Goal: Book appointment/travel/reservation: Book appointment/travel/reservation

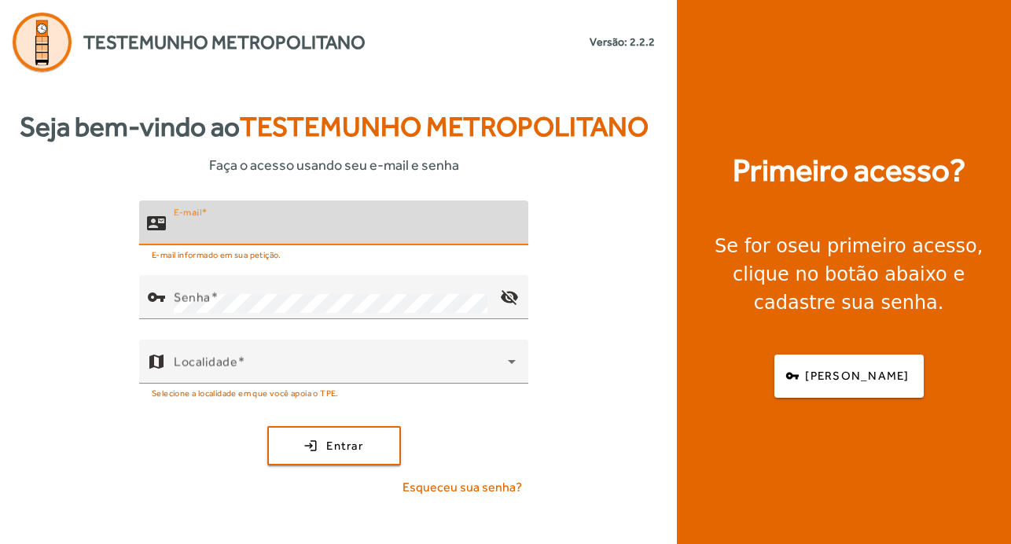
click at [282, 234] on input "E-mail" at bounding box center [345, 229] width 342 height 19
type input "**********"
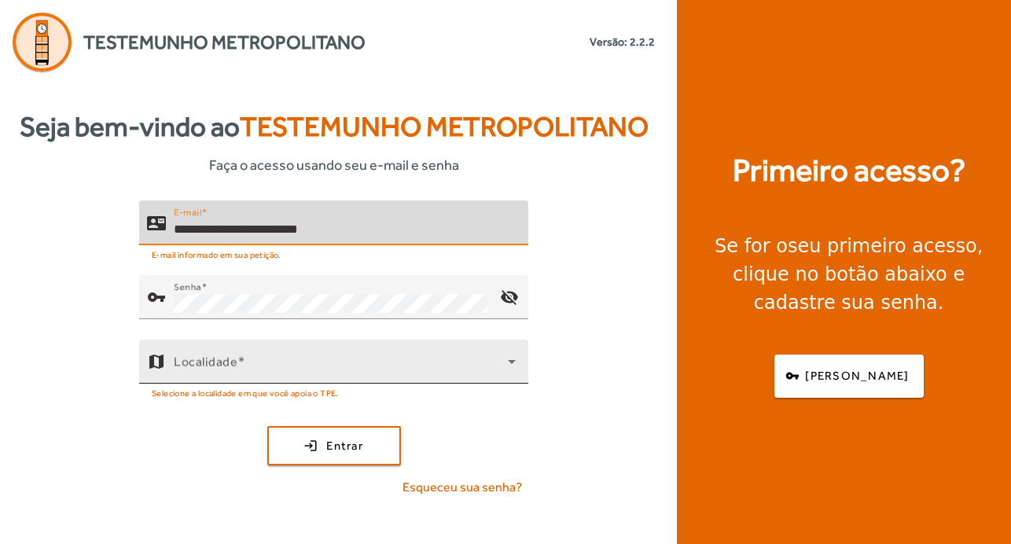
click at [319, 357] on div "Localidade" at bounding box center [345, 362] width 342 height 44
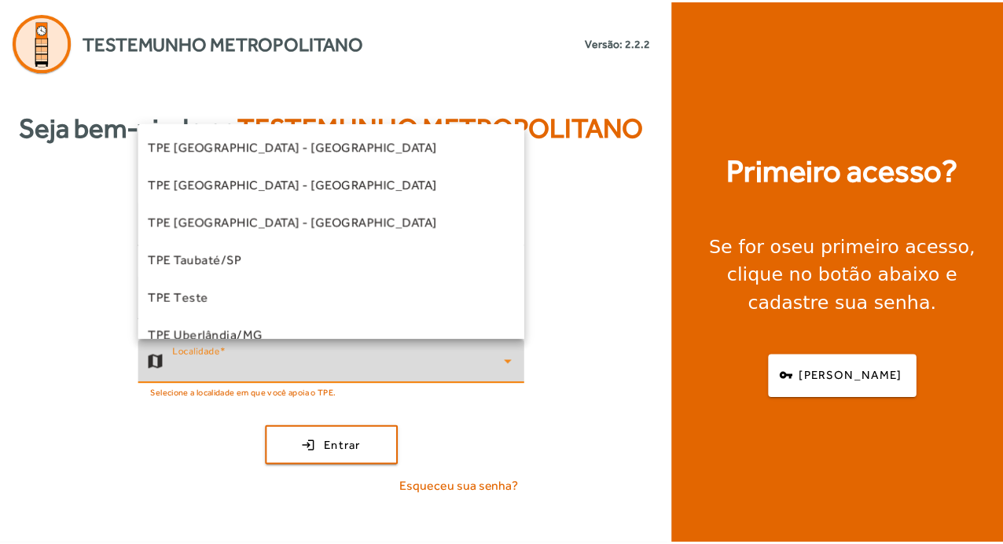
scroll to position [472, 0]
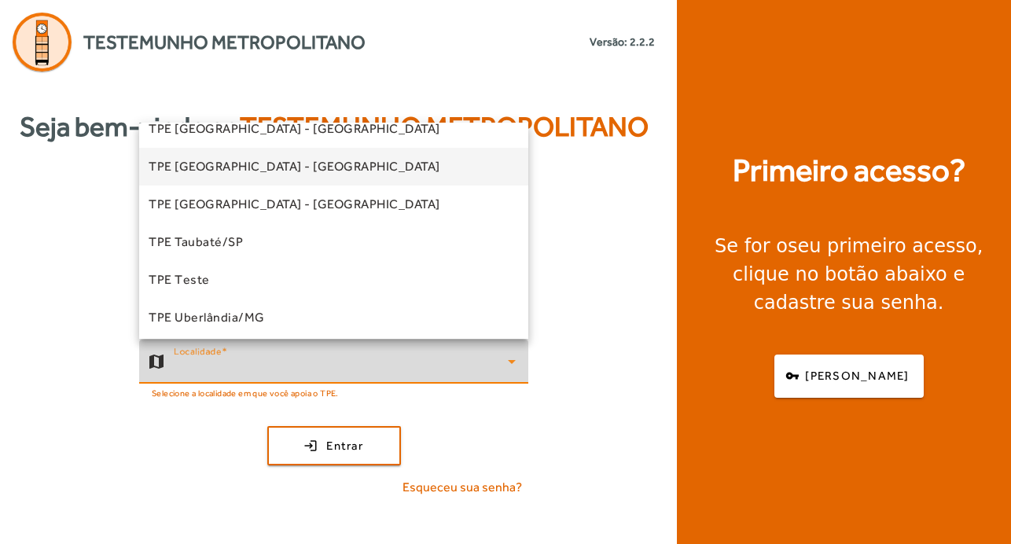
click at [286, 163] on span "TPE [GEOGRAPHIC_DATA] - [GEOGRAPHIC_DATA]" at bounding box center [295, 166] width 292 height 19
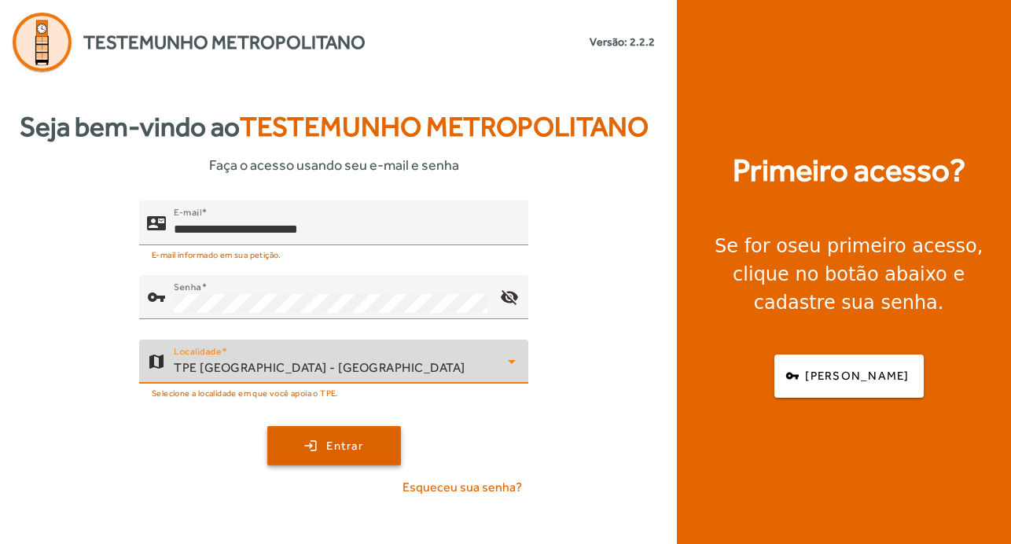
click at [361, 453] on span "Entrar" at bounding box center [344, 446] width 37 height 18
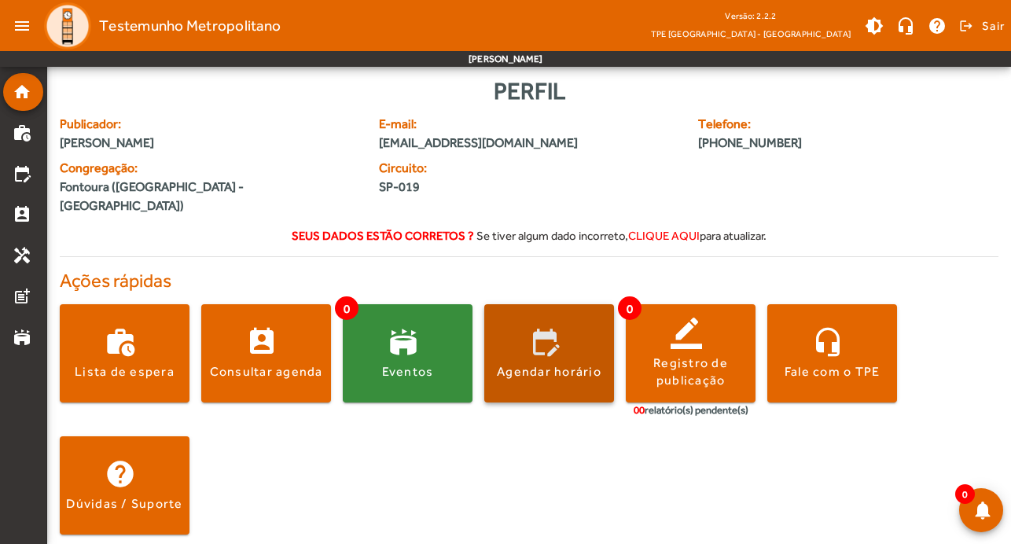
click at [589, 363] on div "Agendar horário" at bounding box center [549, 371] width 105 height 17
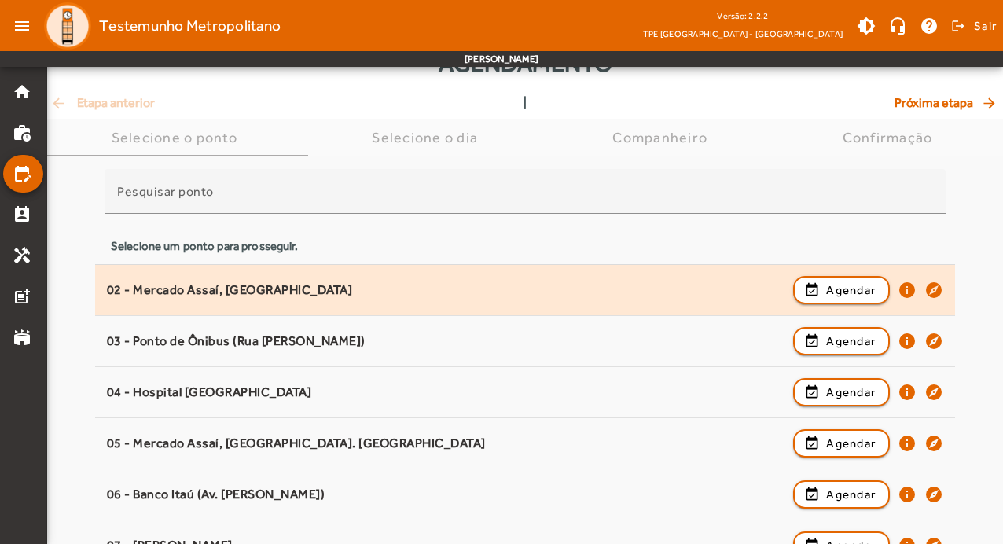
scroll to position [79, 0]
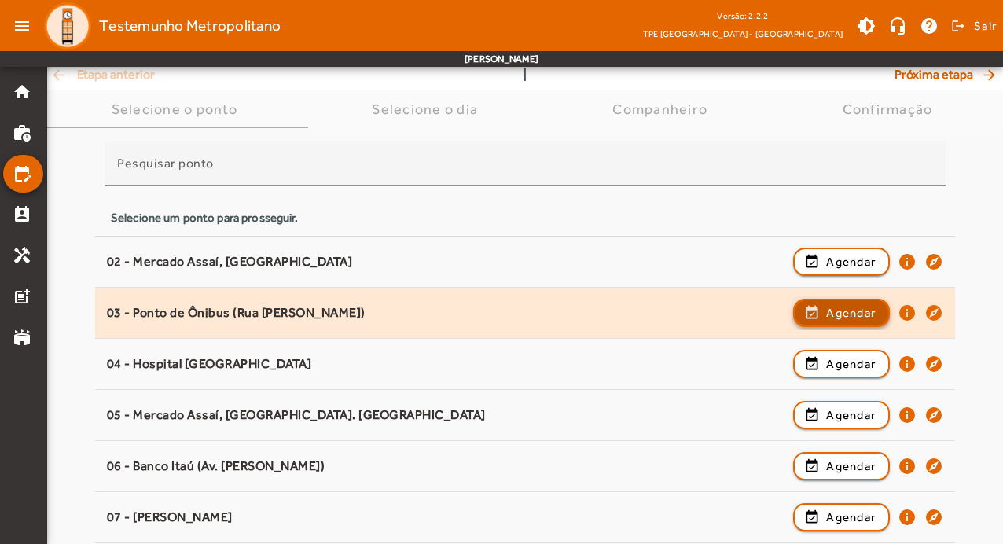
click at [837, 310] on span "Agendar" at bounding box center [851, 312] width 50 height 19
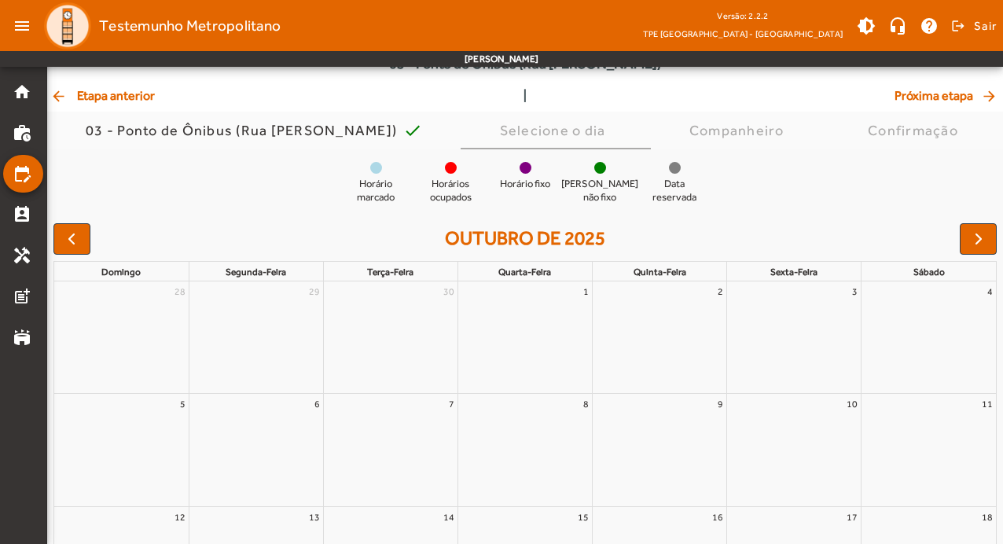
scroll to position [0, 0]
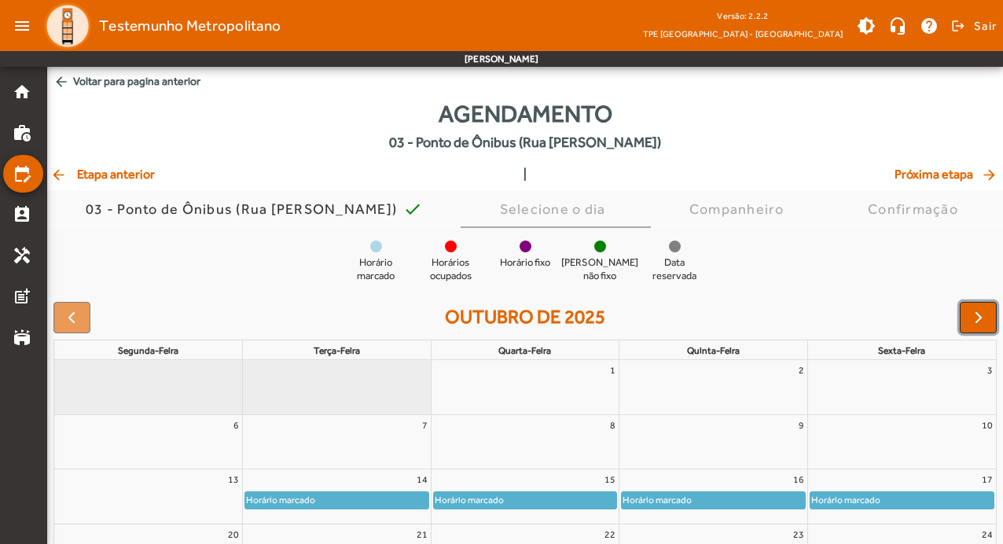
click at [984, 317] on span "button" at bounding box center [978, 317] width 19 height 19
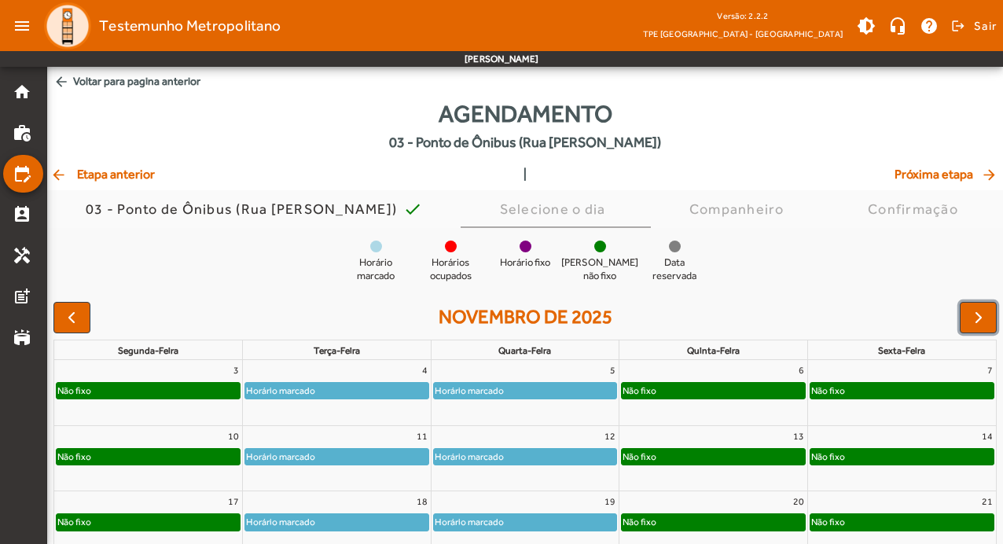
click at [312, 387] on div "Horário marcado" at bounding box center [280, 391] width 71 height 16
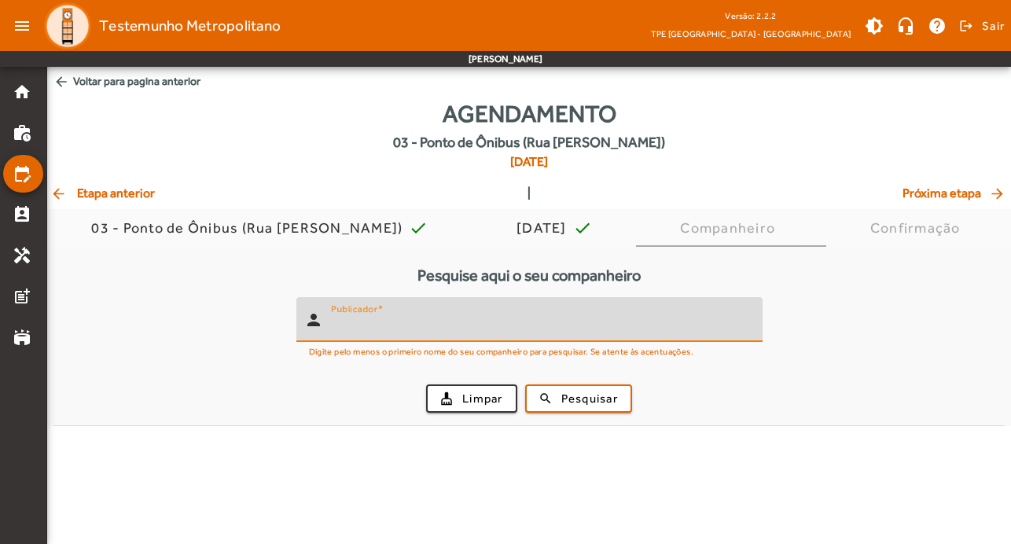
click at [365, 333] on input "Publicador" at bounding box center [540, 326] width 419 height 19
type input "*******"
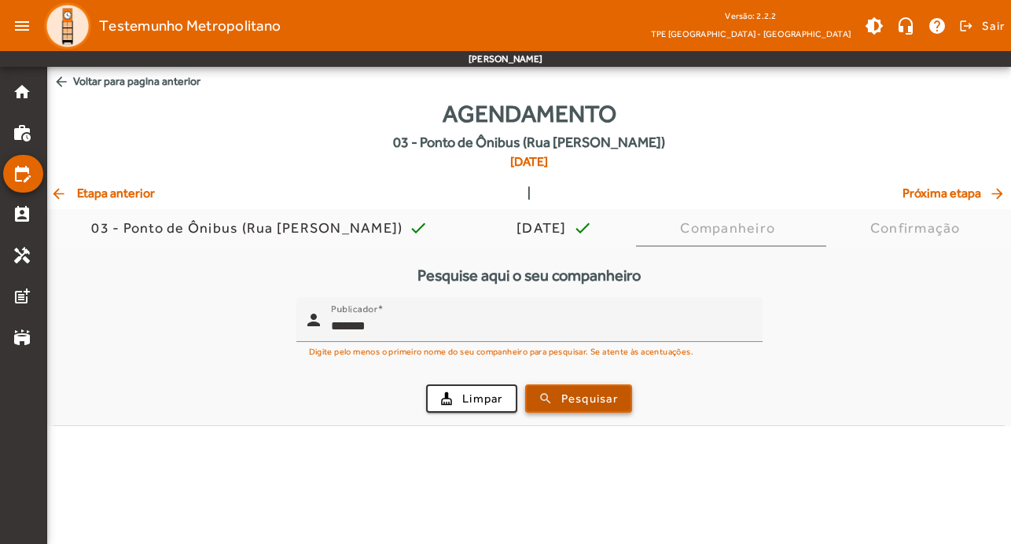
click at [595, 405] on span "Pesquisar" at bounding box center [589, 399] width 57 height 18
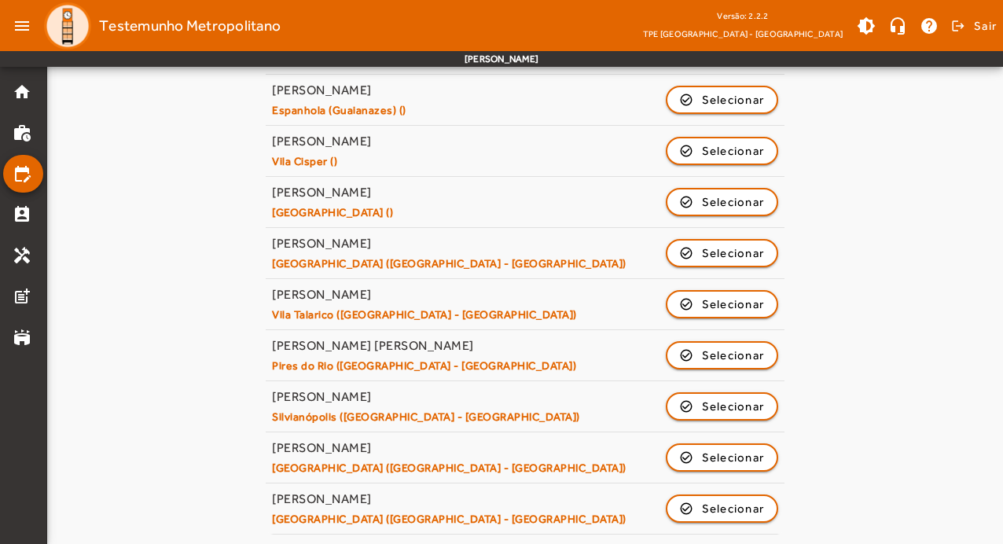
scroll to position [752, 0]
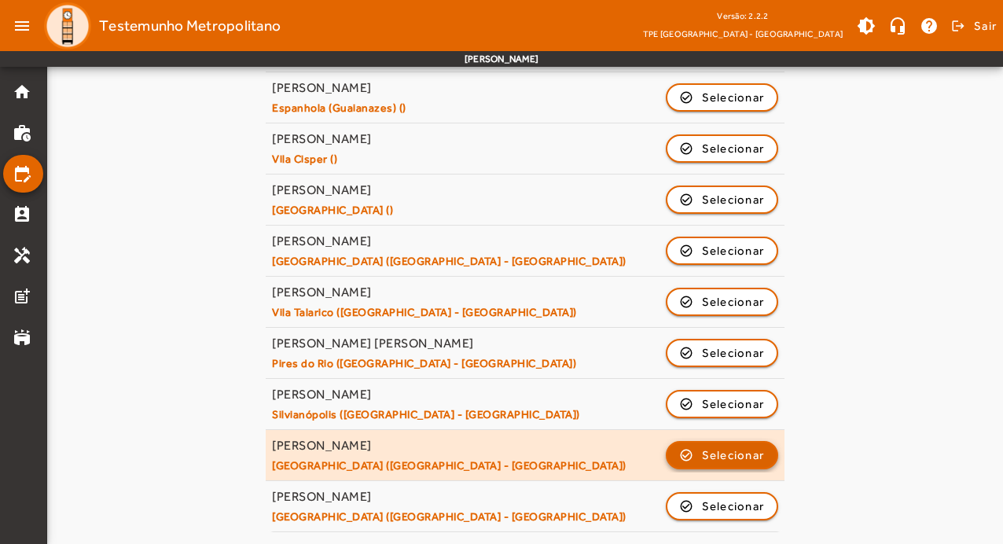
click at [736, 458] on span "Selecionar" at bounding box center [733, 455] width 63 height 19
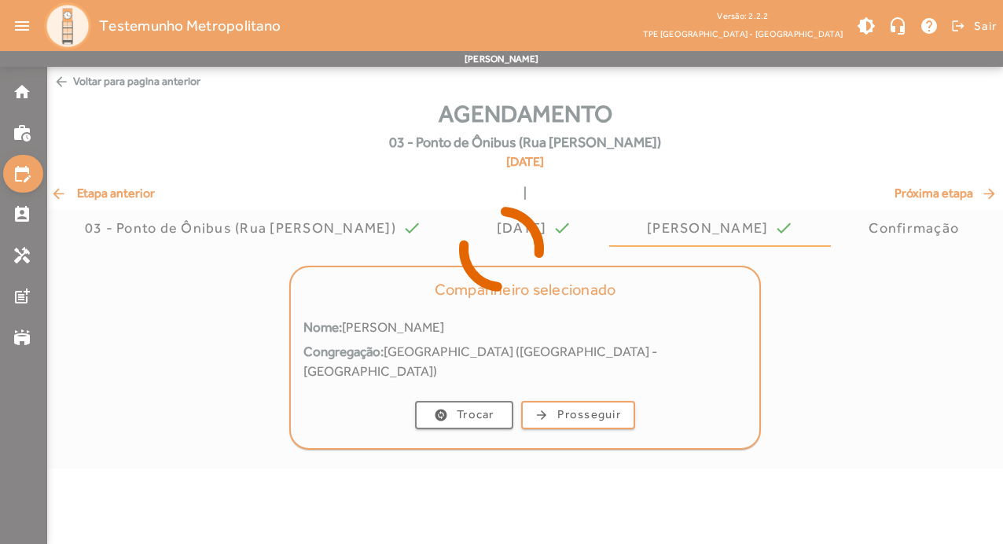
scroll to position [0, 0]
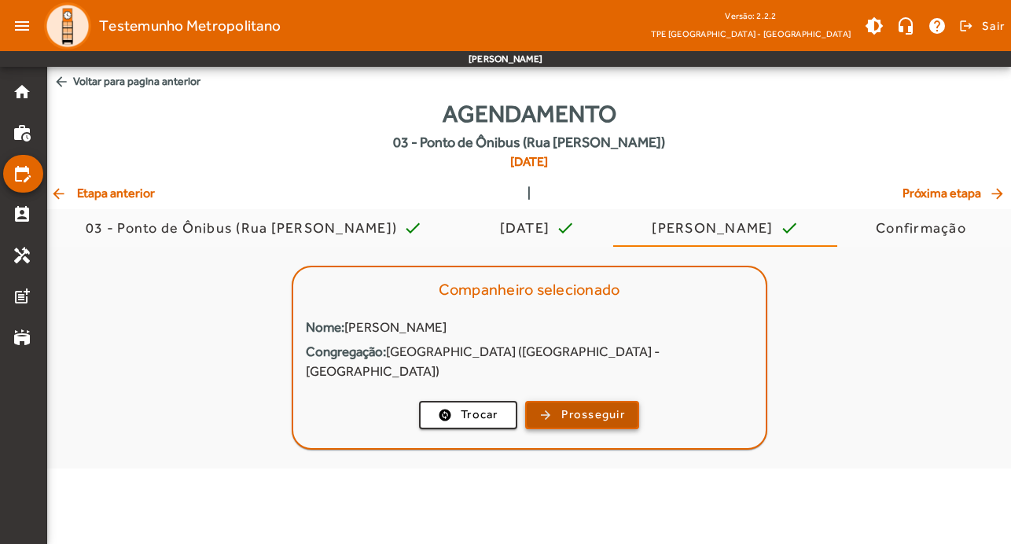
click at [607, 406] on span "Prosseguir" at bounding box center [593, 415] width 64 height 18
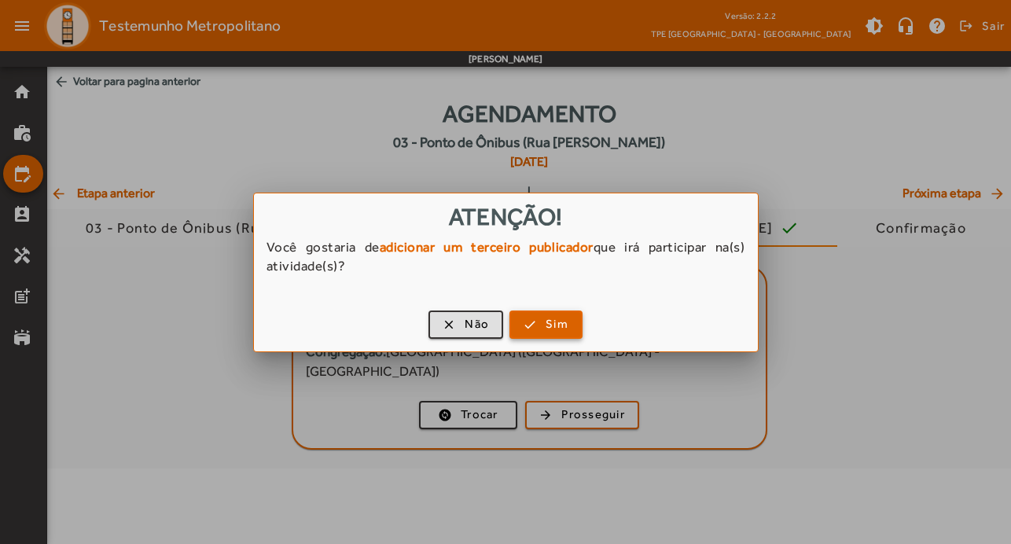
click at [538, 325] on span "button" at bounding box center [546, 325] width 70 height 38
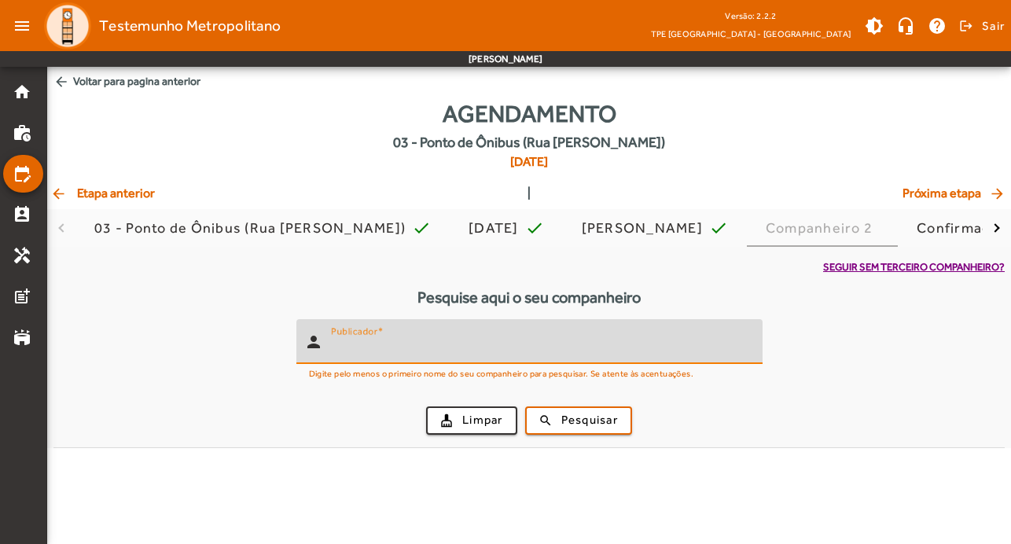
click at [418, 345] on input "Publicador" at bounding box center [540, 348] width 419 height 19
type input "*******"
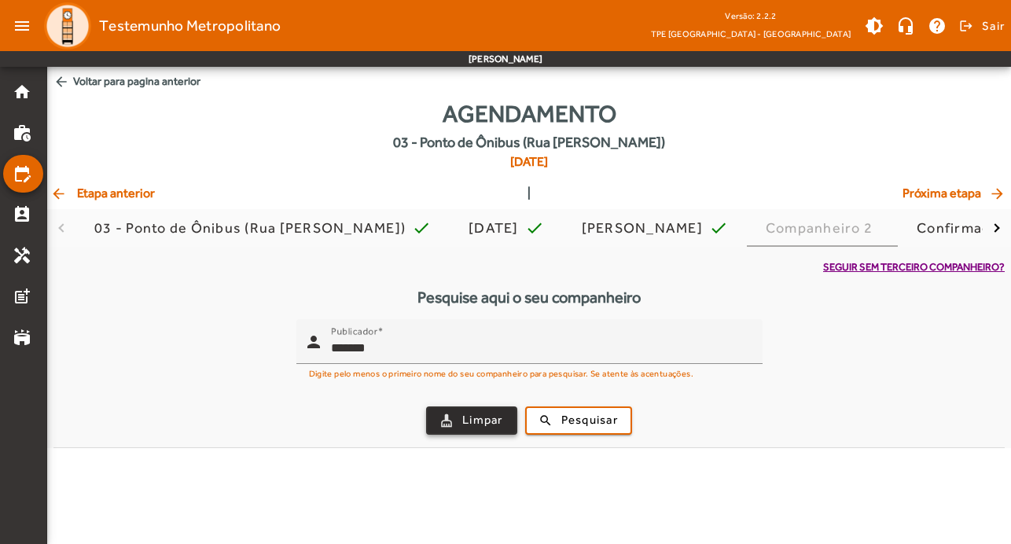
click at [479, 417] on span "Limpar" at bounding box center [482, 420] width 41 height 18
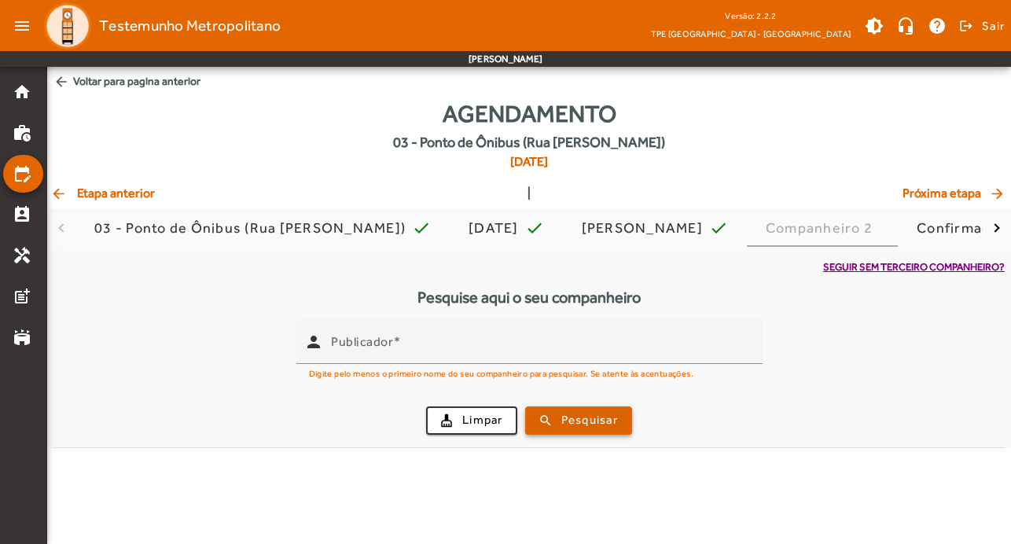
click at [587, 427] on span "Pesquisar" at bounding box center [589, 420] width 57 height 18
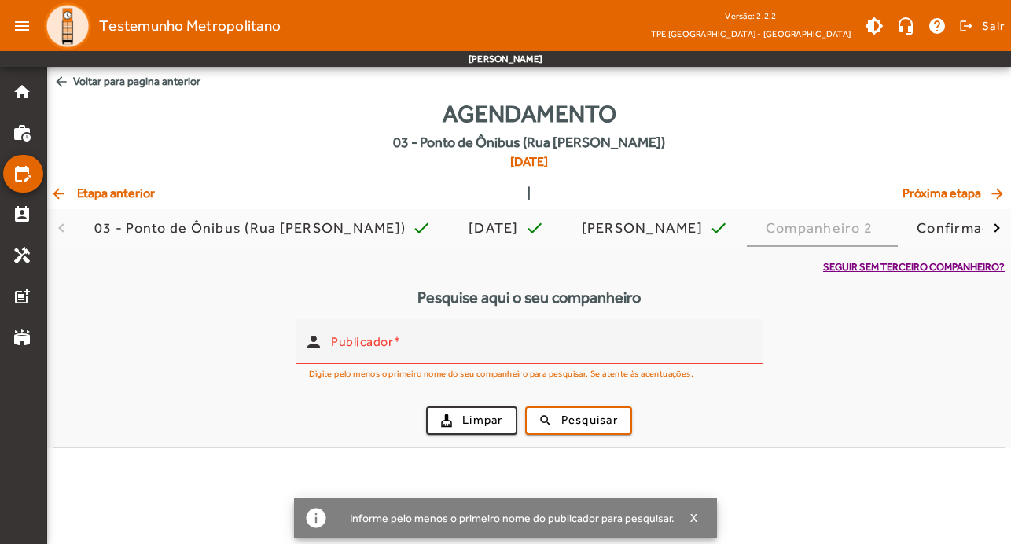
click at [947, 268] on span "Seguir sem terceiro companheiro?" at bounding box center [914, 267] width 182 height 16
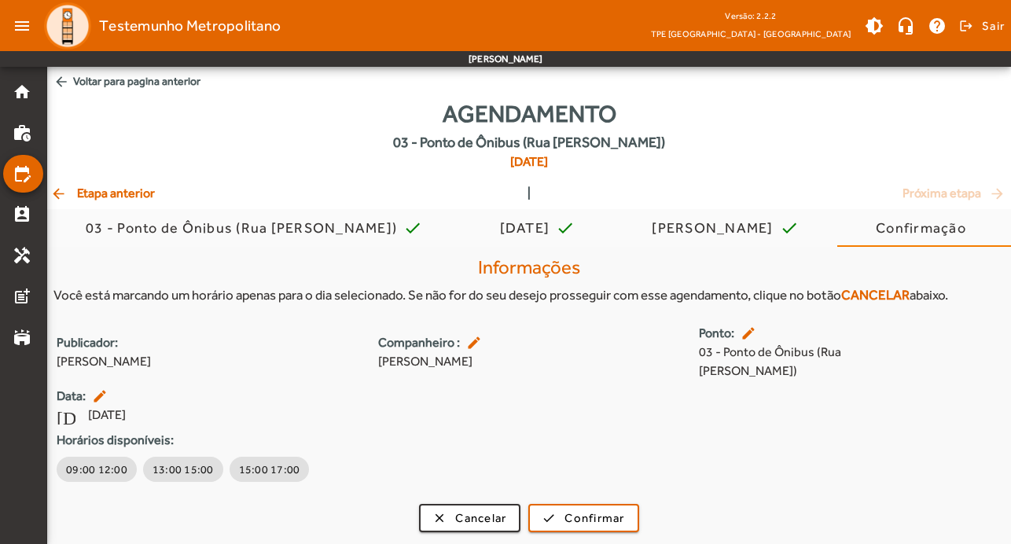
click at [68, 406] on mat-icon "[DATE]" at bounding box center [66, 415] width 19 height 19
click at [97, 388] on mat-icon "edit" at bounding box center [101, 396] width 19 height 16
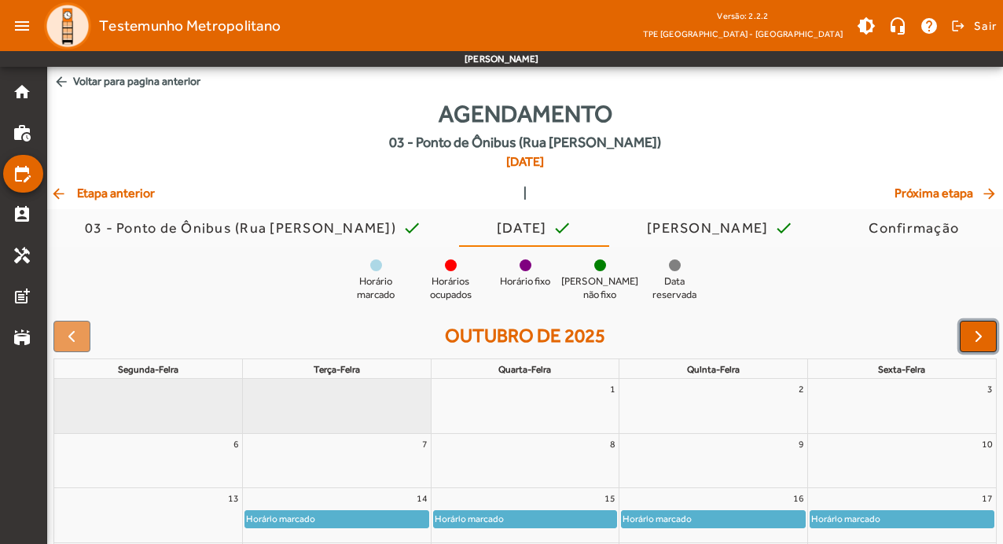
click at [980, 333] on span "button" at bounding box center [978, 336] width 19 height 19
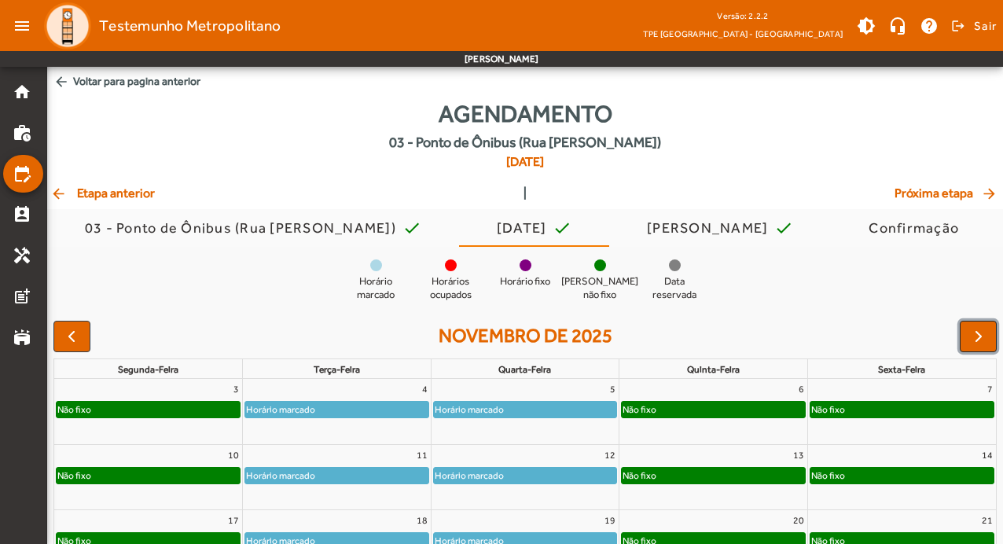
click at [980, 333] on span "button" at bounding box center [978, 336] width 19 height 19
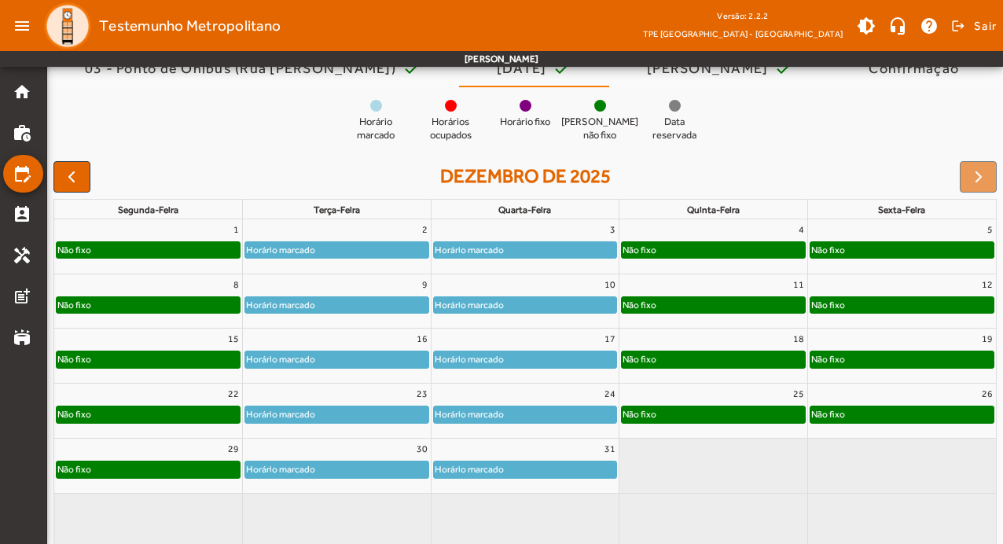
scroll to position [171, 0]
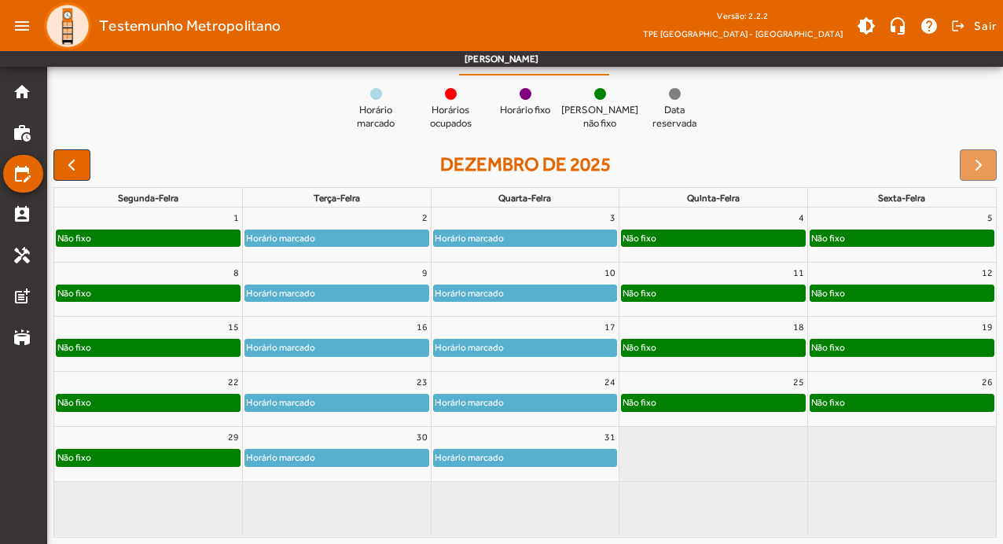
click at [307, 241] on div "Horário marcado" at bounding box center [280, 238] width 71 height 16
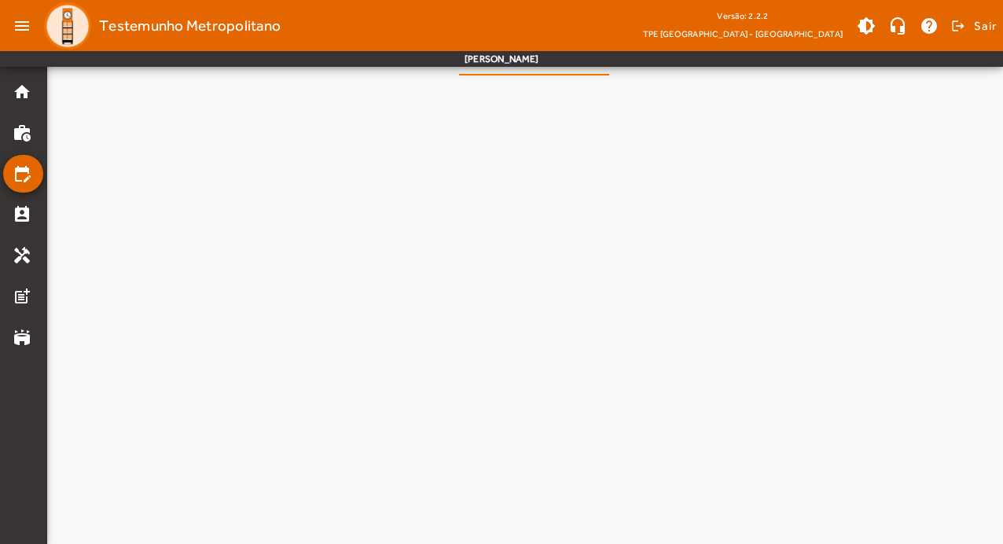
scroll to position [0, 0]
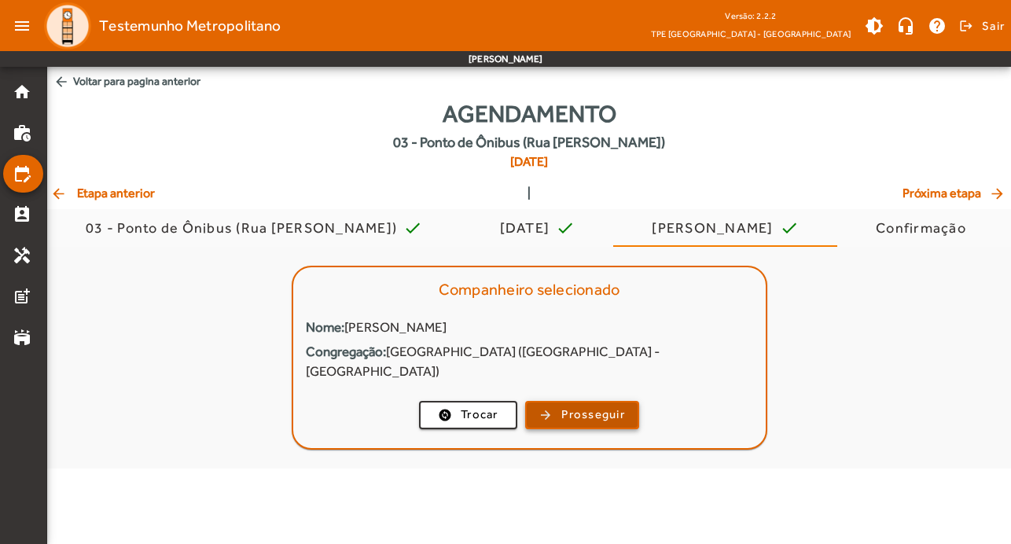
click at [601, 406] on span "Prosseguir" at bounding box center [593, 415] width 64 height 18
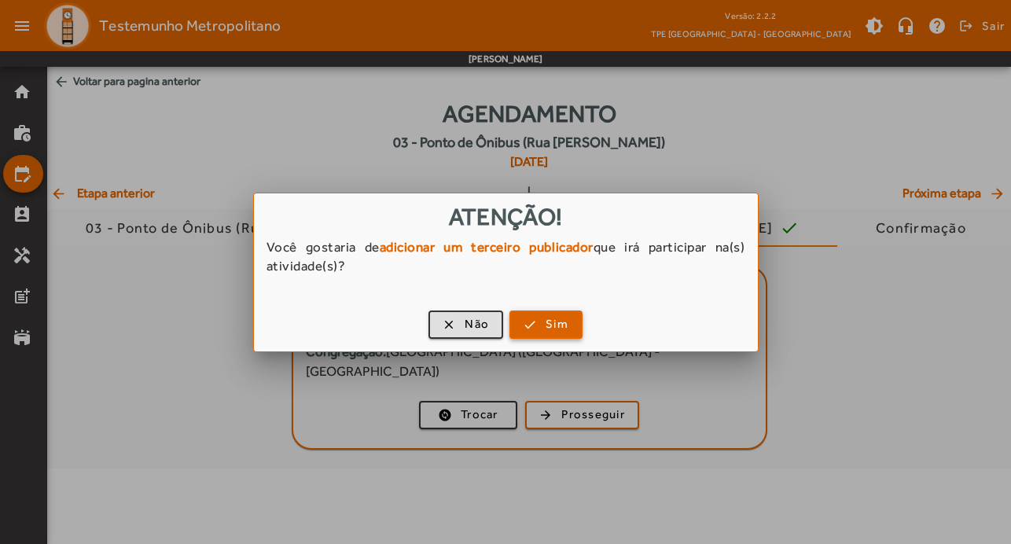
click at [546, 326] on span "Sim" at bounding box center [557, 324] width 23 height 18
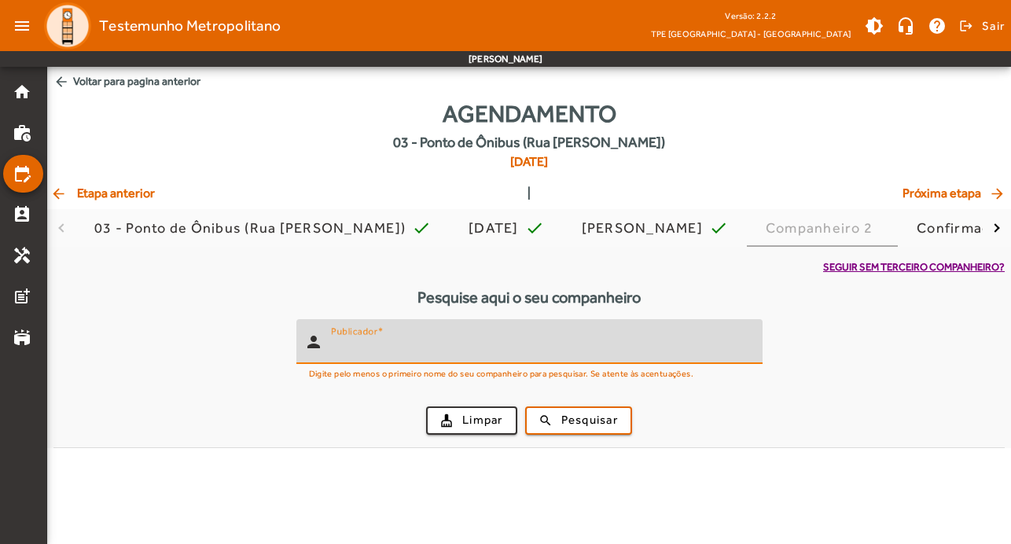
click at [427, 343] on input "Publicador" at bounding box center [540, 348] width 419 height 19
type input "*******"
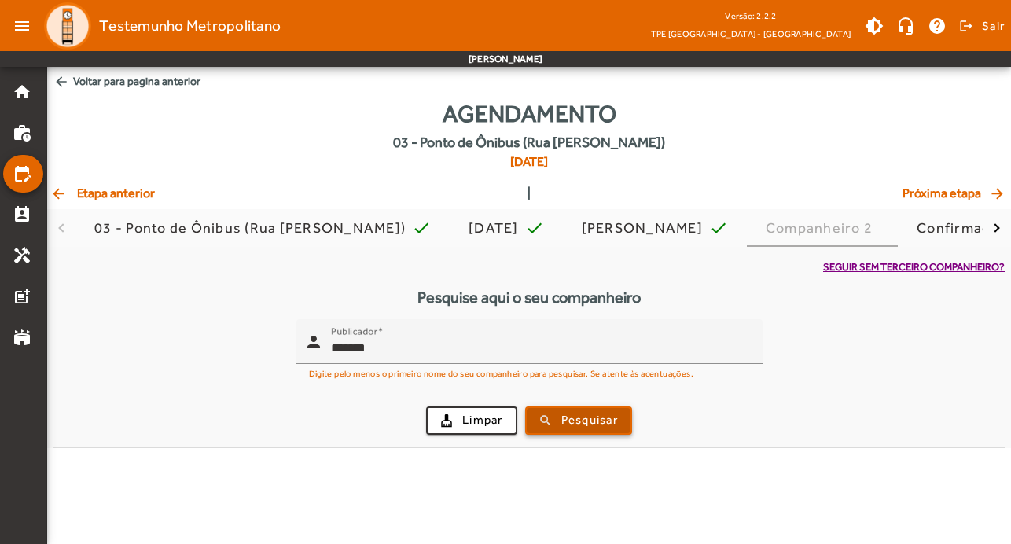
click at [590, 416] on span "Pesquisar" at bounding box center [589, 420] width 57 height 18
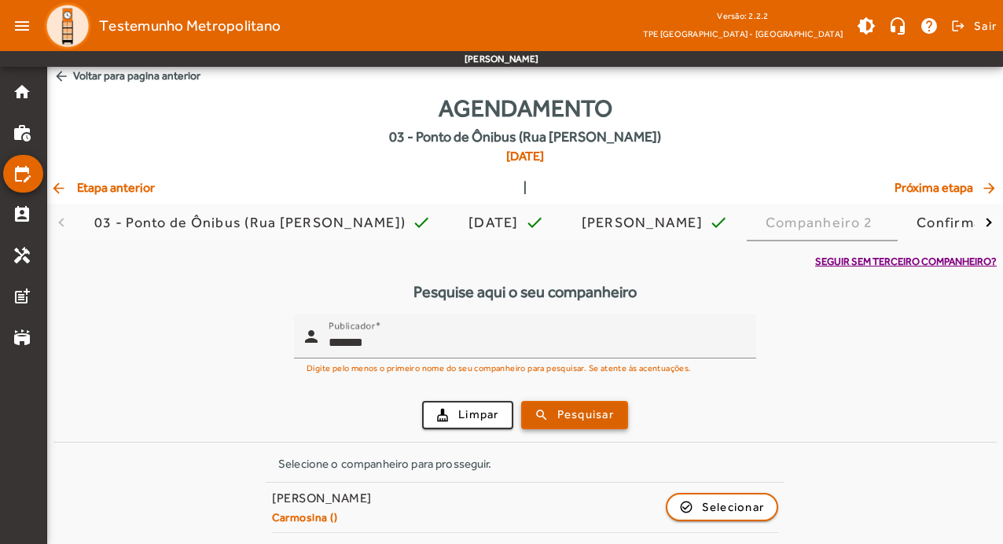
scroll to position [6, 0]
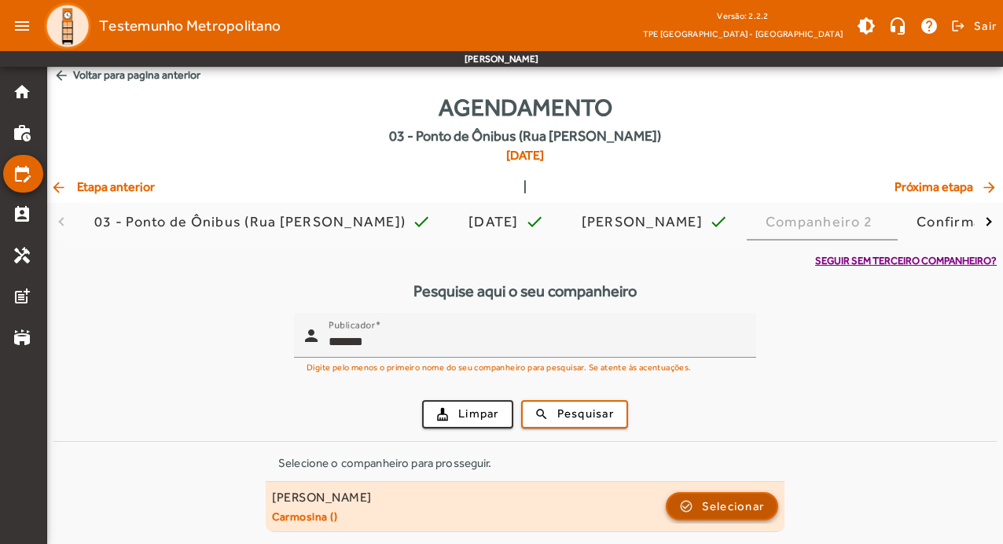
click at [753, 515] on span "Selecionar" at bounding box center [733, 506] width 63 height 19
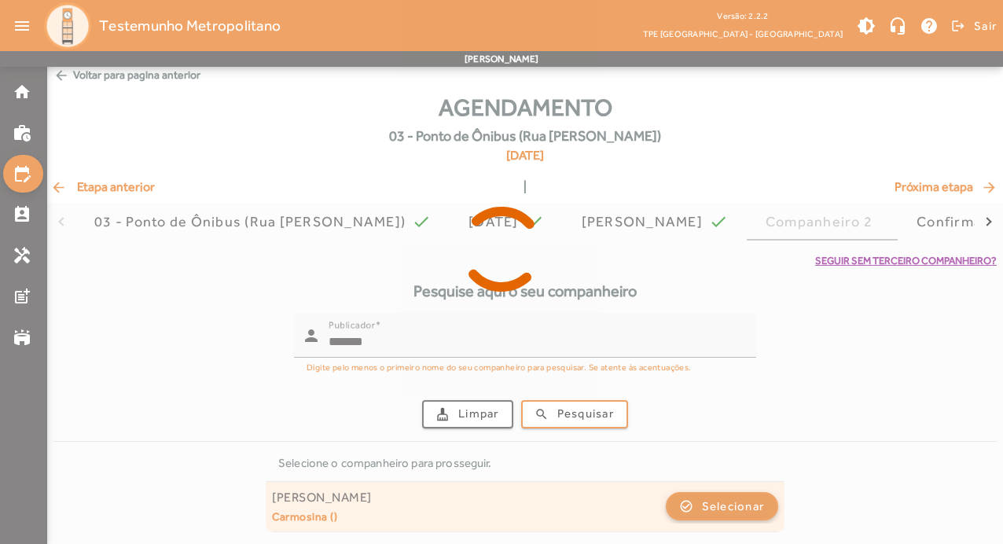
scroll to position [0, 0]
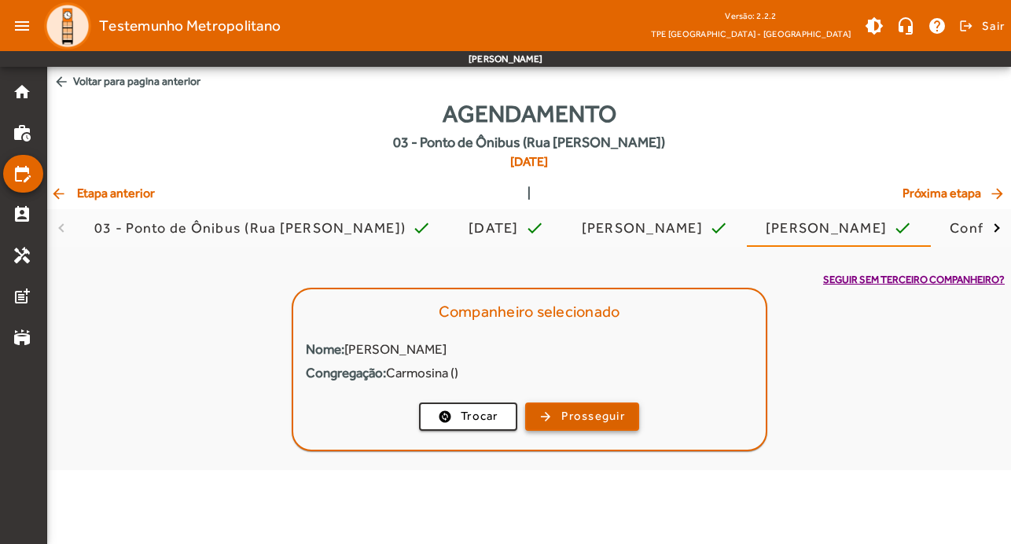
click at [605, 413] on span "Prosseguir" at bounding box center [593, 416] width 64 height 18
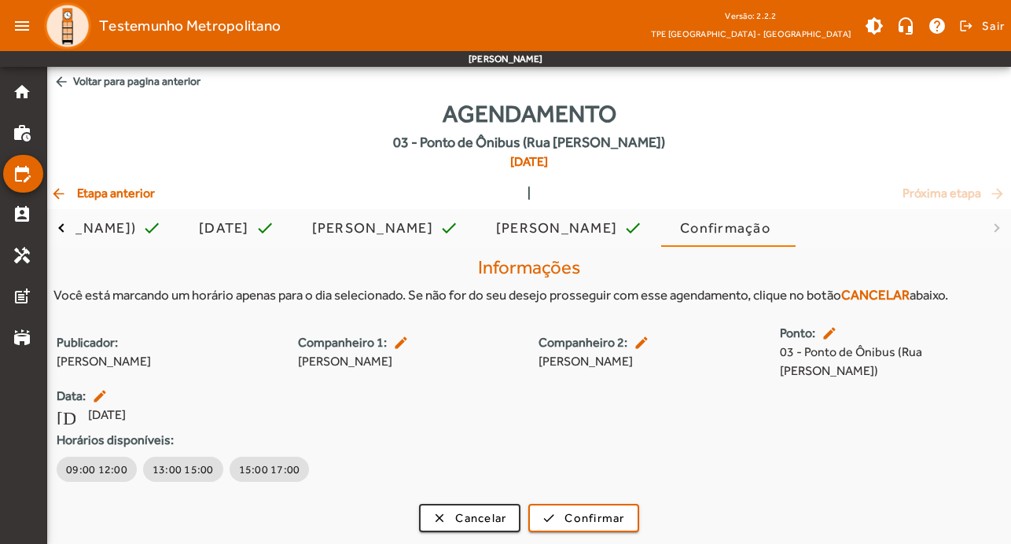
click at [61, 406] on mat-icon "[DATE]" at bounding box center [66, 415] width 19 height 19
click at [69, 406] on mat-icon "[DATE]" at bounding box center [66, 415] width 19 height 19
click at [94, 388] on mat-icon "edit" at bounding box center [101, 396] width 19 height 16
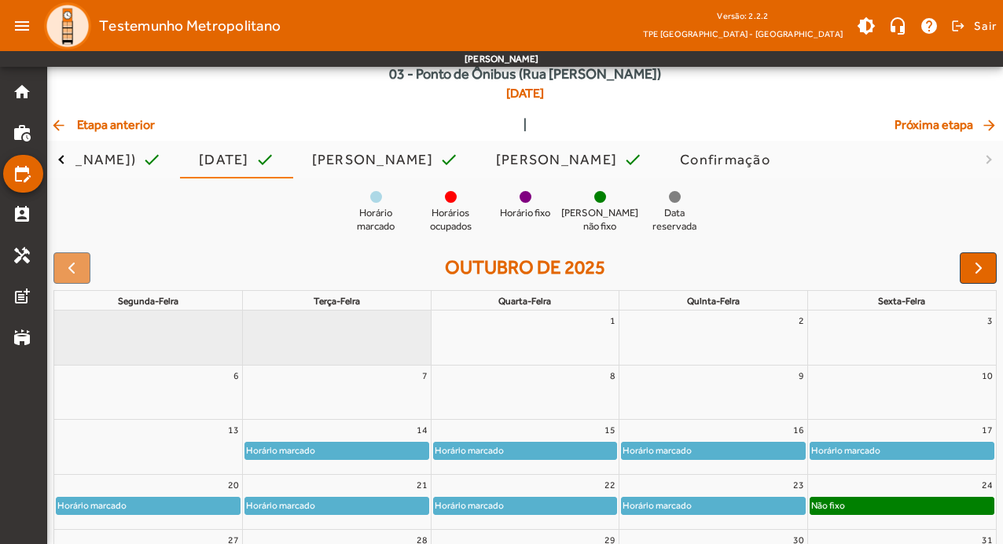
scroll to position [171, 0]
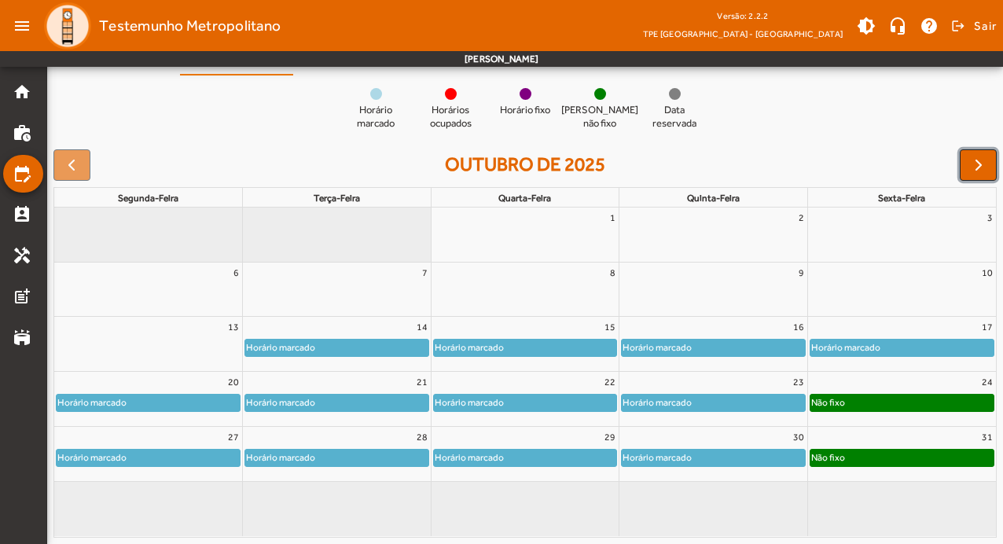
click at [974, 178] on button "button" at bounding box center [978, 164] width 37 height 31
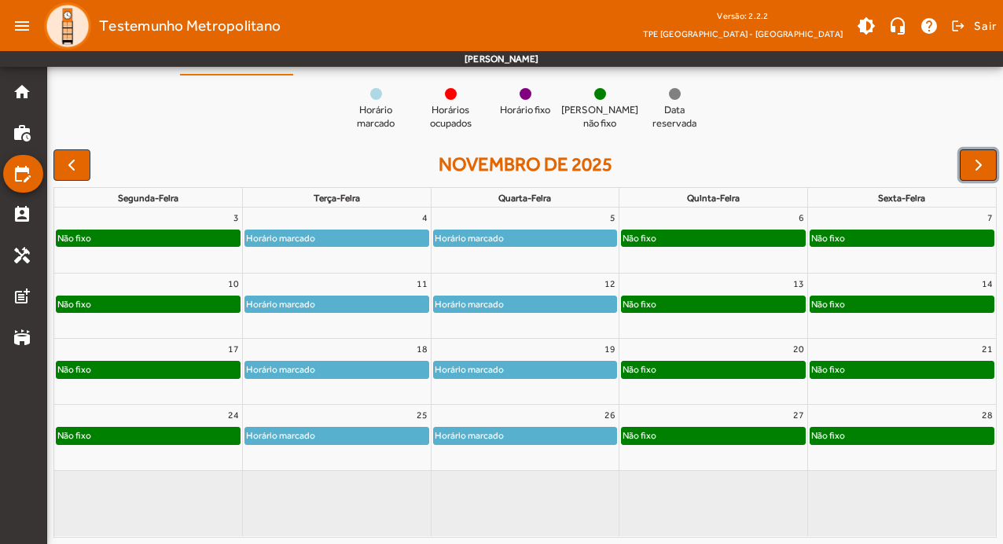
click at [975, 175] on button "button" at bounding box center [978, 164] width 37 height 31
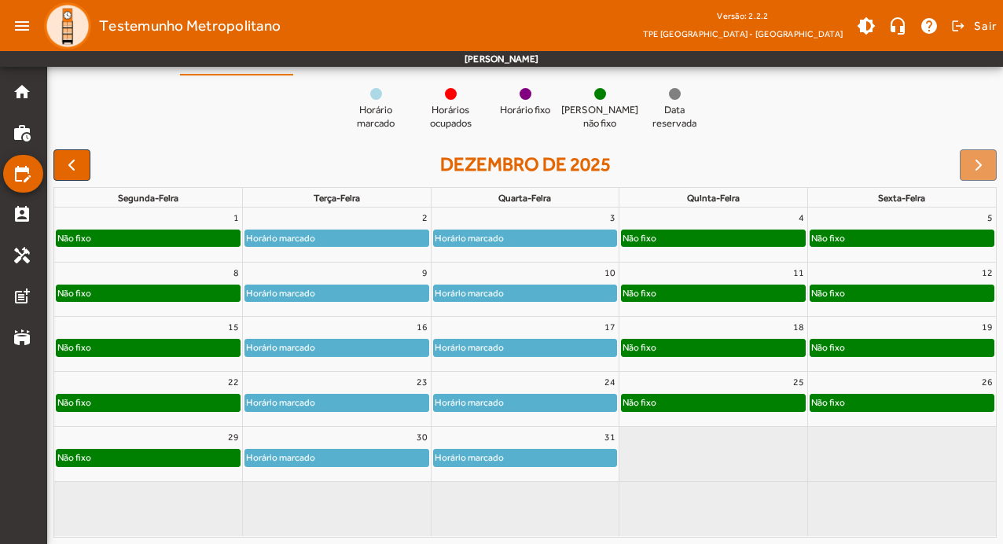
click at [704, 235] on div "Não fixo" at bounding box center [713, 238] width 183 height 16
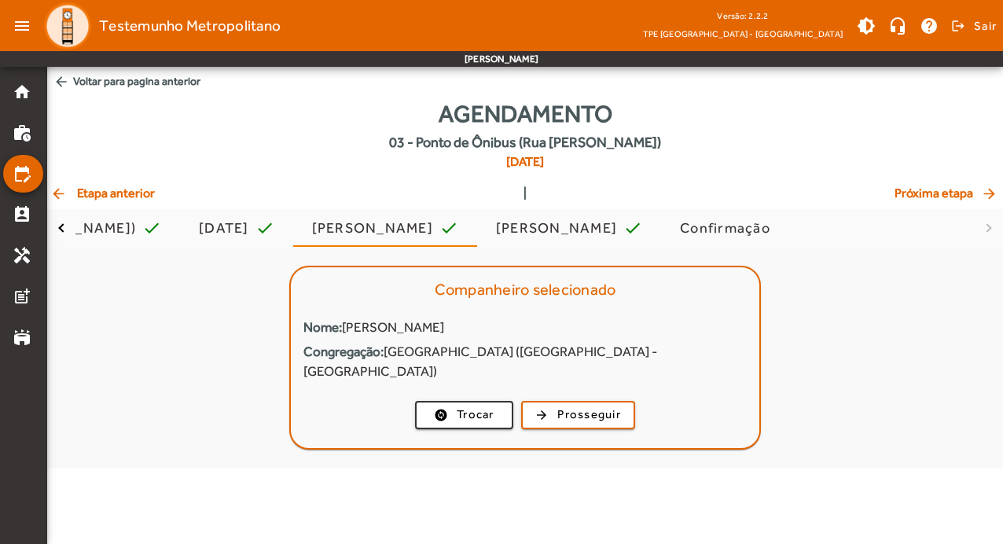
scroll to position [0, 0]
click at [585, 406] on span "Prosseguir" at bounding box center [593, 415] width 64 height 18
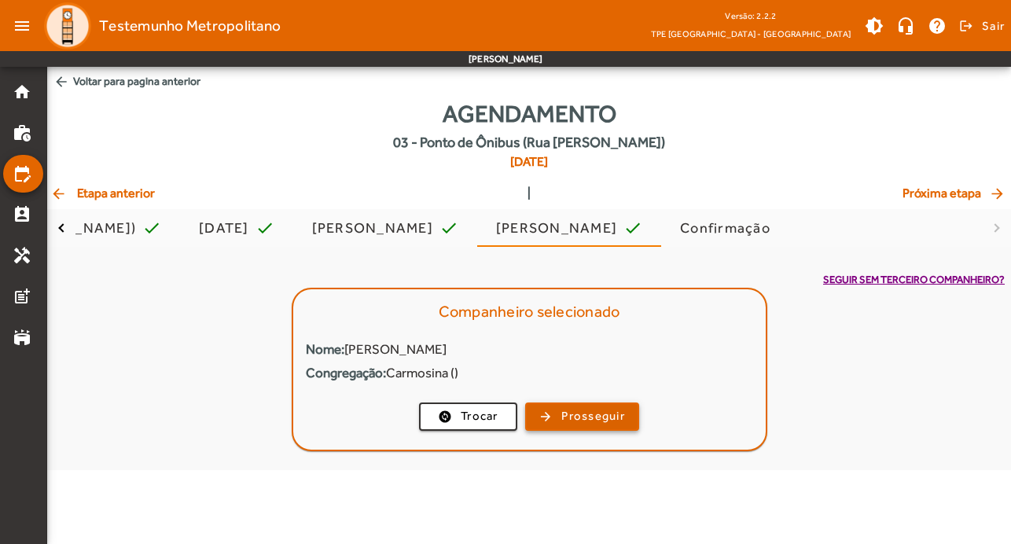
click at [583, 421] on span "Prosseguir" at bounding box center [593, 416] width 64 height 18
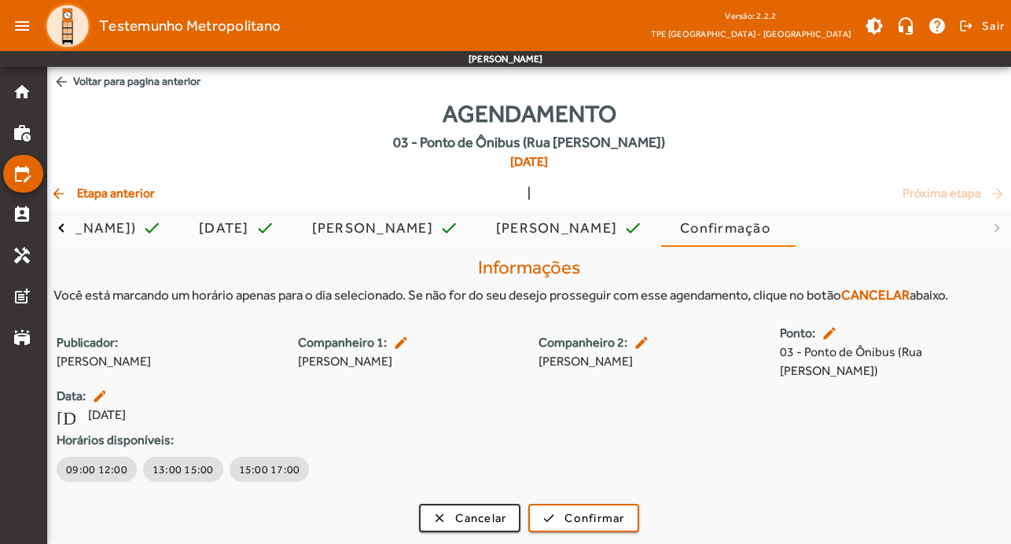
click at [831, 335] on mat-icon "edit" at bounding box center [830, 333] width 19 height 16
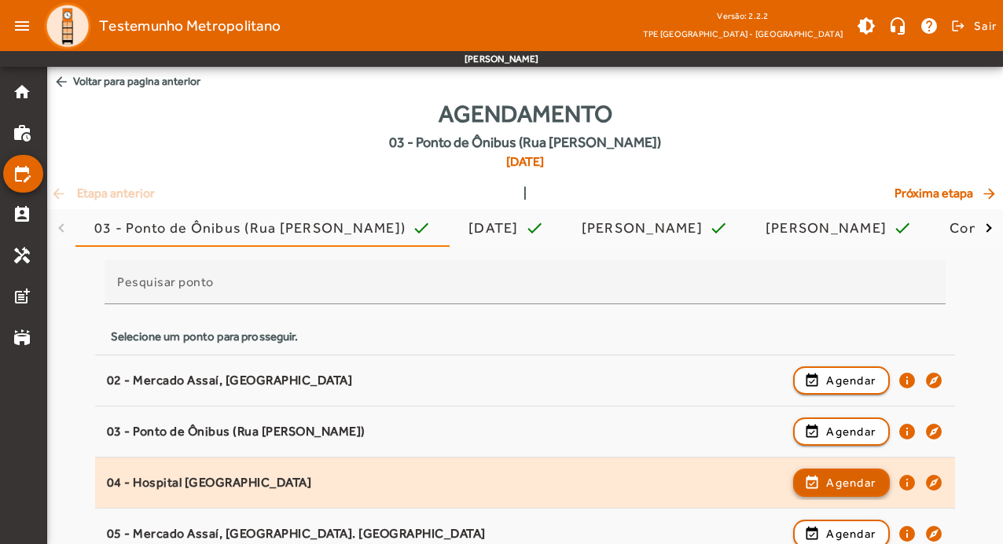
click at [860, 488] on span "Agendar" at bounding box center [851, 482] width 50 height 19
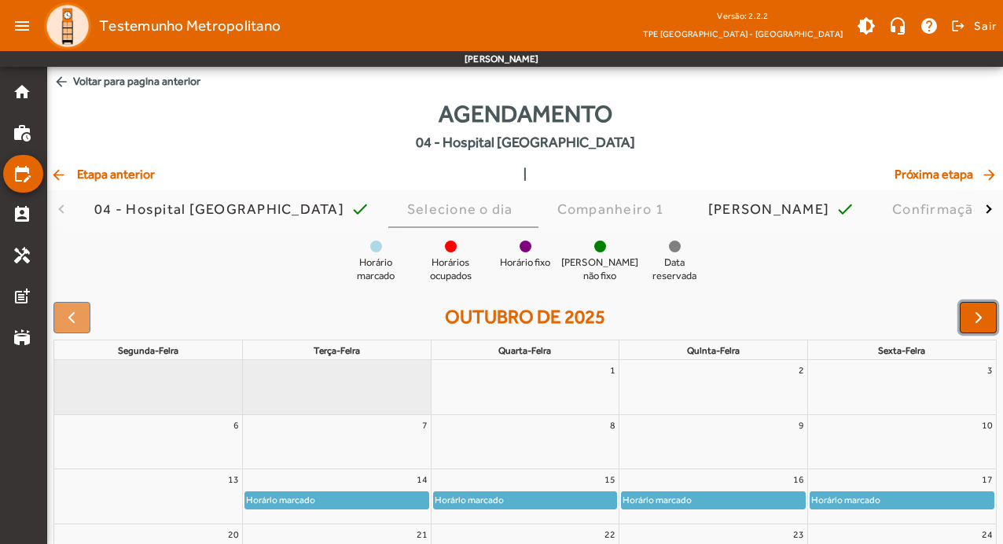
click at [979, 319] on span "button" at bounding box center [978, 317] width 19 height 19
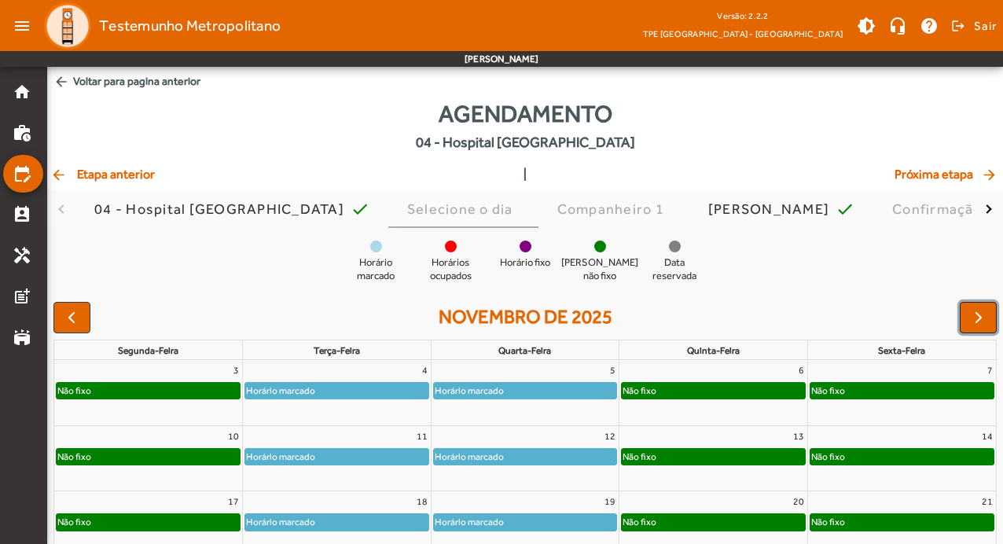
click at [979, 319] on span "button" at bounding box center [978, 317] width 19 height 19
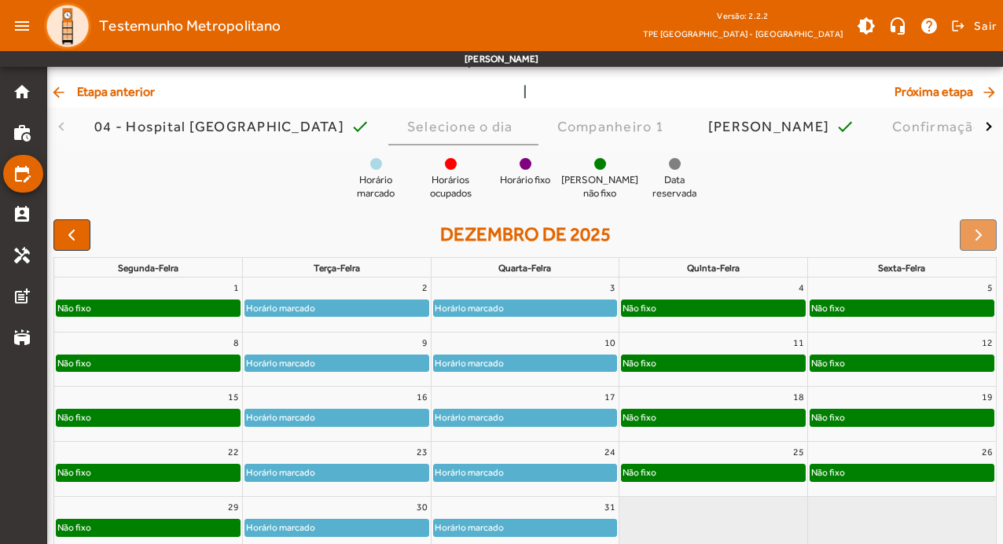
scroll to position [153, 0]
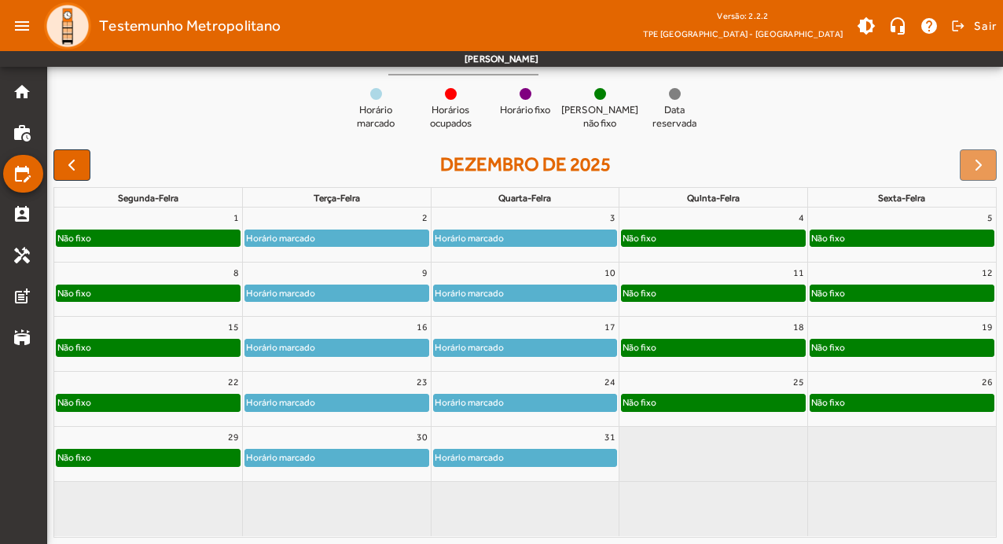
click at [761, 241] on div "Não fixo" at bounding box center [713, 238] width 183 height 16
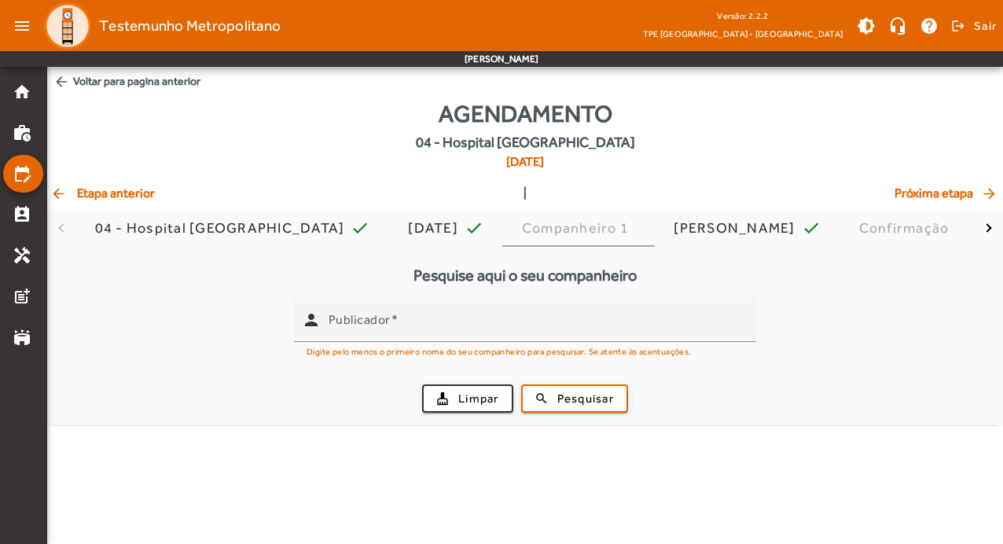
scroll to position [0, 0]
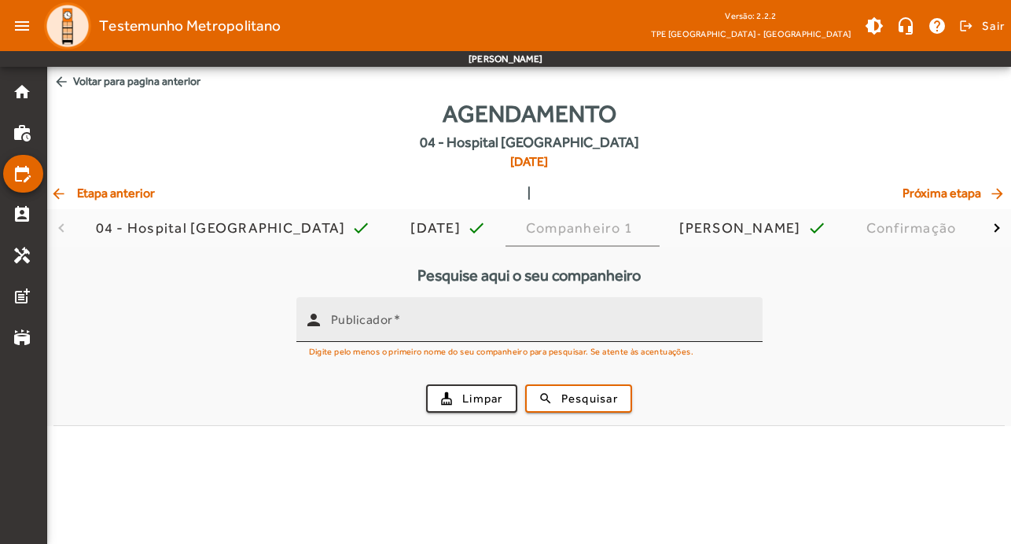
click at [503, 323] on input "Publicador" at bounding box center [540, 326] width 419 height 19
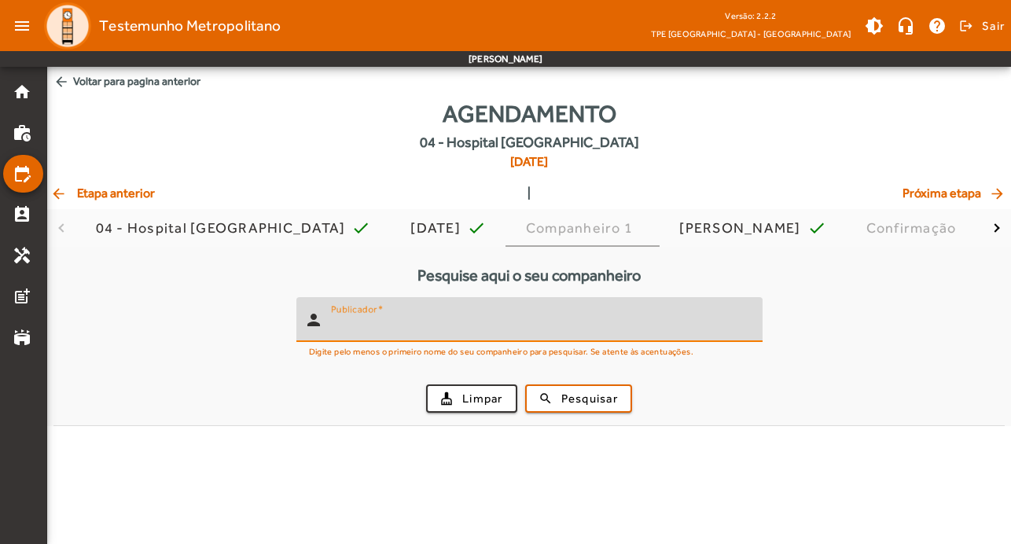
click at [506, 323] on input "Publicador" at bounding box center [540, 326] width 419 height 19
type input "*******"
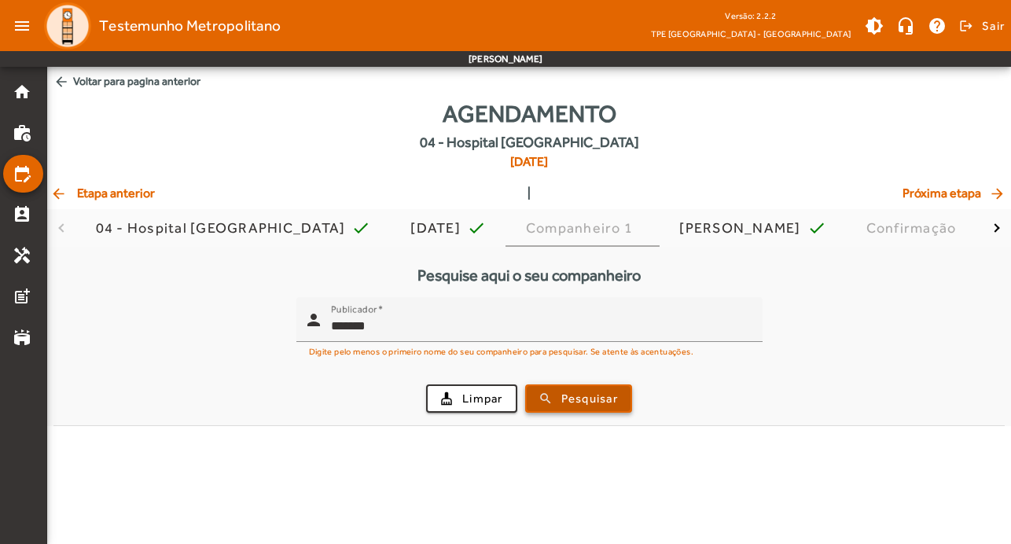
click at [585, 398] on span "Pesquisar" at bounding box center [589, 399] width 57 height 18
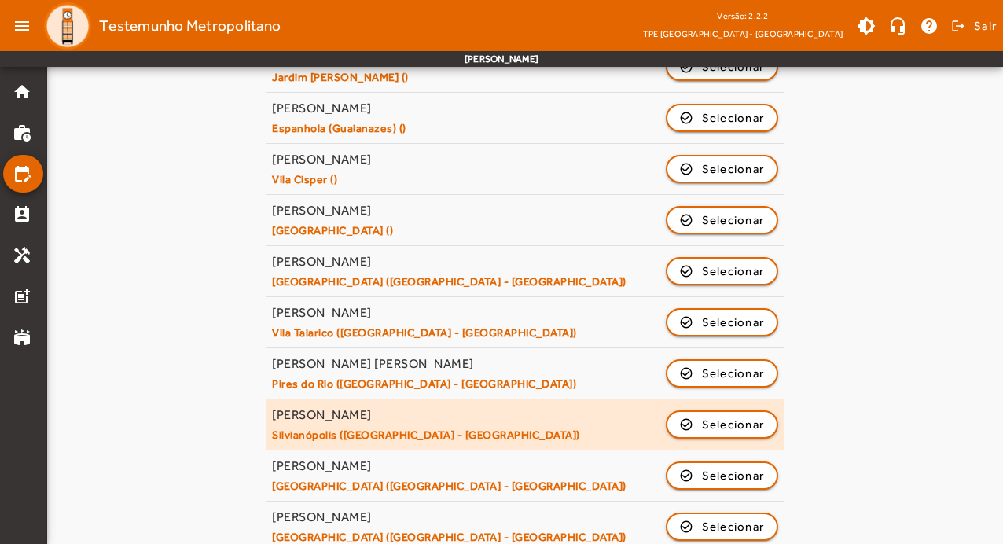
scroll to position [752, 0]
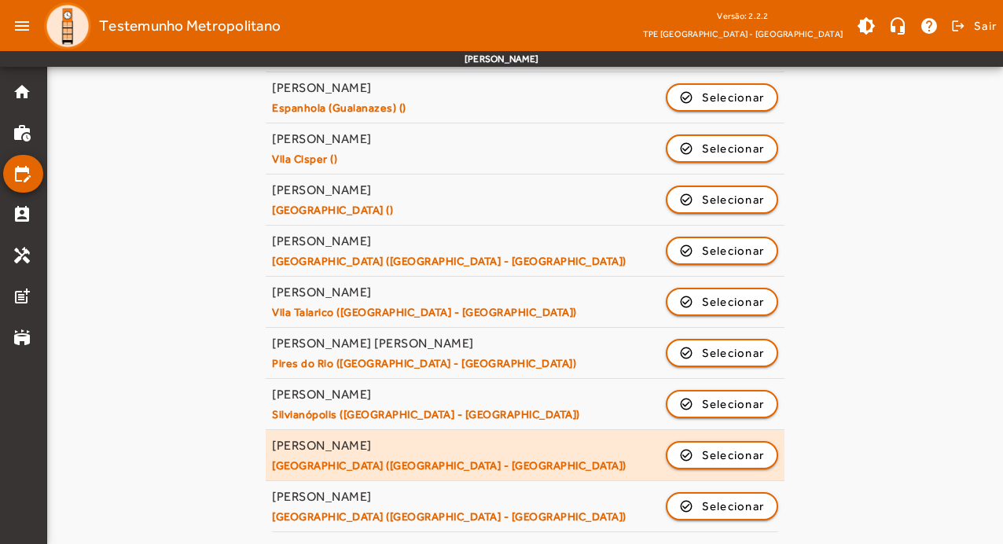
click at [512, 447] on div "Adriana de Jesus Campos Serra de São Domingos (São Paulo - SP) check_circle_out…" at bounding box center [525, 455] width 506 height 35
click at [730, 450] on span "Selecionar" at bounding box center [733, 455] width 63 height 19
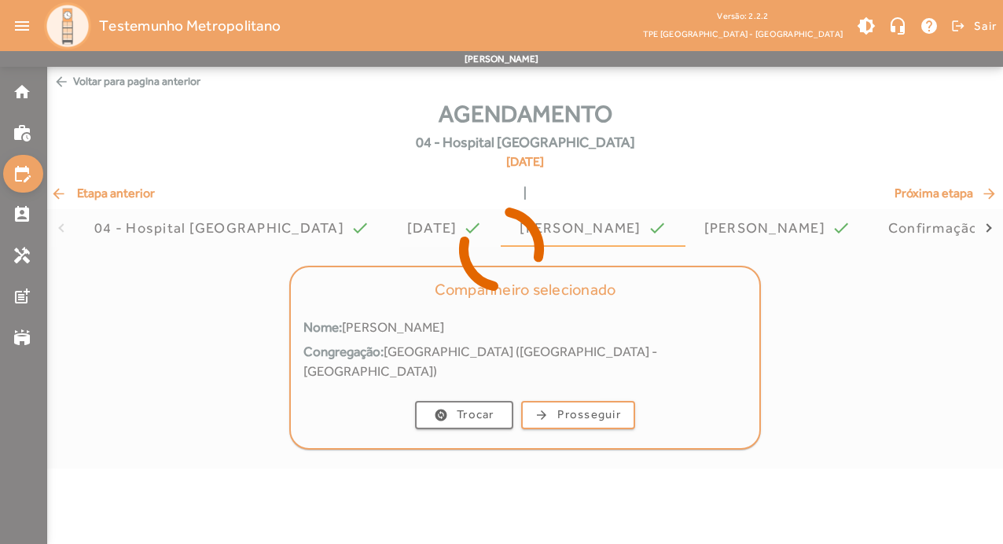
scroll to position [0, 0]
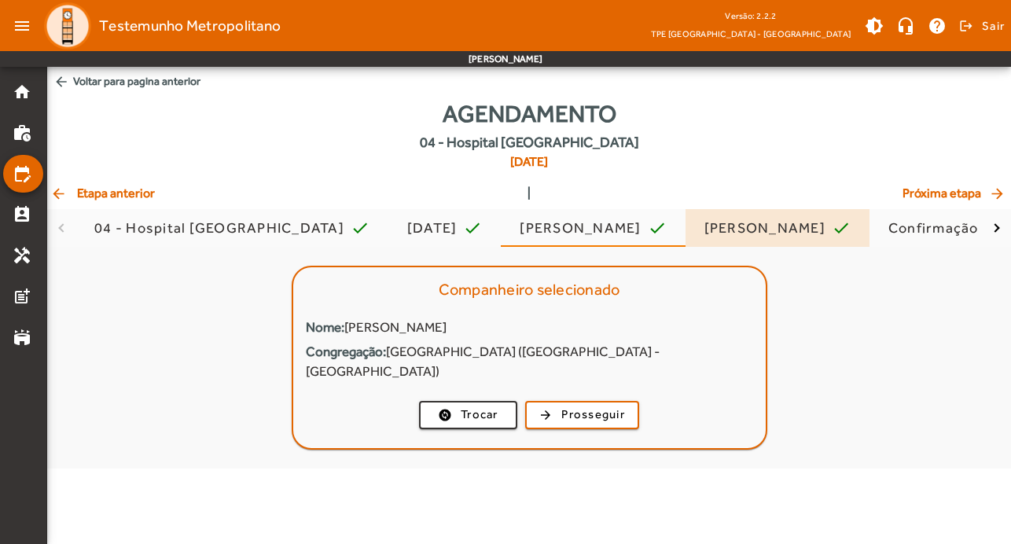
click at [832, 229] on div "[PERSON_NAME]" at bounding box center [767, 228] width 127 height 16
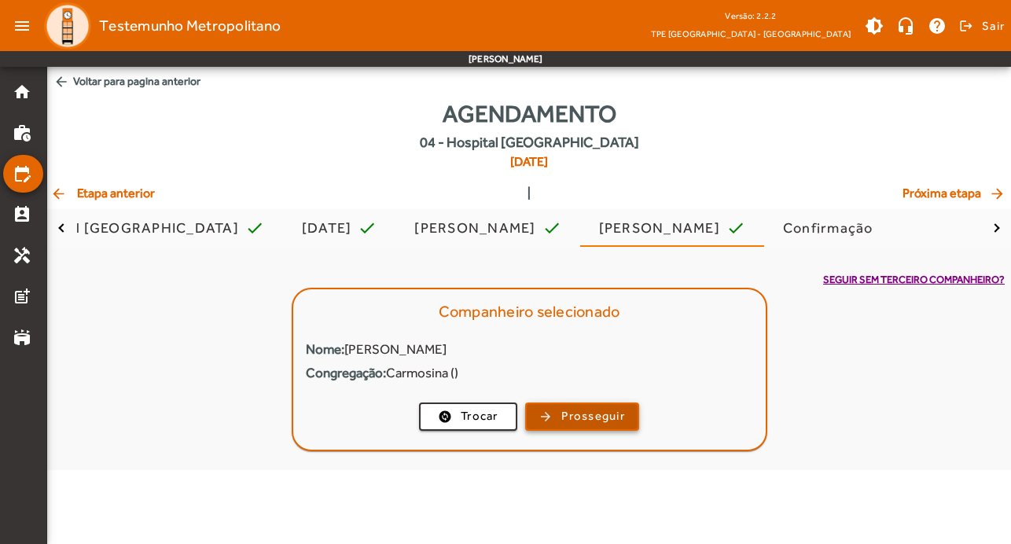
click at [618, 421] on span "Prosseguir" at bounding box center [593, 416] width 64 height 18
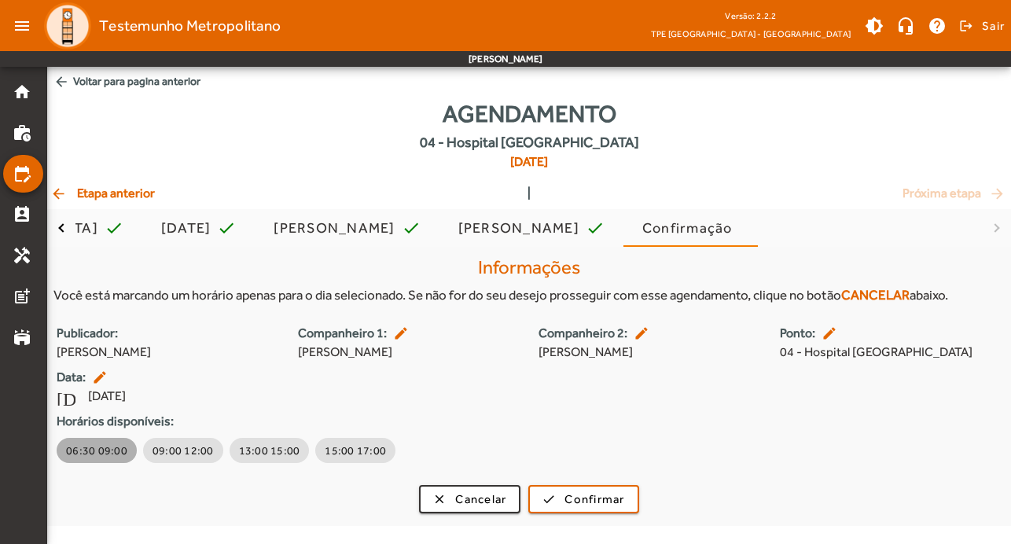
click at [115, 447] on span "06:30 09:00" at bounding box center [96, 451] width 61 height 16
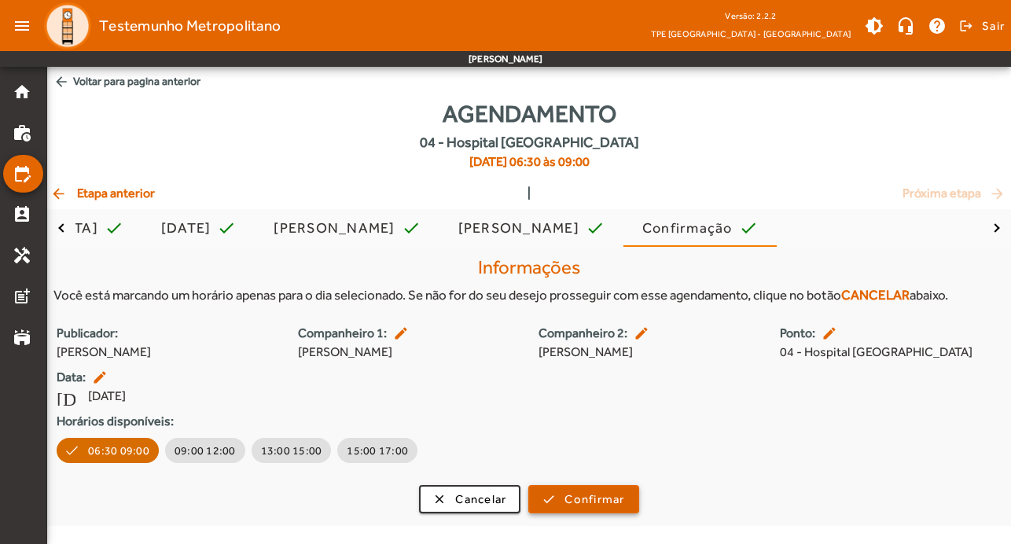
click at [559, 494] on span "submit" at bounding box center [583, 499] width 107 height 38
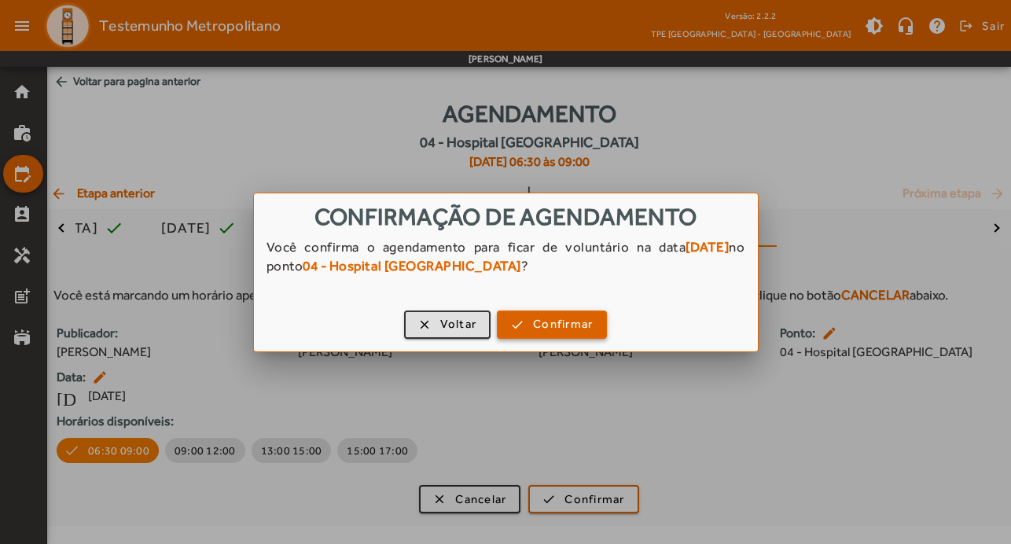
click at [562, 316] on span "Confirmar" at bounding box center [563, 324] width 60 height 18
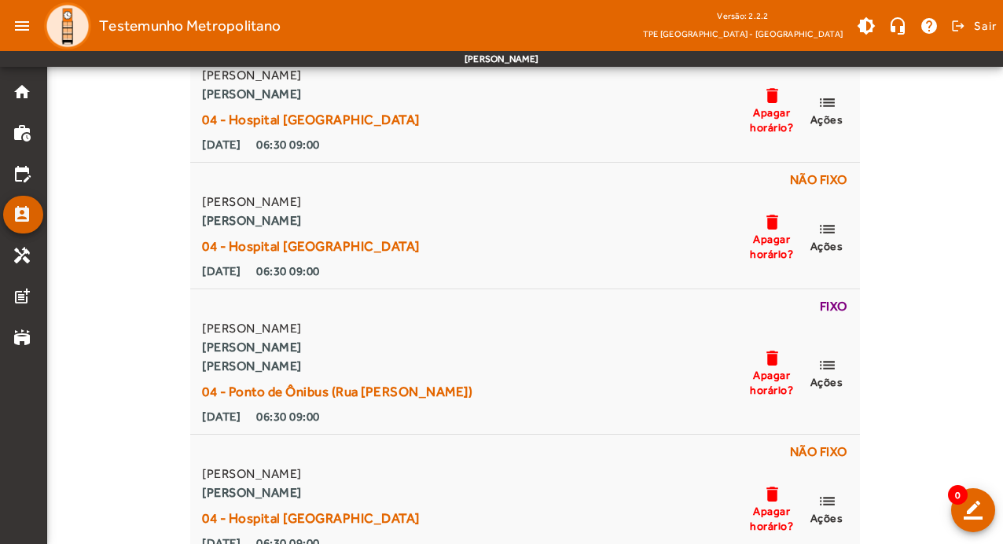
scroll to position [3459, 0]
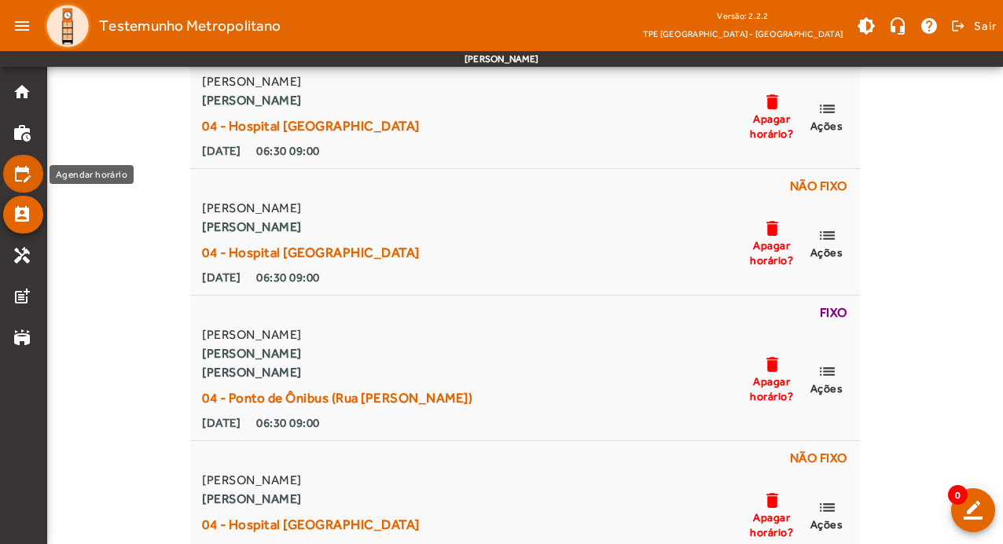
click at [21, 167] on mat-icon "edit_calendar" at bounding box center [22, 173] width 19 height 19
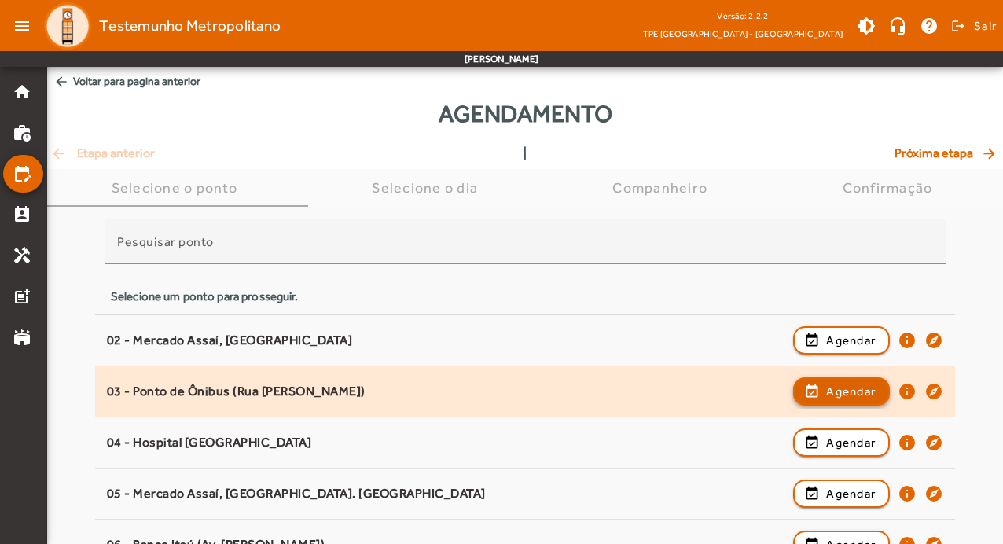
click at [806, 392] on span "button" at bounding box center [842, 392] width 94 height 38
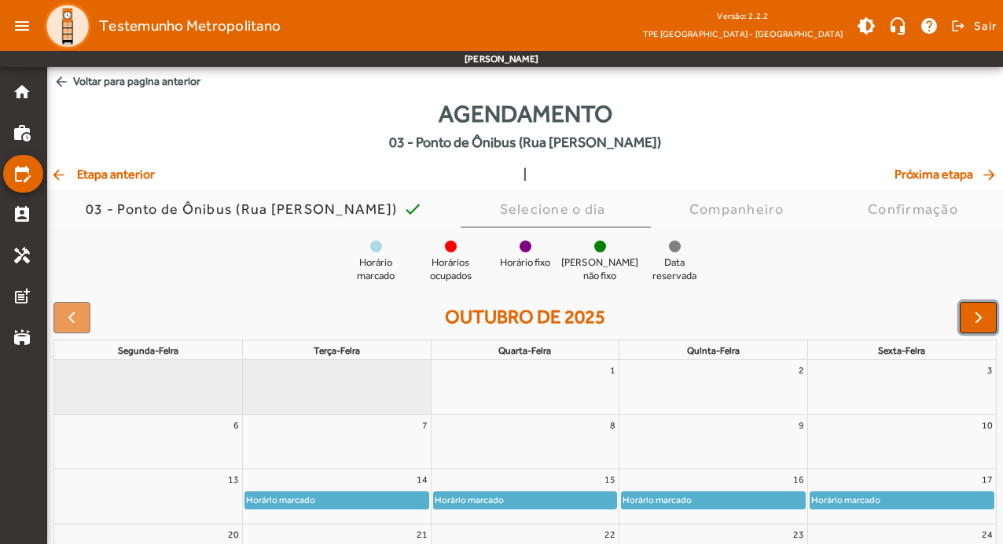
click at [980, 318] on span "button" at bounding box center [978, 317] width 19 height 19
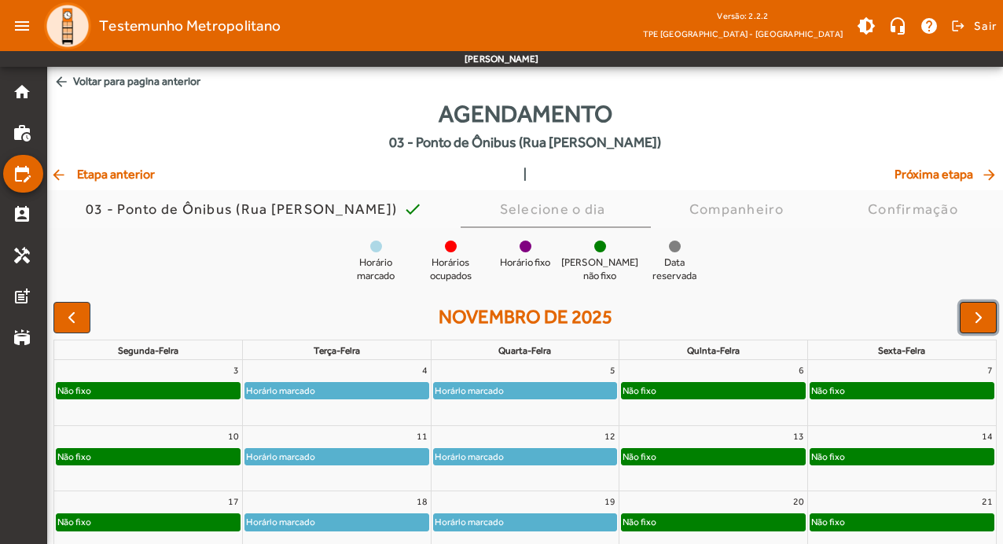
click at [980, 318] on span "button" at bounding box center [978, 317] width 19 height 19
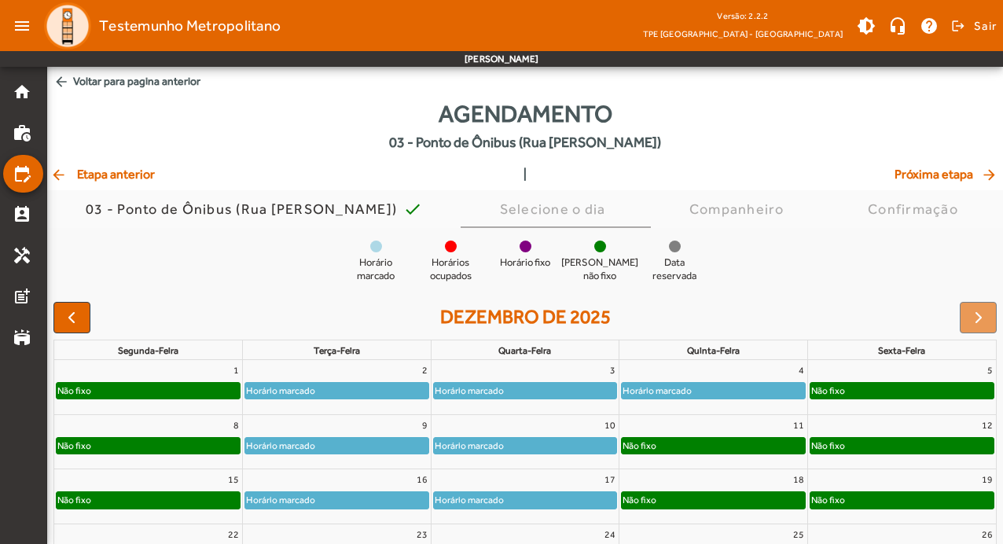
click at [185, 389] on div "Não fixo" at bounding box center [148, 391] width 183 height 16
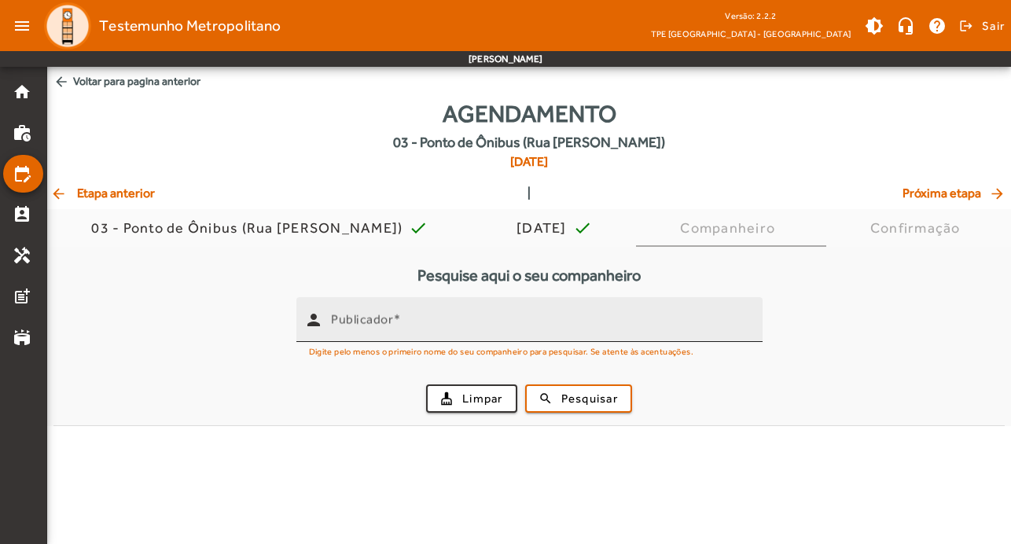
click at [434, 324] on input "Publicador" at bounding box center [540, 326] width 419 height 19
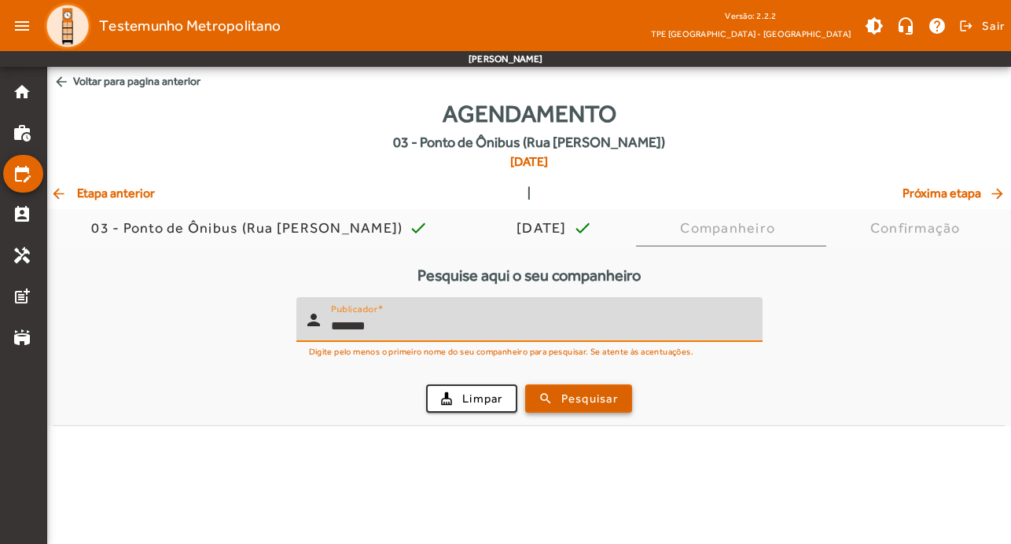
type input "*******"
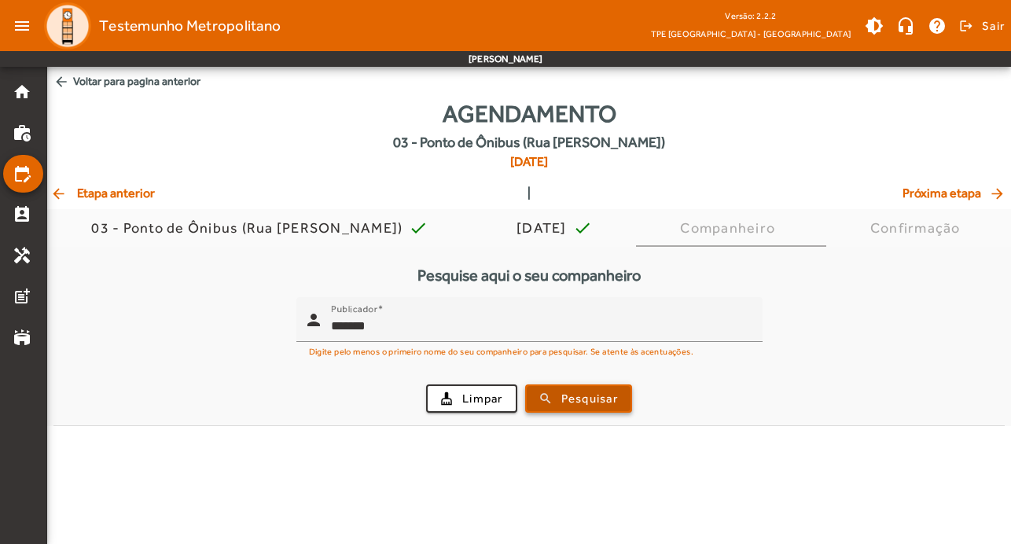
click at [553, 388] on span "submit" at bounding box center [579, 399] width 104 height 38
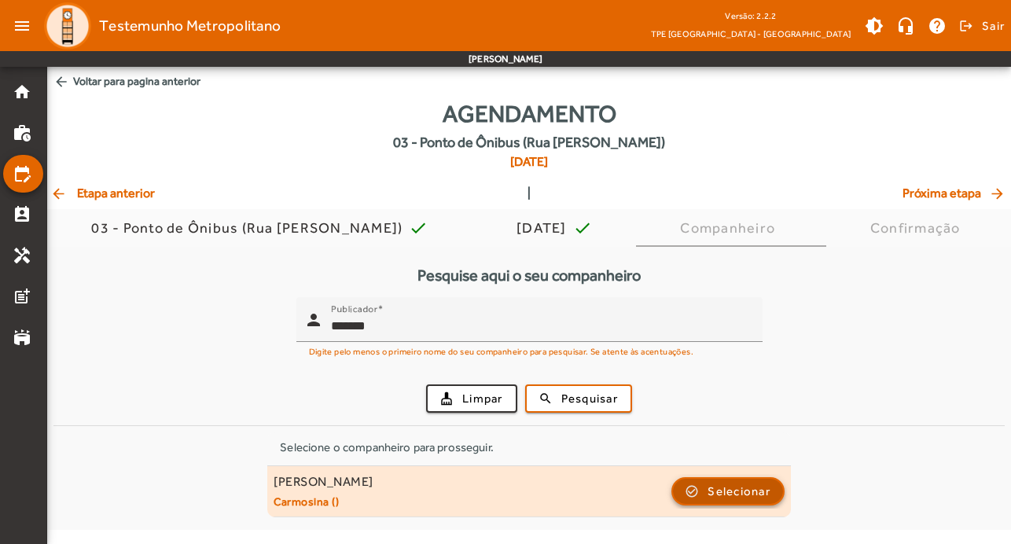
click at [767, 486] on span "Selecionar" at bounding box center [739, 491] width 63 height 19
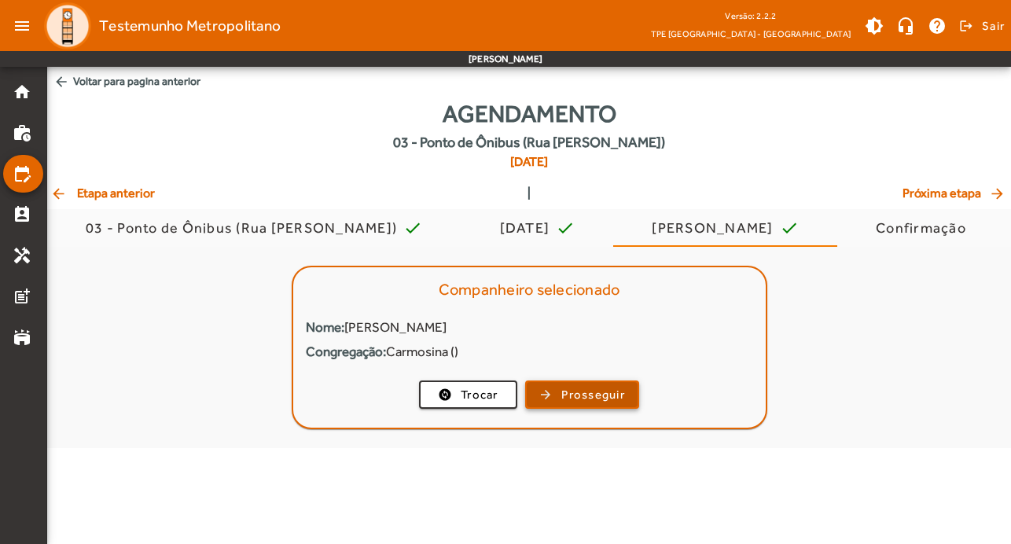
click at [610, 399] on span "Prosseguir" at bounding box center [593, 395] width 64 height 18
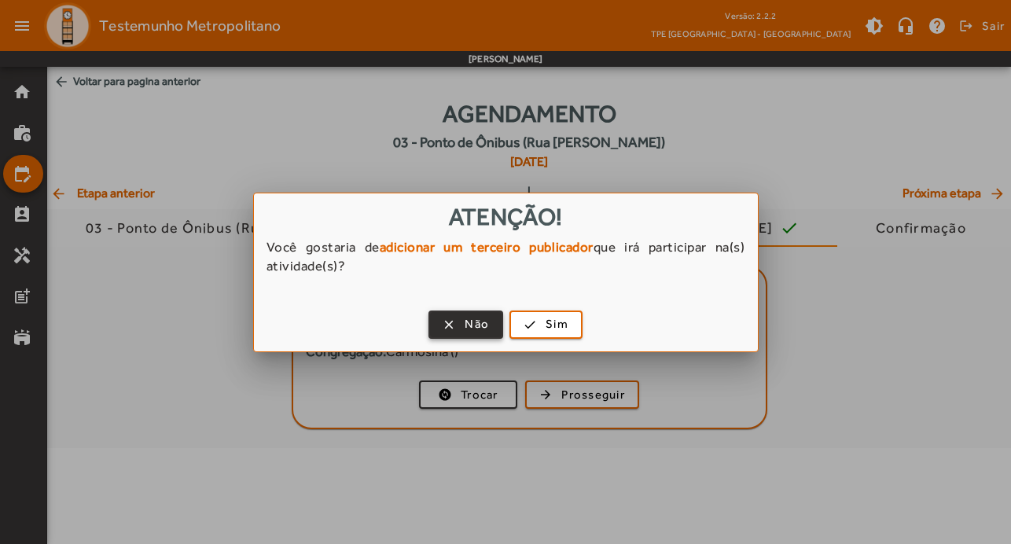
click at [472, 333] on span "Não" at bounding box center [477, 324] width 24 height 18
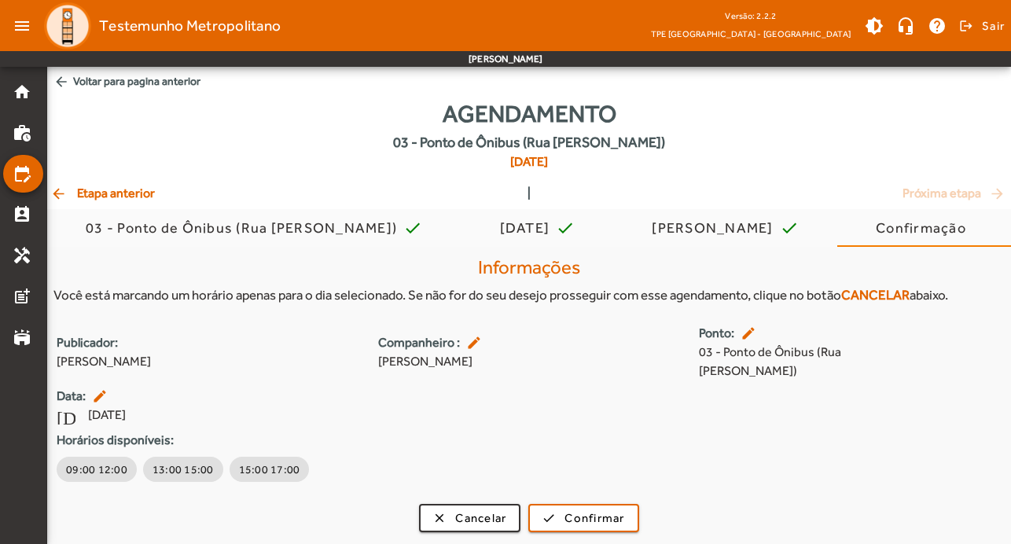
click at [752, 332] on mat-icon "edit" at bounding box center [750, 333] width 19 height 16
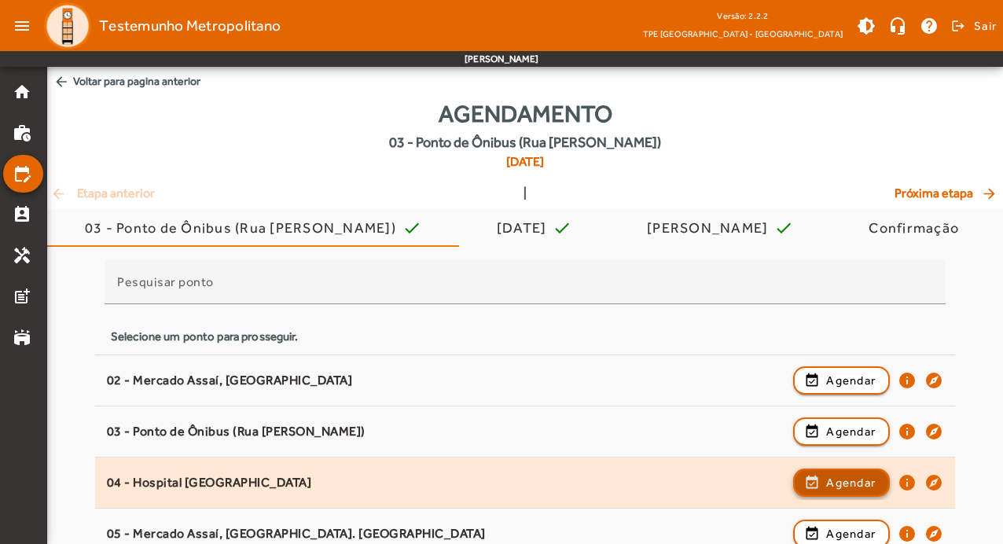
click at [869, 472] on span "button" at bounding box center [842, 483] width 94 height 38
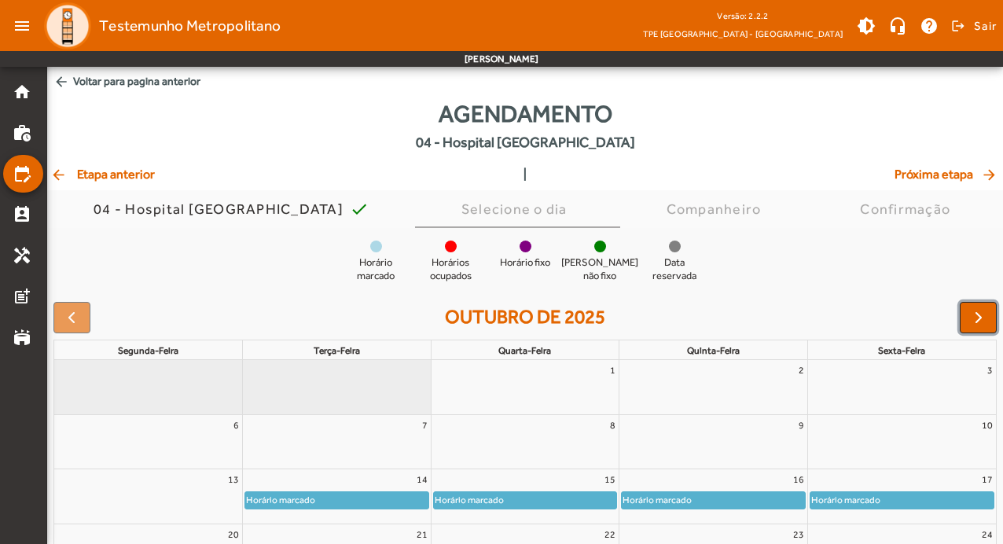
click at [980, 321] on span "button" at bounding box center [978, 317] width 19 height 19
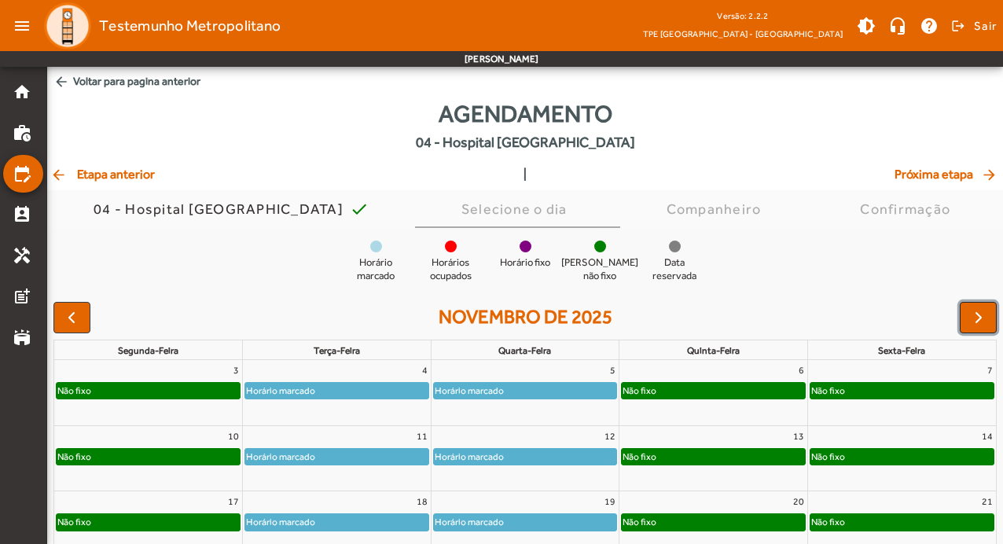
click at [980, 321] on span "button" at bounding box center [978, 317] width 19 height 19
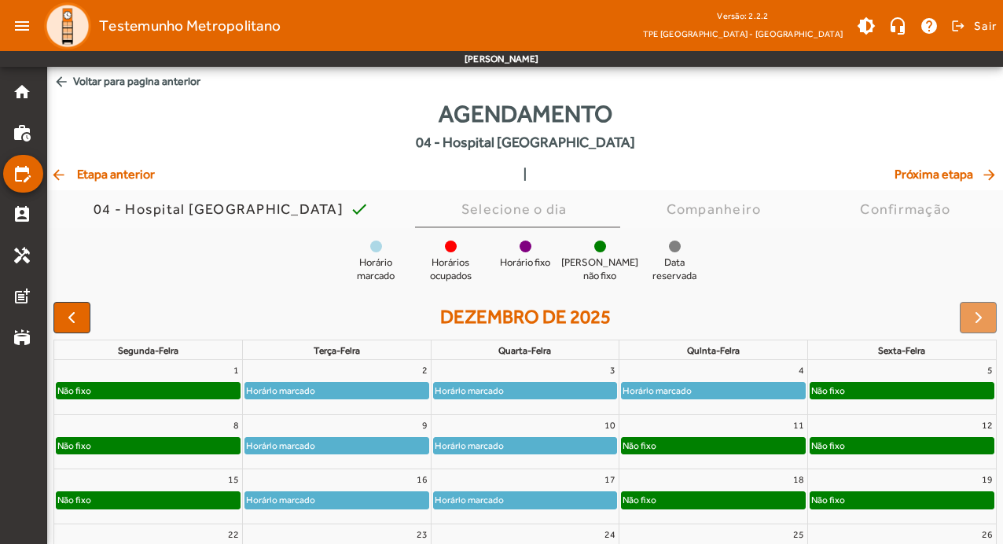
click at [152, 391] on div "Não fixo" at bounding box center [148, 391] width 183 height 16
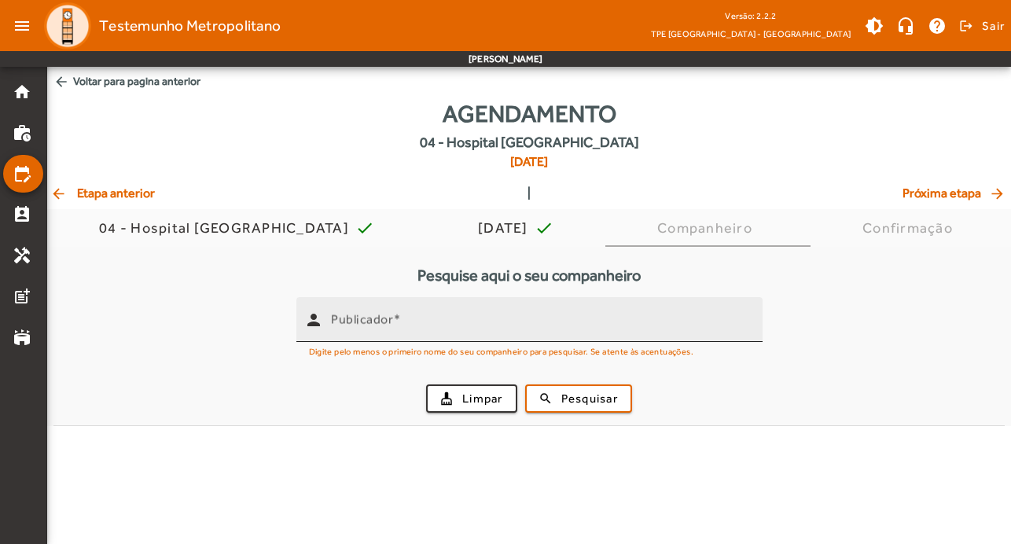
click at [447, 328] on input "Publicador" at bounding box center [540, 326] width 419 height 19
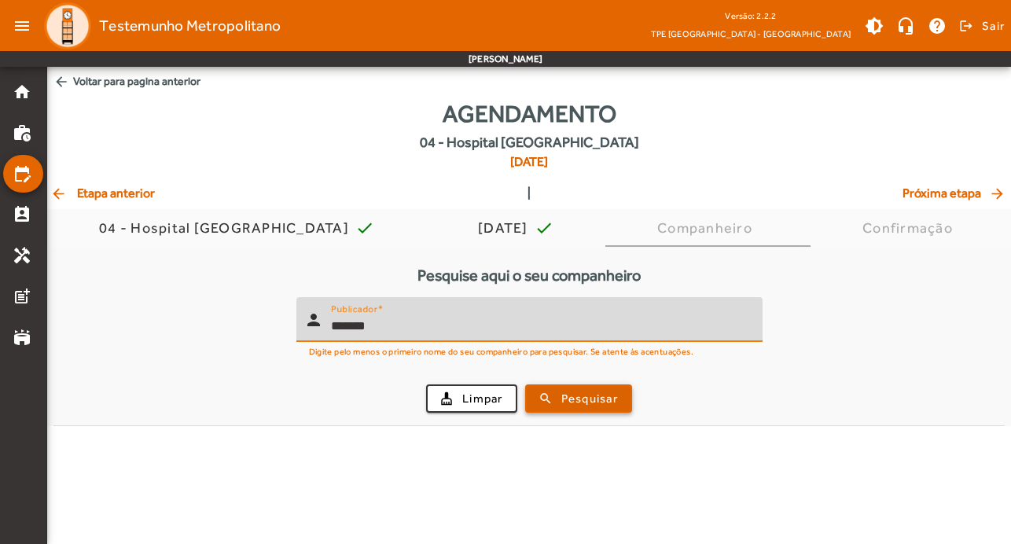
type input "*******"
click at [596, 403] on span "Pesquisar" at bounding box center [589, 399] width 57 height 18
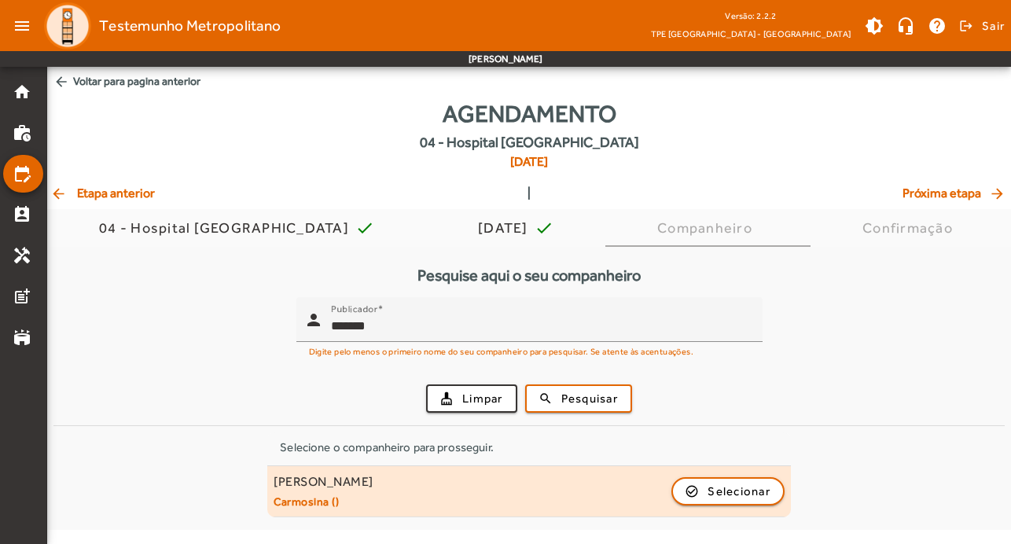
click at [783, 502] on div "check_circle_outline Selecionar" at bounding box center [727, 491] width 113 height 28
click at [756, 494] on span "Selecionar" at bounding box center [739, 491] width 63 height 19
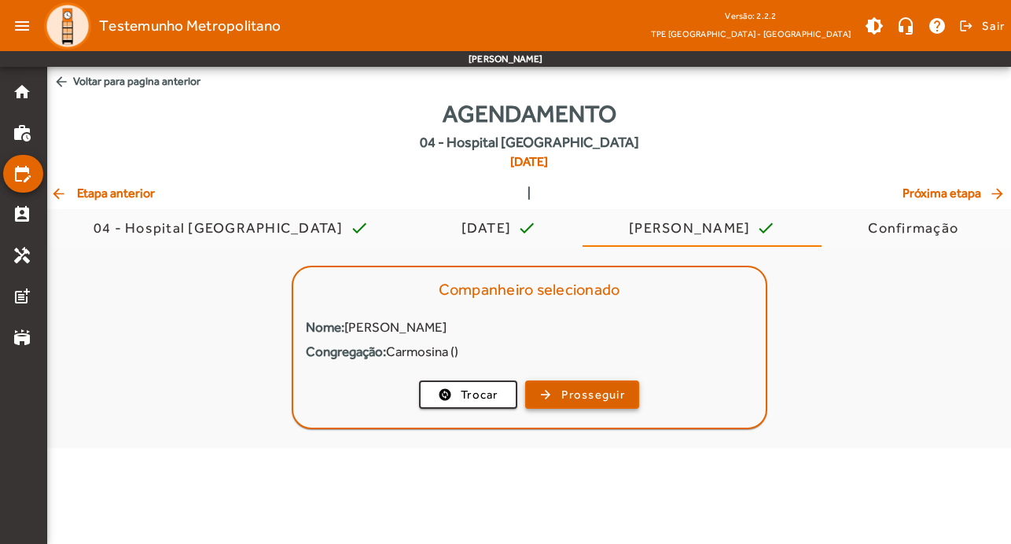
click at [564, 386] on span "Prosseguir" at bounding box center [593, 395] width 64 height 18
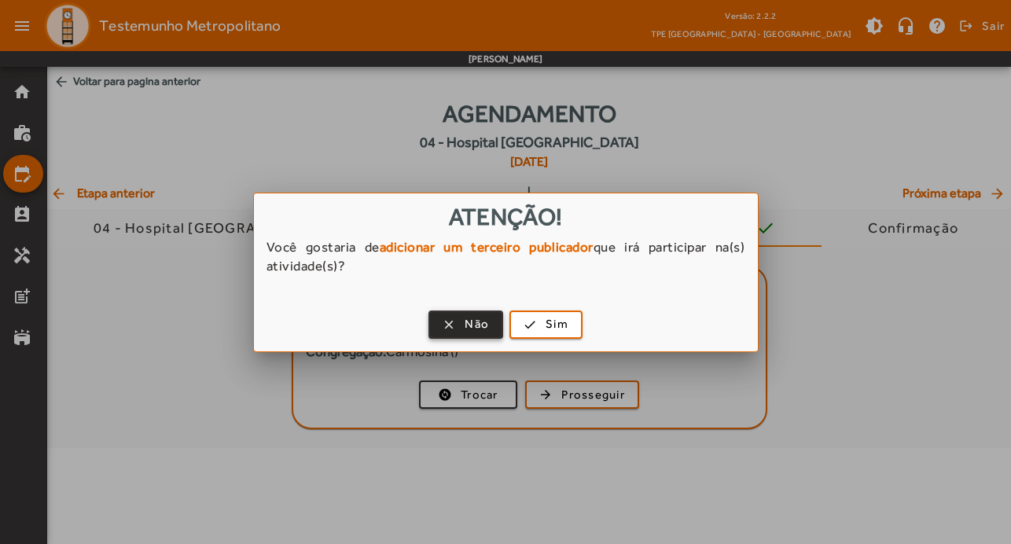
click at [471, 320] on span "Não" at bounding box center [477, 324] width 24 height 18
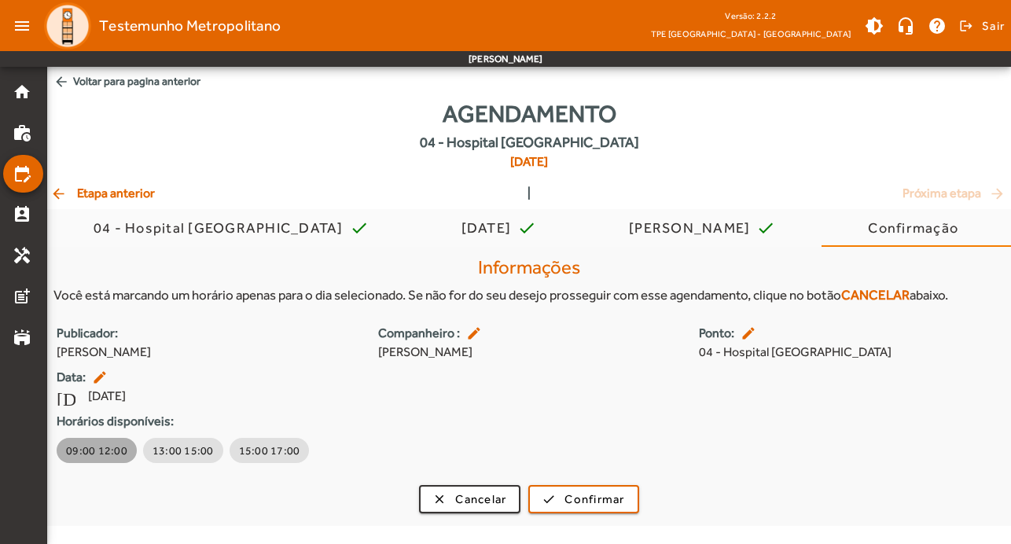
click at [105, 447] on span "09:00 12:00" at bounding box center [96, 451] width 61 height 16
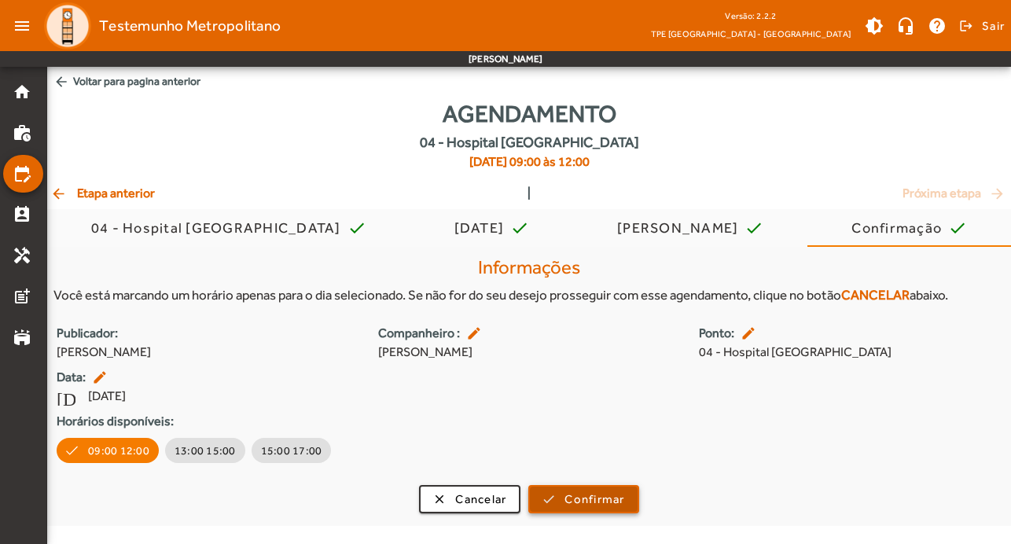
click at [613, 503] on span "Confirmar" at bounding box center [594, 500] width 60 height 18
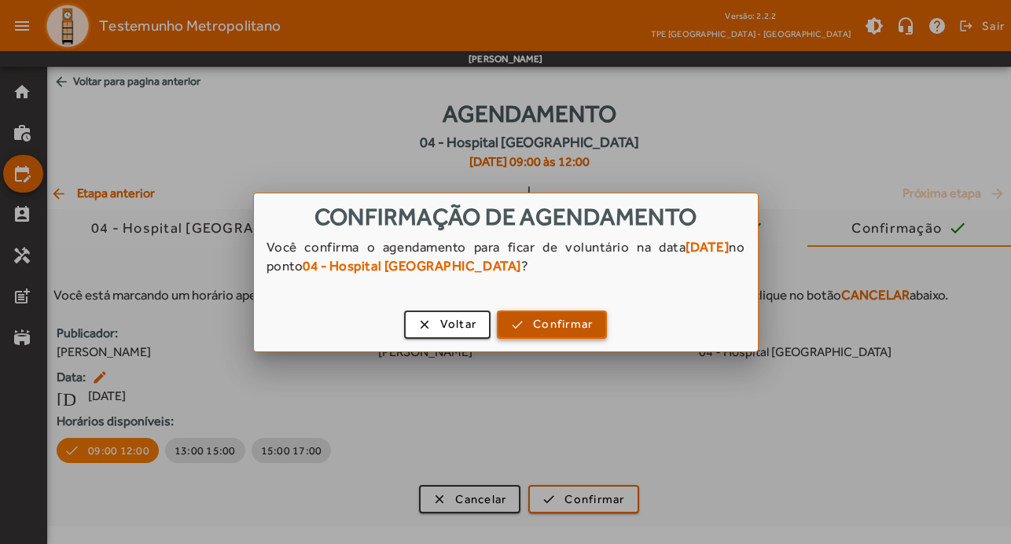
click at [584, 322] on span "Confirmar" at bounding box center [563, 324] width 60 height 18
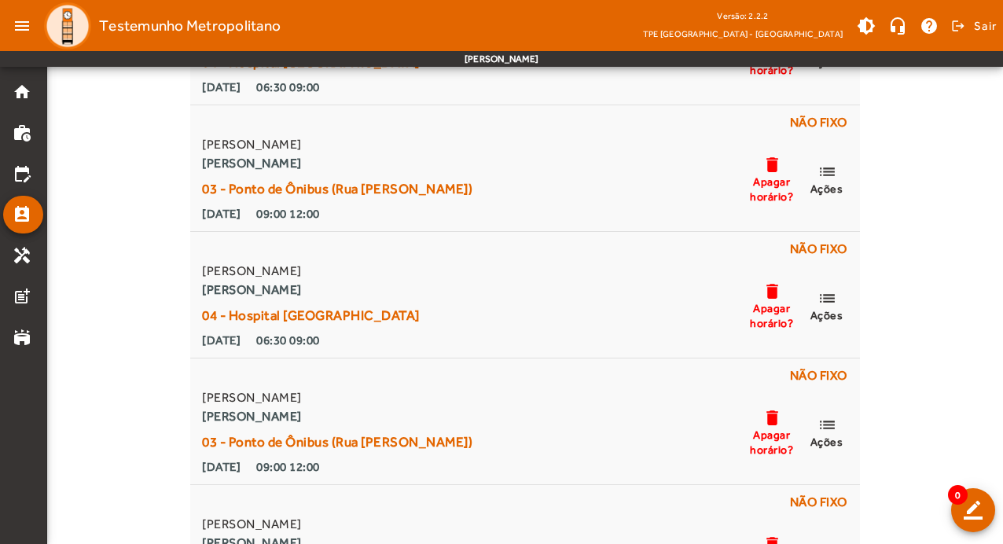
scroll to position [314, 0]
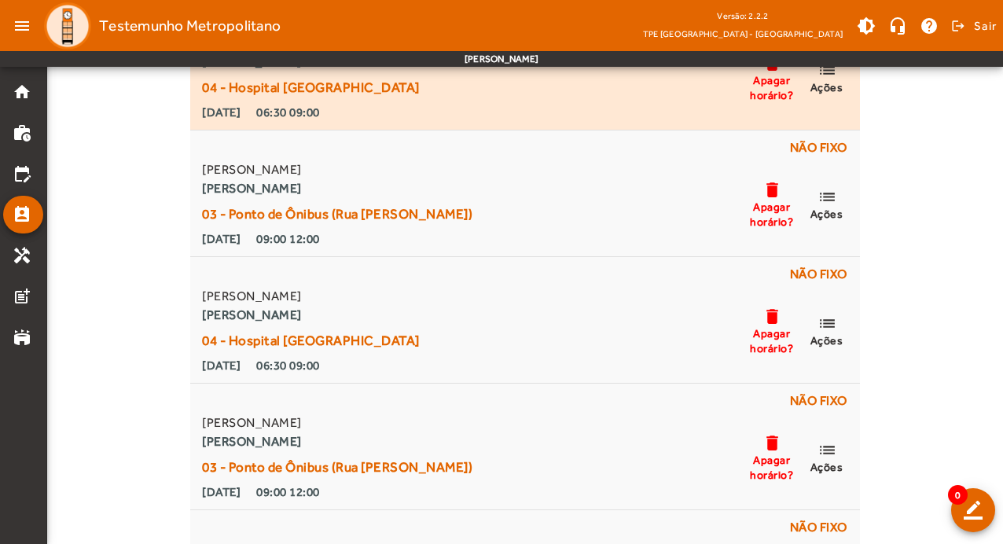
click at [629, 77] on div "Adriana de Jesus Campos Paula Rosa Santos Costa 04 - Hospital Santa Marcelina 1…" at bounding box center [524, 78] width 651 height 88
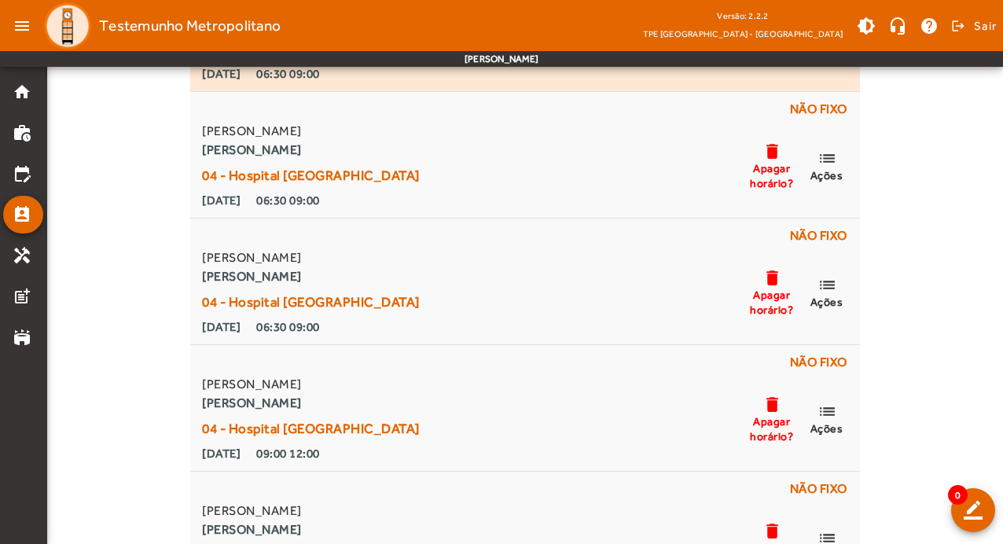
scroll to position [1877, 0]
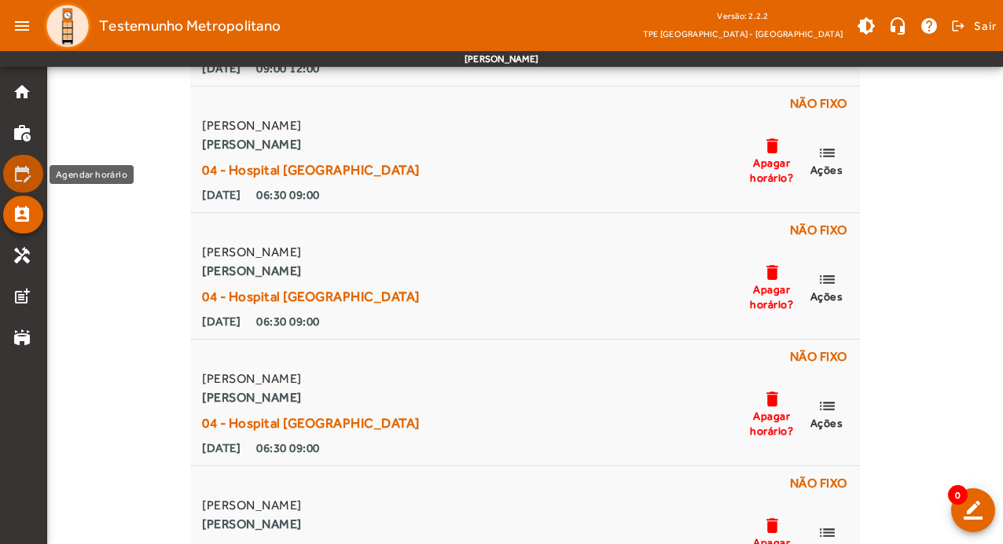
click at [15, 172] on mat-icon "edit_calendar" at bounding box center [22, 173] width 19 height 19
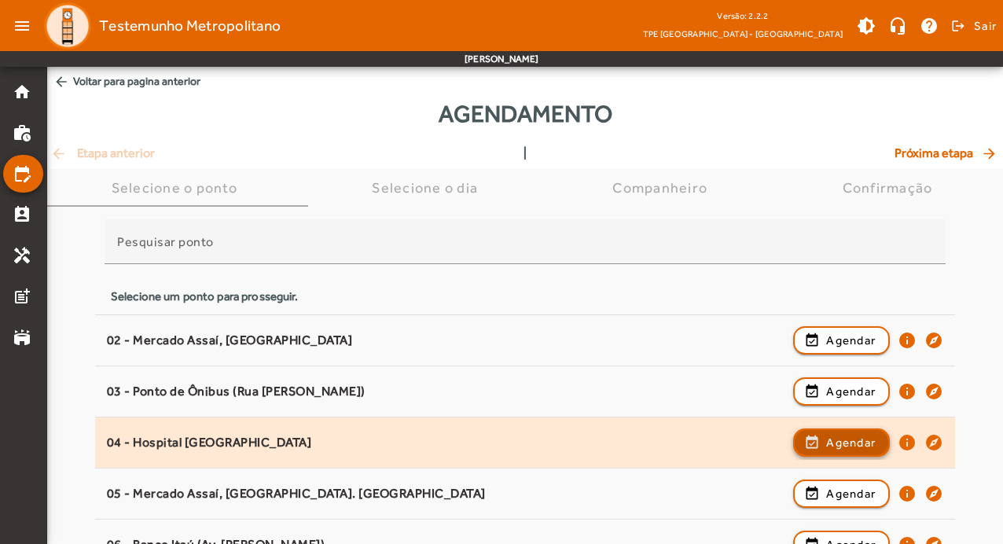
click at [857, 435] on span "Agendar" at bounding box center [851, 442] width 50 height 19
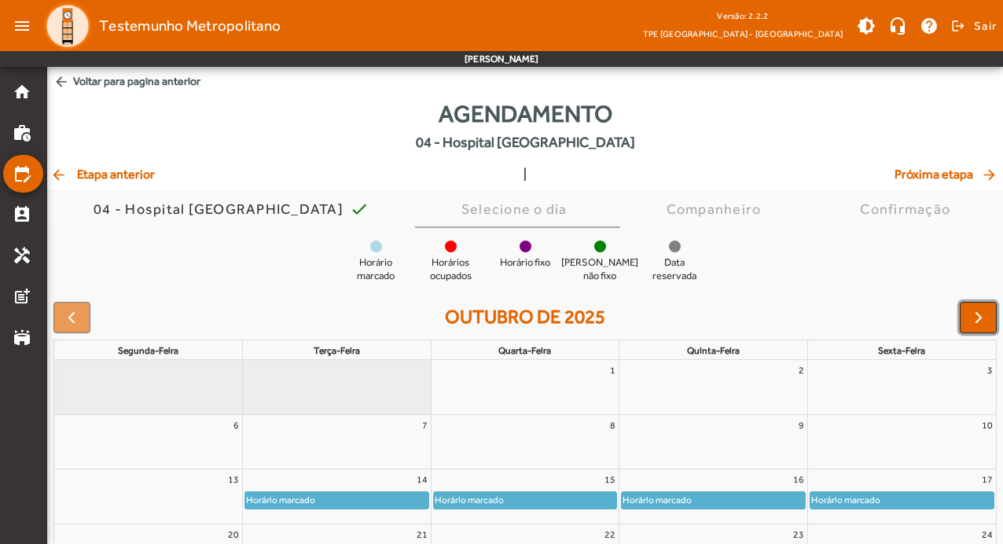
click at [978, 311] on span "button" at bounding box center [978, 317] width 19 height 19
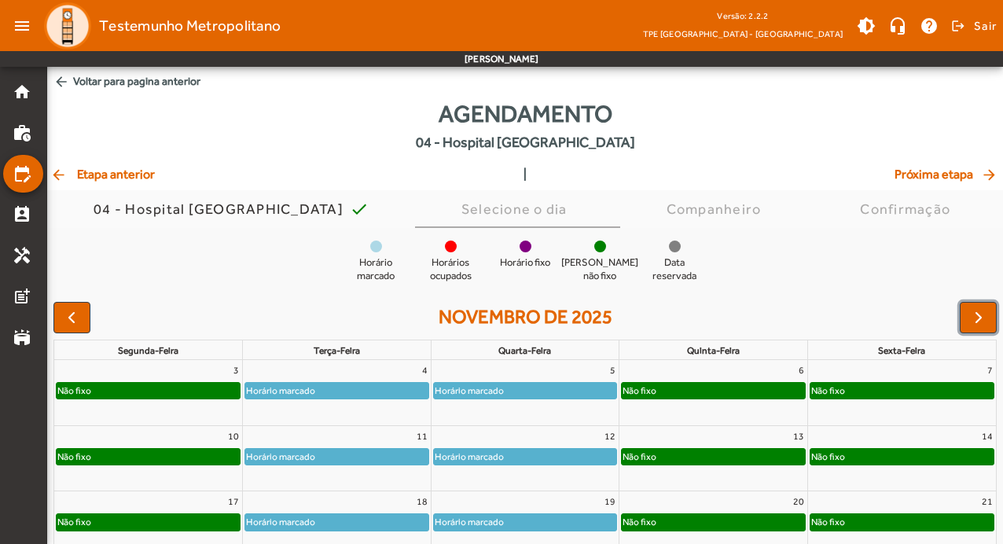
click at [695, 388] on div "Não fixo" at bounding box center [713, 391] width 183 height 16
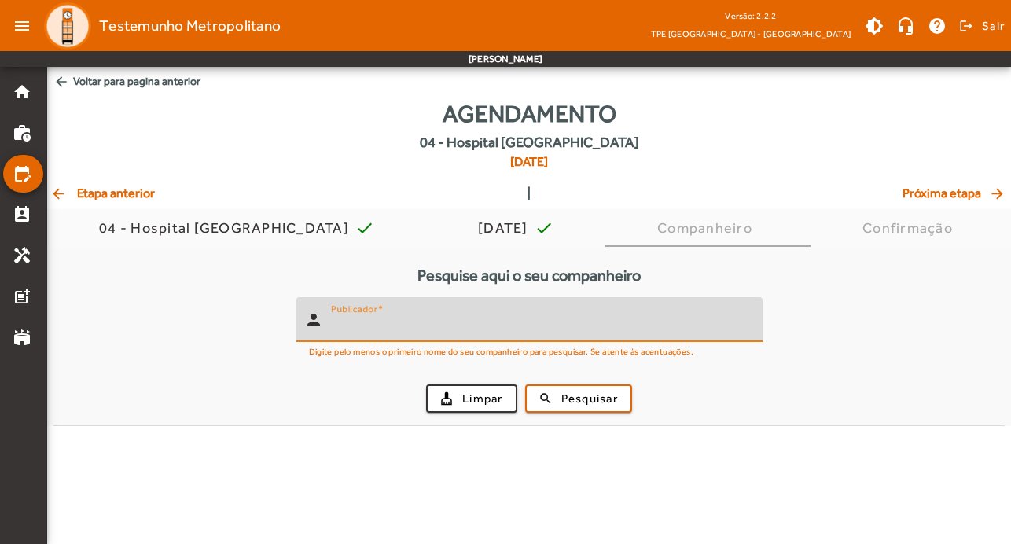
click at [518, 324] on input "Publicador" at bounding box center [540, 326] width 419 height 19
type input "*******"
click at [561, 390] on span "Pesquisar" at bounding box center [589, 399] width 57 height 18
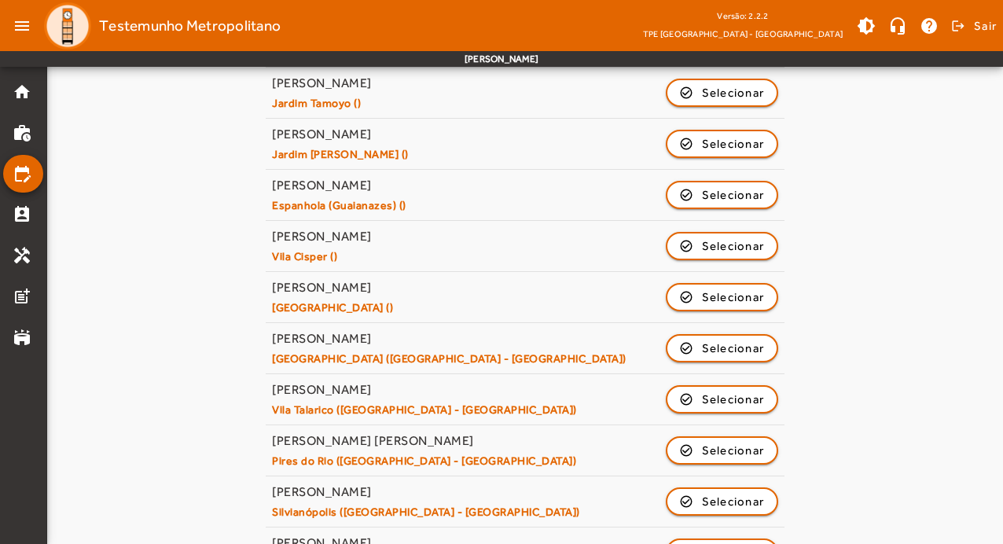
scroll to position [752, 0]
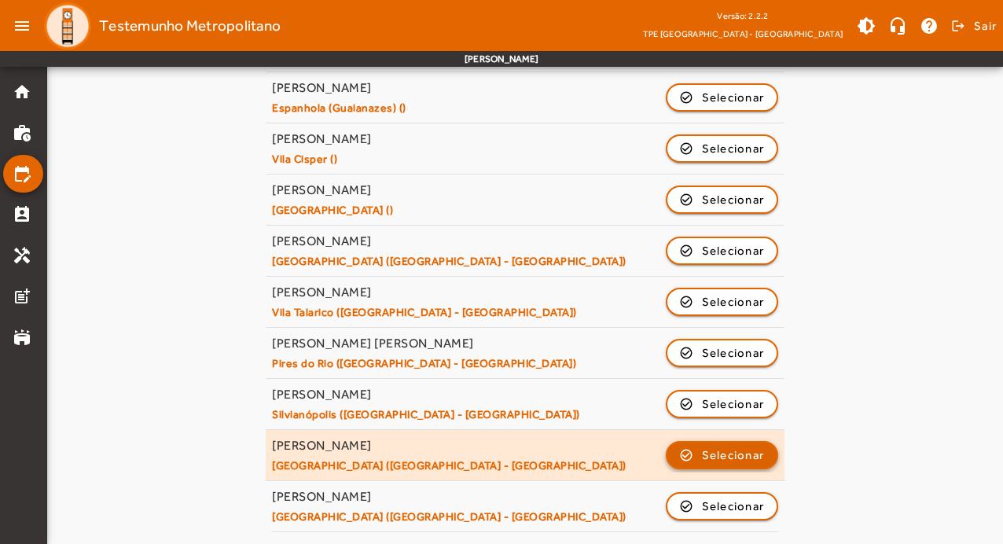
click at [709, 450] on span "Selecionar" at bounding box center [733, 455] width 63 height 19
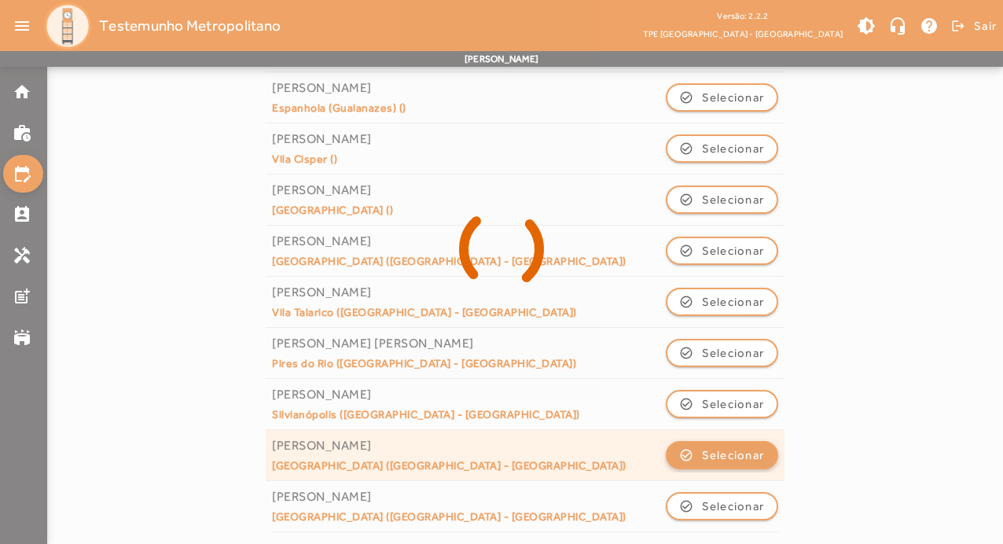
scroll to position [0, 0]
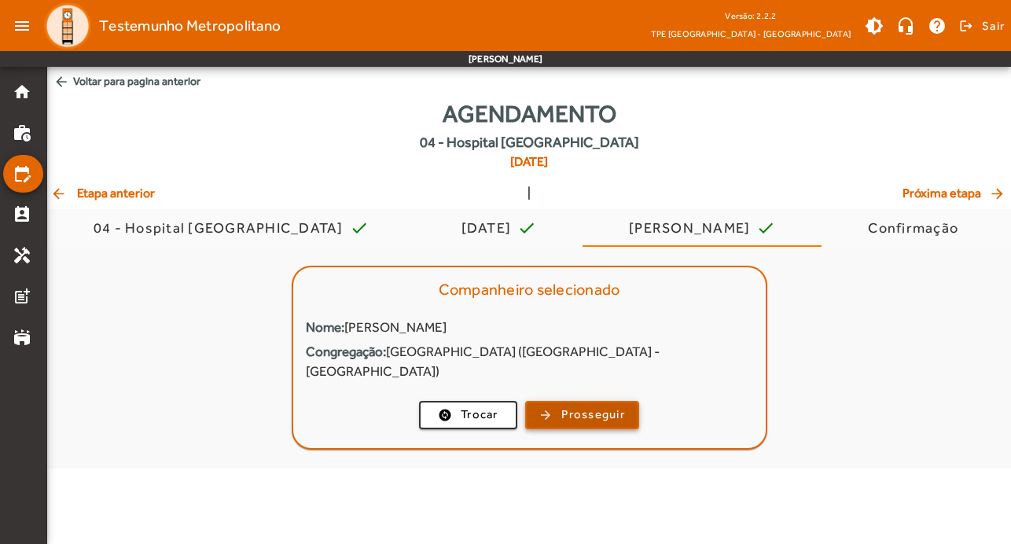
click at [605, 406] on span "Prosseguir" at bounding box center [593, 415] width 64 height 18
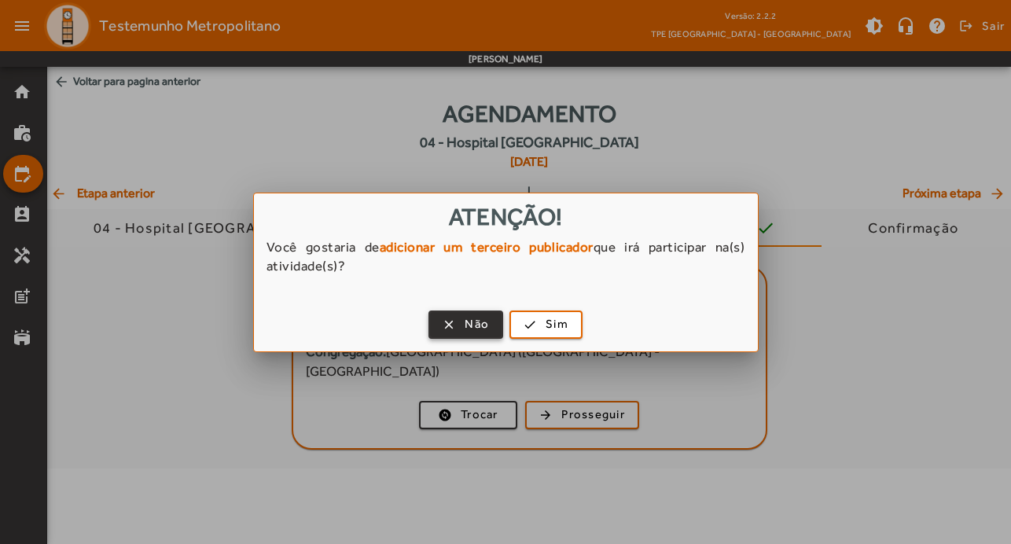
click at [470, 326] on span "Não" at bounding box center [477, 324] width 24 height 18
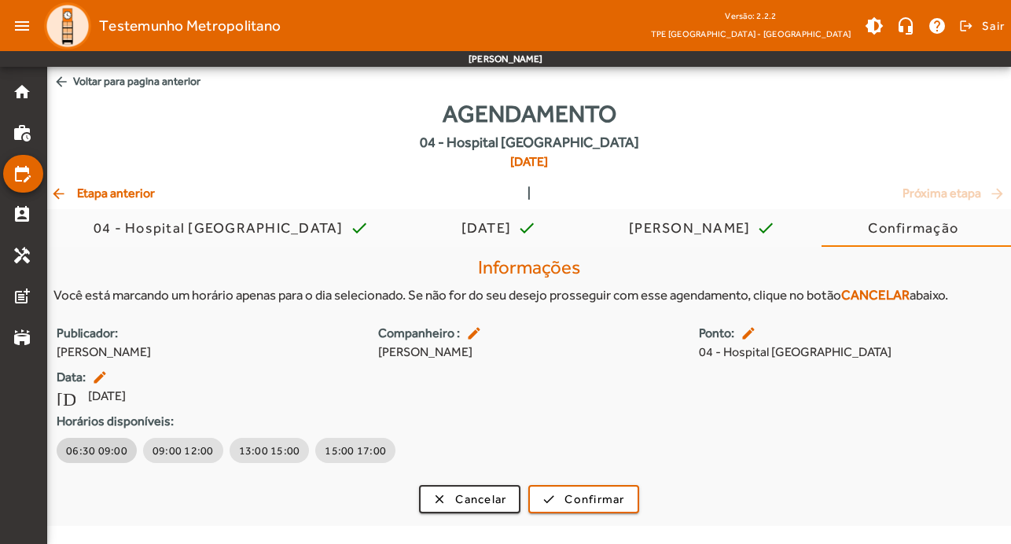
click at [89, 451] on span "06:30 09:00" at bounding box center [96, 451] width 61 height 16
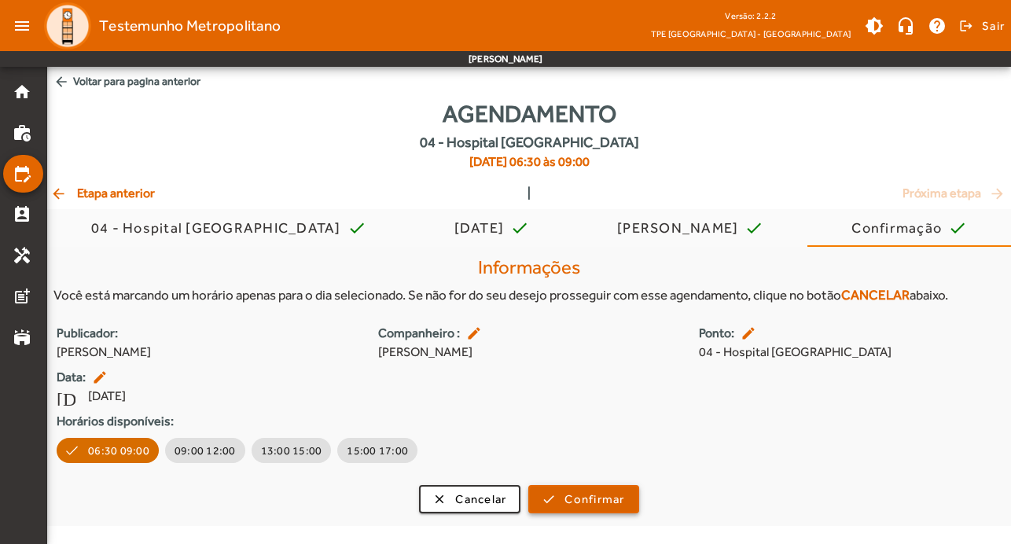
click at [597, 511] on span "submit" at bounding box center [583, 499] width 107 height 38
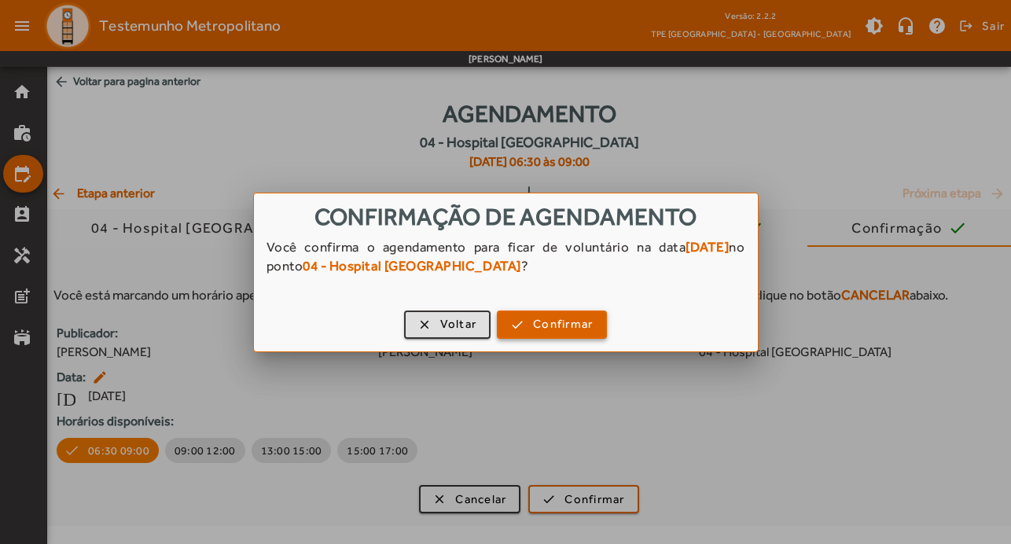
click at [567, 318] on span "Confirmar" at bounding box center [563, 324] width 60 height 18
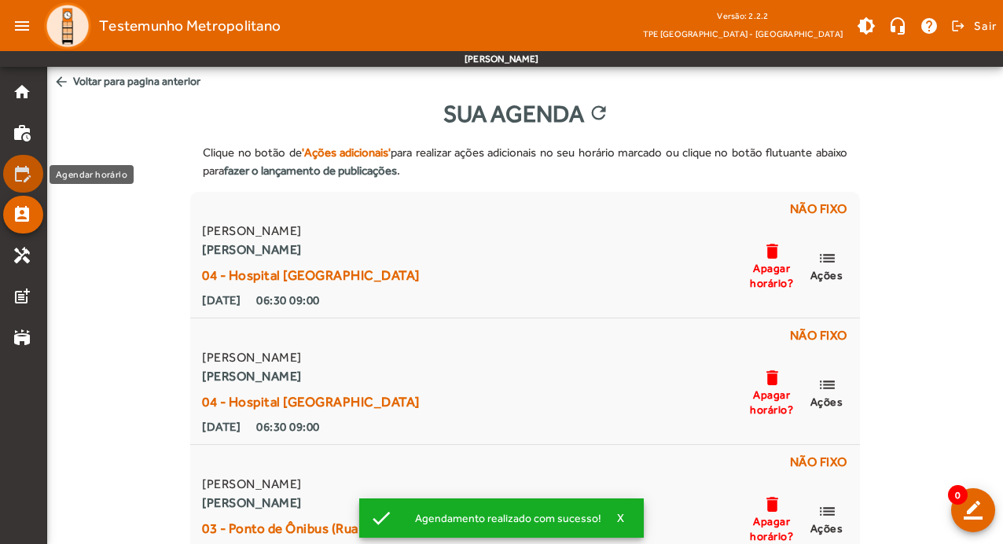
click at [27, 167] on mat-icon "edit_calendar" at bounding box center [22, 173] width 19 height 19
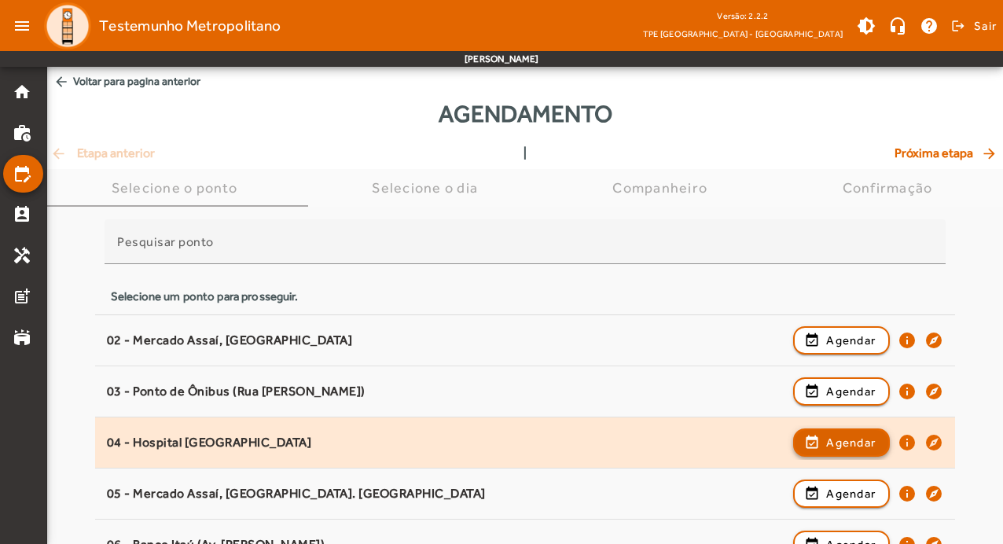
click at [849, 434] on span "Agendar" at bounding box center [851, 442] width 50 height 19
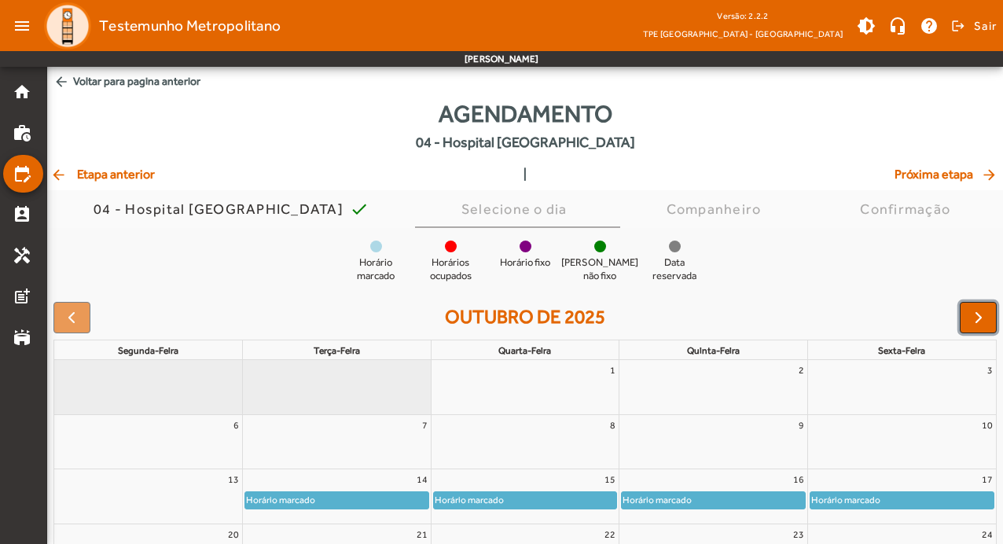
click at [990, 321] on button "button" at bounding box center [978, 317] width 37 height 31
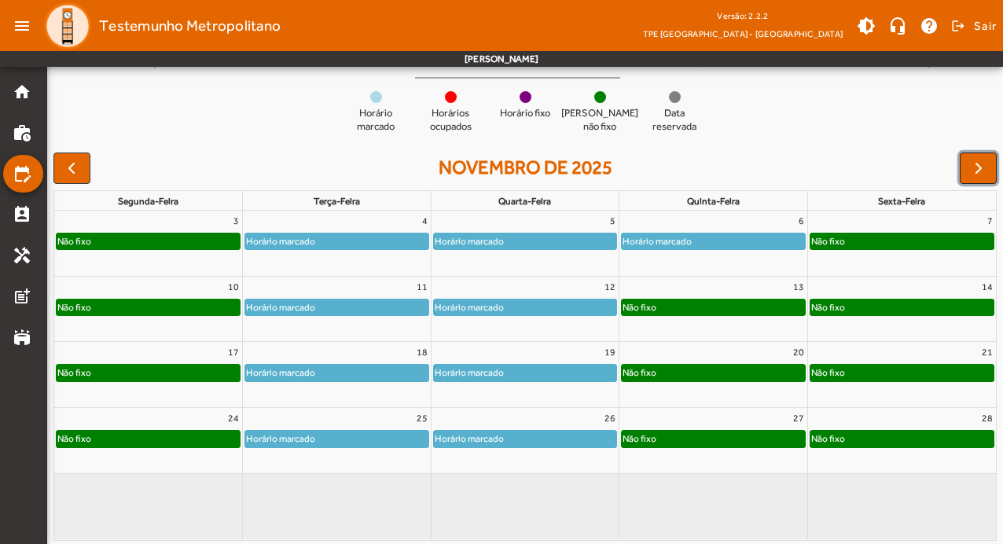
scroll to position [153, 0]
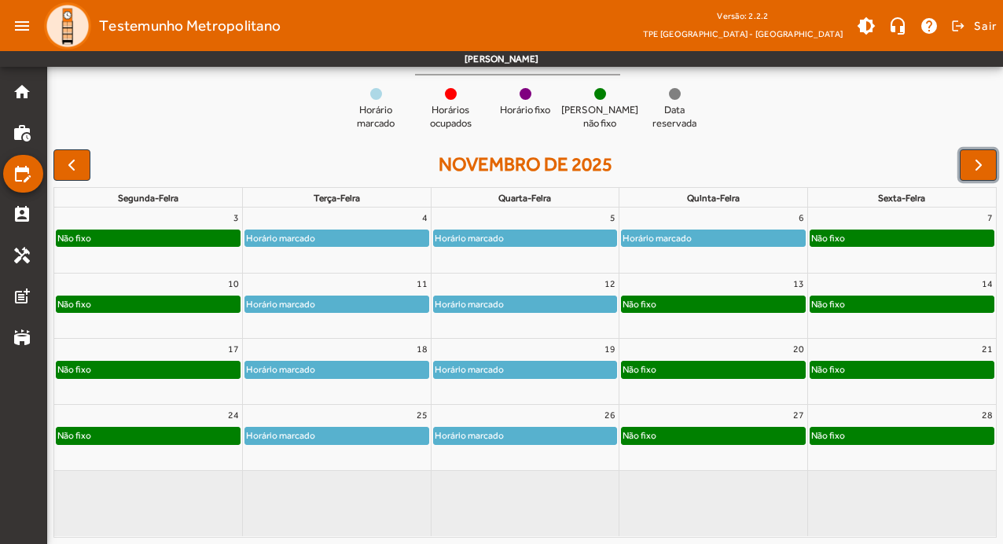
click at [737, 297] on div "Não fixo" at bounding box center [713, 304] width 183 height 16
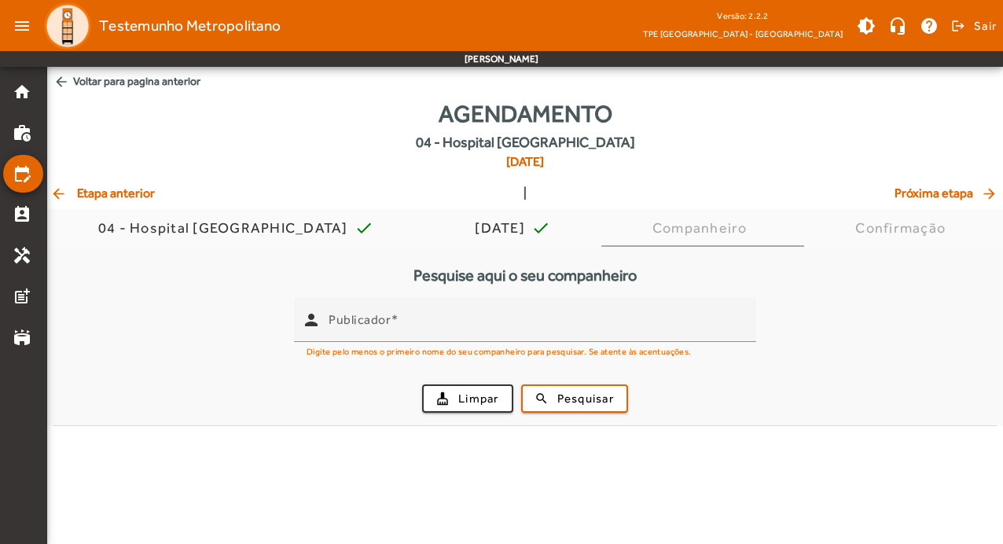
scroll to position [0, 0]
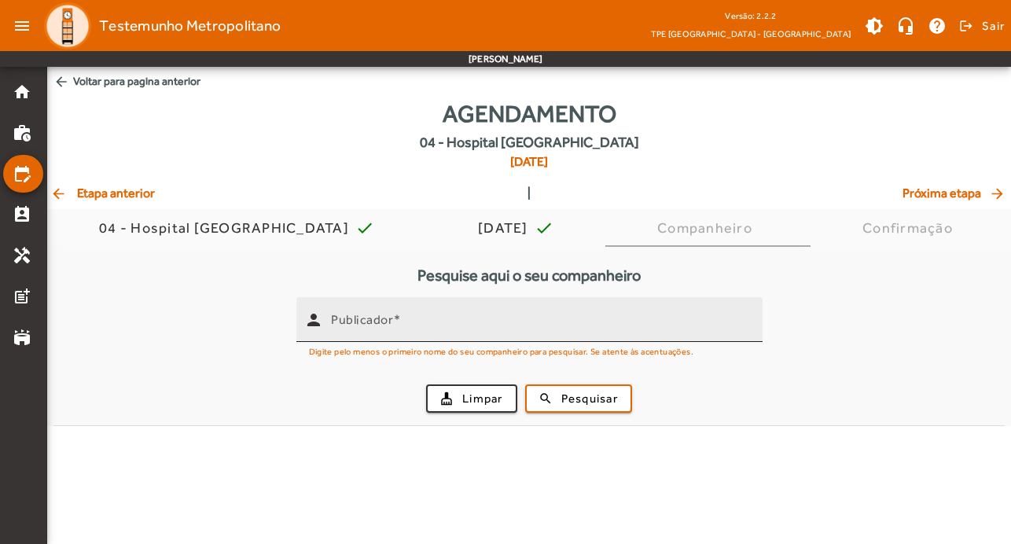
click at [470, 320] on input "Publicador" at bounding box center [540, 326] width 419 height 19
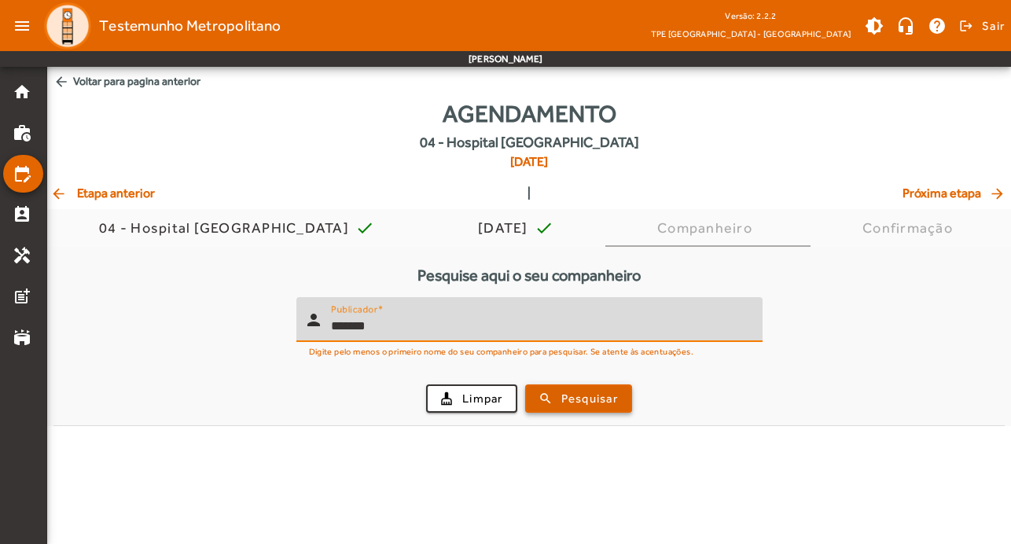
type input "*******"
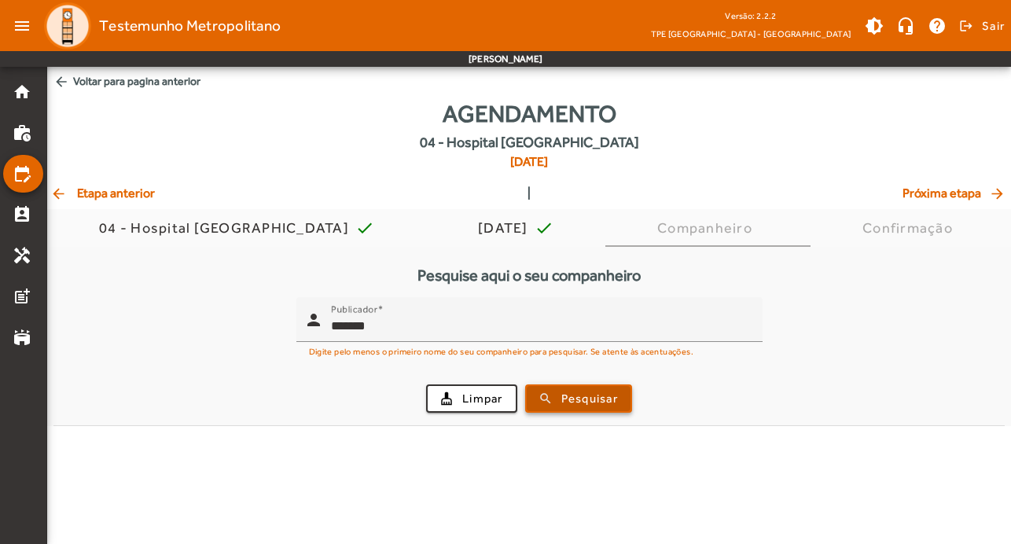
click at [604, 395] on span "Pesquisar" at bounding box center [589, 399] width 57 height 18
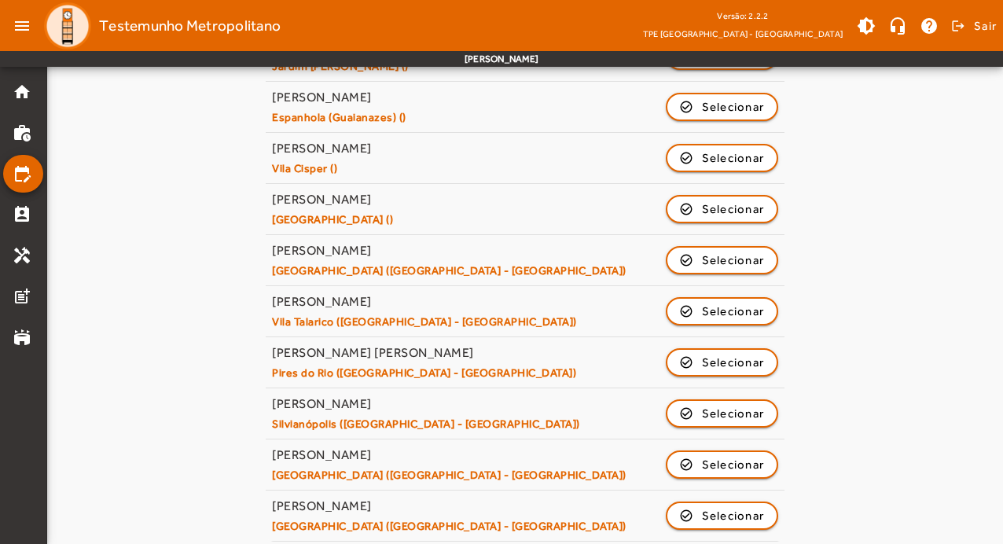
scroll to position [752, 0]
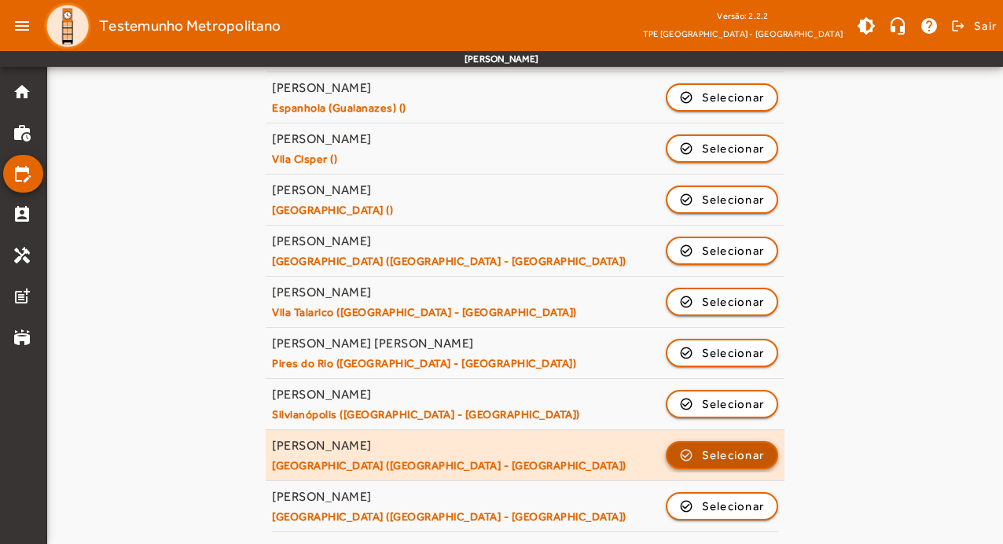
click at [731, 447] on span "Selecionar" at bounding box center [733, 455] width 63 height 19
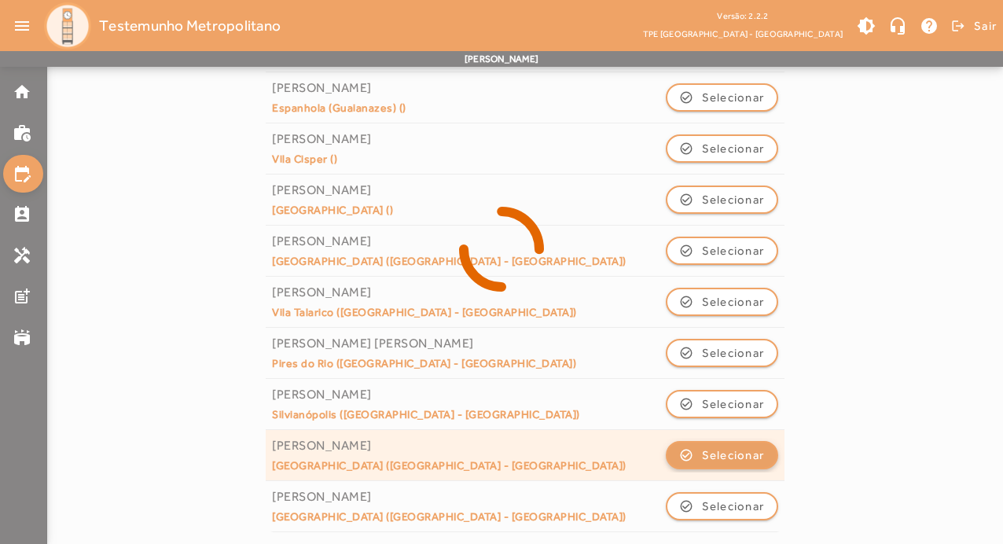
scroll to position [0, 0]
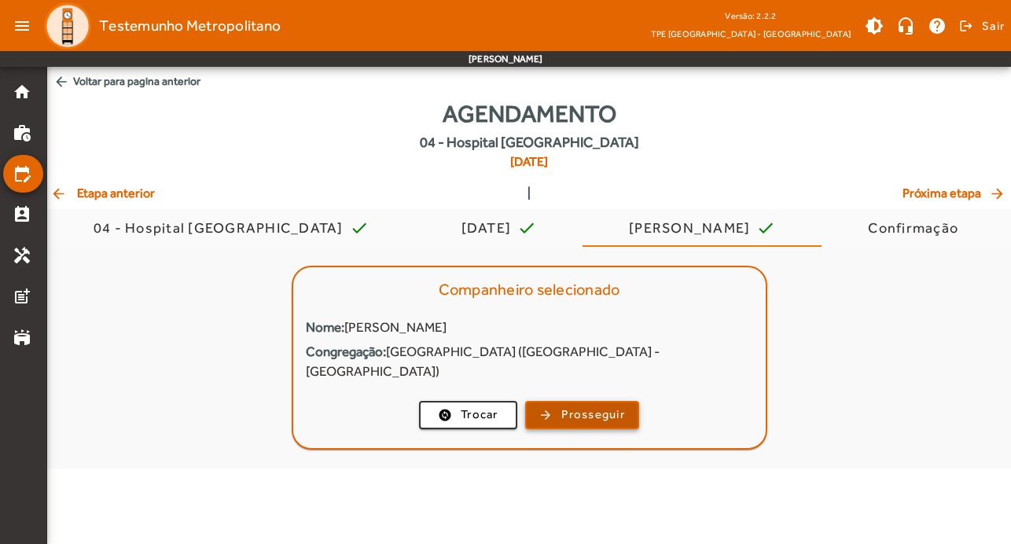
click at [605, 406] on span "Prosseguir" at bounding box center [593, 415] width 64 height 18
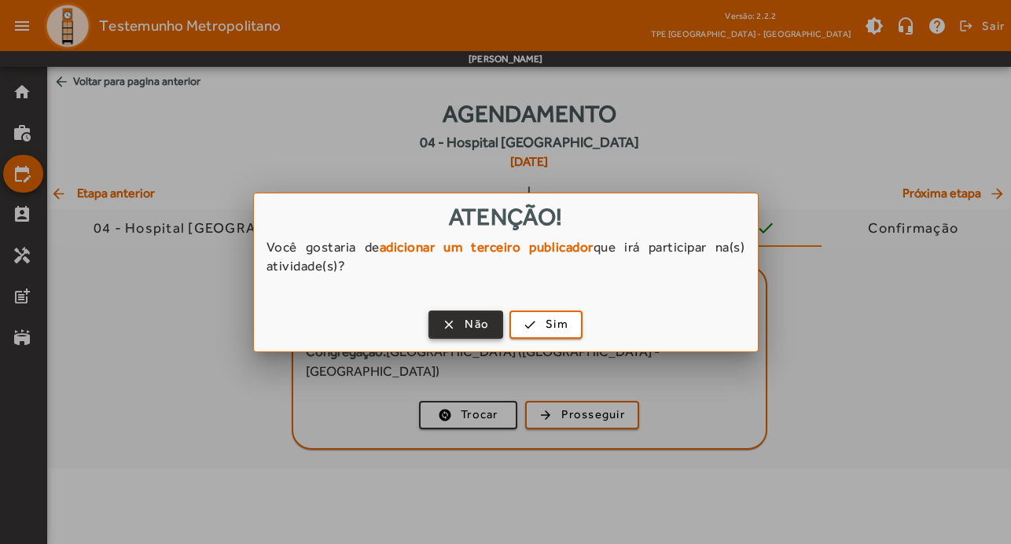
click at [476, 318] on span "Não" at bounding box center [477, 324] width 24 height 18
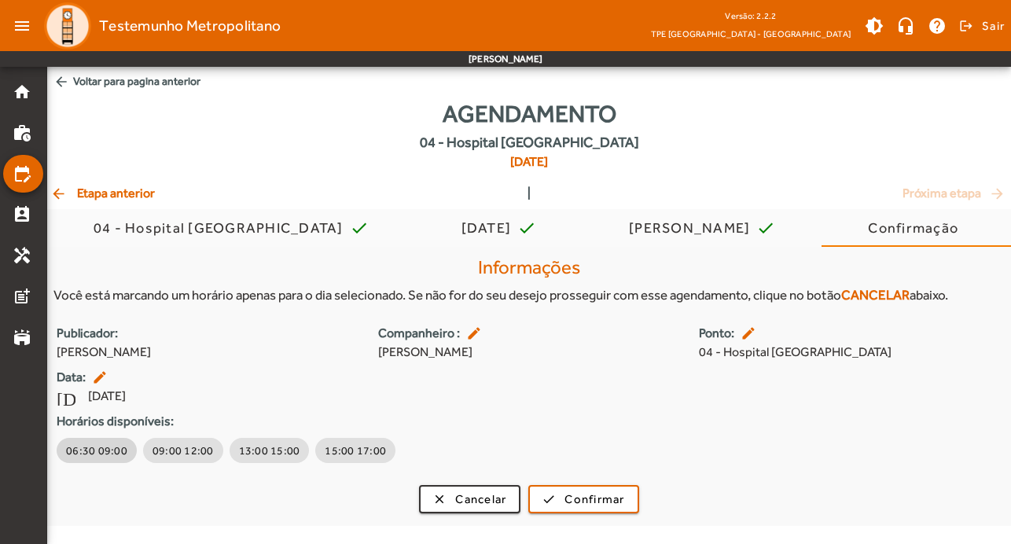
click at [97, 454] on span "06:30 09:00" at bounding box center [96, 451] width 61 height 16
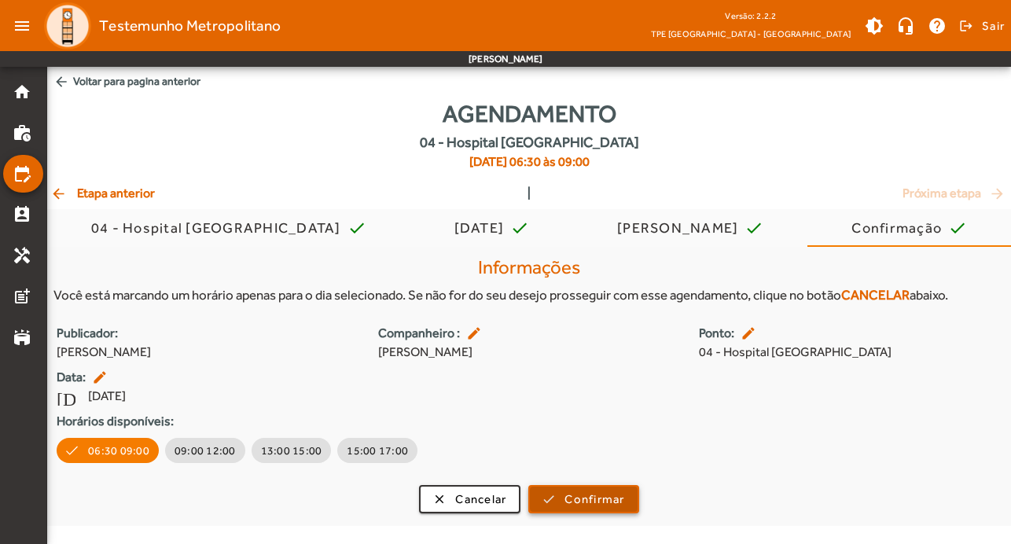
click at [578, 498] on span "Confirmar" at bounding box center [594, 500] width 60 height 18
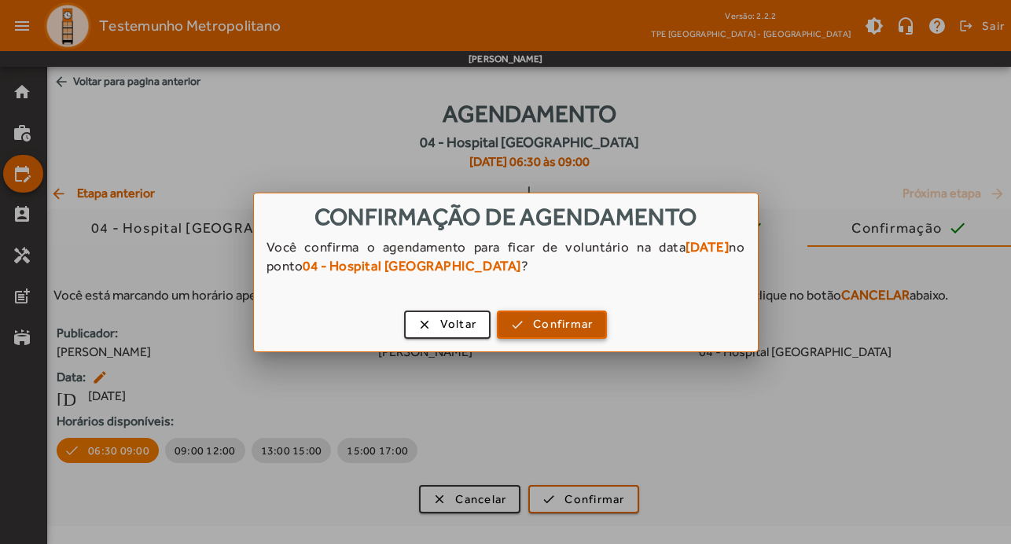
click at [579, 324] on span "Confirmar" at bounding box center [563, 324] width 60 height 18
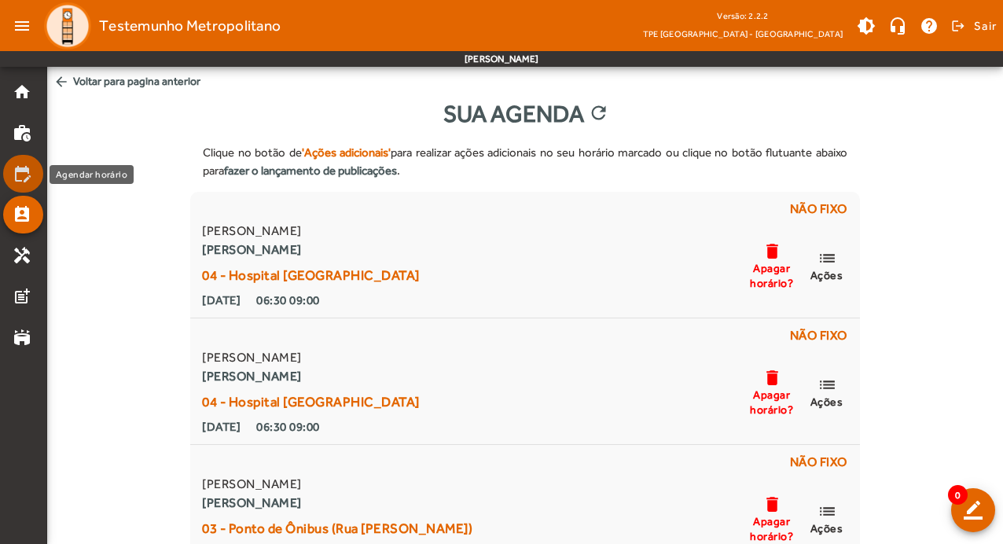
click at [24, 169] on mat-icon "edit_calendar" at bounding box center [22, 173] width 19 height 19
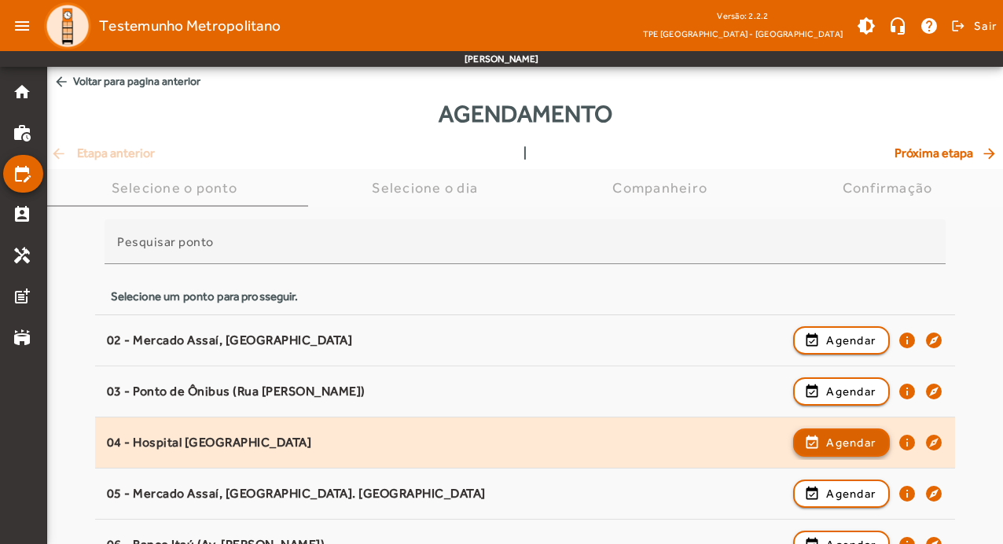
click at [830, 439] on span "Agendar" at bounding box center [851, 442] width 50 height 19
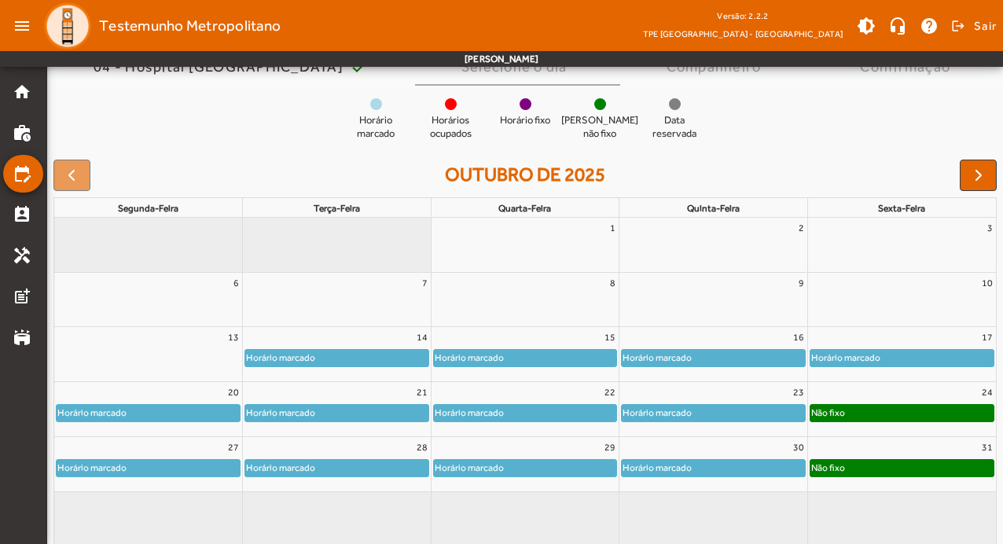
scroll to position [153, 0]
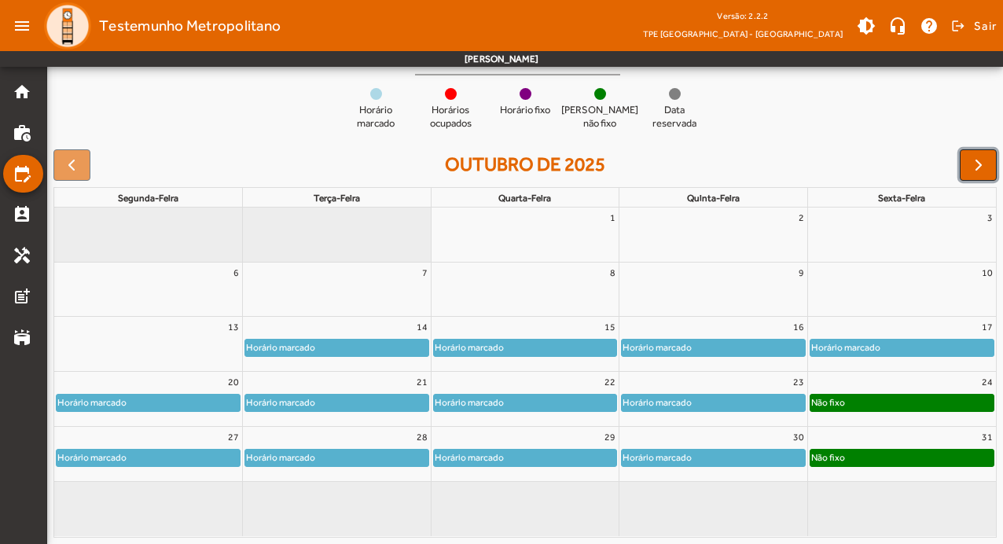
click at [976, 169] on span "button" at bounding box center [978, 165] width 19 height 19
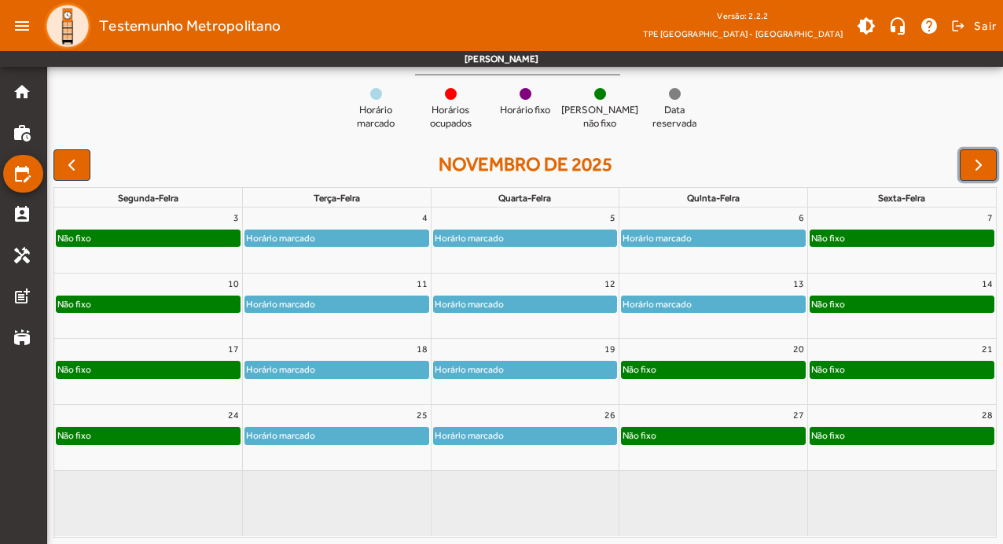
click at [727, 233] on div "Horário marcado" at bounding box center [713, 238] width 183 height 16
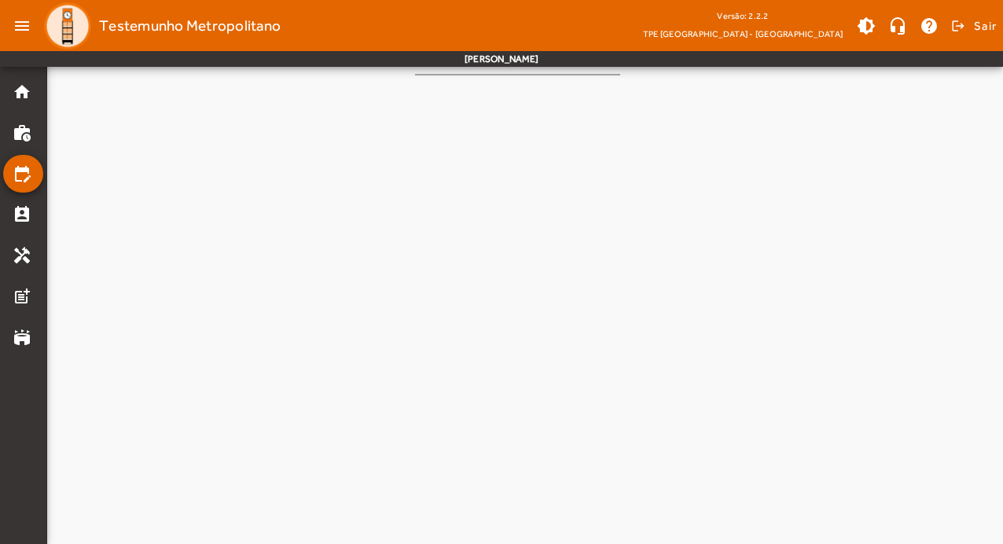
scroll to position [0, 0]
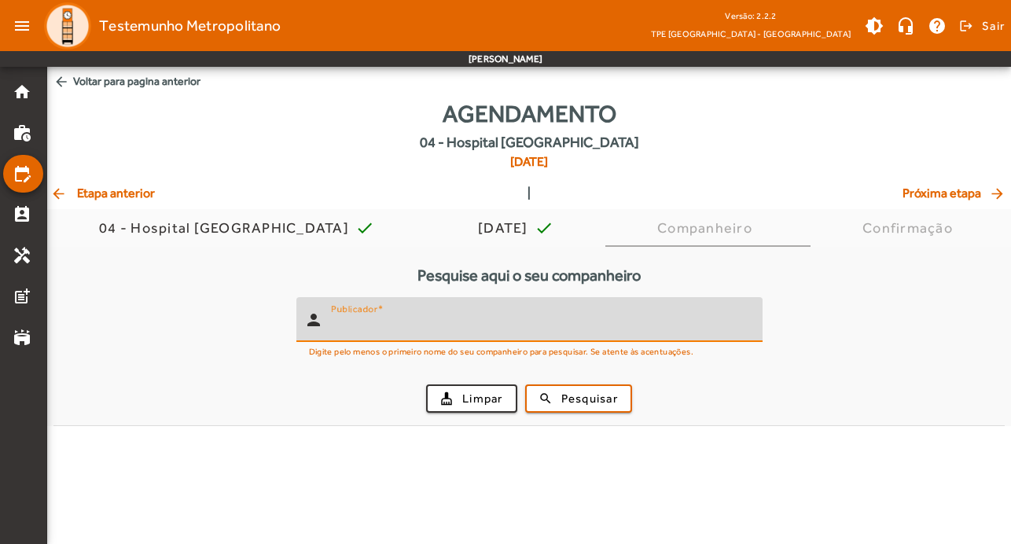
click at [431, 332] on input "Publicador" at bounding box center [540, 326] width 419 height 19
type input "*******"
click at [594, 405] on span "Pesquisar" at bounding box center [589, 399] width 57 height 18
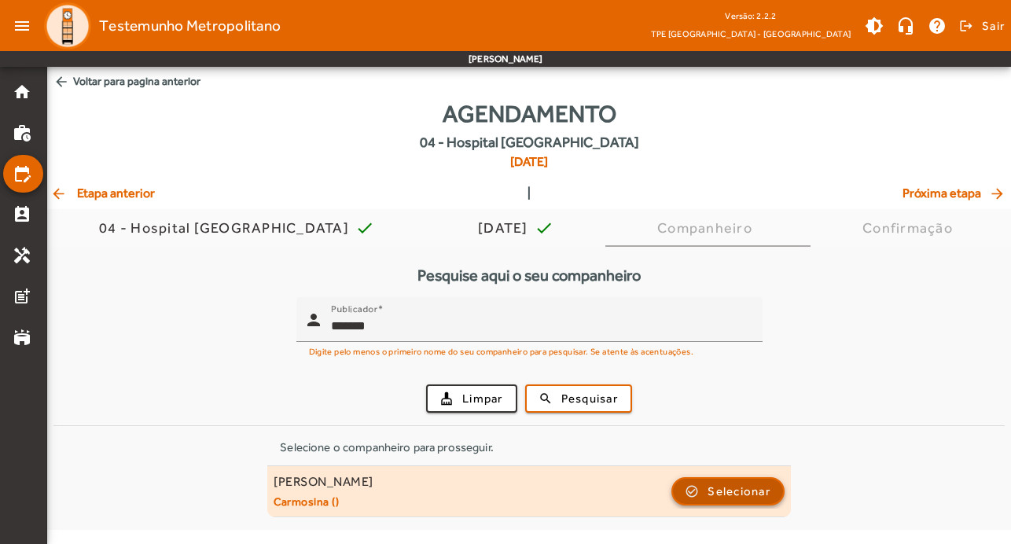
click at [755, 489] on span "Selecionar" at bounding box center [739, 491] width 63 height 19
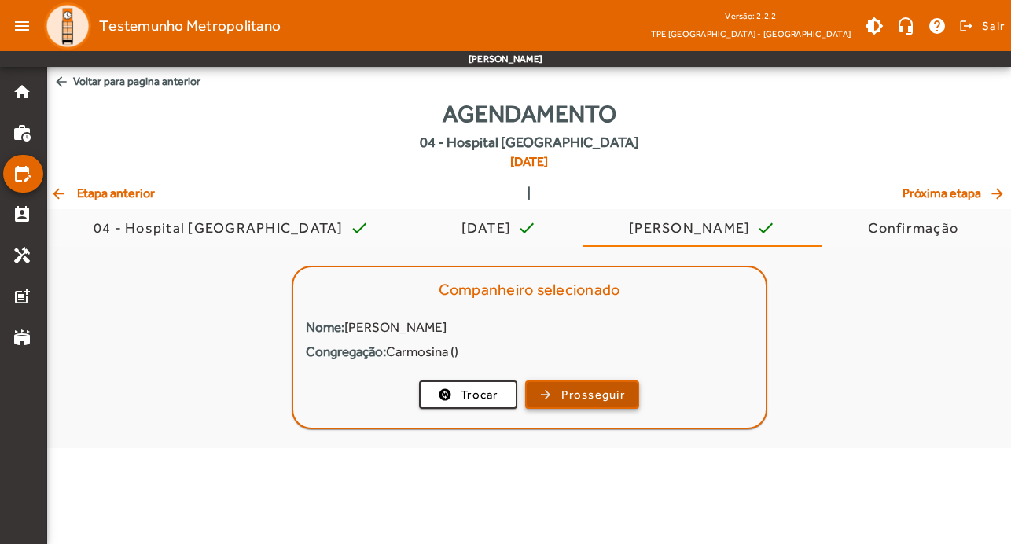
click at [554, 391] on span "button" at bounding box center [582, 395] width 111 height 38
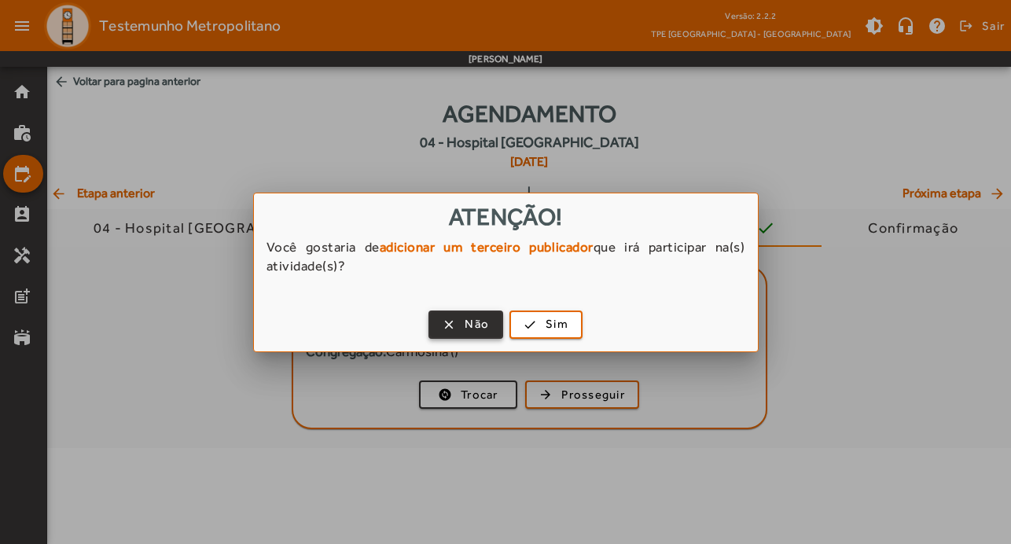
click at [465, 314] on span "button" at bounding box center [466, 325] width 72 height 38
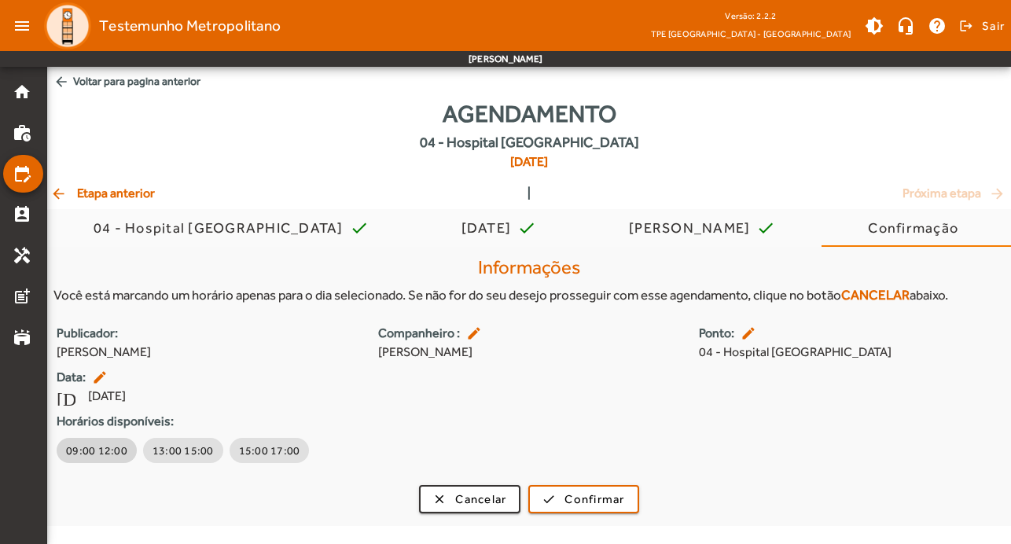
click at [99, 441] on button "09:00 12:00" at bounding box center [97, 450] width 80 height 25
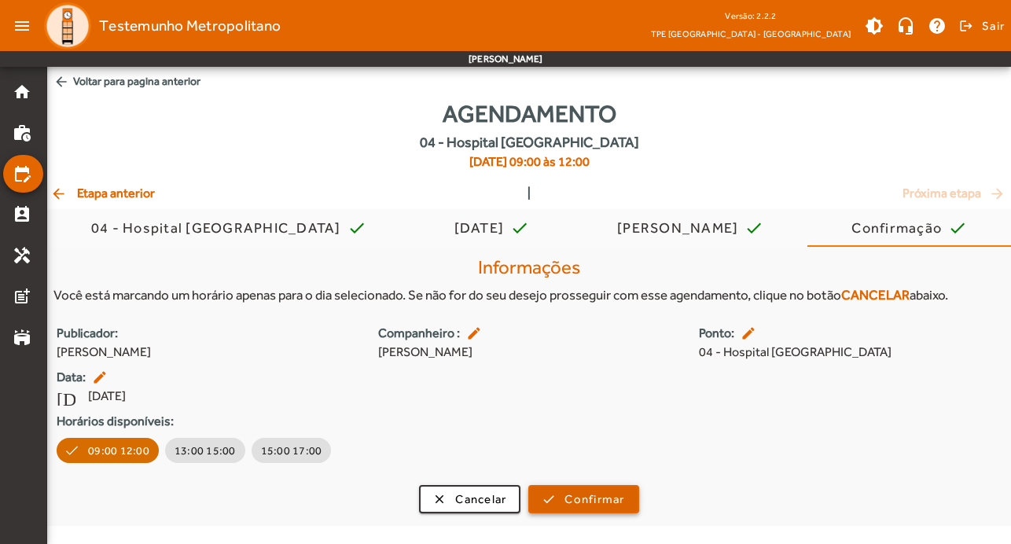
click at [605, 502] on span "Confirmar" at bounding box center [594, 500] width 60 height 18
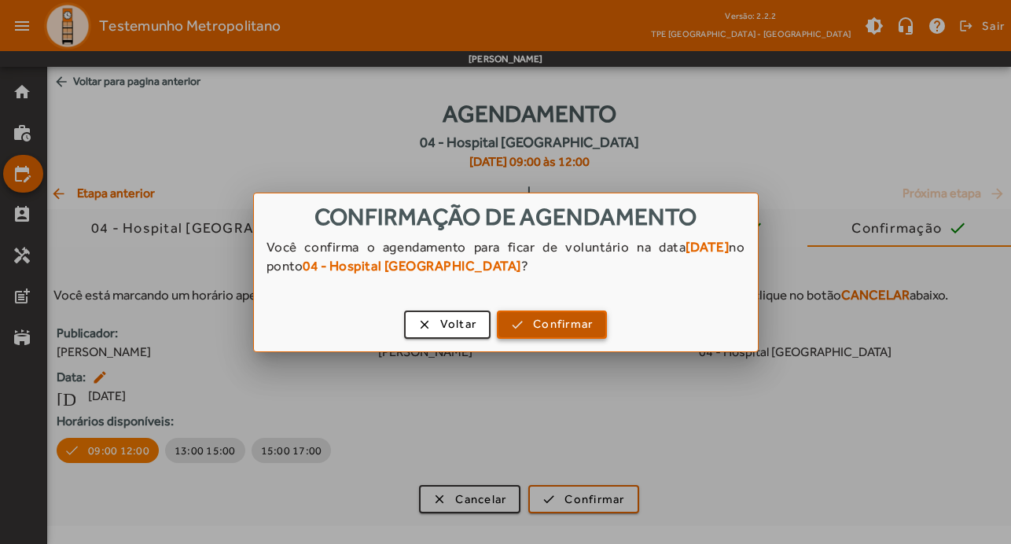
click at [582, 323] on span "Confirmar" at bounding box center [563, 324] width 60 height 18
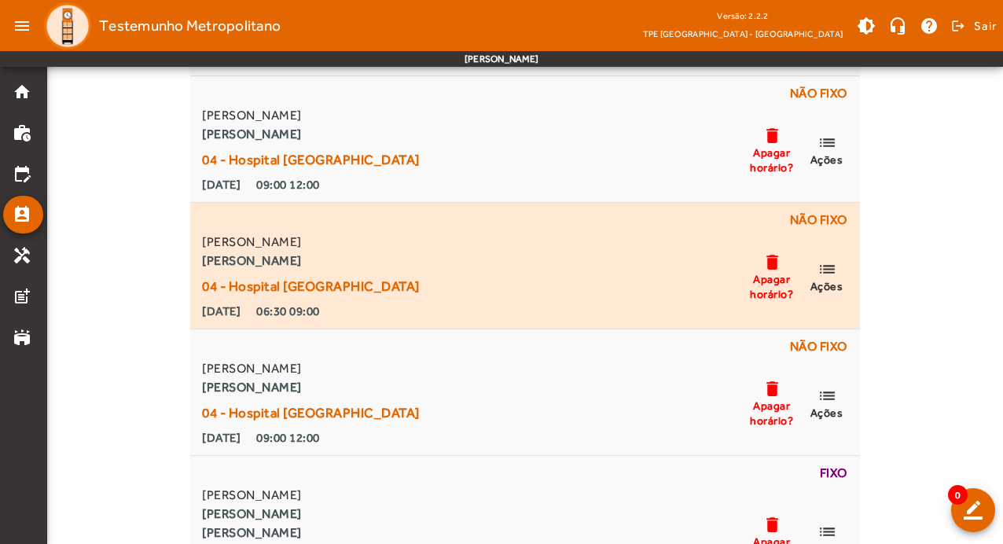
scroll to position [1887, 0]
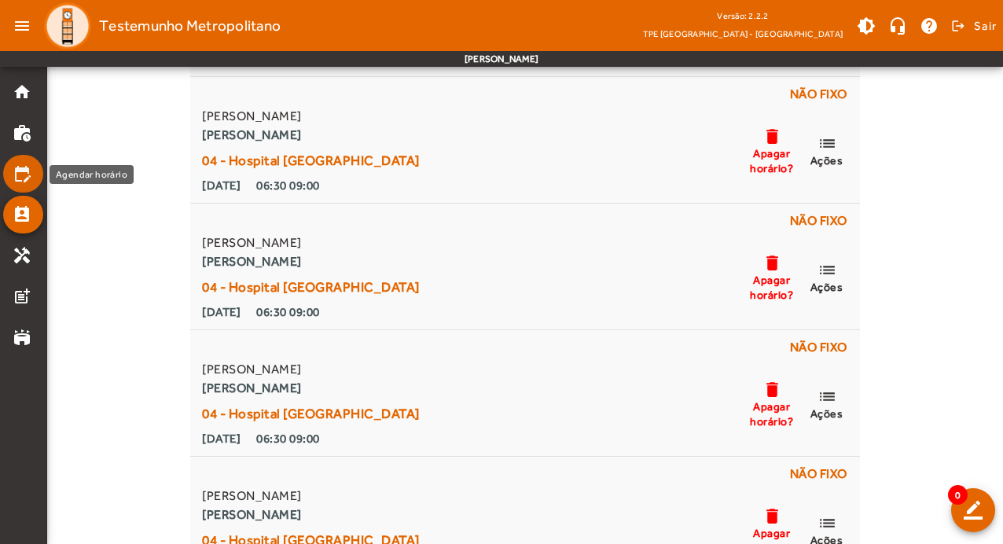
click at [21, 172] on mat-icon "edit_calendar" at bounding box center [22, 173] width 19 height 19
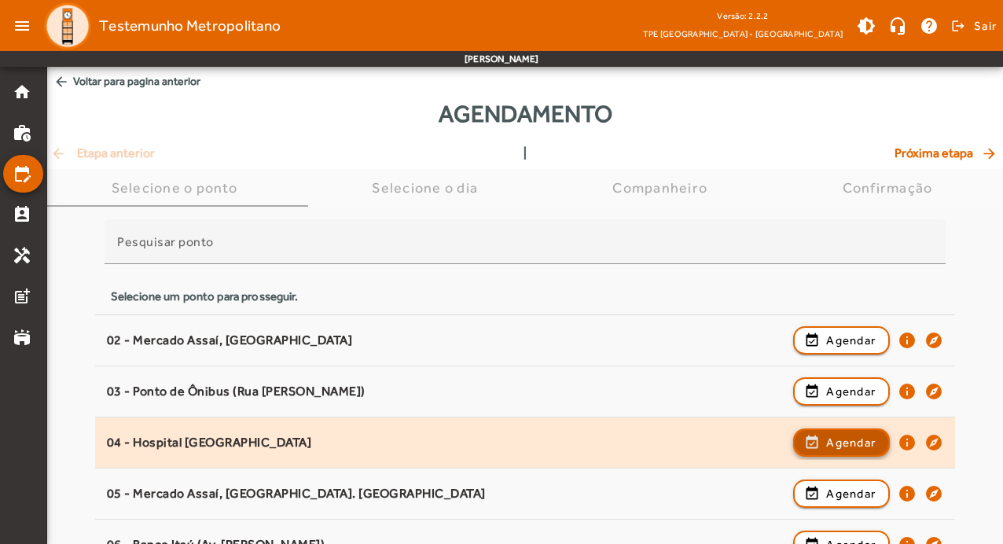
click at [840, 441] on span "Agendar" at bounding box center [851, 442] width 50 height 19
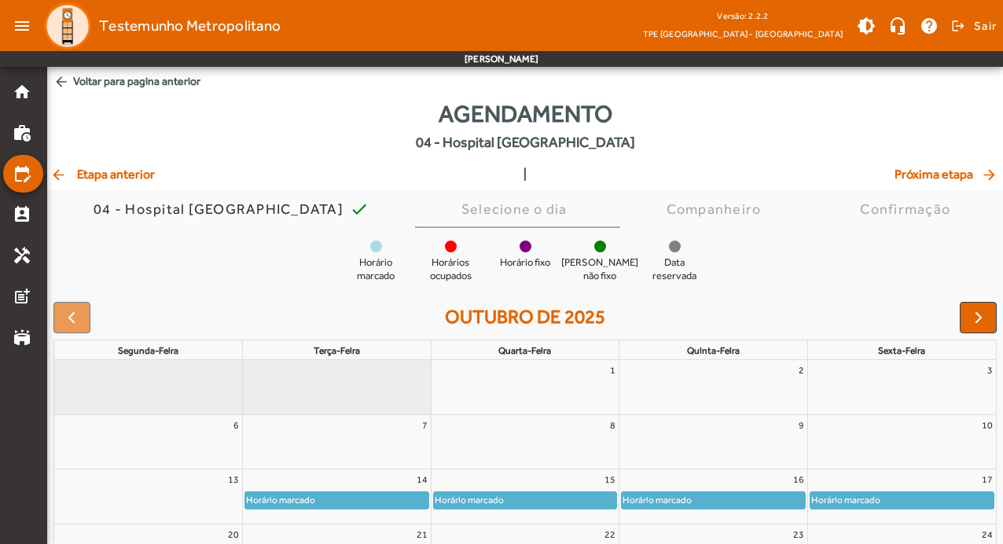
scroll to position [153, 0]
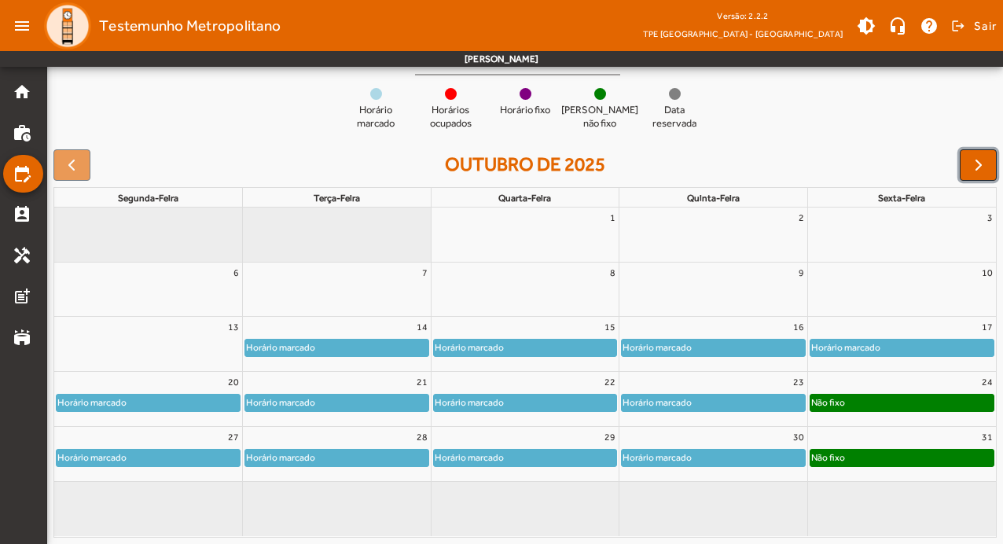
click at [976, 161] on span "button" at bounding box center [978, 165] width 19 height 19
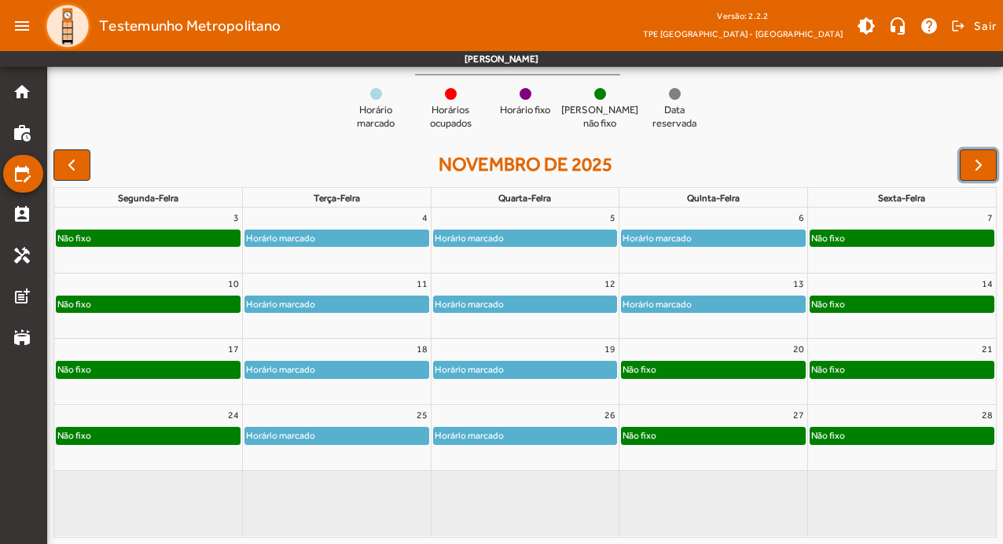
click at [733, 295] on div "Horário marcado" at bounding box center [713, 304] width 188 height 18
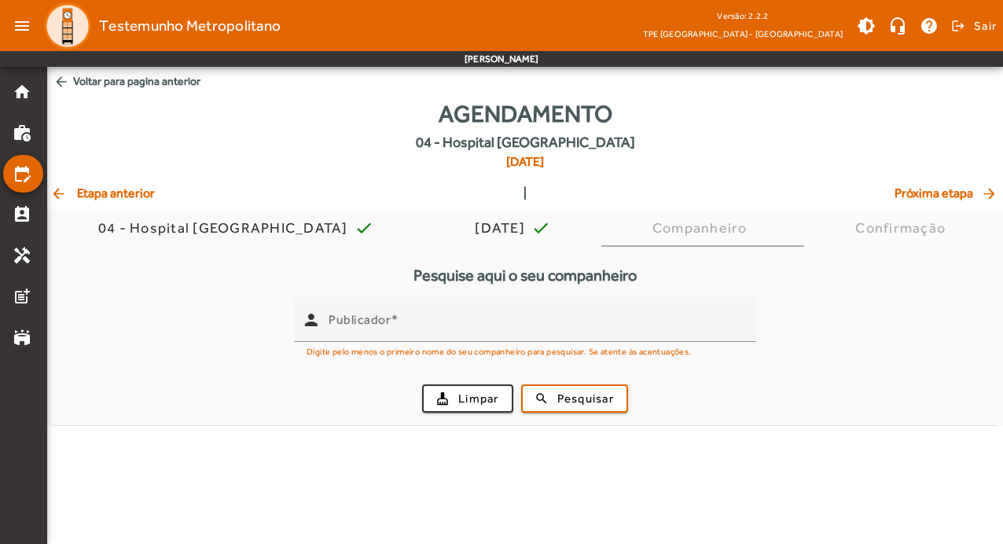
scroll to position [0, 0]
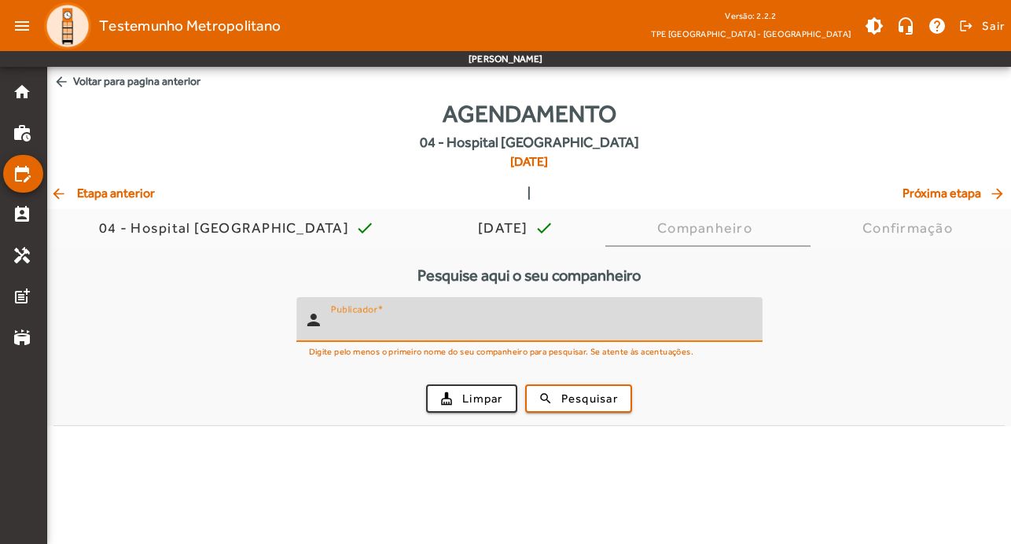
click at [532, 319] on input "Publicador" at bounding box center [540, 326] width 419 height 19
type input "*******"
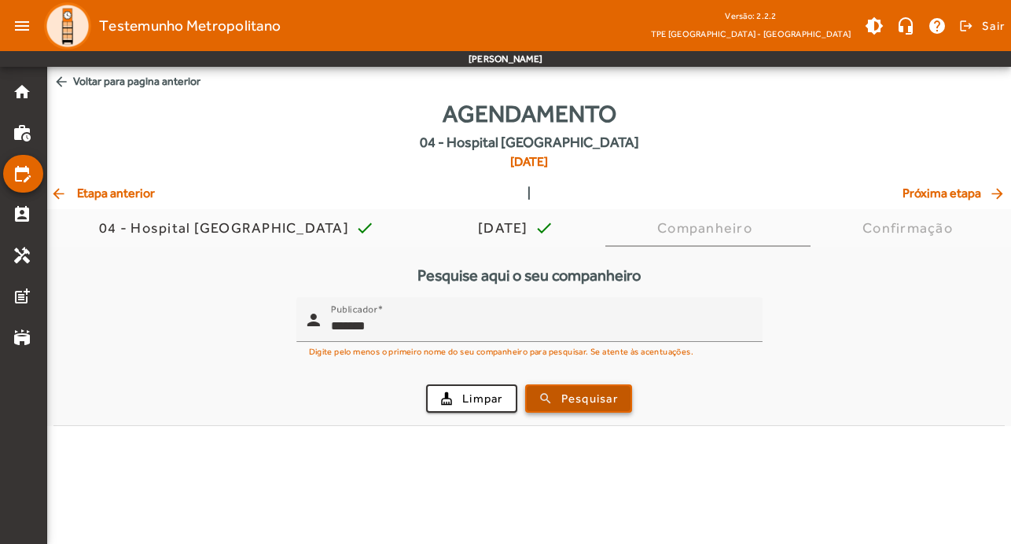
click at [567, 399] on span "Pesquisar" at bounding box center [589, 399] width 57 height 18
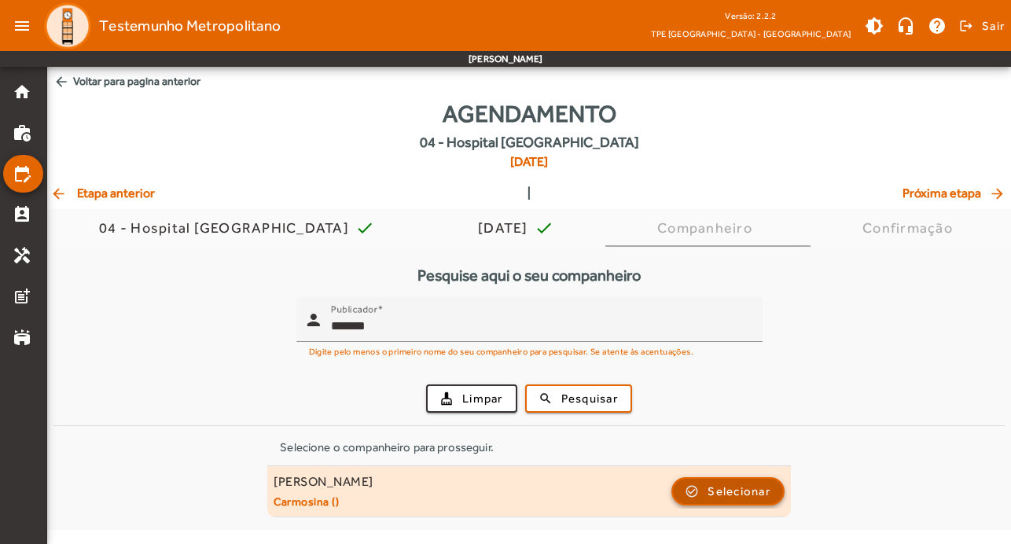
click at [725, 482] on span "Selecionar" at bounding box center [739, 491] width 63 height 19
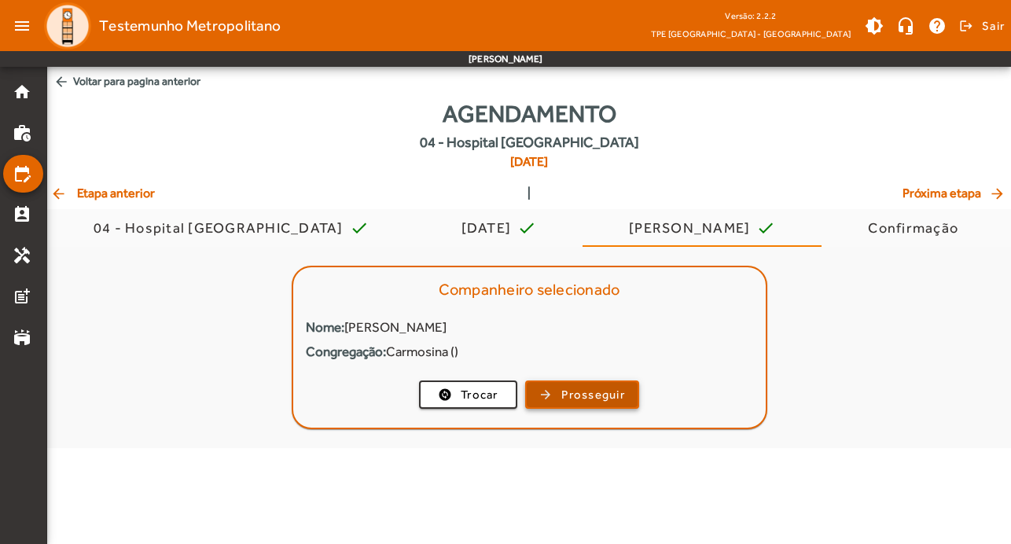
click at [576, 394] on span "Prosseguir" at bounding box center [593, 395] width 64 height 18
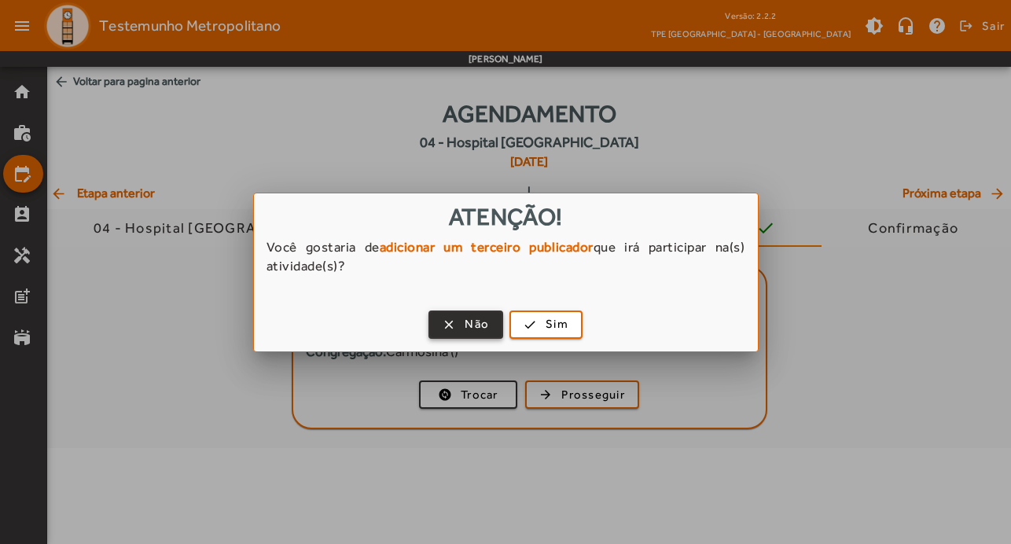
click at [476, 319] on span "Não" at bounding box center [477, 324] width 24 height 18
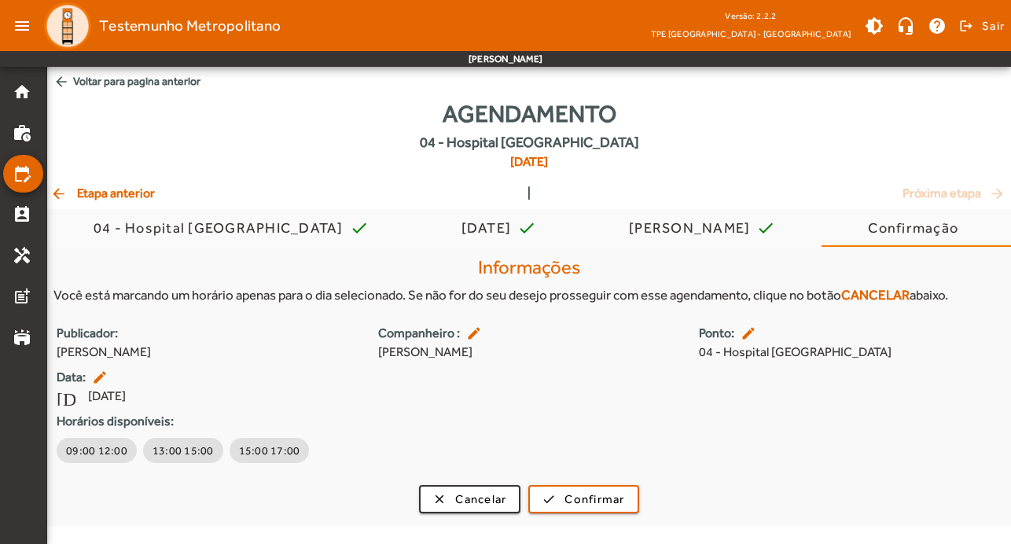
click at [748, 330] on mat-icon "edit" at bounding box center [750, 333] width 19 height 16
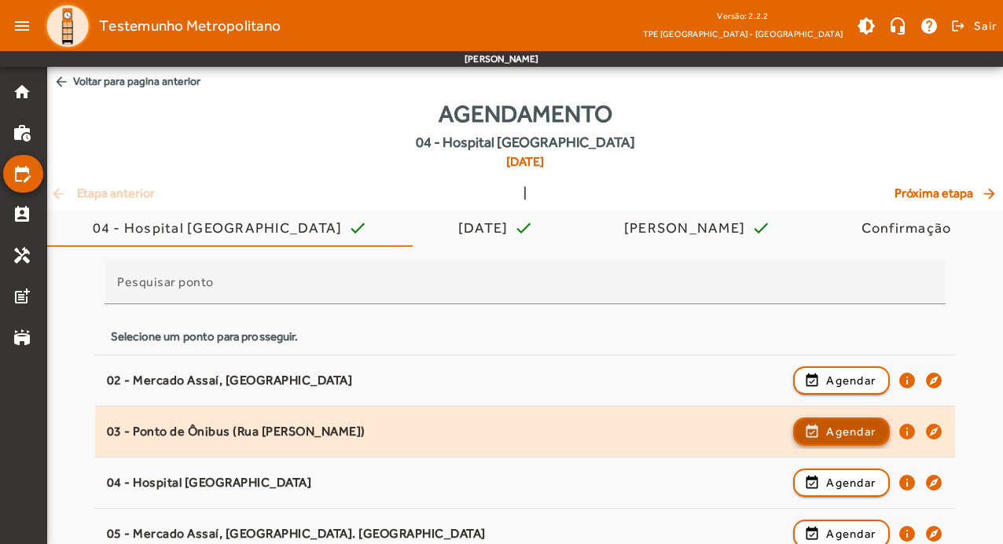
click at [851, 430] on span "Agendar" at bounding box center [851, 431] width 50 height 19
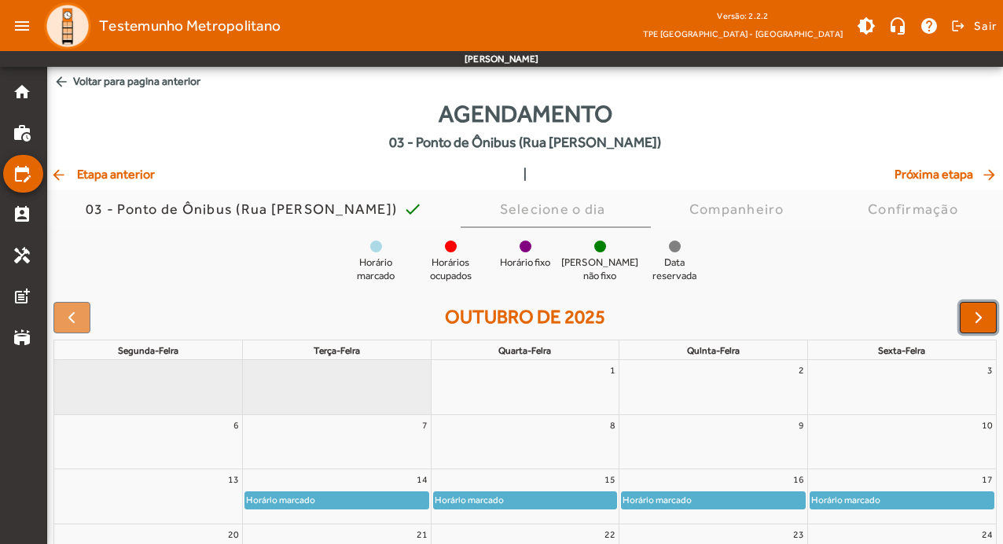
click at [983, 315] on span "button" at bounding box center [978, 317] width 19 height 19
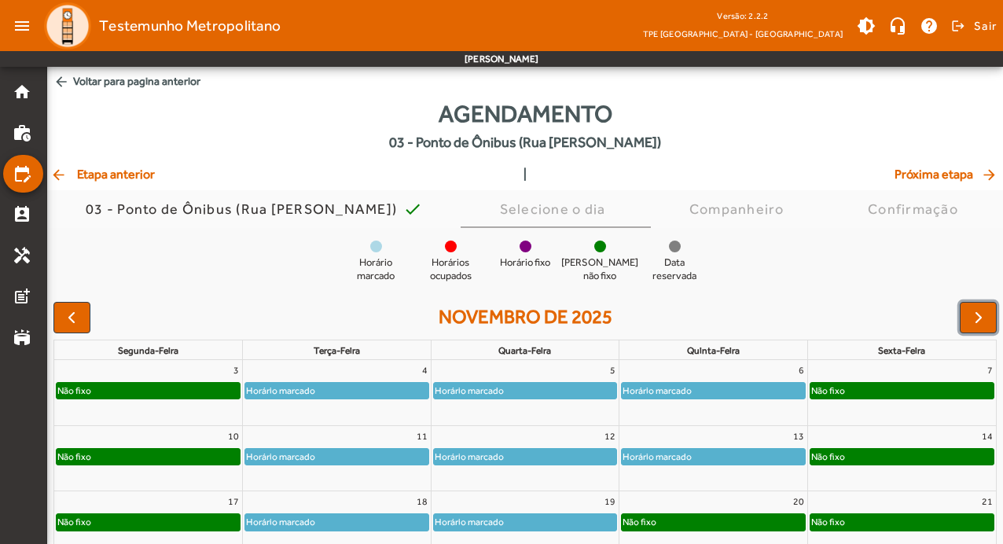
click at [745, 460] on div "Horário marcado" at bounding box center [713, 457] width 183 height 16
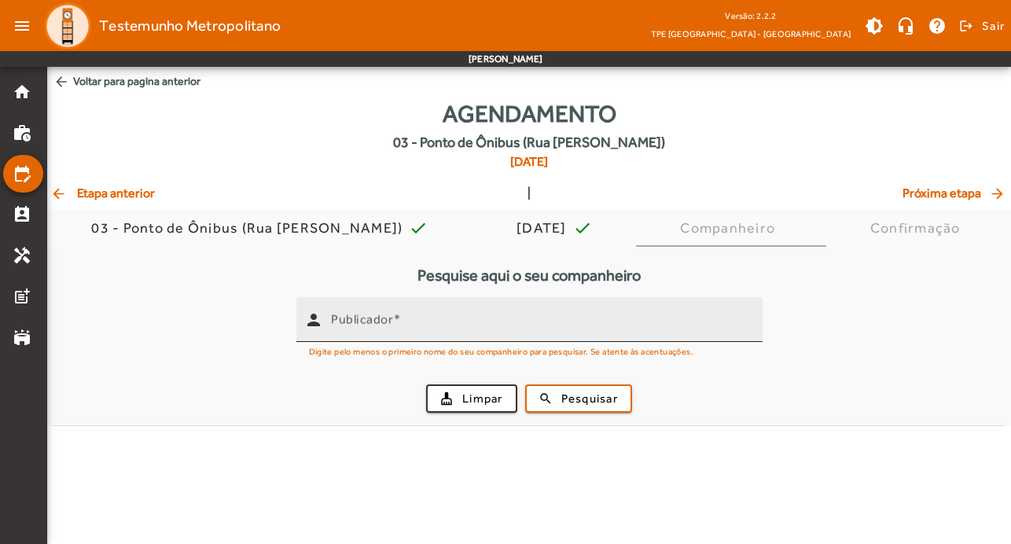
click at [608, 315] on div "Publicador" at bounding box center [540, 319] width 419 height 45
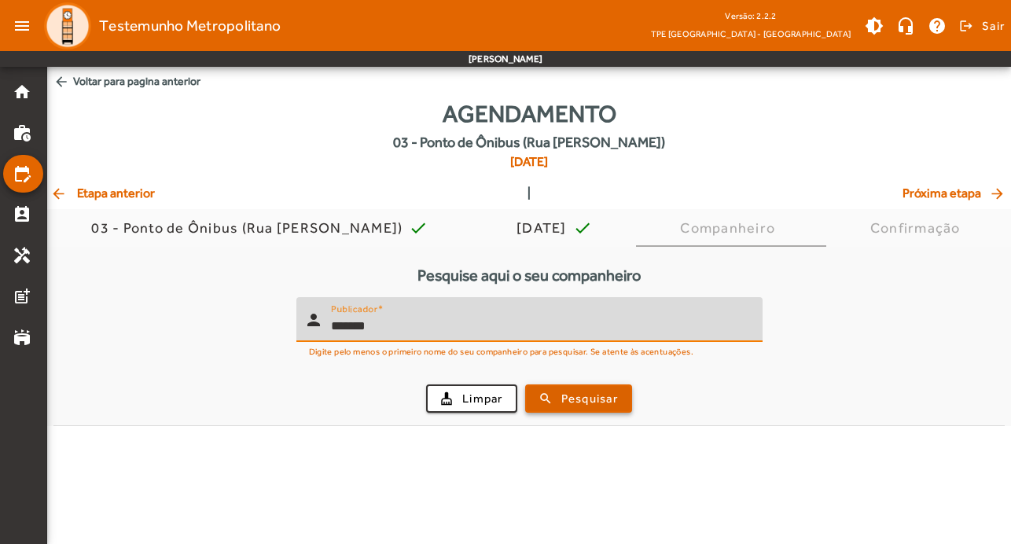
type input "*******"
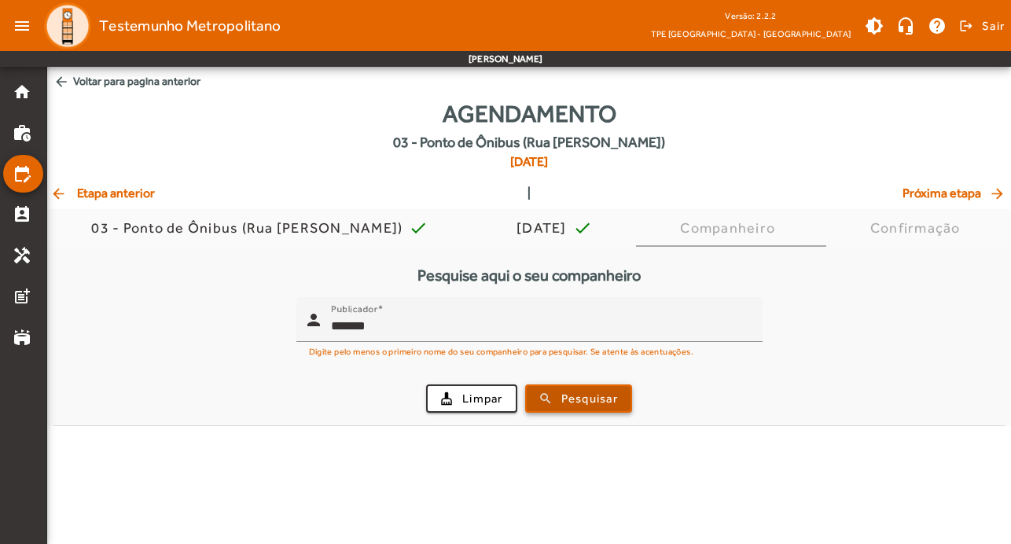
click at [590, 394] on span "Pesquisar" at bounding box center [589, 399] width 57 height 18
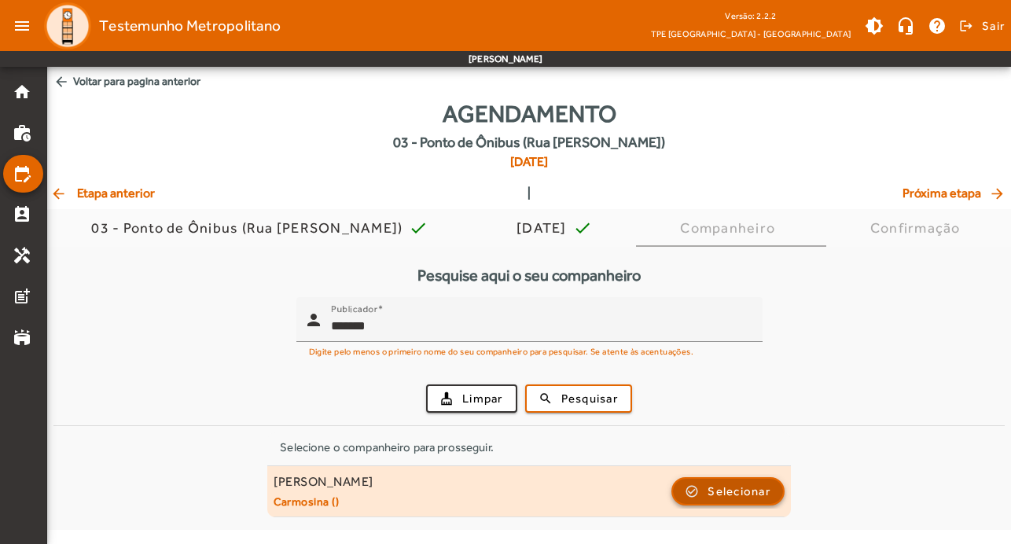
click at [741, 492] on span "Selecionar" at bounding box center [739, 491] width 63 height 19
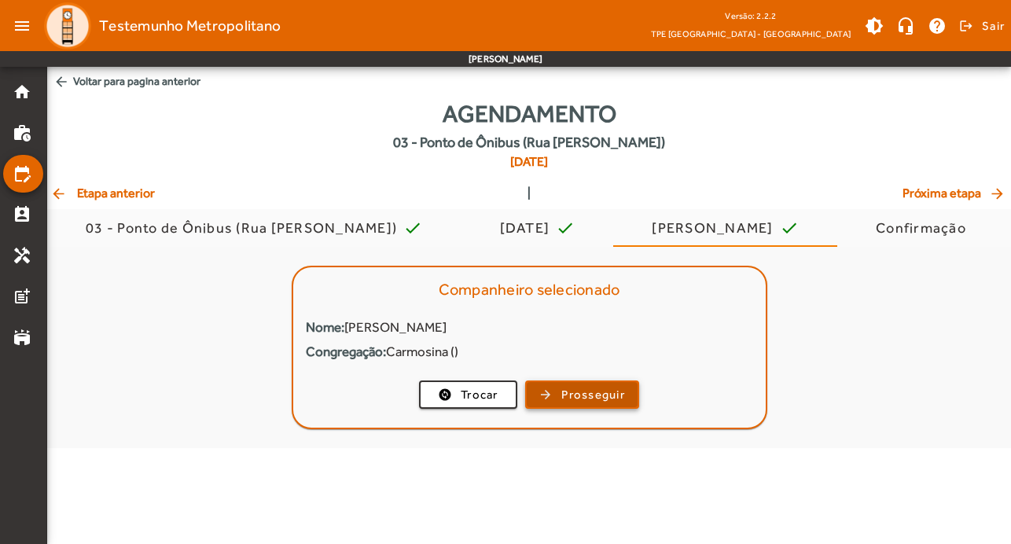
click at [556, 391] on span "button" at bounding box center [582, 395] width 111 height 38
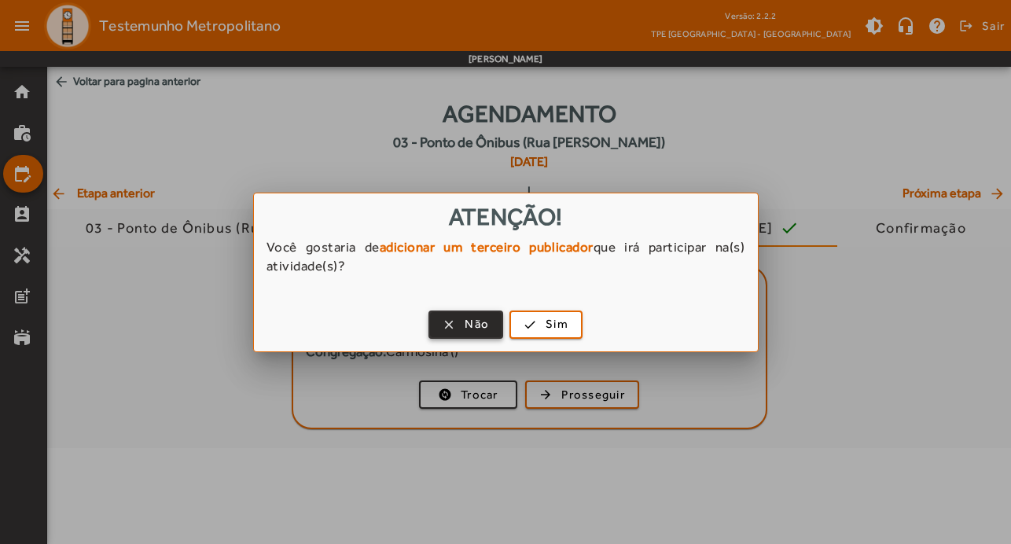
click at [476, 324] on span "Não" at bounding box center [477, 324] width 24 height 18
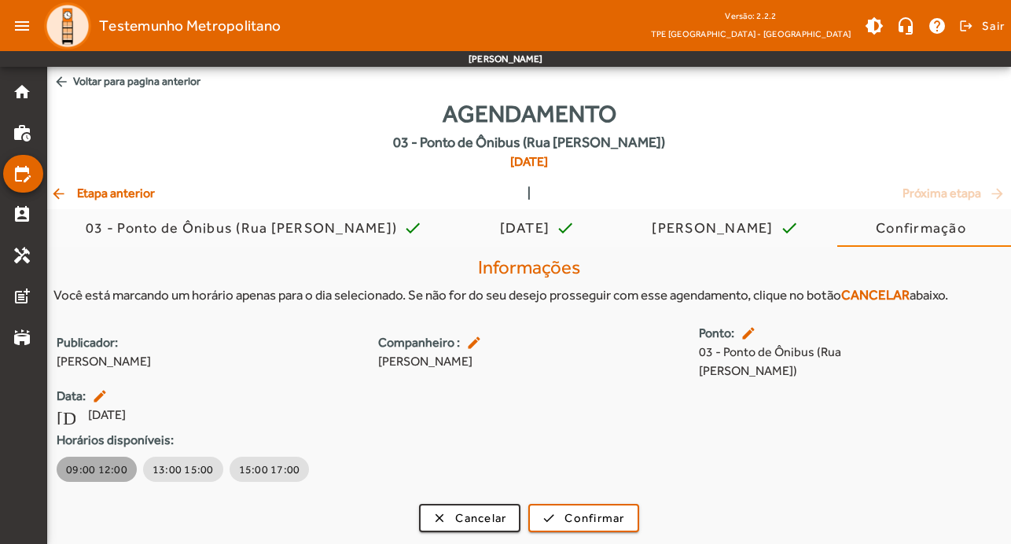
click at [99, 461] on span "09:00 12:00" at bounding box center [96, 469] width 61 height 16
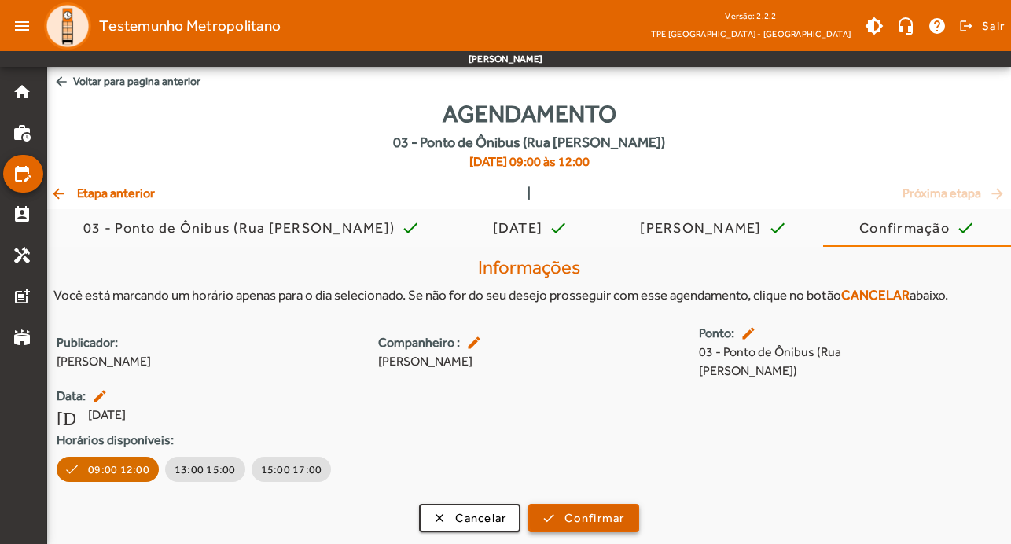
click at [593, 509] on span "Confirmar" at bounding box center [594, 518] width 60 height 18
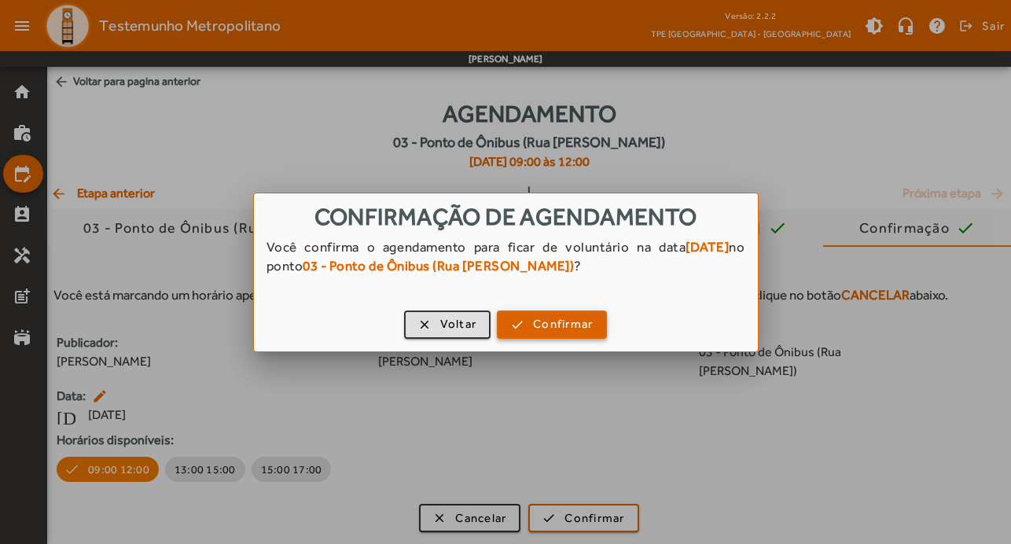
click at [590, 335] on span "button" at bounding box center [551, 325] width 107 height 38
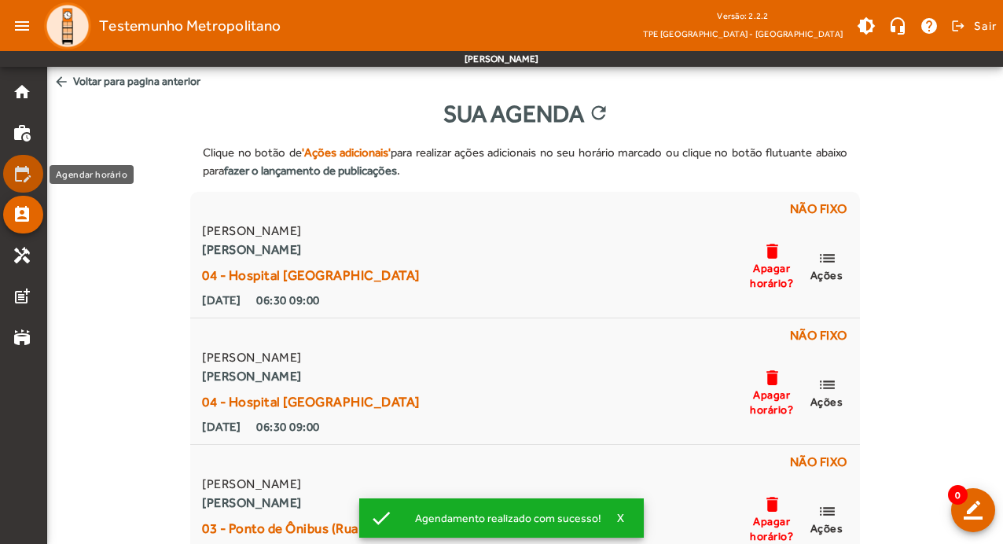
click at [22, 173] on mat-icon "edit_calendar" at bounding box center [22, 173] width 19 height 19
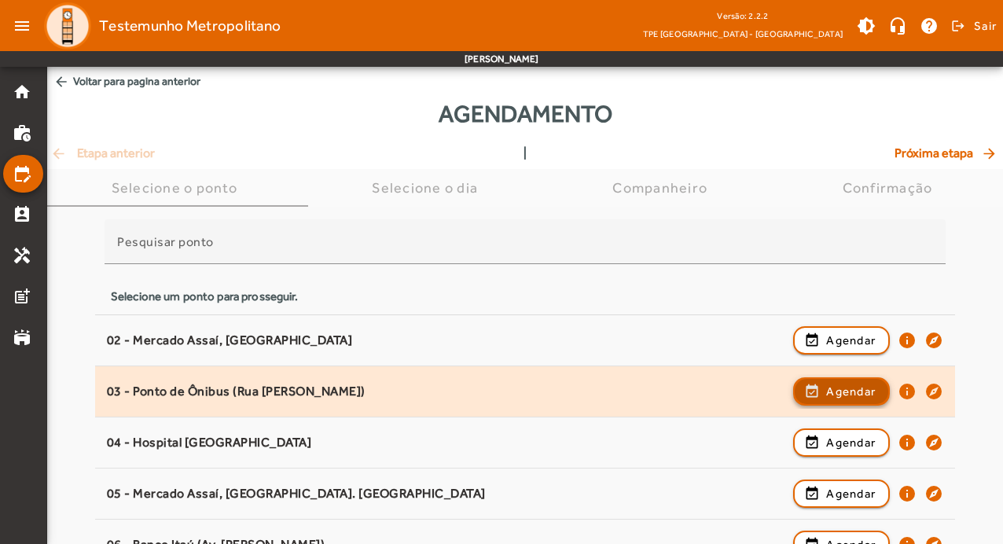
click at [859, 390] on span "Agendar" at bounding box center [851, 391] width 50 height 19
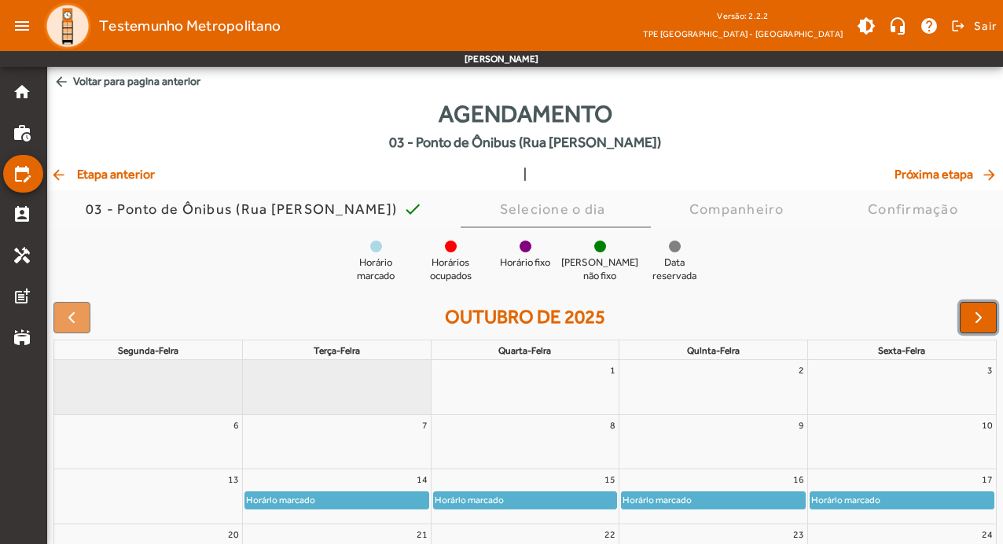
click at [980, 318] on span "button" at bounding box center [978, 317] width 19 height 19
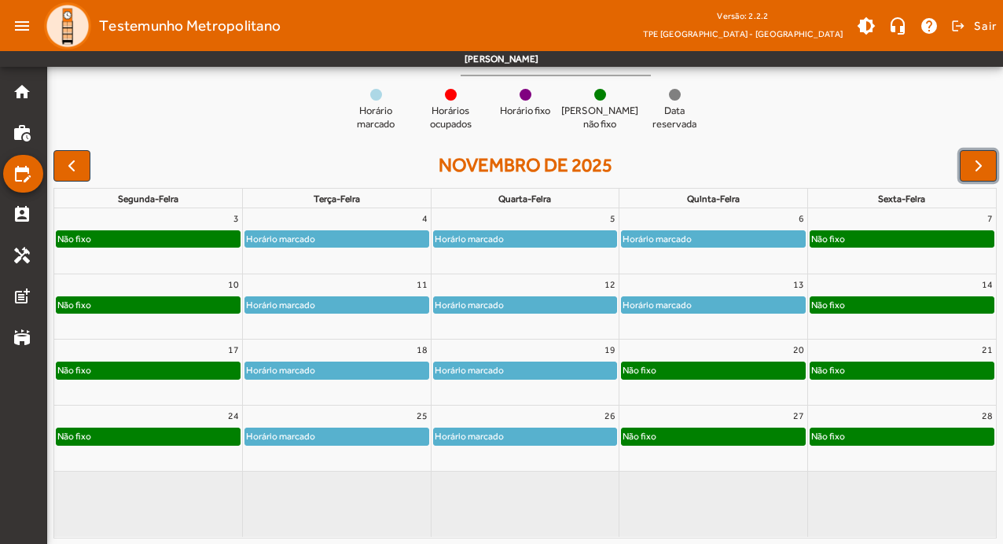
scroll to position [153, 0]
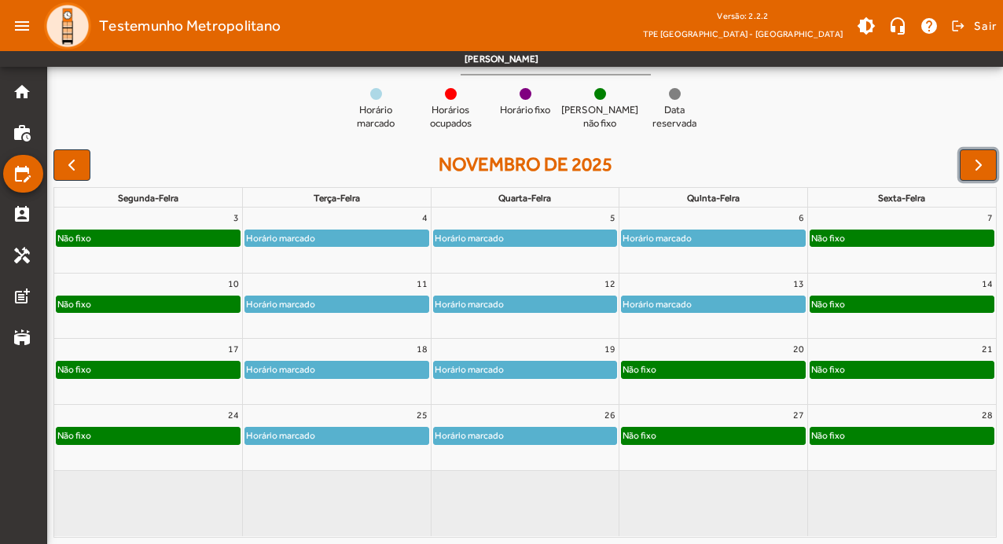
click at [546, 244] on div "Horário marcado" at bounding box center [525, 238] width 183 height 16
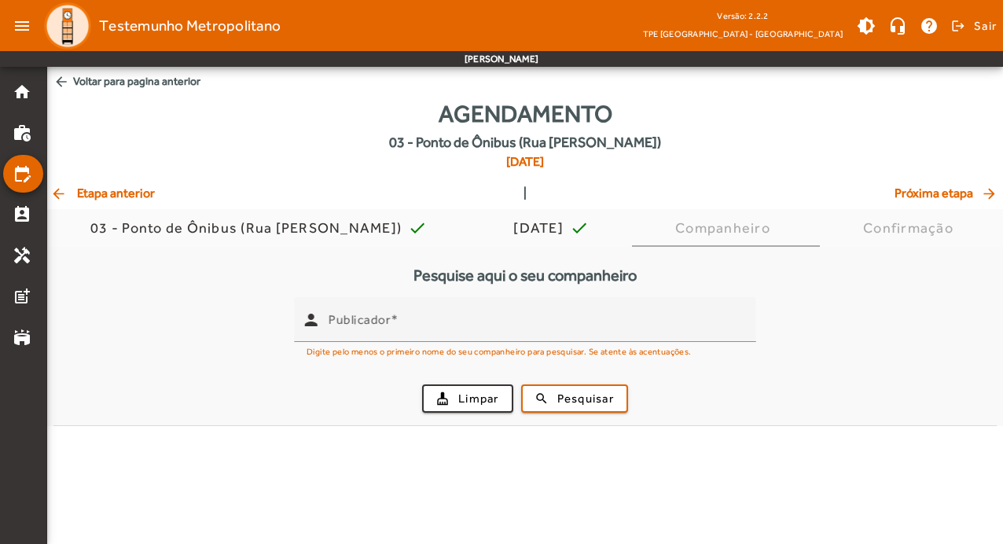
scroll to position [0, 0]
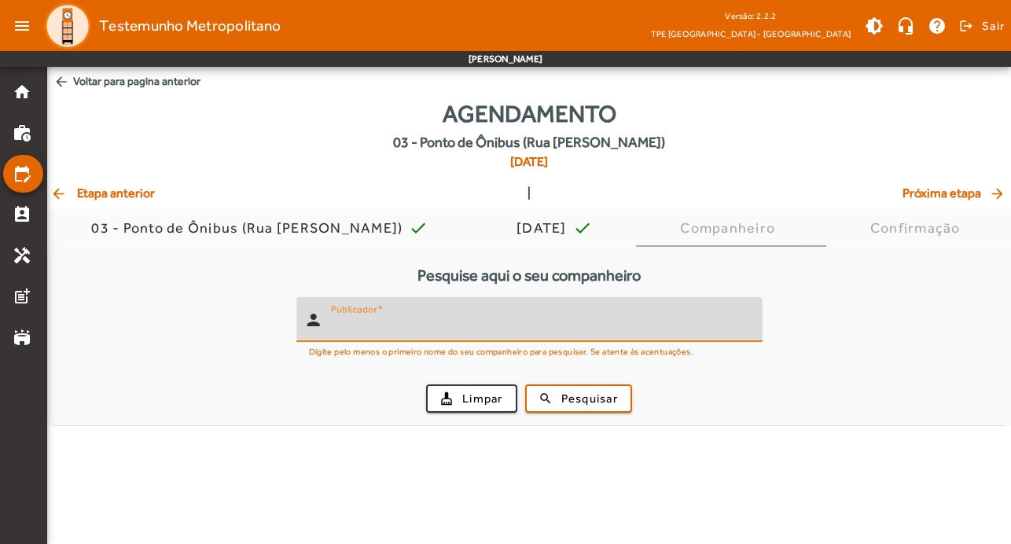
click at [477, 325] on input "Publicador" at bounding box center [540, 326] width 419 height 19
type input "*******"
click at [583, 408] on span "submit" at bounding box center [579, 399] width 104 height 38
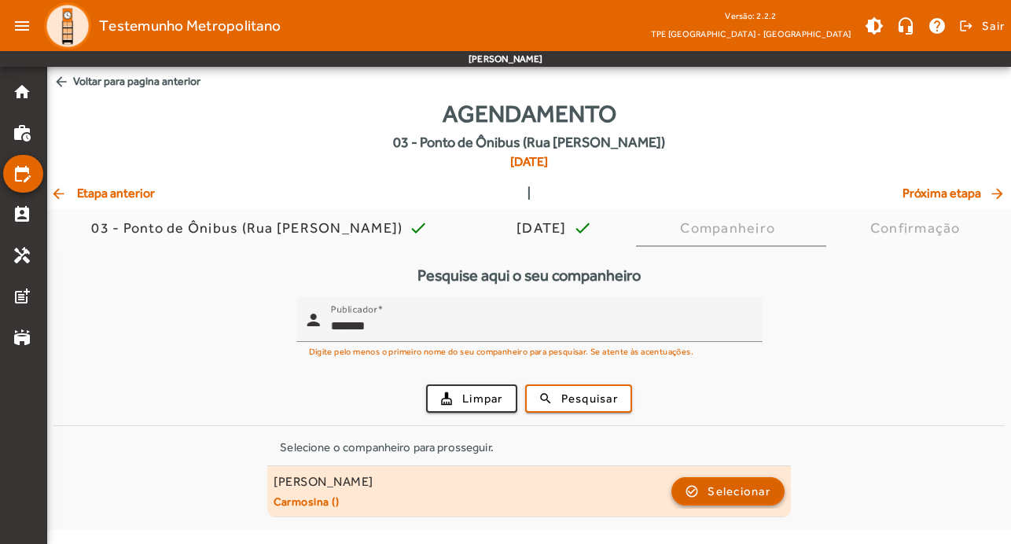
click at [747, 491] on span "Selecionar" at bounding box center [739, 491] width 63 height 19
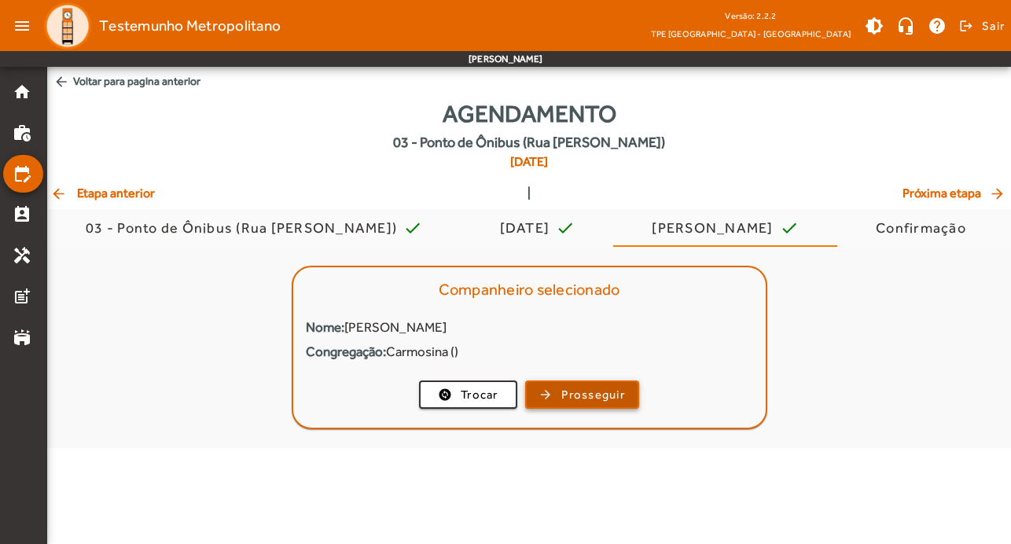
click at [583, 391] on span "Prosseguir" at bounding box center [593, 395] width 64 height 18
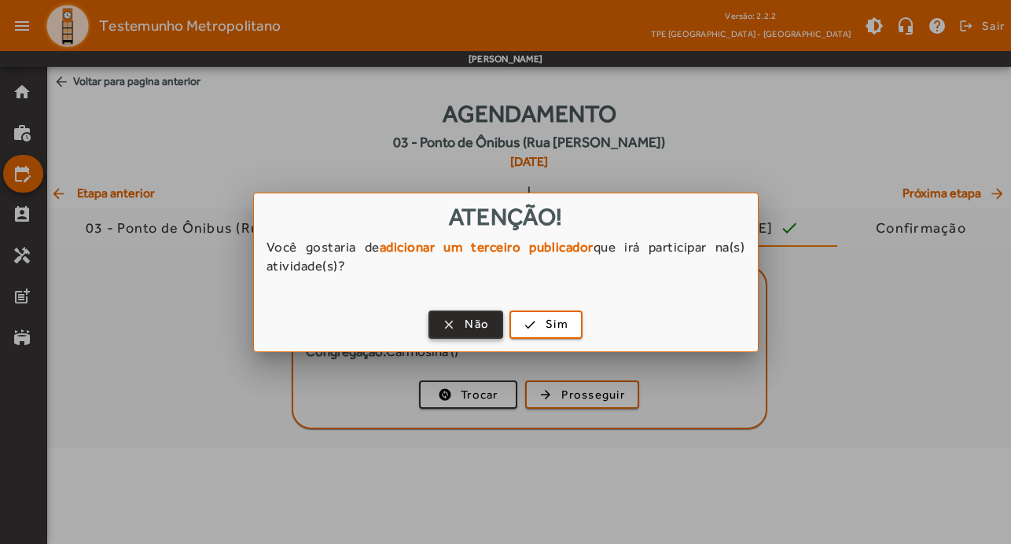
click at [461, 326] on span "button" at bounding box center [466, 325] width 72 height 38
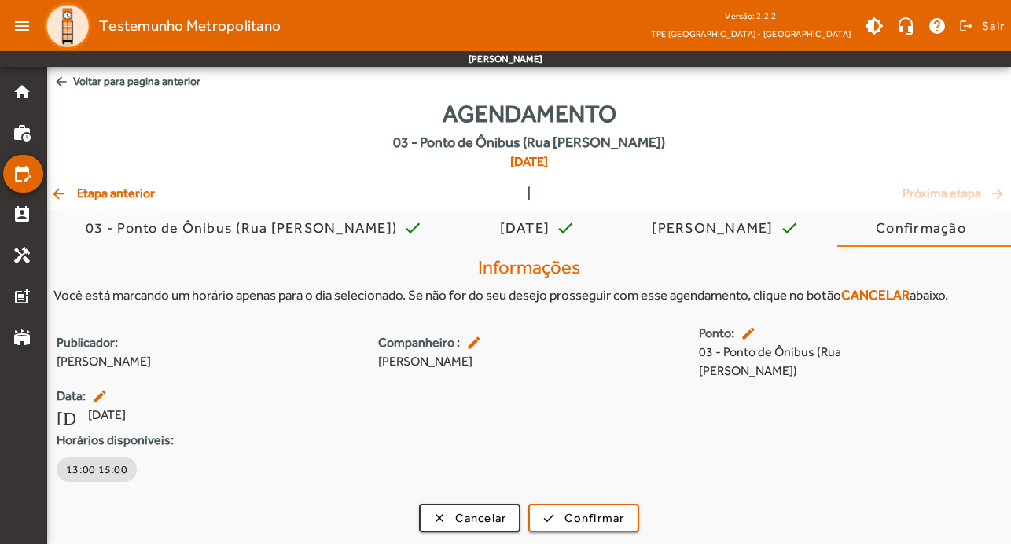
click at [747, 333] on mat-icon "edit" at bounding box center [750, 333] width 19 height 16
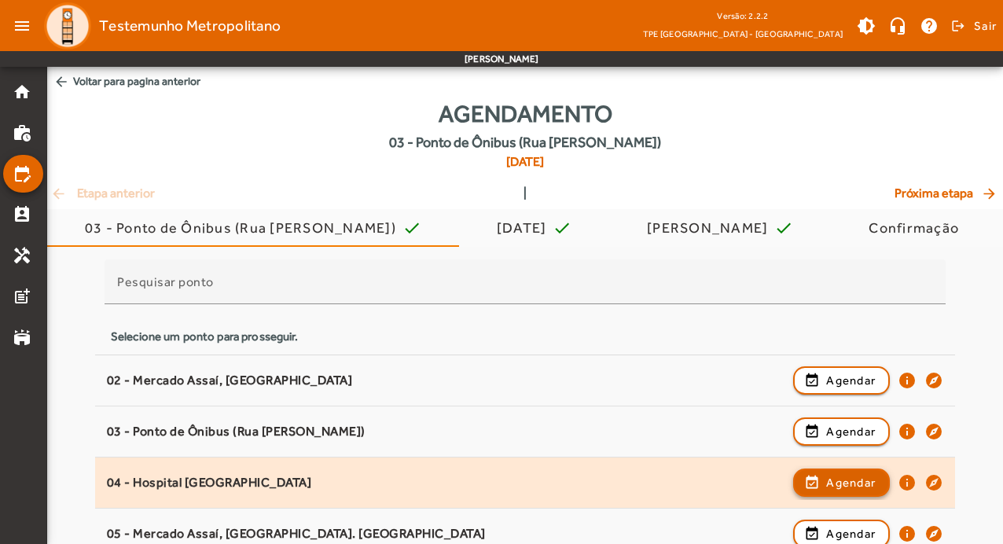
click at [849, 485] on span "Agendar" at bounding box center [851, 482] width 50 height 19
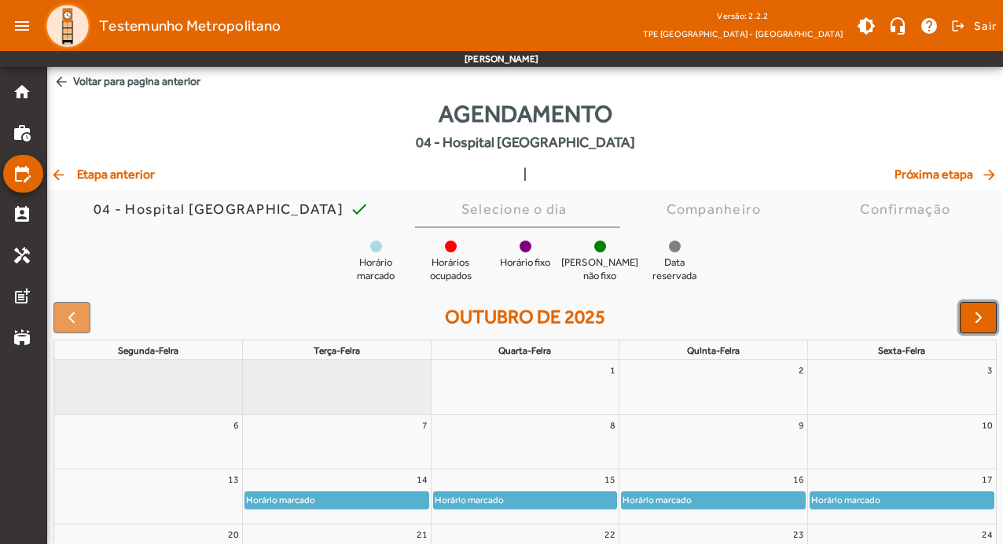
click at [975, 321] on span "button" at bounding box center [978, 317] width 19 height 19
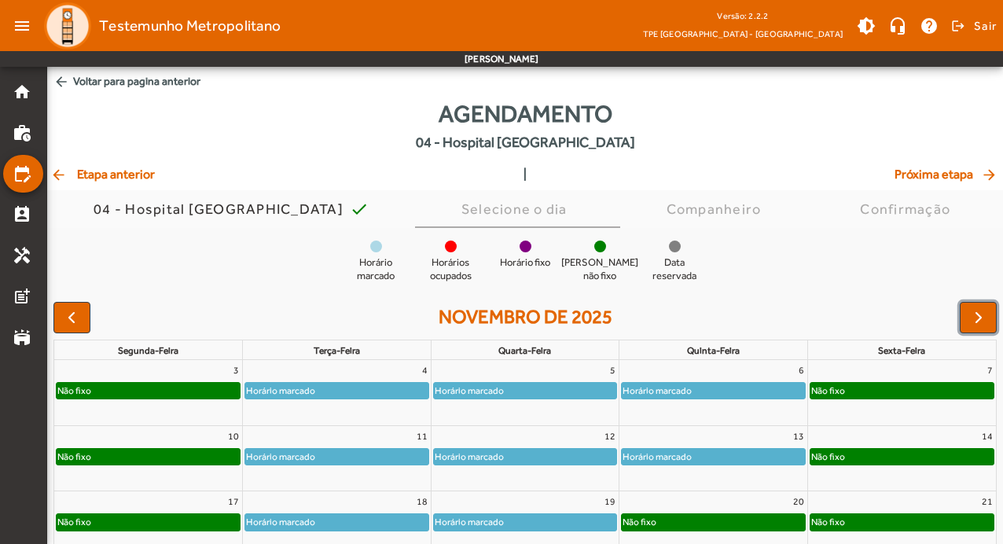
click at [590, 391] on div "Horário marcado" at bounding box center [525, 391] width 183 height 16
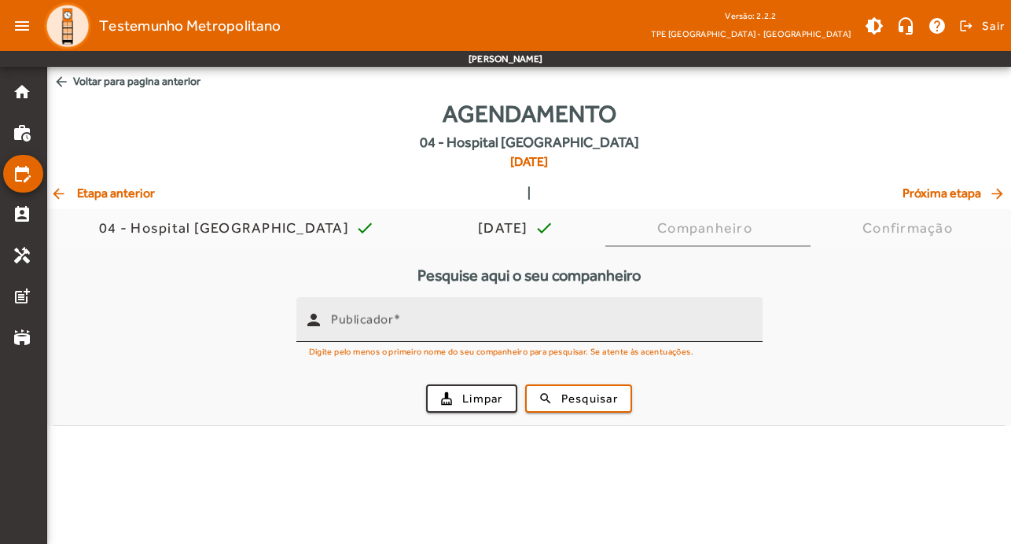
click at [551, 333] on input "Publicador" at bounding box center [540, 326] width 419 height 19
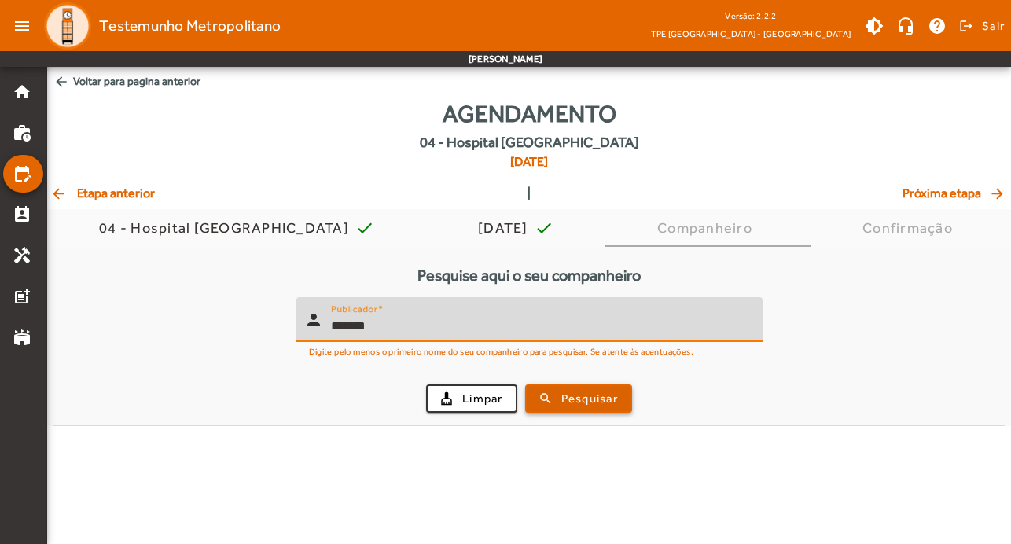
type input "*******"
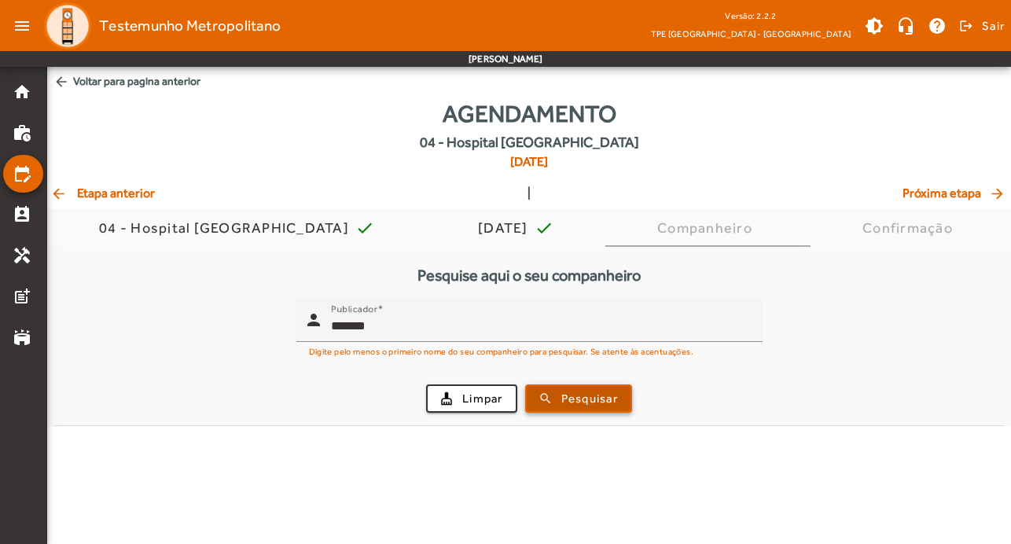
click at [577, 401] on span "Pesquisar" at bounding box center [589, 399] width 57 height 18
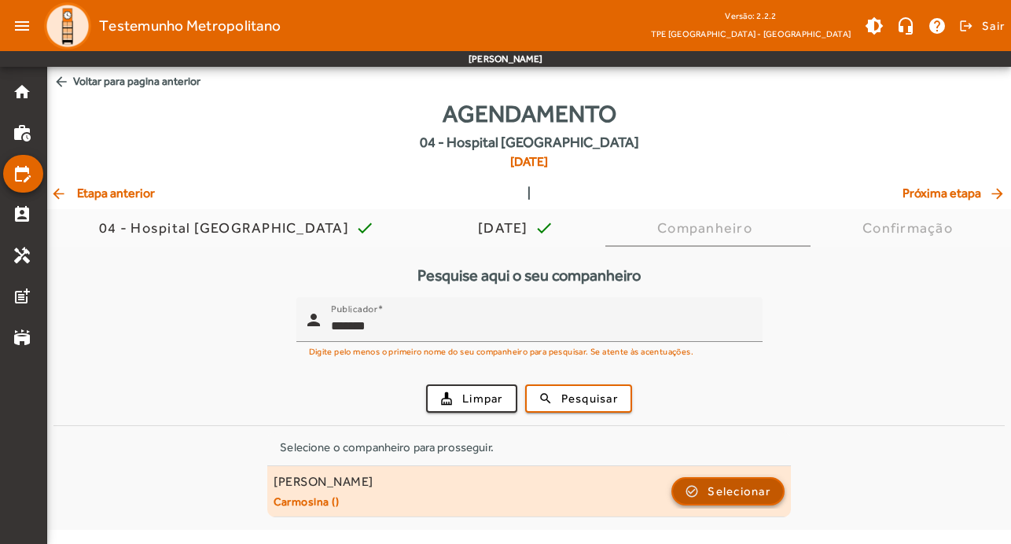
click at [736, 490] on span "Selecionar" at bounding box center [739, 491] width 63 height 19
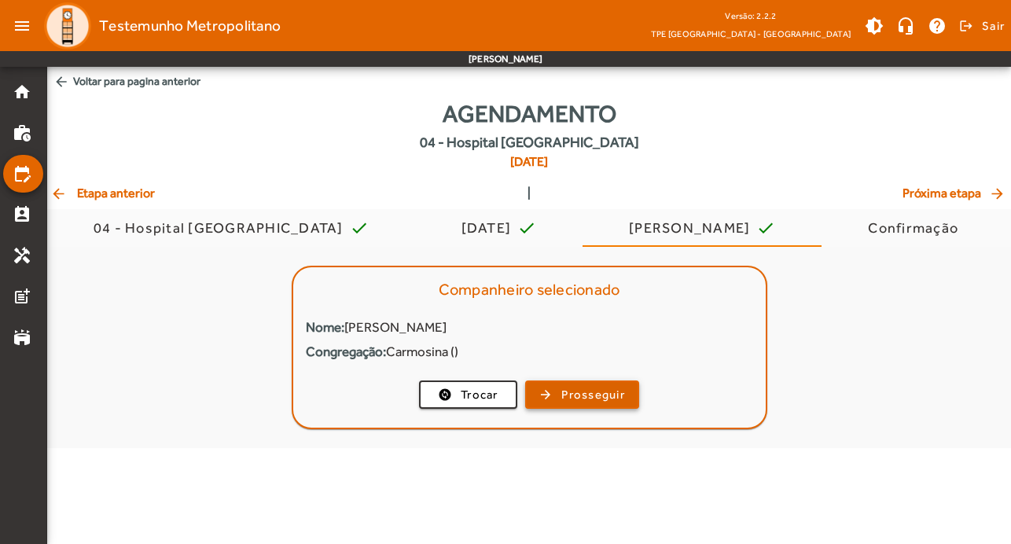
click at [630, 395] on span "button" at bounding box center [582, 395] width 111 height 38
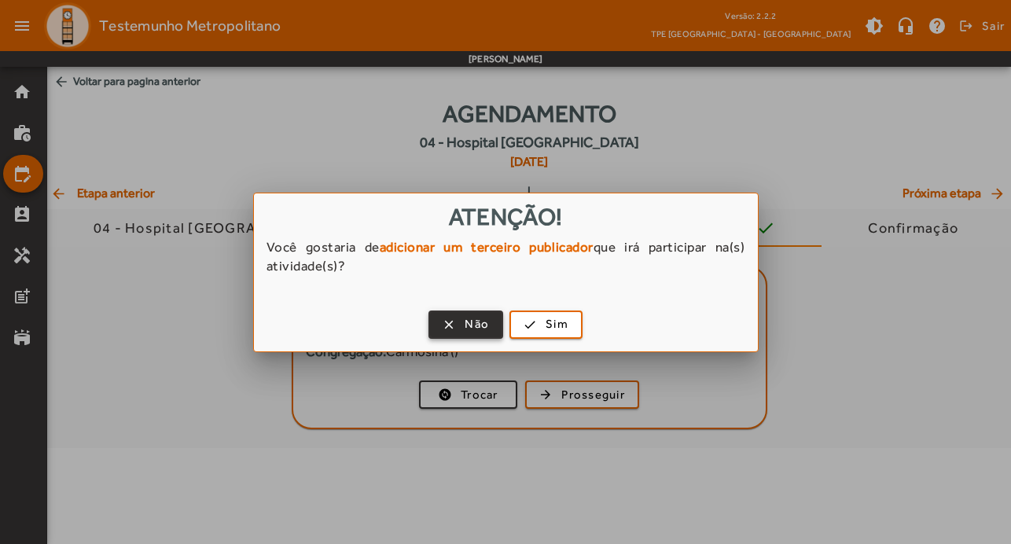
click at [487, 324] on span "Não" at bounding box center [477, 324] width 24 height 18
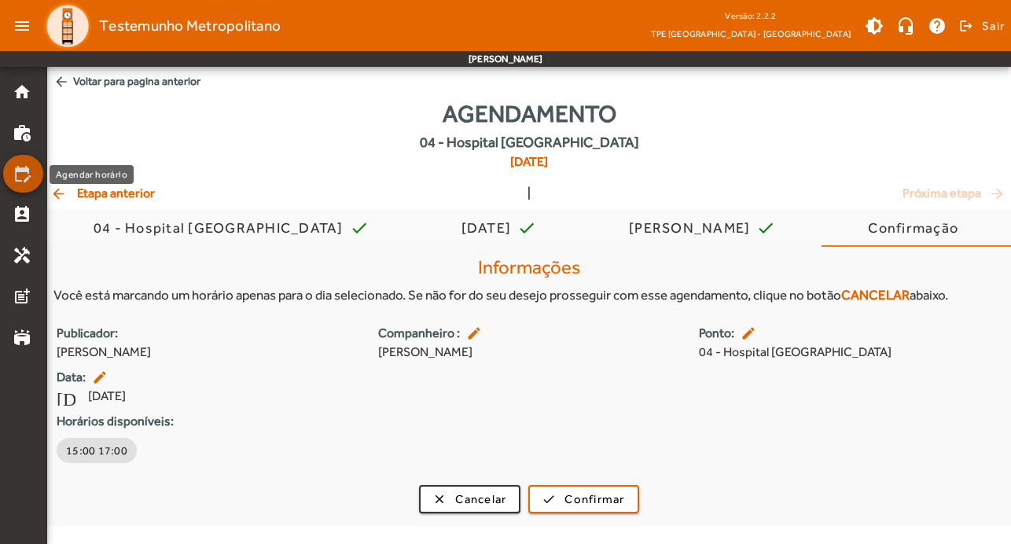
click at [31, 170] on link "edit_calendar" at bounding box center [28, 173] width 31 height 19
click at [482, 519] on div "Informações Você está marcando um horário apenas para o dia selecionado. Se não…" at bounding box center [529, 386] width 964 height 279
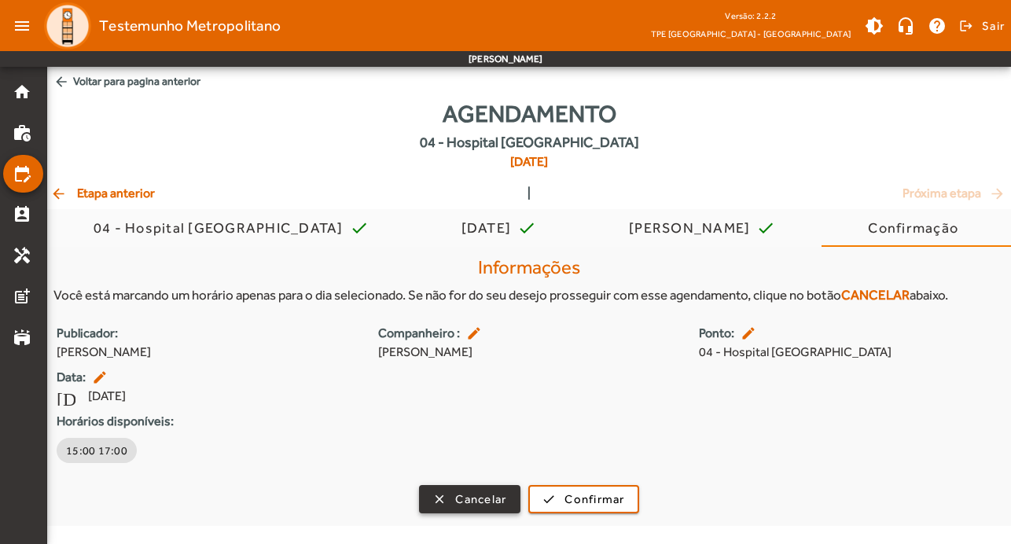
click at [482, 506] on span "Cancelar" at bounding box center [480, 500] width 51 height 18
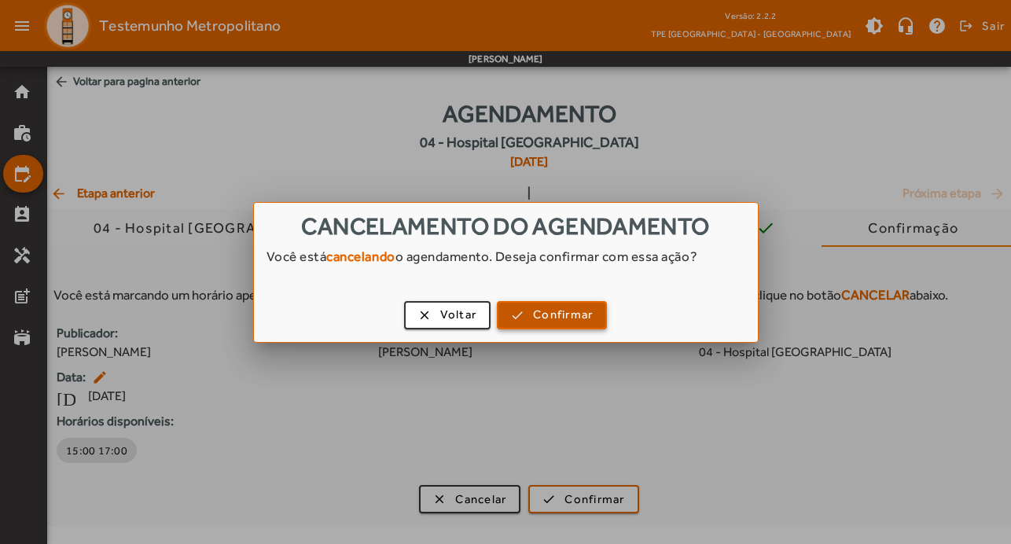
click at [518, 317] on span "button" at bounding box center [551, 315] width 107 height 38
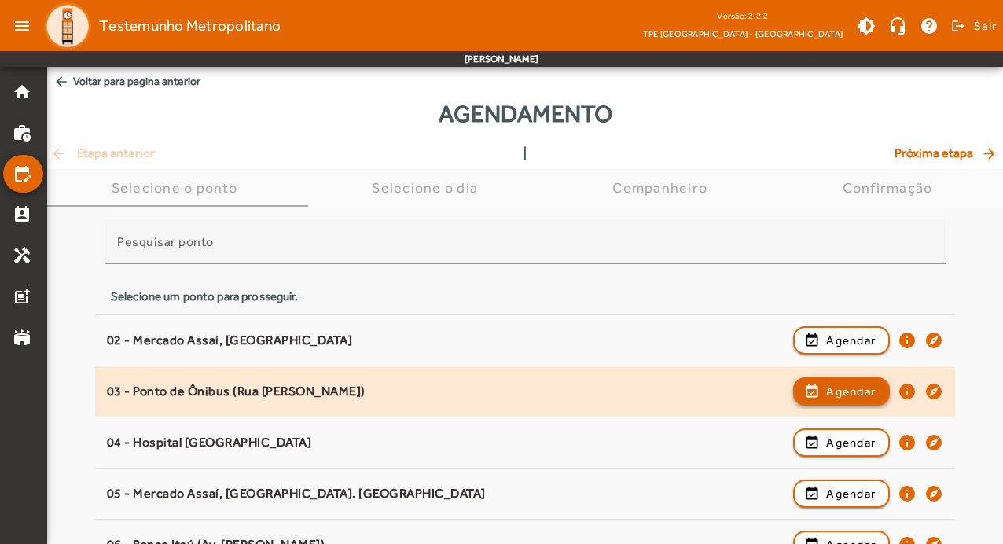
click at [855, 391] on span "Agendar" at bounding box center [851, 391] width 50 height 19
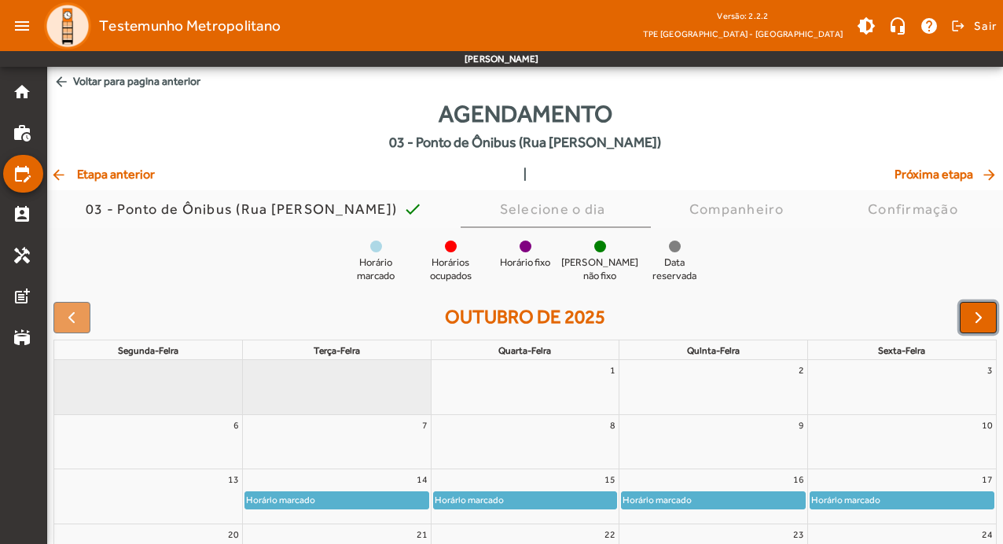
click at [986, 317] on span "button" at bounding box center [978, 317] width 19 height 19
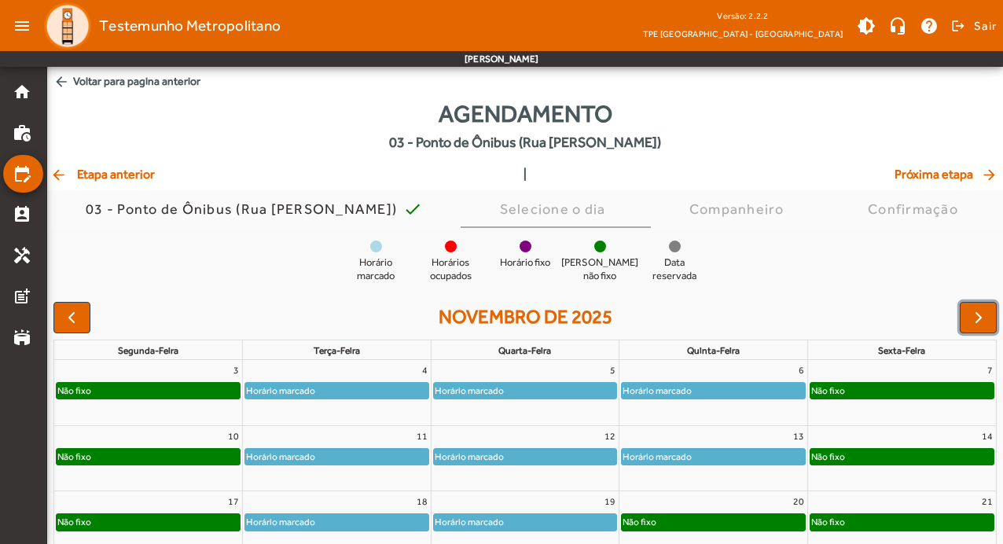
click at [712, 524] on div "Não fixo" at bounding box center [713, 522] width 183 height 16
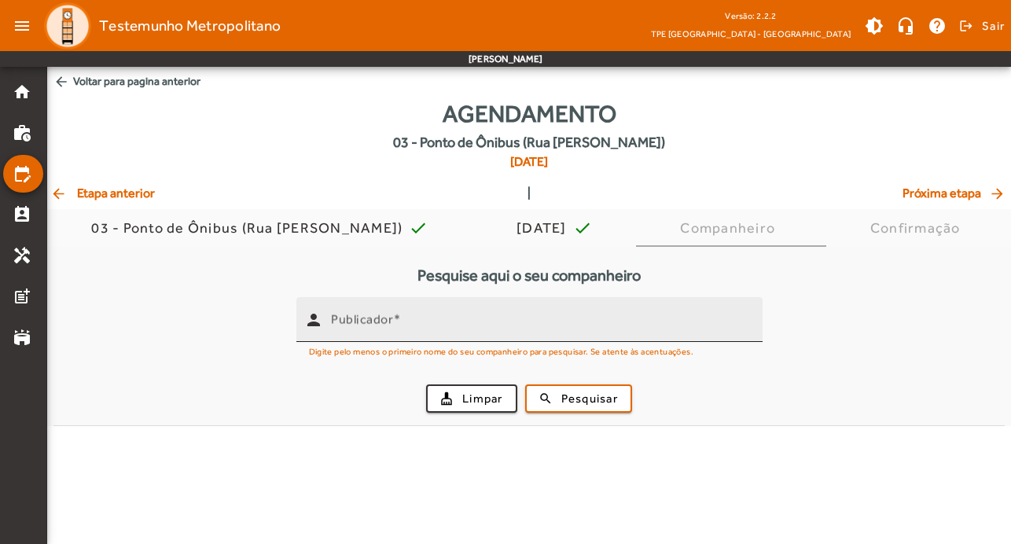
click at [381, 317] on mat-label "Publicador" at bounding box center [362, 319] width 62 height 15
click at [381, 317] on input "Publicador" at bounding box center [540, 326] width 419 height 19
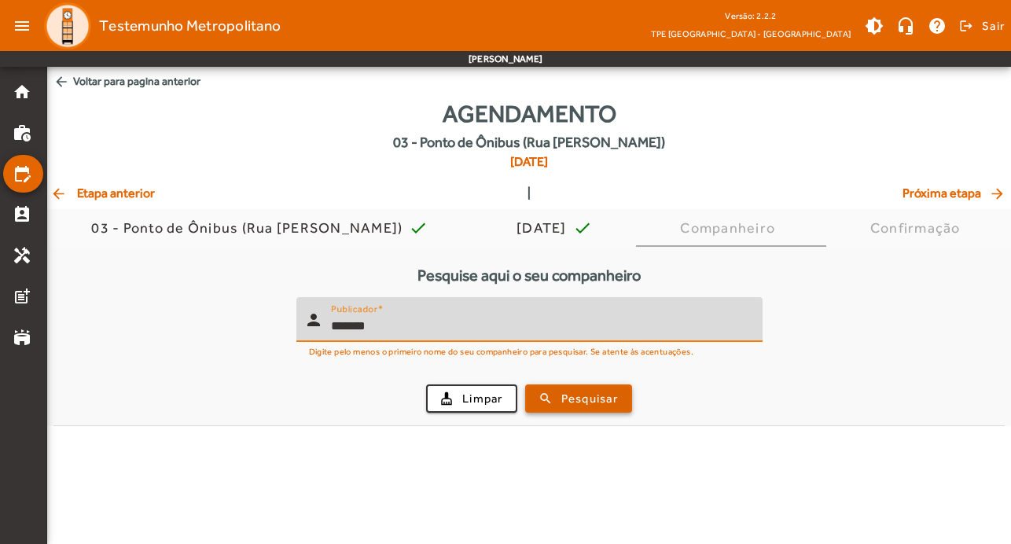
type input "*******"
click at [583, 393] on span "Pesquisar" at bounding box center [589, 399] width 57 height 18
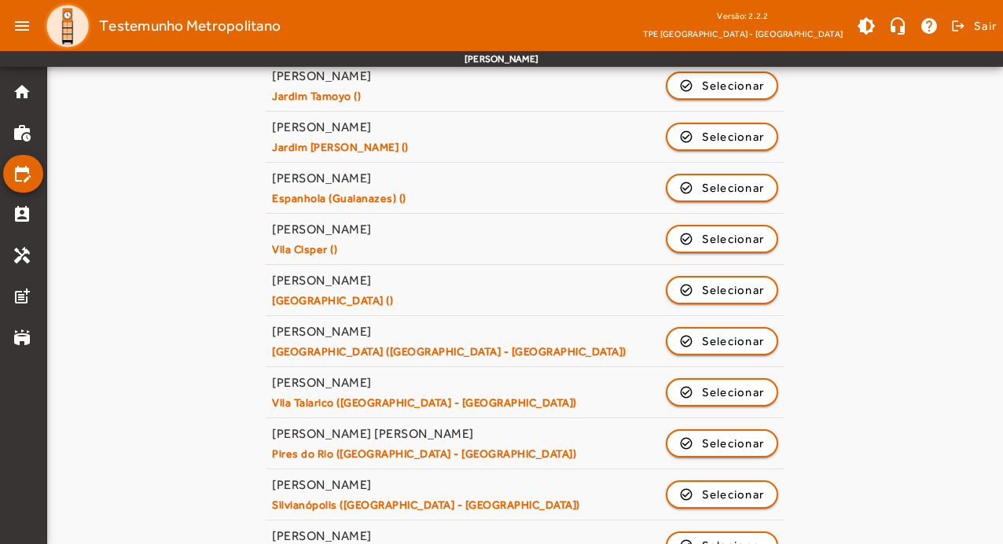
scroll to position [752, 0]
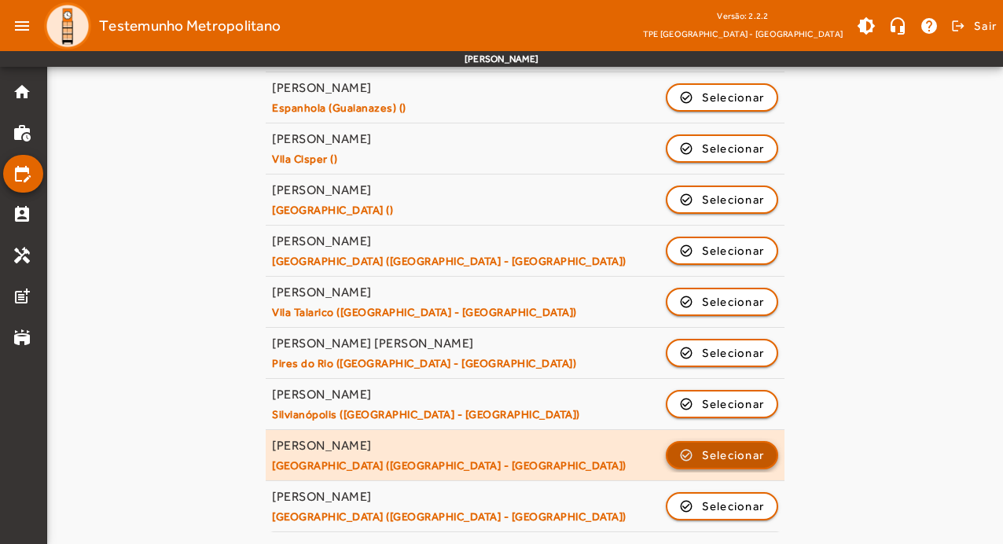
click at [761, 447] on span "Selecionar" at bounding box center [733, 455] width 63 height 19
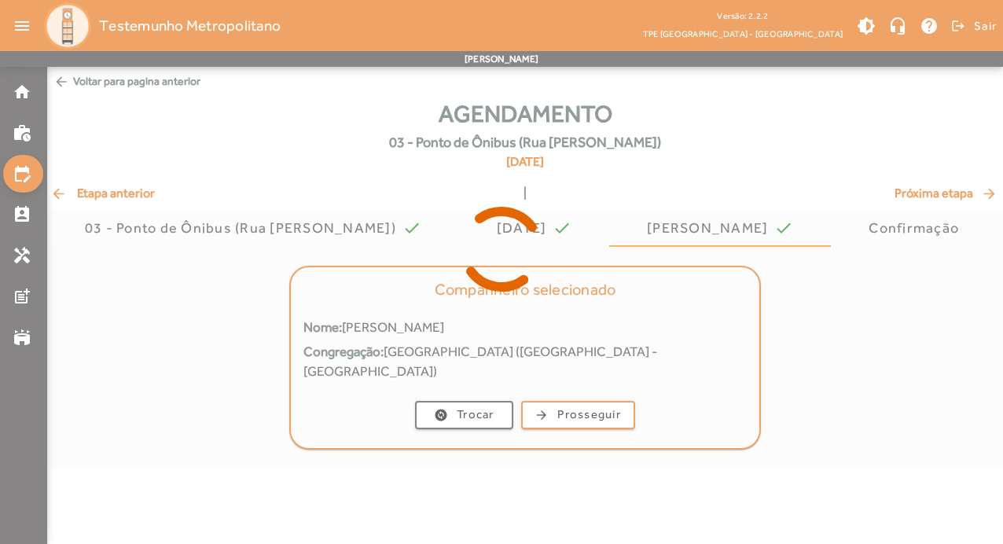
scroll to position [0, 0]
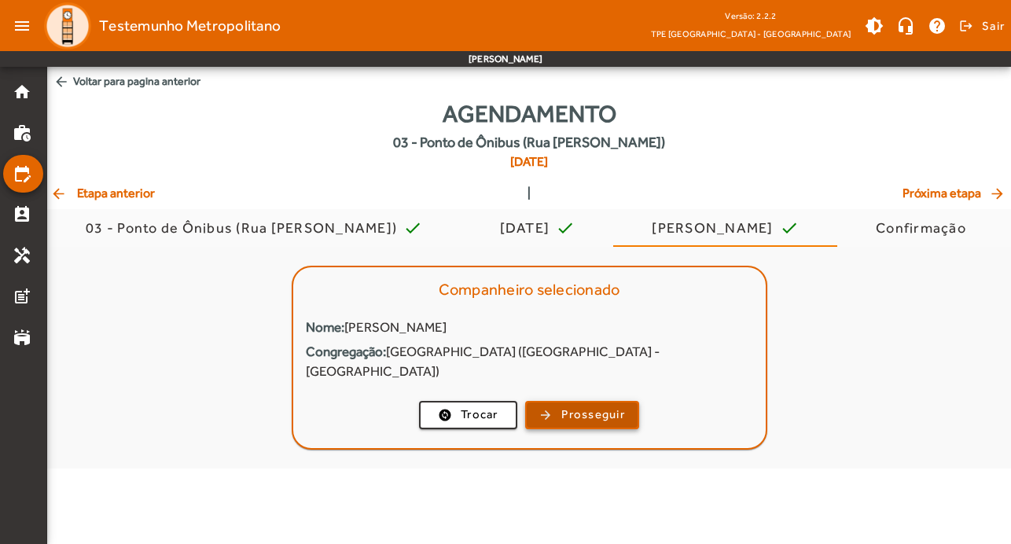
click at [613, 406] on span "Prosseguir" at bounding box center [593, 415] width 64 height 18
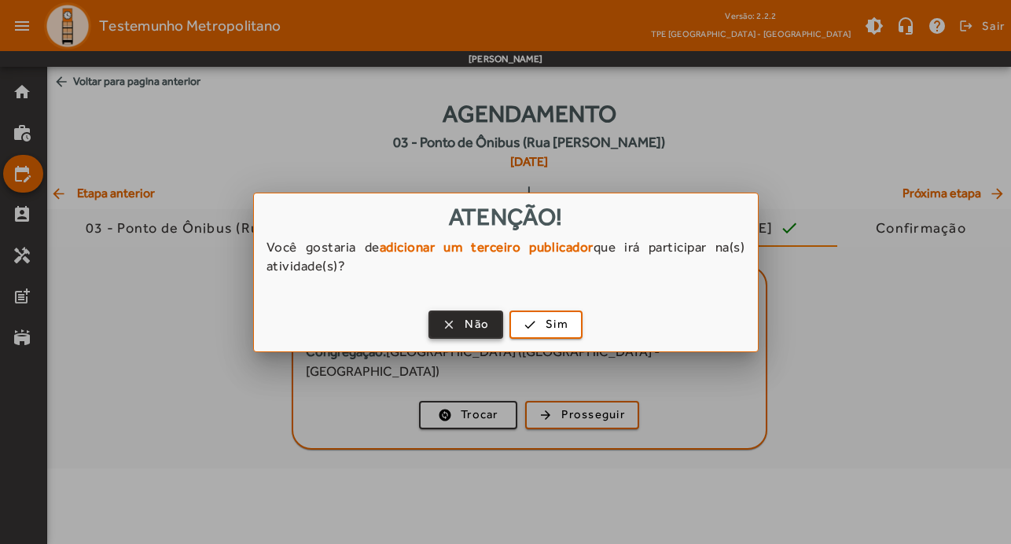
click at [483, 336] on span "button" at bounding box center [466, 325] width 72 height 38
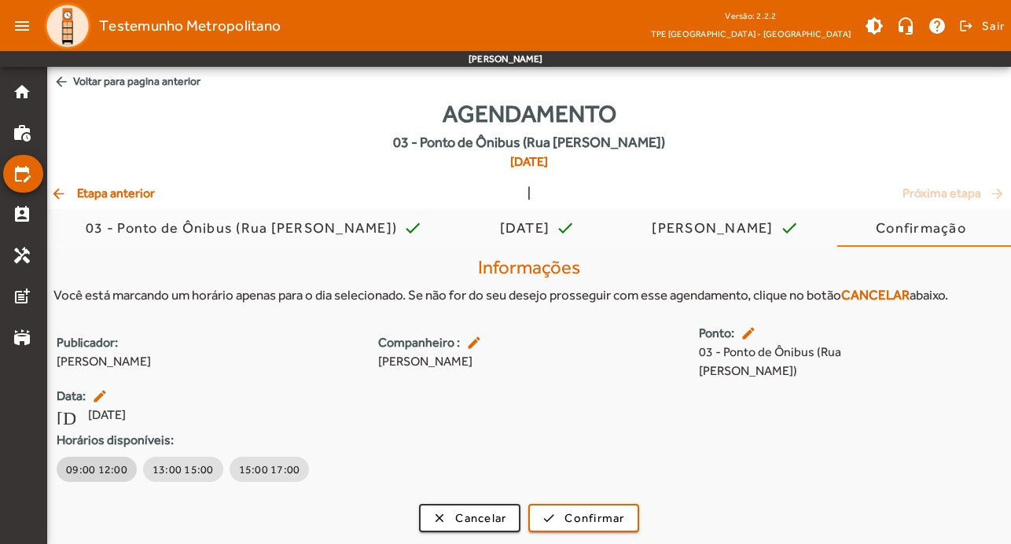
click at [99, 461] on span "09:00 12:00" at bounding box center [96, 469] width 61 height 16
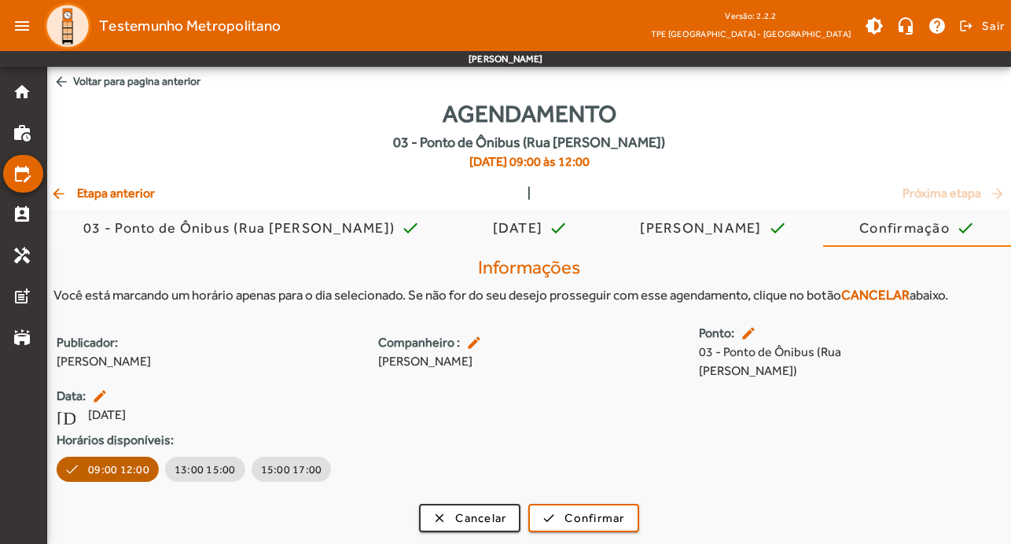
click at [99, 461] on span "09:00 12:00" at bounding box center [118, 469] width 61 height 16
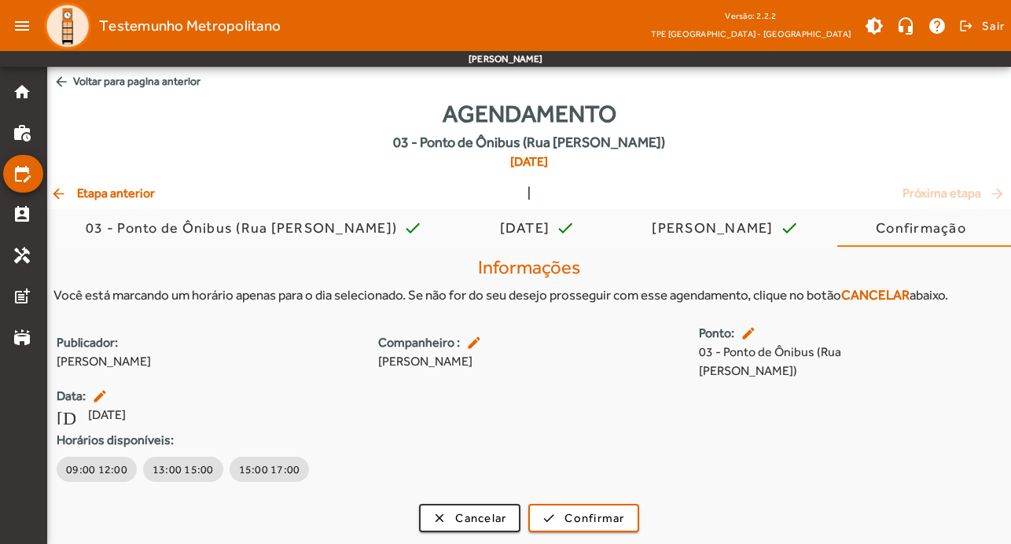
click at [750, 332] on mat-icon "edit" at bounding box center [750, 333] width 19 height 16
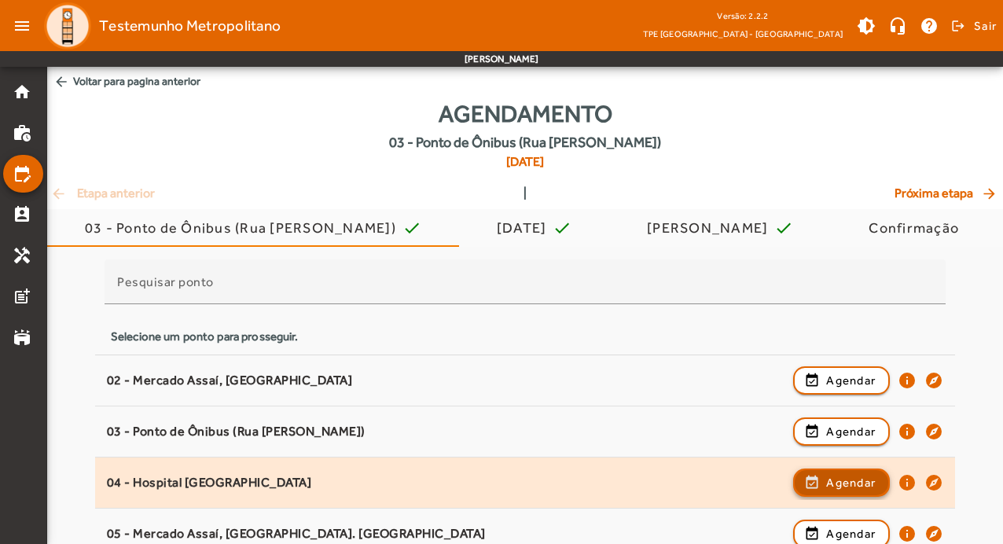
click at [855, 485] on span "Agendar" at bounding box center [851, 482] width 50 height 19
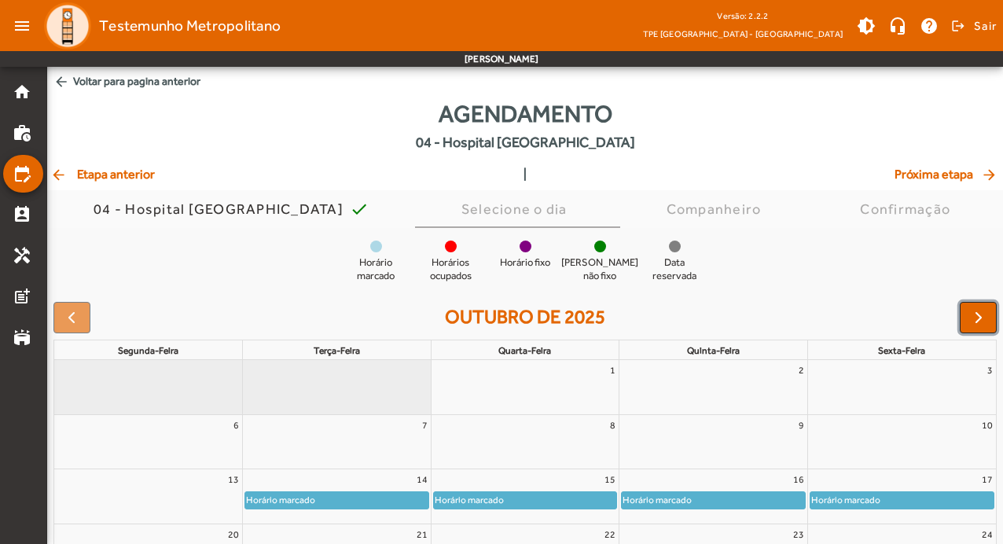
click at [984, 325] on span "button" at bounding box center [978, 317] width 19 height 19
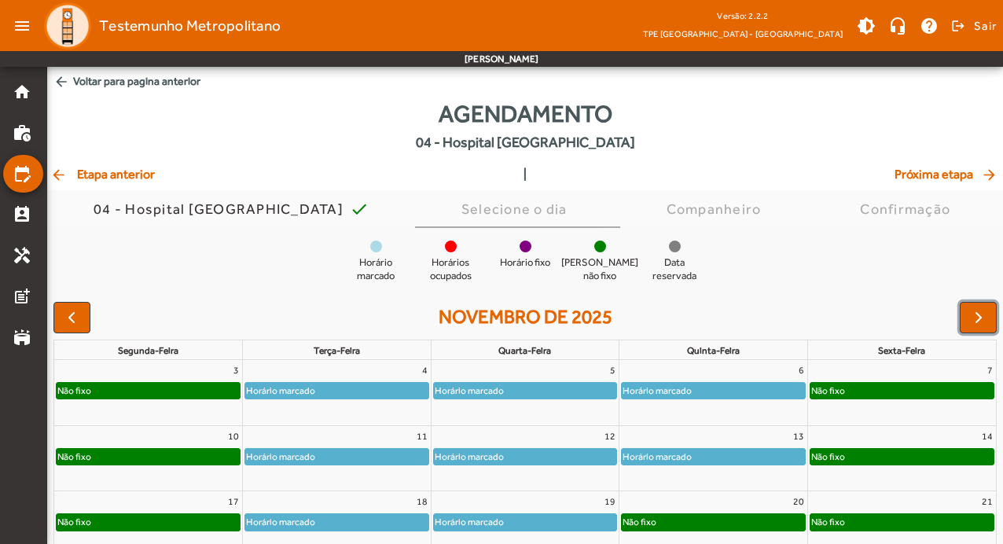
click at [685, 526] on div "Não fixo" at bounding box center [713, 522] width 183 height 16
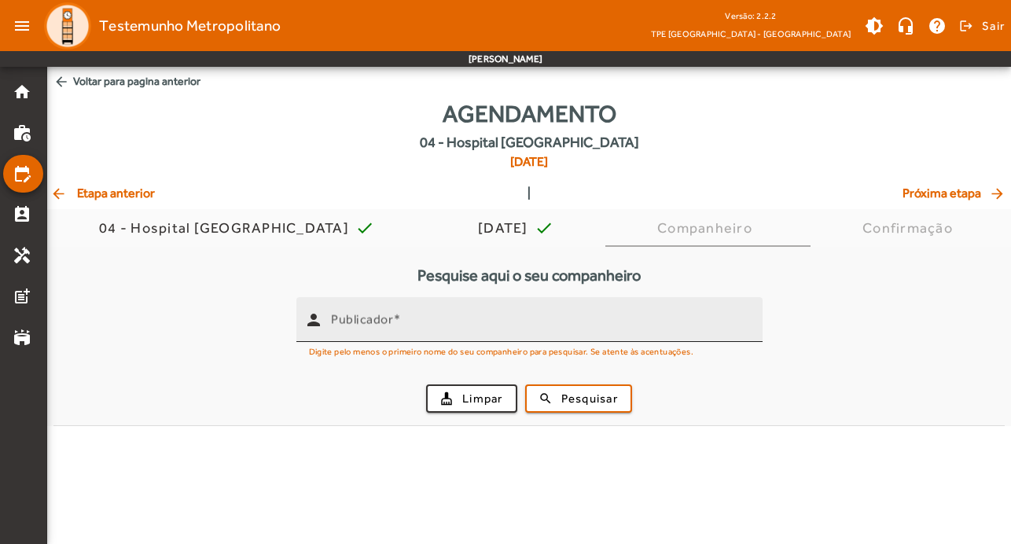
click at [515, 325] on input "Publicador" at bounding box center [540, 326] width 419 height 19
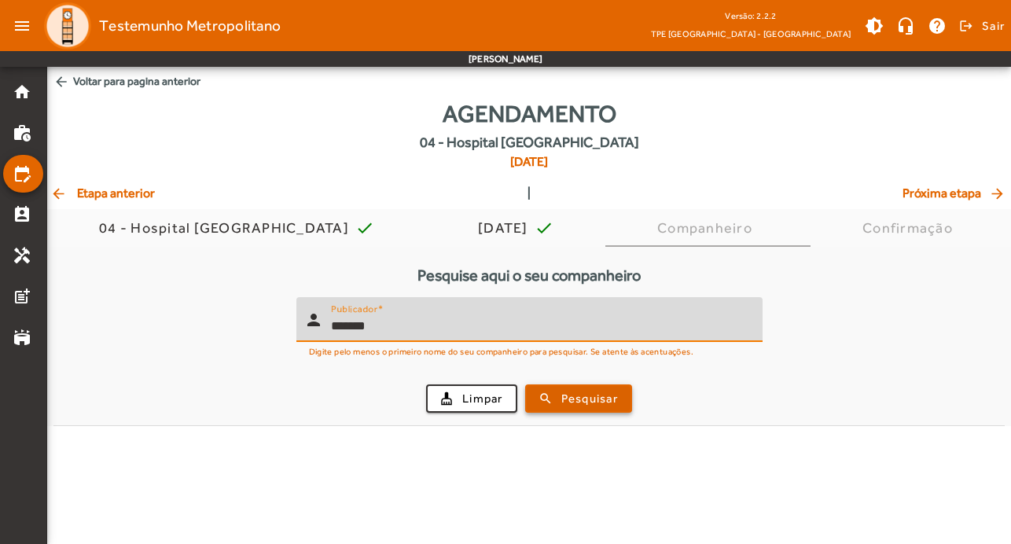
type input "*******"
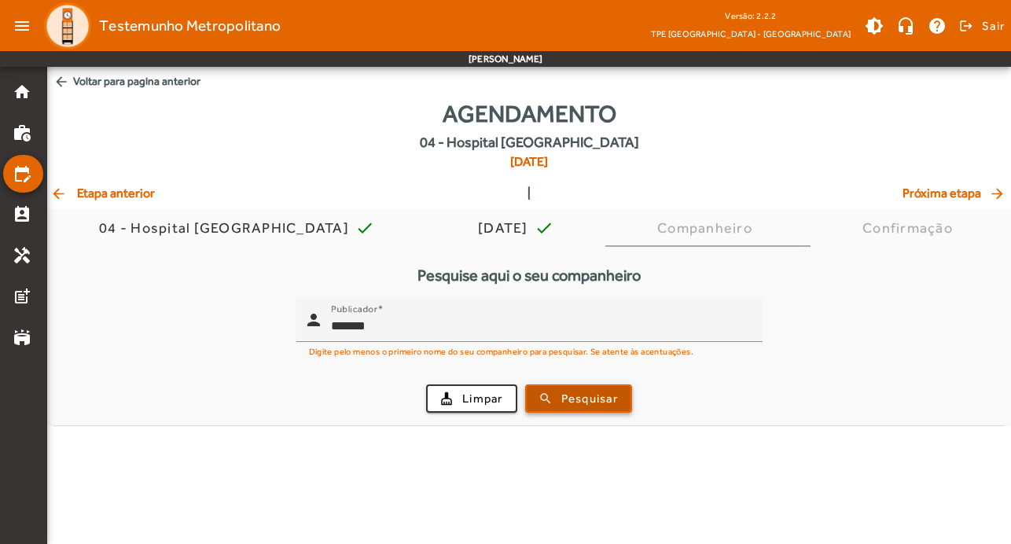
click at [583, 401] on span "Pesquisar" at bounding box center [589, 399] width 57 height 18
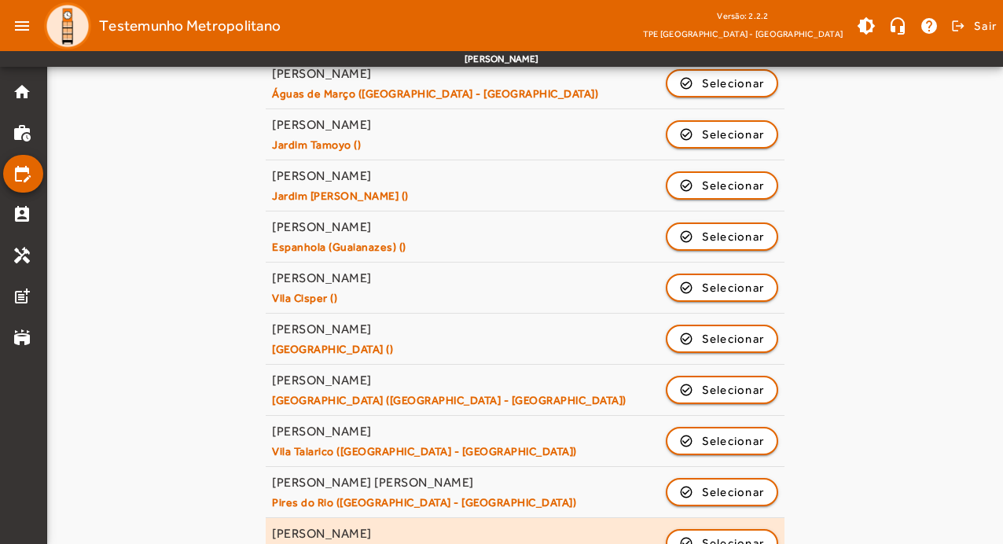
scroll to position [752, 0]
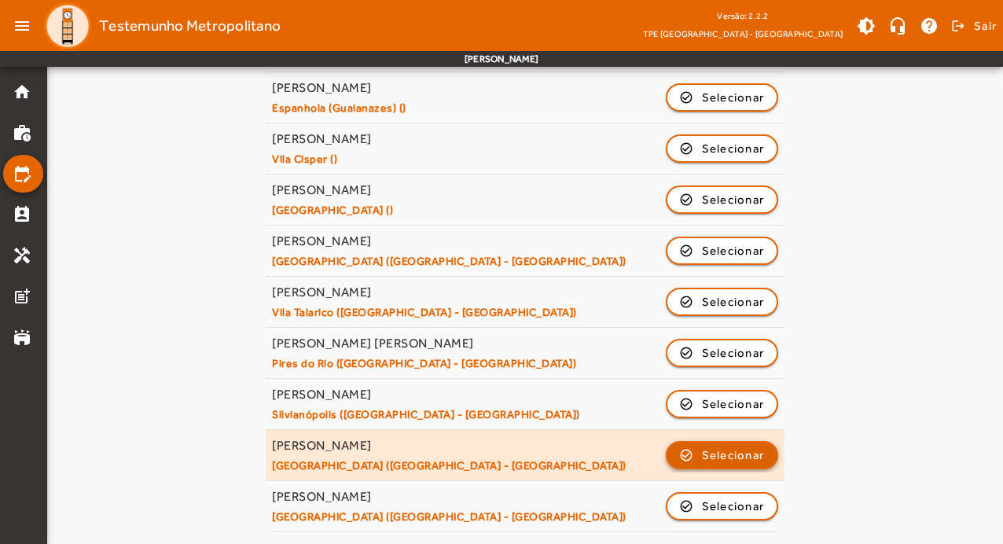
click at [764, 454] on span "button" at bounding box center [722, 455] width 110 height 38
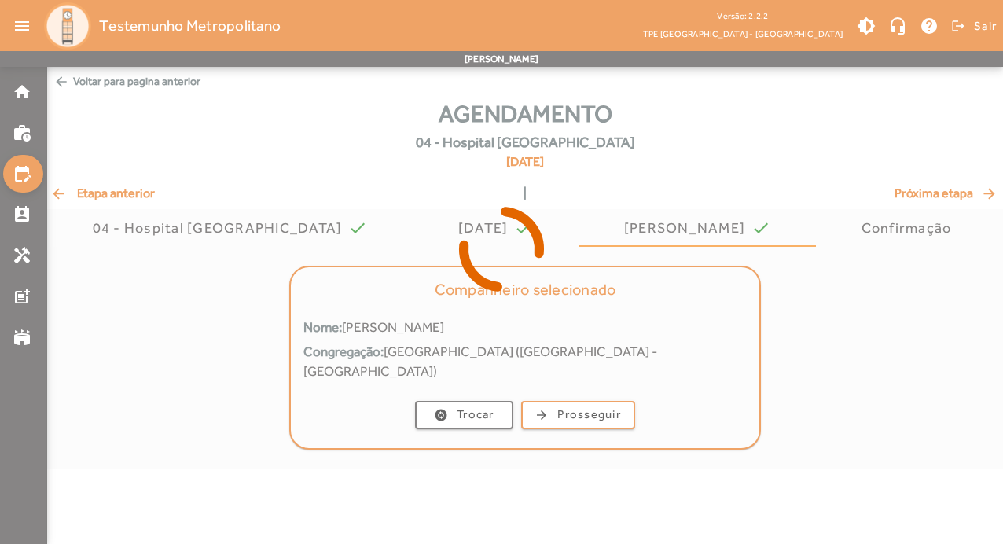
scroll to position [0, 0]
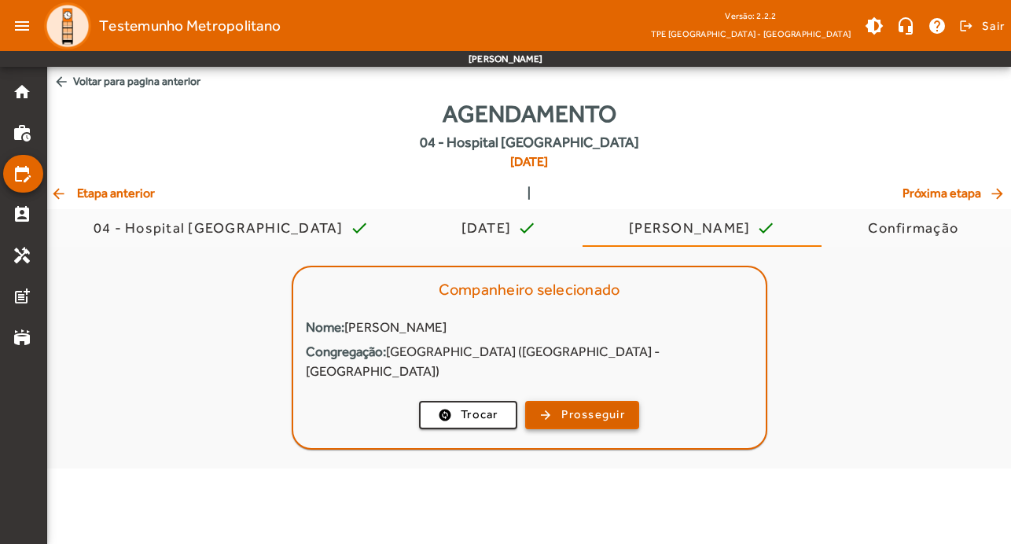
click at [605, 406] on span "Prosseguir" at bounding box center [593, 415] width 64 height 18
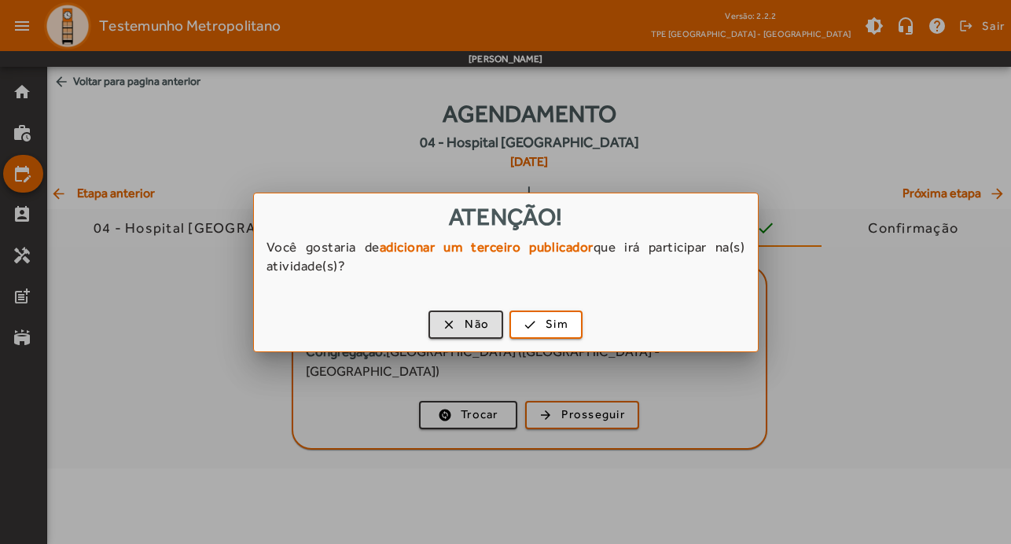
click at [485, 343] on div "clear Não check Sim" at bounding box center [506, 327] width 504 height 48
click at [480, 314] on span "button" at bounding box center [466, 325] width 72 height 38
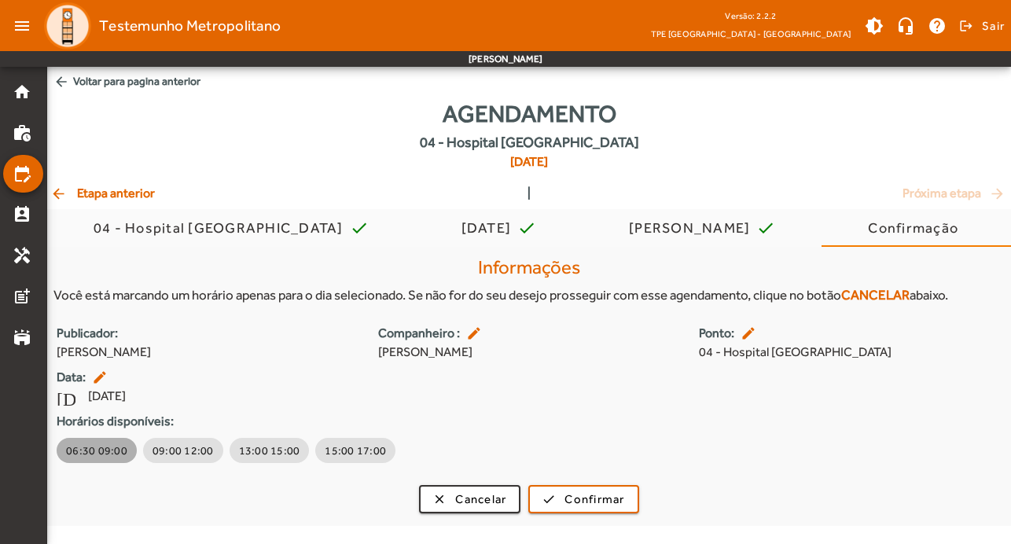
click at [97, 443] on span "06:30 09:00" at bounding box center [96, 451] width 61 height 16
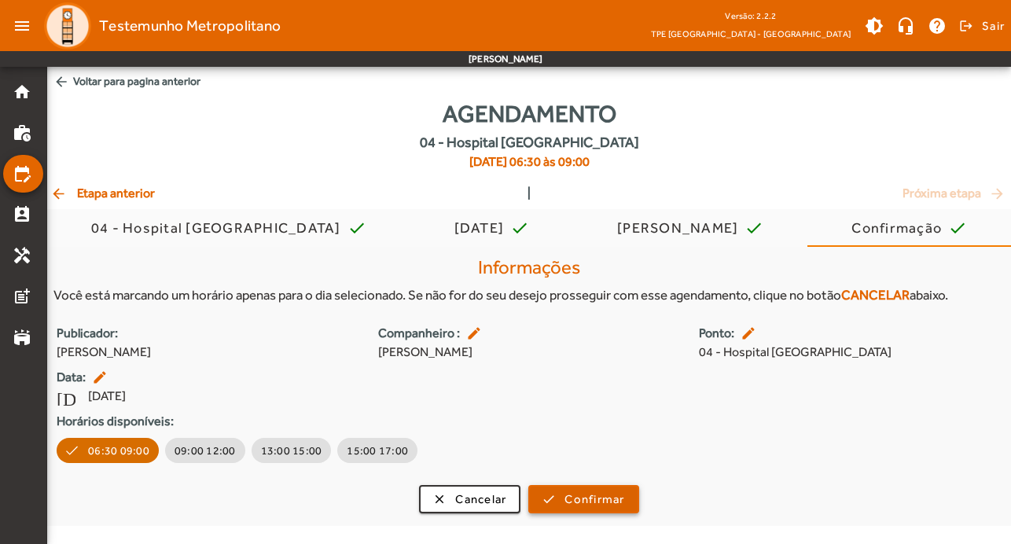
click at [619, 497] on span "Confirmar" at bounding box center [594, 500] width 60 height 18
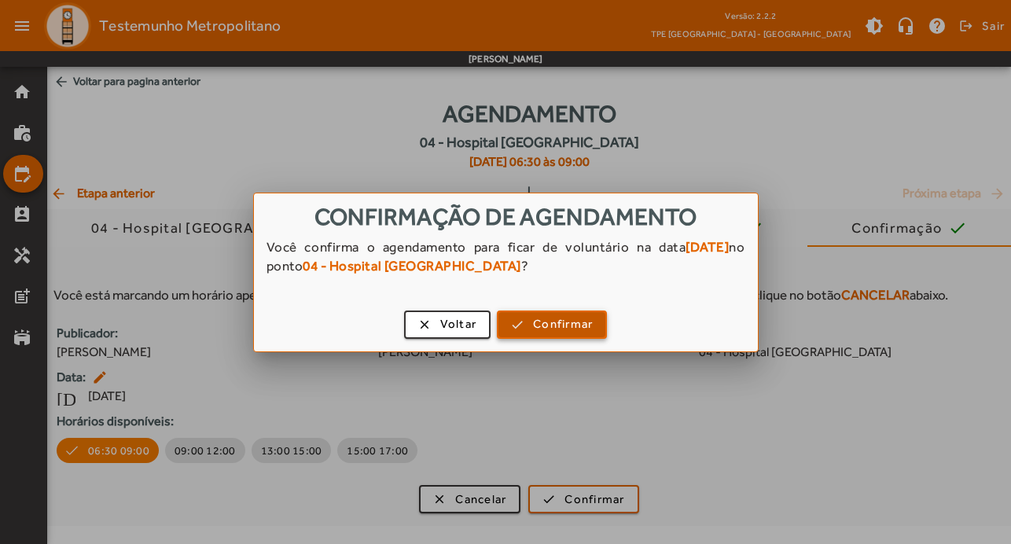
click at [576, 326] on span "Confirmar" at bounding box center [563, 324] width 60 height 18
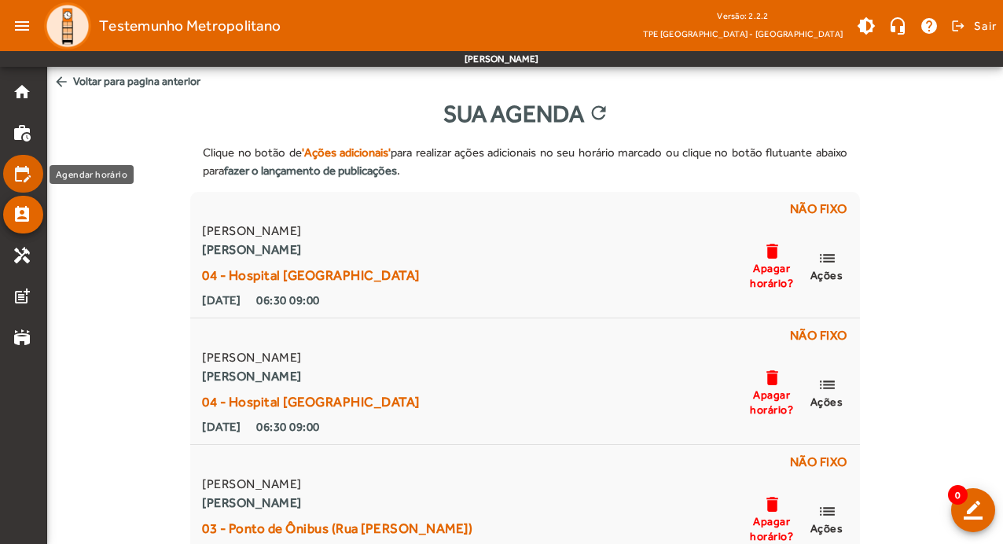
click at [24, 173] on mat-icon "edit_calendar" at bounding box center [22, 173] width 19 height 19
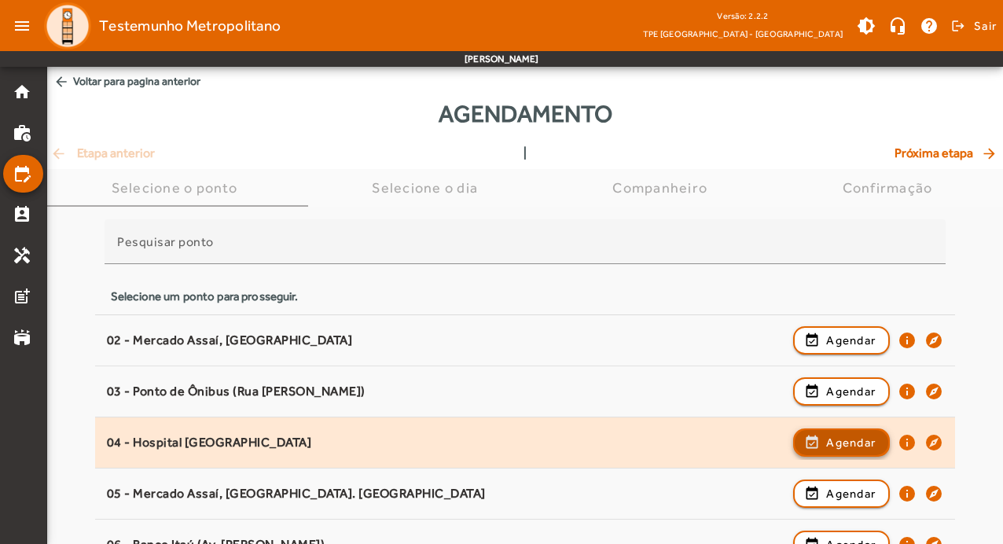
click at [869, 440] on span "Agendar" at bounding box center [851, 442] width 50 height 19
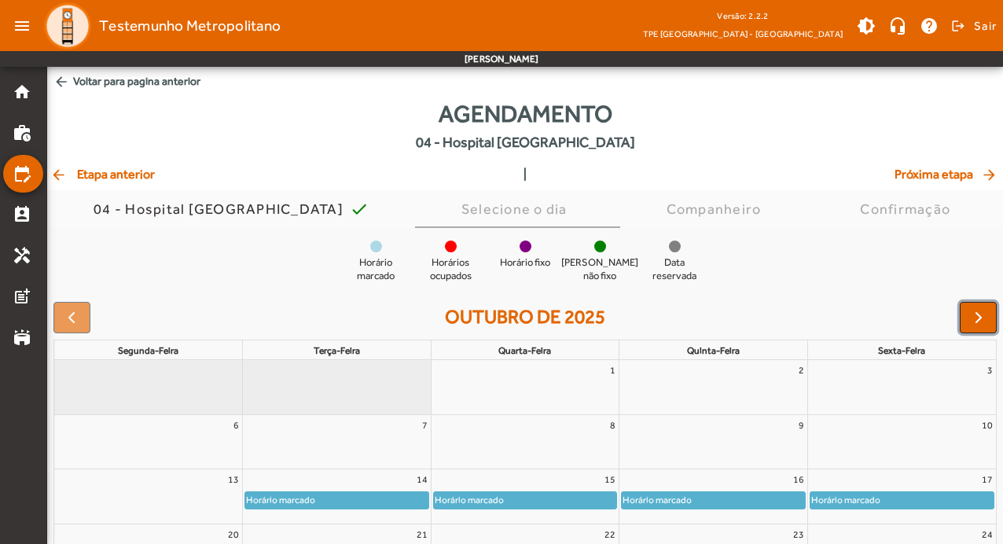
click at [972, 319] on span "button" at bounding box center [978, 317] width 19 height 19
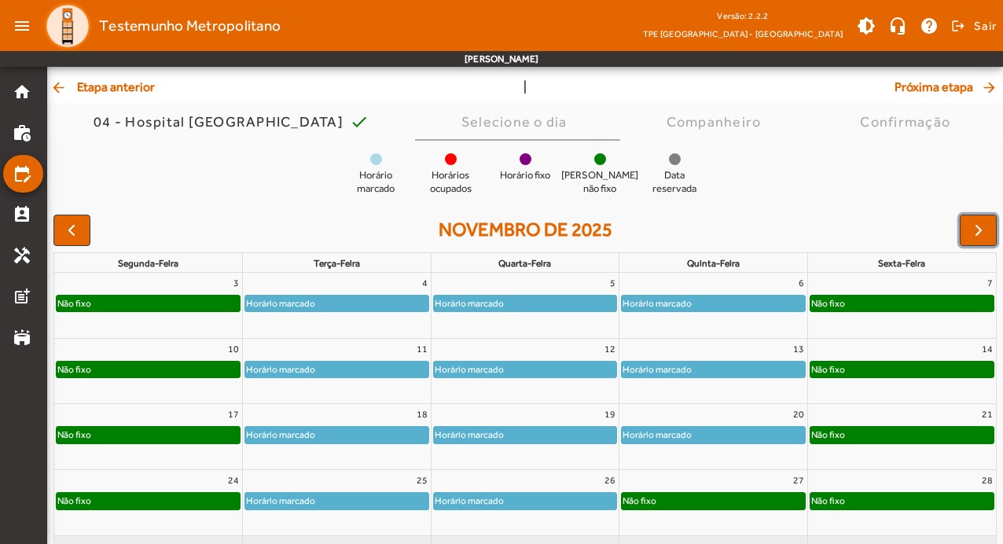
scroll to position [153, 0]
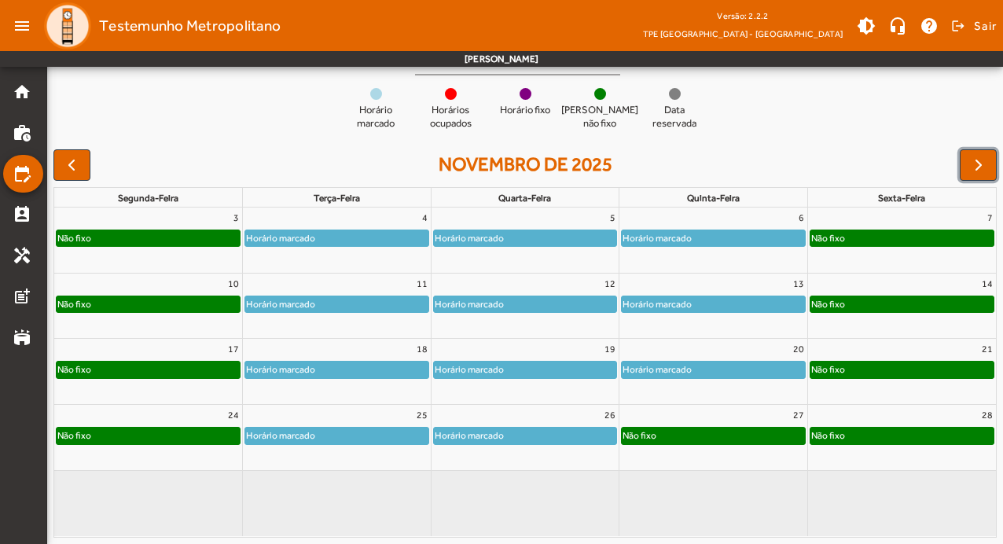
click at [739, 365] on div "Horário marcado" at bounding box center [713, 370] width 183 height 16
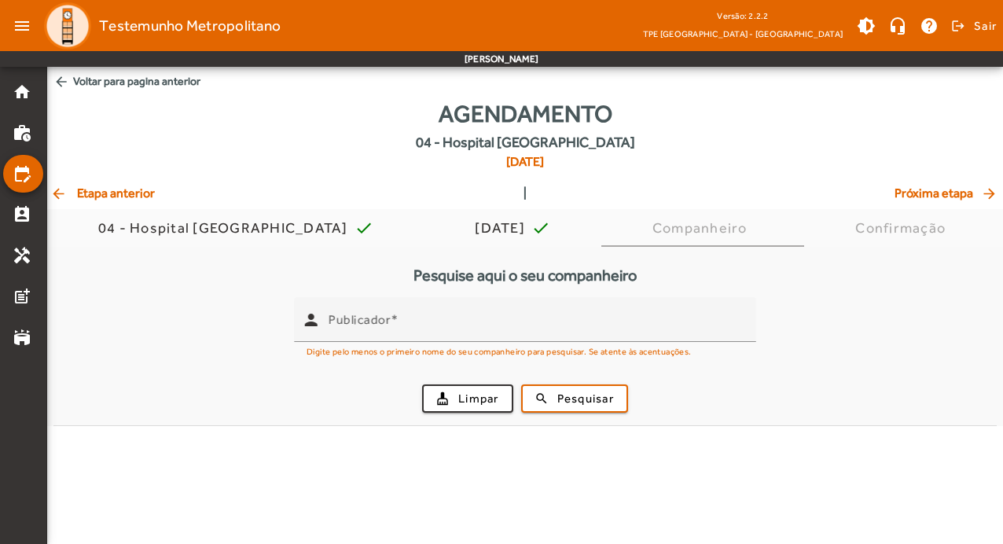
scroll to position [0, 0]
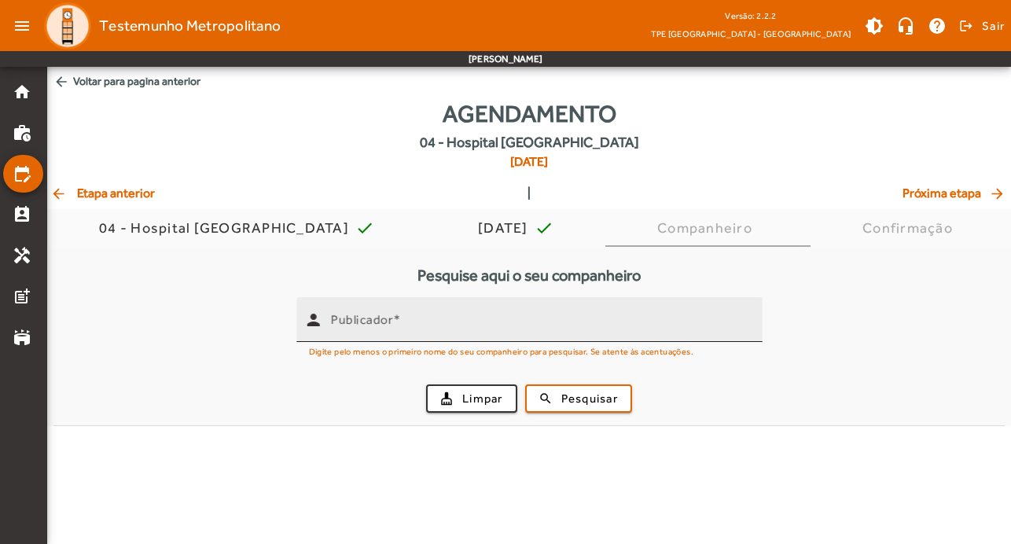
click at [462, 319] on input "Publicador" at bounding box center [540, 326] width 419 height 19
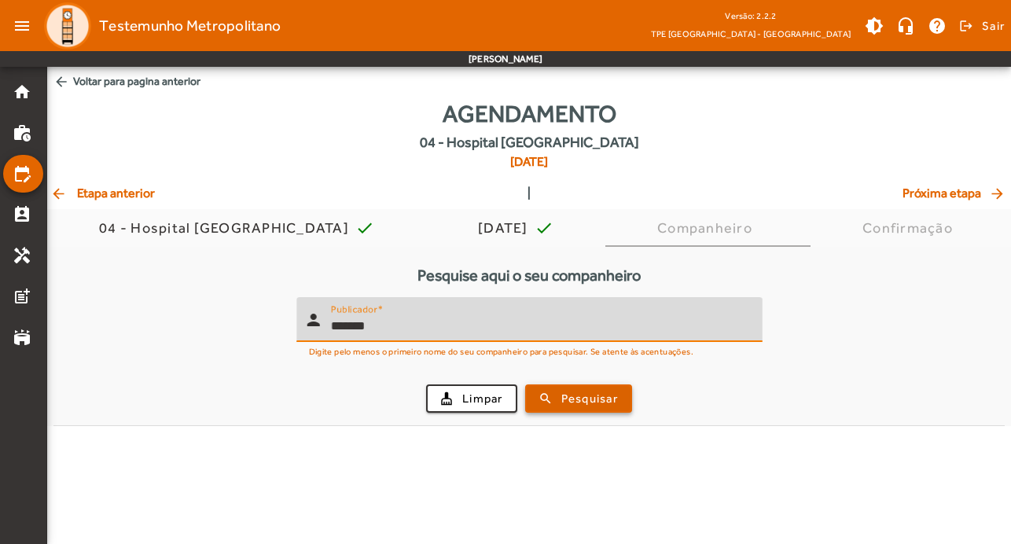
type input "*******"
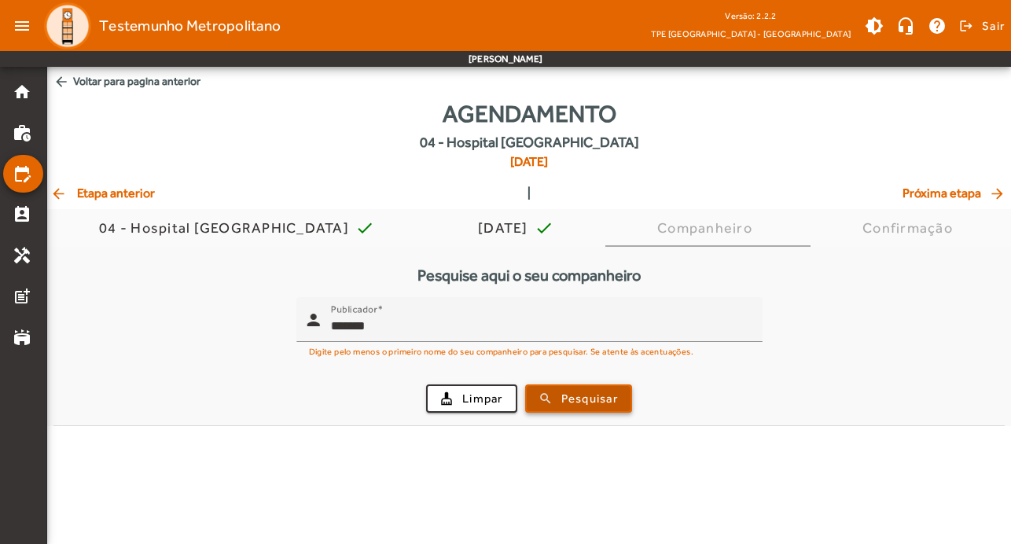
click at [605, 395] on span "Pesquisar" at bounding box center [589, 399] width 57 height 18
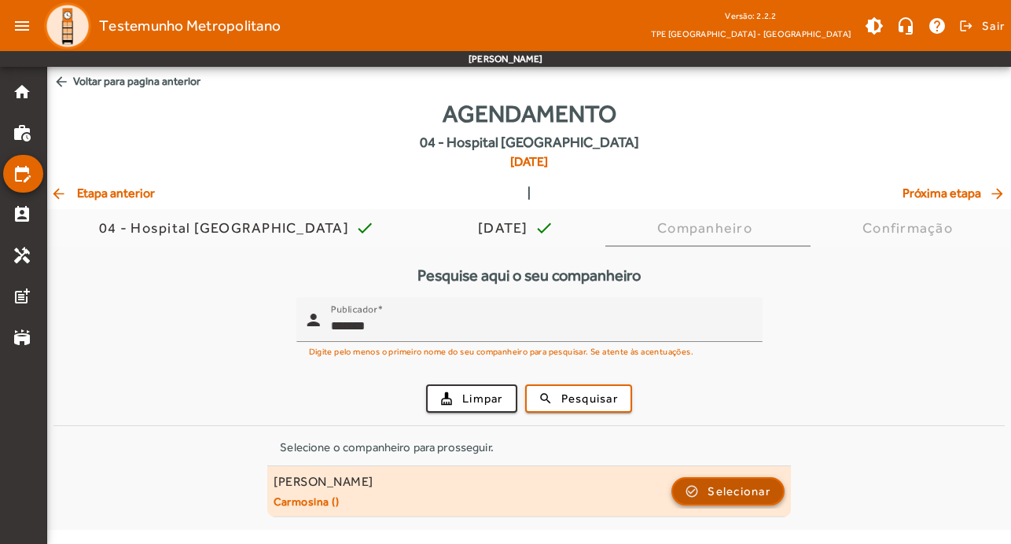
click at [742, 498] on span "Selecionar" at bounding box center [739, 491] width 63 height 19
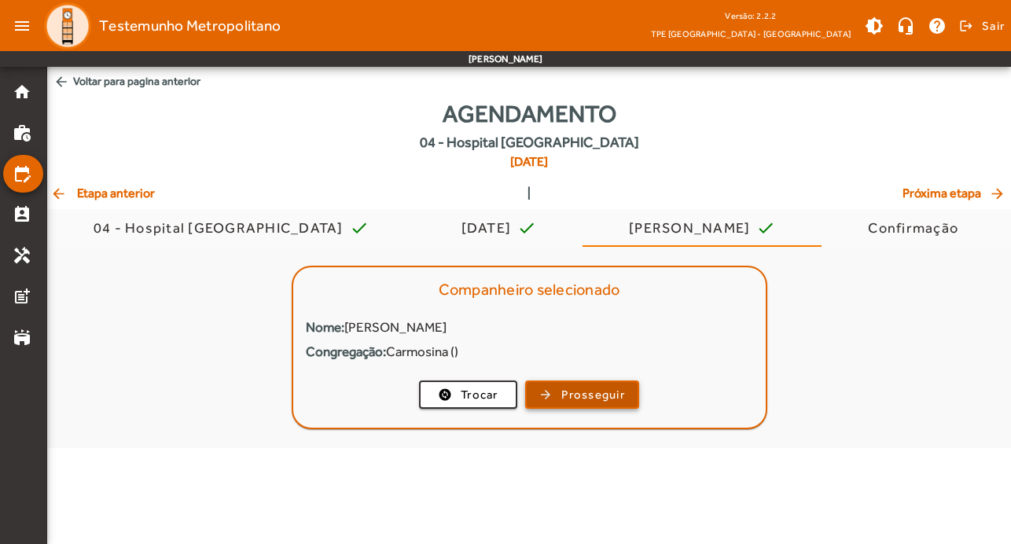
click at [612, 386] on span "Prosseguir" at bounding box center [593, 395] width 64 height 18
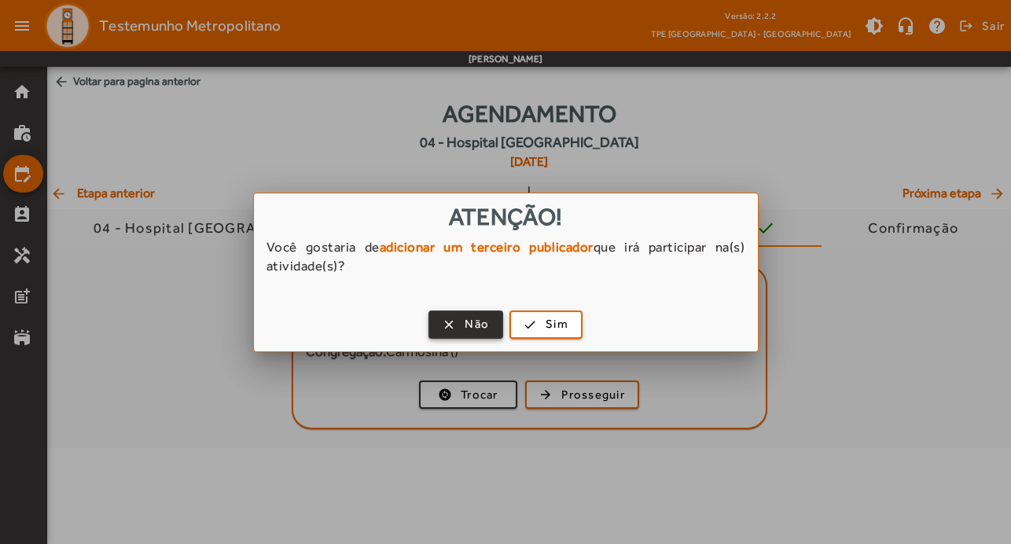
click at [473, 319] on span "Não" at bounding box center [477, 324] width 24 height 18
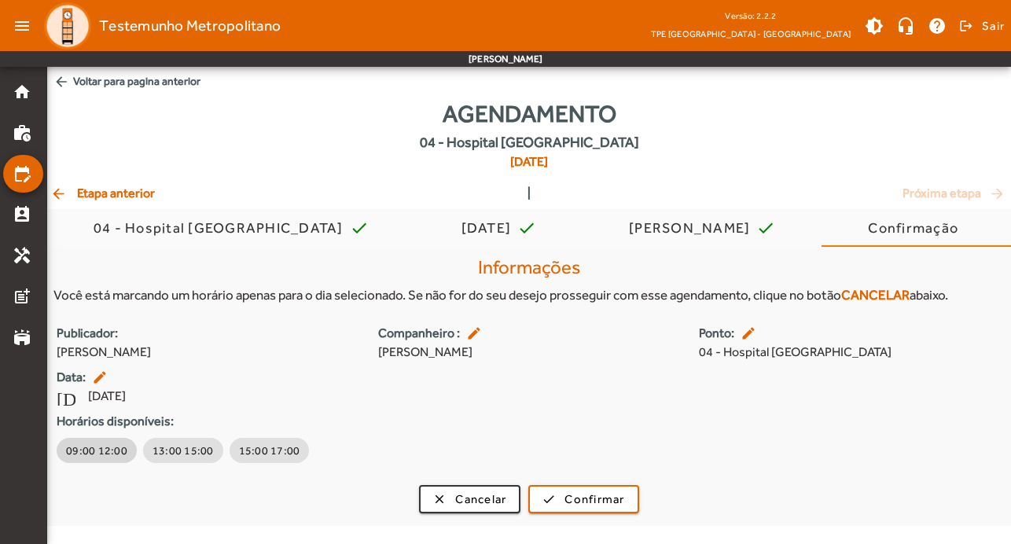
click at [82, 457] on span "09:00 12:00" at bounding box center [96, 451] width 61 height 16
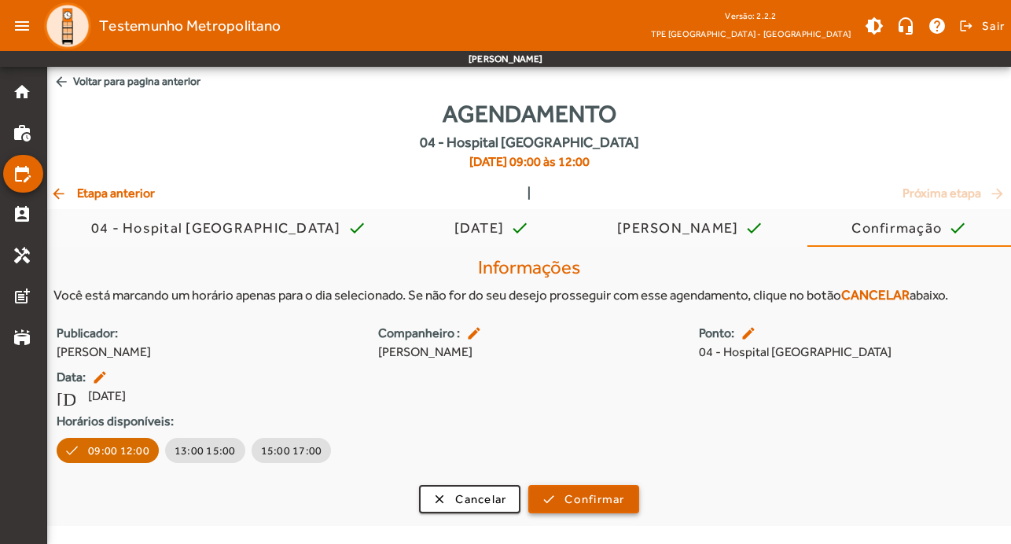
click at [620, 500] on span "Confirmar" at bounding box center [594, 500] width 60 height 18
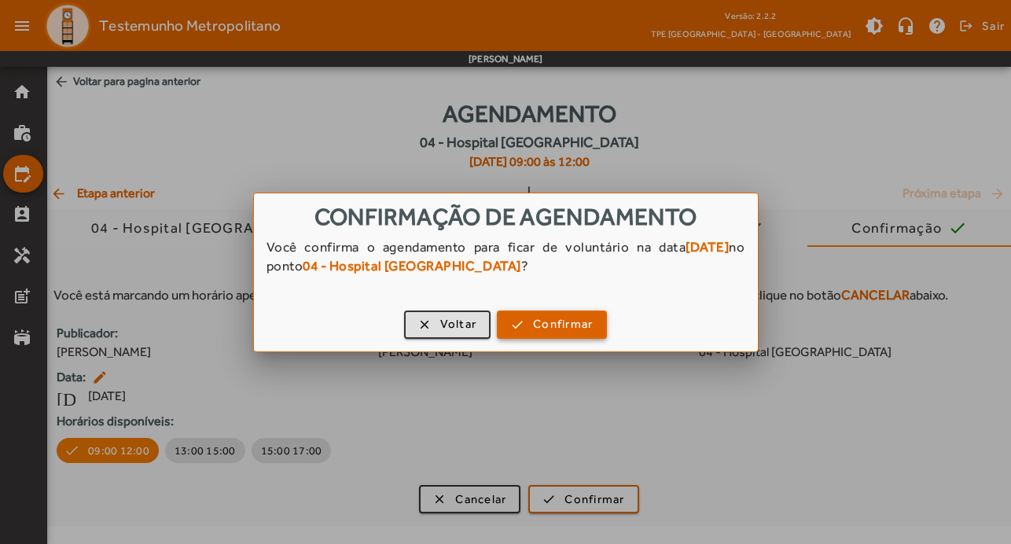
click at [565, 333] on span "Confirmar" at bounding box center [563, 324] width 60 height 18
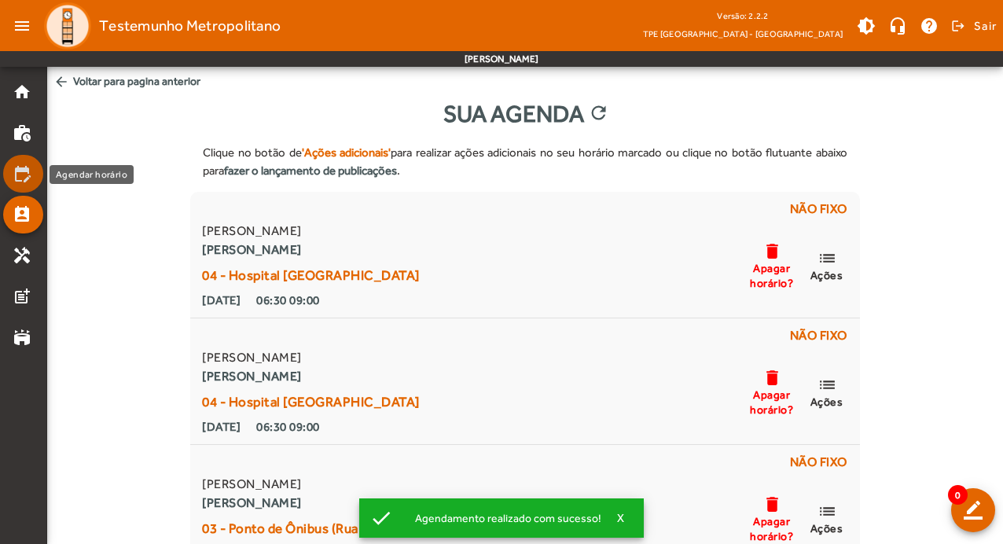
click at [16, 164] on mat-list-item "edit_calendar" at bounding box center [23, 174] width 40 height 38
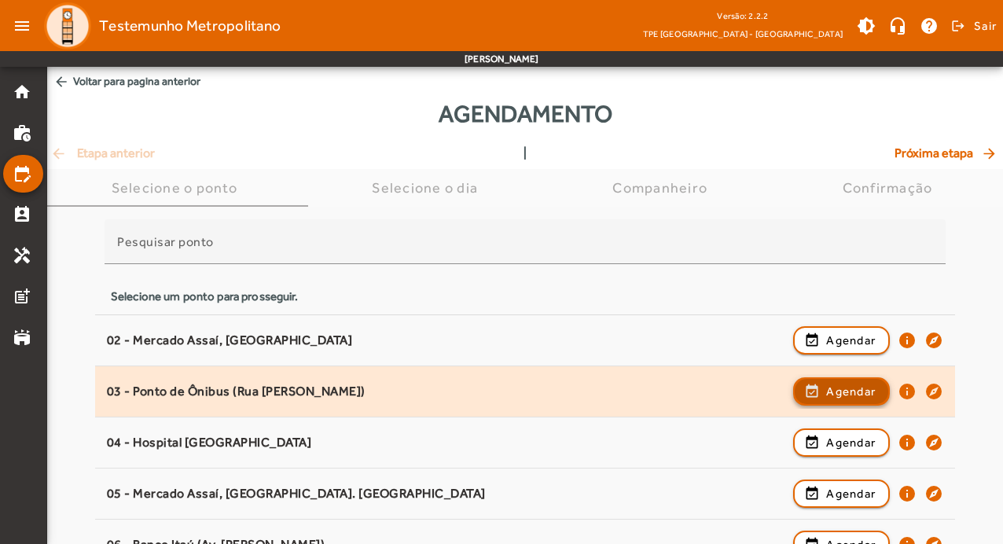
click at [852, 392] on span "Agendar" at bounding box center [851, 391] width 50 height 19
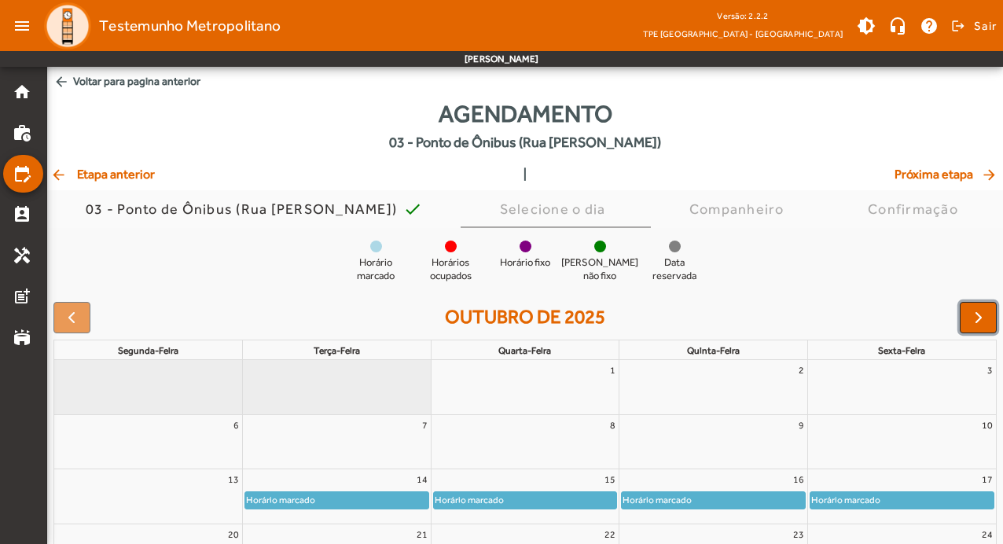
click at [965, 319] on button "button" at bounding box center [978, 317] width 37 height 31
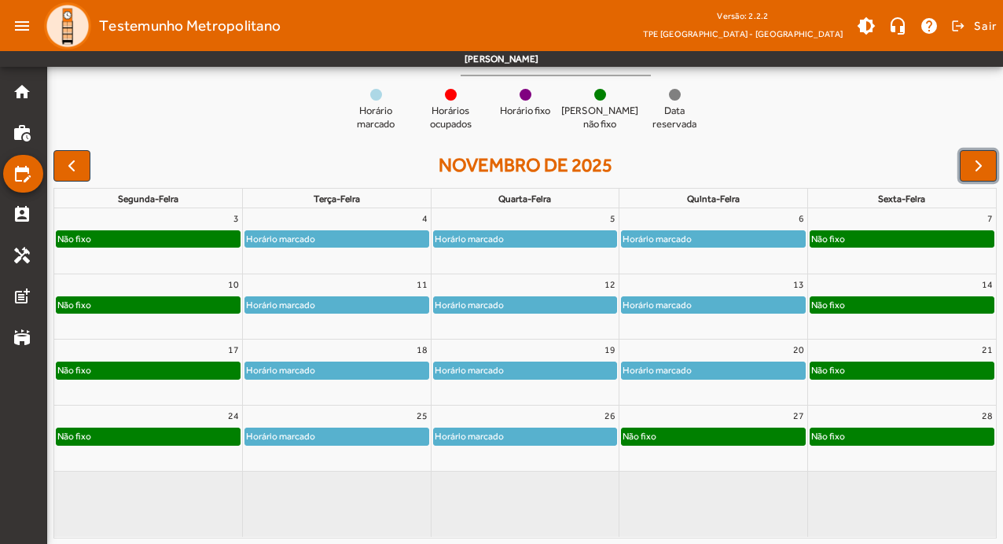
scroll to position [153, 0]
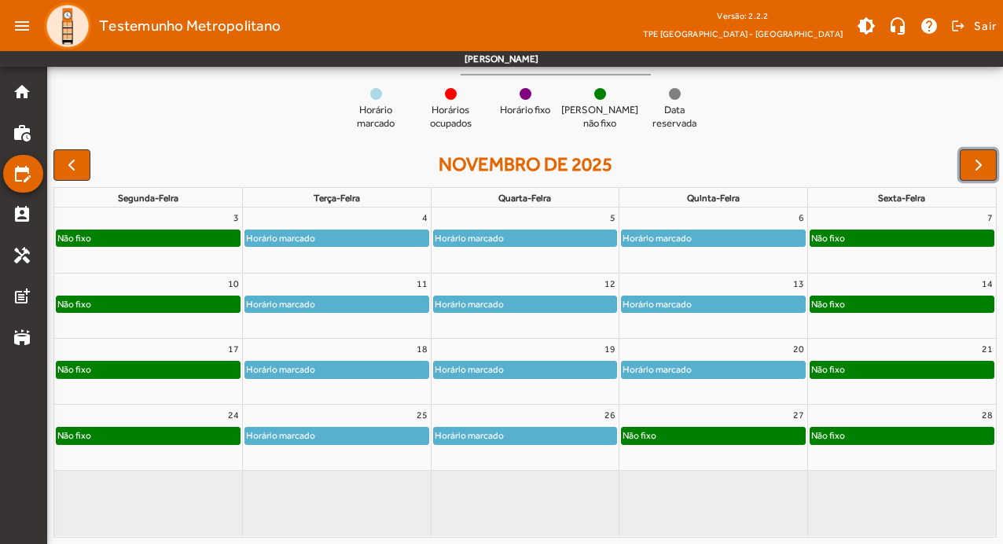
click at [718, 436] on div "Não fixo" at bounding box center [713, 436] width 183 height 16
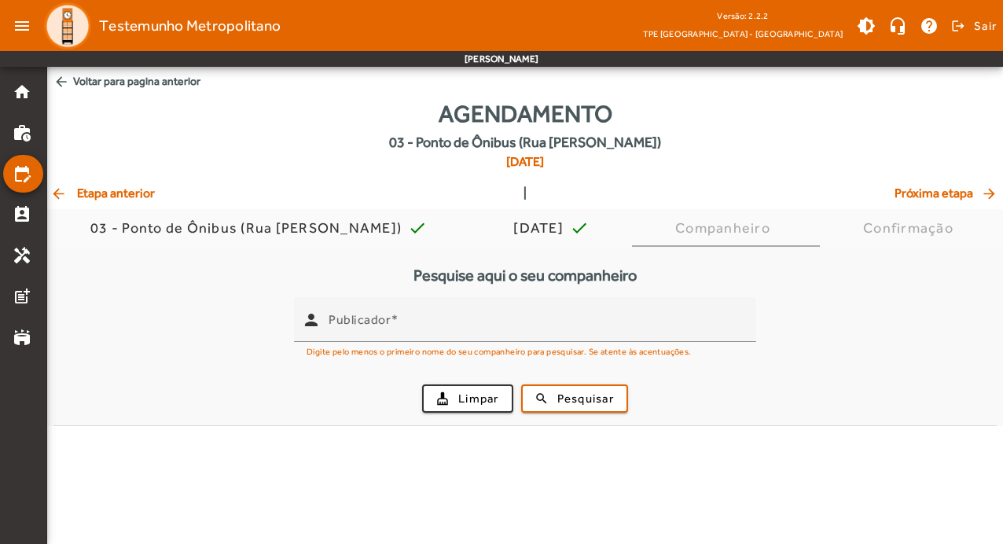
scroll to position [0, 0]
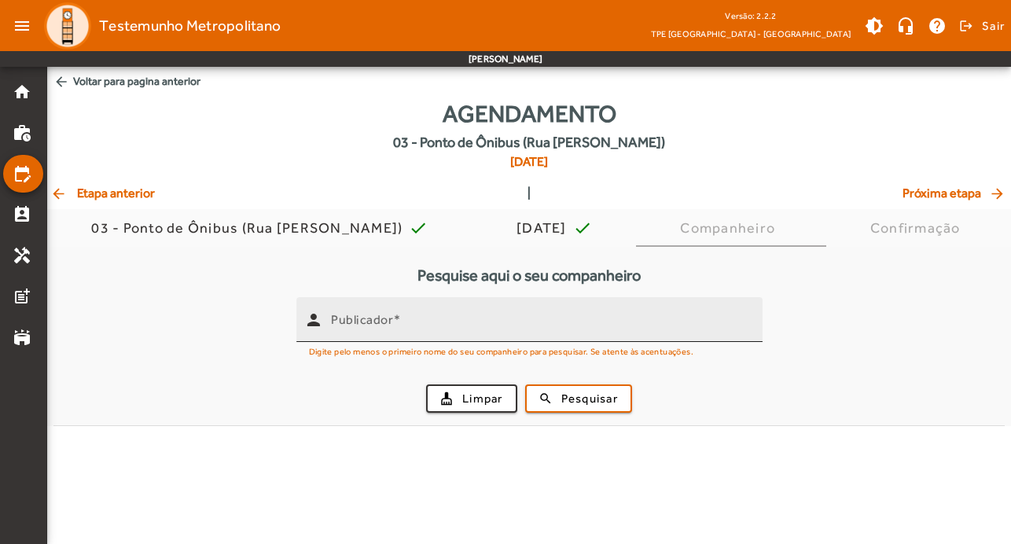
click at [465, 325] on input "Publicador" at bounding box center [540, 326] width 419 height 19
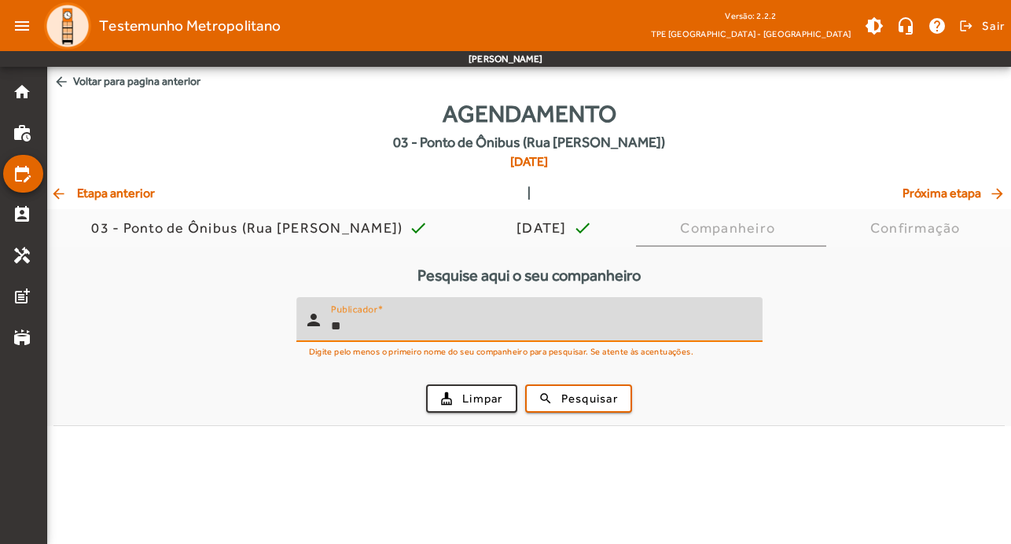
type input "*"
type input "*******"
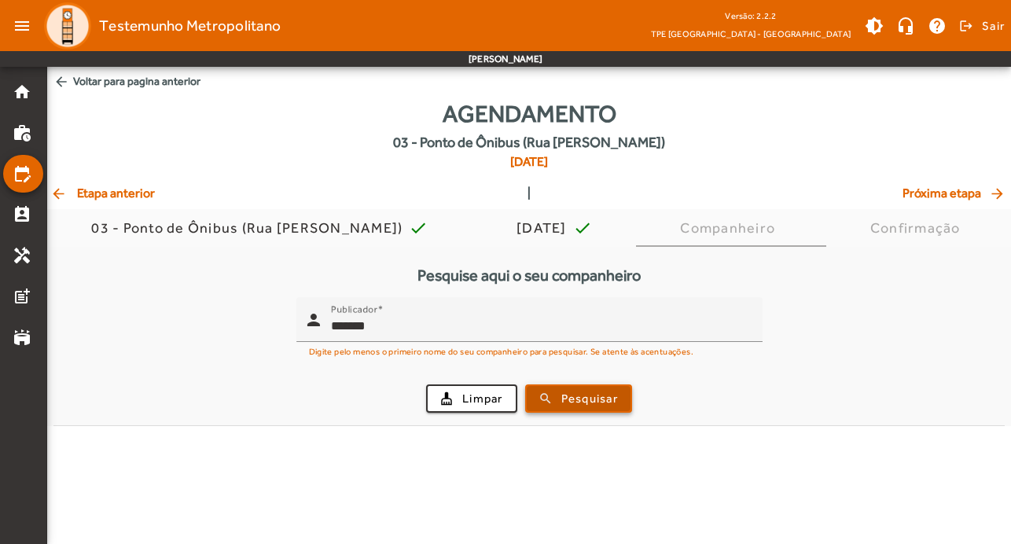
click at [579, 405] on span "Pesquisar" at bounding box center [589, 399] width 57 height 18
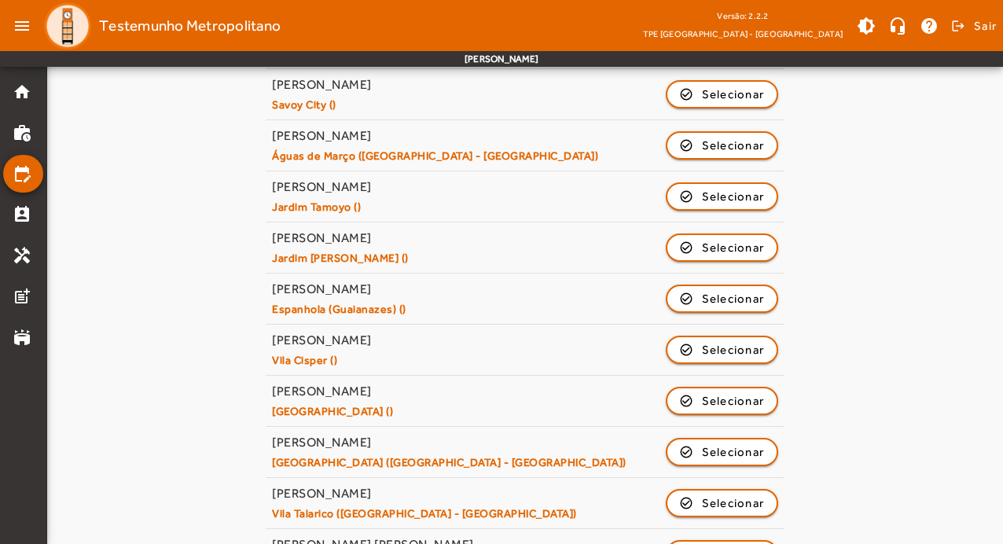
scroll to position [752, 0]
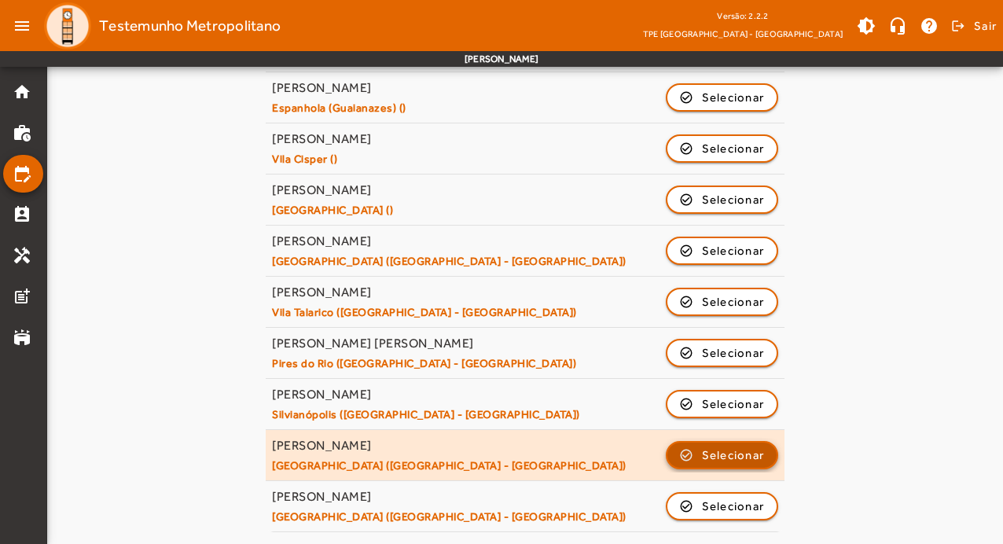
click at [752, 461] on span "Selecionar" at bounding box center [733, 455] width 63 height 19
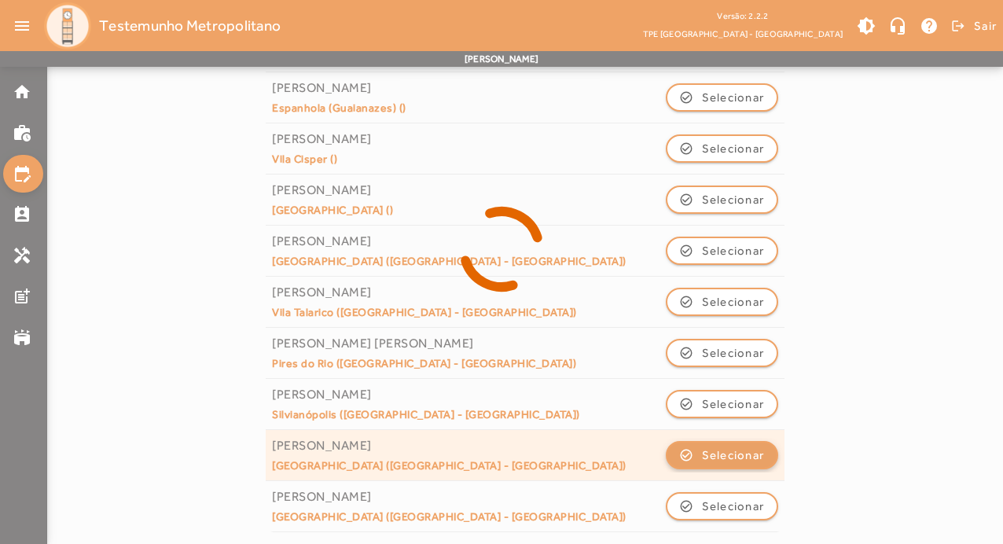
scroll to position [0, 0]
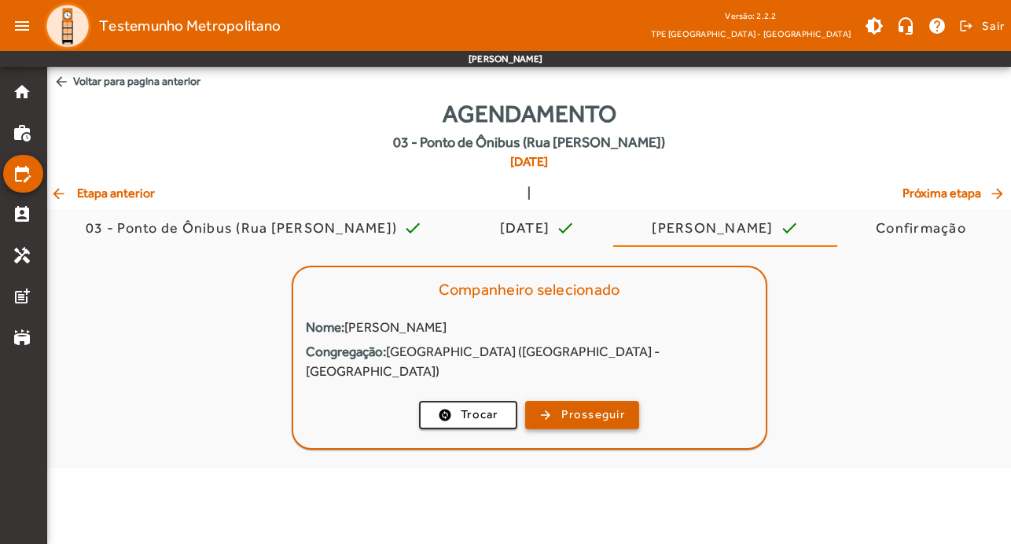
click at [599, 406] on span "Prosseguir" at bounding box center [593, 415] width 64 height 18
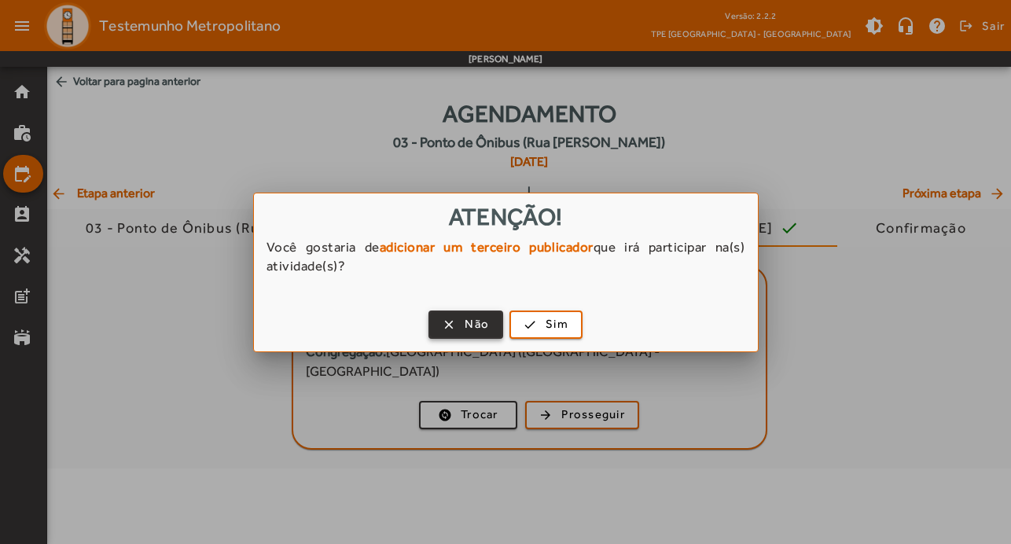
click at [456, 313] on span "button" at bounding box center [466, 325] width 72 height 38
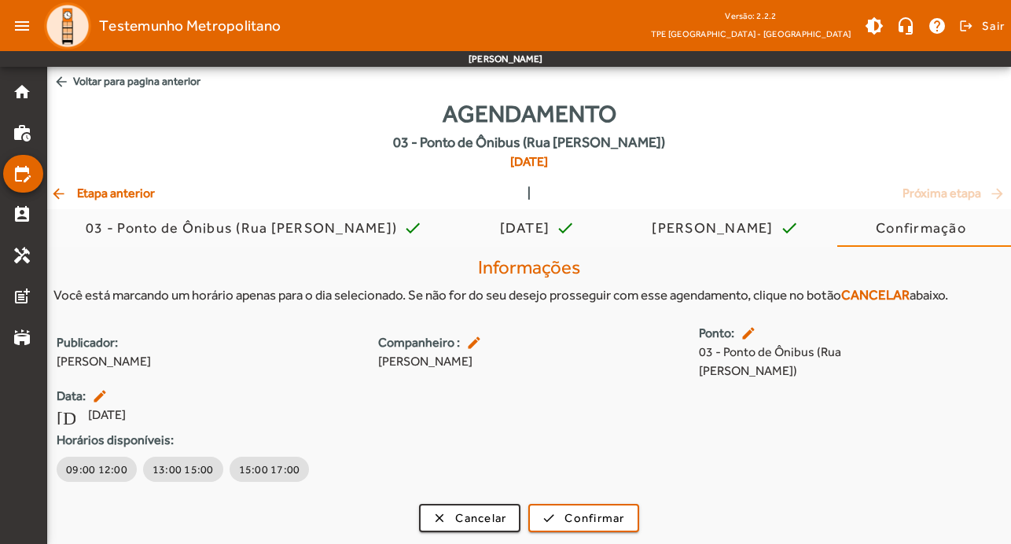
click at [469, 335] on mat-icon "edit" at bounding box center [475, 343] width 19 height 16
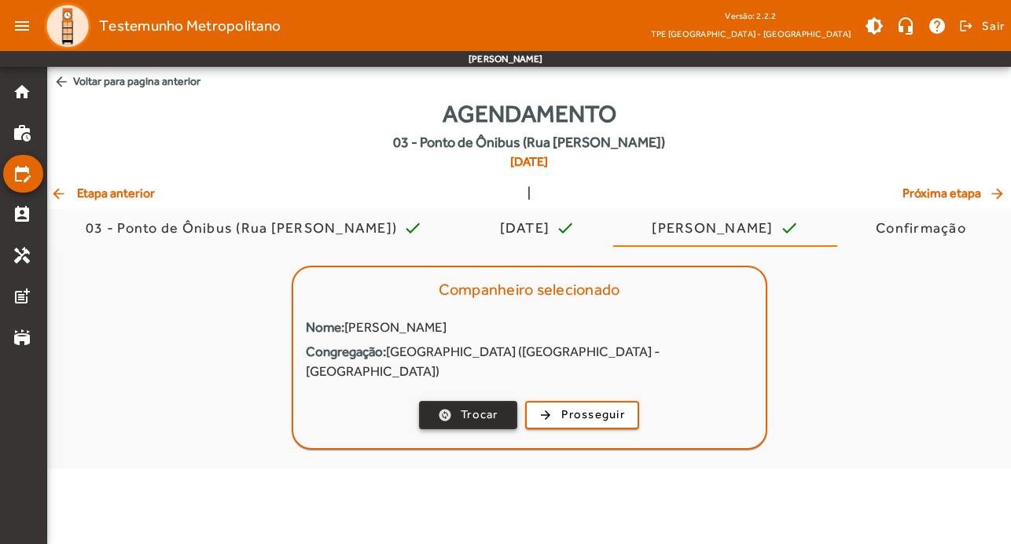
click at [476, 406] on span "Trocar" at bounding box center [480, 415] width 38 height 18
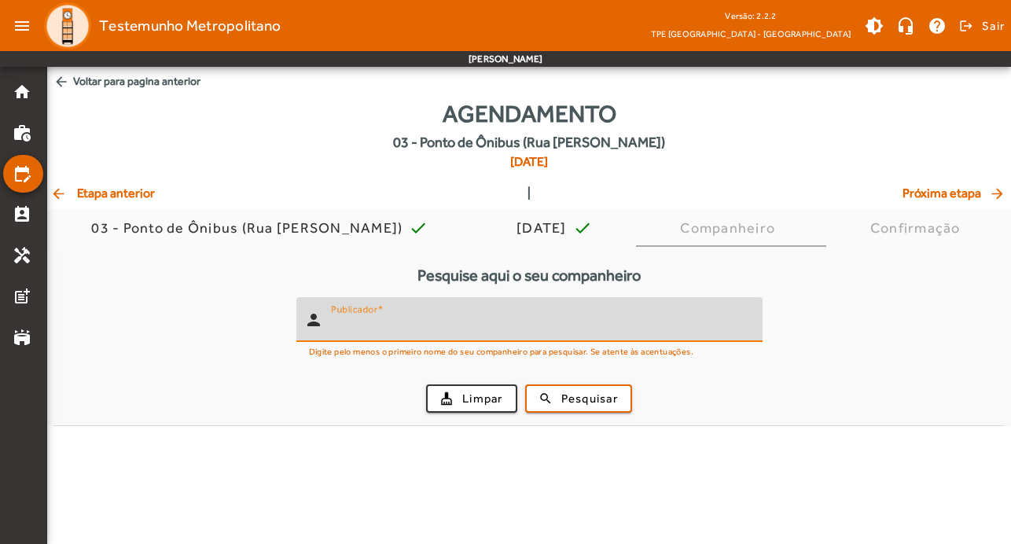
click at [453, 318] on input "Publicador" at bounding box center [540, 326] width 419 height 19
type input "*******"
click at [594, 399] on span "Pesquisar" at bounding box center [589, 399] width 57 height 18
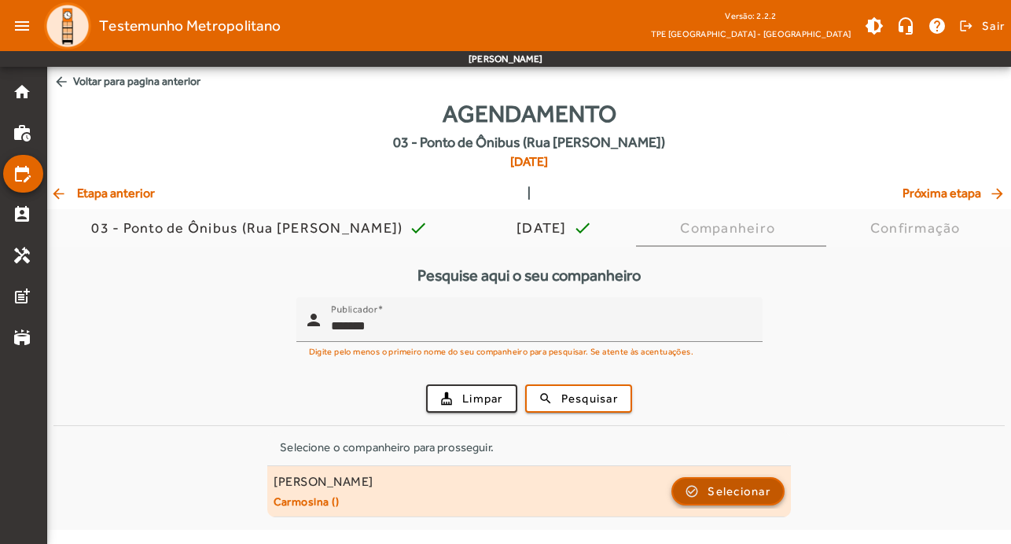
click at [767, 496] on span "Selecionar" at bounding box center [739, 491] width 63 height 19
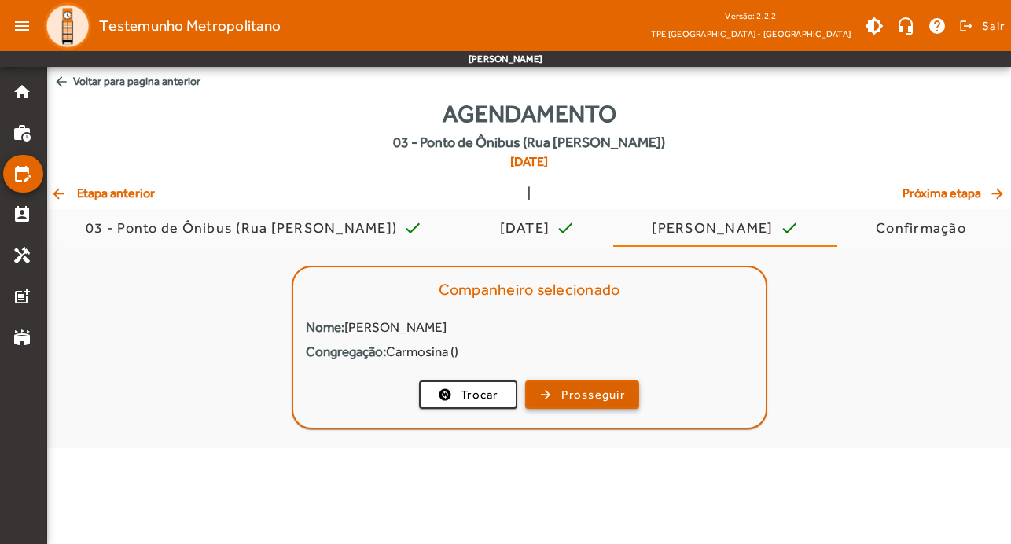
click at [621, 402] on span "Prosseguir" at bounding box center [593, 395] width 64 height 18
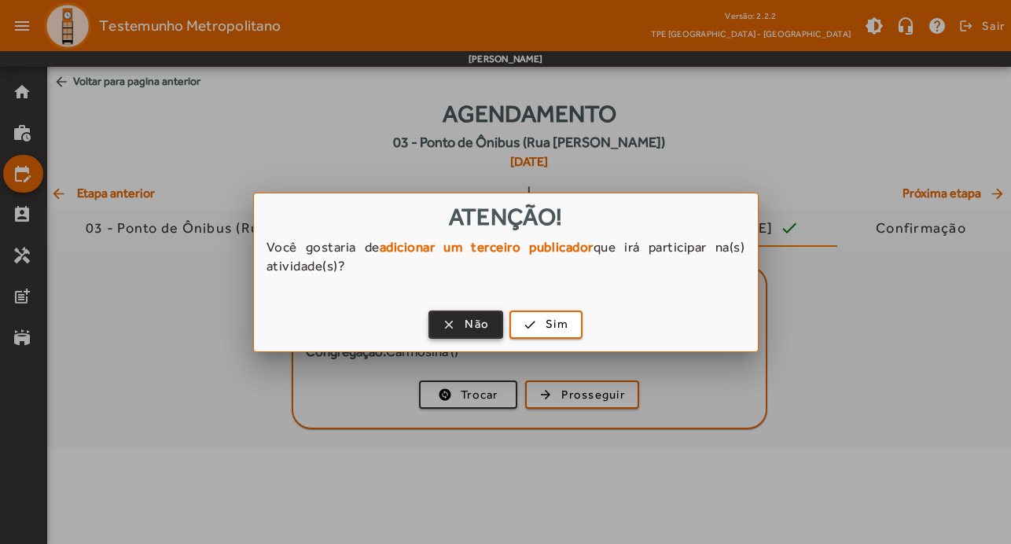
click at [483, 317] on span "Não" at bounding box center [477, 324] width 24 height 18
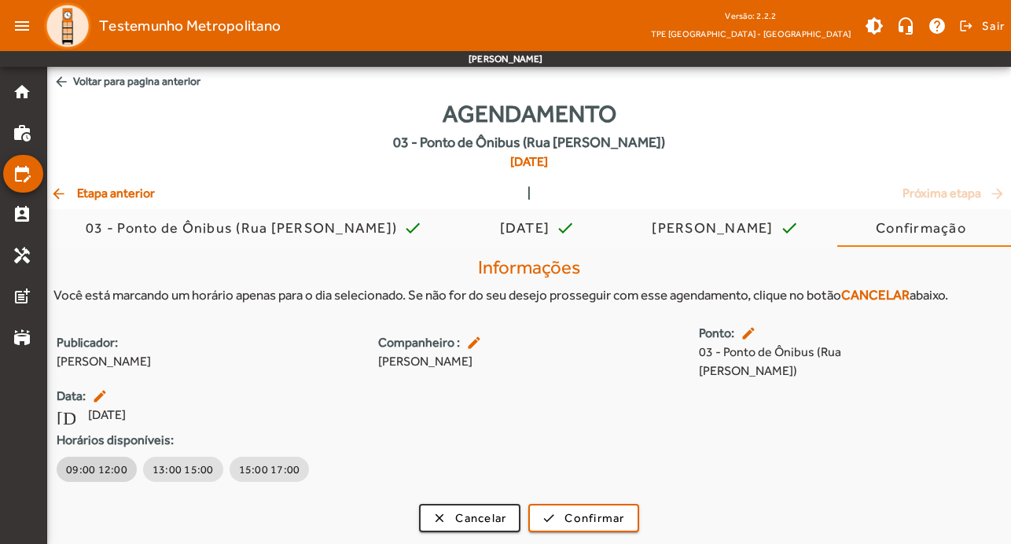
click at [83, 461] on span "09:00 12:00" at bounding box center [96, 469] width 61 height 16
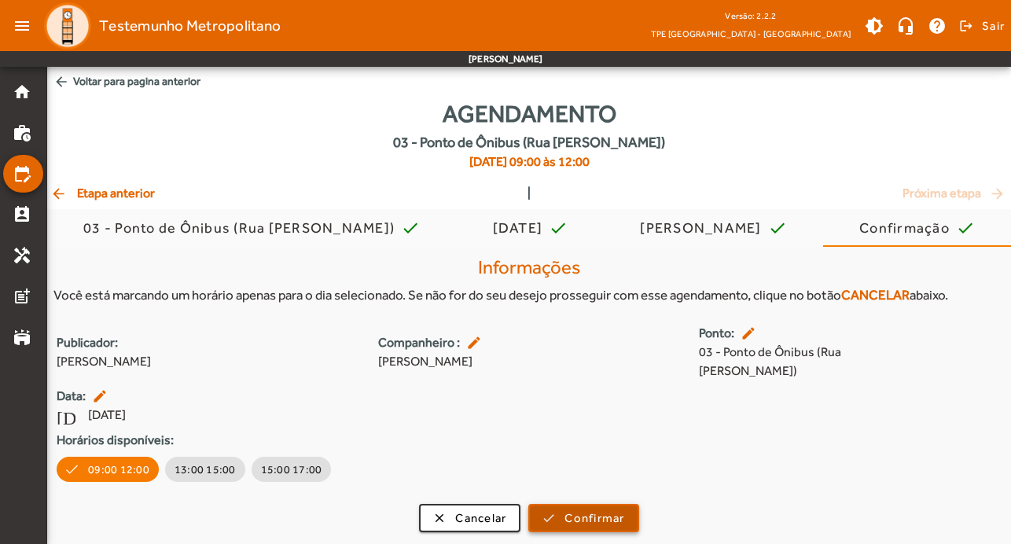
click at [616, 509] on span "Confirmar" at bounding box center [594, 518] width 60 height 18
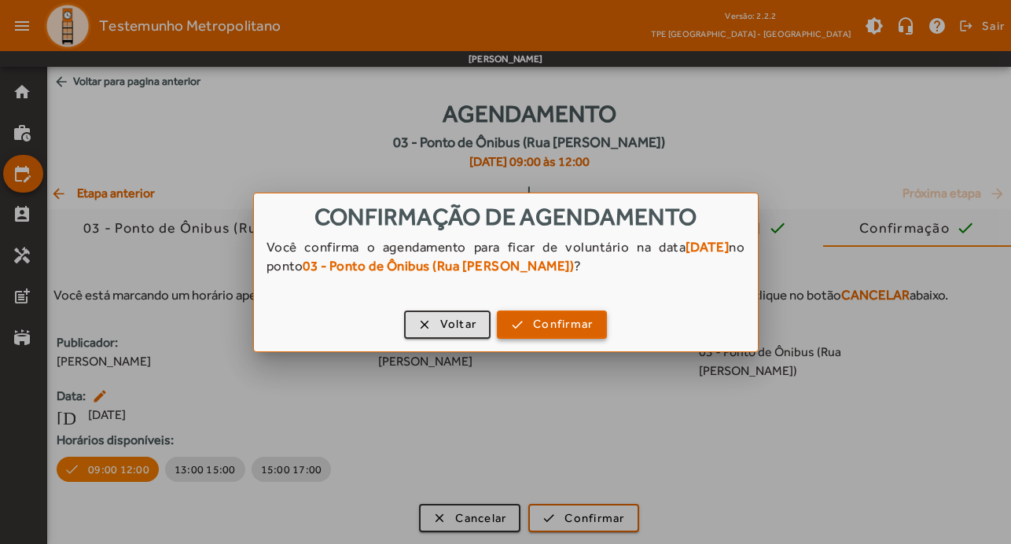
click at [575, 320] on span "Confirmar" at bounding box center [563, 324] width 60 height 18
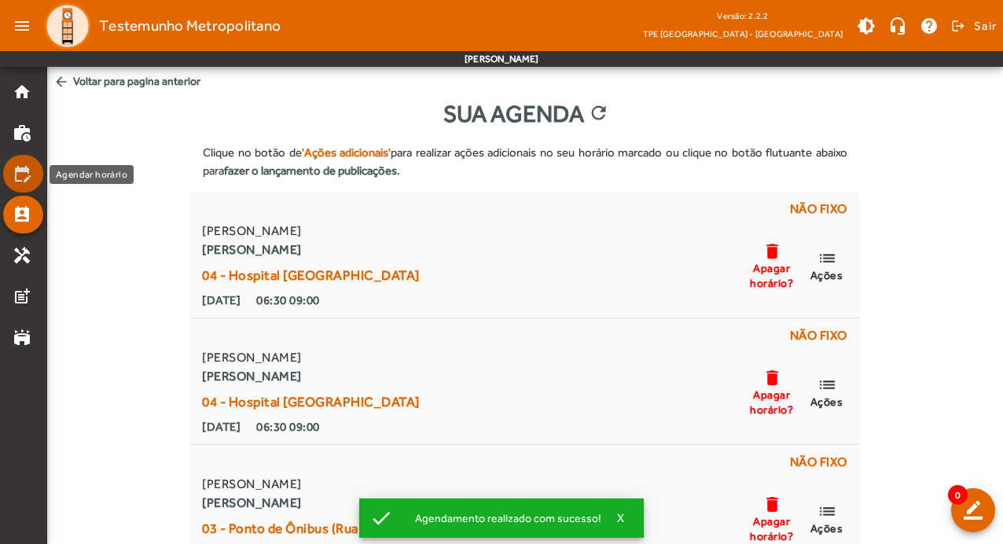
click at [22, 166] on mat-icon "edit_calendar" at bounding box center [22, 173] width 19 height 19
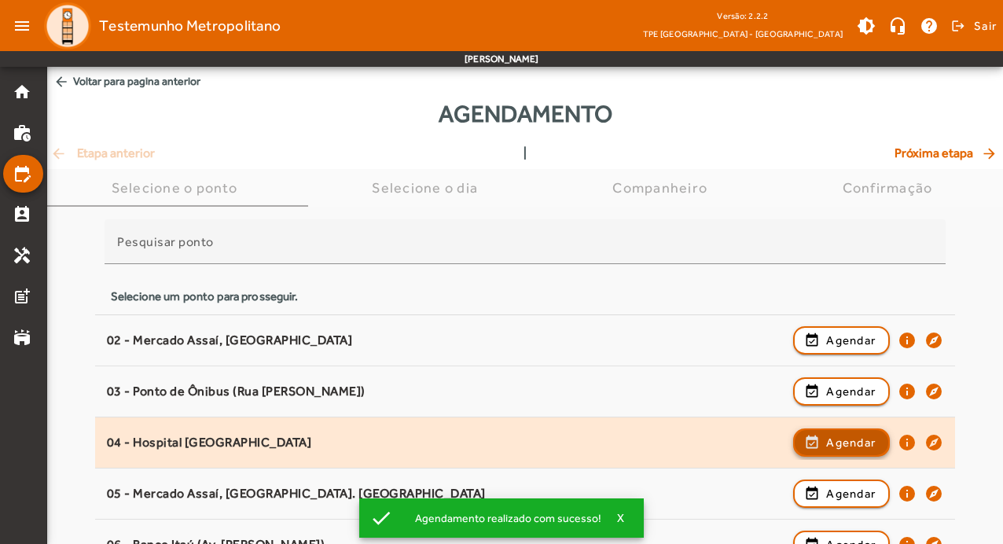
click at [858, 454] on span "button" at bounding box center [842, 443] width 94 height 38
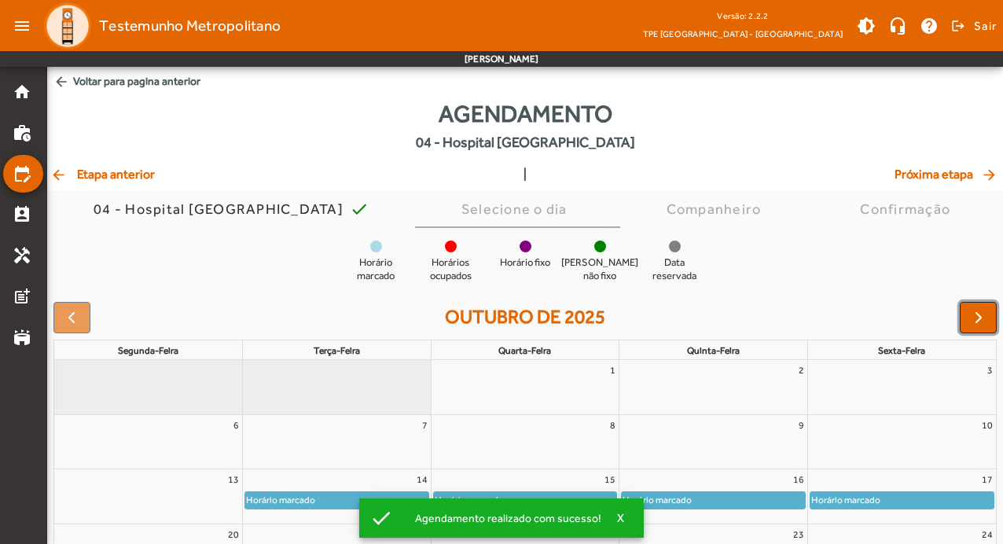
click at [989, 318] on button "button" at bounding box center [978, 317] width 37 height 31
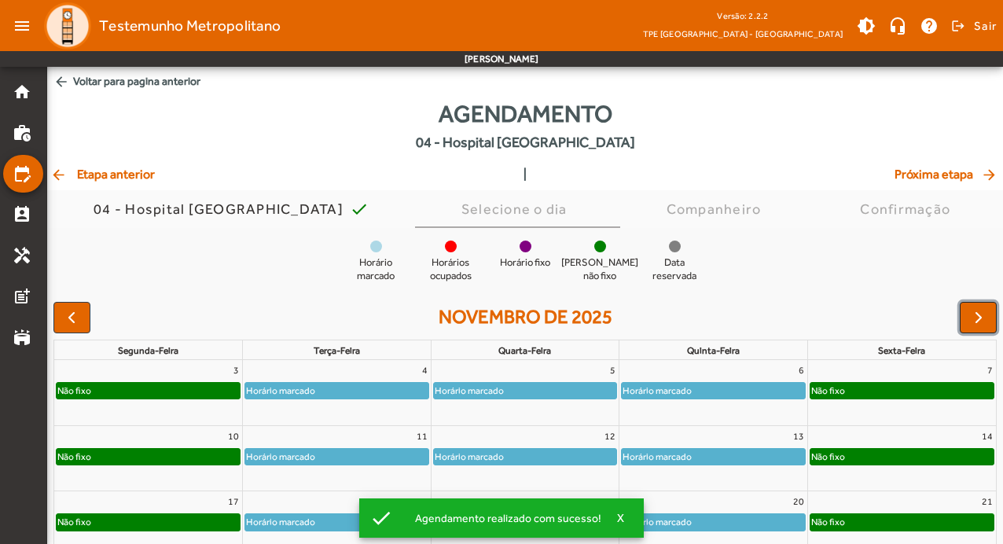
click at [989, 318] on button "button" at bounding box center [978, 317] width 37 height 31
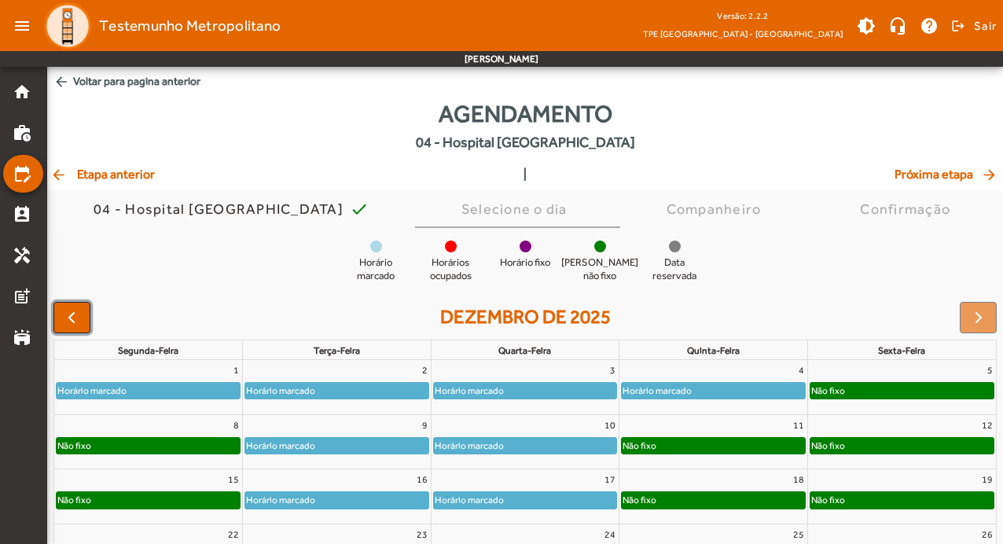
click at [71, 314] on span "button" at bounding box center [71, 317] width 19 height 19
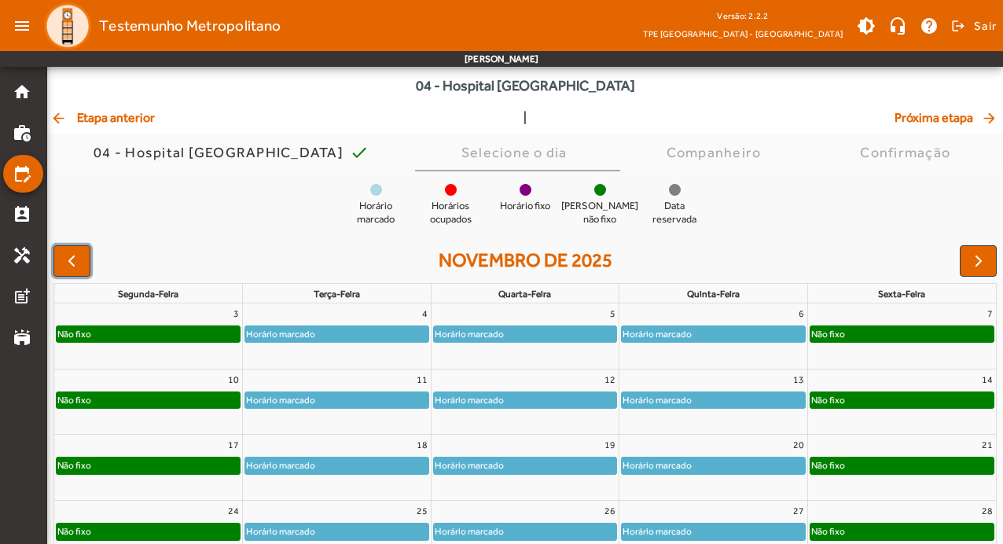
scroll to position [153, 0]
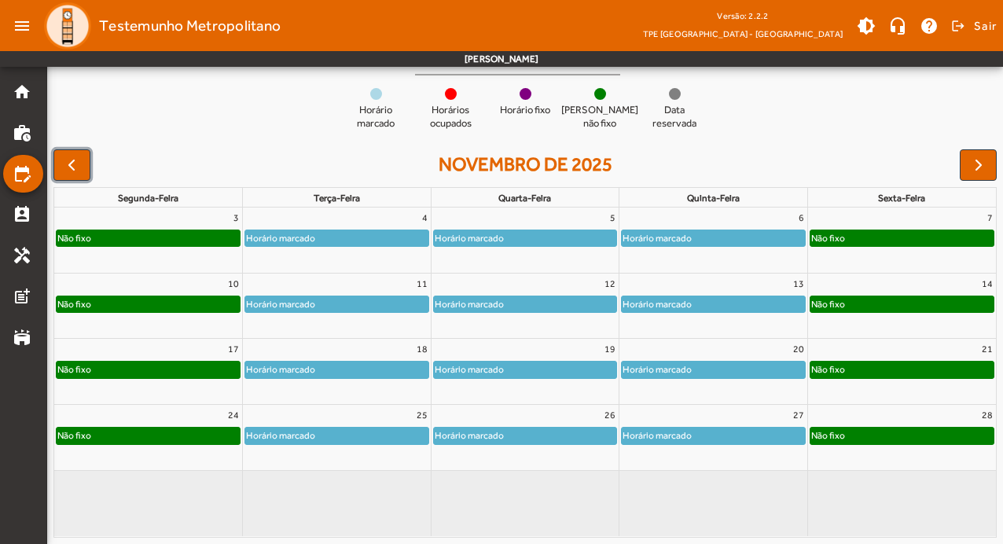
click at [683, 439] on div "Horário marcado" at bounding box center [657, 436] width 71 height 16
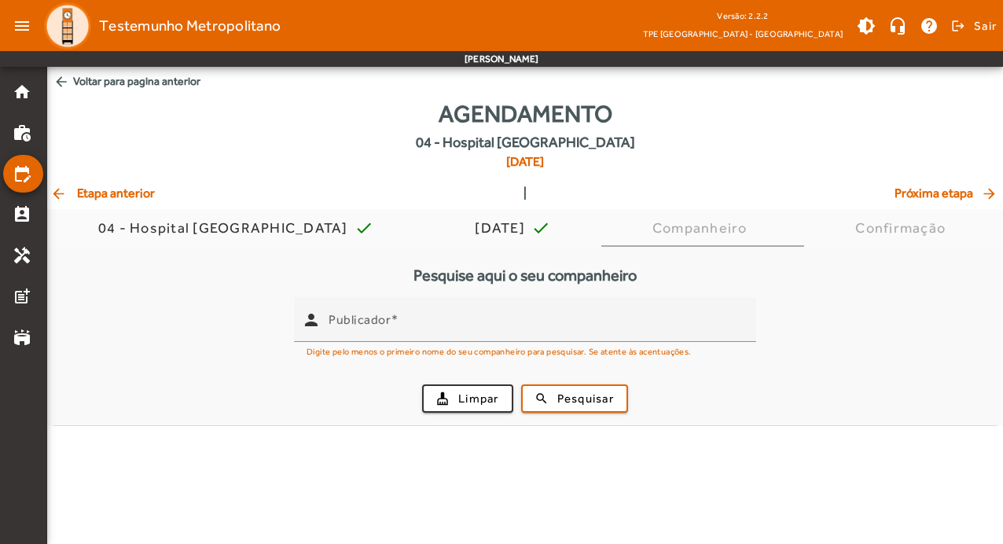
scroll to position [0, 0]
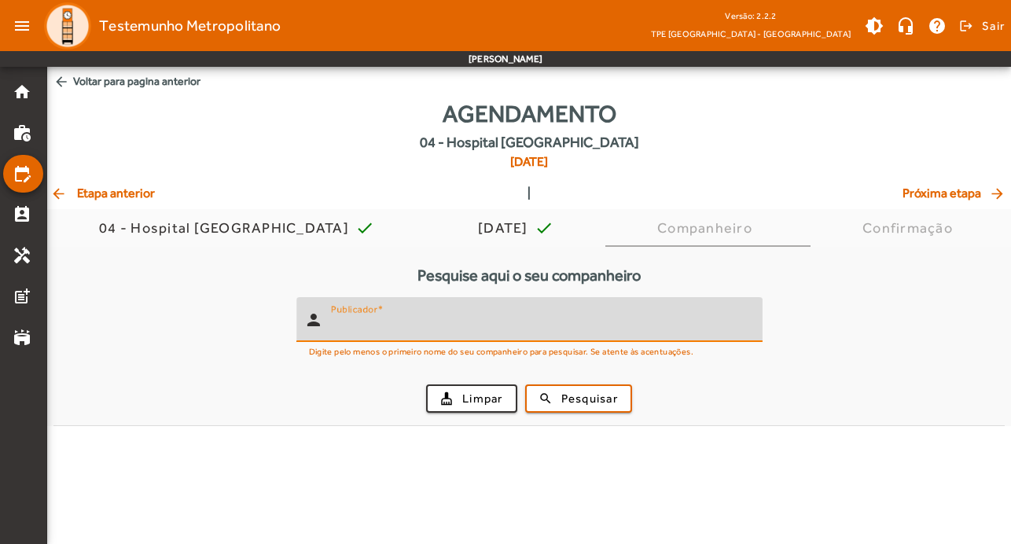
click at [454, 324] on input "Publicador" at bounding box center [540, 326] width 419 height 19
type input "*******"
click at [560, 404] on span "submit" at bounding box center [579, 399] width 104 height 38
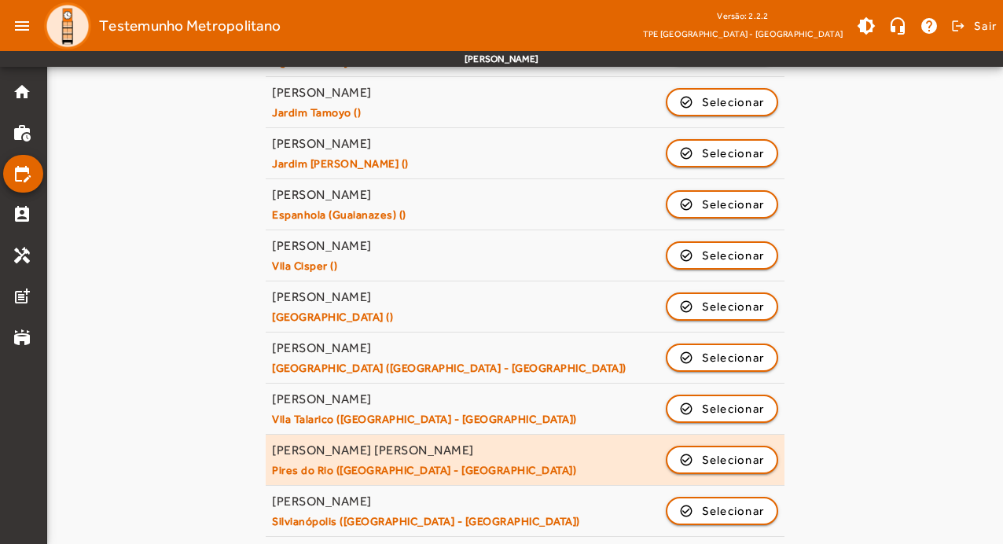
scroll to position [752, 0]
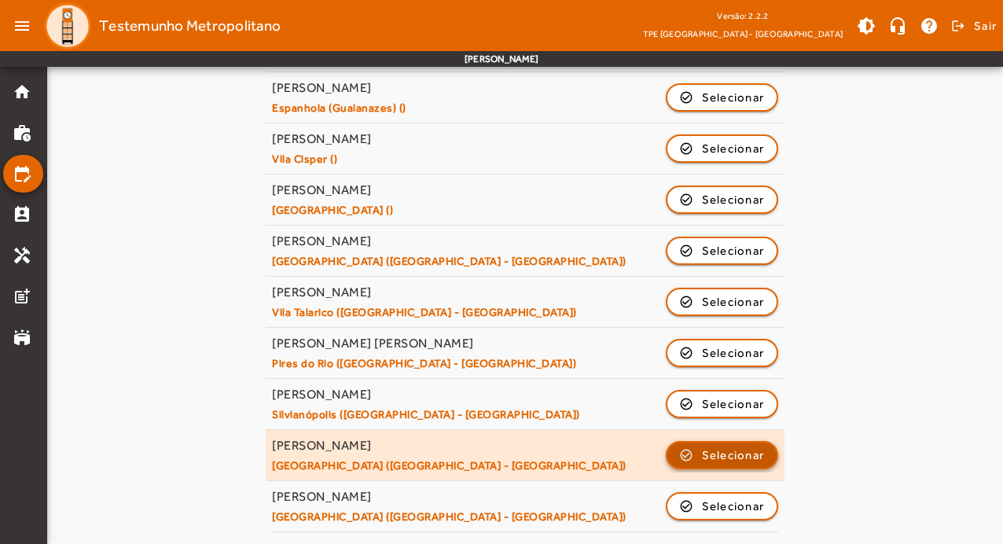
click at [721, 454] on span "Selecionar" at bounding box center [733, 455] width 63 height 19
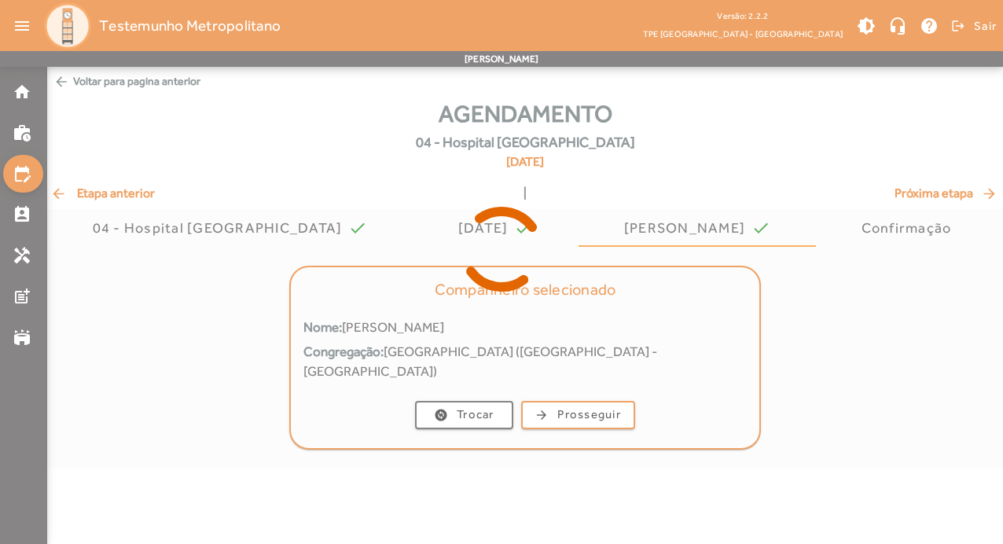
scroll to position [0, 0]
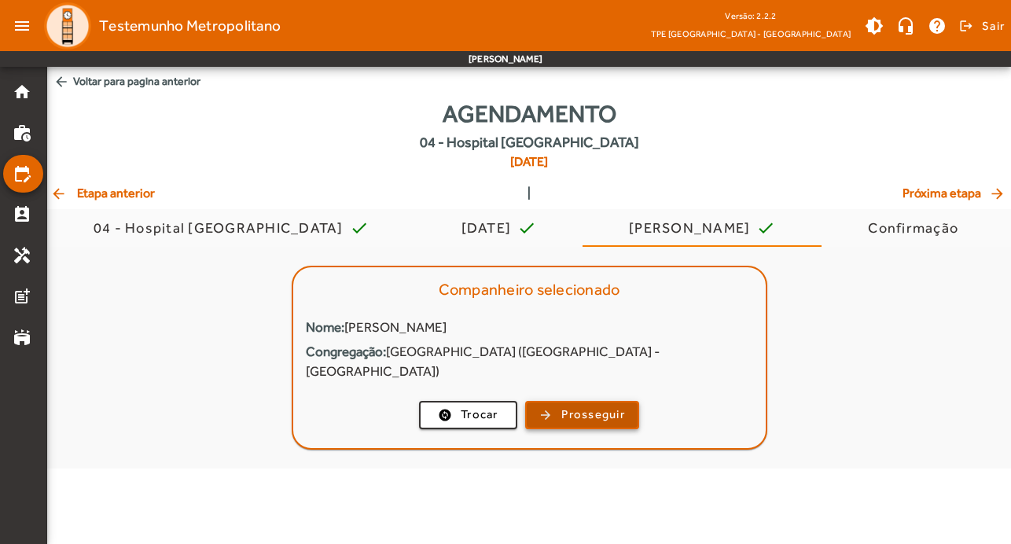
click at [565, 406] on span "Prosseguir" at bounding box center [593, 415] width 64 height 18
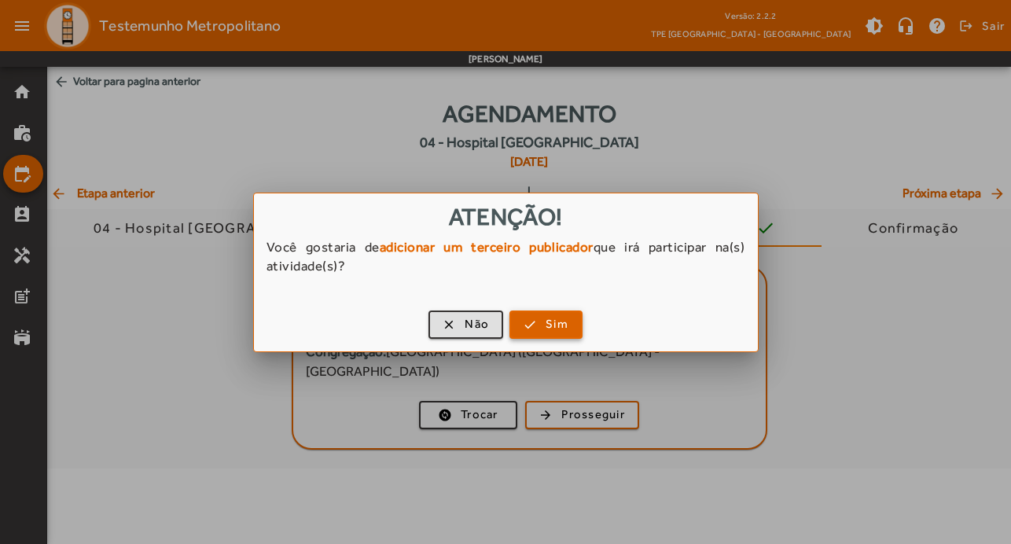
click at [527, 322] on span "button" at bounding box center [546, 325] width 70 height 38
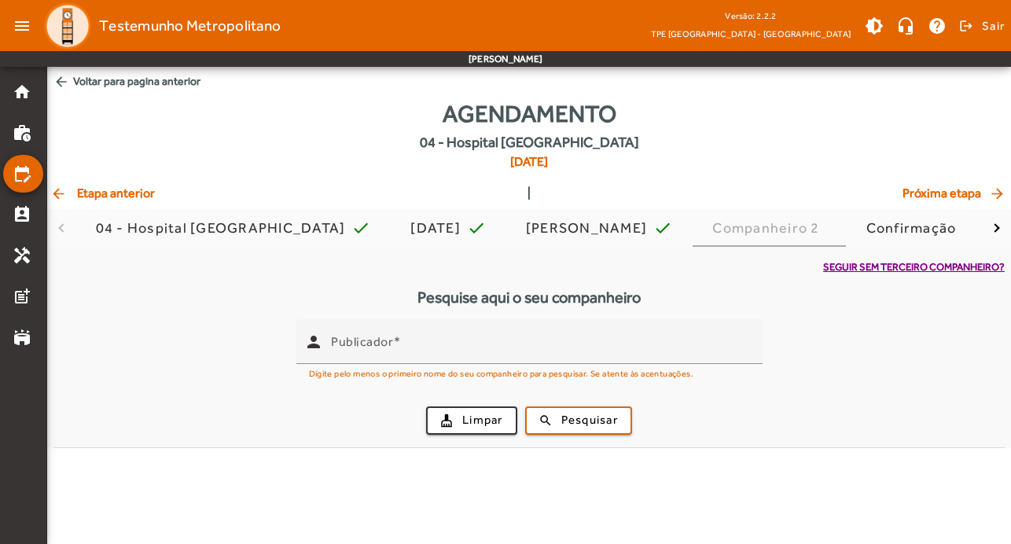
click at [527, 322] on div "Publicador" at bounding box center [540, 341] width 419 height 45
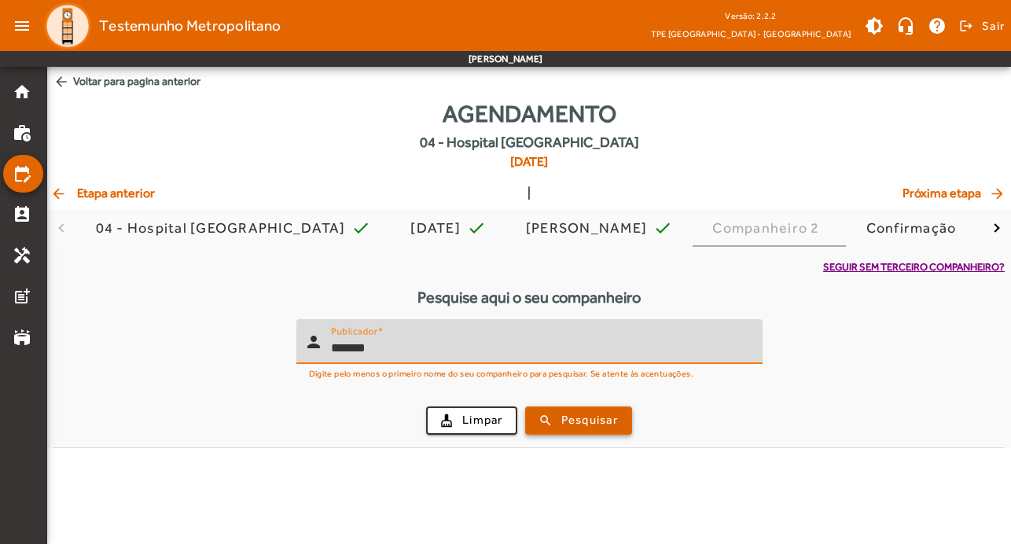
type input "*******"
click at [600, 429] on span "submit" at bounding box center [579, 421] width 104 height 38
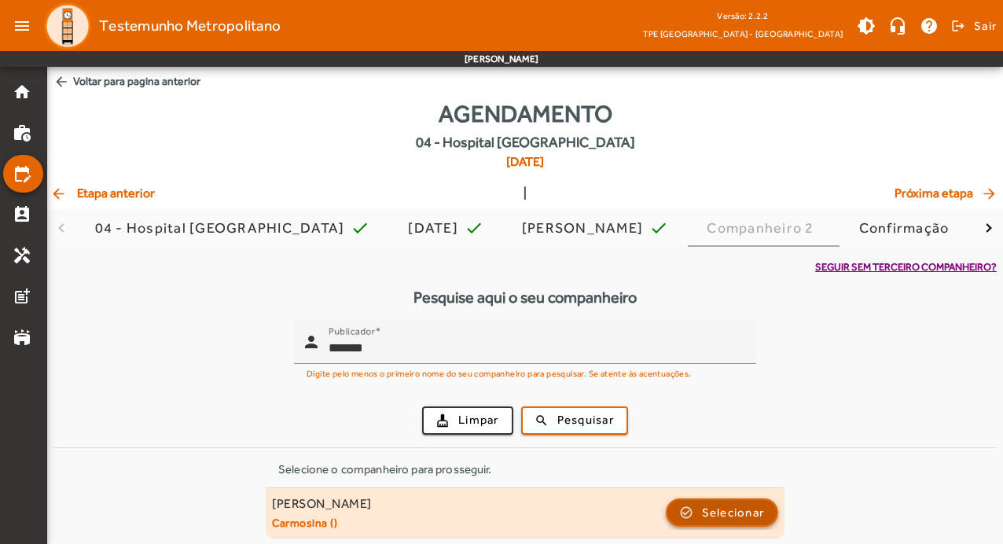
click at [749, 509] on span "Selecionar" at bounding box center [733, 512] width 63 height 19
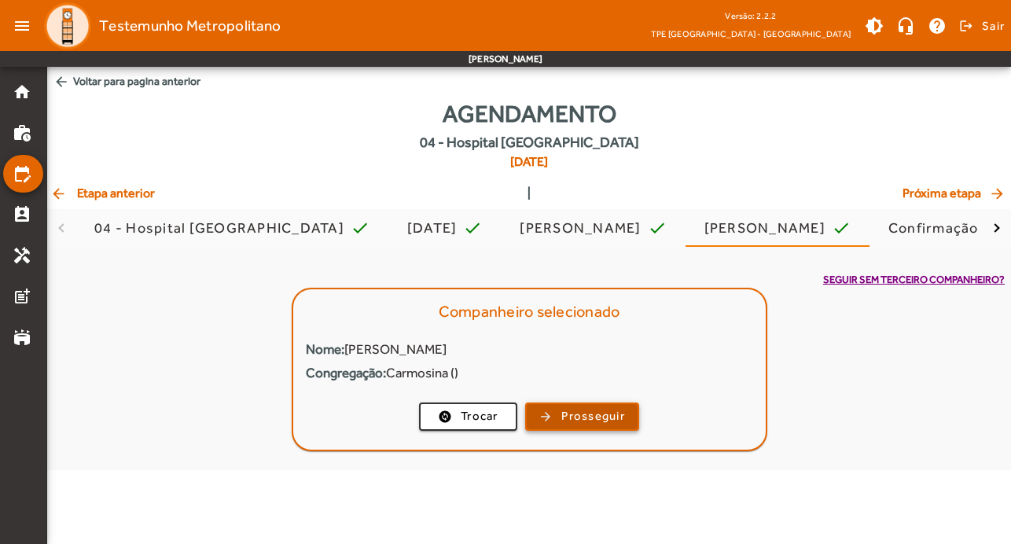
click at [607, 422] on span "Prosseguir" at bounding box center [593, 416] width 64 height 18
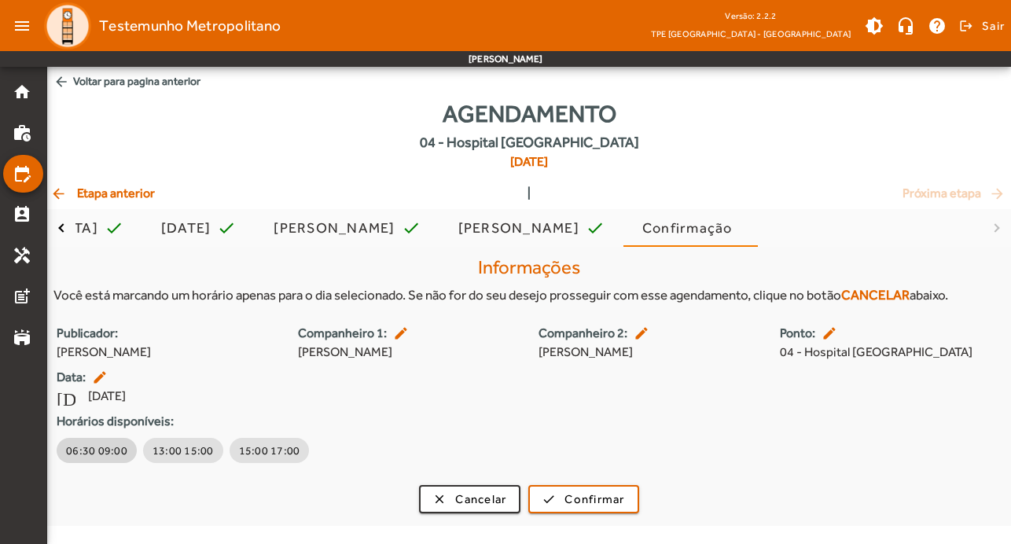
click at [90, 449] on span "06:30 09:00" at bounding box center [96, 451] width 61 height 16
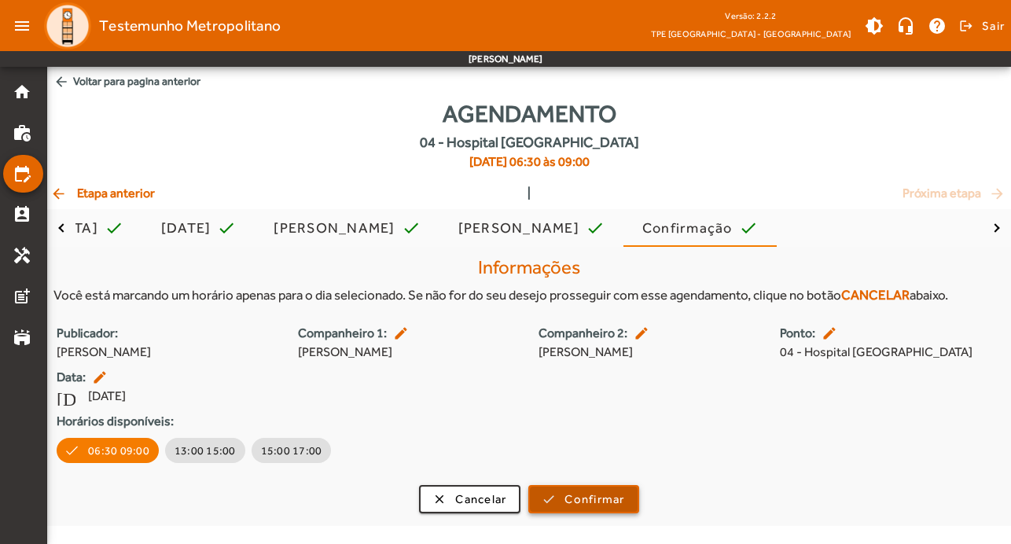
click at [595, 496] on span "Confirmar" at bounding box center [594, 500] width 60 height 18
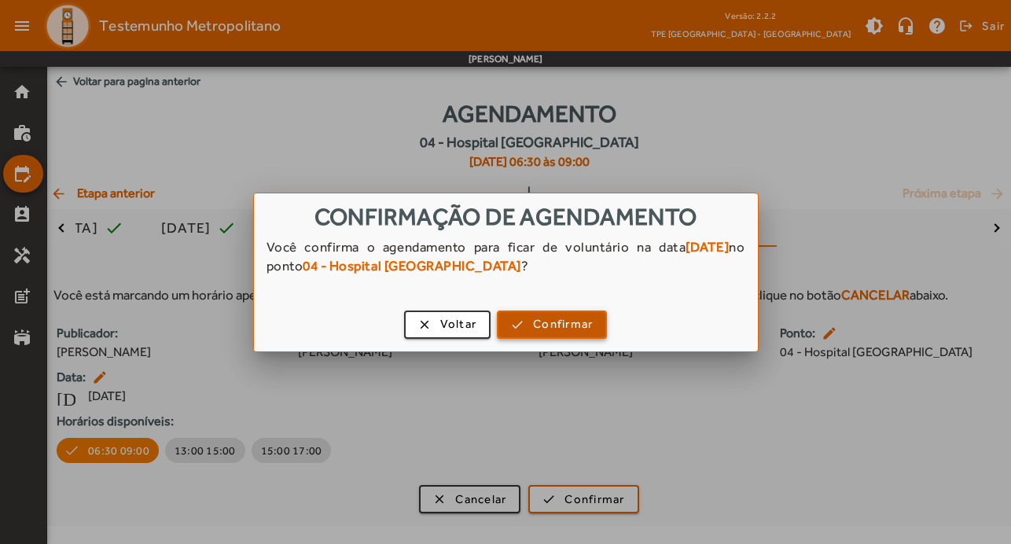
click at [590, 328] on span "Confirmar" at bounding box center [563, 324] width 60 height 18
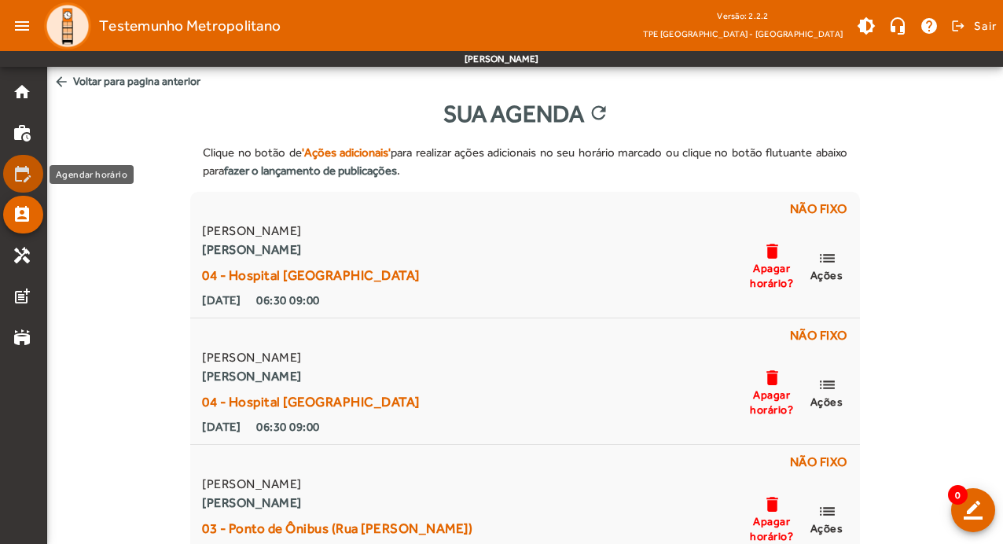
click at [34, 168] on link "edit_calendar" at bounding box center [28, 173] width 31 height 19
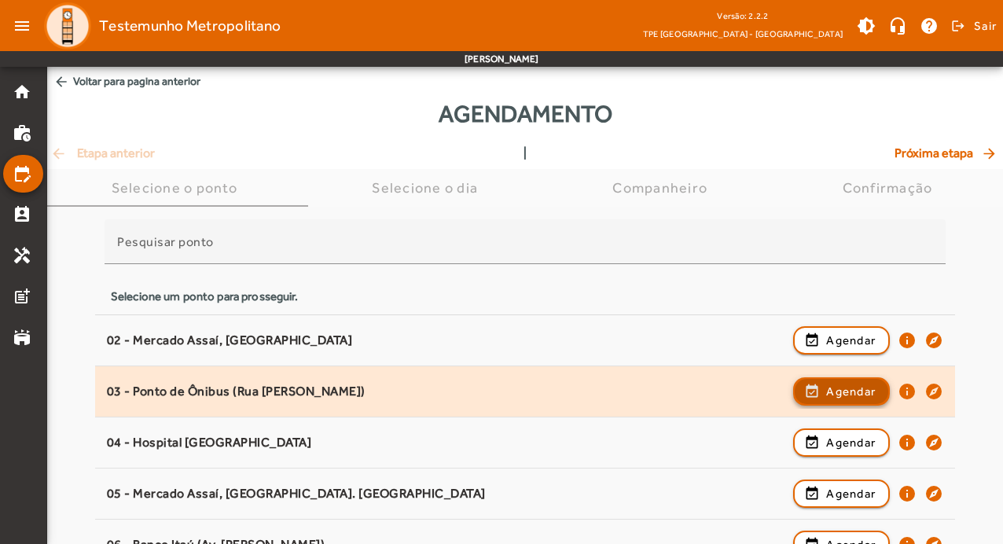
click at [854, 391] on span "Agendar" at bounding box center [851, 391] width 50 height 19
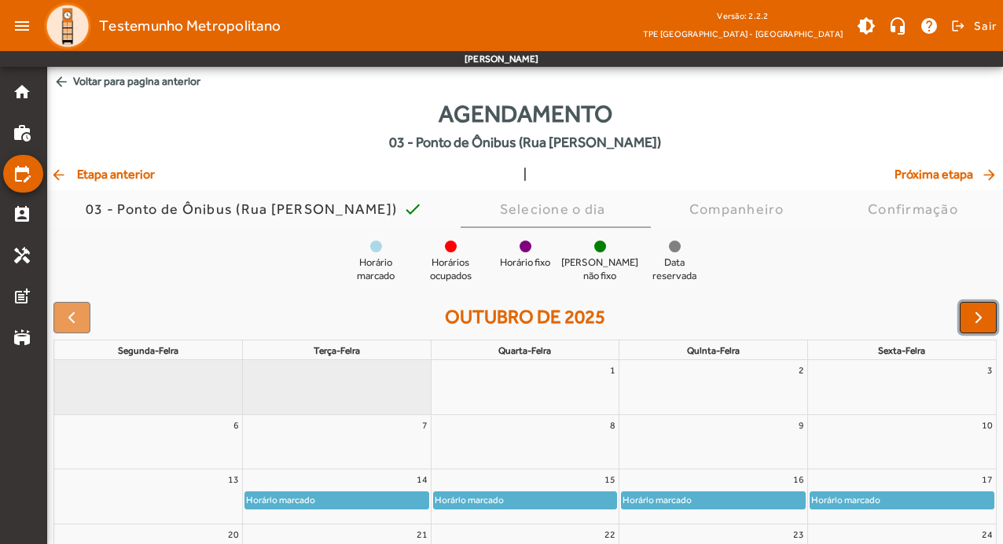
click at [978, 321] on span "button" at bounding box center [978, 317] width 19 height 19
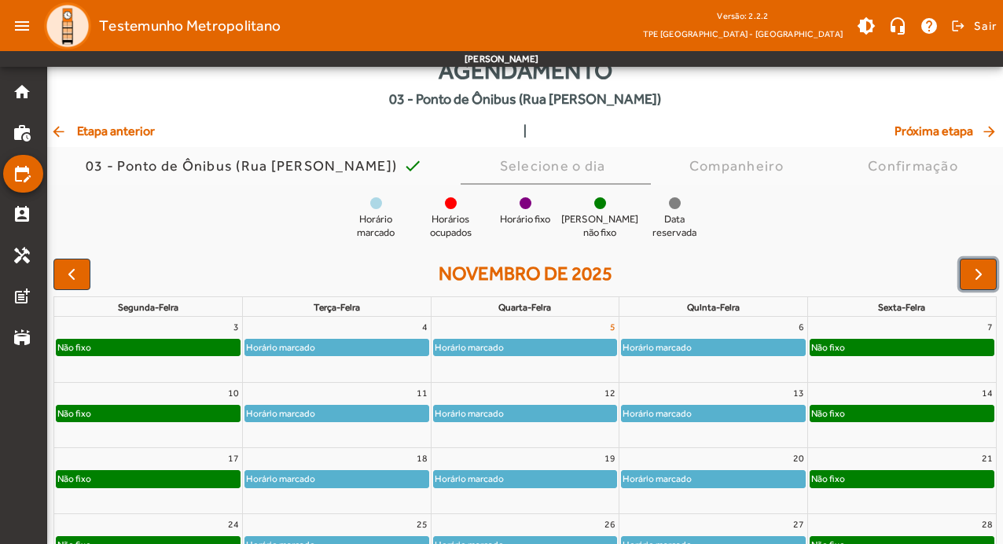
scroll to position [79, 0]
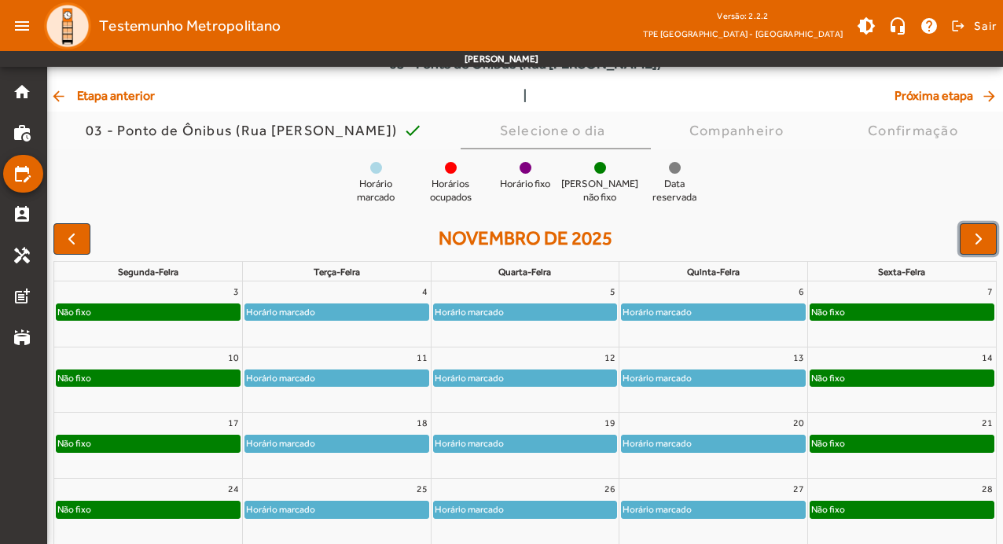
click at [178, 312] on div "Não fixo" at bounding box center [148, 312] width 183 height 16
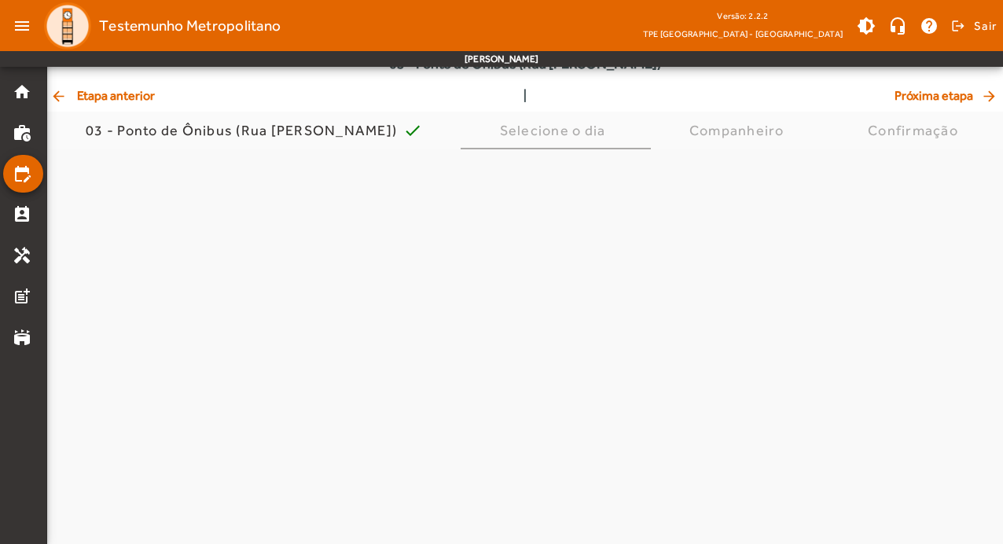
scroll to position [0, 0]
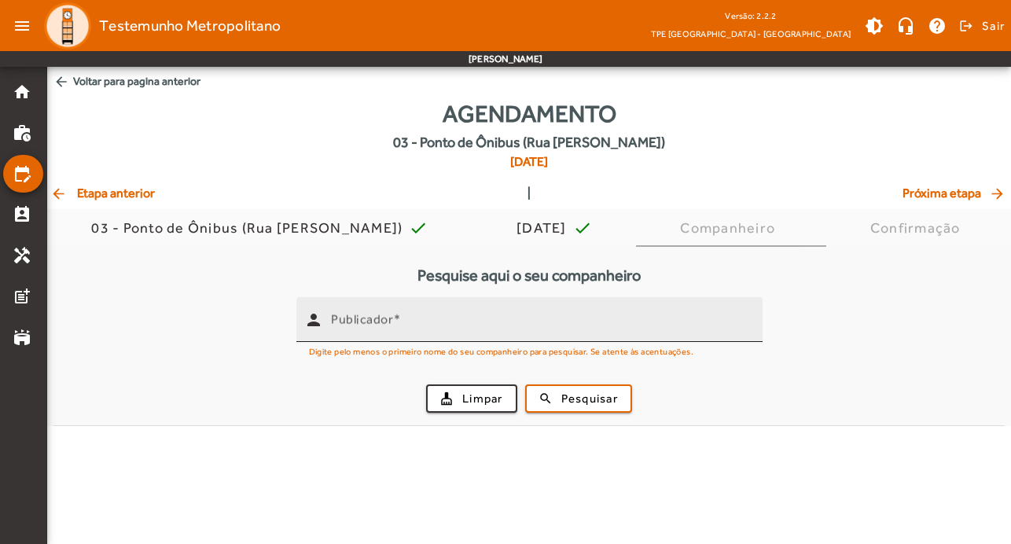
click at [303, 318] on div "person" at bounding box center [313, 320] width 35 height 35
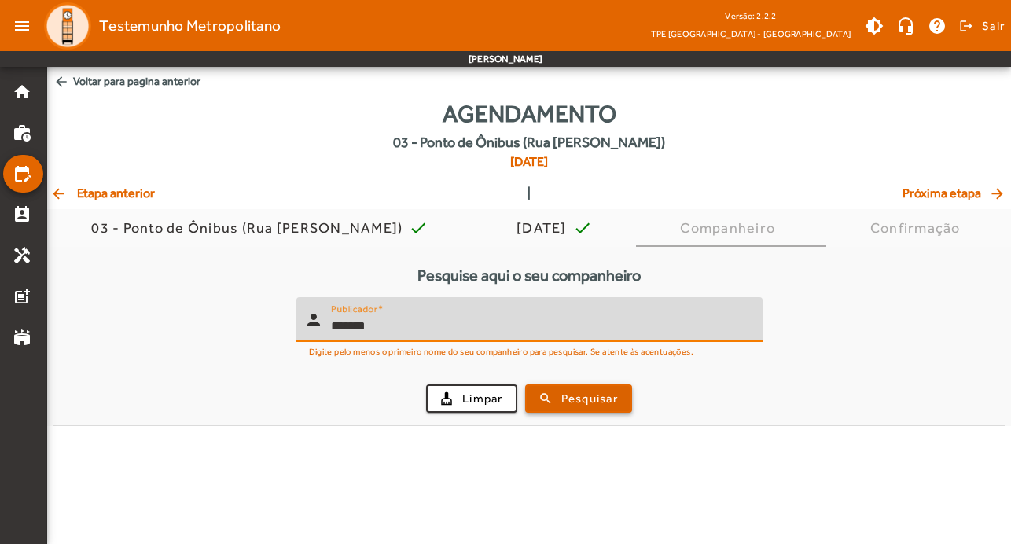
type input "*******"
click at [573, 399] on span "Pesquisar" at bounding box center [589, 399] width 57 height 18
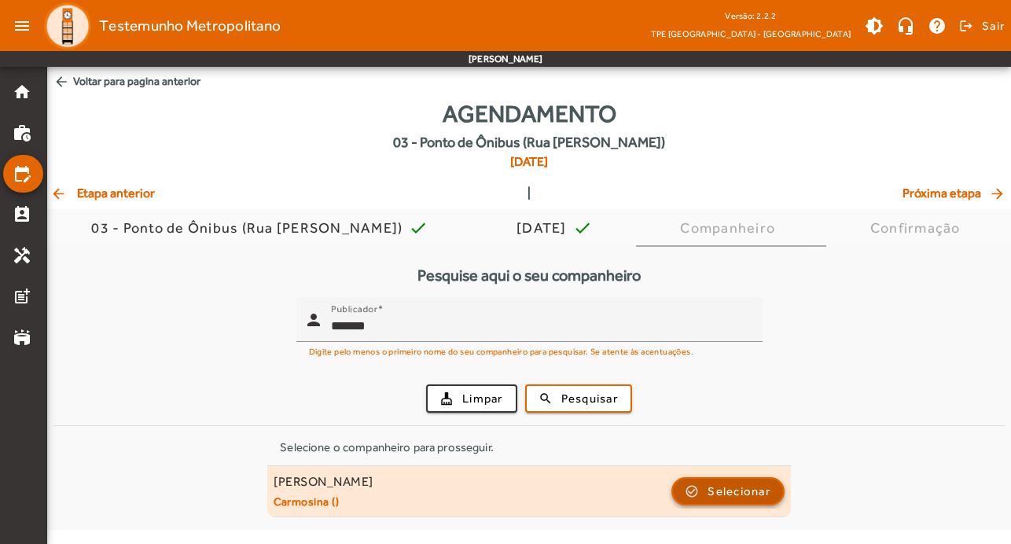
click at [757, 497] on span "Selecionar" at bounding box center [739, 491] width 63 height 19
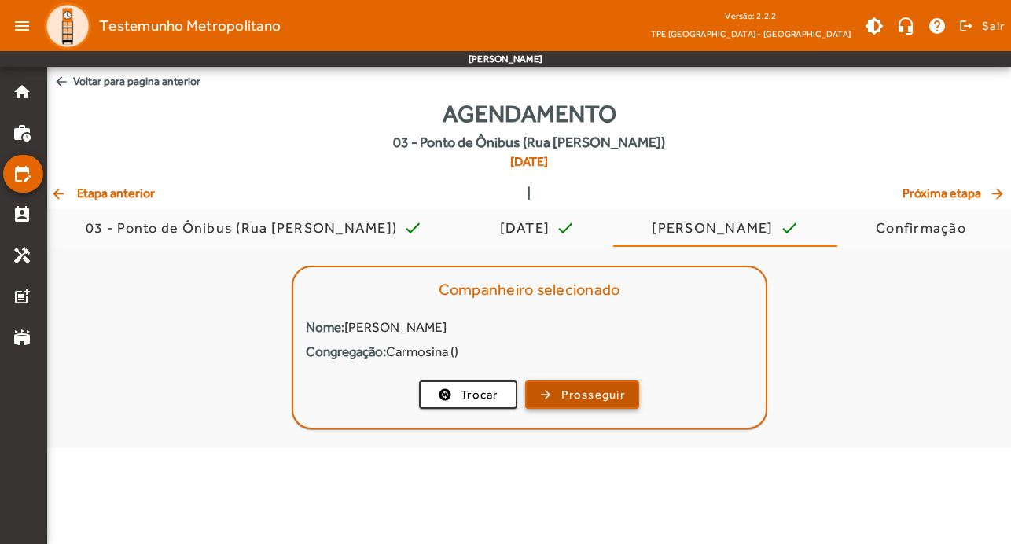
click at [592, 398] on span "Prosseguir" at bounding box center [593, 395] width 64 height 18
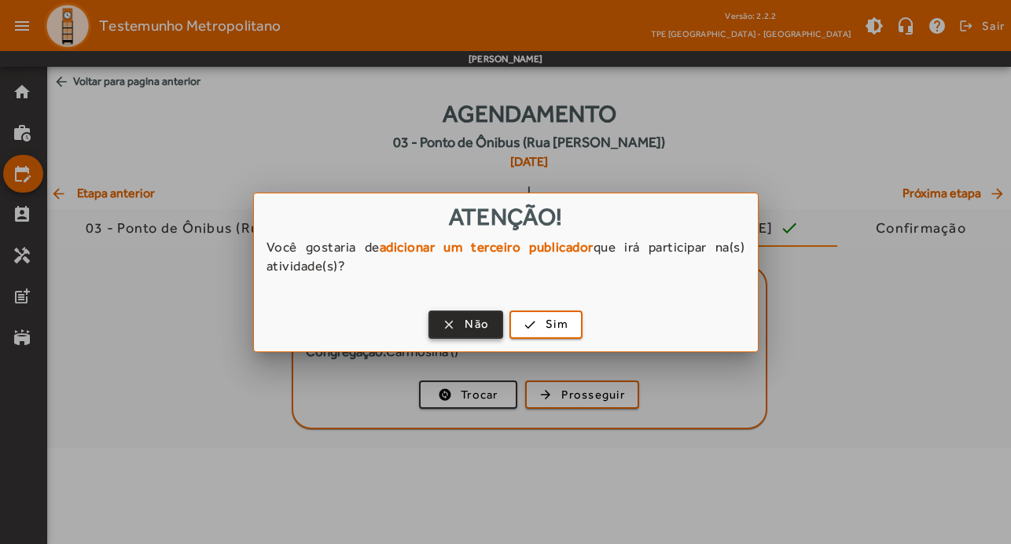
click at [488, 333] on span "button" at bounding box center [466, 325] width 72 height 38
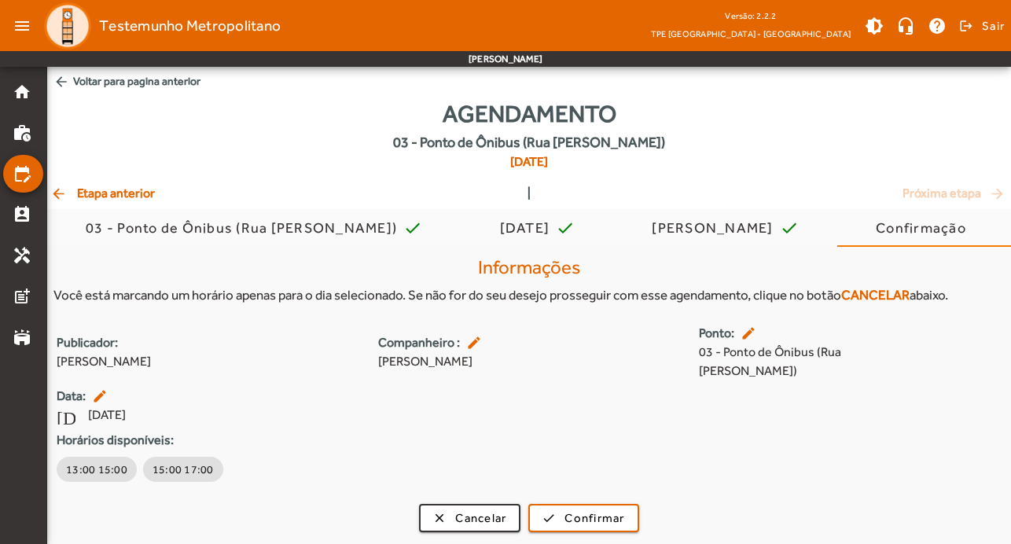
click at [746, 338] on mat-icon "edit" at bounding box center [750, 333] width 19 height 16
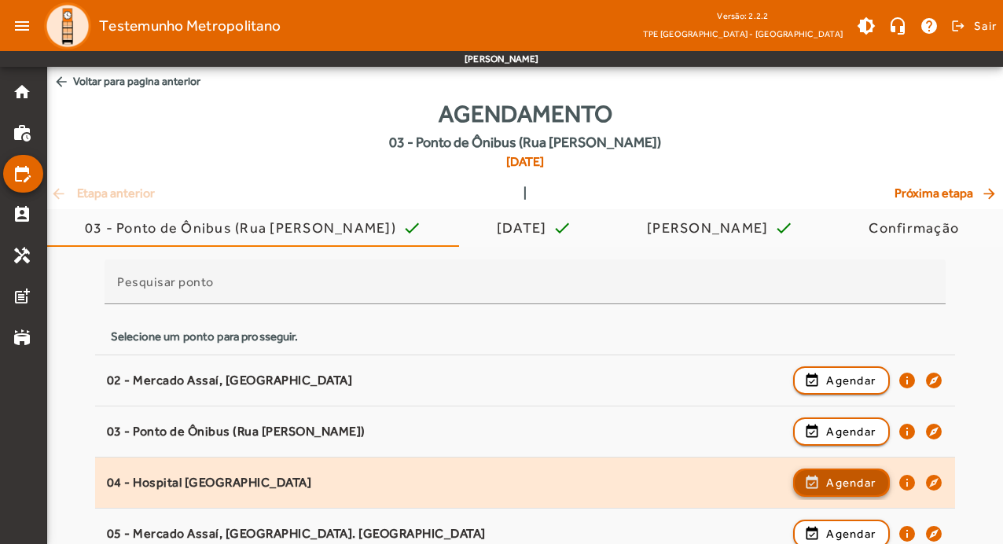
click at [855, 484] on span "Agendar" at bounding box center [851, 482] width 50 height 19
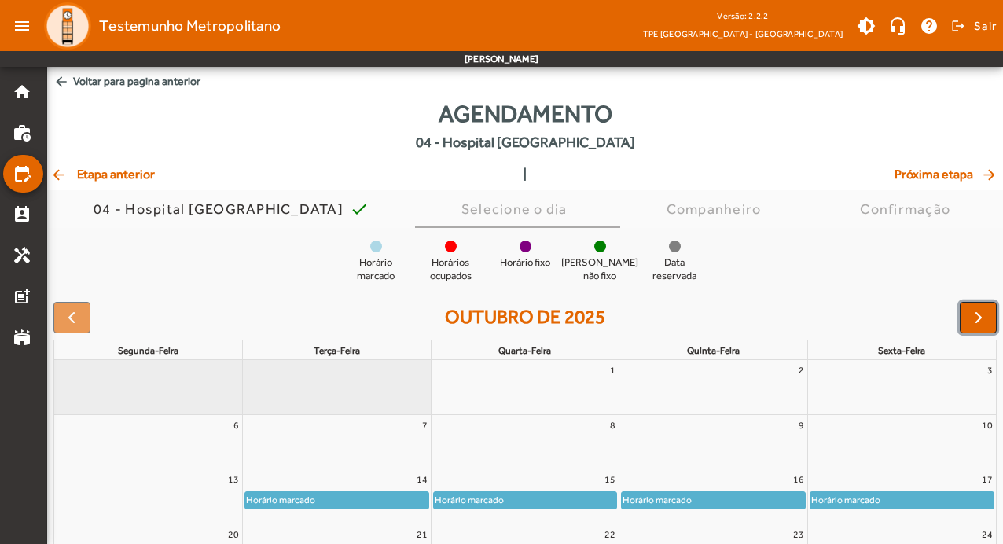
click at [983, 318] on span "button" at bounding box center [978, 317] width 19 height 19
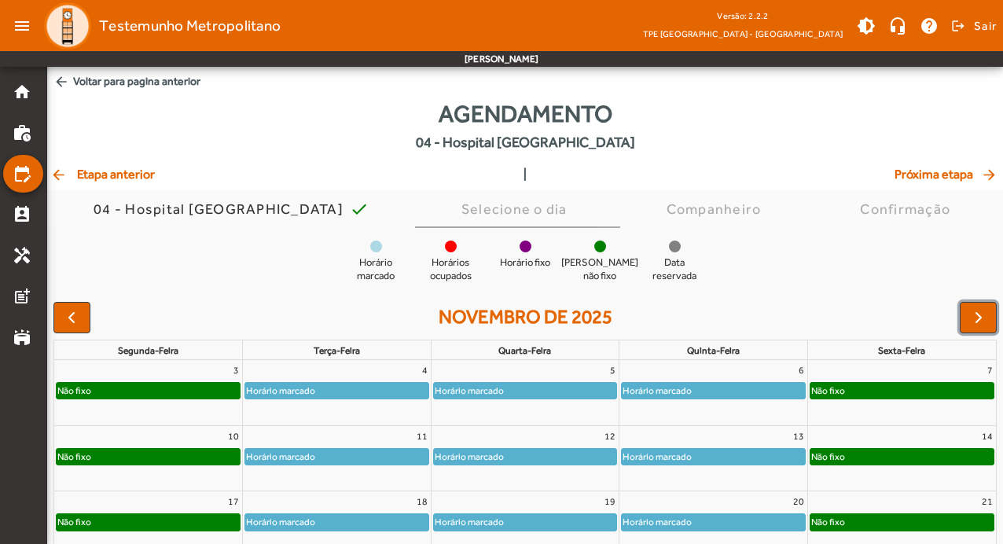
click at [211, 390] on div "Não fixo" at bounding box center [148, 391] width 183 height 16
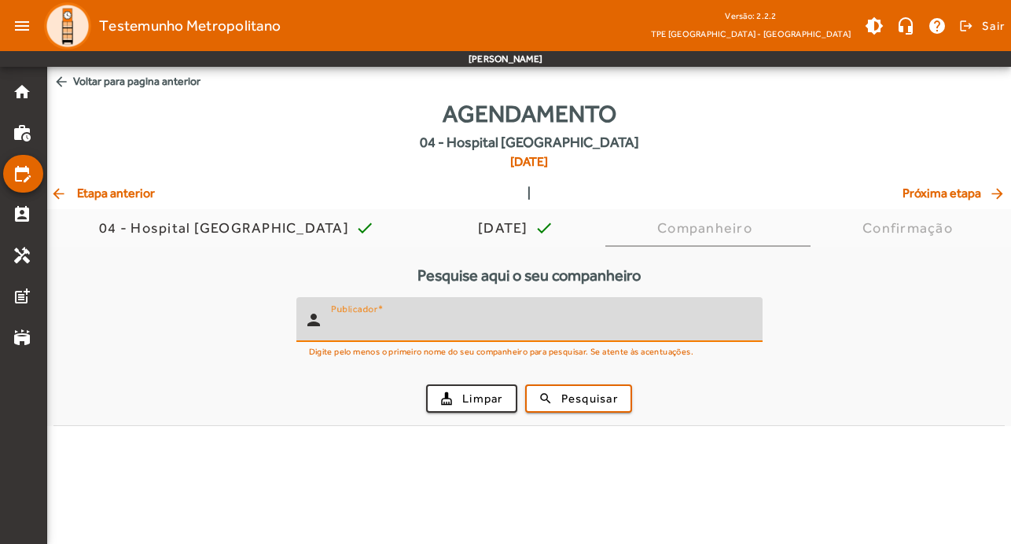
click at [348, 329] on input "Publicador" at bounding box center [540, 326] width 419 height 19
type input "*******"
click at [590, 394] on span "Pesquisar" at bounding box center [589, 399] width 57 height 18
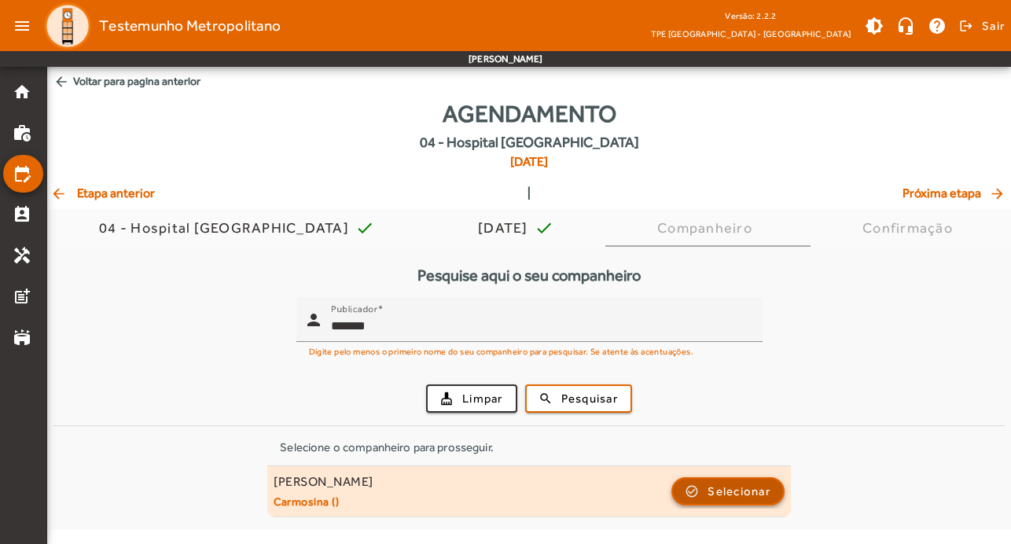
click at [765, 494] on span "Selecionar" at bounding box center [739, 491] width 63 height 19
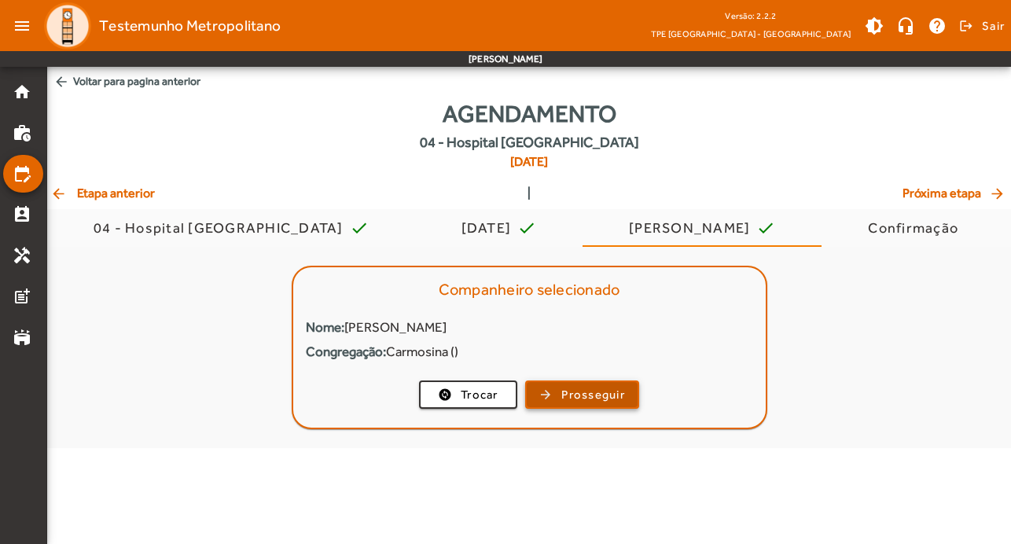
click at [595, 382] on span "button" at bounding box center [582, 395] width 111 height 38
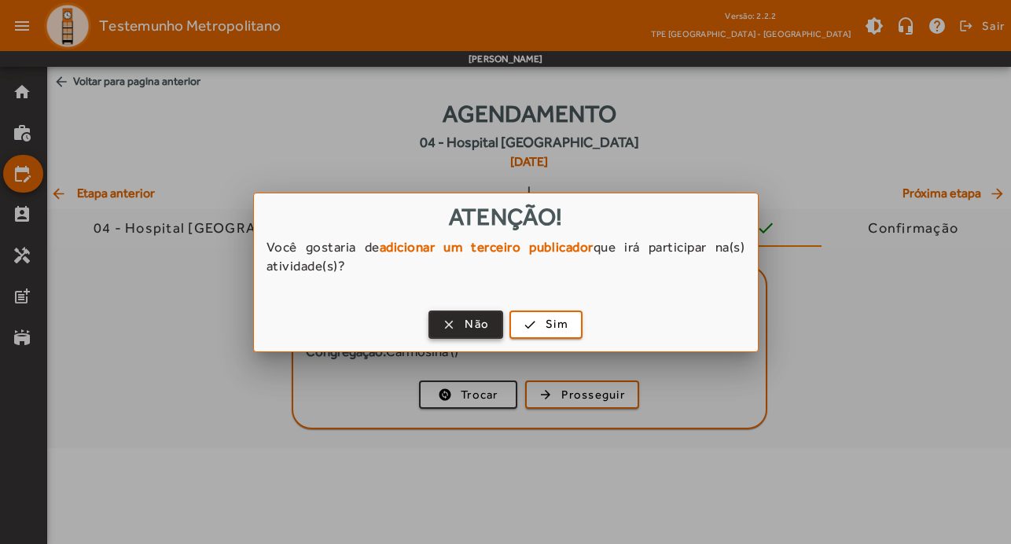
click at [474, 315] on span "Não" at bounding box center [477, 324] width 24 height 18
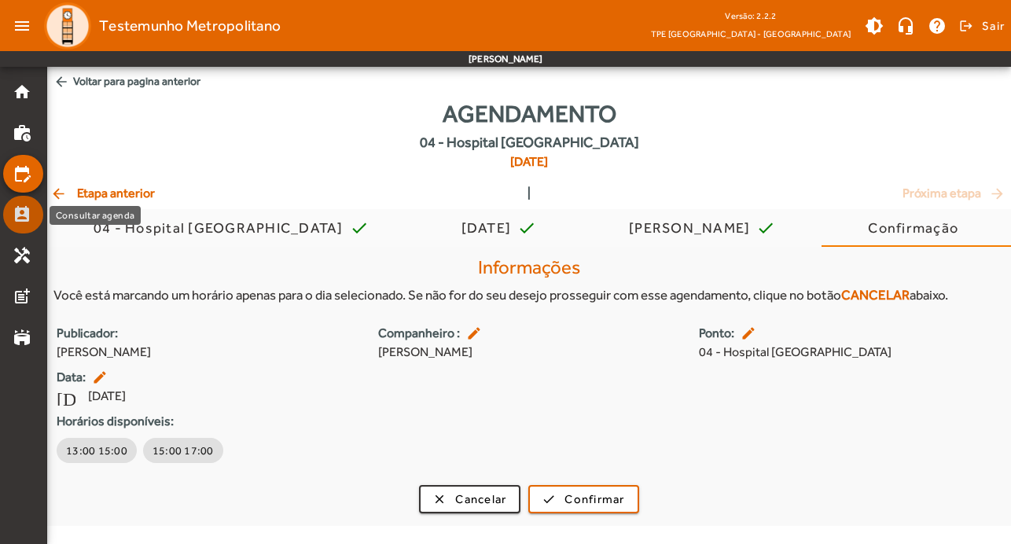
click at [22, 223] on mat-icon "perm_contact_calendar" at bounding box center [22, 214] width 19 height 19
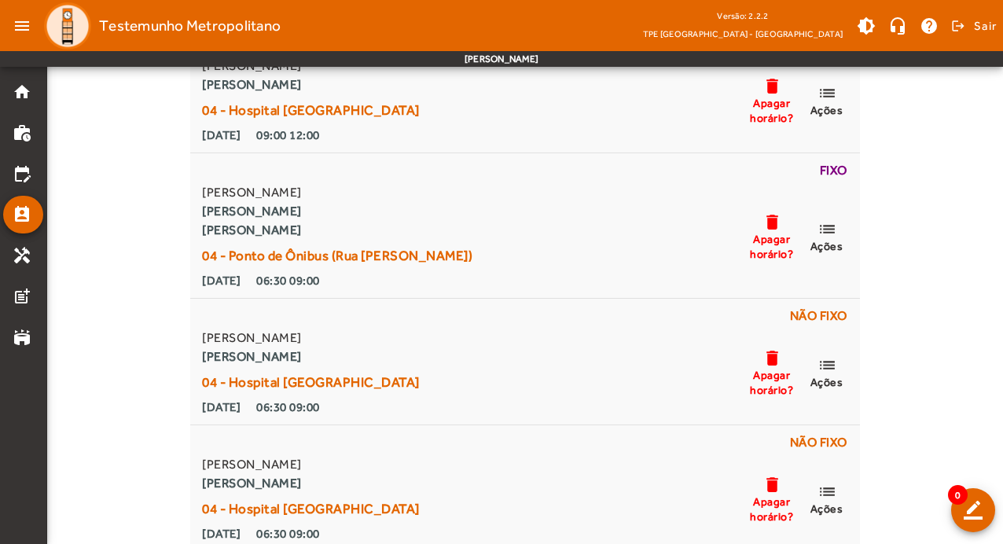
scroll to position [2594, 0]
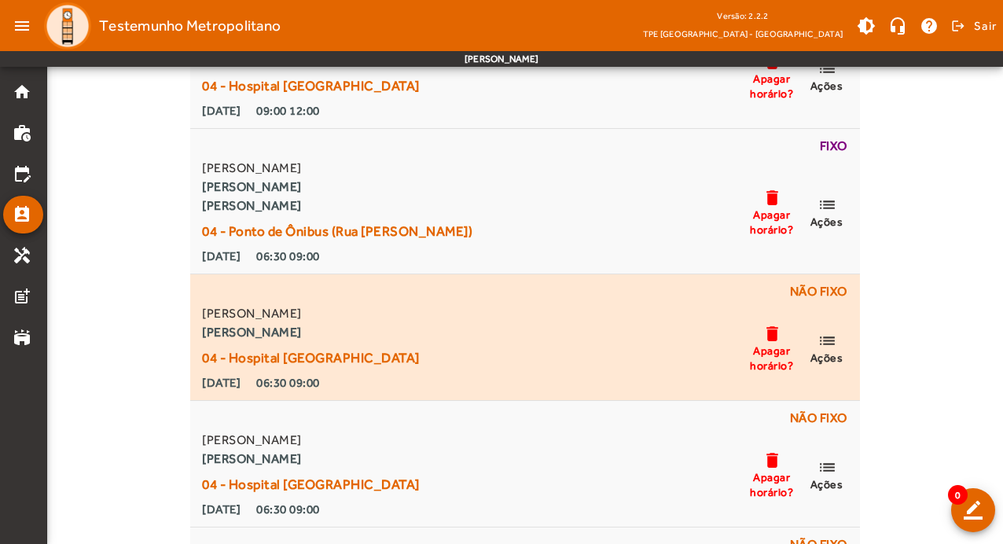
click at [833, 344] on mat-icon "list" at bounding box center [827, 341] width 19 height 20
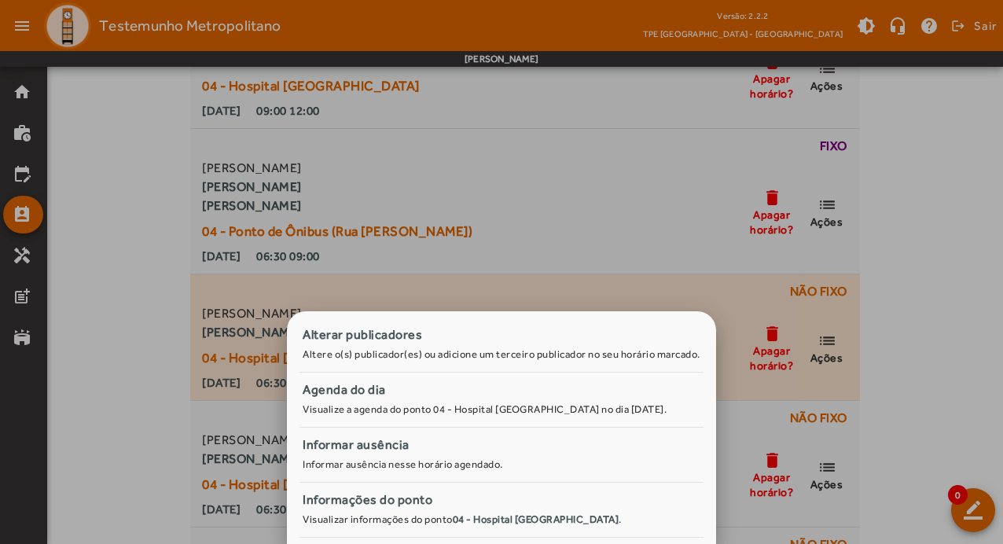
scroll to position [0, 0]
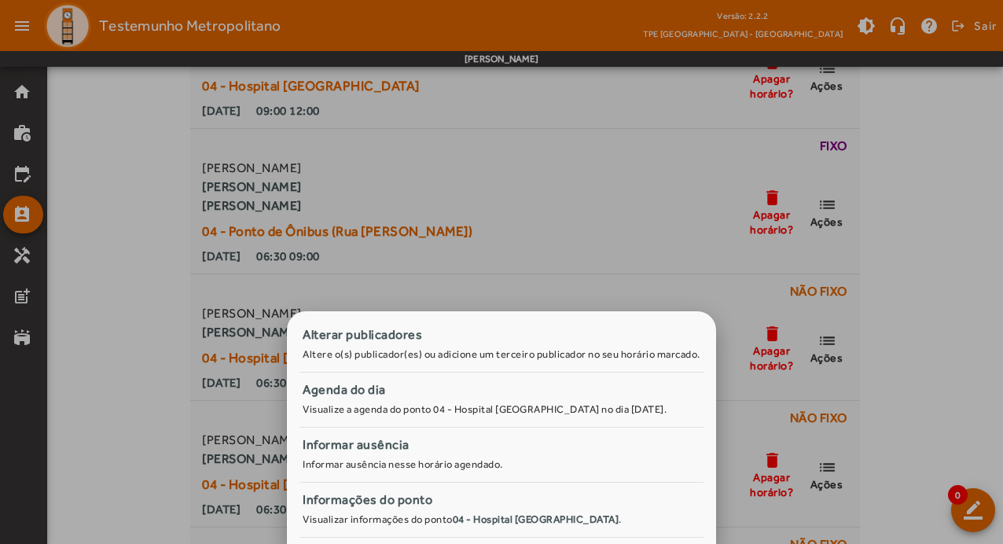
click at [72, 317] on div at bounding box center [501, 272] width 1003 height 544
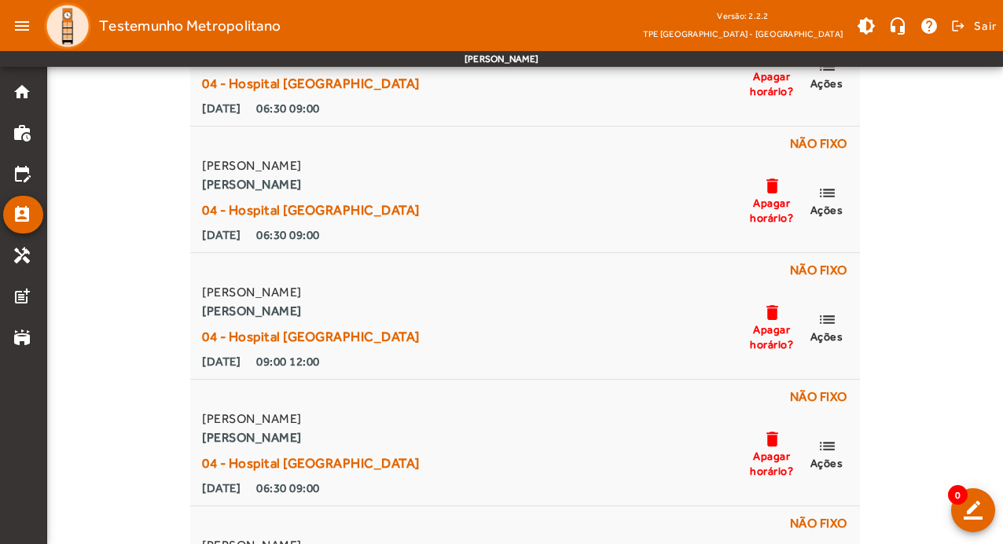
scroll to position [2673, 0]
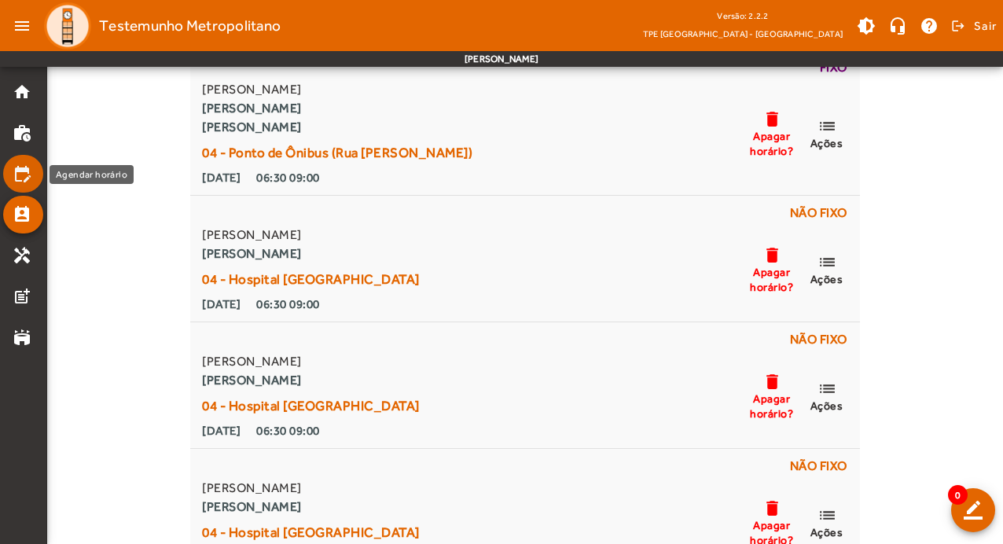
click at [13, 176] on mat-icon "edit_calendar" at bounding box center [22, 173] width 19 height 19
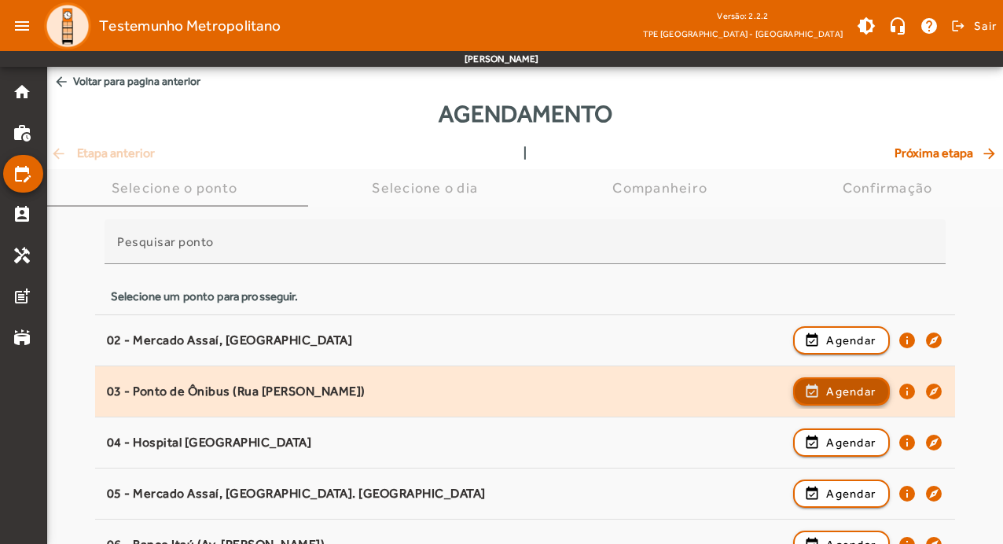
click at [862, 391] on span "Agendar" at bounding box center [851, 391] width 50 height 19
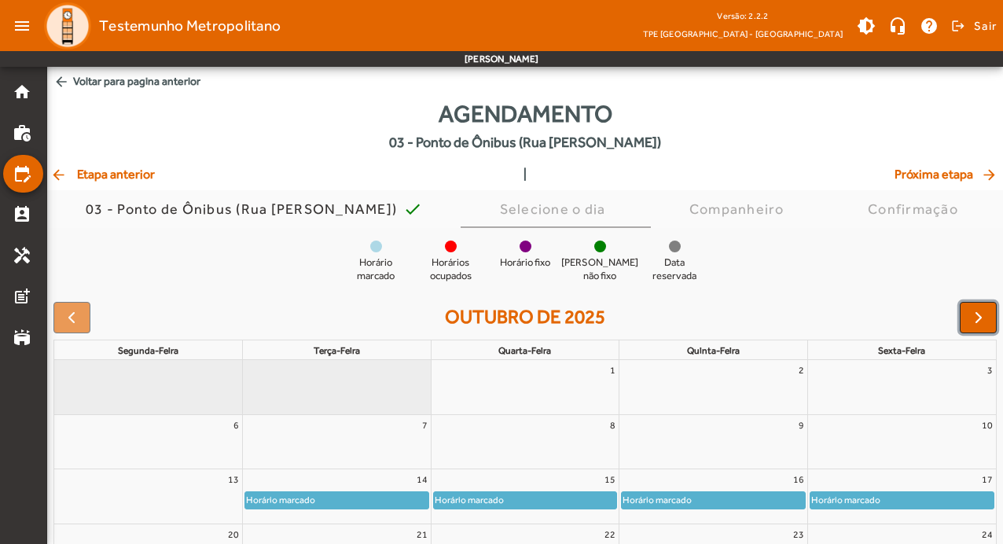
click at [982, 316] on span "button" at bounding box center [978, 317] width 19 height 19
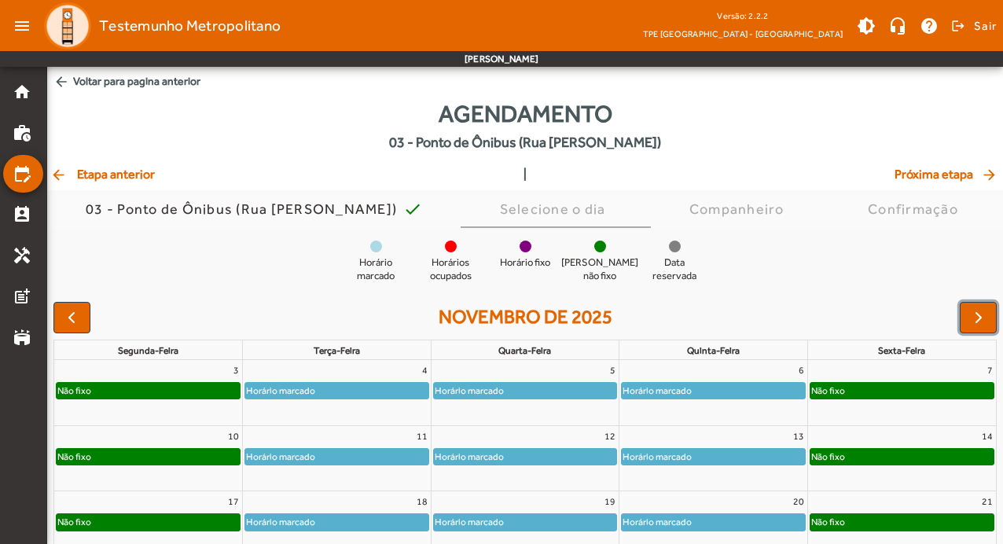
click at [183, 453] on div "Não fixo" at bounding box center [148, 457] width 183 height 16
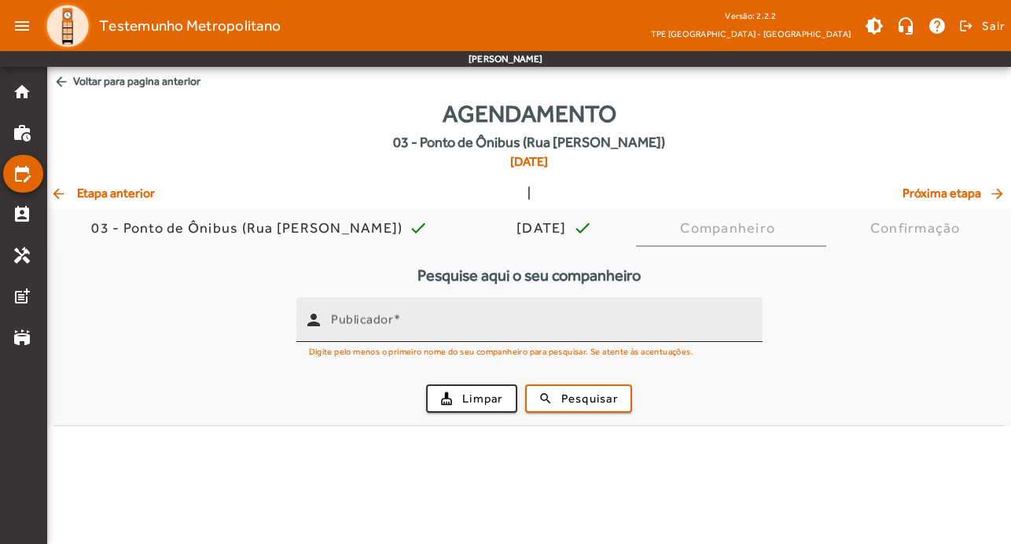
click at [379, 319] on mat-label "Publicador" at bounding box center [362, 319] width 62 height 15
click at [379, 319] on input "Publicador" at bounding box center [540, 326] width 419 height 19
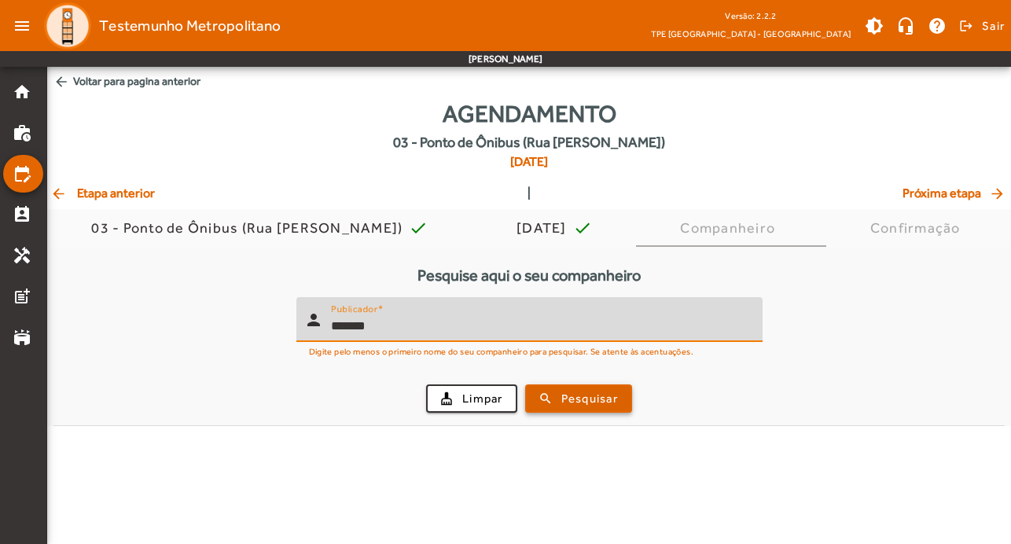
type input "*******"
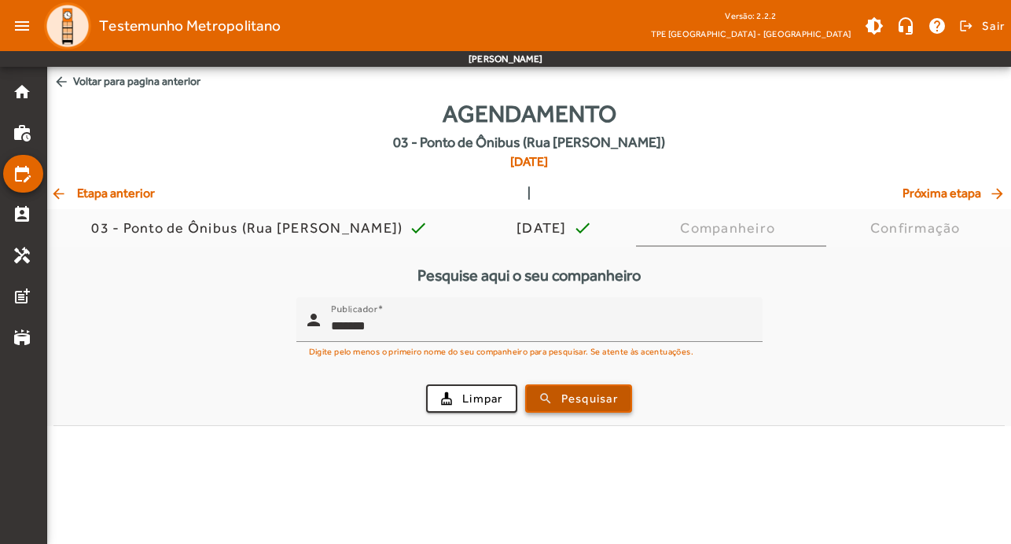
click at [610, 387] on span "submit" at bounding box center [579, 399] width 104 height 38
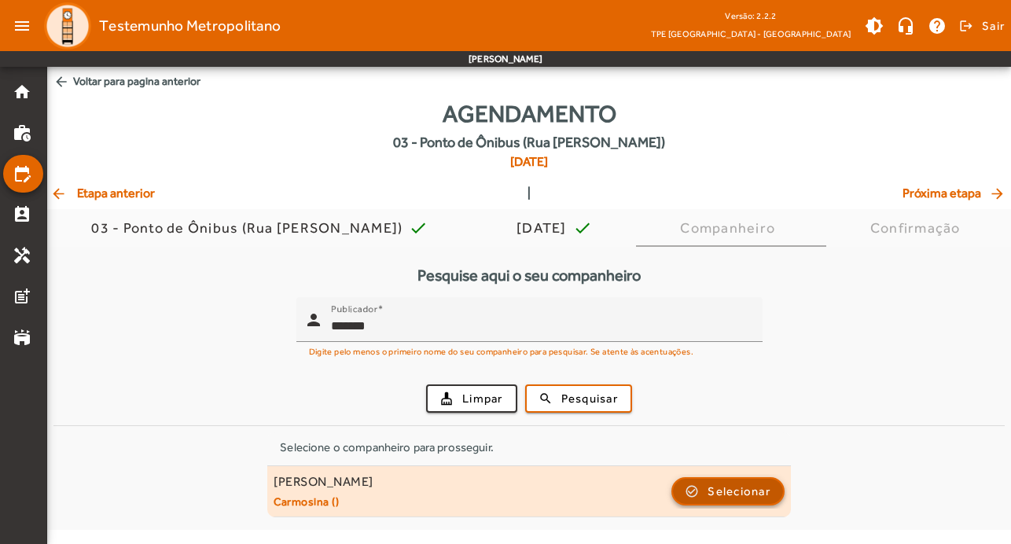
click at [759, 490] on span "Selecionar" at bounding box center [739, 491] width 63 height 19
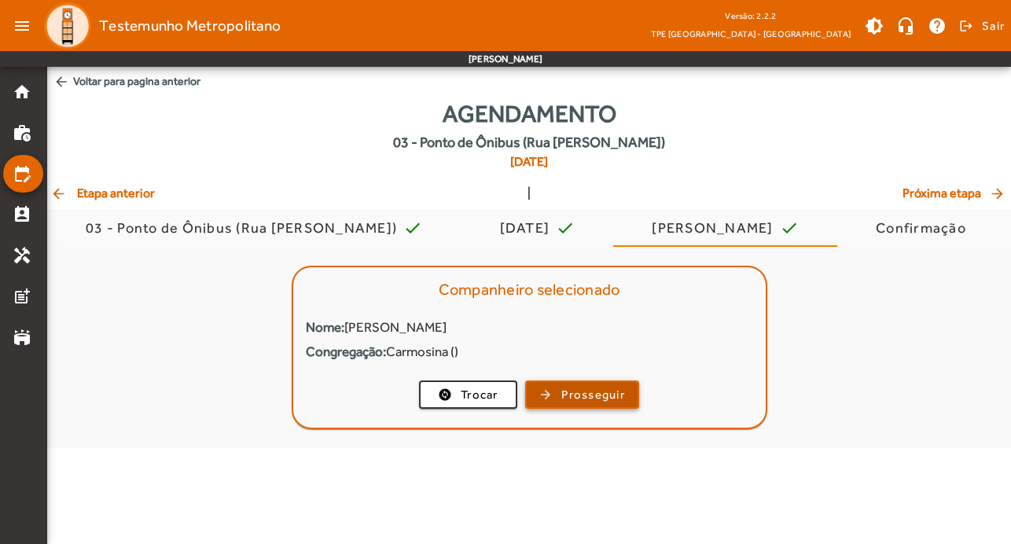
click at [574, 394] on span "Prosseguir" at bounding box center [593, 395] width 64 height 18
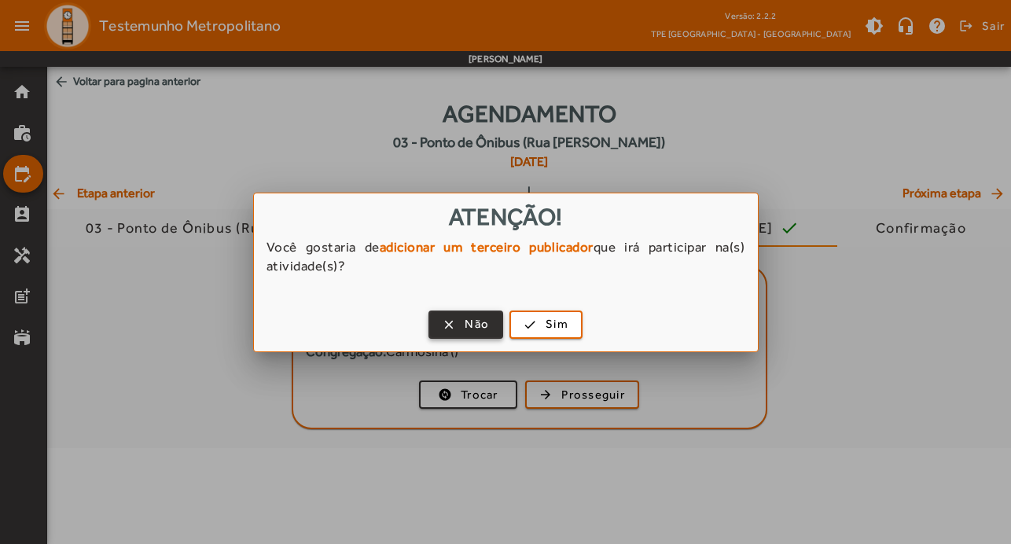
click at [472, 311] on button "clear Não" at bounding box center [465, 325] width 75 height 28
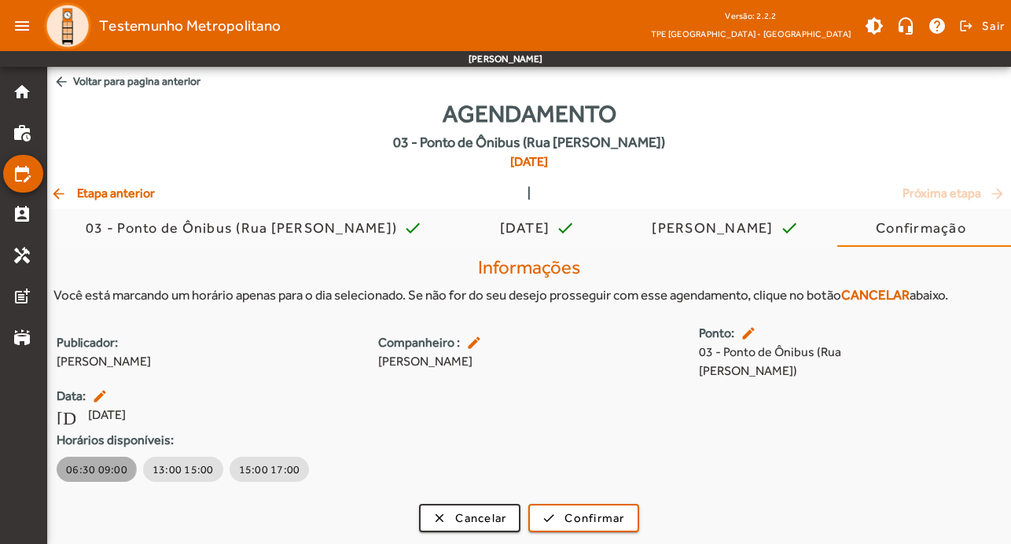
click at [85, 461] on span "06:30 09:00" at bounding box center [96, 469] width 61 height 16
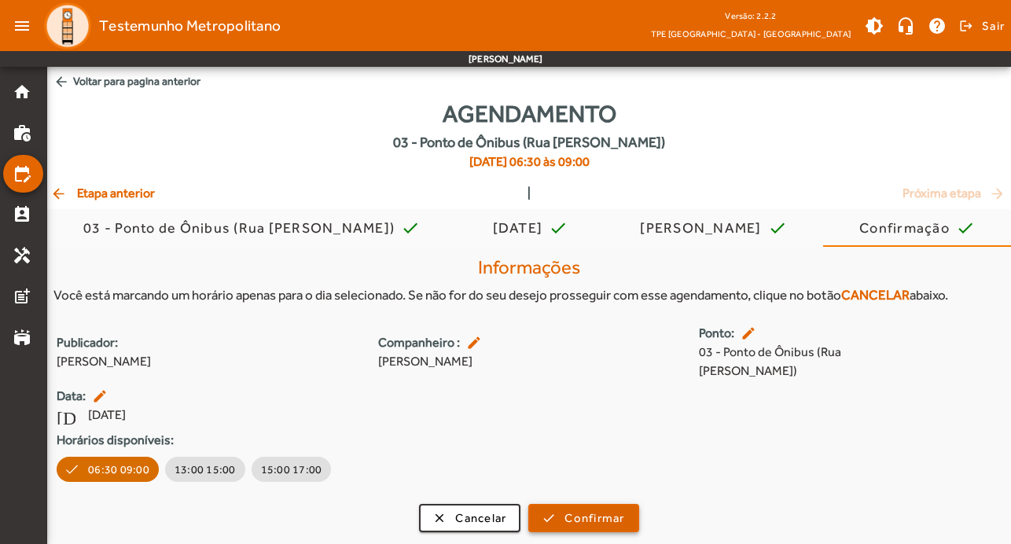
click at [627, 499] on span "submit" at bounding box center [583, 518] width 107 height 38
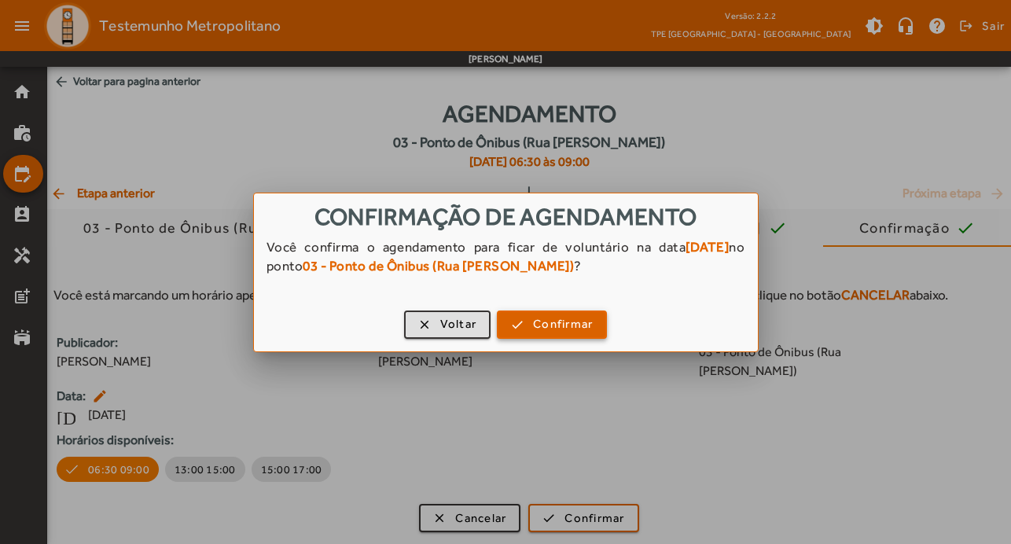
click at [579, 321] on span "Confirmar" at bounding box center [563, 324] width 60 height 18
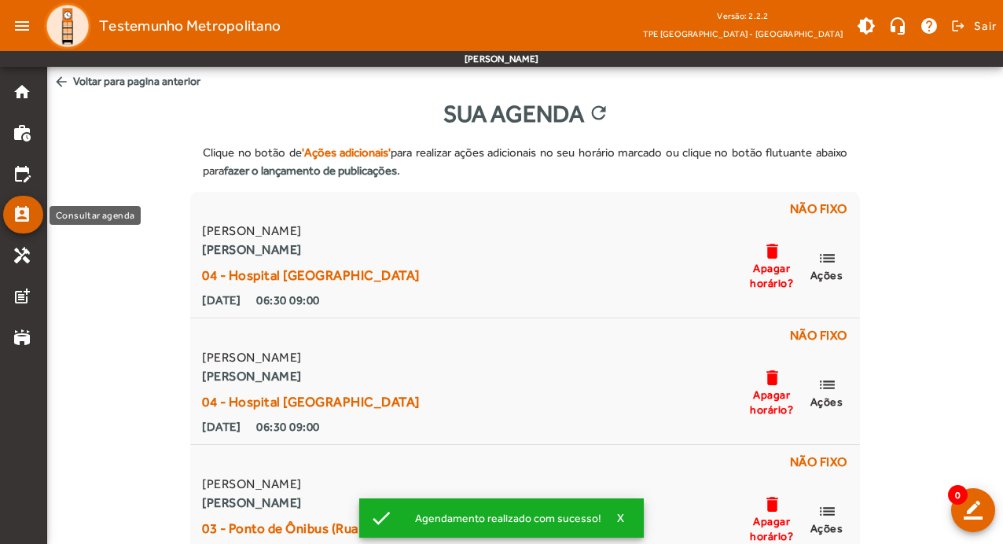
click at [19, 206] on mat-icon "perm_contact_calendar" at bounding box center [22, 214] width 19 height 19
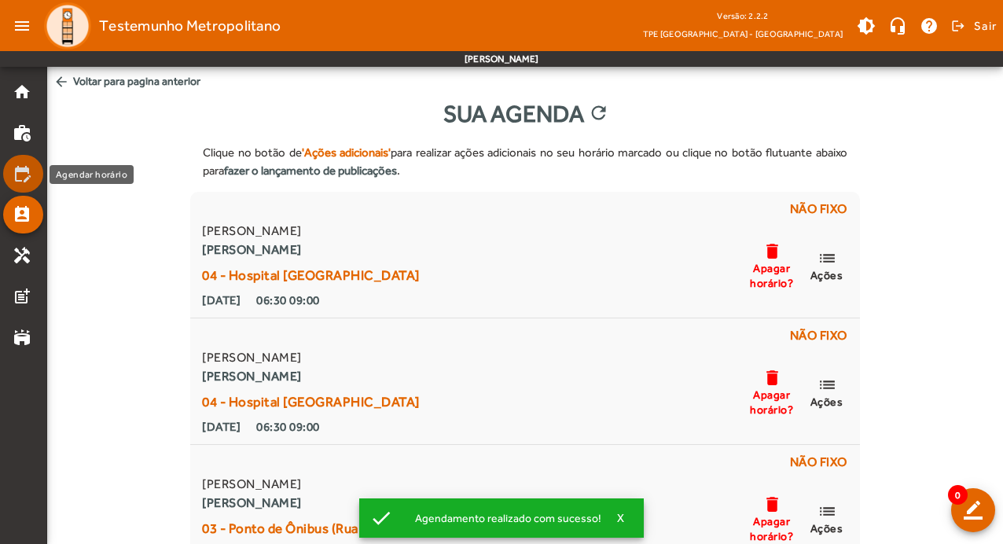
click at [29, 178] on mat-icon "edit_calendar" at bounding box center [22, 173] width 19 height 19
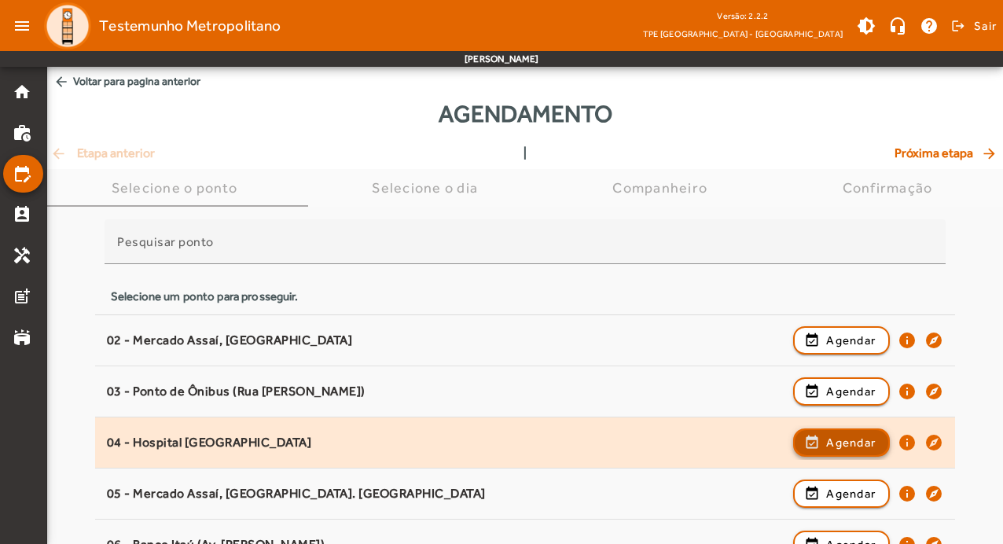
click at [846, 443] on span "Agendar" at bounding box center [851, 442] width 50 height 19
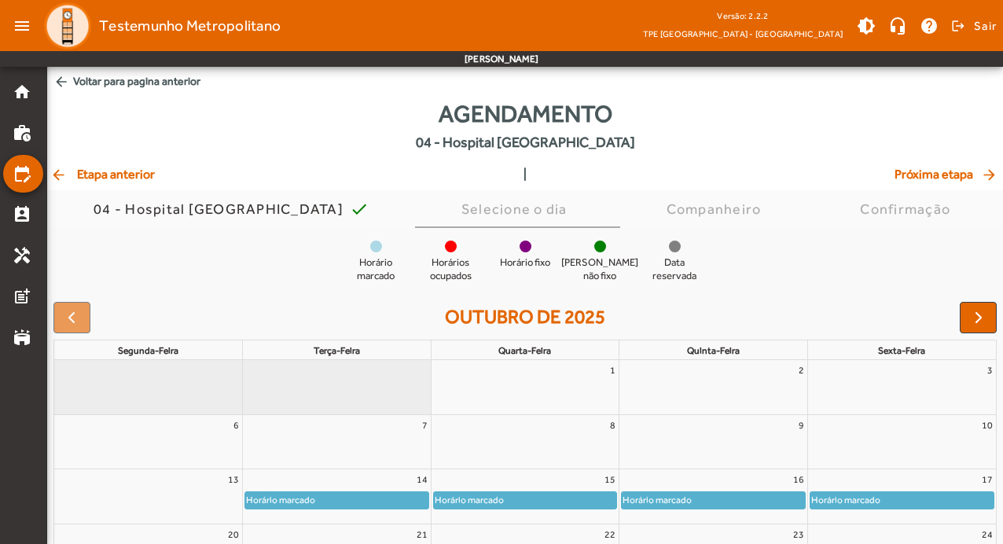
click at [1000, 324] on full-calendar "outubro de 2025 segunda-feira terça-feira quarta-feira quinta-feira sexta-feira…" at bounding box center [525, 496] width 956 height 401
click at [968, 321] on button "button" at bounding box center [978, 317] width 37 height 31
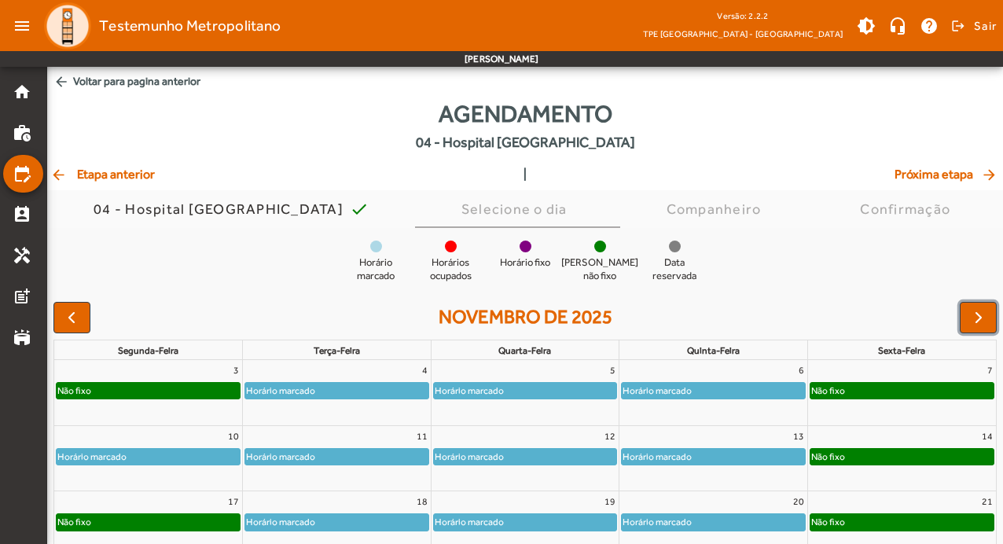
click at [178, 461] on div "Horário marcado" at bounding box center [148, 457] width 183 height 16
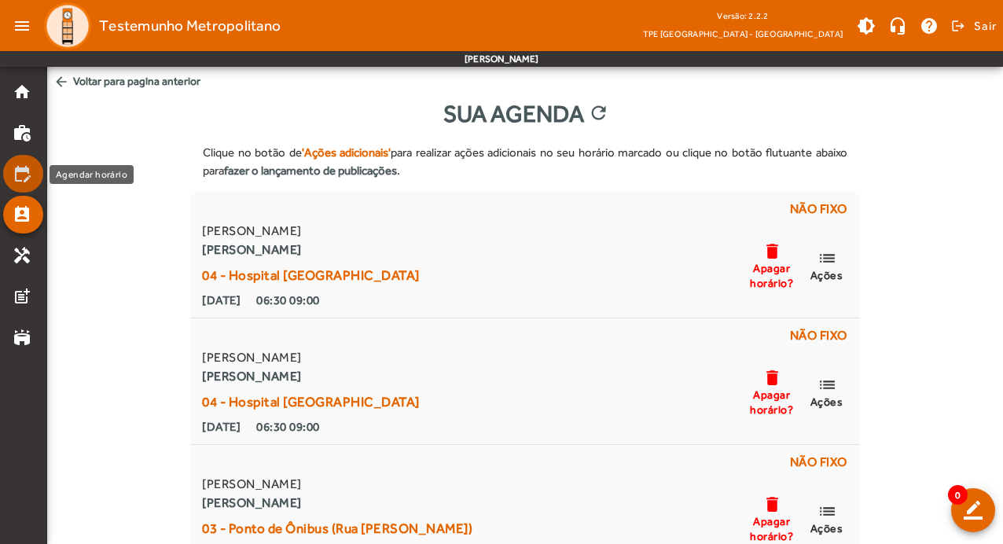
click at [16, 177] on mat-icon "edit_calendar" at bounding box center [22, 173] width 19 height 19
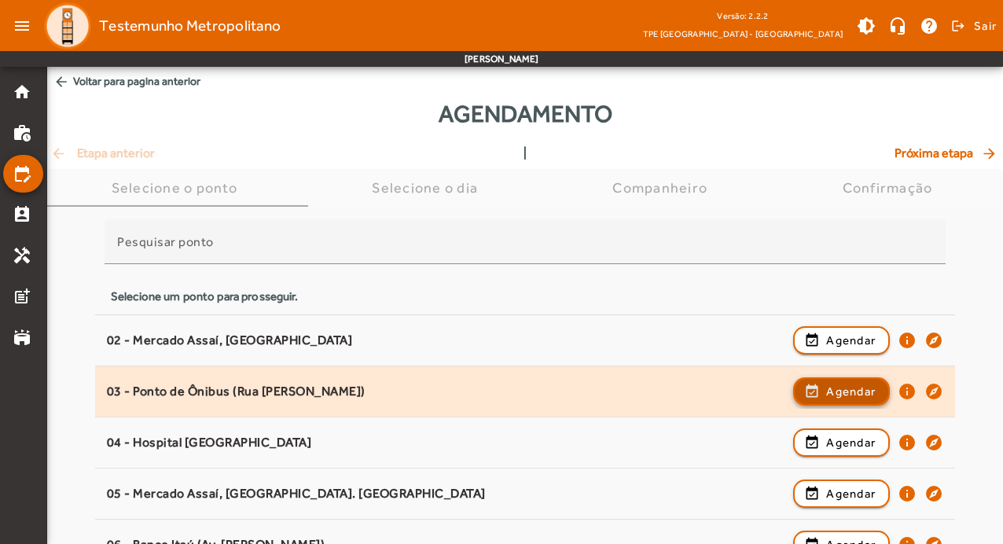
click at [839, 388] on span "Agendar" at bounding box center [851, 391] width 50 height 19
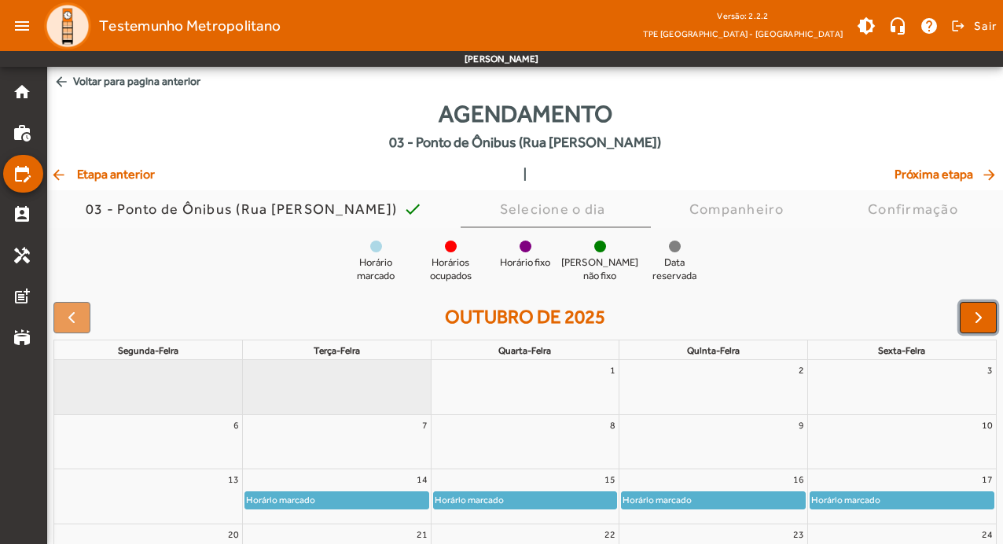
click at [990, 316] on button "button" at bounding box center [978, 317] width 37 height 31
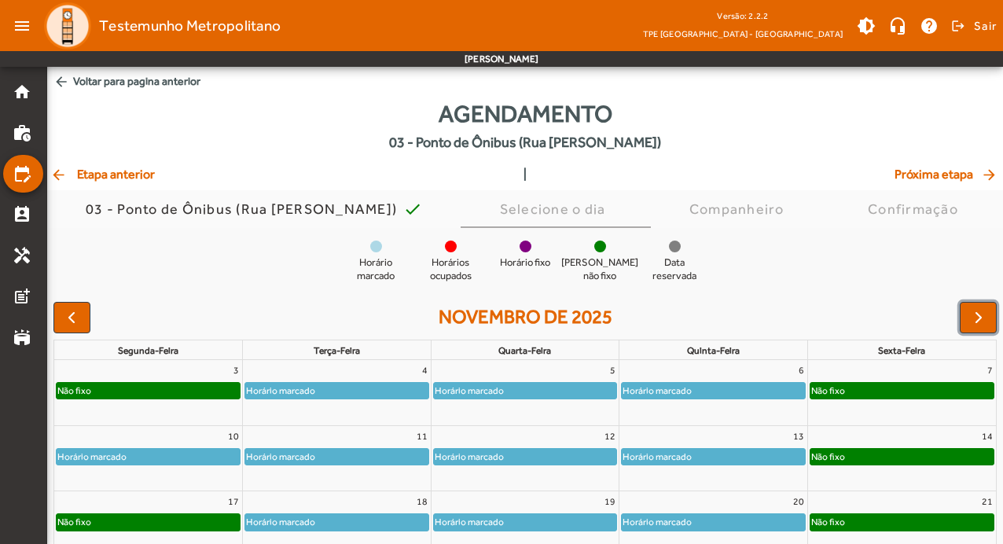
click at [192, 456] on div "Horário marcado" at bounding box center [148, 457] width 183 height 16
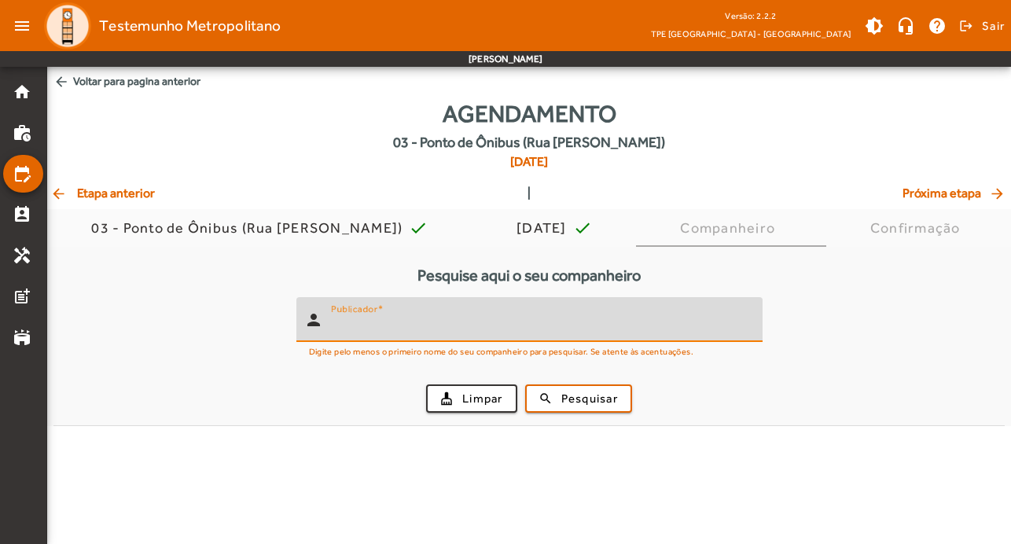
click at [352, 329] on input "Publicador" at bounding box center [540, 326] width 419 height 19
type input "*******"
click at [608, 384] on button "search Pesquisar" at bounding box center [578, 398] width 107 height 28
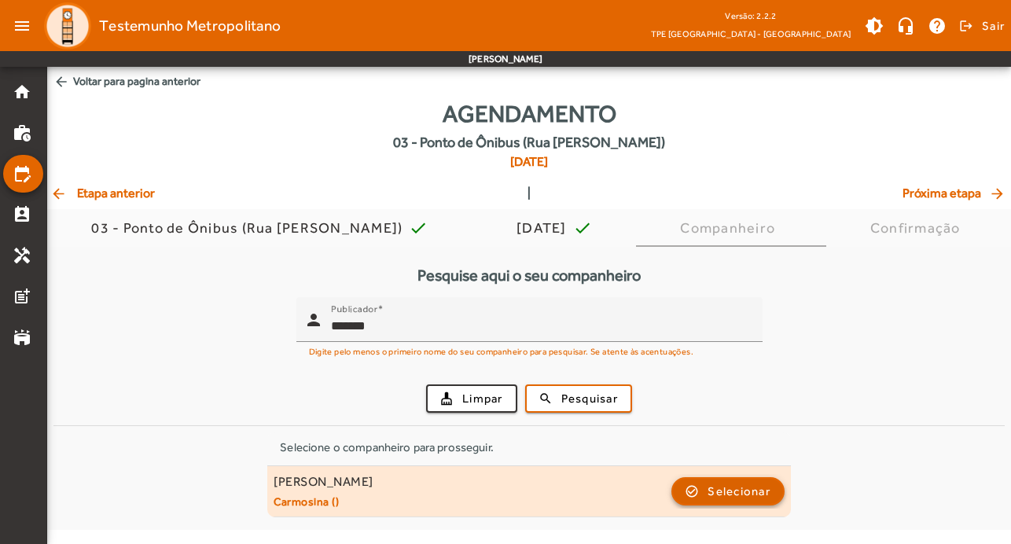
click at [773, 491] on span "button" at bounding box center [728, 491] width 110 height 38
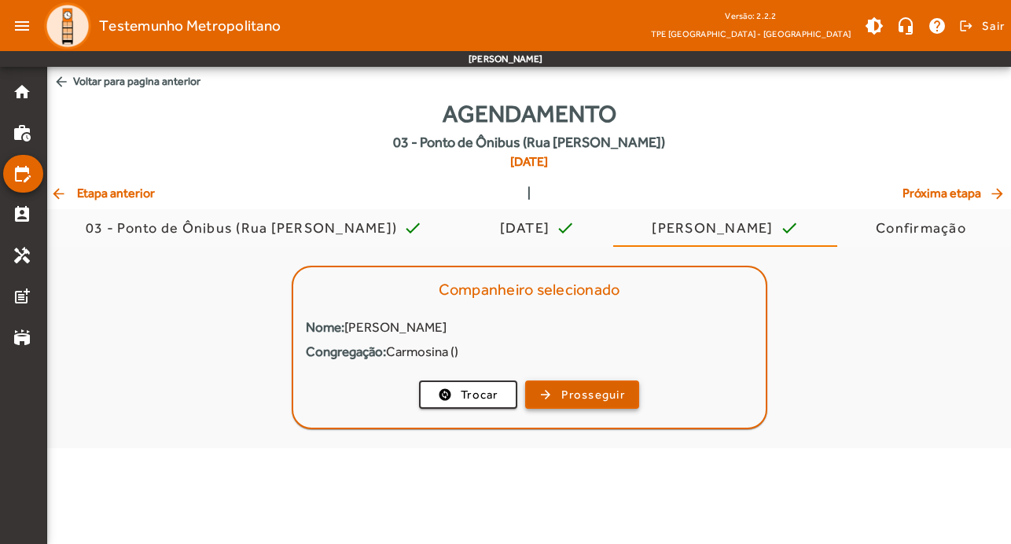
click at [599, 393] on span "Prosseguir" at bounding box center [593, 395] width 64 height 18
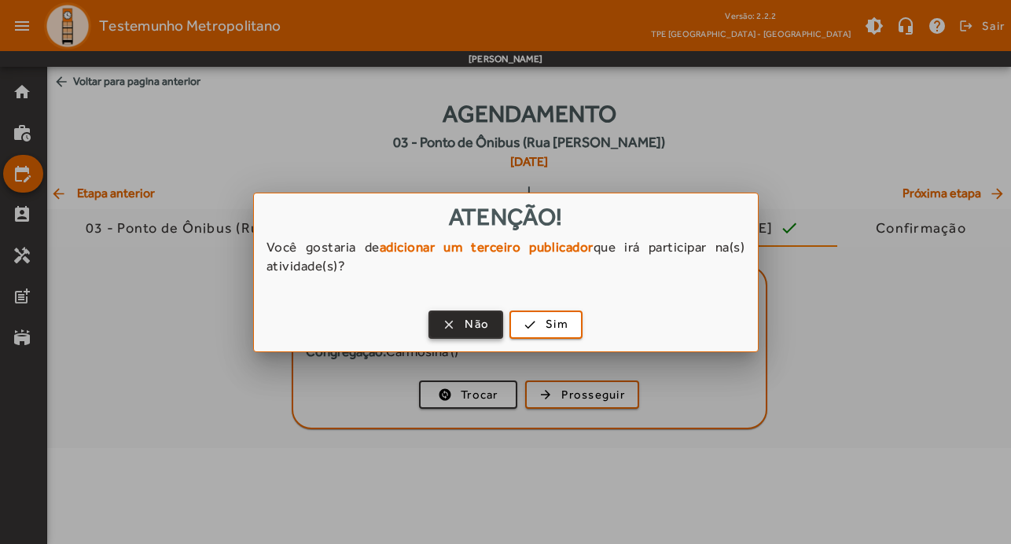
click at [487, 325] on span "Não" at bounding box center [477, 324] width 24 height 18
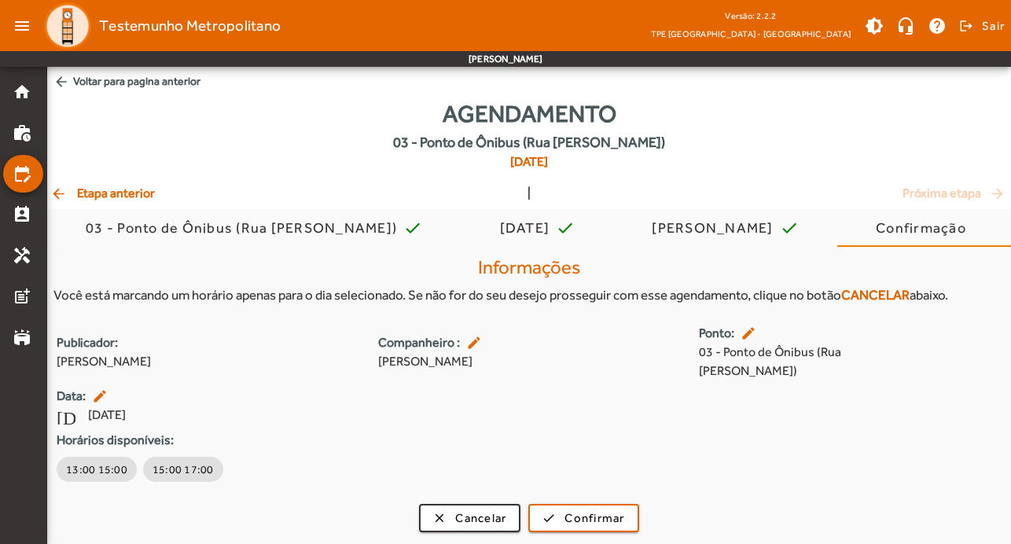
click at [744, 332] on mat-icon "edit" at bounding box center [750, 333] width 19 height 16
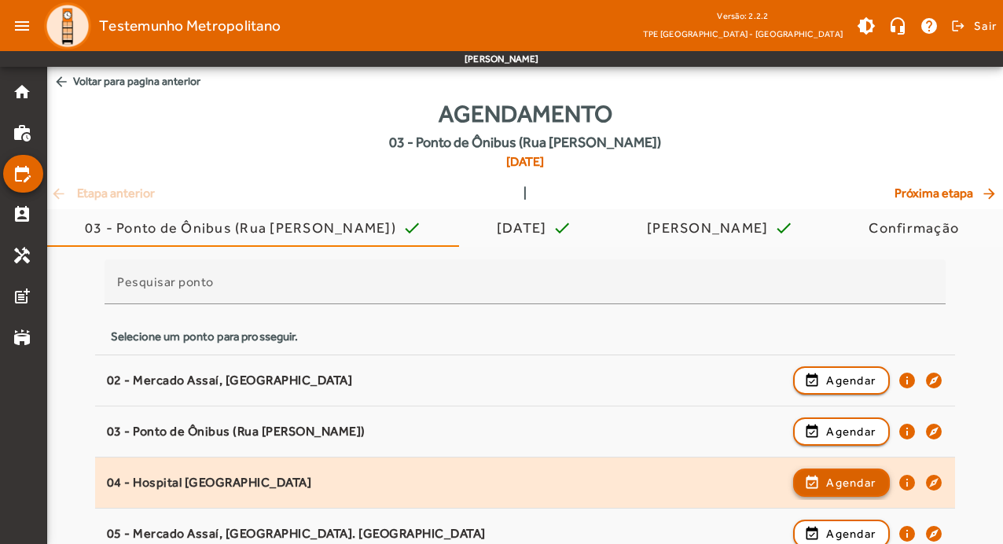
click at [823, 484] on span "button" at bounding box center [842, 483] width 94 height 38
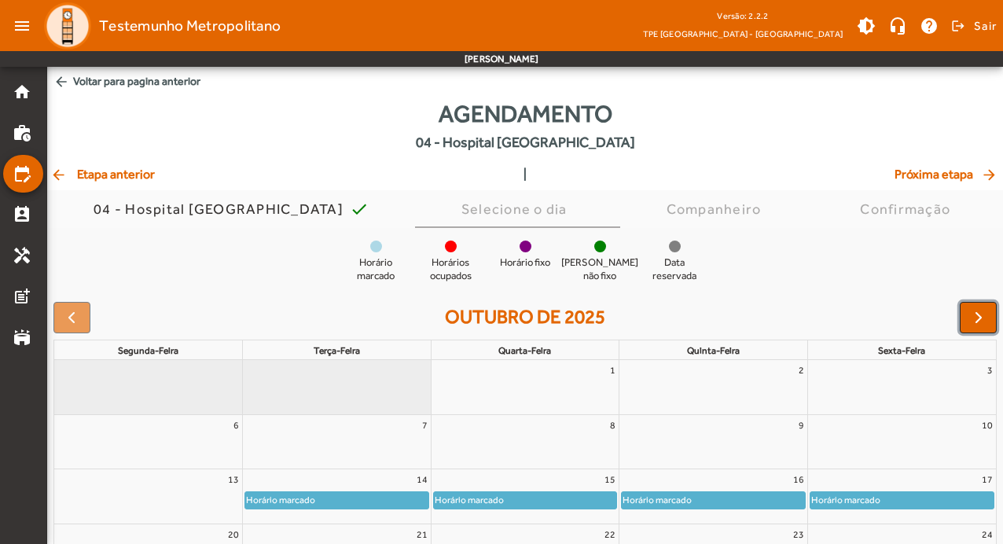
click at [972, 323] on span "button" at bounding box center [978, 317] width 19 height 19
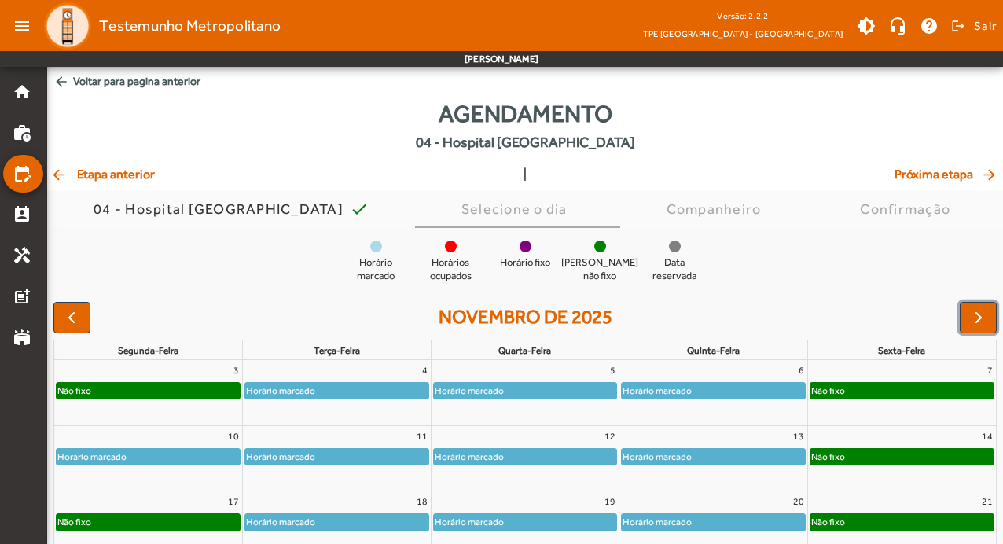
click at [204, 449] on div "Horário marcado" at bounding box center [148, 457] width 183 height 16
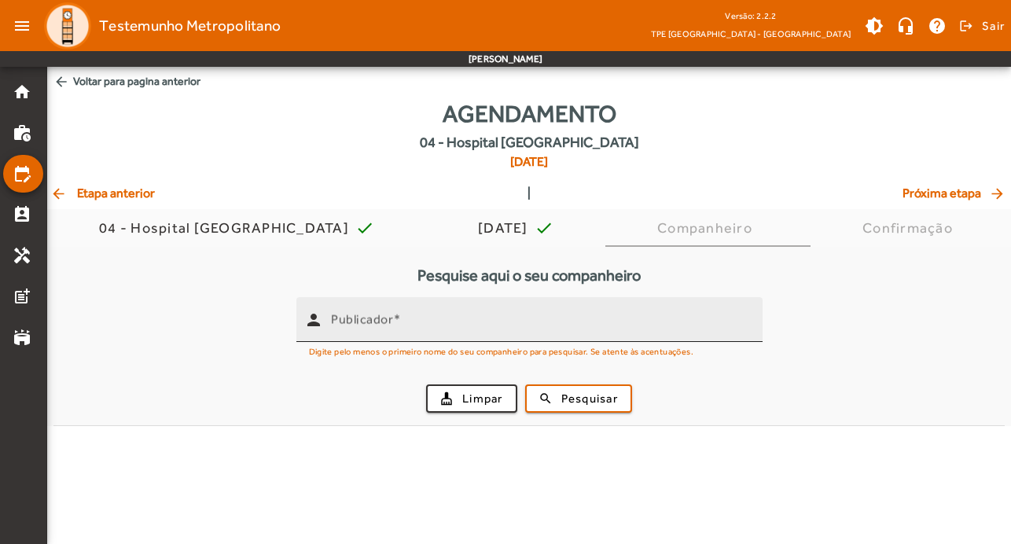
click at [538, 325] on input "Publicador" at bounding box center [540, 326] width 419 height 19
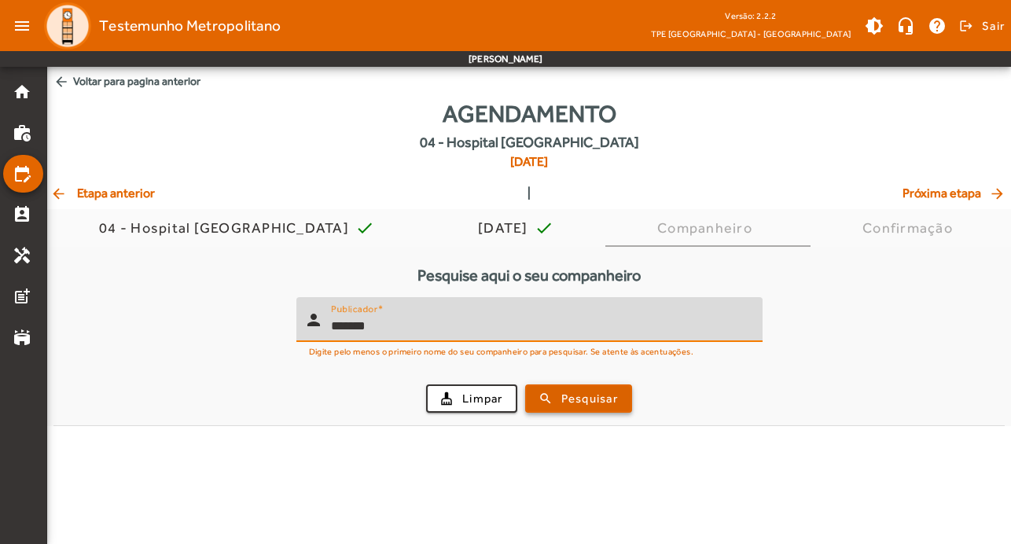
type input "*******"
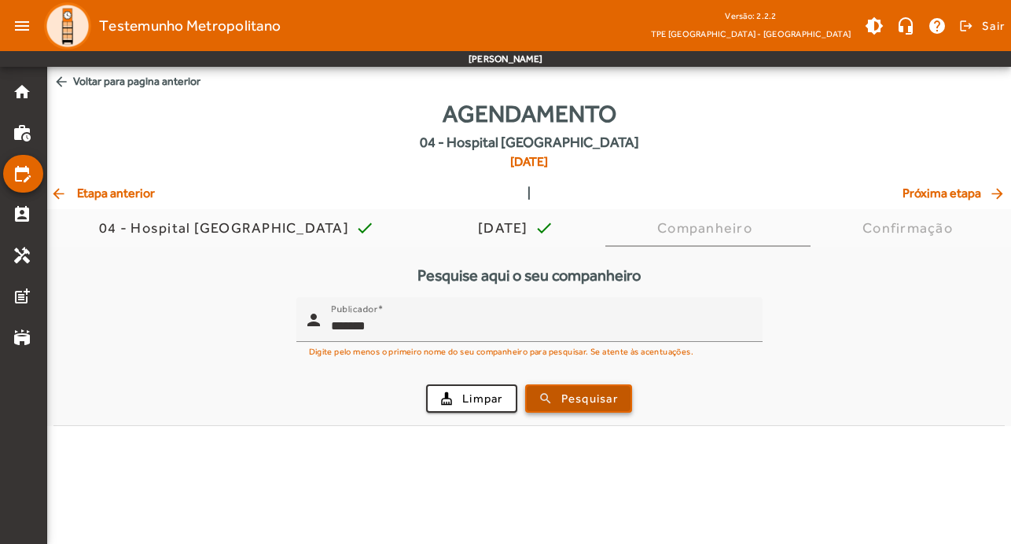
click at [597, 395] on span "Pesquisar" at bounding box center [589, 399] width 57 height 18
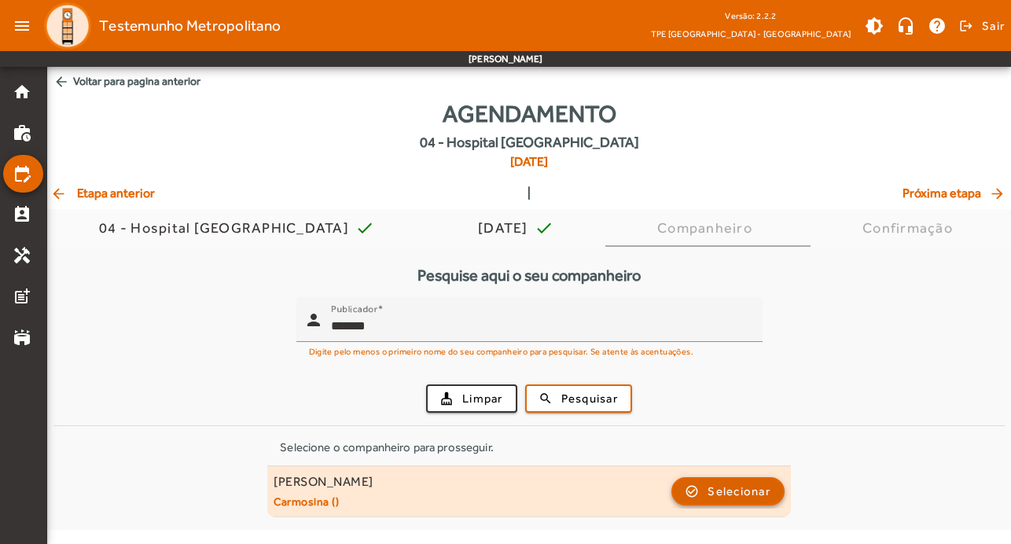
click at [767, 497] on span "Selecionar" at bounding box center [739, 491] width 63 height 19
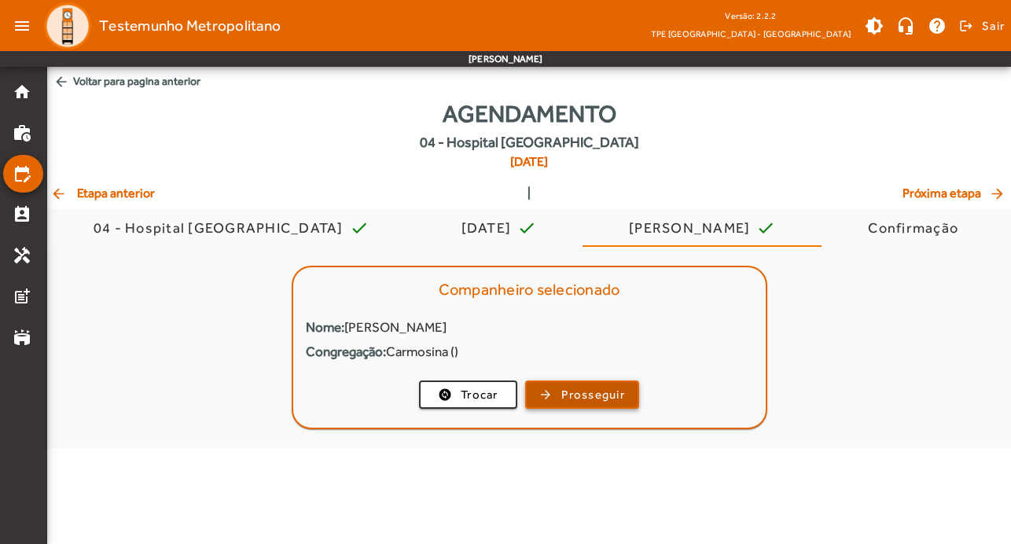
click at [594, 398] on span "Prosseguir" at bounding box center [593, 395] width 64 height 18
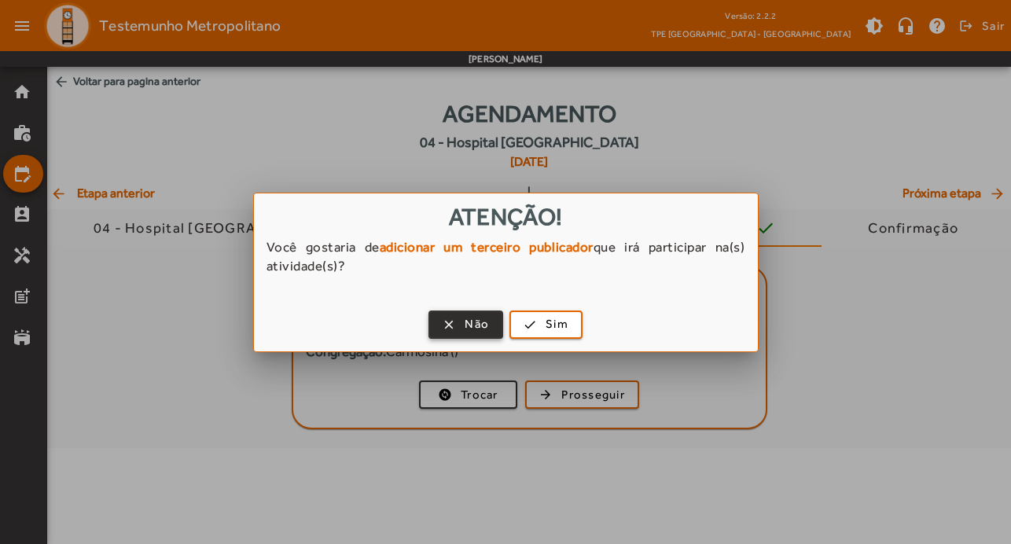
click at [468, 319] on span "Não" at bounding box center [477, 324] width 24 height 18
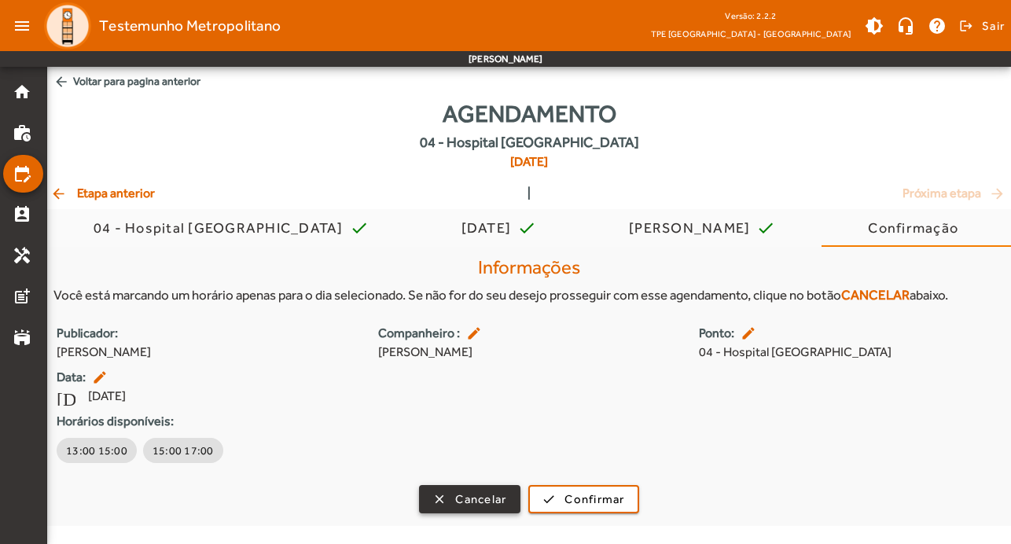
click at [485, 500] on span "Cancelar" at bounding box center [480, 500] width 51 height 18
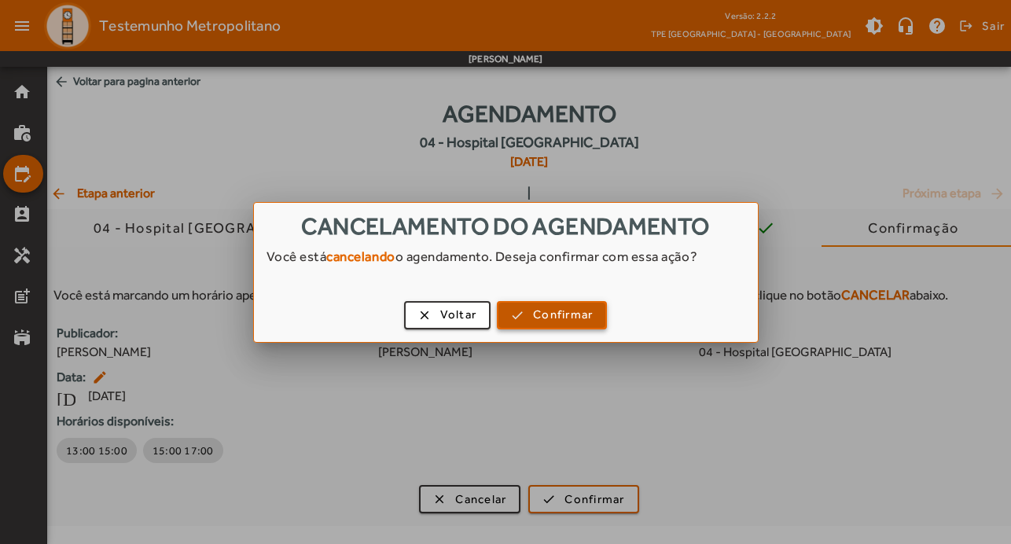
click at [586, 322] on span "Confirmar" at bounding box center [563, 315] width 60 height 18
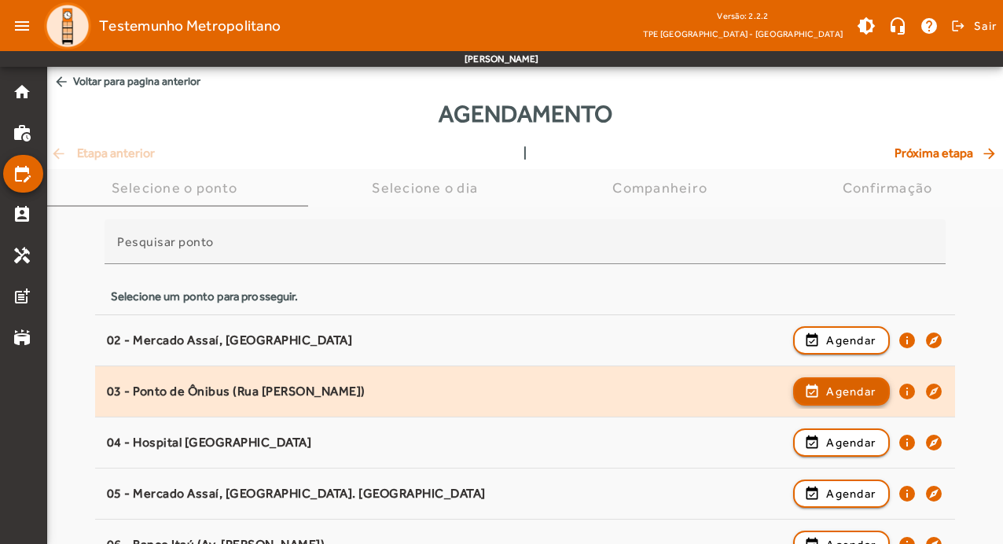
click at [833, 386] on span "Agendar" at bounding box center [851, 391] width 50 height 19
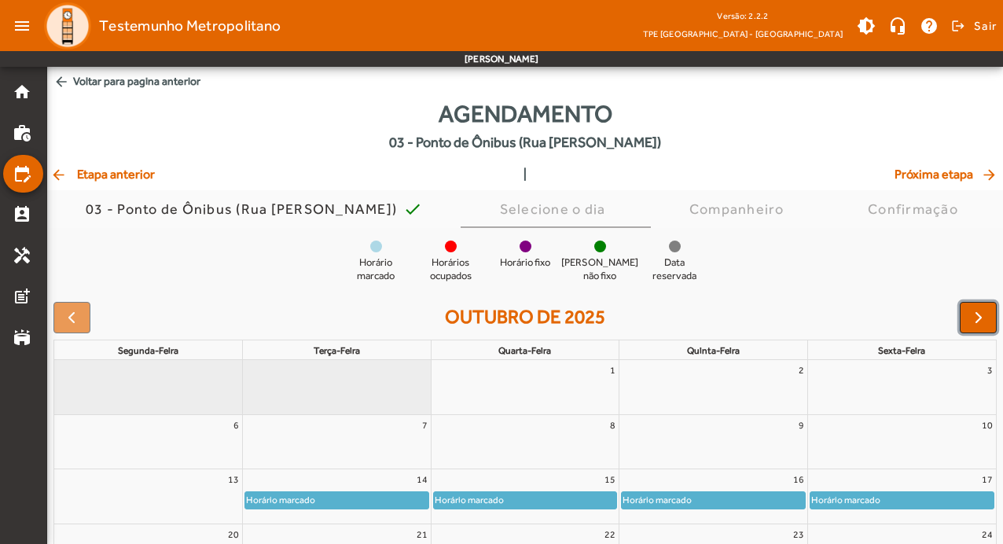
click at [990, 325] on button "button" at bounding box center [978, 317] width 37 height 31
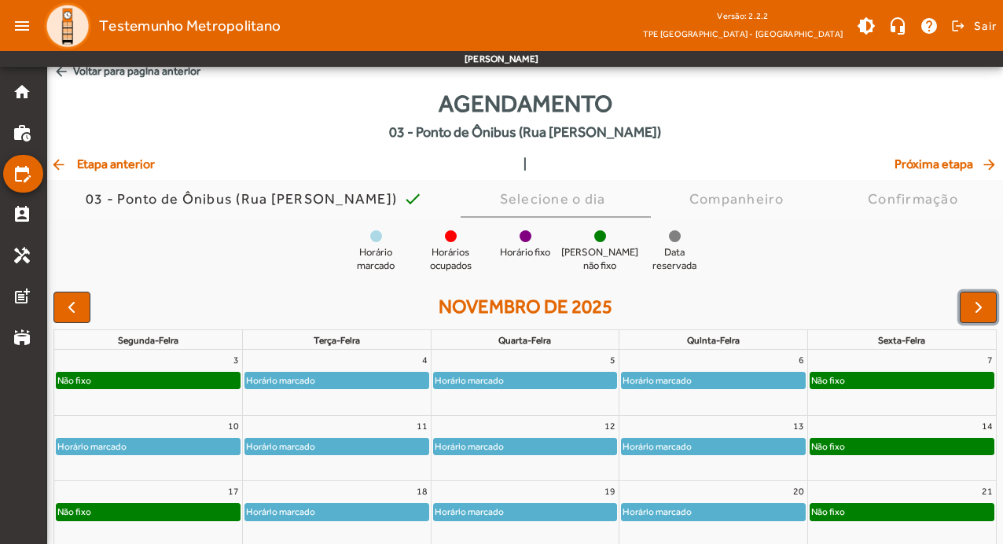
scroll to position [153, 0]
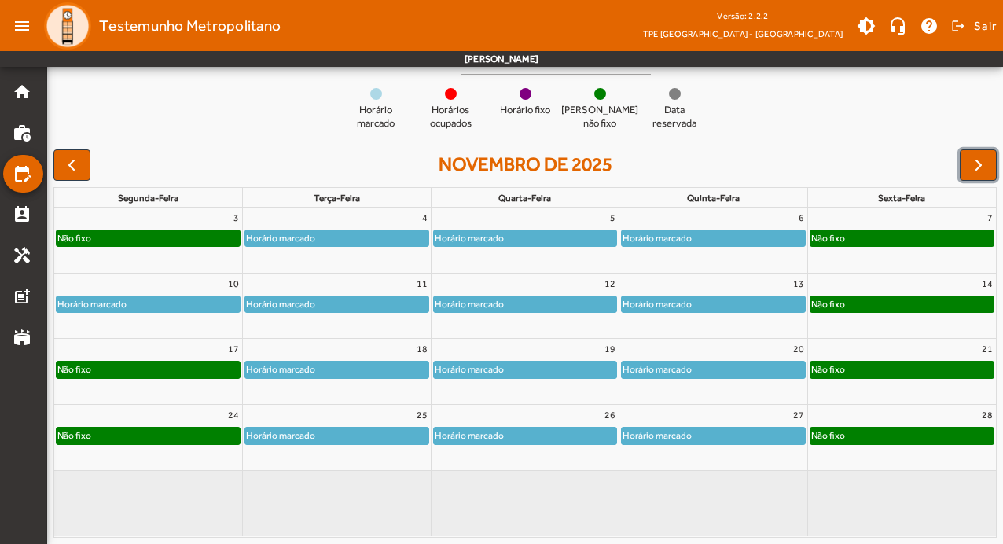
click at [171, 364] on div "Não fixo" at bounding box center [148, 370] width 183 height 16
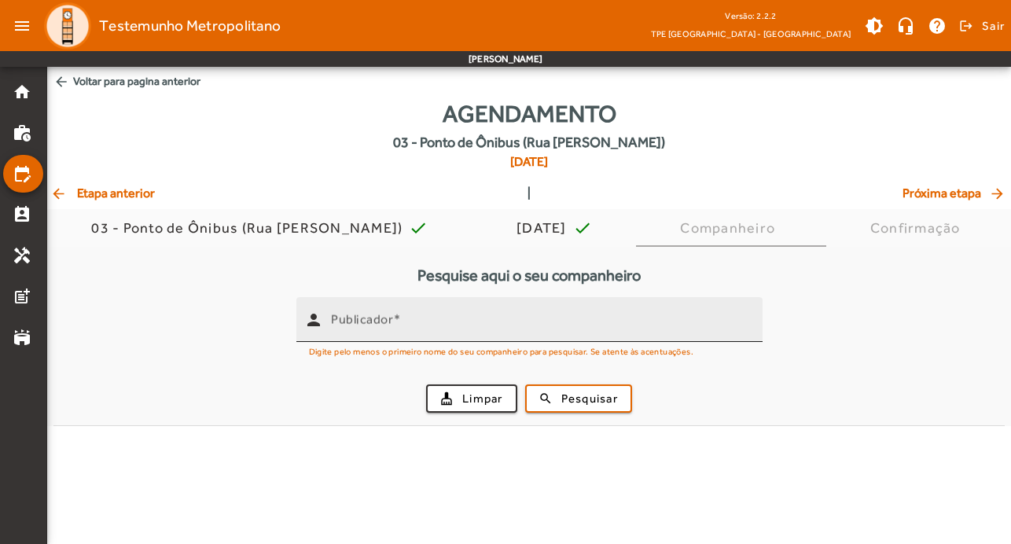
click at [366, 320] on mat-label "Publicador" at bounding box center [362, 319] width 62 height 15
click at [366, 320] on input "Publicador" at bounding box center [540, 326] width 419 height 19
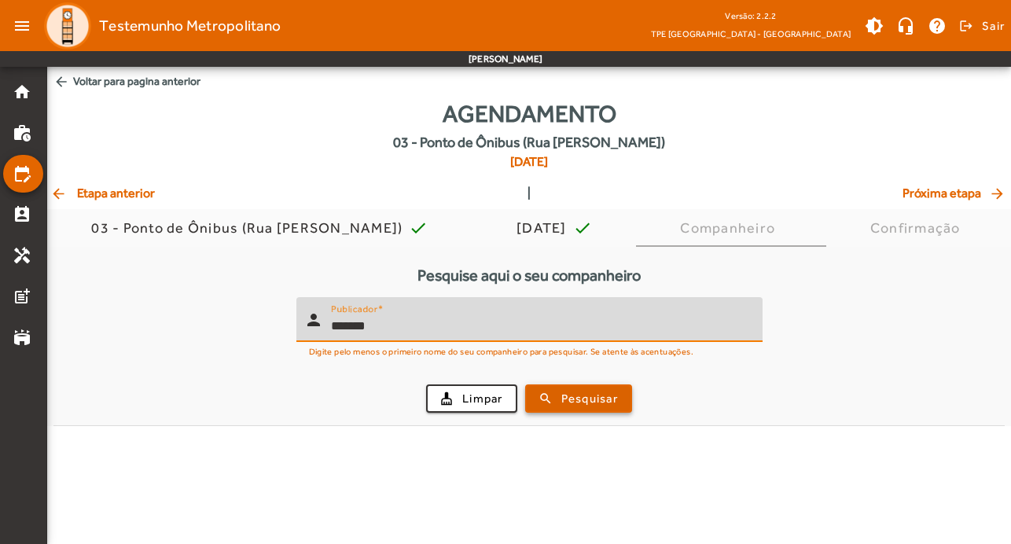
type input "*******"
click at [571, 395] on span "Pesquisar" at bounding box center [589, 399] width 57 height 18
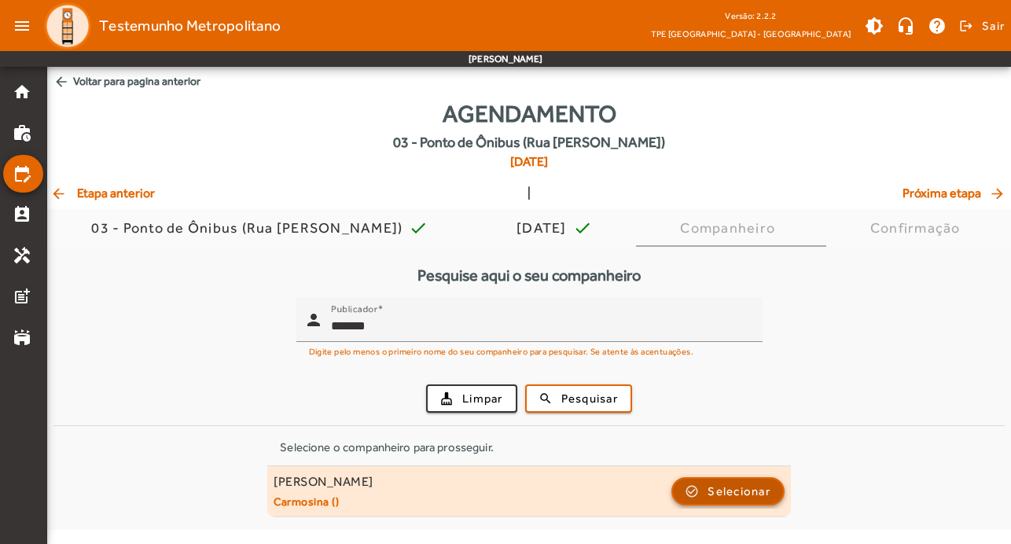
click at [737, 491] on span "Selecionar" at bounding box center [739, 491] width 63 height 19
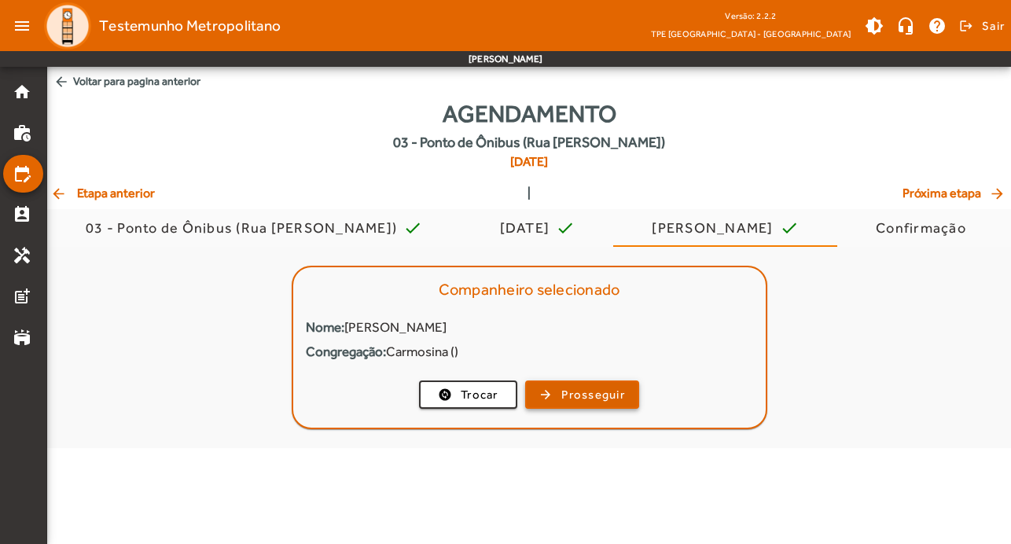
click at [579, 391] on span "Prosseguir" at bounding box center [593, 395] width 64 height 18
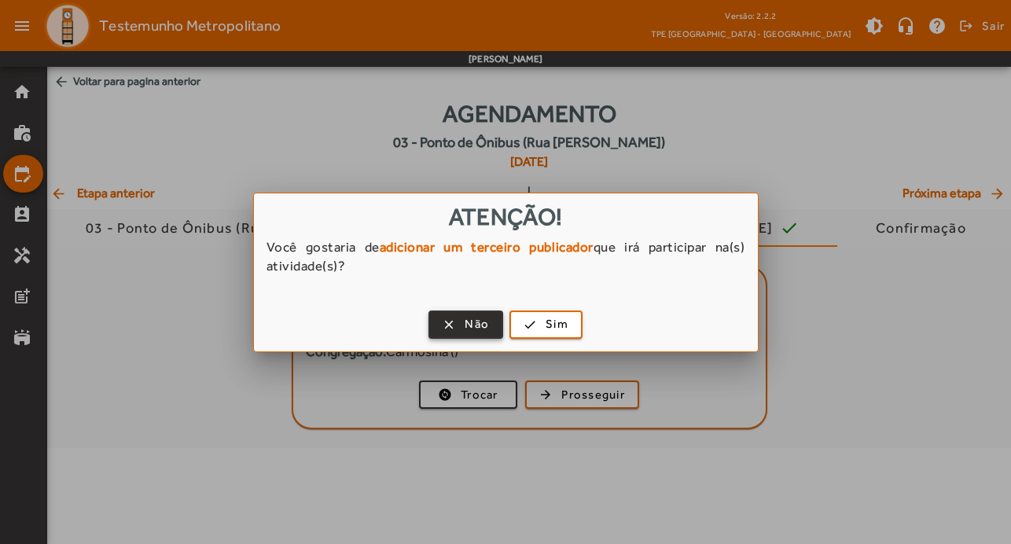
click at [459, 319] on span "button" at bounding box center [466, 325] width 72 height 38
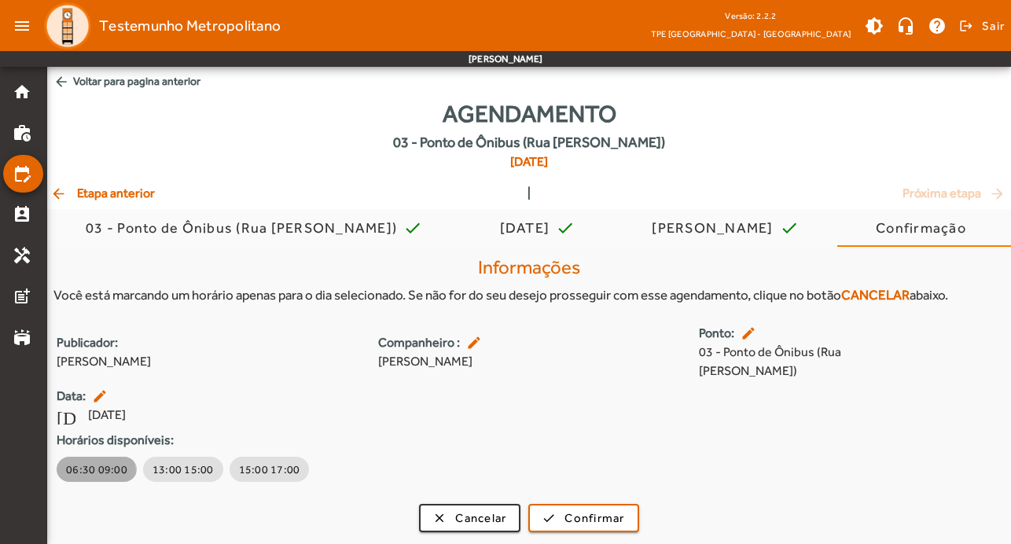
click at [79, 461] on span "06:30 09:00" at bounding box center [96, 469] width 61 height 16
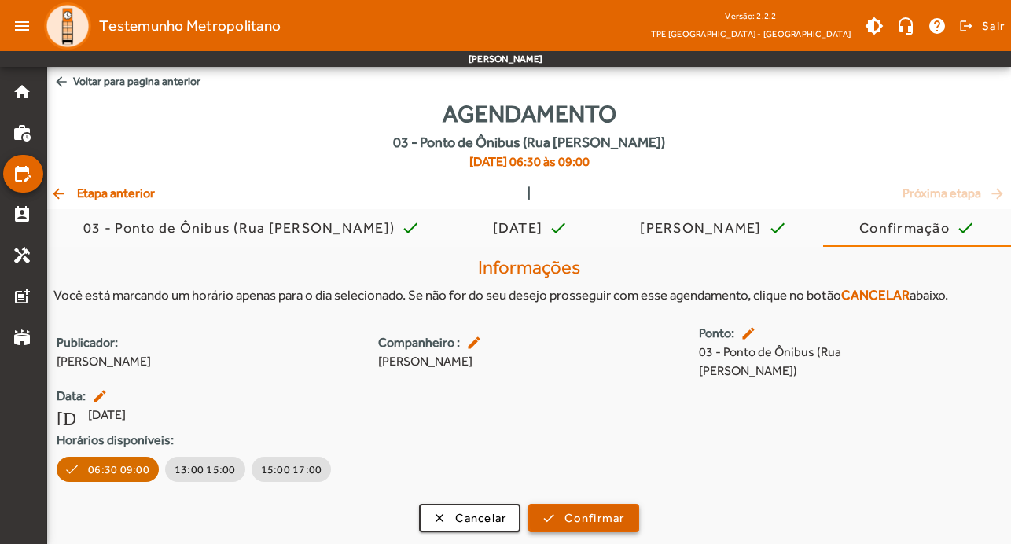
click at [583, 509] on span "Confirmar" at bounding box center [594, 518] width 60 height 18
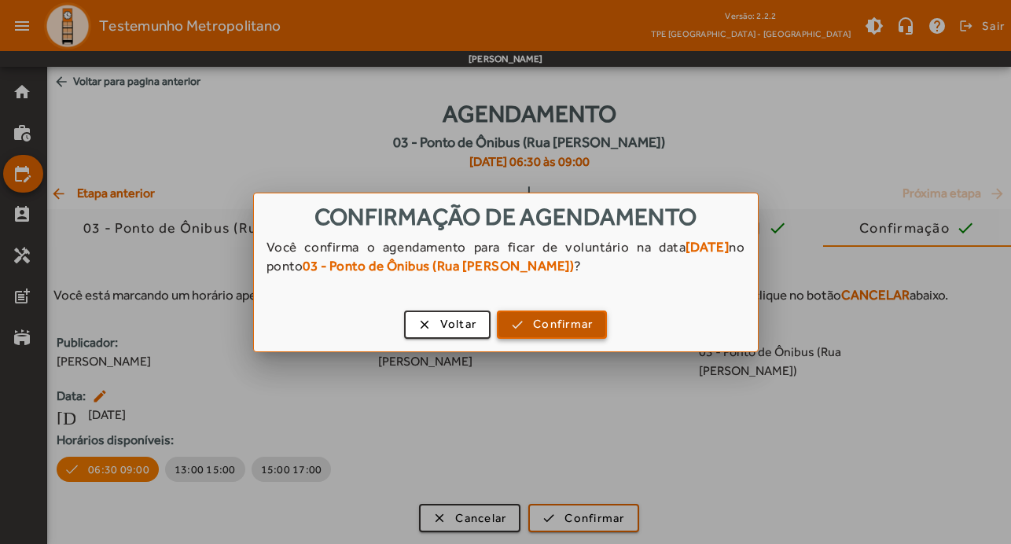
click at [581, 317] on span "Confirmar" at bounding box center [563, 324] width 60 height 18
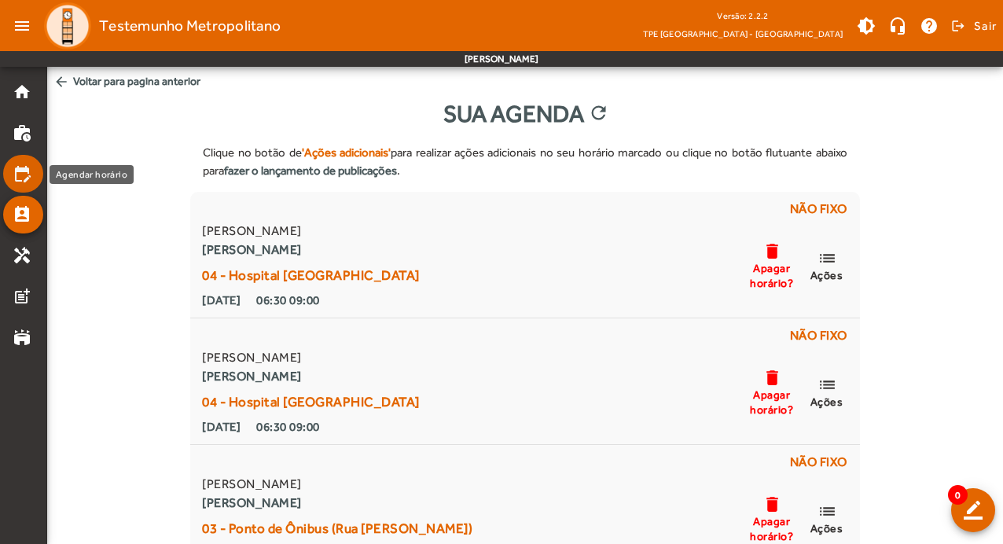
click at [10, 171] on mat-list-item "edit_calendar" at bounding box center [23, 174] width 40 height 38
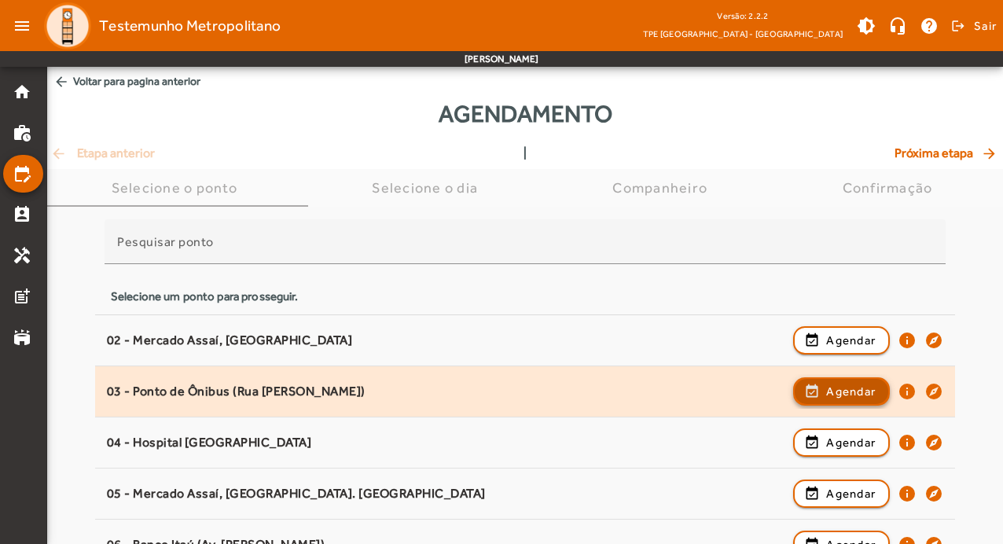
click at [869, 398] on span "Agendar" at bounding box center [851, 391] width 50 height 19
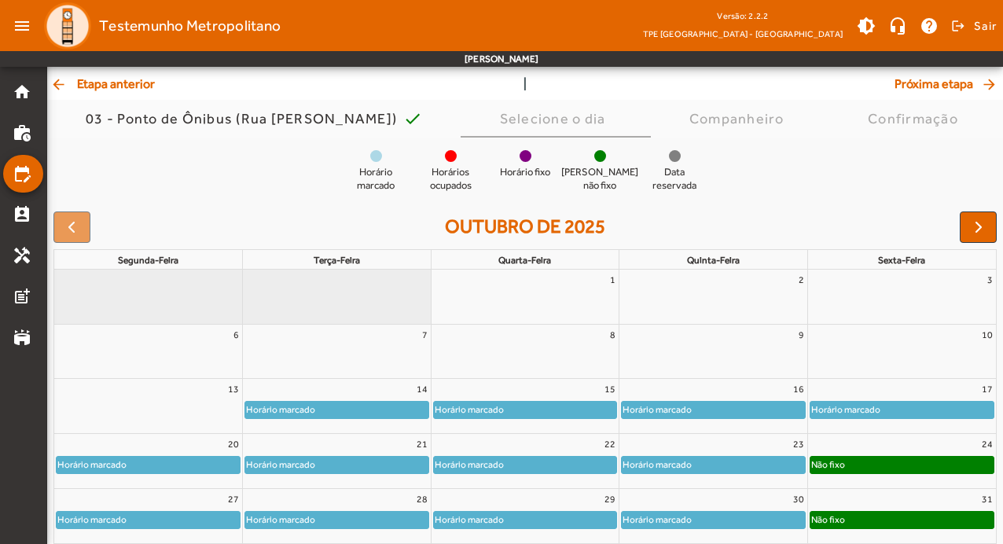
scroll to position [153, 0]
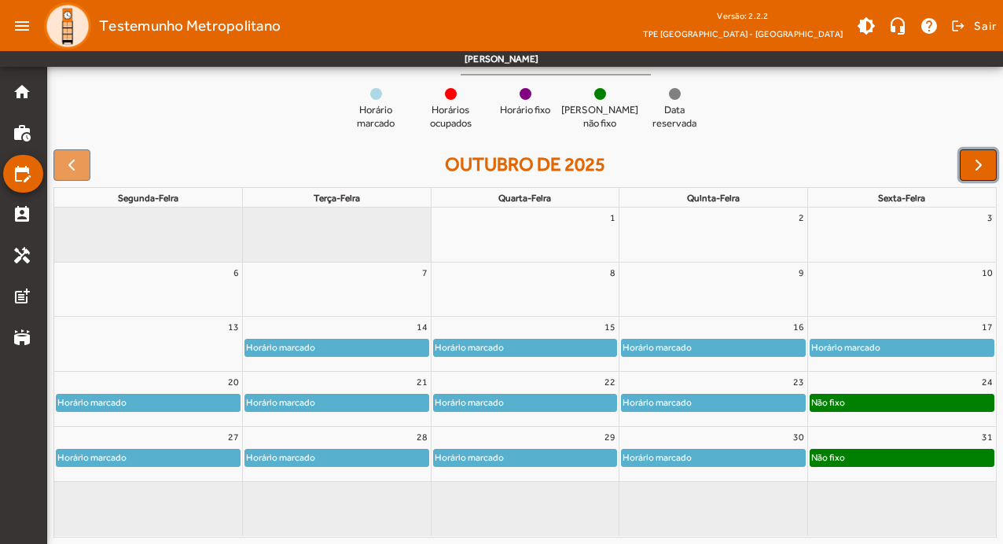
click at [976, 162] on span "button" at bounding box center [978, 165] width 19 height 19
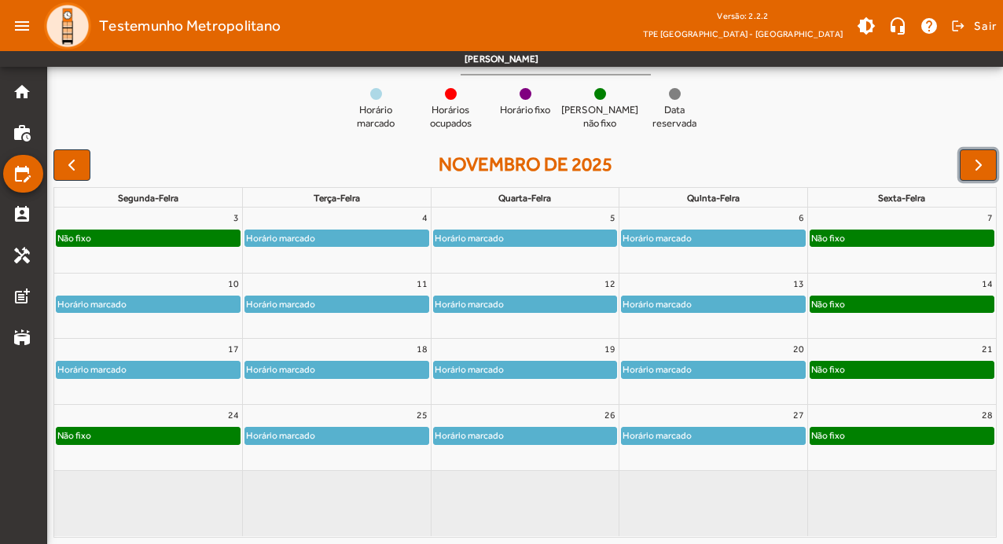
click at [196, 432] on div "Não fixo" at bounding box center [148, 436] width 183 height 16
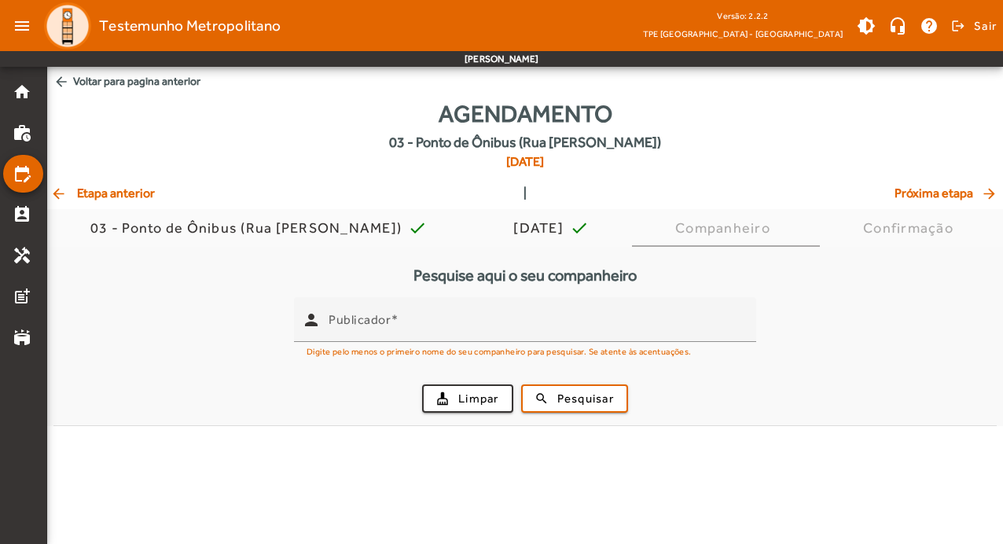
scroll to position [0, 0]
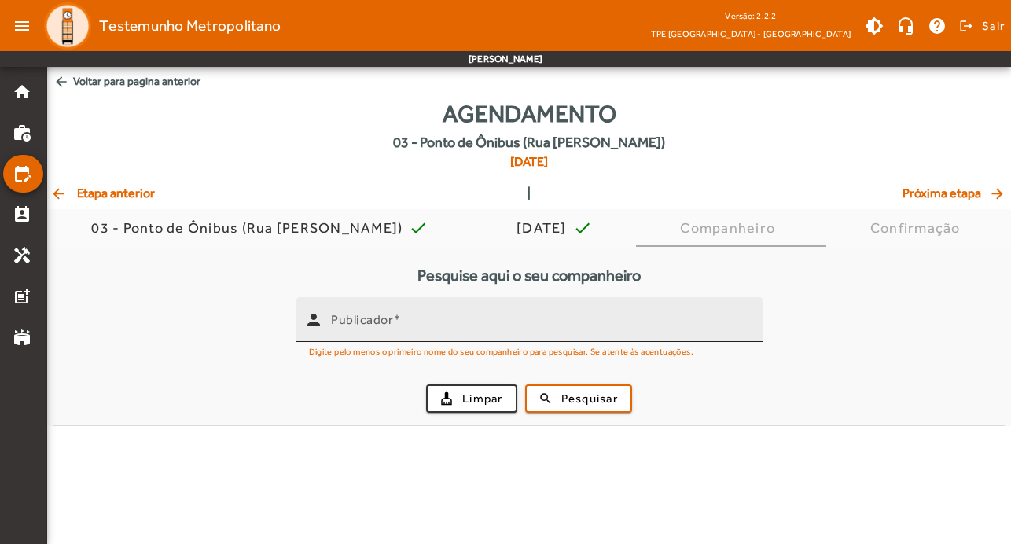
click at [399, 325] on span at bounding box center [397, 319] width 8 height 15
click at [399, 325] on input "Publicador" at bounding box center [540, 326] width 419 height 19
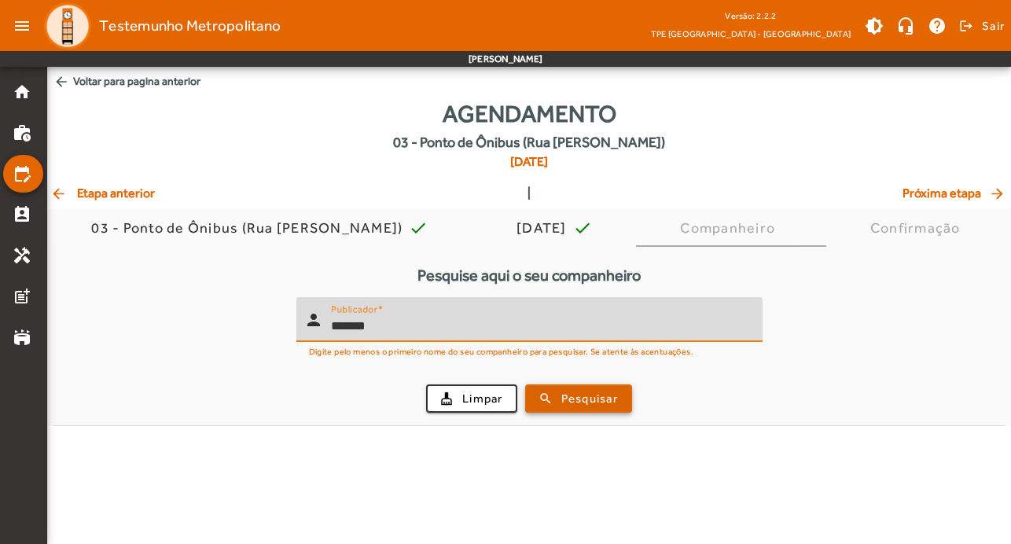
type input "*******"
click at [617, 387] on span "submit" at bounding box center [579, 399] width 104 height 38
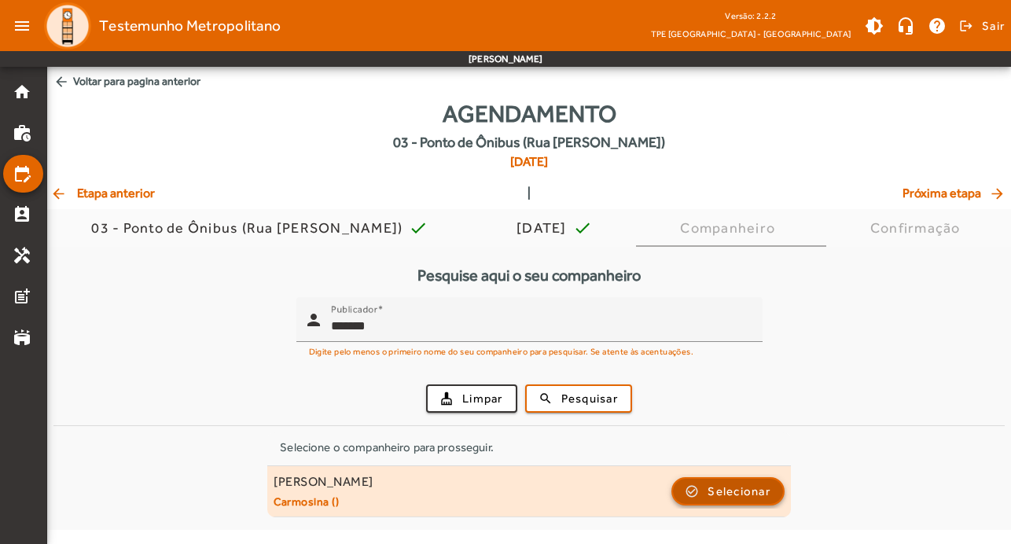
click at [770, 494] on span "button" at bounding box center [728, 491] width 110 height 38
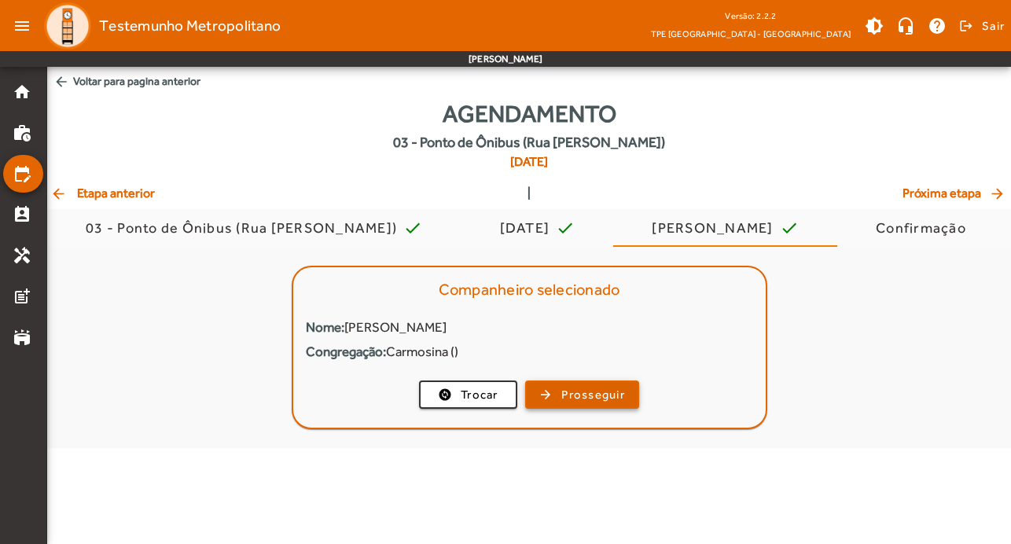
click at [559, 389] on span "button" at bounding box center [582, 395] width 111 height 38
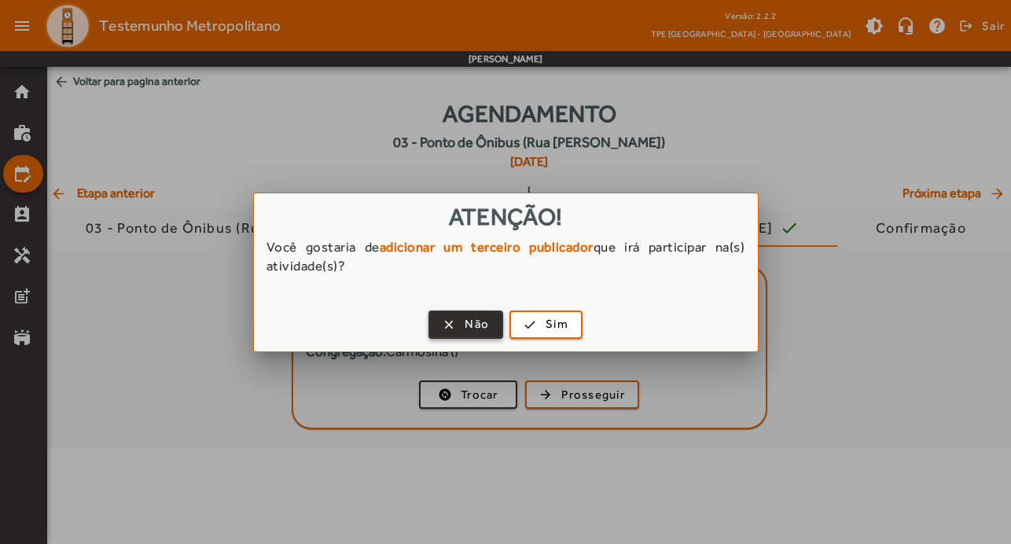
click at [471, 321] on span "Não" at bounding box center [477, 324] width 24 height 18
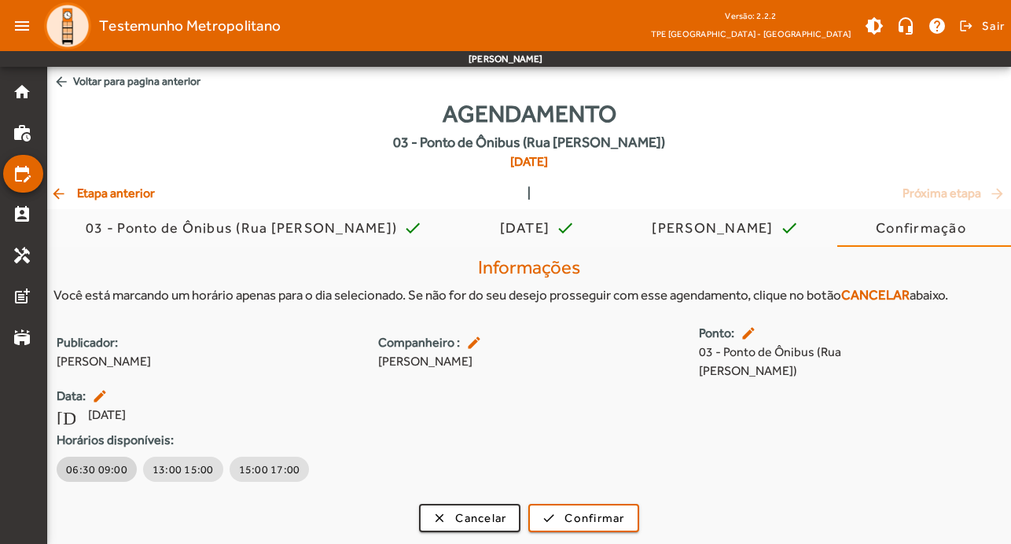
click at [90, 461] on span "06:30 09:00" at bounding box center [96, 469] width 61 height 16
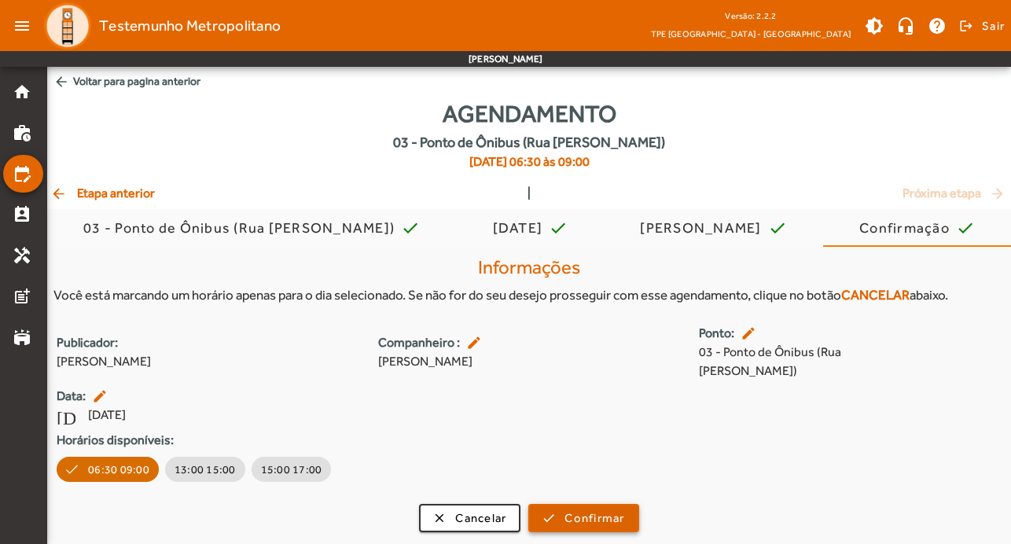
click at [610, 509] on span "Confirmar" at bounding box center [594, 518] width 60 height 18
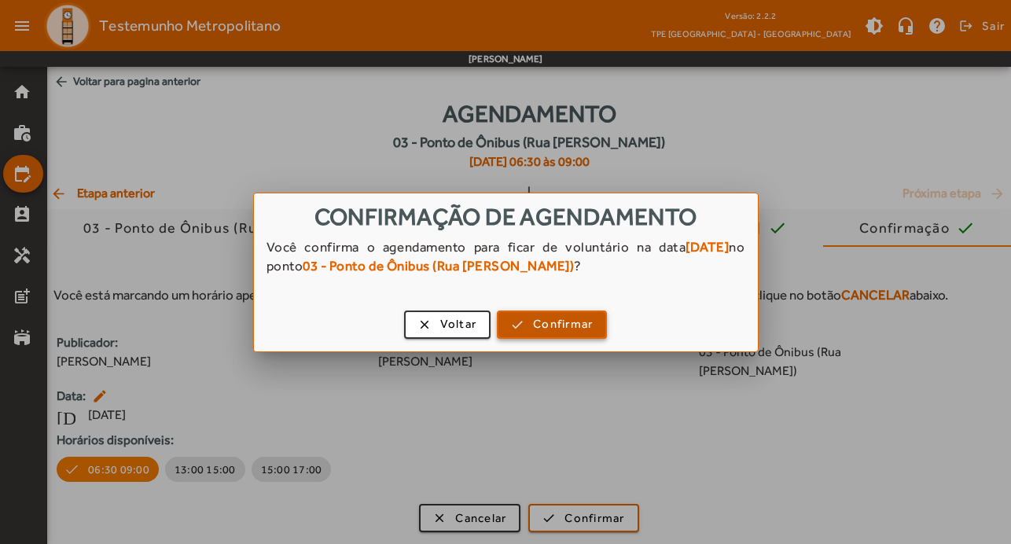
click at [597, 322] on span "button" at bounding box center [551, 325] width 107 height 38
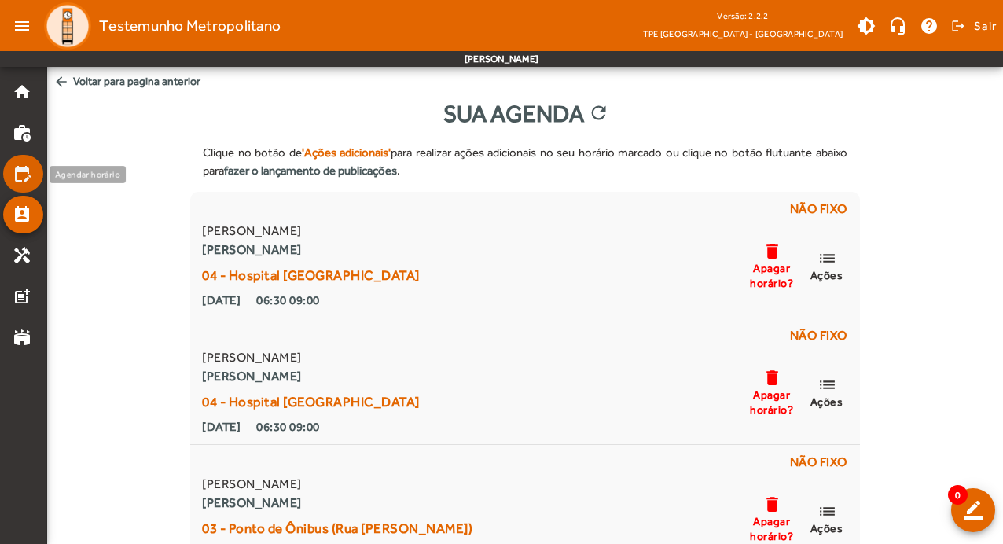
click at [11, 169] on mat-list-item "edit_calendar" at bounding box center [23, 174] width 40 height 38
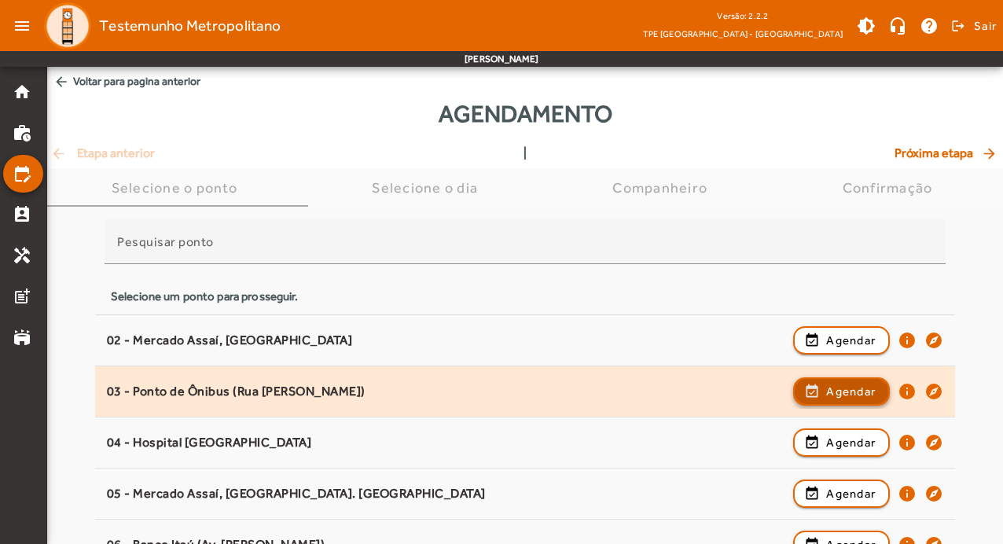
click at [845, 395] on span "Agendar" at bounding box center [851, 391] width 50 height 19
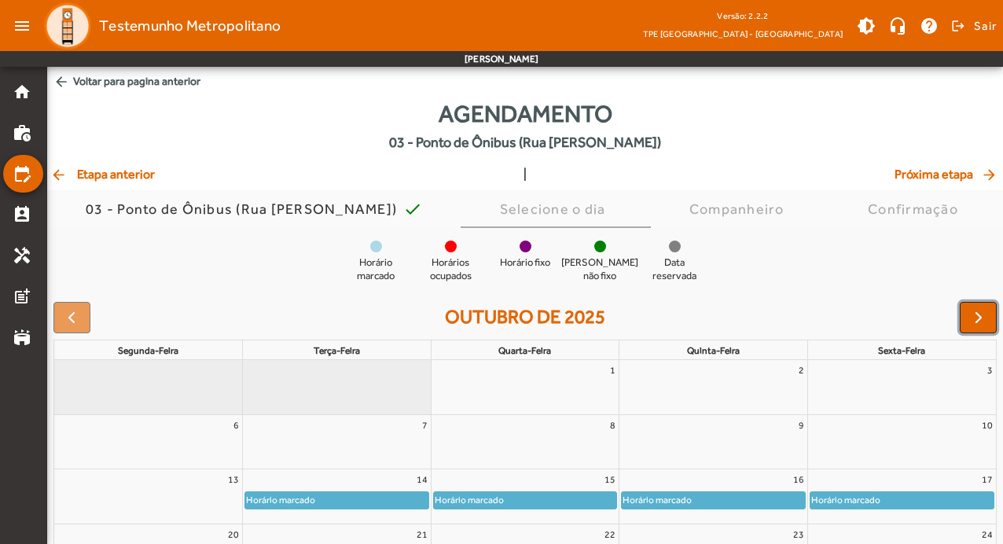
click at [972, 311] on span "button" at bounding box center [978, 317] width 19 height 19
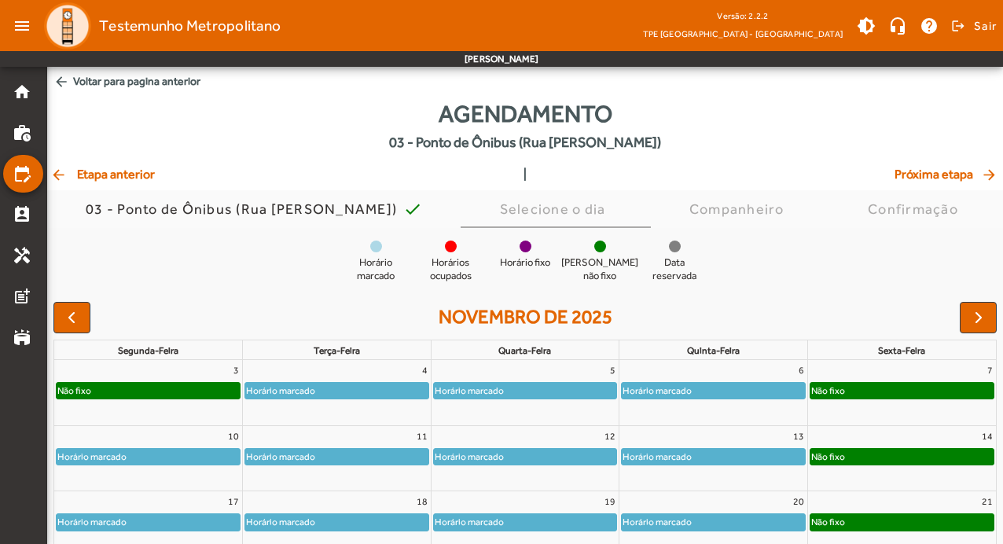
click at [524, 253] on div "Horário fixo" at bounding box center [525, 255] width 63 height 29
click at [530, 245] on div at bounding box center [526, 247] width 12 height 12
click at [980, 309] on span "button" at bounding box center [978, 317] width 19 height 19
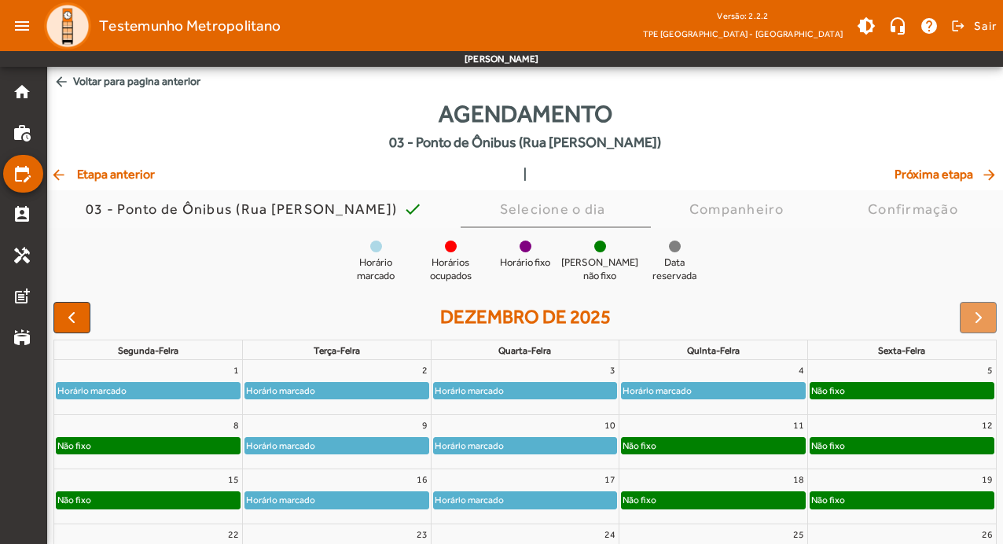
click at [202, 387] on div "Horário marcado" at bounding box center [148, 391] width 183 height 16
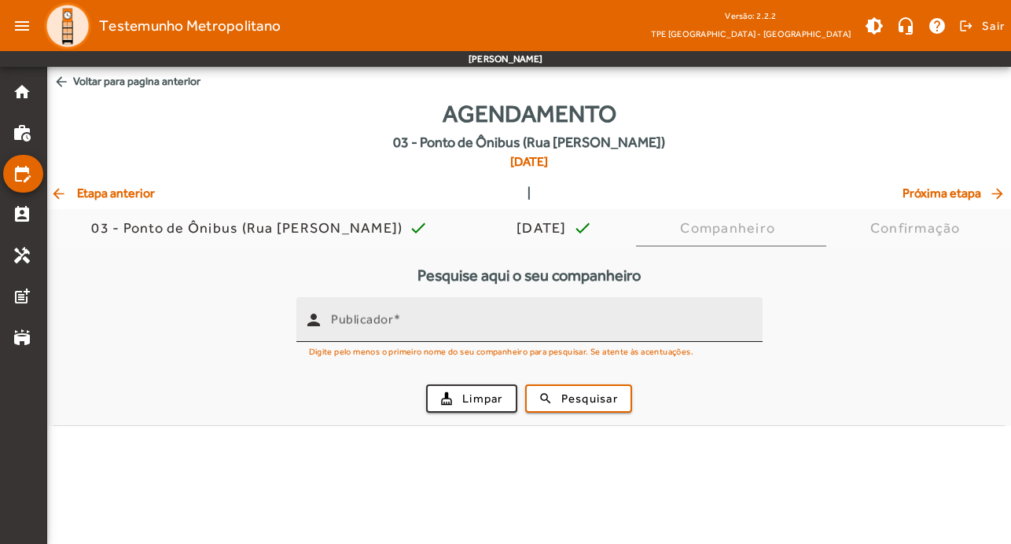
click at [359, 324] on mat-label "Publicador" at bounding box center [362, 319] width 62 height 15
click at [359, 324] on input "Publicador" at bounding box center [540, 326] width 419 height 19
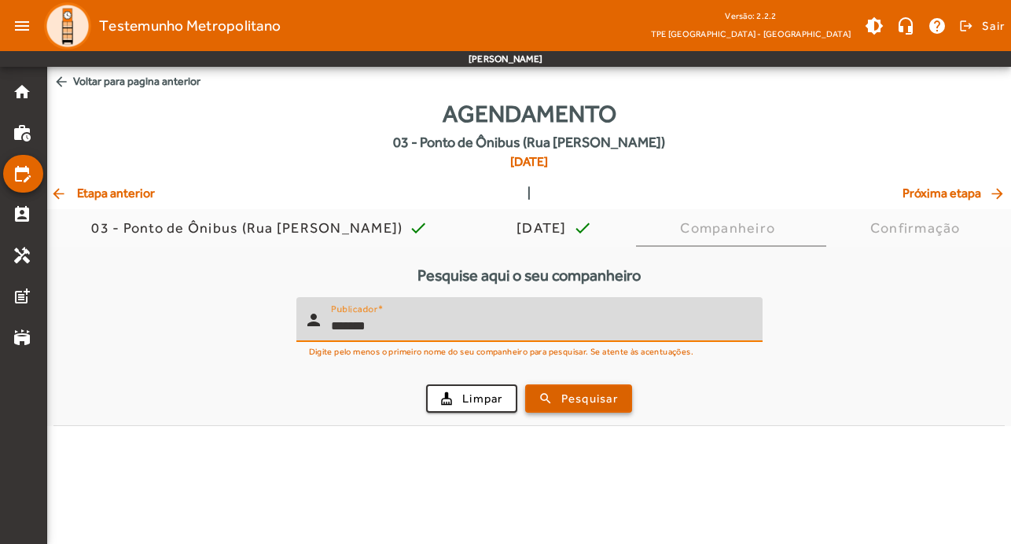
type input "*******"
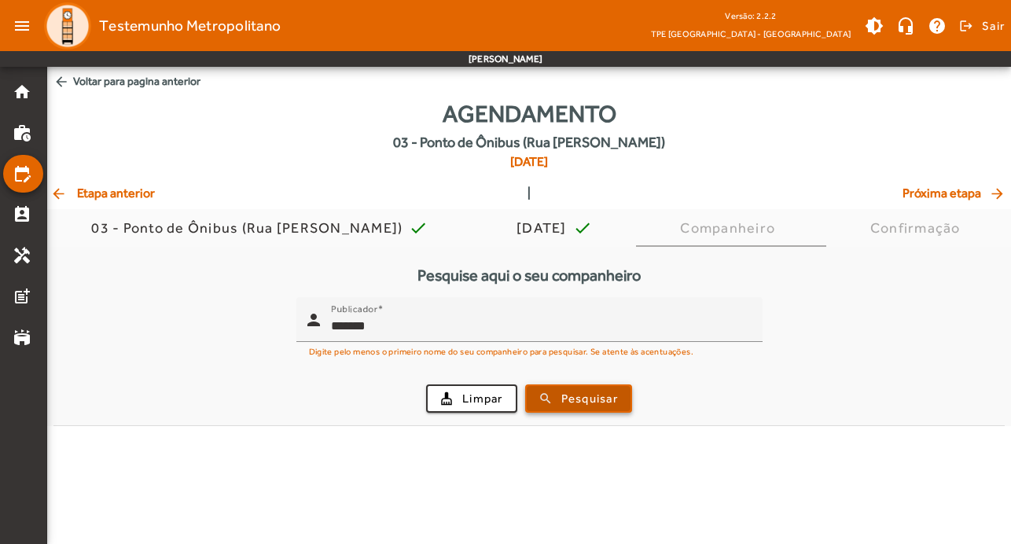
click at [573, 398] on span "Pesquisar" at bounding box center [589, 399] width 57 height 18
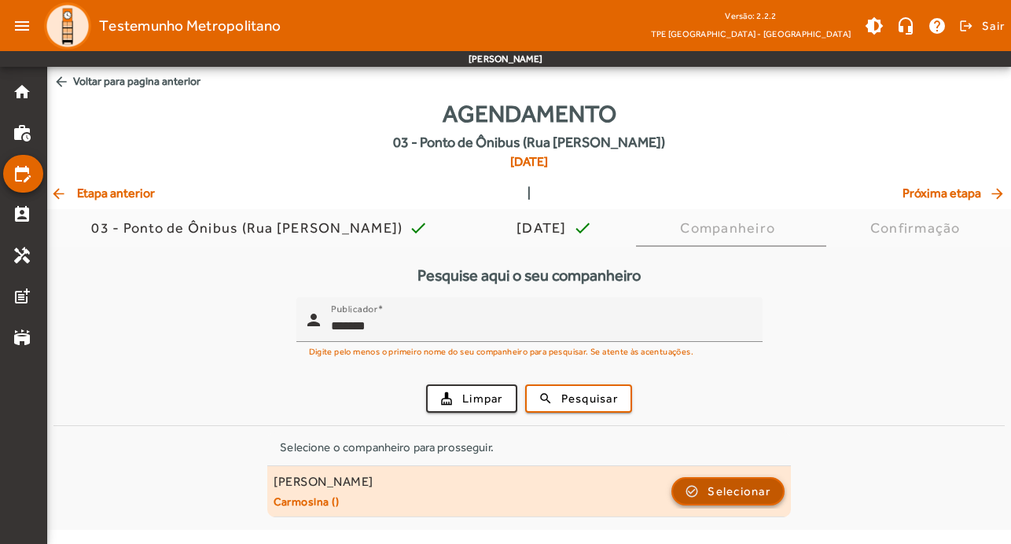
click at [723, 488] on span "Selecionar" at bounding box center [739, 491] width 63 height 19
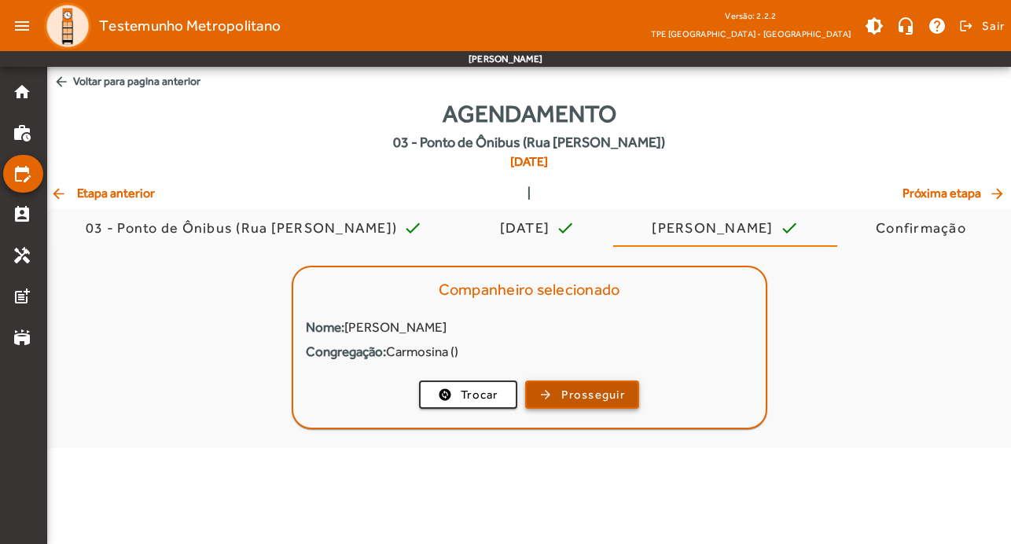
click at [586, 388] on span "Prosseguir" at bounding box center [593, 395] width 64 height 18
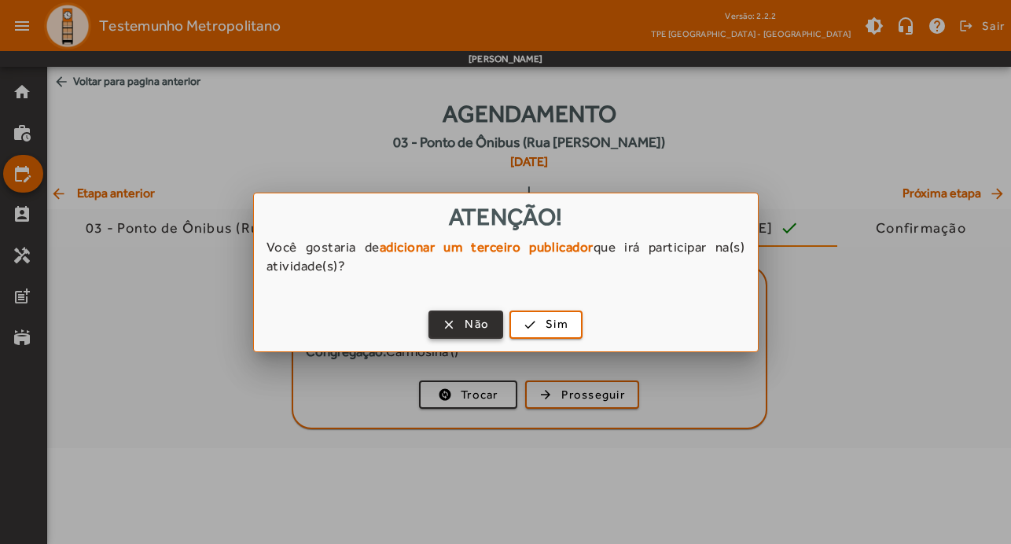
click at [483, 316] on span "Não" at bounding box center [477, 324] width 24 height 18
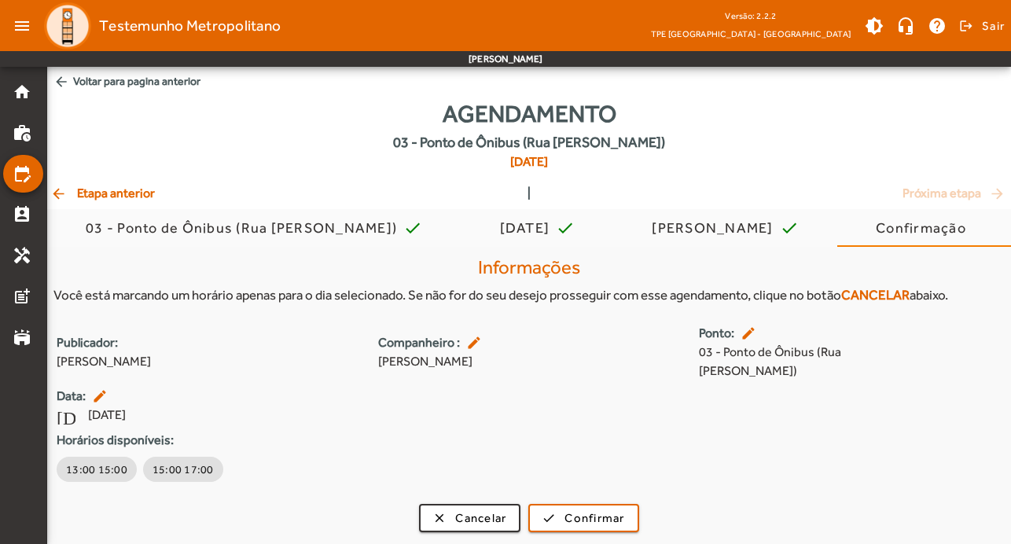
click at [752, 328] on mat-icon "edit" at bounding box center [750, 333] width 19 height 16
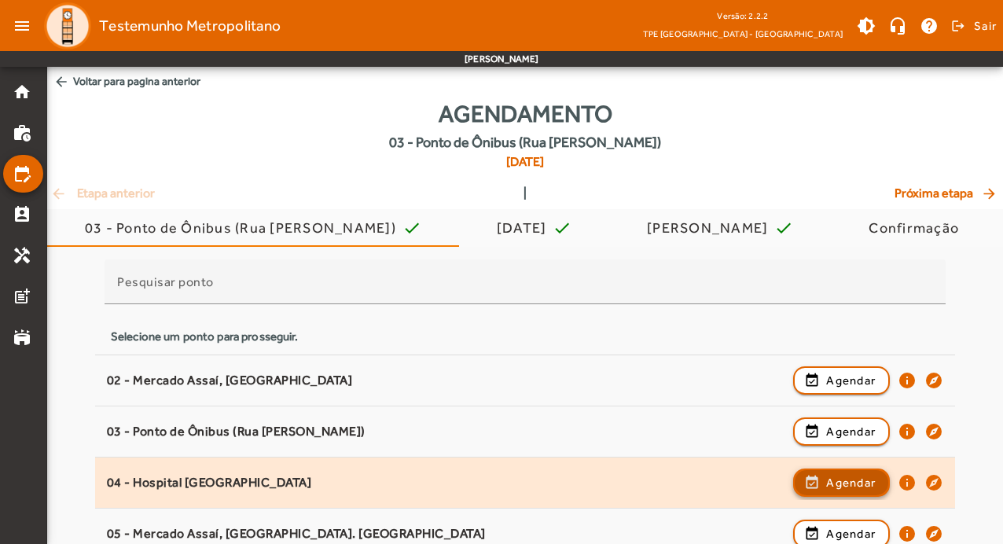
click at [852, 481] on span "Agendar" at bounding box center [851, 482] width 50 height 19
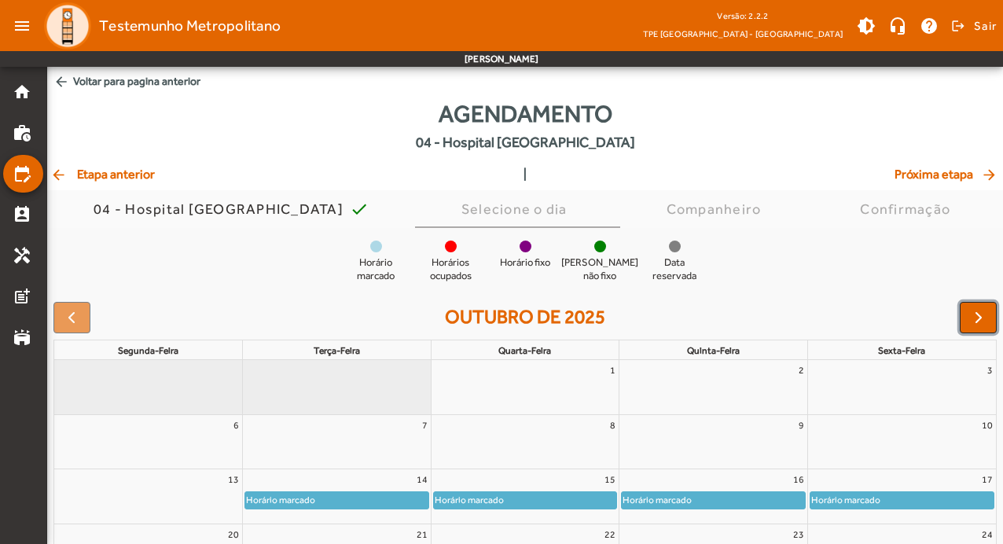
click at [986, 318] on span "button" at bounding box center [978, 317] width 19 height 19
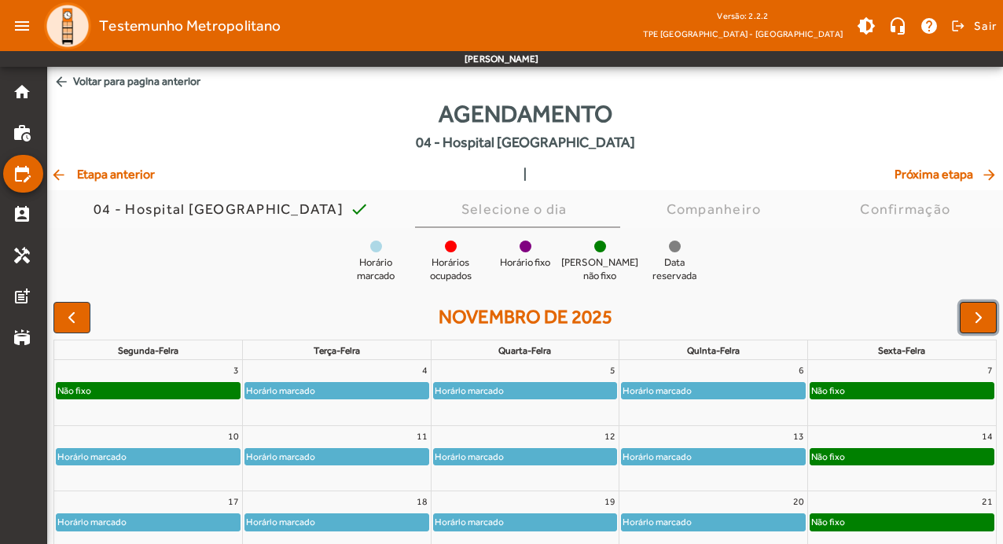
click at [986, 318] on span "button" at bounding box center [978, 317] width 19 height 19
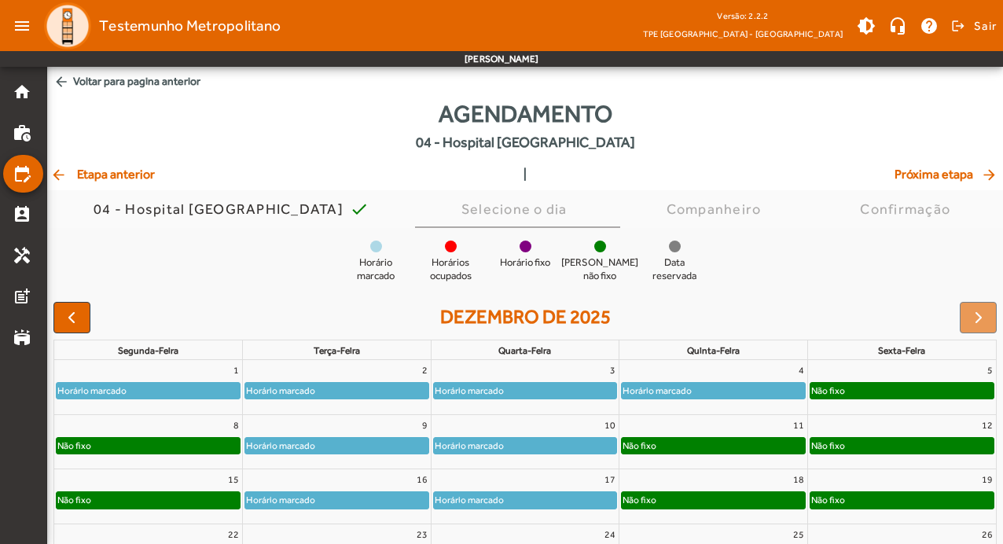
click at [221, 390] on div "Horário marcado" at bounding box center [148, 391] width 183 height 16
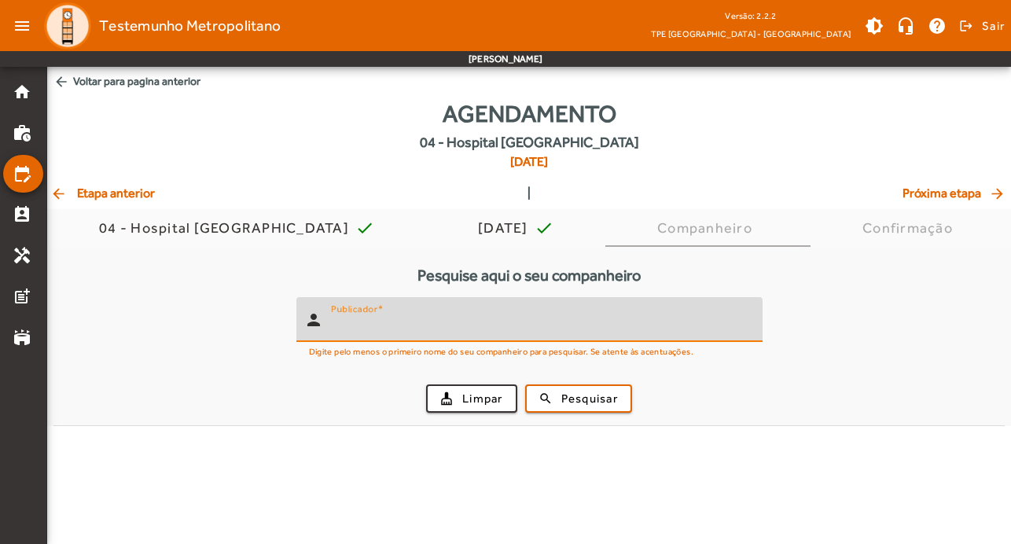
click at [449, 334] on input "Publicador" at bounding box center [540, 326] width 419 height 19
type input "*******"
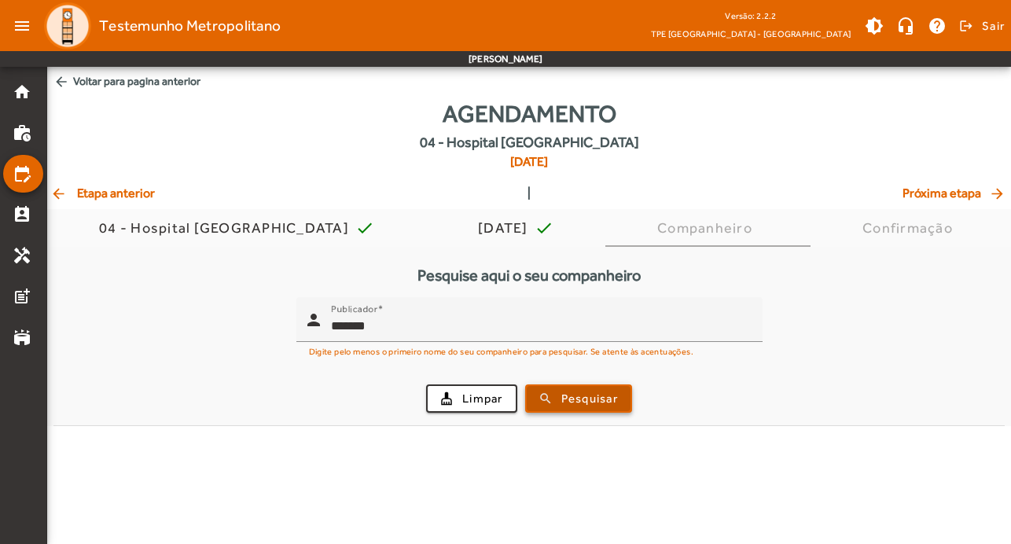
click at [623, 394] on span "submit" at bounding box center [579, 399] width 104 height 38
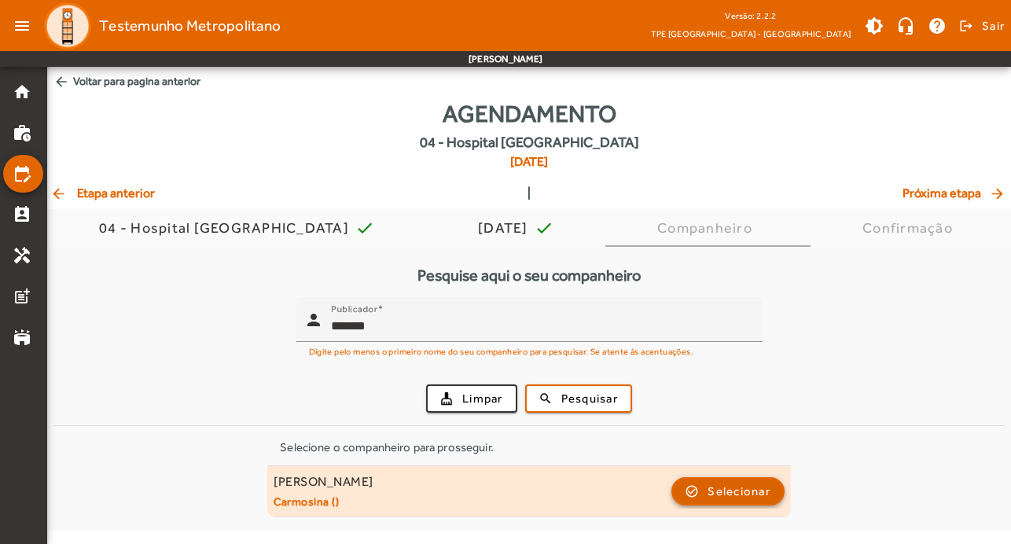
click at [779, 488] on span "button" at bounding box center [728, 491] width 110 height 38
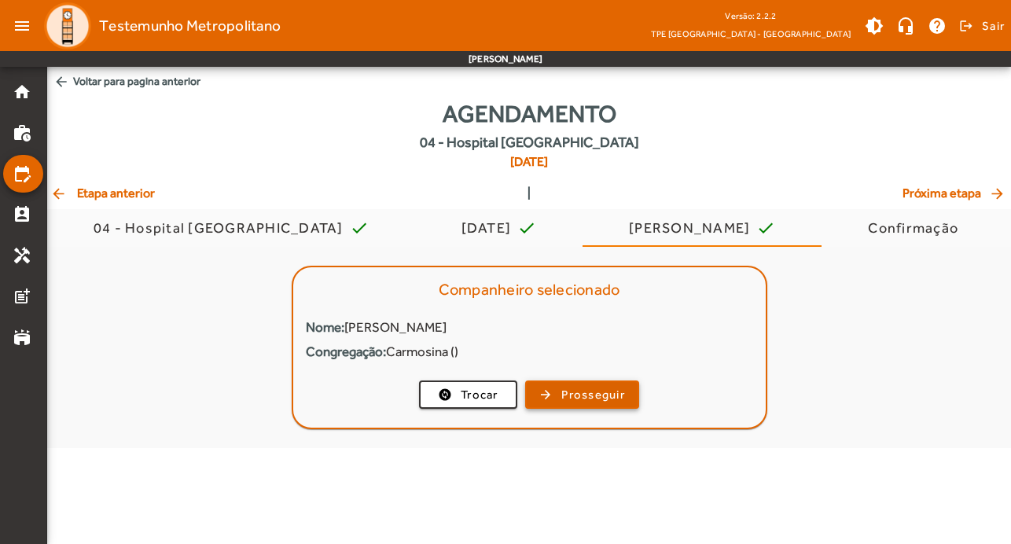
click at [574, 392] on span "Prosseguir" at bounding box center [593, 395] width 64 height 18
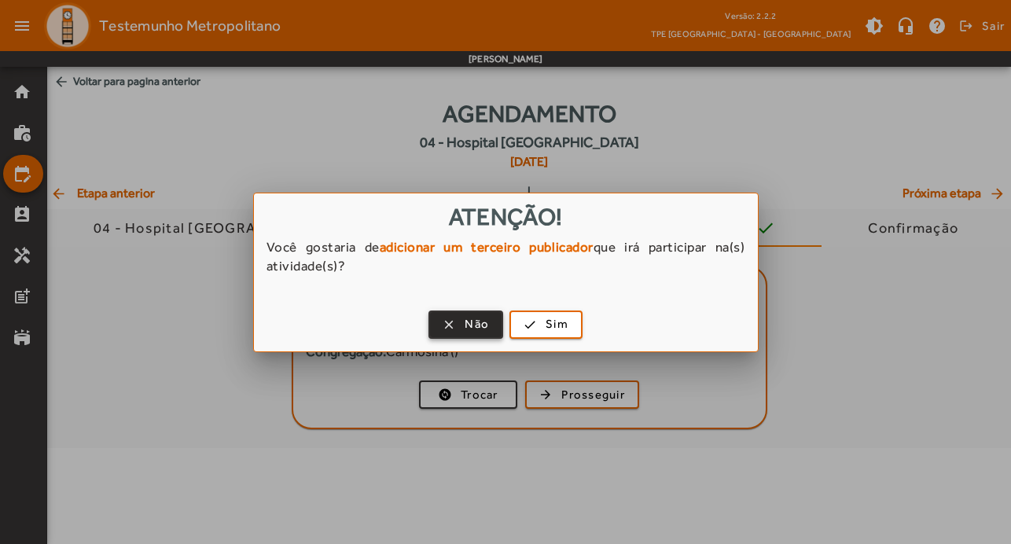
click at [484, 317] on span "Não" at bounding box center [477, 324] width 24 height 18
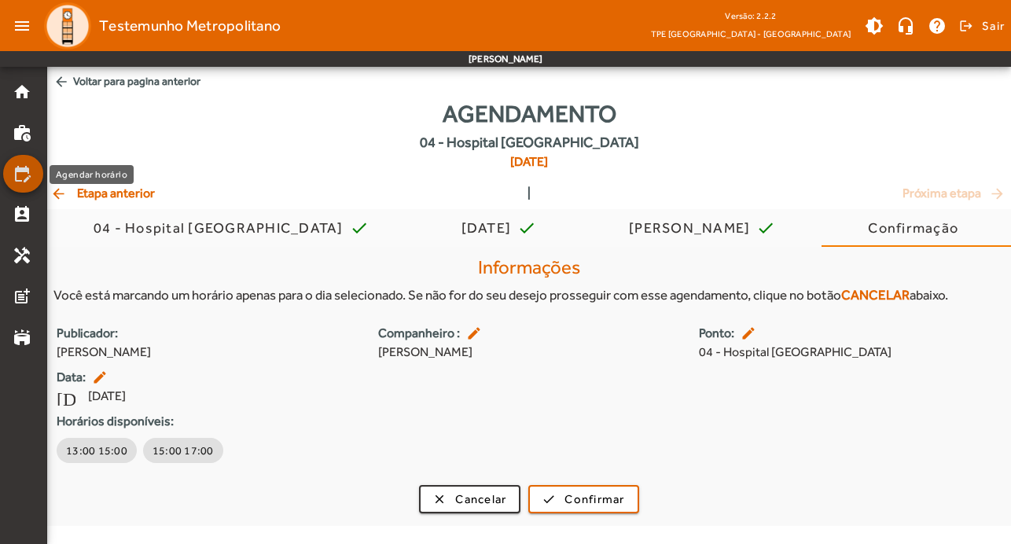
click at [26, 171] on mat-icon "edit_calendar" at bounding box center [22, 173] width 19 height 19
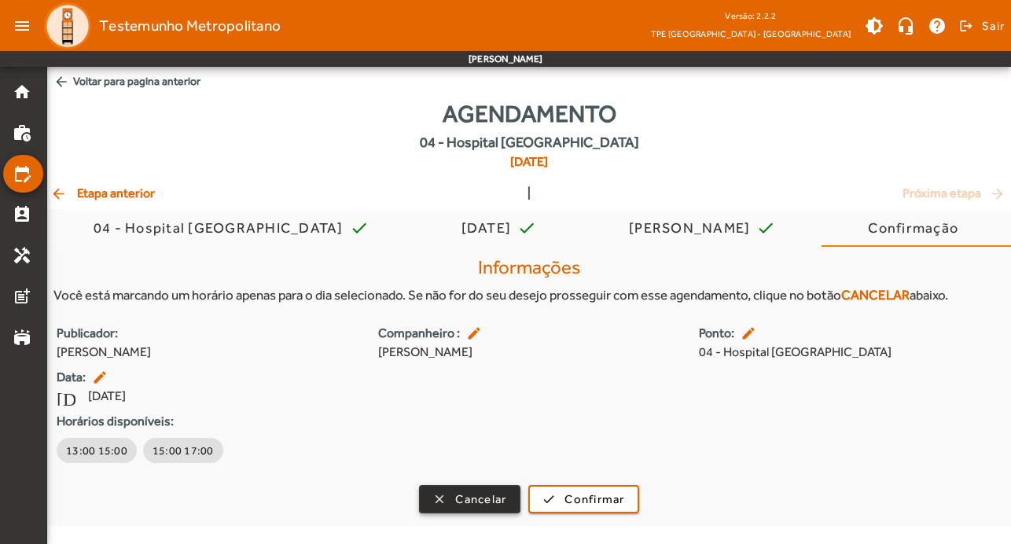
click at [461, 499] on span "Cancelar" at bounding box center [480, 500] width 51 height 18
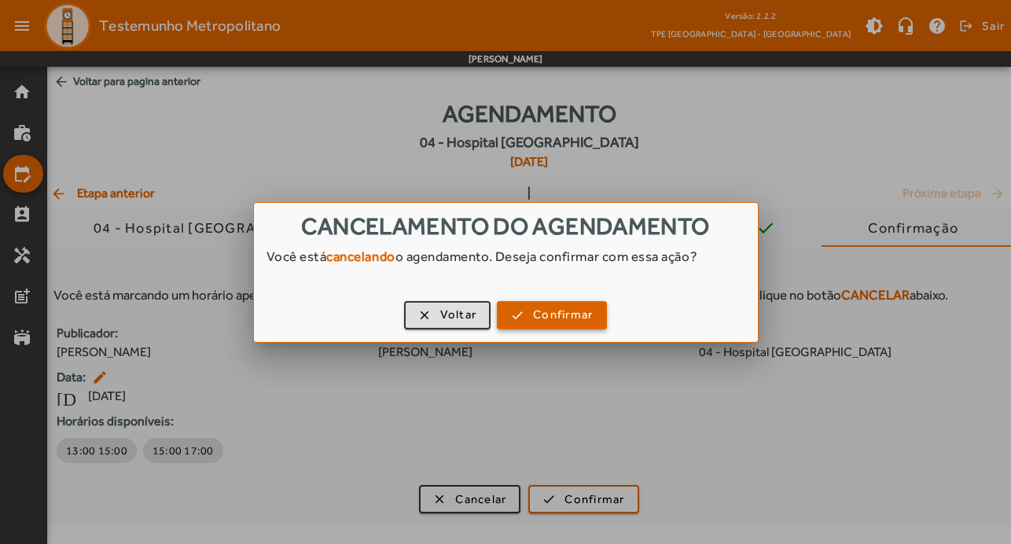
click at [583, 322] on span "Confirmar" at bounding box center [563, 315] width 60 height 18
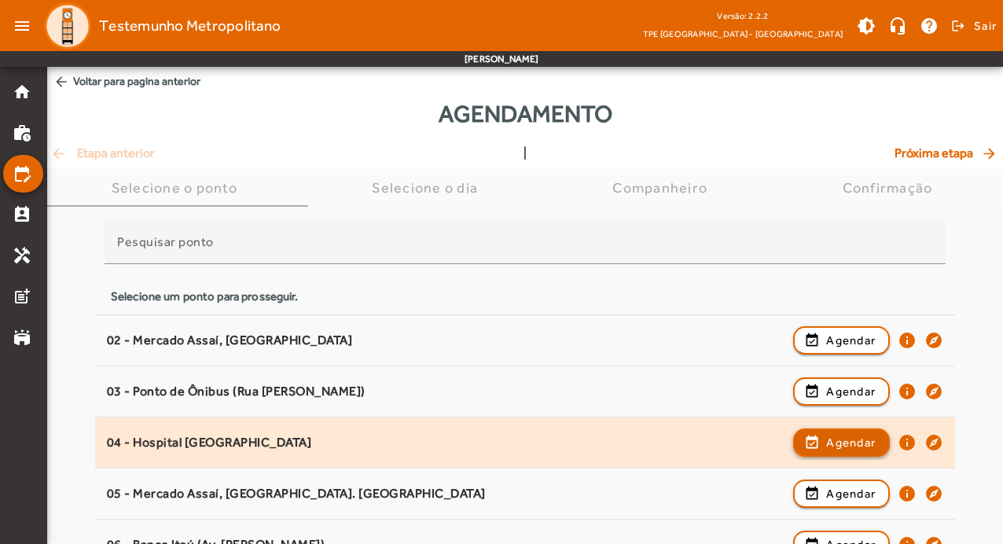
click at [849, 444] on span "Agendar" at bounding box center [851, 442] width 50 height 19
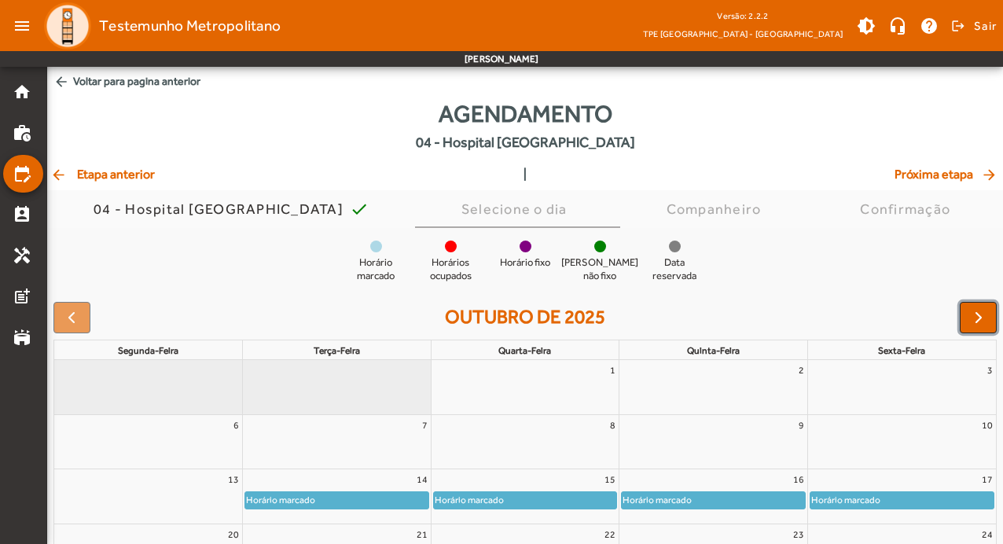
click at [980, 318] on span "button" at bounding box center [978, 317] width 19 height 19
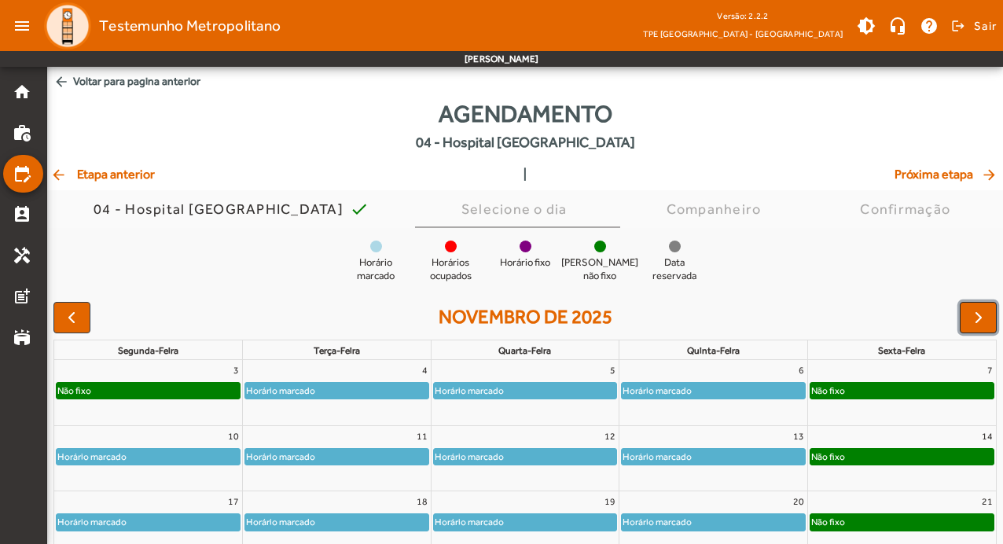
click at [980, 318] on span "button" at bounding box center [978, 317] width 19 height 19
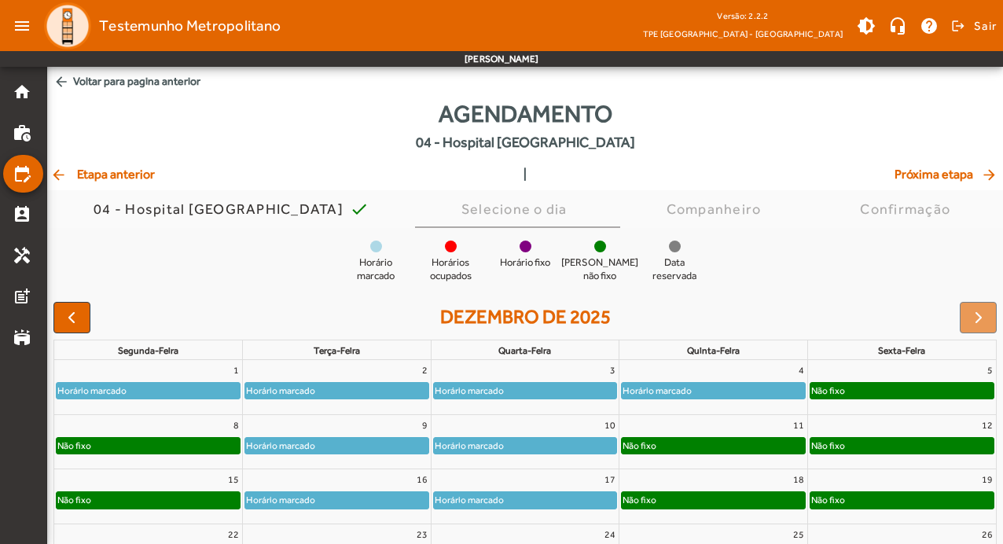
click at [380, 391] on div "Horário marcado" at bounding box center [336, 391] width 183 height 16
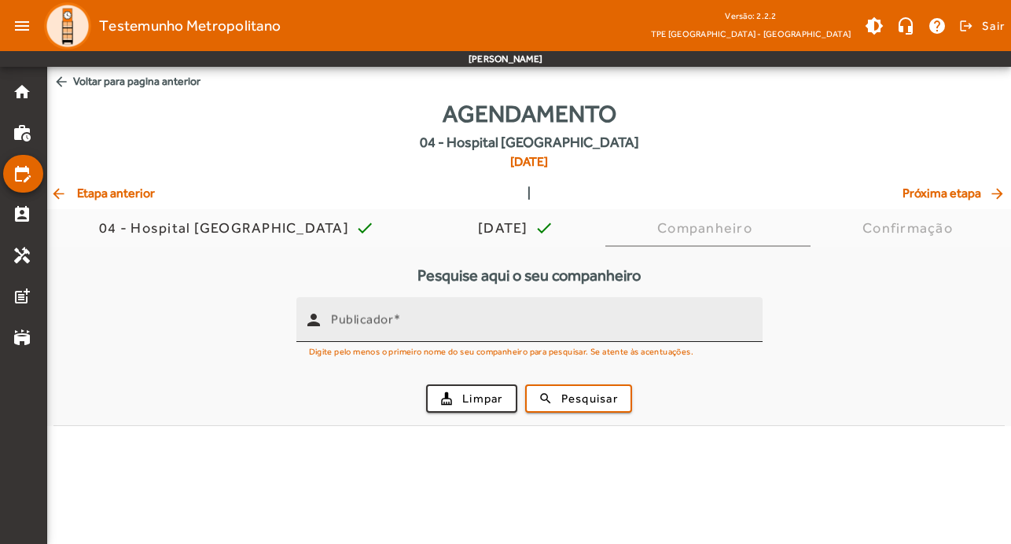
click at [389, 335] on div "Publicador" at bounding box center [540, 319] width 419 height 45
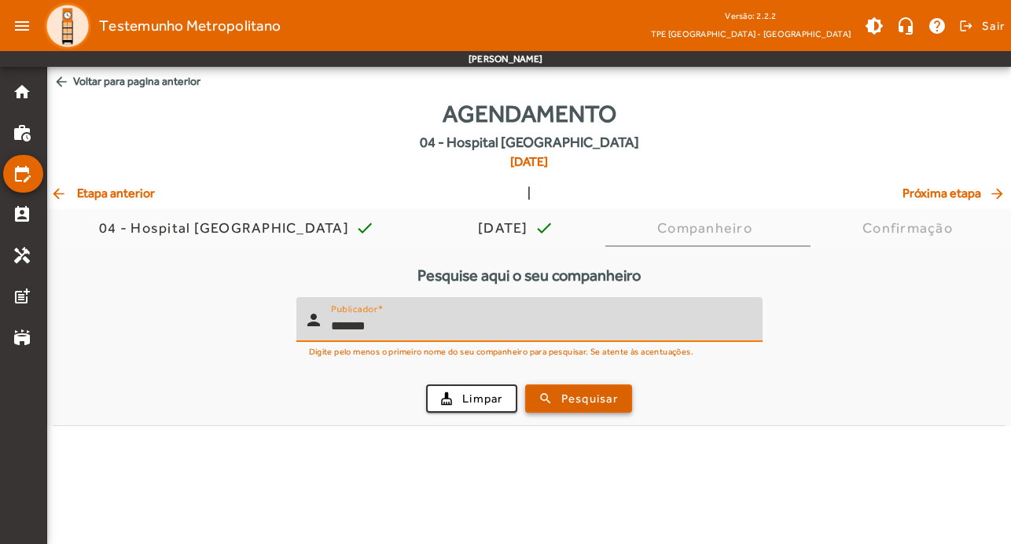
type input "*******"
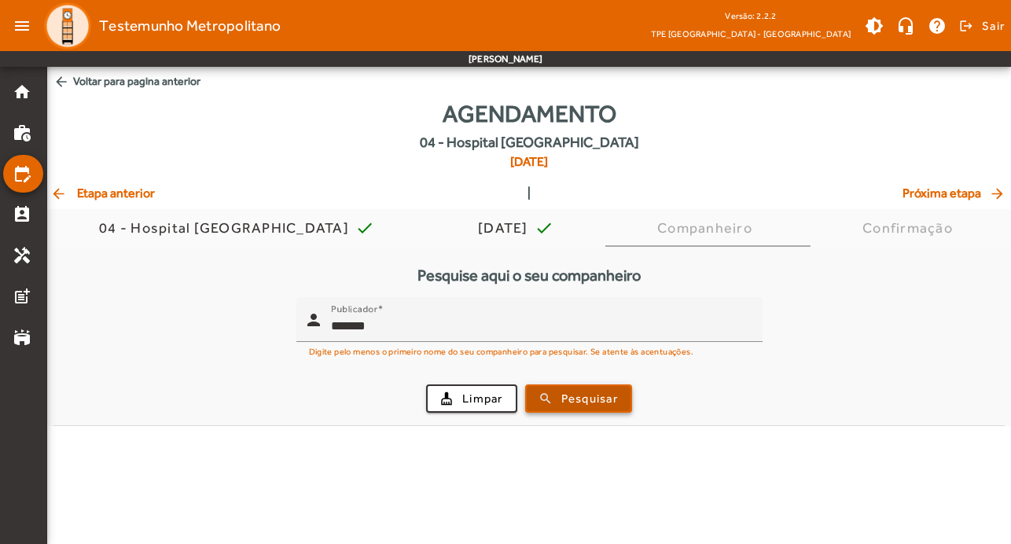
click at [588, 403] on span "Pesquisar" at bounding box center [589, 399] width 57 height 18
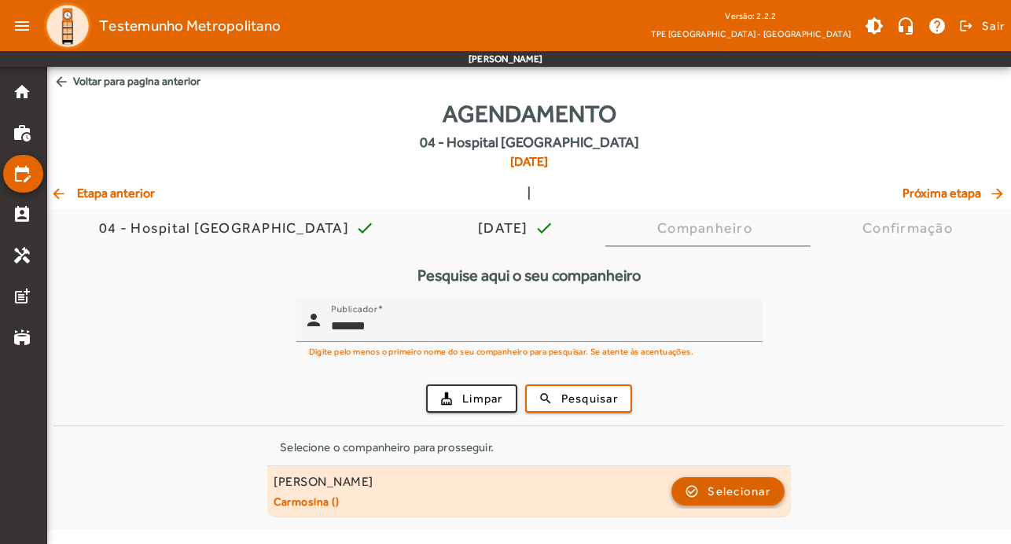
click at [783, 488] on button "check_circle_outline Selecionar" at bounding box center [727, 491] width 113 height 28
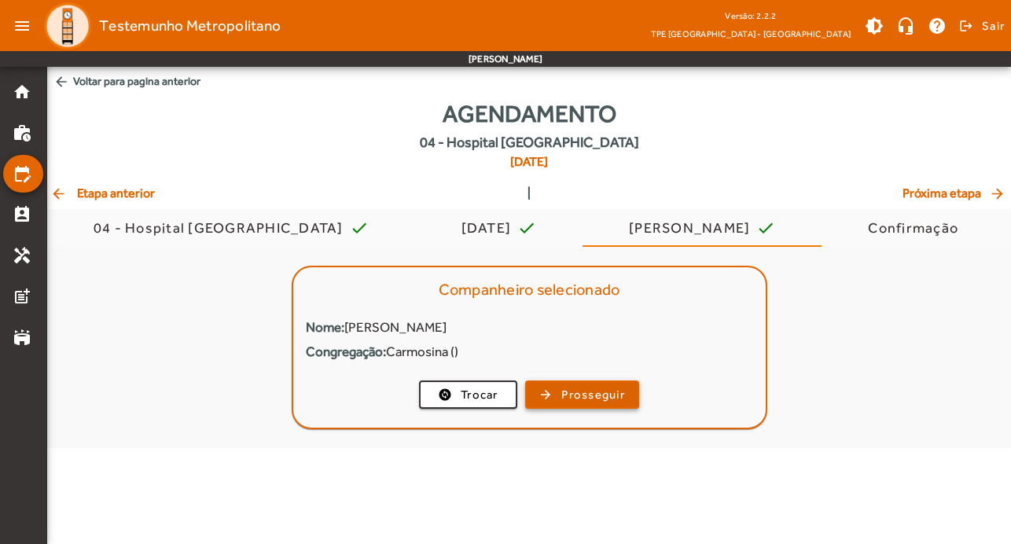
click at [592, 391] on span "Prosseguir" at bounding box center [593, 395] width 64 height 18
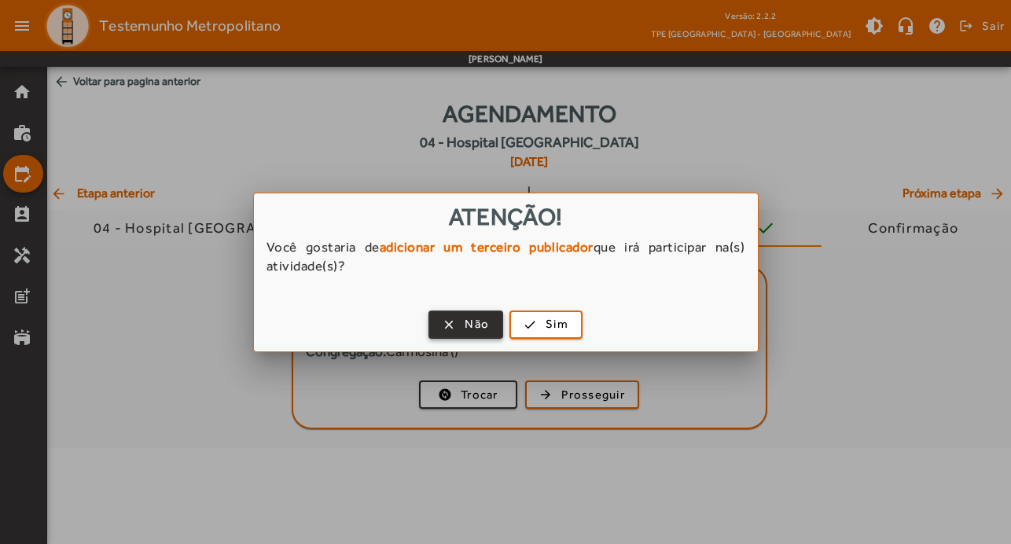
click at [471, 324] on span "Não" at bounding box center [477, 324] width 24 height 18
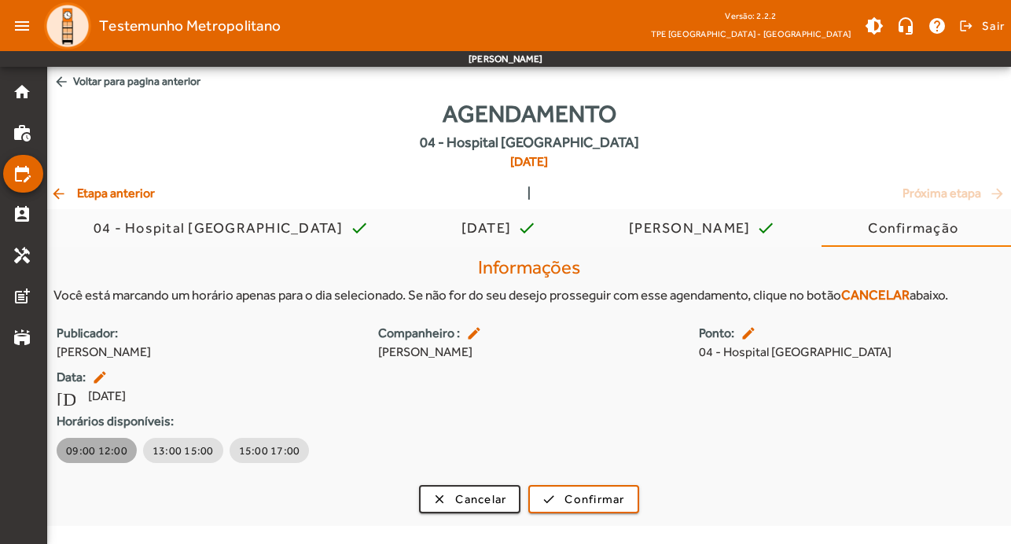
click at [94, 447] on span "09:00 12:00" at bounding box center [96, 451] width 61 height 16
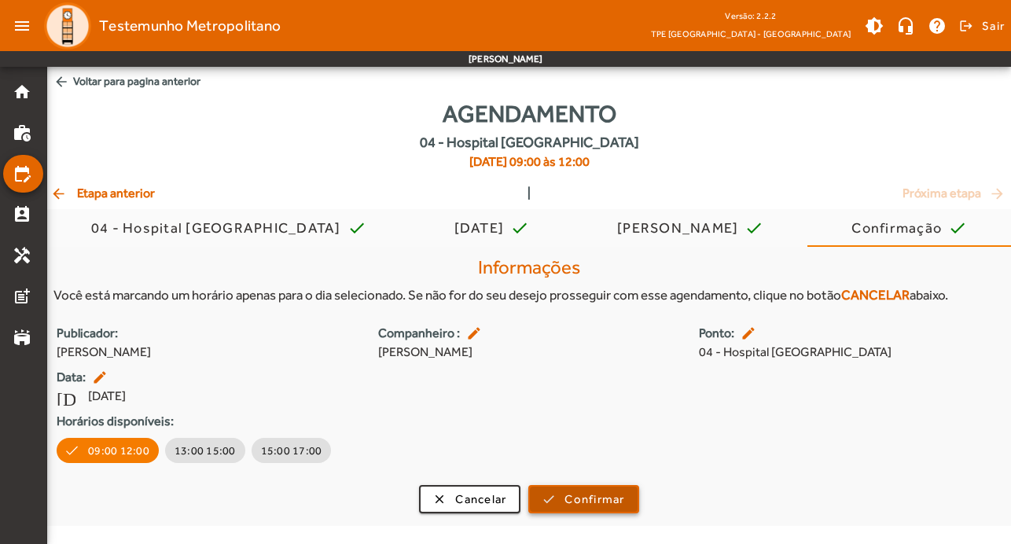
click at [608, 502] on span "Confirmar" at bounding box center [594, 500] width 60 height 18
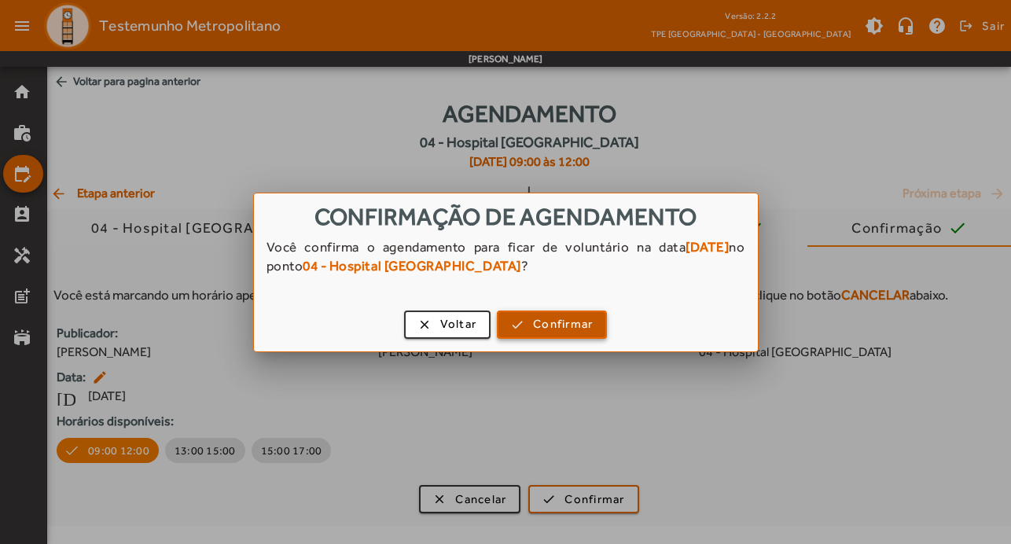
click at [575, 312] on span "button" at bounding box center [551, 325] width 107 height 38
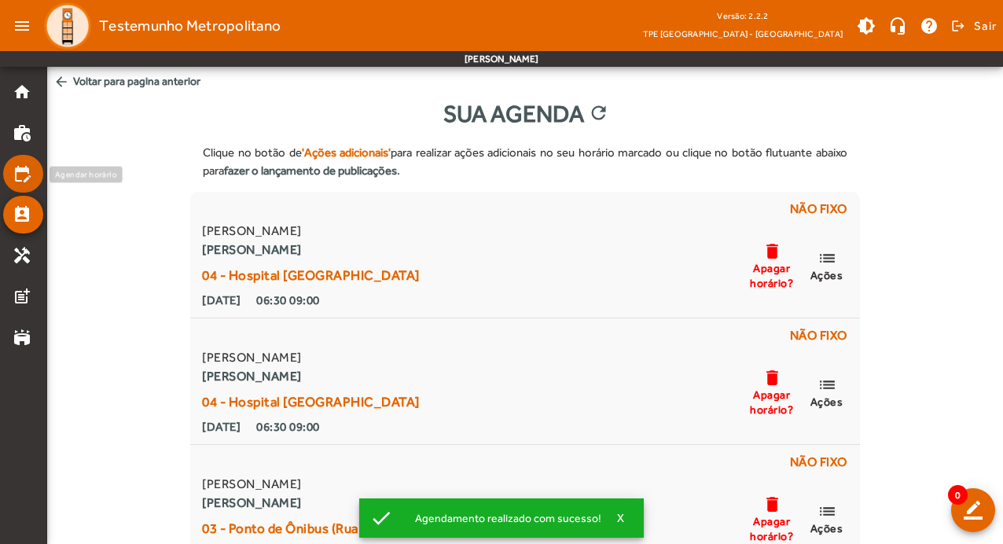
click at [17, 176] on mat-icon "edit_calendar" at bounding box center [22, 173] width 19 height 19
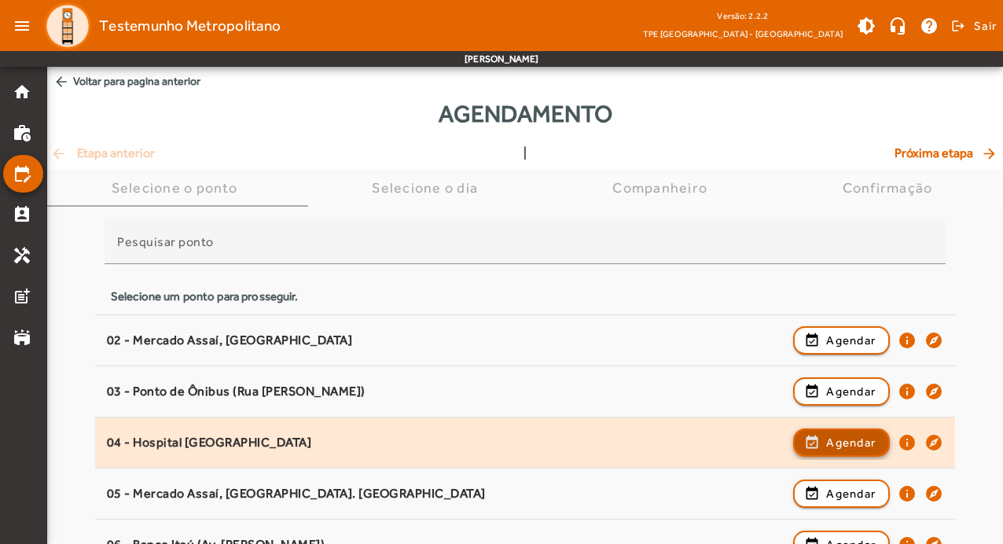
click at [840, 438] on span "Agendar" at bounding box center [851, 442] width 50 height 19
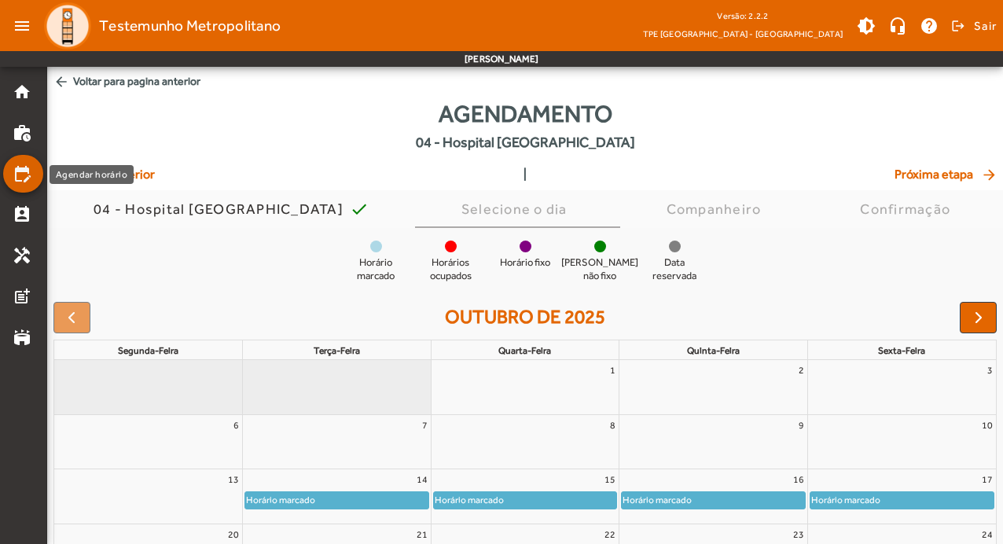
click at [28, 175] on mat-icon "edit_calendar" at bounding box center [22, 173] width 19 height 19
click at [67, 175] on mat-icon "arrow_back" at bounding box center [59, 175] width 19 height 16
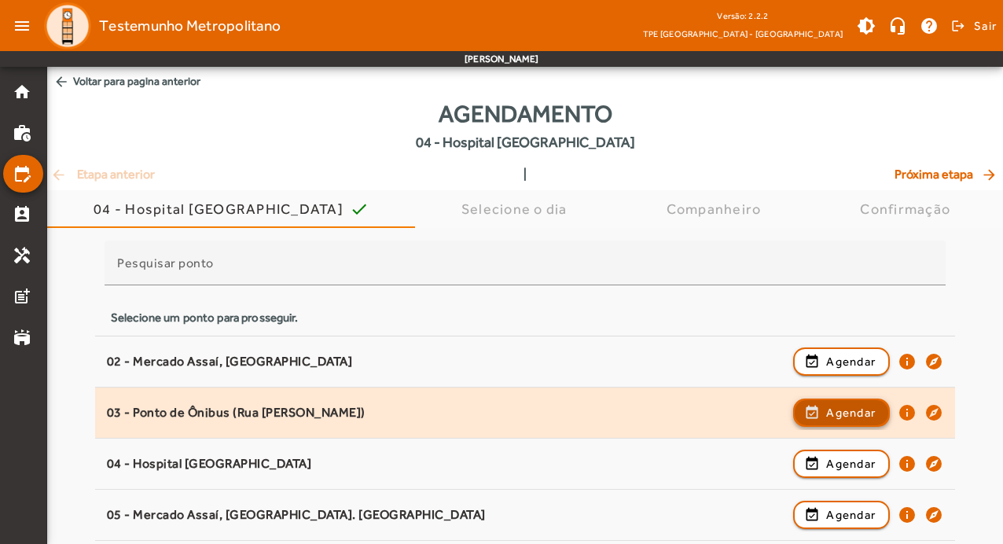
click at [854, 417] on span "Agendar" at bounding box center [851, 412] width 50 height 19
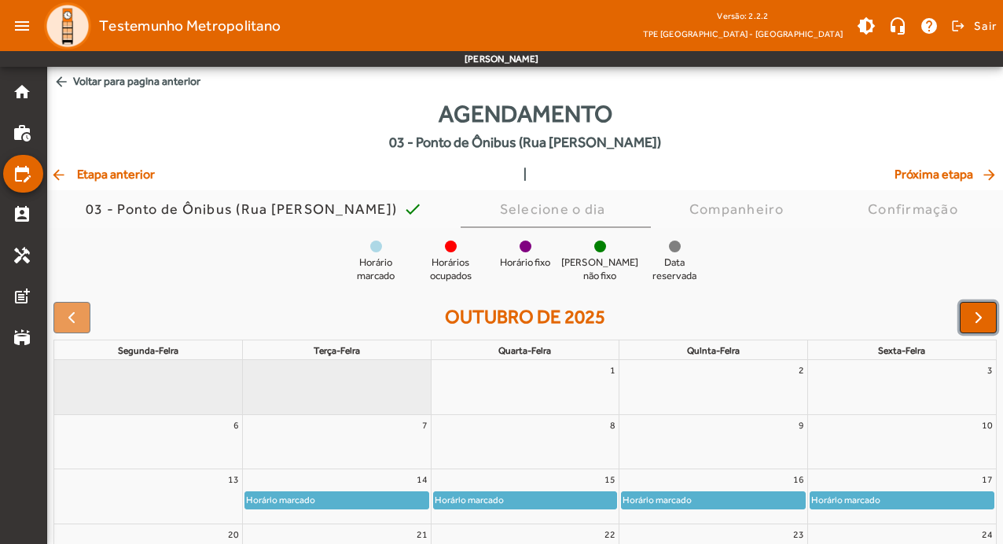
click at [972, 314] on span "button" at bounding box center [978, 317] width 19 height 19
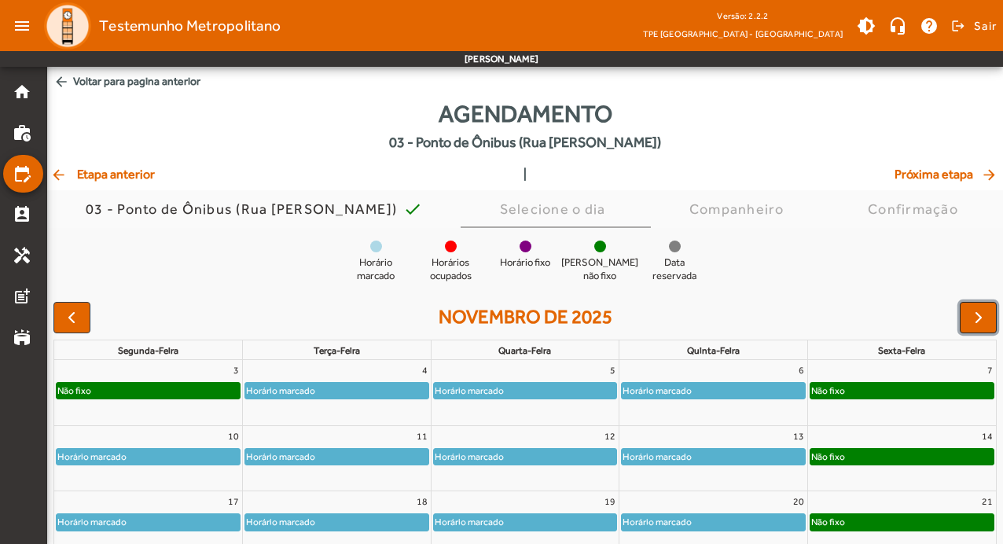
click at [972, 314] on span "button" at bounding box center [978, 317] width 19 height 19
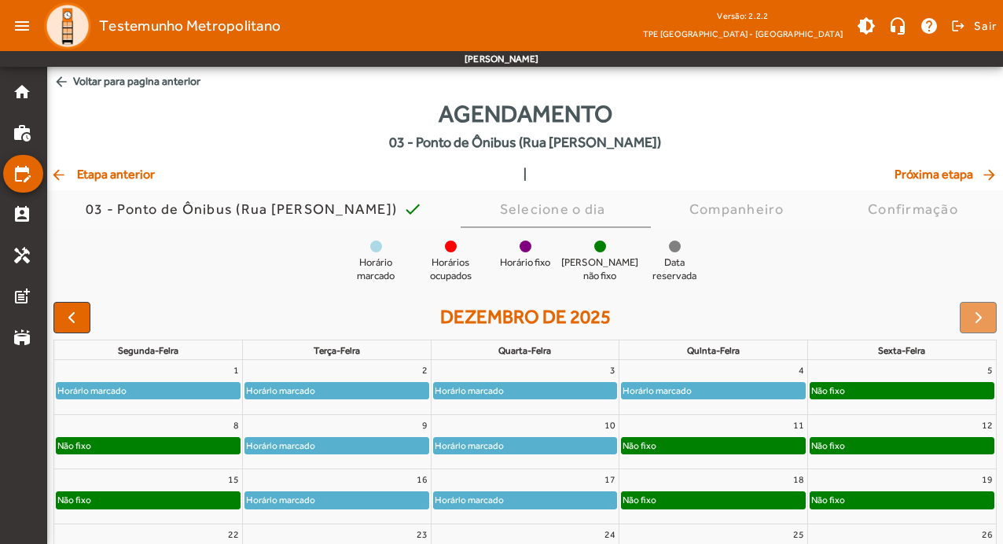
click at [512, 391] on div "Horário marcado" at bounding box center [525, 391] width 183 height 16
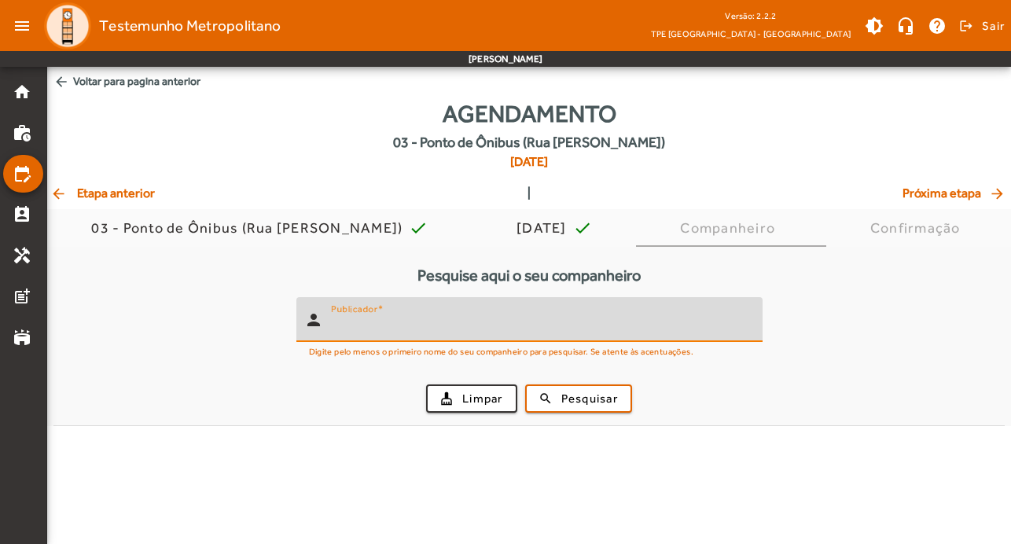
click at [466, 327] on input "Publicador" at bounding box center [540, 326] width 419 height 19
type input "*******"
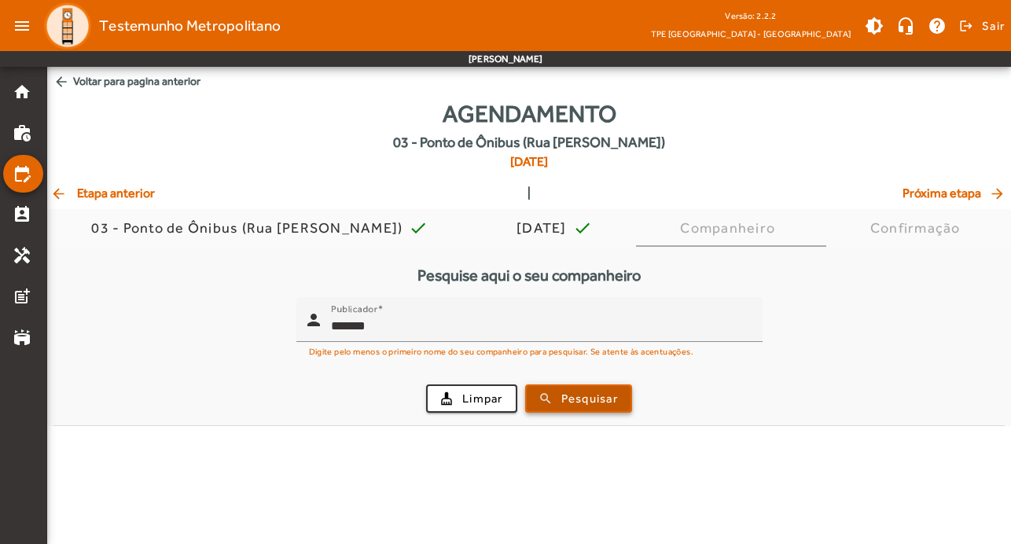
click at [611, 399] on span "Pesquisar" at bounding box center [589, 399] width 57 height 18
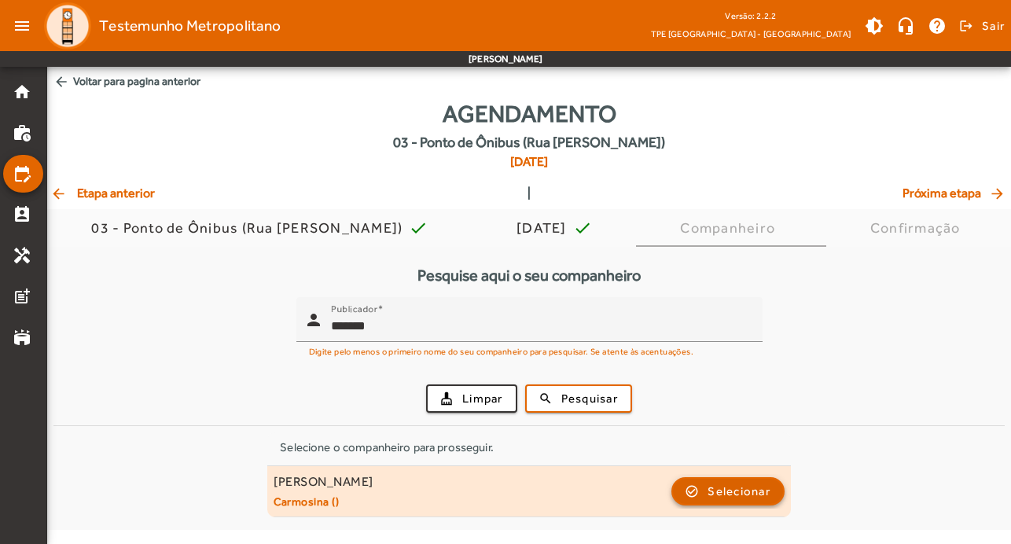
click at [746, 491] on span "Selecionar" at bounding box center [739, 491] width 63 height 19
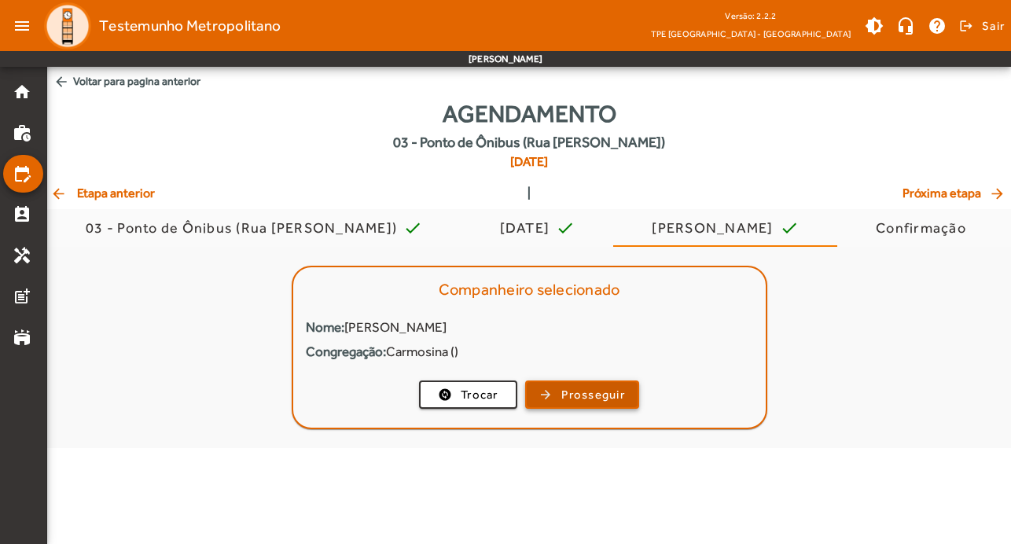
click at [567, 387] on span "Prosseguir" at bounding box center [593, 395] width 64 height 18
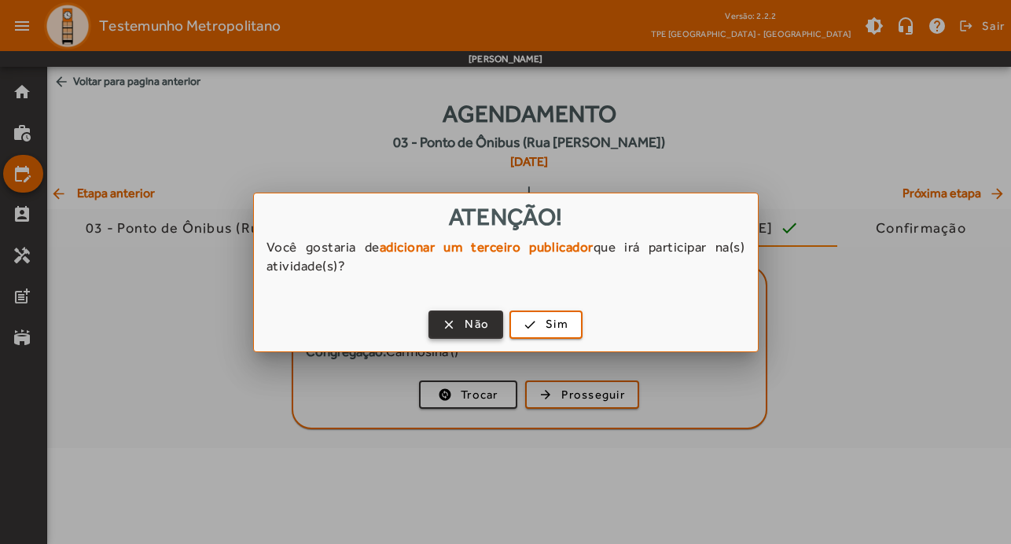
click at [469, 329] on span "Não" at bounding box center [477, 324] width 24 height 18
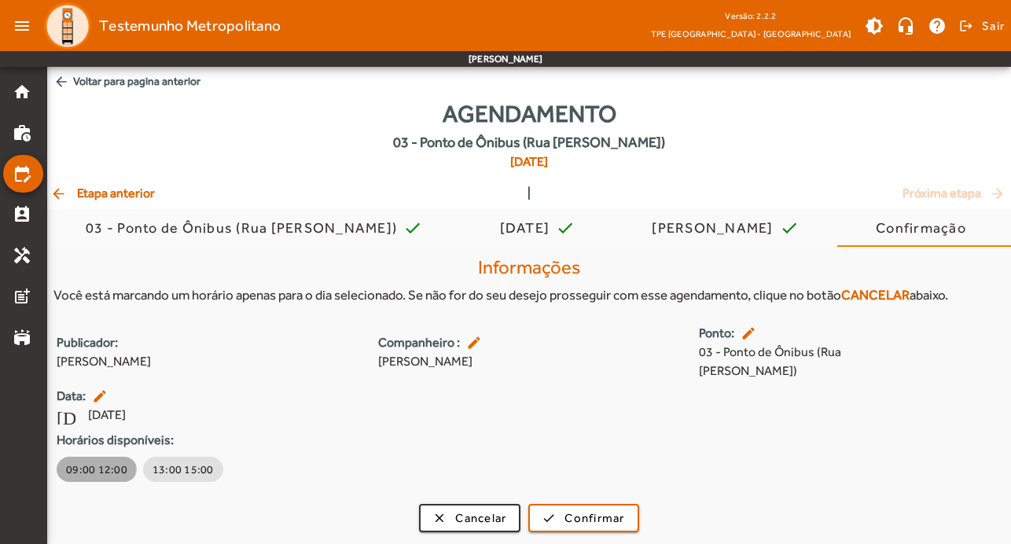
click at [72, 461] on span "09:00 12:00" at bounding box center [96, 469] width 61 height 16
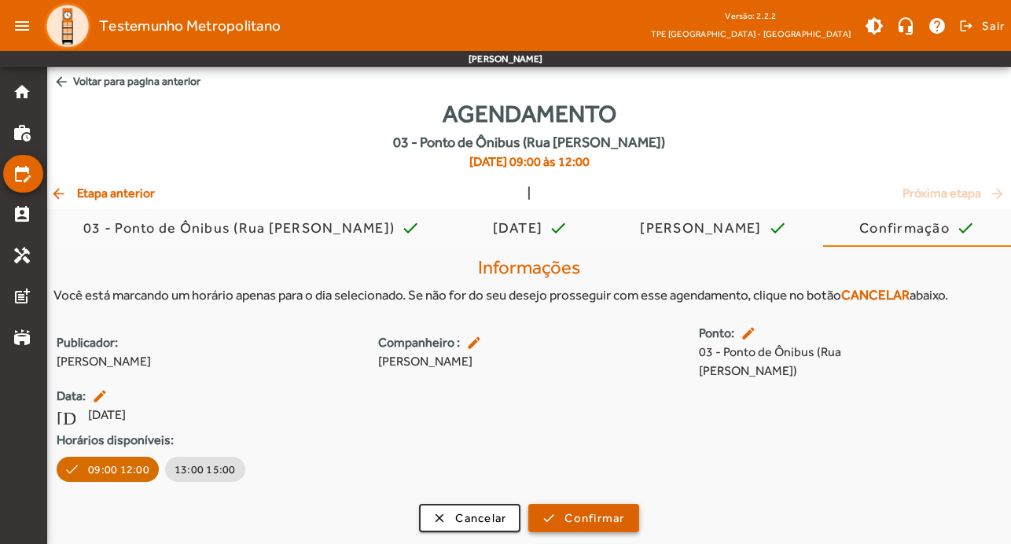
click at [596, 509] on span "Confirmar" at bounding box center [594, 518] width 60 height 18
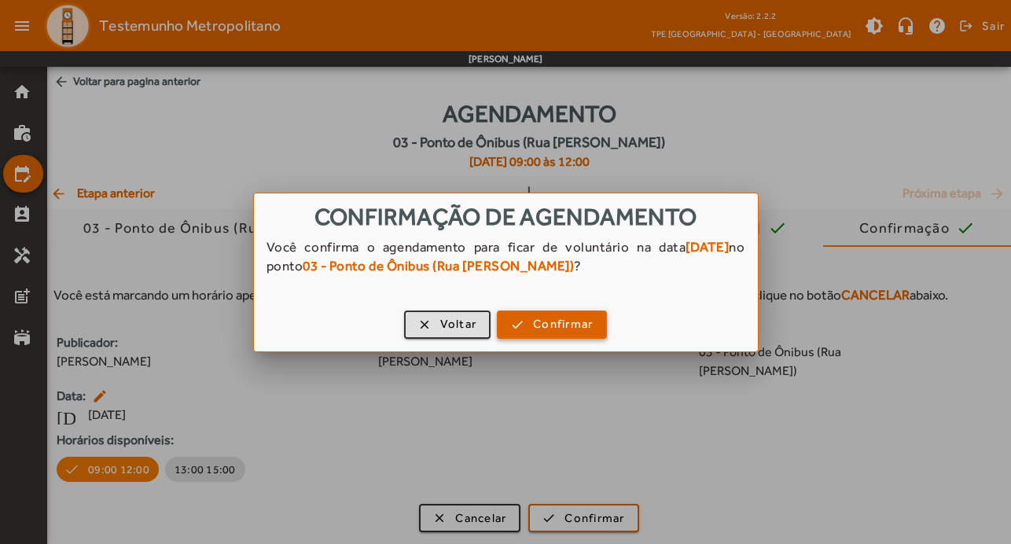
click at [575, 328] on span "Confirmar" at bounding box center [563, 324] width 60 height 18
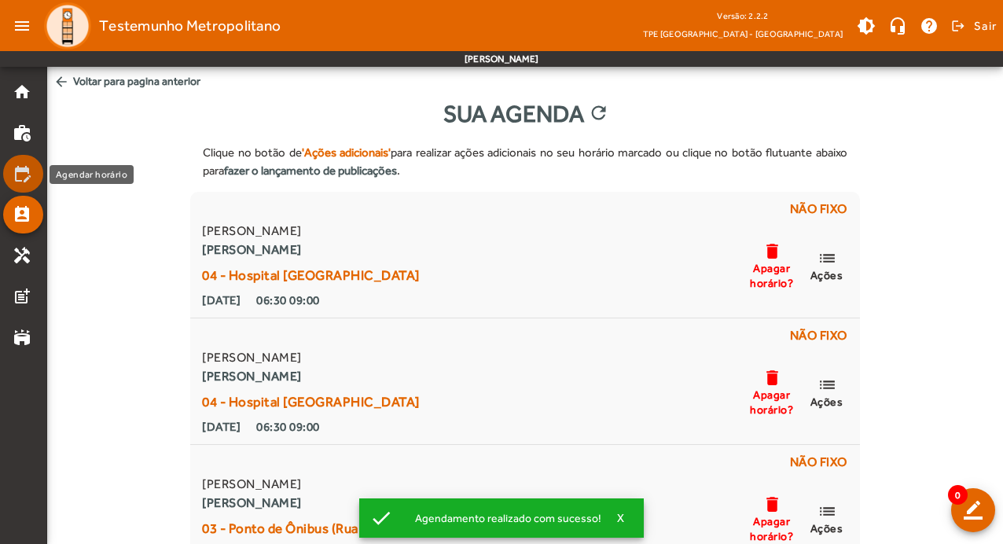
click at [25, 174] on mat-icon "edit_calendar" at bounding box center [22, 173] width 19 height 19
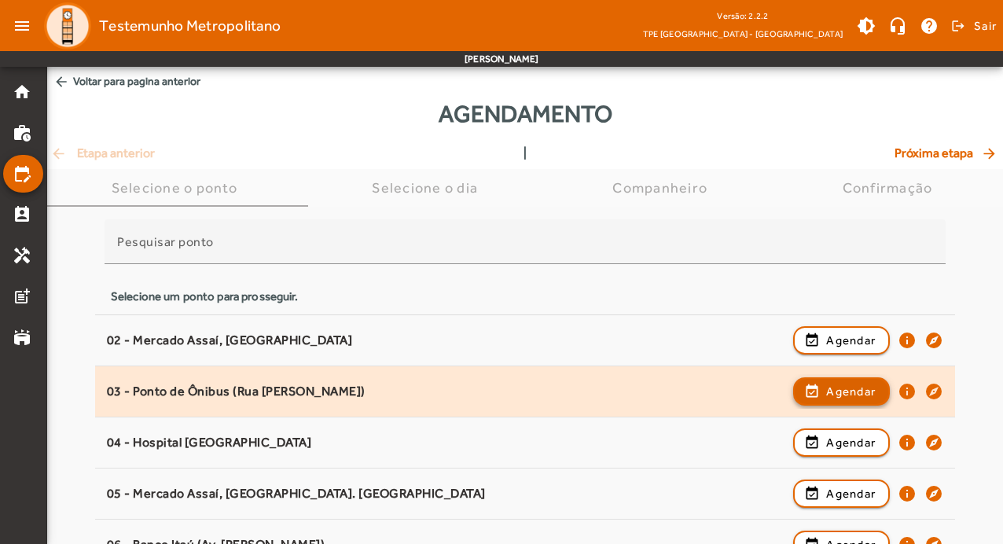
click at [866, 386] on span "Agendar" at bounding box center [851, 391] width 50 height 19
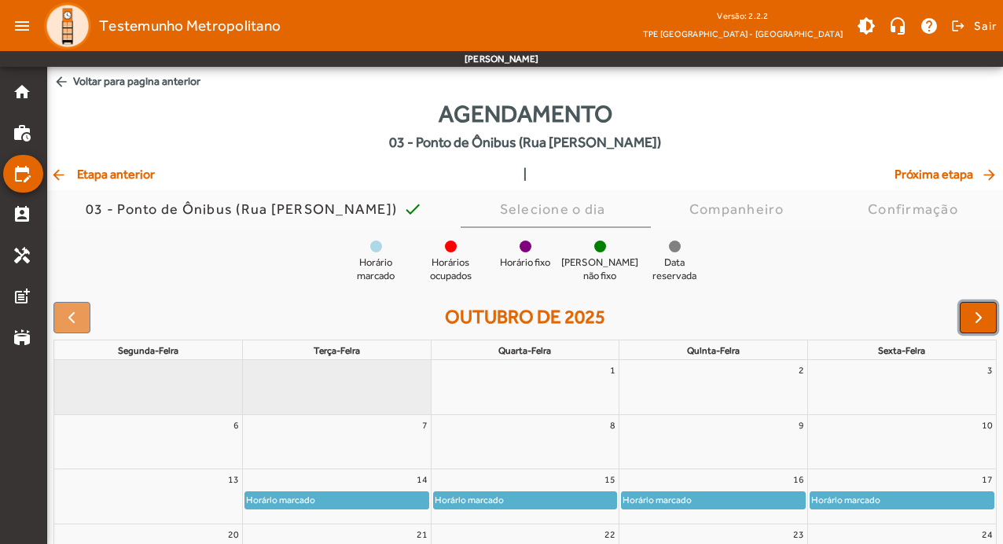
click at [983, 321] on span "button" at bounding box center [978, 317] width 19 height 19
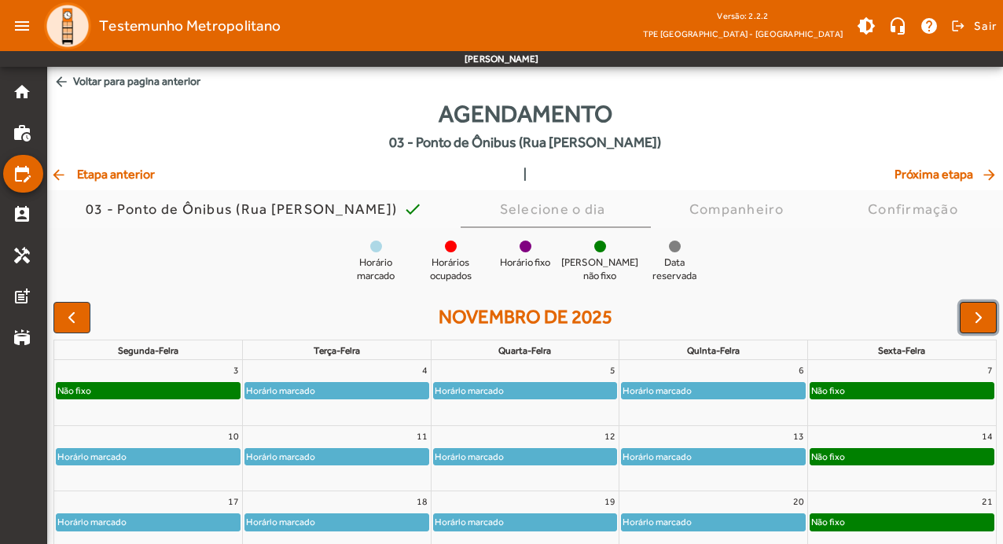
click at [983, 321] on span "button" at bounding box center [978, 317] width 19 height 19
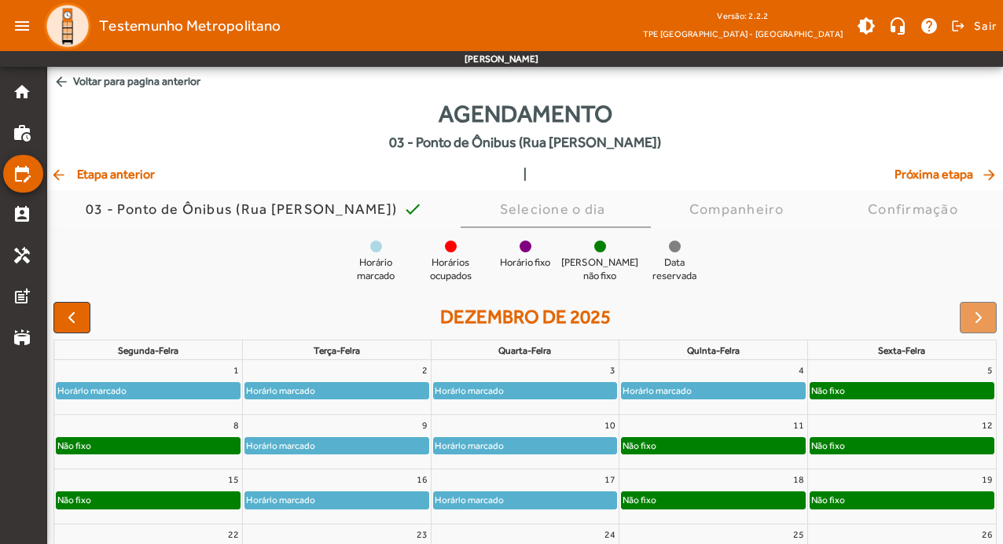
click at [722, 385] on div "Horário marcado" at bounding box center [713, 391] width 183 height 16
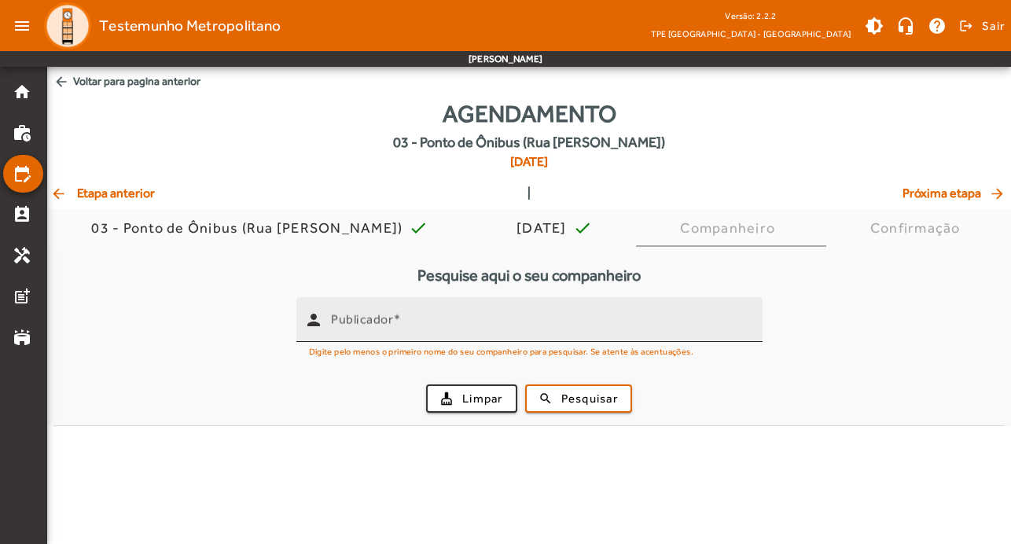
click at [352, 335] on div "Publicador" at bounding box center [540, 319] width 419 height 45
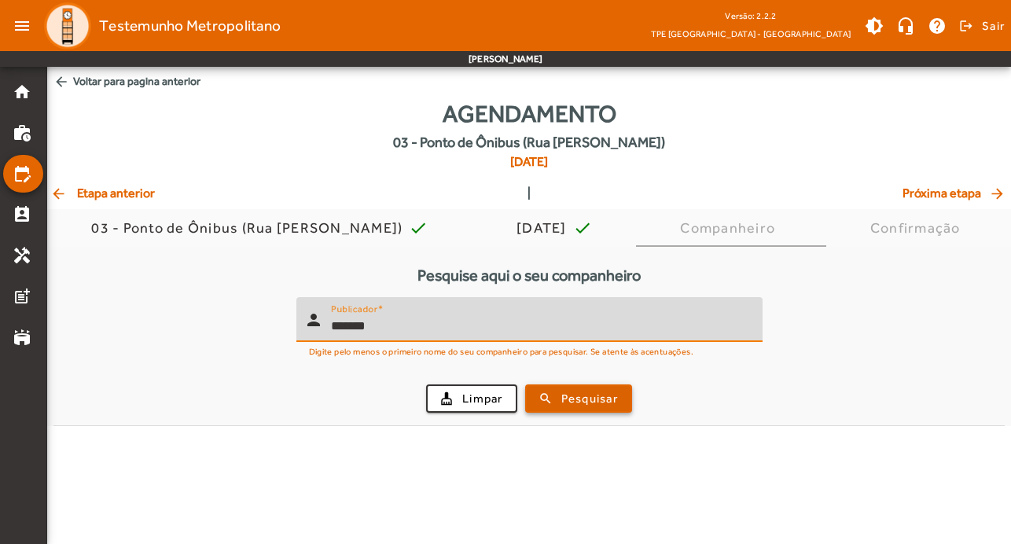
type input "*******"
click at [580, 406] on span "Pesquisar" at bounding box center [589, 399] width 57 height 18
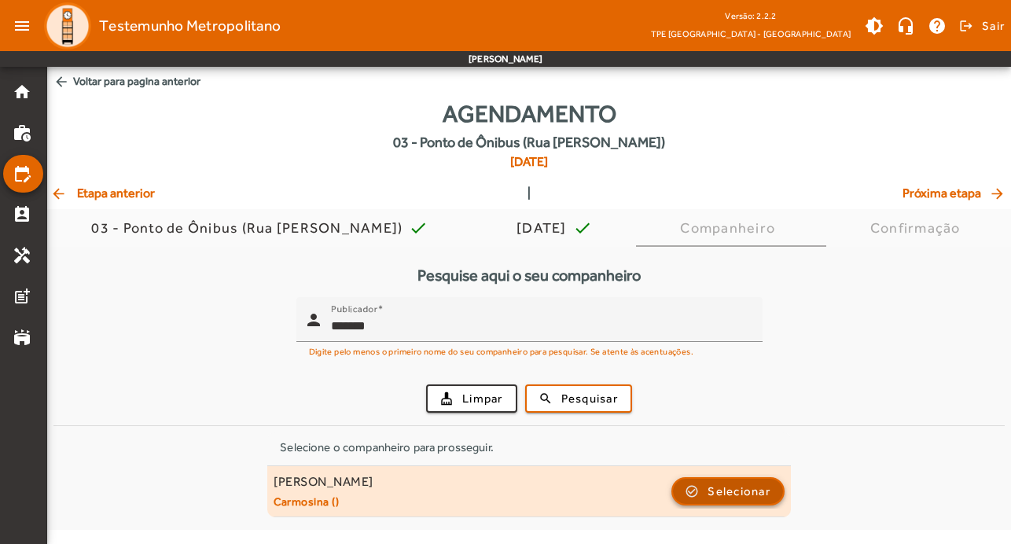
click at [729, 497] on span "Selecionar" at bounding box center [739, 491] width 63 height 19
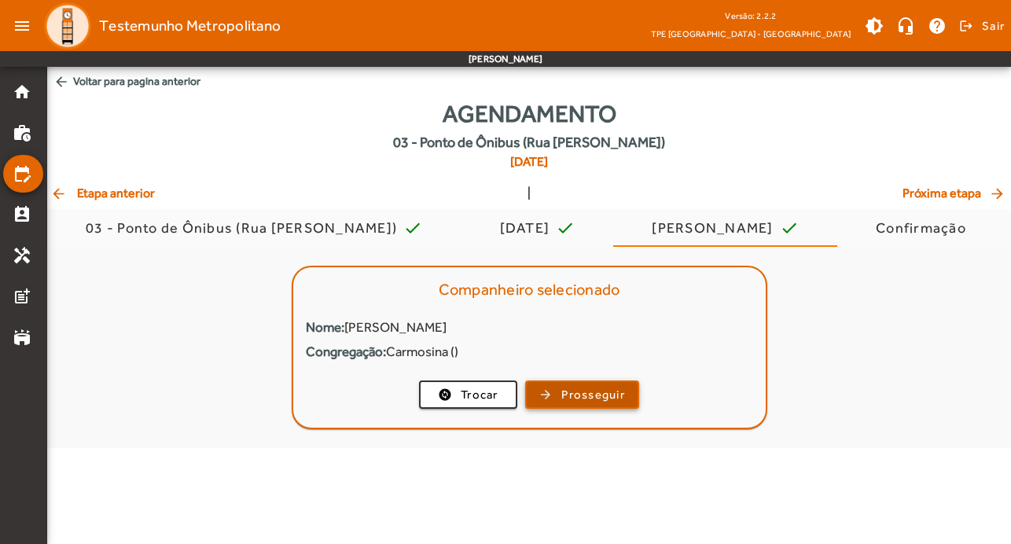
click at [601, 396] on span "Prosseguir" at bounding box center [593, 395] width 64 height 18
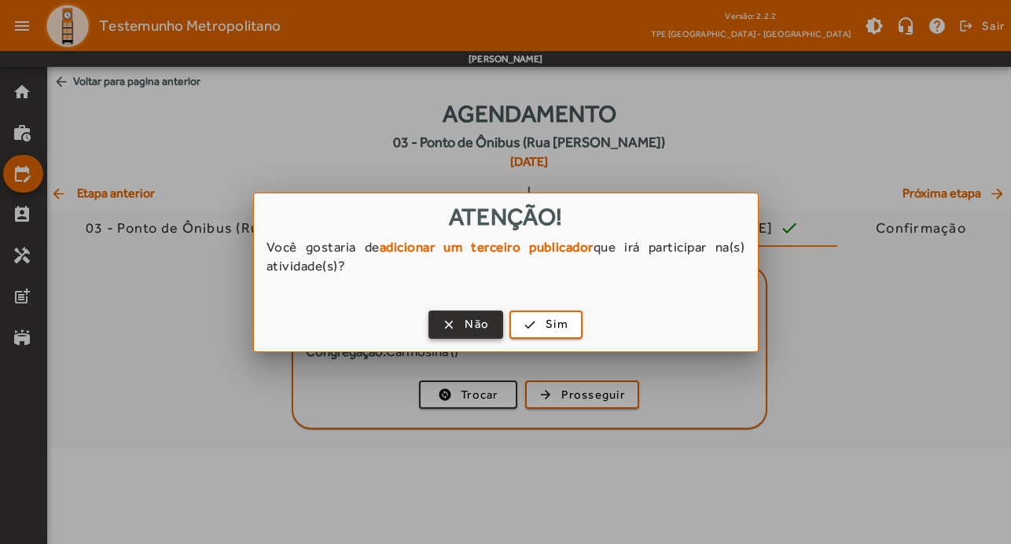
click at [464, 329] on span "button" at bounding box center [466, 325] width 72 height 38
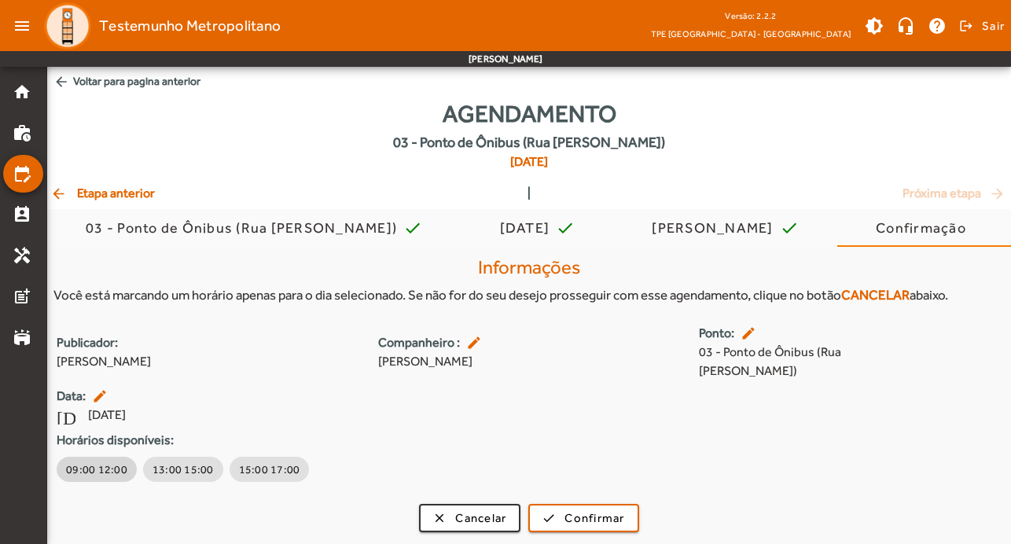
click at [101, 461] on span "09:00 12:00" at bounding box center [96, 469] width 61 height 16
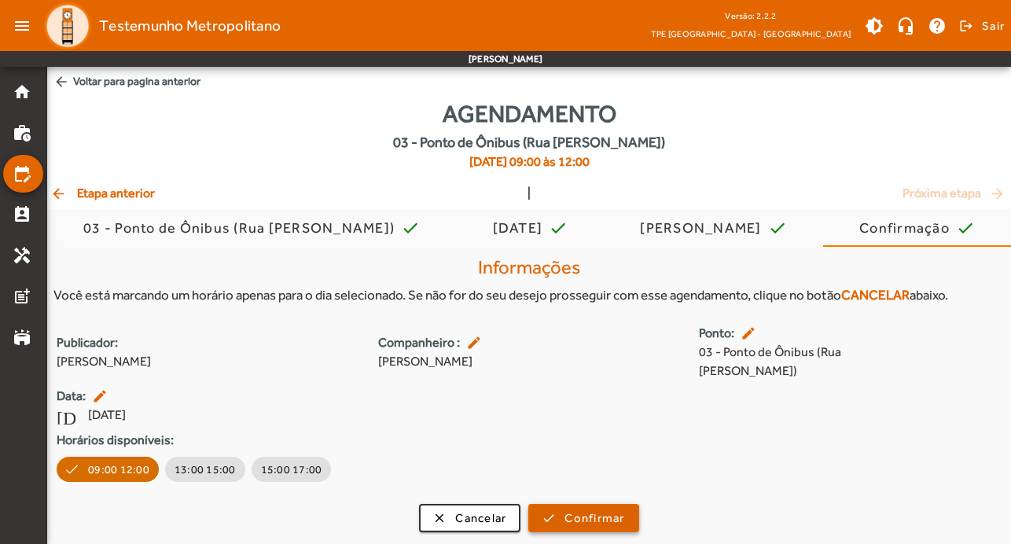
click at [607, 509] on span "Confirmar" at bounding box center [594, 518] width 60 height 18
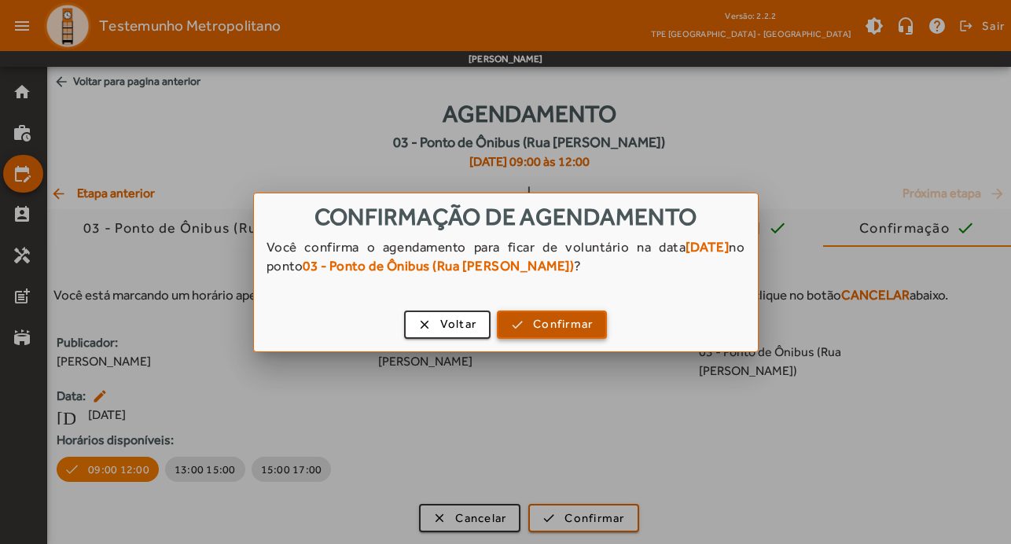
click at [587, 327] on span "Confirmar" at bounding box center [563, 324] width 60 height 18
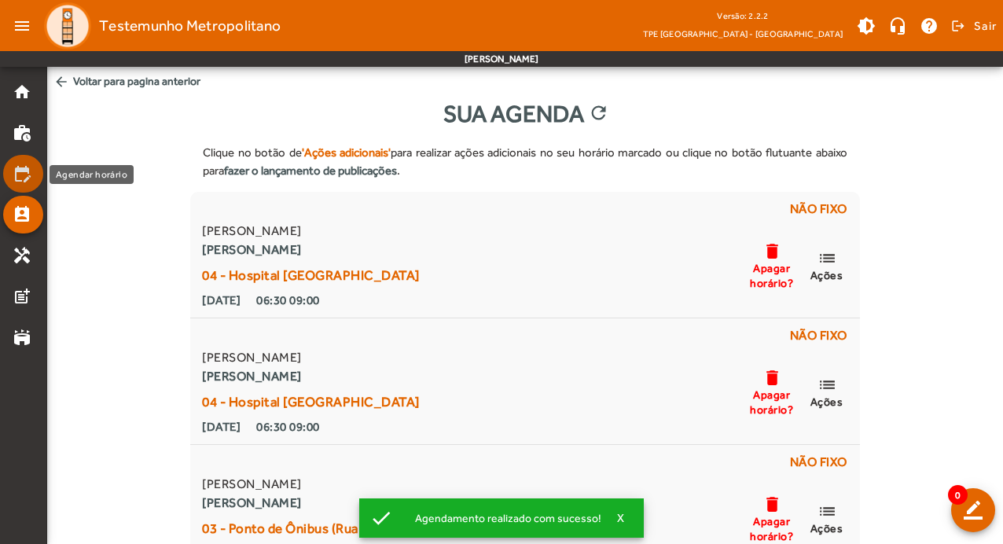
click at [22, 169] on mat-icon "edit_calendar" at bounding box center [22, 173] width 19 height 19
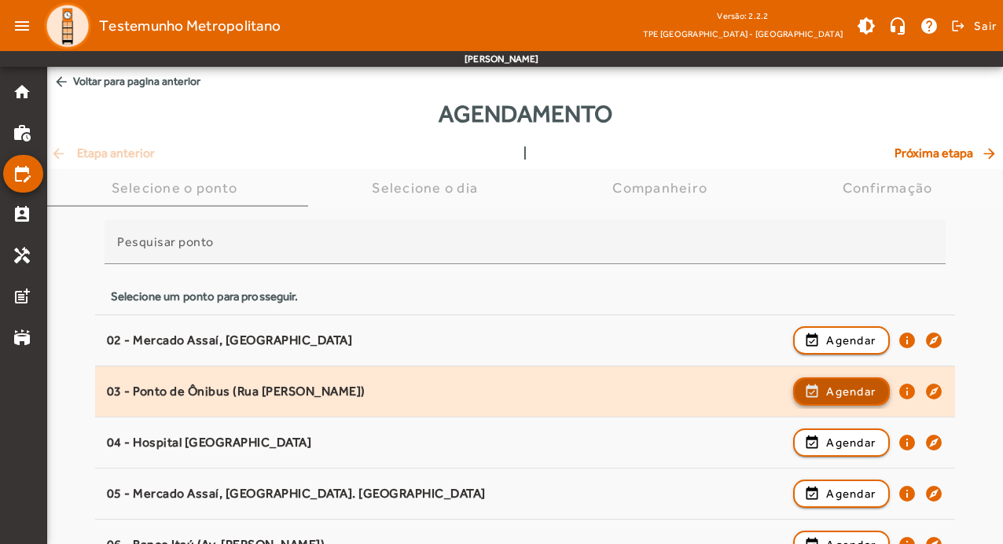
click at [849, 388] on span "Agendar" at bounding box center [851, 391] width 50 height 19
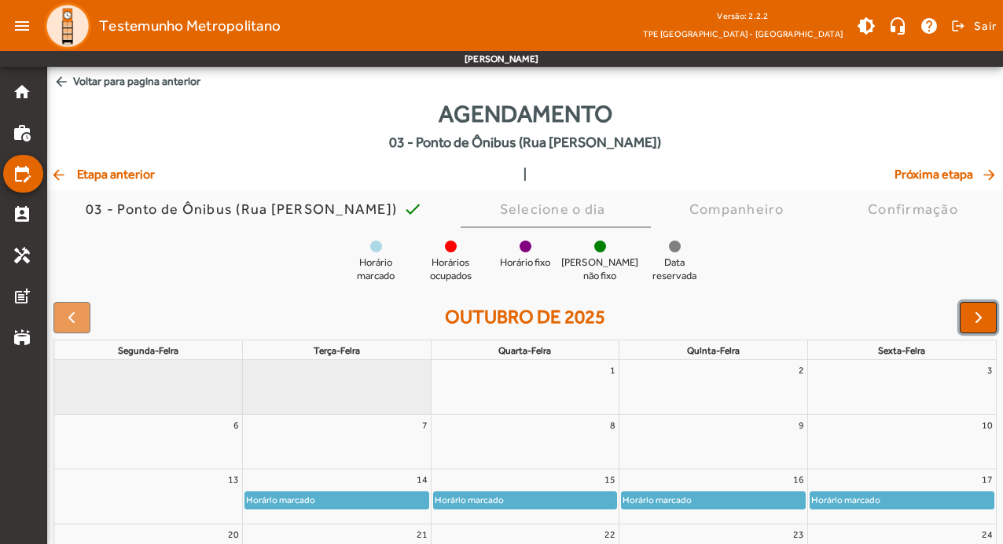
click at [988, 315] on button "button" at bounding box center [978, 317] width 37 height 31
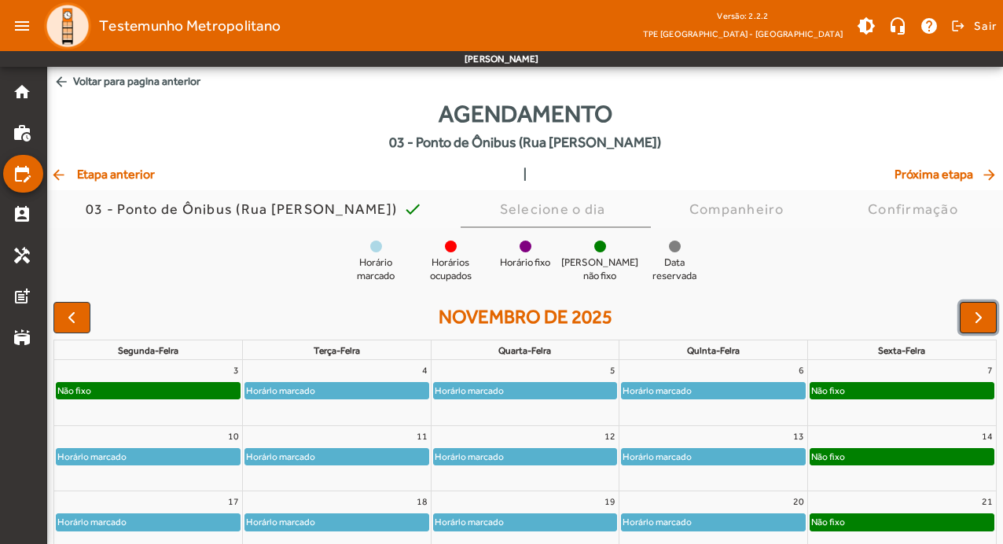
click at [988, 315] on button "button" at bounding box center [978, 317] width 37 height 31
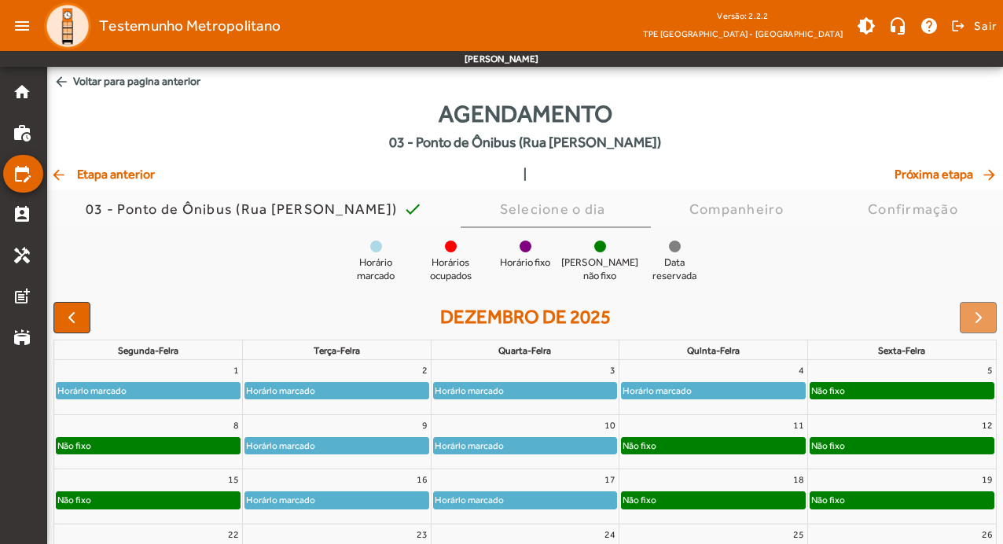
click at [181, 448] on div "Não fixo" at bounding box center [148, 446] width 183 height 16
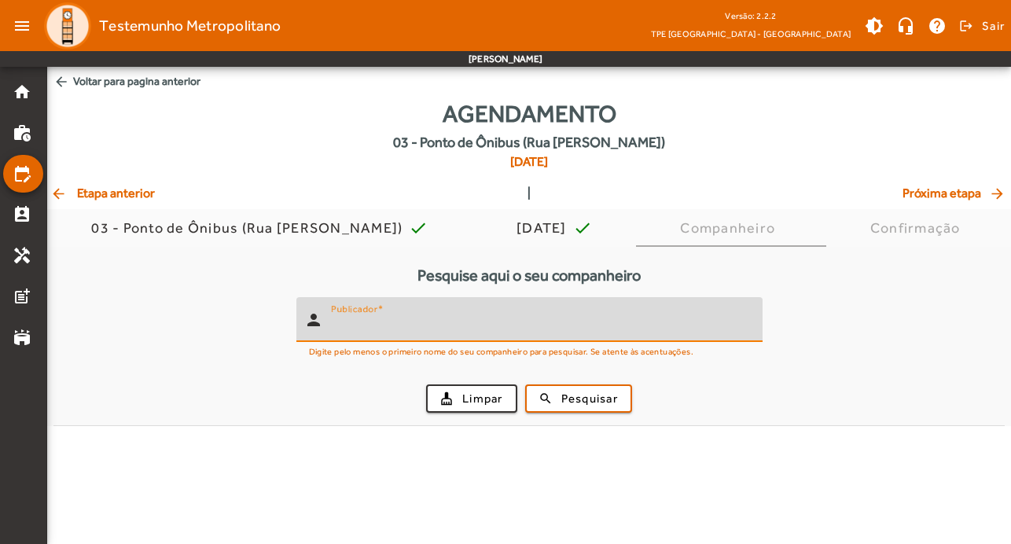
click at [412, 325] on input "Publicador" at bounding box center [540, 326] width 419 height 19
type input "*******"
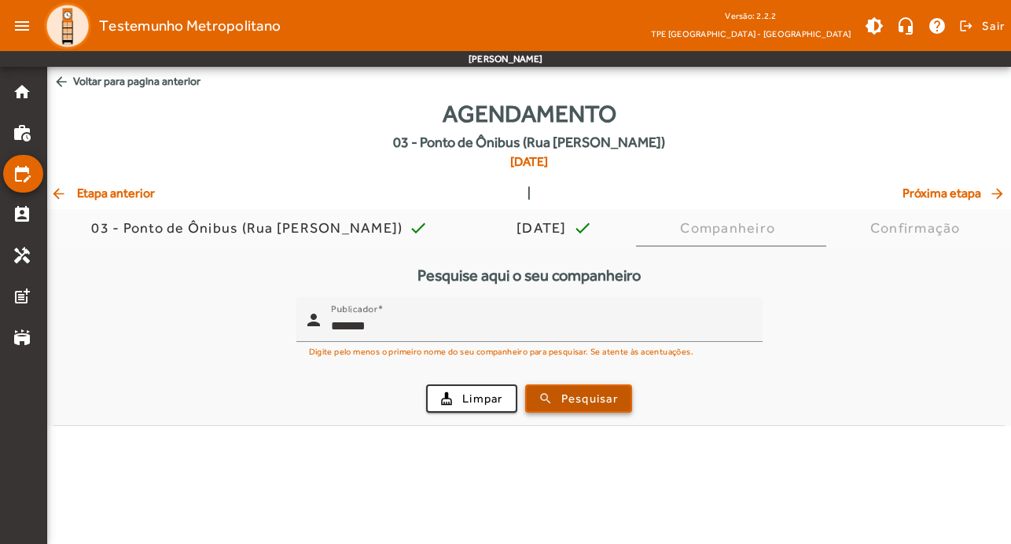
click at [575, 402] on span "Pesquisar" at bounding box center [589, 399] width 57 height 18
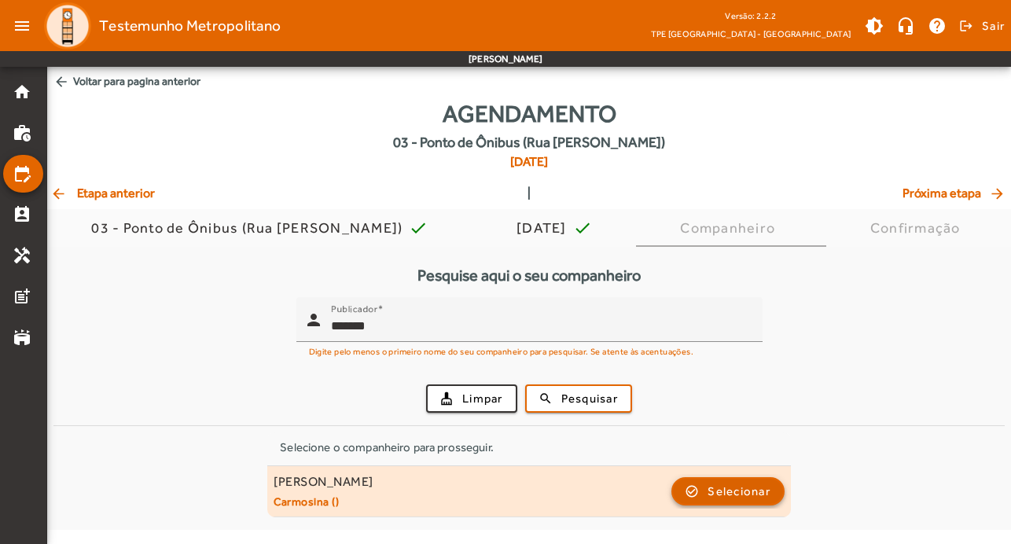
click at [748, 492] on span "Selecionar" at bounding box center [739, 491] width 63 height 19
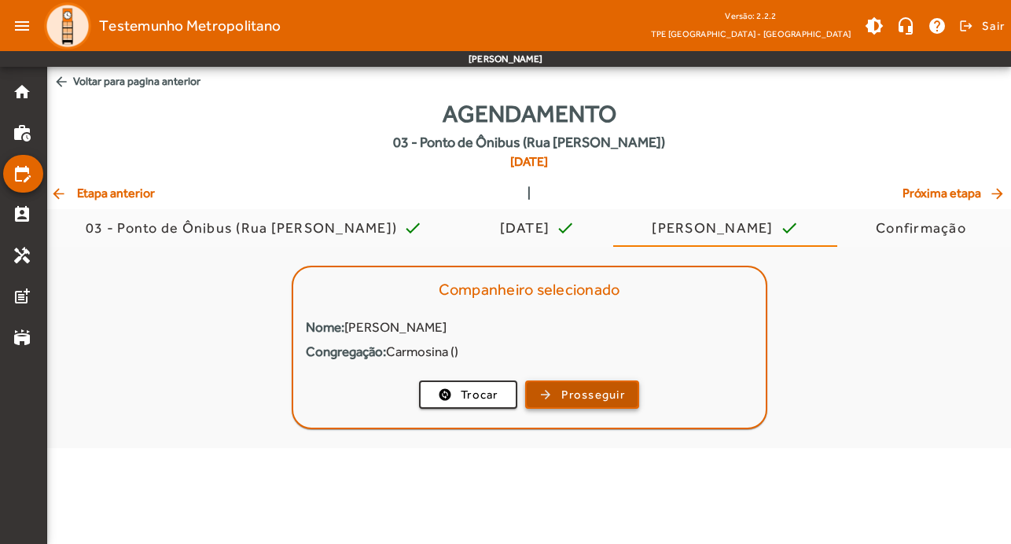
click at [614, 392] on span "Prosseguir" at bounding box center [593, 395] width 64 height 18
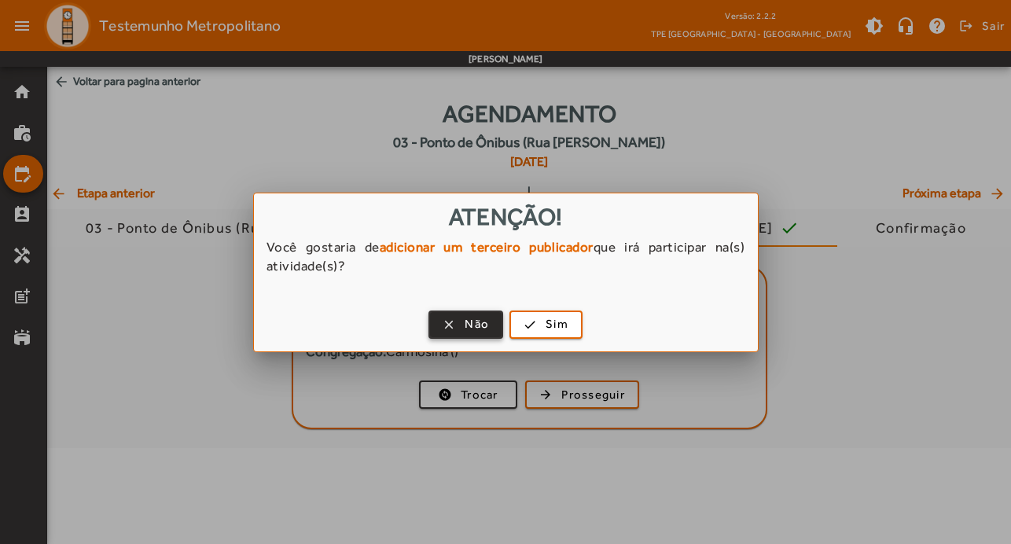
click at [481, 318] on span "Não" at bounding box center [477, 324] width 24 height 18
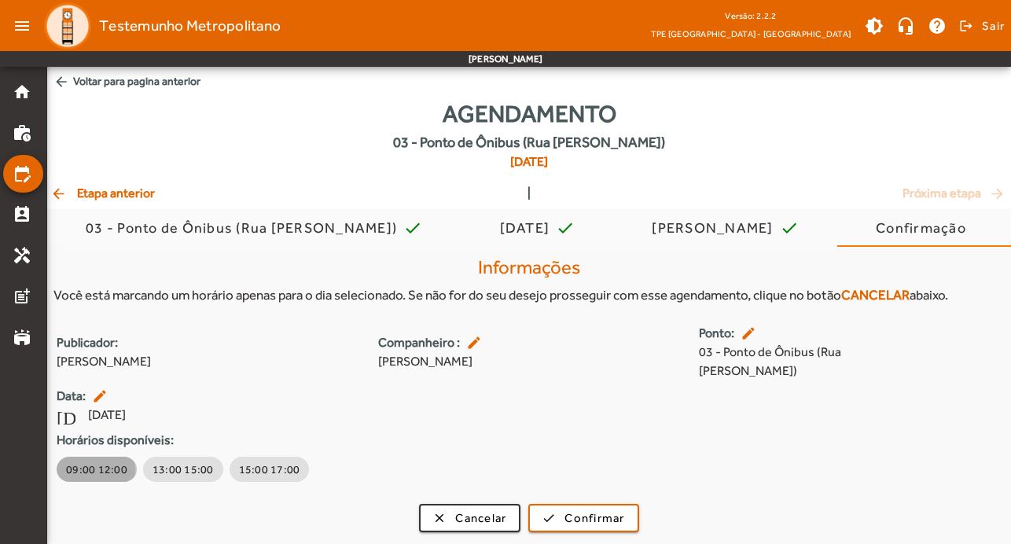
click at [86, 461] on span "09:00 12:00" at bounding box center [96, 469] width 61 height 16
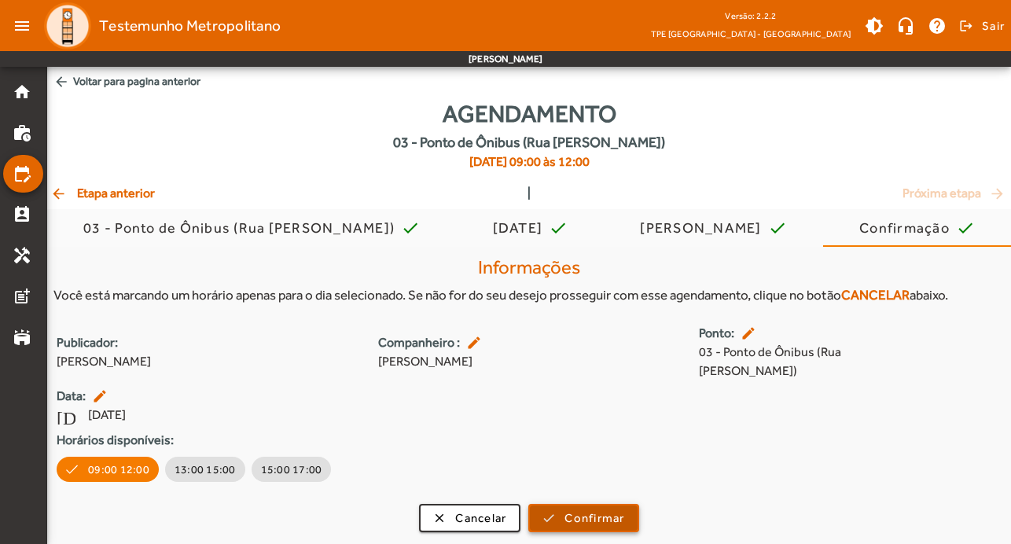
click at [605, 509] on span "Confirmar" at bounding box center [594, 518] width 60 height 18
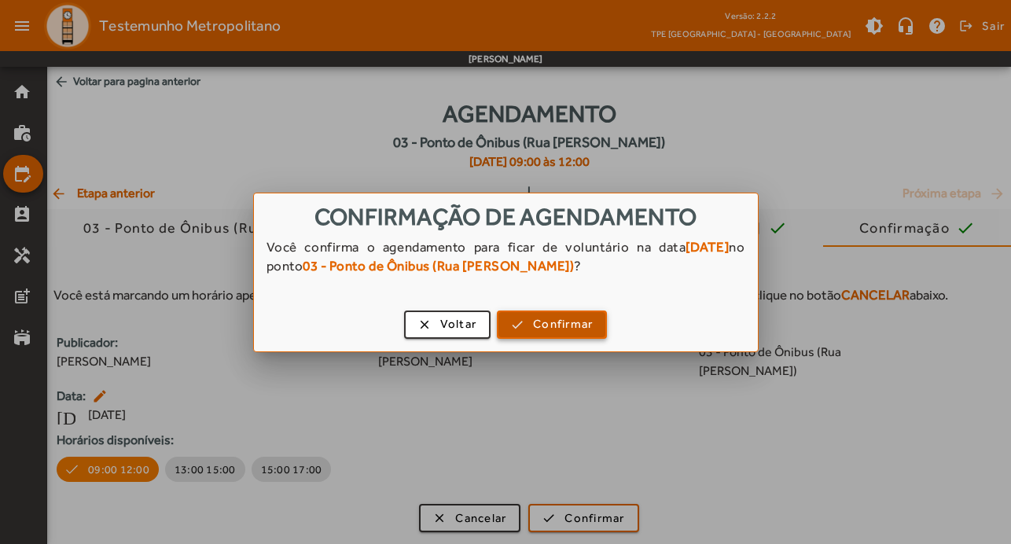
click at [586, 328] on span "Confirmar" at bounding box center [563, 324] width 60 height 18
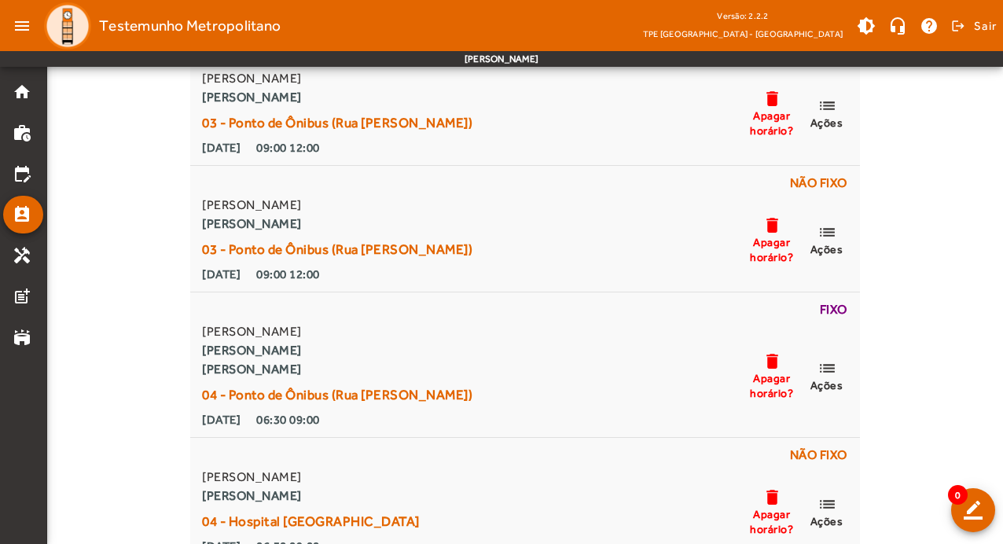
scroll to position [5896, 0]
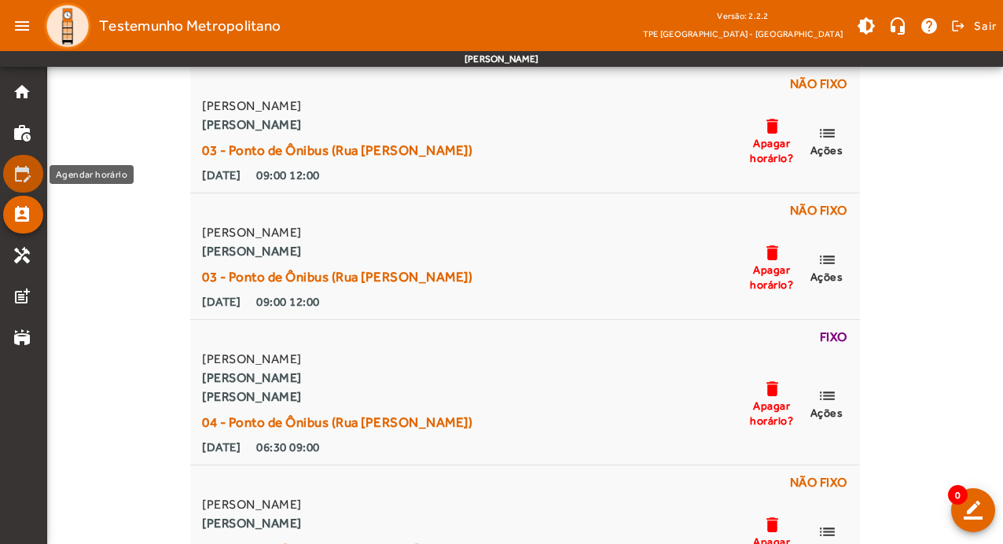
click at [33, 174] on link "edit_calendar" at bounding box center [28, 173] width 31 height 19
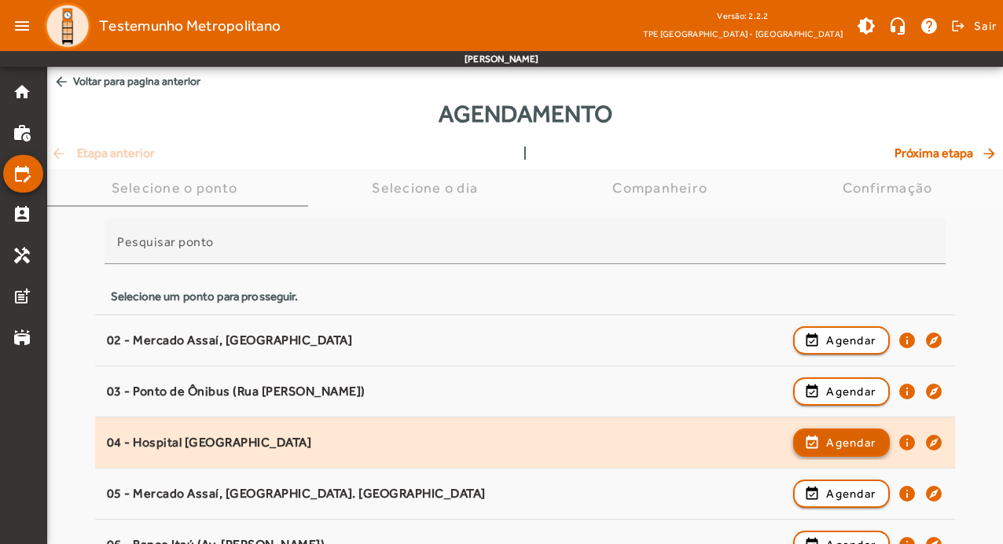
click at [846, 436] on span "Agendar" at bounding box center [851, 442] width 50 height 19
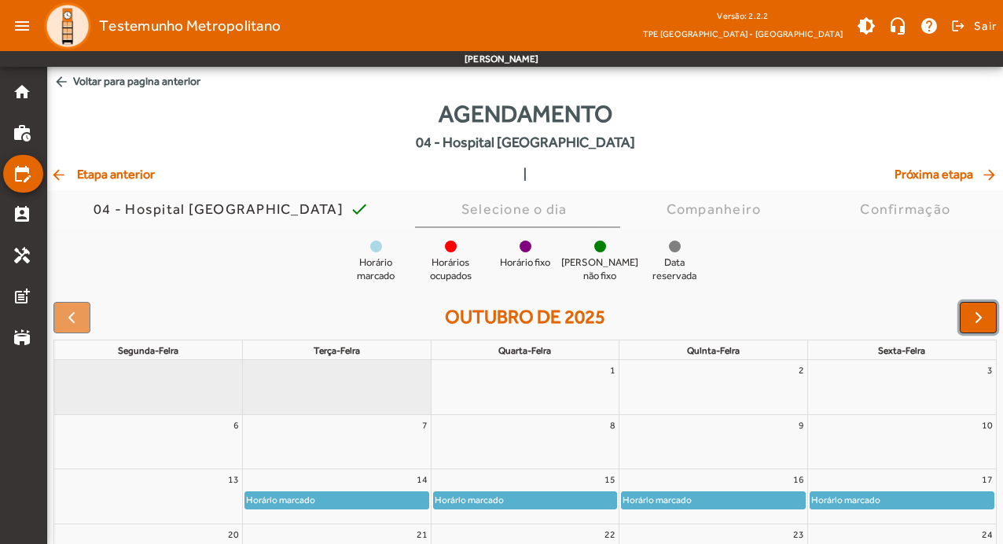
click at [982, 316] on span "button" at bounding box center [978, 317] width 19 height 19
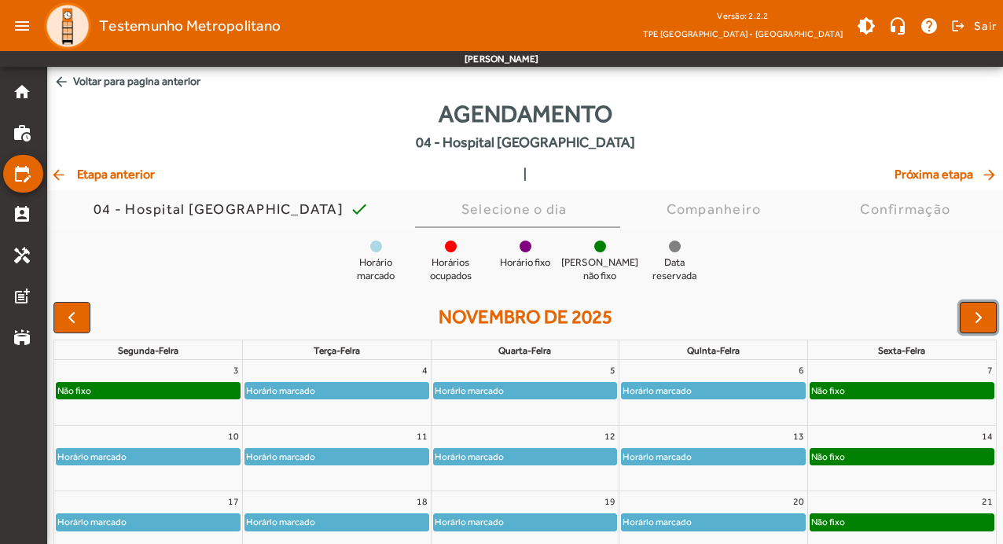
click at [982, 316] on span "button" at bounding box center [978, 317] width 19 height 19
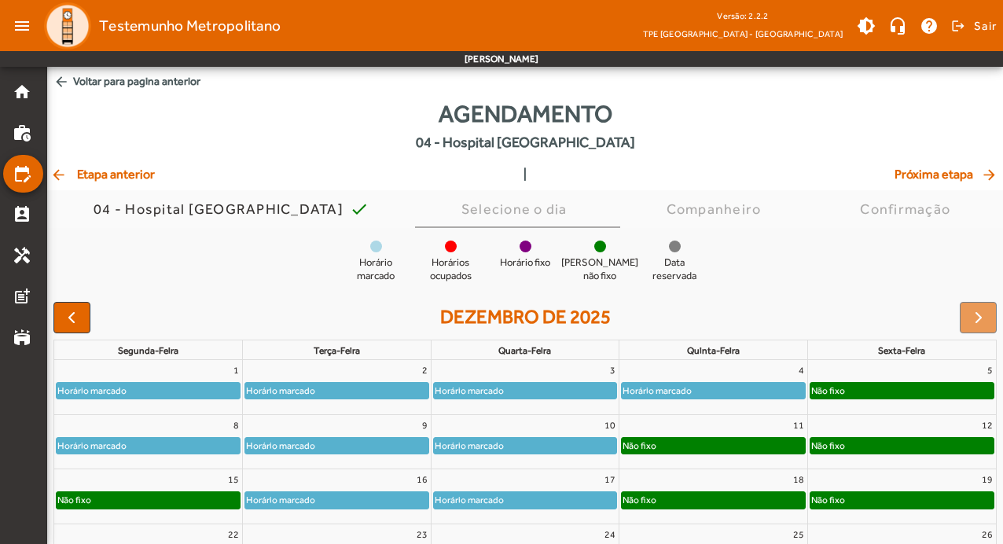
click at [200, 437] on link "Horário marcado" at bounding box center [148, 445] width 185 height 17
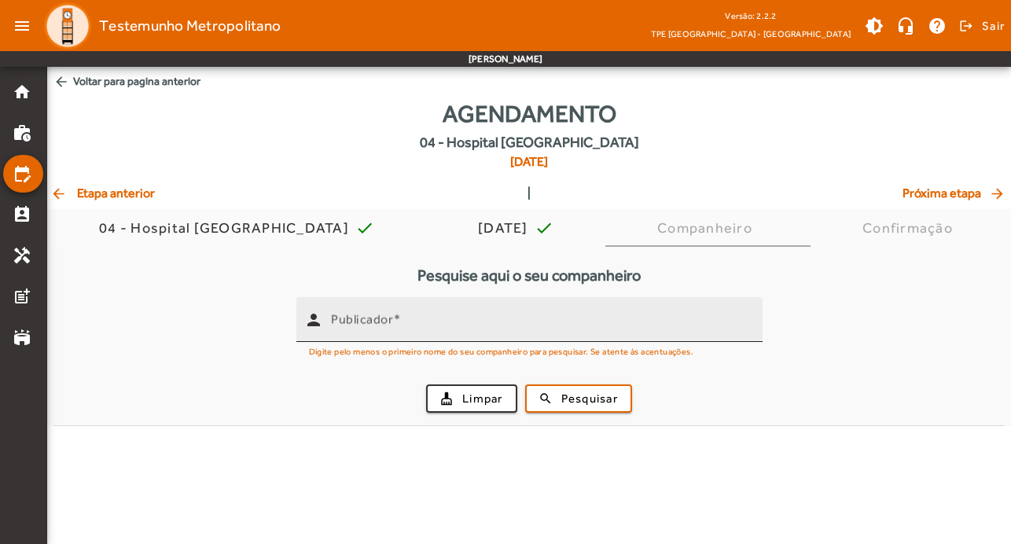
click at [395, 337] on div "Publicador" at bounding box center [540, 319] width 419 height 45
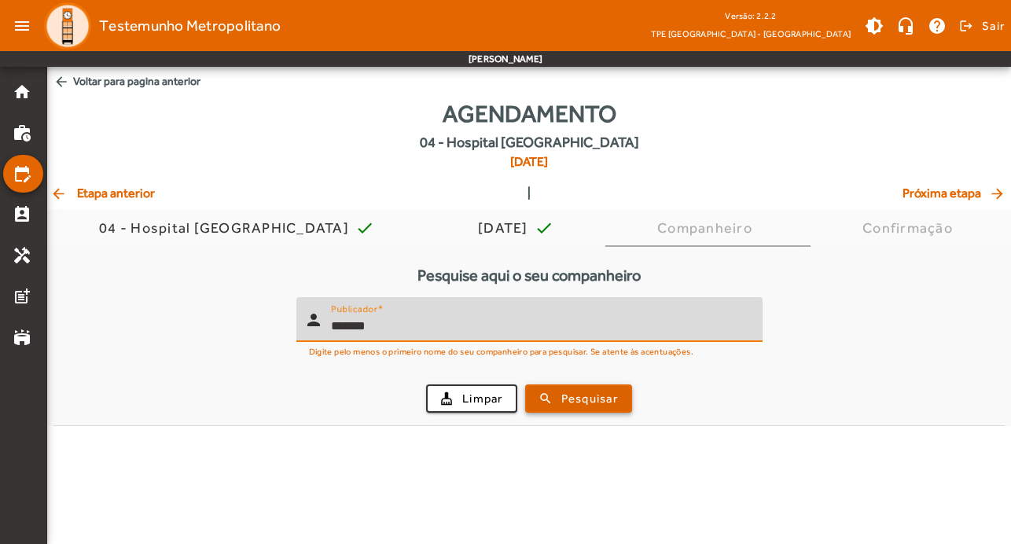
type input "*******"
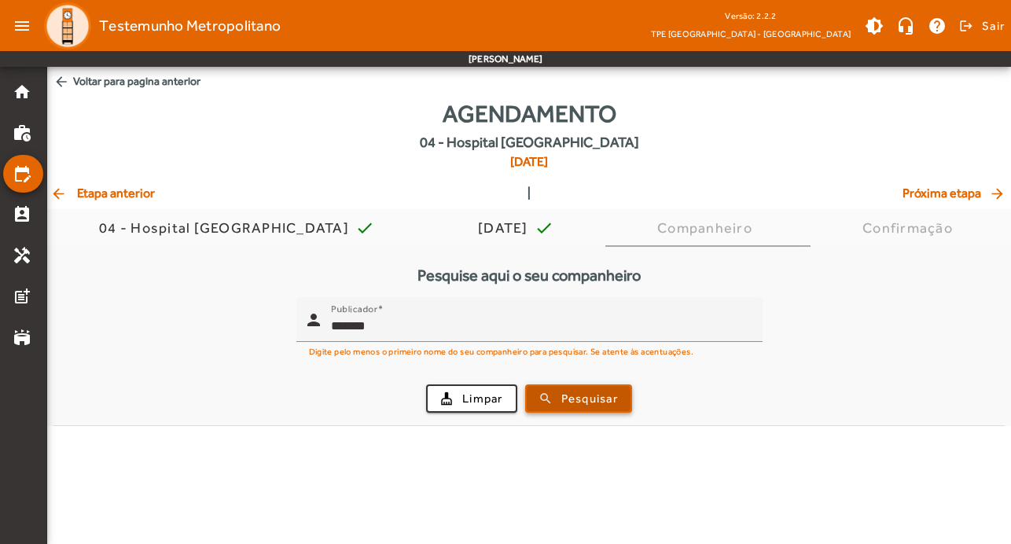
click at [596, 395] on span "Pesquisar" at bounding box center [589, 399] width 57 height 18
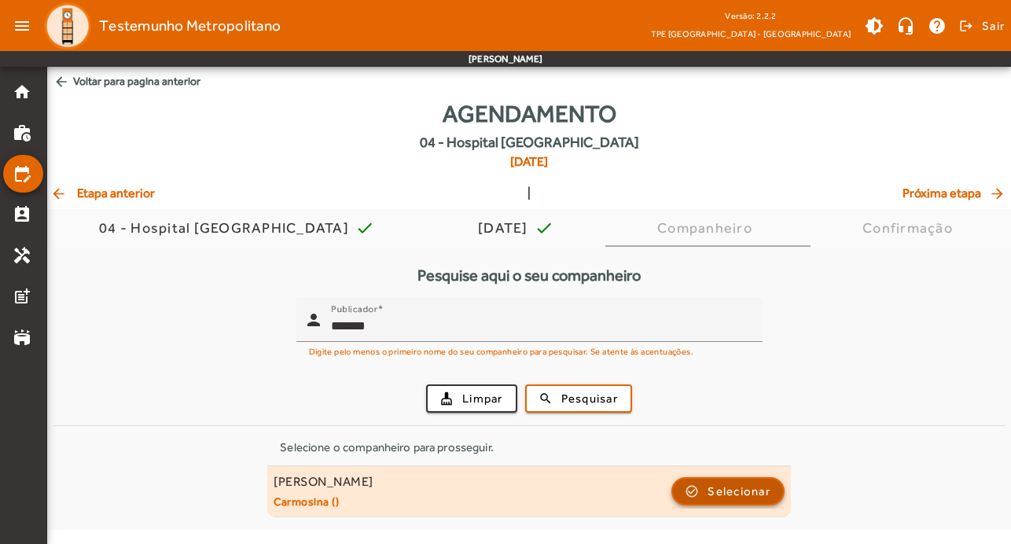
click at [753, 502] on span "button" at bounding box center [728, 491] width 110 height 38
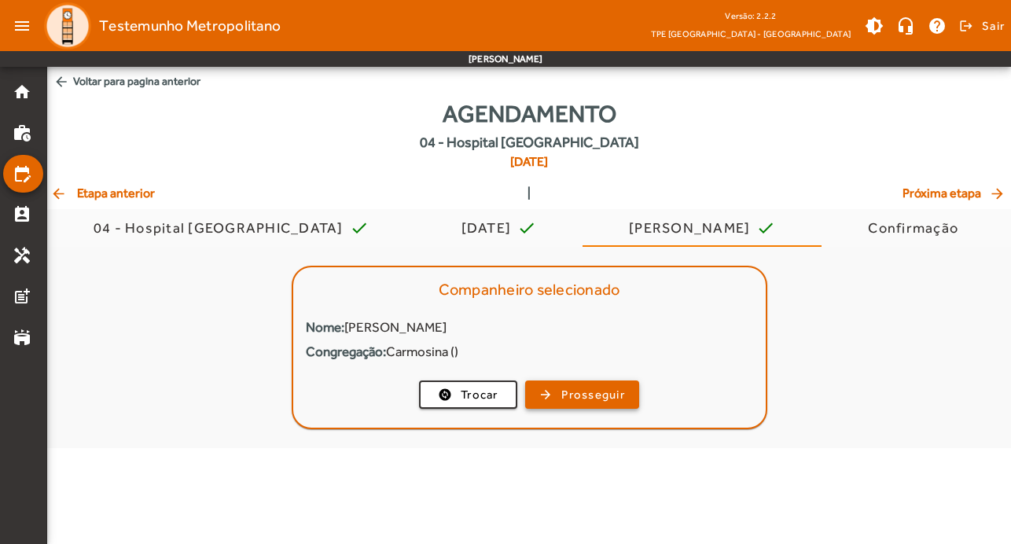
click at [594, 391] on span "Prosseguir" at bounding box center [593, 395] width 64 height 18
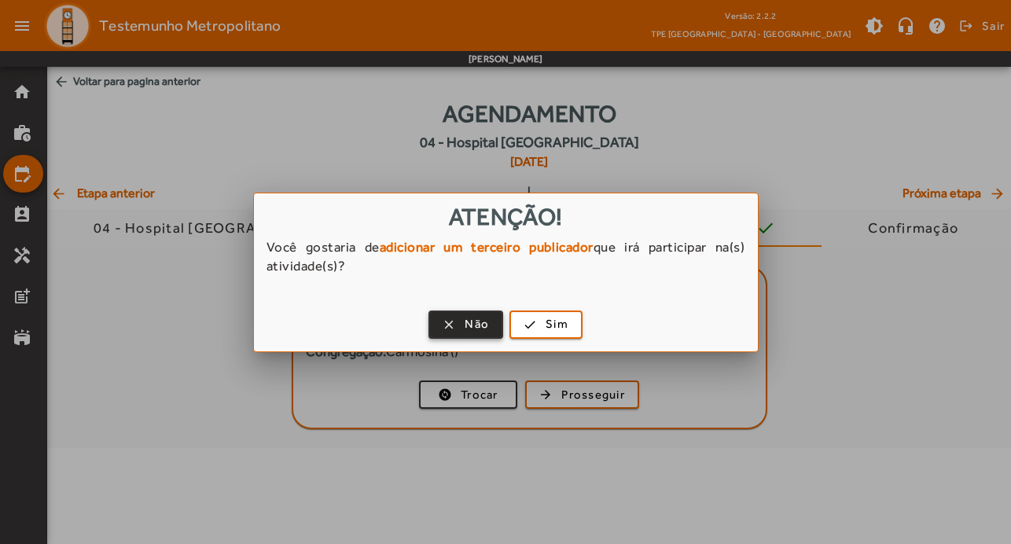
click at [476, 330] on span "Não" at bounding box center [477, 324] width 24 height 18
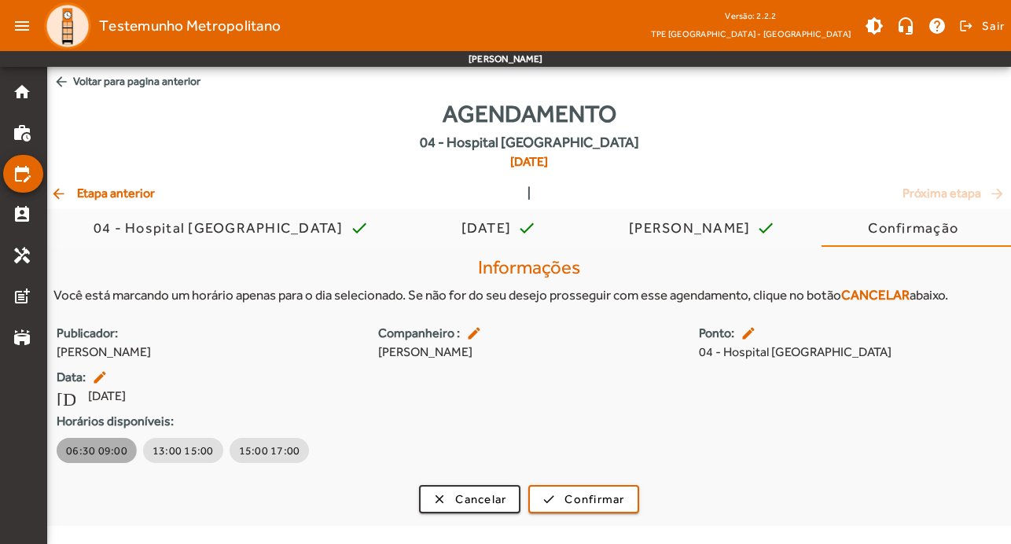
click at [93, 453] on span "06:30 09:00" at bounding box center [96, 451] width 61 height 16
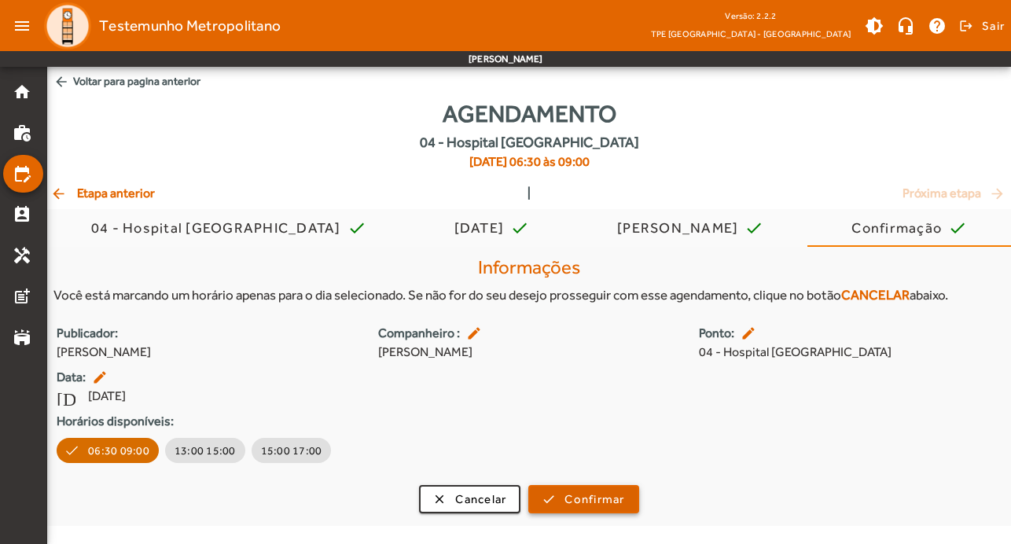
click at [612, 492] on span "Confirmar" at bounding box center [594, 500] width 60 height 18
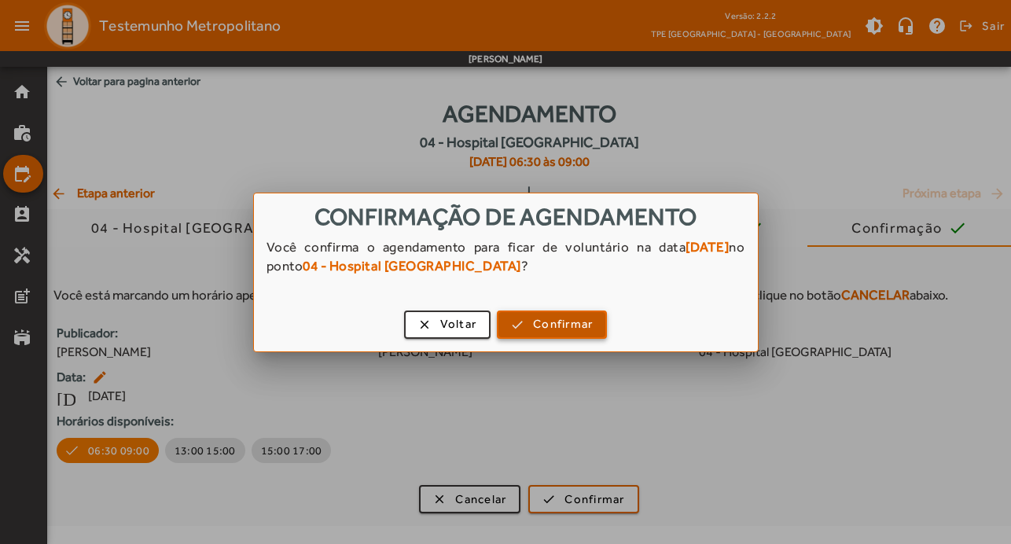
click at [601, 325] on span "button" at bounding box center [551, 325] width 107 height 38
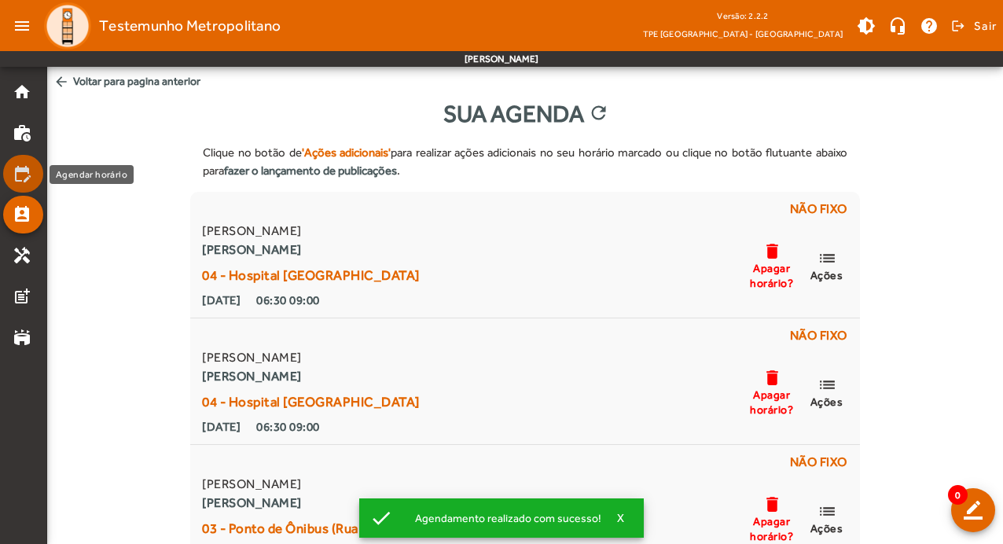
click at [28, 164] on mat-icon "edit_calendar" at bounding box center [22, 173] width 19 height 19
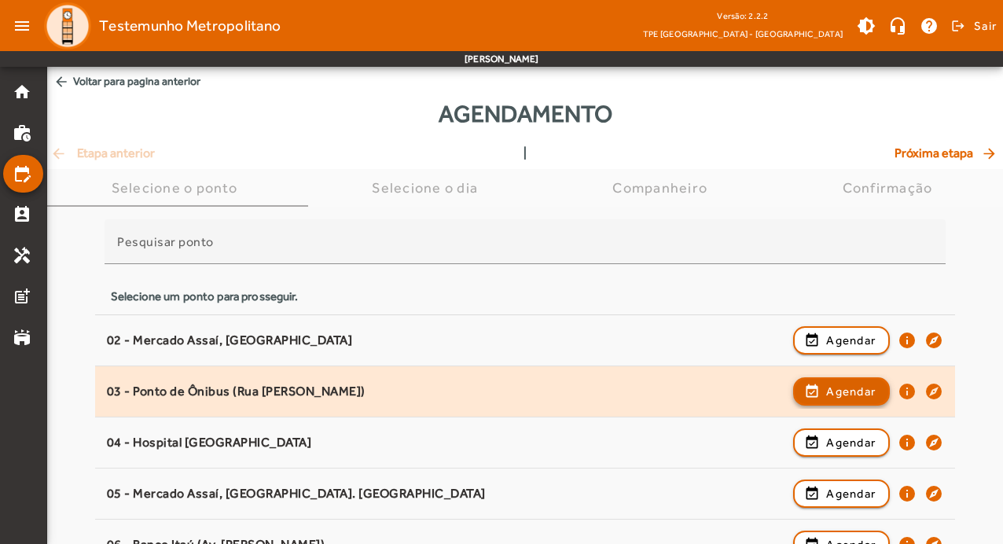
click at [858, 391] on span "Agendar" at bounding box center [851, 391] width 50 height 19
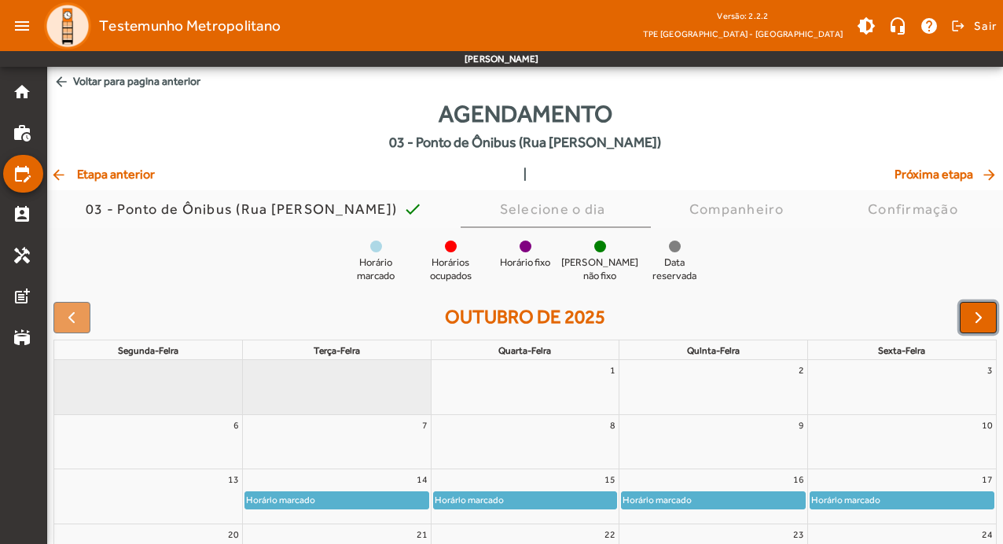
click at [988, 319] on button "button" at bounding box center [978, 317] width 37 height 31
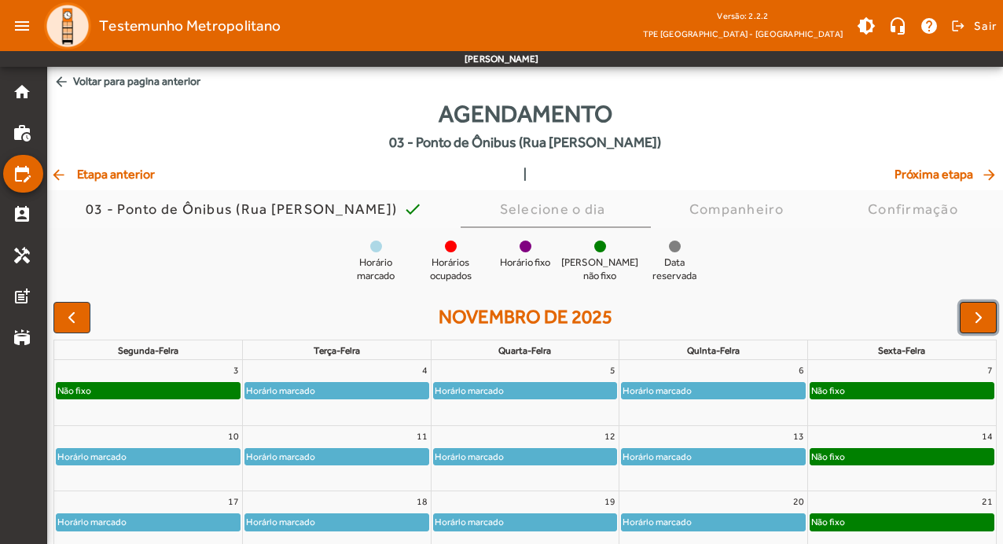
click at [988, 319] on button "button" at bounding box center [978, 317] width 37 height 31
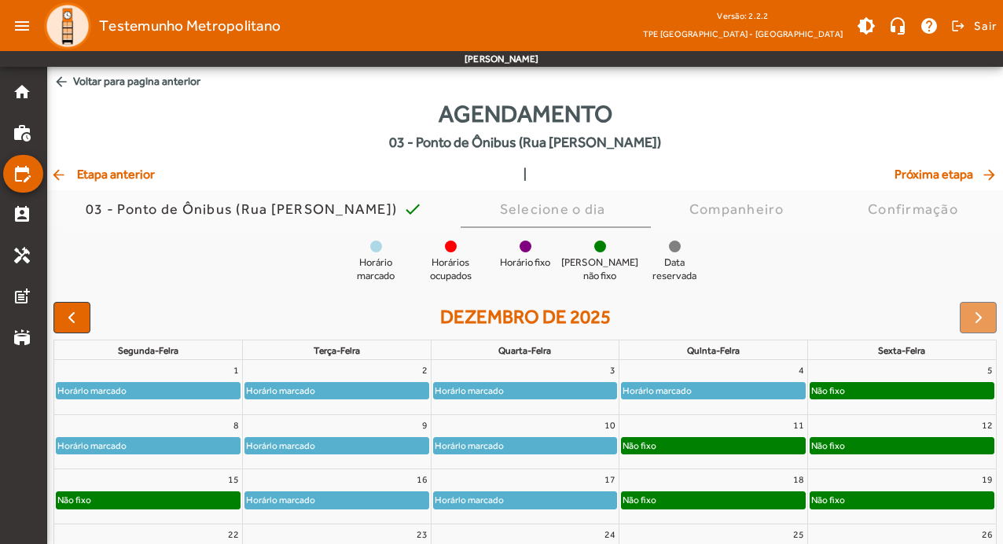
scroll to position [153, 0]
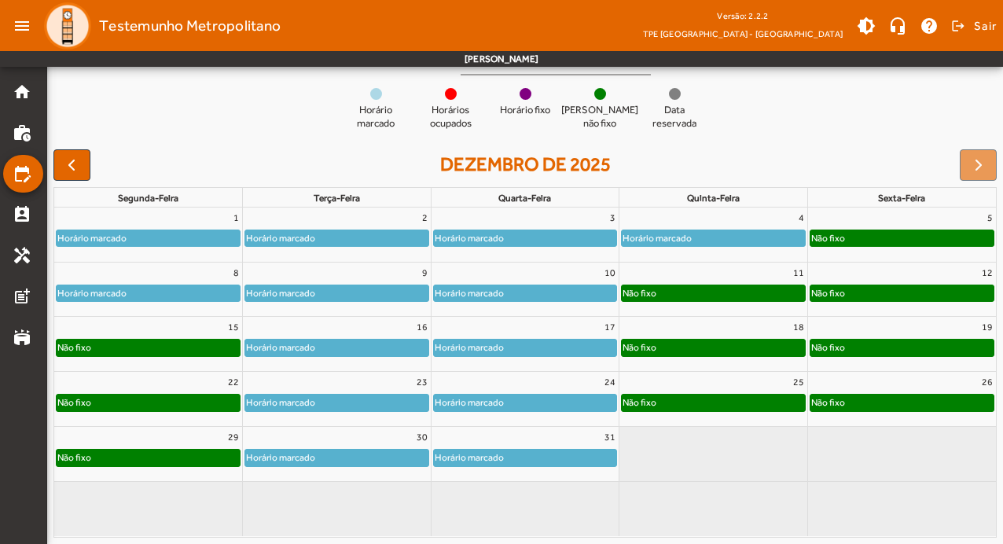
drag, startPoint x: 215, startPoint y: 340, endPoint x: 215, endPoint y: 414, distance: 73.9
click at [215, 414] on tbody "1 Horário marcado 2 Horário marcado 3 Horário marcado 4 Horário marcado 5 Não f…" at bounding box center [525, 372] width 942 height 329
click at [197, 334] on div "15" at bounding box center [148, 327] width 188 height 20
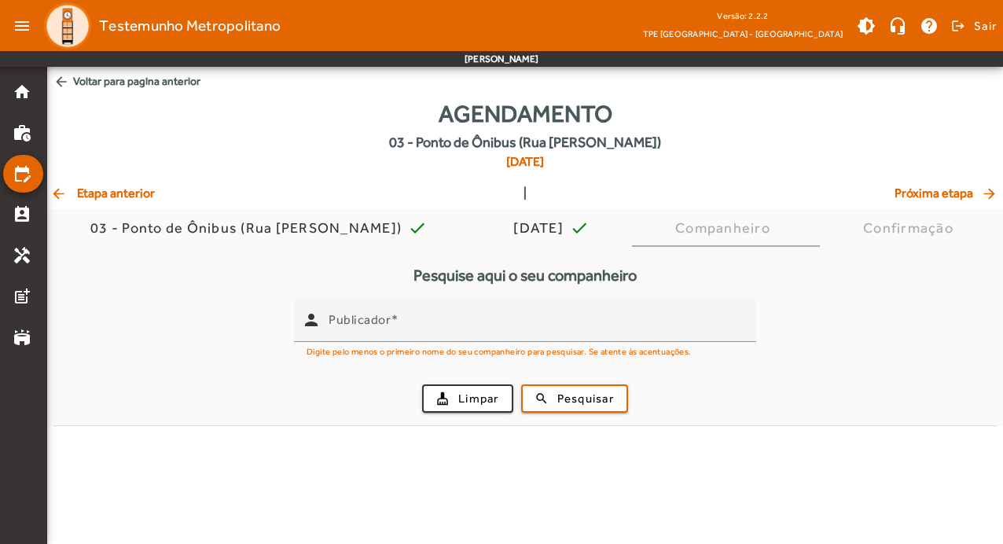
scroll to position [0, 0]
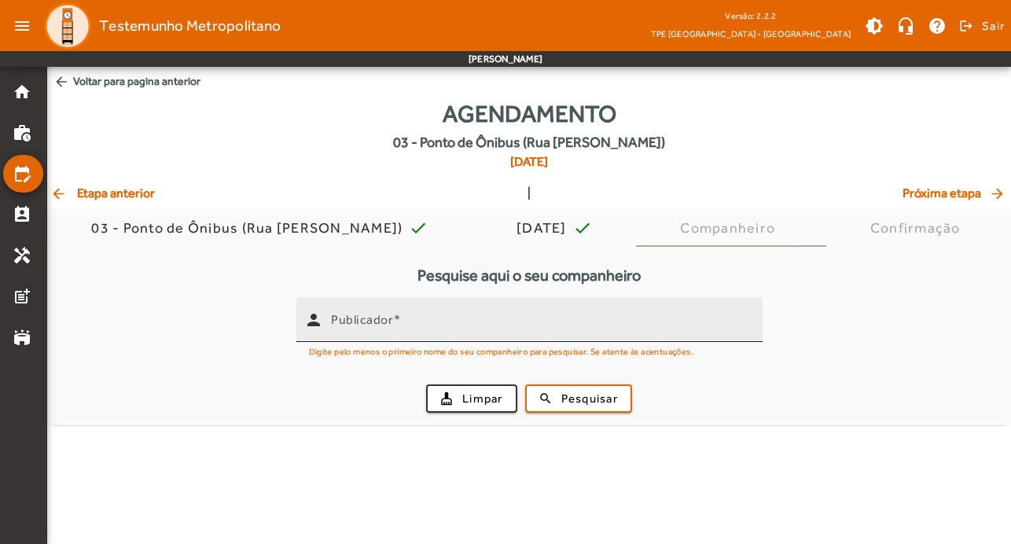
click at [387, 320] on mat-label "Publicador" at bounding box center [362, 319] width 62 height 15
click at [387, 320] on input "Publicador" at bounding box center [540, 326] width 419 height 19
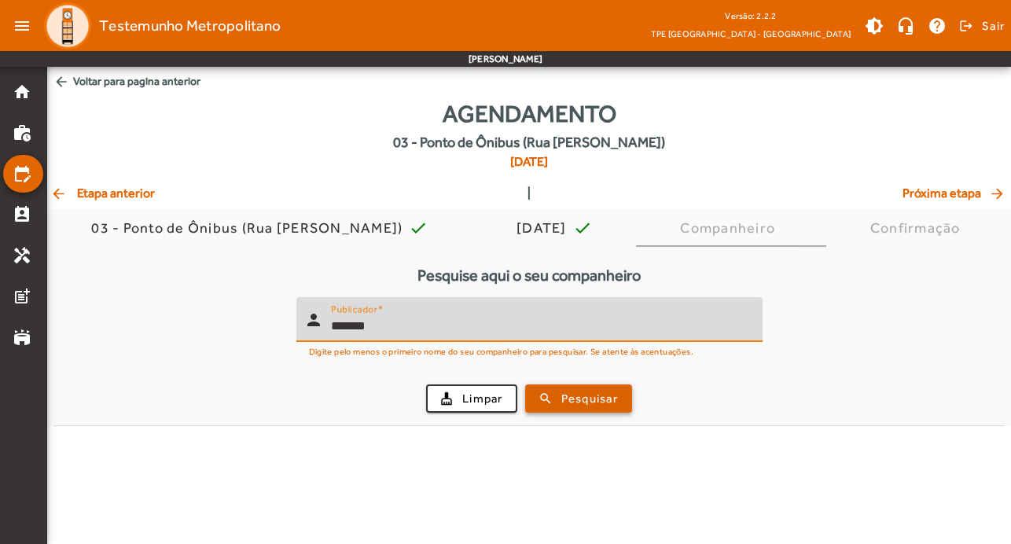
type input "*******"
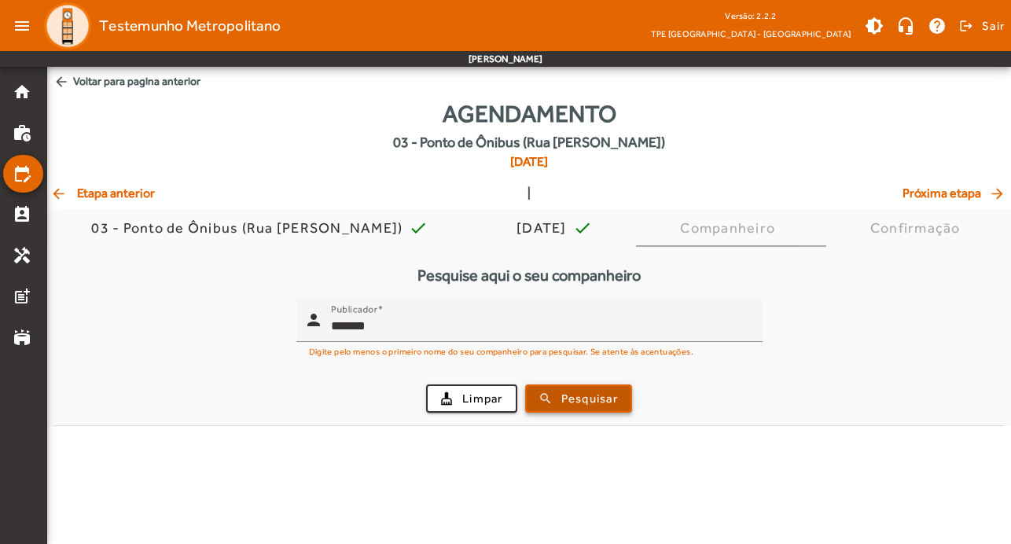
click at [589, 394] on span "Pesquisar" at bounding box center [589, 399] width 57 height 18
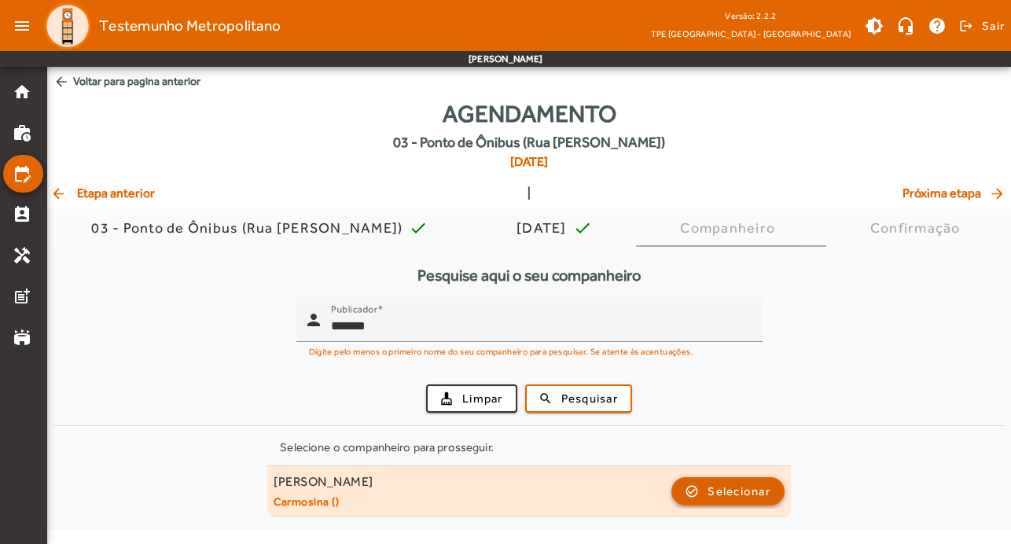
click at [746, 483] on span "Selecionar" at bounding box center [739, 491] width 63 height 19
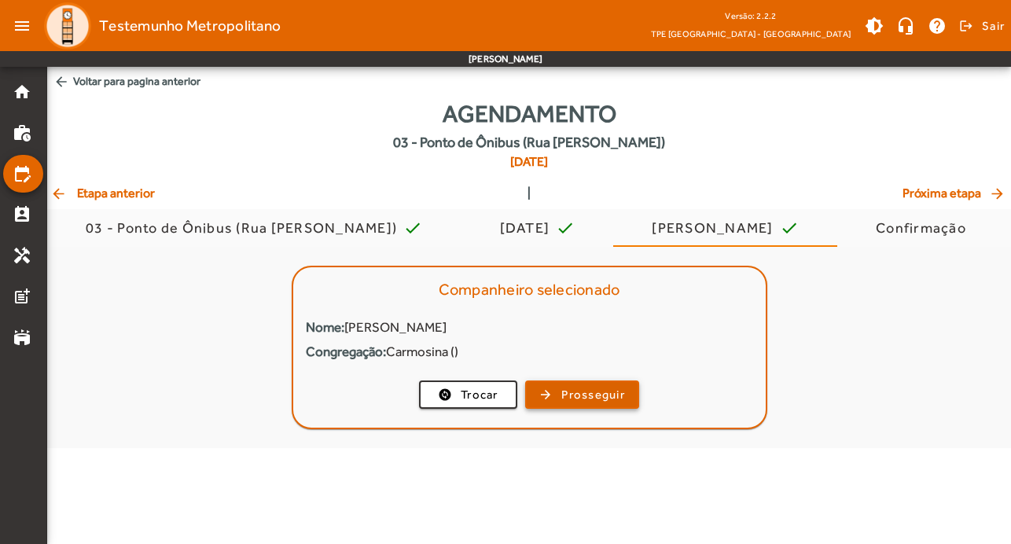
click at [597, 388] on span "Prosseguir" at bounding box center [593, 395] width 64 height 18
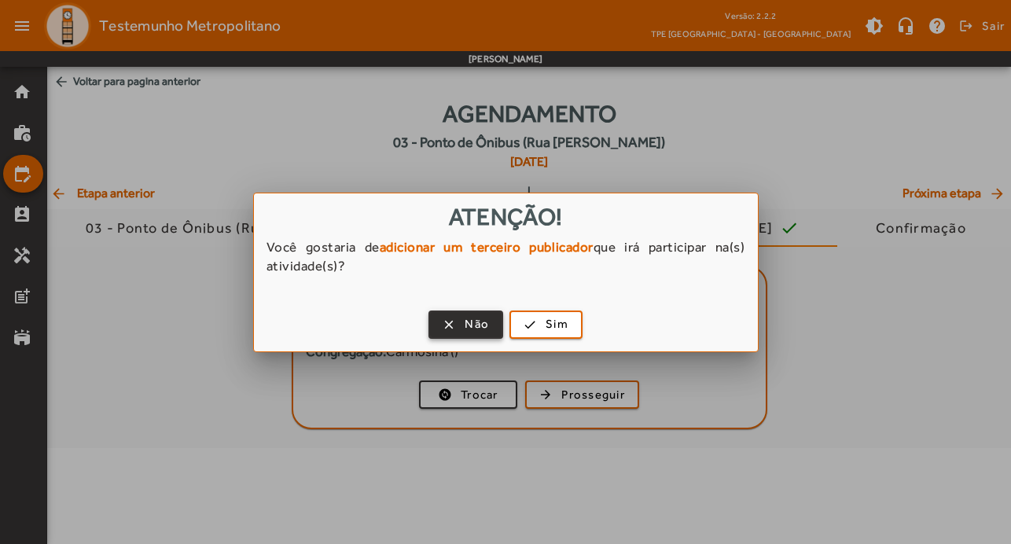
click at [472, 324] on span "Não" at bounding box center [477, 324] width 24 height 18
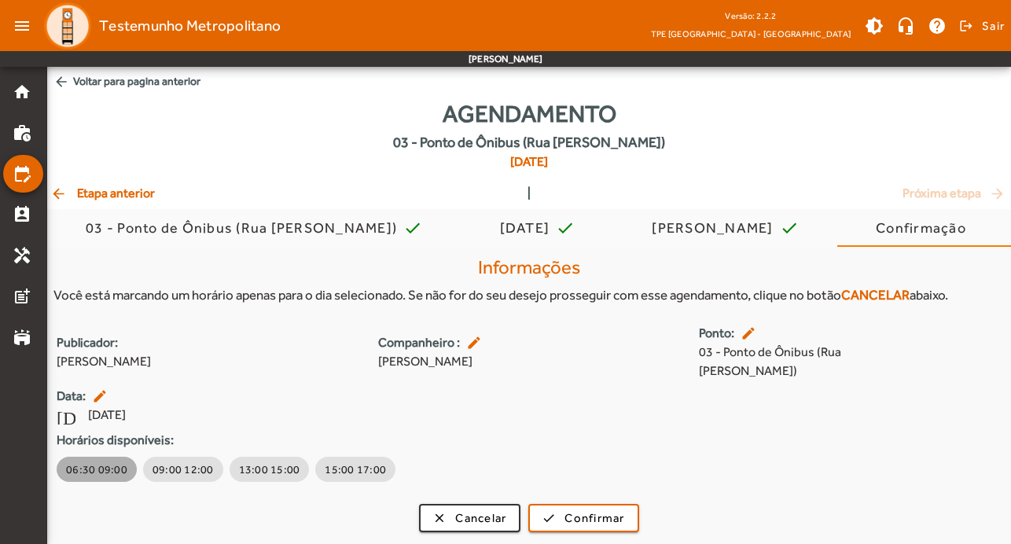
click at [100, 461] on span "06:30 09:00" at bounding box center [96, 469] width 61 height 16
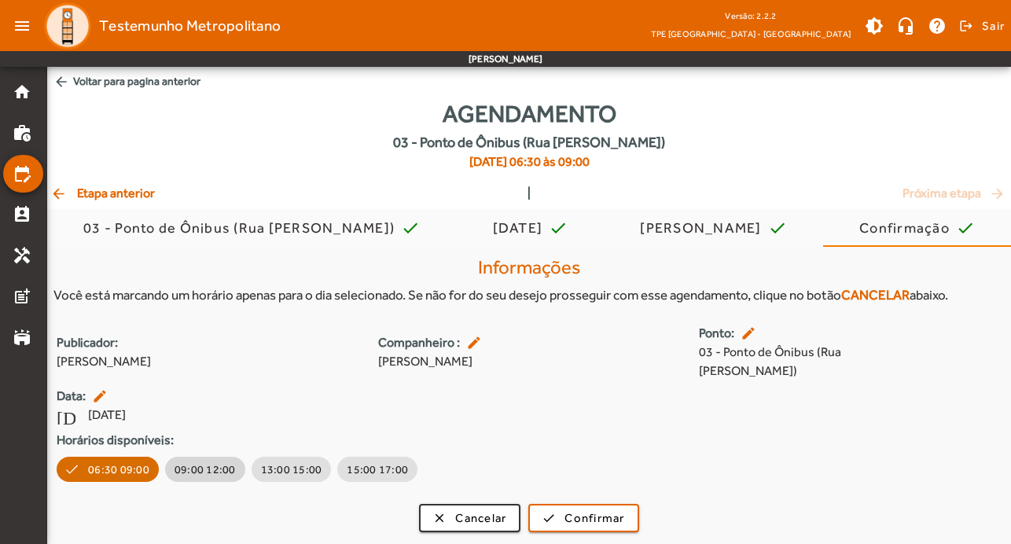
click at [189, 461] on span "09:00 12:00" at bounding box center [205, 469] width 61 height 16
click at [102, 461] on span "06:30 09:00" at bounding box center [96, 469] width 61 height 16
click at [597, 509] on span "Confirmar" at bounding box center [594, 518] width 60 height 18
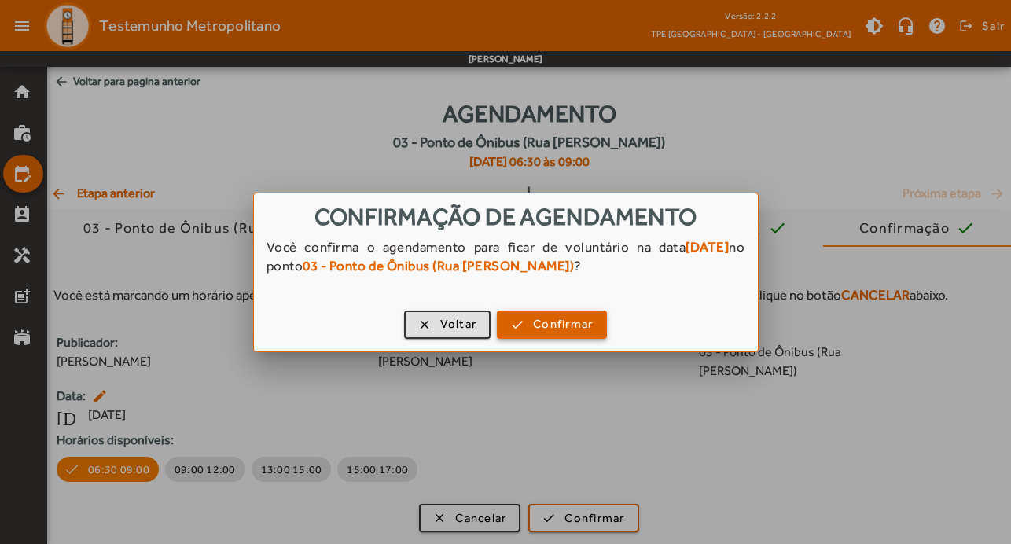
click at [575, 327] on span "Confirmar" at bounding box center [563, 324] width 60 height 18
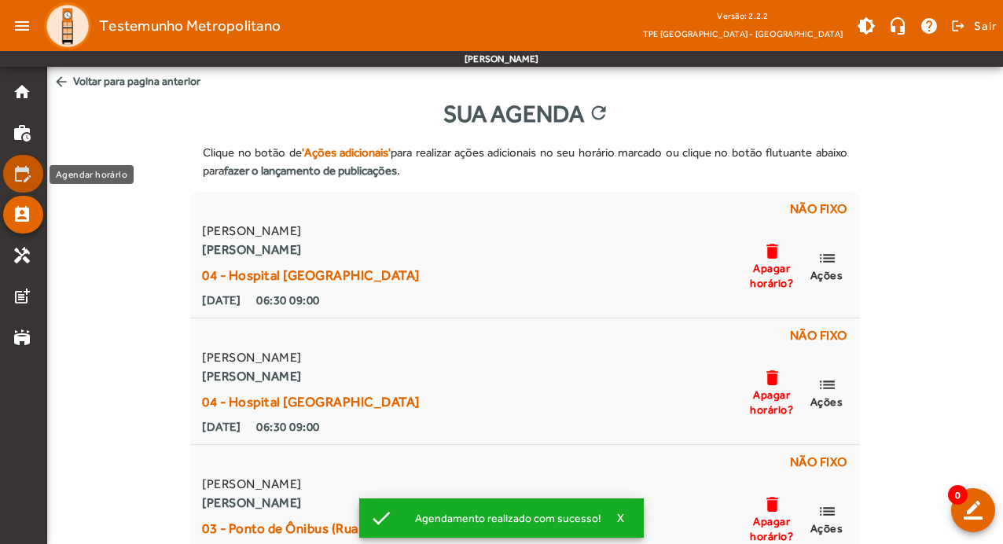
click at [20, 164] on mat-list-item "edit_calendar" at bounding box center [23, 174] width 40 height 38
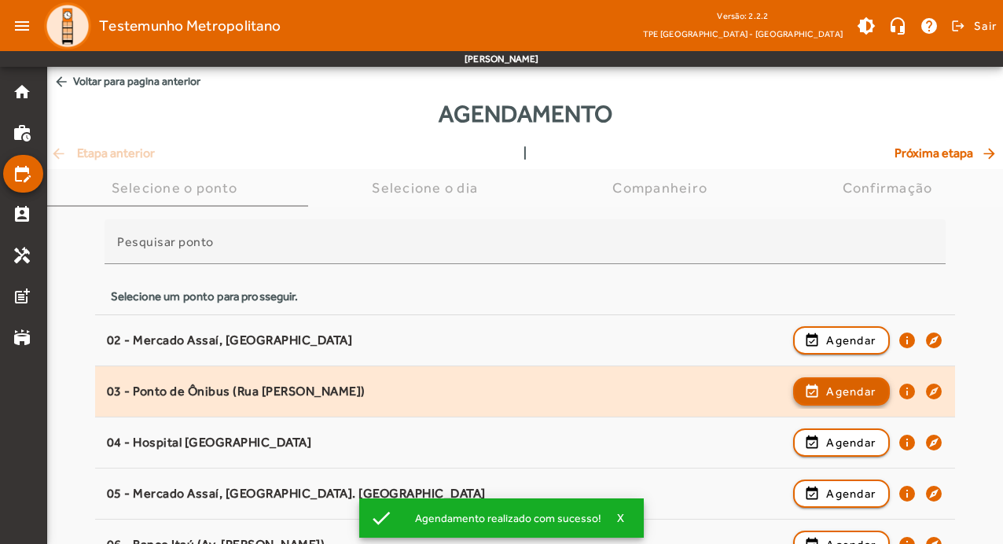
click at [833, 389] on span "Agendar" at bounding box center [851, 391] width 50 height 19
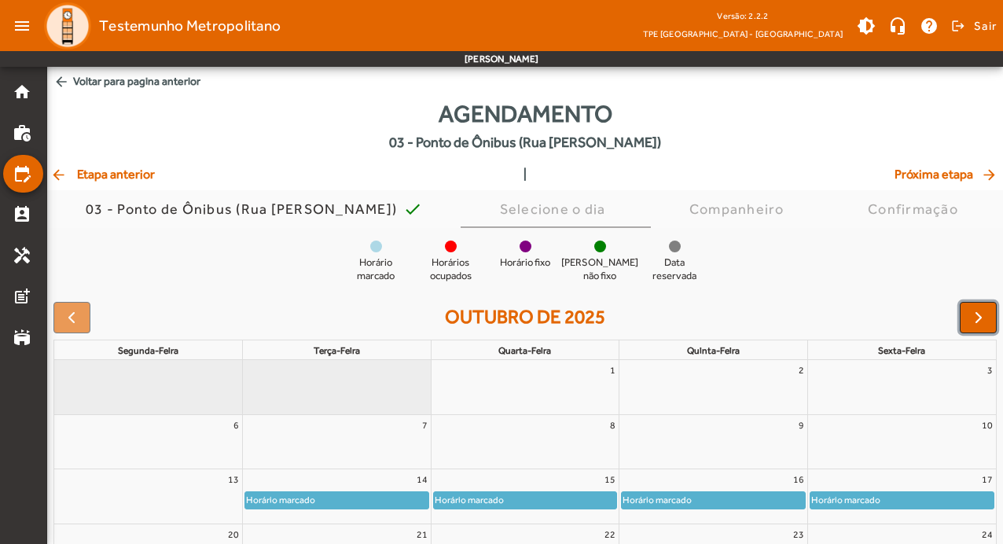
click at [980, 316] on span "button" at bounding box center [978, 317] width 19 height 19
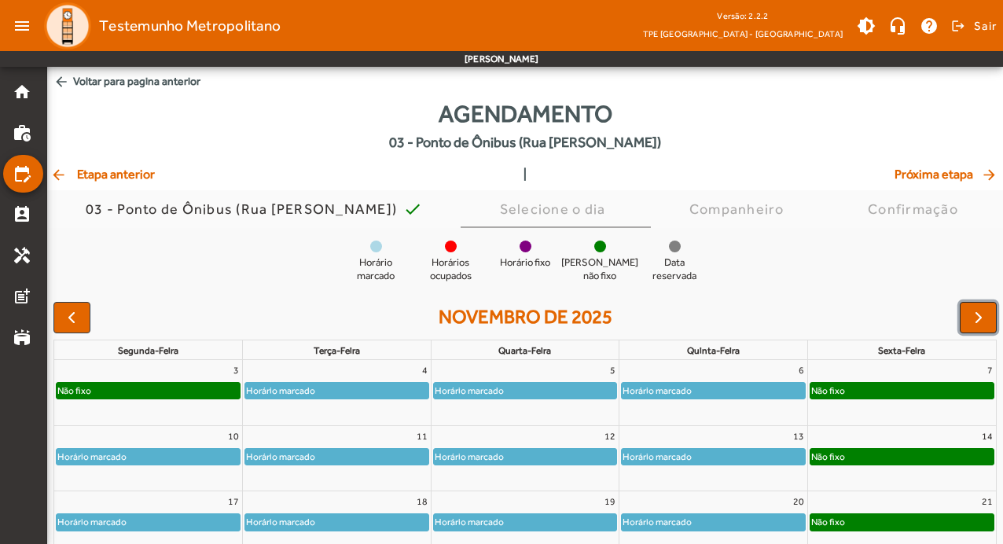
click at [980, 316] on span "button" at bounding box center [978, 317] width 19 height 19
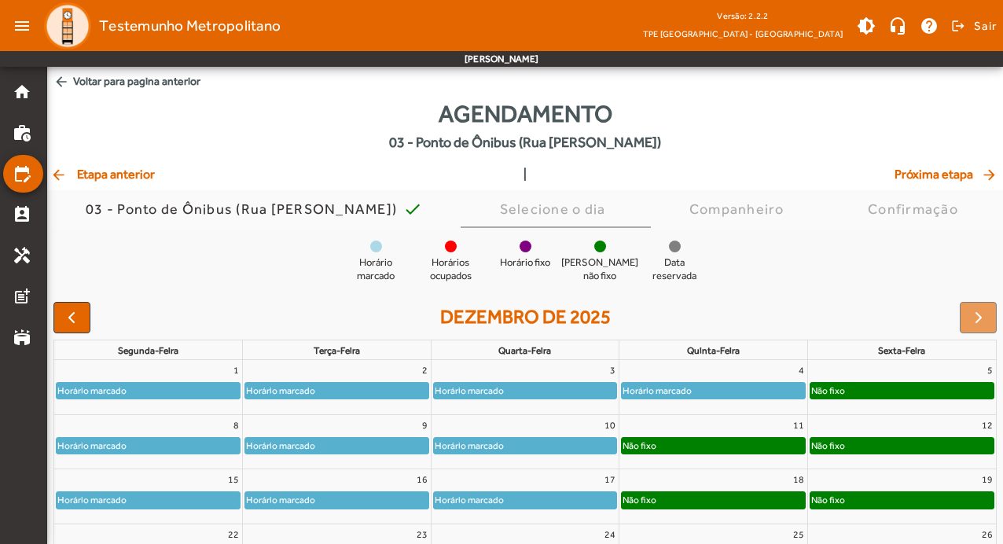
click at [163, 494] on div "Horário marcado" at bounding box center [148, 500] width 183 height 16
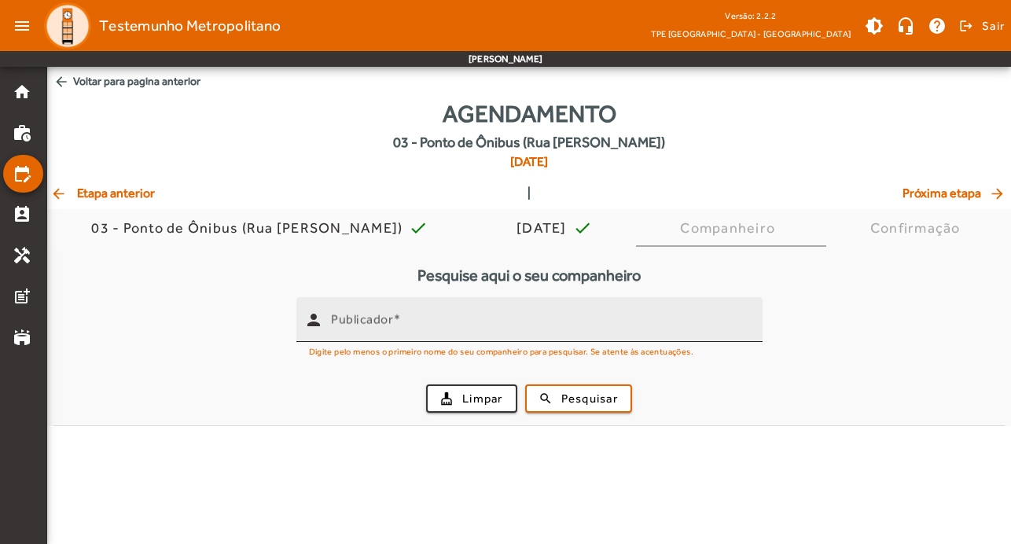
click at [347, 318] on mat-label "Publicador" at bounding box center [362, 319] width 62 height 15
click at [347, 318] on input "Publicador" at bounding box center [540, 326] width 419 height 19
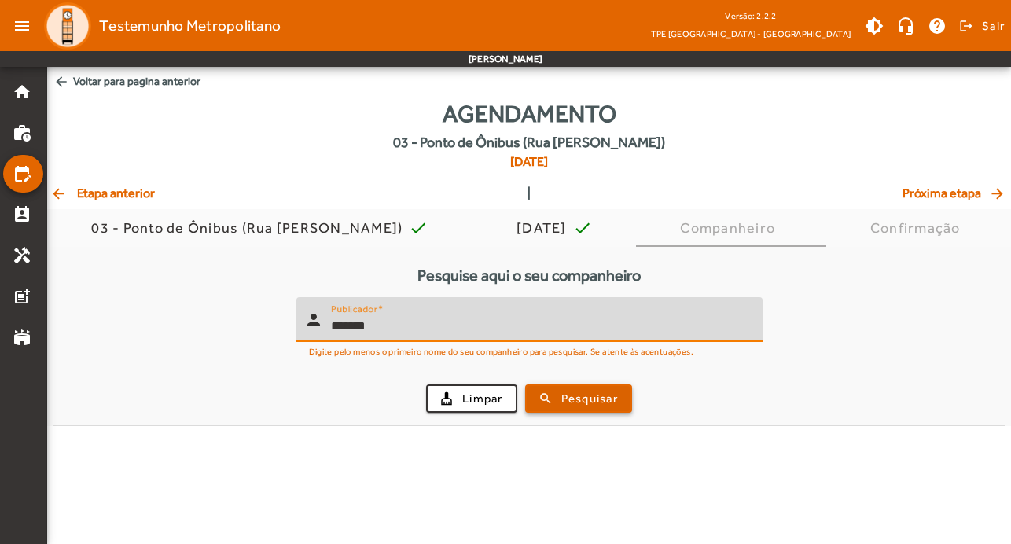
type input "*******"
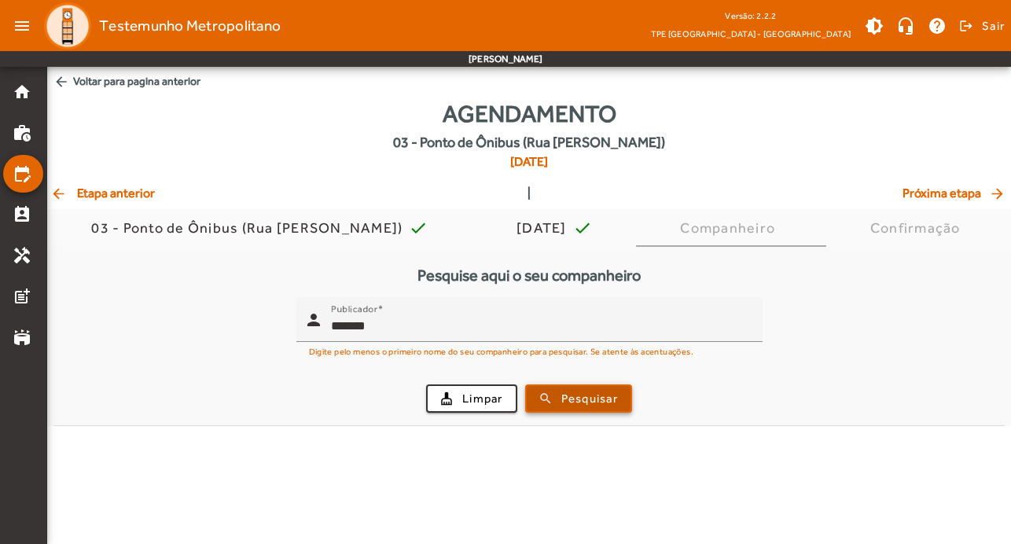
click at [609, 410] on button "search Pesquisar" at bounding box center [578, 398] width 107 height 28
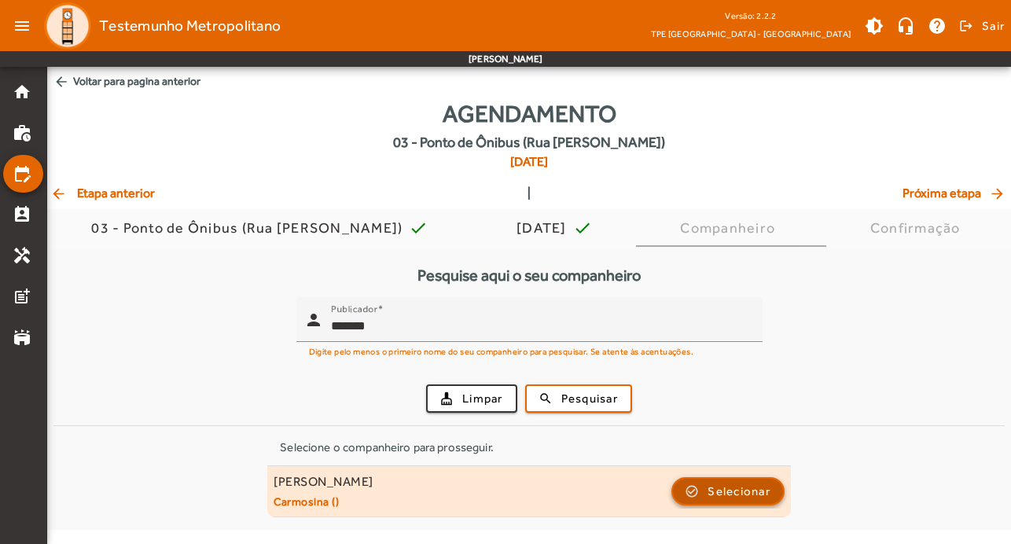
click at [744, 482] on span "Selecionar" at bounding box center [739, 491] width 63 height 19
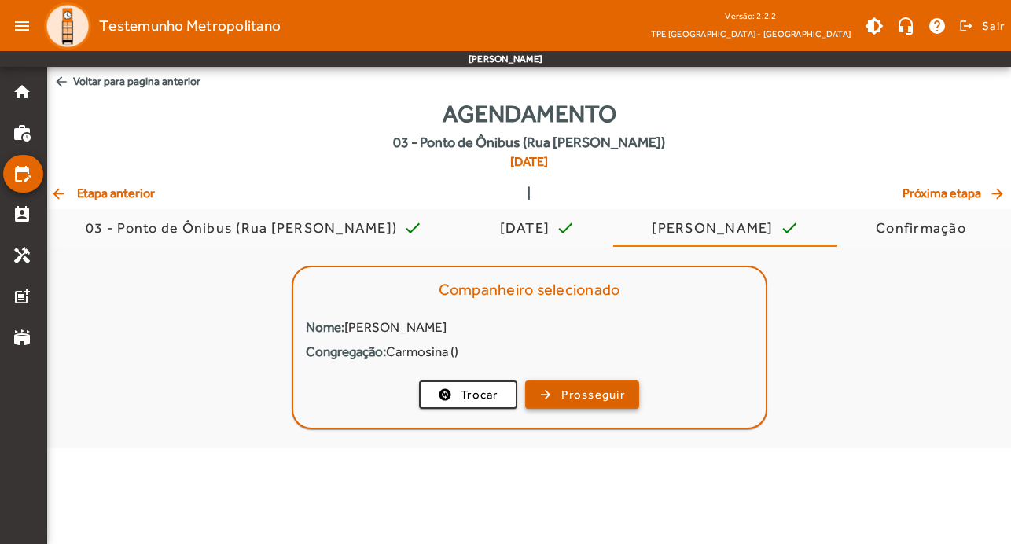
click at [579, 384] on span "button" at bounding box center [582, 395] width 111 height 38
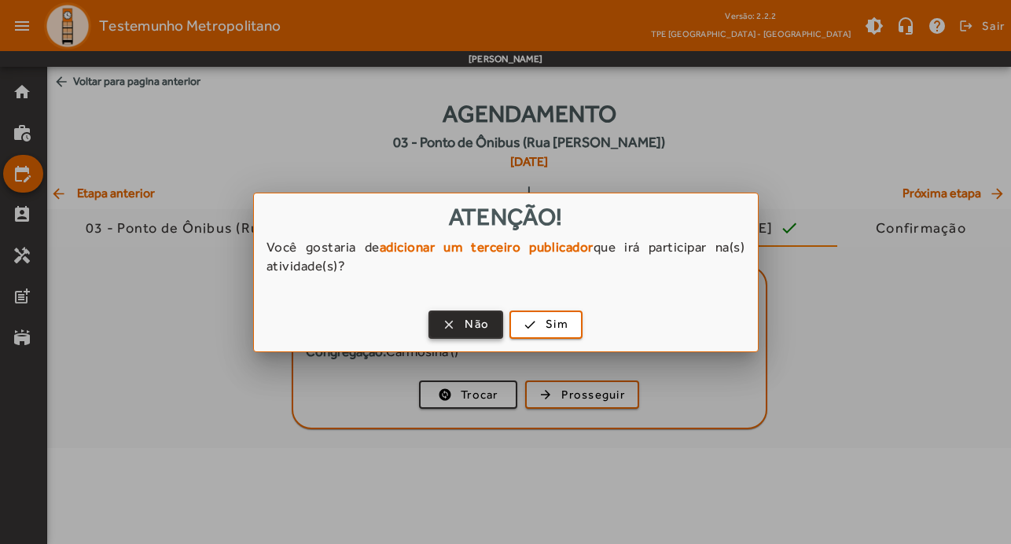
click at [472, 332] on span "Não" at bounding box center [477, 324] width 24 height 18
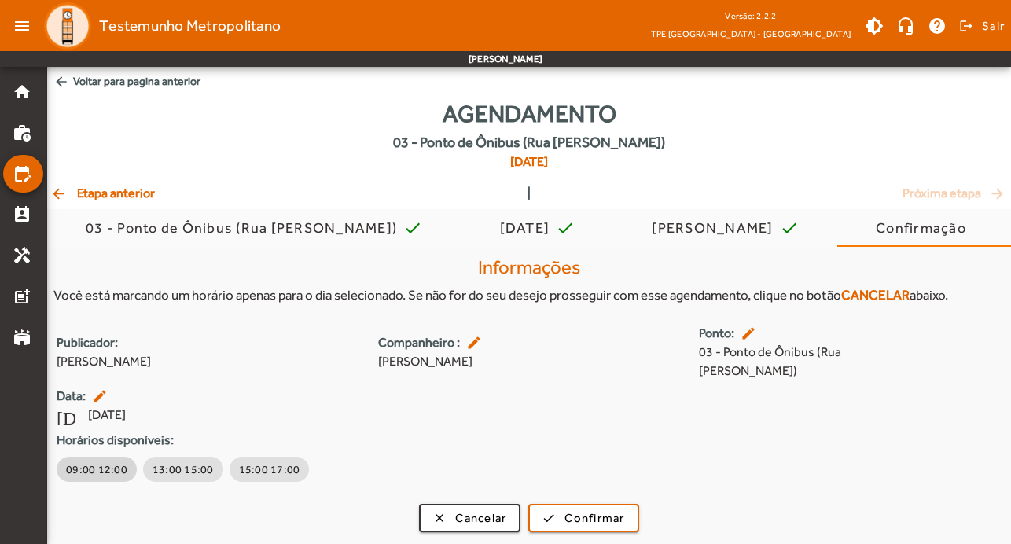
click at [103, 461] on span "09:00 12:00" at bounding box center [96, 469] width 61 height 16
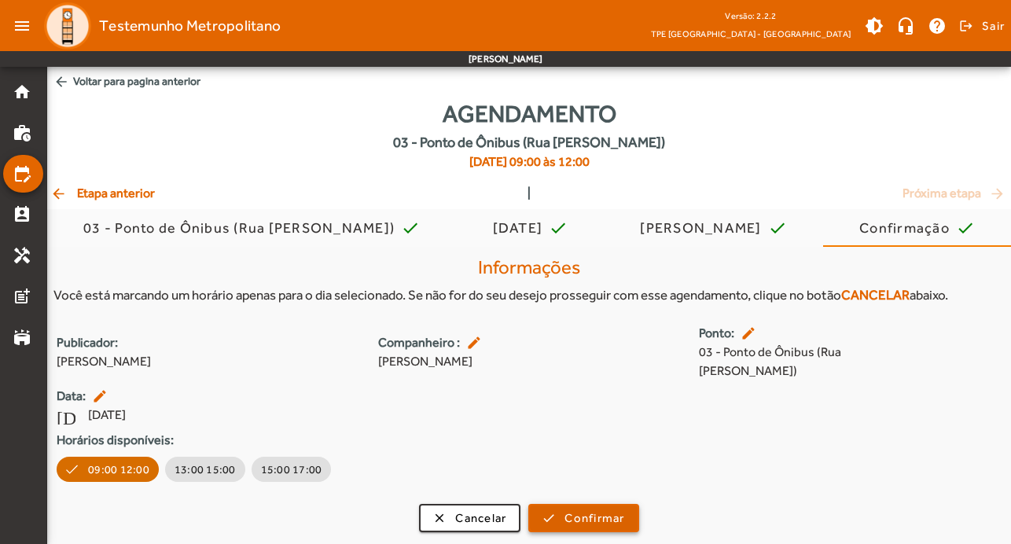
click at [605, 509] on span "Confirmar" at bounding box center [594, 518] width 60 height 18
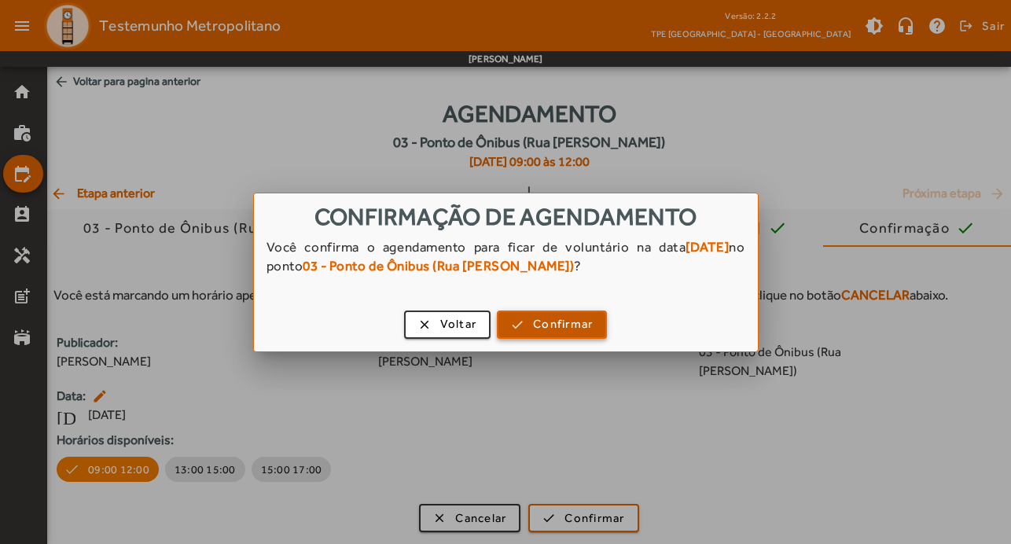
click at [579, 314] on span "button" at bounding box center [551, 325] width 107 height 38
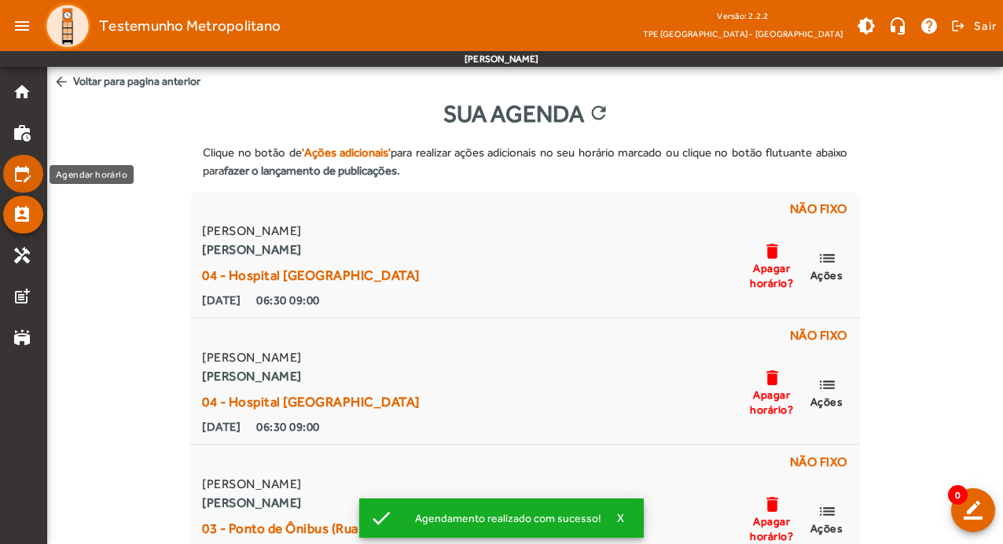
click at [13, 169] on mat-icon "edit_calendar" at bounding box center [22, 173] width 19 height 19
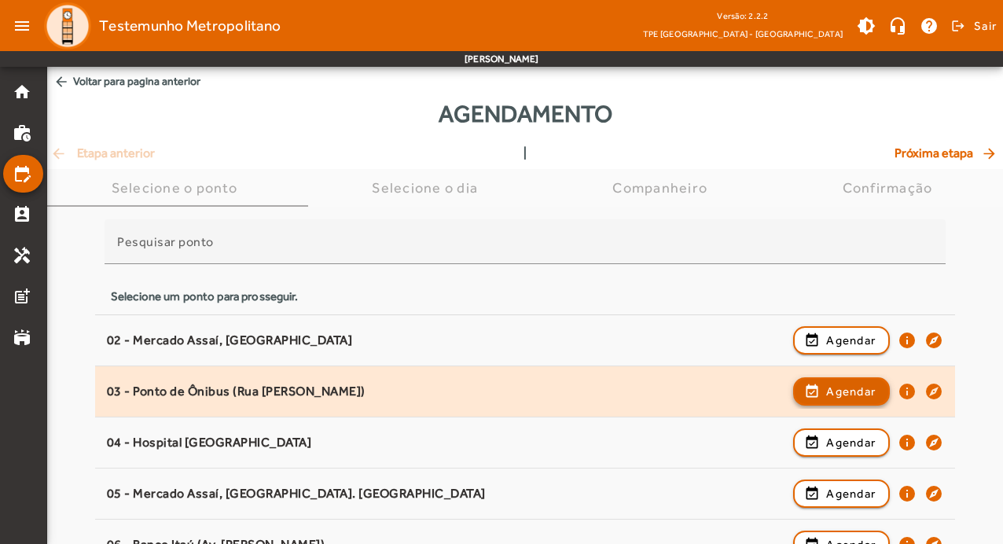
click at [858, 386] on span "Agendar" at bounding box center [851, 391] width 50 height 19
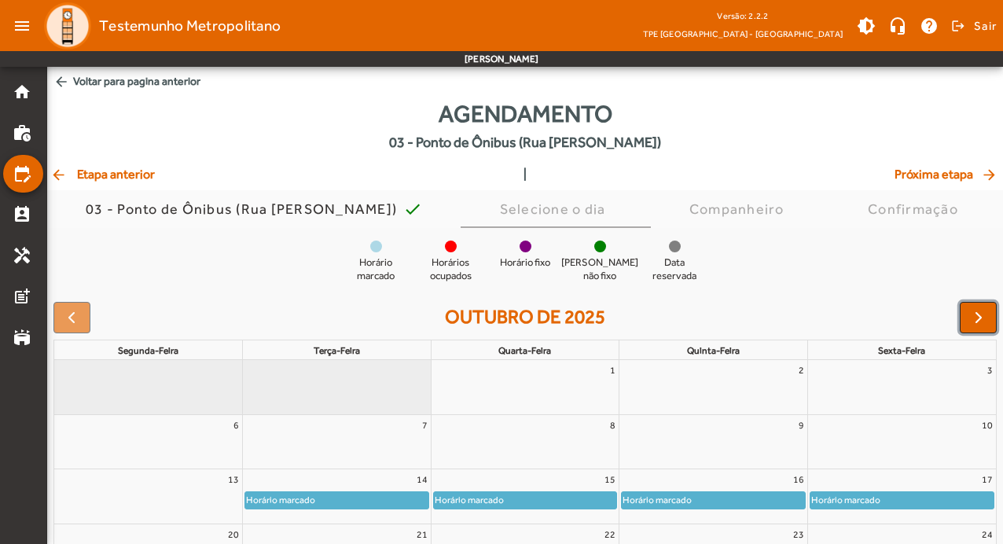
click at [985, 318] on span "button" at bounding box center [978, 317] width 19 height 19
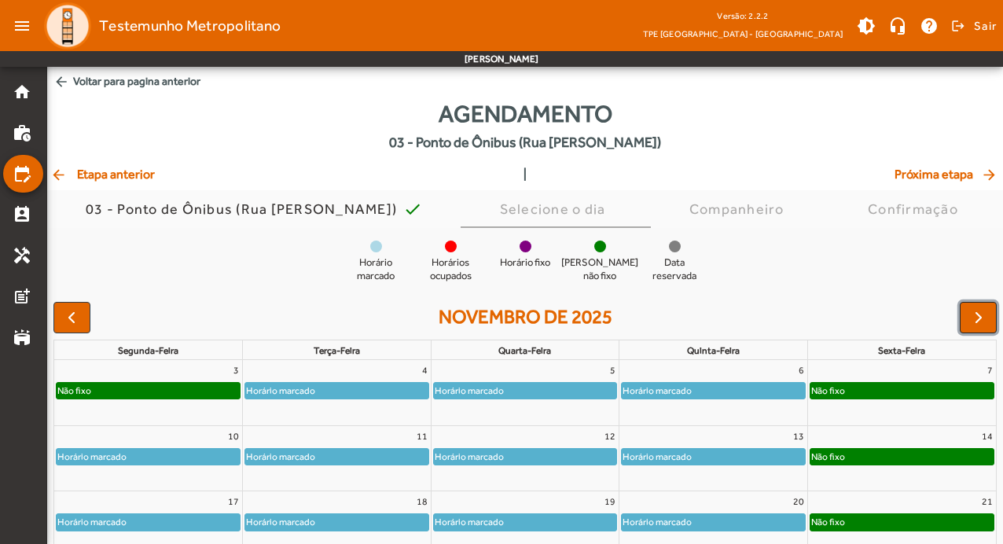
click at [985, 318] on span "button" at bounding box center [978, 317] width 19 height 19
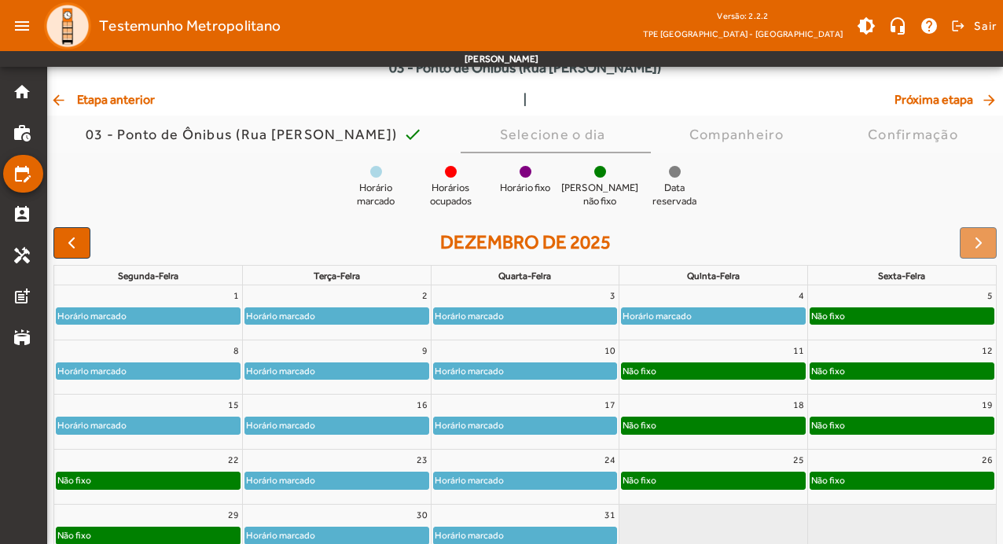
scroll to position [153, 0]
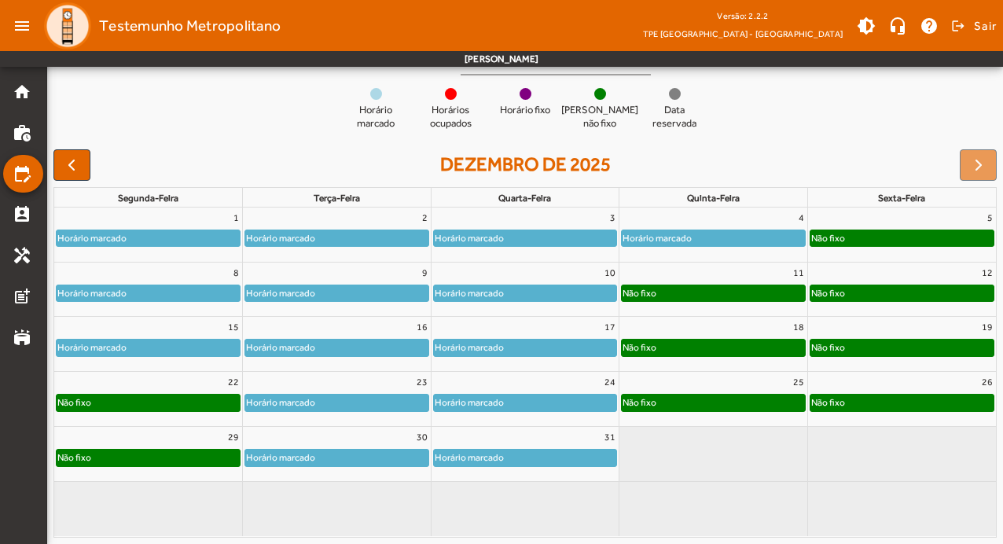
click at [214, 399] on div "Não fixo" at bounding box center [148, 403] width 183 height 16
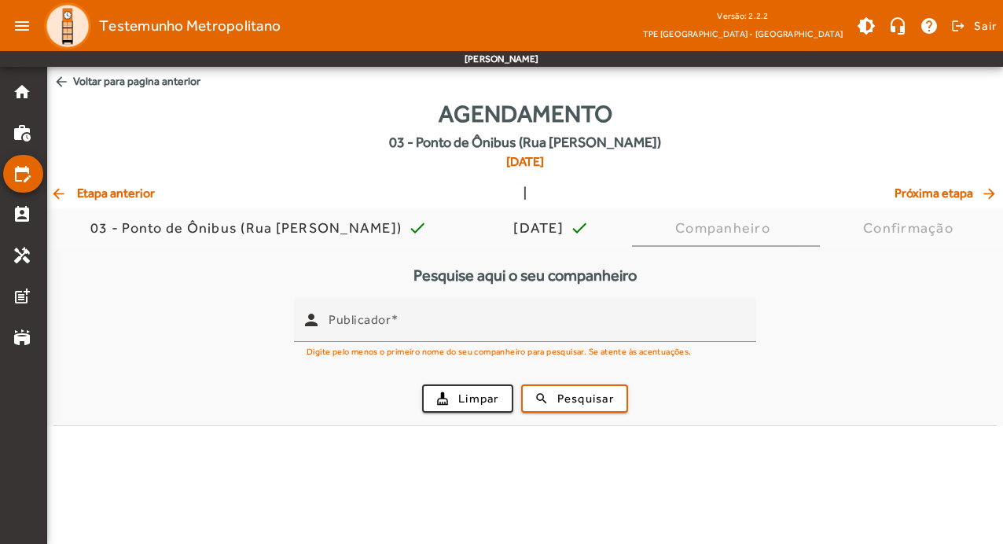
scroll to position [0, 0]
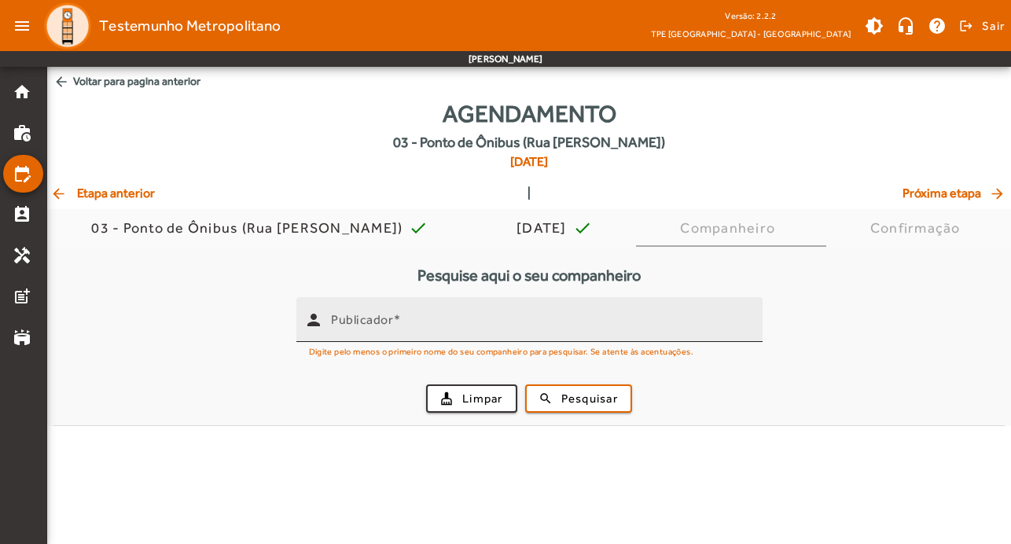
click at [363, 326] on mat-label "Publicador" at bounding box center [362, 319] width 62 height 15
click at [363, 326] on input "Publicador" at bounding box center [540, 326] width 419 height 19
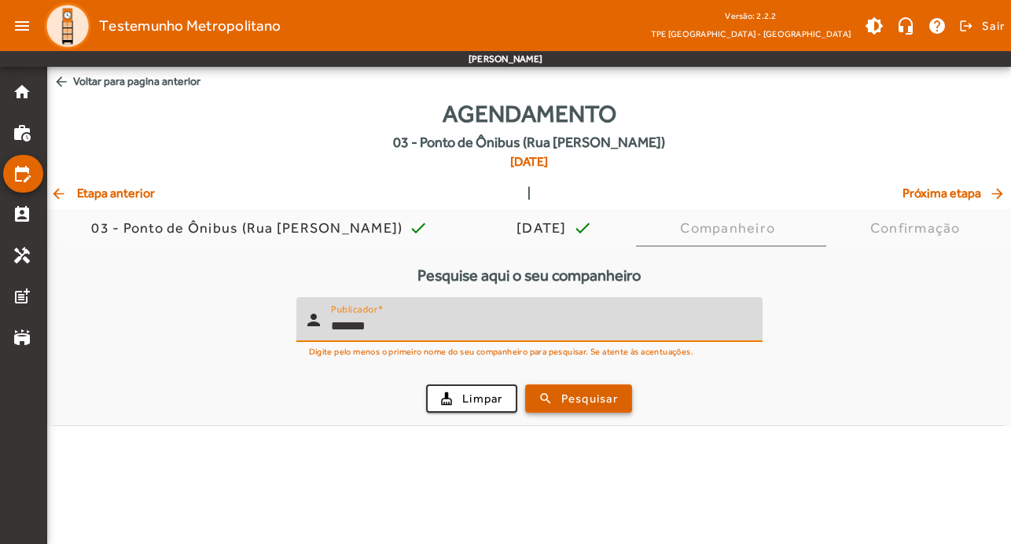
type input "*******"
click at [567, 394] on span "Pesquisar" at bounding box center [589, 399] width 57 height 18
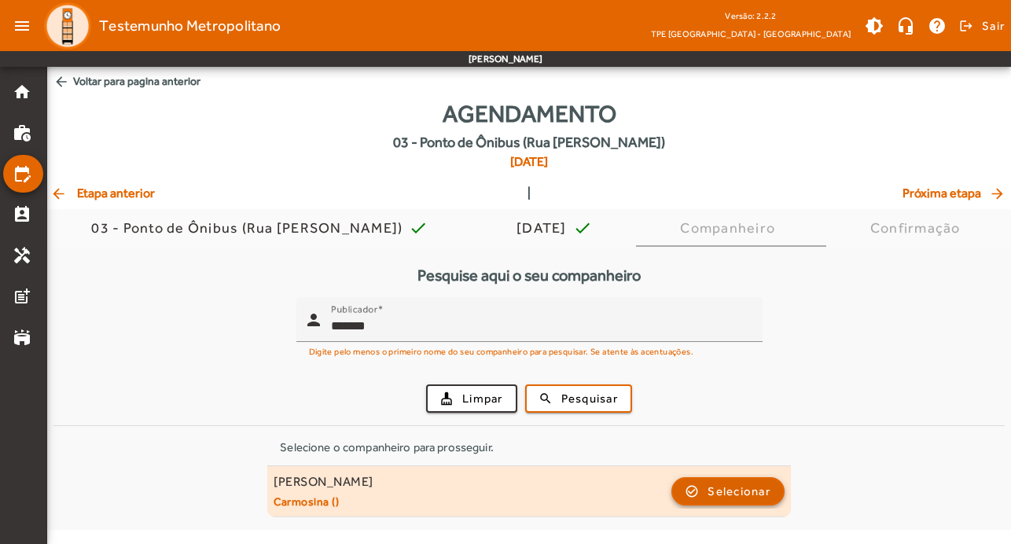
click at [766, 489] on span "Selecionar" at bounding box center [739, 491] width 63 height 19
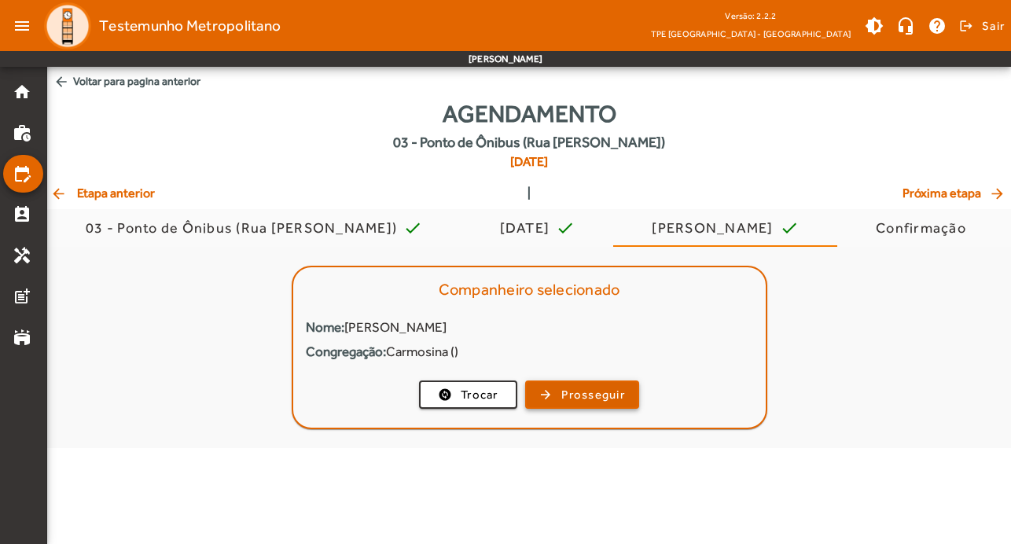
click at [625, 397] on span "Prosseguir" at bounding box center [593, 395] width 64 height 18
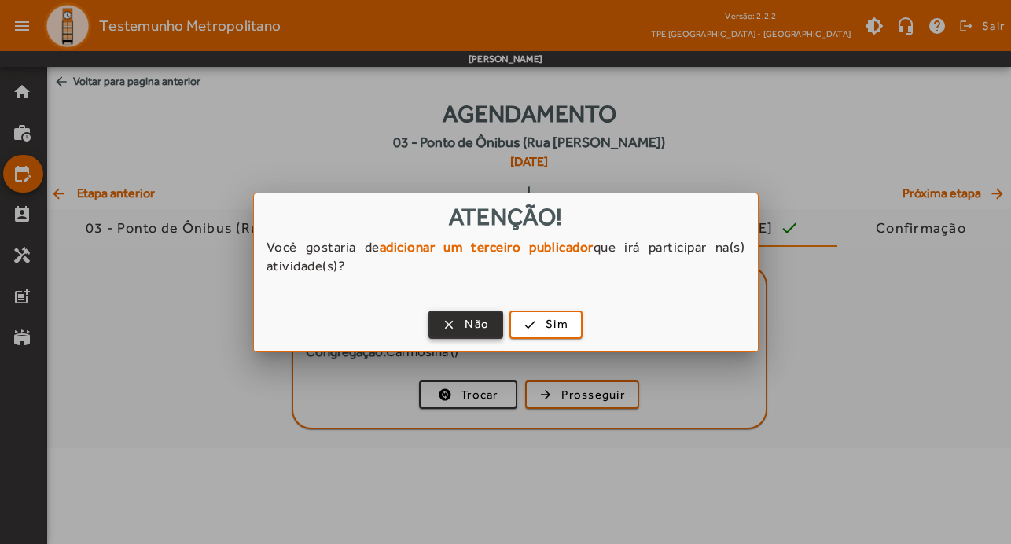
click at [479, 328] on span "Não" at bounding box center [477, 324] width 24 height 18
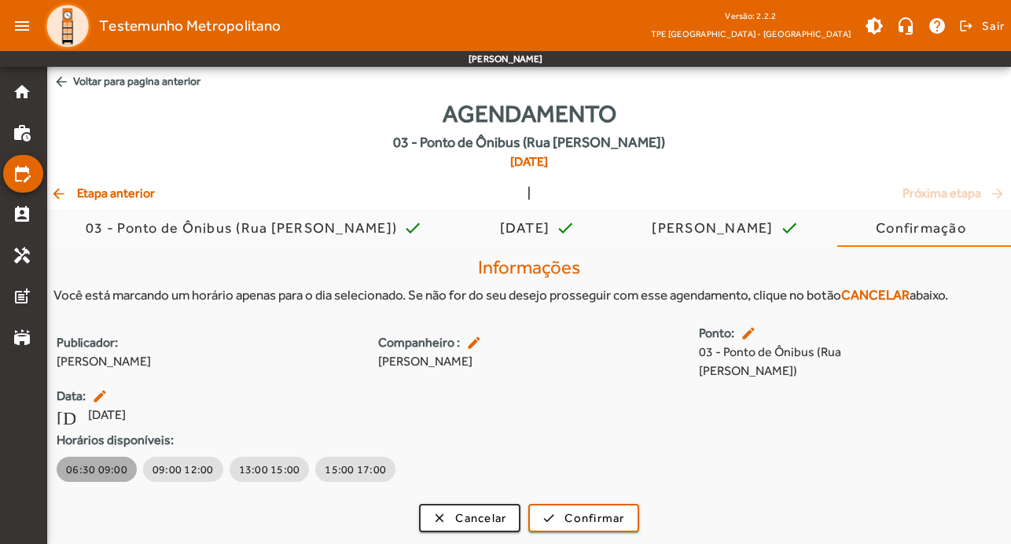
click at [107, 461] on span "06:30 09:00" at bounding box center [96, 469] width 61 height 16
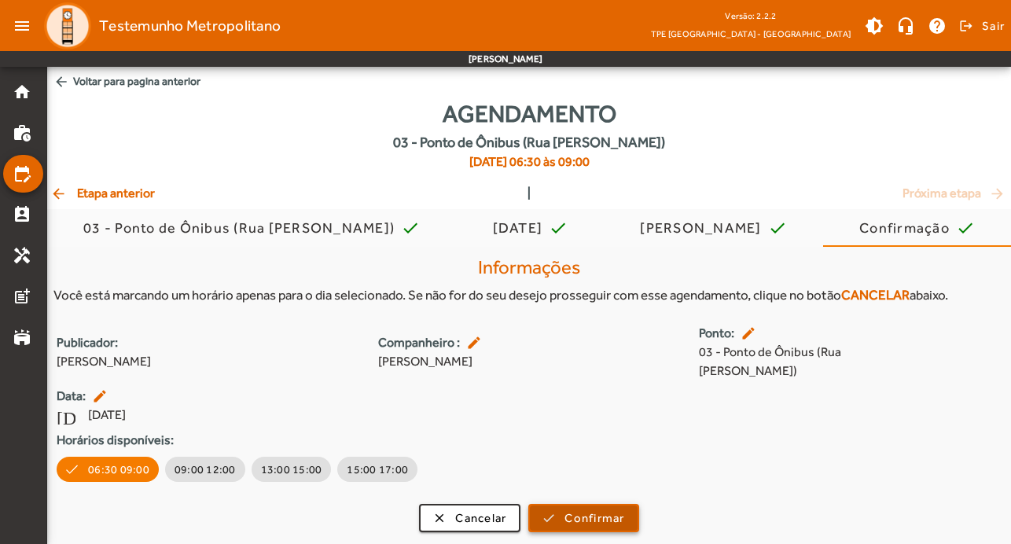
click at [556, 499] on span "submit" at bounding box center [583, 518] width 107 height 38
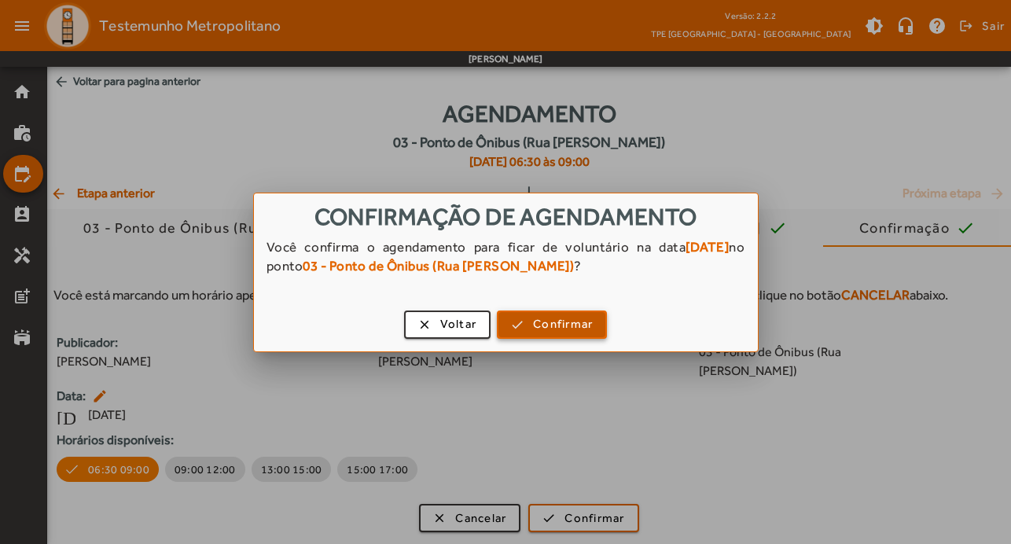
click at [568, 324] on span "Confirmar" at bounding box center [563, 324] width 60 height 18
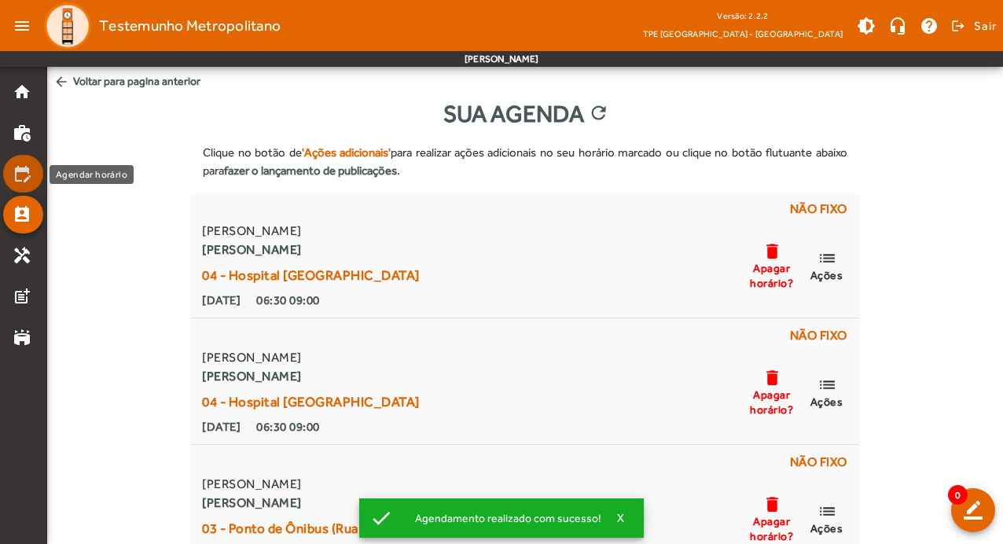
click at [28, 171] on mat-icon "edit_calendar" at bounding box center [22, 173] width 19 height 19
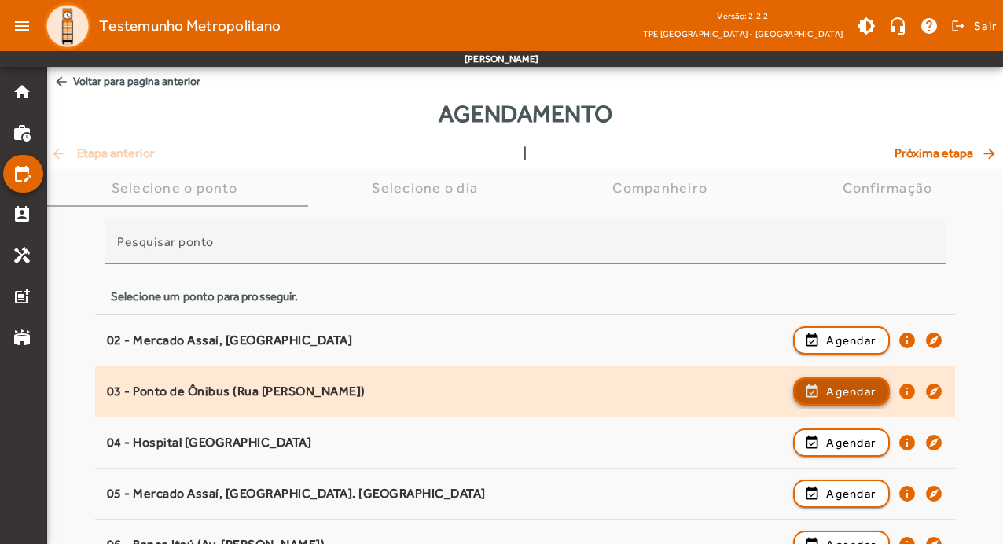
click at [857, 386] on span "Agendar" at bounding box center [851, 391] width 50 height 19
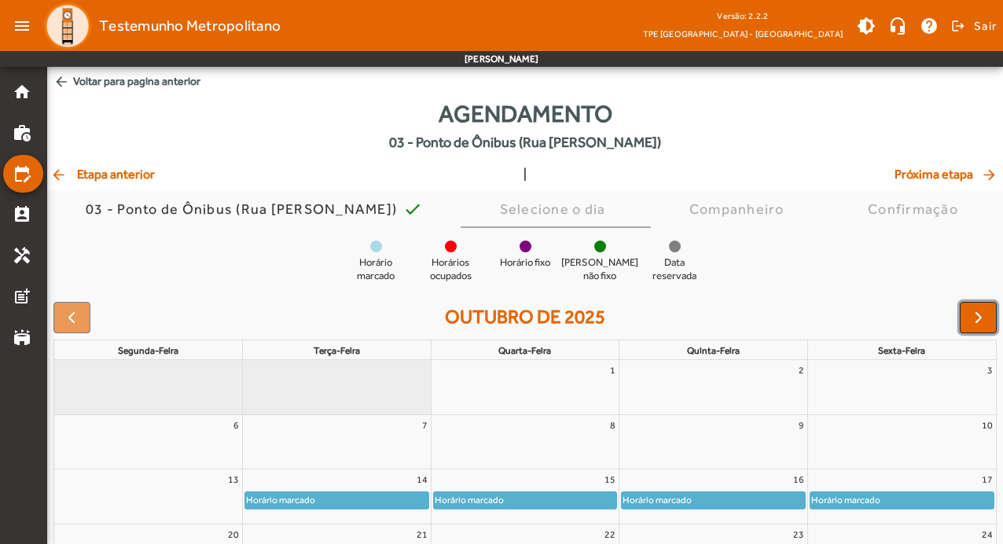
click at [989, 314] on button "button" at bounding box center [978, 317] width 37 height 31
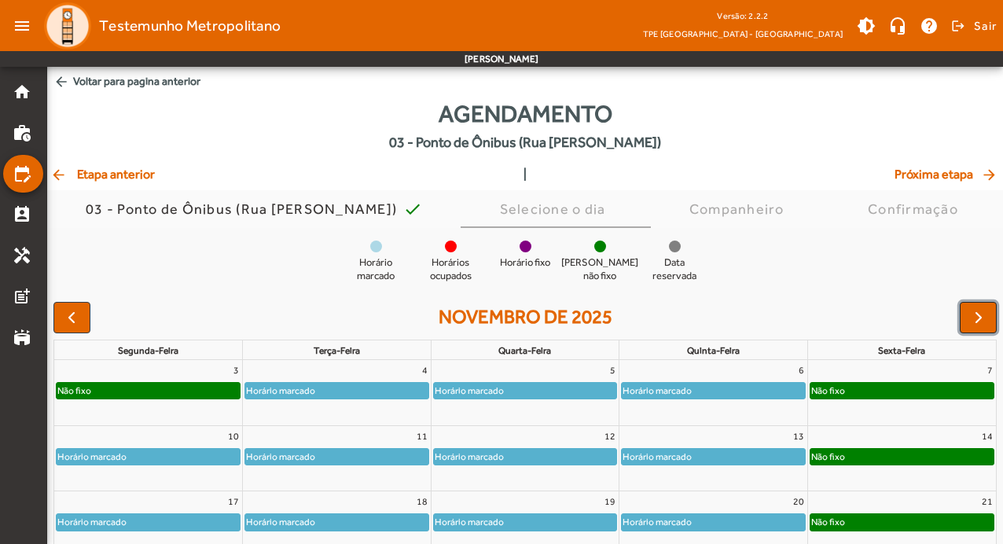
click at [989, 314] on button "button" at bounding box center [978, 317] width 37 height 31
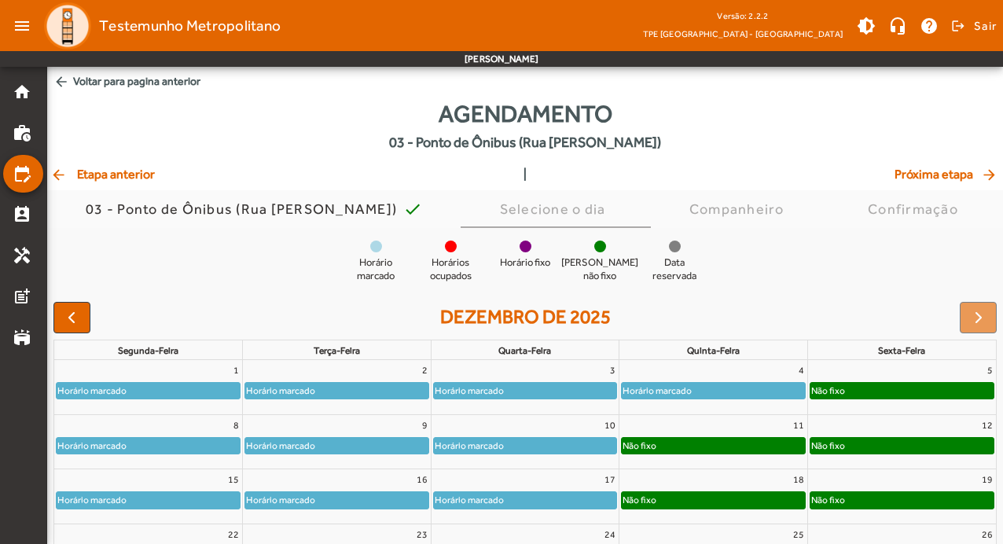
scroll to position [153, 0]
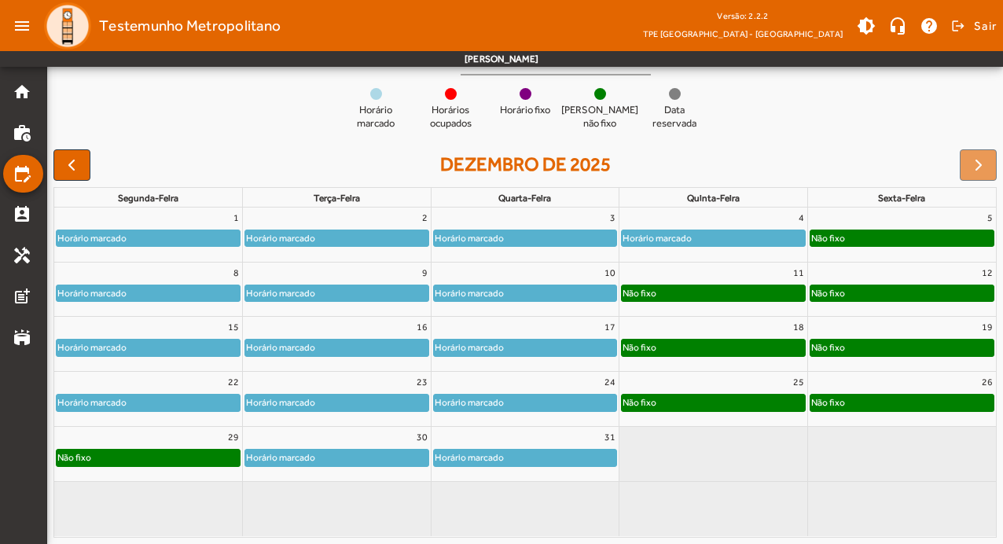
click at [204, 401] on div "Horário marcado" at bounding box center [148, 403] width 183 height 16
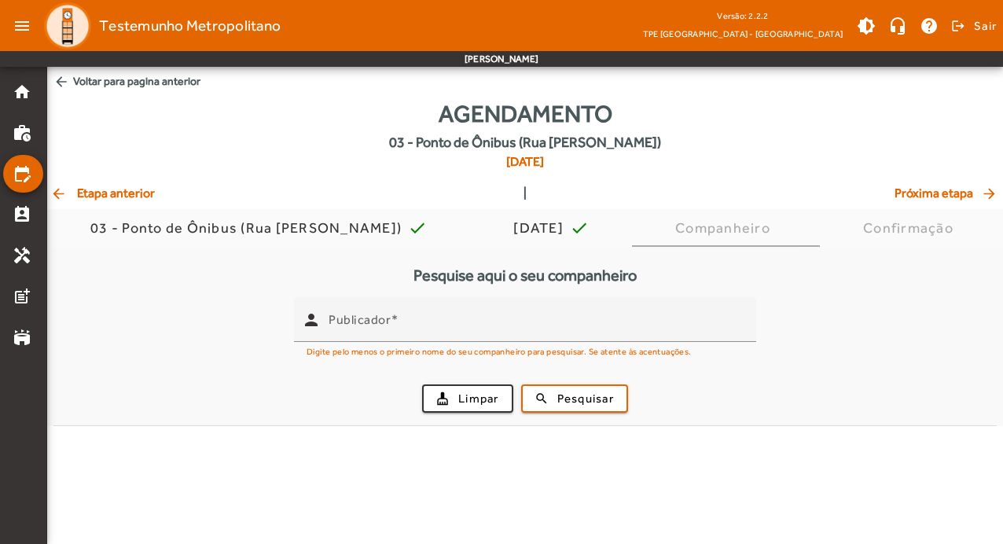
scroll to position [0, 0]
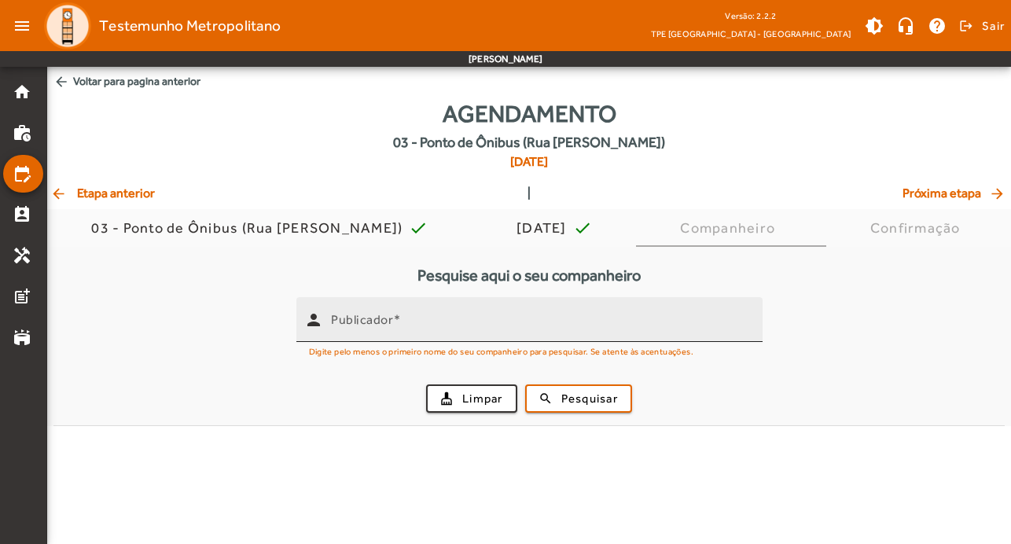
click at [347, 325] on mat-label "Publicador" at bounding box center [362, 319] width 62 height 15
click at [347, 325] on input "Publicador" at bounding box center [540, 326] width 419 height 19
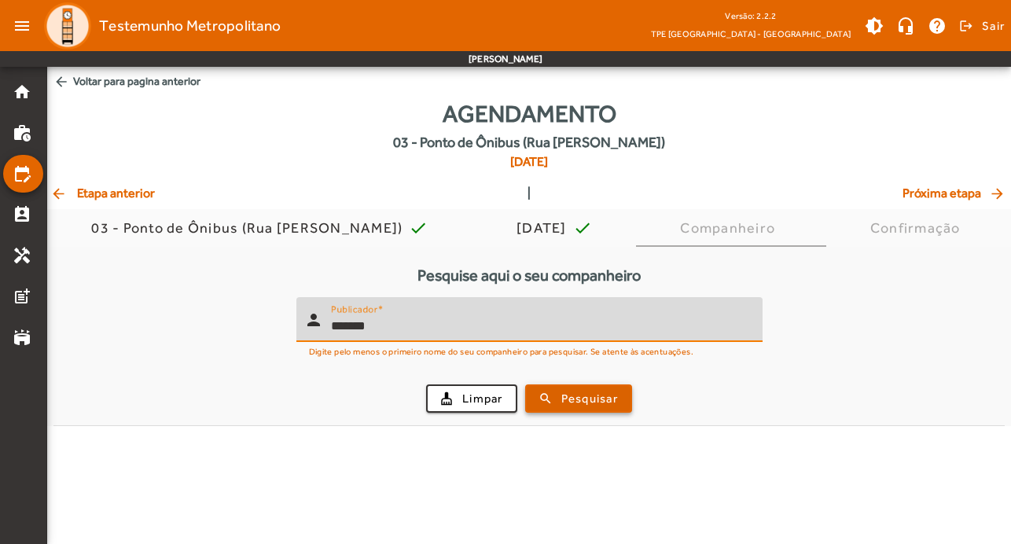
type input "*******"
click at [618, 406] on span "Pesquisar" at bounding box center [589, 399] width 57 height 18
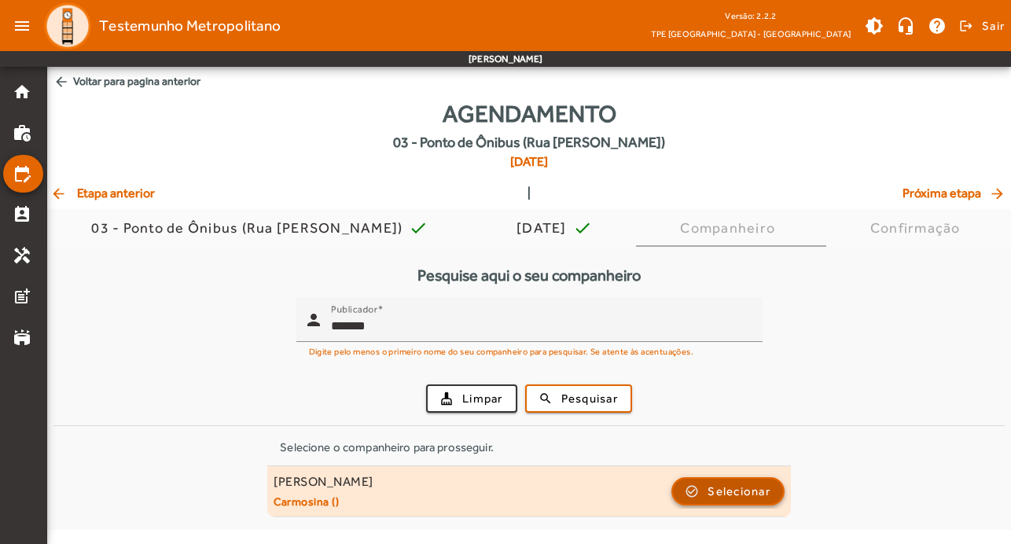
click at [731, 495] on span "Selecionar" at bounding box center [739, 491] width 63 height 19
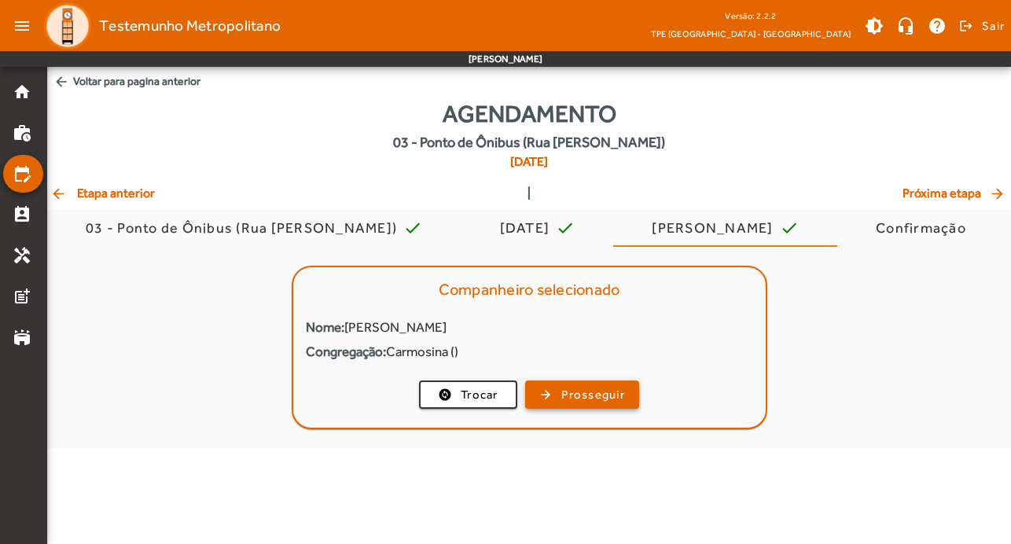
click at [561, 388] on span "Prosseguir" at bounding box center [593, 395] width 64 height 18
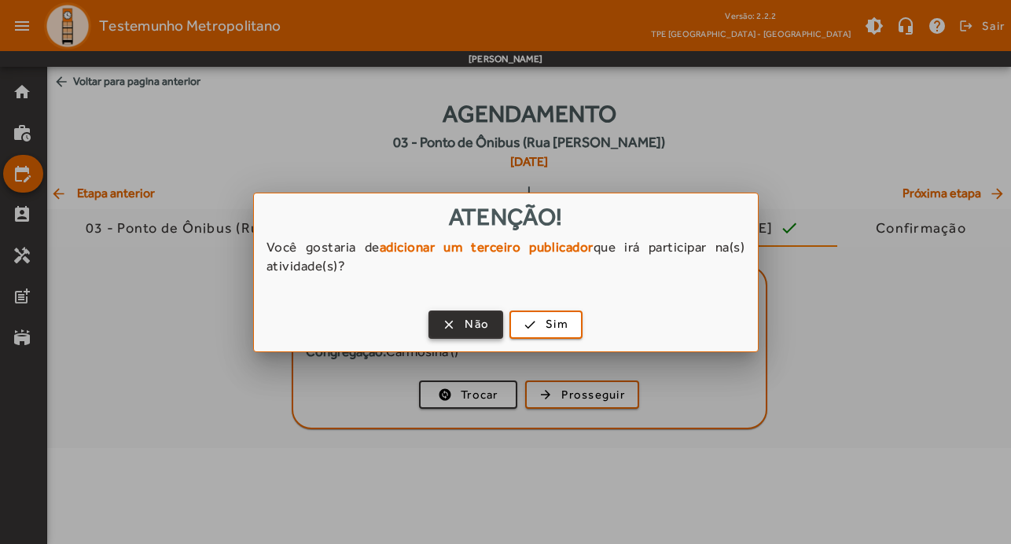
click at [461, 325] on span "button" at bounding box center [466, 325] width 72 height 38
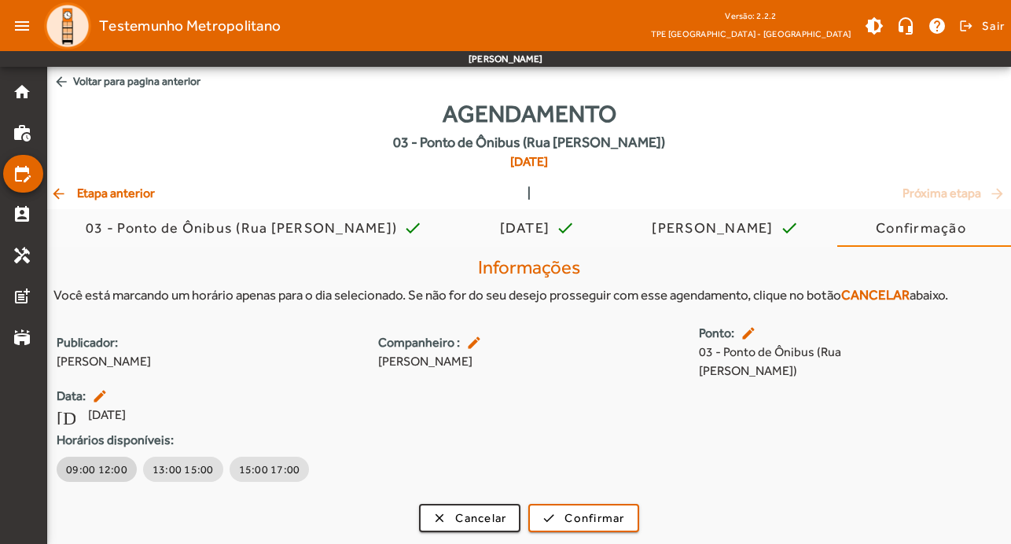
click at [93, 461] on span "09:00 12:00" at bounding box center [96, 469] width 61 height 16
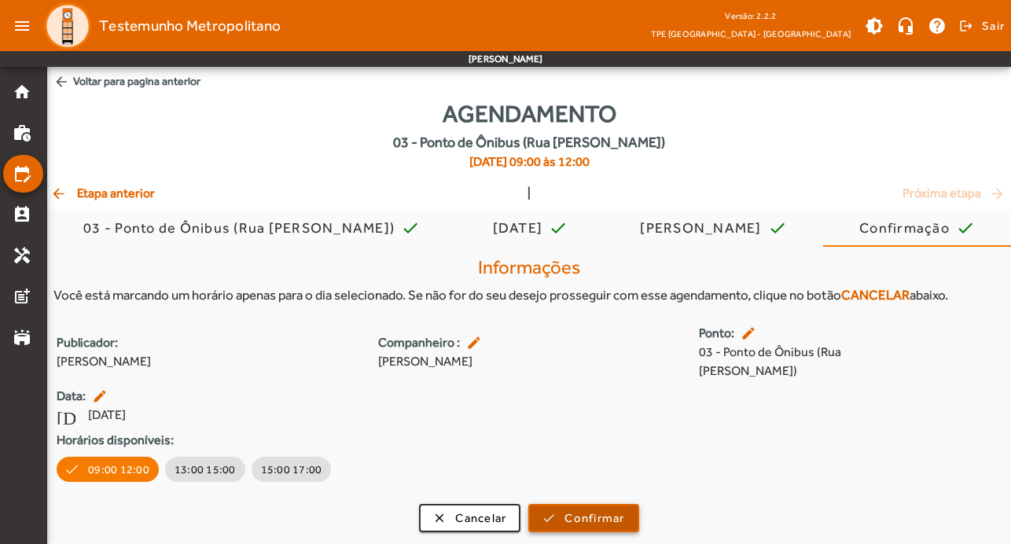
click at [561, 499] on span "submit" at bounding box center [583, 518] width 107 height 38
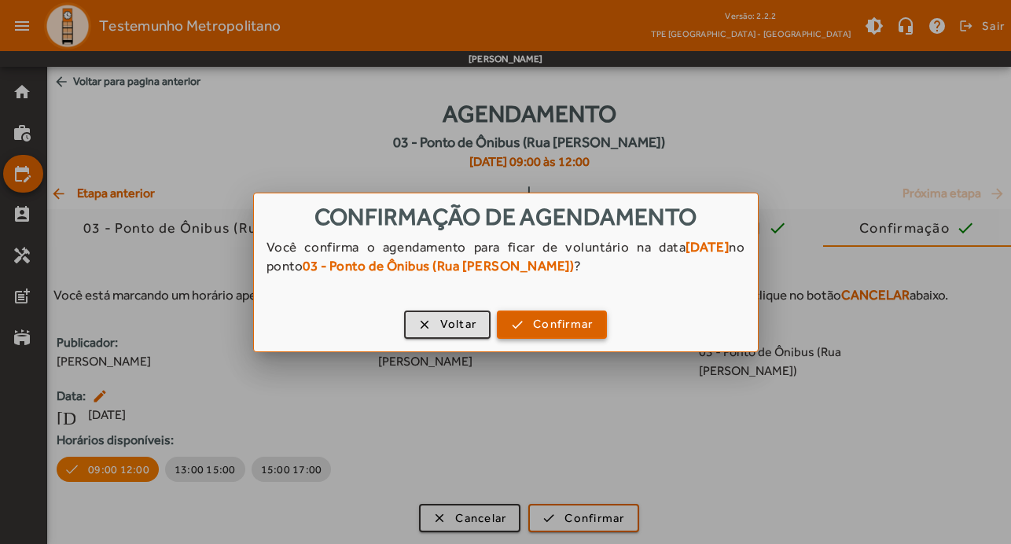
click at [561, 329] on span "Confirmar" at bounding box center [563, 324] width 60 height 18
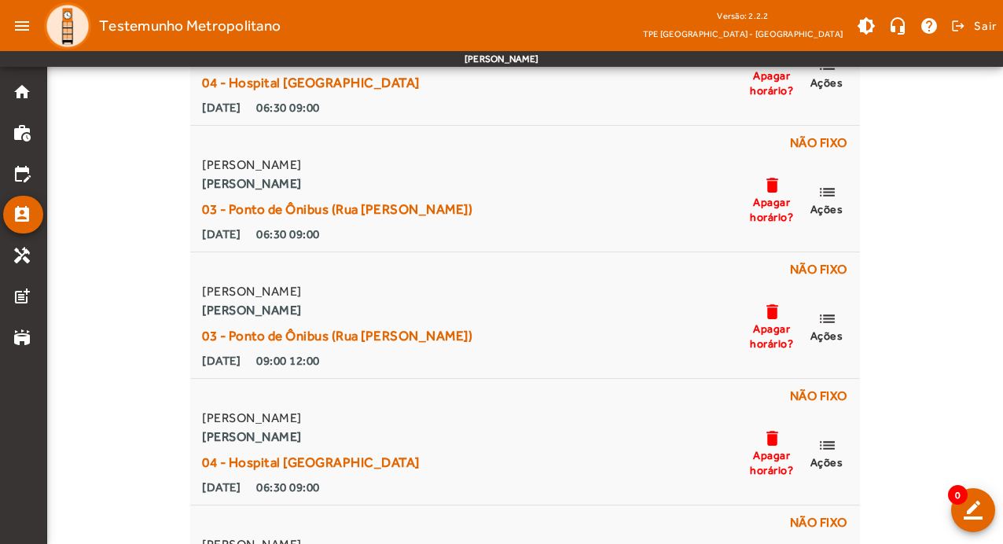
scroll to position [6996, 0]
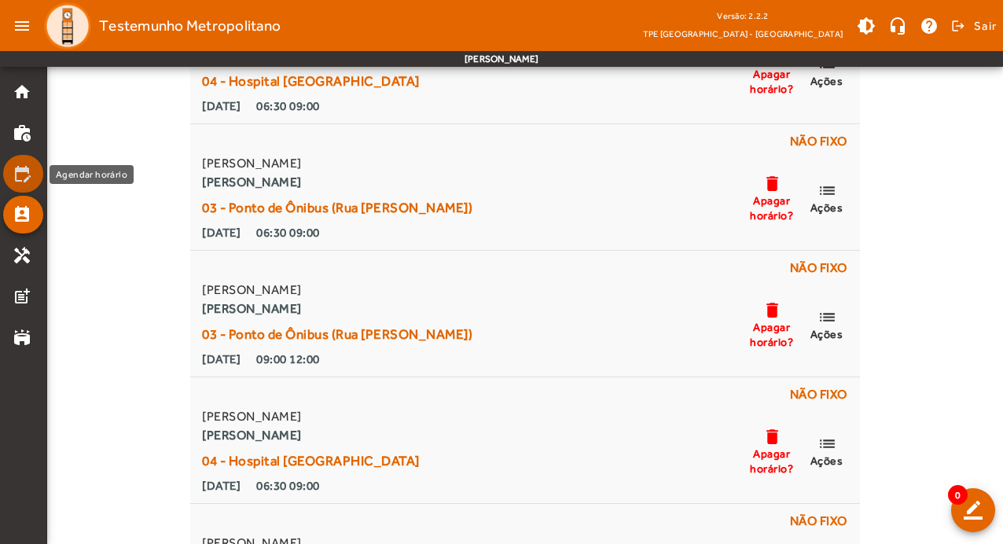
click at [25, 175] on mat-icon "edit_calendar" at bounding box center [22, 173] width 19 height 19
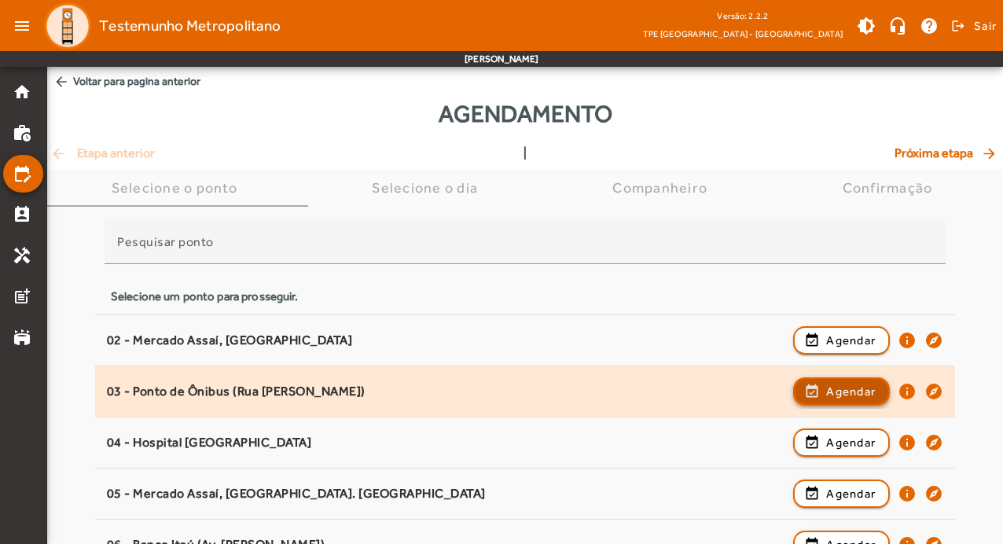
click at [862, 389] on span "Agendar" at bounding box center [851, 391] width 50 height 19
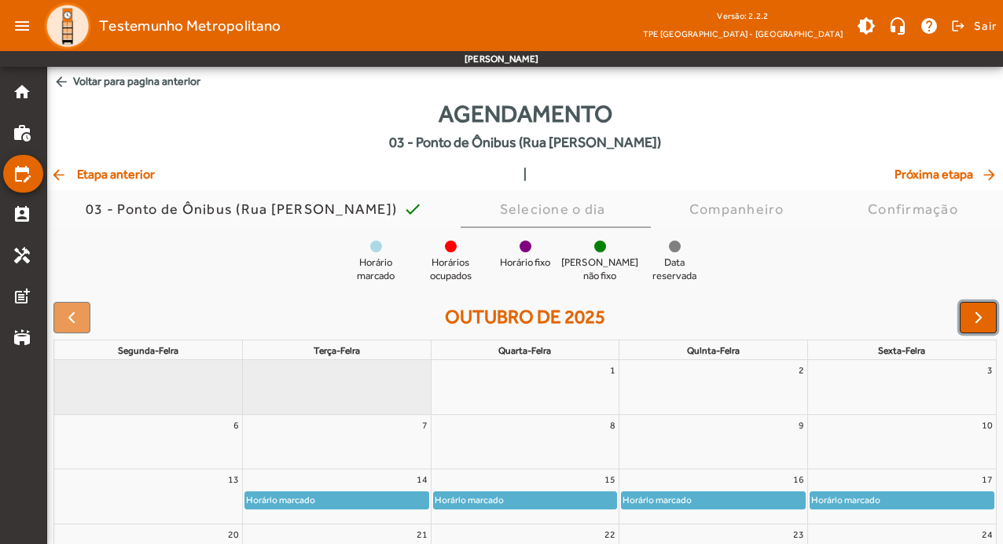
click at [985, 320] on span "button" at bounding box center [978, 317] width 19 height 19
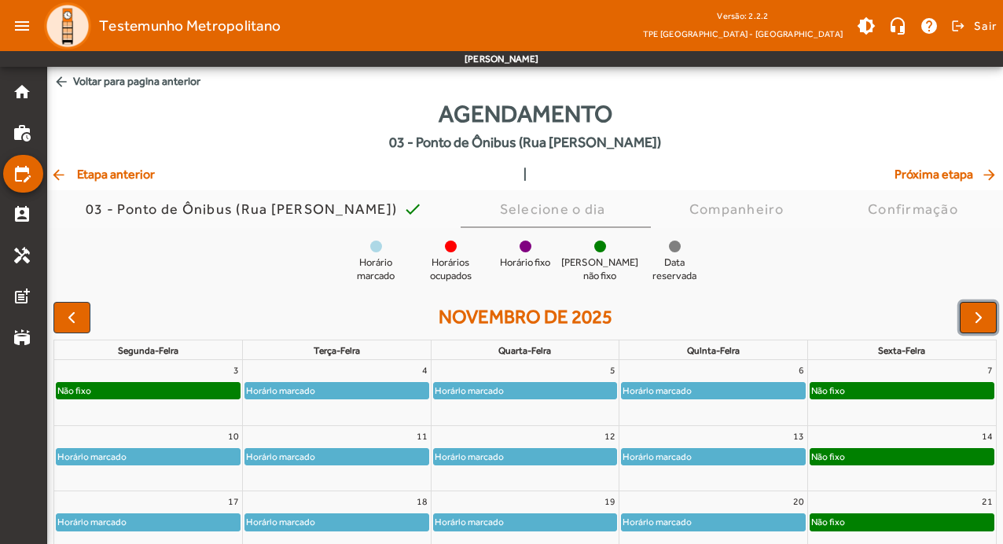
click at [985, 320] on span "button" at bounding box center [978, 317] width 19 height 19
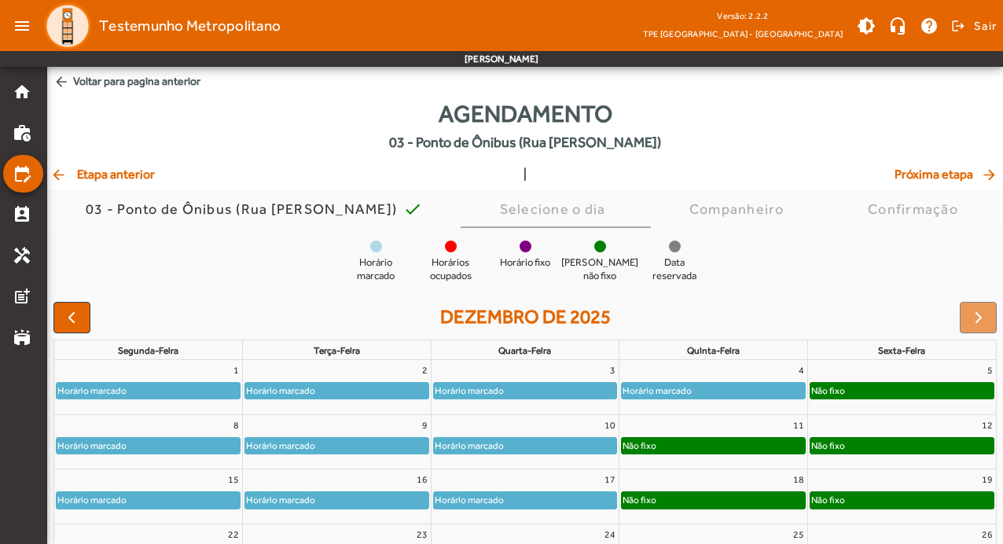
click at [749, 442] on div "Não fixo" at bounding box center [713, 446] width 183 height 16
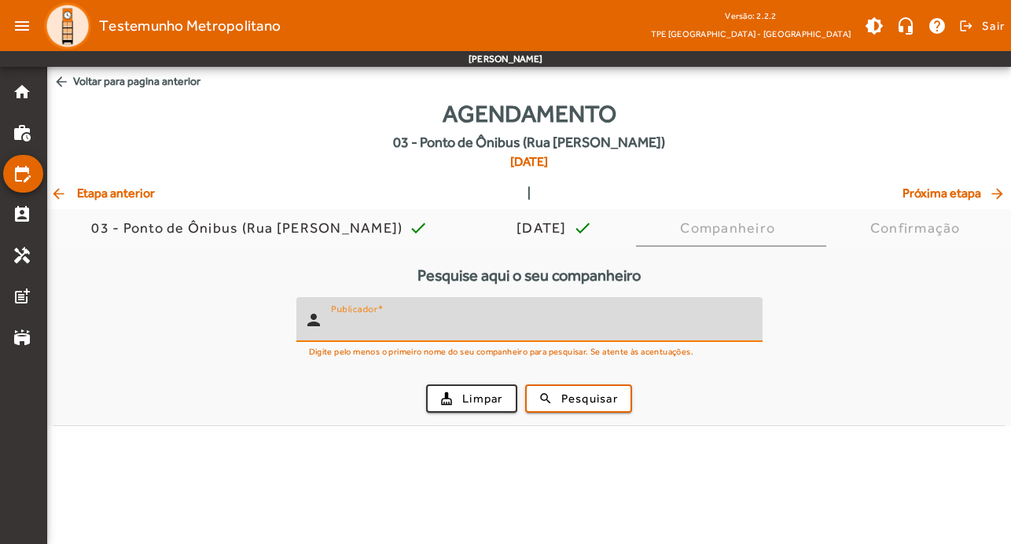
click at [503, 330] on input "Publicador" at bounding box center [540, 326] width 419 height 19
type input "*******"
click at [605, 397] on span "Pesquisar" at bounding box center [589, 399] width 57 height 18
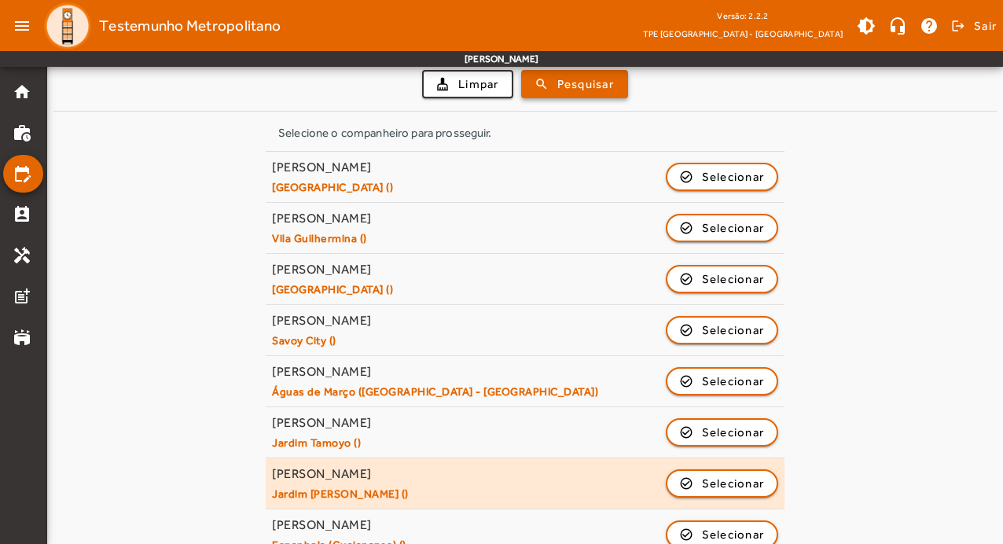
scroll to position [752, 0]
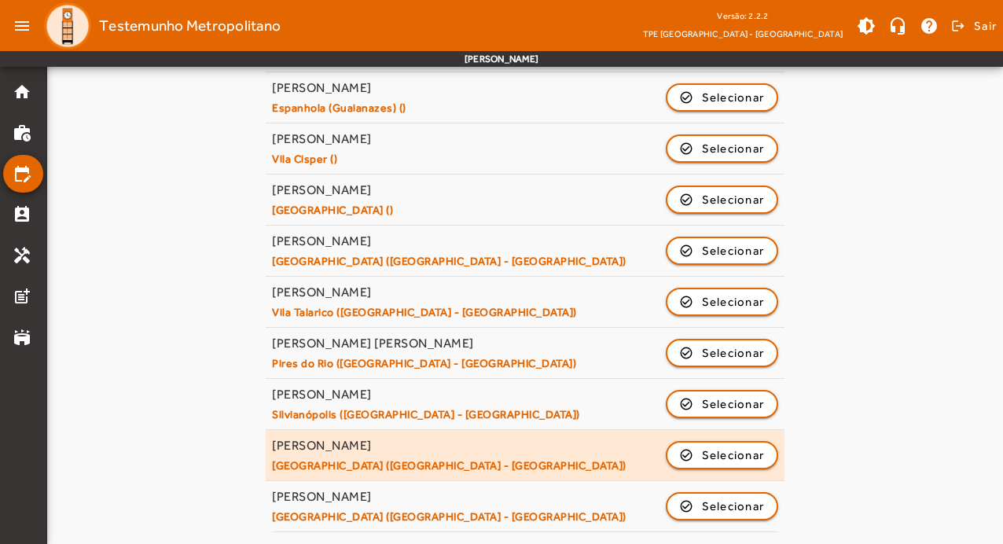
click at [562, 462] on div "Adriana de Jesus Campos Serra de São Domingos (São Paulo - SP) check_circle_out…" at bounding box center [525, 455] width 506 height 35
click at [753, 460] on span "Selecionar" at bounding box center [733, 455] width 63 height 19
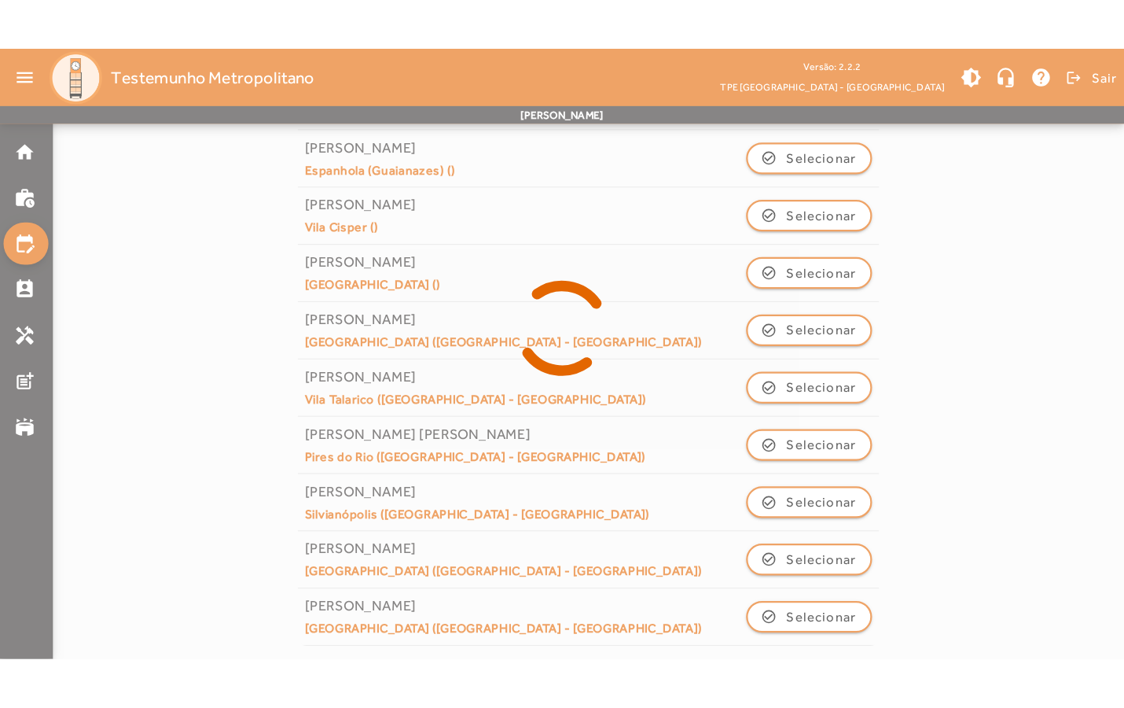
scroll to position [0, 0]
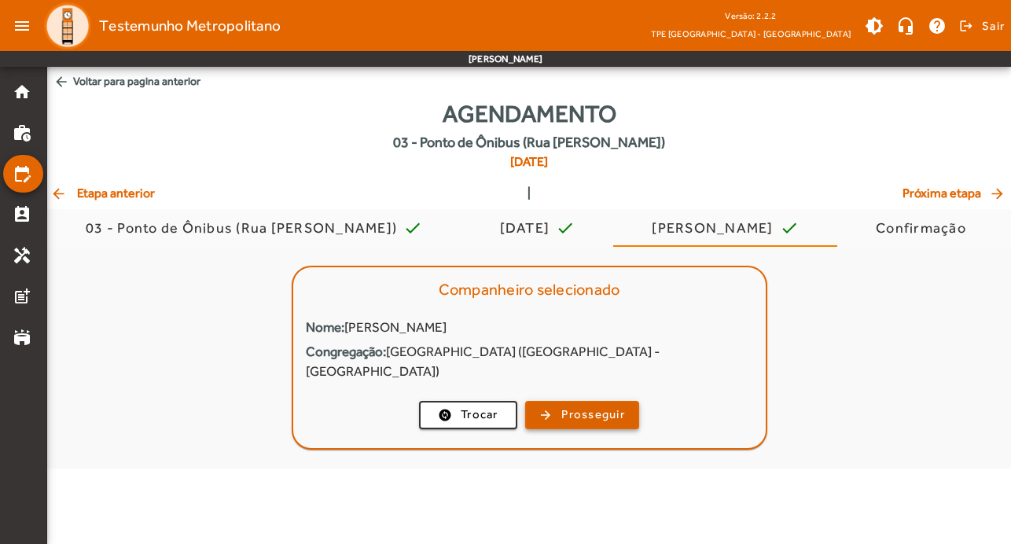
click at [590, 406] on span "Prosseguir" at bounding box center [593, 415] width 64 height 18
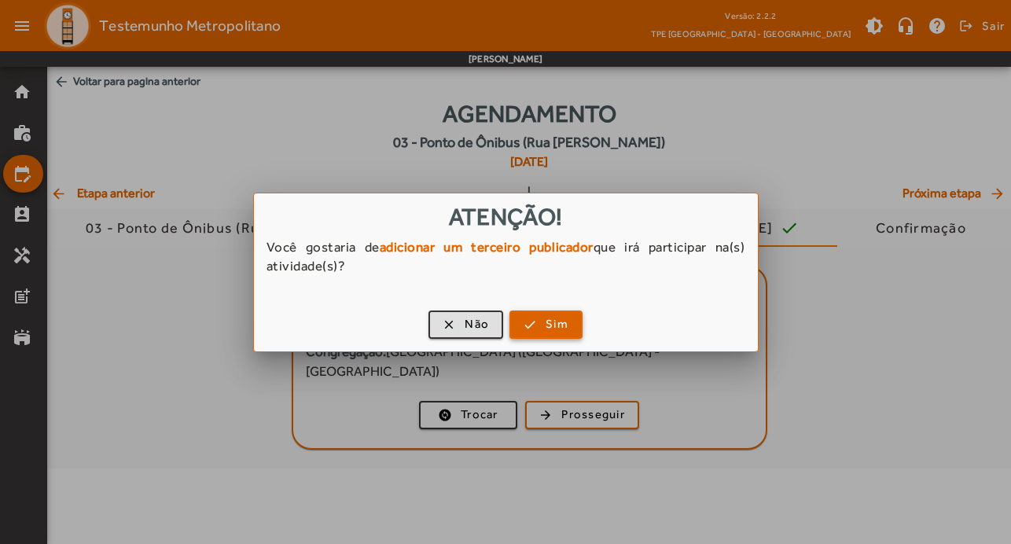
click at [549, 327] on span "Sim" at bounding box center [557, 324] width 23 height 18
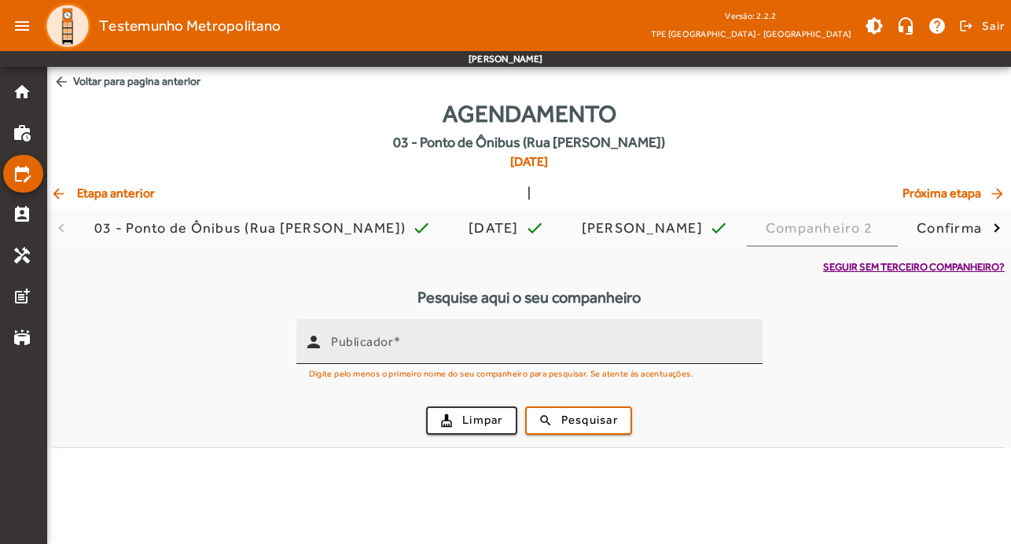
click at [512, 335] on div "Publicador" at bounding box center [540, 341] width 419 height 45
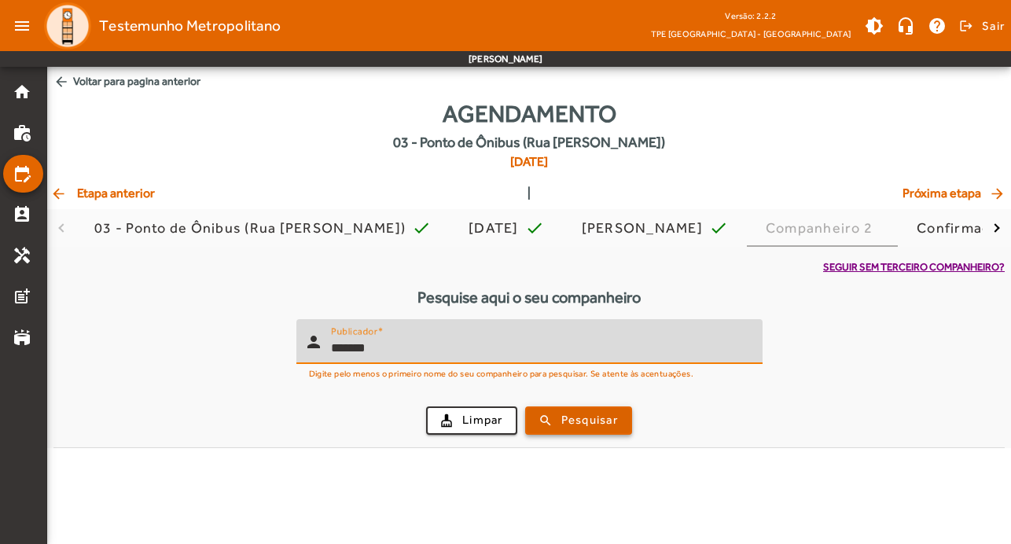
type input "*******"
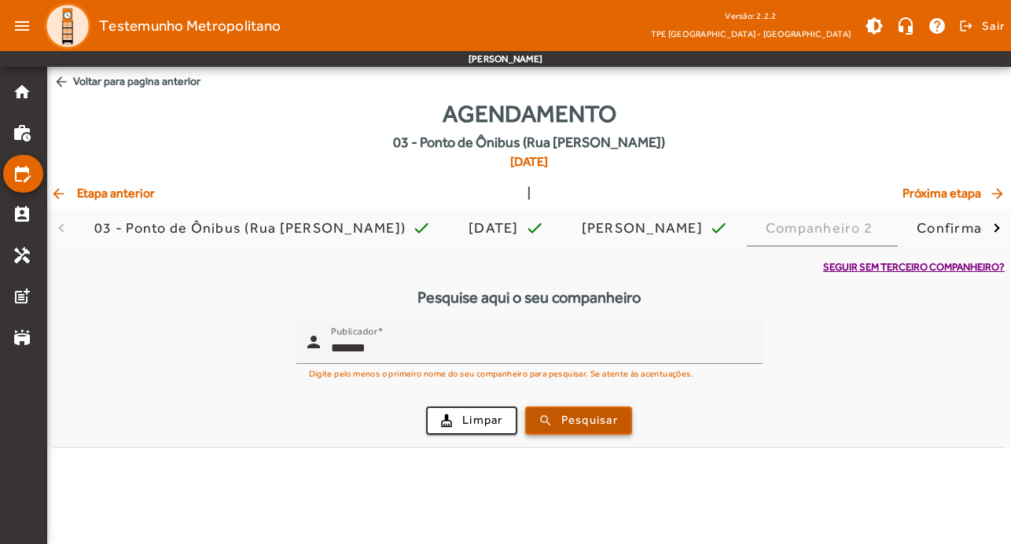
click at [595, 421] on span "Pesquisar" at bounding box center [589, 420] width 57 height 18
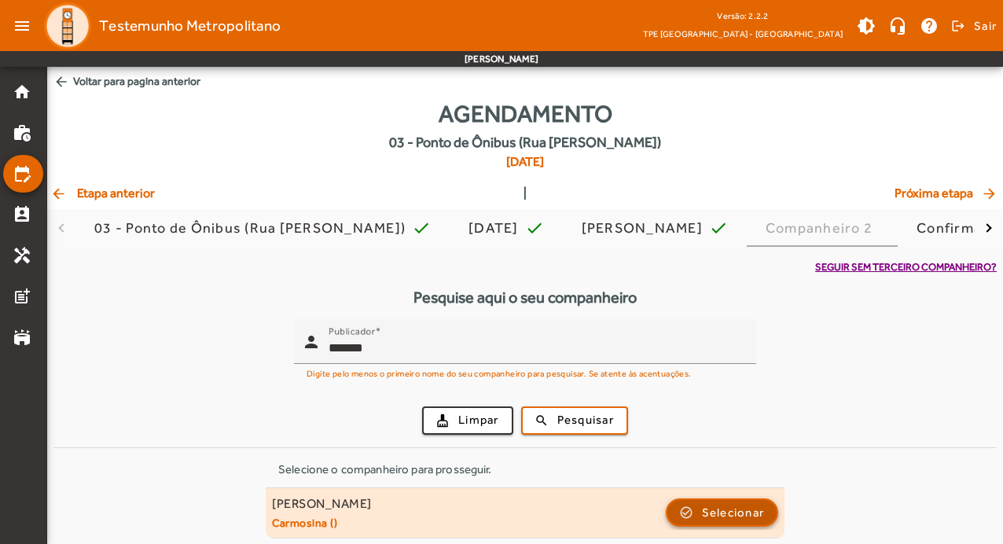
click at [716, 510] on span "Selecionar" at bounding box center [733, 512] width 63 height 19
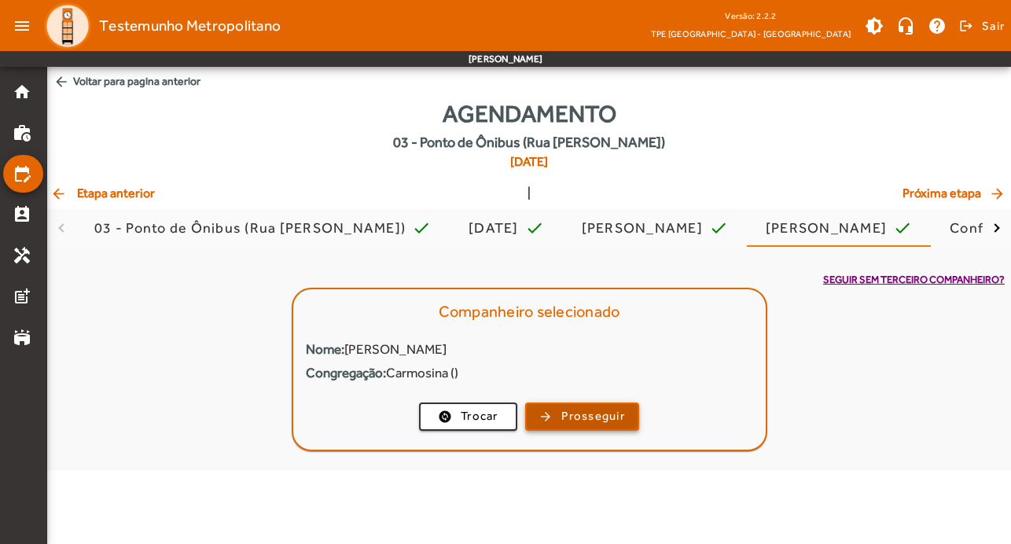
click at [591, 417] on span "Prosseguir" at bounding box center [593, 416] width 64 height 18
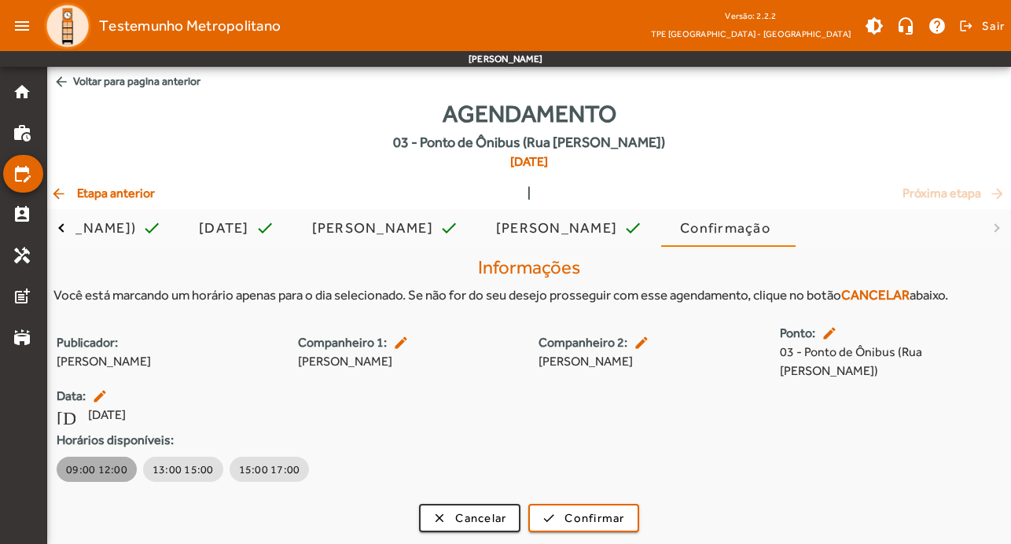
click at [97, 461] on span "09:00 12:00" at bounding box center [96, 469] width 61 height 16
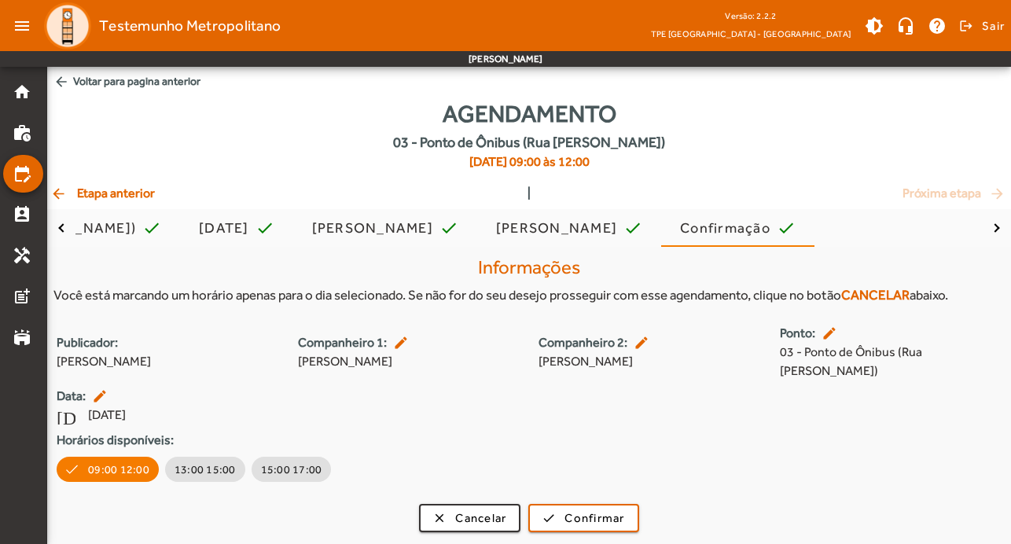
click at [399, 335] on mat-icon "edit" at bounding box center [402, 343] width 19 height 16
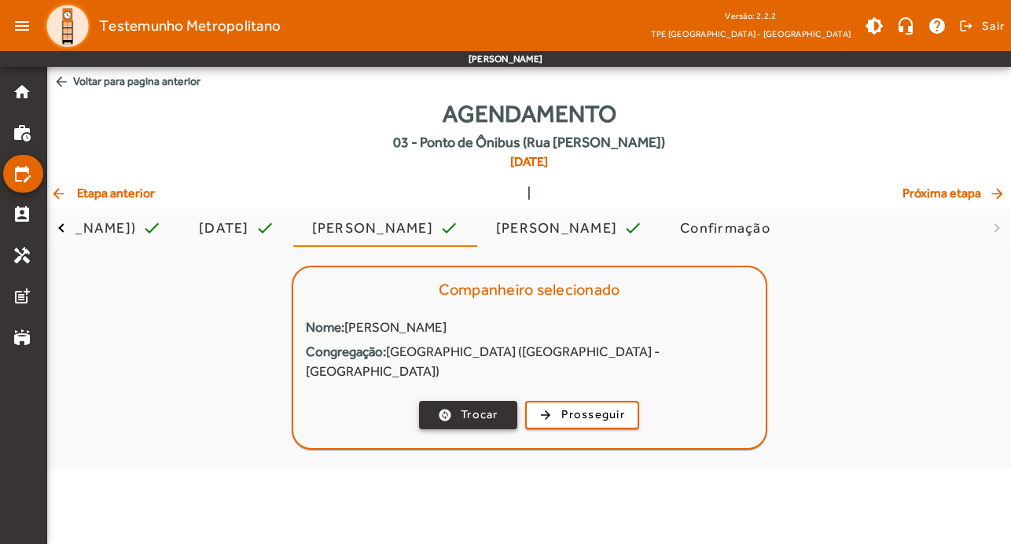
click at [487, 406] on span "Trocar" at bounding box center [480, 415] width 38 height 18
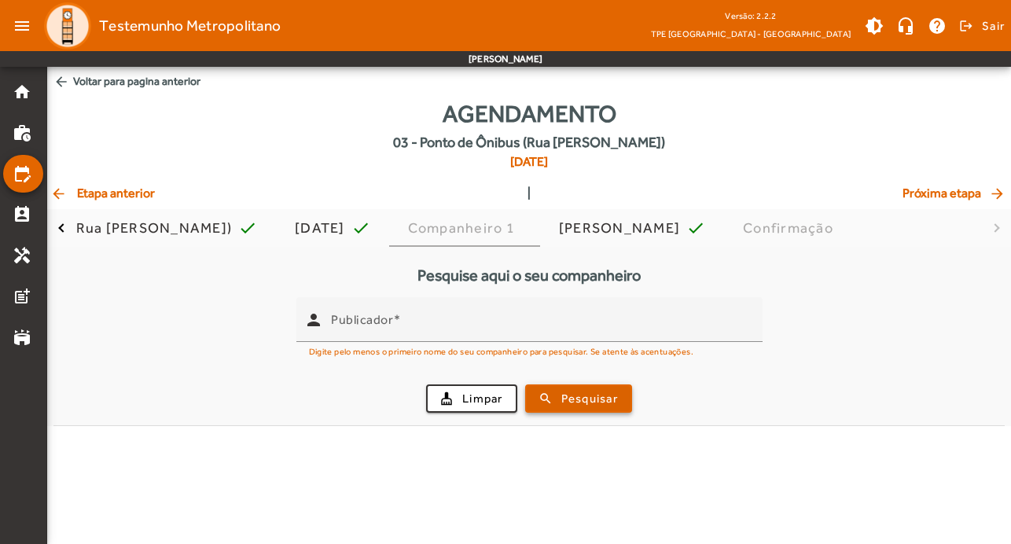
click at [581, 400] on span "Pesquisar" at bounding box center [589, 399] width 57 height 18
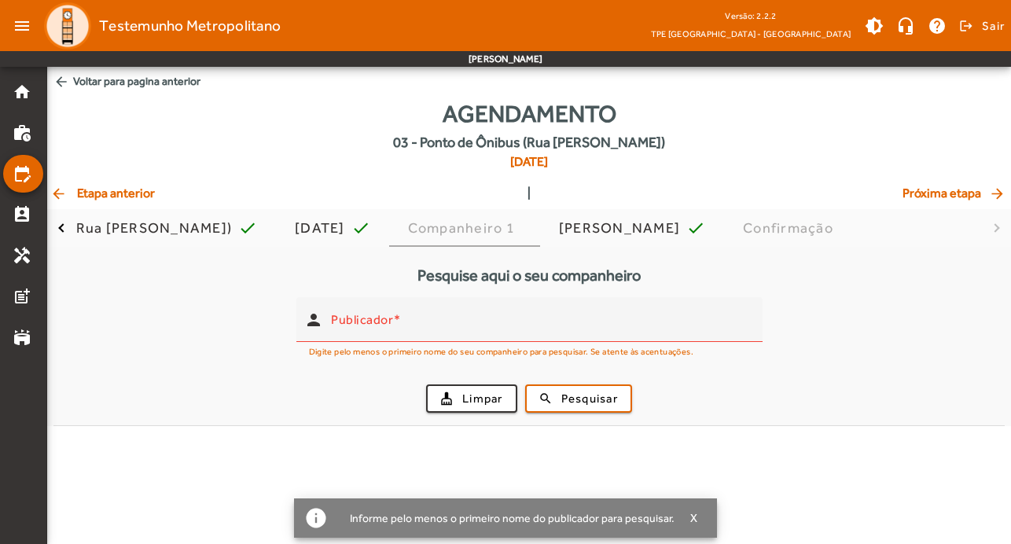
click at [61, 194] on mat-icon "arrow_back" at bounding box center [59, 194] width 19 height 16
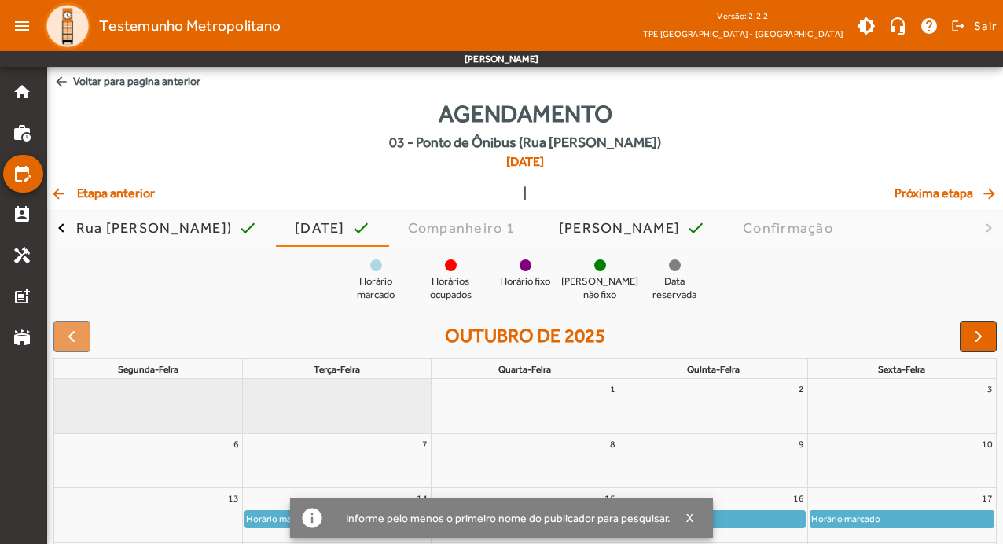
click at [61, 194] on mat-icon "arrow_back" at bounding box center [59, 194] width 19 height 16
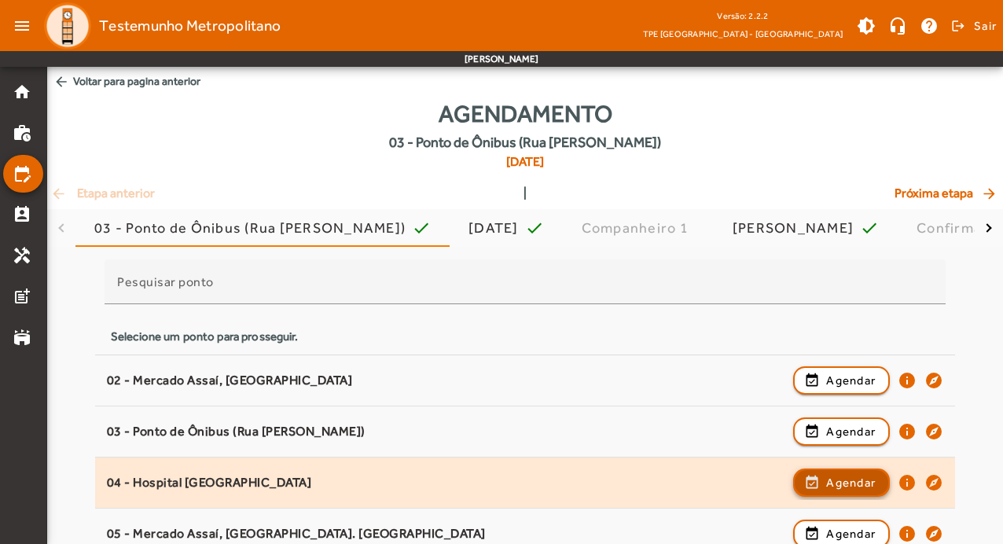
click at [841, 481] on span "Agendar" at bounding box center [851, 482] width 50 height 19
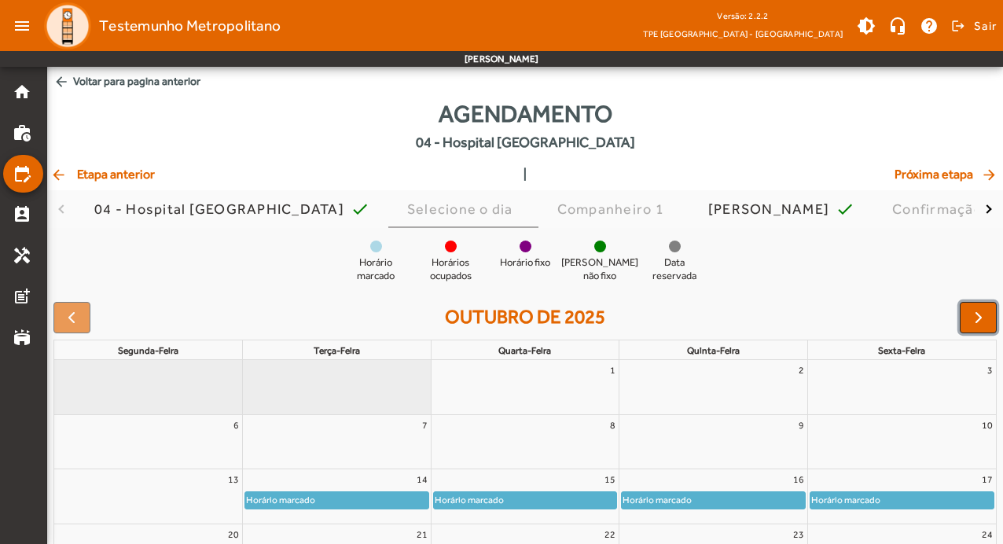
click at [984, 318] on span "button" at bounding box center [978, 317] width 19 height 19
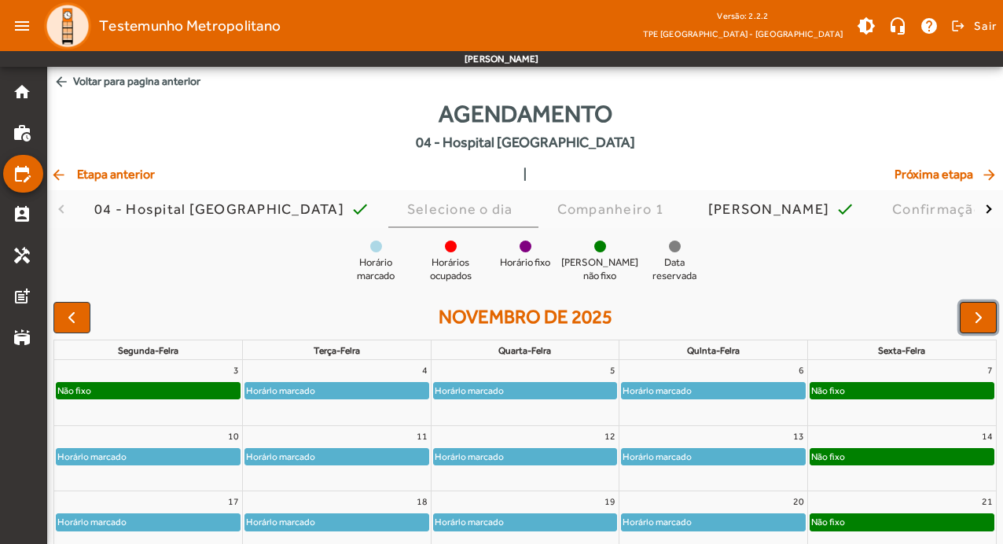
click at [984, 318] on span "button" at bounding box center [978, 317] width 19 height 19
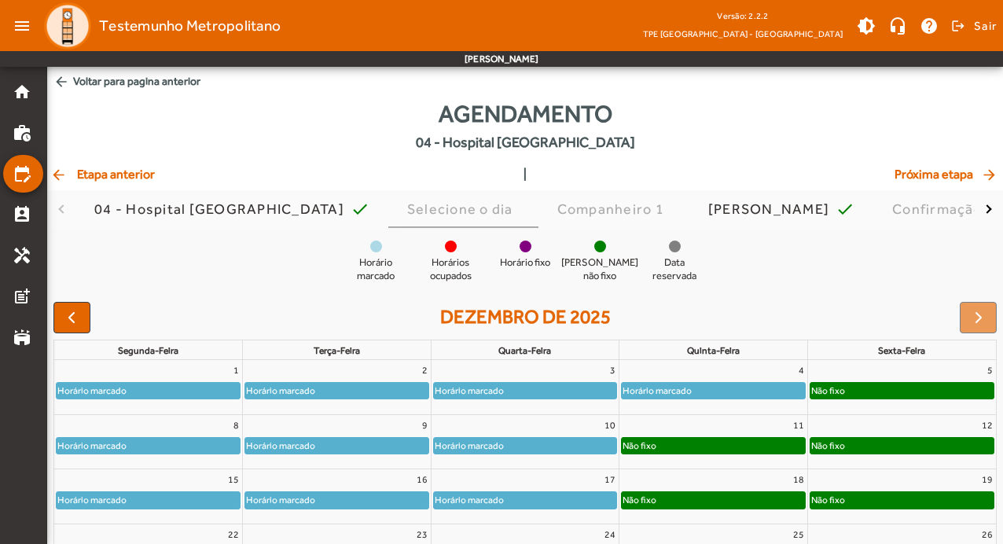
click at [694, 446] on div "Não fixo" at bounding box center [713, 446] width 183 height 16
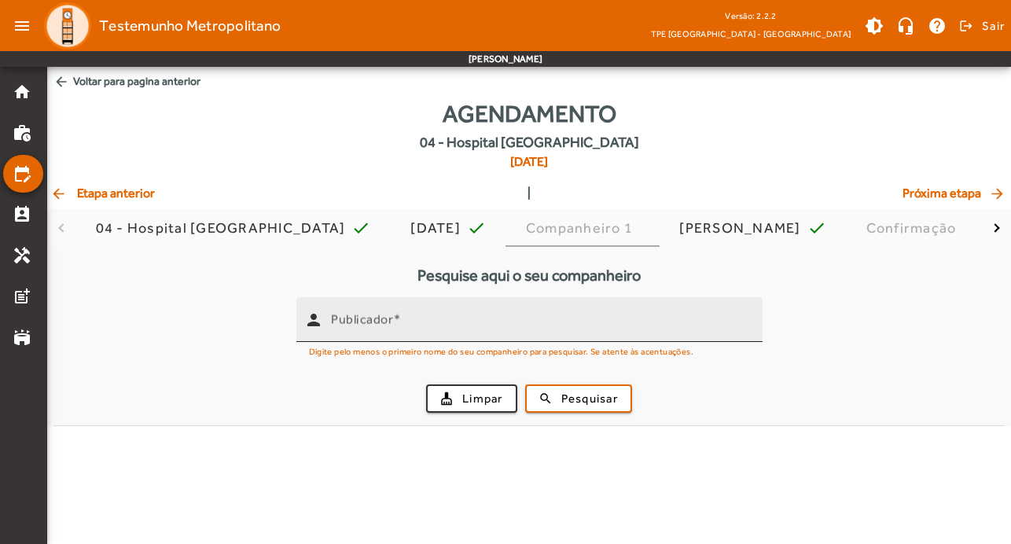
click at [416, 333] on input "Publicador" at bounding box center [540, 326] width 419 height 19
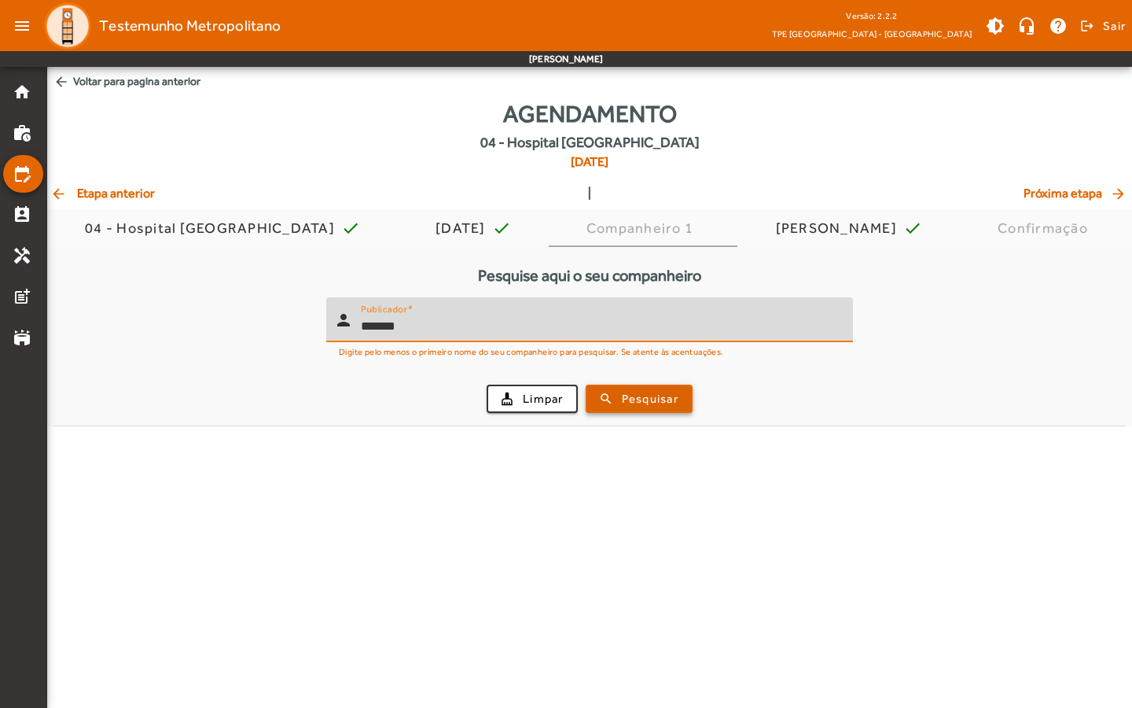
type input "*******"
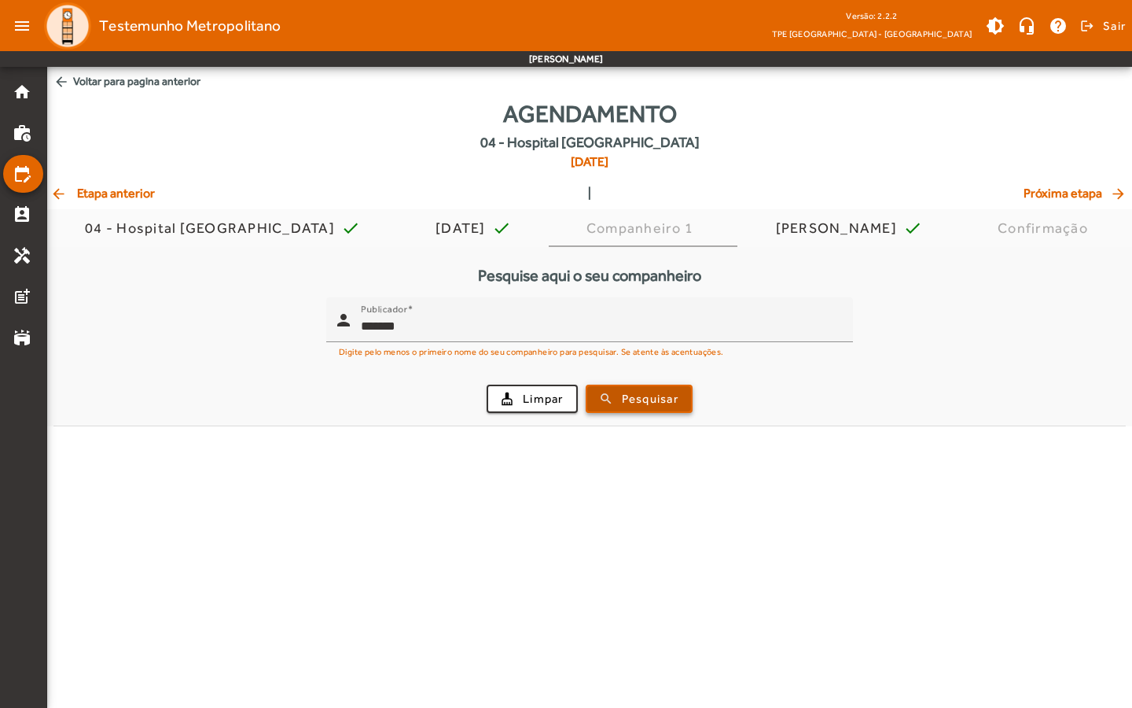
click at [663, 395] on span "Pesquisar" at bounding box center [650, 399] width 57 height 18
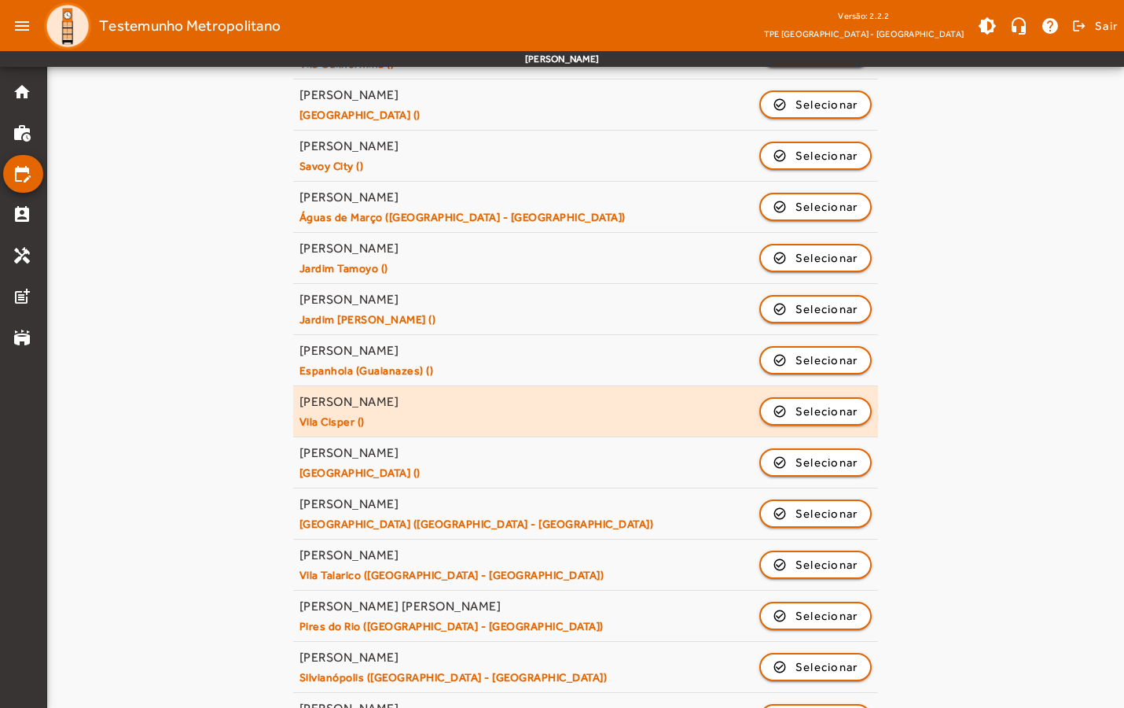
scroll to position [588, 0]
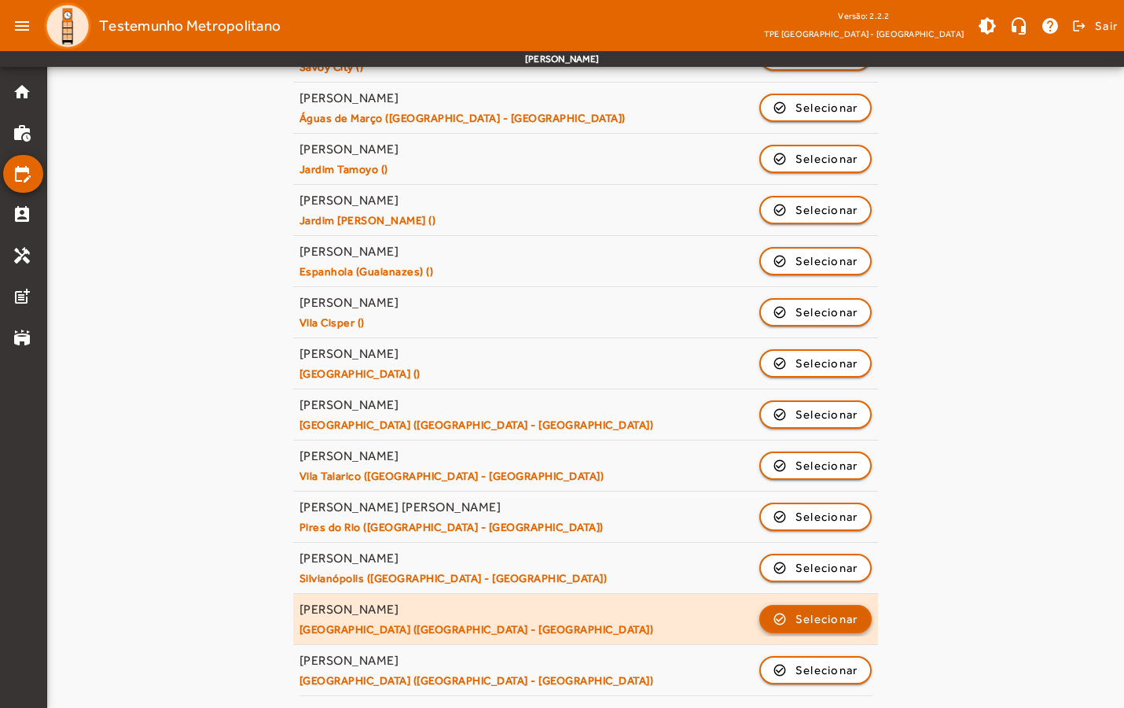
click at [809, 543] on span "Selecionar" at bounding box center [827, 618] width 63 height 19
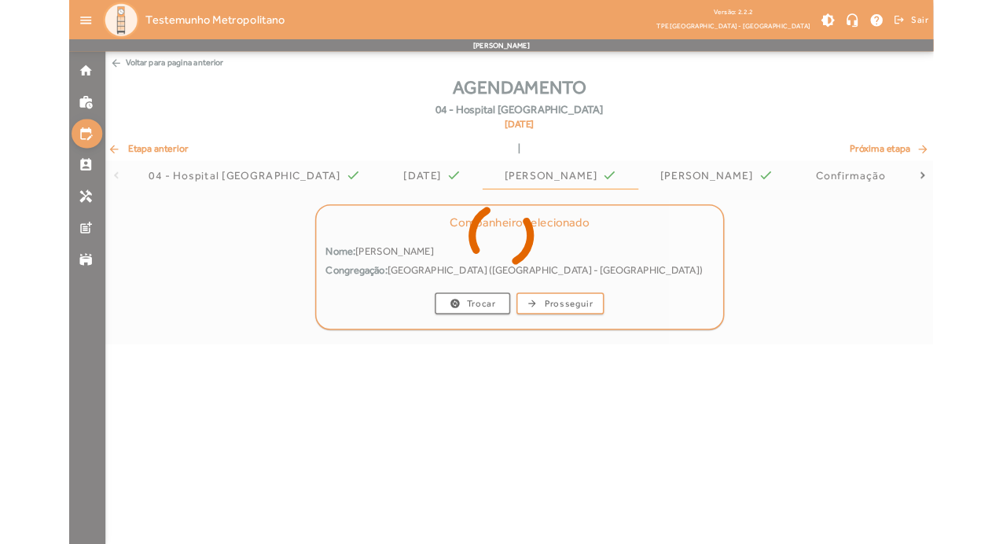
scroll to position [0, 0]
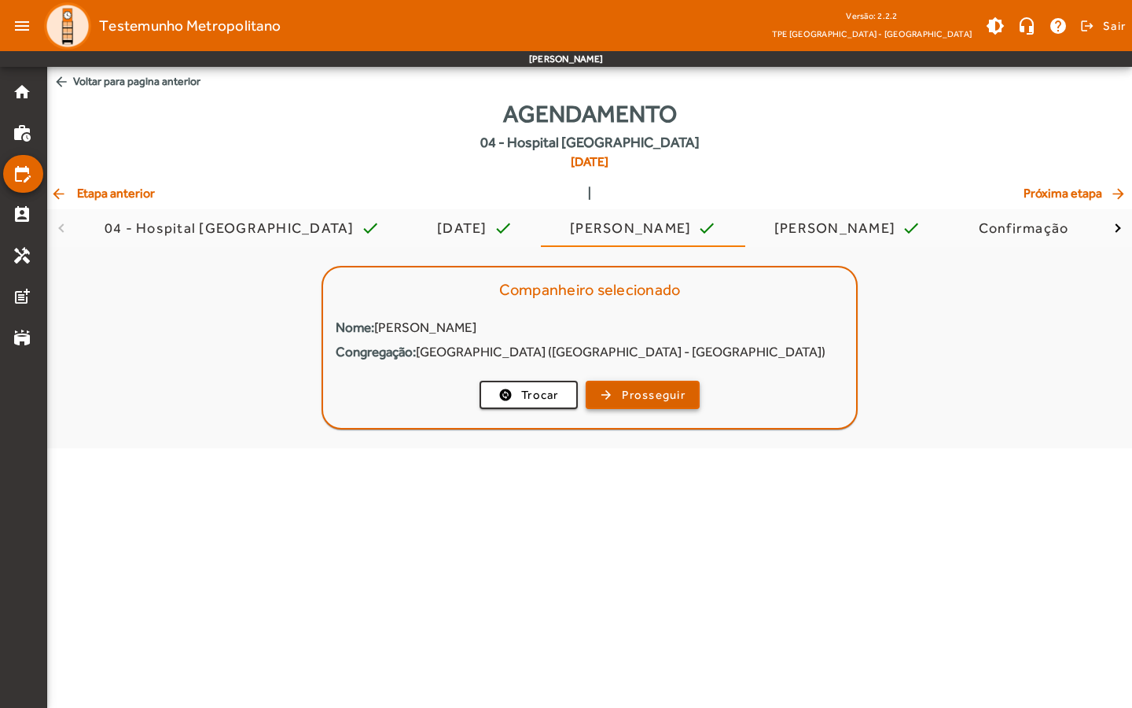
click at [665, 398] on span "Prosseguir" at bounding box center [654, 395] width 64 height 18
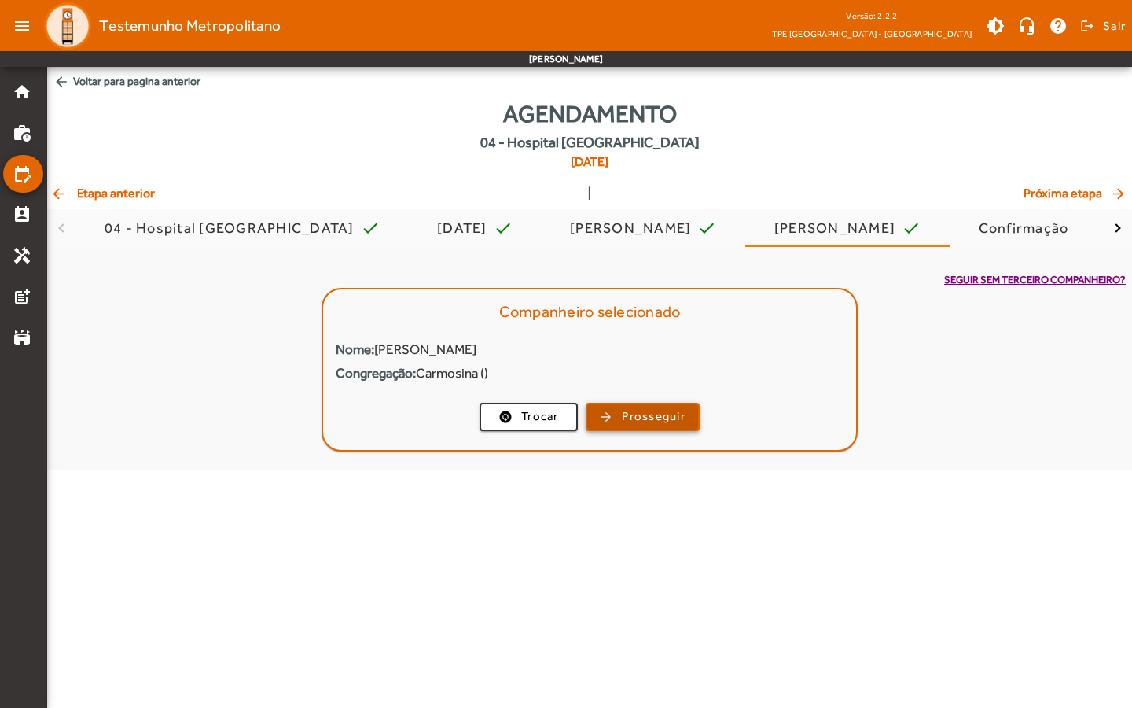
click at [660, 417] on span "Prosseguir" at bounding box center [654, 416] width 64 height 18
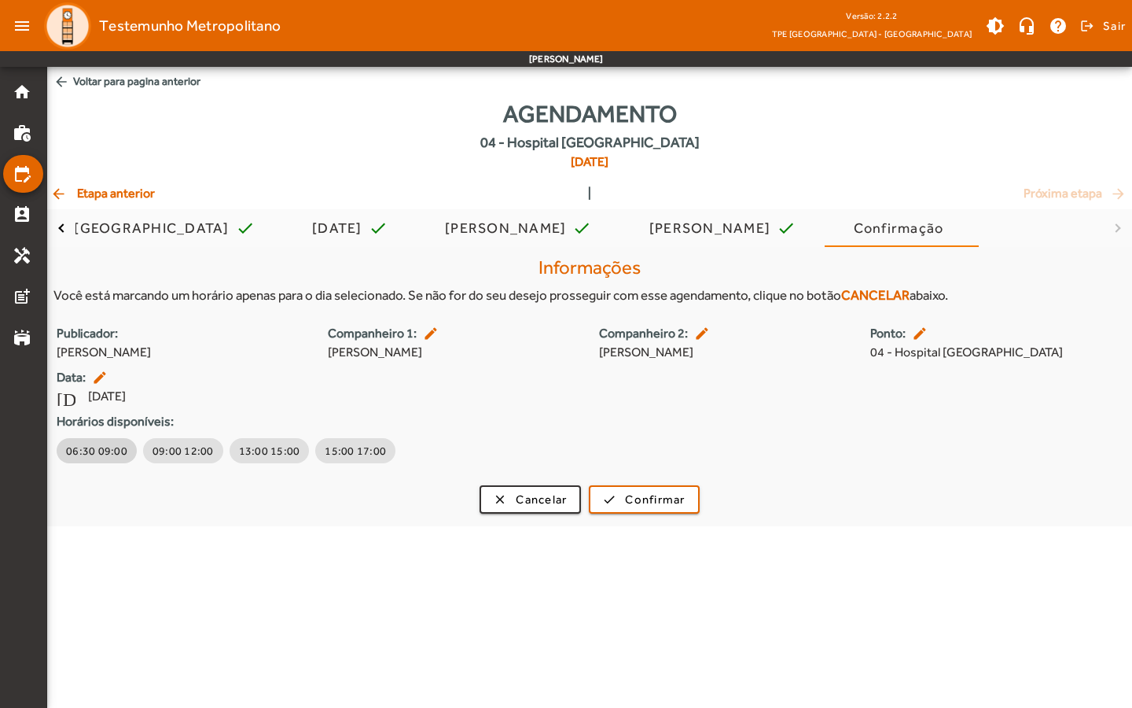
click at [96, 453] on span "06:30 09:00" at bounding box center [96, 451] width 61 height 16
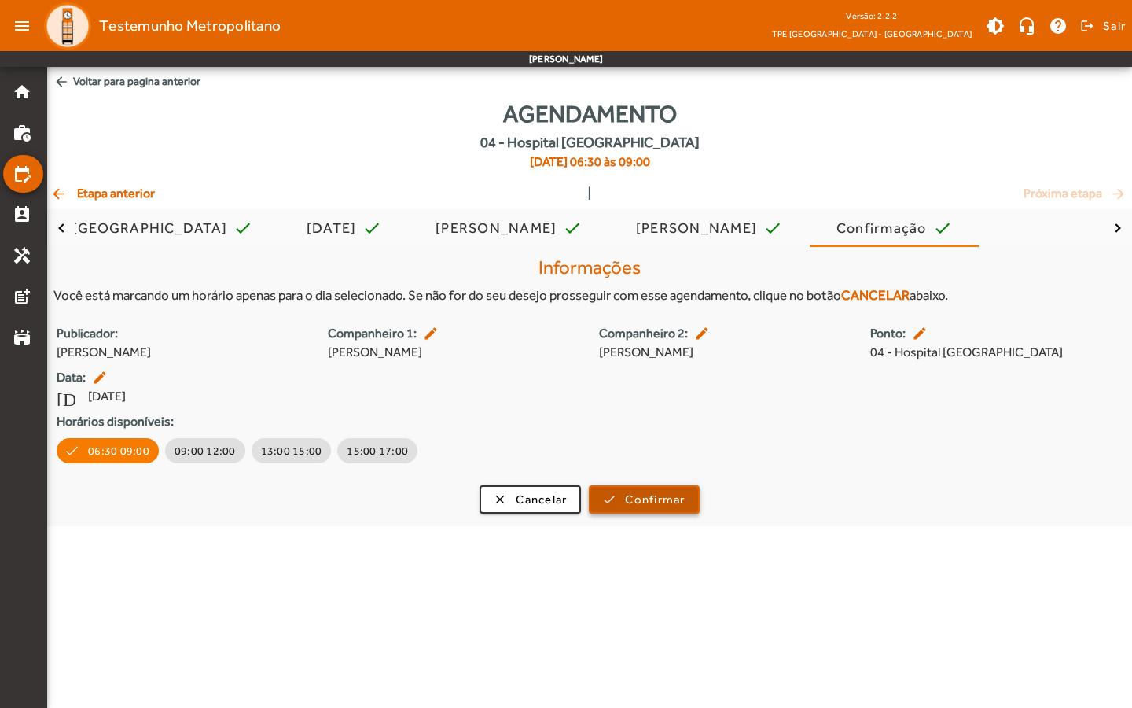
click at [645, 506] on span "Confirmar" at bounding box center [655, 500] width 60 height 18
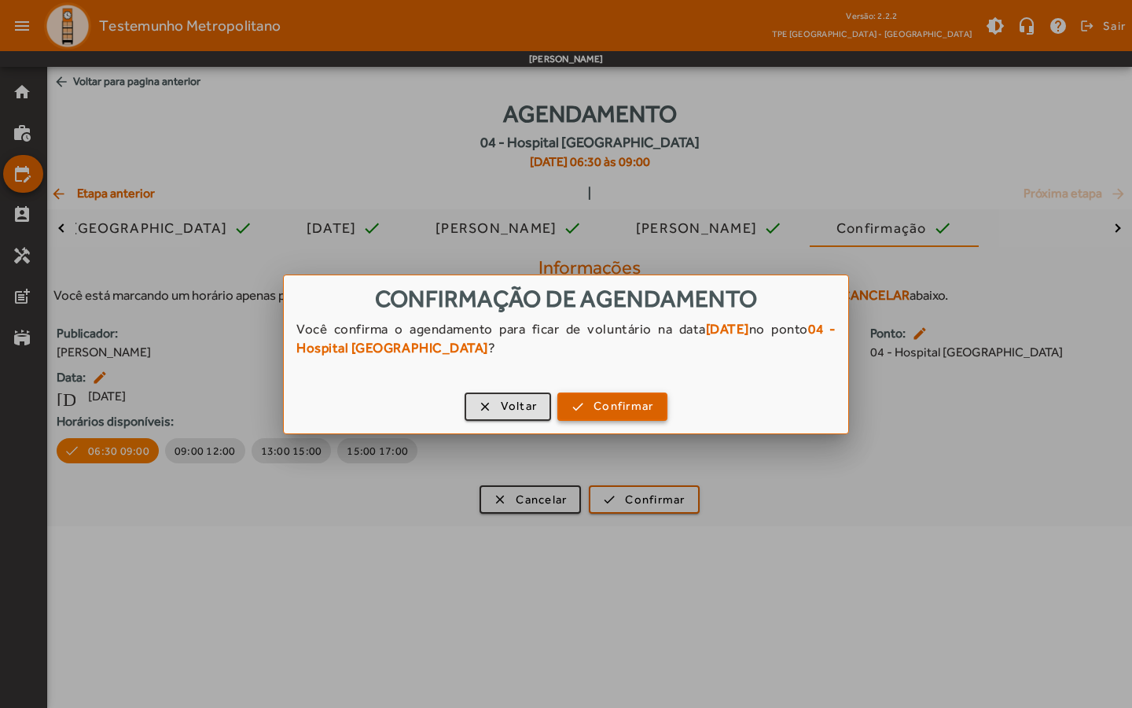
click at [628, 403] on span "Confirmar" at bounding box center [624, 406] width 60 height 18
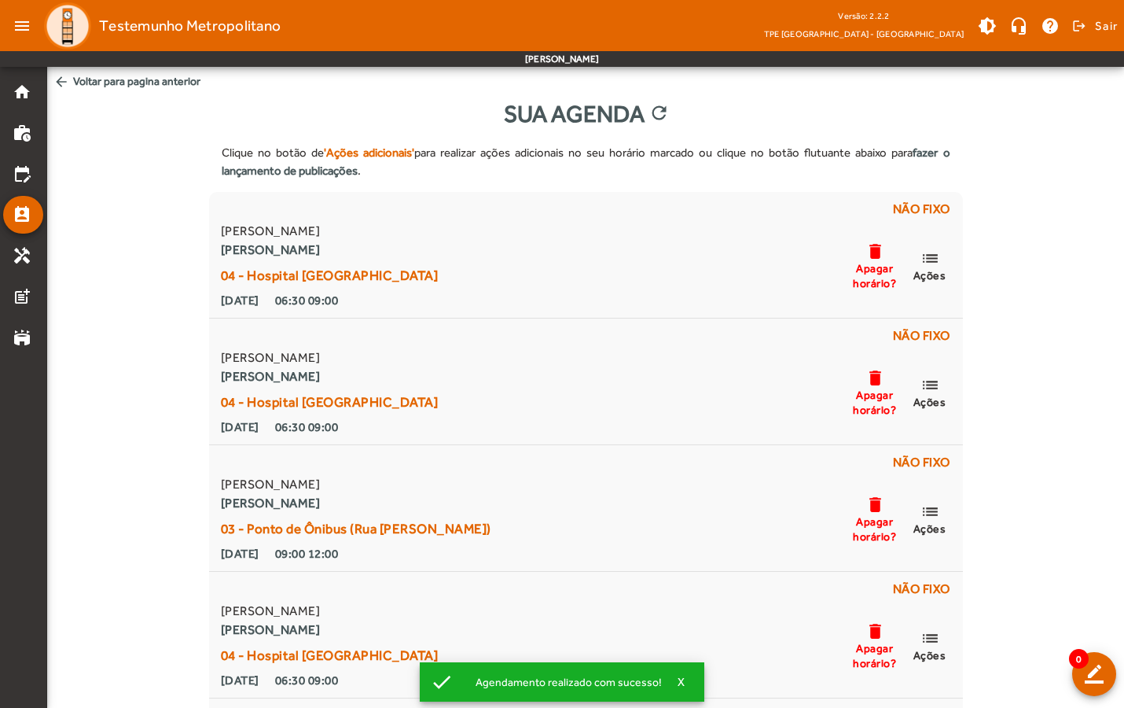
click at [567, 13] on mat-toolbar-row "menu Testemunho Metropolitano Versão: 2.2.2 TPE São Paulo - Zona Leste brightne…" at bounding box center [562, 25] width 1124 height 51
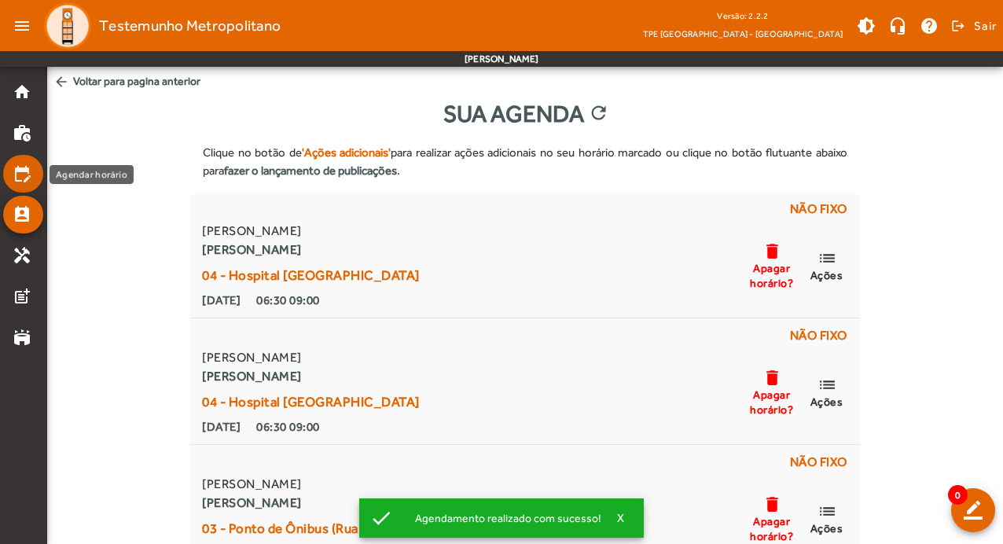
click at [31, 175] on link "edit_calendar" at bounding box center [28, 173] width 31 height 19
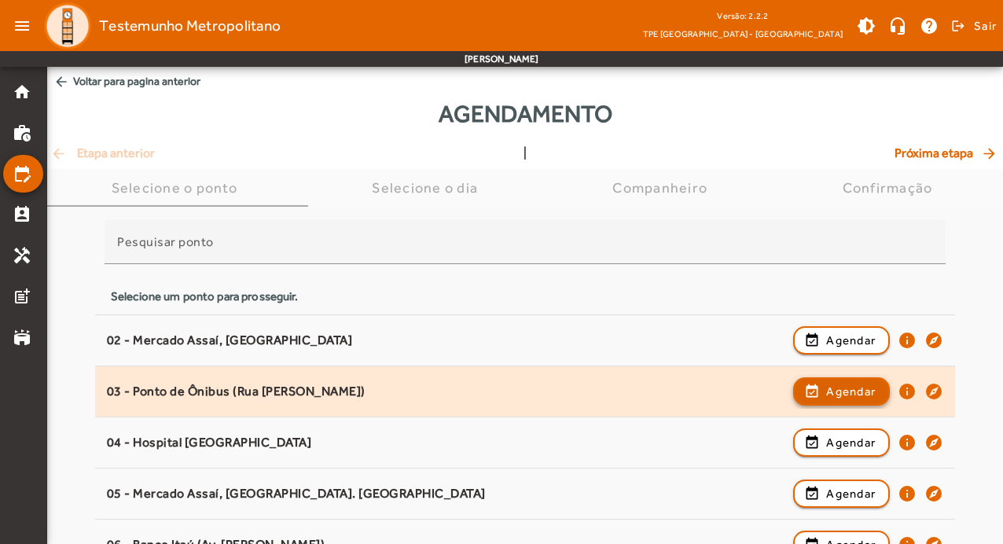
click at [827, 391] on span "Agendar" at bounding box center [851, 391] width 50 height 19
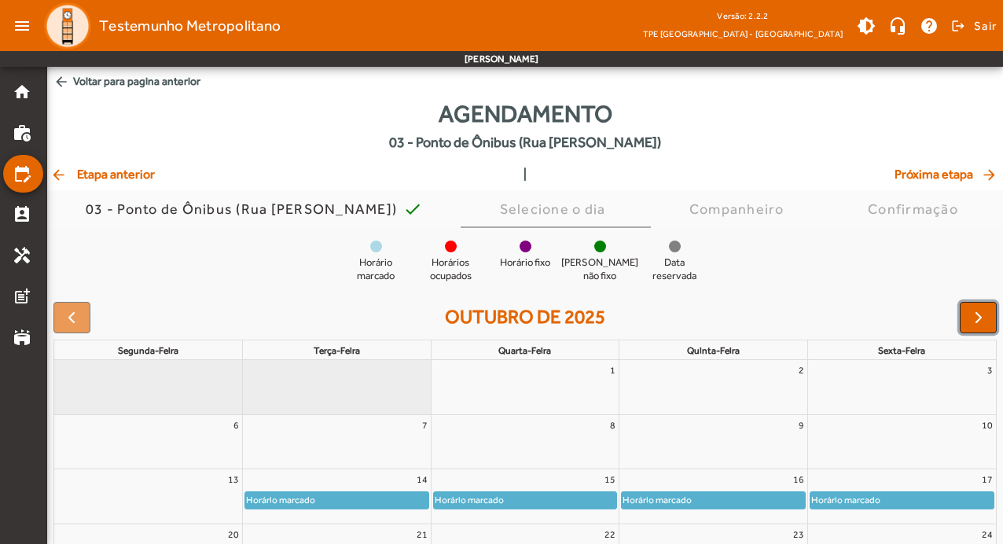
click at [979, 318] on span "button" at bounding box center [978, 317] width 19 height 19
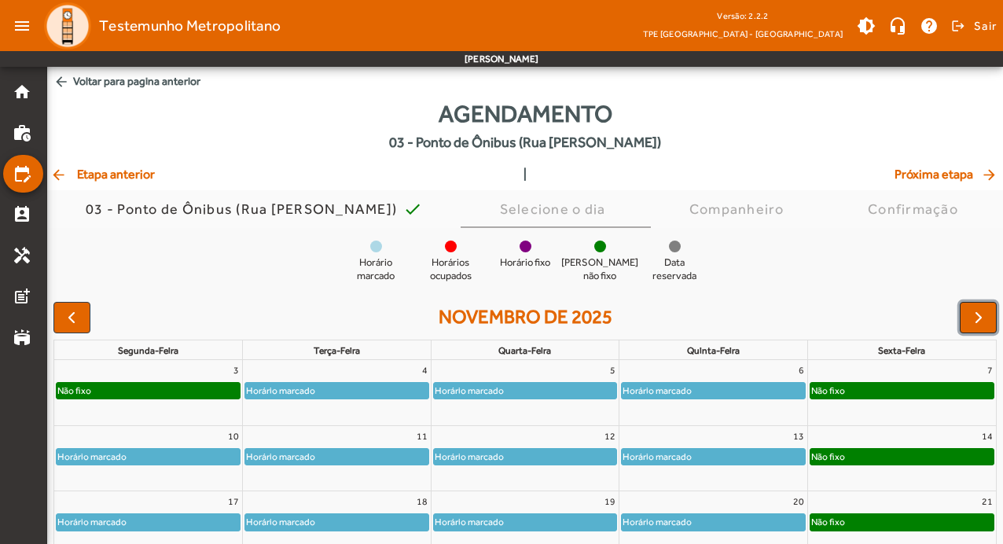
click at [979, 318] on span "button" at bounding box center [978, 317] width 19 height 19
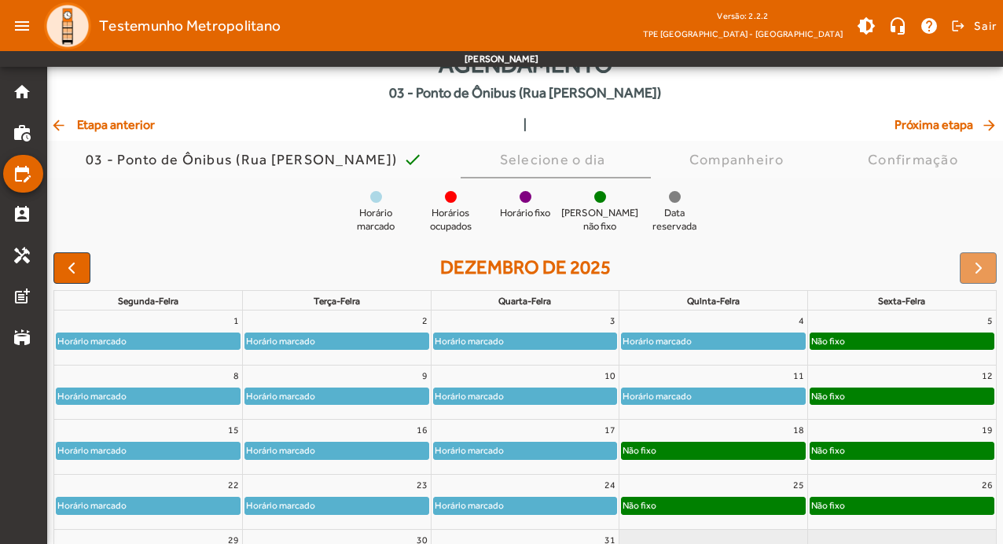
scroll to position [79, 0]
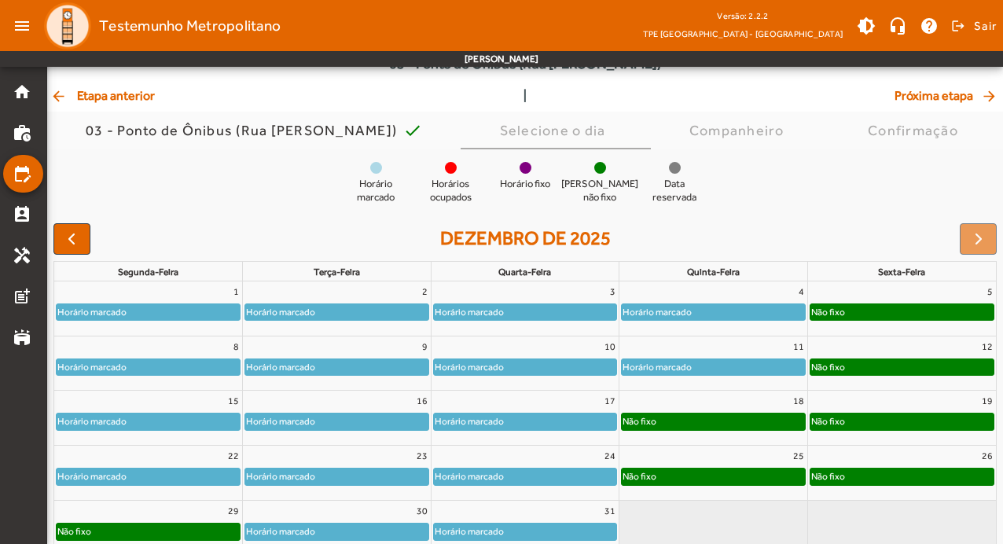
click at [744, 366] on div "Horário marcado" at bounding box center [713, 367] width 183 height 16
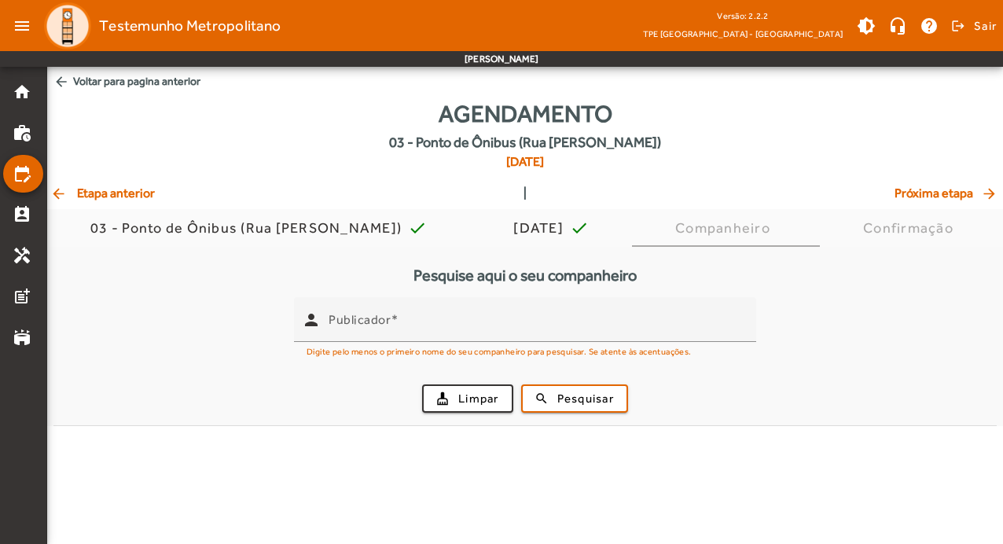
scroll to position [0, 0]
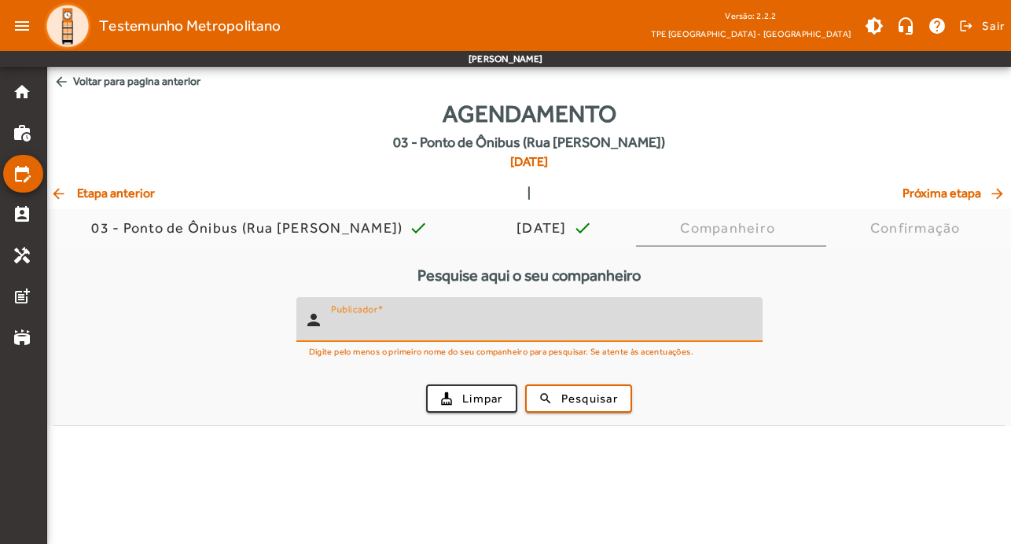
click at [578, 325] on input "Publicador" at bounding box center [540, 326] width 419 height 19
type input "*******"
click at [607, 388] on span "submit" at bounding box center [579, 399] width 104 height 38
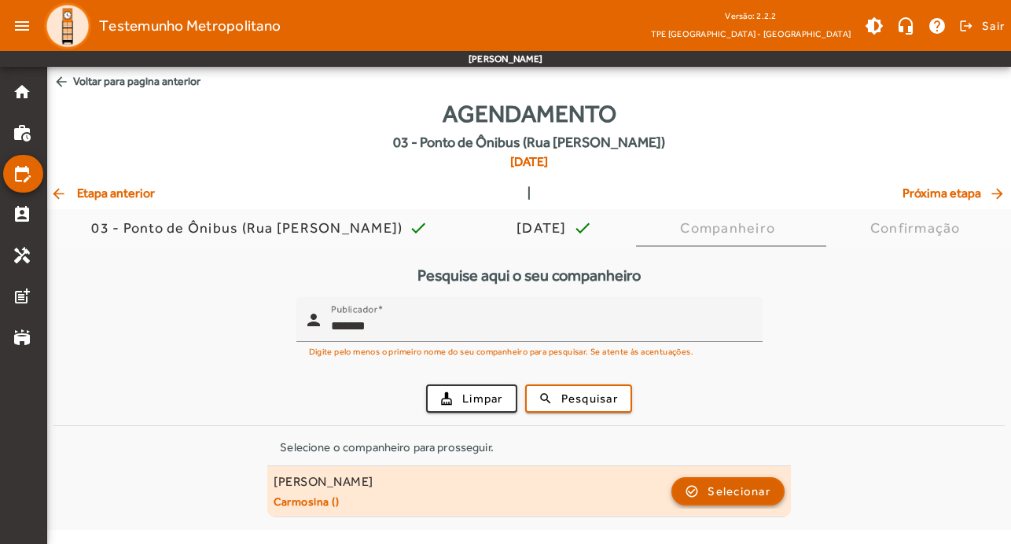
click at [748, 501] on span "button" at bounding box center [728, 491] width 110 height 38
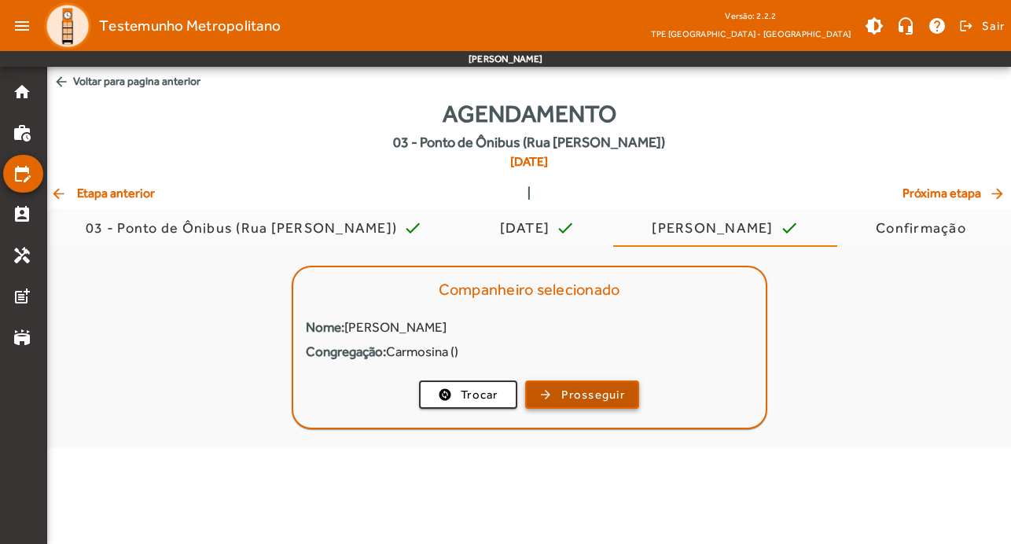
click at [578, 388] on span "Prosseguir" at bounding box center [593, 395] width 64 height 18
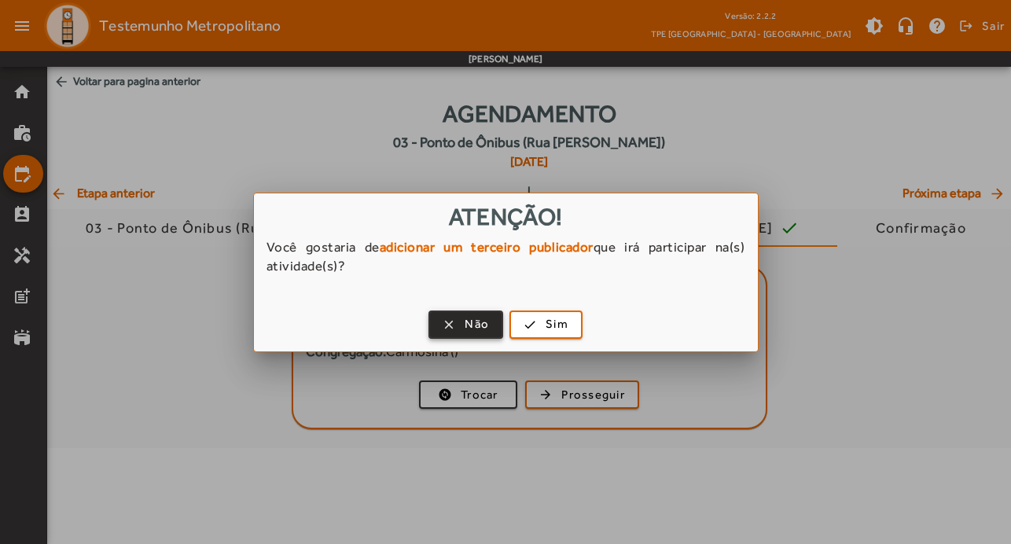
click at [476, 323] on span "Não" at bounding box center [477, 324] width 24 height 18
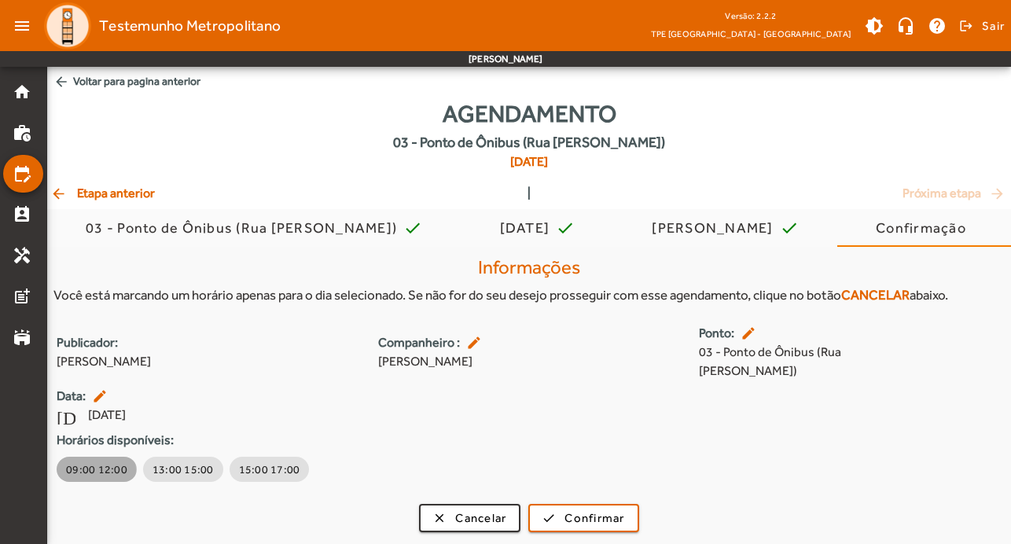
click at [95, 461] on span "09:00 12:00" at bounding box center [96, 469] width 61 height 16
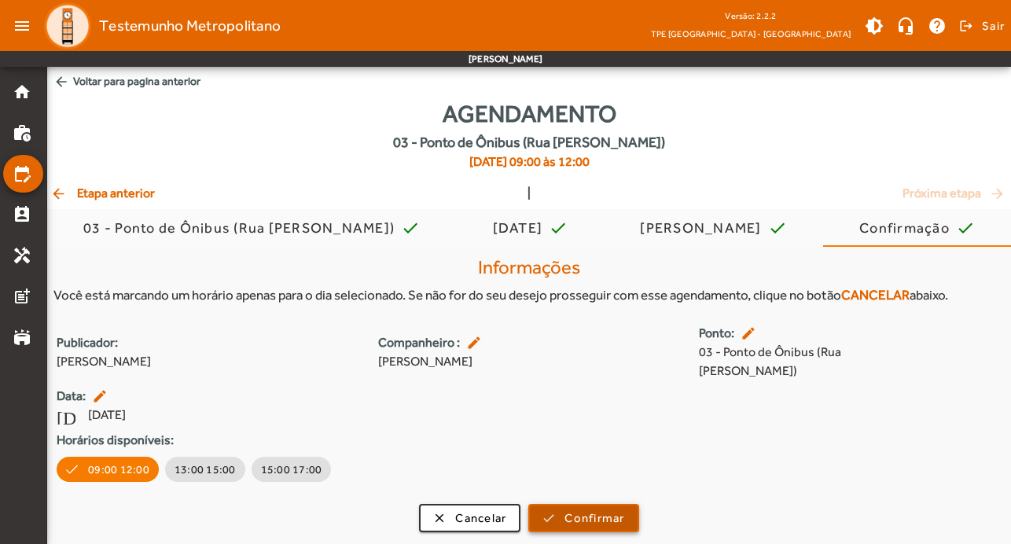
click at [601, 509] on span "Confirmar" at bounding box center [594, 518] width 60 height 18
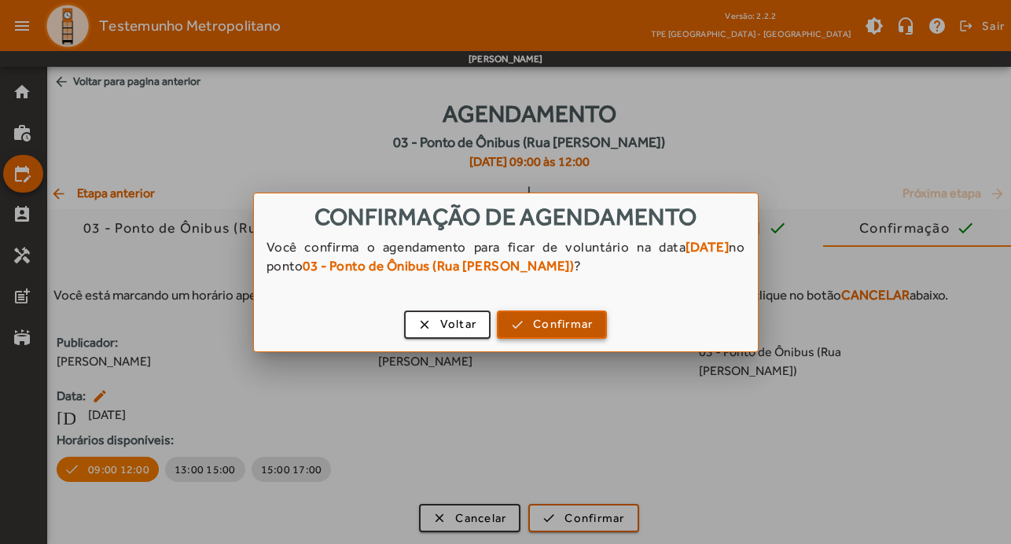
click at [586, 329] on span "Confirmar" at bounding box center [563, 324] width 60 height 18
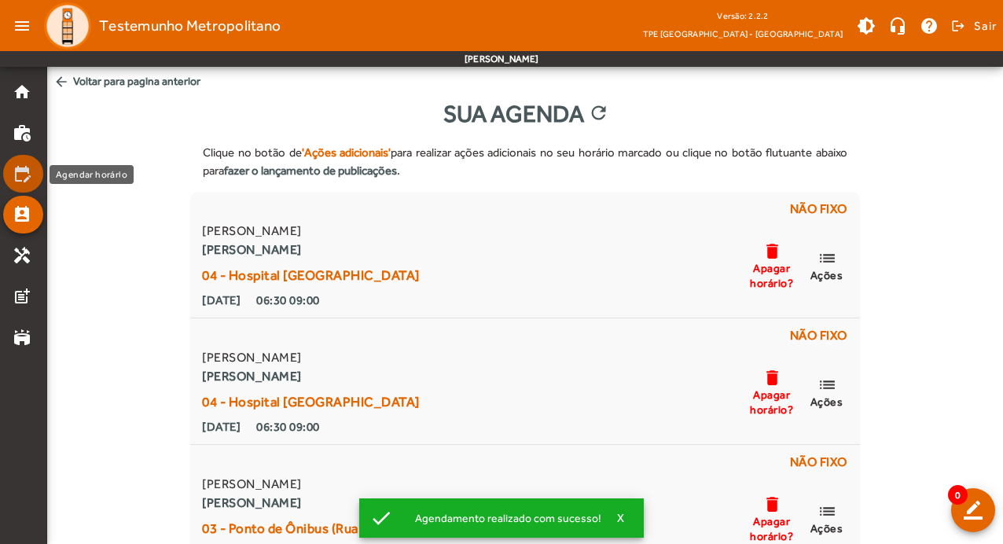
click at [17, 167] on mat-icon "edit_calendar" at bounding box center [22, 173] width 19 height 19
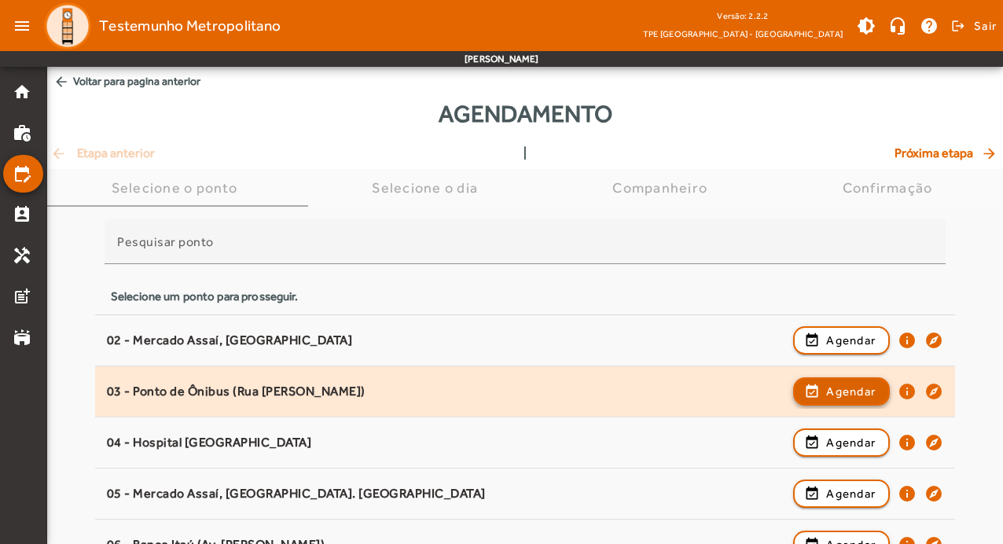
click at [830, 391] on span "Agendar" at bounding box center [851, 391] width 50 height 19
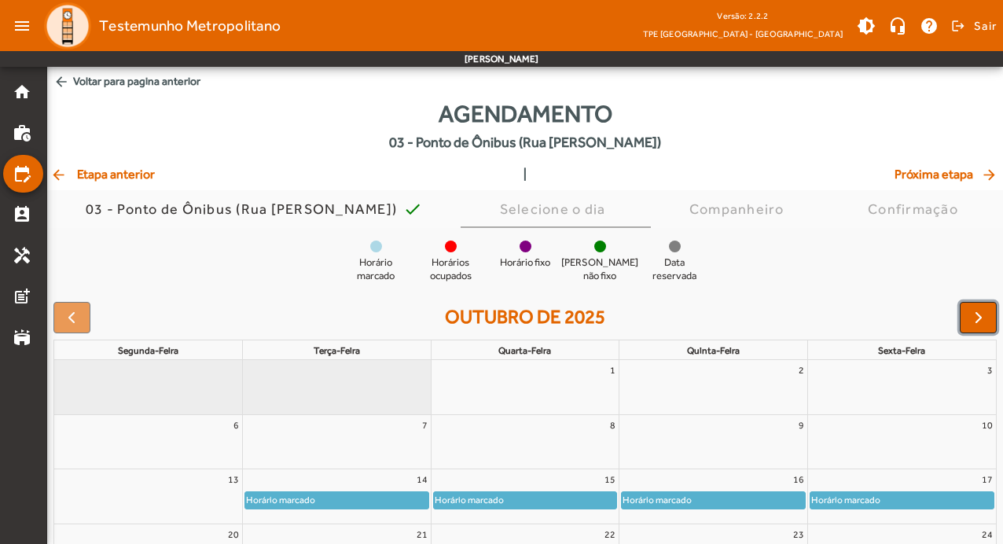
click at [987, 317] on span "button" at bounding box center [978, 317] width 19 height 19
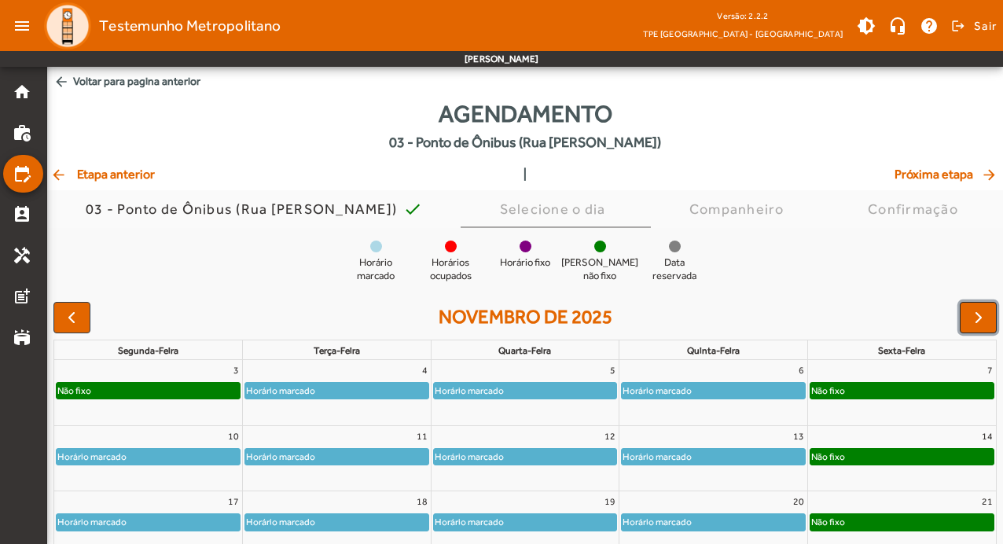
click at [987, 317] on span "button" at bounding box center [978, 317] width 19 height 19
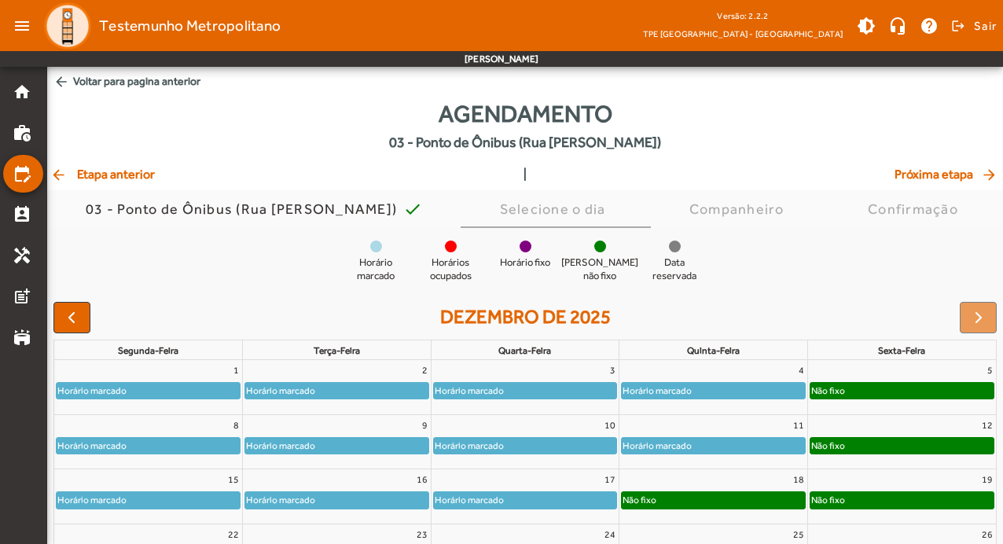
click at [726, 492] on div "Não fixo" at bounding box center [713, 500] width 183 height 16
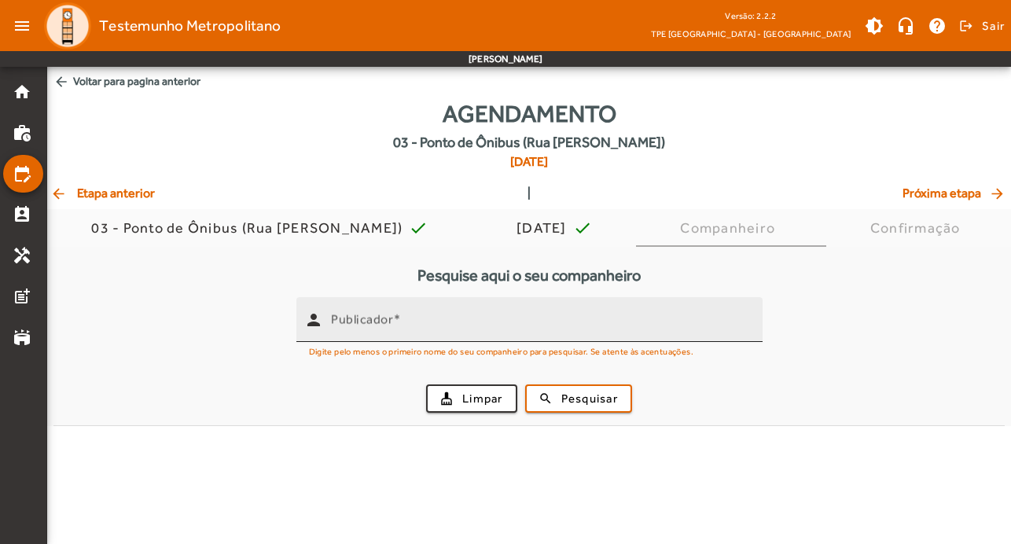
click at [472, 325] on input "Publicador" at bounding box center [540, 326] width 419 height 19
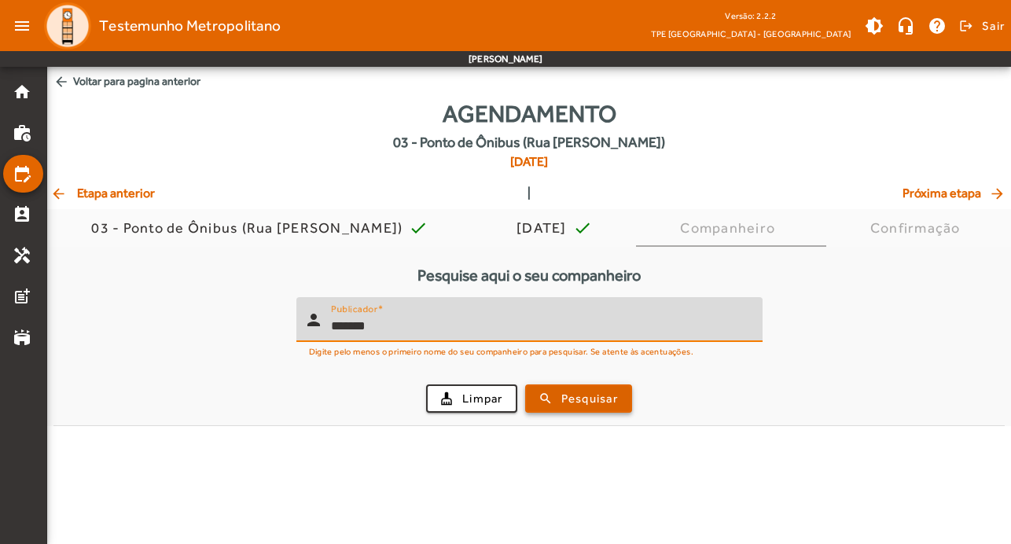
type input "*******"
click at [602, 407] on span "submit" at bounding box center [579, 399] width 104 height 38
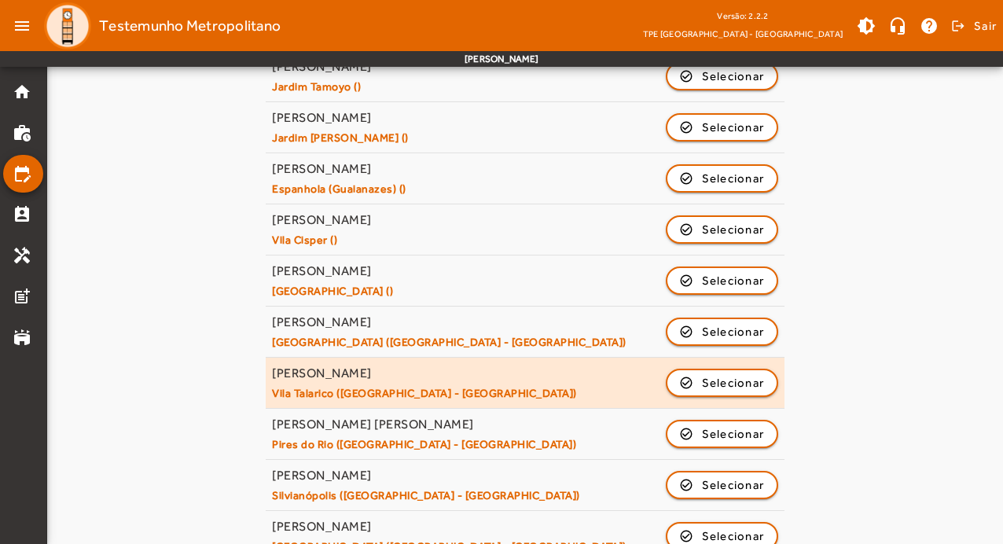
scroll to position [752, 0]
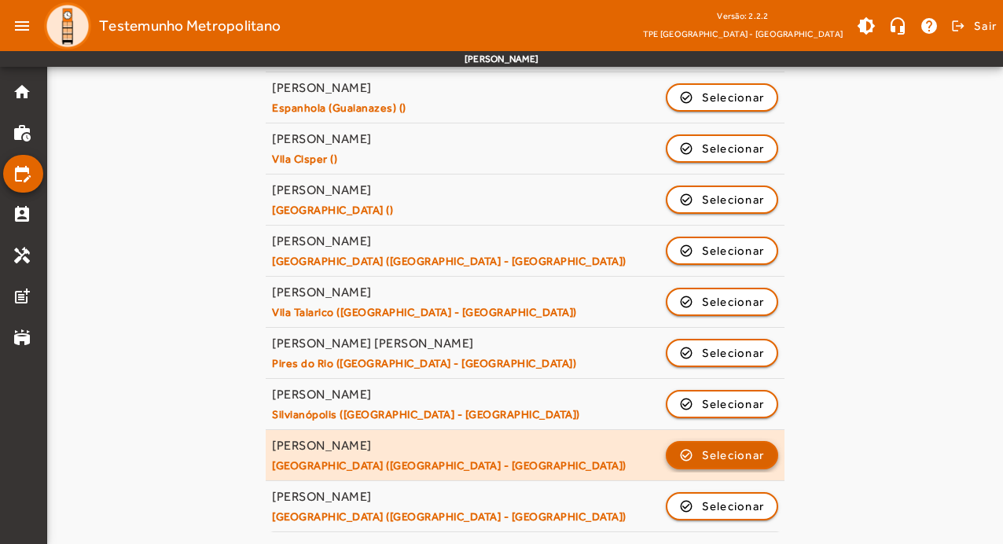
click at [732, 456] on span "Selecionar" at bounding box center [733, 455] width 63 height 19
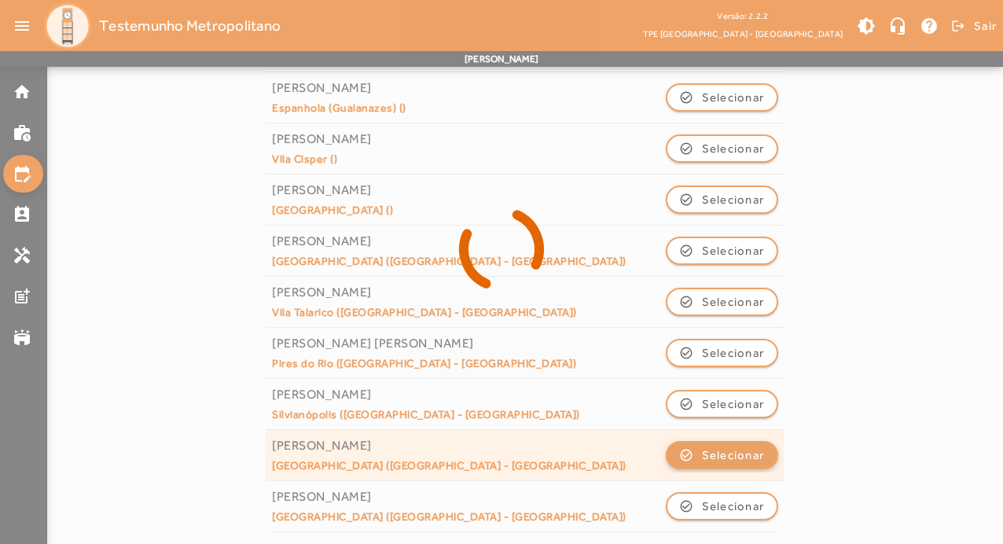
scroll to position [0, 0]
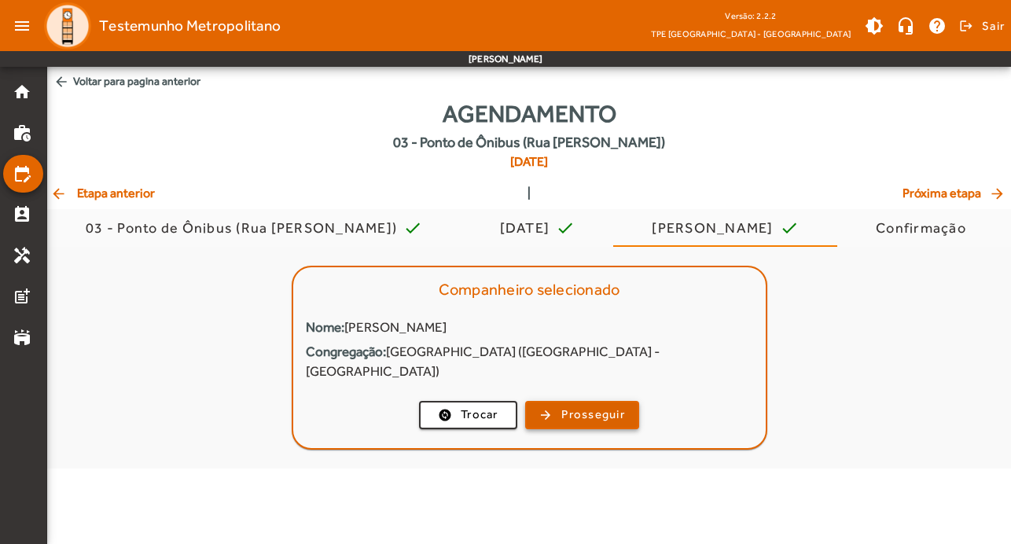
click at [601, 406] on span "Prosseguir" at bounding box center [593, 415] width 64 height 18
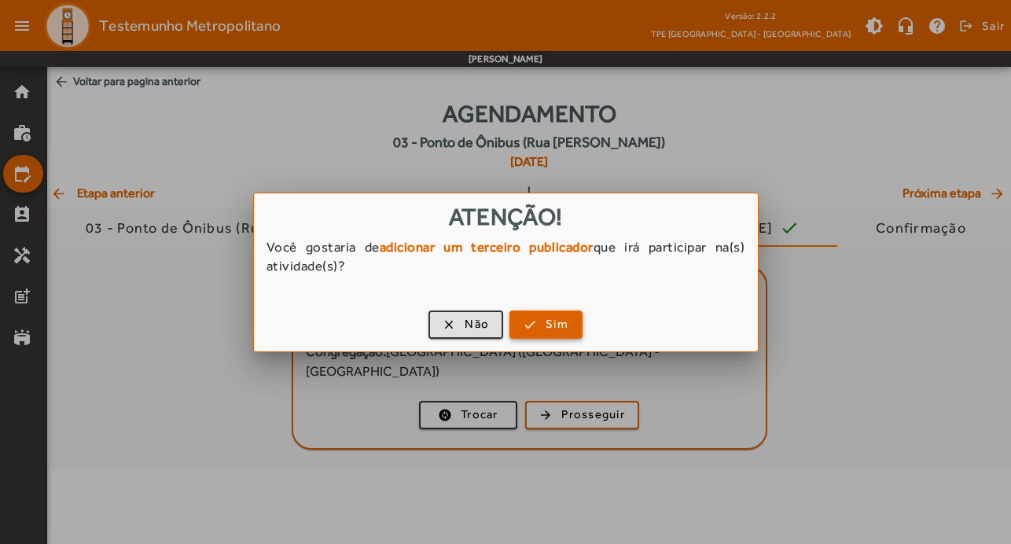
click at [566, 332] on span "Sim" at bounding box center [557, 324] width 23 height 18
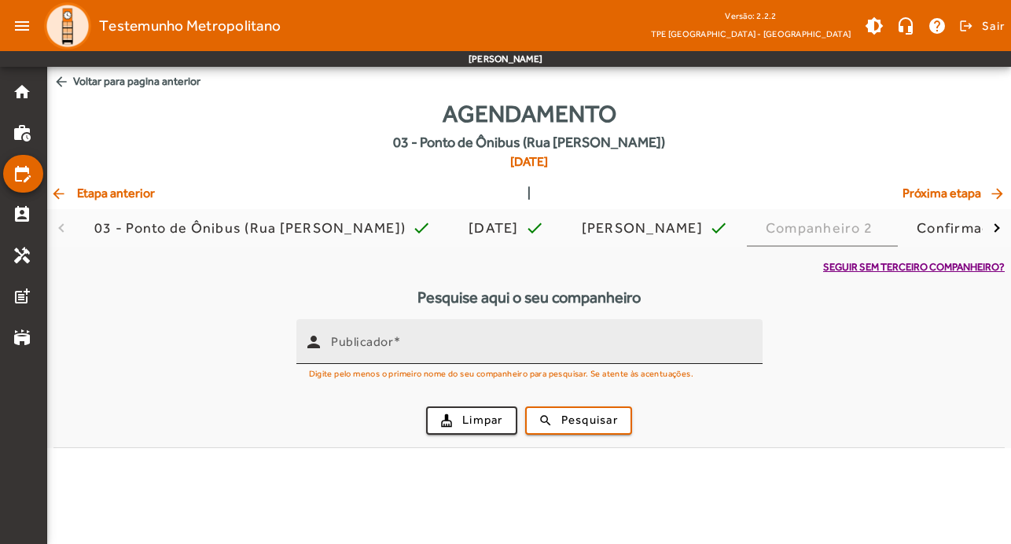
click at [557, 336] on div "Publicador" at bounding box center [540, 341] width 419 height 45
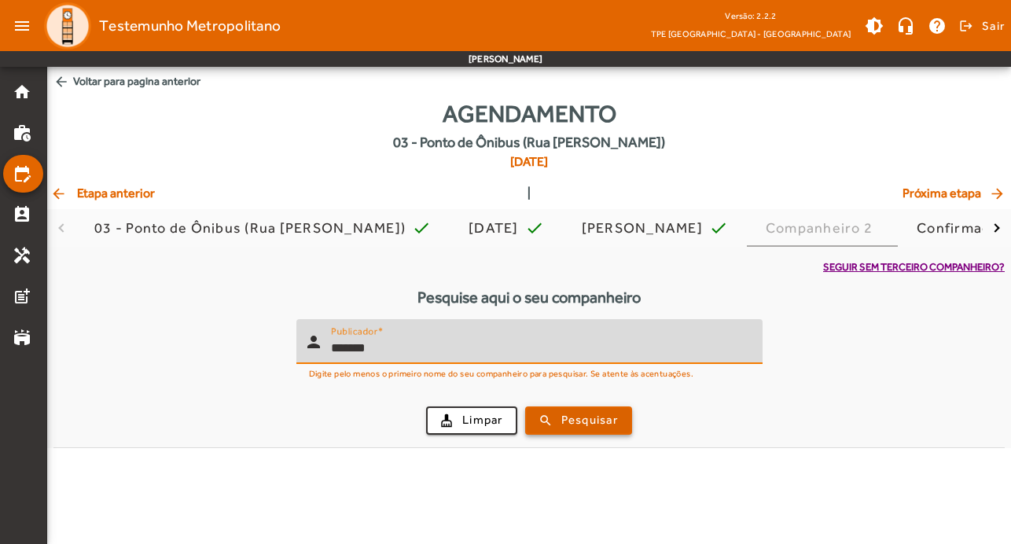
type input "*******"
click at [571, 416] on span "Pesquisar" at bounding box center [589, 420] width 57 height 18
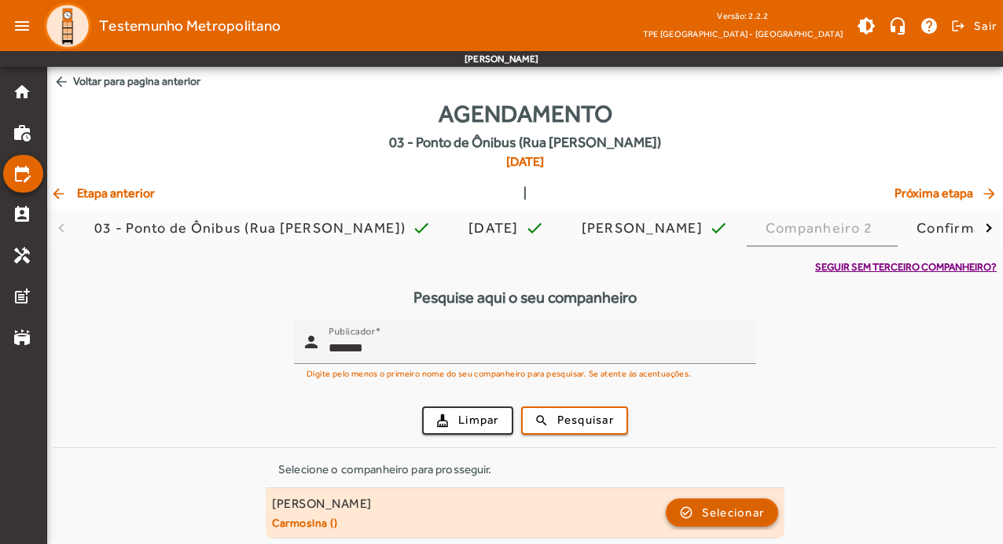
click at [743, 517] on span "Selecionar" at bounding box center [733, 512] width 63 height 19
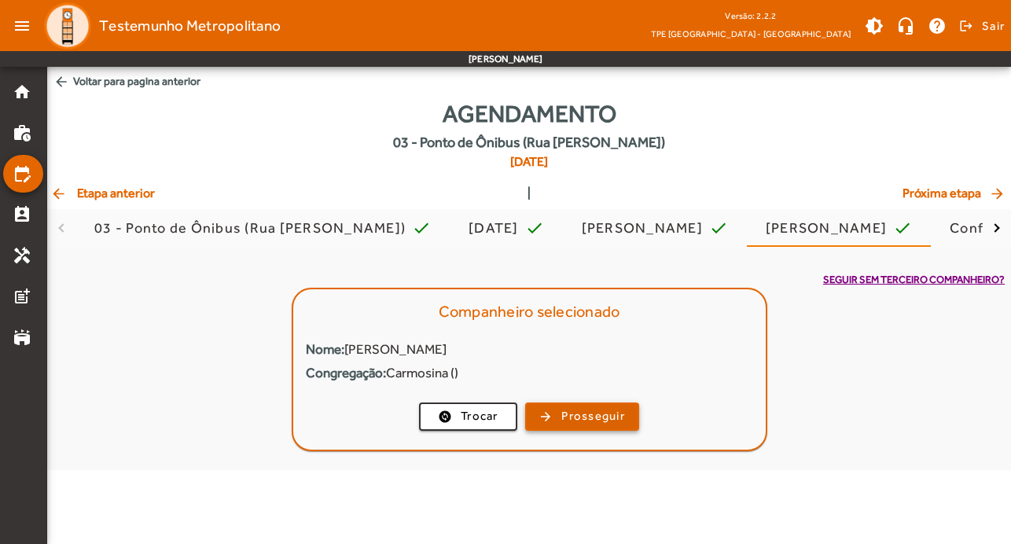
click at [617, 402] on button "arrow_forward Prosseguir" at bounding box center [582, 416] width 114 height 28
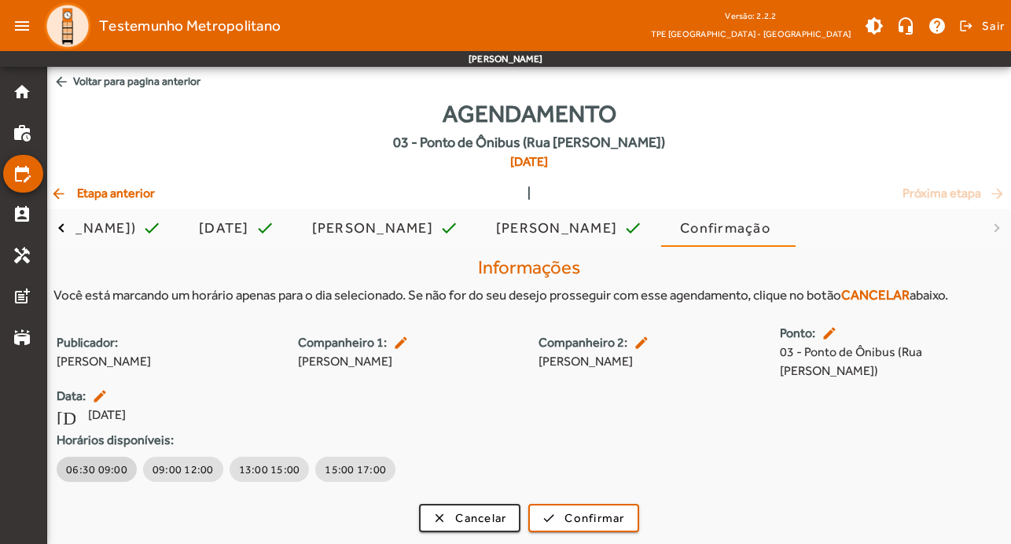
click at [105, 461] on span "06:30 09:00" at bounding box center [96, 469] width 61 height 16
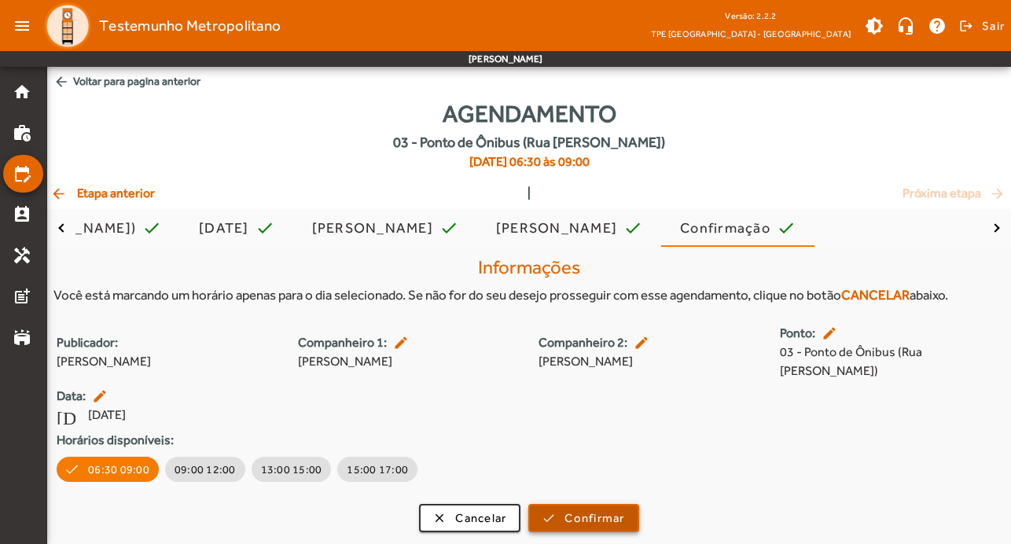
click at [601, 509] on span "Confirmar" at bounding box center [594, 518] width 60 height 18
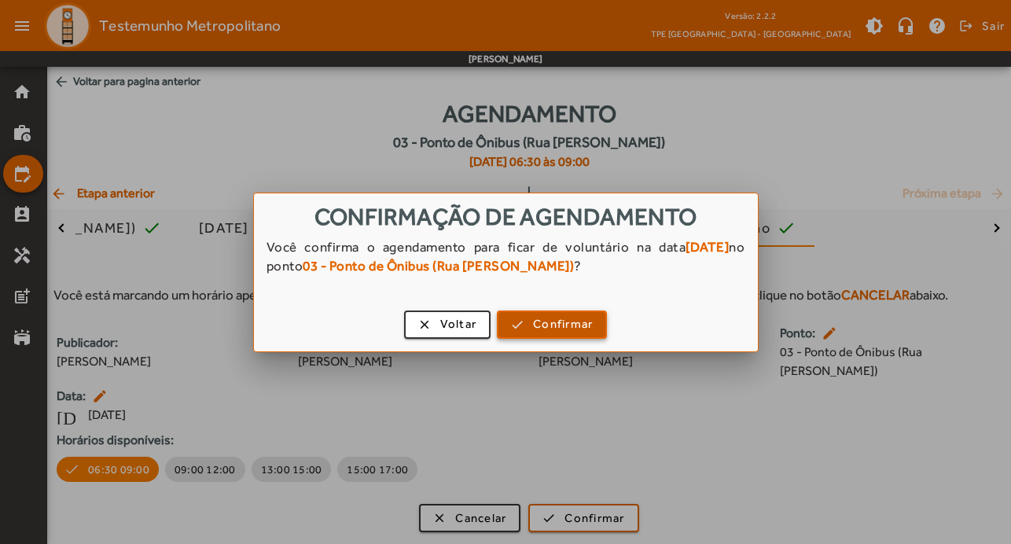
click at [573, 325] on span "Confirmar" at bounding box center [563, 324] width 60 height 18
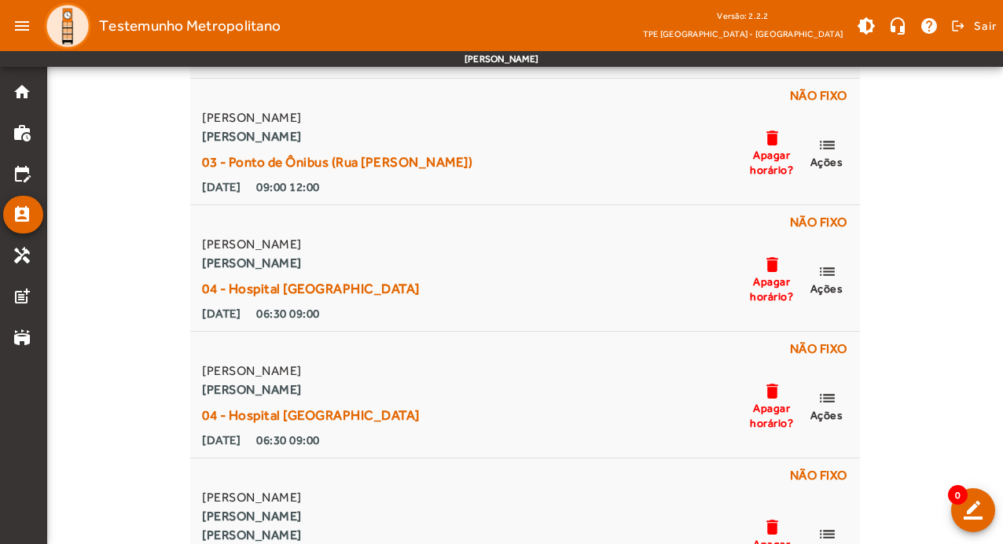
scroll to position [7154, 0]
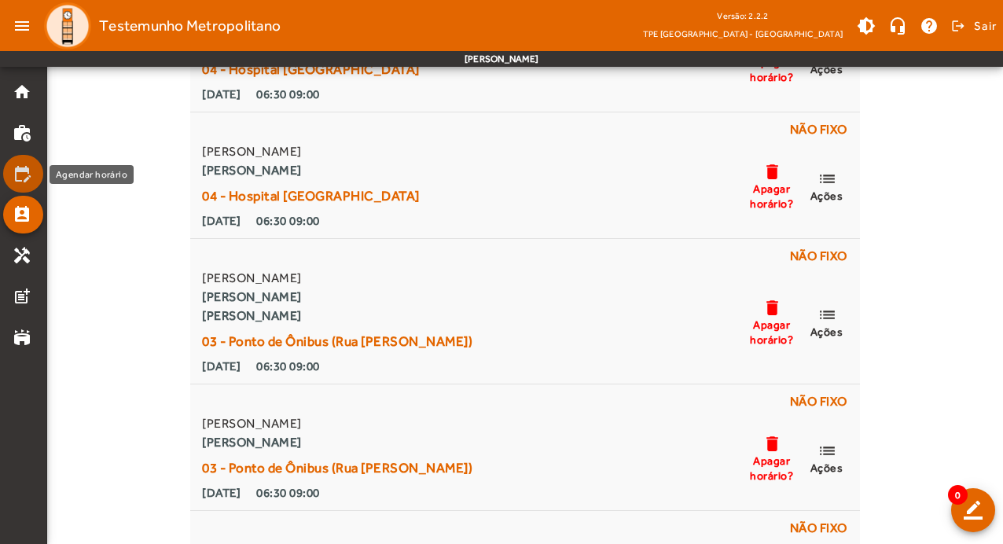
click at [14, 169] on mat-icon "edit_calendar" at bounding box center [22, 173] width 19 height 19
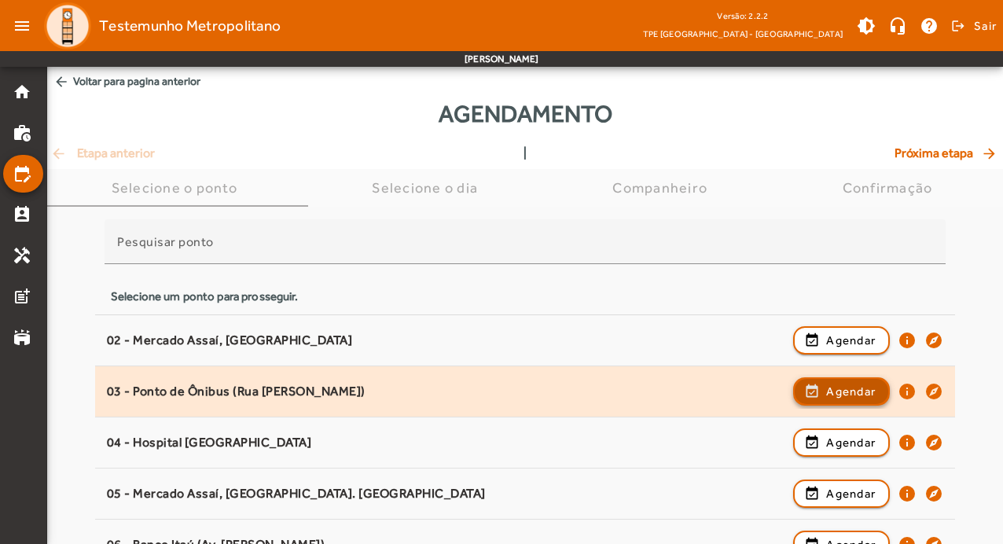
click at [863, 389] on span "Agendar" at bounding box center [851, 391] width 50 height 19
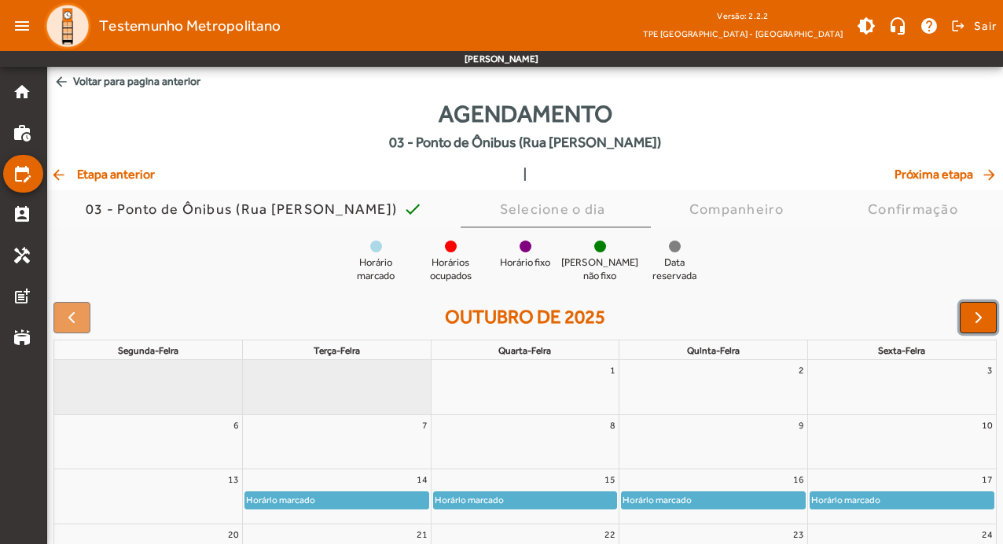
click at [976, 324] on span "button" at bounding box center [978, 317] width 19 height 19
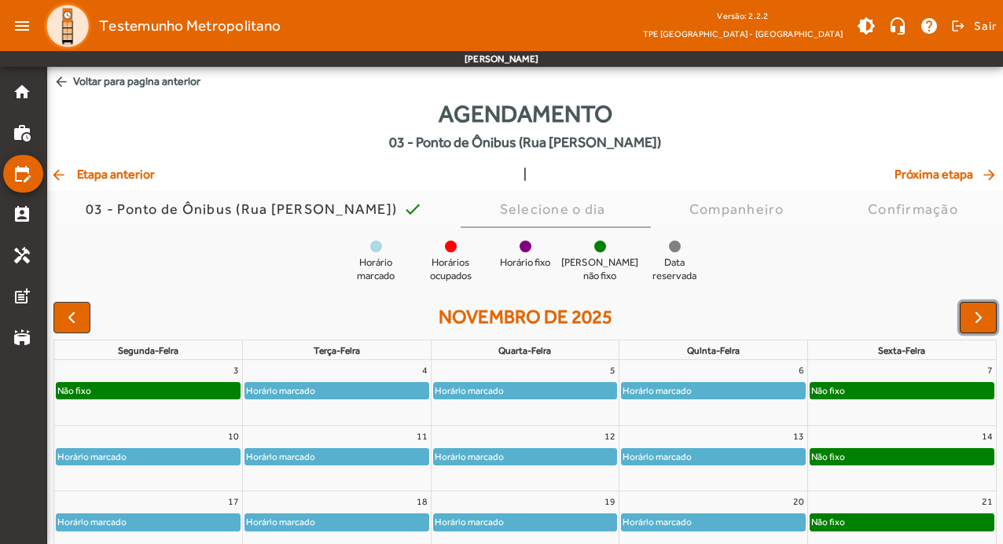
click at [976, 324] on span "button" at bounding box center [978, 317] width 19 height 19
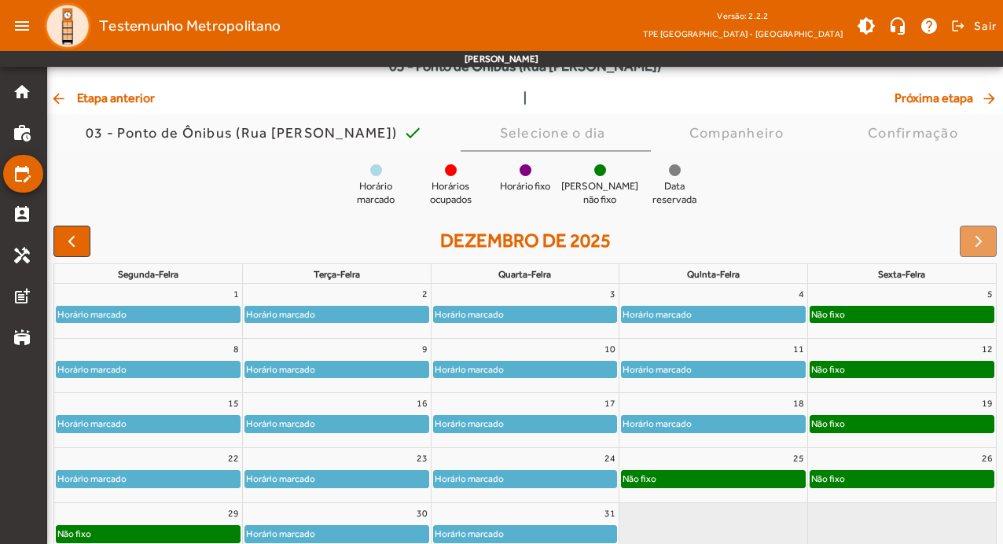
scroll to position [153, 0]
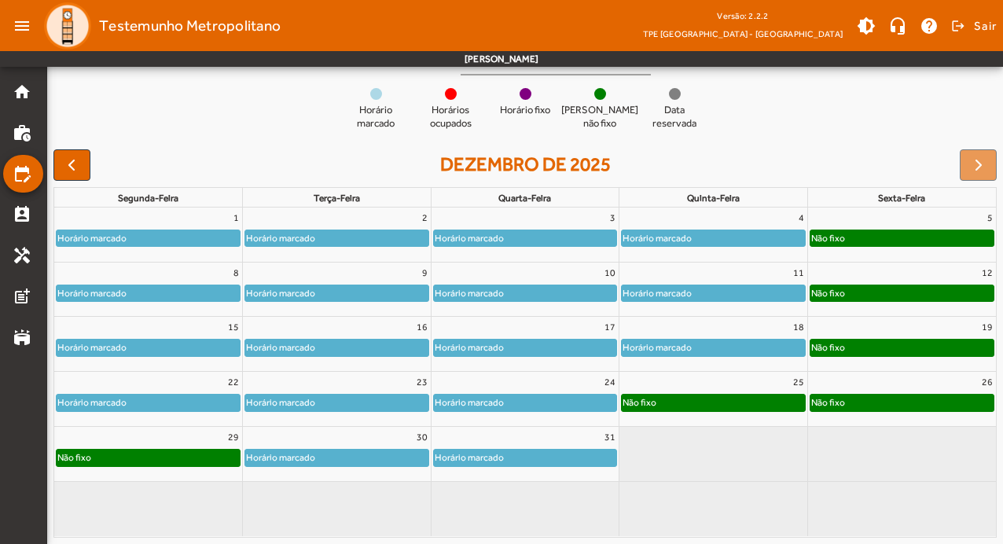
click at [768, 345] on div "Horário marcado" at bounding box center [713, 348] width 183 height 16
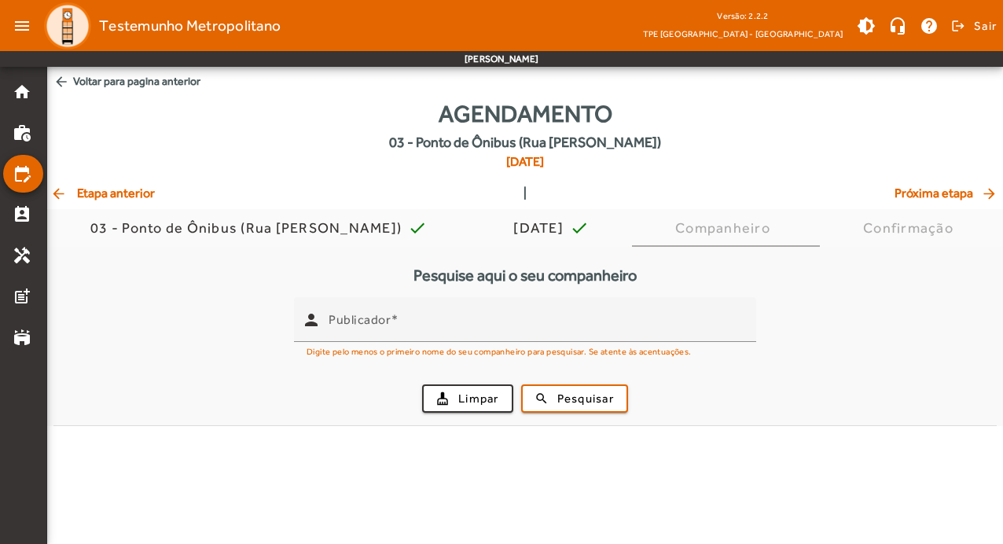
scroll to position [0, 0]
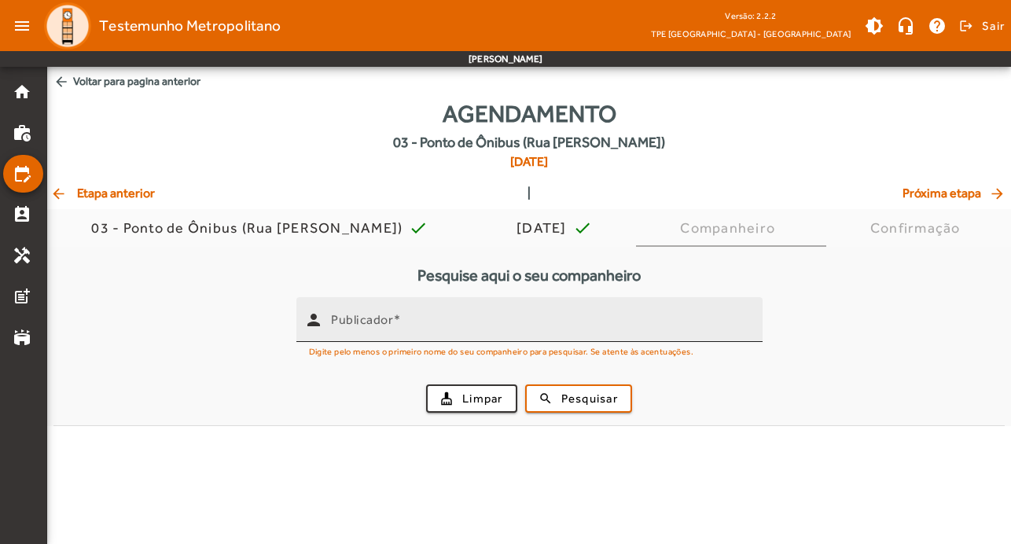
click at [384, 331] on input "Publicador" at bounding box center [540, 326] width 419 height 19
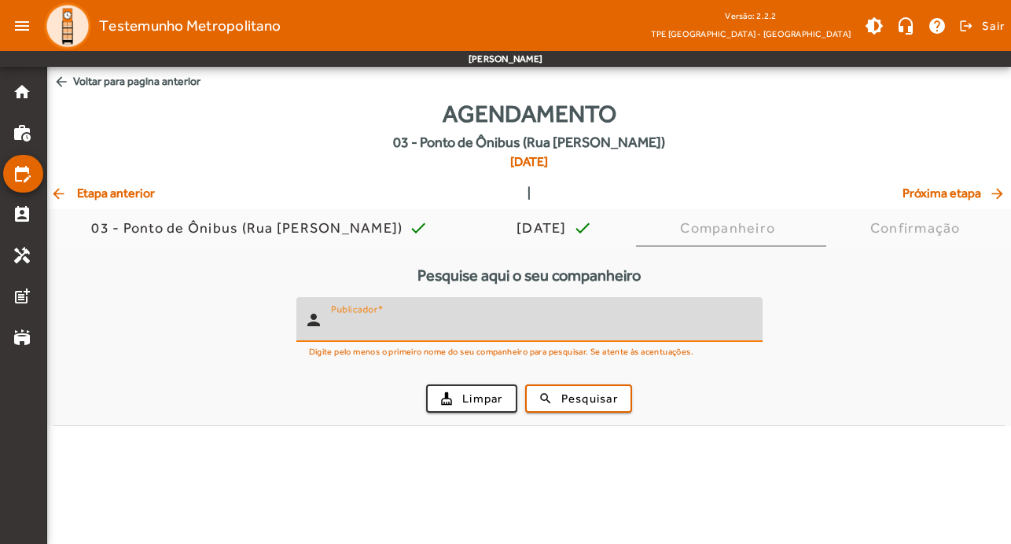
type input "*"
type input "*******"
click at [568, 400] on span "Pesquisar" at bounding box center [589, 399] width 57 height 18
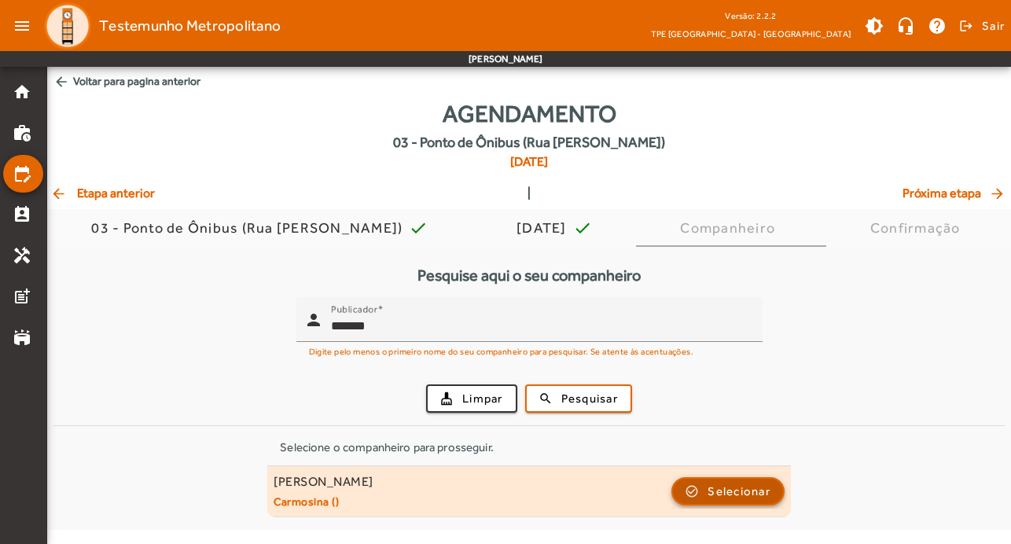
click at [767, 489] on span "Selecionar" at bounding box center [739, 491] width 63 height 19
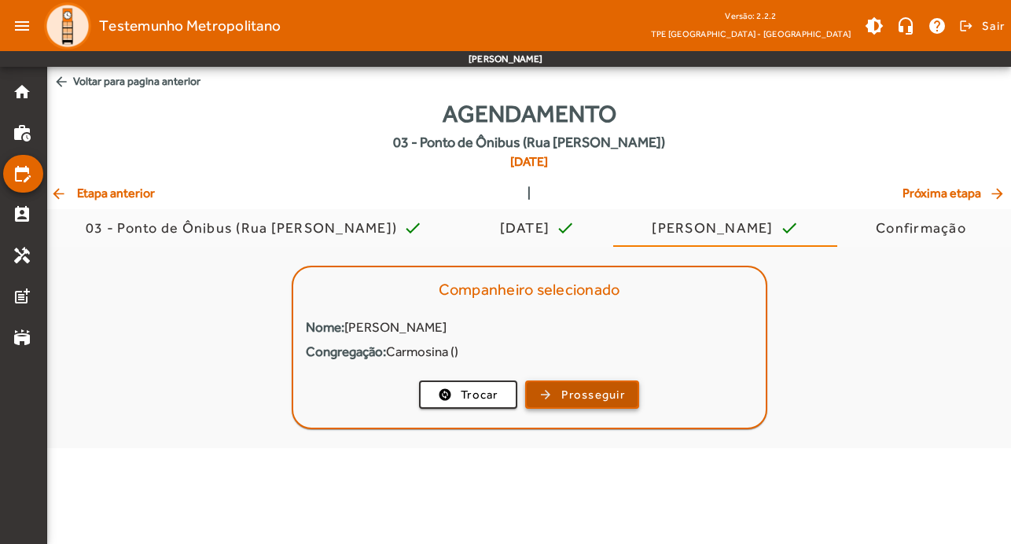
click at [611, 399] on span "Prosseguir" at bounding box center [593, 395] width 64 height 18
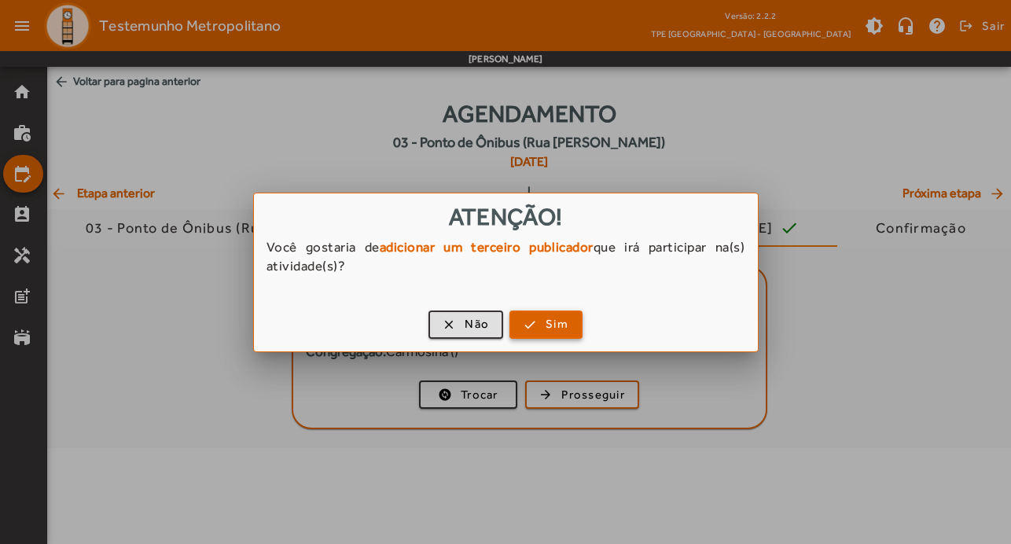
click at [538, 331] on span "button" at bounding box center [546, 325] width 70 height 38
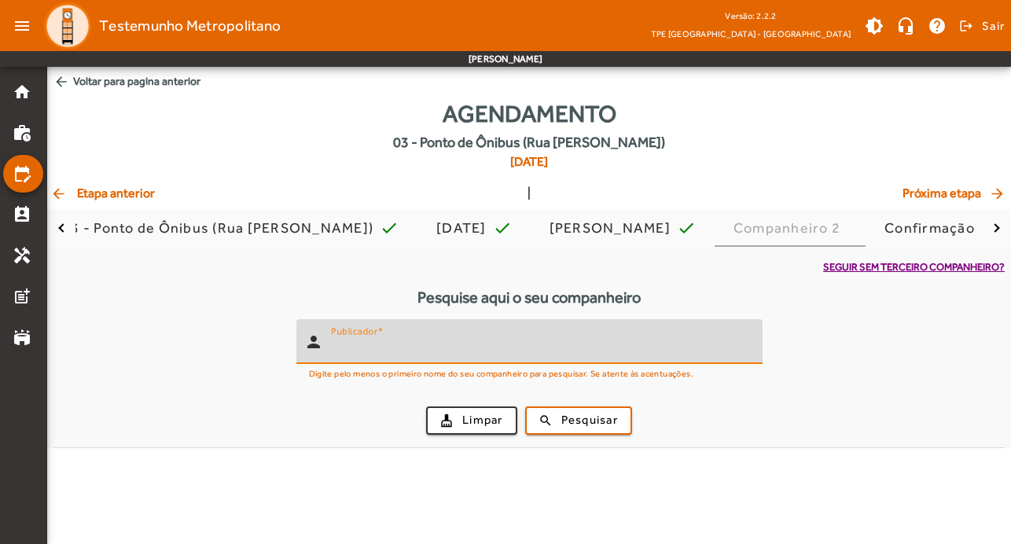
click at [518, 352] on input "Publicador" at bounding box center [540, 348] width 419 height 19
type input "*******"
click at [574, 425] on span "Pesquisar" at bounding box center [589, 420] width 57 height 18
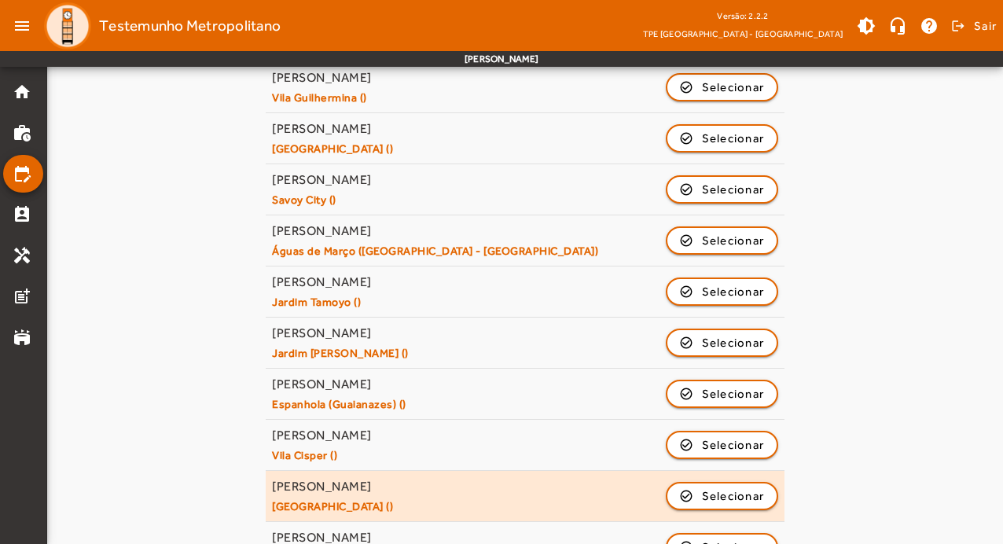
scroll to position [773, 0]
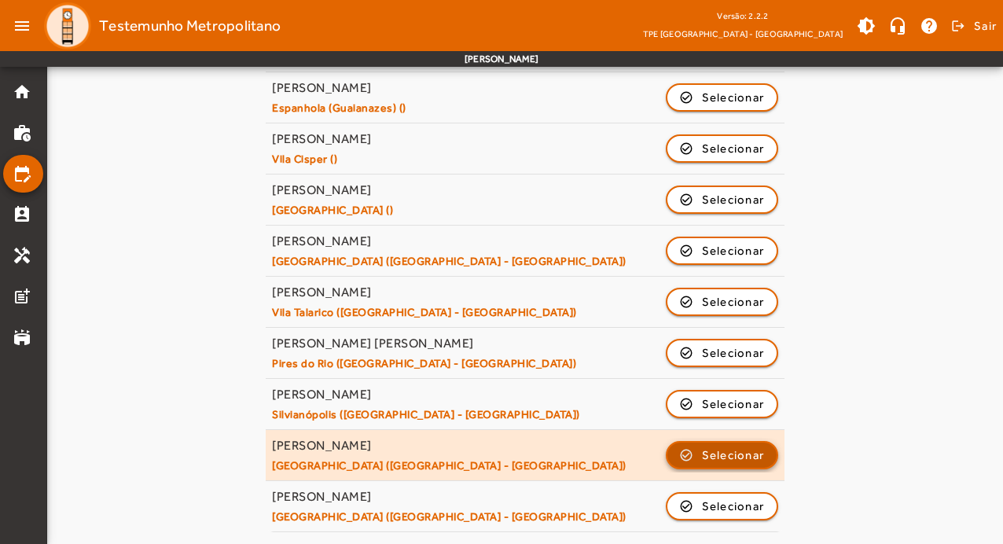
click at [730, 454] on span "Selecionar" at bounding box center [733, 455] width 63 height 19
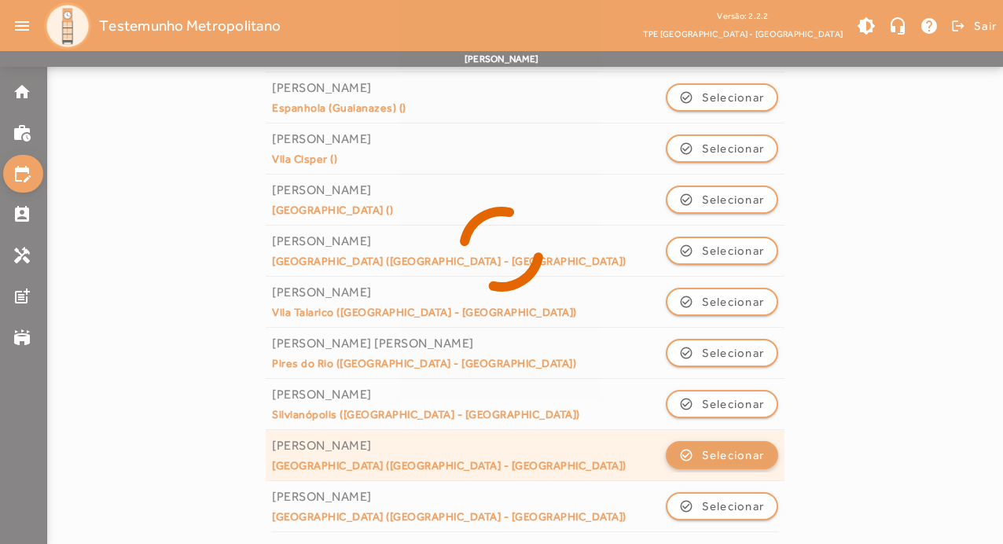
scroll to position [0, 0]
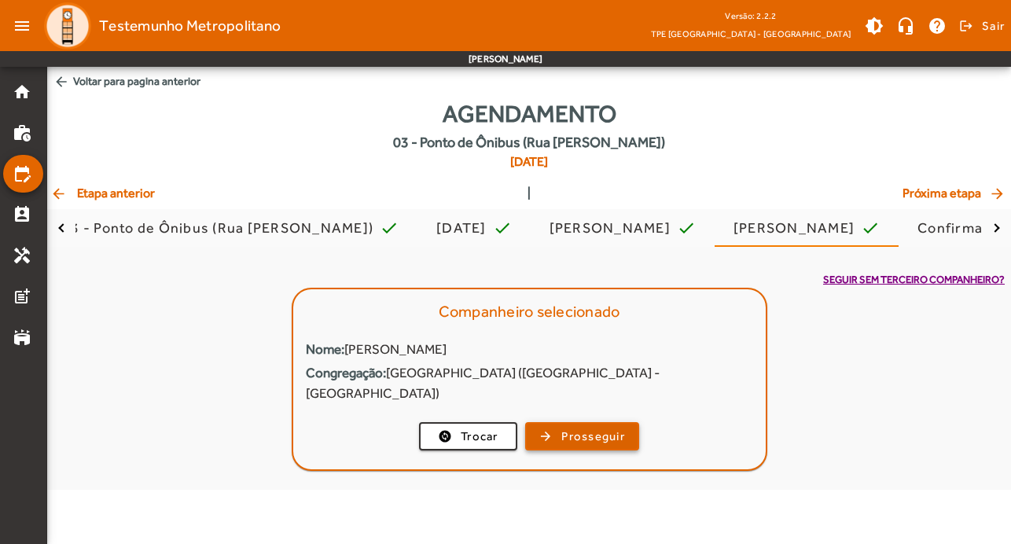
click at [603, 428] on span "Prosseguir" at bounding box center [593, 437] width 64 height 18
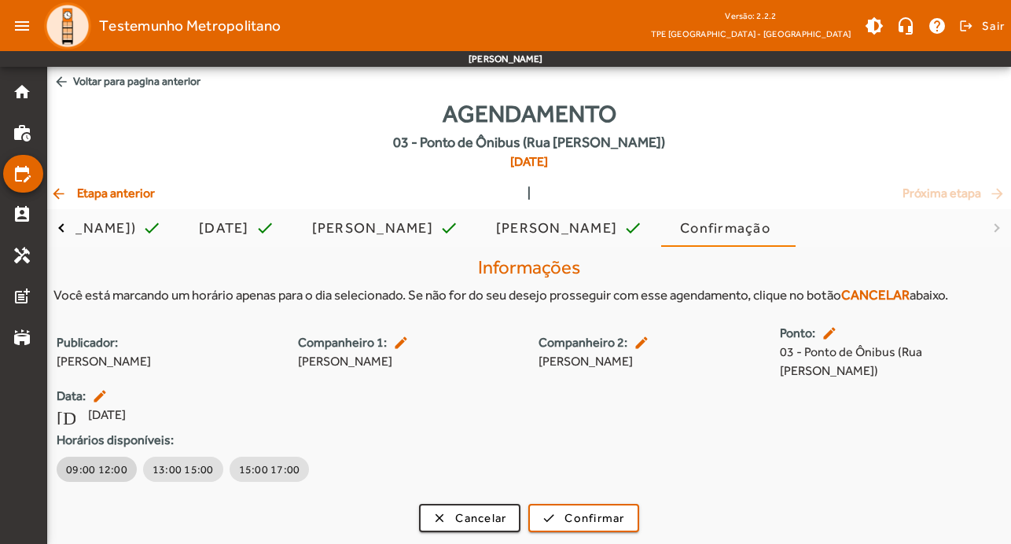
click at [72, 461] on span "09:00 12:00" at bounding box center [96, 469] width 61 height 16
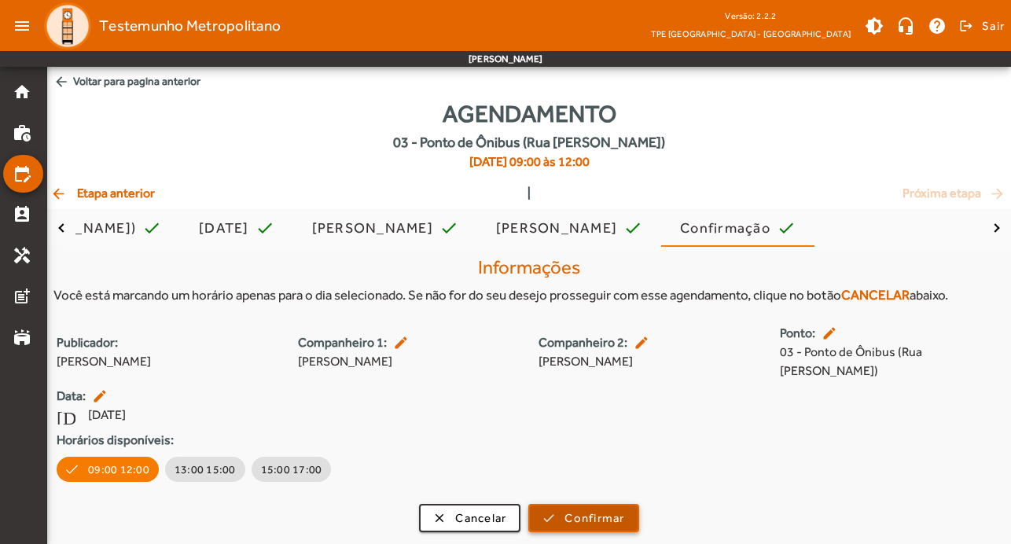
click at [621, 509] on span "Confirmar" at bounding box center [594, 518] width 60 height 18
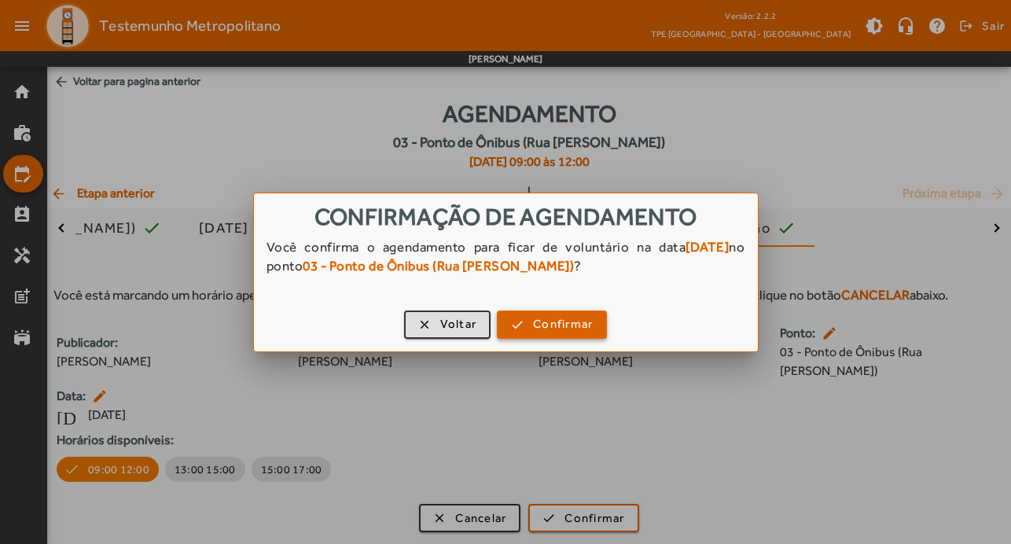
click at [568, 311] on button "check Confirmar" at bounding box center [552, 325] width 110 height 28
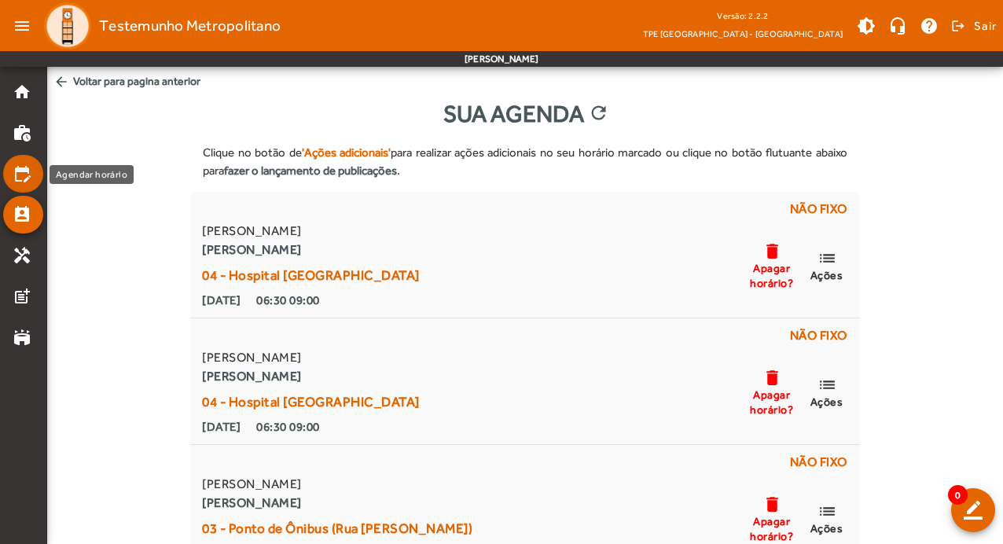
click at [30, 173] on mat-icon "edit_calendar" at bounding box center [22, 173] width 19 height 19
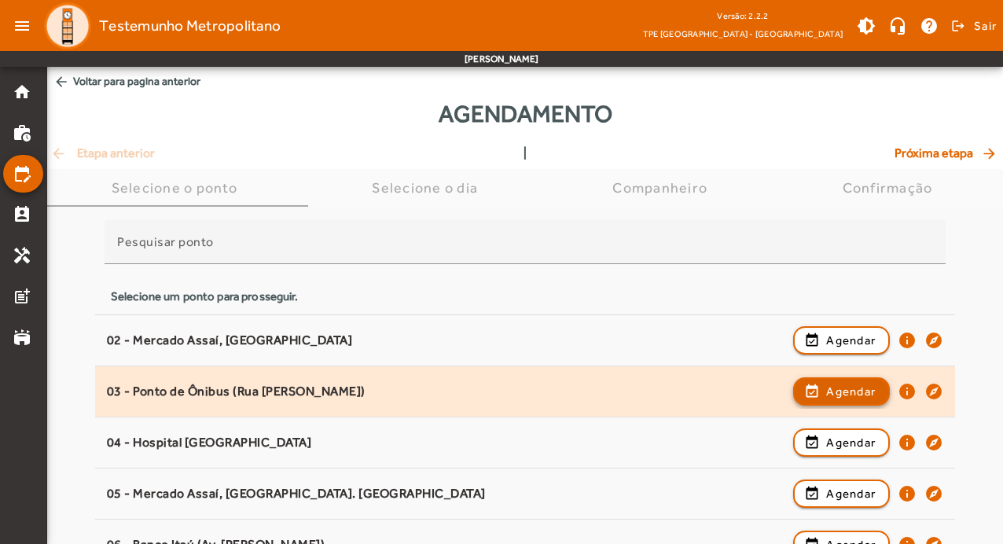
click at [873, 391] on span "Agendar" at bounding box center [851, 391] width 50 height 19
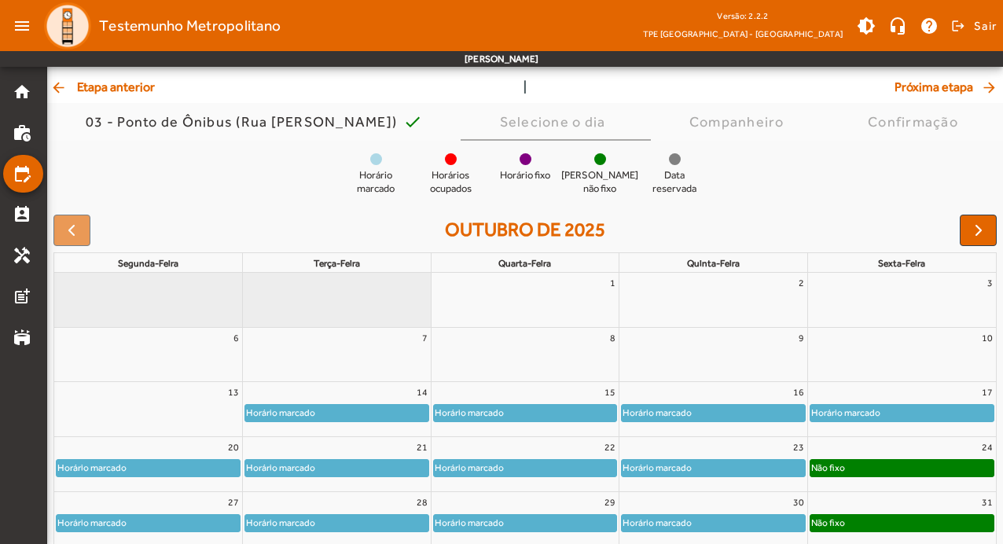
scroll to position [153, 0]
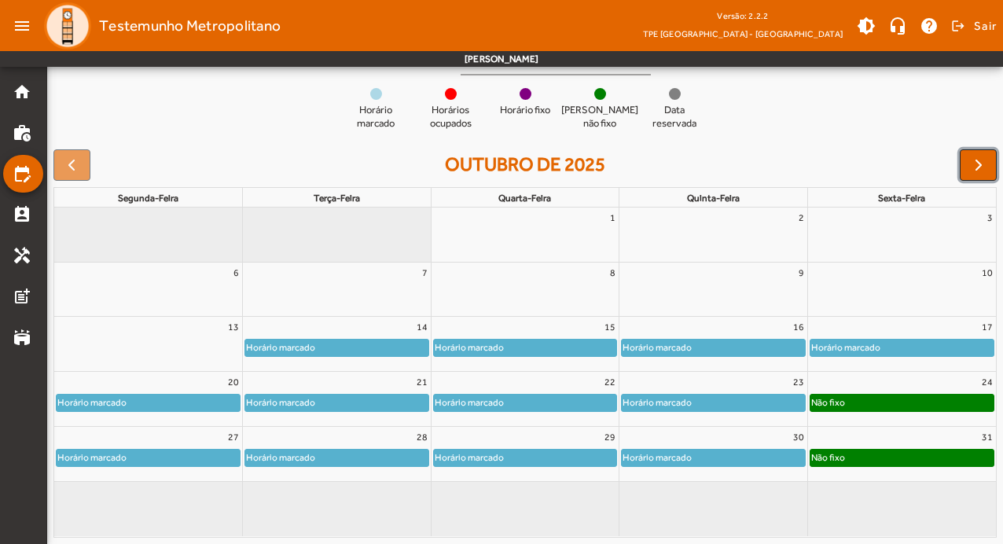
click at [972, 170] on span "button" at bounding box center [978, 165] width 19 height 19
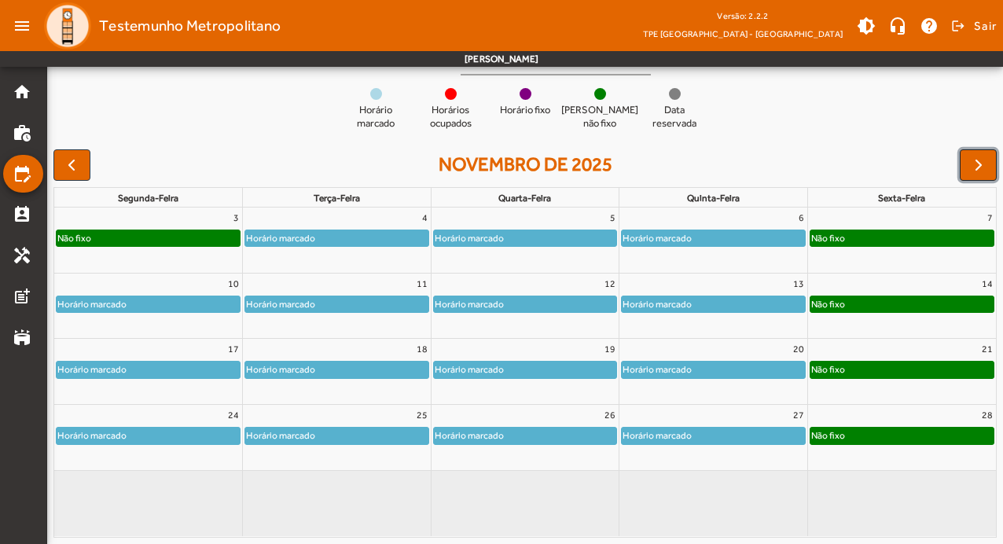
click at [972, 170] on span "button" at bounding box center [978, 165] width 19 height 19
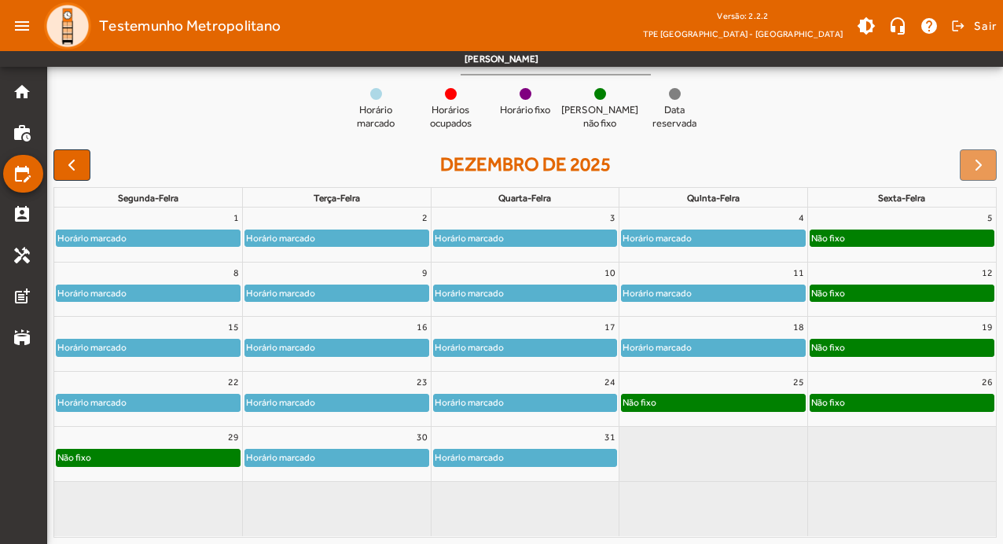
click at [748, 404] on div "Não fixo" at bounding box center [713, 403] width 183 height 16
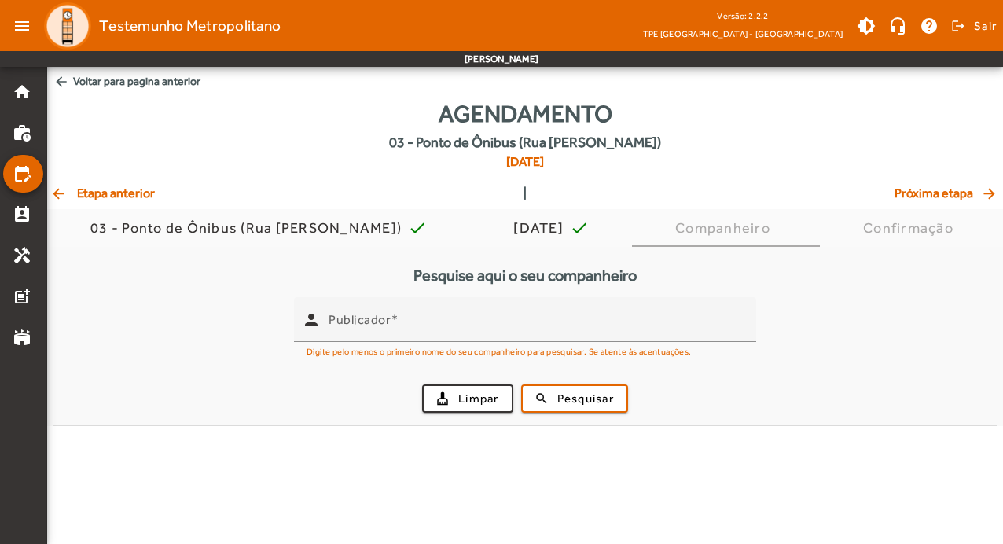
scroll to position [0, 0]
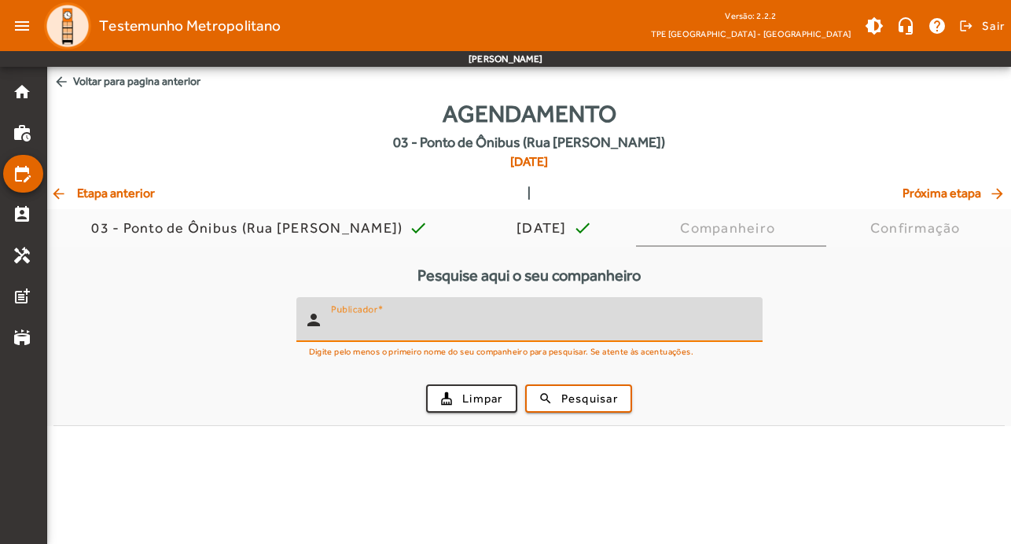
click at [521, 333] on input "Publicador" at bounding box center [540, 326] width 419 height 19
type input "*******"
click at [587, 422] on div "cleaning_services Limpar search Pesquisar" at bounding box center [529, 398] width 932 height 53
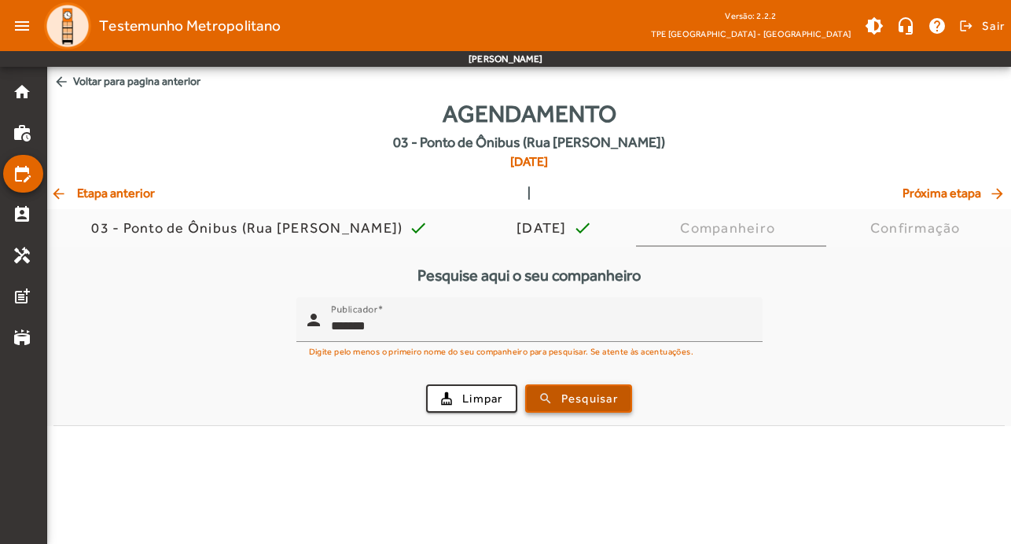
click at [594, 397] on span "Pesquisar" at bounding box center [589, 399] width 57 height 18
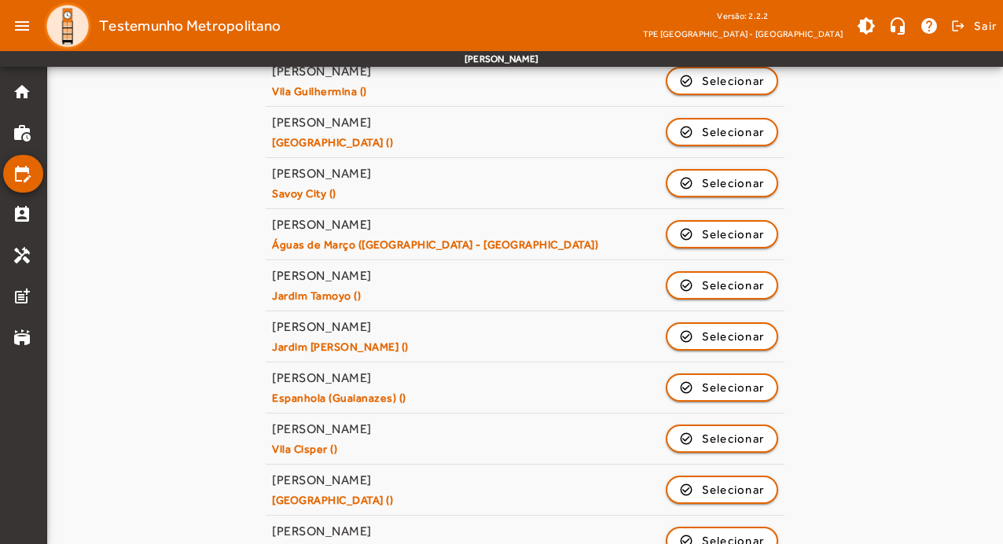
scroll to position [752, 0]
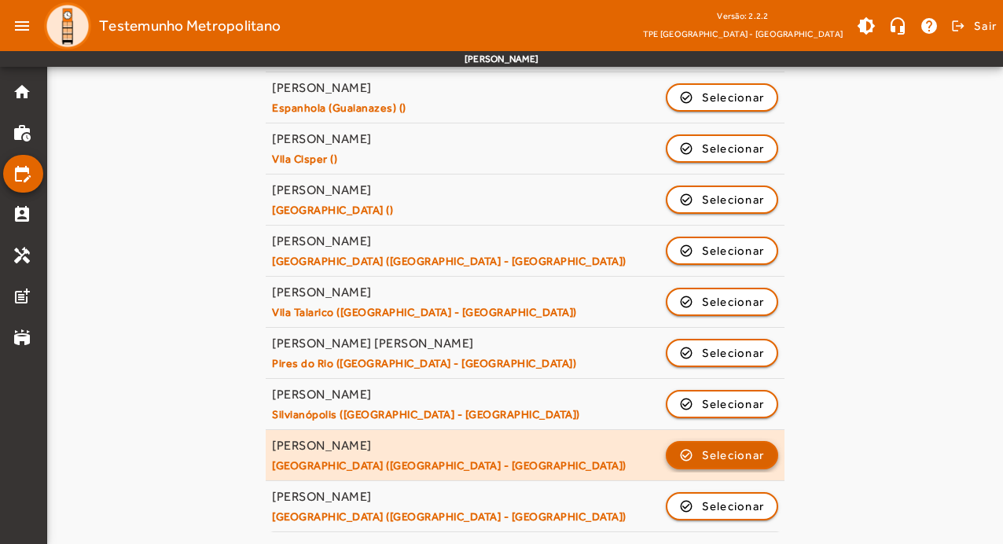
click at [708, 454] on span "Selecionar" at bounding box center [733, 455] width 63 height 19
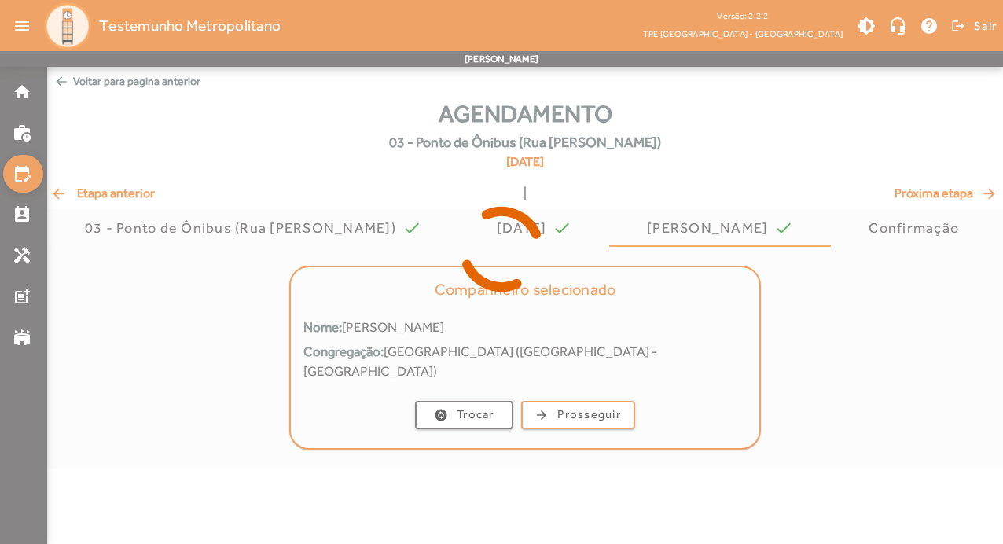
scroll to position [0, 0]
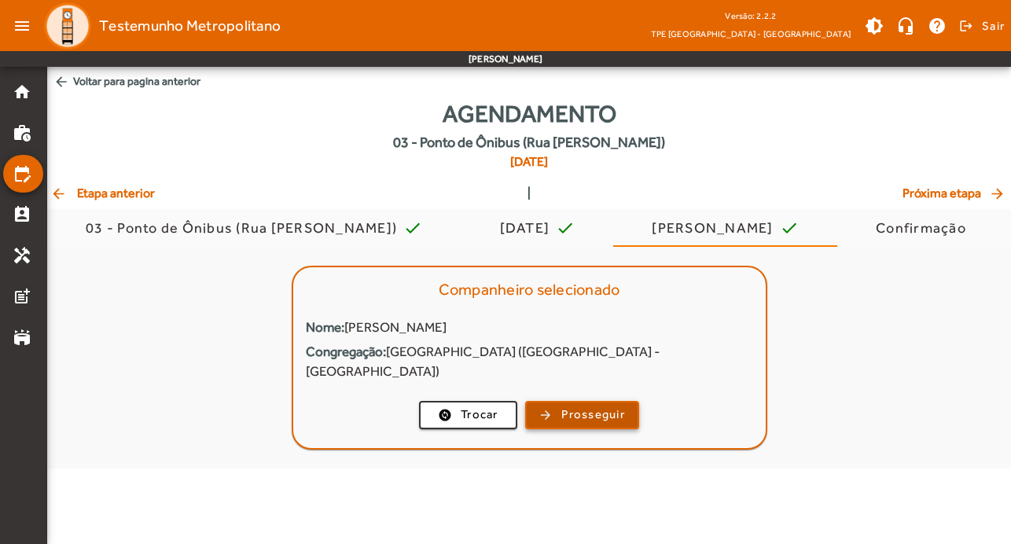
click at [564, 406] on span "Prosseguir" at bounding box center [593, 415] width 64 height 18
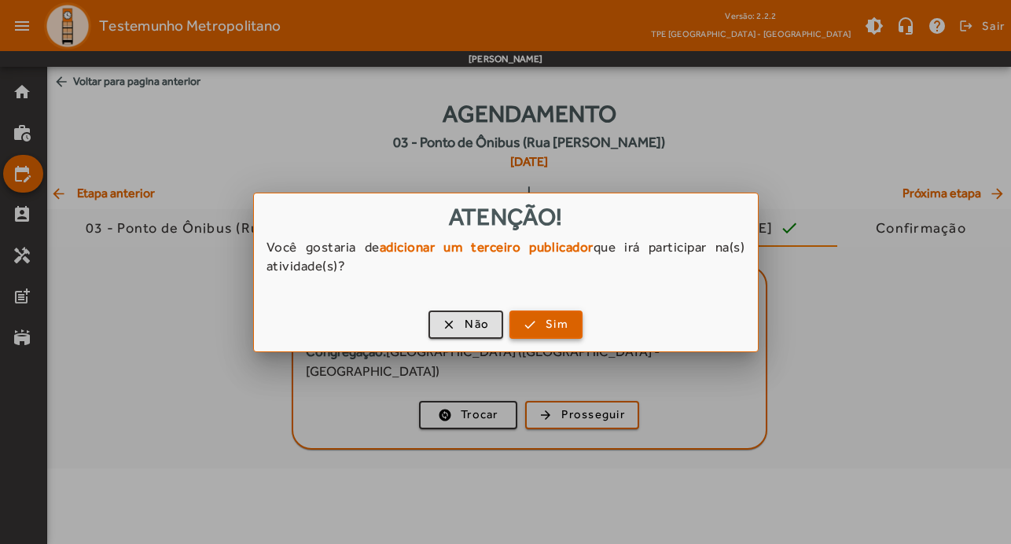
click at [561, 326] on span "Sim" at bounding box center [557, 324] width 23 height 18
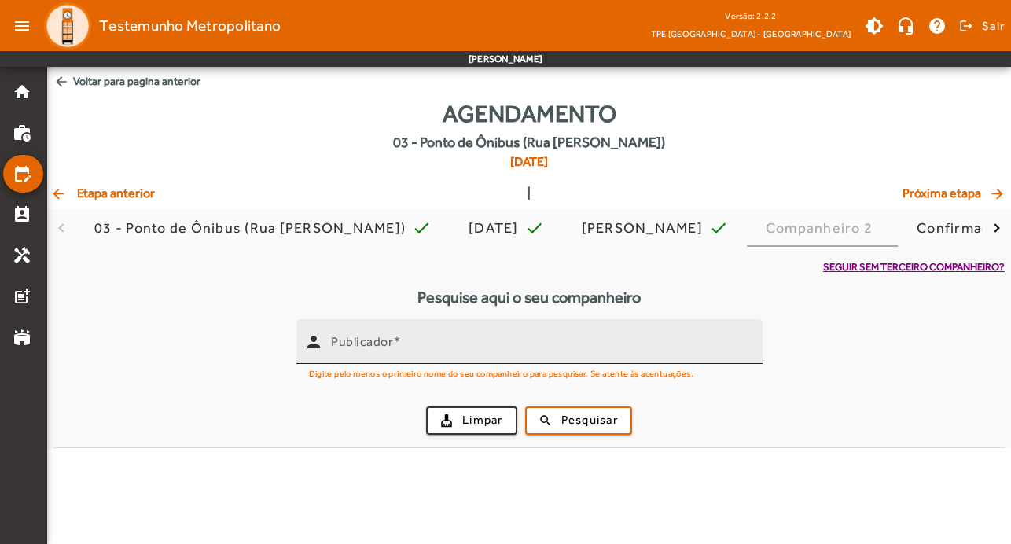
click at [556, 340] on input "Publicador" at bounding box center [540, 348] width 419 height 19
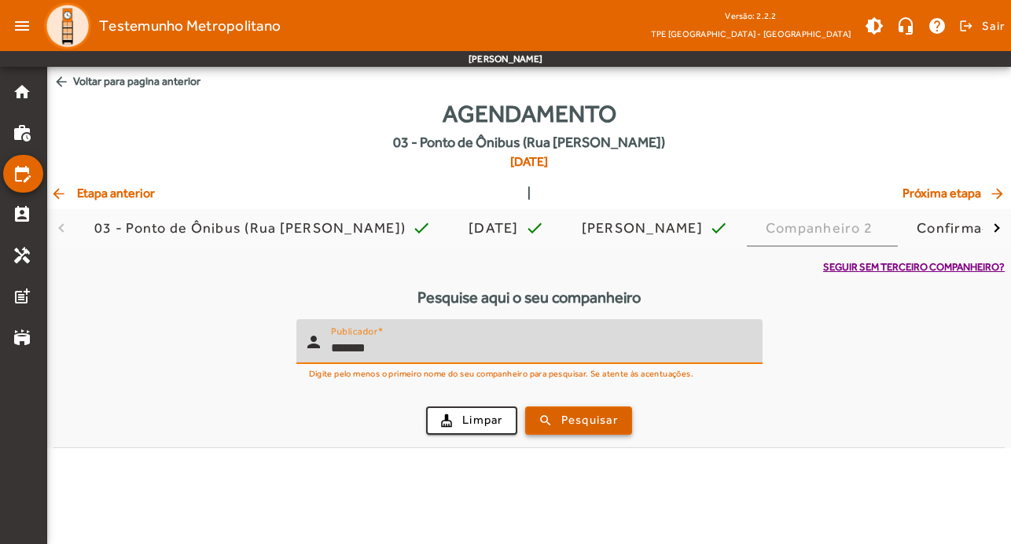
type input "*******"
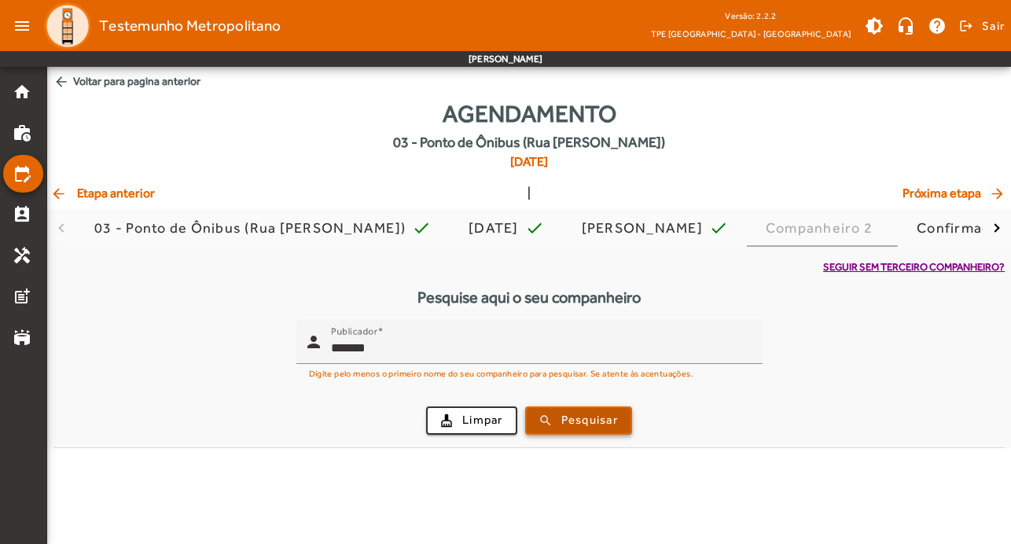
click at [594, 406] on span "submit" at bounding box center [579, 421] width 104 height 38
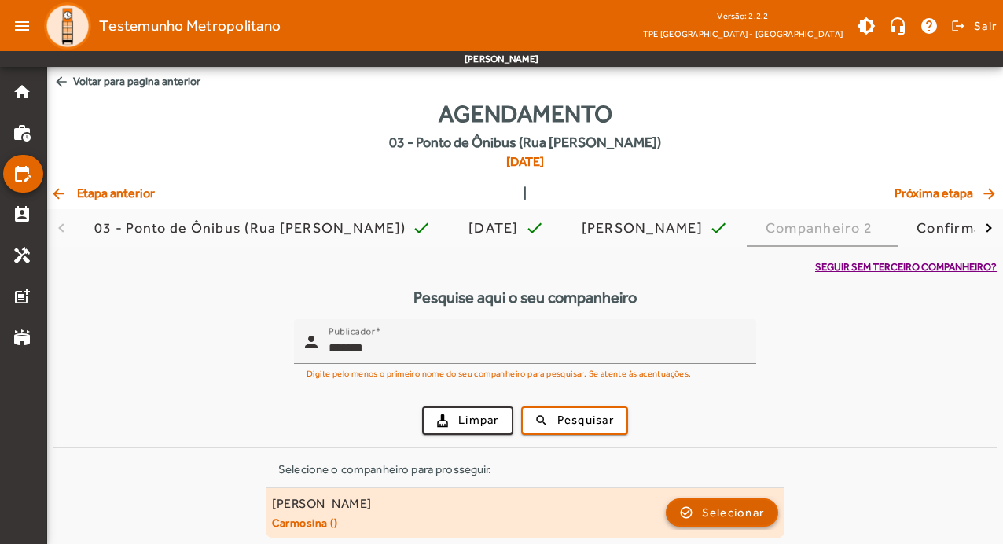
click at [733, 513] on span "Selecionar" at bounding box center [733, 512] width 63 height 19
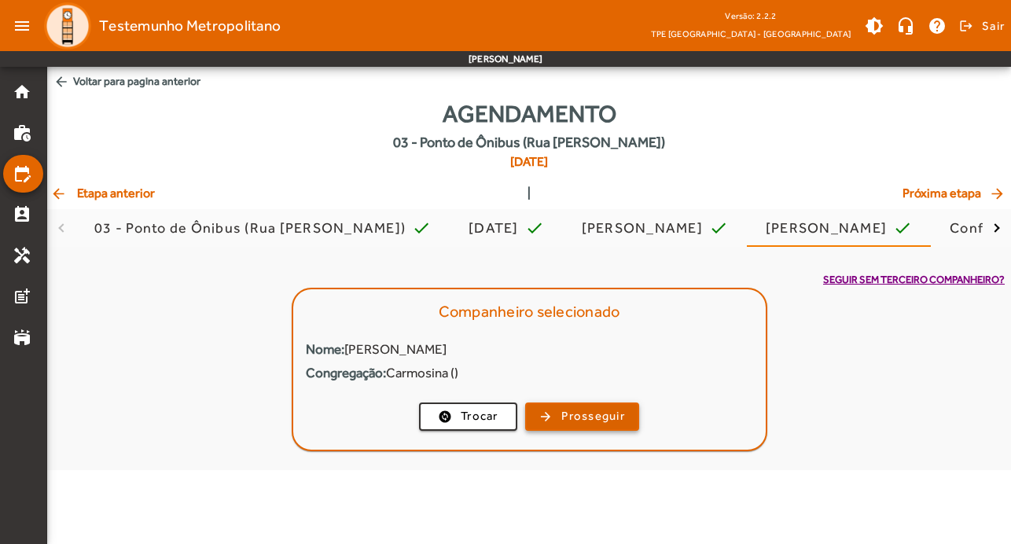
click at [602, 418] on span "Prosseguir" at bounding box center [593, 416] width 64 height 18
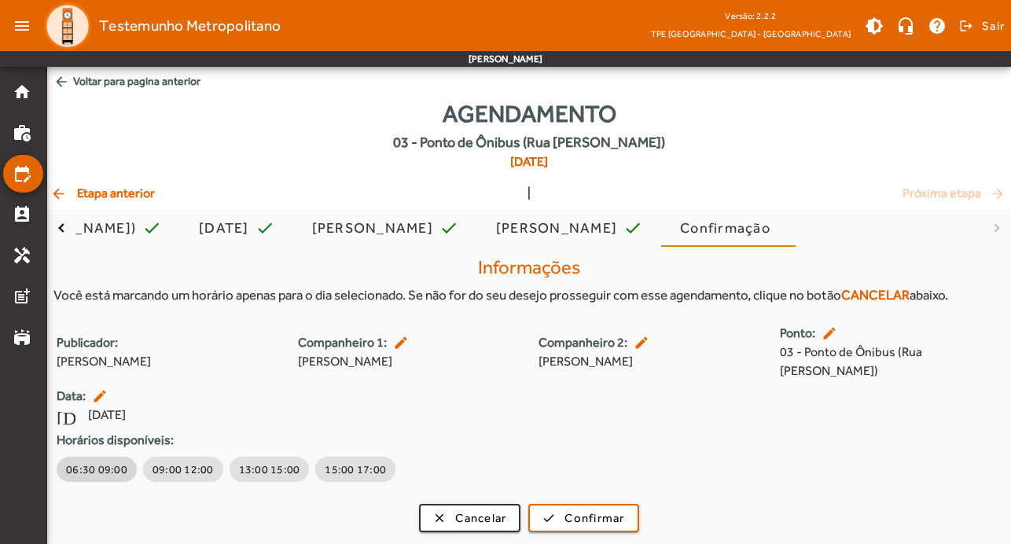
click at [83, 461] on span "06:30 09:00" at bounding box center [96, 469] width 61 height 16
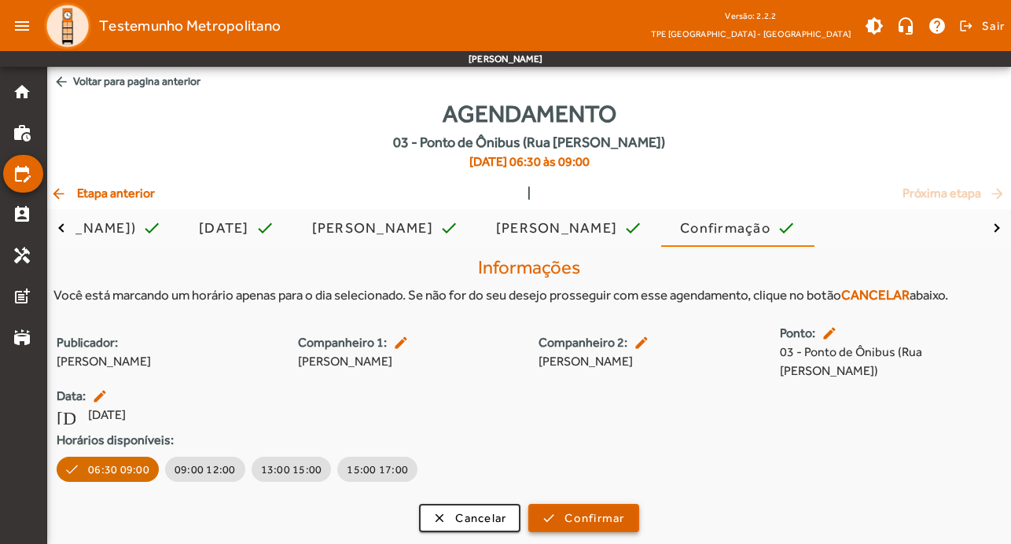
click at [622, 509] on span "Confirmar" at bounding box center [594, 518] width 60 height 18
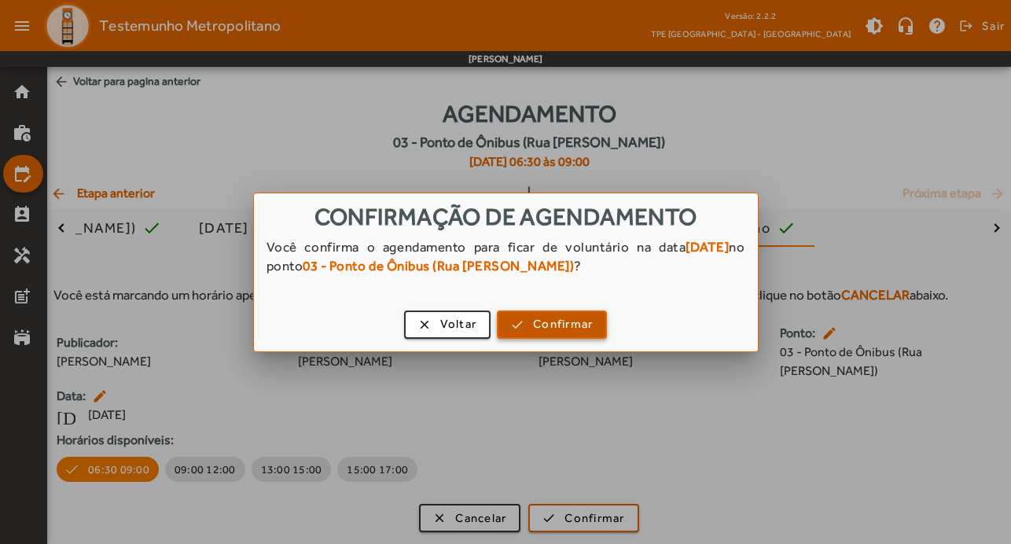
click at [578, 322] on span "Confirmar" at bounding box center [563, 324] width 60 height 18
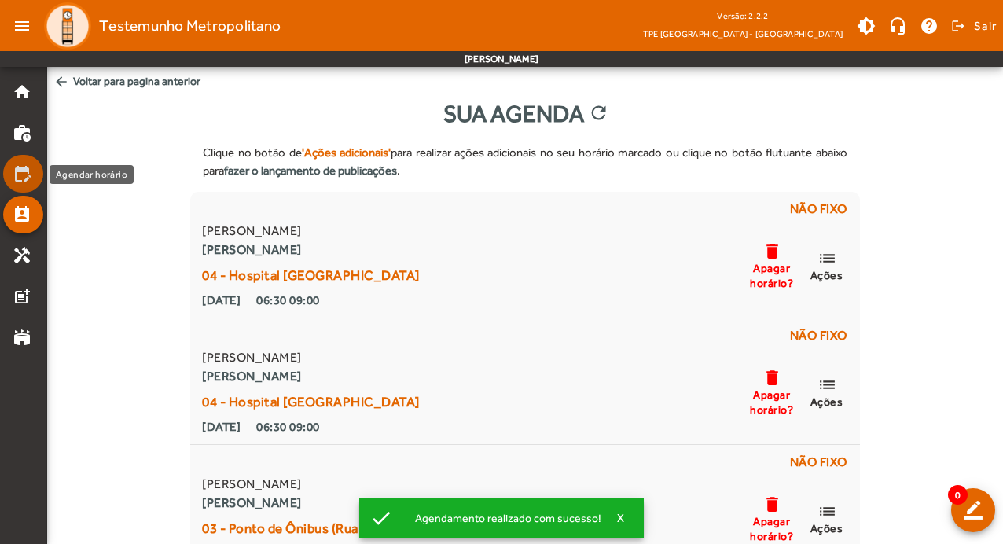
click at [23, 171] on mat-icon "edit_calendar" at bounding box center [22, 173] width 19 height 19
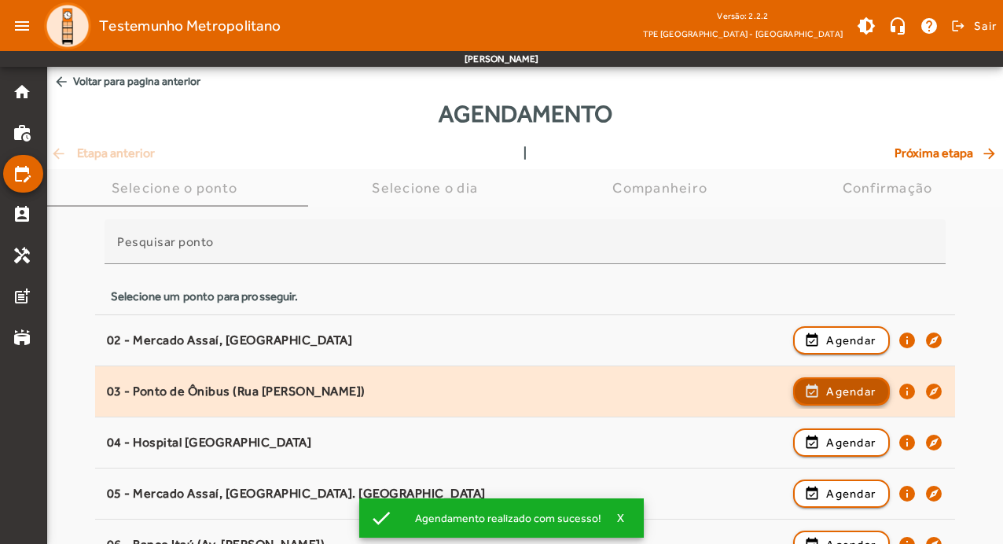
click at [858, 391] on span "Agendar" at bounding box center [851, 391] width 50 height 19
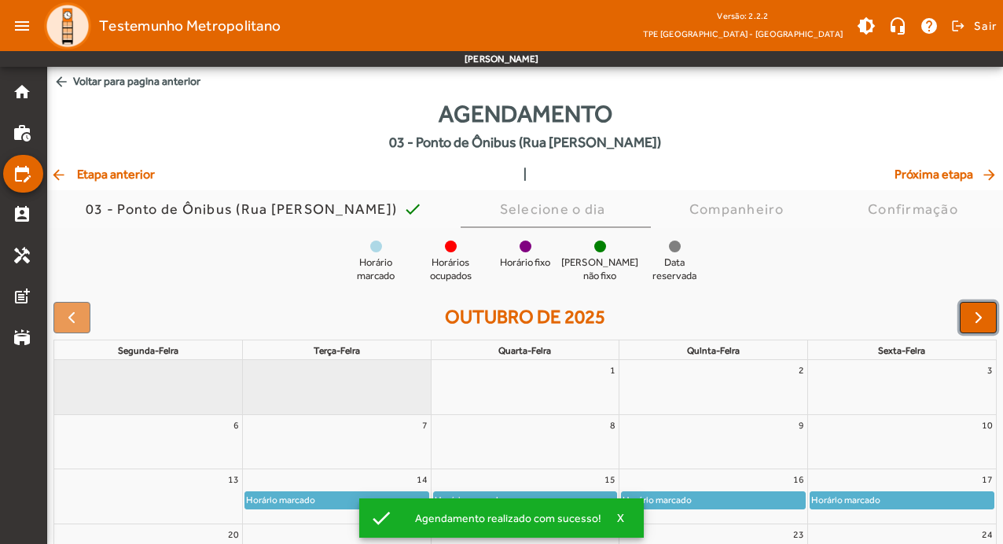
click at [988, 311] on button "button" at bounding box center [978, 317] width 37 height 31
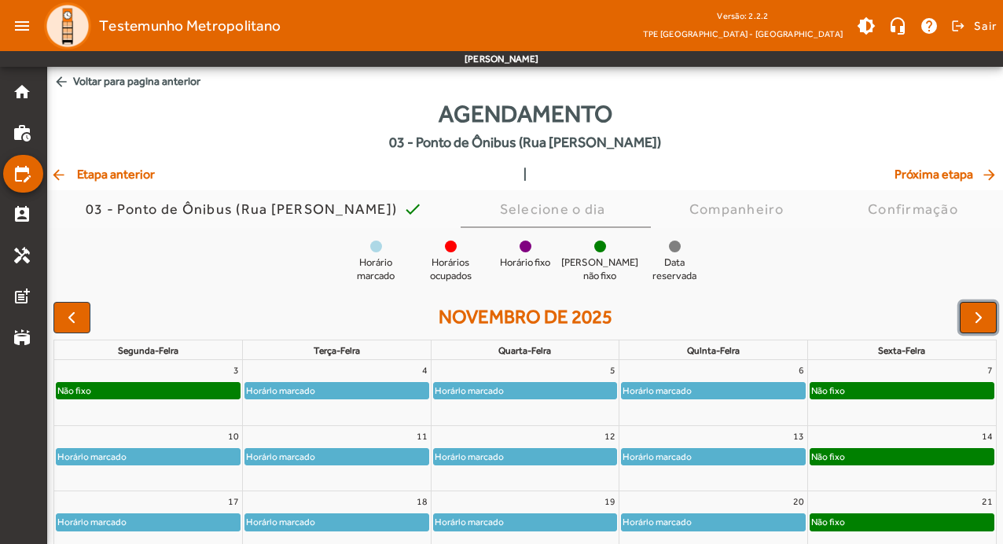
click at [988, 311] on button "button" at bounding box center [978, 317] width 37 height 31
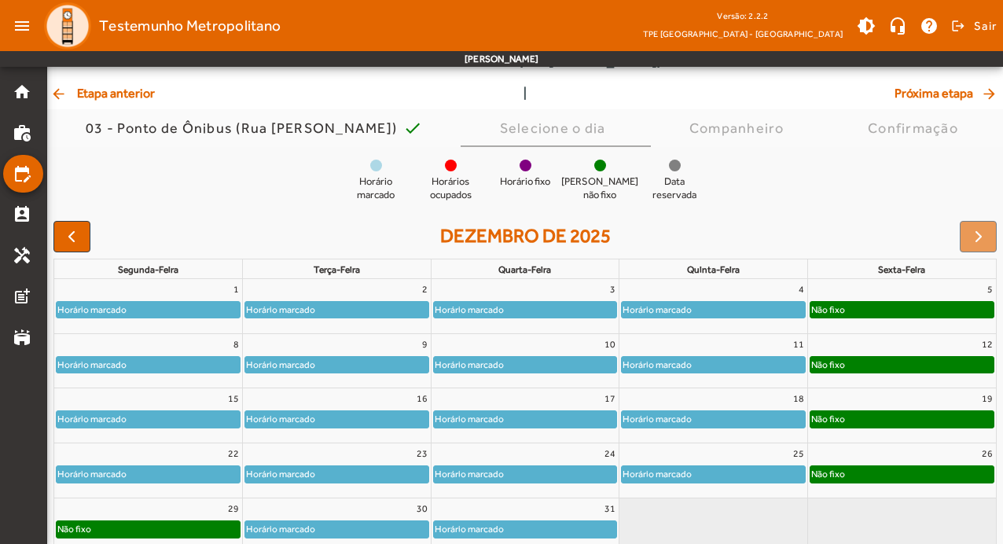
scroll to position [153, 0]
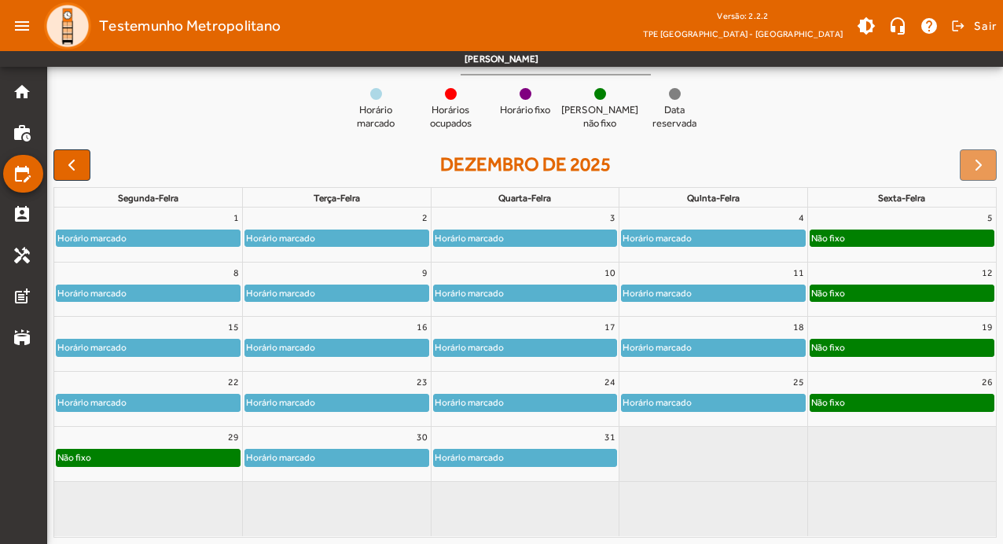
click at [772, 408] on div "Horário marcado" at bounding box center [713, 403] width 183 height 16
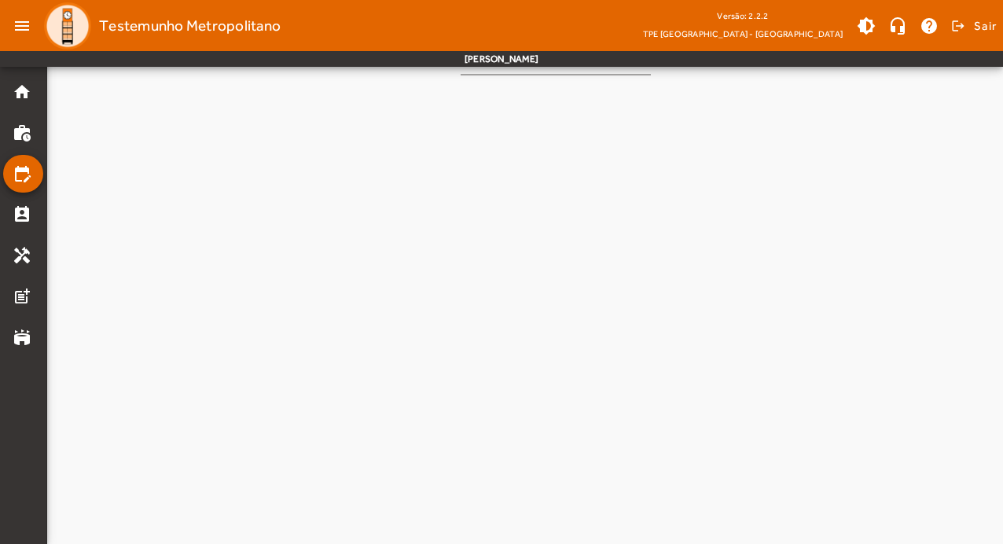
scroll to position [0, 0]
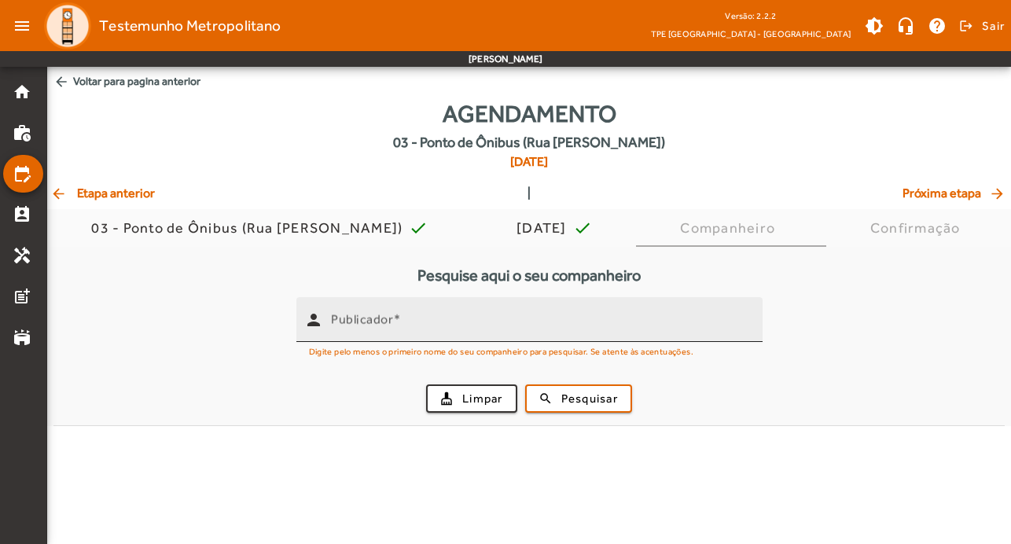
click at [414, 324] on input "Publicador" at bounding box center [540, 326] width 419 height 19
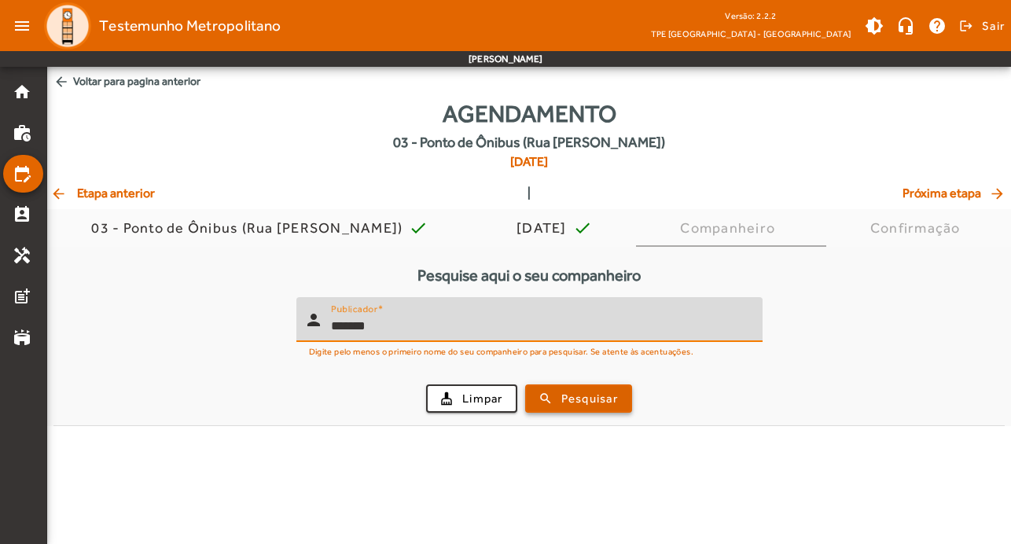
type input "*******"
click at [614, 390] on span "Pesquisar" at bounding box center [589, 399] width 57 height 18
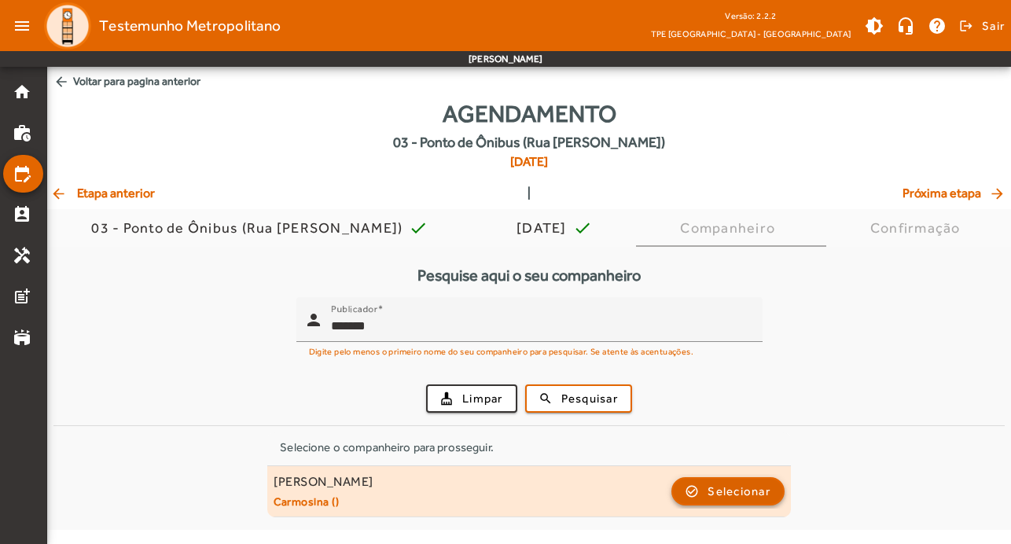
click at [737, 493] on span "Selecionar" at bounding box center [739, 491] width 63 height 19
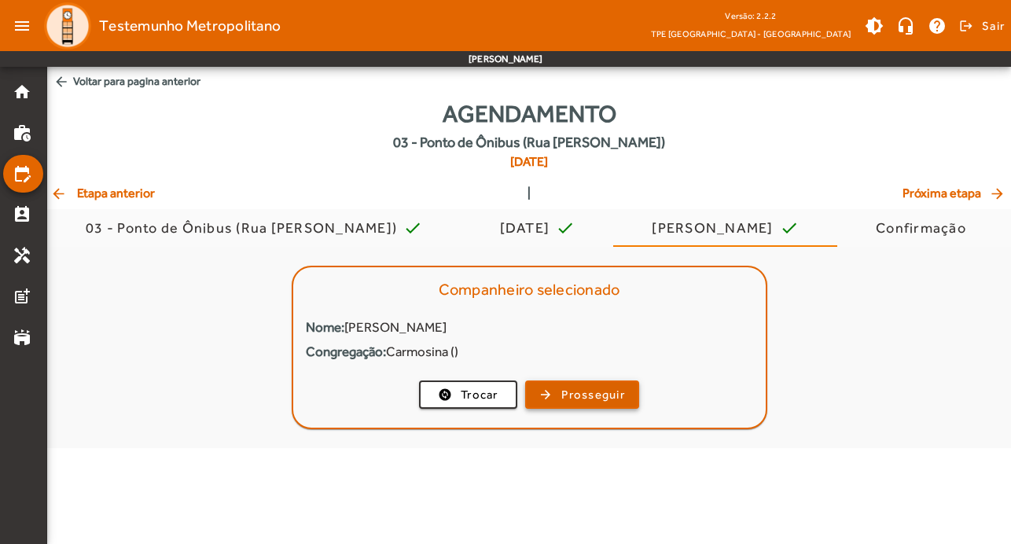
click at [605, 393] on span "Prosseguir" at bounding box center [593, 395] width 64 height 18
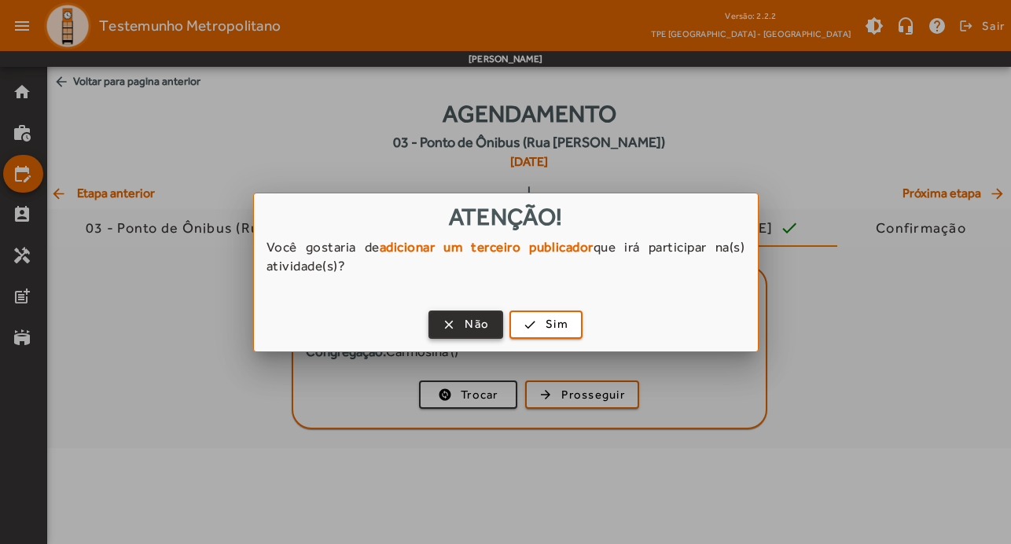
click at [462, 314] on span "button" at bounding box center [466, 325] width 72 height 38
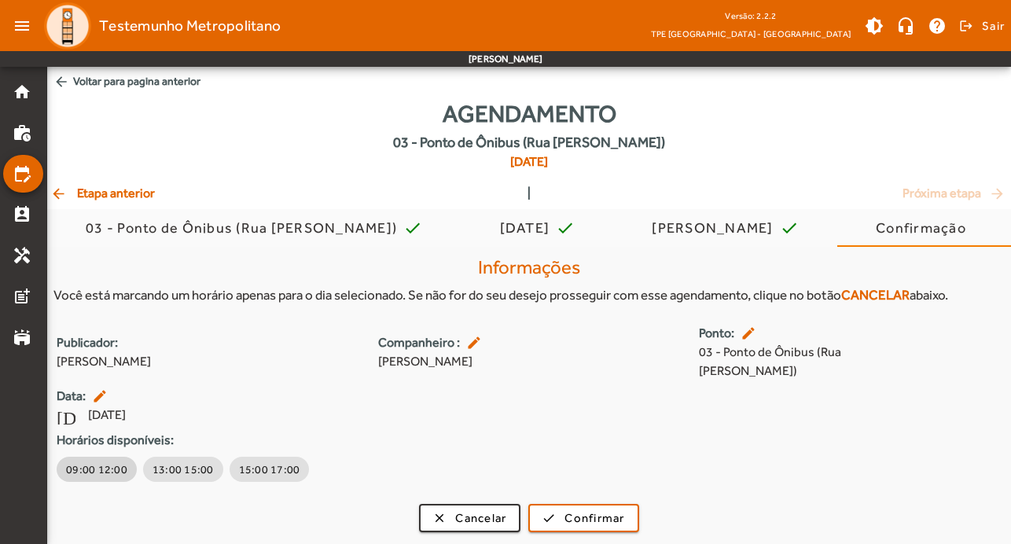
click at [112, 461] on span "09:00 12:00" at bounding box center [96, 469] width 61 height 16
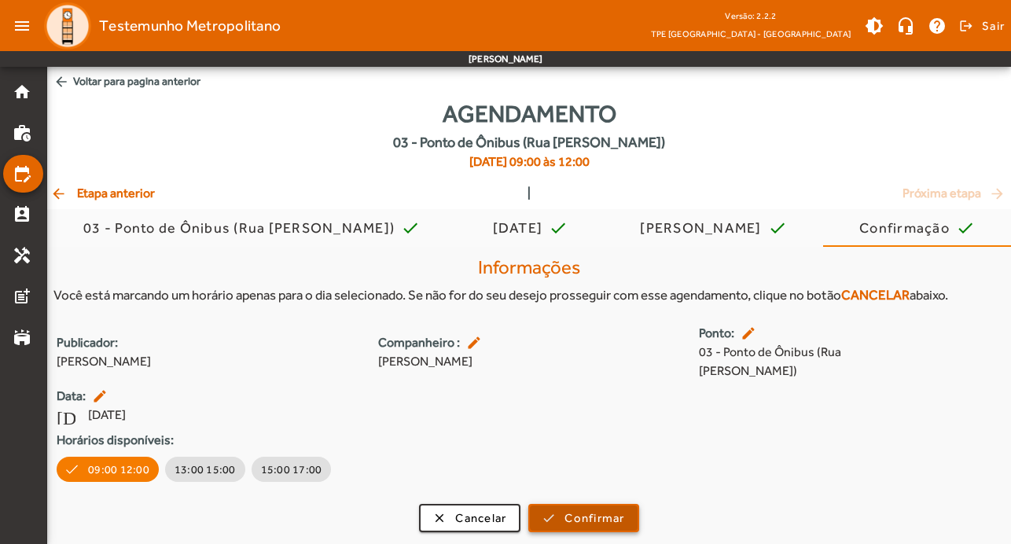
click at [608, 509] on span "Confirmar" at bounding box center [594, 518] width 60 height 18
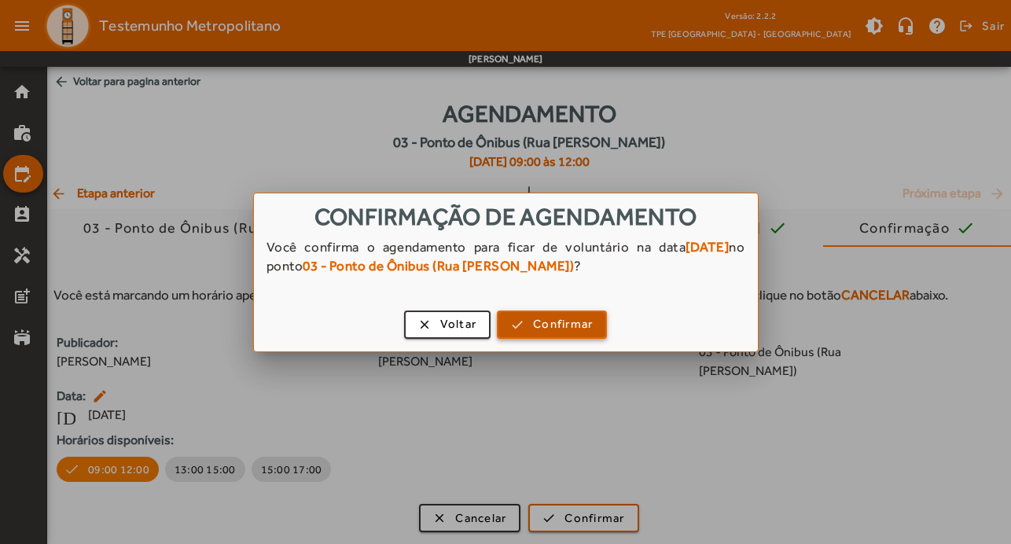
click at [583, 325] on span "Confirmar" at bounding box center [563, 324] width 60 height 18
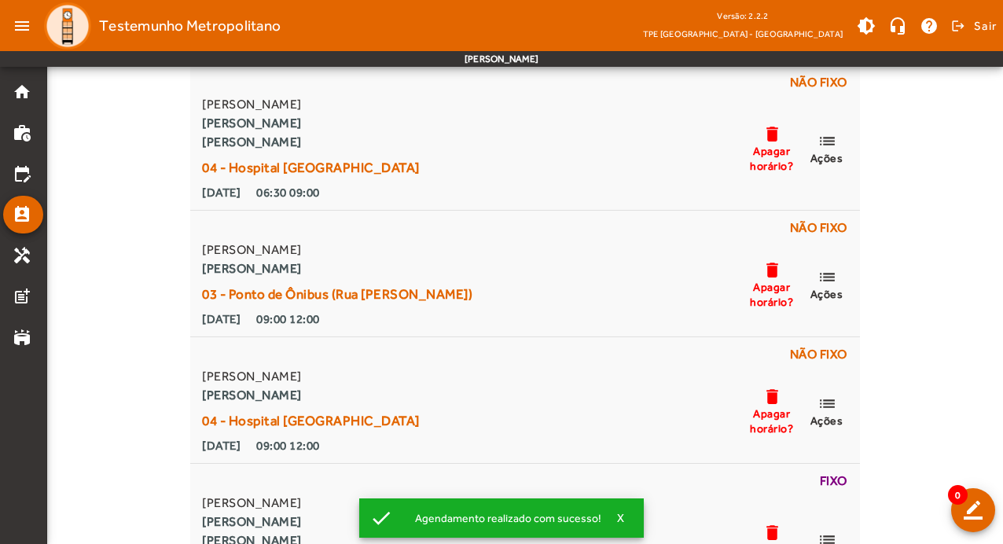
scroll to position [5031, 0]
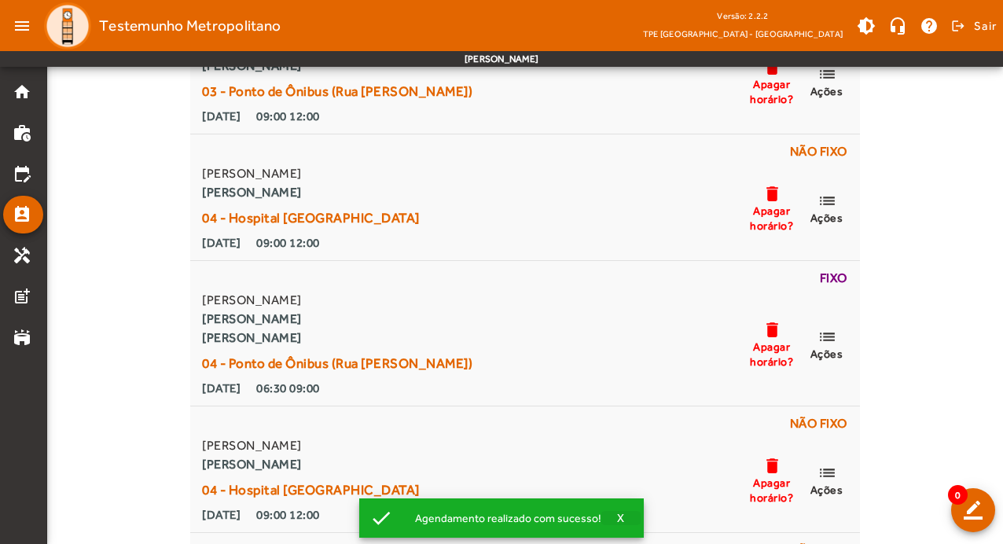
click at [620, 515] on span "X" at bounding box center [621, 518] width 8 height 14
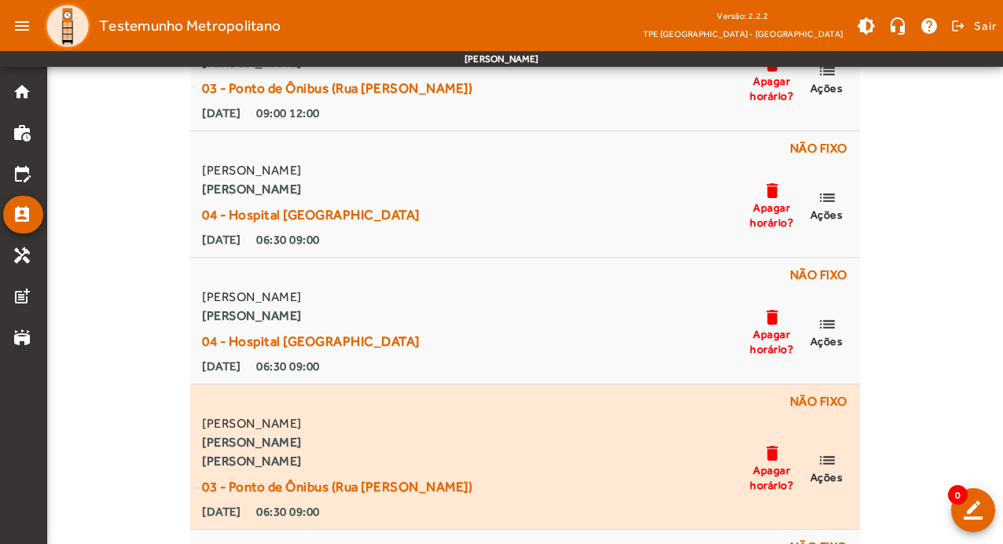
scroll to position [7778, 0]
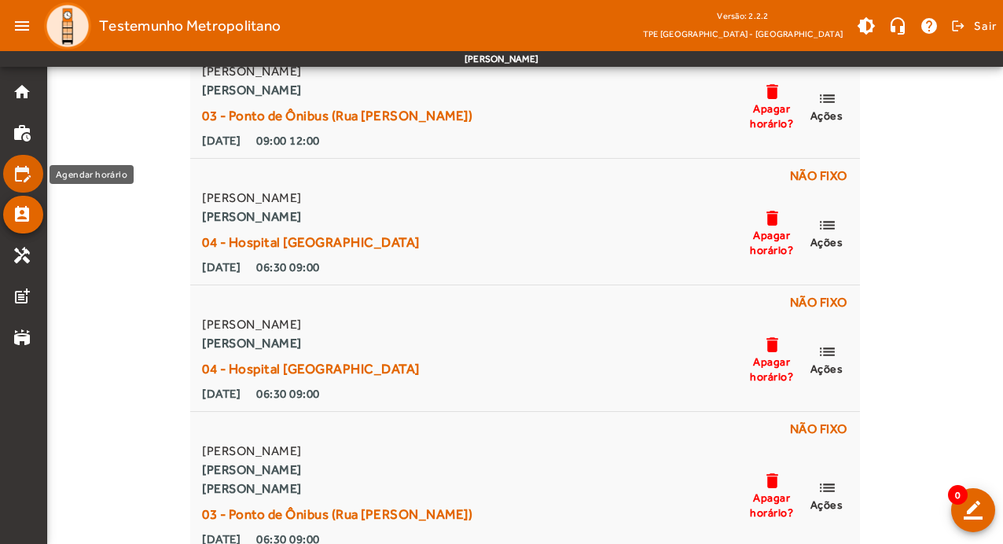
click at [17, 179] on mat-icon "edit_calendar" at bounding box center [22, 173] width 19 height 19
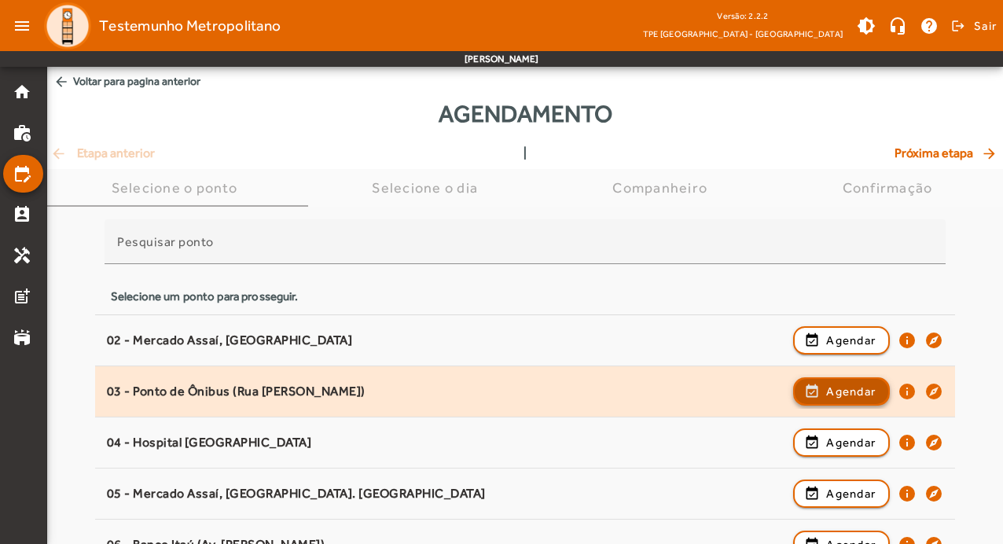
click at [853, 387] on span "Agendar" at bounding box center [851, 391] width 50 height 19
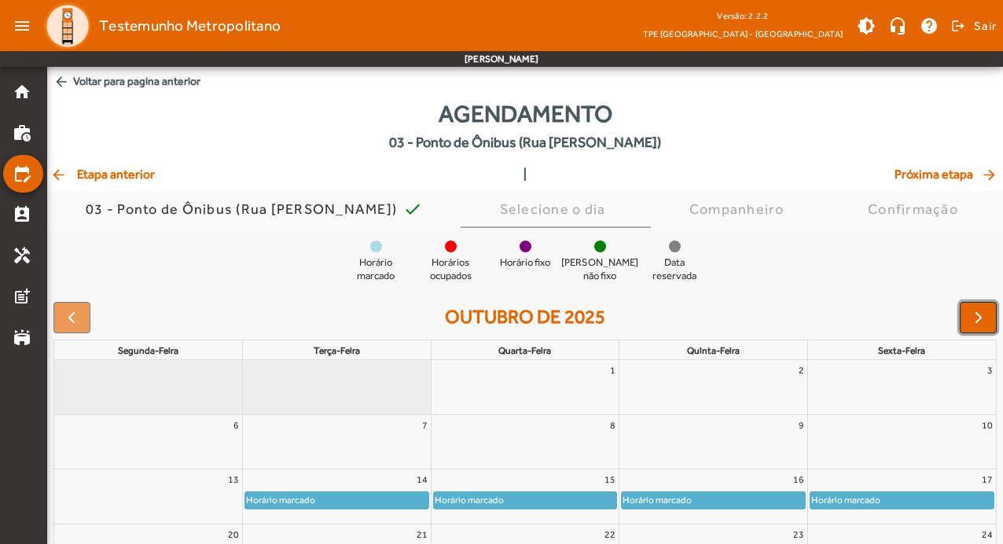
click at [980, 311] on span "button" at bounding box center [978, 317] width 19 height 19
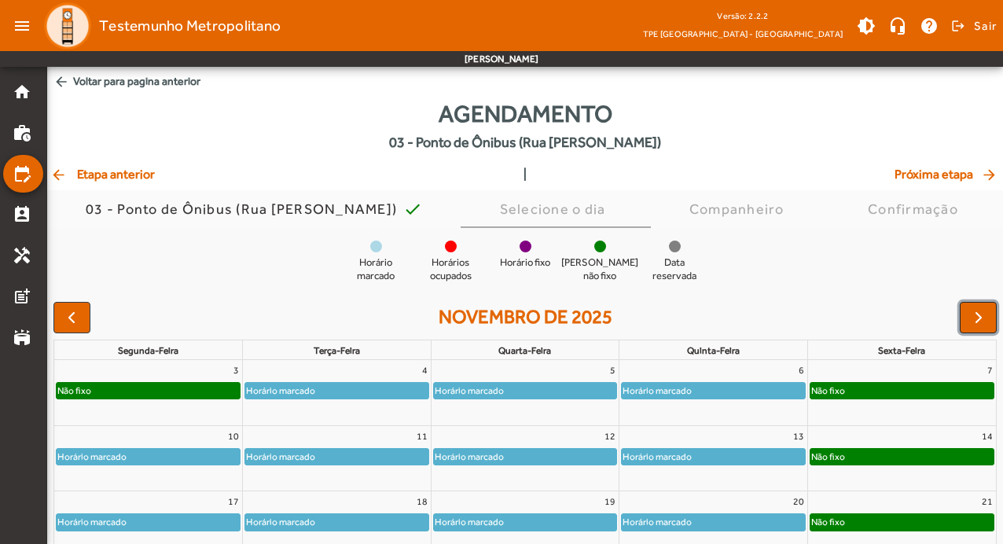
click at [980, 311] on span "button" at bounding box center [978, 317] width 19 height 19
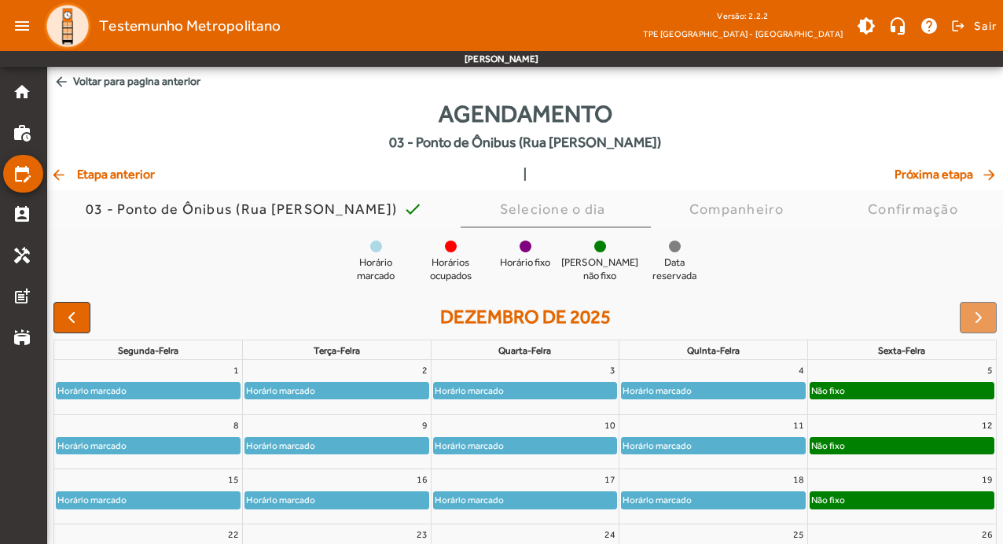
click at [590, 384] on div "Horário marcado" at bounding box center [525, 391] width 183 height 16
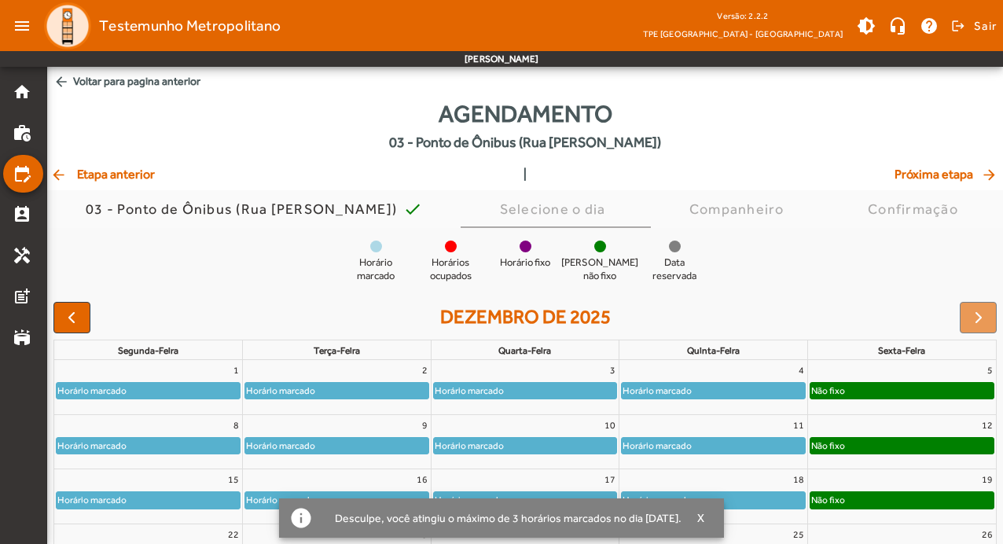
click at [579, 387] on div "Horário marcado" at bounding box center [525, 391] width 183 height 16
click at [604, 446] on div "Horário marcado" at bounding box center [525, 446] width 183 height 16
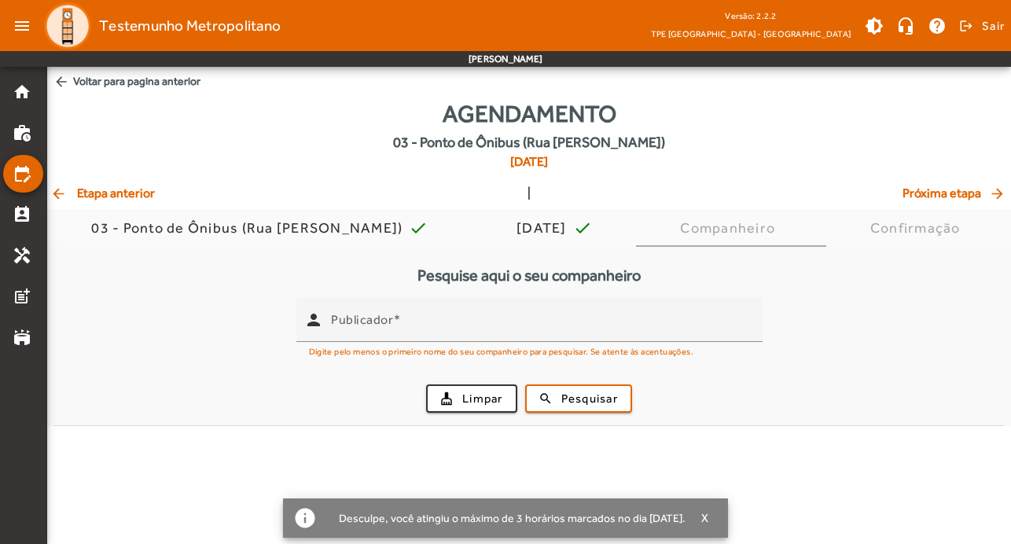
click at [604, 446] on body "menu Testemunho Metropolitano Versão: 2.2.2 TPE [GEOGRAPHIC_DATA] - [GEOGRAPHIC…" at bounding box center [505, 272] width 1011 height 544
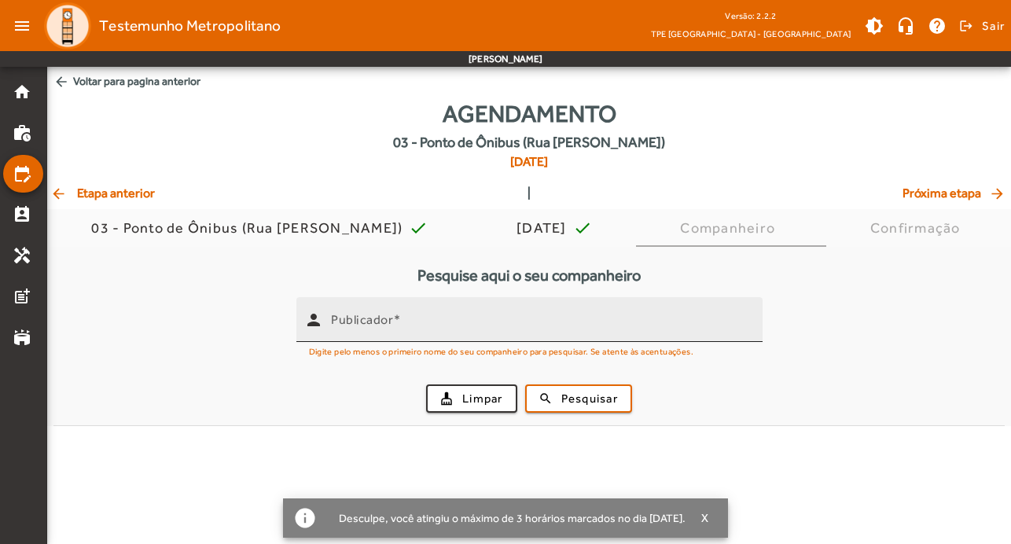
click at [464, 327] on input "Publicador" at bounding box center [540, 326] width 419 height 19
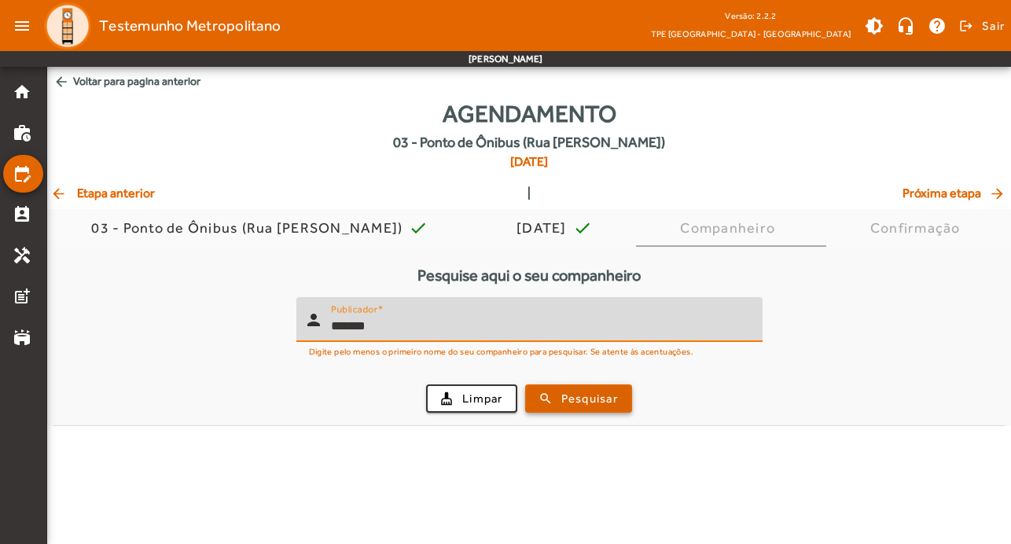
type input "*******"
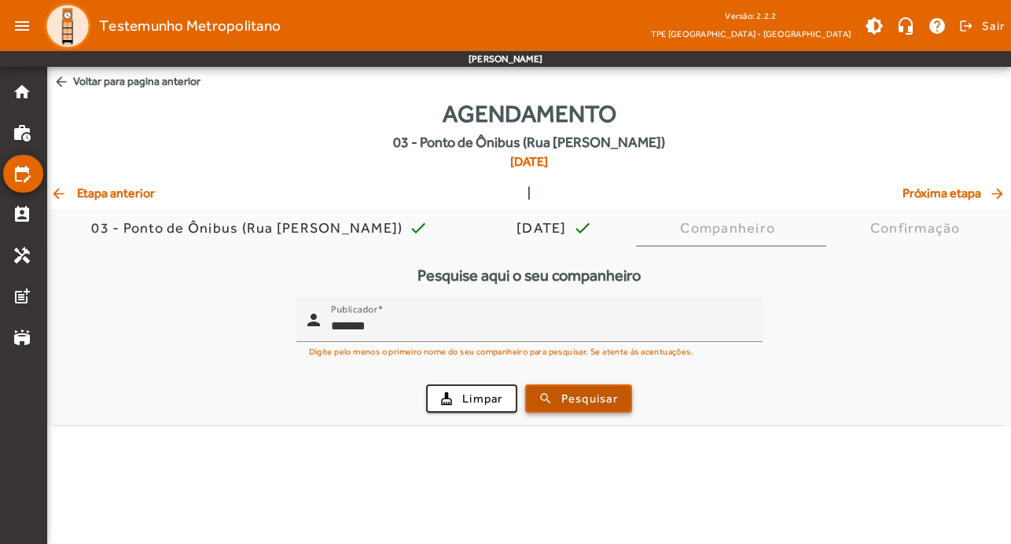
click at [605, 394] on span "Pesquisar" at bounding box center [589, 399] width 57 height 18
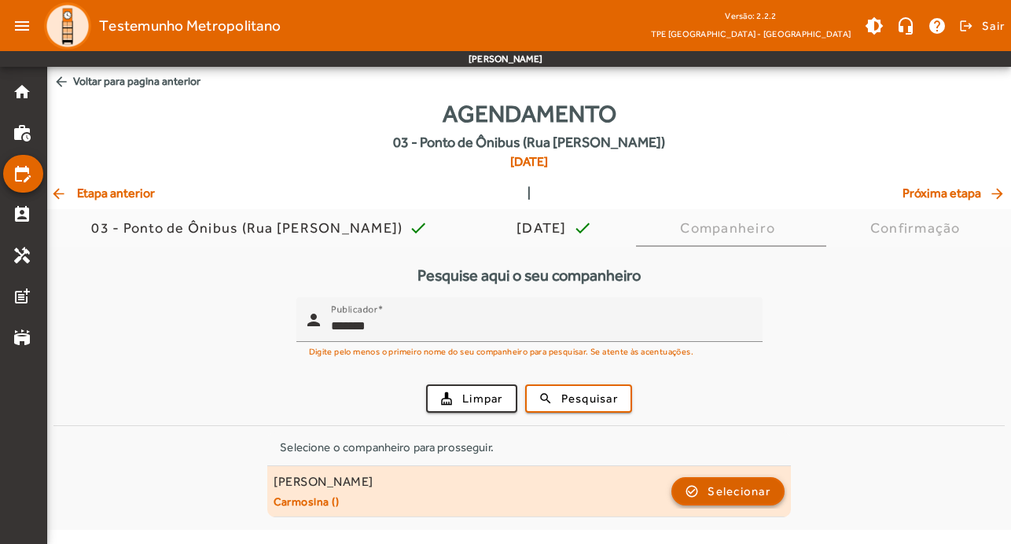
click at [763, 494] on span "Selecionar" at bounding box center [739, 491] width 63 height 19
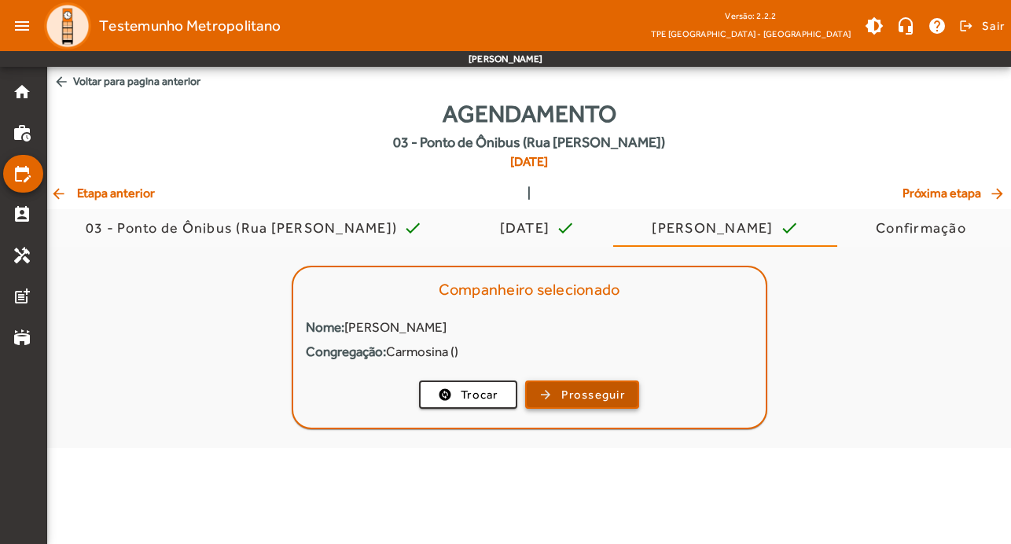
click at [592, 398] on span "Prosseguir" at bounding box center [593, 395] width 64 height 18
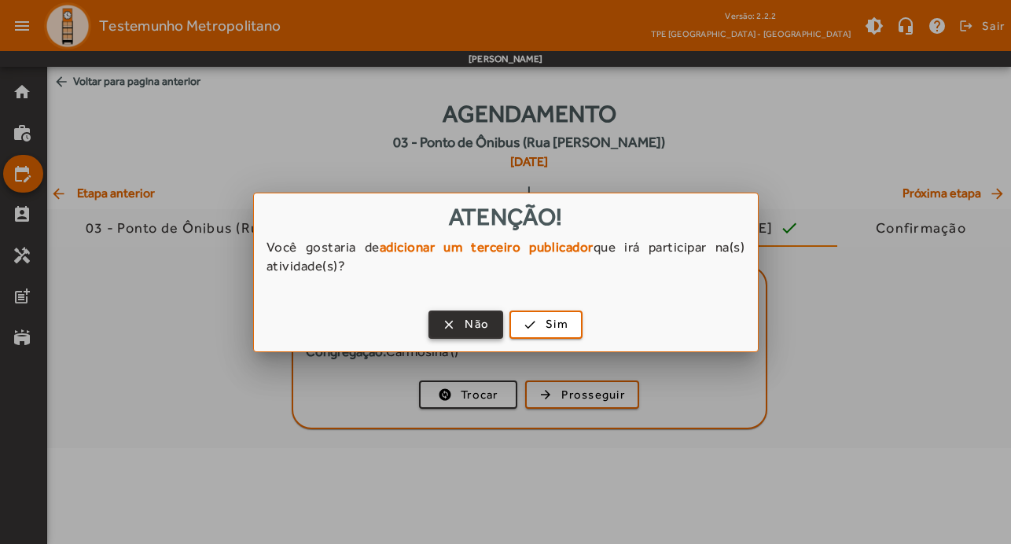
click at [475, 330] on span "Não" at bounding box center [477, 324] width 24 height 18
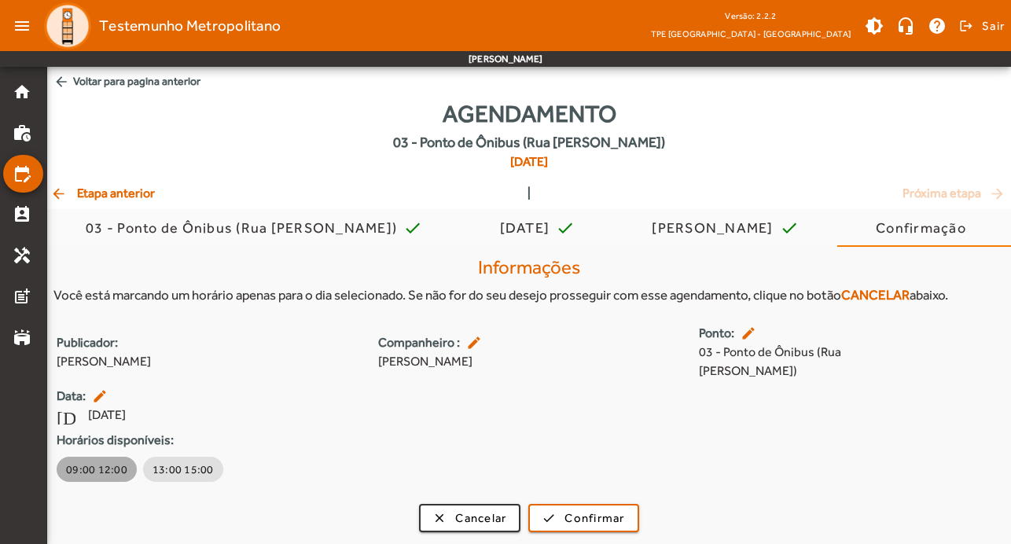
click at [110, 461] on span "09:00 12:00" at bounding box center [96, 469] width 61 height 16
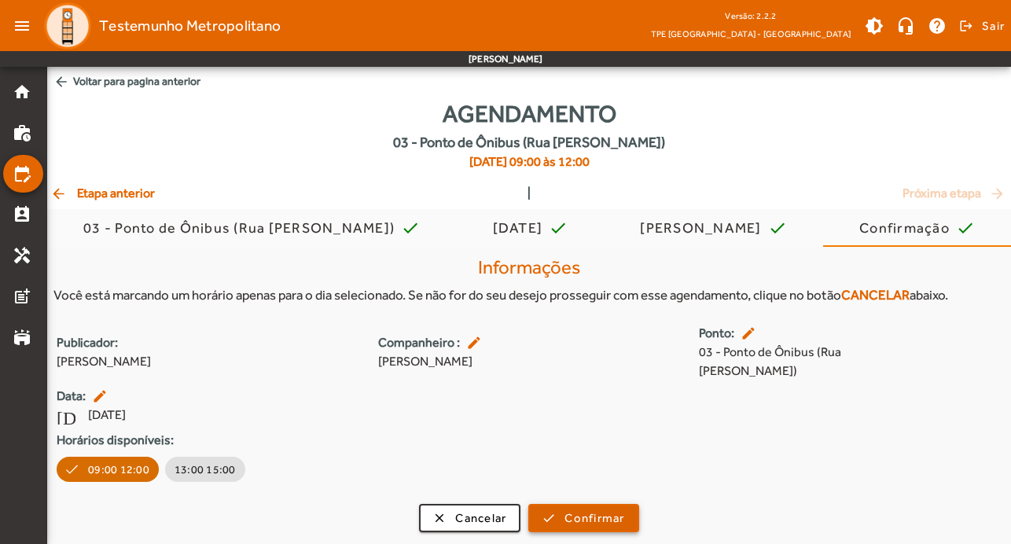
click at [583, 509] on span "Confirmar" at bounding box center [594, 518] width 60 height 18
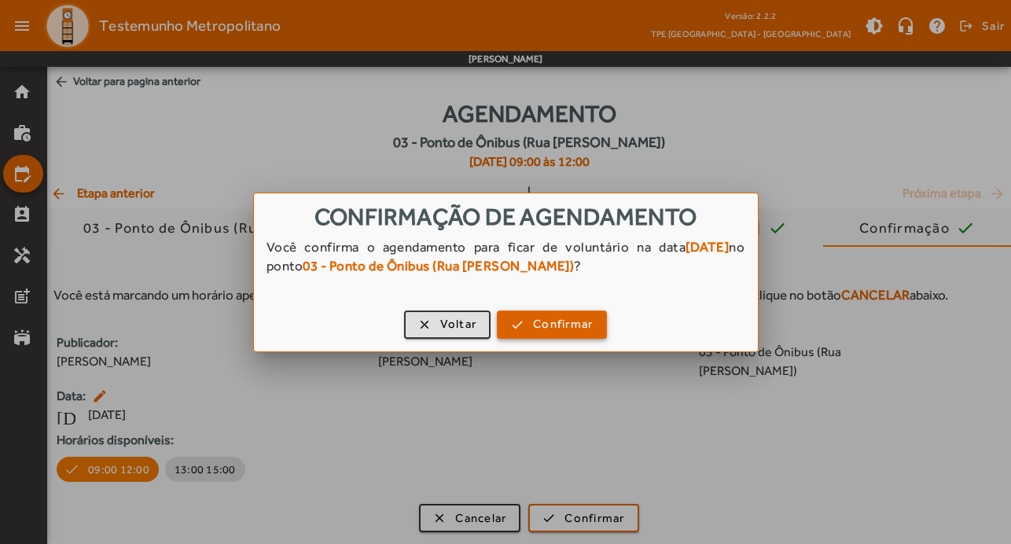
click at [570, 316] on span "Confirmar" at bounding box center [563, 324] width 60 height 18
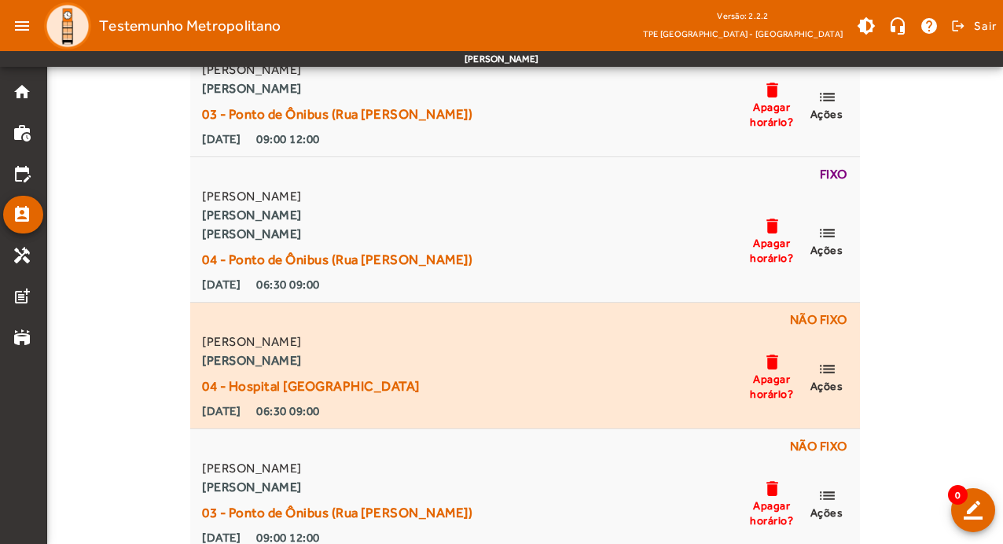
scroll to position [6289, 0]
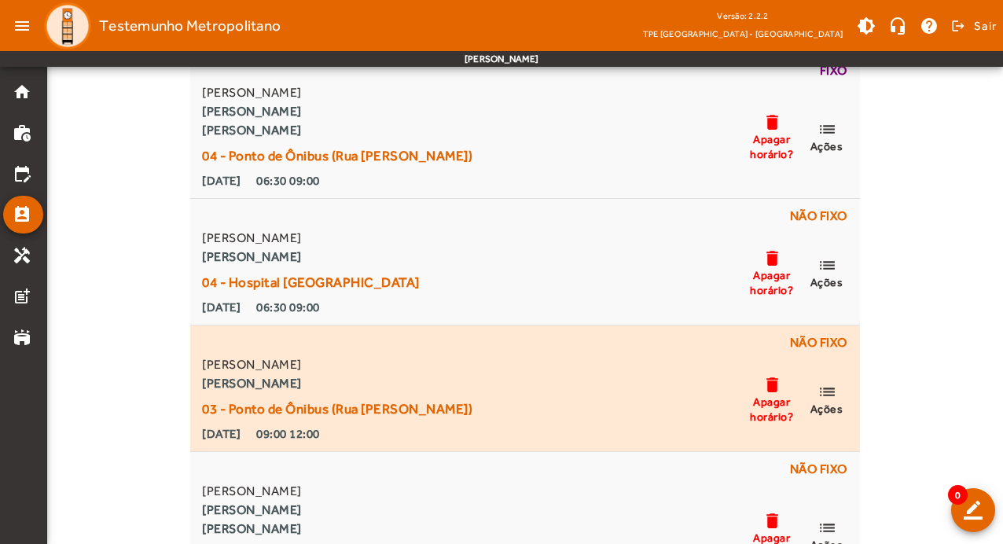
click at [831, 393] on mat-icon "list" at bounding box center [827, 392] width 19 height 20
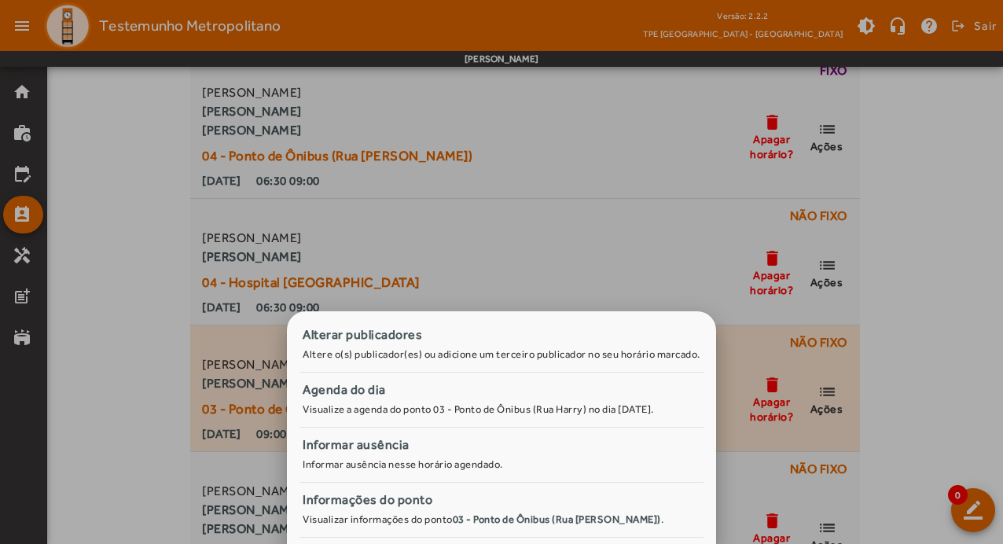
scroll to position [0, 0]
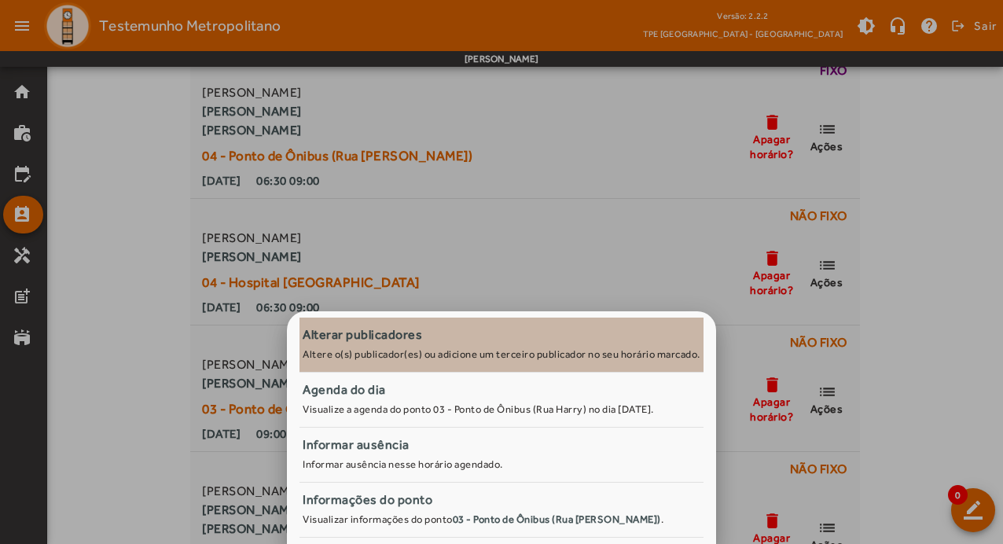
click at [394, 349] on small "Altere o(s) publicador(es) ou adicione um terceiro publicador no seu horário ma…" at bounding box center [502, 354] width 398 height 12
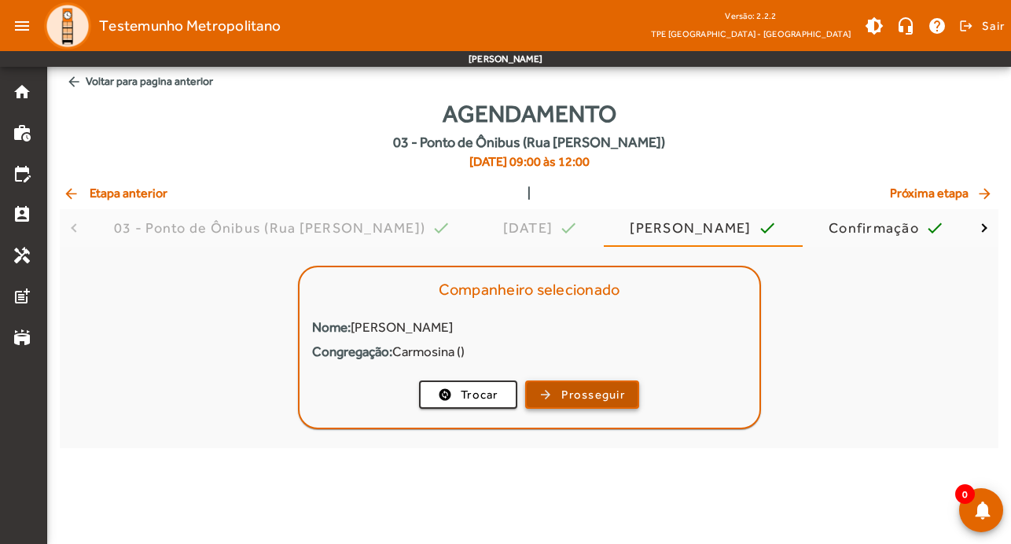
click at [627, 399] on span "button" at bounding box center [582, 395] width 111 height 38
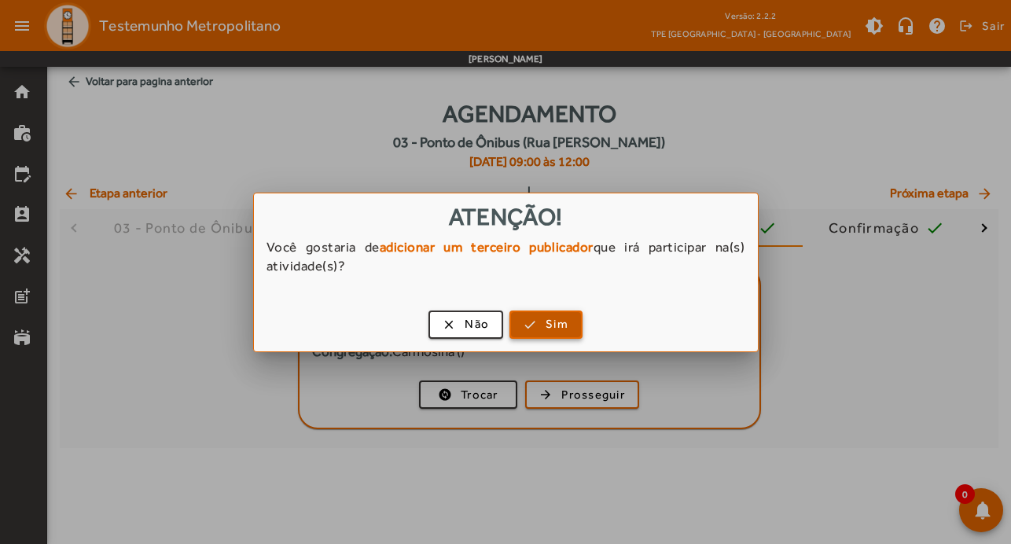
click at [553, 325] on span "Sim" at bounding box center [557, 324] width 23 height 18
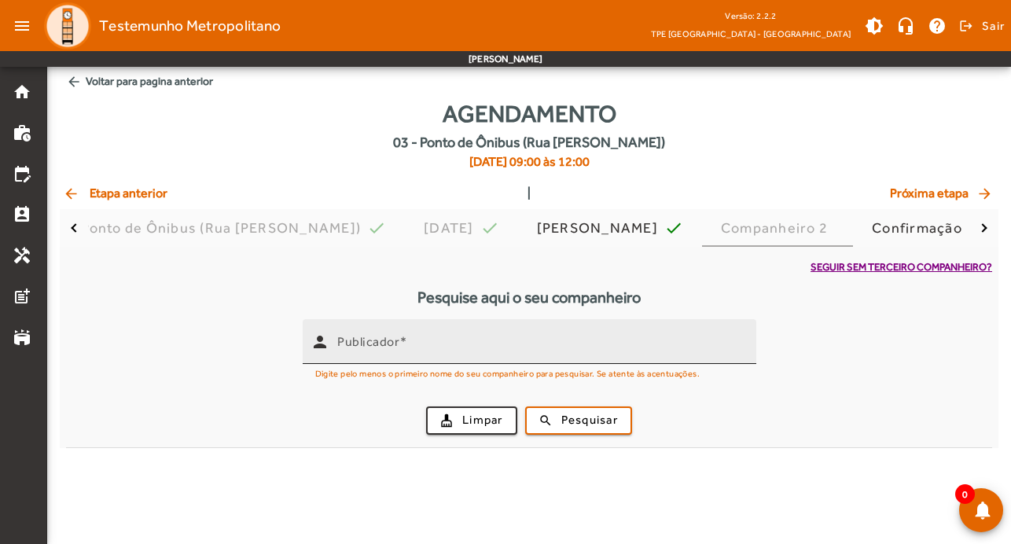
click at [527, 333] on div "Publicador" at bounding box center [540, 341] width 406 height 45
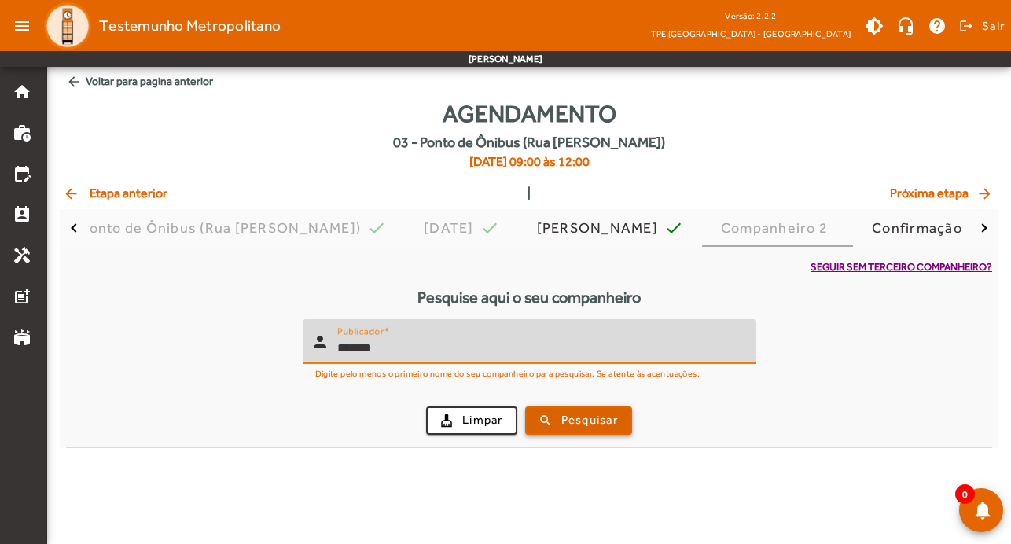
click at [594, 416] on span "Pesquisar" at bounding box center [589, 420] width 57 height 18
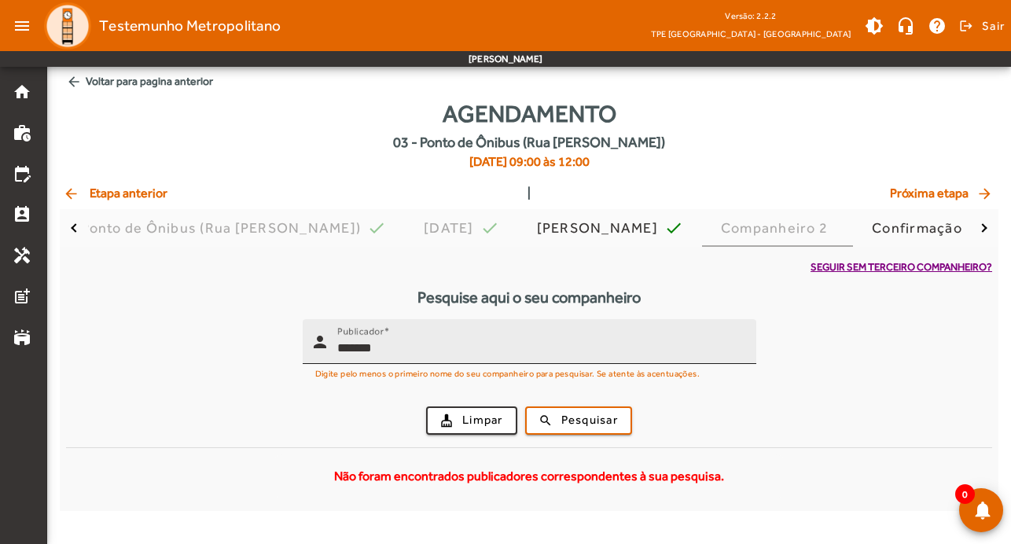
click at [457, 349] on input "*******" at bounding box center [540, 348] width 406 height 19
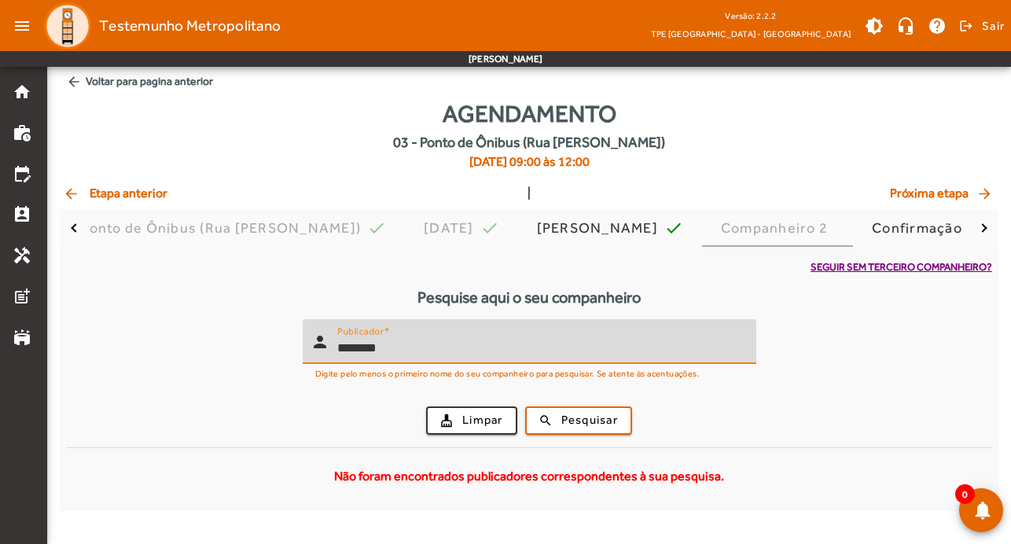
click at [525, 406] on button "search Pesquisar" at bounding box center [578, 420] width 107 height 28
drag, startPoint x: 414, startPoint y: 350, endPoint x: 319, endPoint y: 344, distance: 95.3
click at [319, 344] on div "person Publicador *******" at bounding box center [523, 341] width 441 height 45
click at [557, 407] on span "submit" at bounding box center [579, 421] width 104 height 38
drag, startPoint x: 439, startPoint y: 353, endPoint x: 244, endPoint y: 344, distance: 195.1
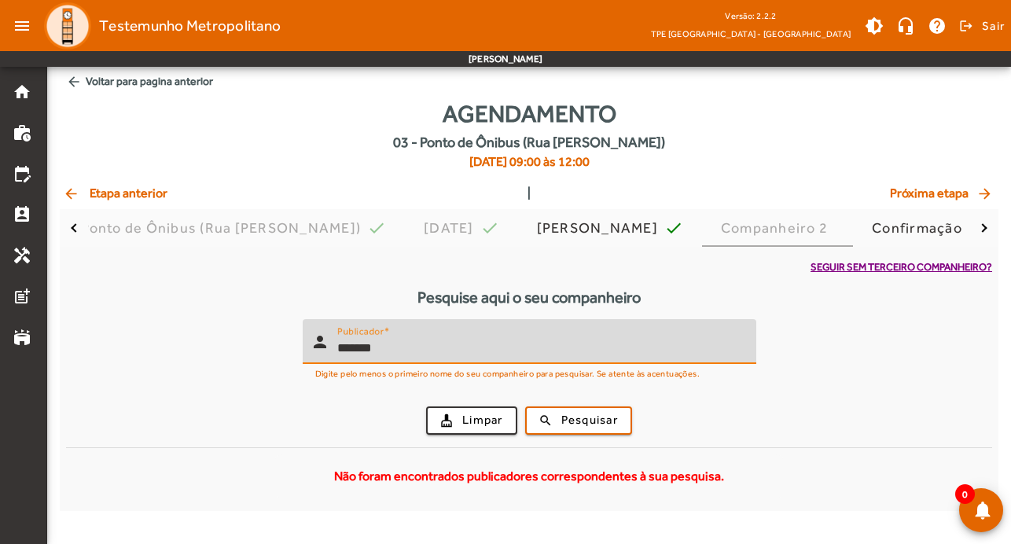
click at [244, 344] on form "person Publicador ******* Digite pelo menos o primeiro nome do seu companheiro …" at bounding box center [529, 383] width 926 height 128
type input "*******"
click at [80, 80] on mat-icon "arrow_back" at bounding box center [74, 82] width 16 height 16
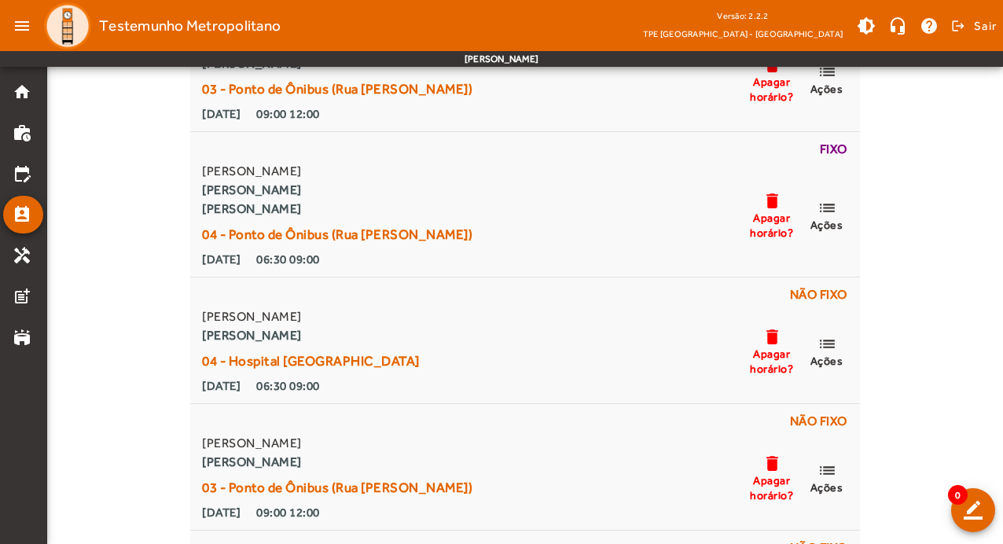
scroll to position [6289, 0]
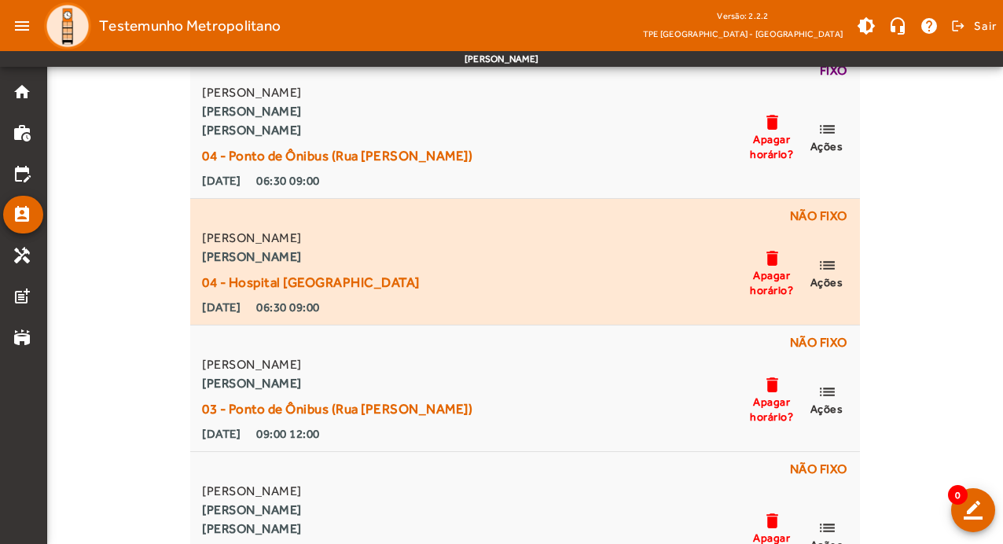
click at [828, 263] on mat-icon "list" at bounding box center [827, 265] width 19 height 20
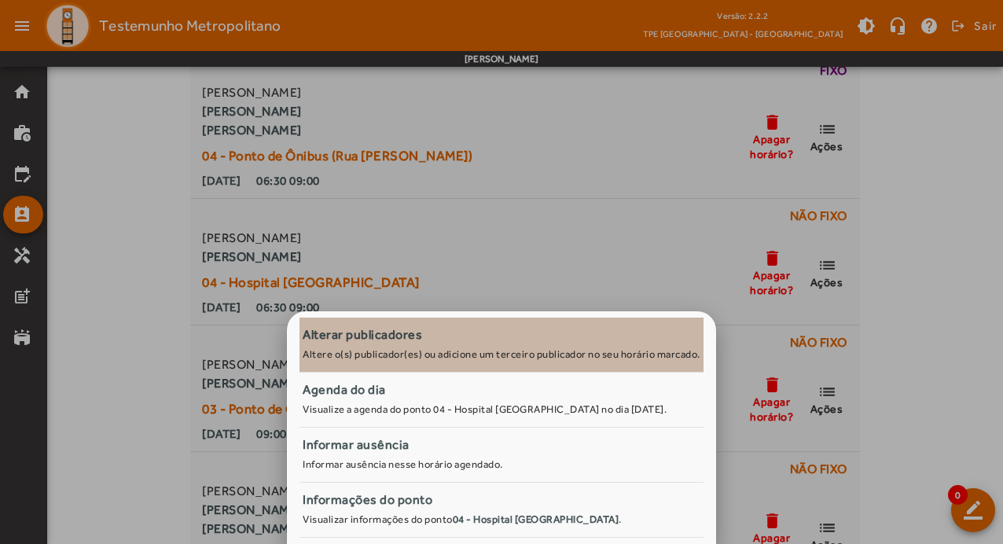
click at [445, 342] on div "Alterar publicadores" at bounding box center [502, 334] width 398 height 19
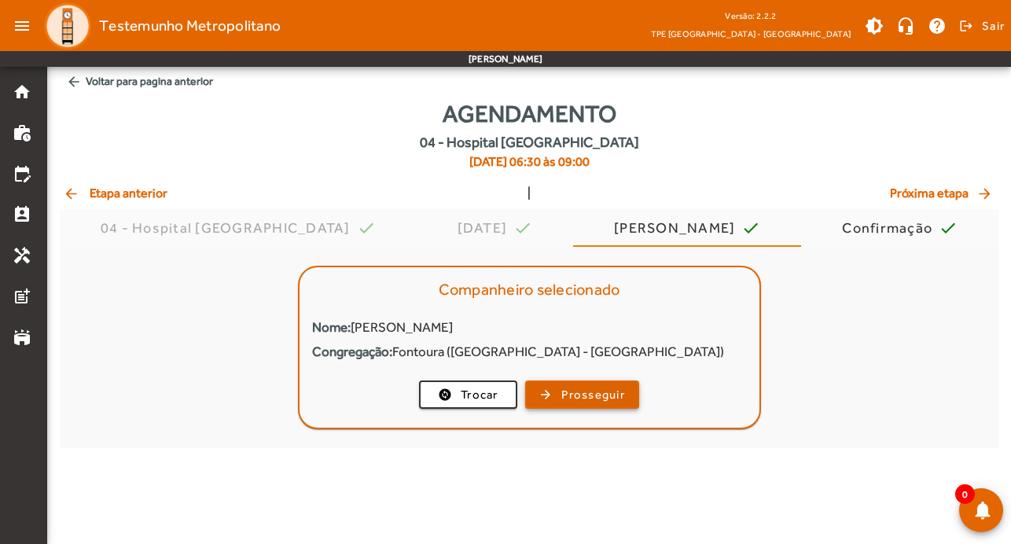
click at [594, 391] on span "Prosseguir" at bounding box center [593, 395] width 64 height 18
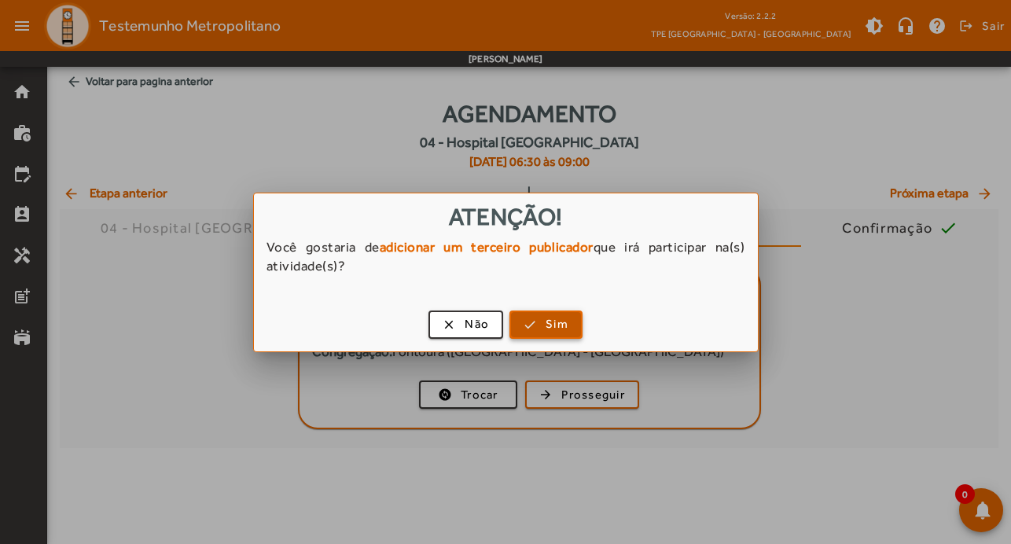
click at [568, 330] on span "button" at bounding box center [546, 325] width 70 height 38
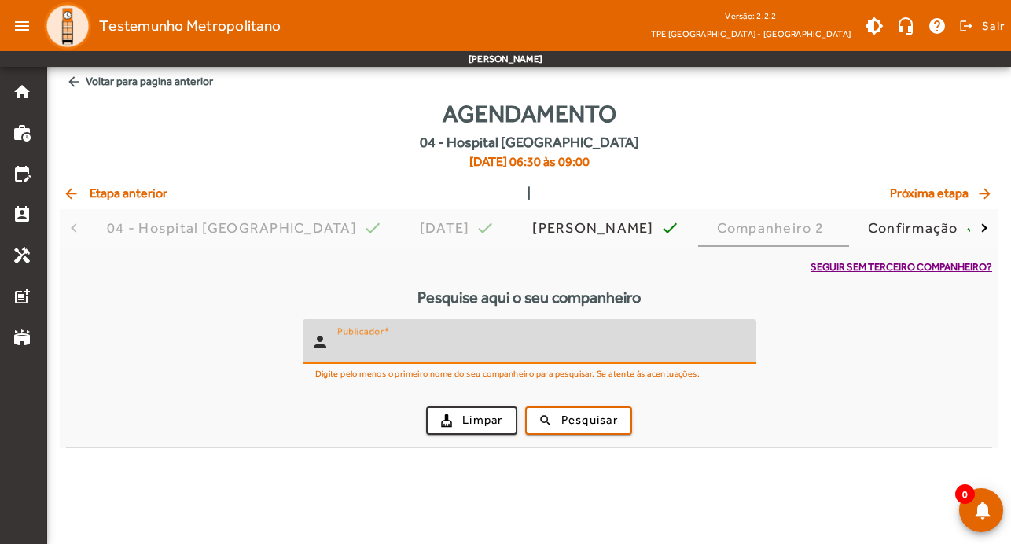
click at [513, 343] on input "Publicador" at bounding box center [540, 348] width 406 height 19
type input "*******"
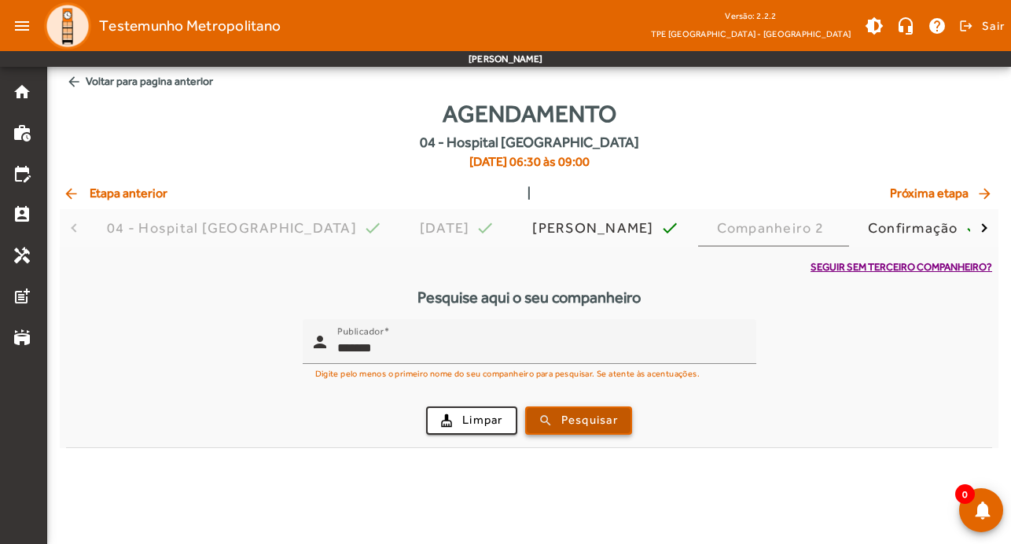
click at [614, 408] on span "submit" at bounding box center [579, 421] width 104 height 38
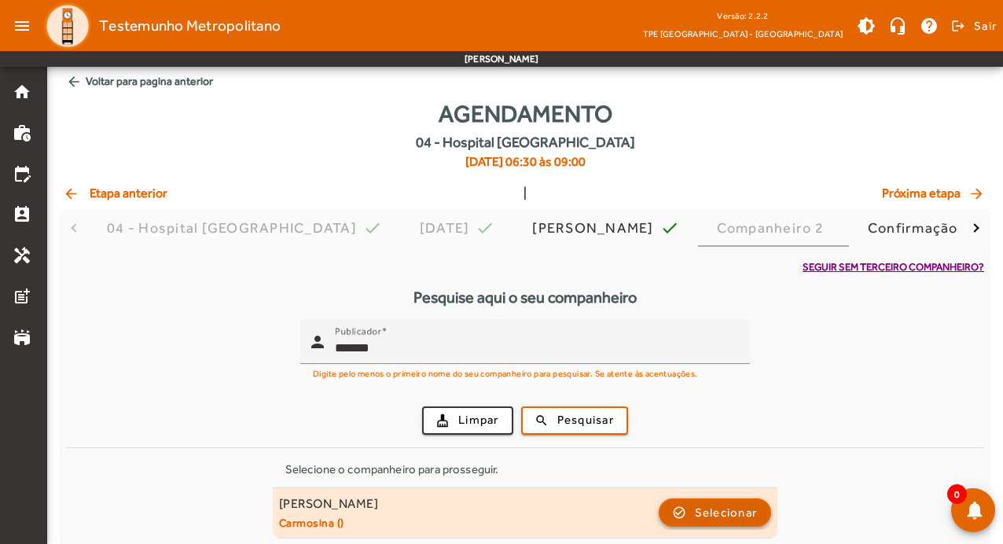
click at [719, 506] on span "Selecionar" at bounding box center [726, 512] width 63 height 19
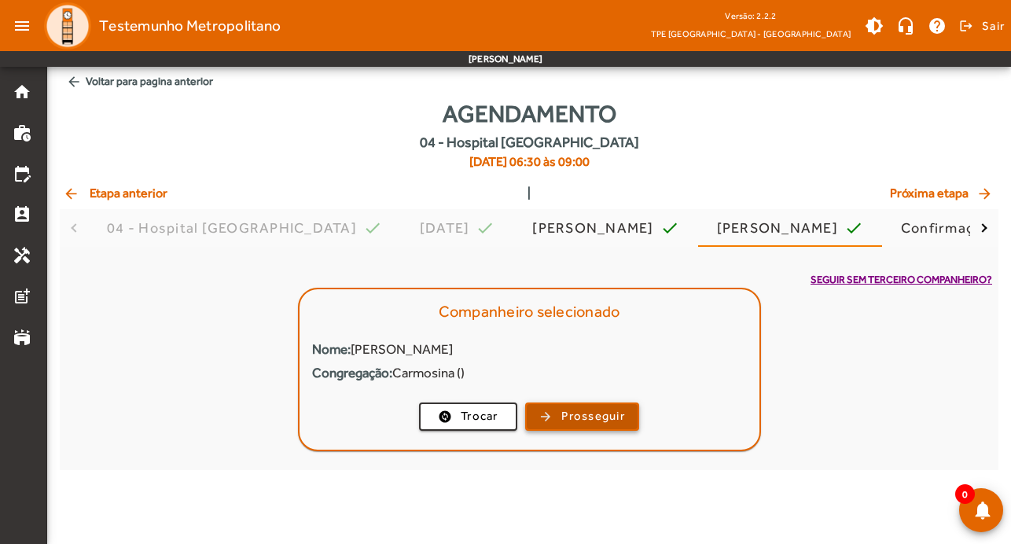
click at [601, 416] on span "Prosseguir" at bounding box center [593, 416] width 64 height 18
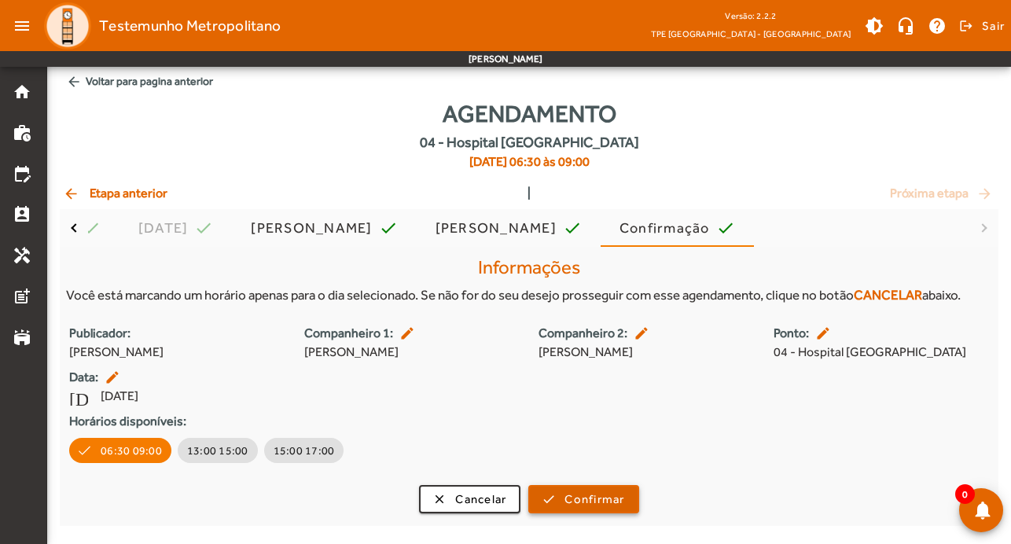
click at [605, 495] on span "Confirmar" at bounding box center [594, 500] width 60 height 18
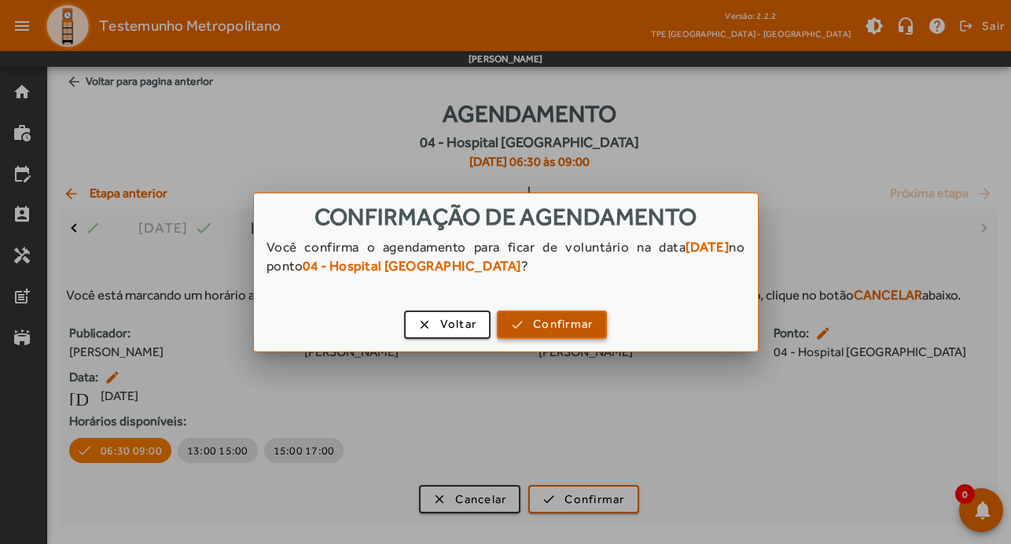
click at [583, 329] on span "Confirmar" at bounding box center [563, 324] width 60 height 18
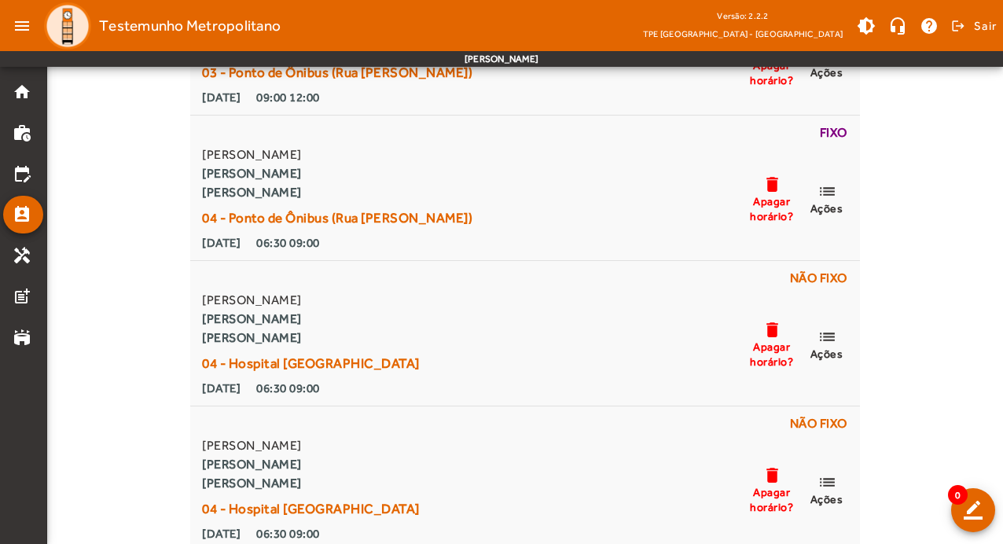
scroll to position [6368, 0]
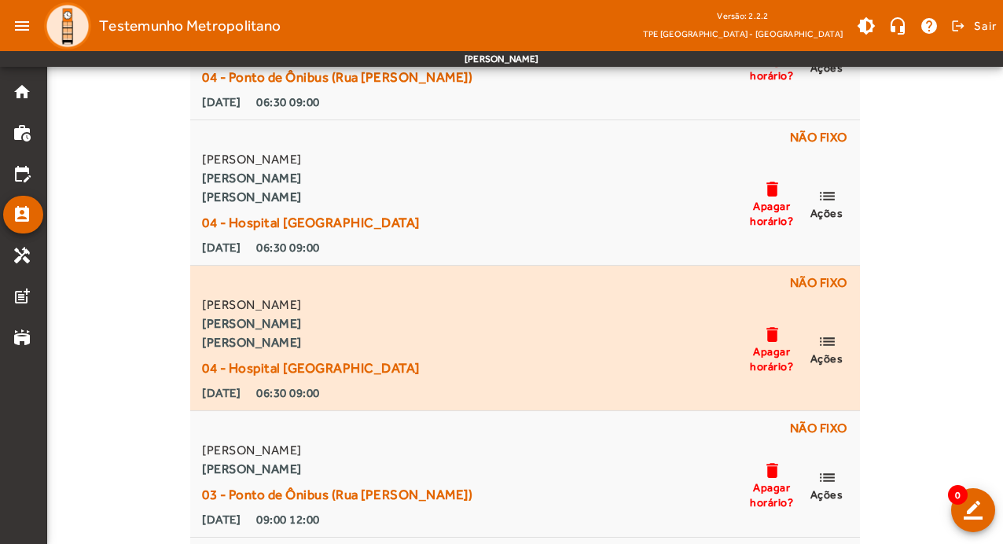
click at [832, 339] on mat-icon "list" at bounding box center [827, 342] width 19 height 20
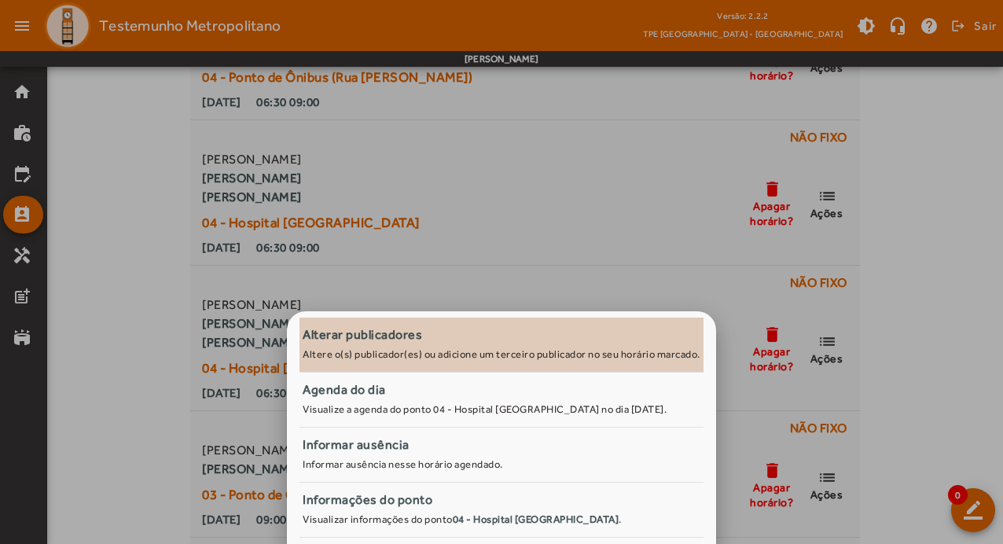
click at [463, 338] on div "Alterar publicadores" at bounding box center [502, 334] width 398 height 19
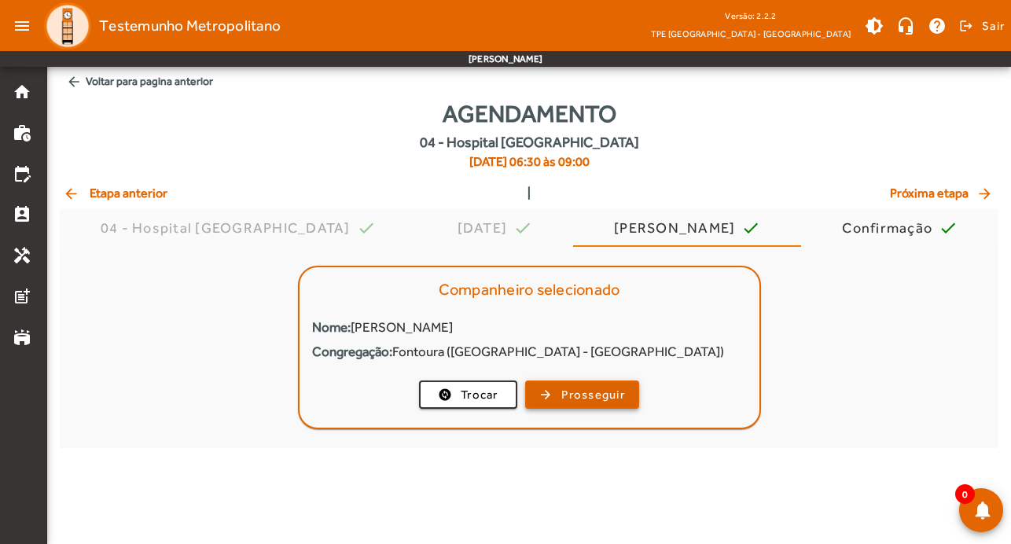
click at [600, 391] on span "Prosseguir" at bounding box center [593, 395] width 64 height 18
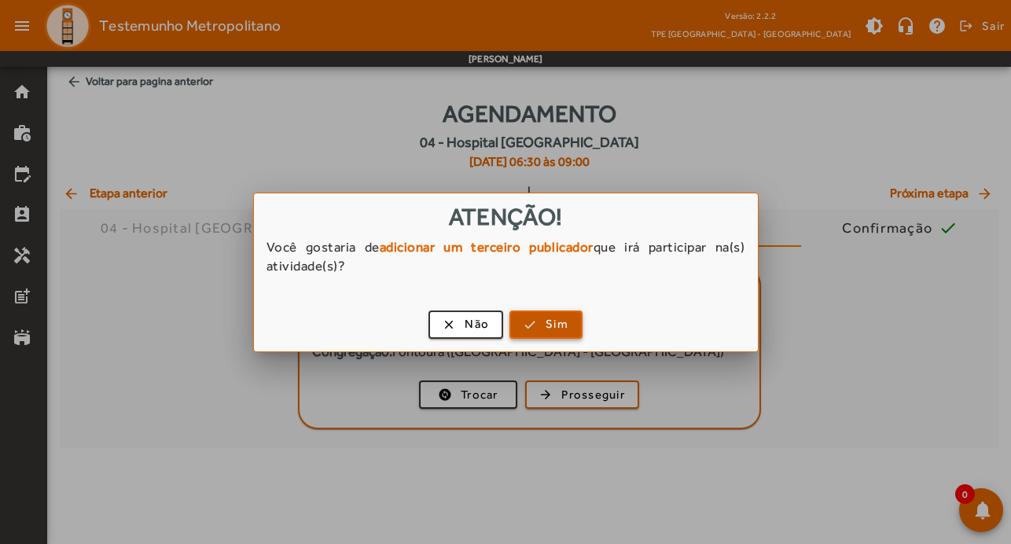
click at [566, 325] on span "Sim" at bounding box center [557, 324] width 23 height 18
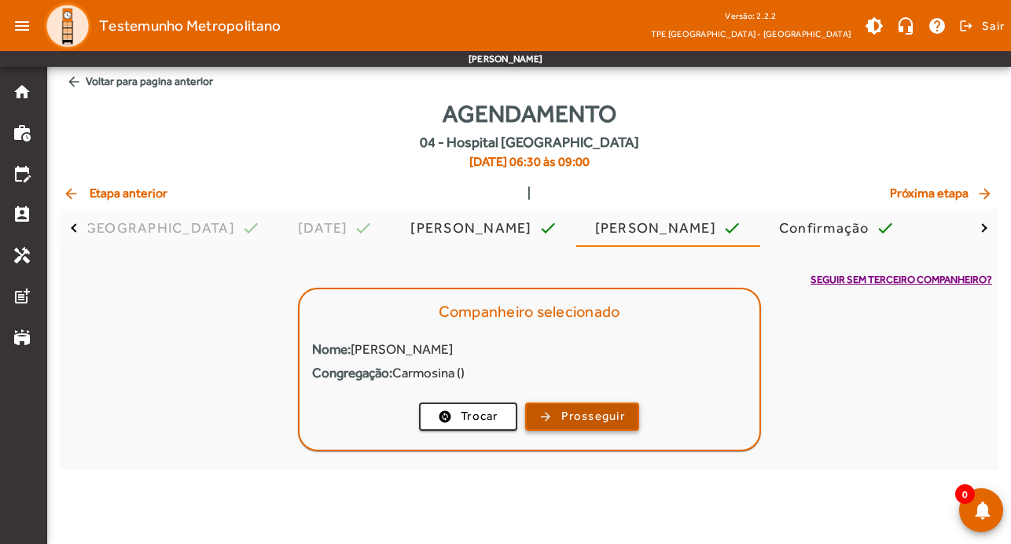
click at [607, 418] on span "Prosseguir" at bounding box center [593, 416] width 64 height 18
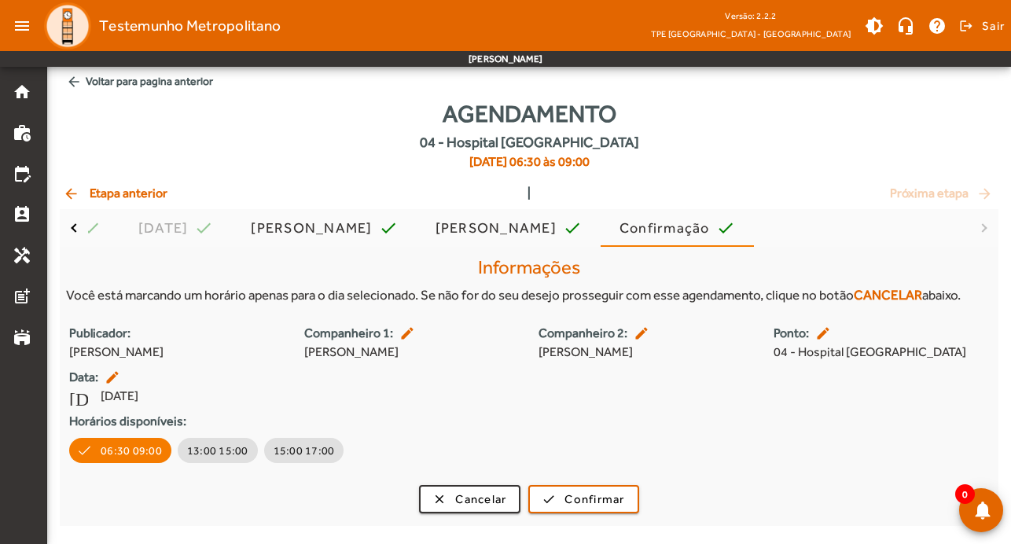
click at [410, 333] on mat-icon "edit" at bounding box center [408, 333] width 19 height 16
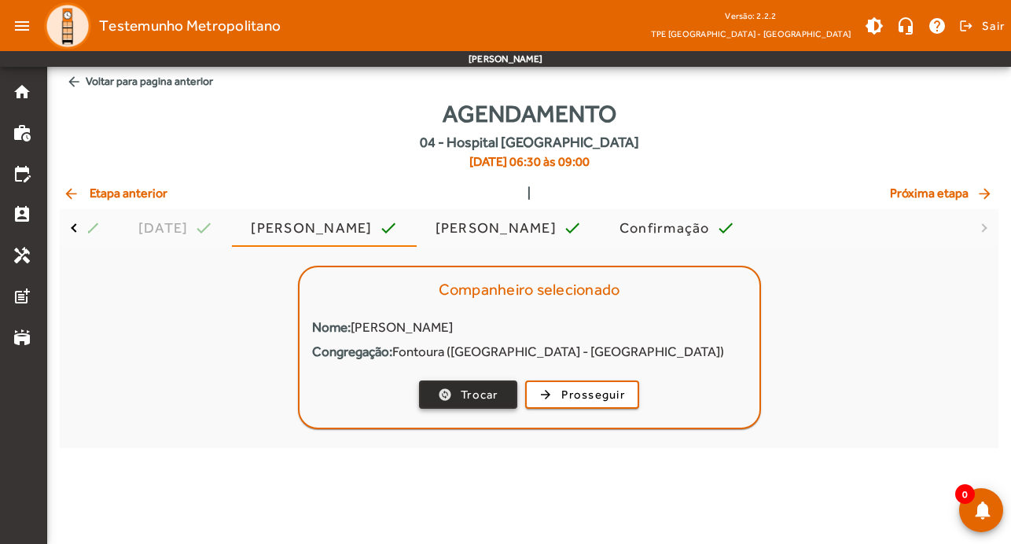
click at [487, 395] on span "Trocar" at bounding box center [480, 395] width 38 height 18
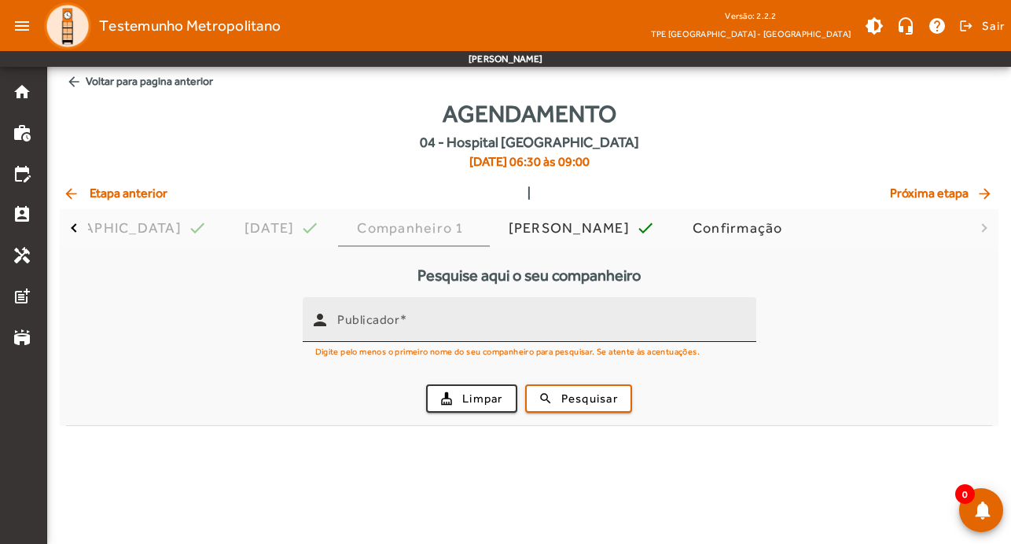
click at [485, 332] on input "Publicador" at bounding box center [540, 326] width 406 height 19
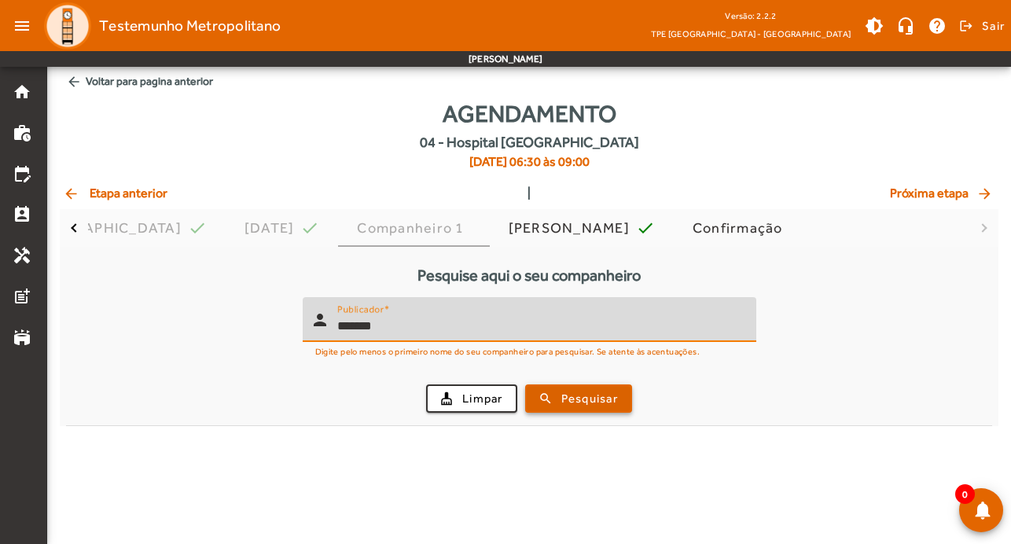
type input "*******"
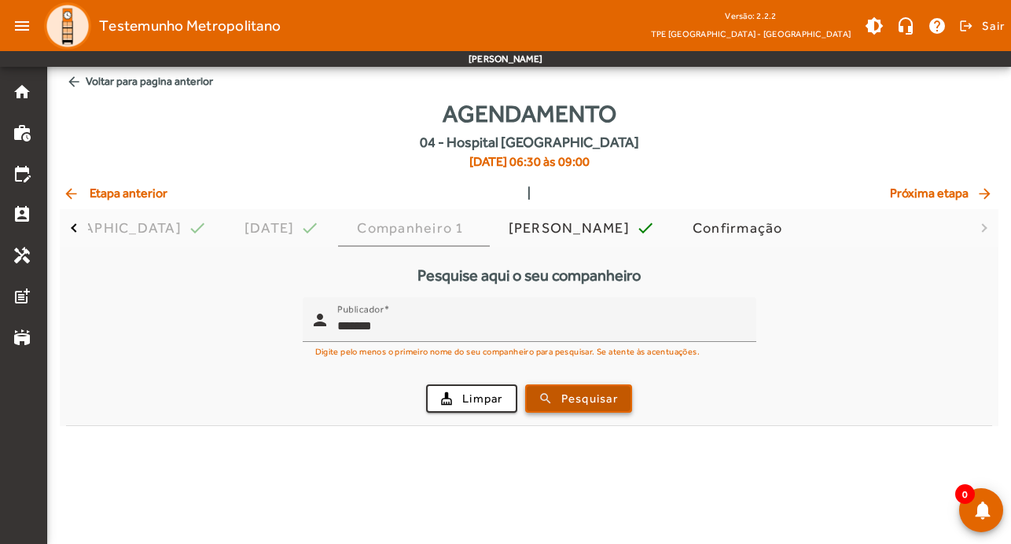
click at [557, 399] on span "submit" at bounding box center [579, 399] width 104 height 38
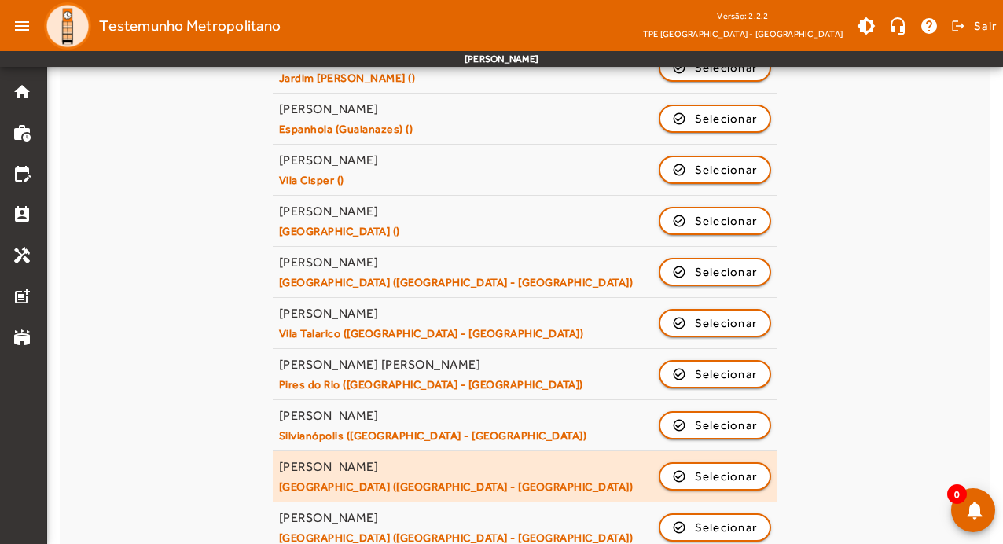
scroll to position [752, 0]
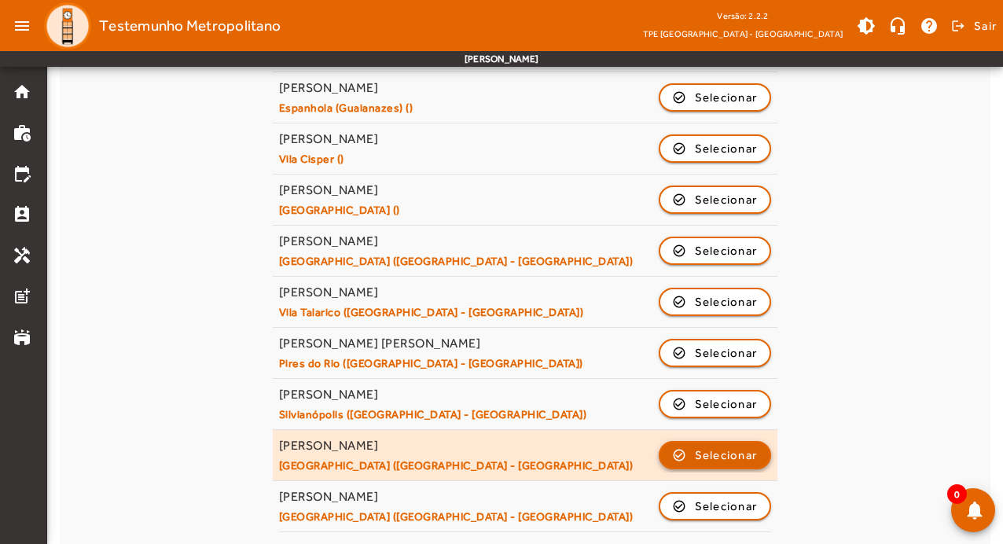
click at [713, 456] on span "Selecionar" at bounding box center [726, 455] width 63 height 19
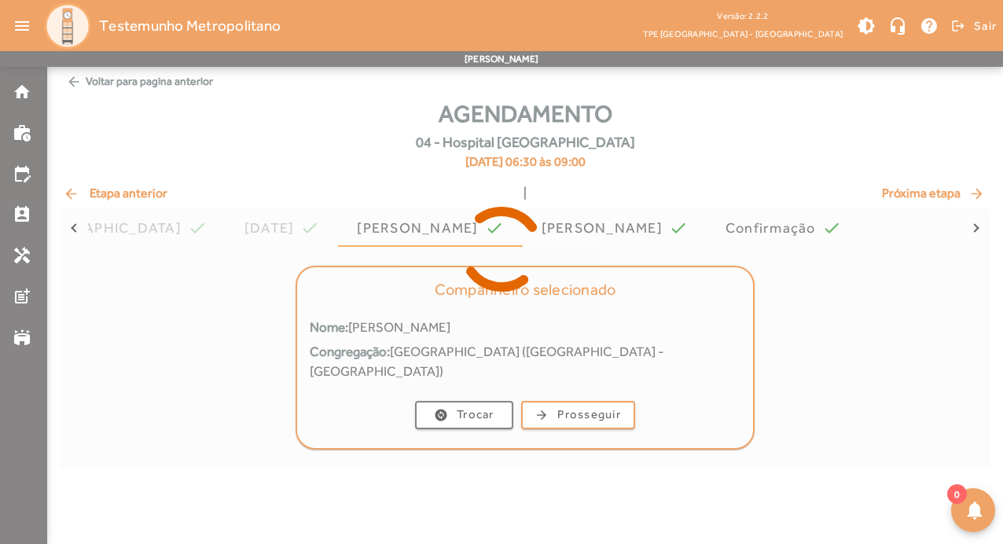
scroll to position [0, 0]
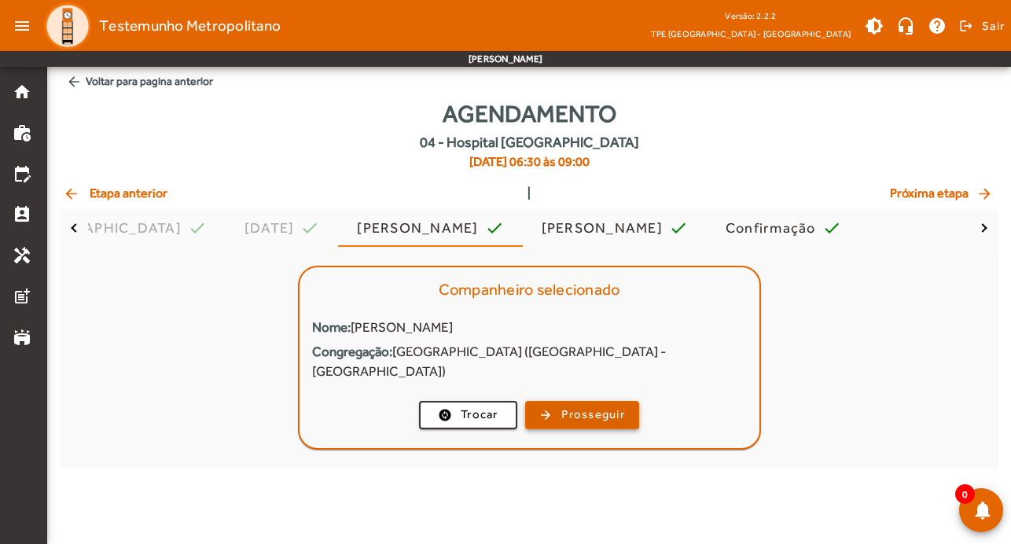
click at [590, 406] on span "Prosseguir" at bounding box center [593, 415] width 64 height 18
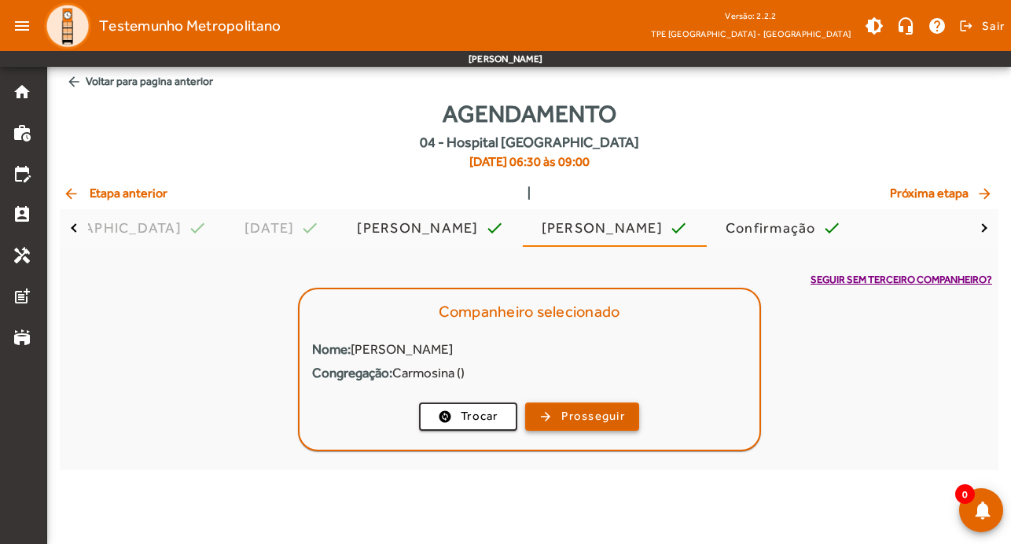
click at [590, 418] on span "Prosseguir" at bounding box center [593, 416] width 64 height 18
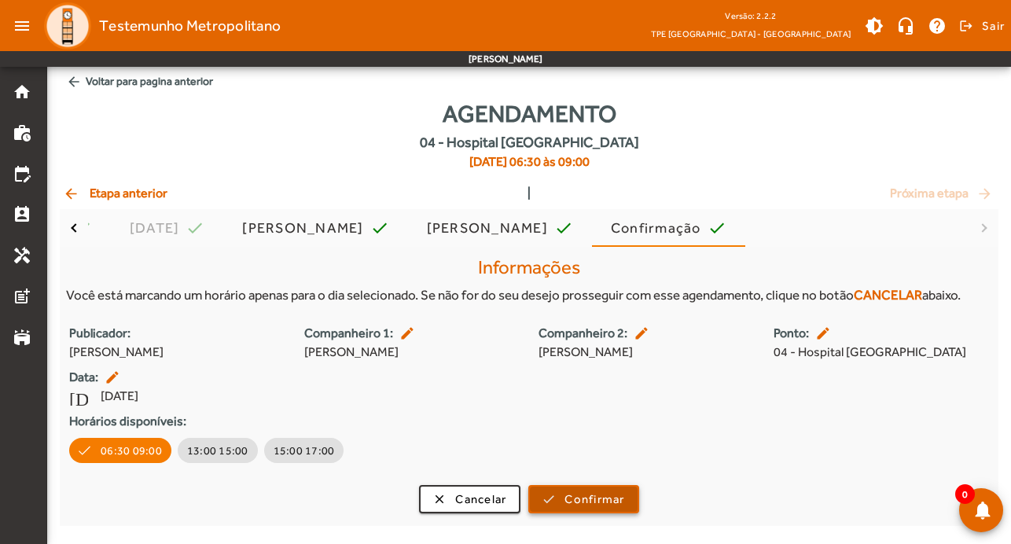
click at [583, 502] on span "Confirmar" at bounding box center [594, 500] width 60 height 18
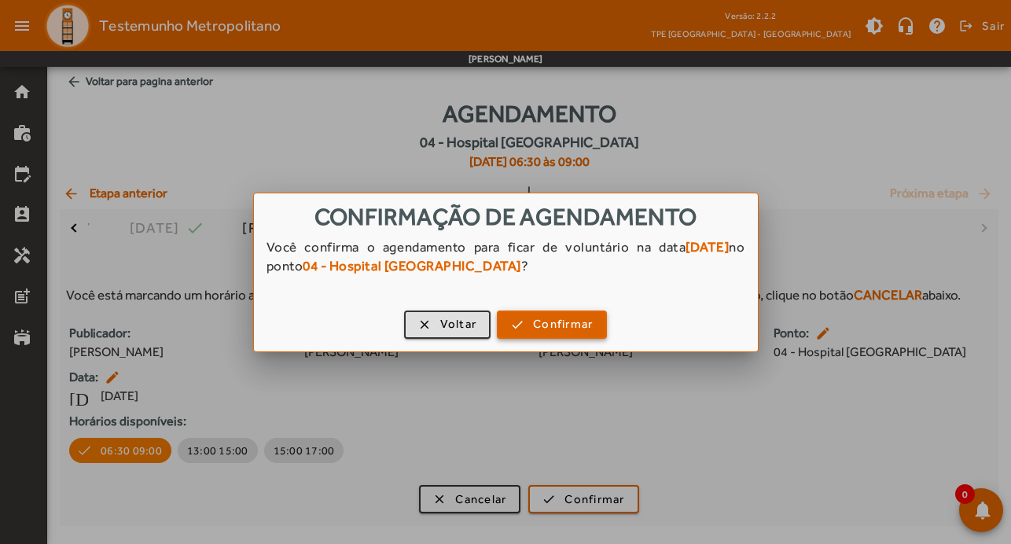
click at [575, 322] on span "Confirmar" at bounding box center [563, 324] width 60 height 18
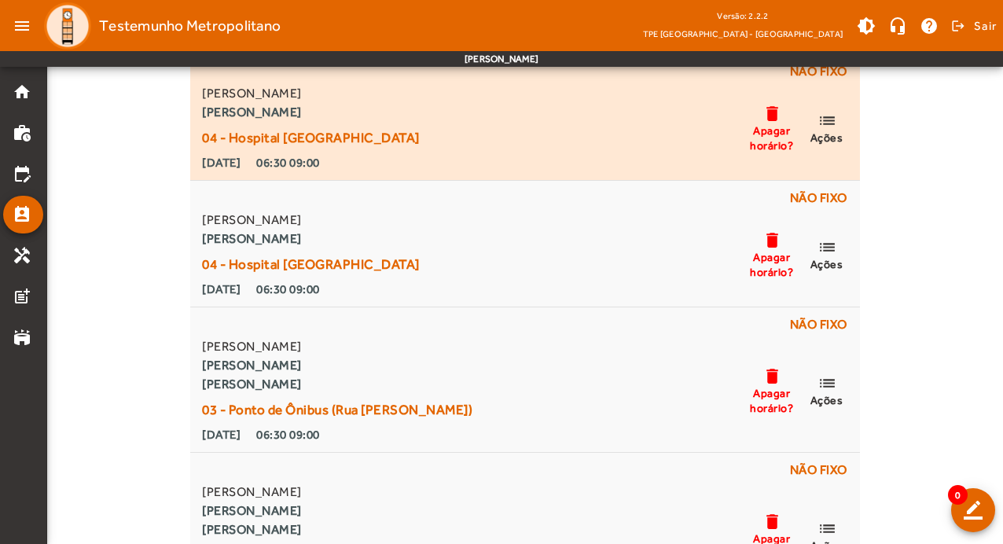
scroll to position [7232, 0]
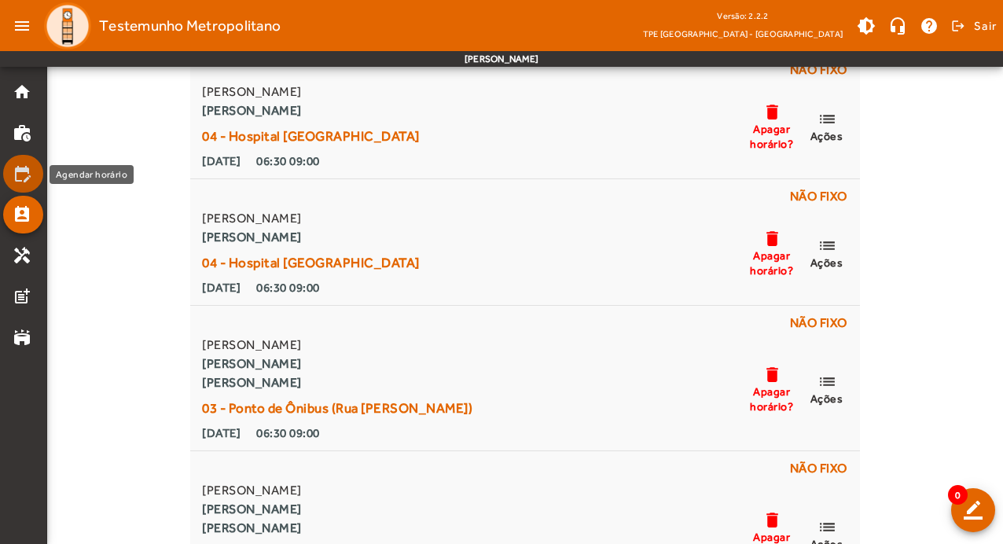
click at [29, 173] on mat-icon "edit_calendar" at bounding box center [22, 173] width 19 height 19
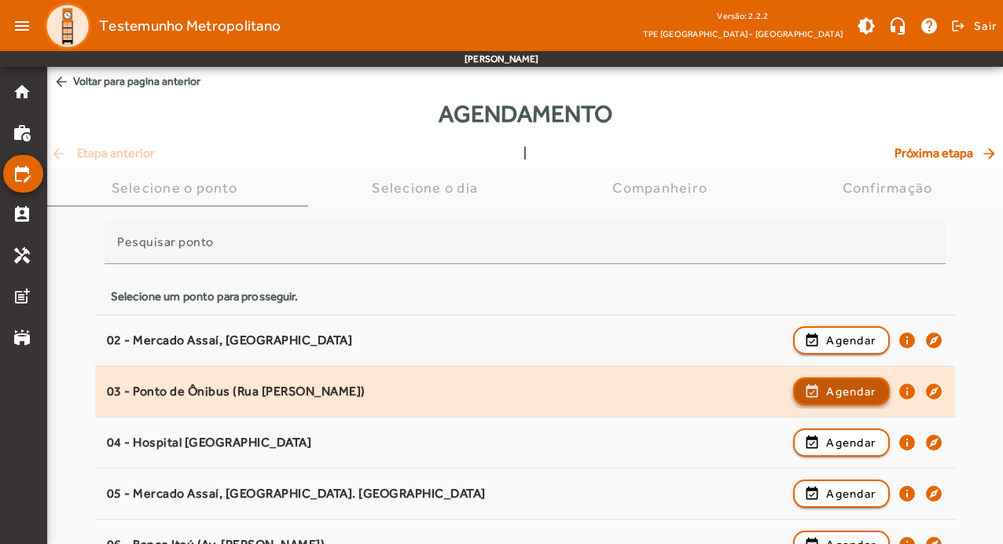
click at [861, 391] on span "Agendar" at bounding box center [851, 391] width 50 height 19
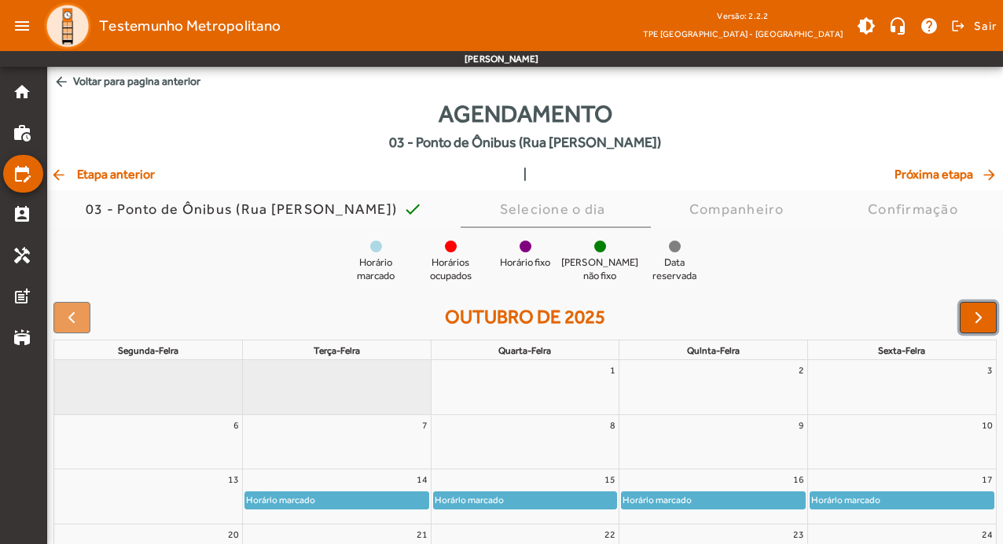
click at [984, 325] on span "button" at bounding box center [978, 317] width 19 height 19
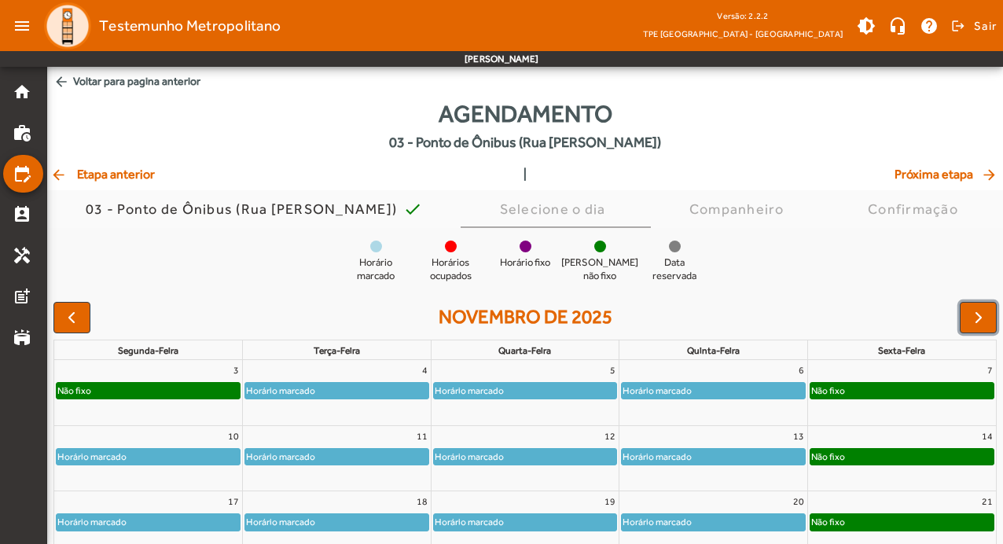
click at [984, 325] on span "button" at bounding box center [978, 317] width 19 height 19
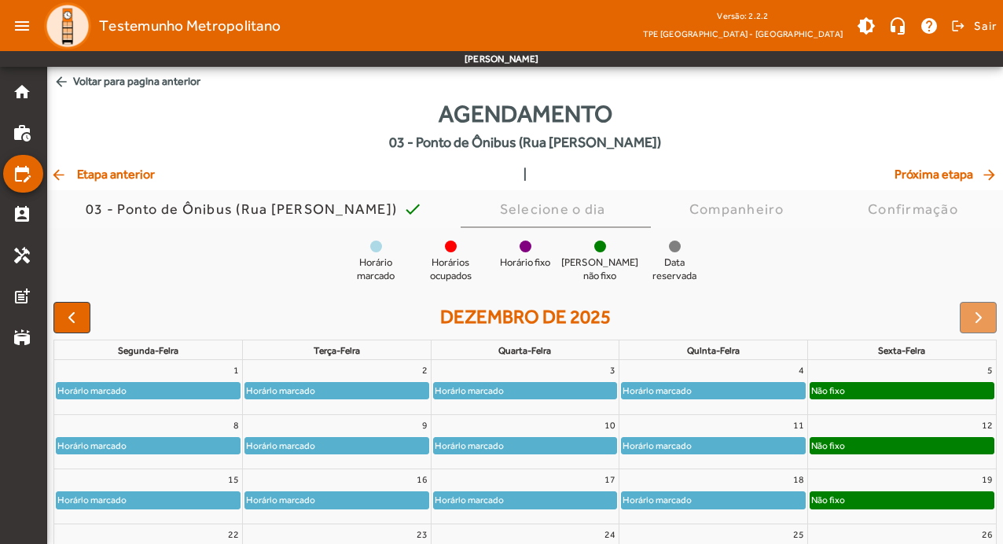
scroll to position [153, 0]
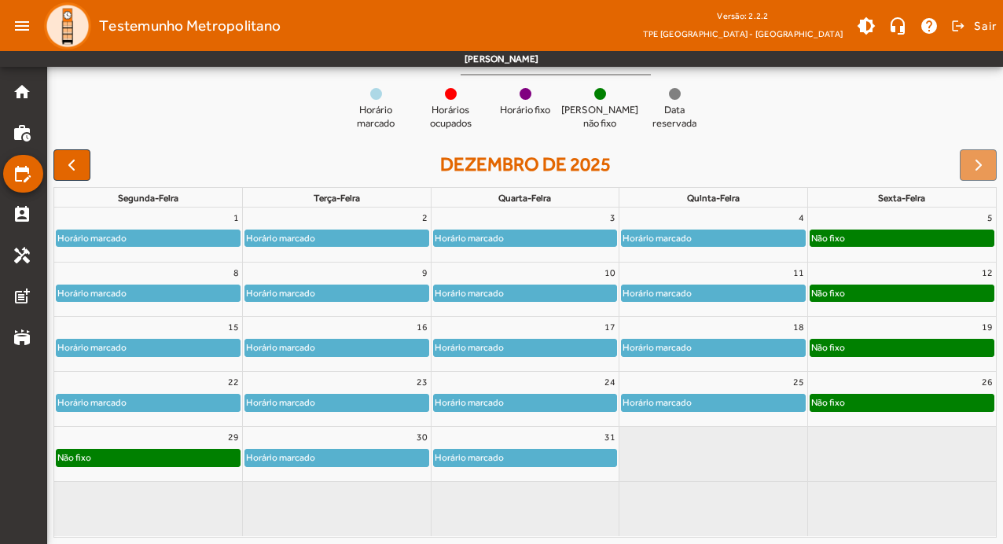
click at [605, 353] on div "Horário marcado" at bounding box center [525, 348] width 183 height 16
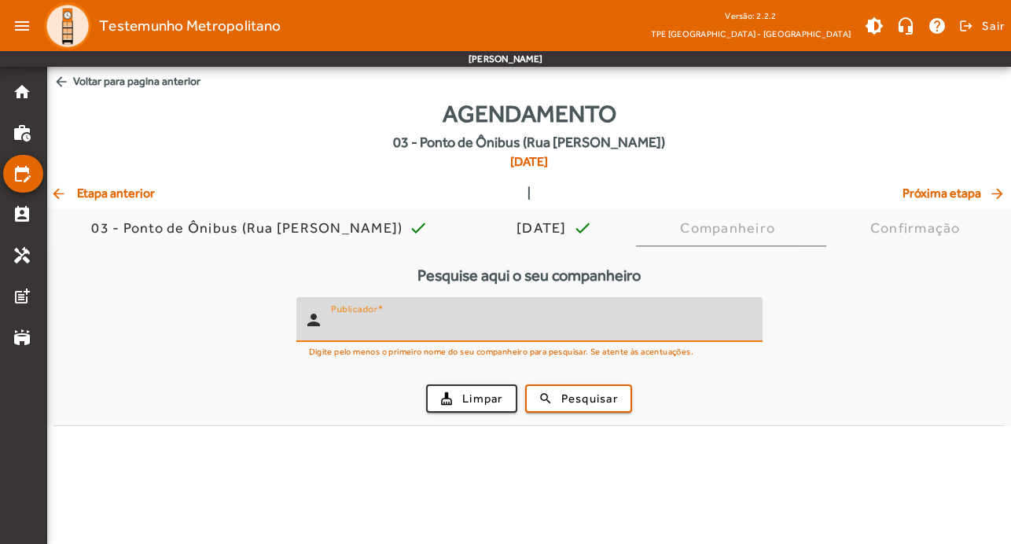
click at [480, 317] on input "Publicador" at bounding box center [540, 326] width 419 height 19
type input "*******"
click at [590, 403] on span "Pesquisar" at bounding box center [589, 399] width 57 height 18
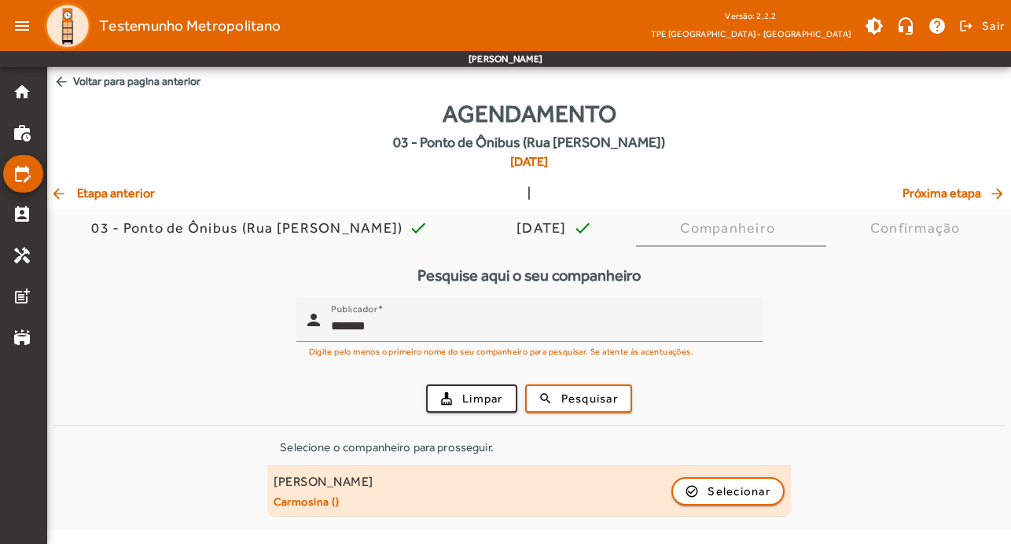
click at [785, 497] on span "[PERSON_NAME] () check_circle_outline Selecionar" at bounding box center [529, 491] width 524 height 35
click at [757, 486] on span "Selecionar" at bounding box center [739, 491] width 63 height 19
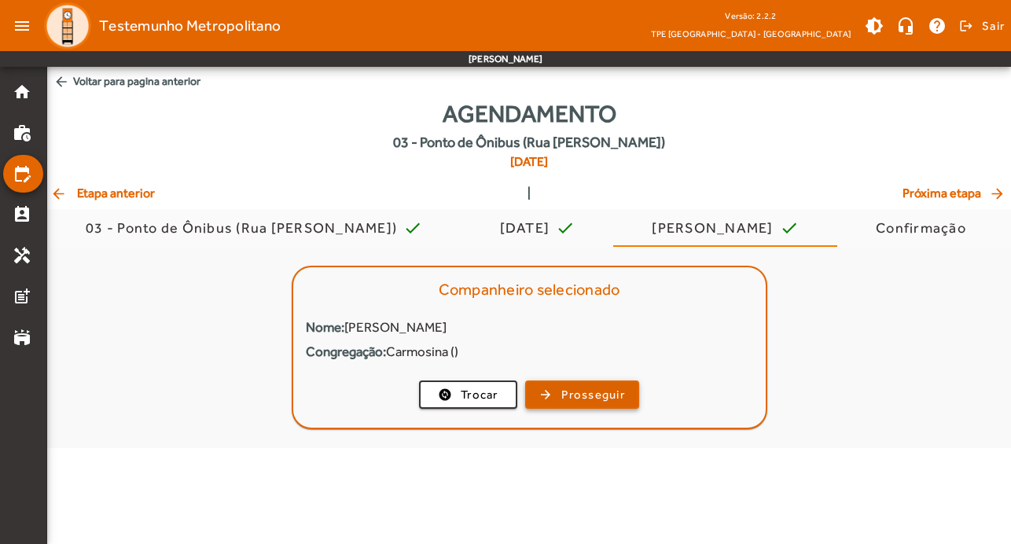
click at [618, 399] on span "Prosseguir" at bounding box center [593, 395] width 64 height 18
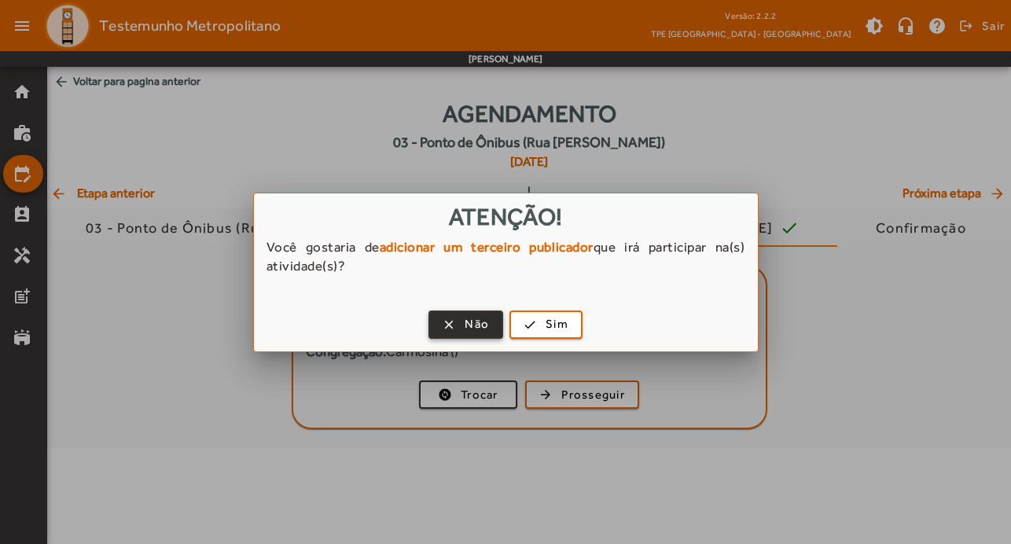
click at [474, 328] on span "Não" at bounding box center [477, 324] width 24 height 18
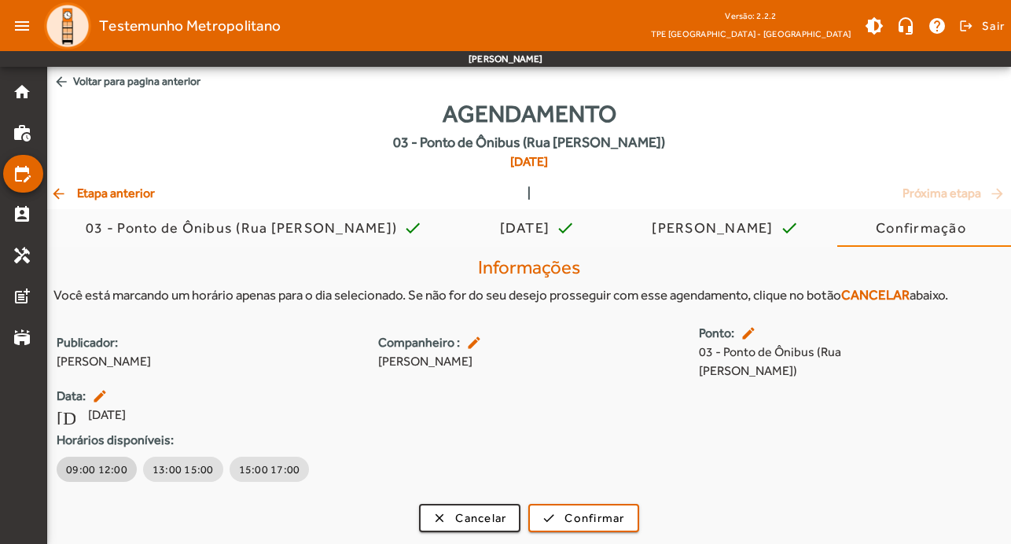
click at [105, 461] on span "09:00 12:00" at bounding box center [96, 469] width 61 height 16
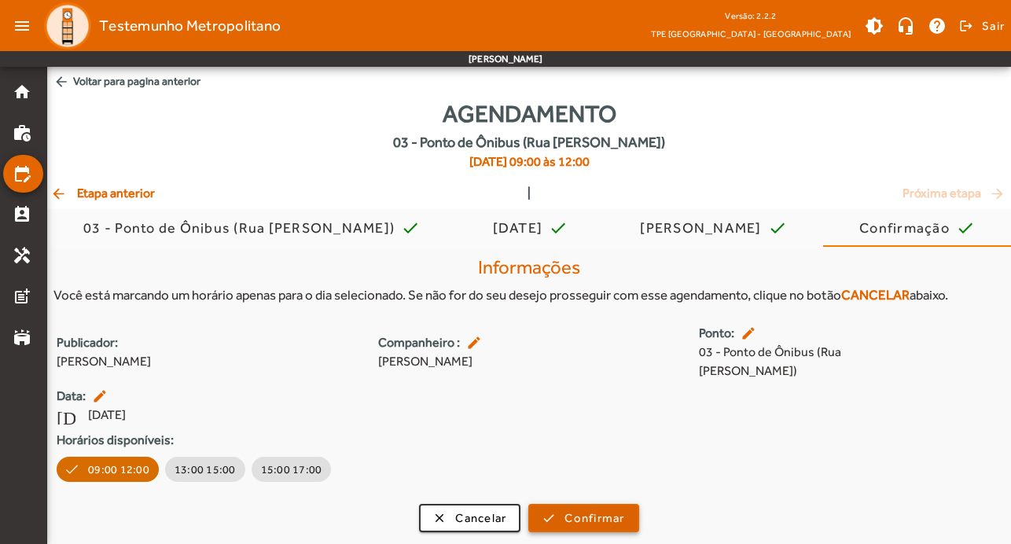
click at [616, 509] on span "Confirmar" at bounding box center [594, 518] width 60 height 18
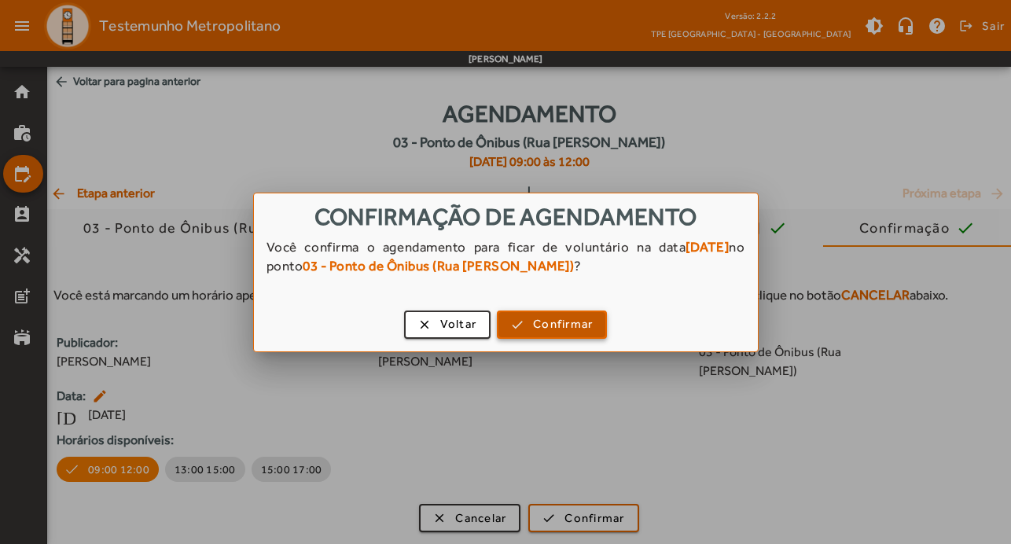
click at [575, 333] on span "Confirmar" at bounding box center [563, 324] width 60 height 18
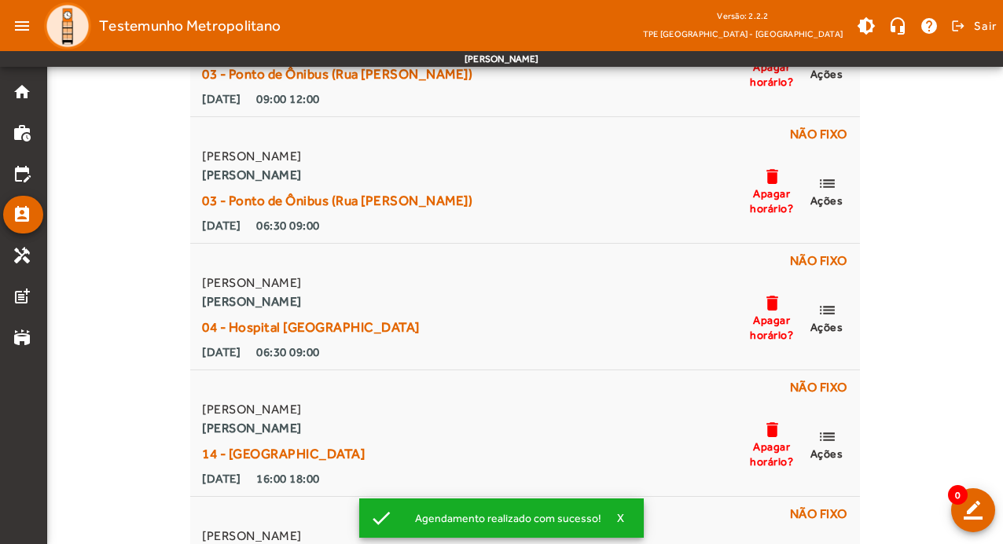
scroll to position [1101, 0]
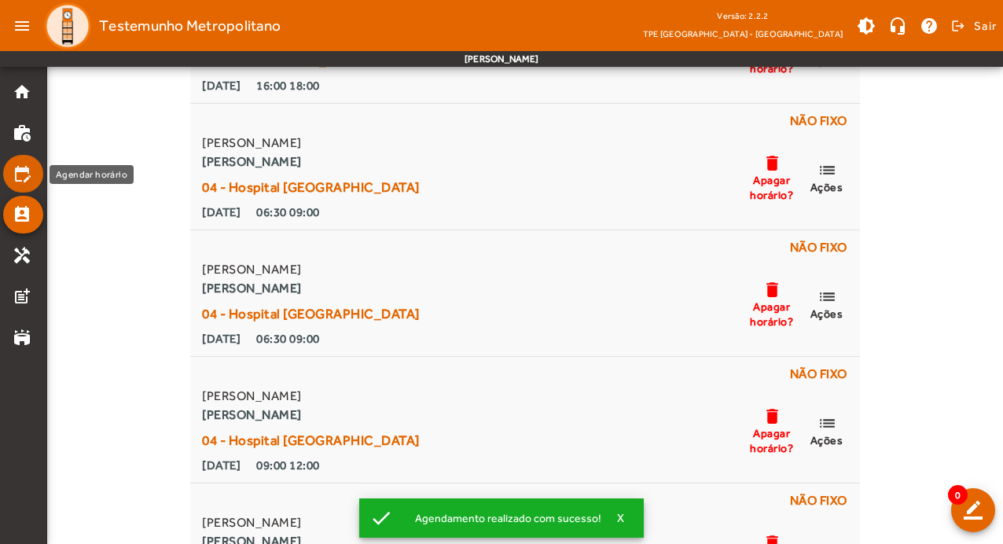
click at [17, 173] on mat-icon "edit_calendar" at bounding box center [22, 173] width 19 height 19
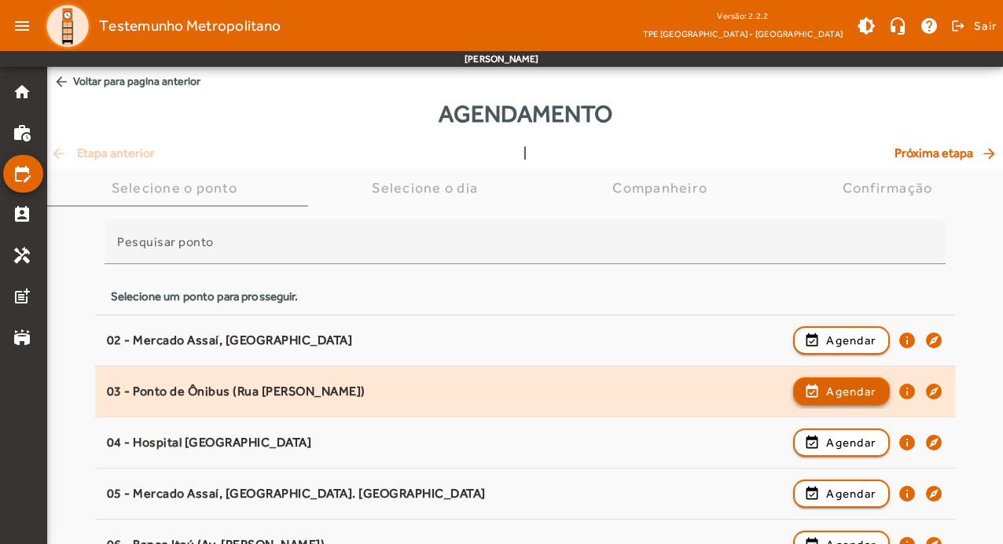
click at [866, 390] on span "Agendar" at bounding box center [851, 391] width 50 height 19
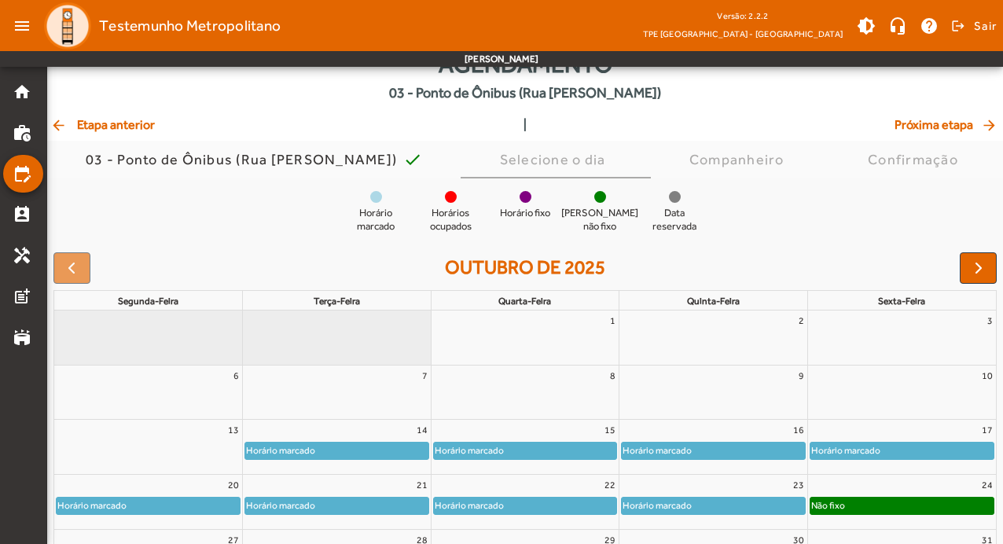
scroll to position [79, 0]
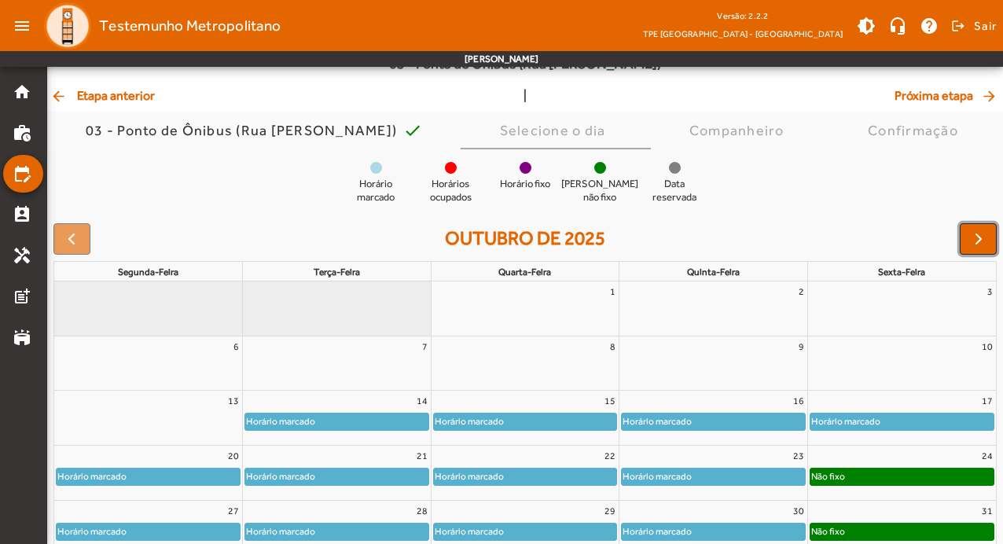
click at [974, 230] on span "button" at bounding box center [978, 239] width 19 height 19
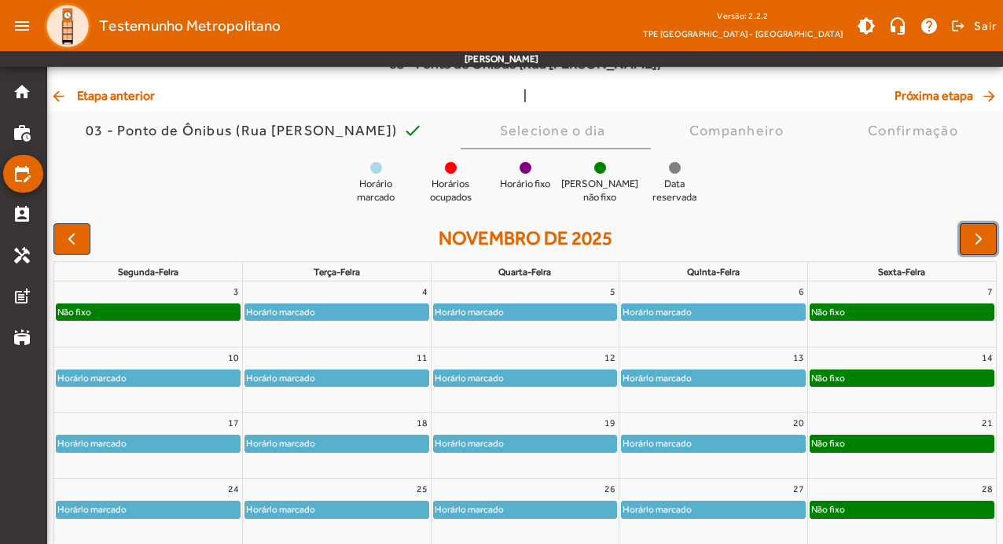
click at [974, 230] on span "button" at bounding box center [978, 239] width 19 height 19
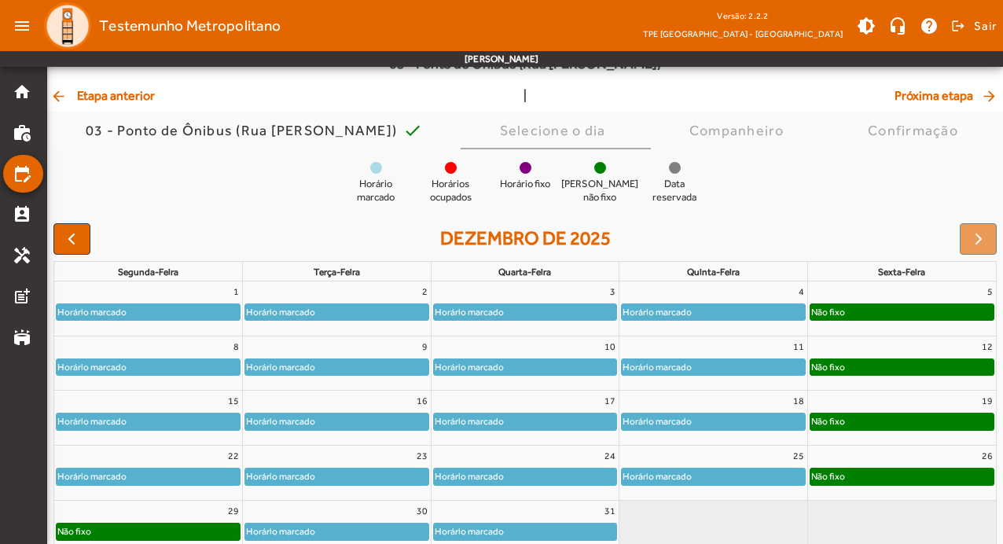
click at [760, 419] on div "Horário marcado" at bounding box center [713, 422] width 183 height 16
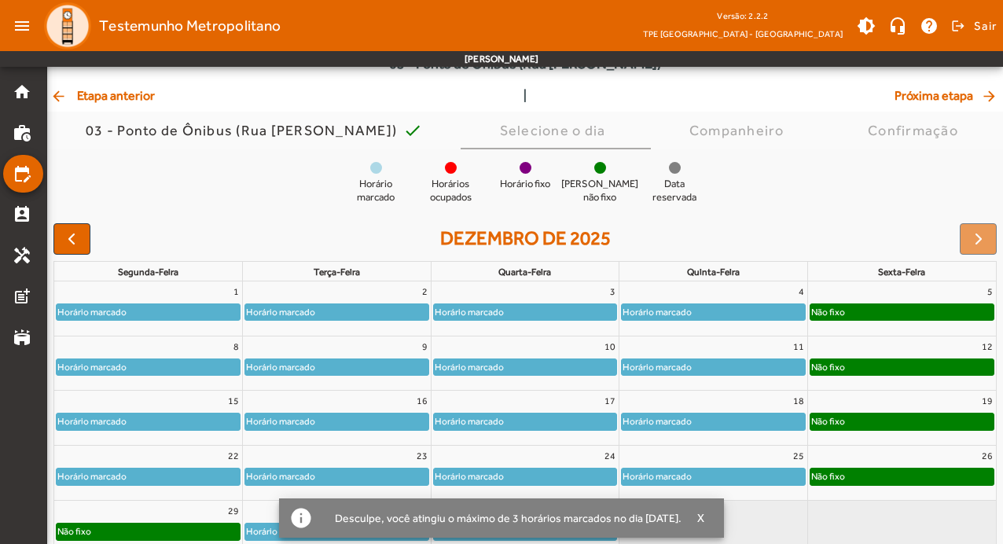
click at [760, 419] on div "Horário marcado" at bounding box center [713, 422] width 183 height 16
click at [143, 94] on span "arrow_back Etapa anterior" at bounding box center [102, 95] width 105 height 19
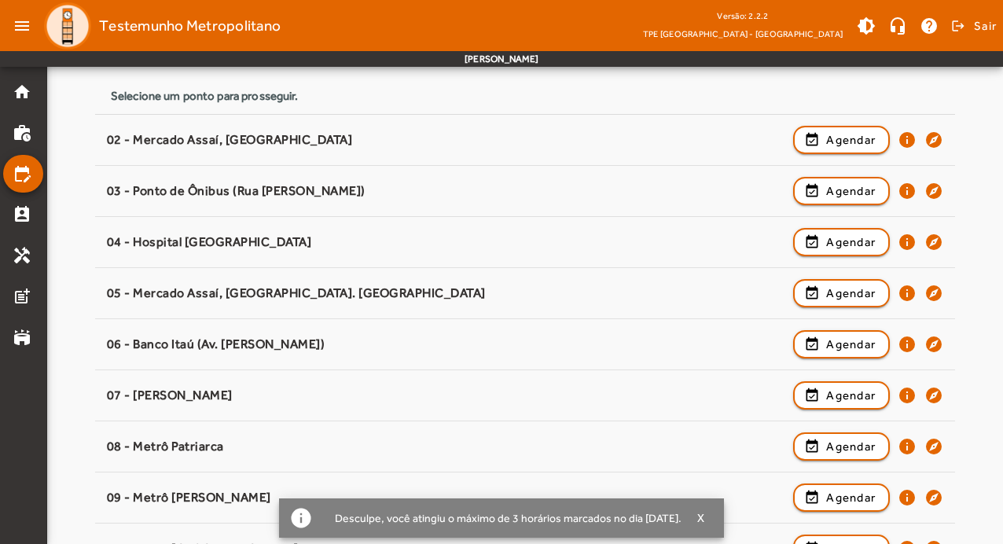
scroll to position [236, 0]
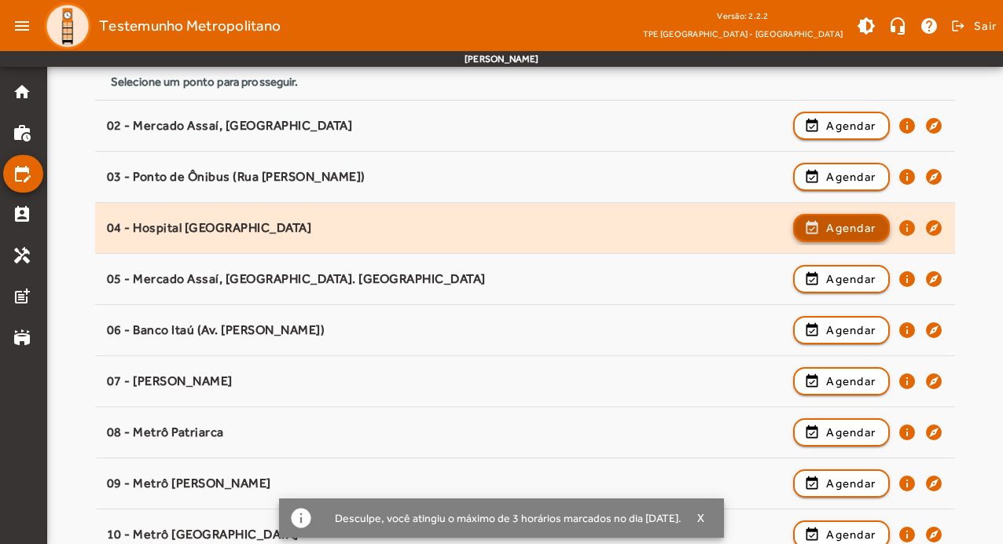
click at [866, 230] on span "Agendar" at bounding box center [851, 228] width 50 height 19
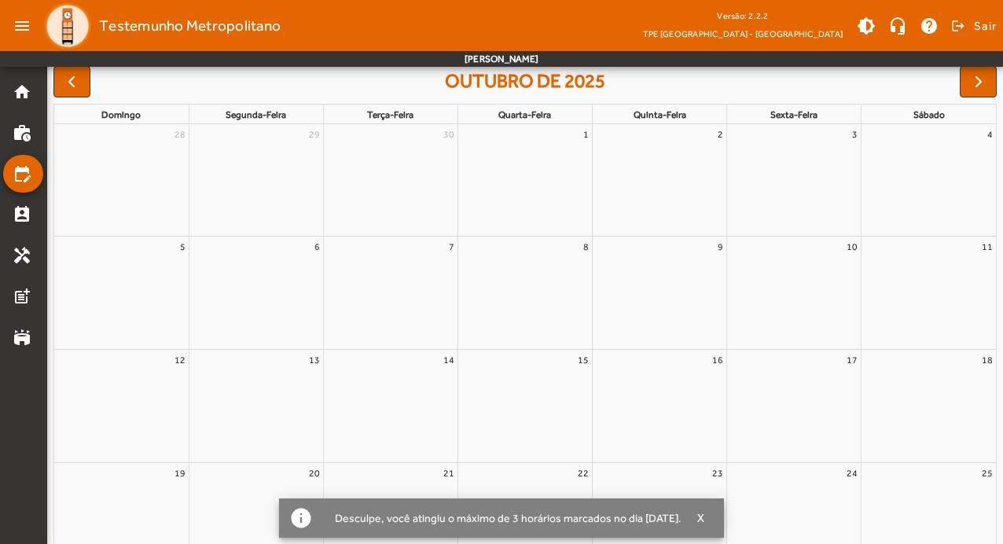
scroll to position [0, 0]
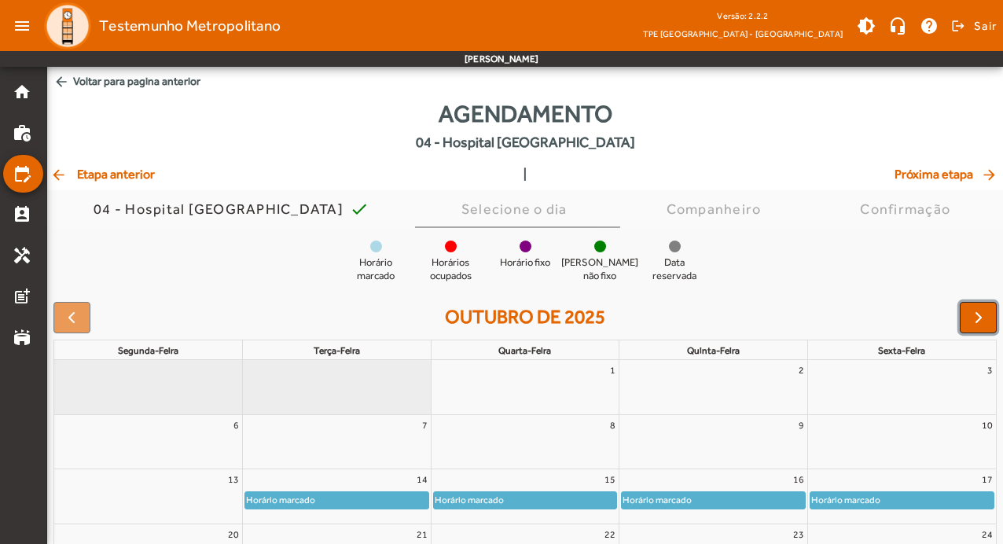
click at [989, 314] on button "button" at bounding box center [978, 317] width 37 height 31
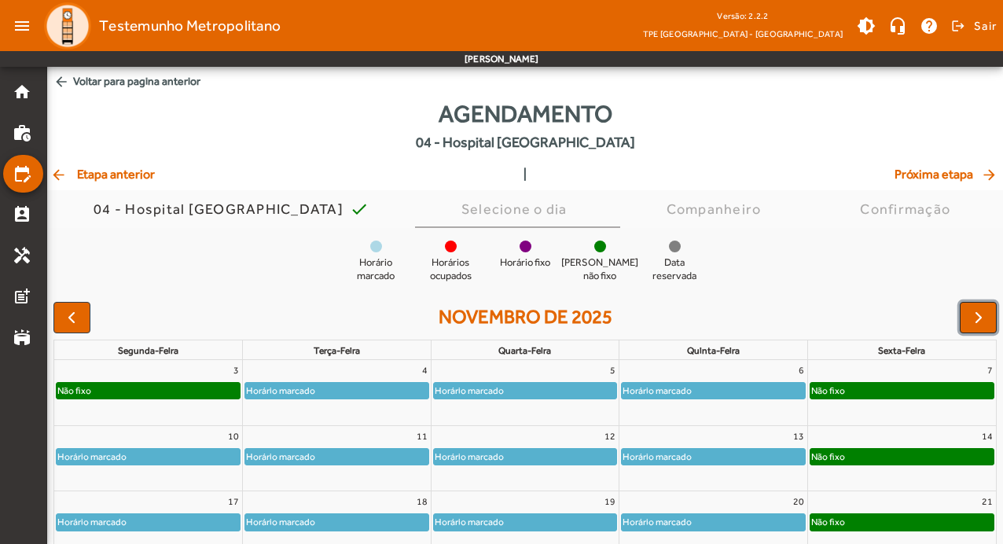
click at [989, 314] on button "button" at bounding box center [978, 317] width 37 height 31
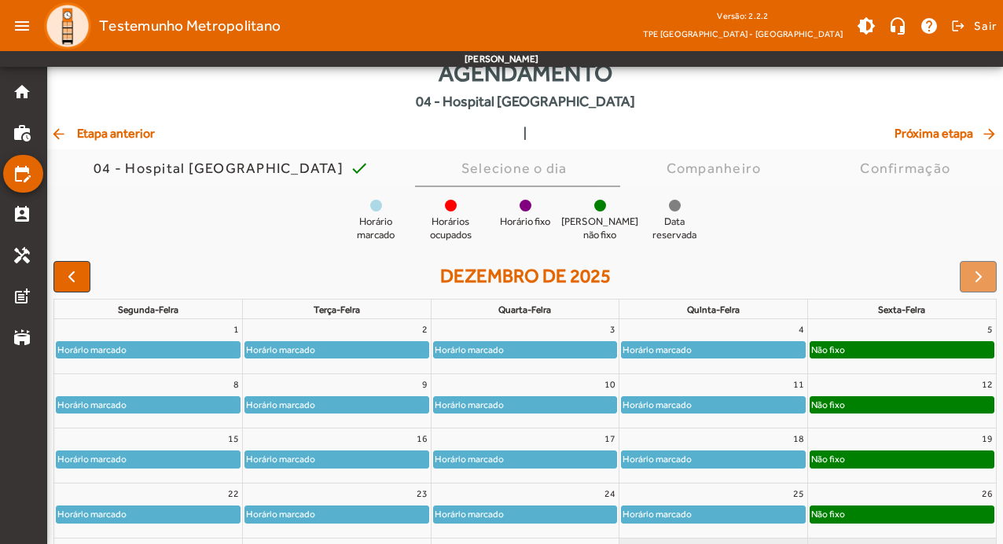
scroll to position [79, 0]
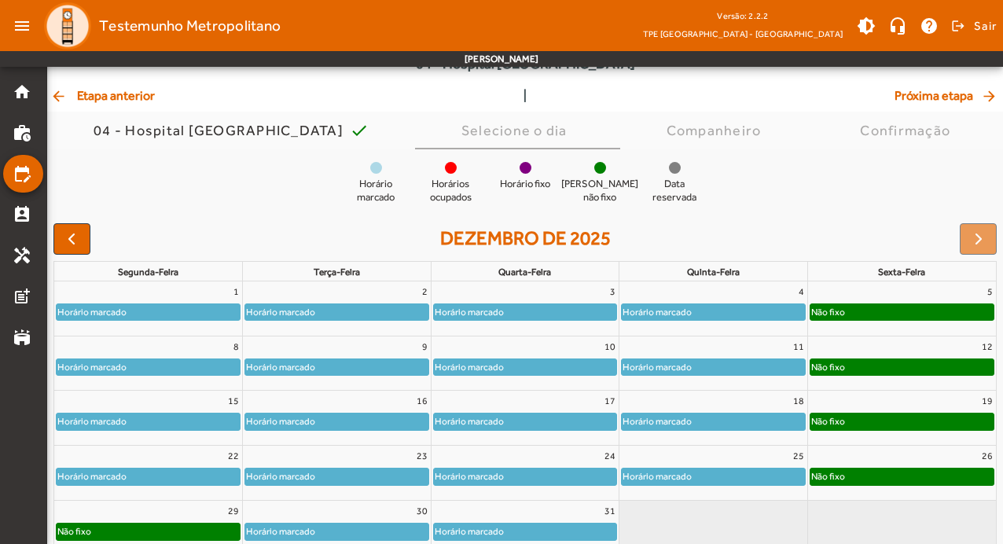
click at [768, 421] on div "Horário marcado" at bounding box center [713, 422] width 183 height 16
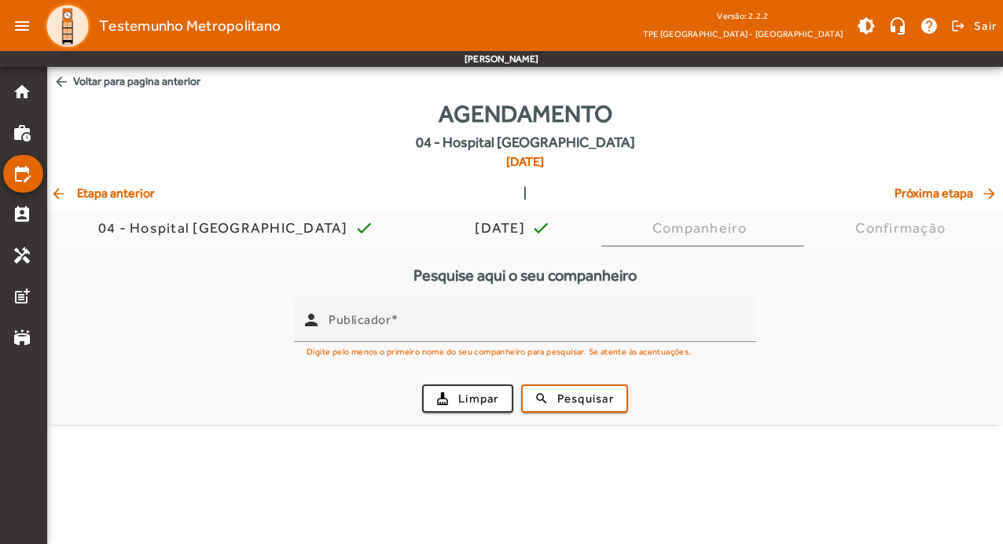
scroll to position [0, 0]
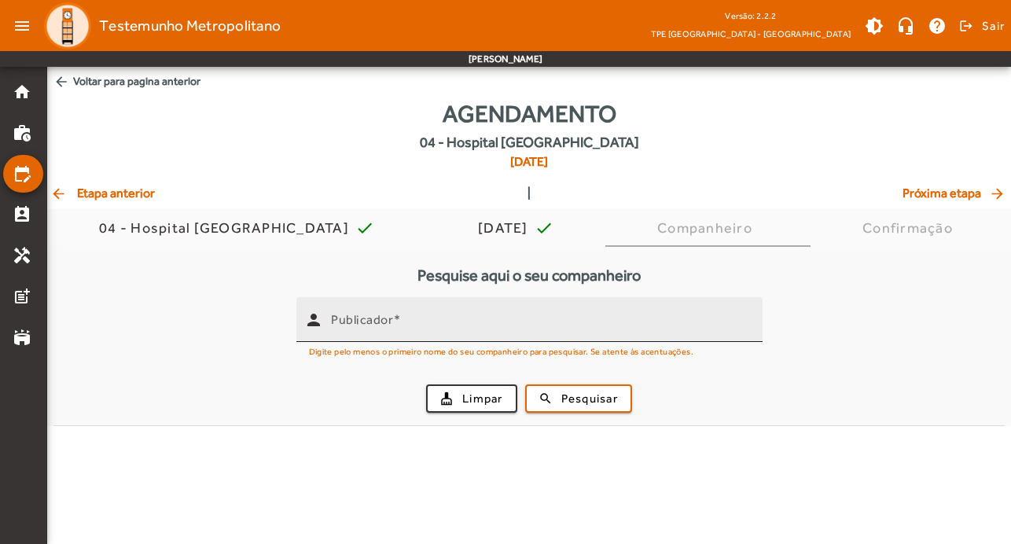
click at [399, 329] on input "Publicador" at bounding box center [540, 326] width 419 height 19
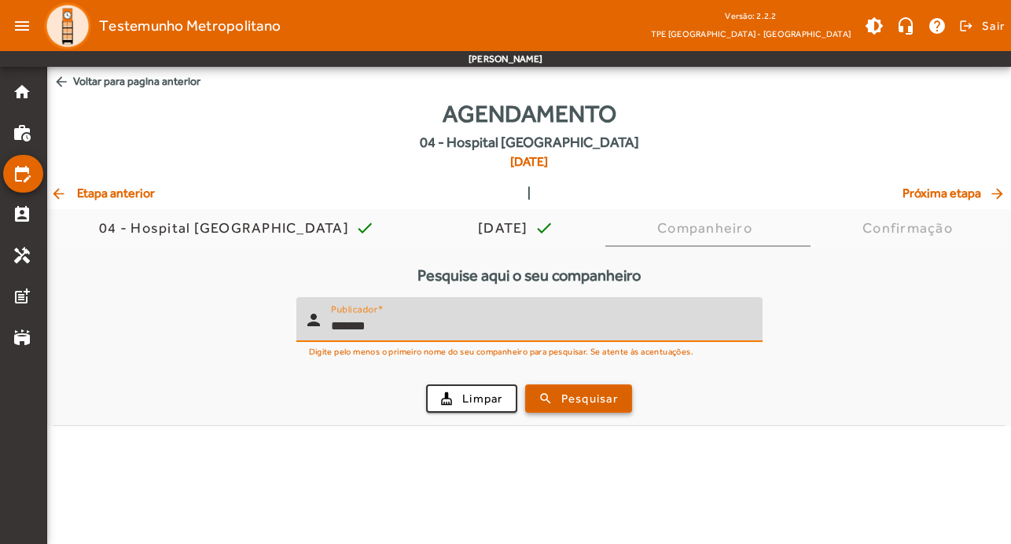
type input "*******"
click at [561, 390] on span "Pesquisar" at bounding box center [589, 399] width 57 height 18
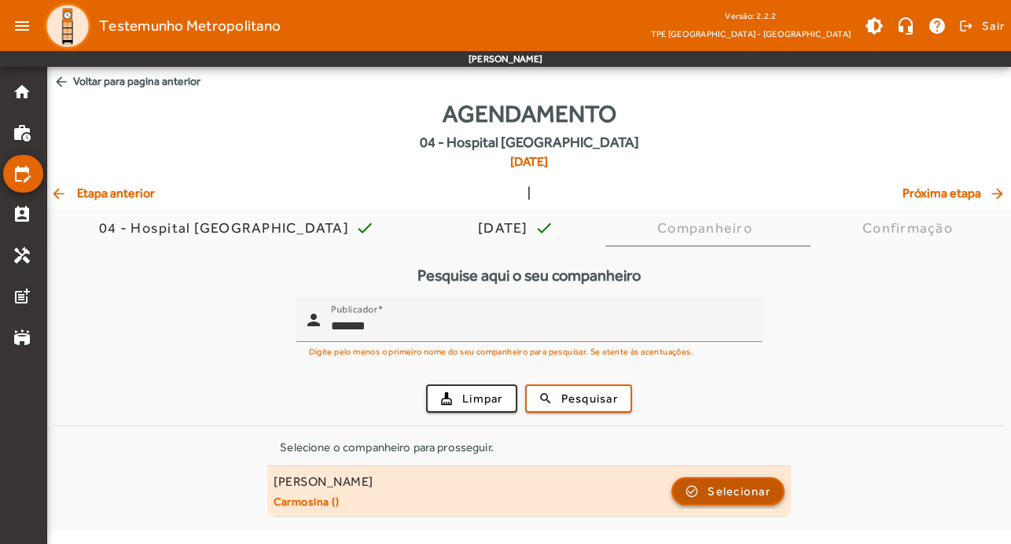
click at [770, 486] on span "Selecionar" at bounding box center [739, 491] width 63 height 19
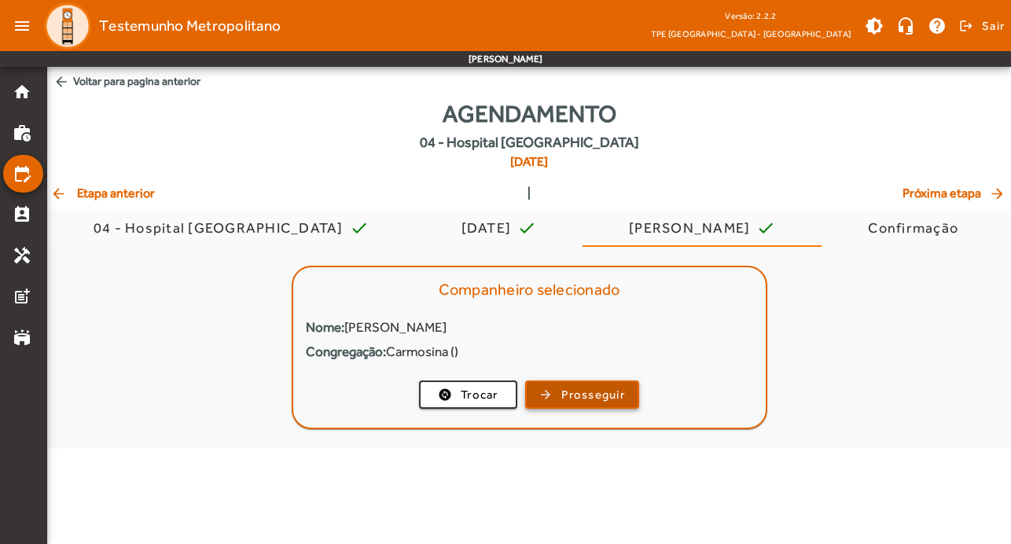
click at [608, 390] on span "Prosseguir" at bounding box center [593, 395] width 64 height 18
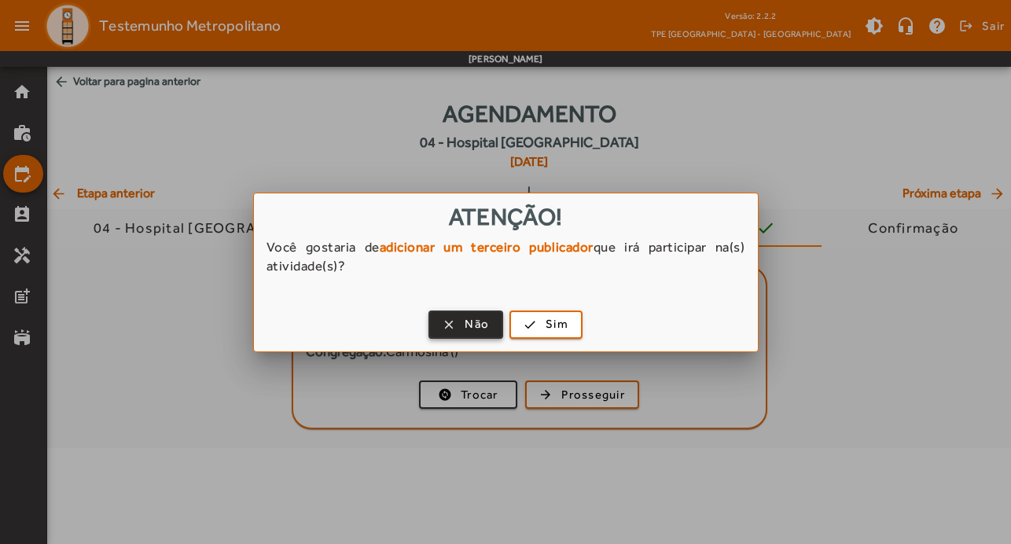
click at [454, 318] on span "button" at bounding box center [466, 325] width 72 height 38
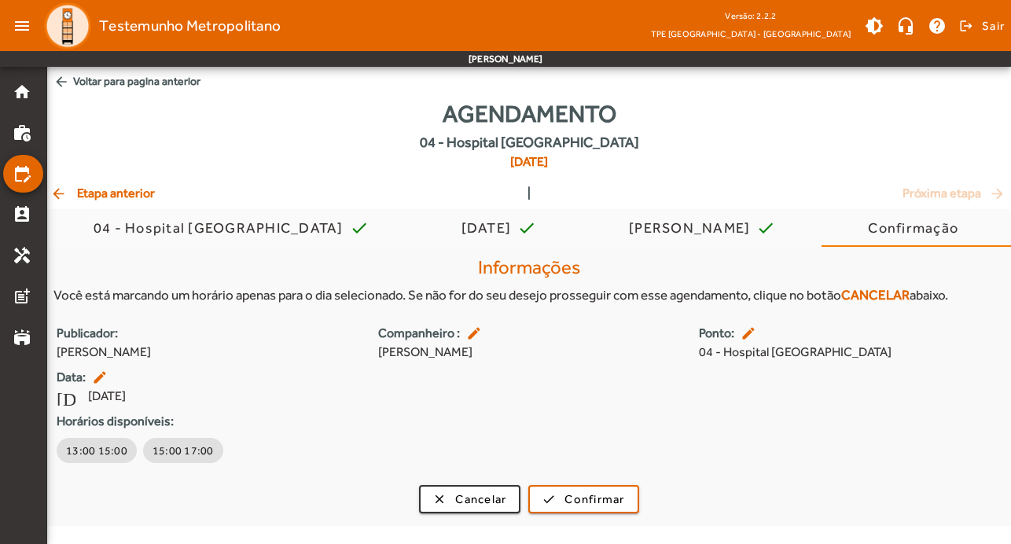
click at [61, 193] on mat-icon "arrow_back" at bounding box center [59, 194] width 19 height 16
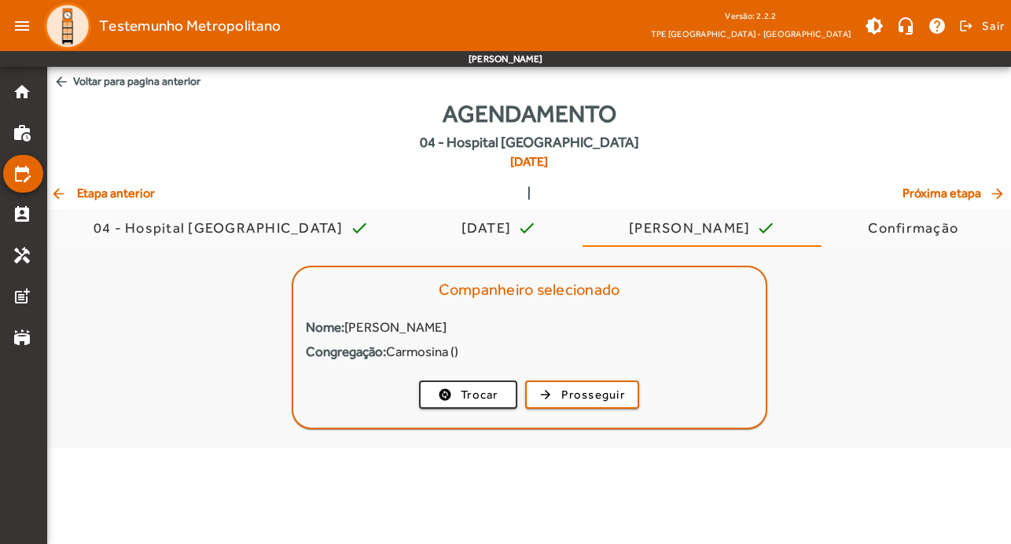
click at [61, 193] on mat-icon "arrow_back" at bounding box center [59, 194] width 19 height 16
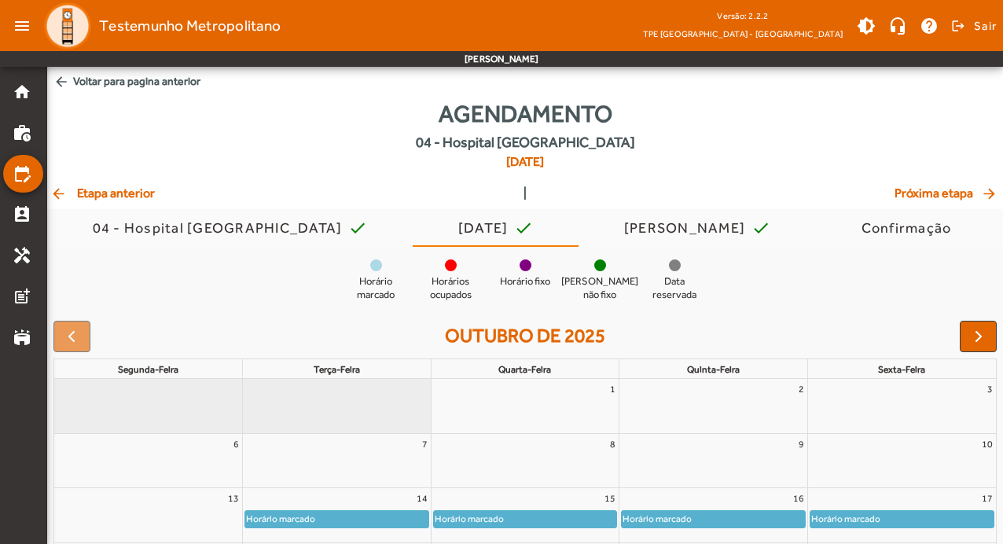
click at [61, 193] on mat-icon "arrow_back" at bounding box center [59, 194] width 19 height 16
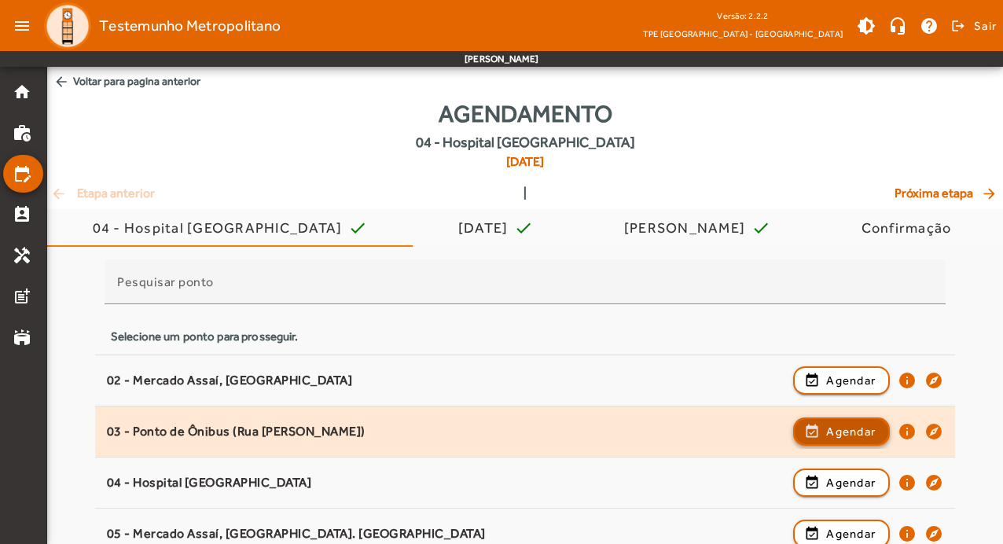
click at [871, 425] on span "Agendar" at bounding box center [851, 431] width 50 height 19
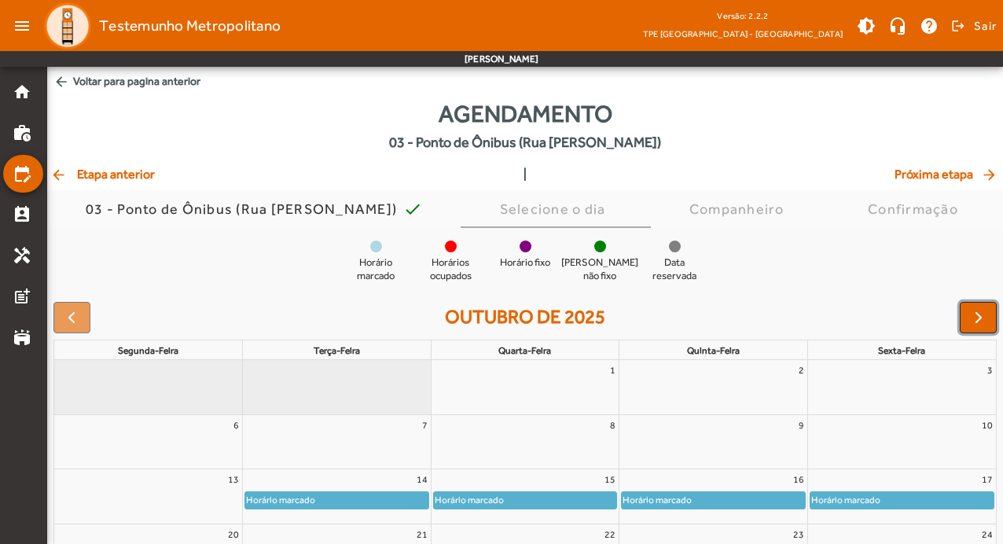
click at [985, 314] on span "button" at bounding box center [978, 317] width 19 height 19
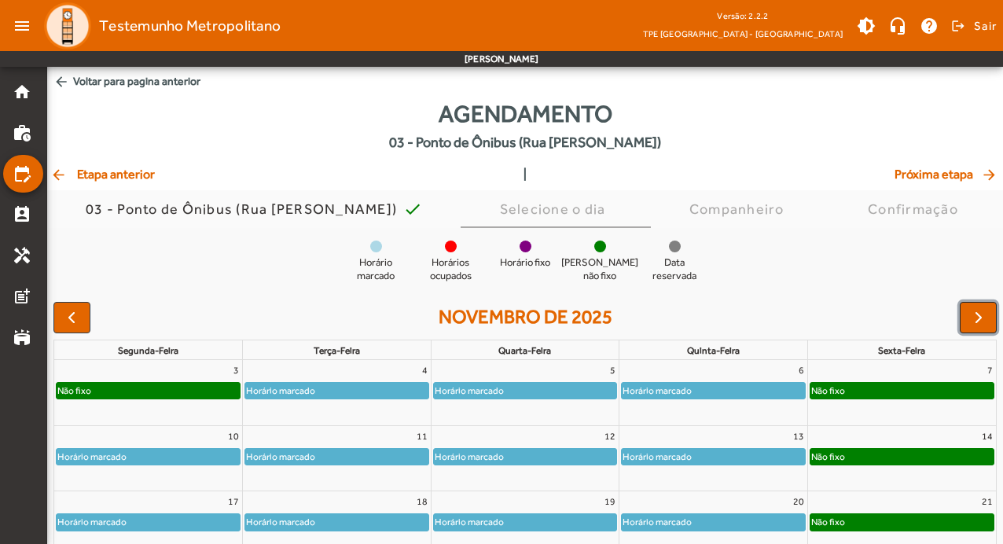
click at [985, 314] on span "button" at bounding box center [978, 317] width 19 height 19
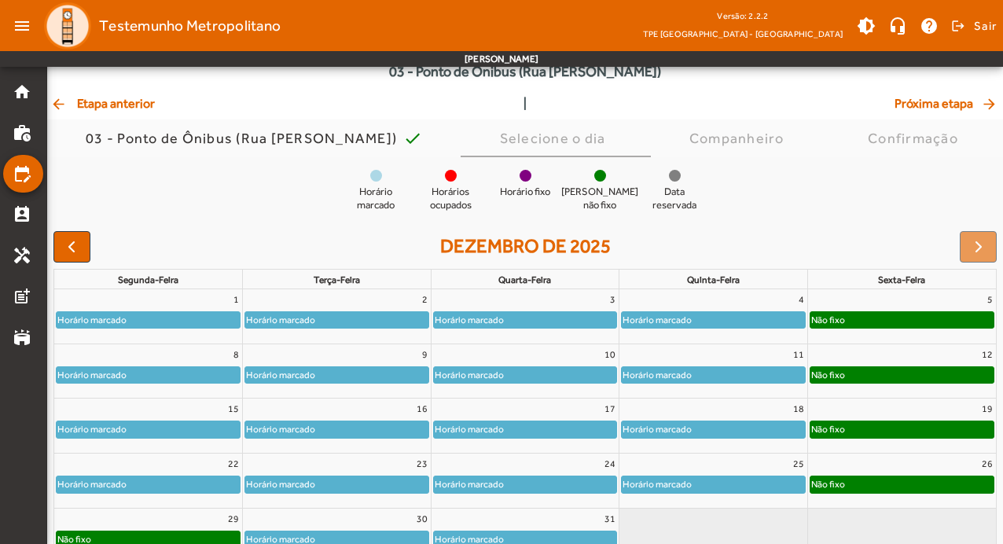
scroll to position [153, 0]
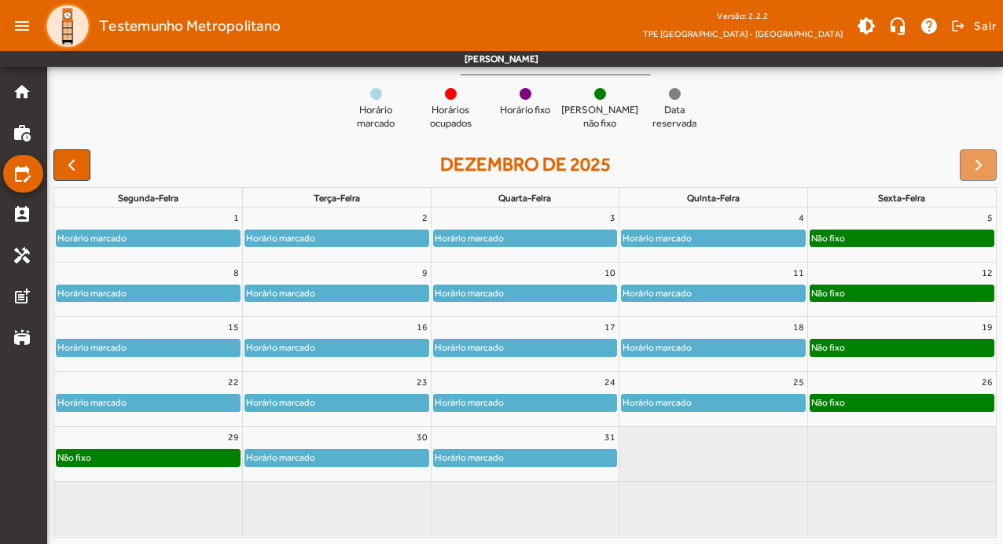
click at [779, 338] on div "Horário marcado" at bounding box center [713, 347] width 188 height 18
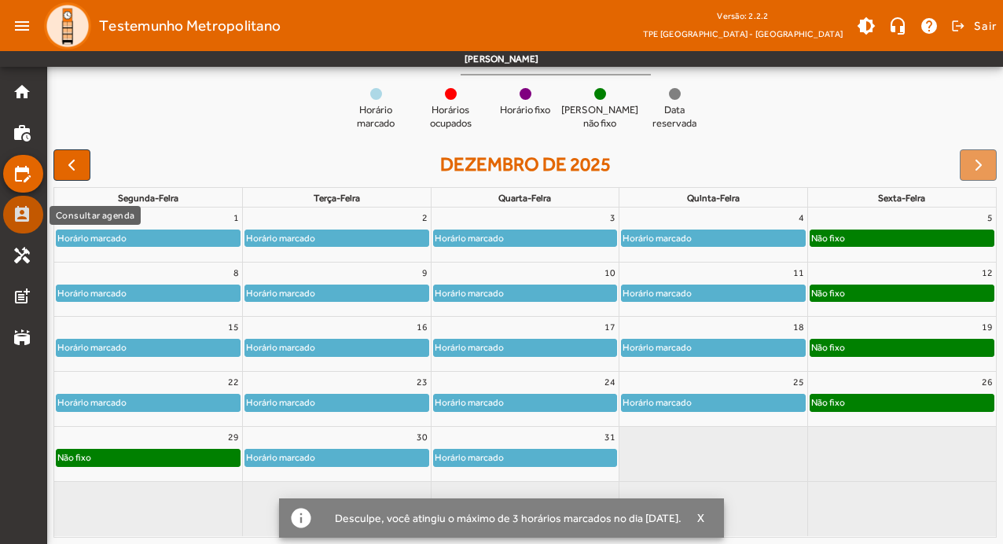
click at [20, 222] on mat-icon "perm_contact_calendar" at bounding box center [22, 214] width 19 height 19
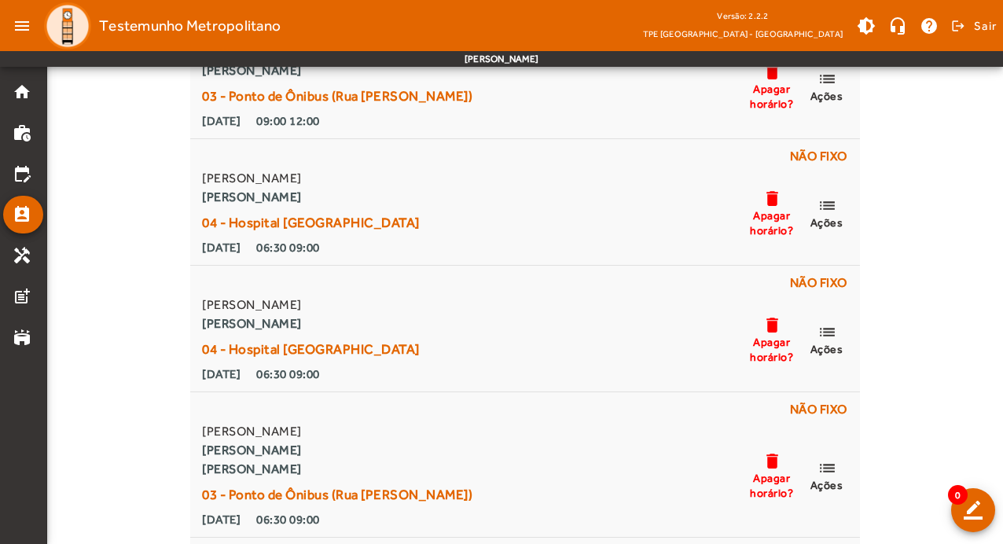
scroll to position [8097, 0]
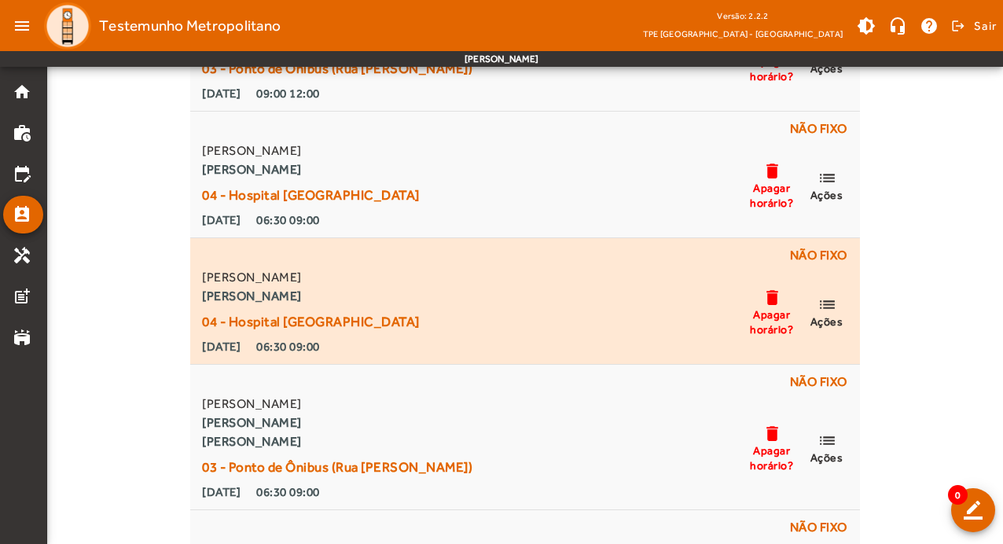
click at [829, 303] on mat-icon "list" at bounding box center [827, 305] width 19 height 20
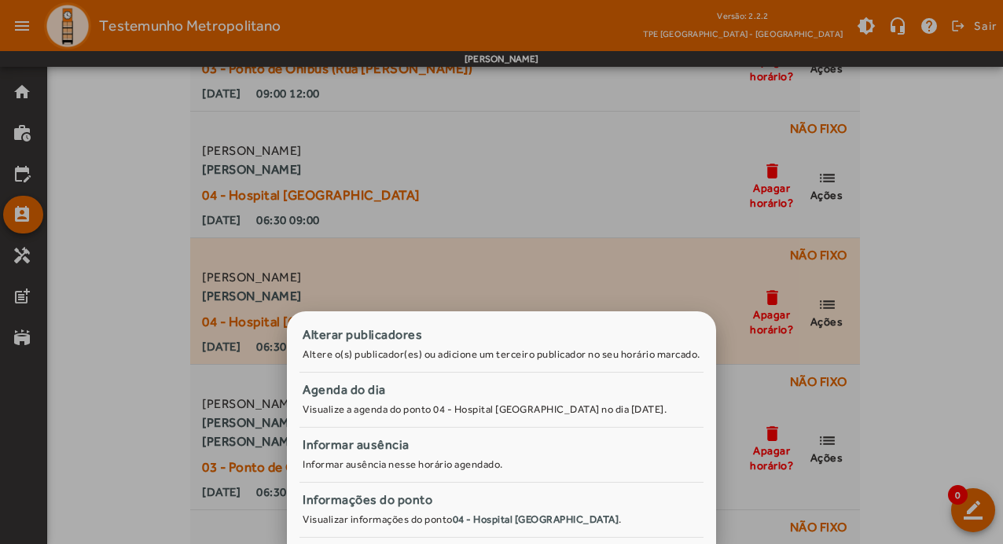
scroll to position [0, 0]
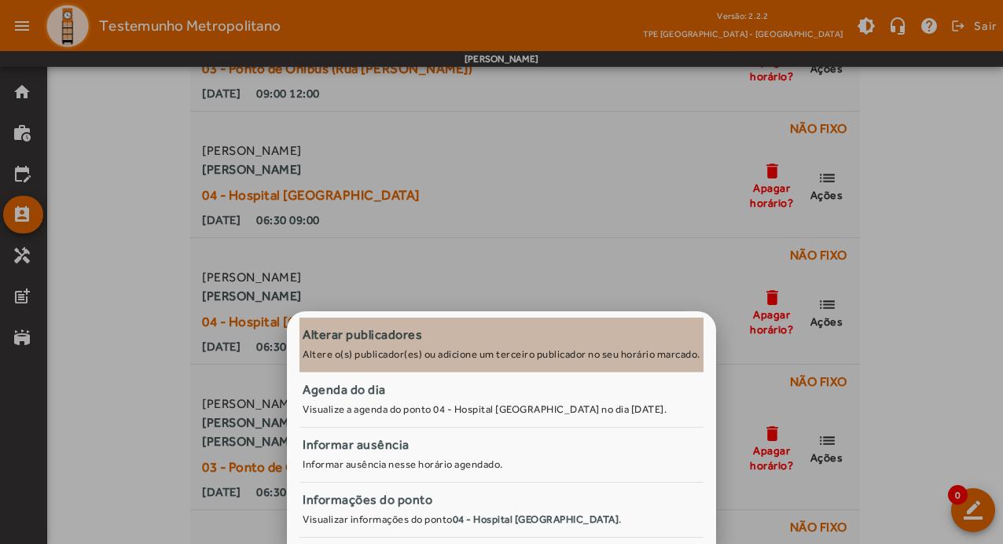
click at [477, 344] on div "Alterar publicadores" at bounding box center [502, 334] width 398 height 19
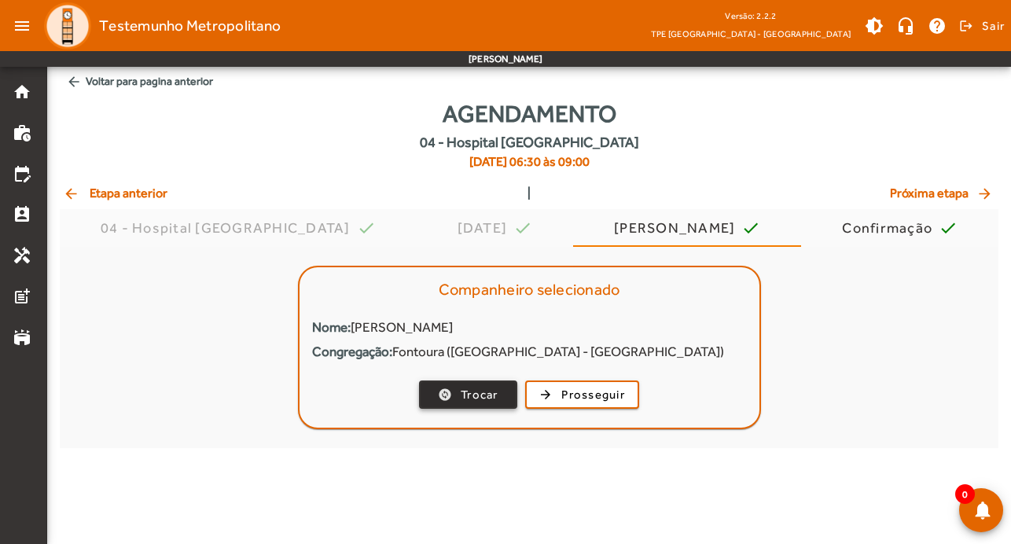
click at [479, 395] on span "Trocar" at bounding box center [480, 395] width 38 height 18
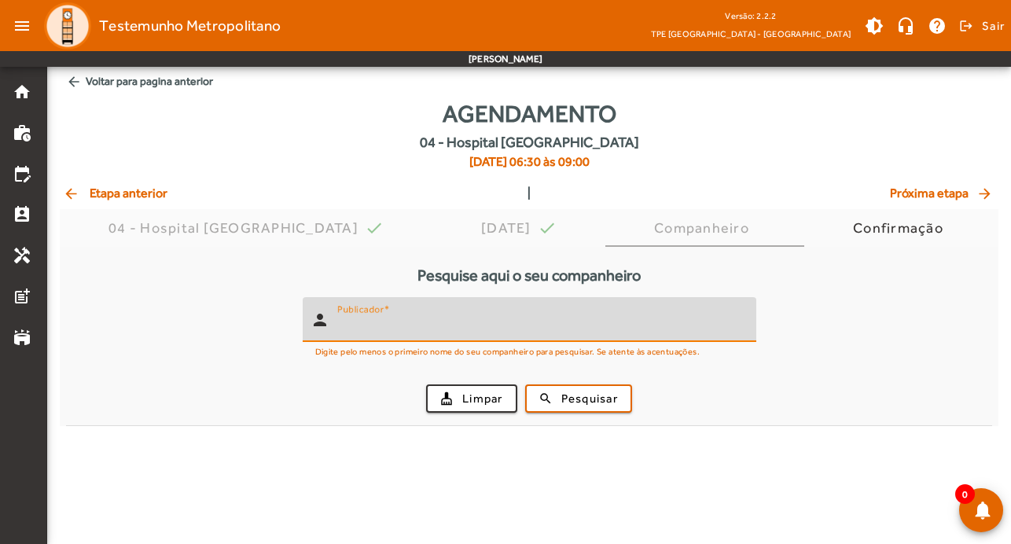
click at [467, 333] on input "Publicador" at bounding box center [540, 326] width 406 height 19
type input "*******"
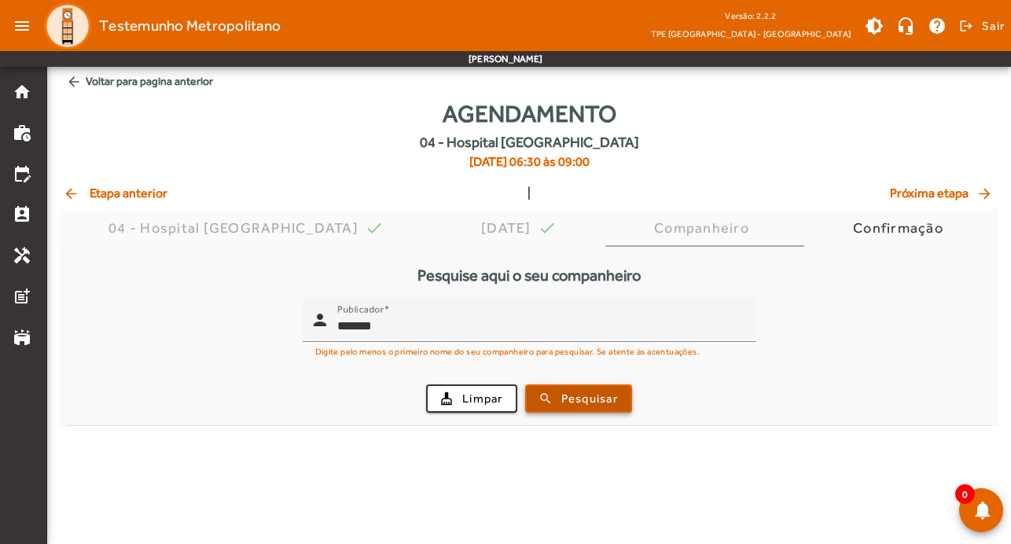
click at [596, 404] on span "Pesquisar" at bounding box center [589, 399] width 57 height 18
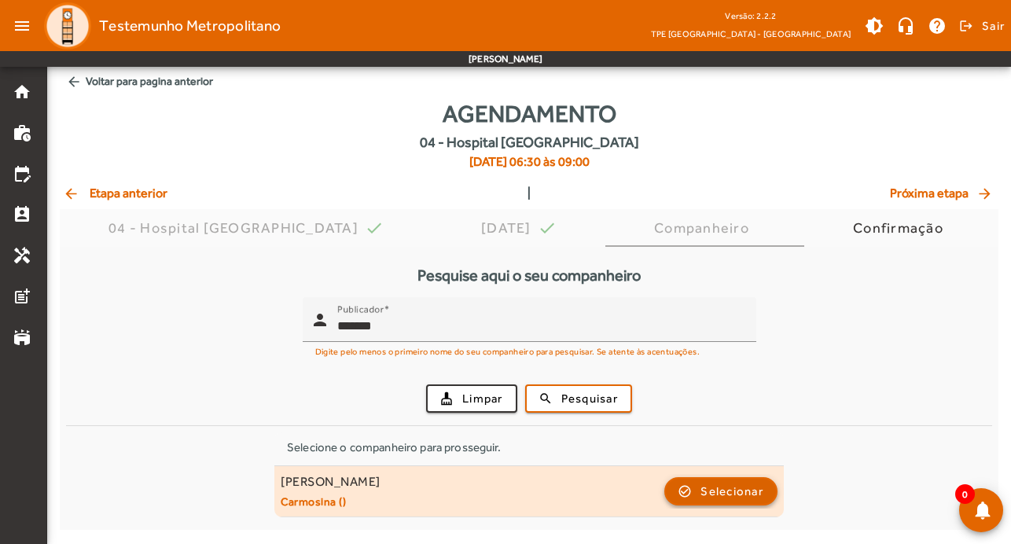
click at [738, 502] on span "button" at bounding box center [721, 491] width 110 height 38
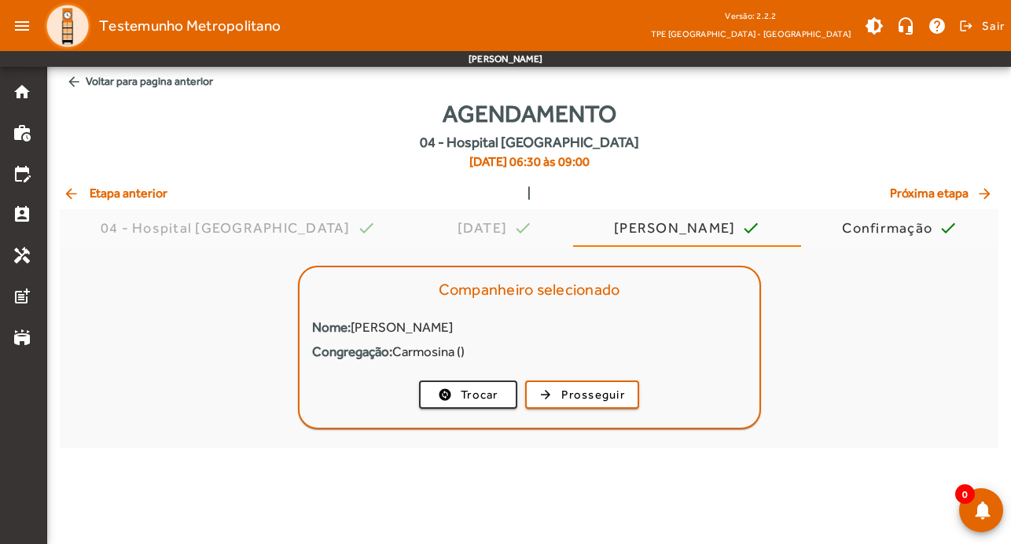
click at [606, 409] on mat-card-actions "change_circle Trocar arrow_forward Prosseguir" at bounding box center [530, 394] width 460 height 41
click at [610, 390] on span "Prosseguir" at bounding box center [593, 395] width 64 height 18
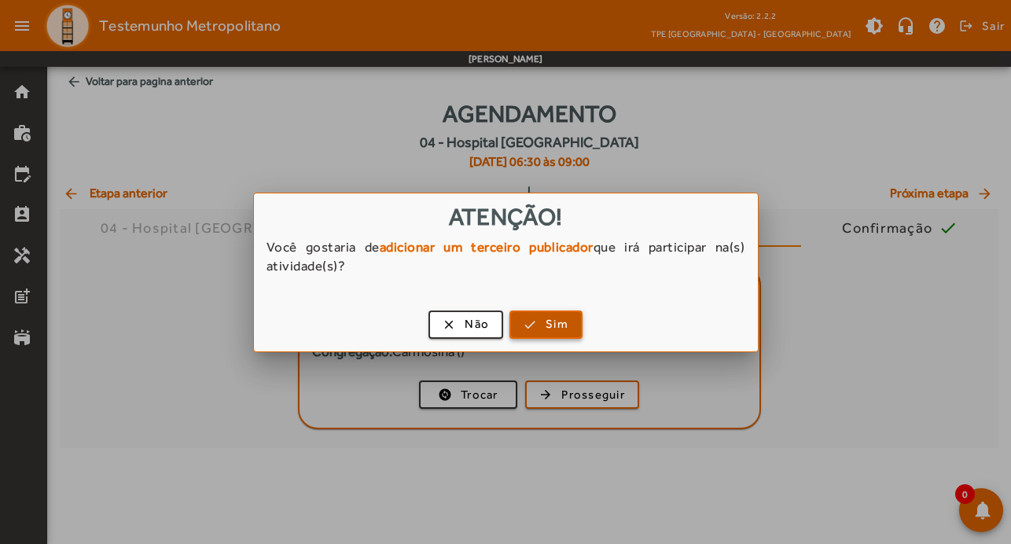
click at [571, 325] on span "button" at bounding box center [546, 325] width 70 height 38
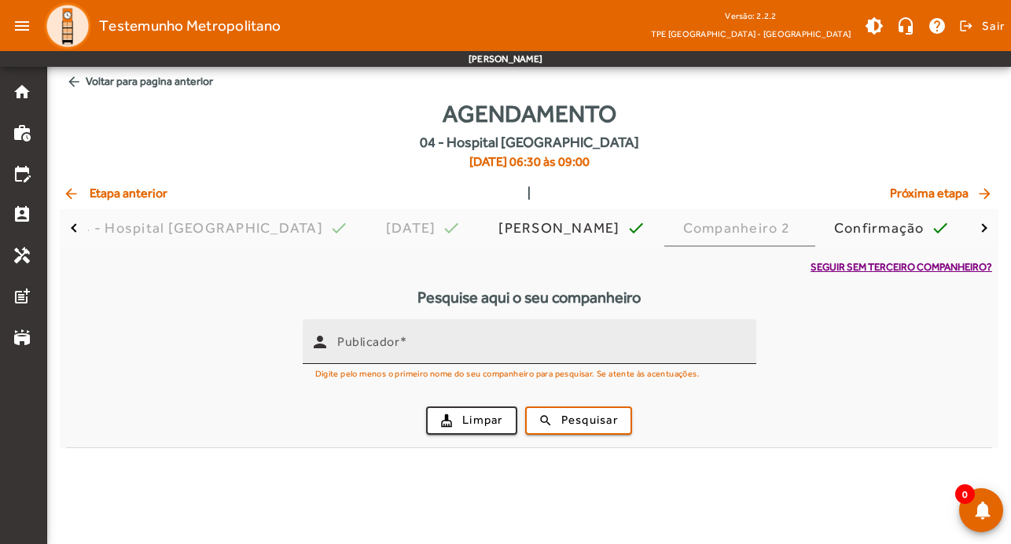
click at [563, 352] on input "Publicador" at bounding box center [540, 348] width 406 height 19
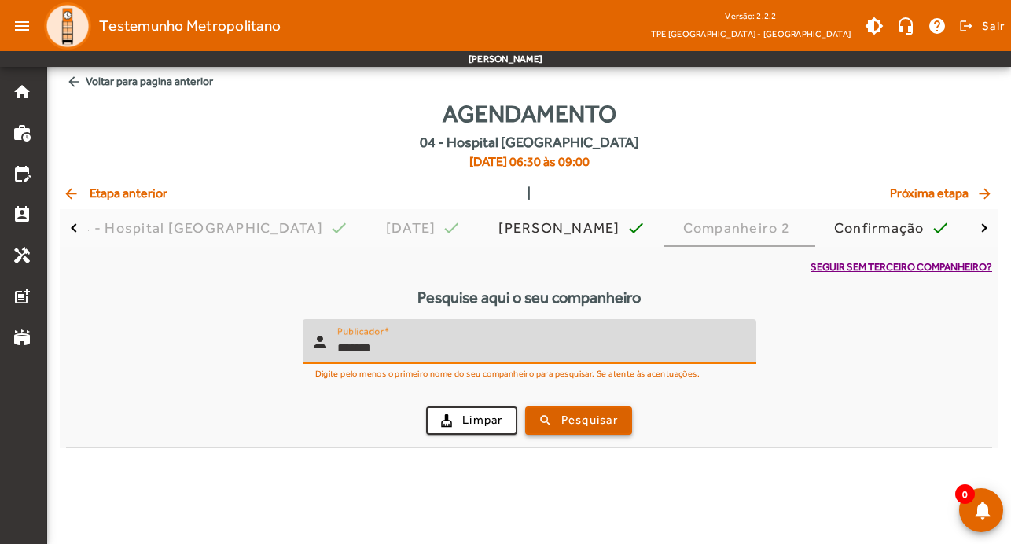
type input "*******"
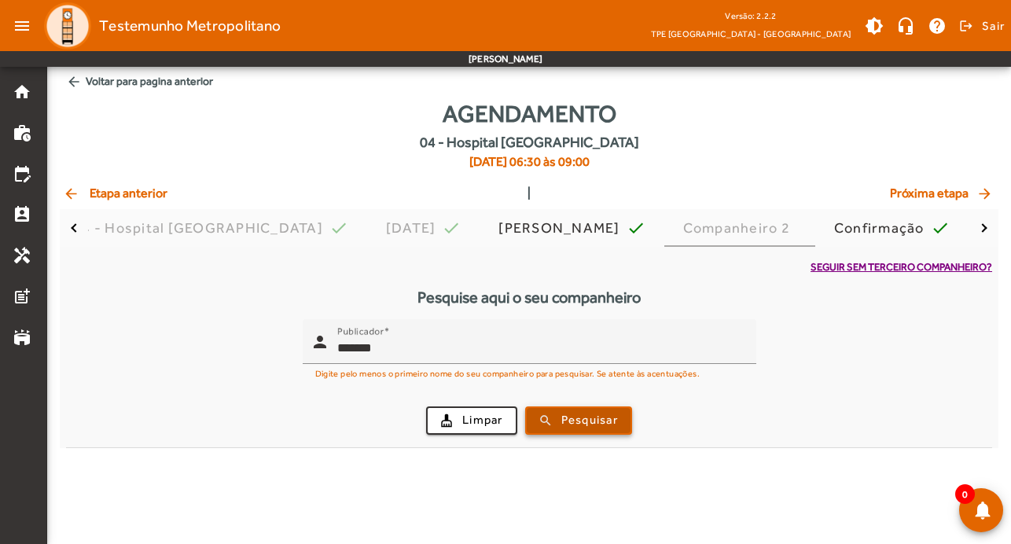
click at [589, 421] on span "Pesquisar" at bounding box center [589, 420] width 57 height 18
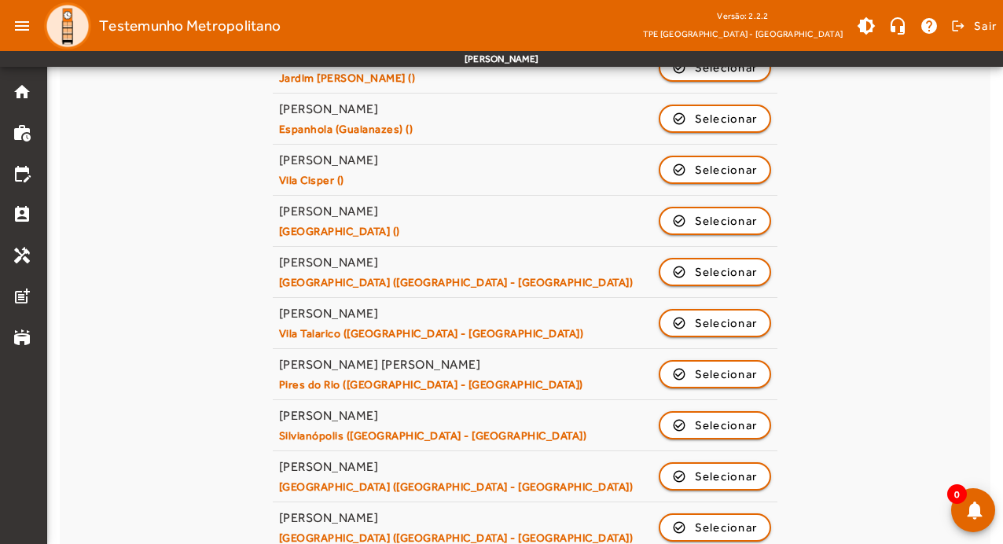
scroll to position [773, 0]
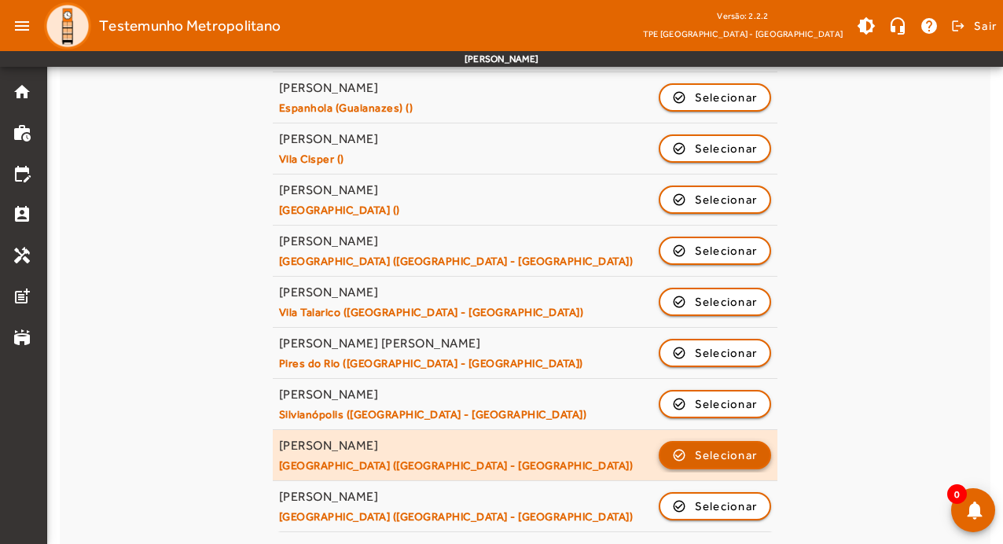
click at [709, 450] on span "Selecionar" at bounding box center [726, 455] width 63 height 19
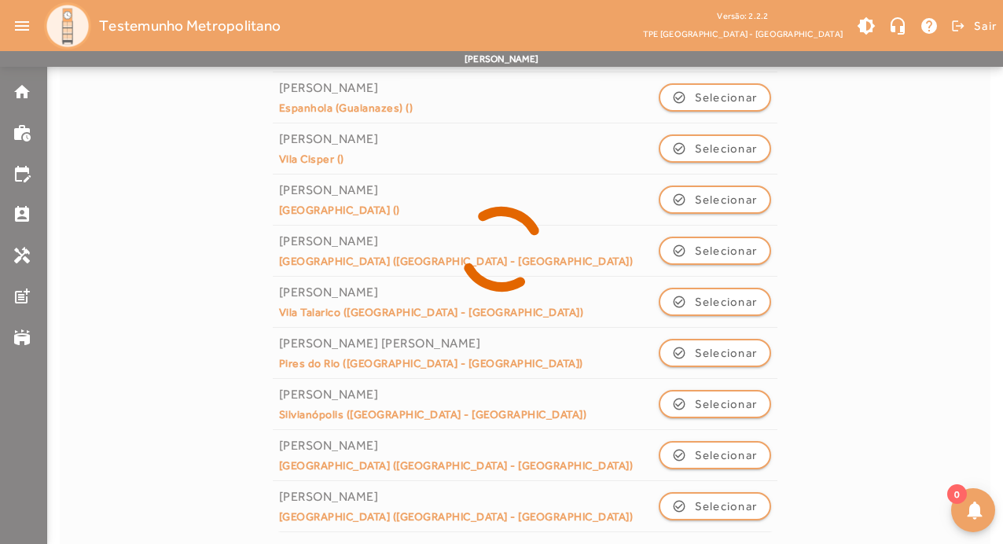
scroll to position [0, 0]
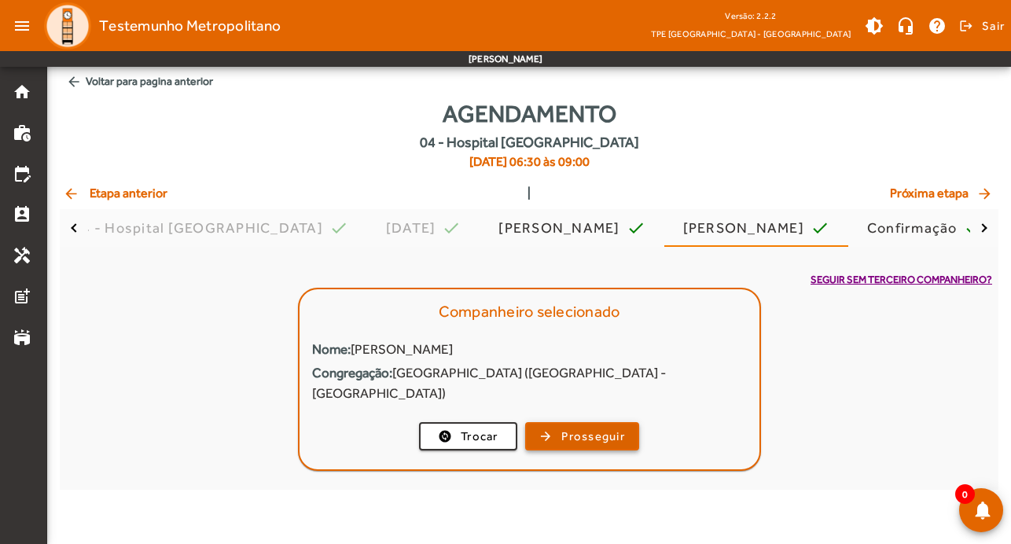
click at [612, 428] on span "Prosseguir" at bounding box center [593, 437] width 64 height 18
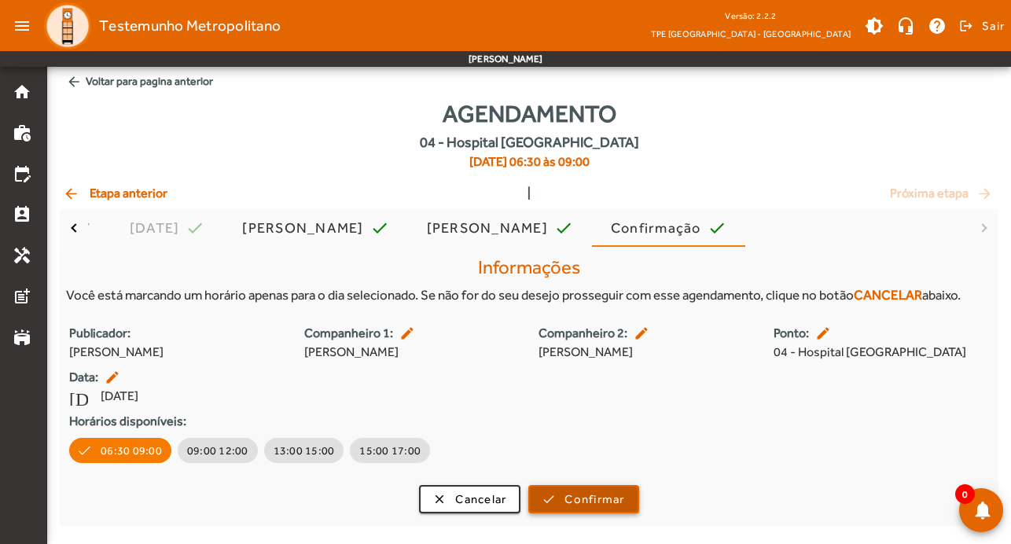
click at [586, 497] on span "Confirmar" at bounding box center [594, 500] width 60 height 18
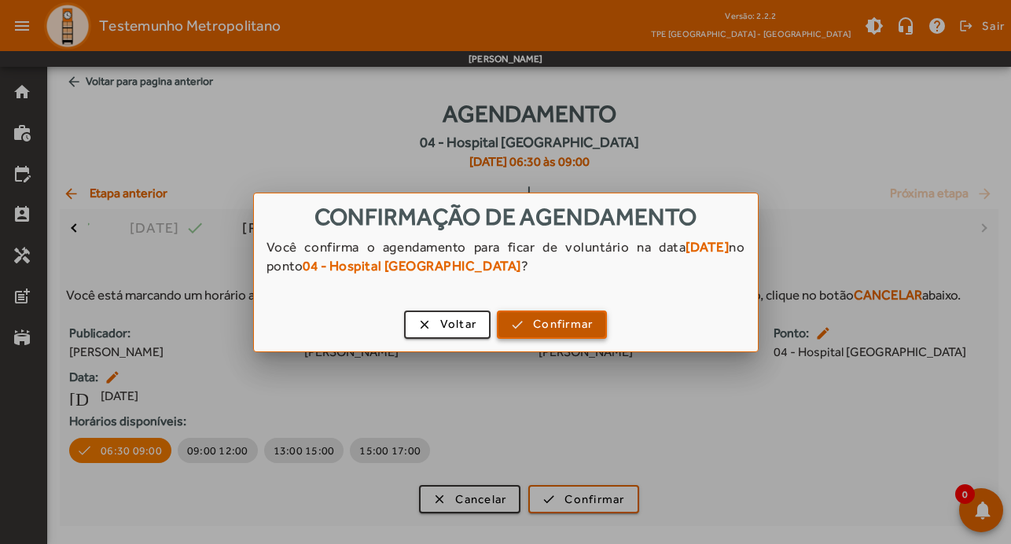
click at [589, 327] on span "Confirmar" at bounding box center [563, 324] width 60 height 18
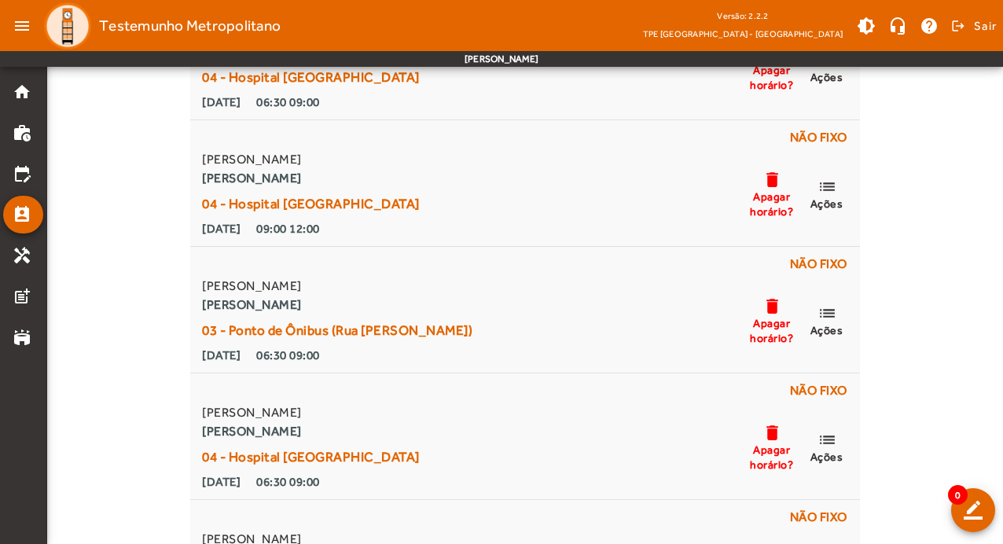
scroll to position [4245, 0]
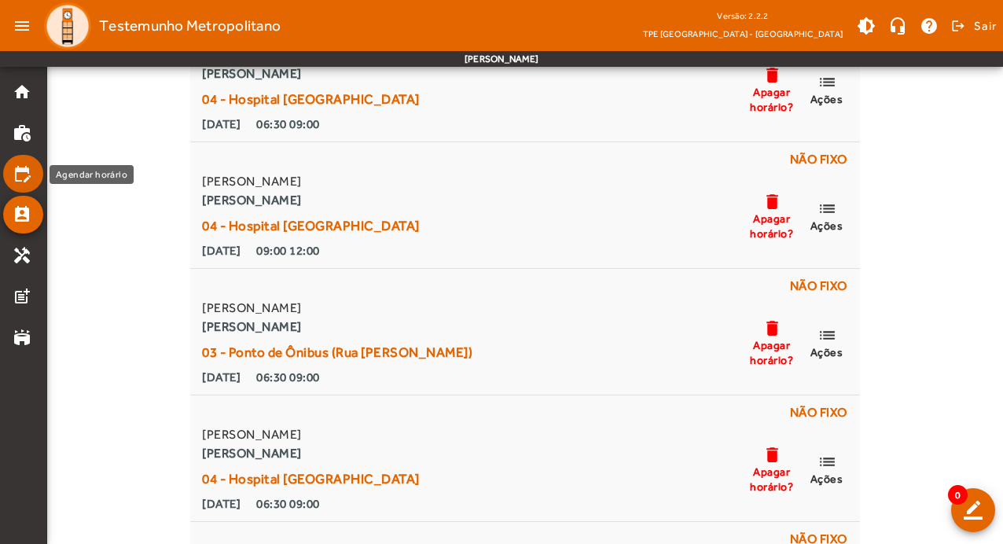
click at [20, 170] on mat-icon "edit_calendar" at bounding box center [22, 173] width 19 height 19
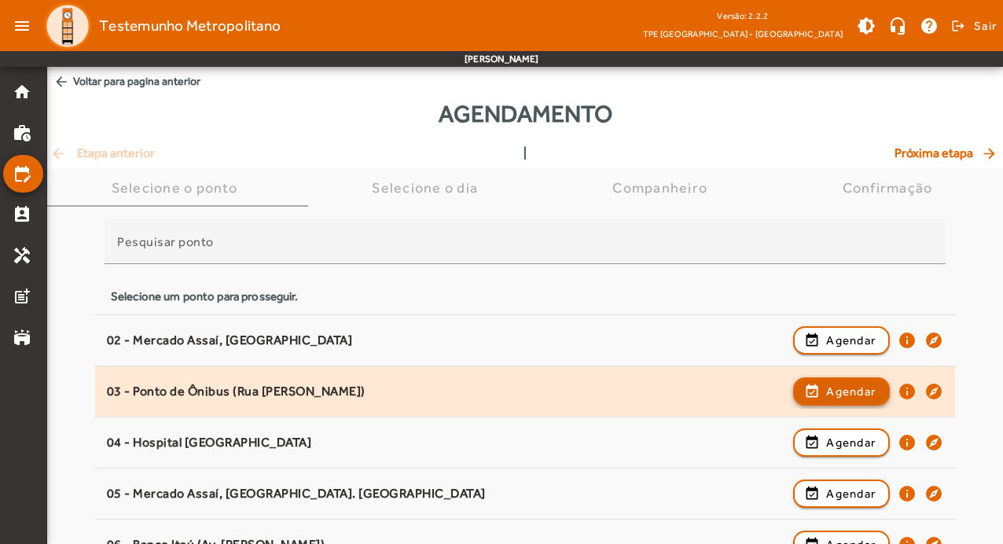
click at [844, 395] on span "Agendar" at bounding box center [851, 391] width 50 height 19
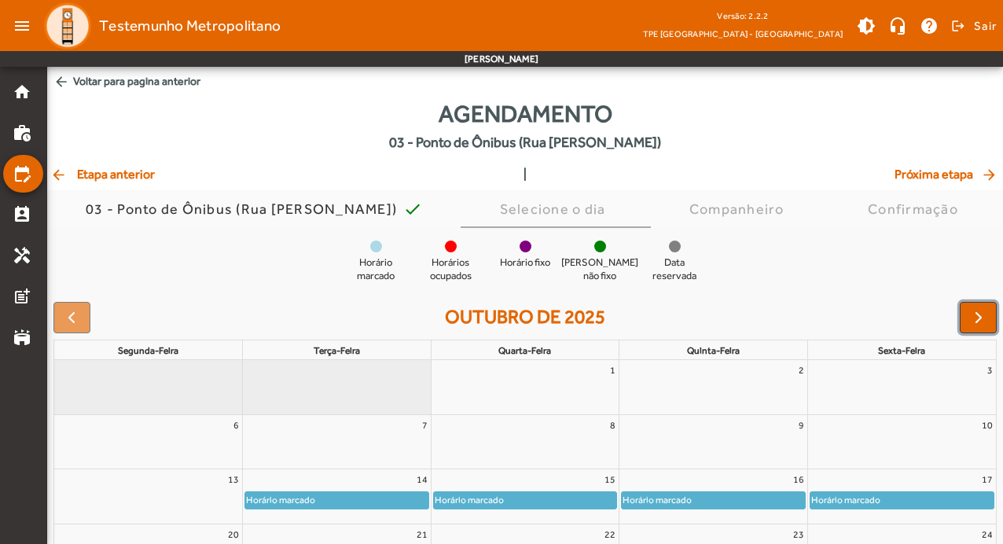
click at [983, 318] on span "button" at bounding box center [978, 317] width 19 height 19
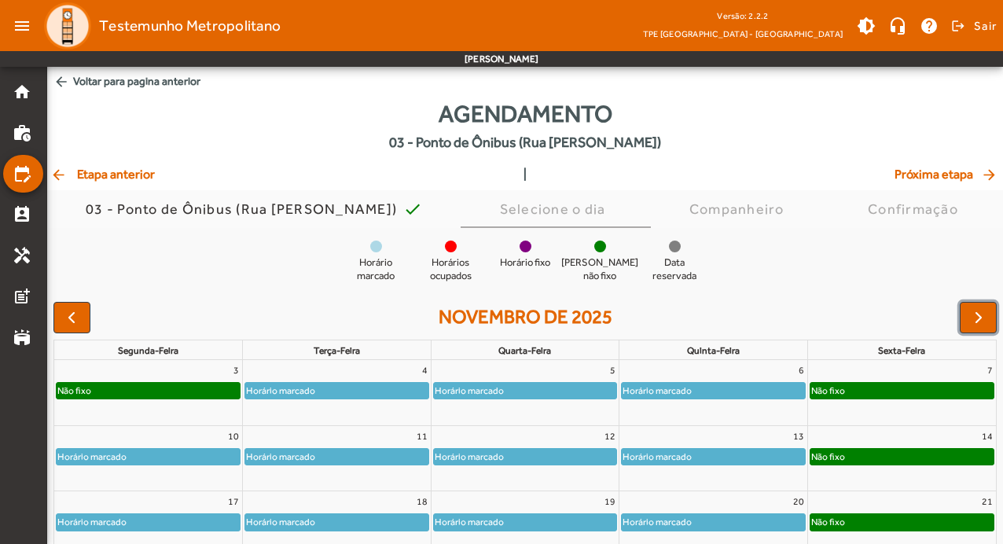
click at [983, 318] on span "button" at bounding box center [978, 317] width 19 height 19
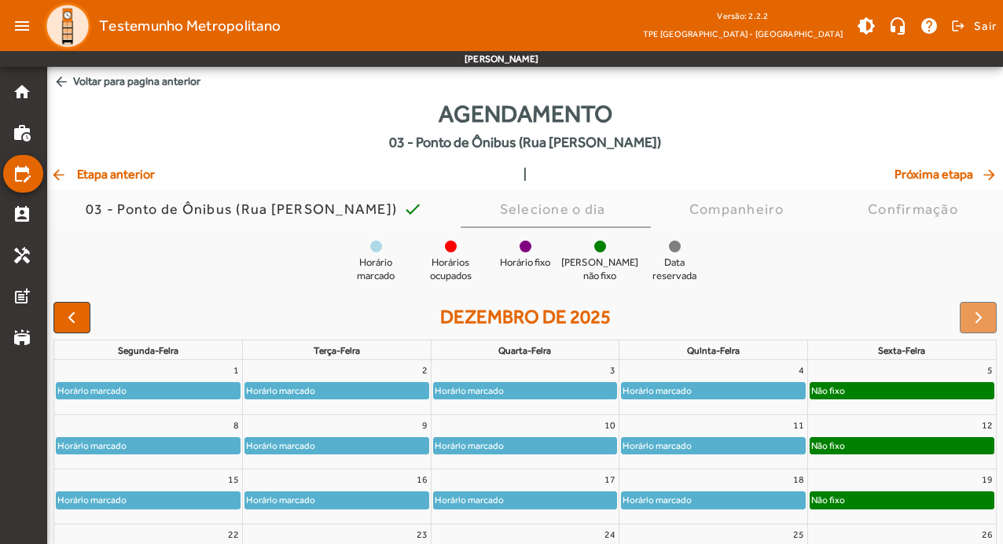
scroll to position [153, 0]
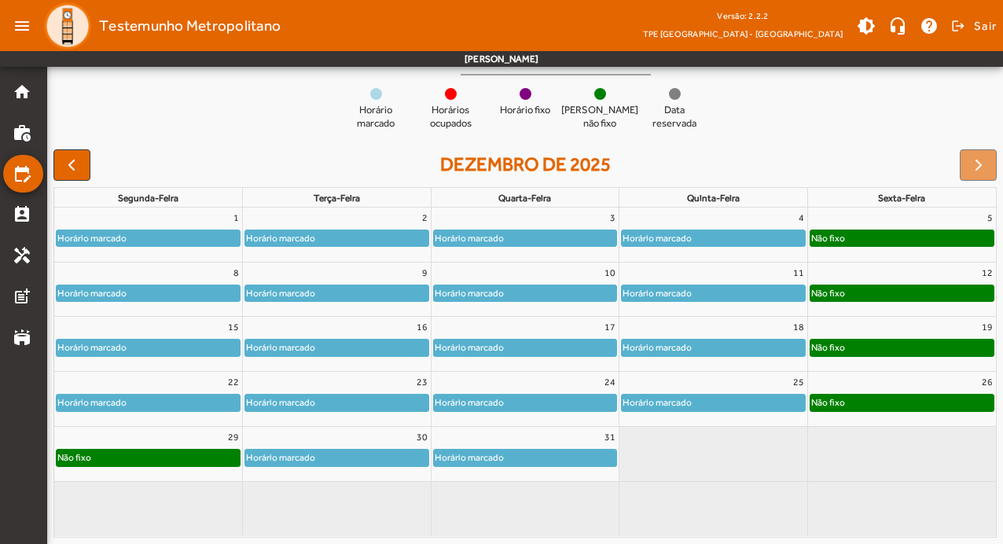
click at [525, 397] on div "Horário marcado" at bounding box center [525, 403] width 183 height 16
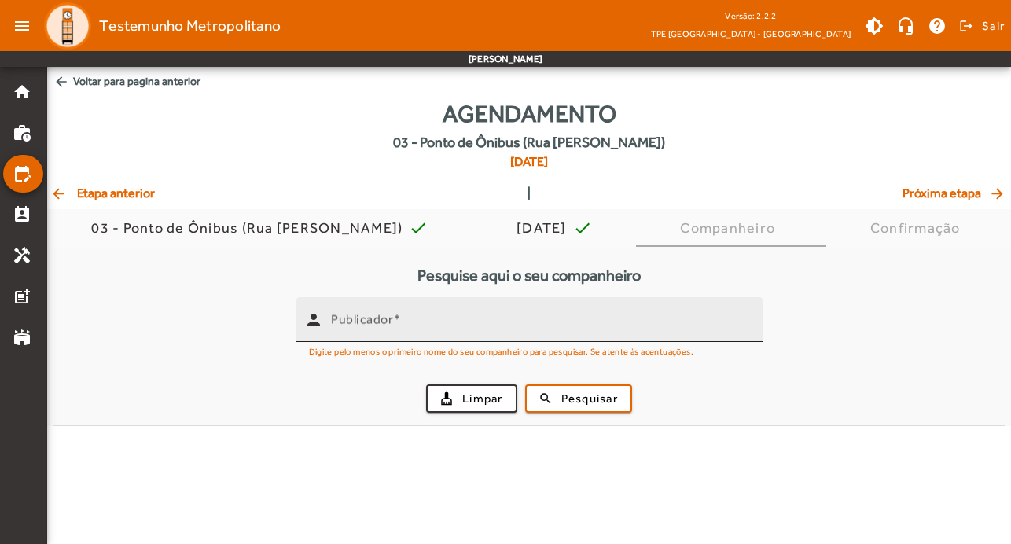
click at [445, 326] on input "Publicador" at bounding box center [540, 326] width 419 height 19
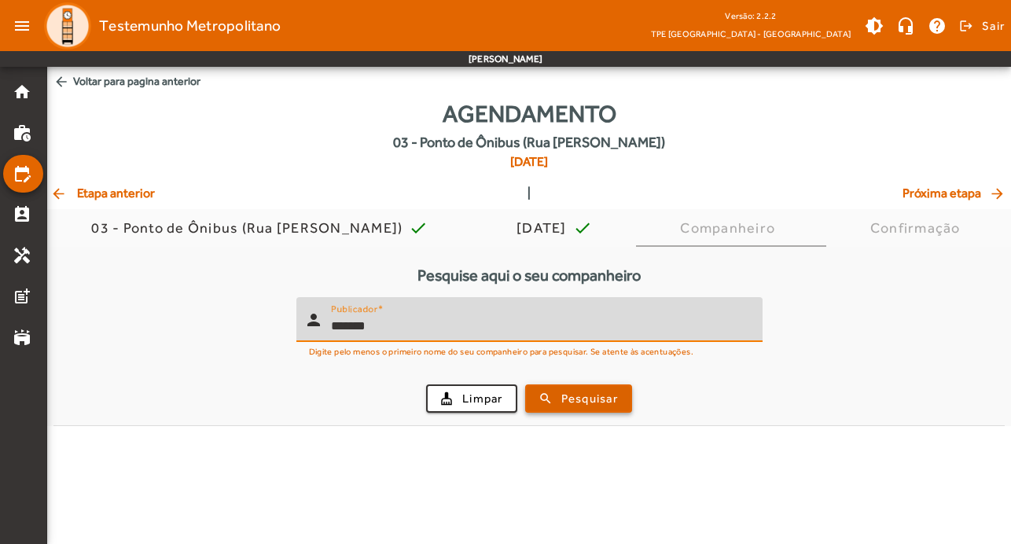
type input "*******"
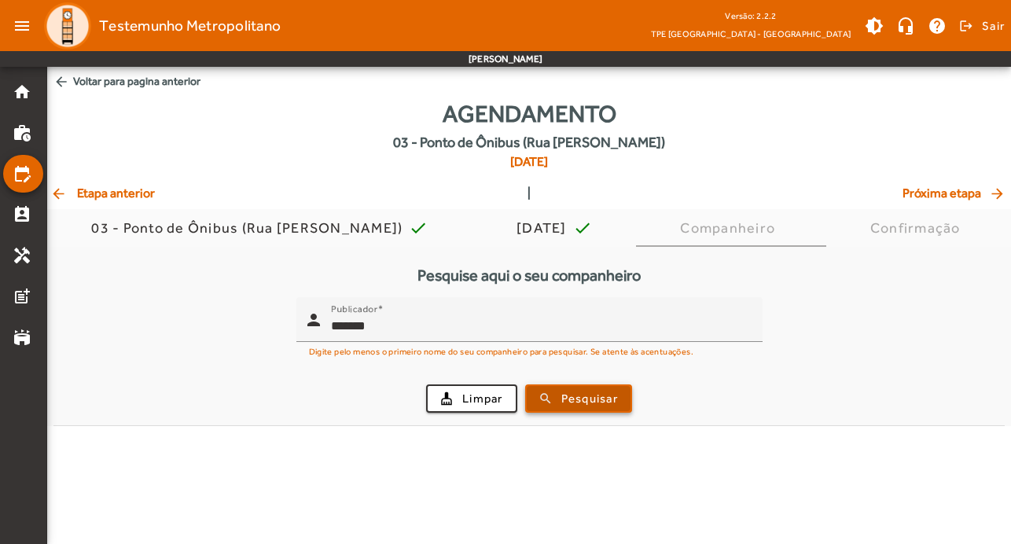
click at [583, 398] on span "Pesquisar" at bounding box center [589, 399] width 57 height 18
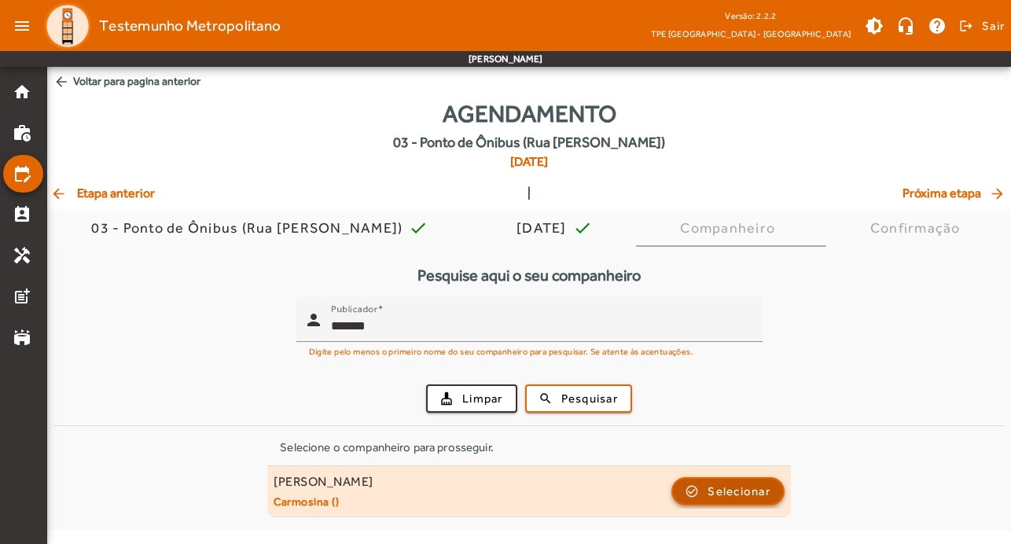
click at [732, 487] on span "Selecionar" at bounding box center [739, 491] width 63 height 19
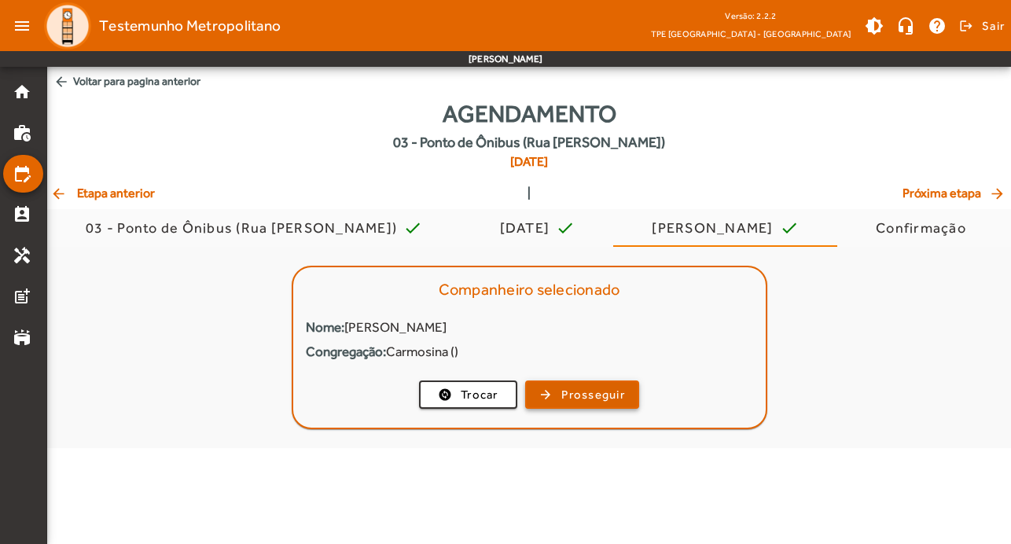
click at [608, 388] on span "Prosseguir" at bounding box center [593, 395] width 64 height 18
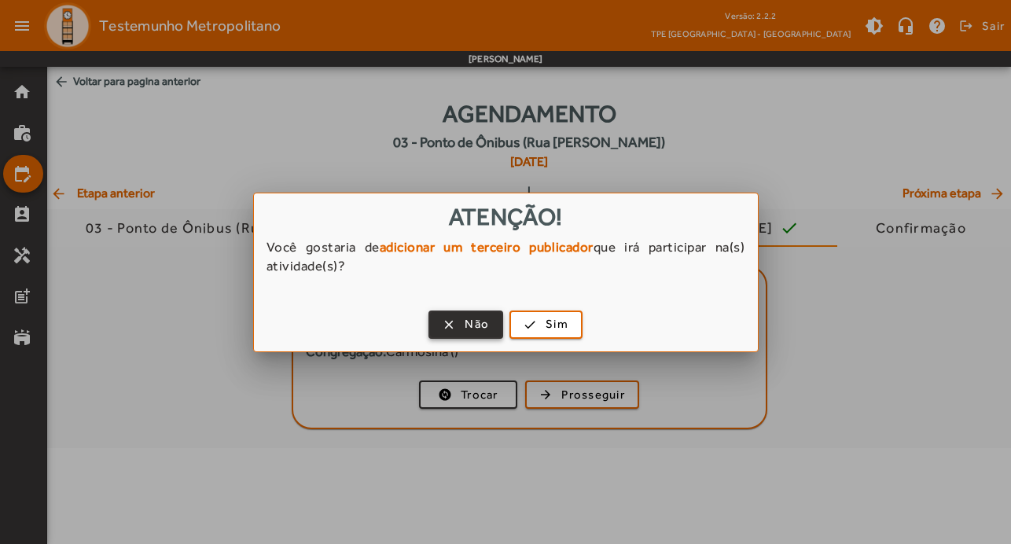
click at [472, 329] on span "Não" at bounding box center [477, 324] width 24 height 18
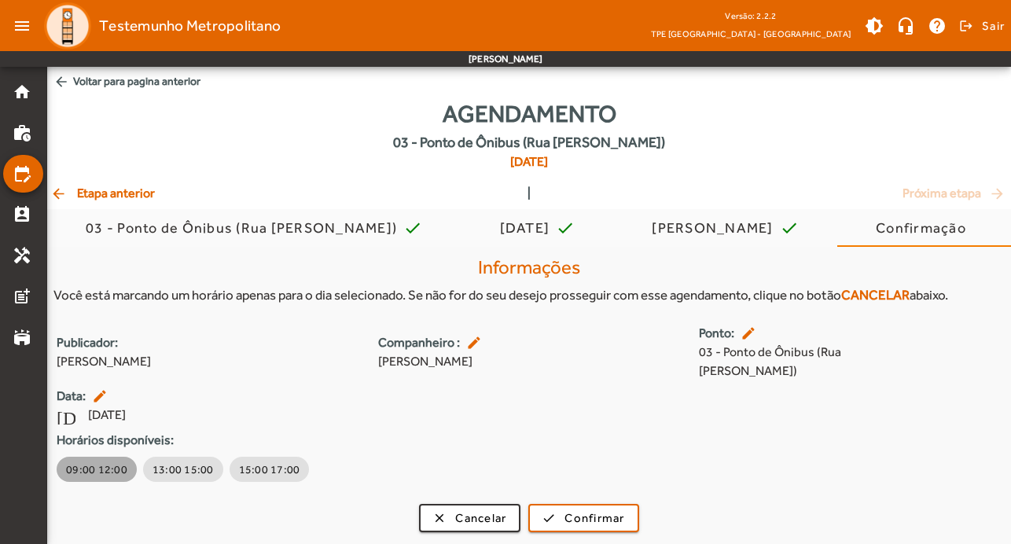
click at [98, 461] on span "09:00 12:00" at bounding box center [96, 469] width 61 height 16
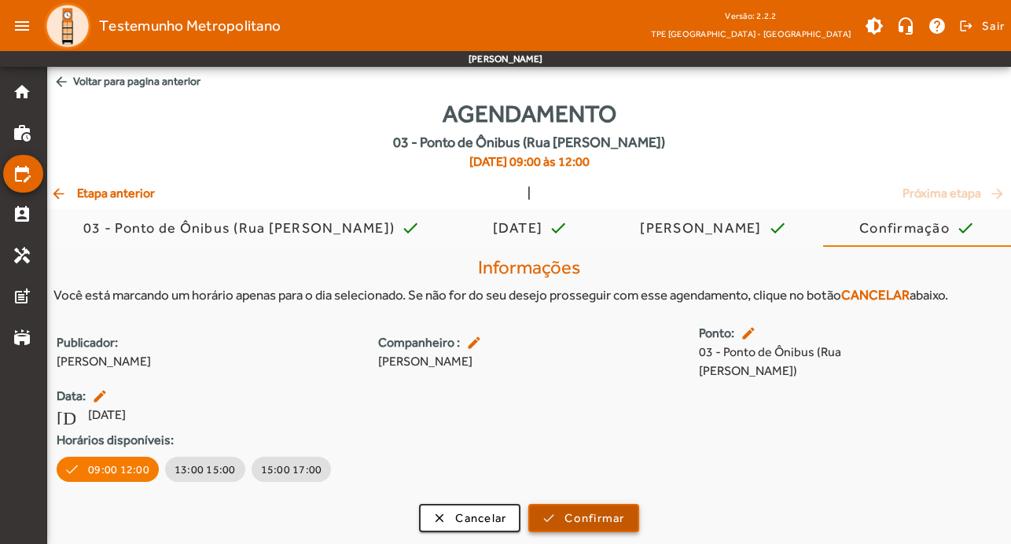
click at [602, 509] on span "Confirmar" at bounding box center [594, 518] width 60 height 18
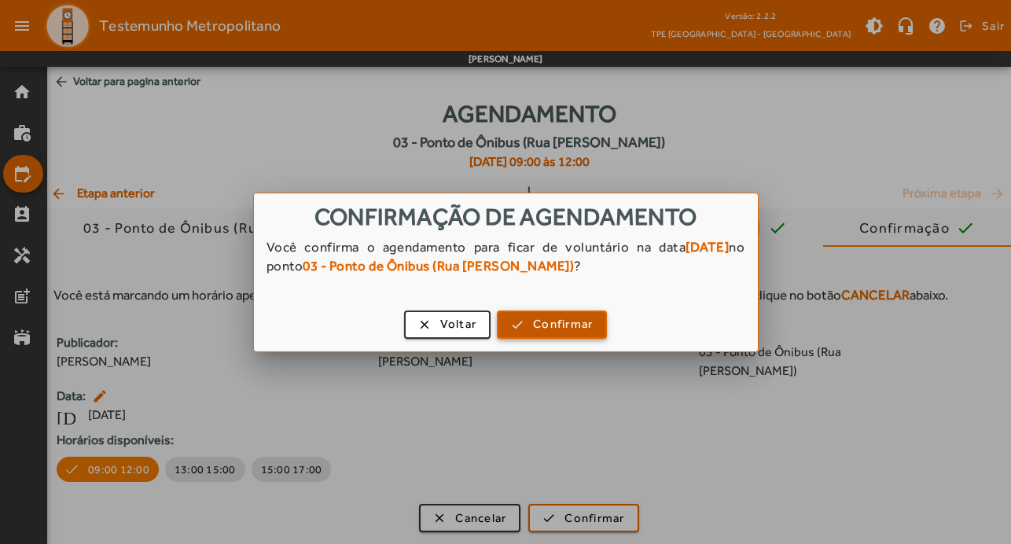
click at [568, 325] on span "Confirmar" at bounding box center [563, 324] width 60 height 18
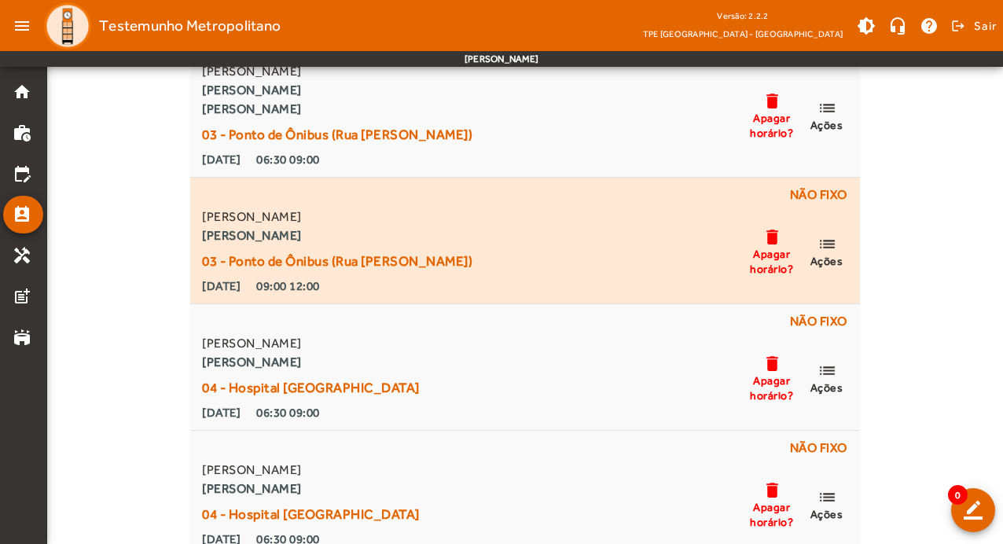
scroll to position [8588, 0]
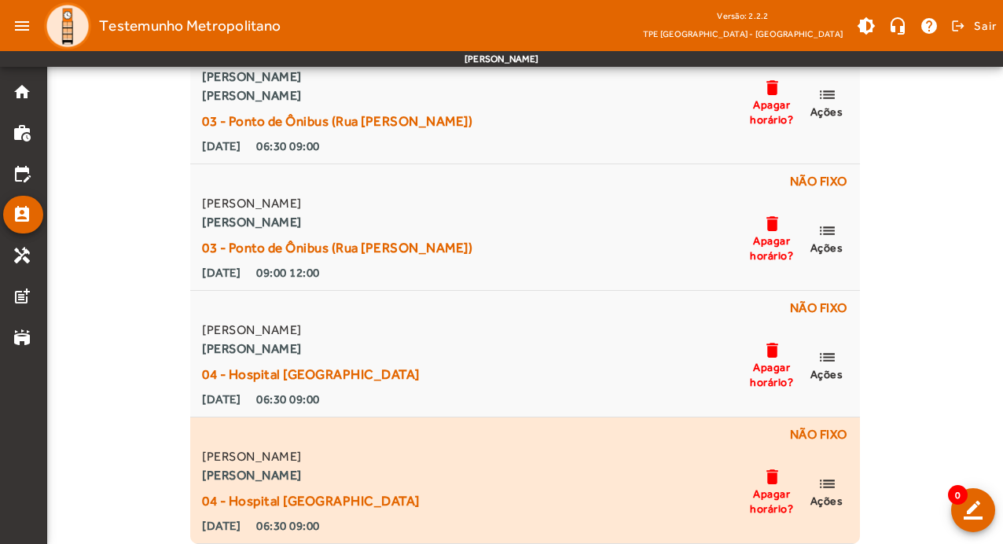
click at [825, 486] on mat-icon "list" at bounding box center [827, 484] width 19 height 20
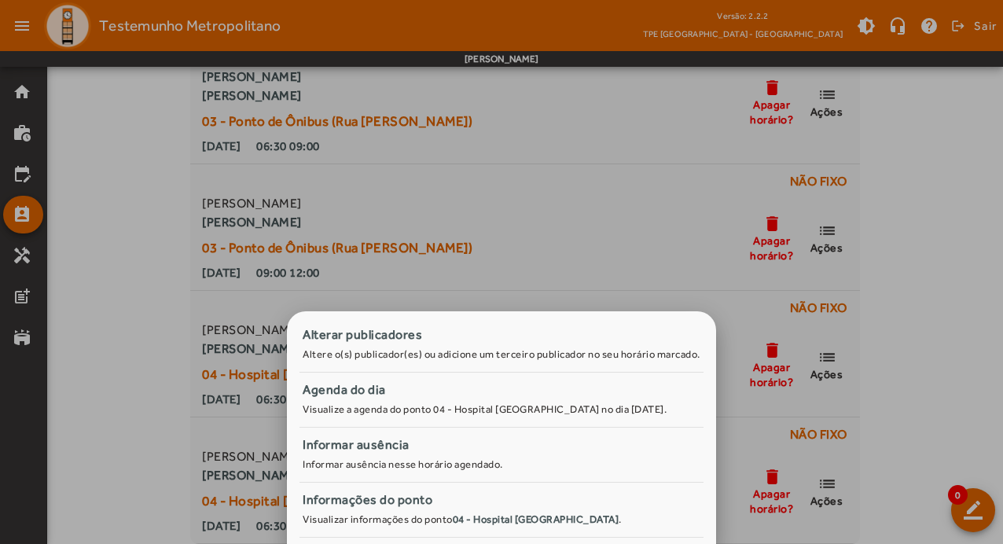
scroll to position [0, 0]
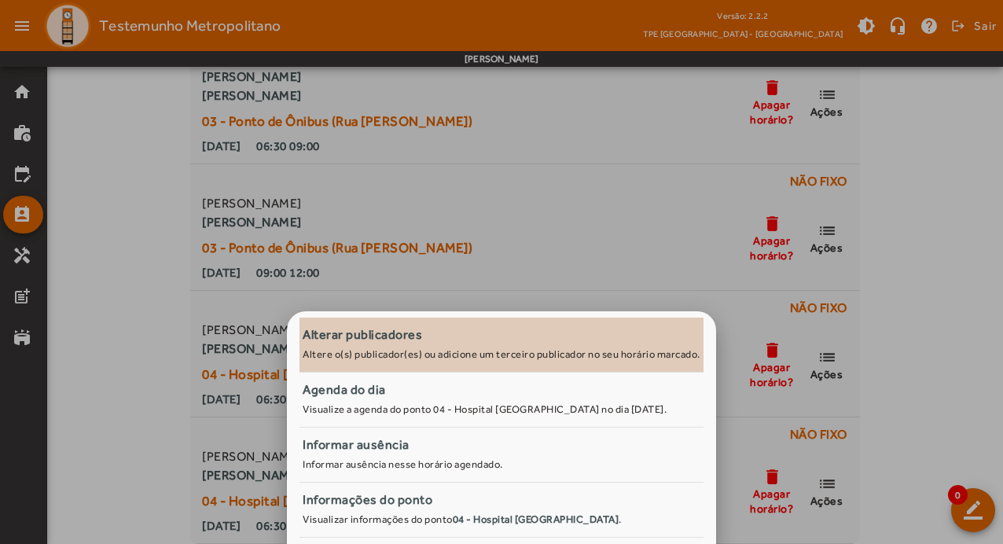
click at [402, 334] on div "Alterar publicadores" at bounding box center [502, 334] width 398 height 19
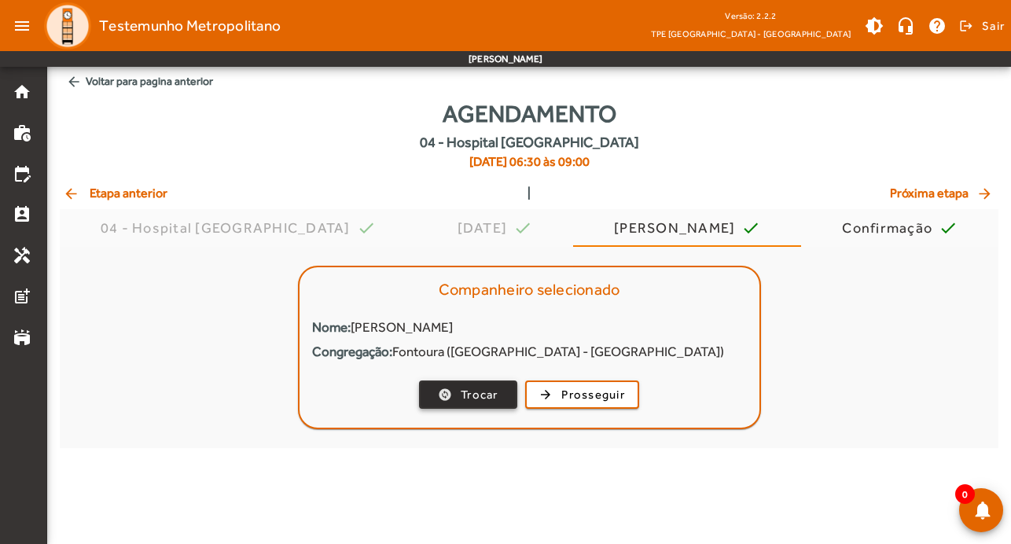
click at [487, 395] on span "Trocar" at bounding box center [480, 395] width 38 height 18
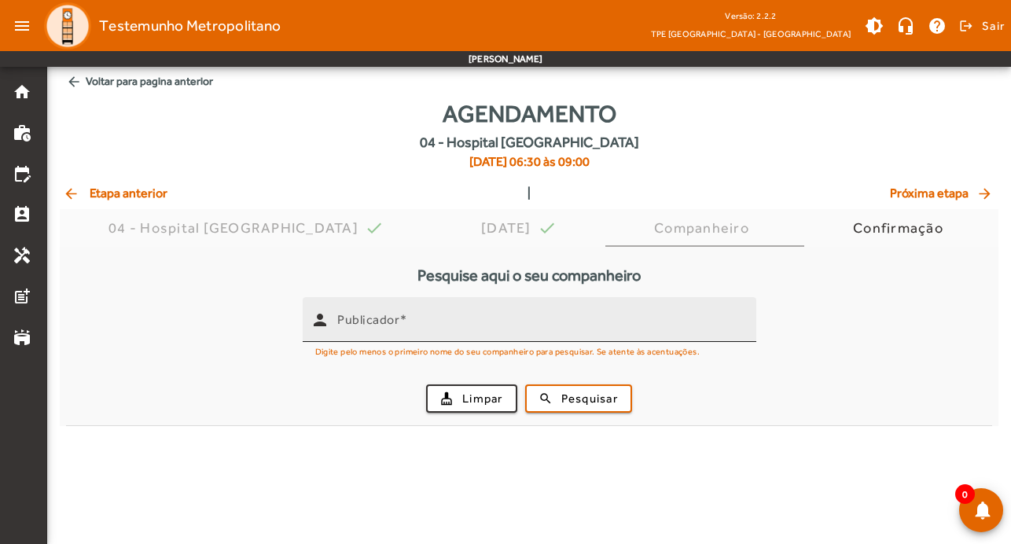
click at [465, 329] on input "Publicador" at bounding box center [540, 326] width 406 height 19
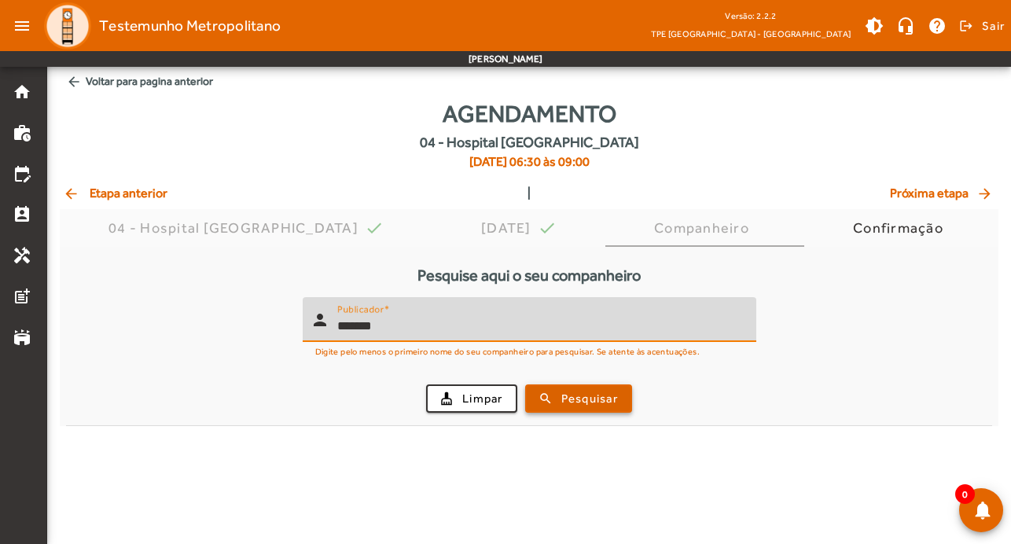
type input "*******"
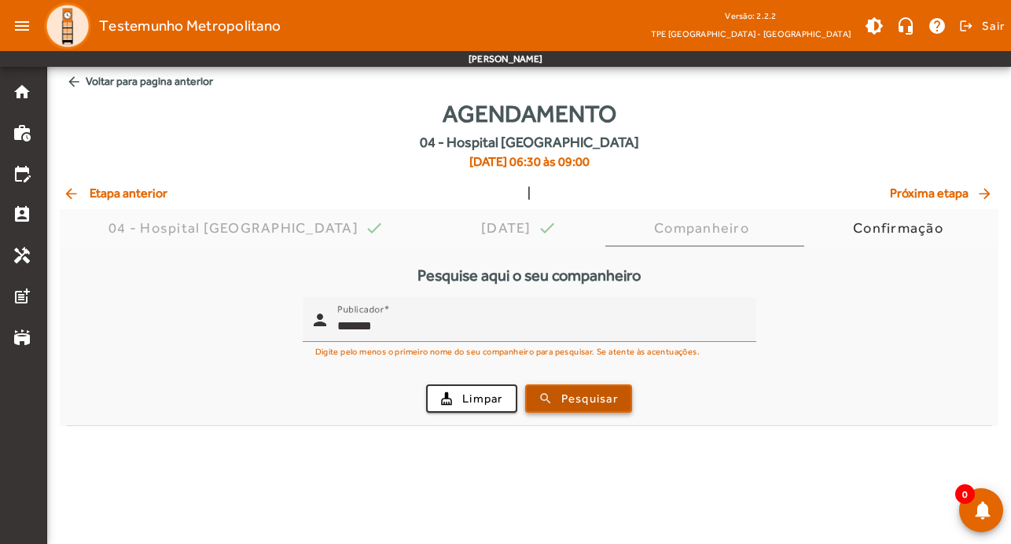
click at [594, 394] on span "Pesquisar" at bounding box center [589, 399] width 57 height 18
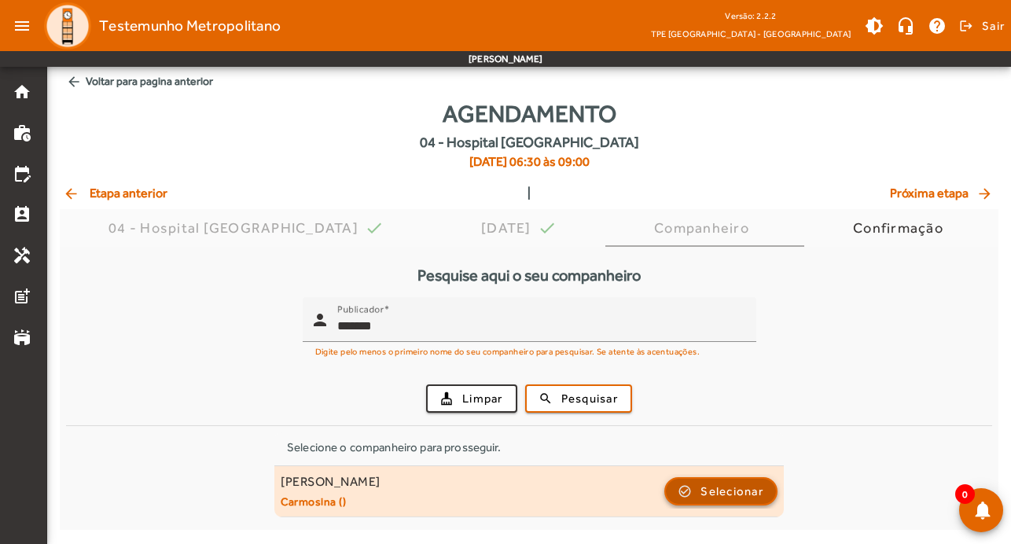
click at [741, 494] on span "Selecionar" at bounding box center [731, 491] width 63 height 19
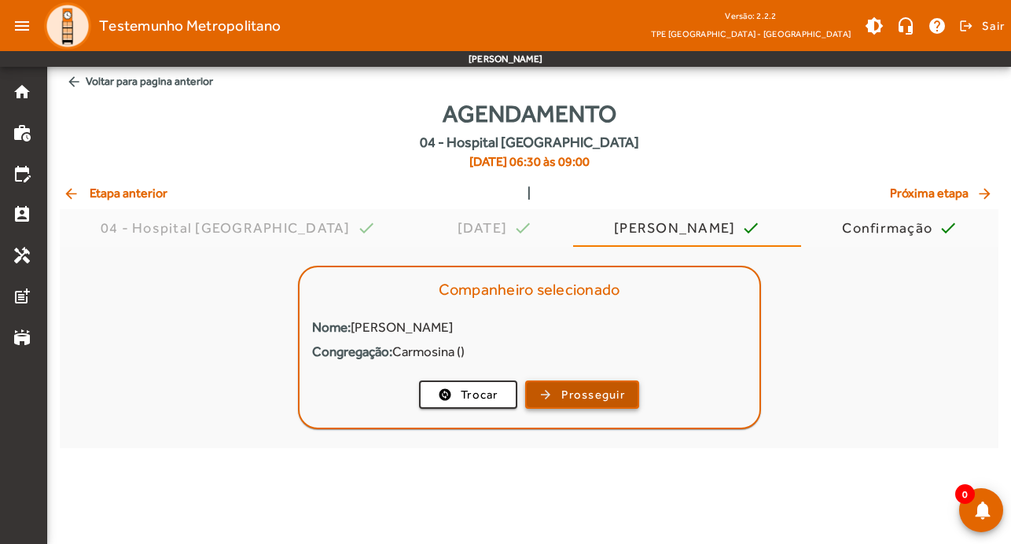
click at [590, 393] on span "Prosseguir" at bounding box center [593, 395] width 64 height 18
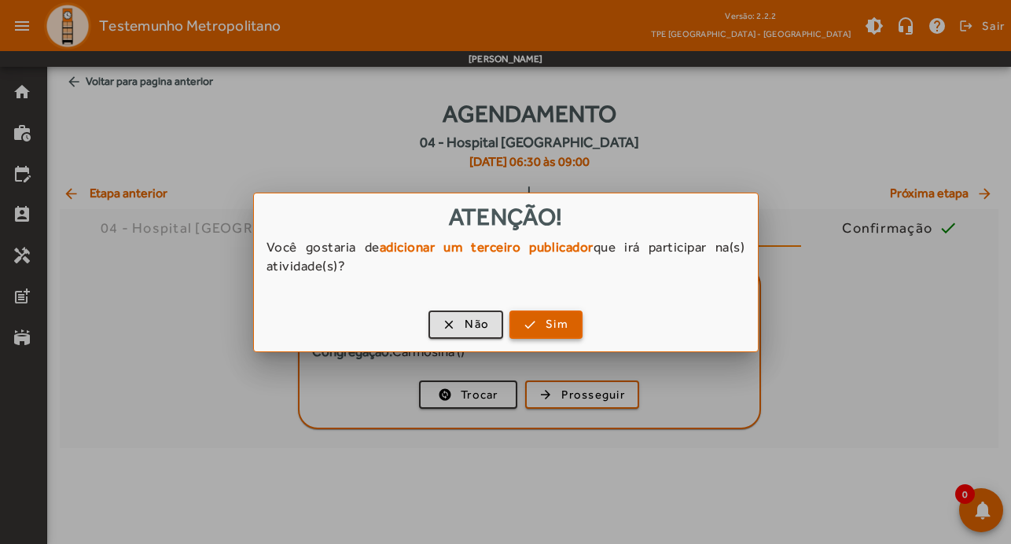
click at [566, 312] on span "button" at bounding box center [546, 325] width 70 height 38
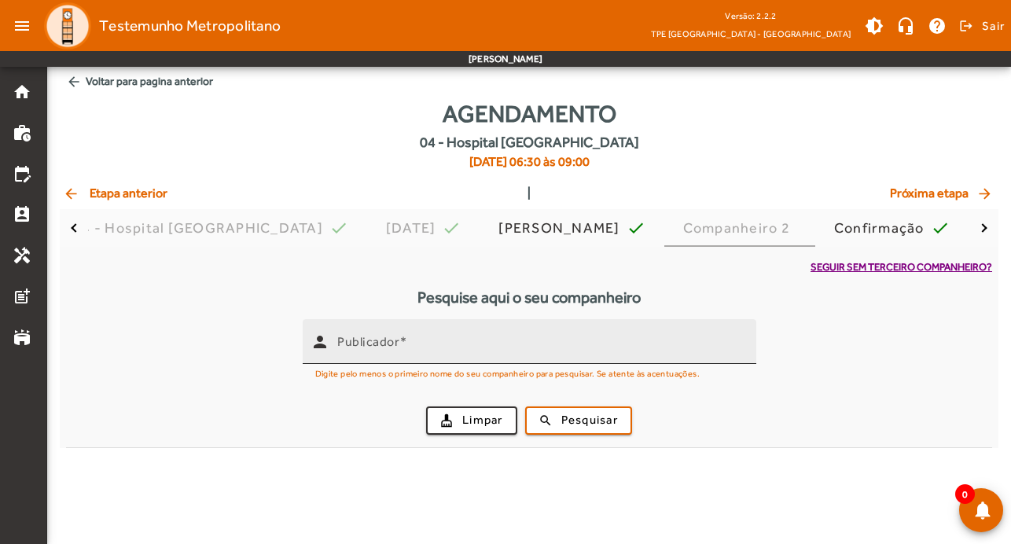
click at [540, 355] on input "Publicador" at bounding box center [540, 348] width 406 height 19
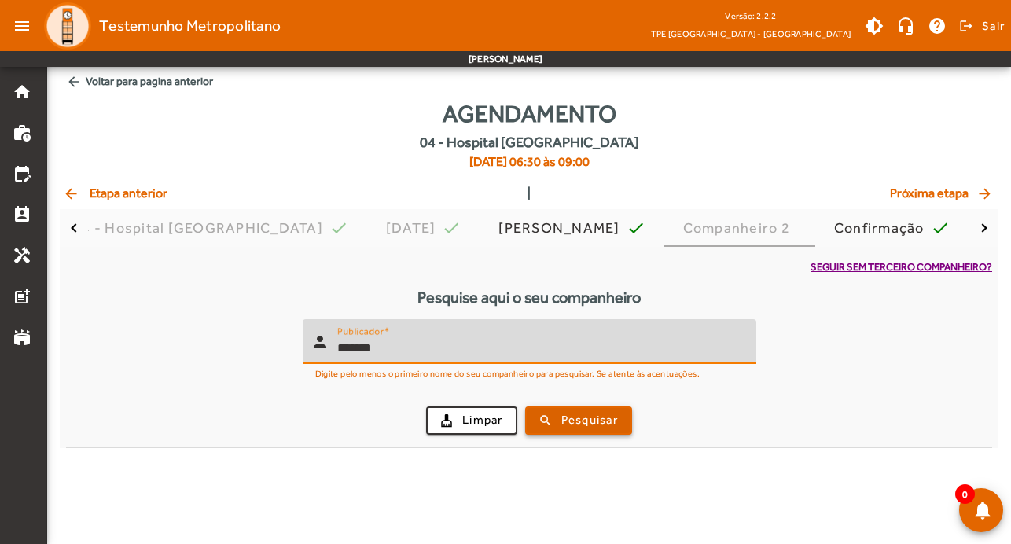
type input "*******"
click at [572, 427] on span "Pesquisar" at bounding box center [589, 420] width 57 height 18
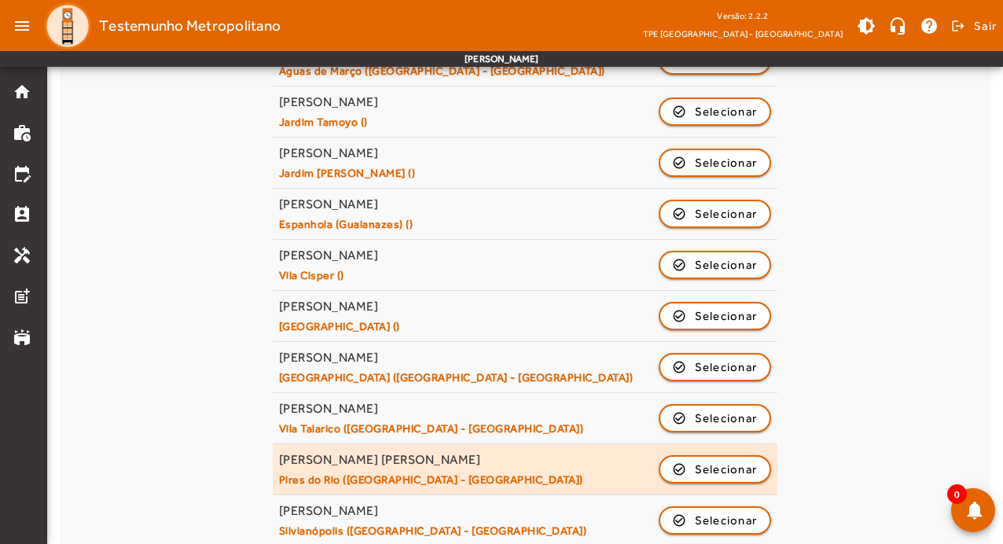
scroll to position [773, 0]
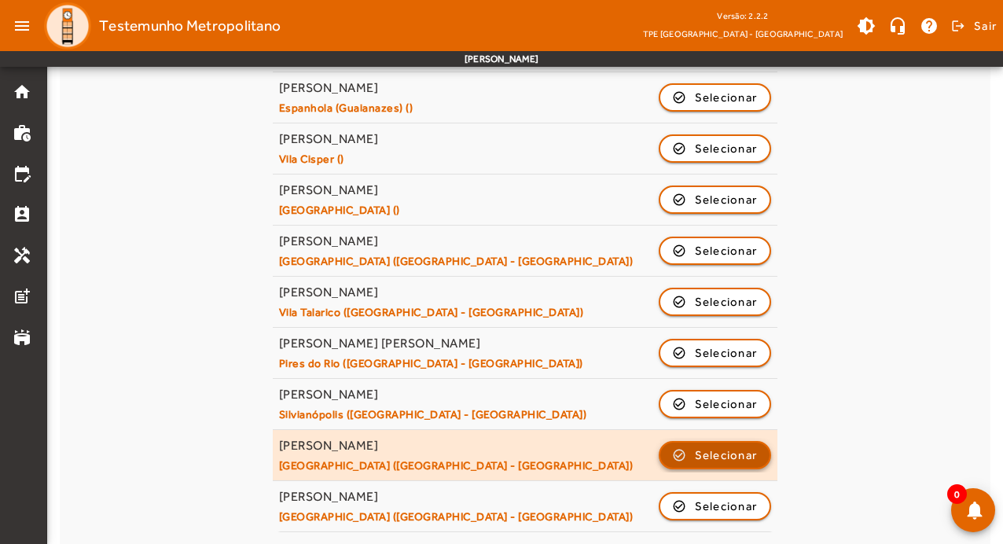
click at [719, 465] on span "button" at bounding box center [715, 455] width 110 height 38
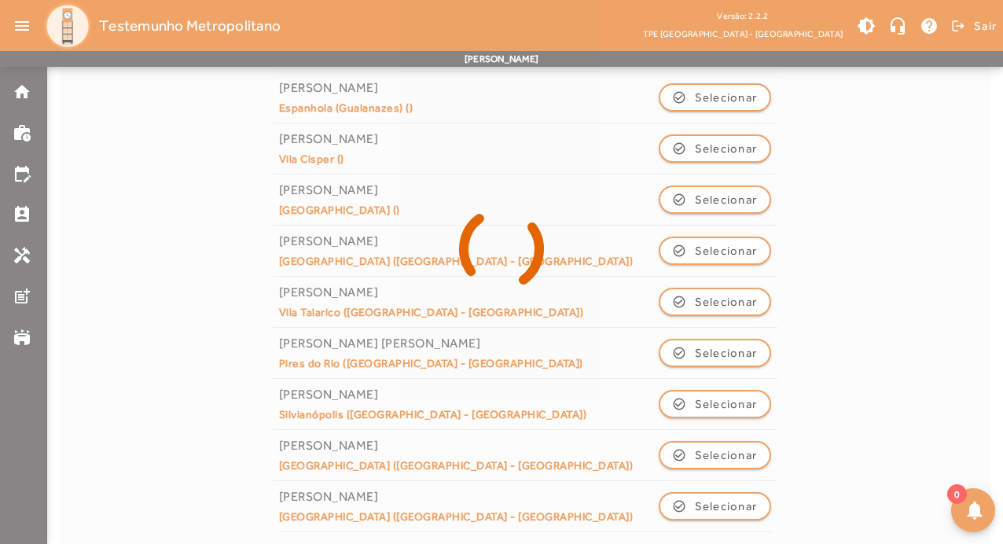
scroll to position [0, 0]
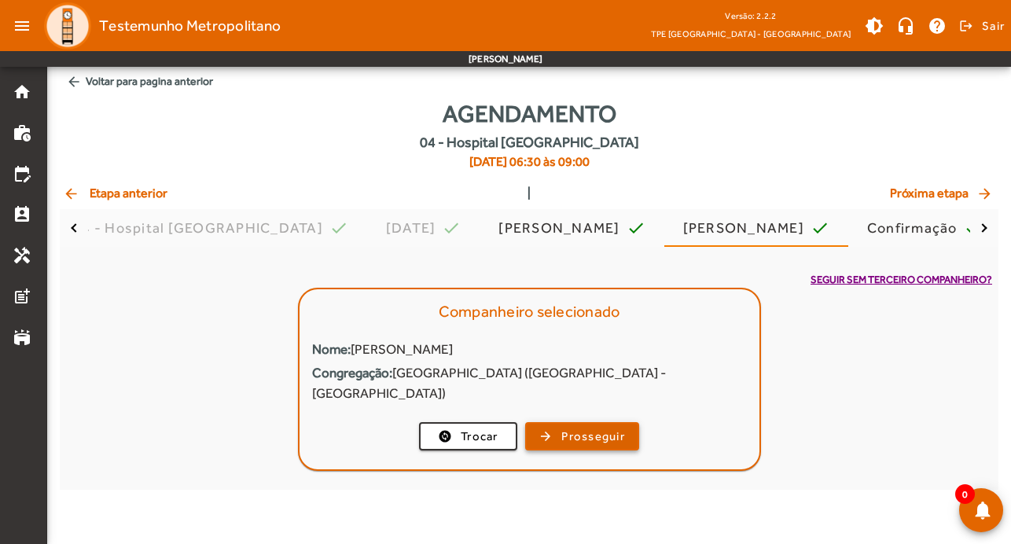
click at [598, 428] on span "Prosseguir" at bounding box center [593, 437] width 64 height 18
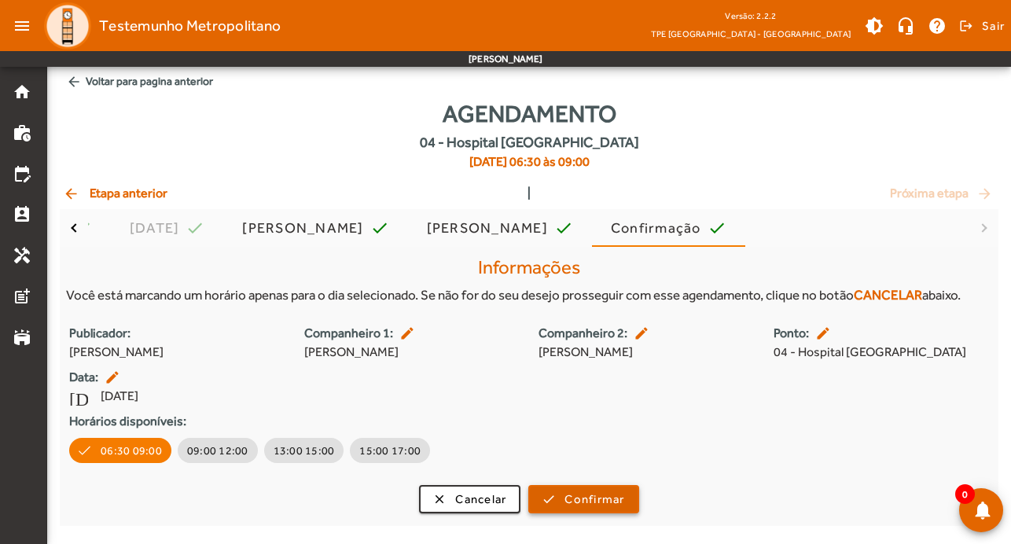
click at [588, 493] on span "Confirmar" at bounding box center [594, 500] width 60 height 18
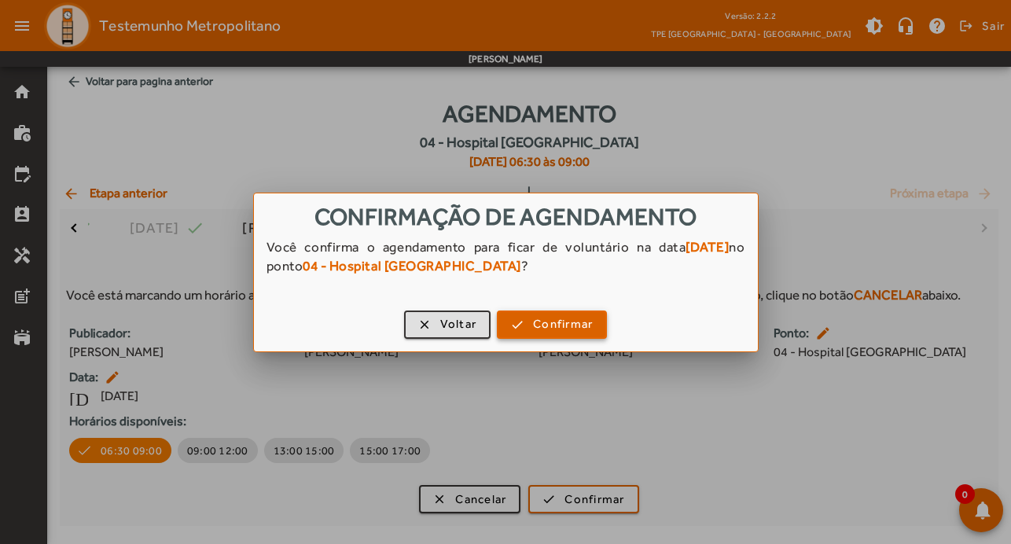
click at [577, 329] on span "Confirmar" at bounding box center [563, 324] width 60 height 18
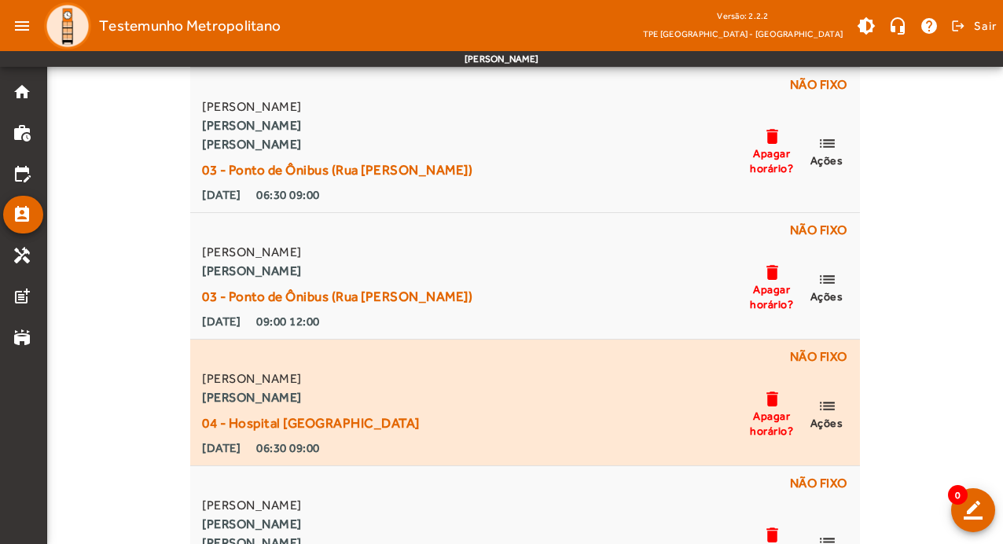
scroll to position [8607, 0]
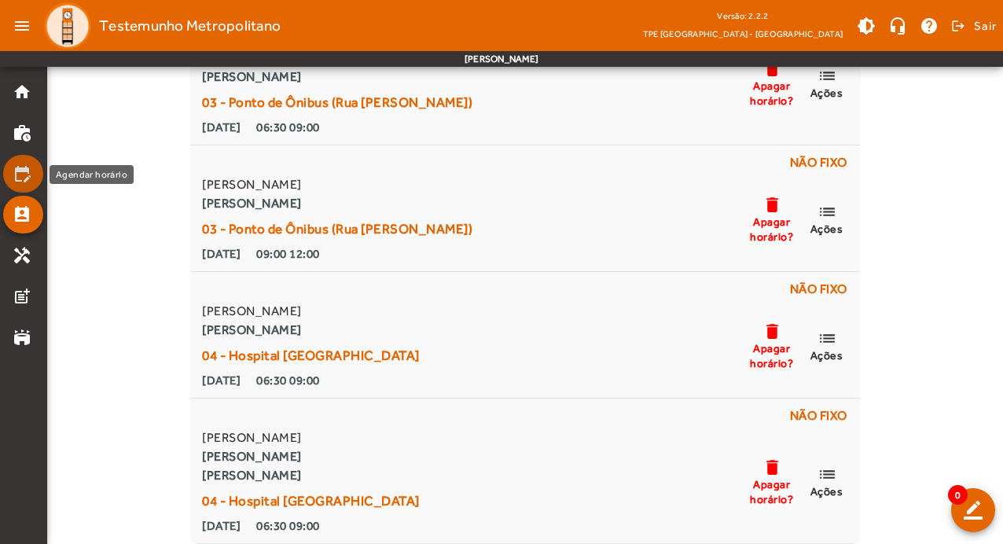
click at [31, 164] on mat-list-item "edit_calendar" at bounding box center [23, 174] width 40 height 38
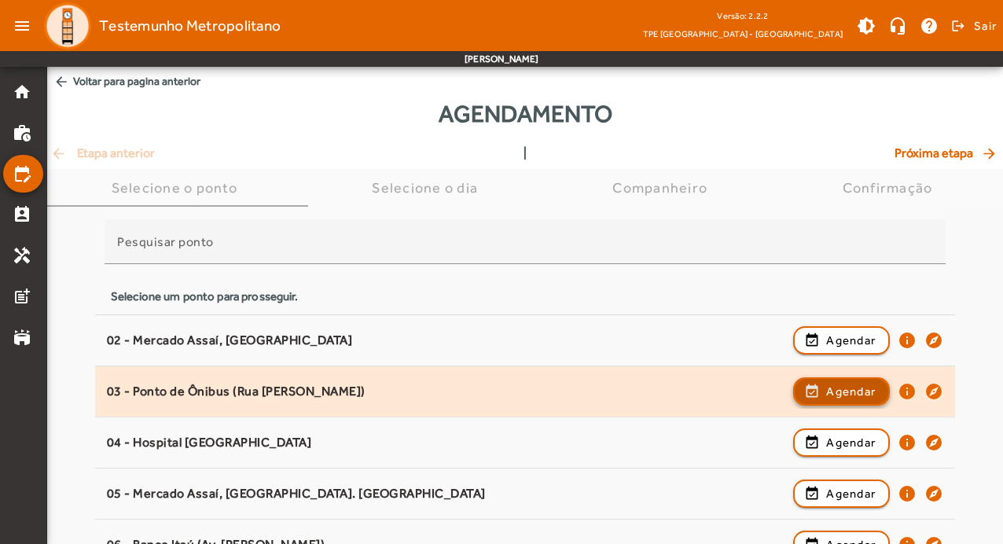
click at [869, 383] on span "Agendar" at bounding box center [851, 391] width 50 height 19
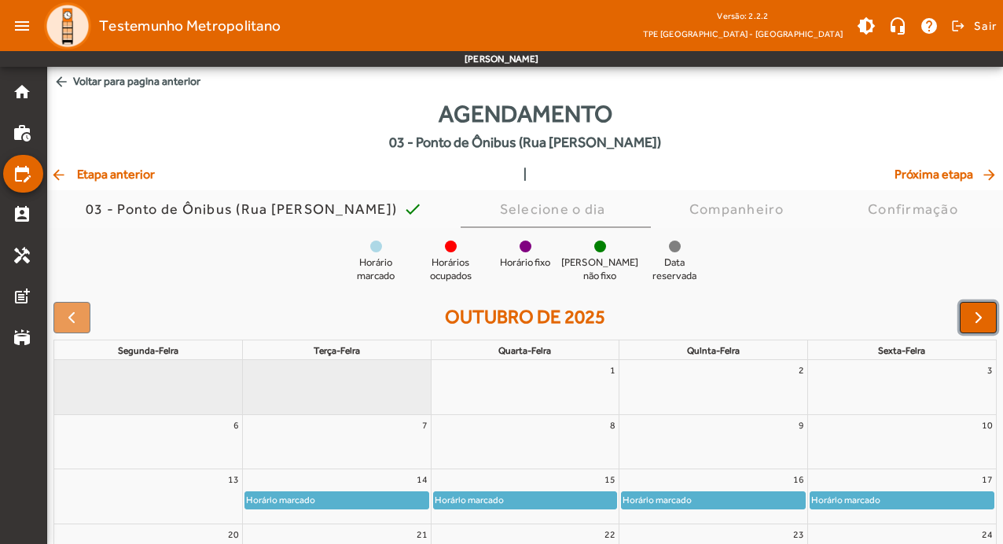
click at [977, 322] on span "button" at bounding box center [978, 317] width 19 height 19
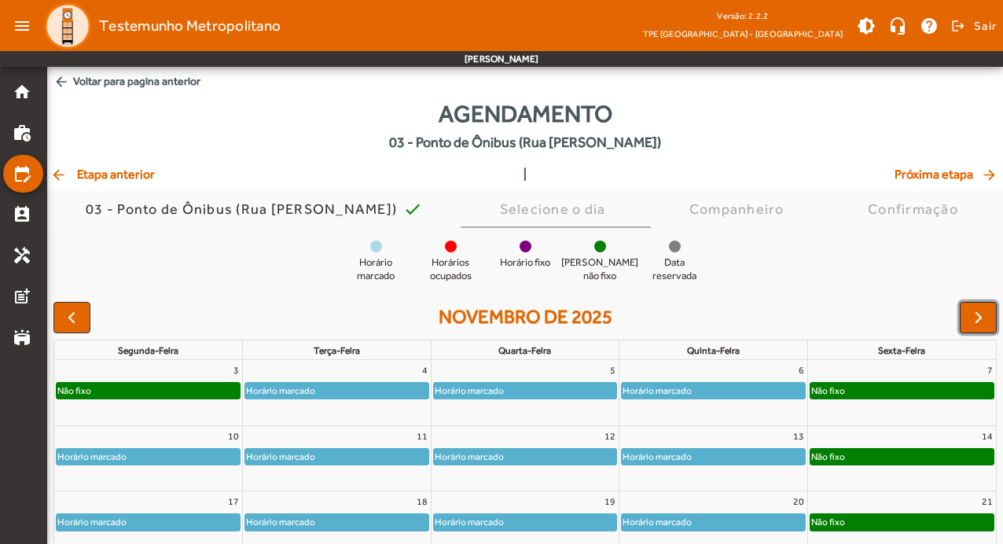
click at [977, 322] on span "button" at bounding box center [978, 317] width 19 height 19
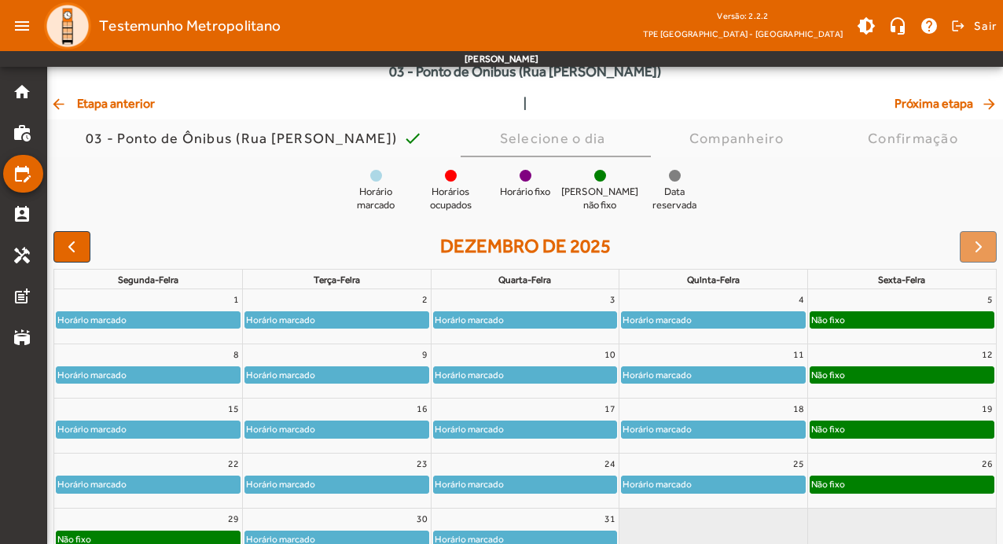
scroll to position [153, 0]
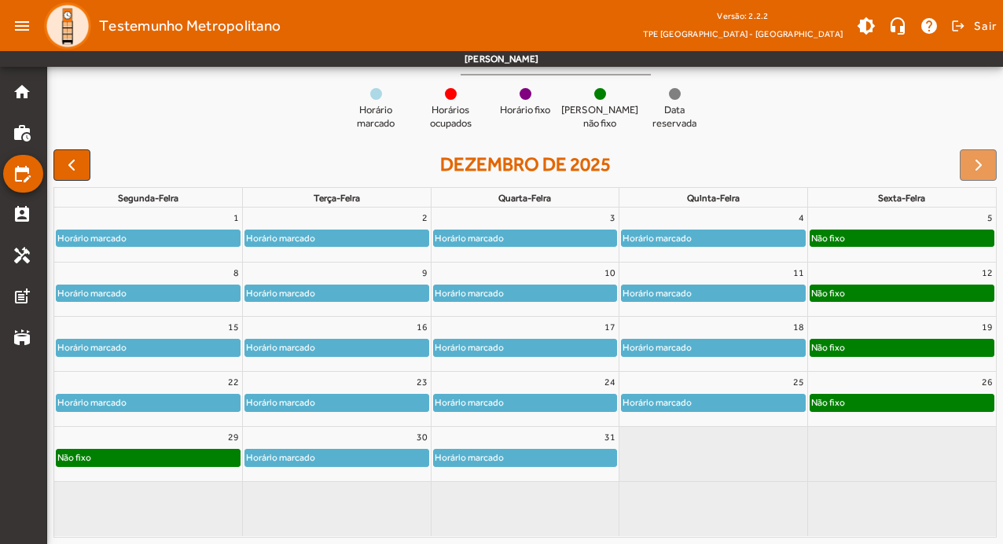
click at [512, 460] on div "Horário marcado" at bounding box center [525, 458] width 183 height 16
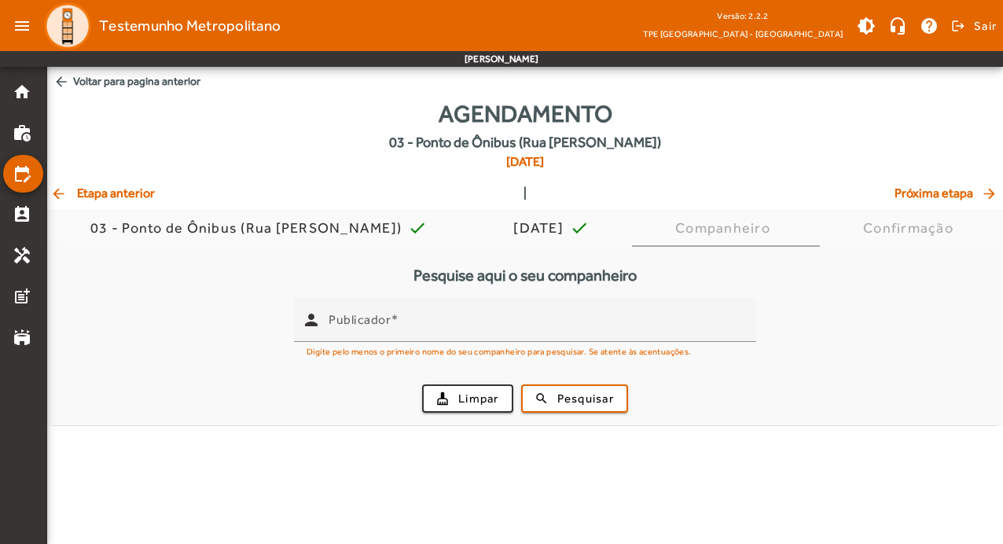
scroll to position [0, 0]
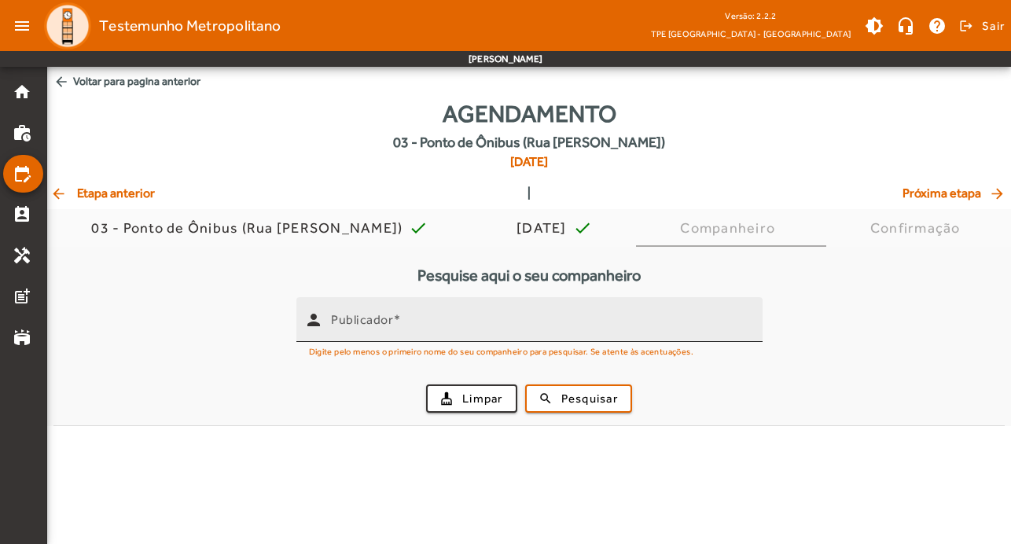
click at [469, 329] on input "Publicador" at bounding box center [540, 326] width 419 height 19
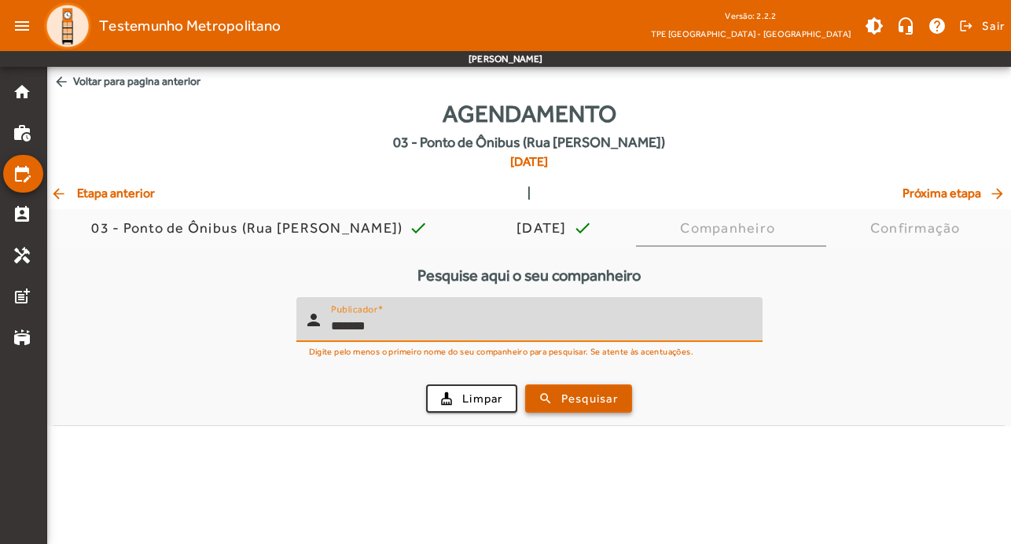
type input "*******"
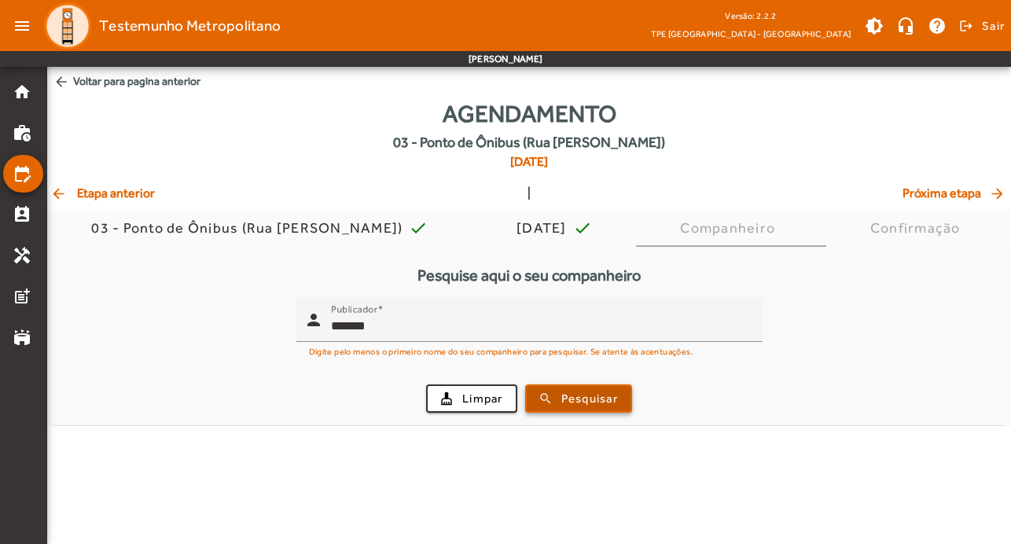
click at [569, 390] on span "Pesquisar" at bounding box center [589, 399] width 57 height 18
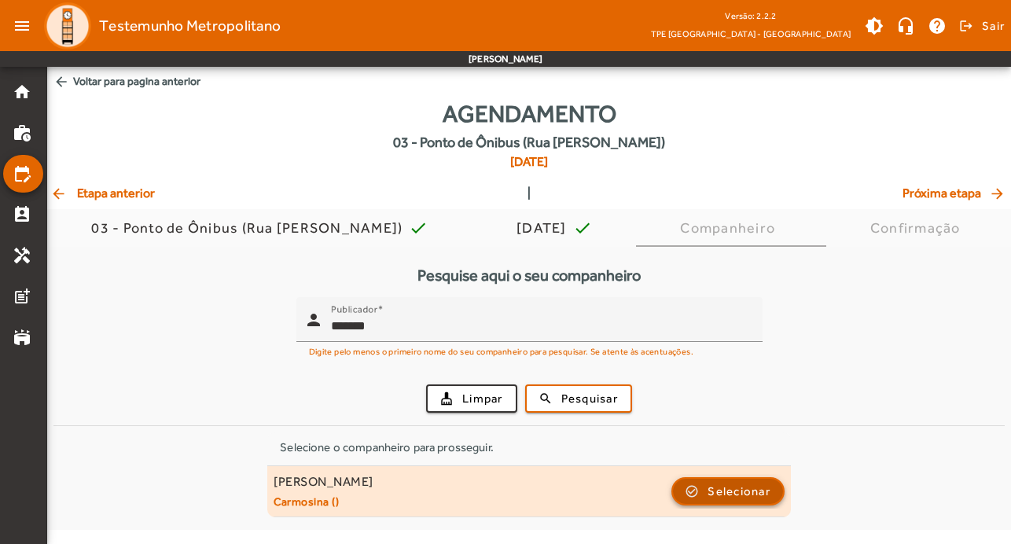
click at [734, 503] on button "check_circle_outline Selecionar" at bounding box center [727, 491] width 113 height 28
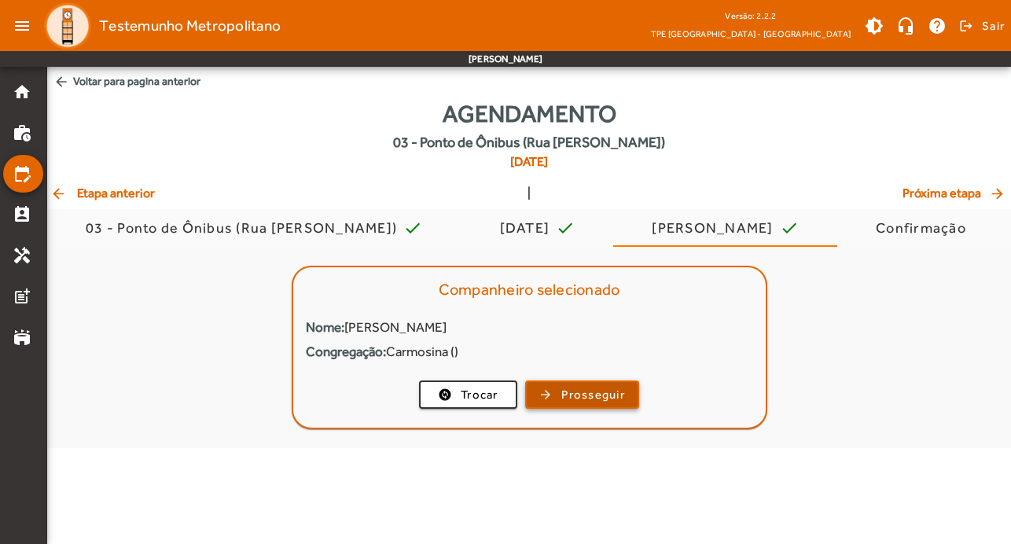
click at [615, 392] on span "Prosseguir" at bounding box center [593, 395] width 64 height 18
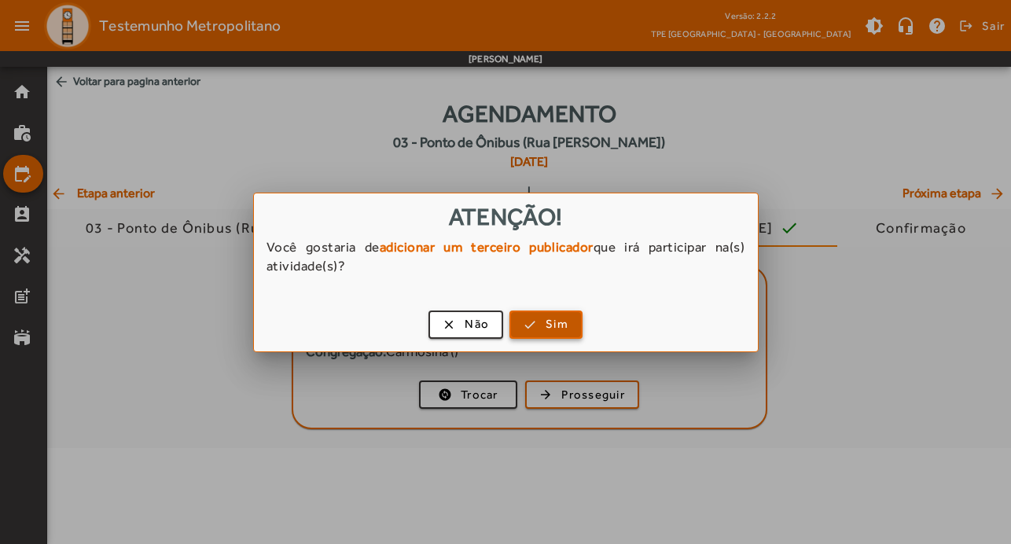
click at [543, 324] on span "button" at bounding box center [546, 325] width 70 height 38
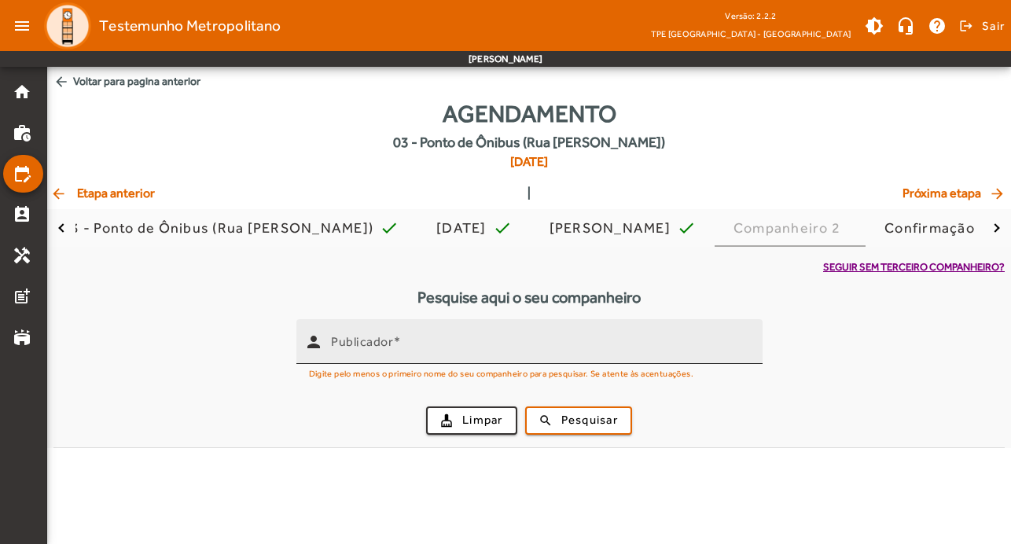
click at [505, 339] on input "Publicador" at bounding box center [540, 348] width 419 height 19
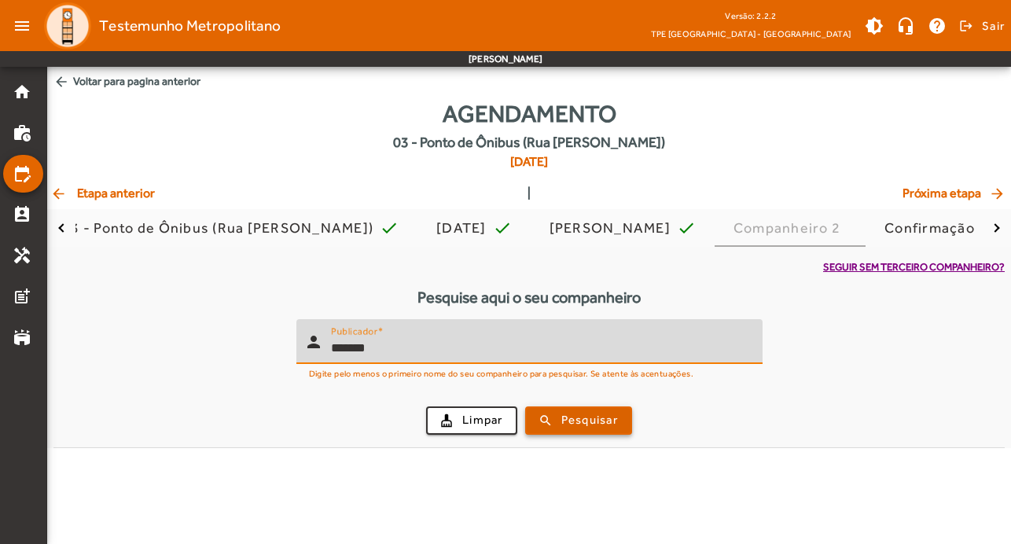
type input "*******"
click at [621, 417] on span "submit" at bounding box center [579, 421] width 104 height 38
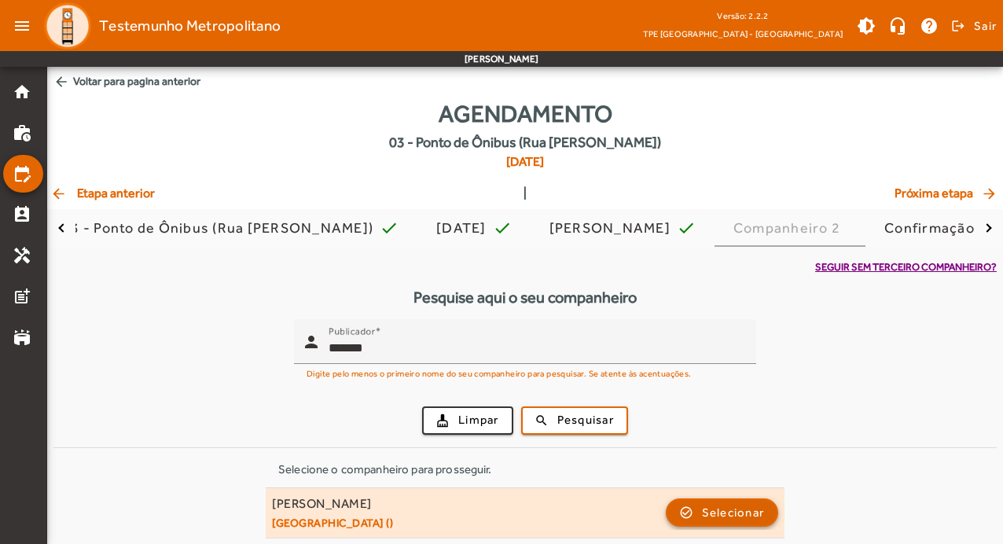
click at [723, 507] on span "Selecionar" at bounding box center [733, 512] width 63 height 19
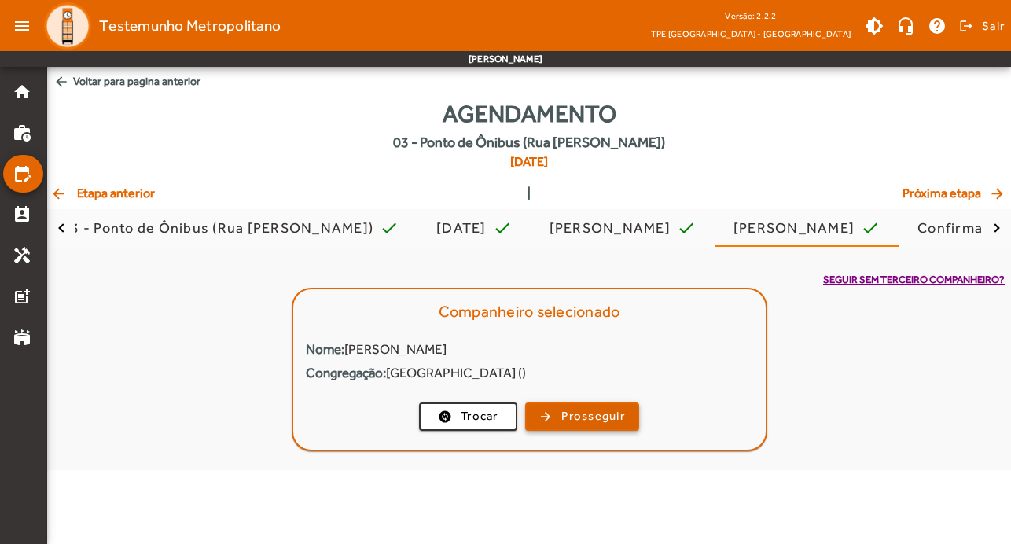
click at [573, 414] on span "Prosseguir" at bounding box center [593, 416] width 64 height 18
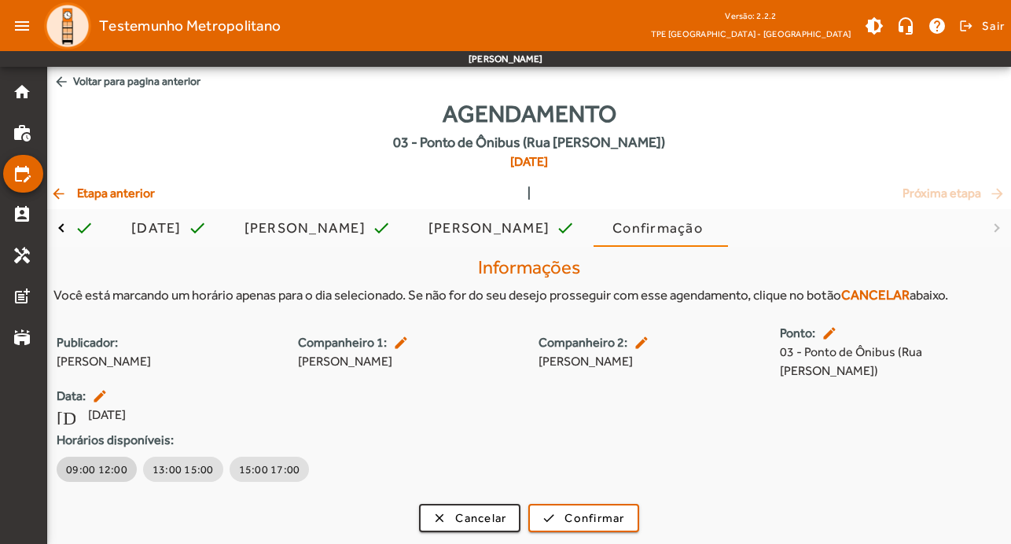
click at [84, 461] on span "09:00 12:00" at bounding box center [96, 469] width 61 height 16
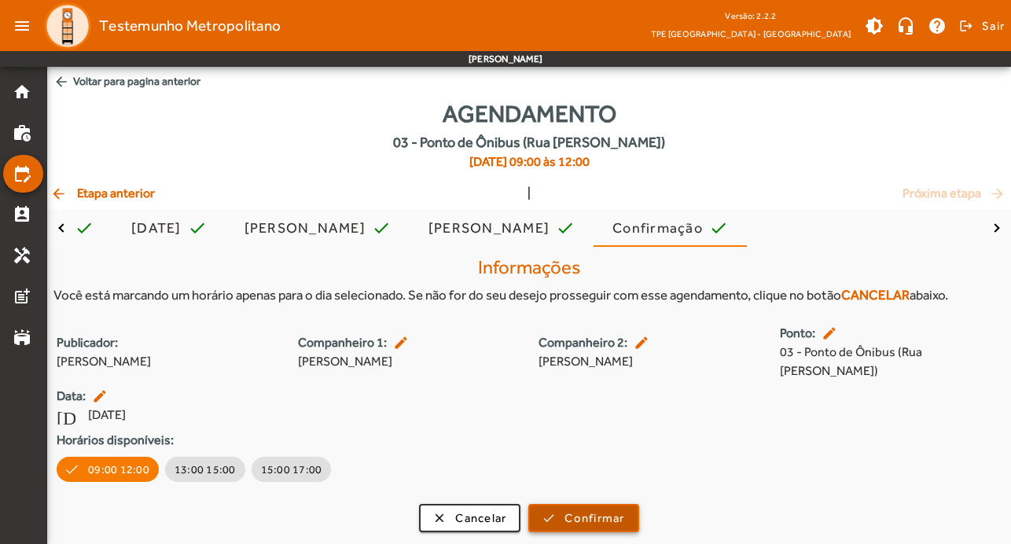
click at [593, 509] on span "Confirmar" at bounding box center [594, 518] width 60 height 18
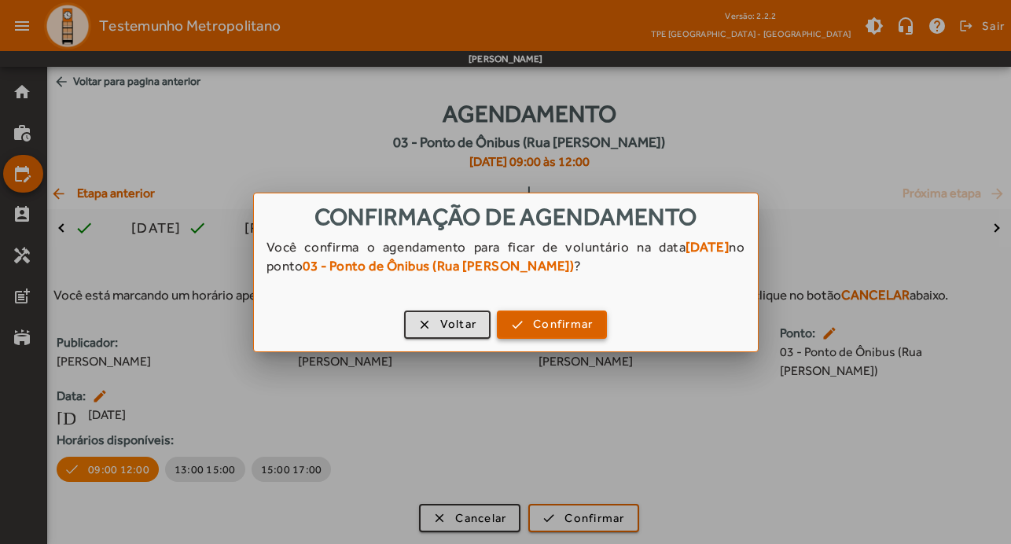
click at [574, 322] on span "Confirmar" at bounding box center [563, 324] width 60 height 18
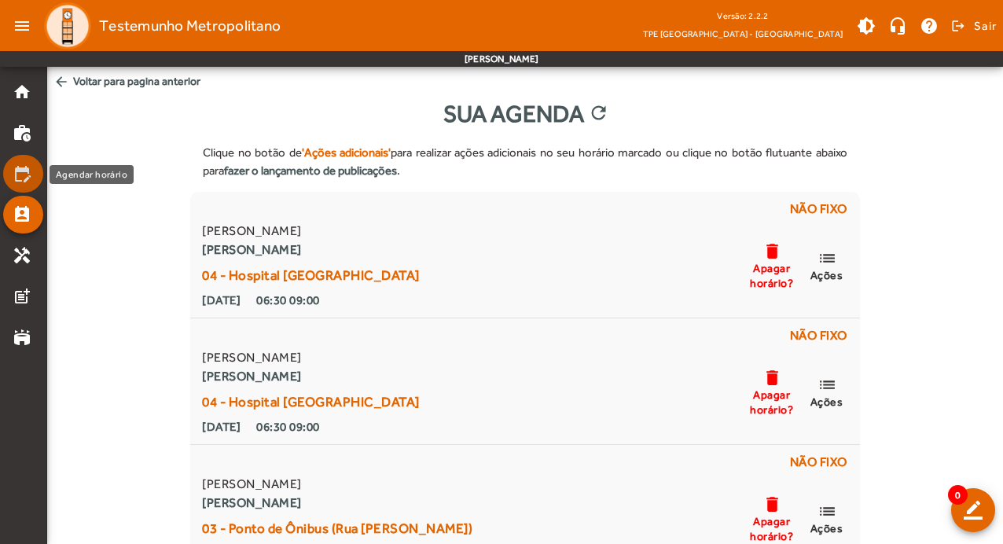
click at [18, 168] on mat-icon "edit_calendar" at bounding box center [22, 173] width 19 height 19
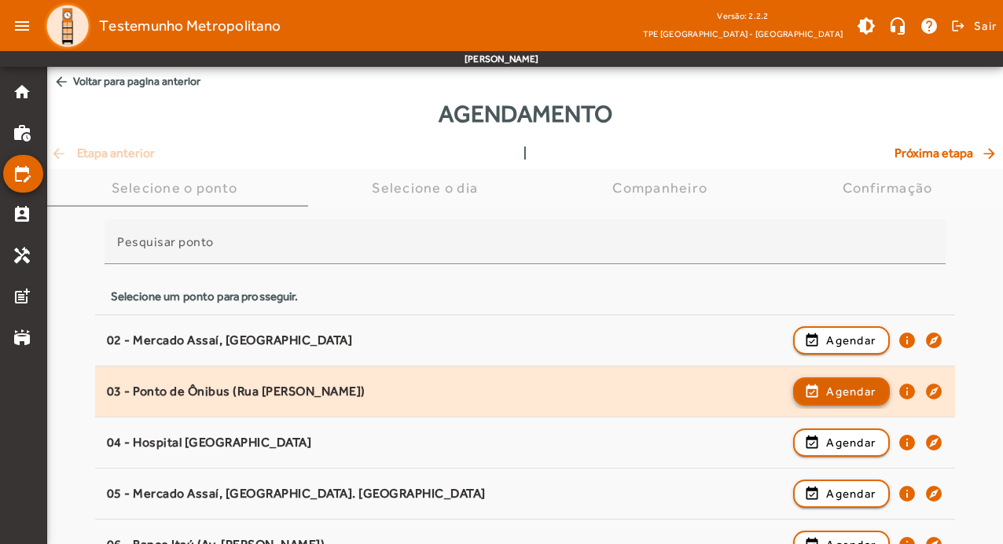
click at [866, 379] on span "button" at bounding box center [842, 392] width 94 height 38
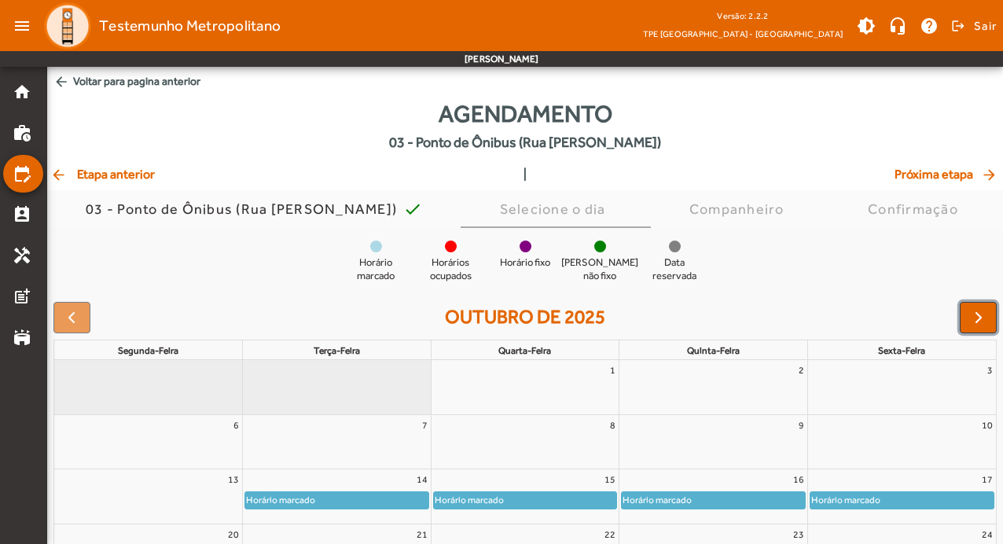
click at [983, 325] on span "button" at bounding box center [978, 317] width 19 height 19
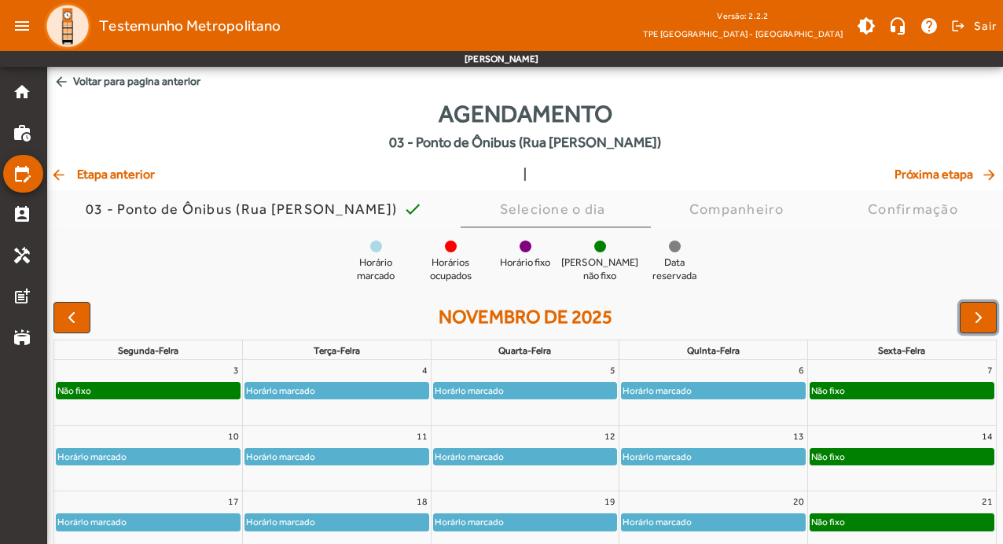
click at [983, 325] on span "button" at bounding box center [978, 317] width 19 height 19
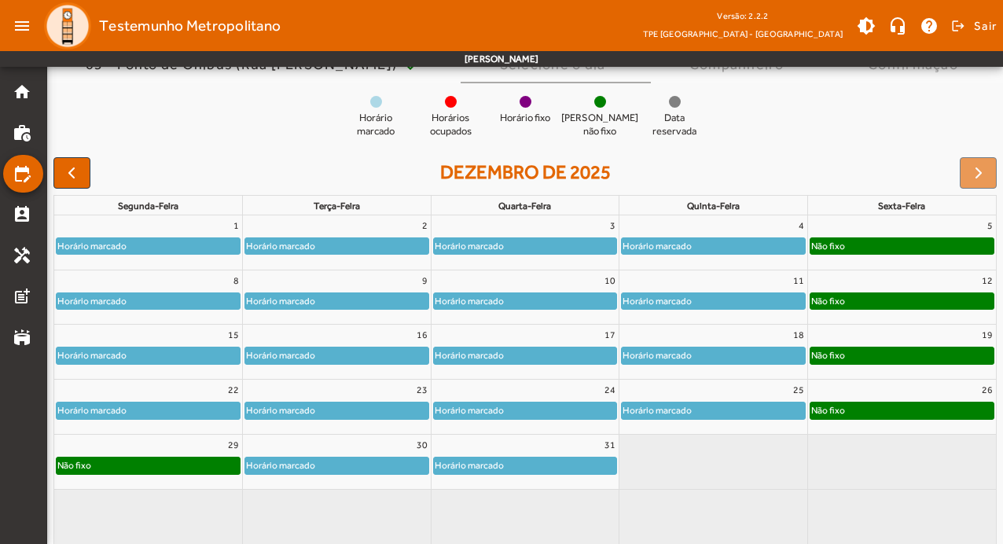
scroll to position [153, 0]
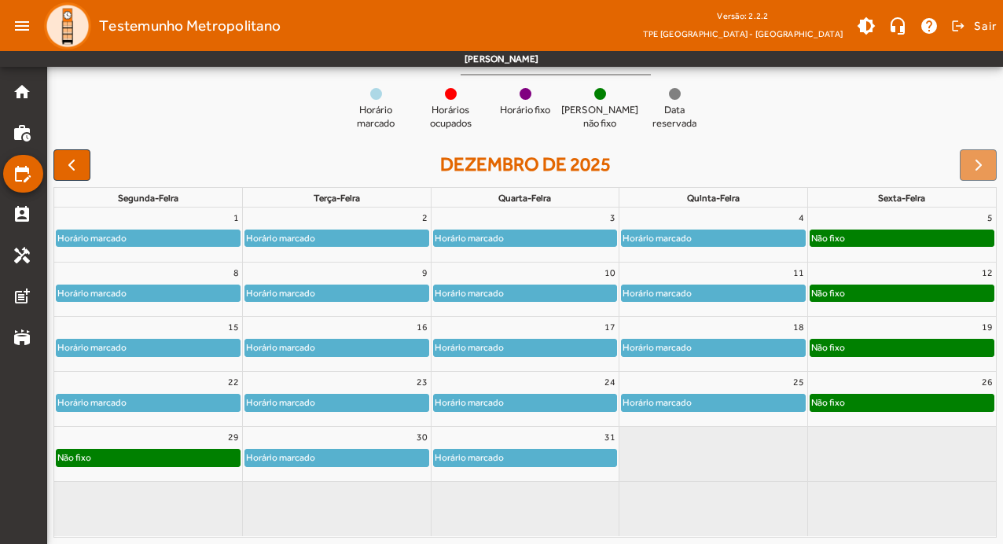
click at [179, 460] on div "Não fixo" at bounding box center [148, 458] width 183 height 16
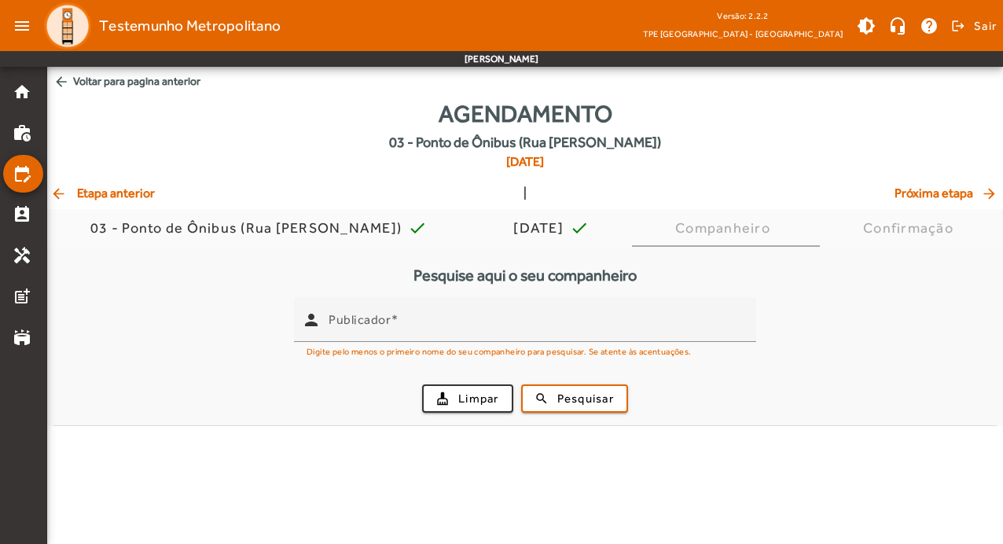
scroll to position [0, 0]
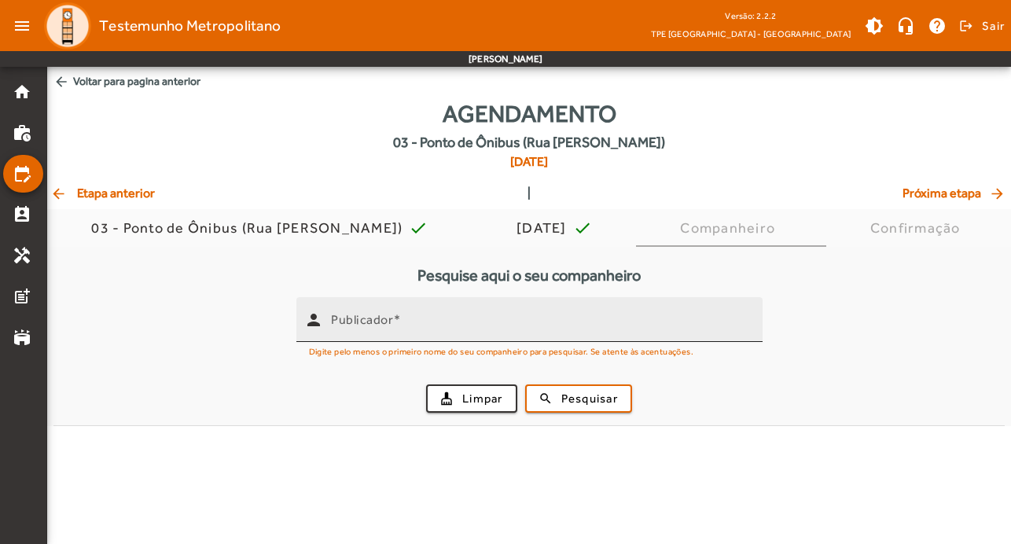
click at [355, 308] on div "Publicador" at bounding box center [540, 319] width 419 height 45
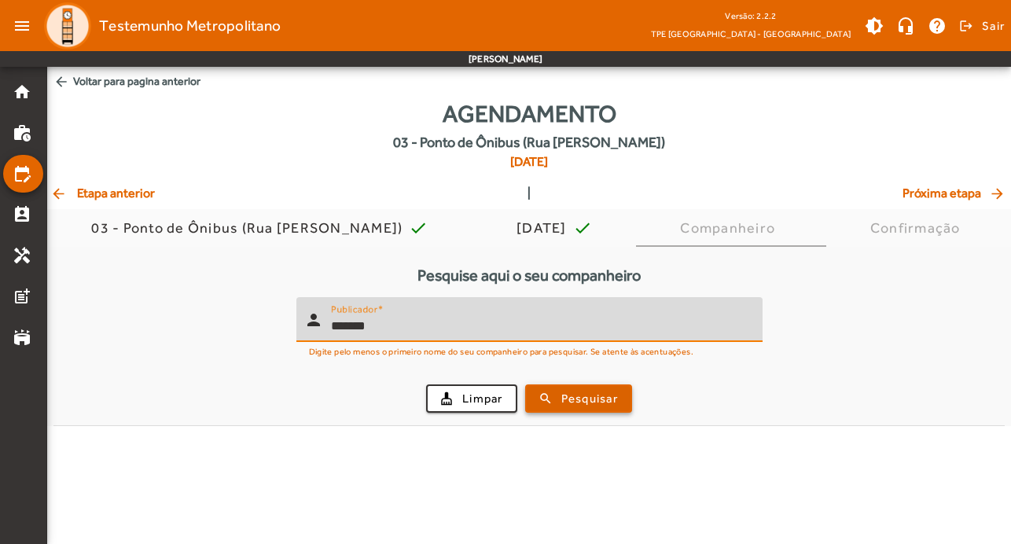
type input "*******"
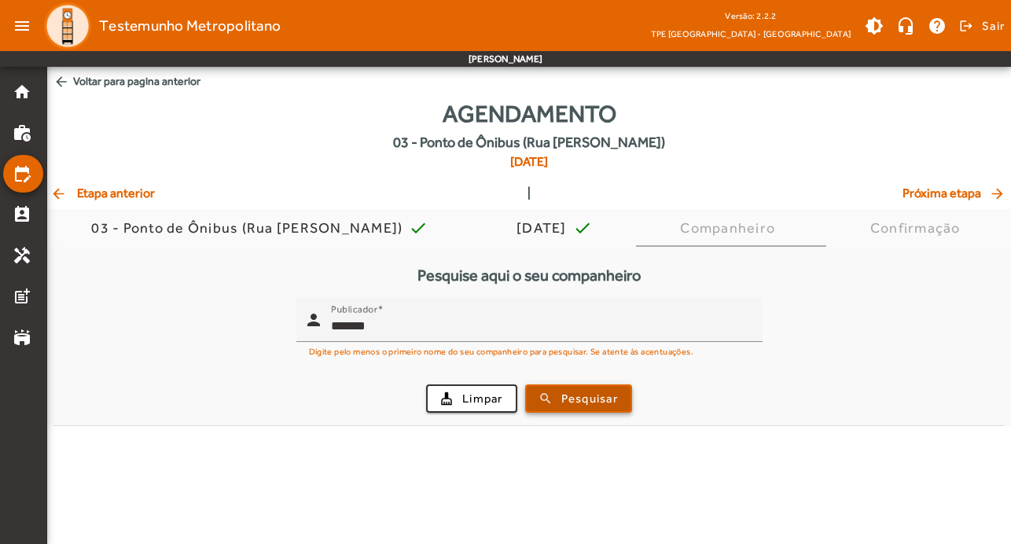
click at [601, 401] on span "Pesquisar" at bounding box center [589, 399] width 57 height 18
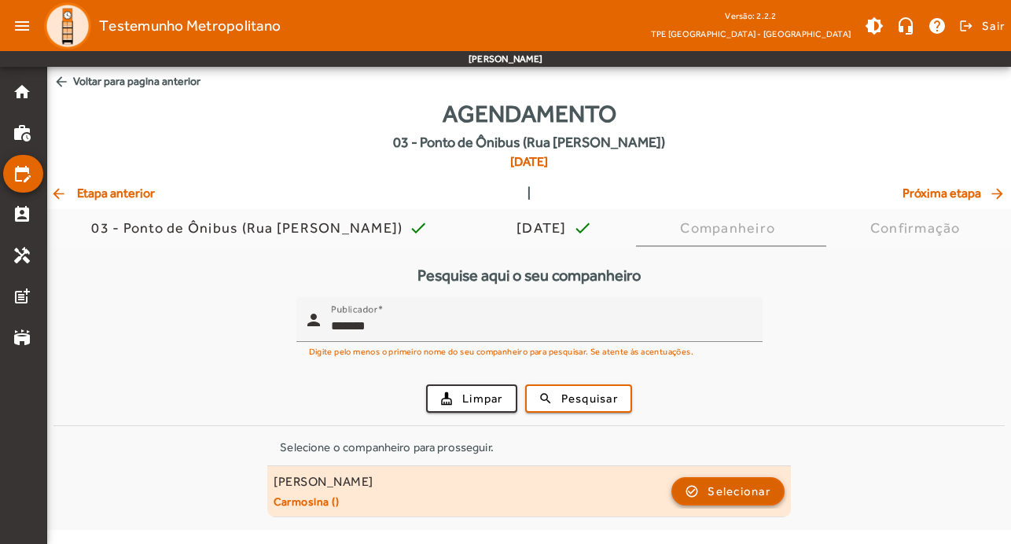
click at [754, 496] on span "Selecionar" at bounding box center [739, 491] width 63 height 19
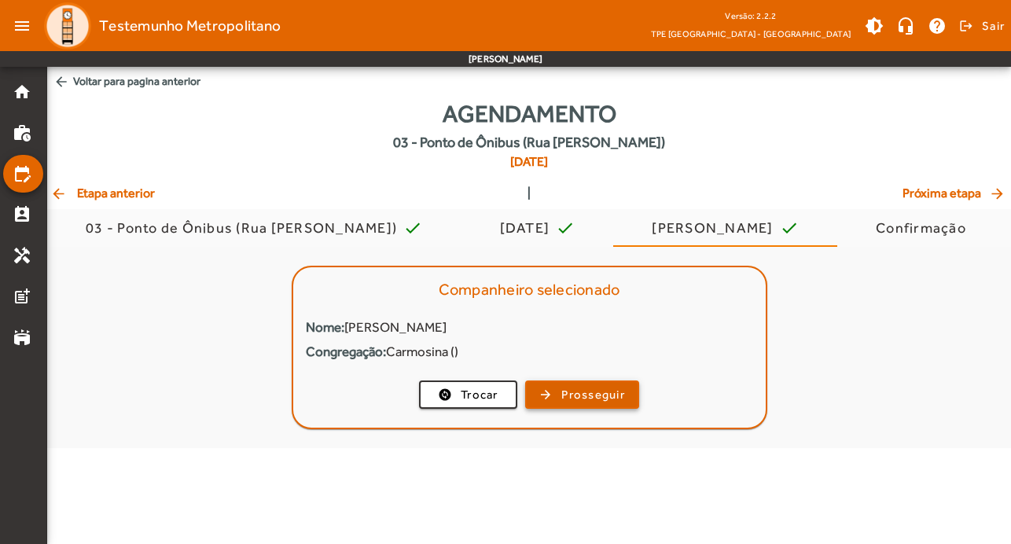
click at [567, 399] on span "Prosseguir" at bounding box center [593, 395] width 64 height 18
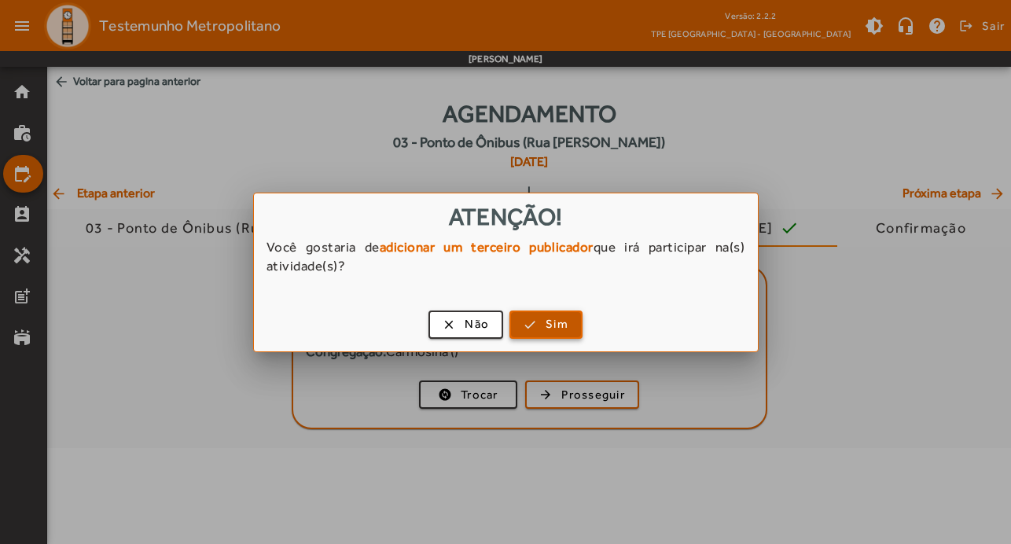
click at [554, 322] on span "Sim" at bounding box center [557, 324] width 23 height 18
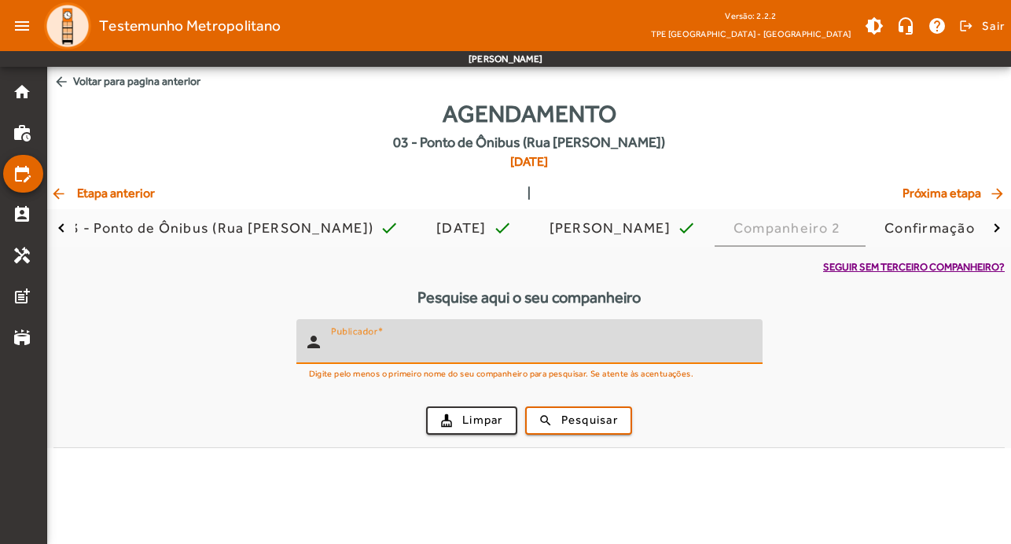
click at [432, 341] on input "Publicador" at bounding box center [540, 348] width 419 height 19
type input "*******"
click at [575, 420] on span "Pesquisar" at bounding box center [589, 420] width 57 height 18
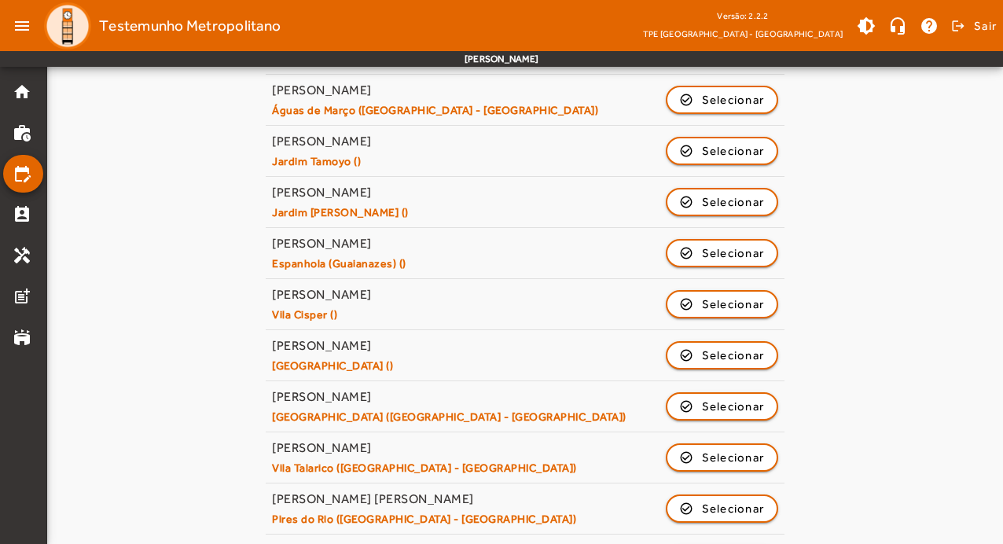
scroll to position [773, 0]
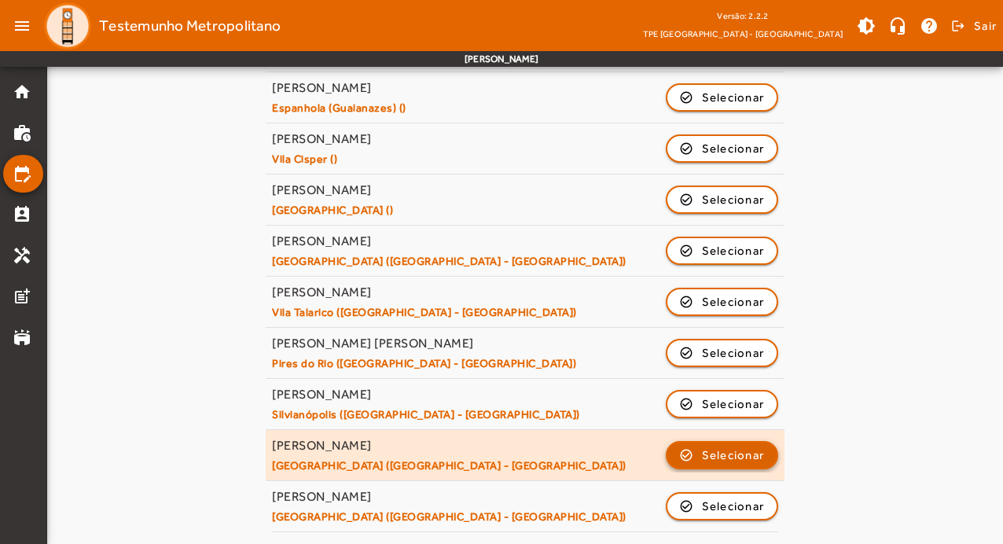
click at [750, 462] on span "Selecionar" at bounding box center [733, 455] width 63 height 19
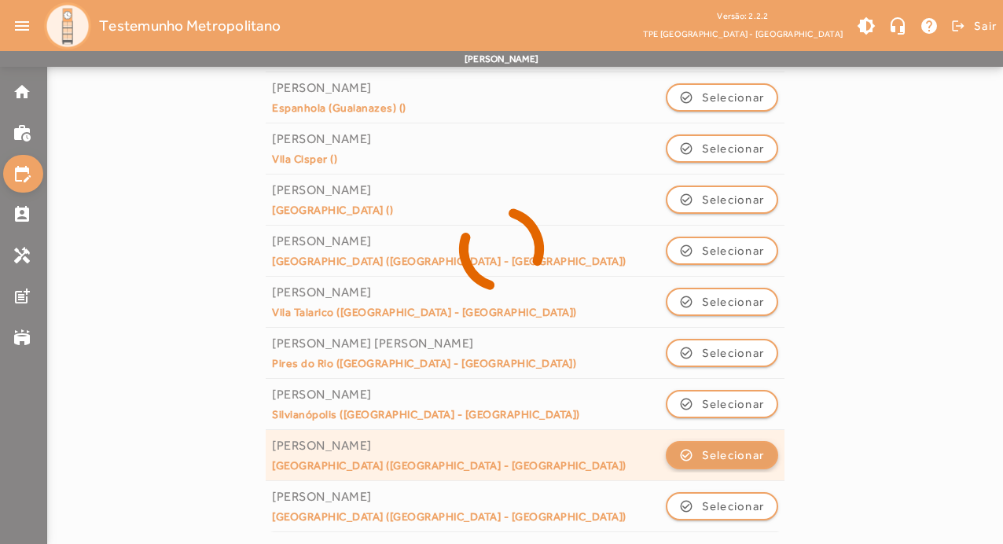
scroll to position [0, 0]
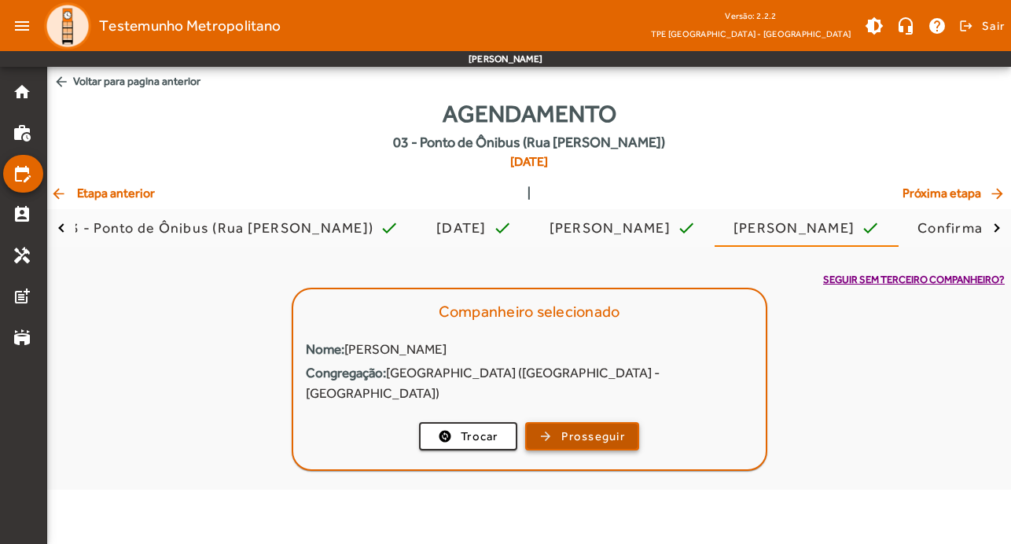
click at [605, 428] on span "Prosseguir" at bounding box center [593, 437] width 64 height 18
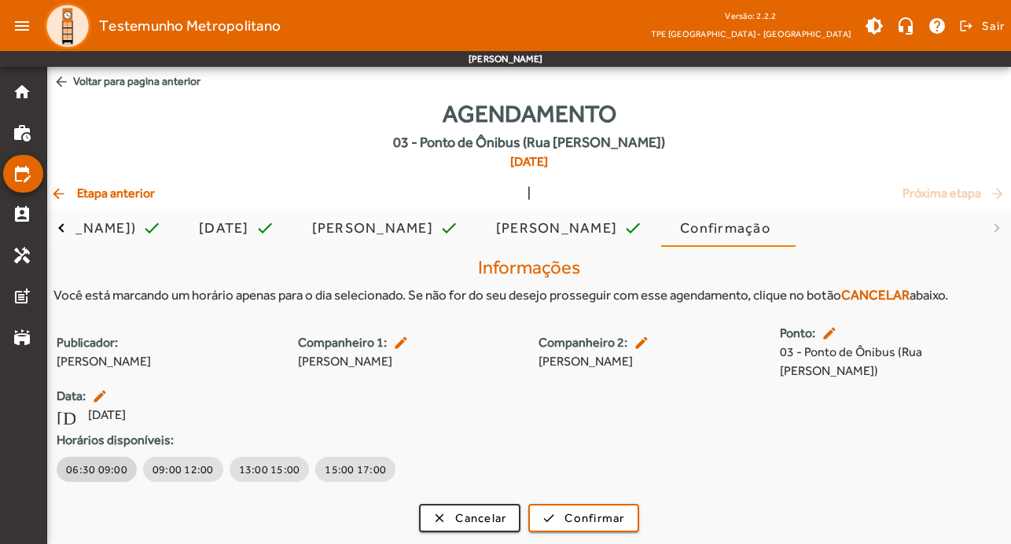
click at [78, 461] on span "06:30 09:00" at bounding box center [96, 469] width 61 height 16
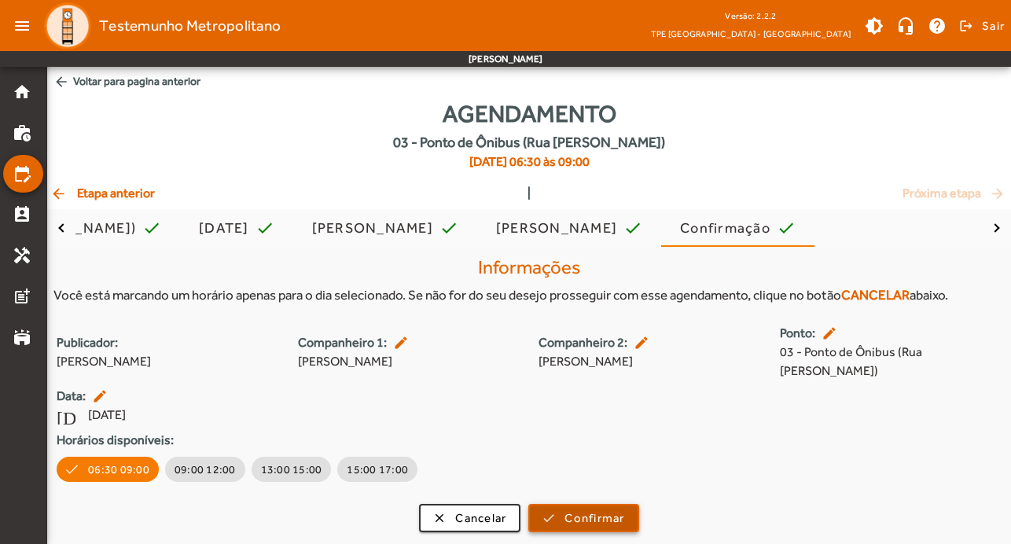
click at [579, 509] on span "Confirmar" at bounding box center [594, 518] width 60 height 18
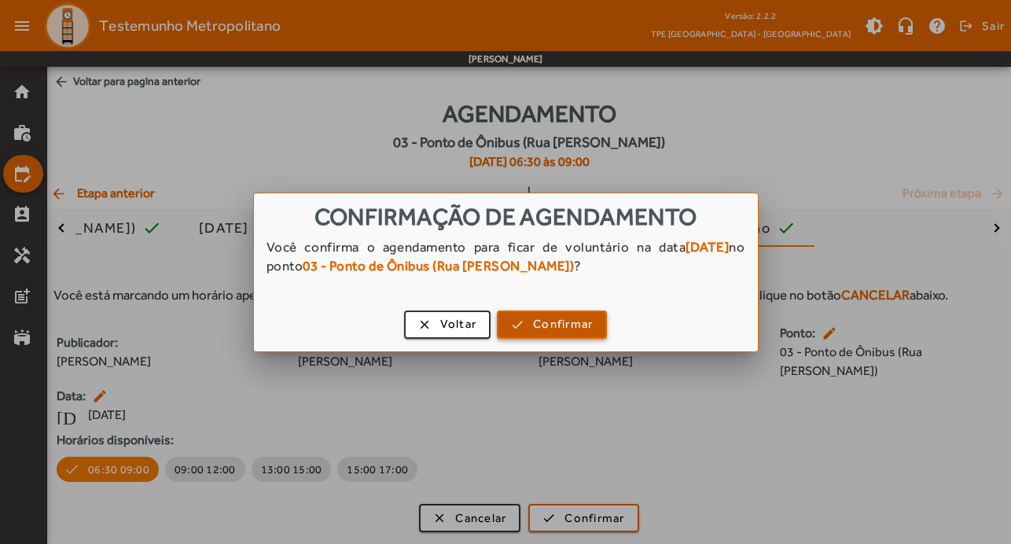
click at [564, 318] on span "Confirmar" at bounding box center [563, 324] width 60 height 18
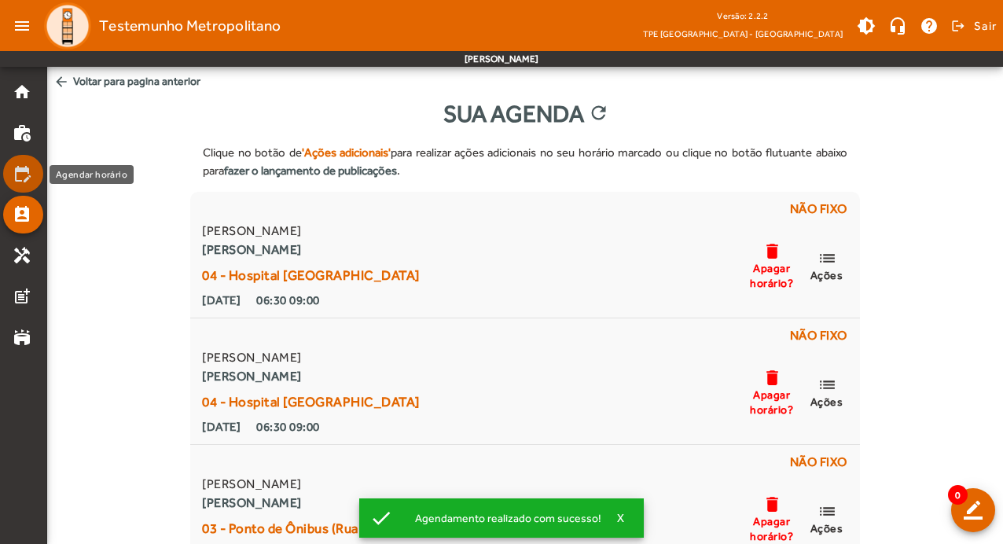
click at [29, 166] on mat-icon "edit_calendar" at bounding box center [22, 173] width 19 height 19
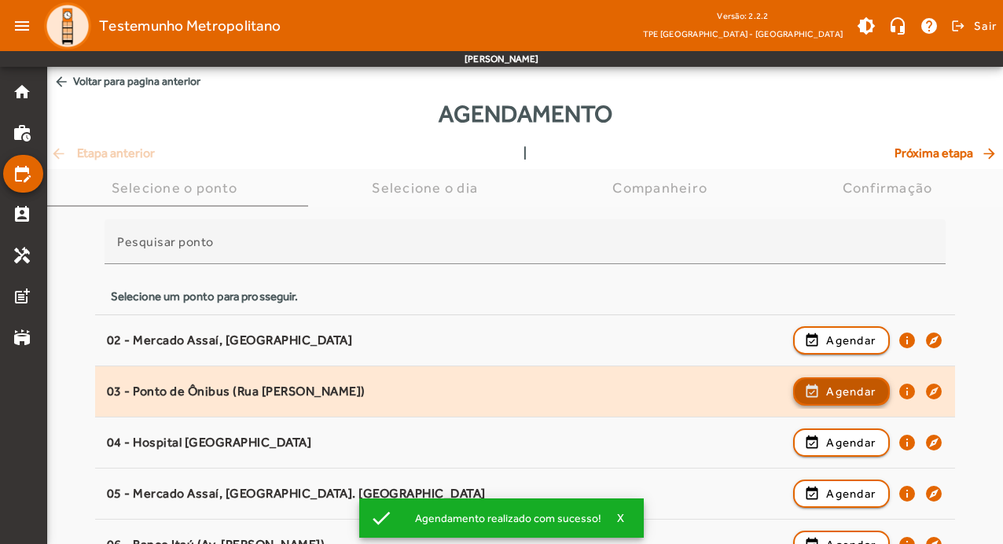
click at [848, 389] on span "Agendar" at bounding box center [851, 391] width 50 height 19
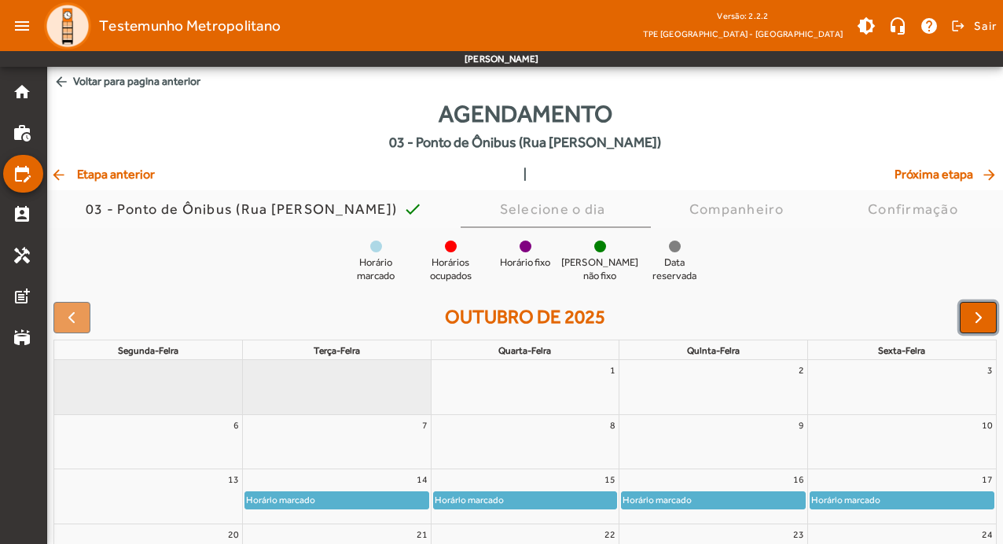
click at [986, 317] on span "button" at bounding box center [978, 317] width 19 height 19
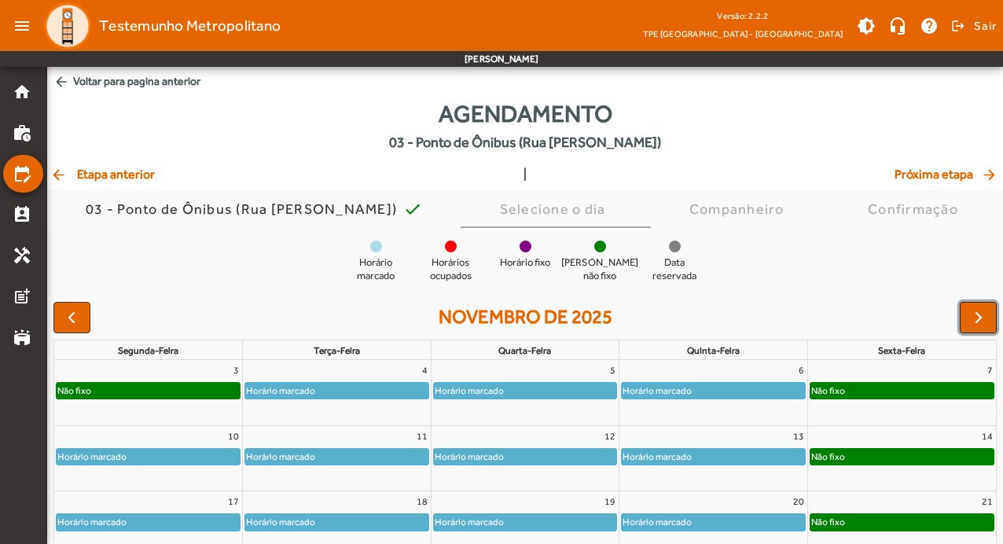
click at [986, 317] on span "button" at bounding box center [978, 317] width 19 height 19
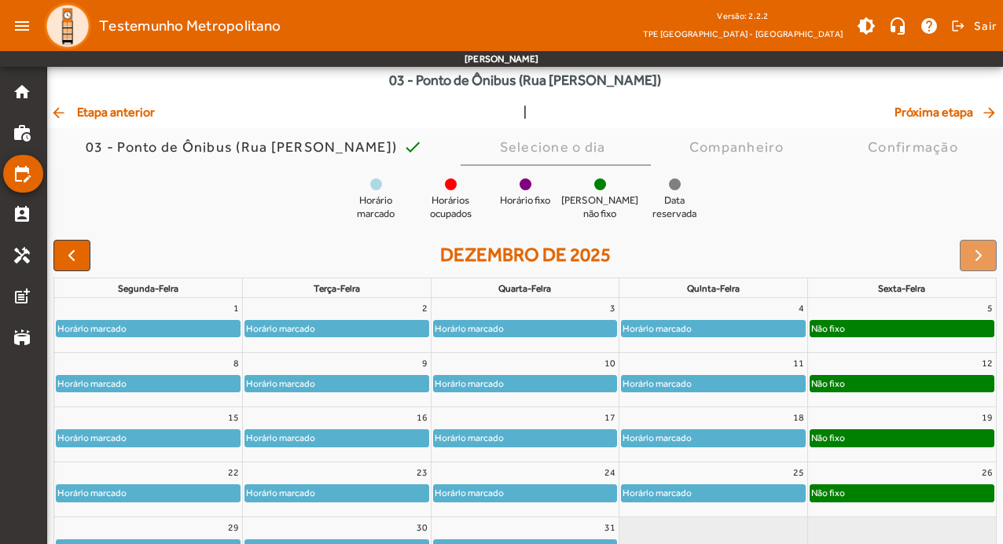
scroll to position [153, 0]
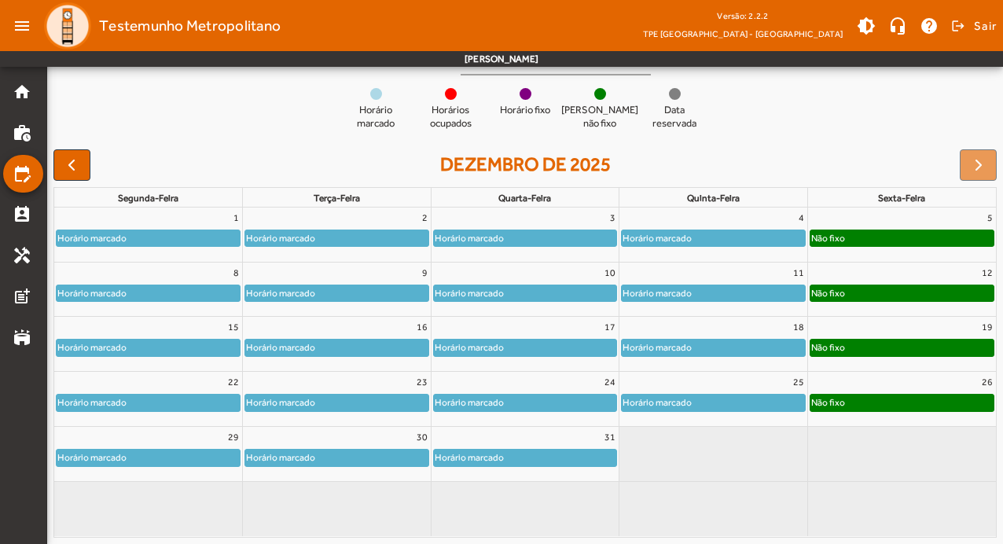
click at [193, 461] on div "Horário marcado" at bounding box center [148, 458] width 183 height 16
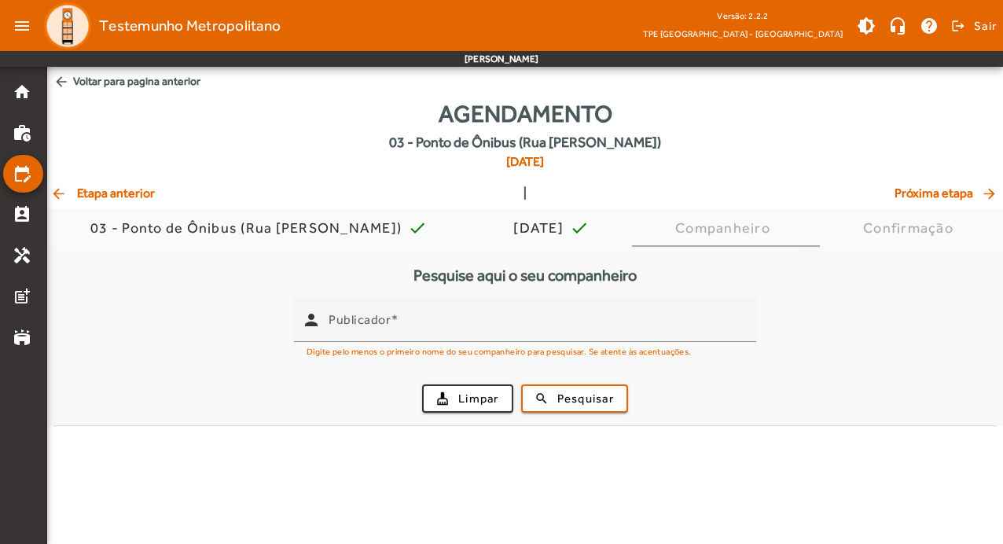
scroll to position [0, 0]
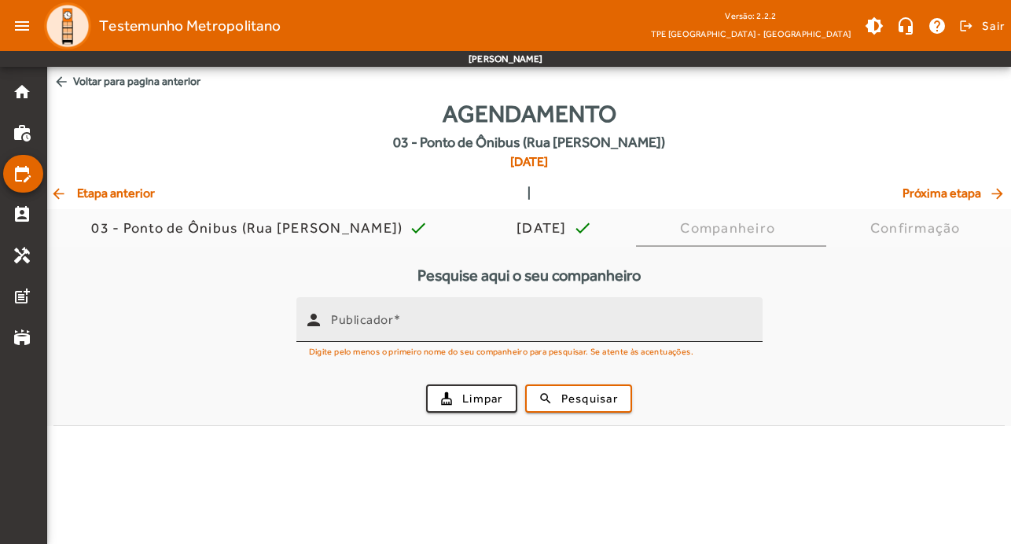
click at [345, 323] on mat-label "Publicador" at bounding box center [362, 319] width 62 height 15
click at [345, 323] on input "Publicador" at bounding box center [540, 326] width 419 height 19
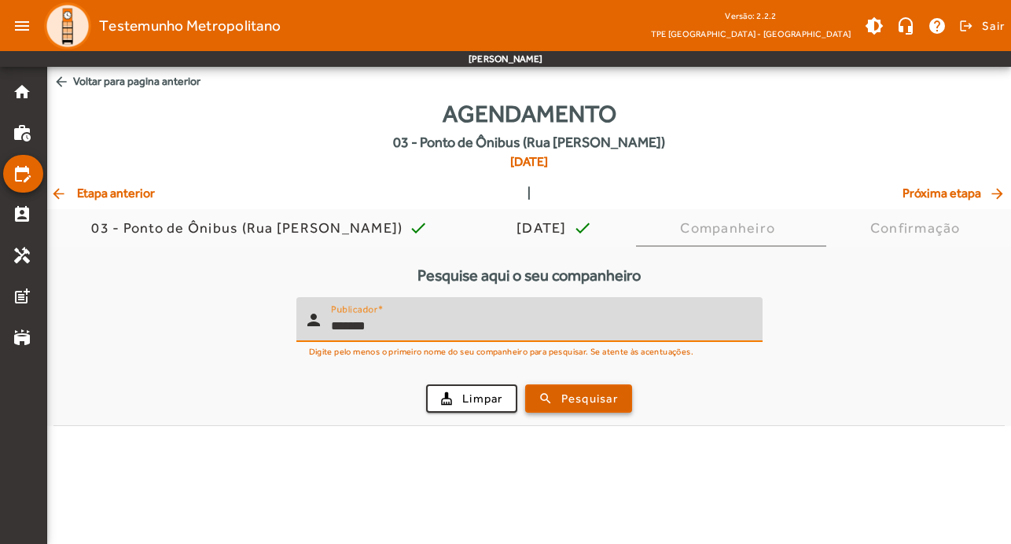
type input "*******"
click at [584, 398] on span "Pesquisar" at bounding box center [589, 399] width 57 height 18
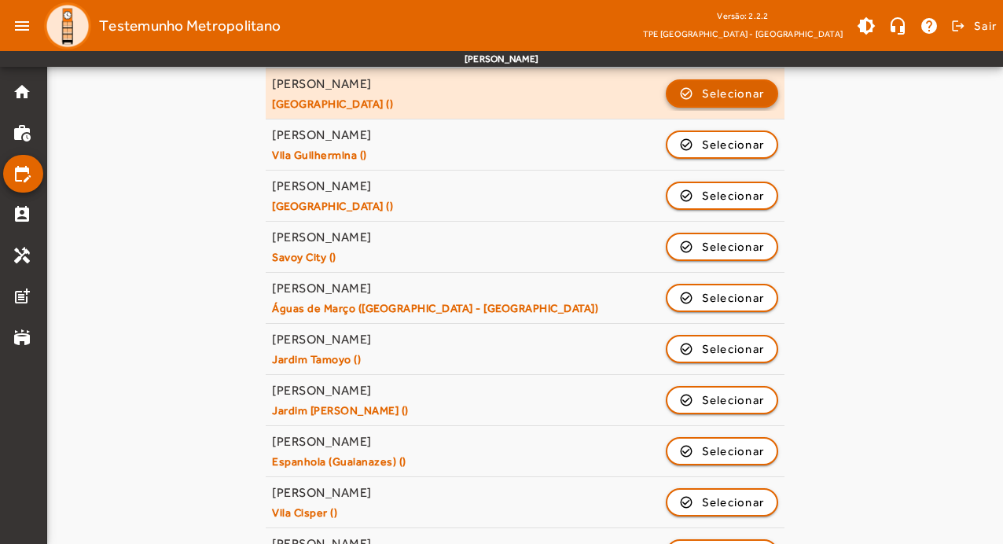
scroll to position [752, 0]
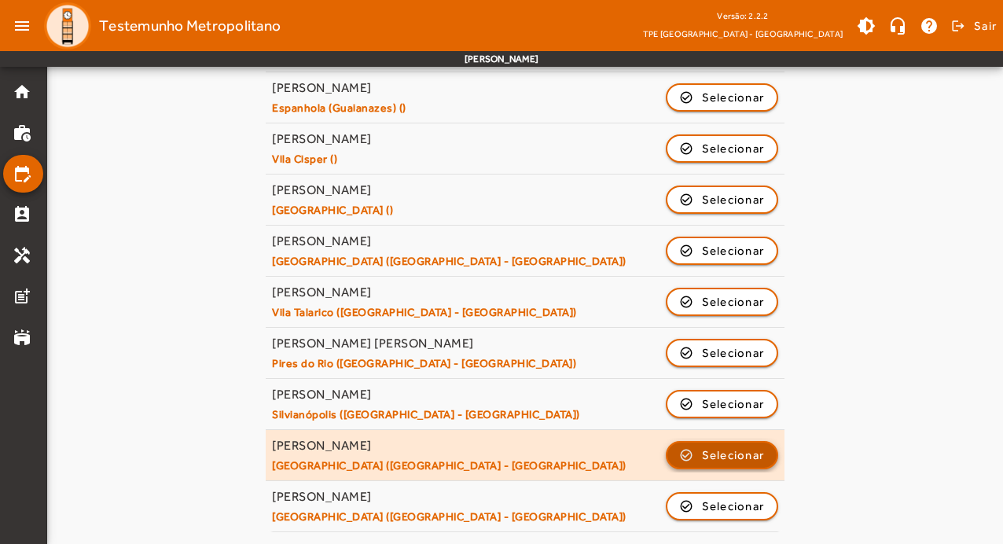
click at [726, 458] on span "Selecionar" at bounding box center [733, 455] width 63 height 19
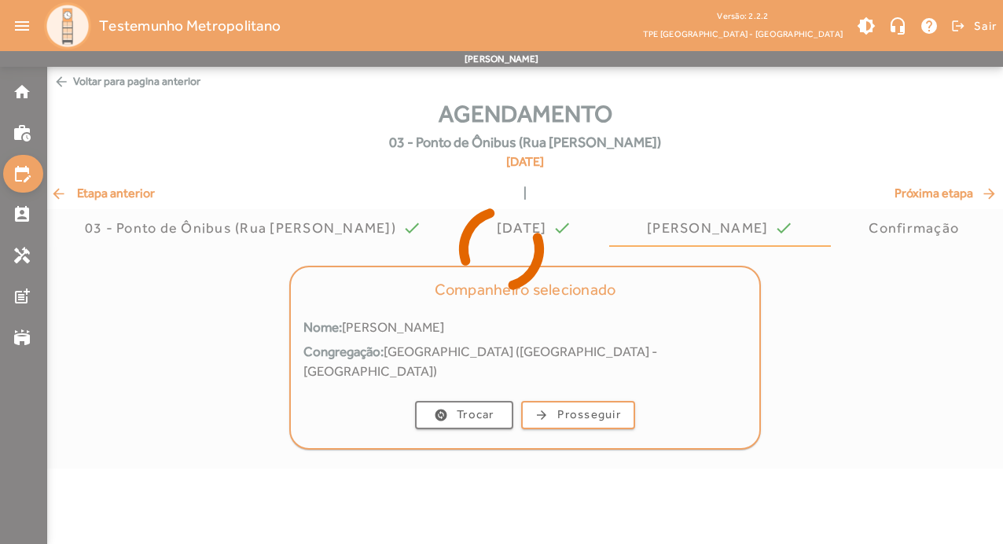
scroll to position [0, 0]
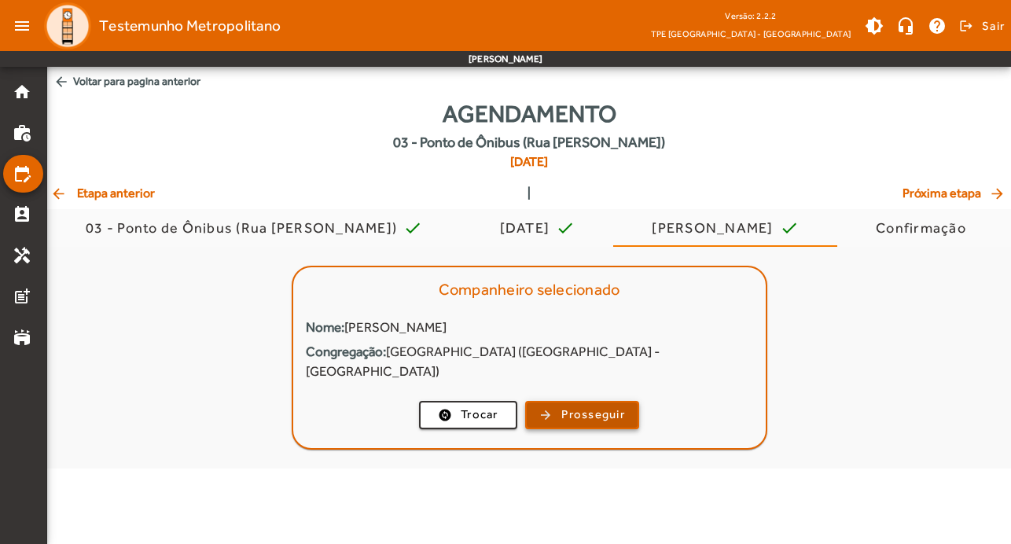
click at [608, 406] on span "Prosseguir" at bounding box center [593, 415] width 64 height 18
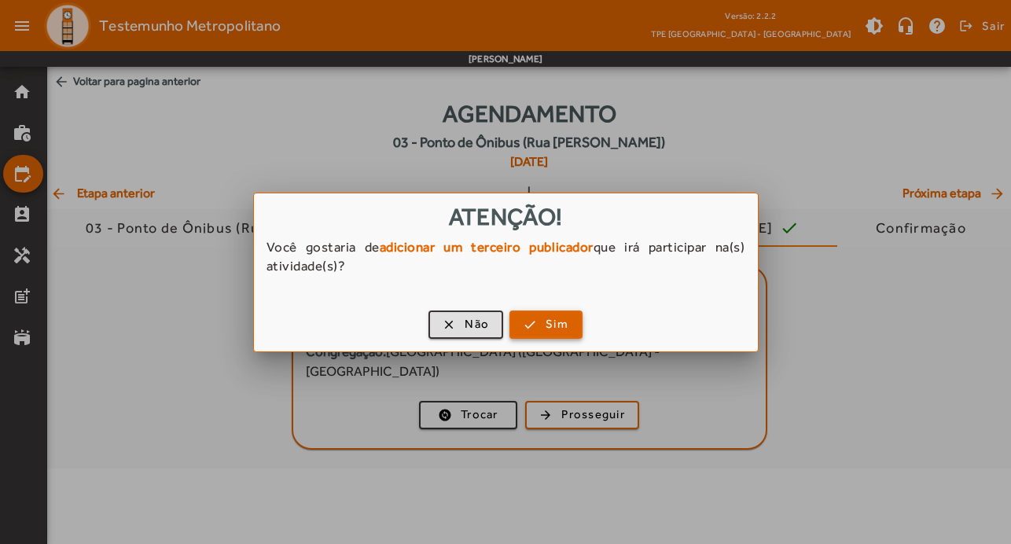
click at [538, 328] on span "button" at bounding box center [546, 325] width 70 height 38
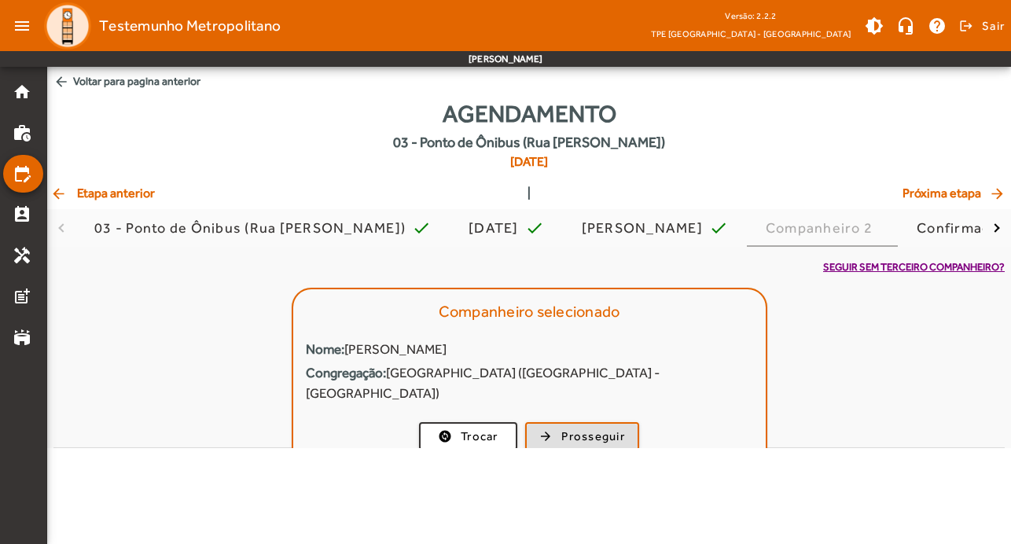
click at [502, 328] on div "Publicador" at bounding box center [540, 341] width 419 height 45
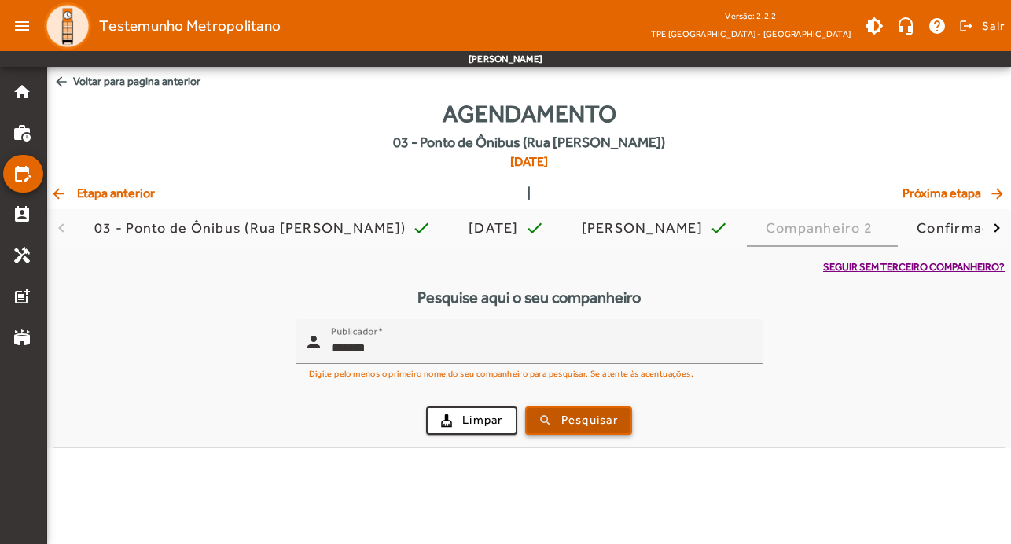
click at [582, 407] on span "submit" at bounding box center [579, 421] width 104 height 38
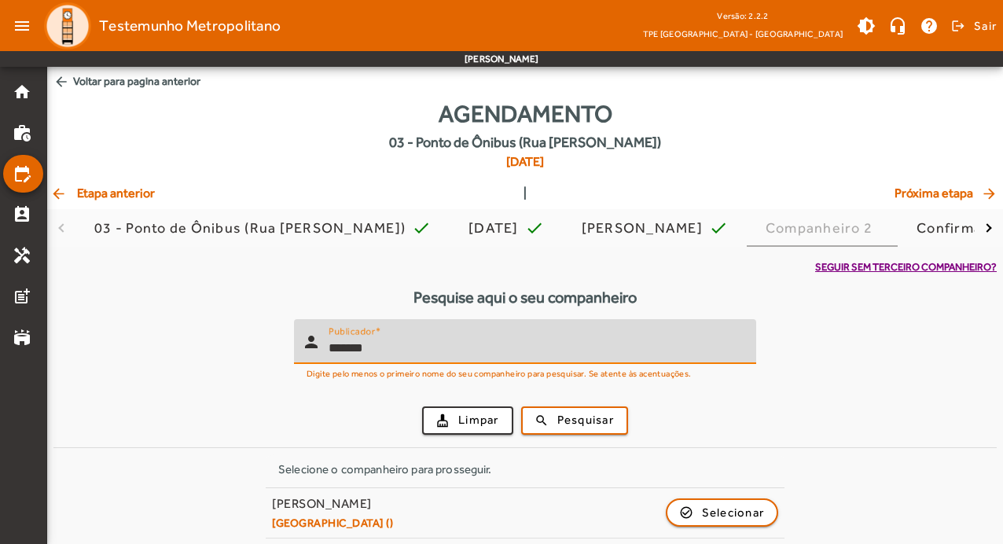
drag, startPoint x: 408, startPoint y: 343, endPoint x: 241, endPoint y: 325, distance: 167.6
click at [241, 325] on form "person Publicador ******* Digite pelo menos o primeiro nome do seu companheiro …" at bounding box center [524, 383] width 943 height 128
type input "*******"
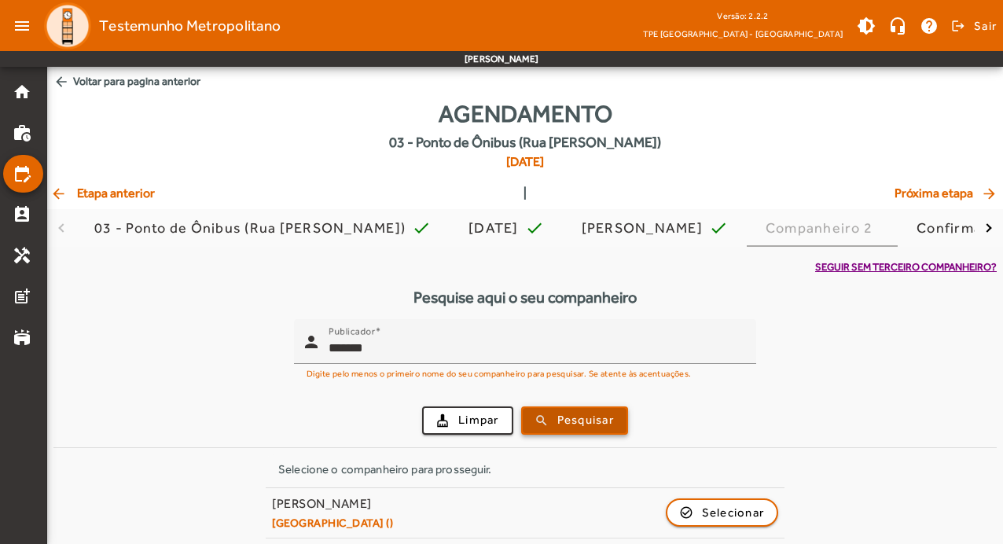
click at [591, 433] on button "search Pesquisar" at bounding box center [574, 420] width 107 height 28
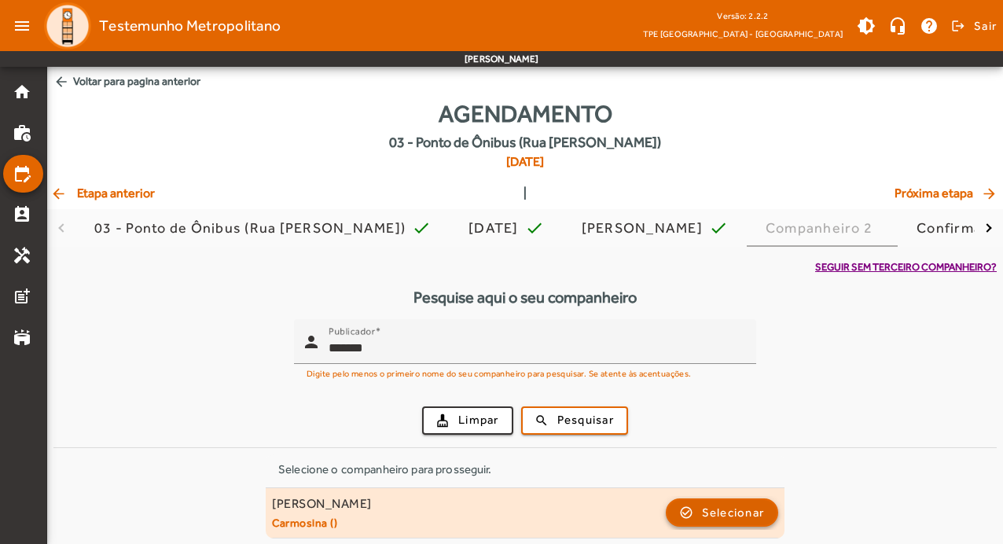
click at [716, 511] on span "Selecionar" at bounding box center [733, 512] width 63 height 19
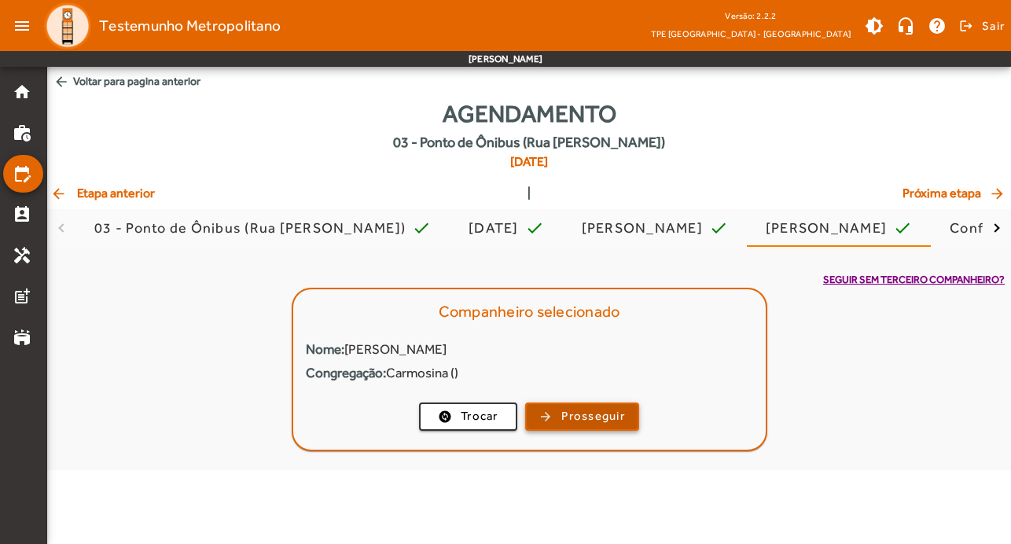
click at [601, 416] on span "Prosseguir" at bounding box center [593, 416] width 64 height 18
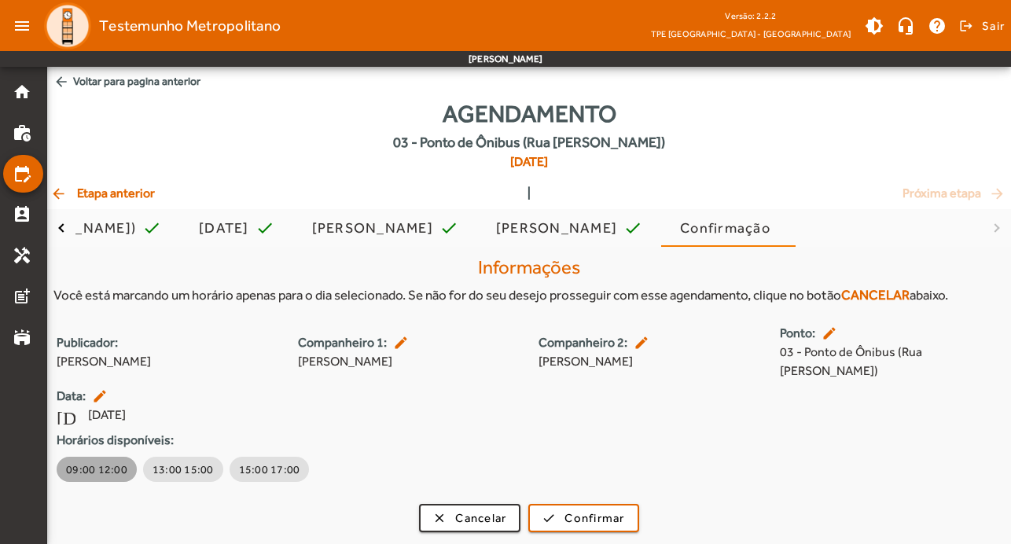
click at [101, 461] on span "09:00 12:00" at bounding box center [96, 469] width 61 height 16
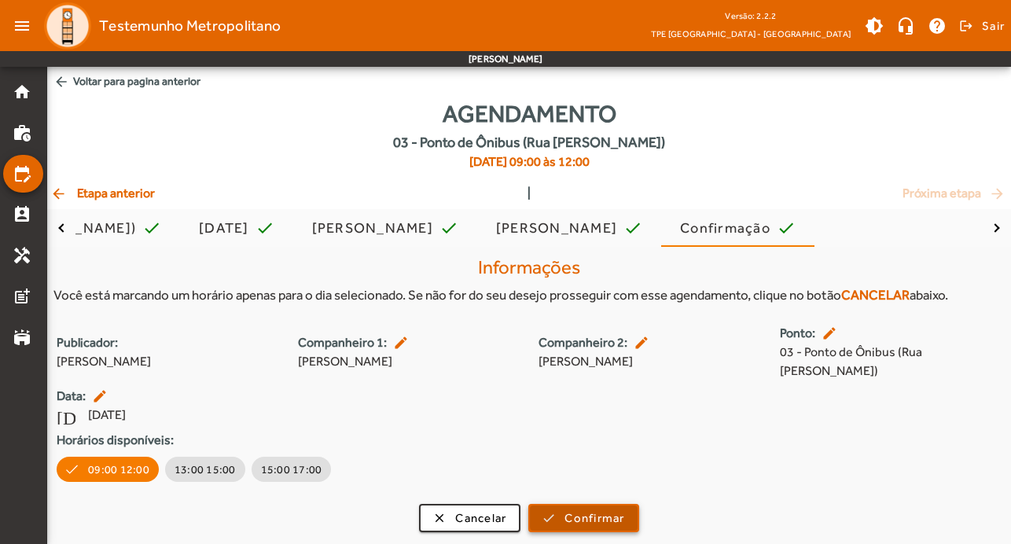
click at [601, 509] on span "Confirmar" at bounding box center [594, 518] width 60 height 18
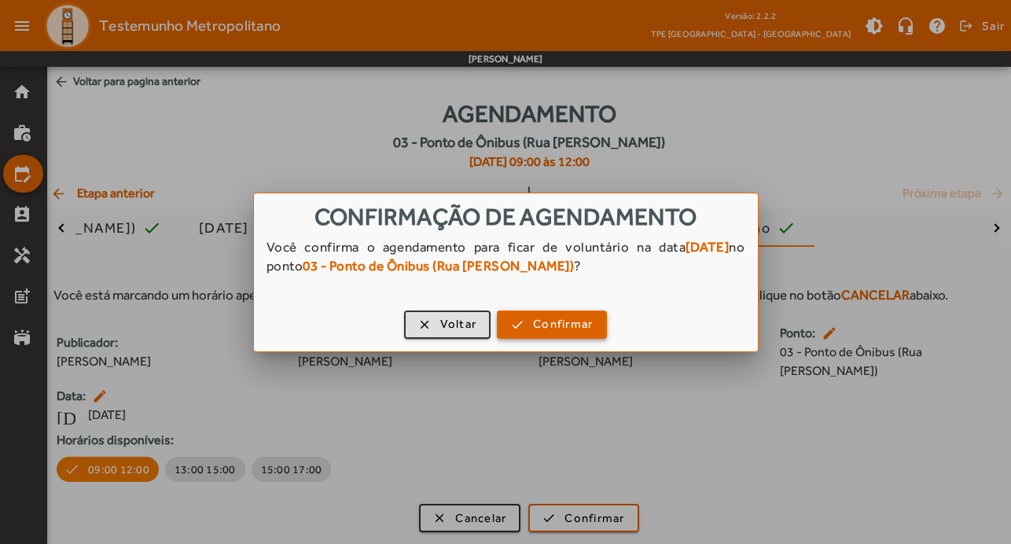
click at [590, 329] on span "Confirmar" at bounding box center [563, 324] width 60 height 18
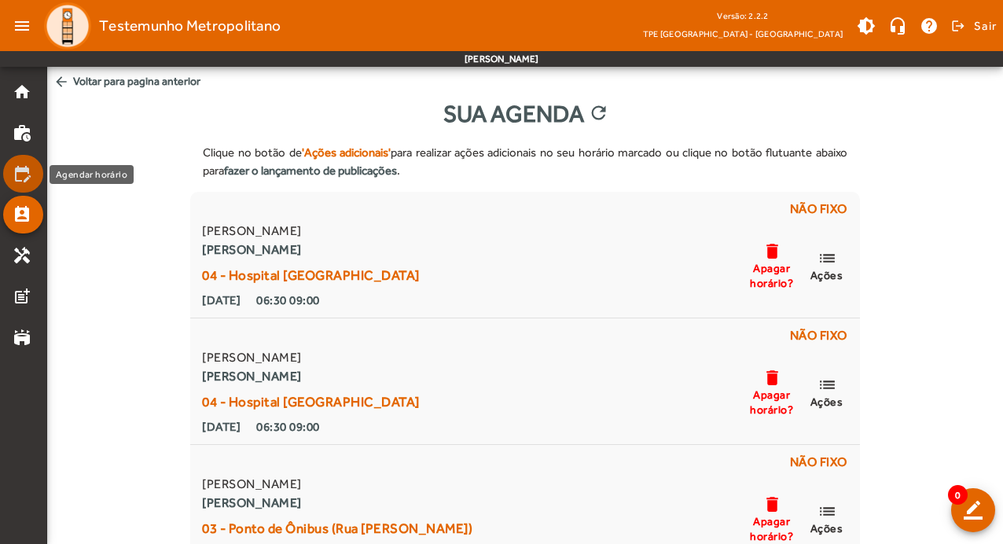
click at [21, 180] on mat-icon "edit_calendar" at bounding box center [22, 173] width 19 height 19
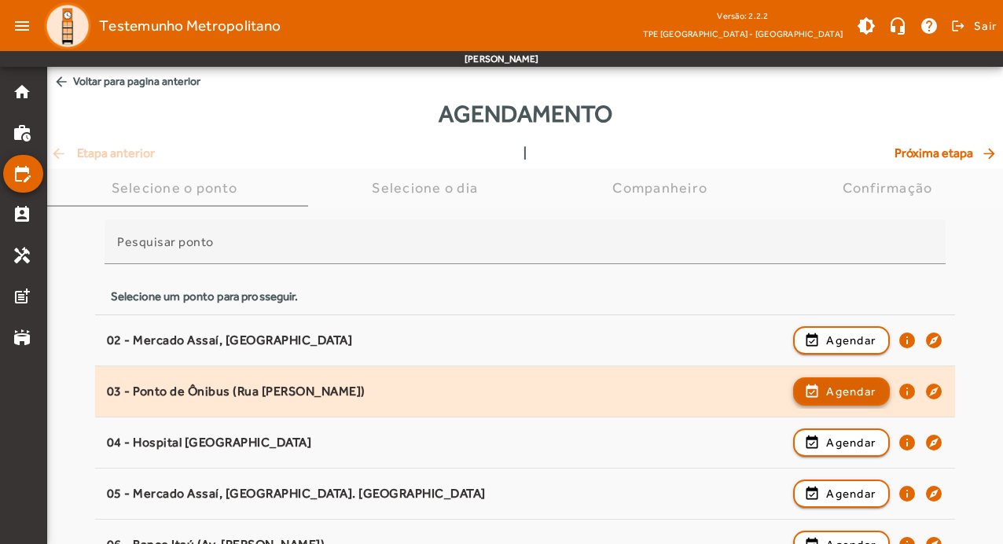
click at [847, 388] on span "Agendar" at bounding box center [851, 391] width 50 height 19
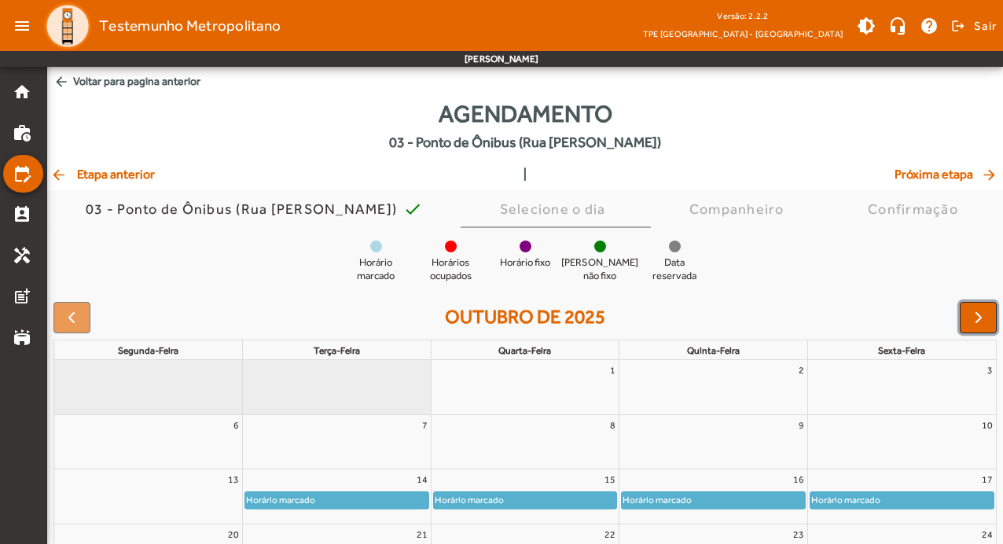
click at [981, 317] on span "button" at bounding box center [978, 317] width 19 height 19
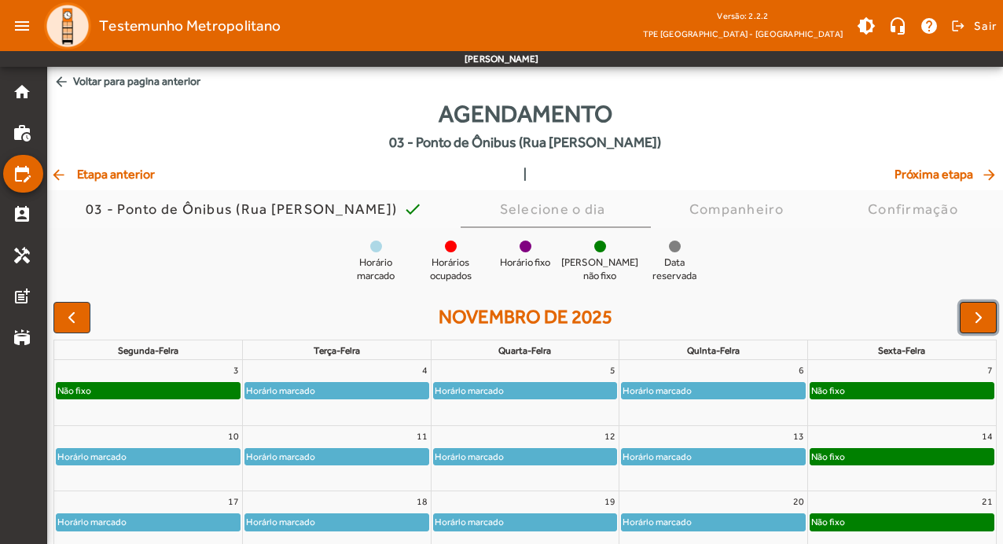
click at [981, 317] on span "button" at bounding box center [978, 317] width 19 height 19
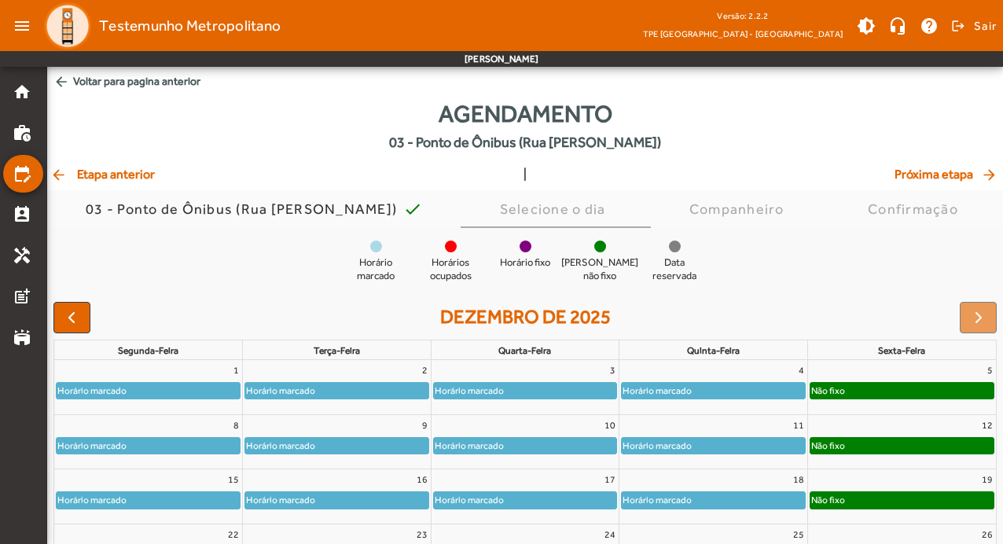
click at [933, 393] on div "Não fixo" at bounding box center [901, 391] width 183 height 16
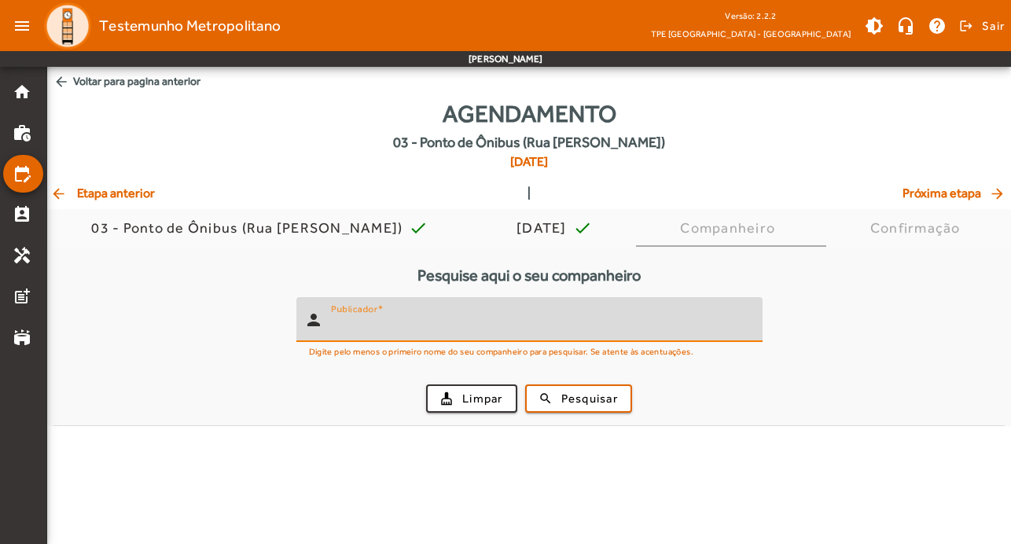
click at [404, 325] on input "Publicador" at bounding box center [540, 326] width 419 height 19
type input "*******"
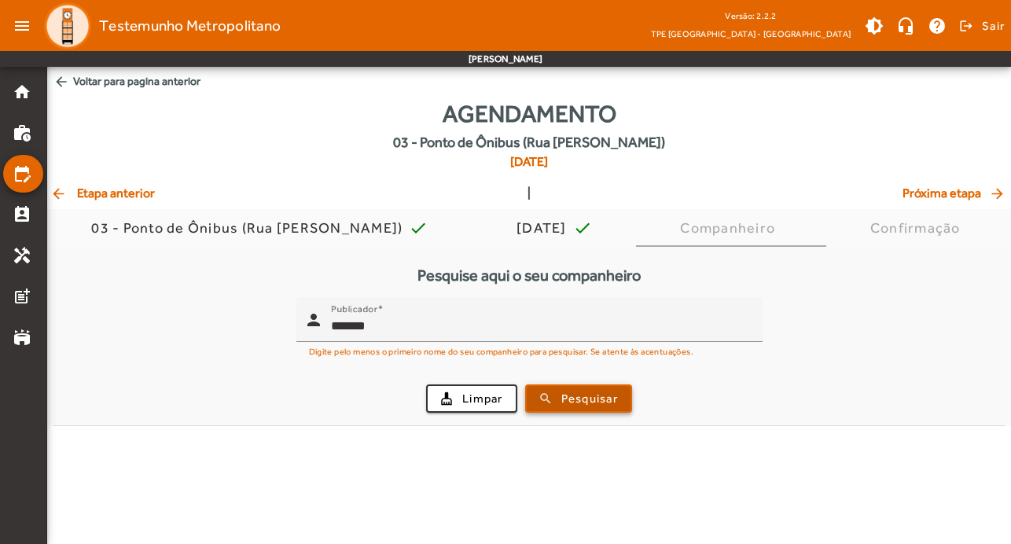
click at [583, 404] on span "Pesquisar" at bounding box center [589, 399] width 57 height 18
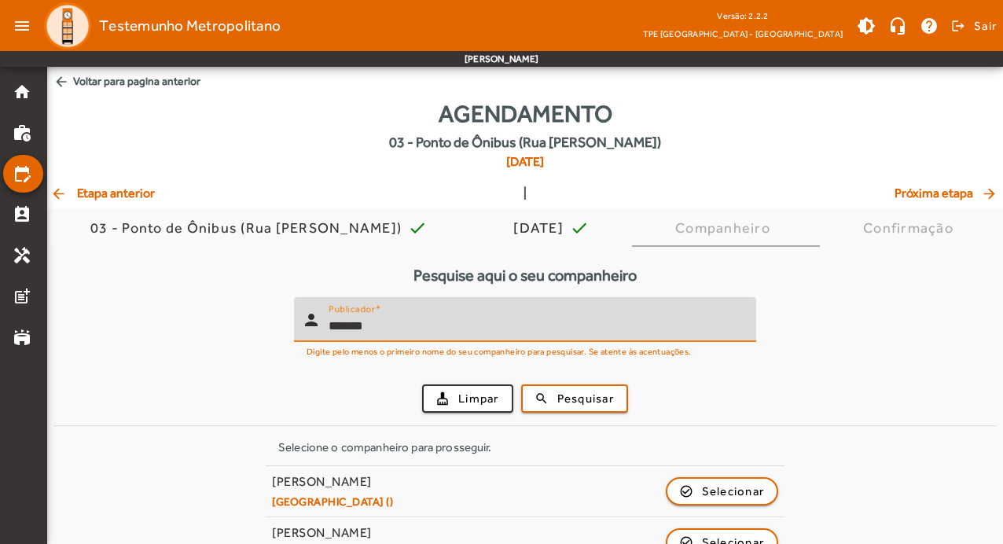
drag, startPoint x: 472, startPoint y: 319, endPoint x: 135, endPoint y: 318, distance: 337.2
click at [135, 318] on form "person Publicador ******* Digite pelo menos o primeiro nome do seu companheiro …" at bounding box center [524, 361] width 943 height 128
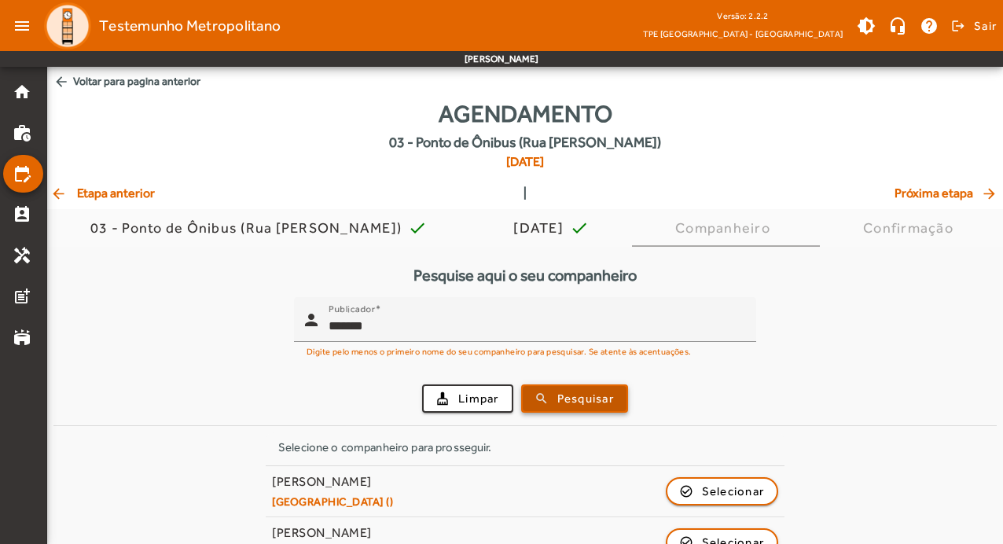
click at [594, 397] on span "Pesquisar" at bounding box center [585, 399] width 57 height 18
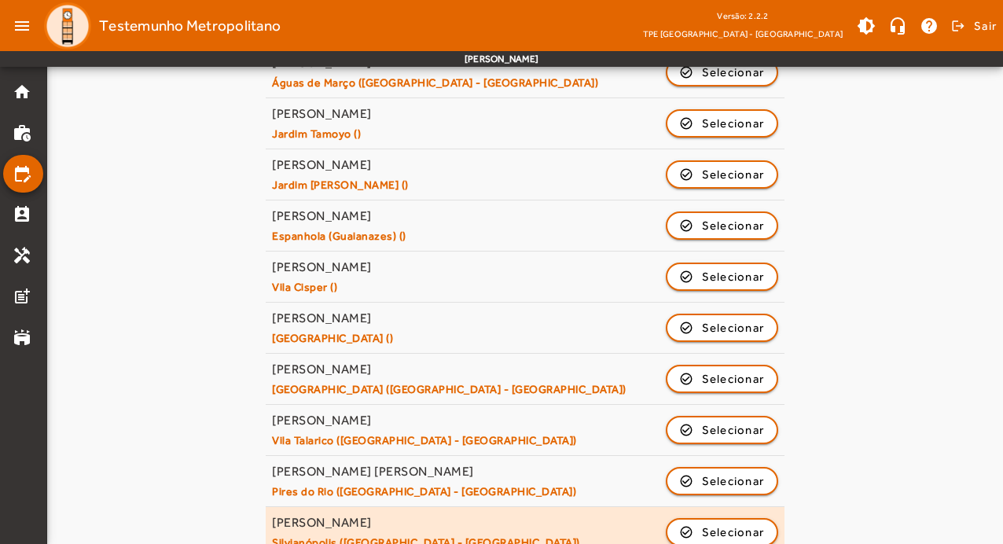
scroll to position [752, 0]
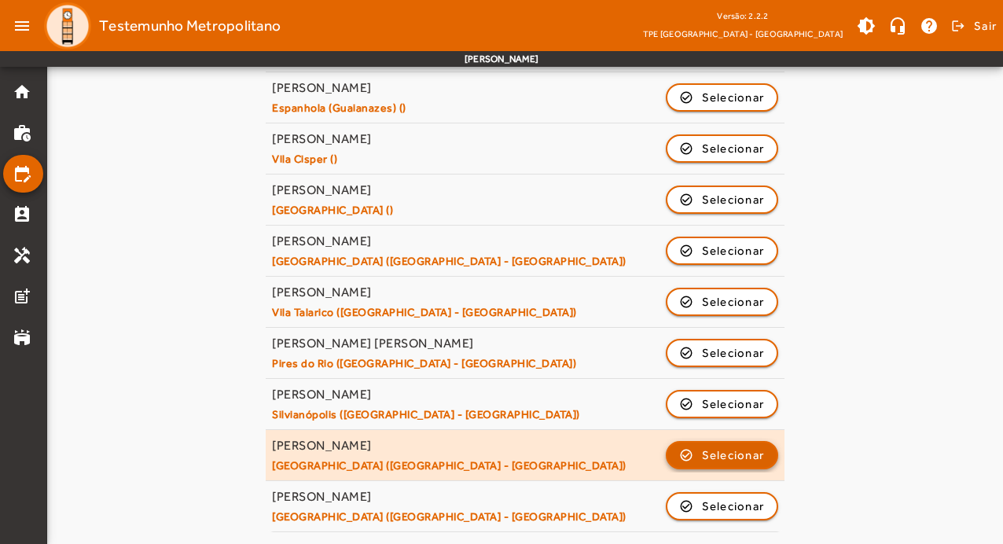
click at [713, 453] on span "Selecionar" at bounding box center [733, 455] width 63 height 19
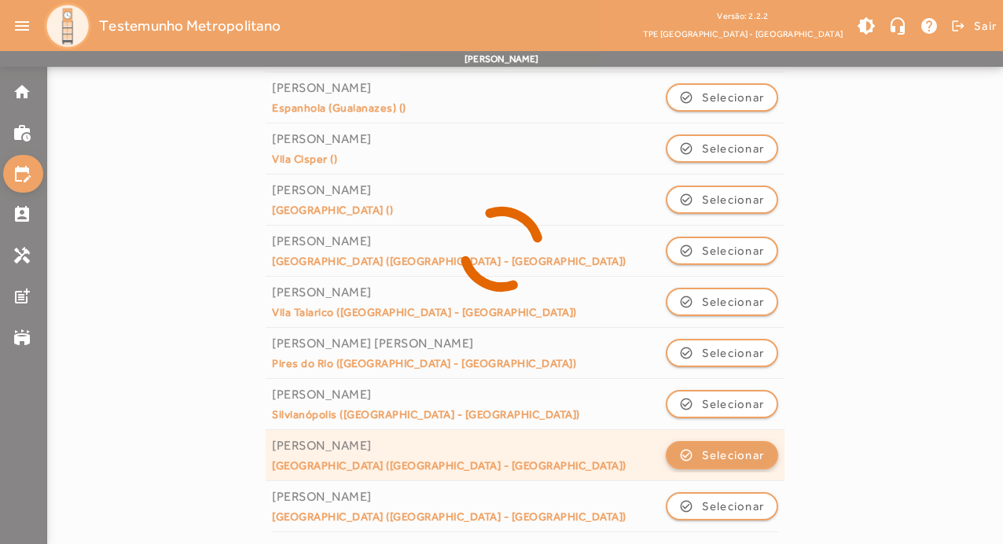
scroll to position [0, 0]
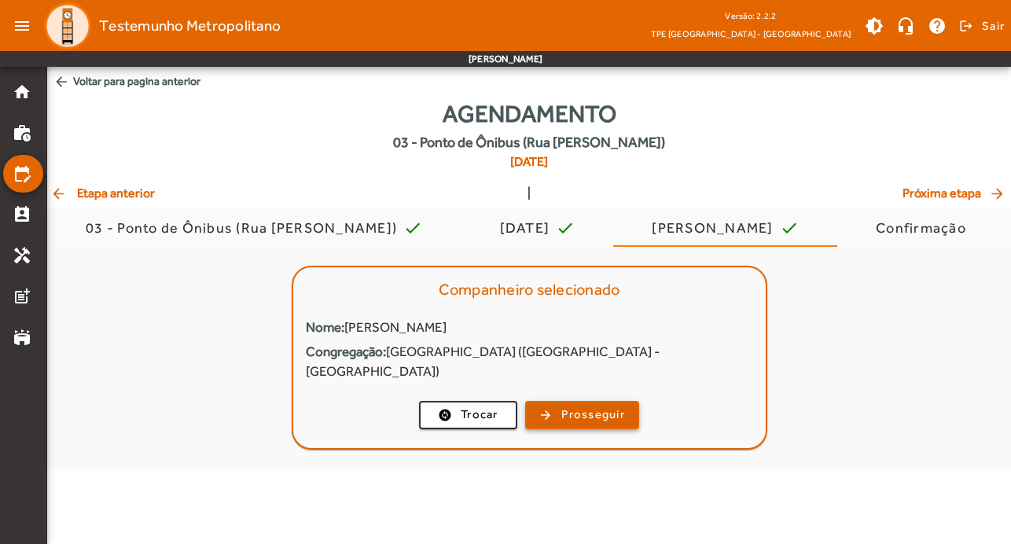
click at [616, 406] on span "Prosseguir" at bounding box center [593, 415] width 64 height 18
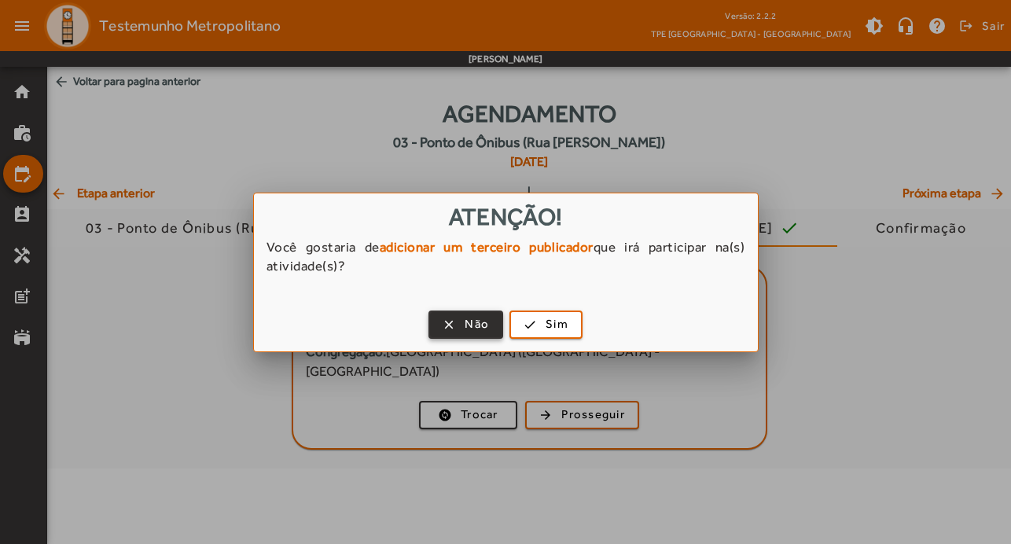
click at [475, 324] on span "Não" at bounding box center [477, 324] width 24 height 18
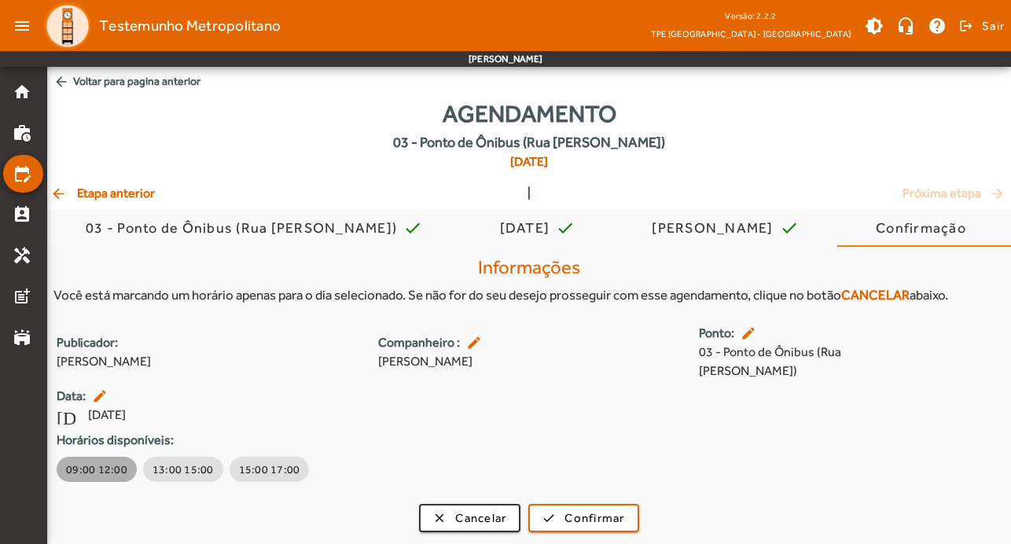
click at [108, 461] on span "09:00 12:00" at bounding box center [96, 469] width 61 height 16
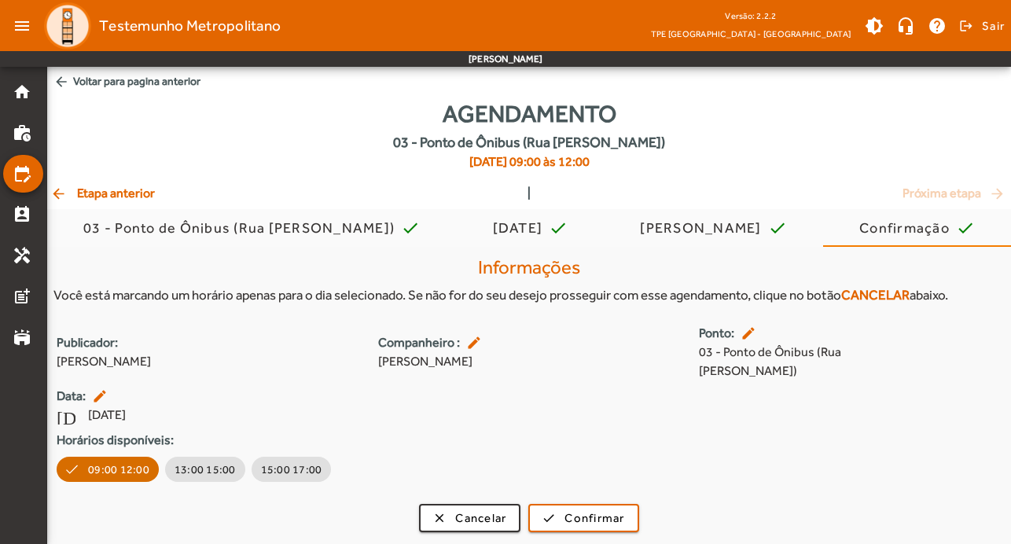
click at [57, 193] on mat-icon "arrow_back" at bounding box center [59, 194] width 19 height 16
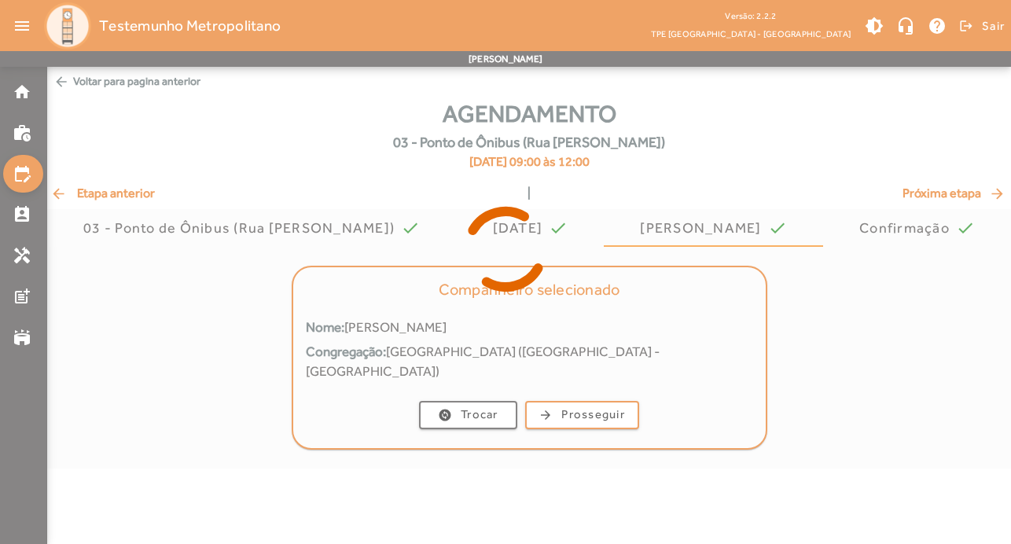
click at [57, 193] on icon at bounding box center [505, 249] width 1011 height 118
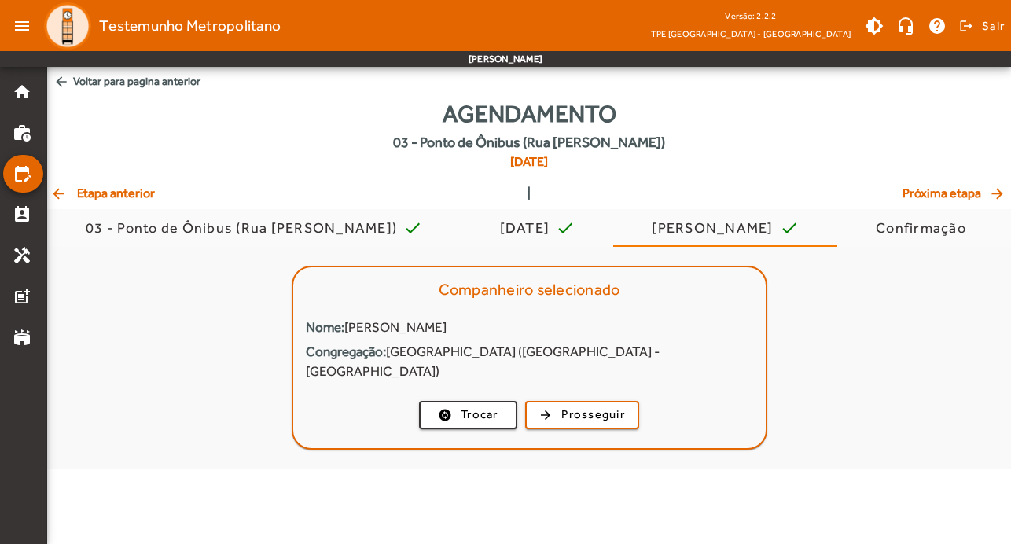
click at [57, 193] on mat-icon "arrow_back" at bounding box center [59, 194] width 19 height 16
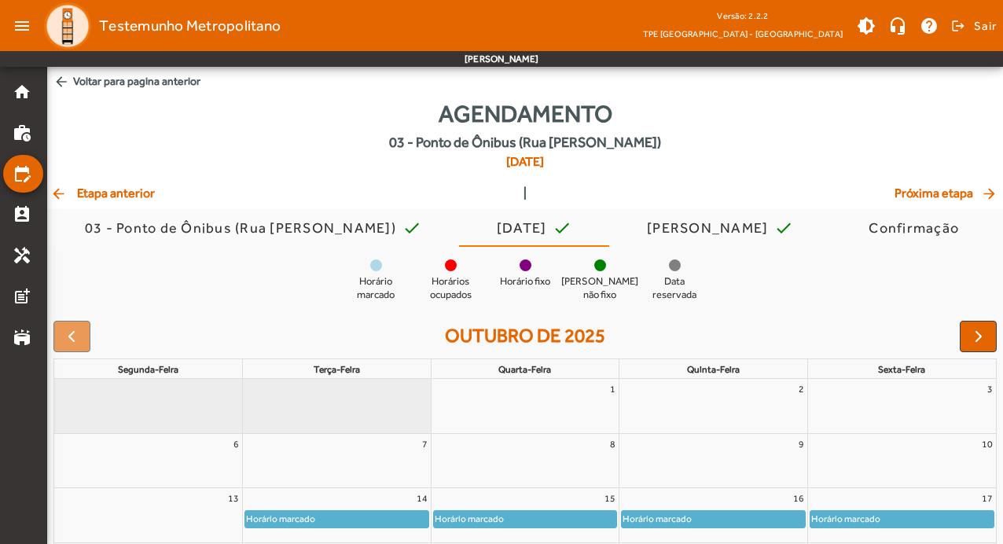
click at [57, 193] on mat-icon "arrow_back" at bounding box center [59, 194] width 19 height 16
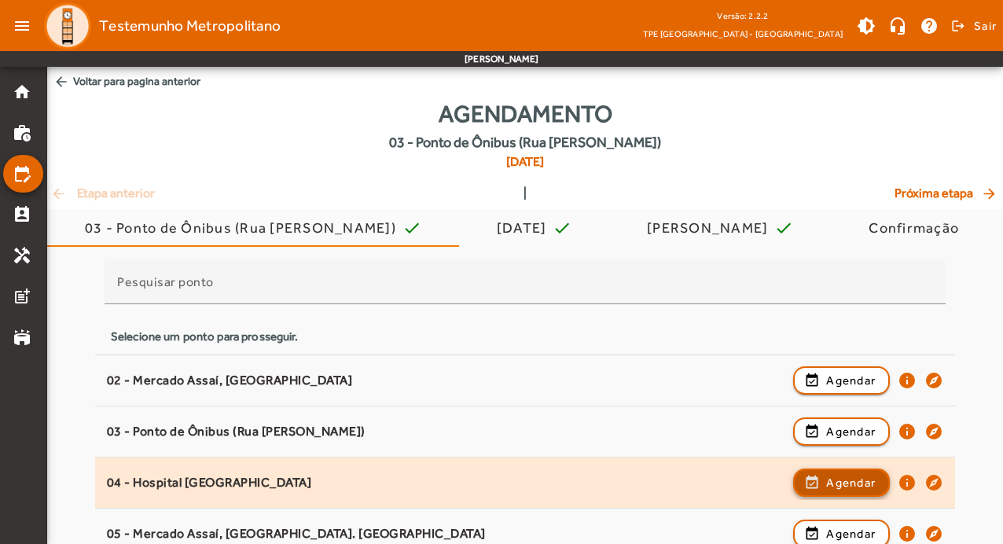
click at [866, 481] on span "Agendar" at bounding box center [851, 482] width 50 height 19
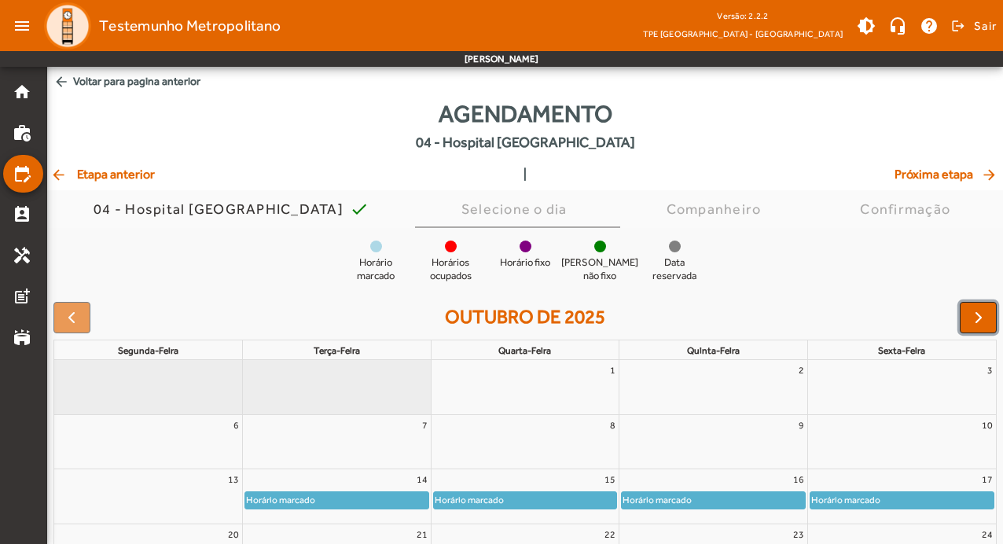
click at [972, 318] on span "button" at bounding box center [978, 317] width 19 height 19
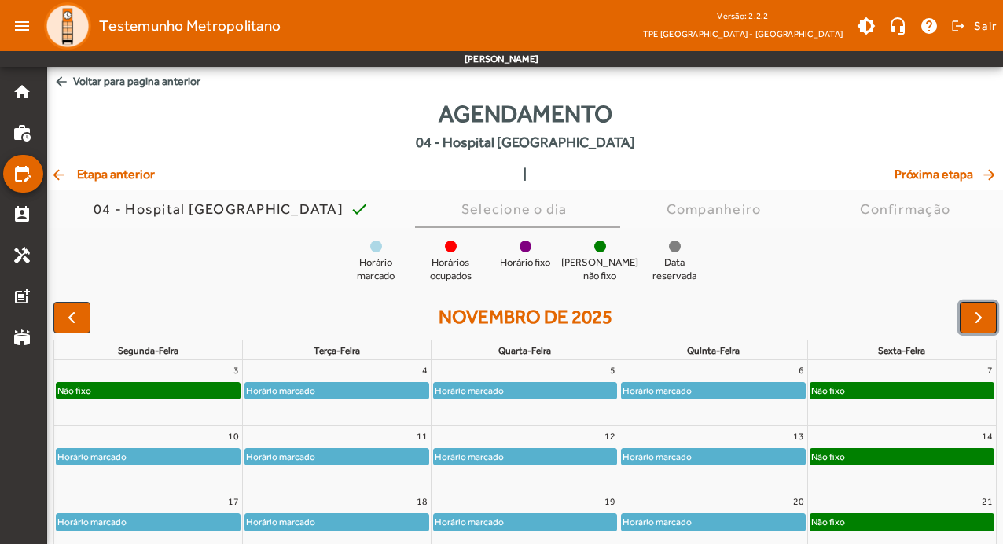
click at [972, 318] on span "button" at bounding box center [978, 317] width 19 height 19
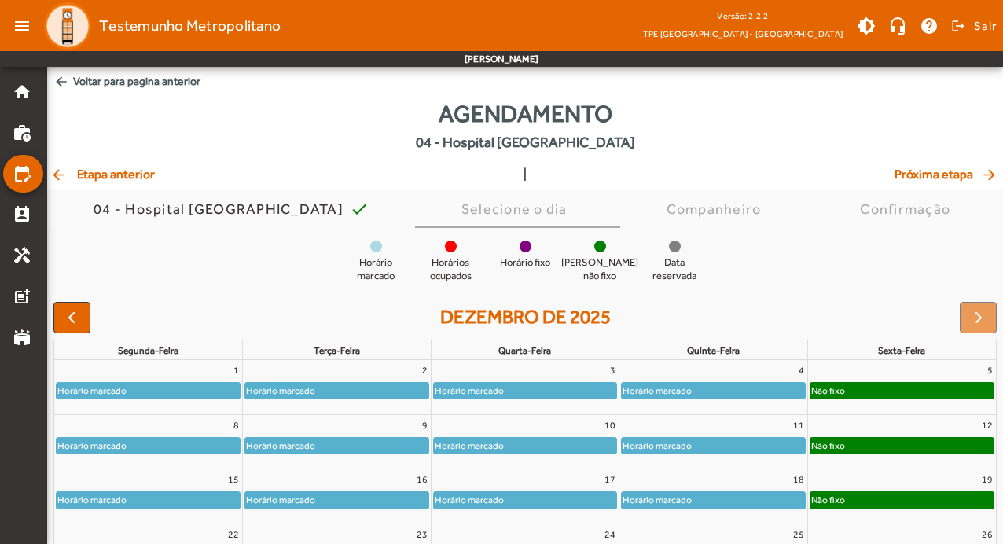
click at [923, 395] on div "Não fixo" at bounding box center [901, 391] width 183 height 16
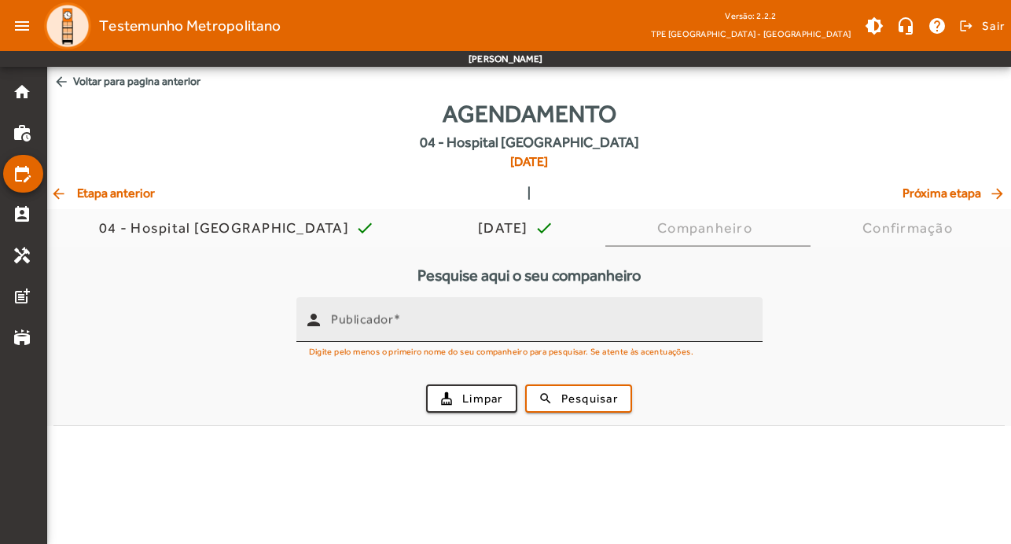
click at [323, 328] on div "person" at bounding box center [313, 320] width 35 height 35
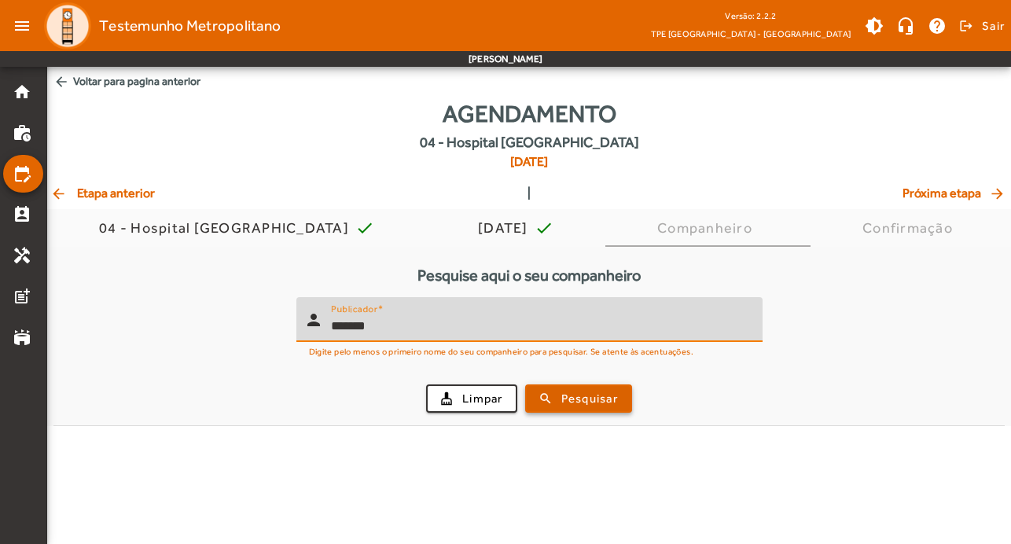
type input "*******"
click at [613, 399] on span "Pesquisar" at bounding box center [589, 399] width 57 height 18
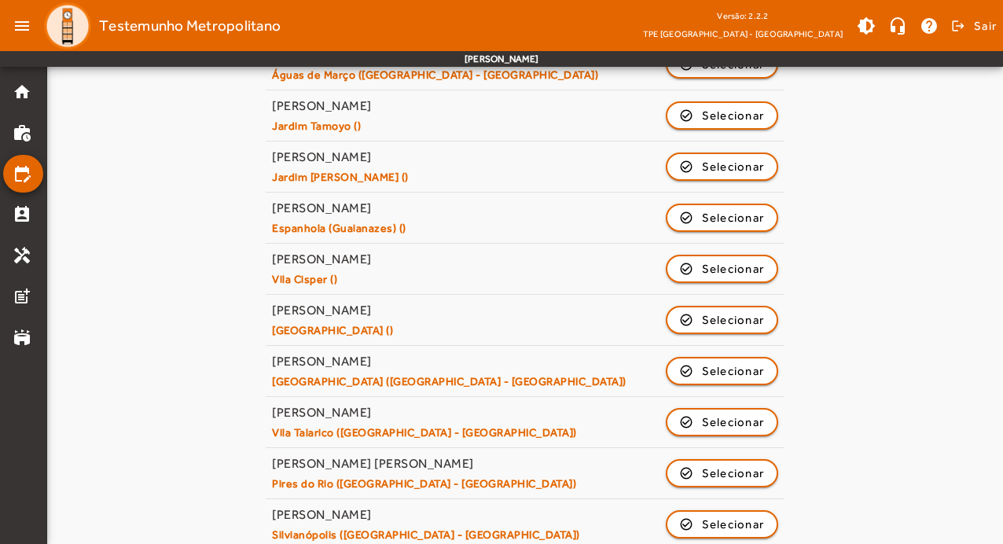
scroll to position [752, 0]
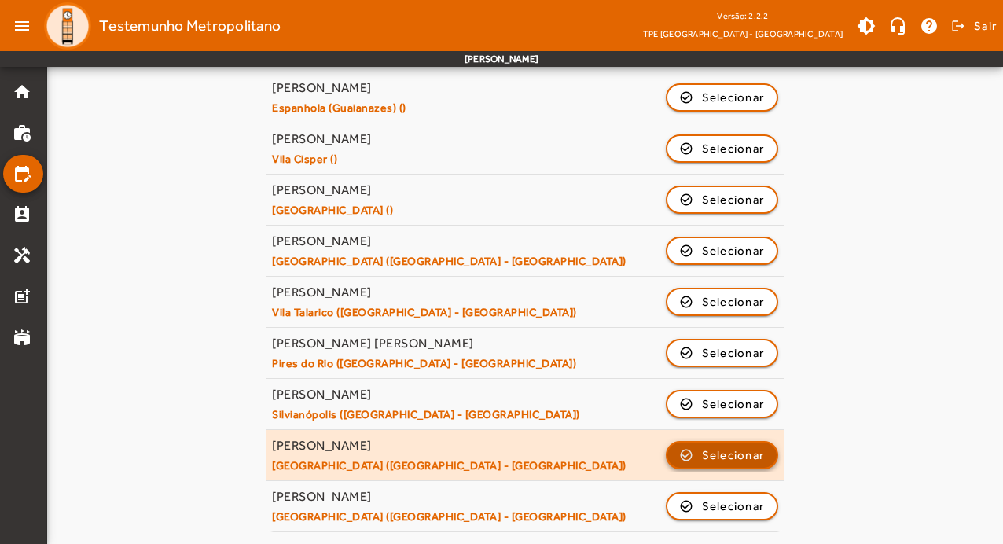
click at [733, 465] on span "button" at bounding box center [722, 455] width 110 height 38
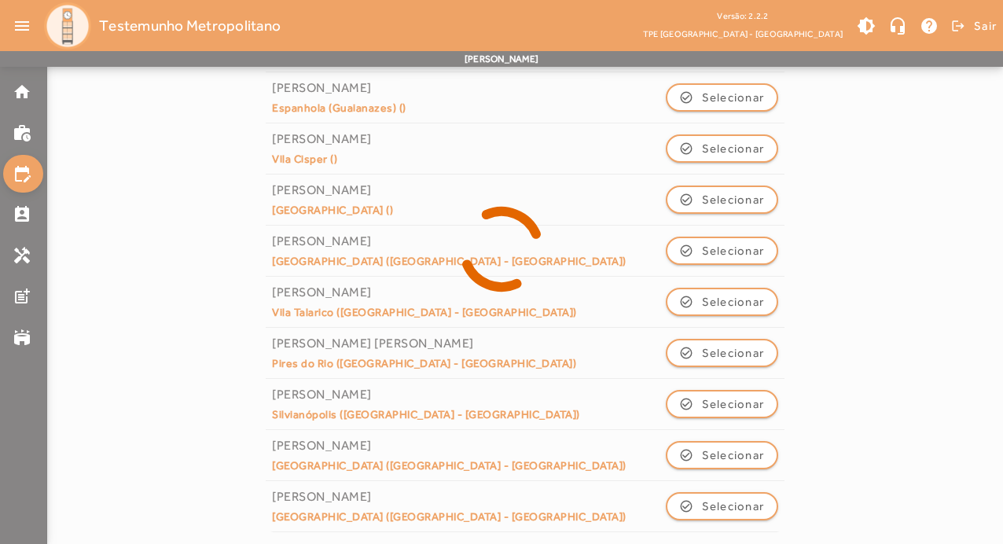
scroll to position [0, 0]
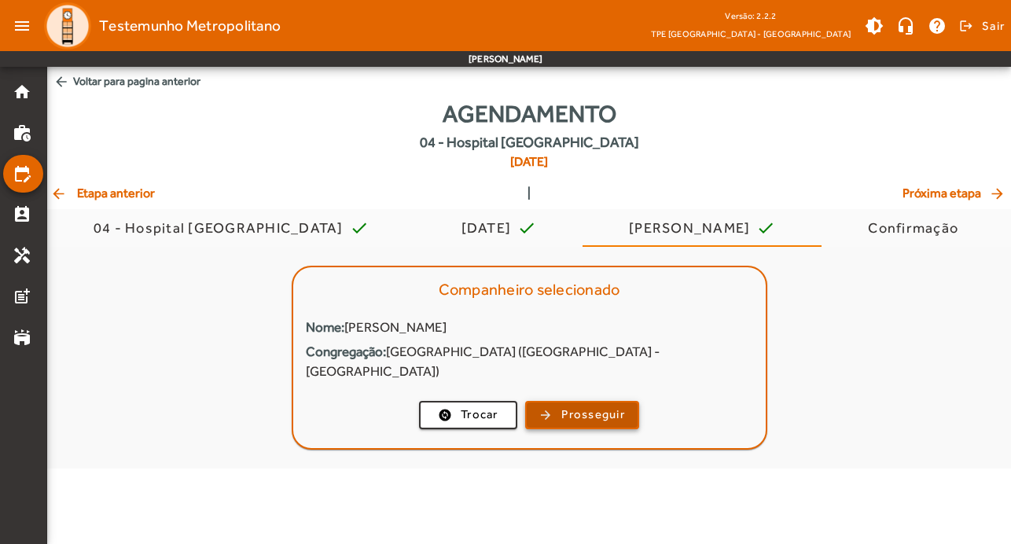
click at [593, 396] on span "button" at bounding box center [582, 415] width 111 height 38
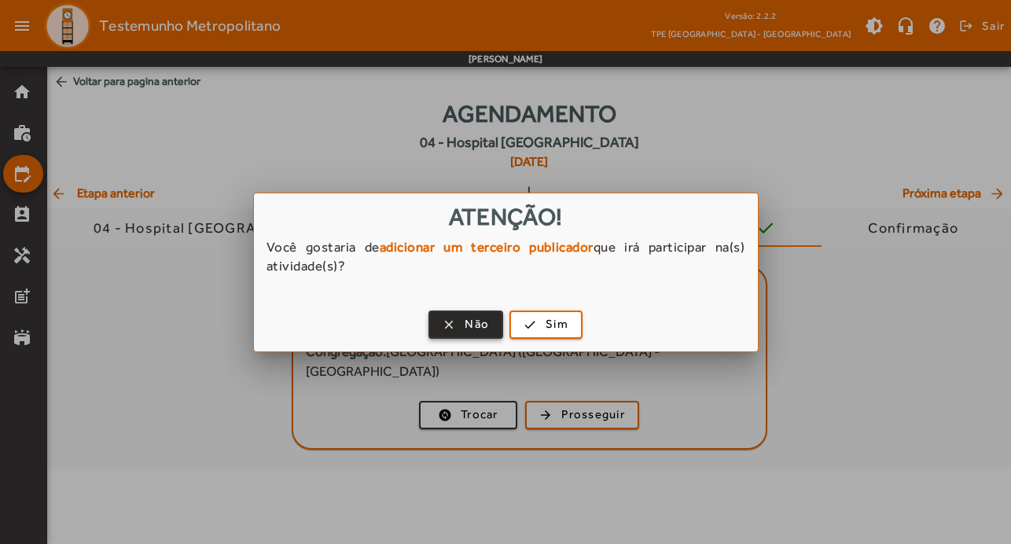
click at [476, 321] on span "Não" at bounding box center [477, 324] width 24 height 18
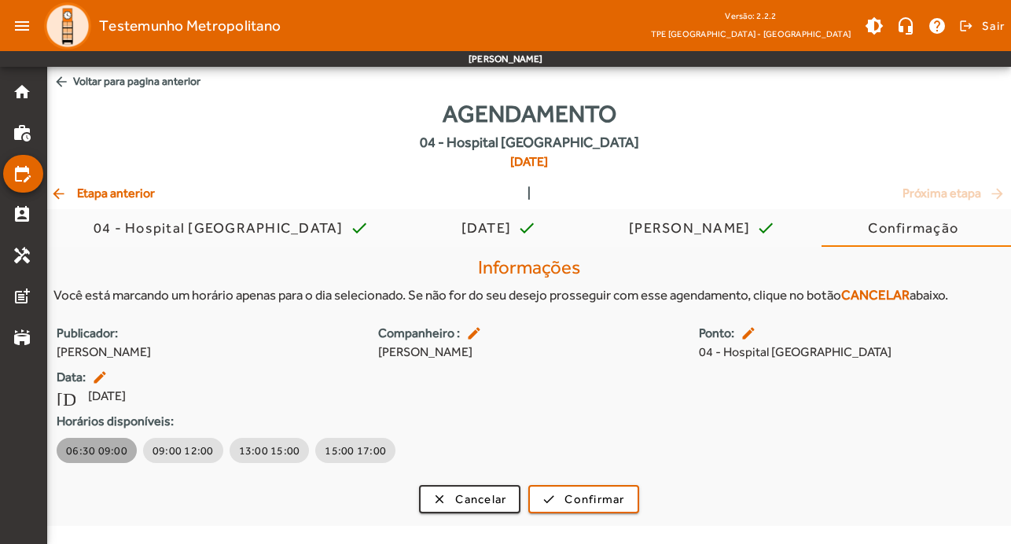
click at [104, 453] on span "06:30 09:00" at bounding box center [96, 451] width 61 height 16
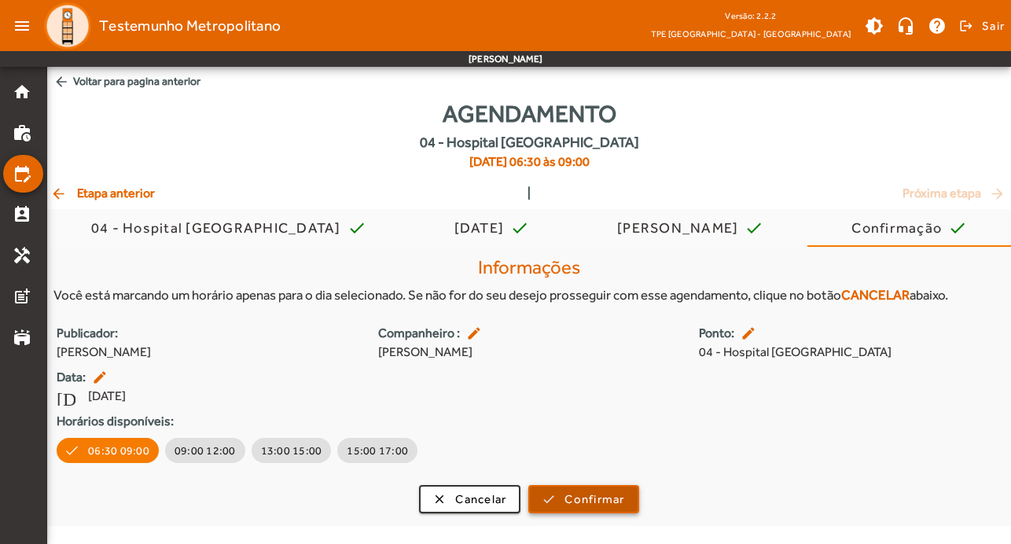
click at [578, 498] on span "Confirmar" at bounding box center [594, 500] width 60 height 18
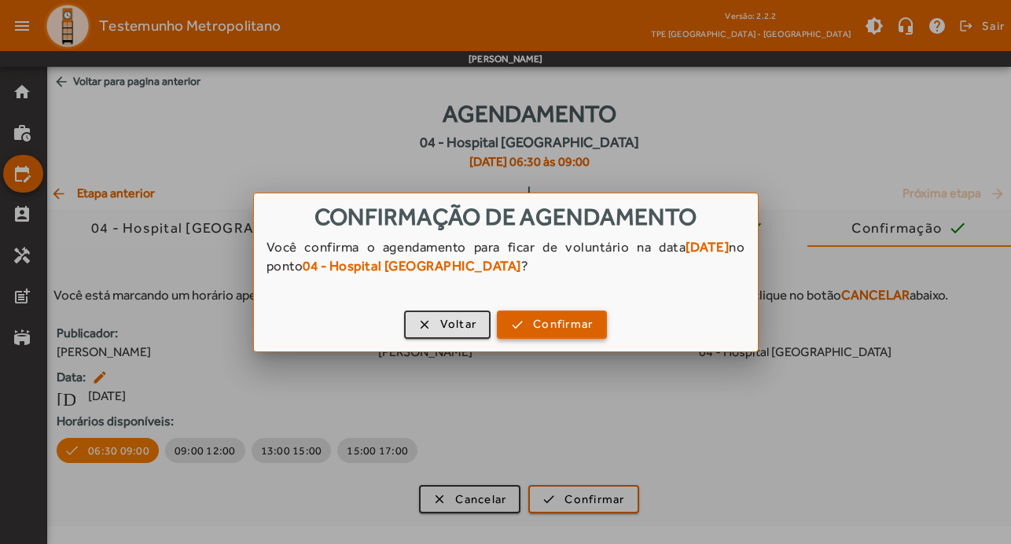
click at [584, 322] on span "Confirmar" at bounding box center [563, 324] width 60 height 18
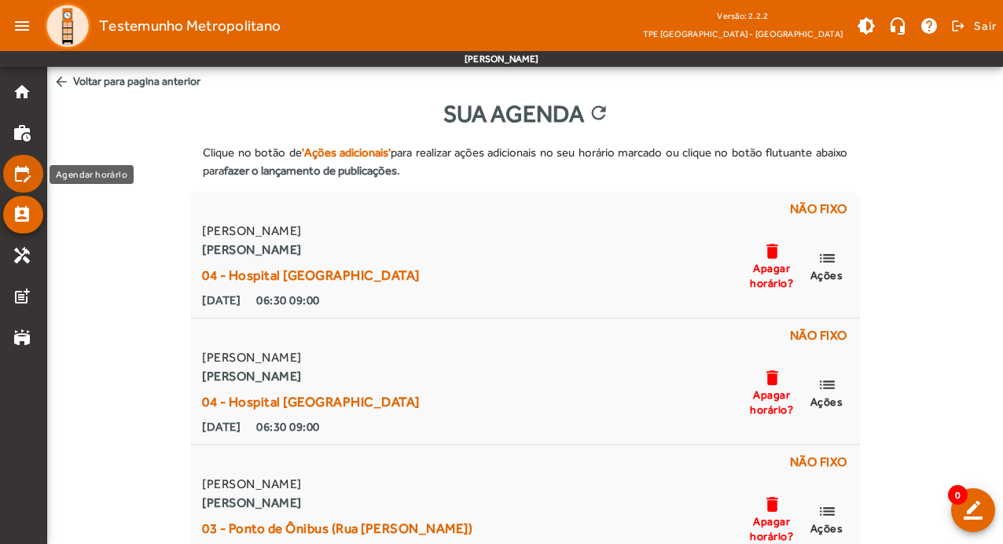
click at [20, 174] on mat-icon "edit_calendar" at bounding box center [22, 173] width 19 height 19
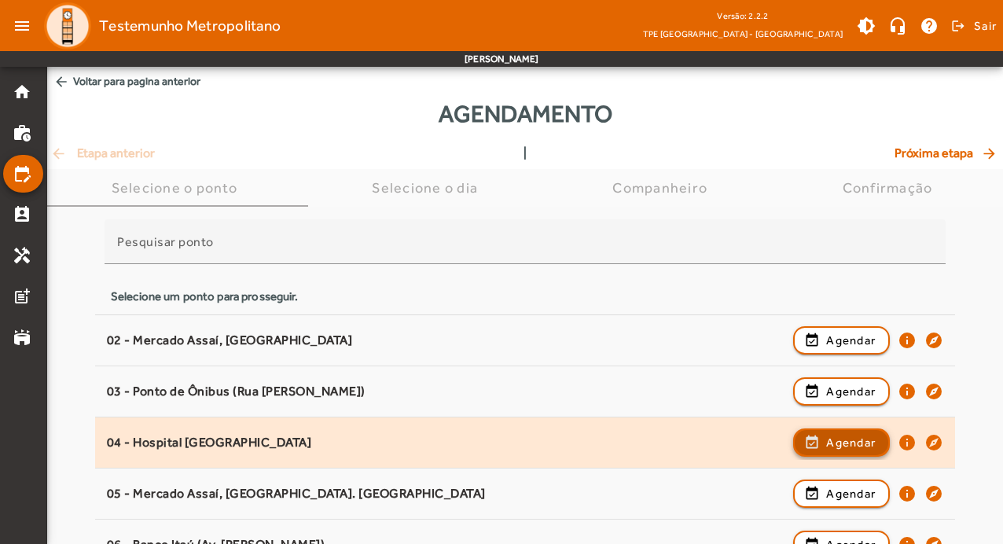
click at [868, 447] on span "Agendar" at bounding box center [851, 442] width 50 height 19
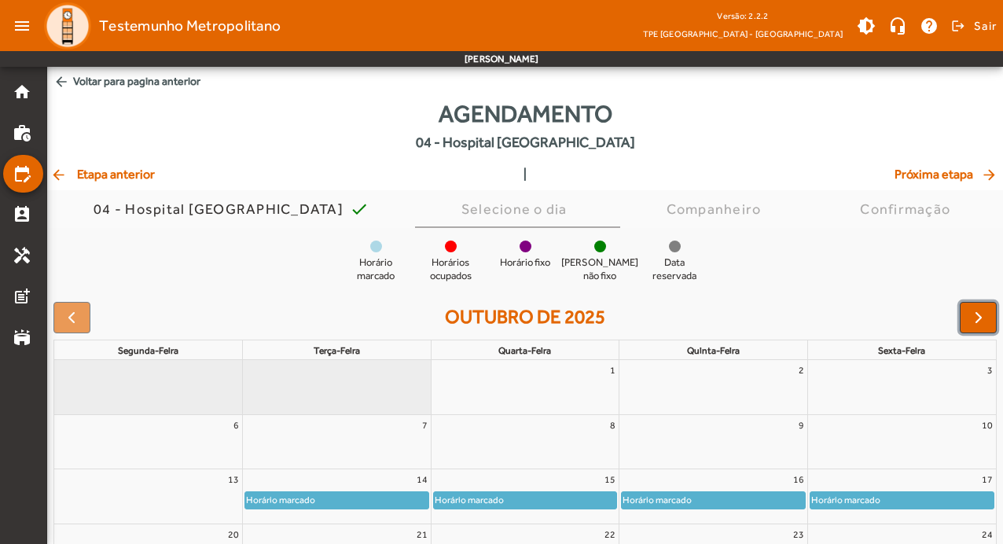
click at [976, 338] on full-calendar "outubro de 2025 segunda-feira terça-feira quarta-feira quinta-feira sexta-feira…" at bounding box center [525, 496] width 956 height 401
click at [984, 325] on span "button" at bounding box center [978, 317] width 19 height 19
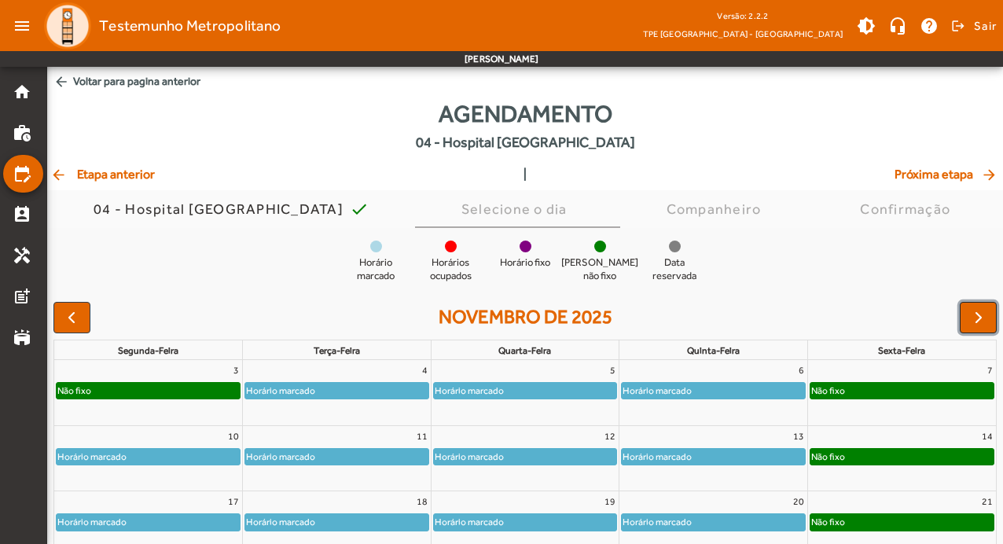
click at [985, 322] on span "button" at bounding box center [978, 317] width 19 height 19
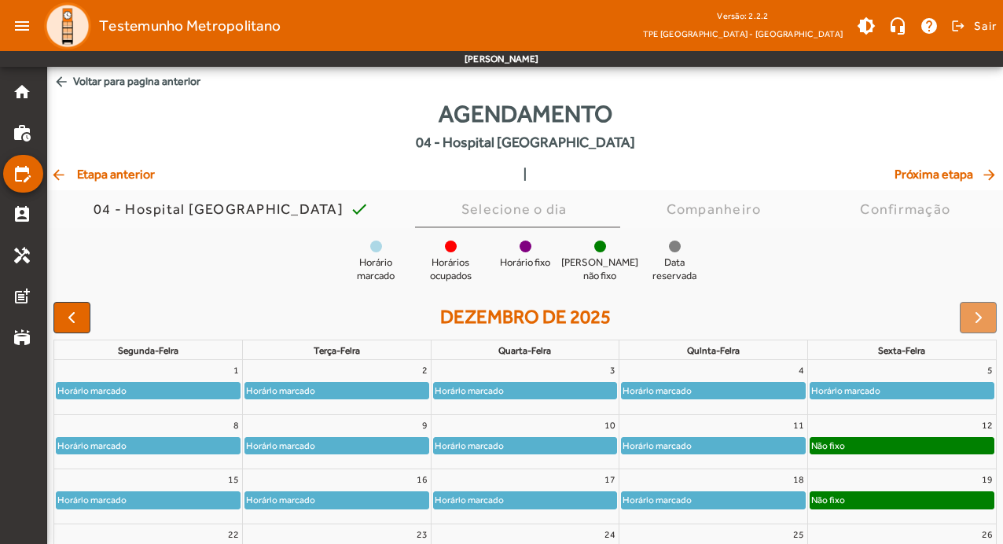
click at [922, 441] on div "Não fixo" at bounding box center [901, 446] width 183 height 16
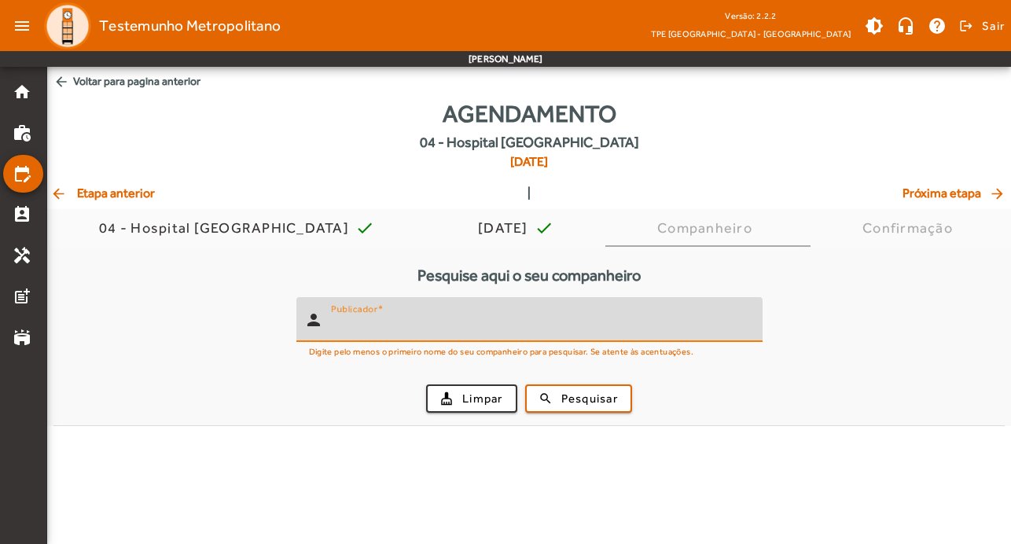
click at [443, 321] on input "Publicador" at bounding box center [540, 326] width 419 height 19
type input "*******"
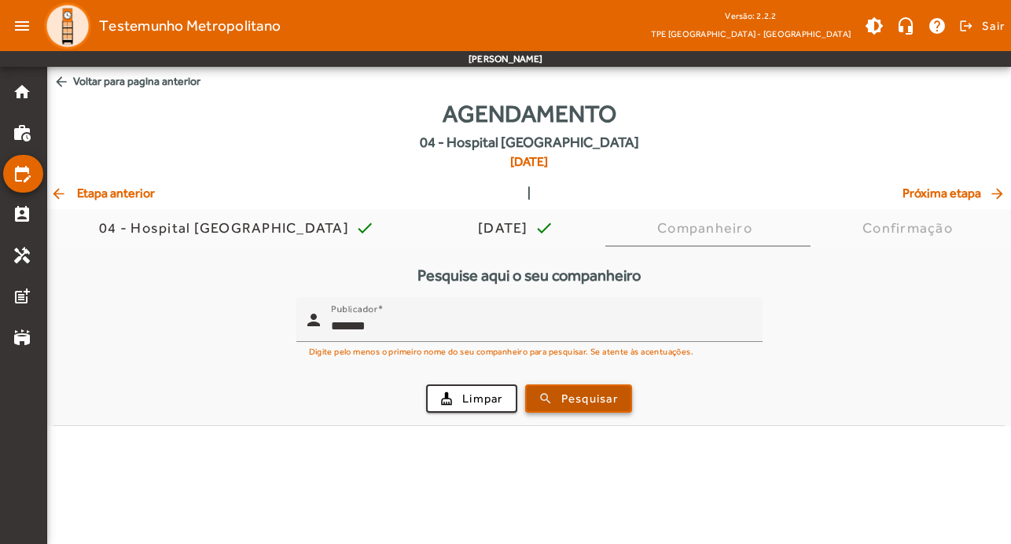
click at [572, 391] on span "Pesquisar" at bounding box center [589, 399] width 57 height 18
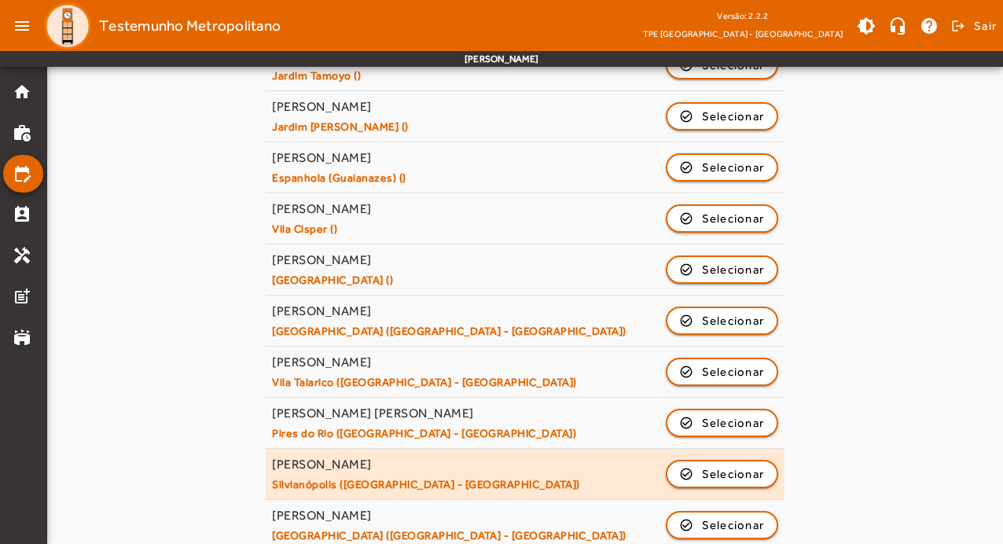
scroll to position [752, 0]
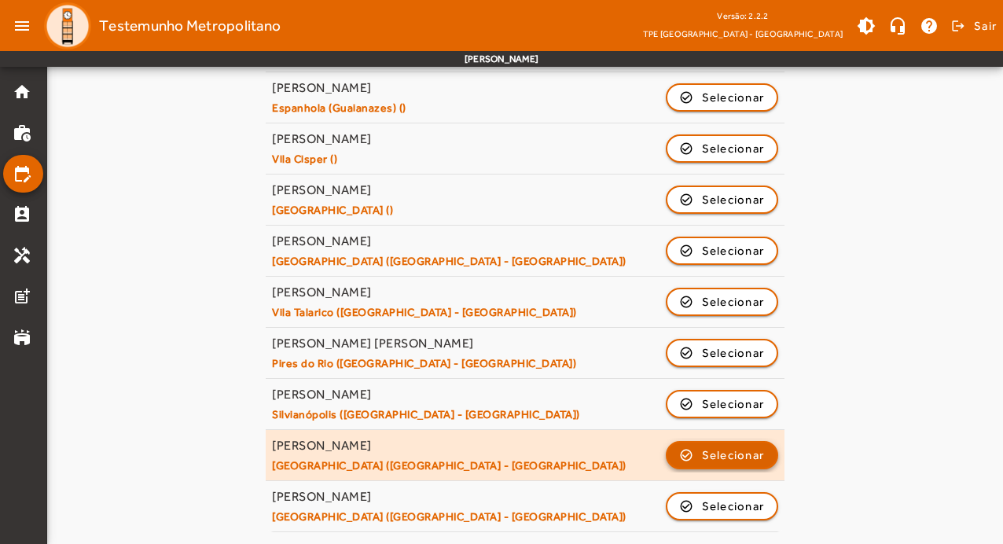
click at [763, 452] on span "Selecionar" at bounding box center [733, 455] width 63 height 19
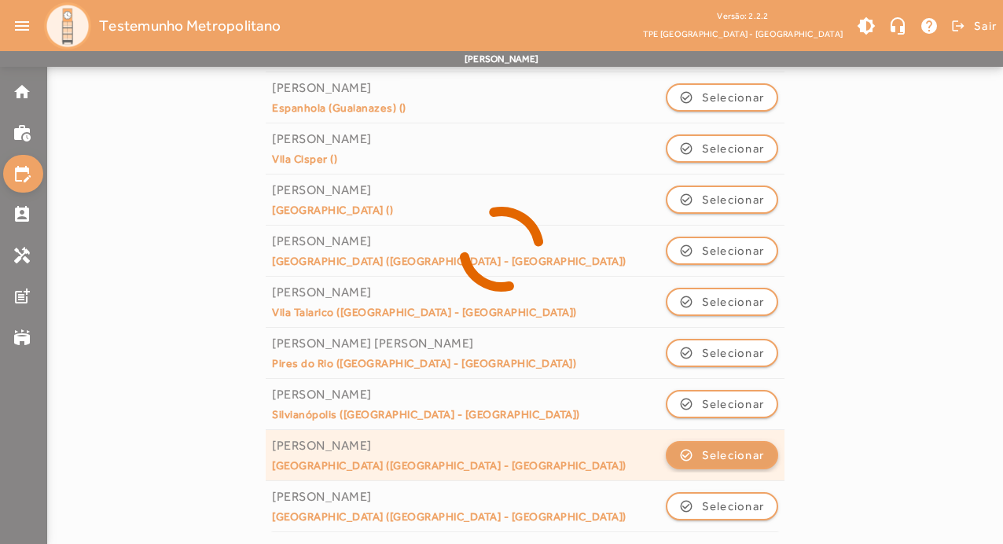
scroll to position [0, 0]
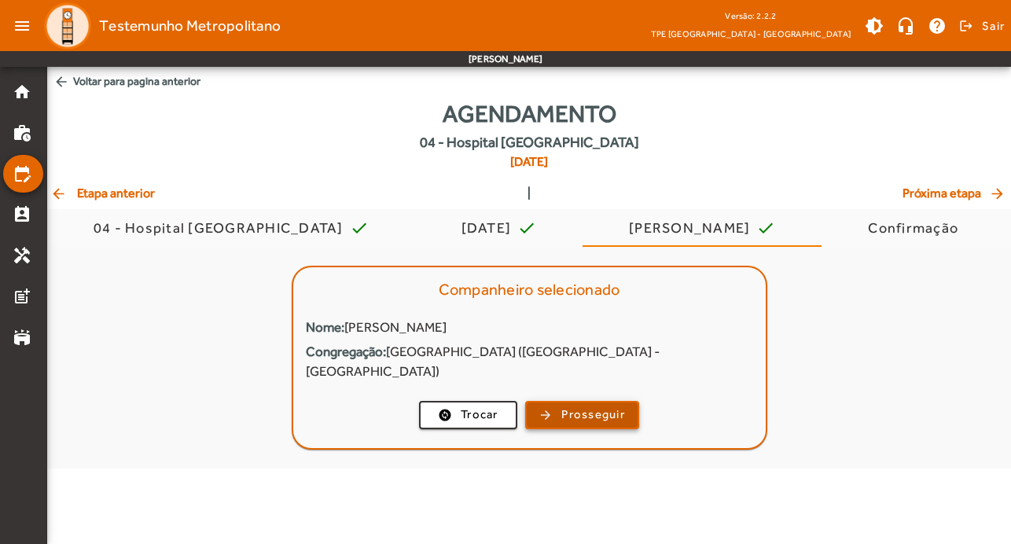
click at [619, 406] on span "Prosseguir" at bounding box center [593, 415] width 64 height 18
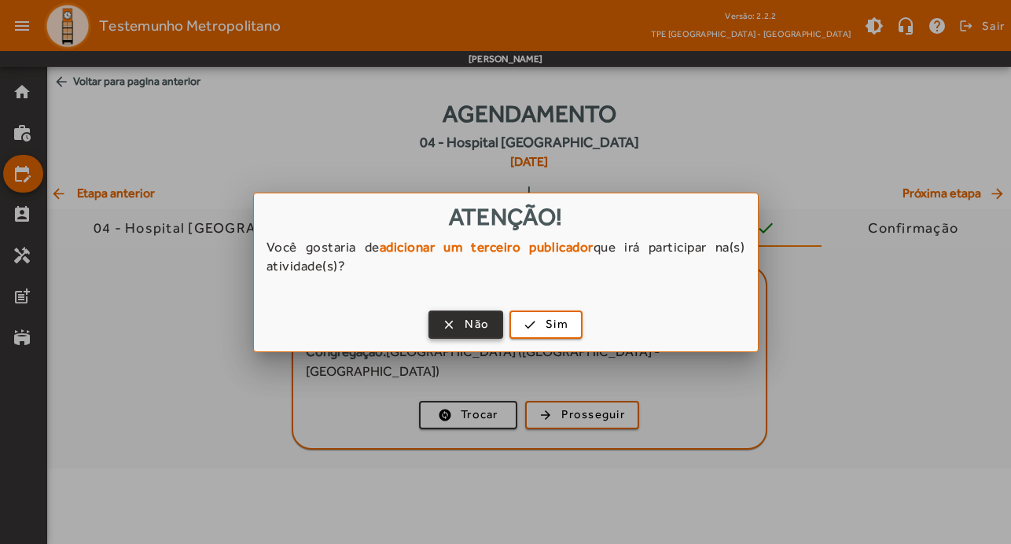
click at [465, 324] on span "Não" at bounding box center [477, 324] width 24 height 18
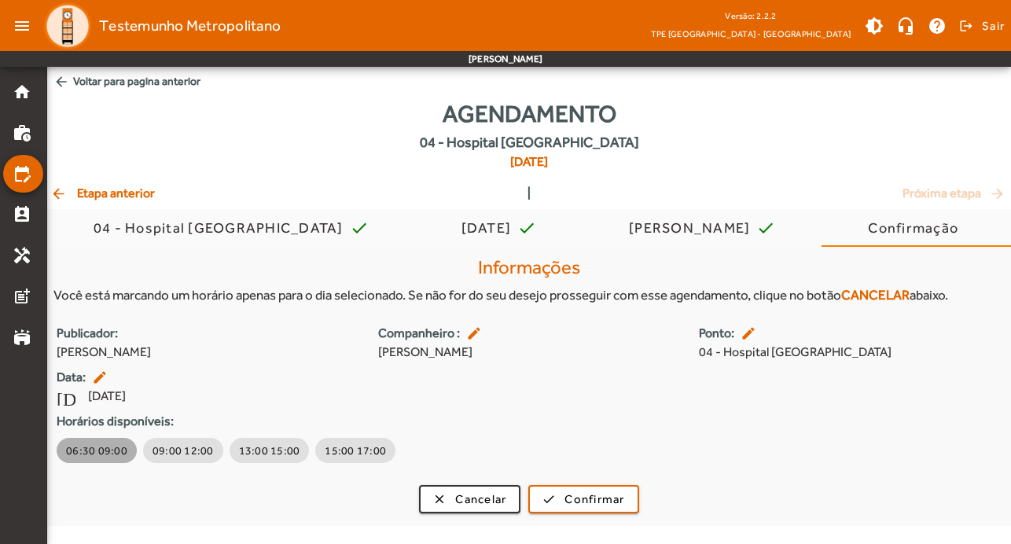
click at [94, 441] on button "06:30 09:00" at bounding box center [97, 450] width 80 height 25
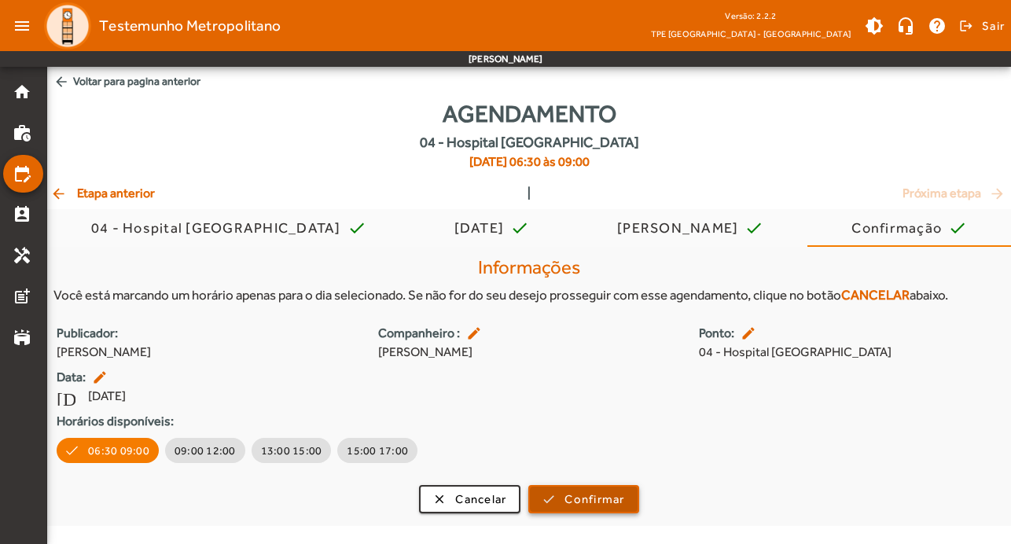
click at [608, 499] on span "Confirmar" at bounding box center [594, 500] width 60 height 18
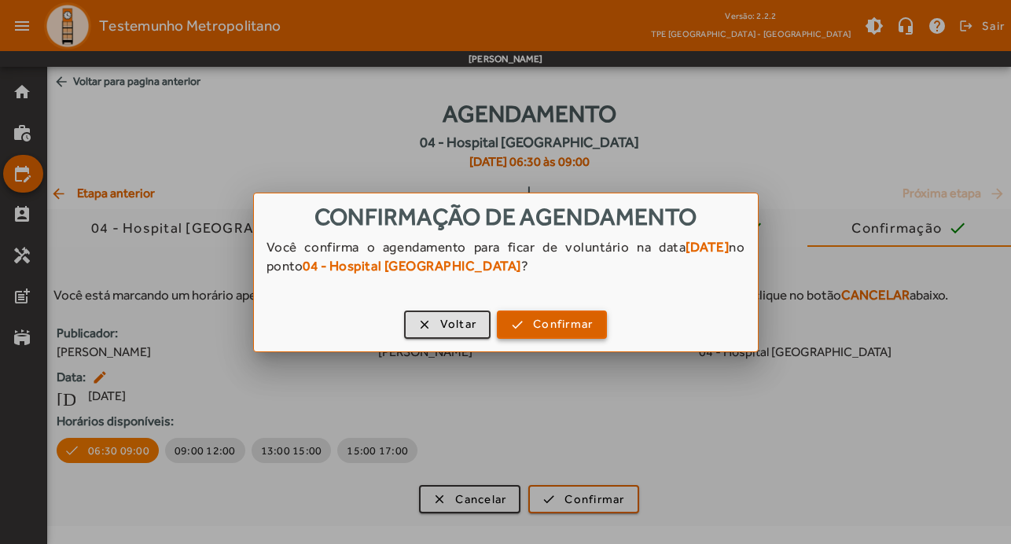
click at [590, 327] on span "Confirmar" at bounding box center [563, 324] width 60 height 18
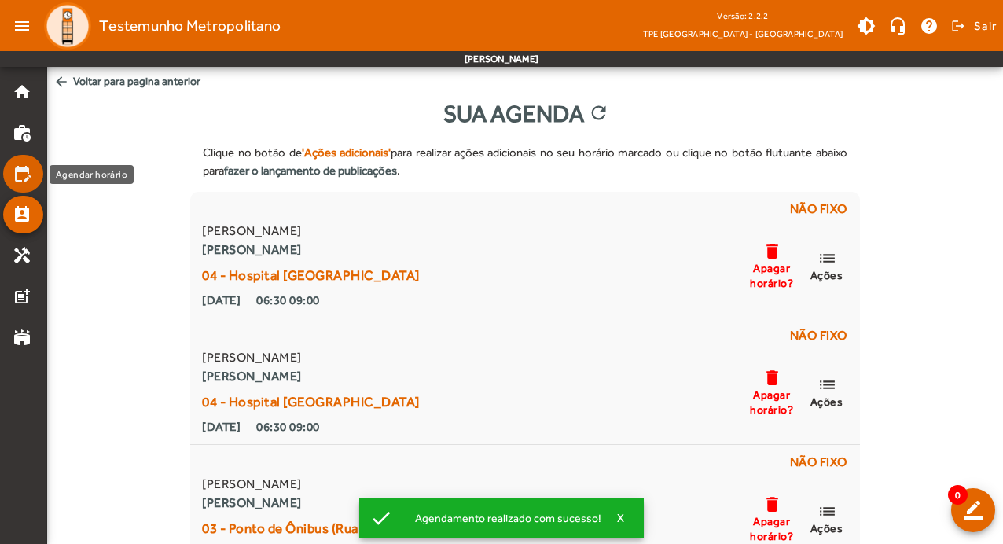
click at [17, 170] on mat-icon "edit_calendar" at bounding box center [22, 173] width 19 height 19
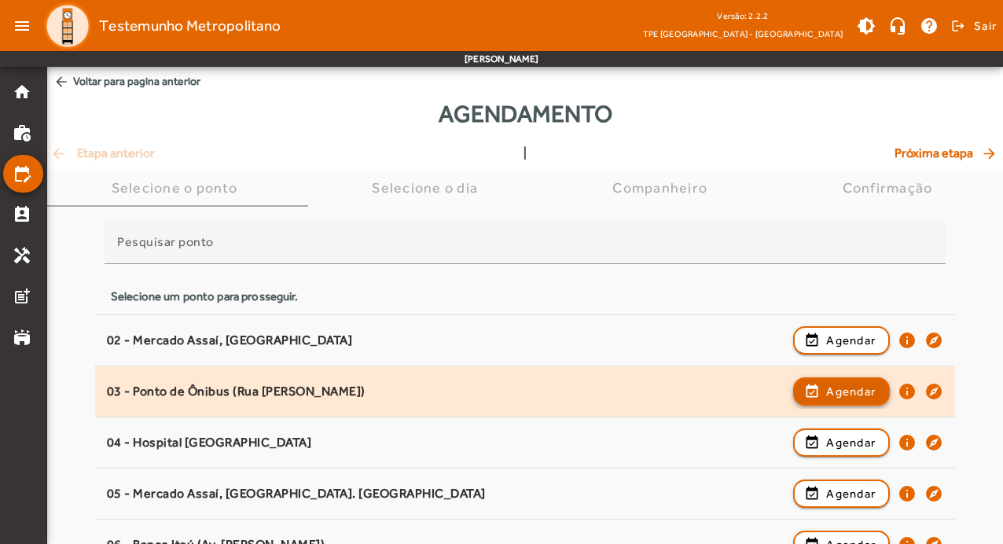
click at [862, 383] on span "Agendar" at bounding box center [851, 391] width 50 height 19
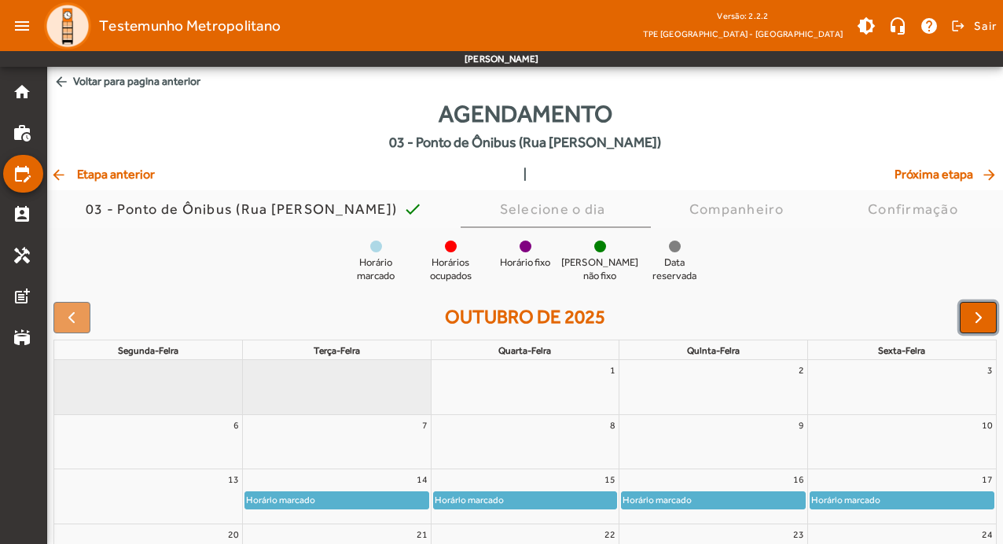
click at [985, 315] on span "button" at bounding box center [978, 317] width 19 height 19
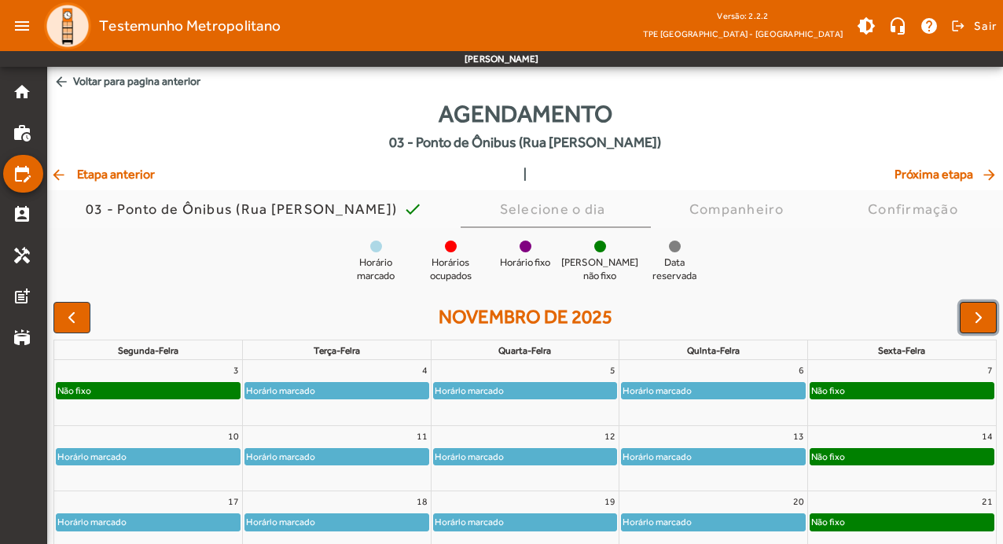
click at [985, 315] on span "button" at bounding box center [978, 317] width 19 height 19
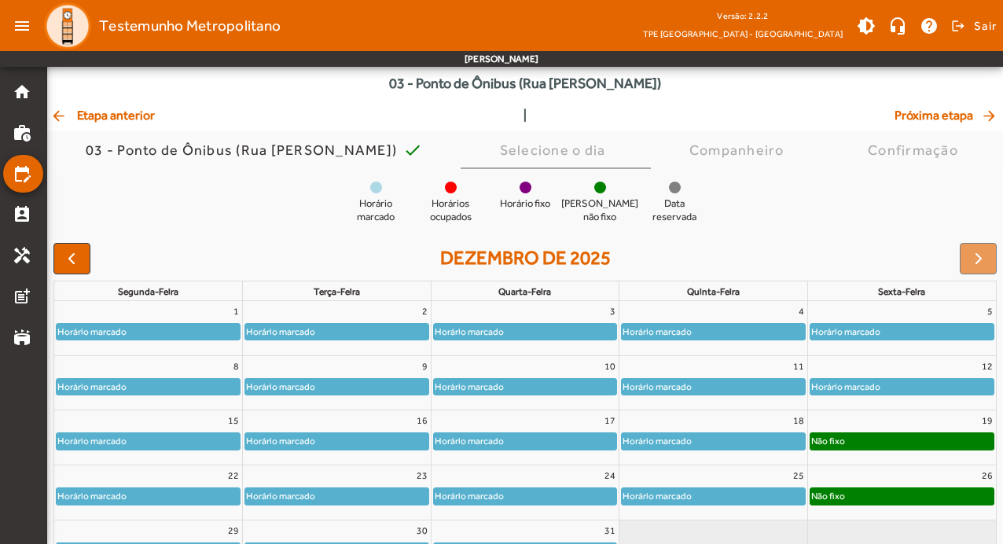
scroll to position [153, 0]
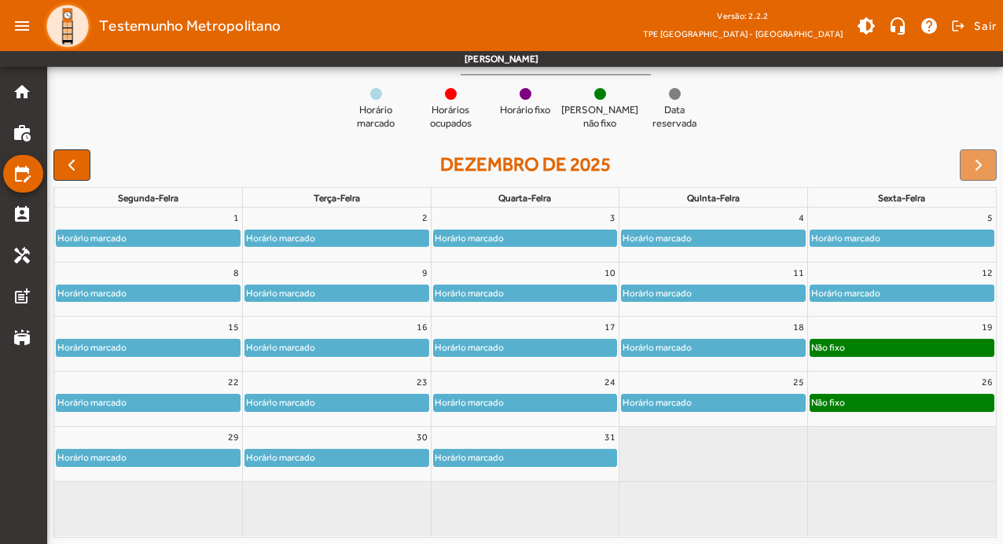
click at [915, 342] on div "Não fixo" at bounding box center [901, 348] width 183 height 16
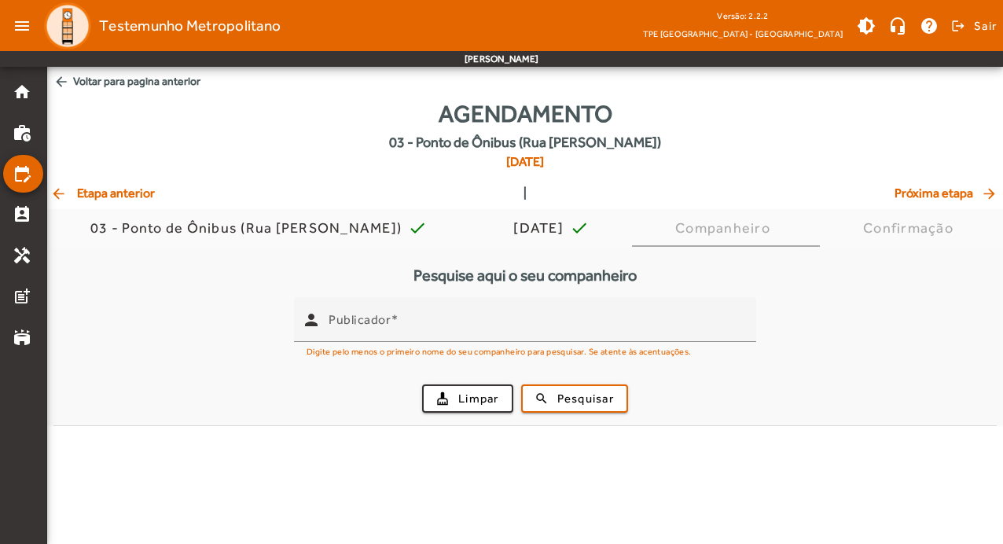
scroll to position [0, 0]
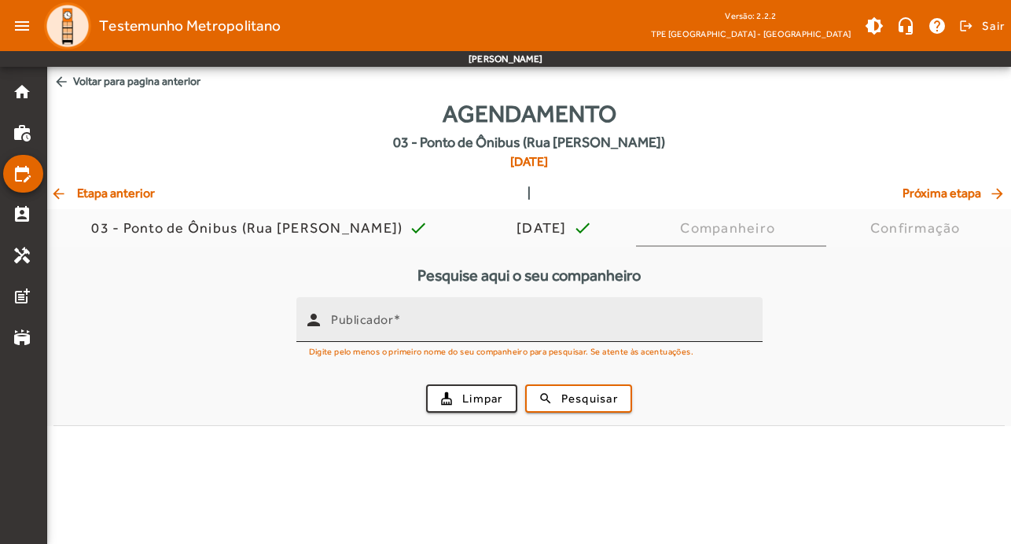
click at [382, 337] on div "Publicador" at bounding box center [540, 319] width 419 height 45
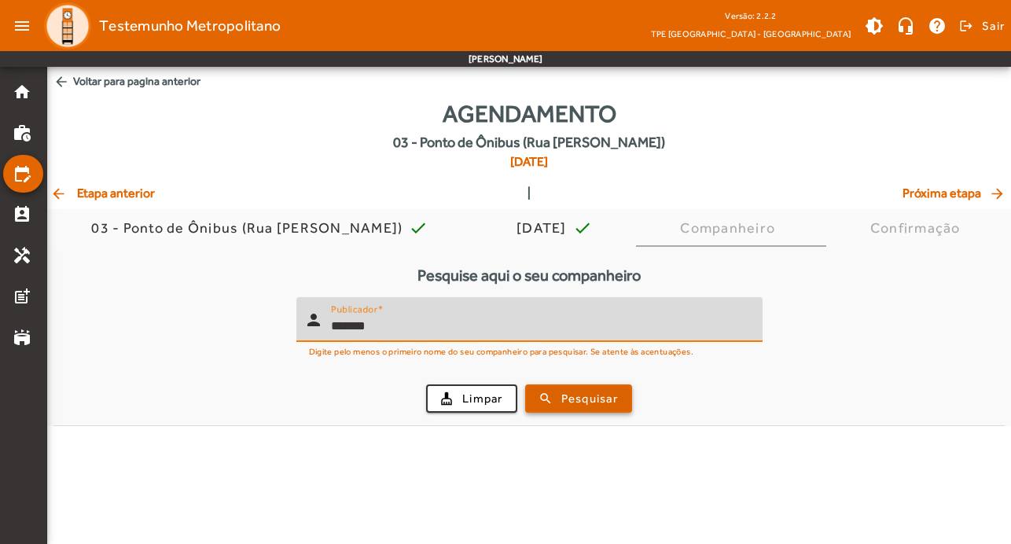
type input "*******"
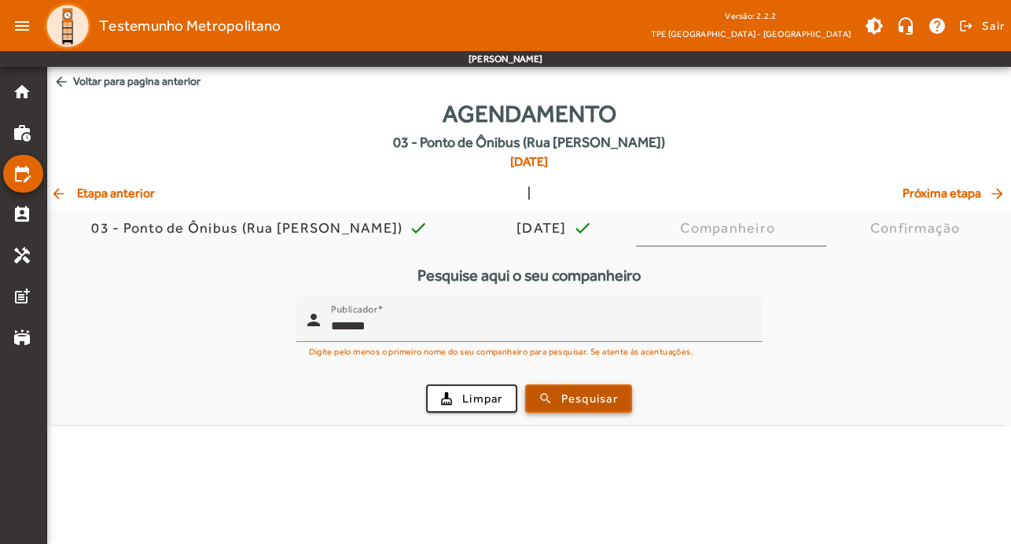
click at [586, 400] on span "Pesquisar" at bounding box center [589, 399] width 57 height 18
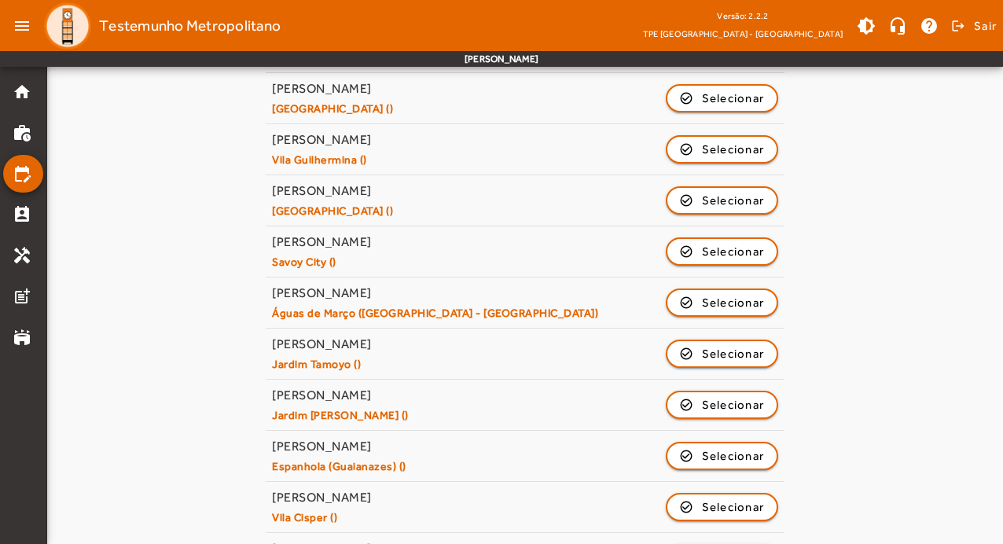
scroll to position [752, 0]
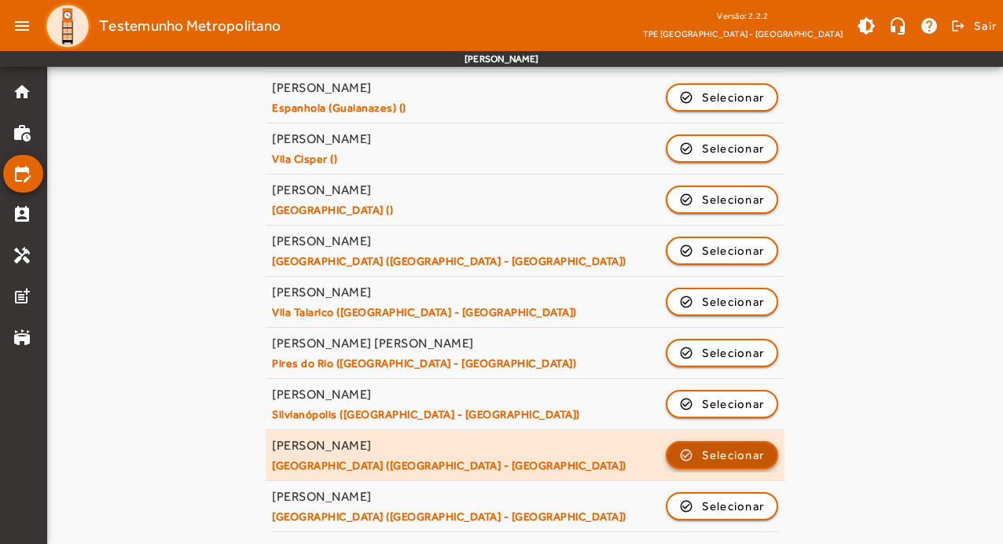
click at [744, 455] on span "Selecionar" at bounding box center [733, 455] width 63 height 19
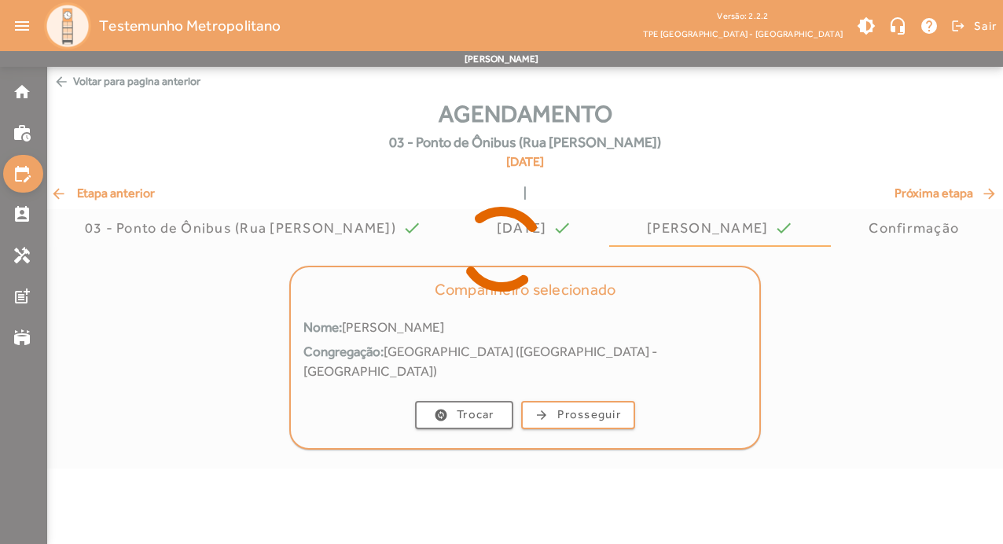
scroll to position [0, 0]
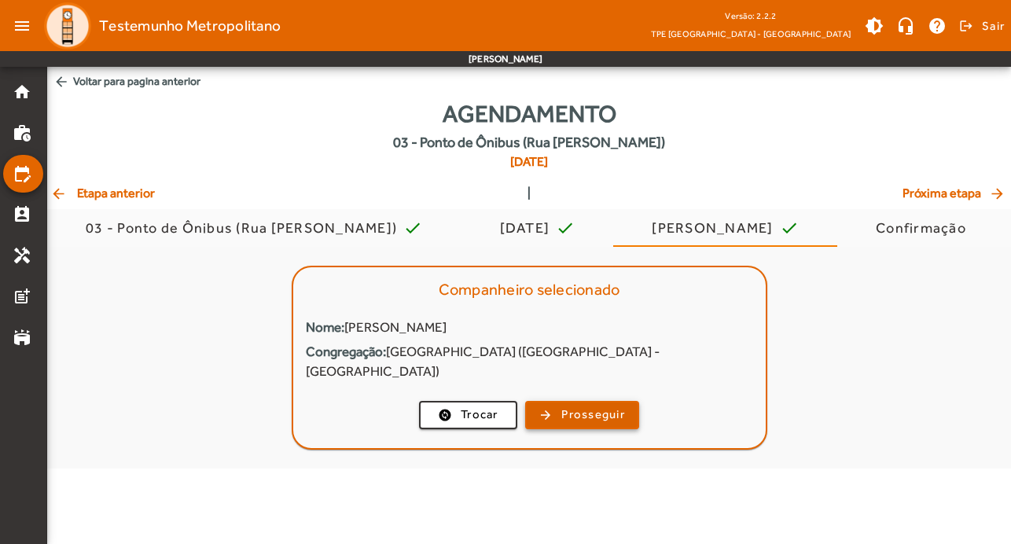
click at [600, 406] on span "Prosseguir" at bounding box center [593, 415] width 64 height 18
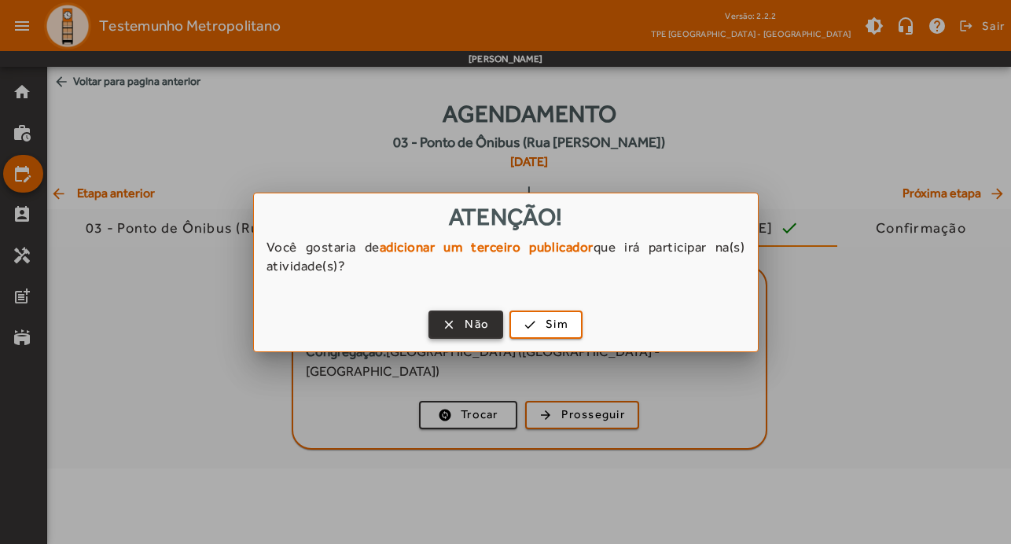
click at [472, 320] on span "Não" at bounding box center [477, 324] width 24 height 18
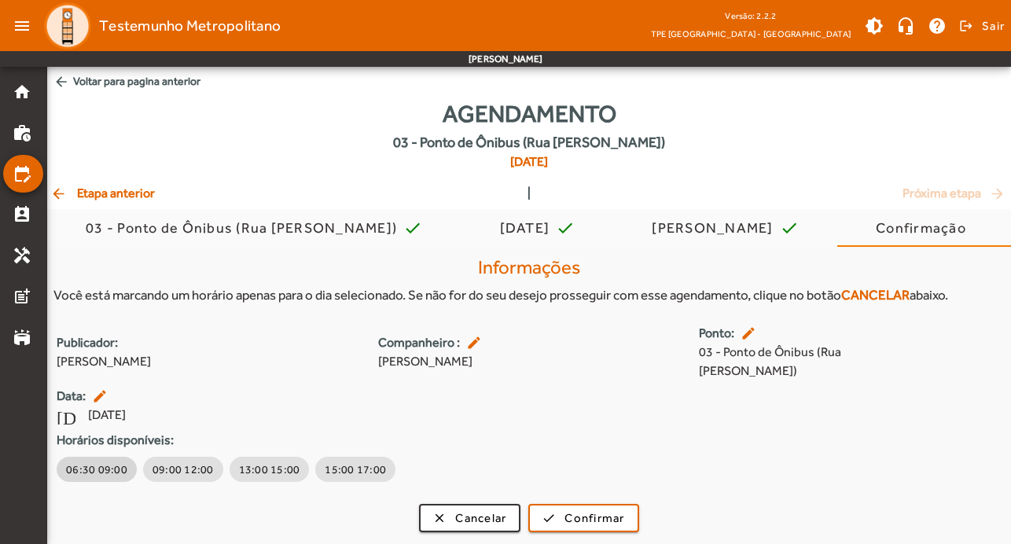
click at [102, 461] on span "06:30 09:00" at bounding box center [96, 469] width 61 height 16
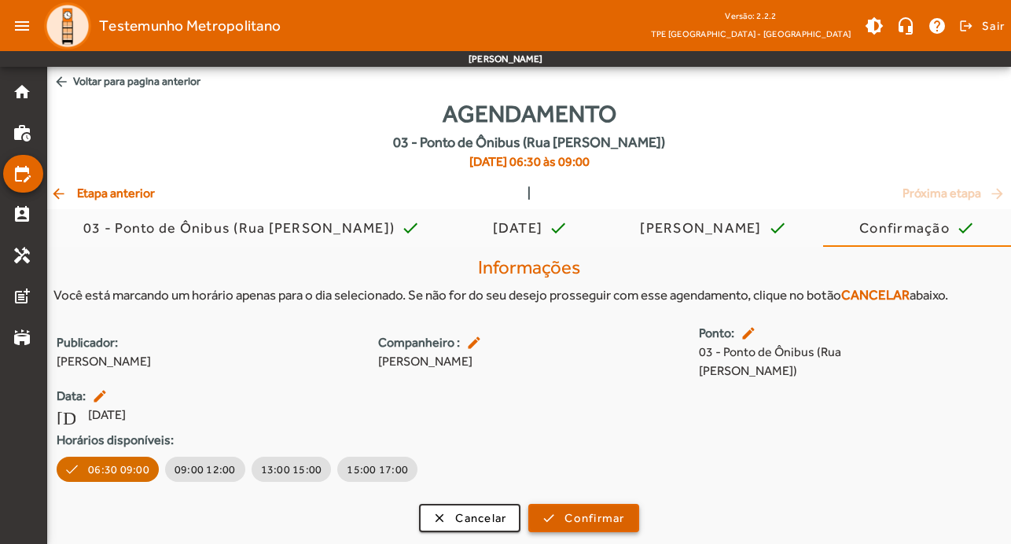
click at [606, 509] on span "Confirmar" at bounding box center [594, 518] width 60 height 18
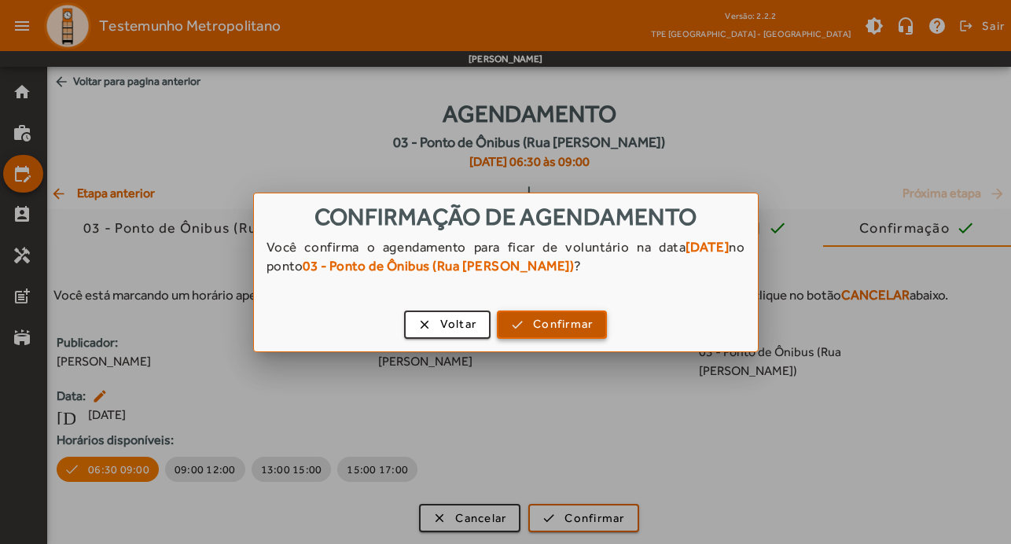
click at [583, 321] on span "Confirmar" at bounding box center [563, 324] width 60 height 18
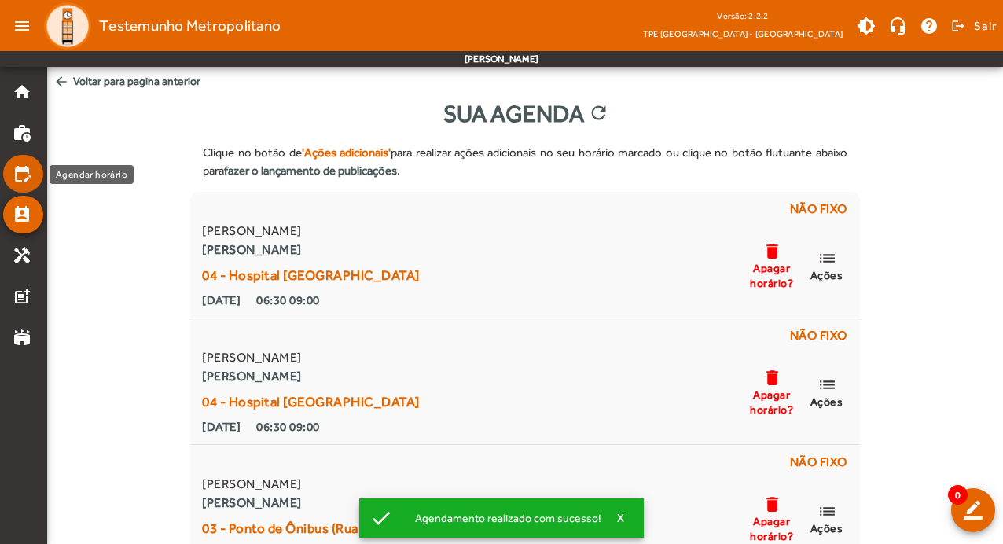
click at [19, 176] on mat-icon "edit_calendar" at bounding box center [22, 173] width 19 height 19
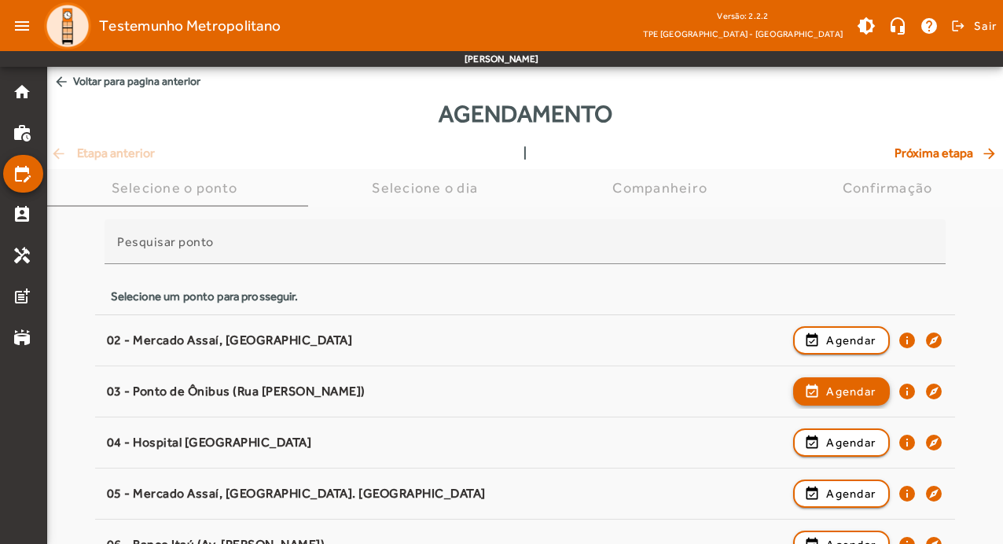
click at [865, 389] on span "Agendar" at bounding box center [851, 391] width 50 height 19
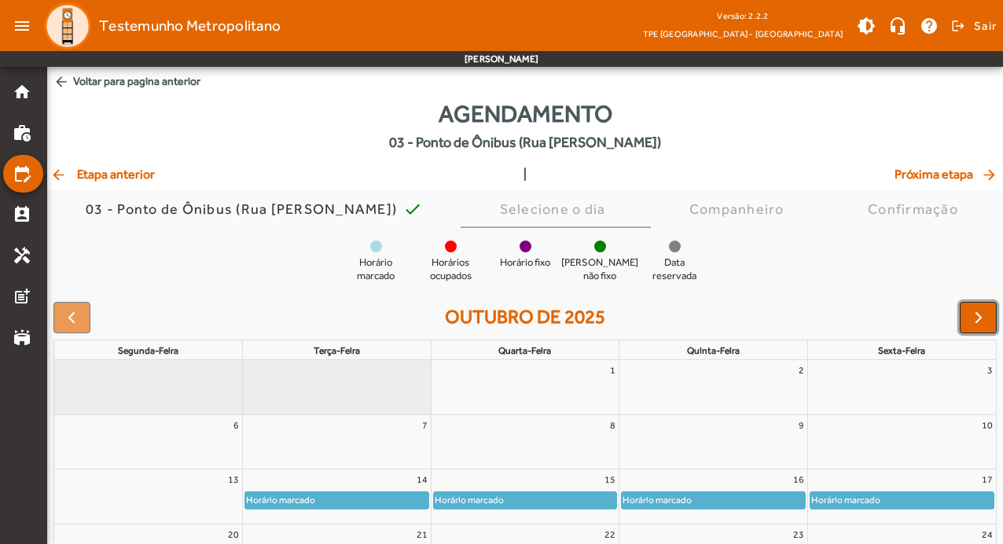
click at [984, 320] on span "button" at bounding box center [978, 317] width 19 height 19
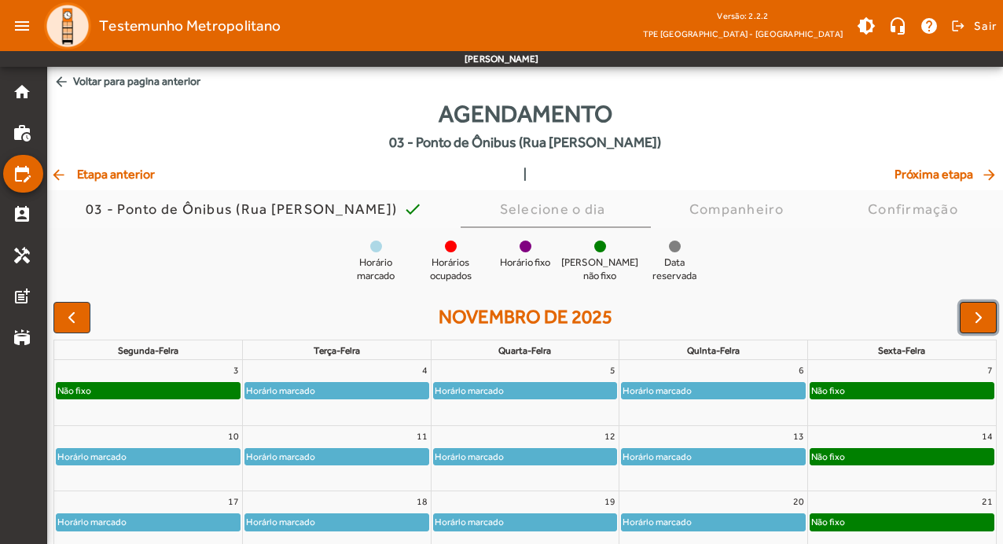
click at [984, 320] on span "button" at bounding box center [978, 317] width 19 height 19
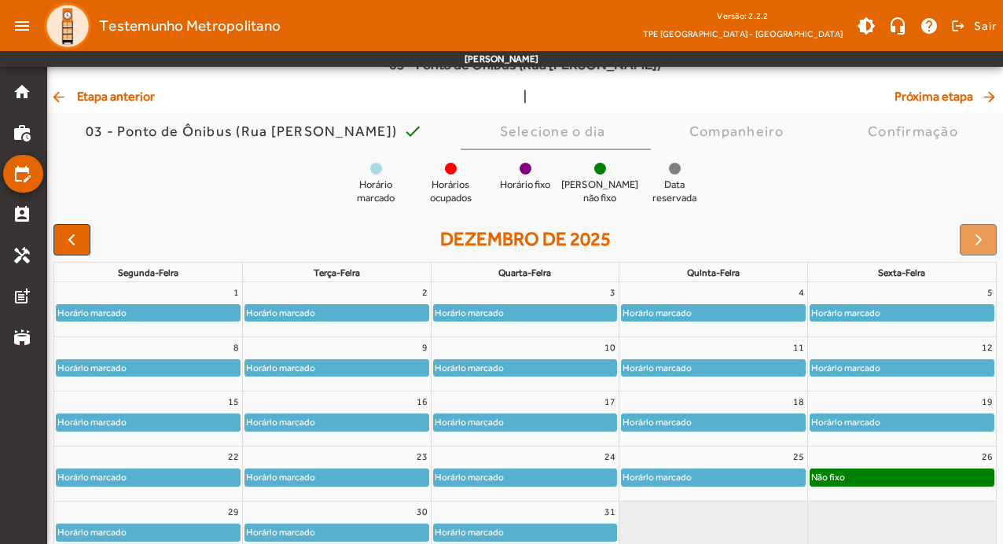
scroll to position [153, 0]
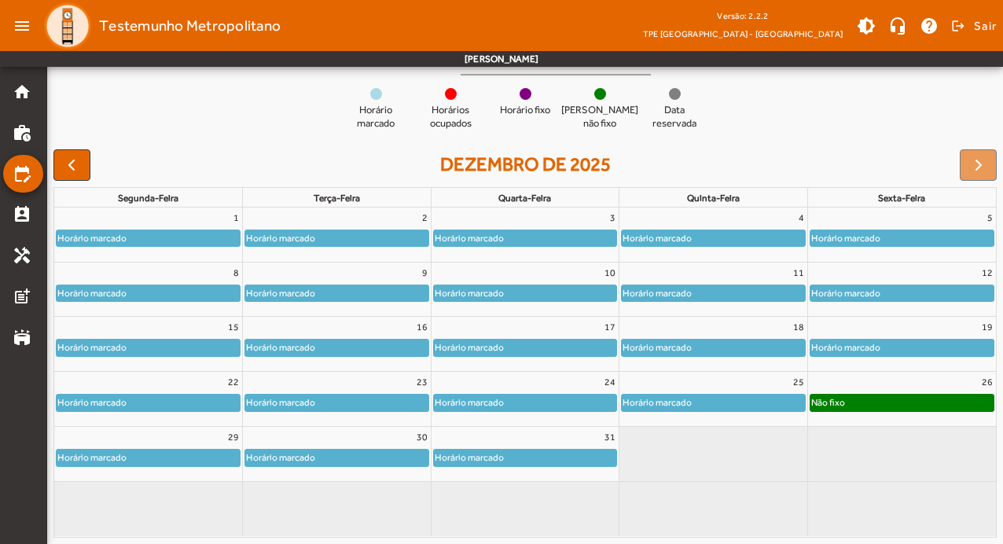
click at [954, 400] on div "Não fixo" at bounding box center [901, 403] width 183 height 16
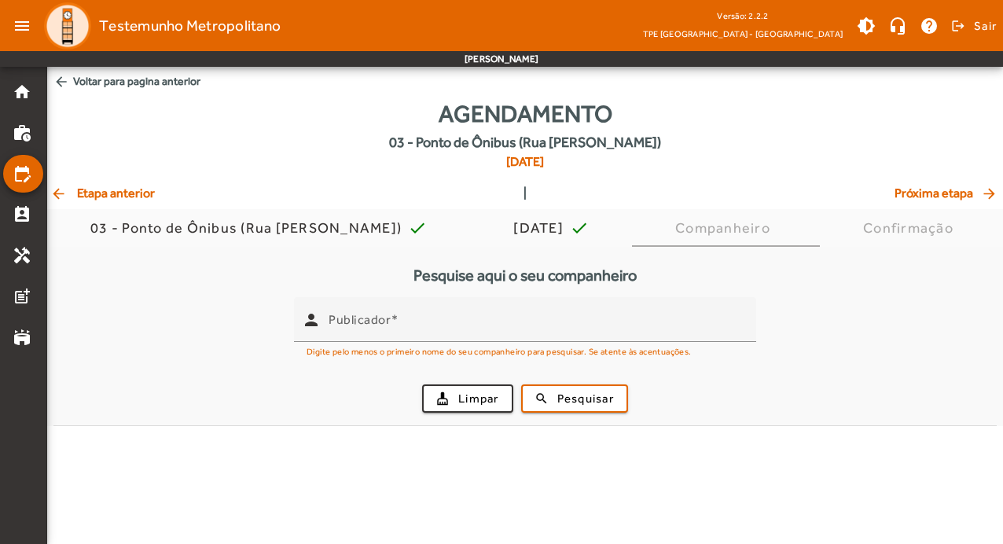
scroll to position [0, 0]
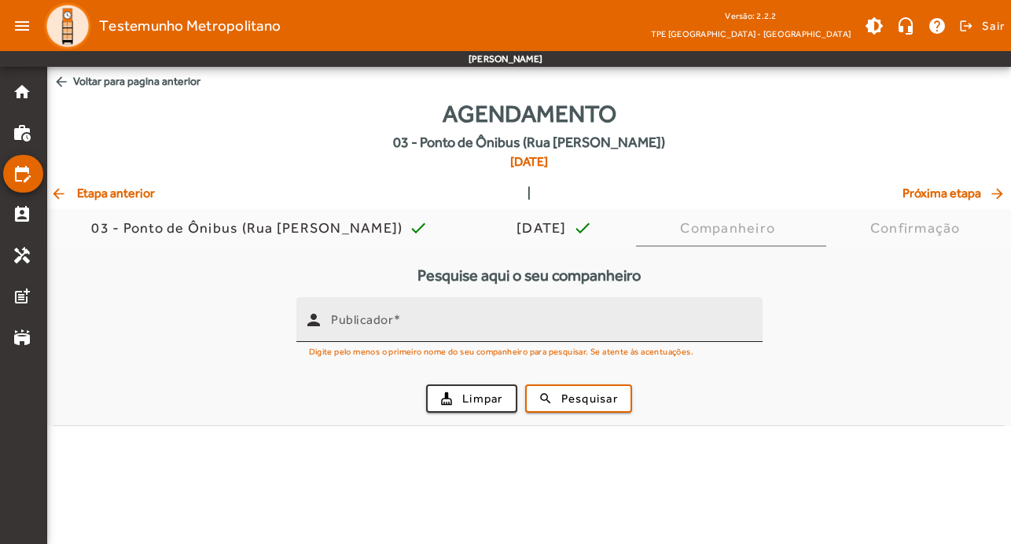
click at [375, 322] on mat-label "Publicador" at bounding box center [362, 319] width 62 height 15
click at [375, 322] on input "Publicador" at bounding box center [540, 326] width 419 height 19
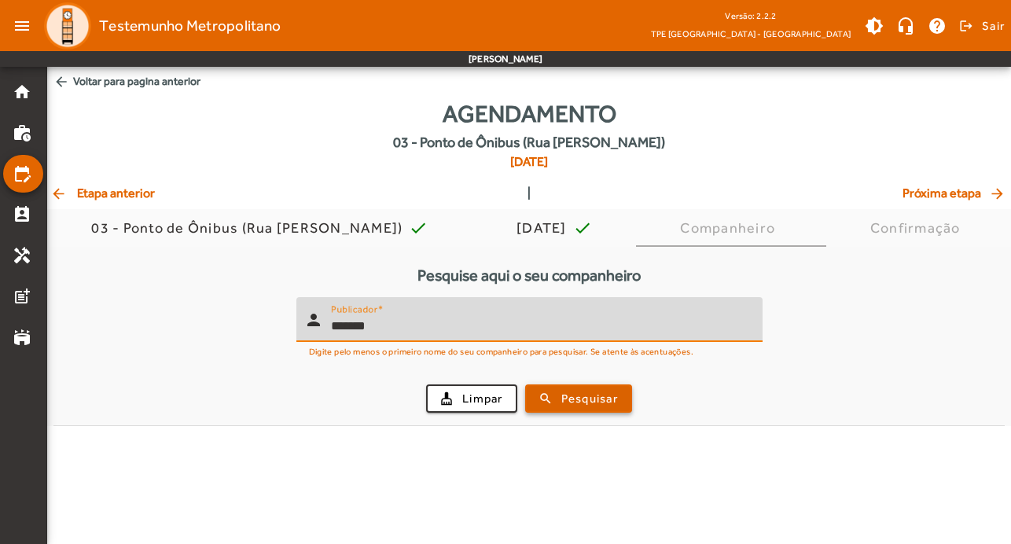
type input "*******"
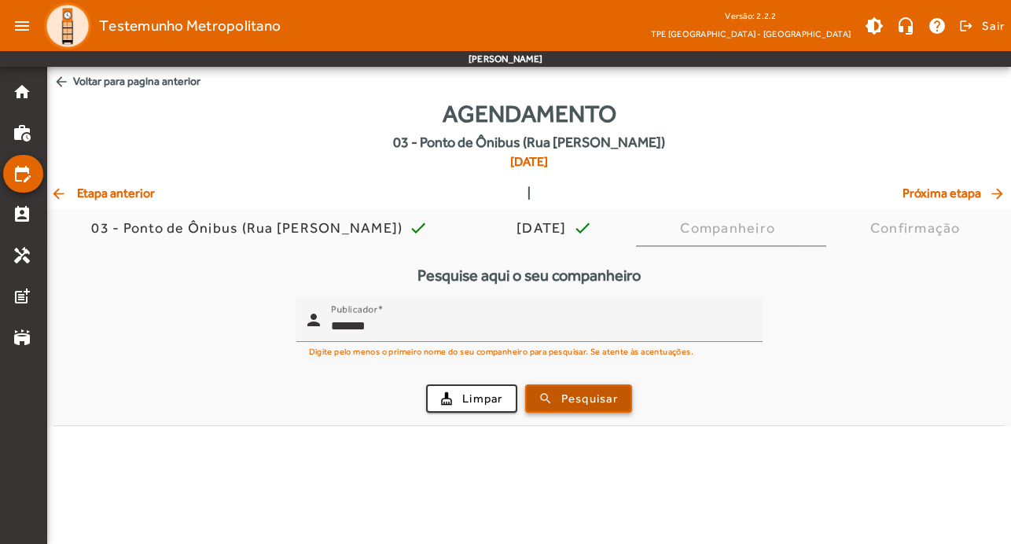
click at [584, 388] on span "submit" at bounding box center [579, 399] width 104 height 38
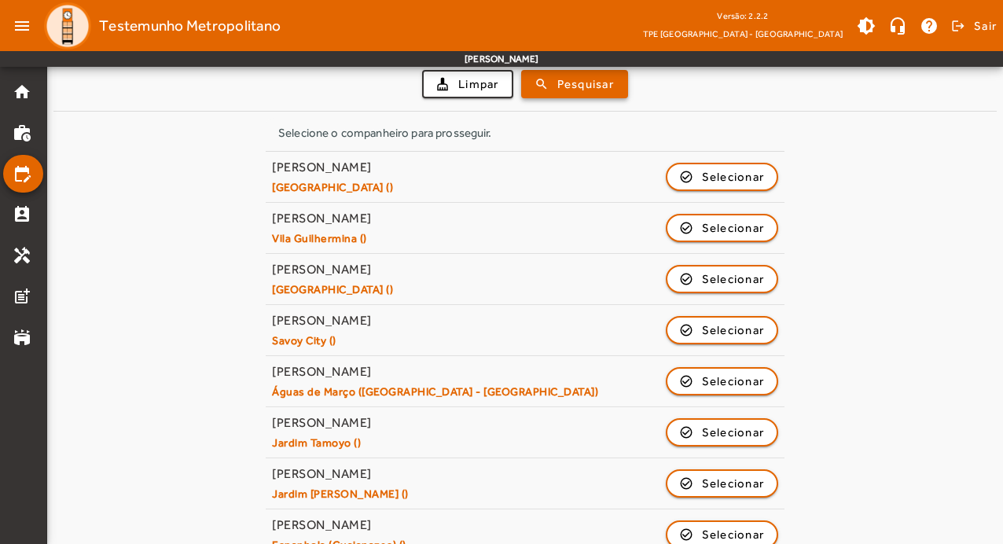
scroll to position [752, 0]
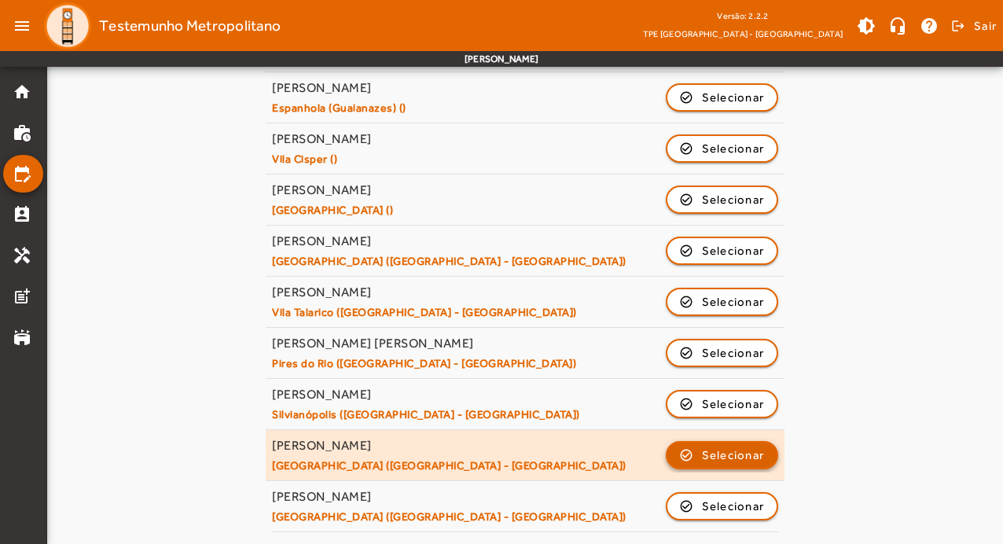
click at [743, 456] on span "Selecionar" at bounding box center [733, 455] width 63 height 19
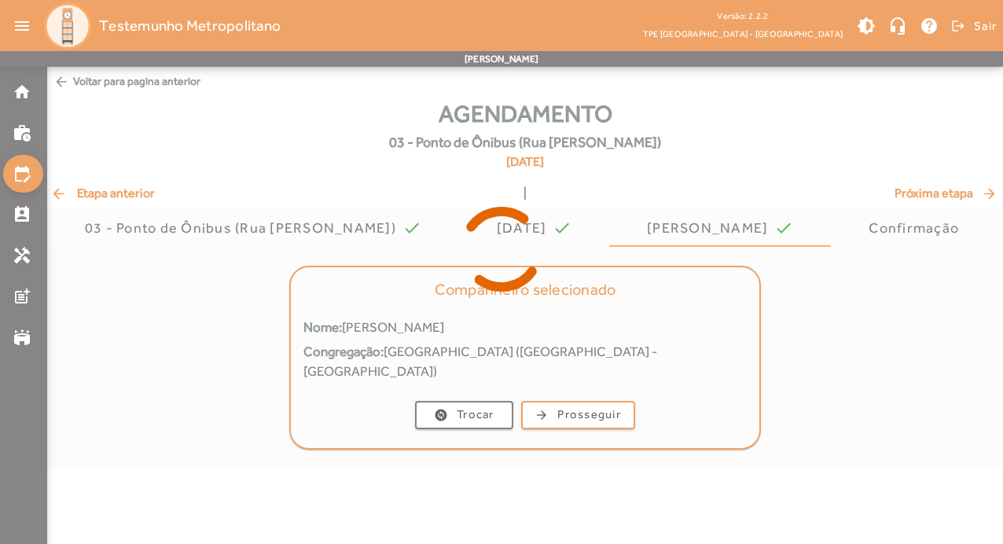
scroll to position [0, 0]
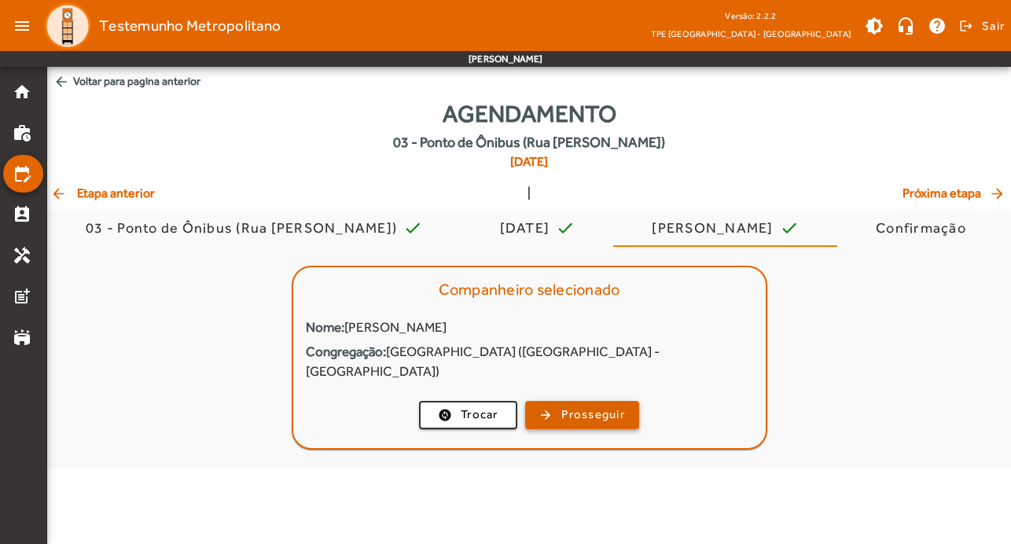
click at [606, 406] on span "Prosseguir" at bounding box center [593, 415] width 64 height 18
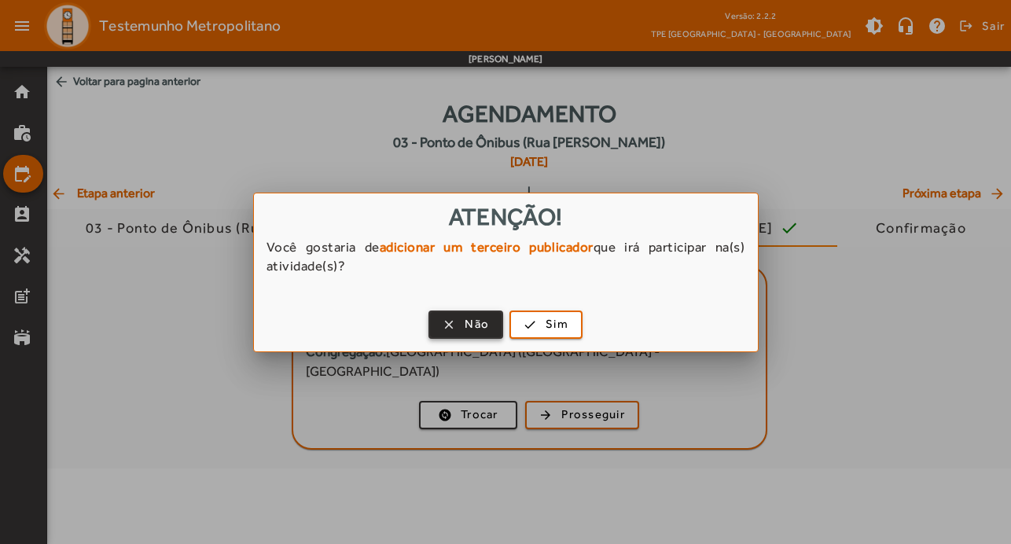
click at [483, 320] on span "Não" at bounding box center [477, 324] width 24 height 18
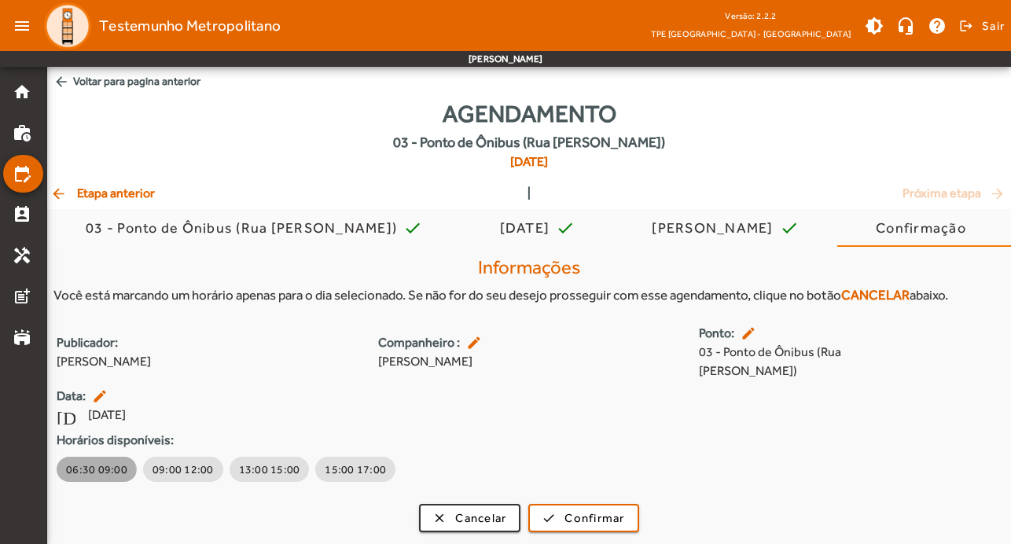
click at [90, 461] on span "06:30 09:00" at bounding box center [96, 469] width 61 height 16
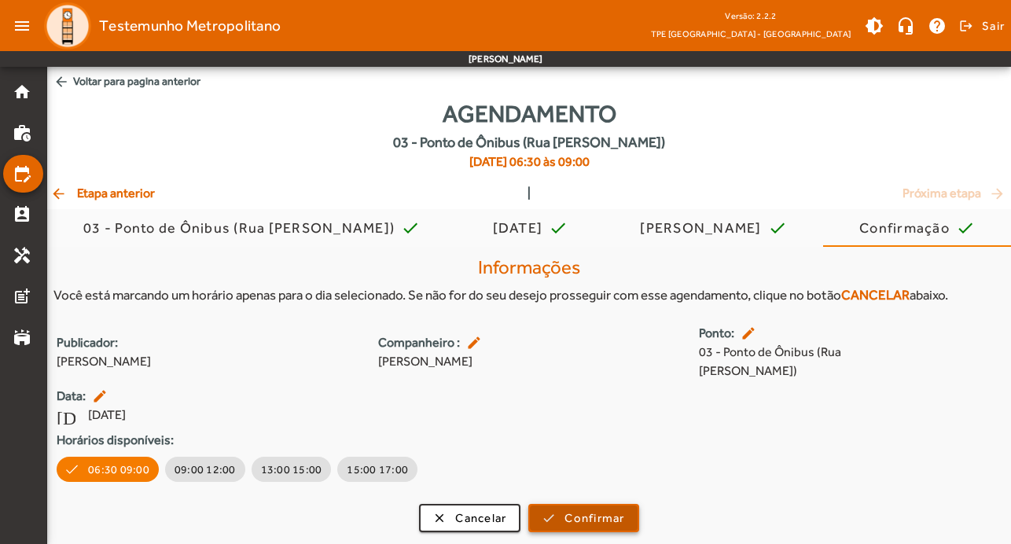
click at [601, 509] on span "Confirmar" at bounding box center [594, 518] width 60 height 18
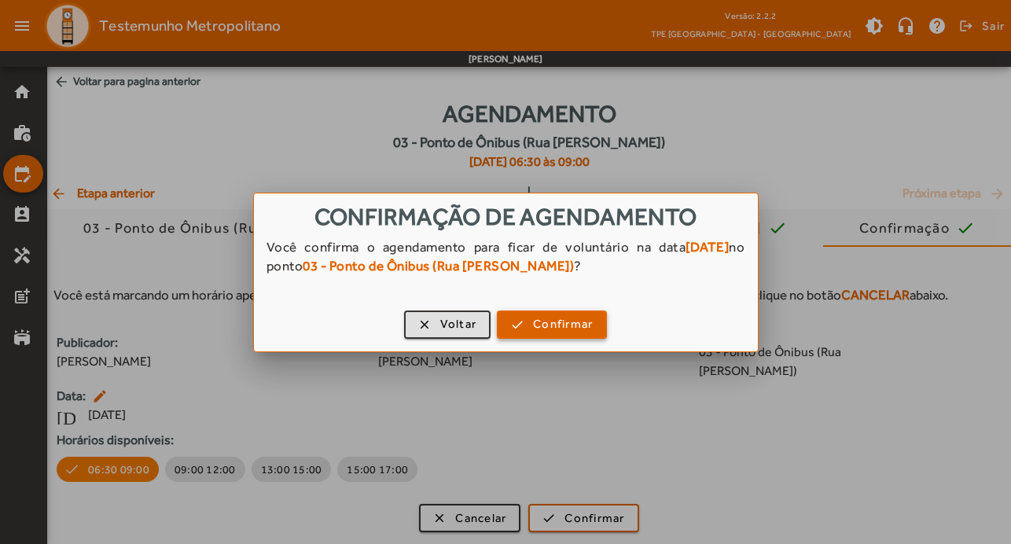
click at [565, 325] on span "Confirmar" at bounding box center [563, 324] width 60 height 18
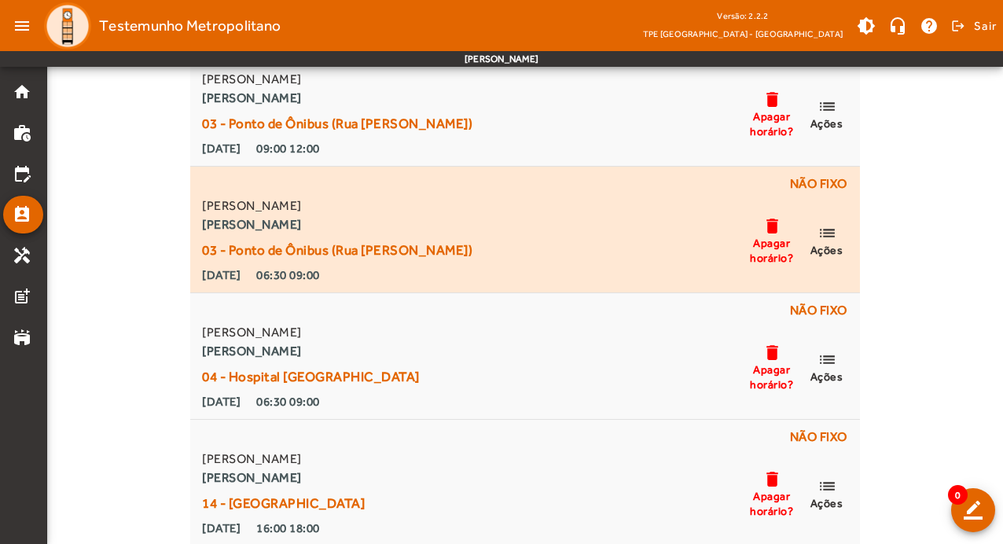
scroll to position [629, 0]
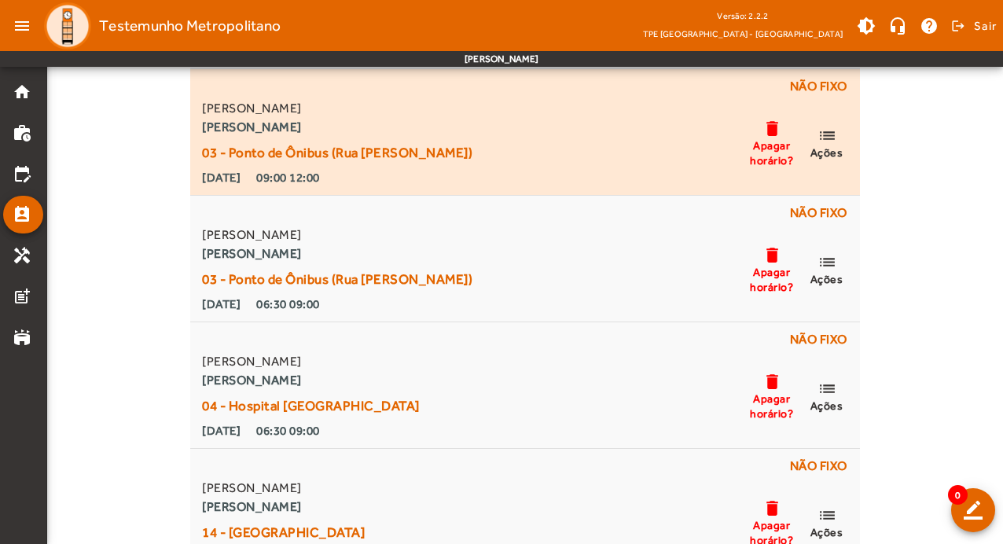
click at [556, 113] on div "[PERSON_NAME] 03 - Ponto de Ônibus (Rua Harry) [DATE] 09:00 12:00 delete Apagar…" at bounding box center [524, 143] width 651 height 88
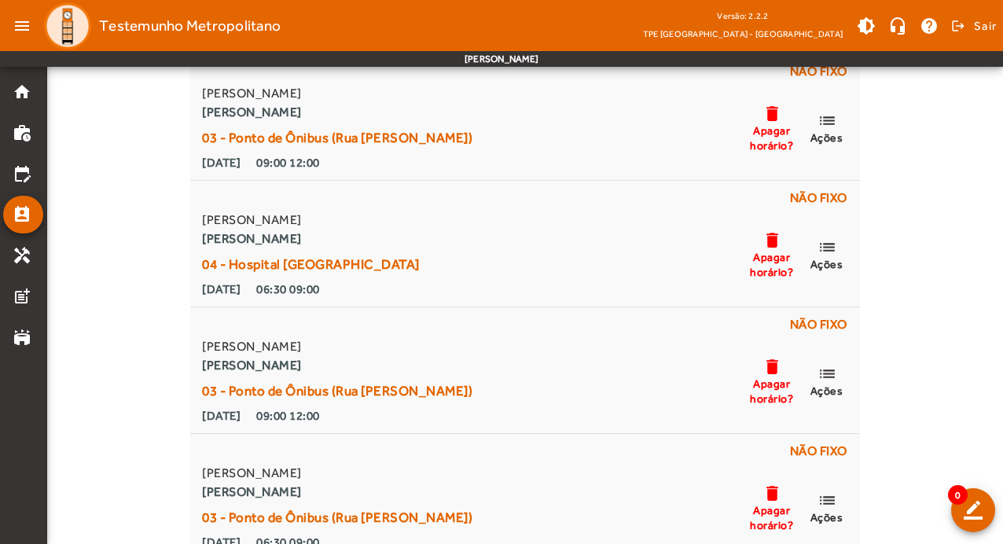
scroll to position [393, 0]
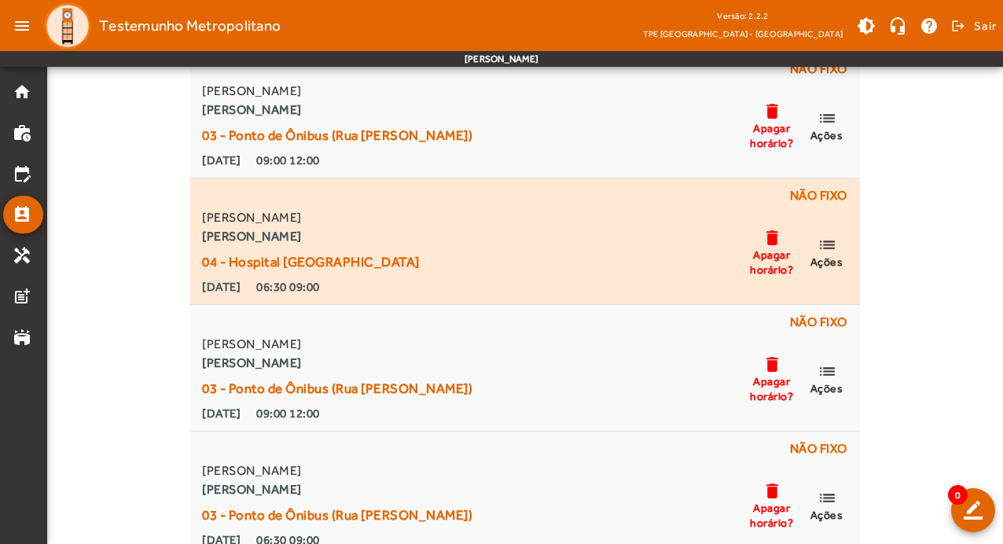
click at [832, 243] on mat-icon "list" at bounding box center [827, 245] width 19 height 20
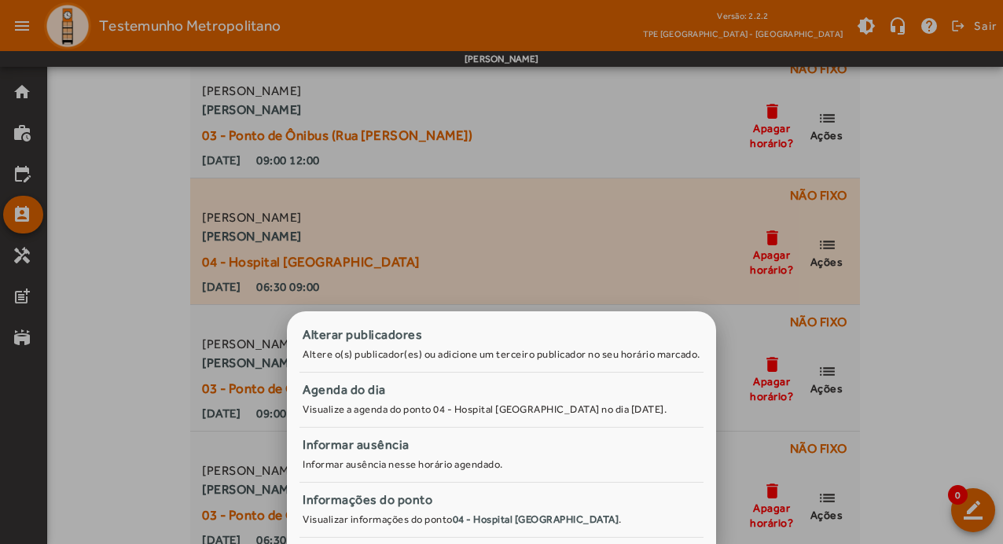
scroll to position [0, 0]
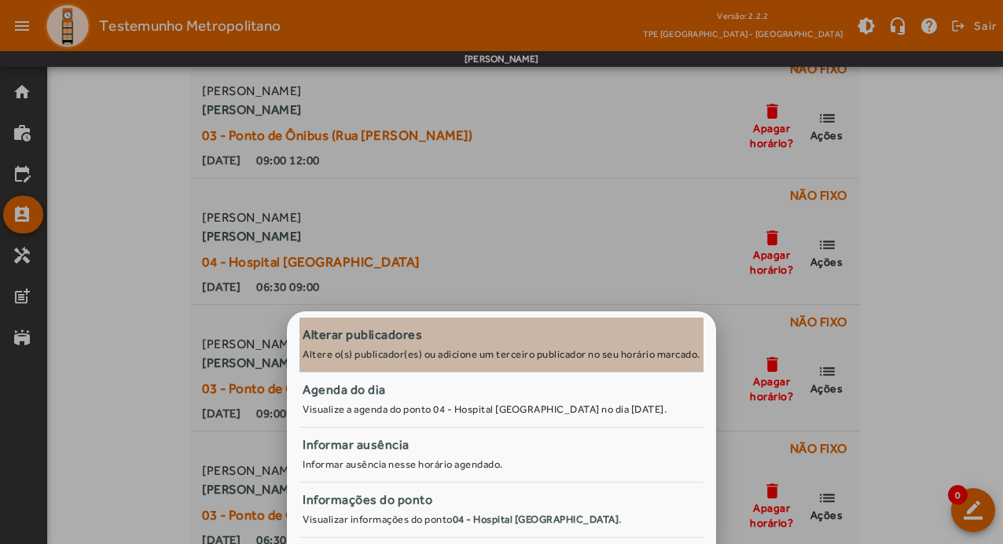
click at [516, 346] on span "Alterar publicadores Altere o(s) publicador(es) ou adicione um terceiro publica…" at bounding box center [502, 342] width 398 height 35
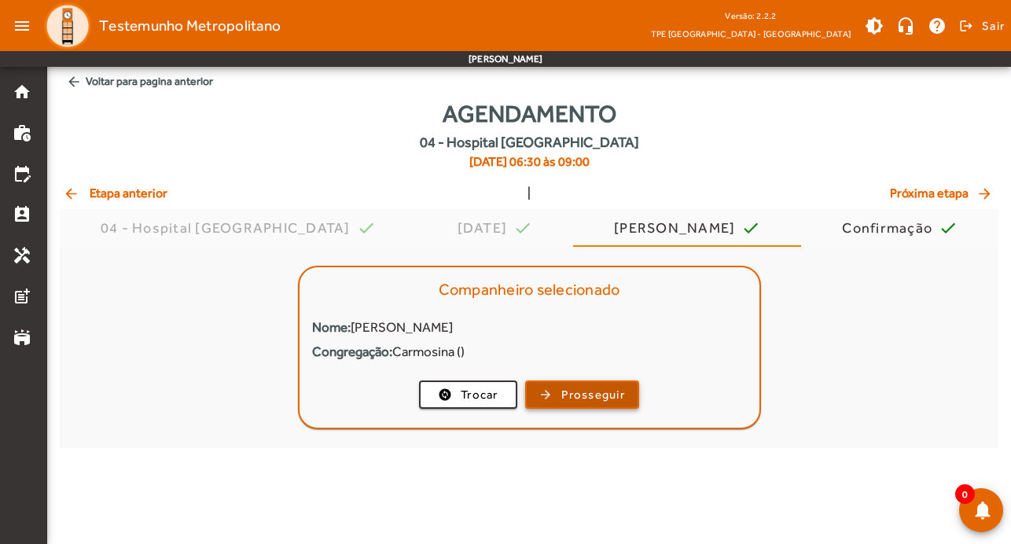
drag, startPoint x: 597, startPoint y: 391, endPoint x: 605, endPoint y: 397, distance: 9.5
click at [605, 397] on span "Prosseguir" at bounding box center [593, 395] width 64 height 18
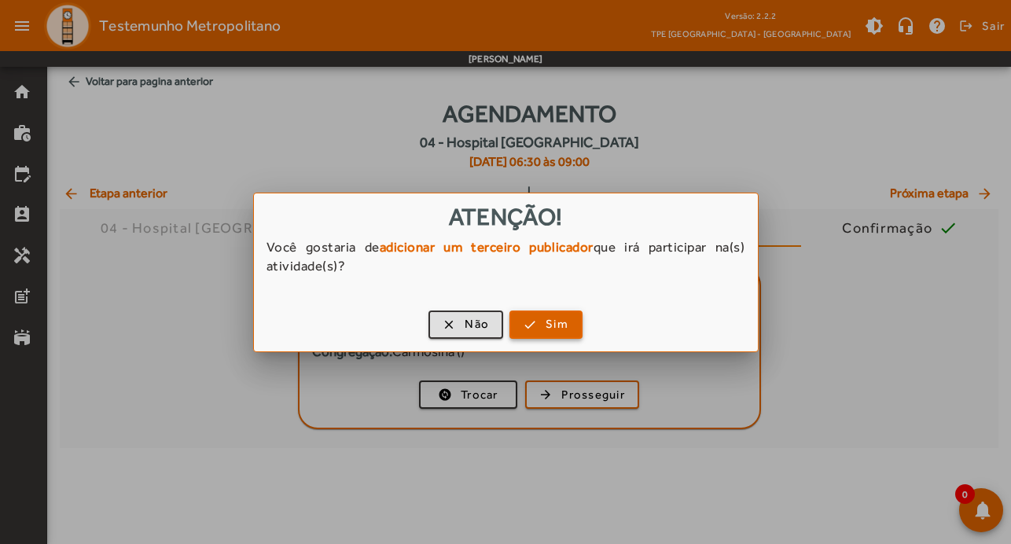
click at [557, 322] on span "Sim" at bounding box center [557, 324] width 23 height 18
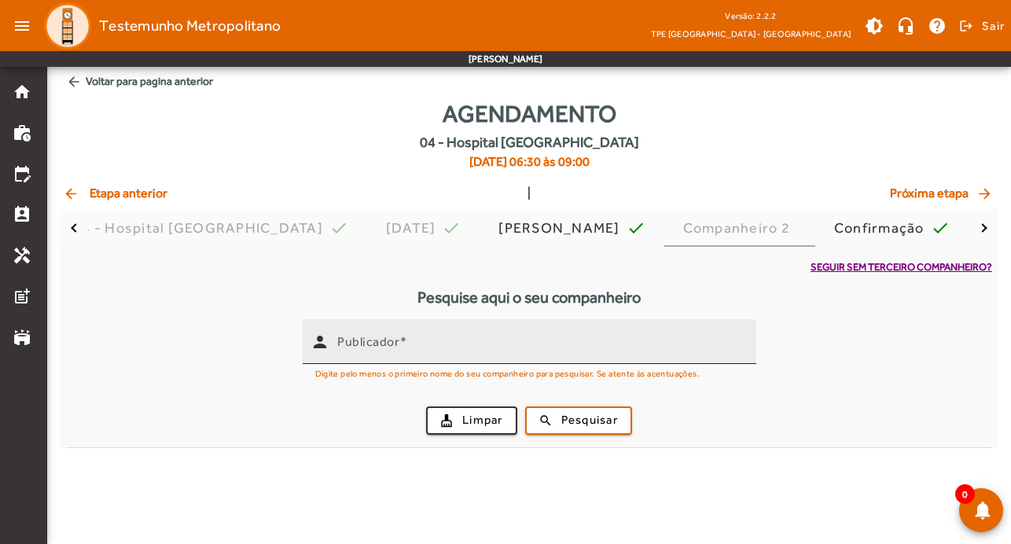
click at [554, 349] on input "Publicador" at bounding box center [540, 348] width 406 height 19
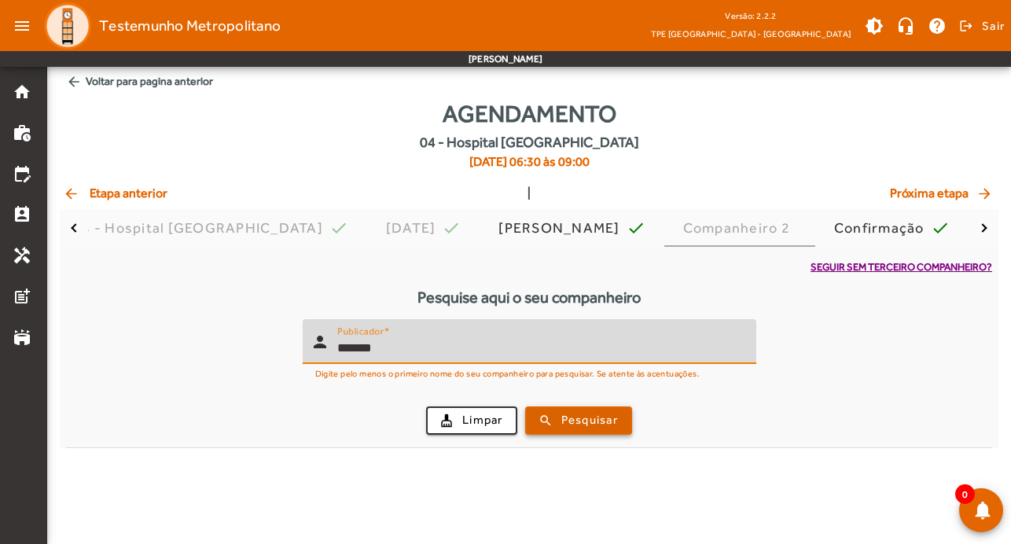
type input "*******"
click at [605, 416] on span "Pesquisar" at bounding box center [589, 420] width 57 height 18
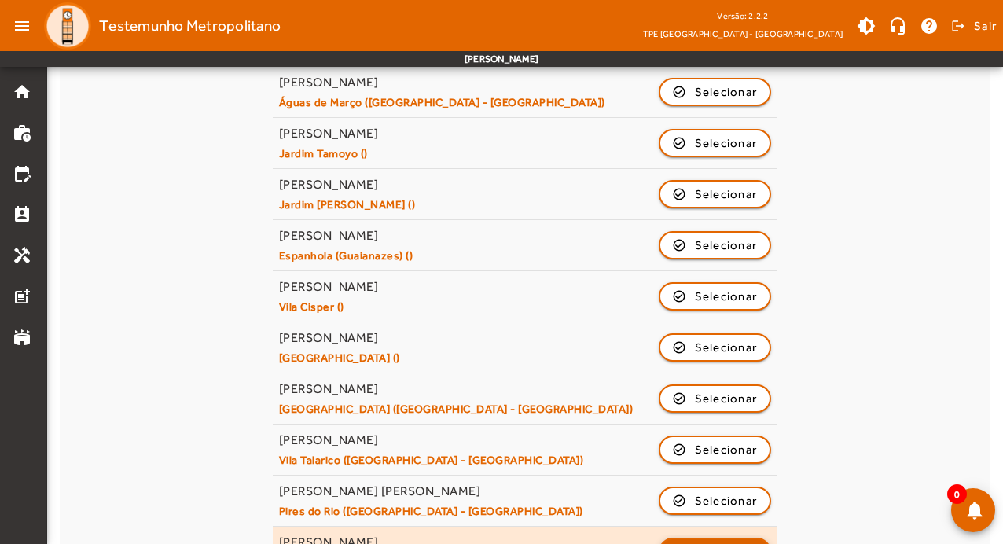
scroll to position [773, 0]
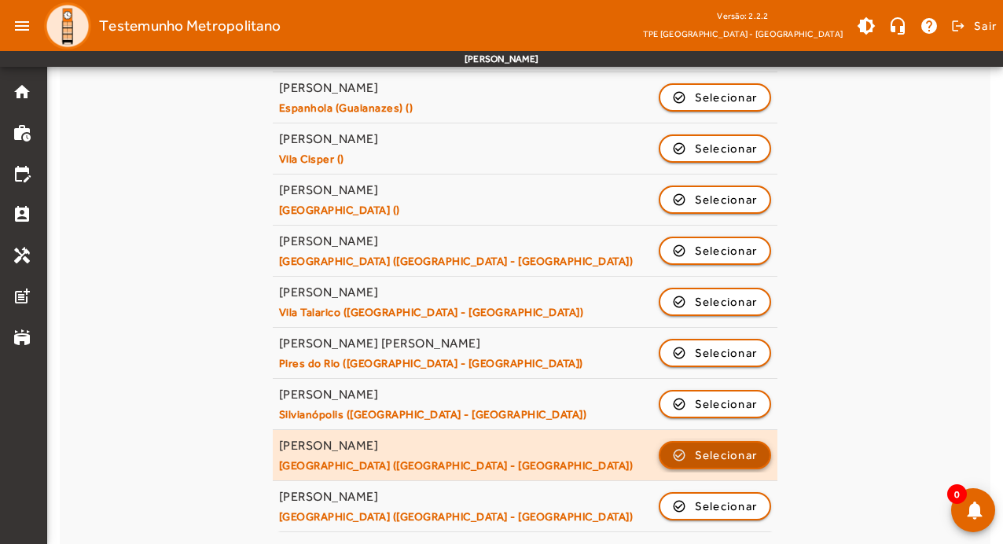
click at [735, 446] on span "Selecionar" at bounding box center [726, 455] width 63 height 19
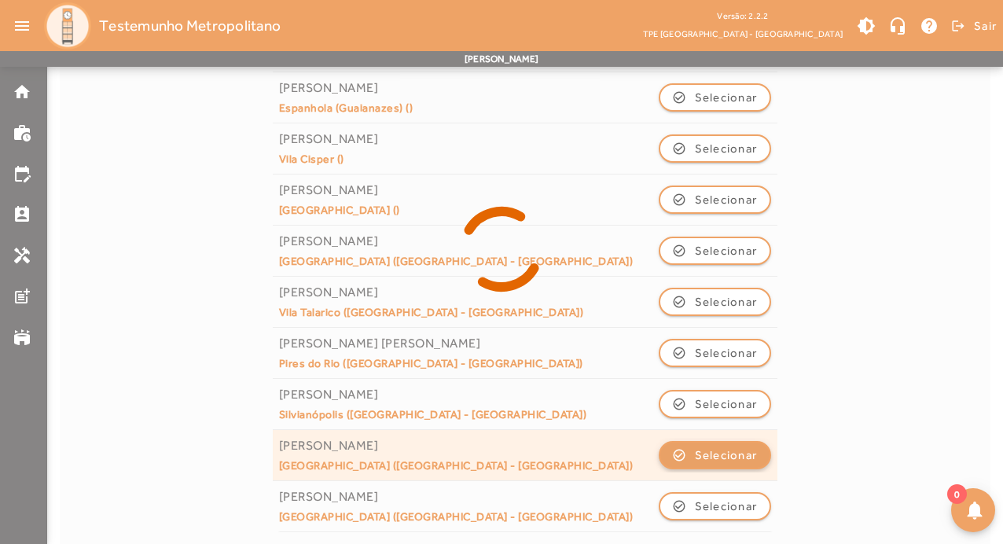
scroll to position [0, 0]
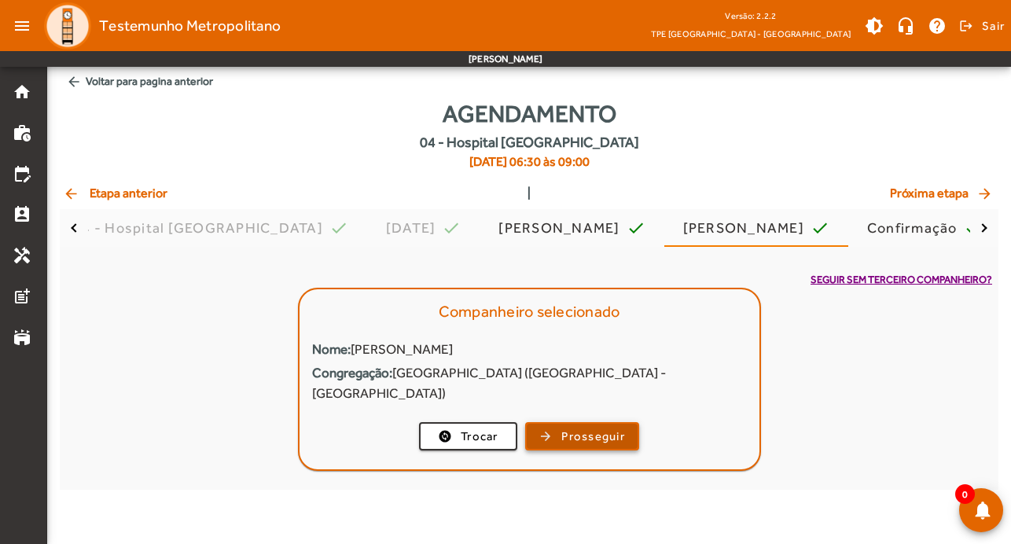
click at [586, 428] on span "Prosseguir" at bounding box center [593, 437] width 64 height 18
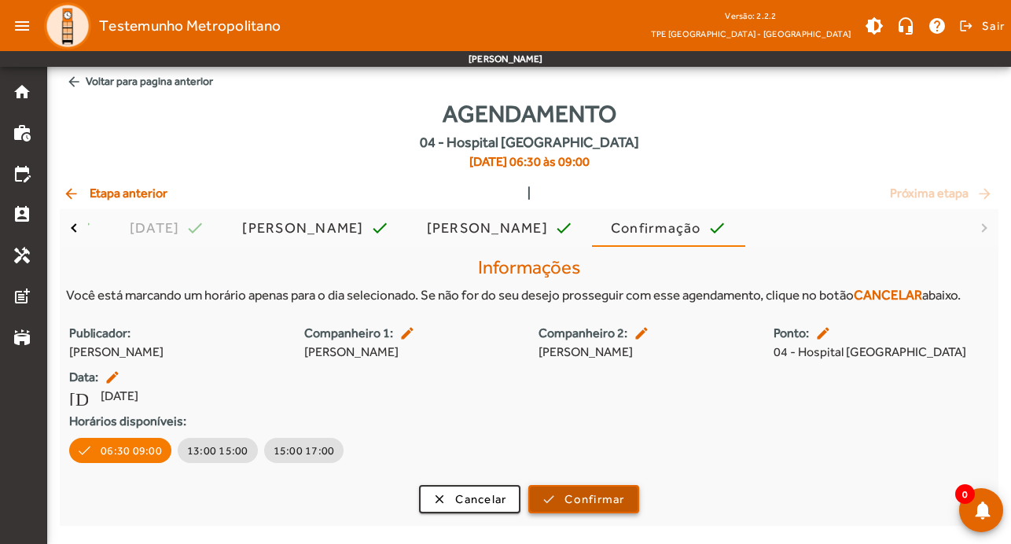
click at [580, 493] on span "Confirmar" at bounding box center [594, 500] width 60 height 18
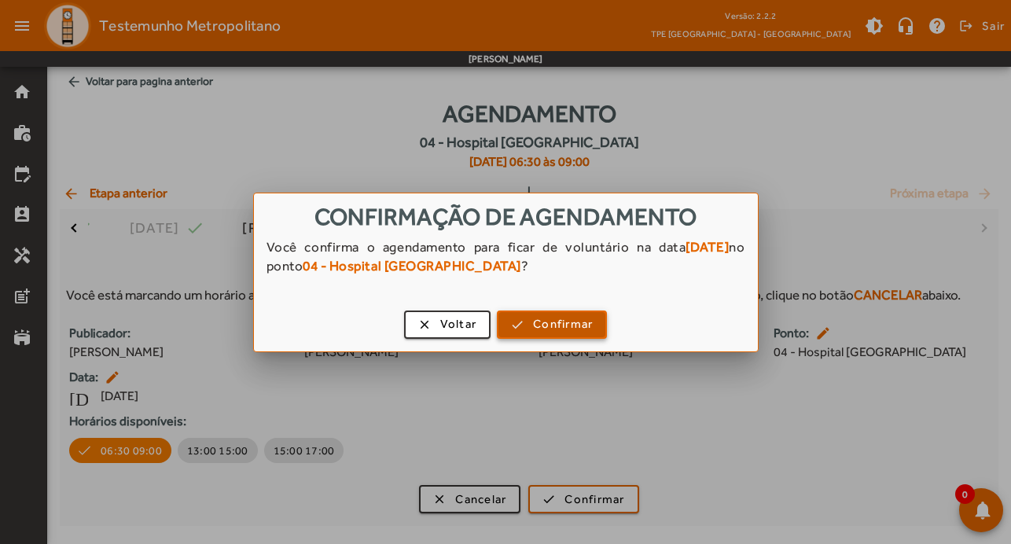
click at [584, 312] on span "button" at bounding box center [551, 325] width 107 height 38
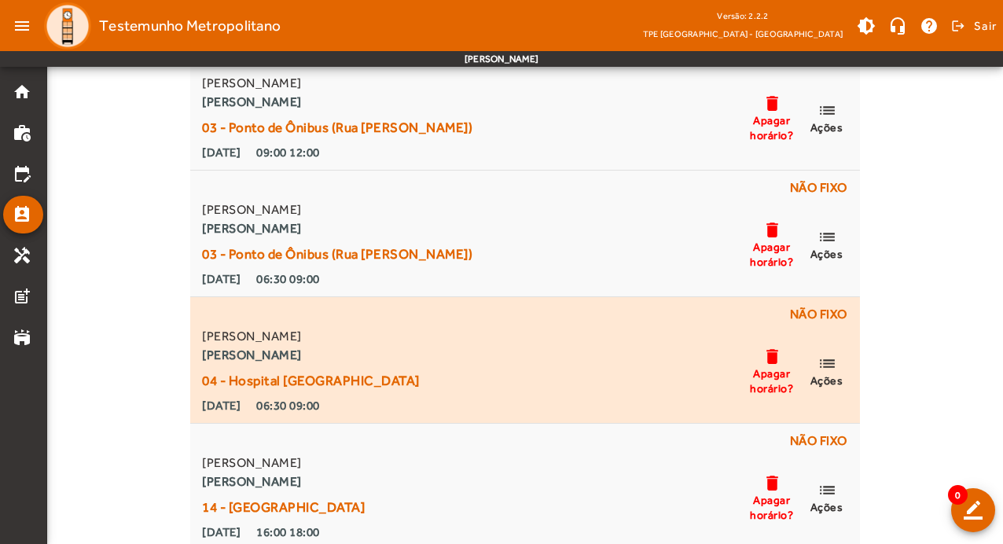
scroll to position [708, 0]
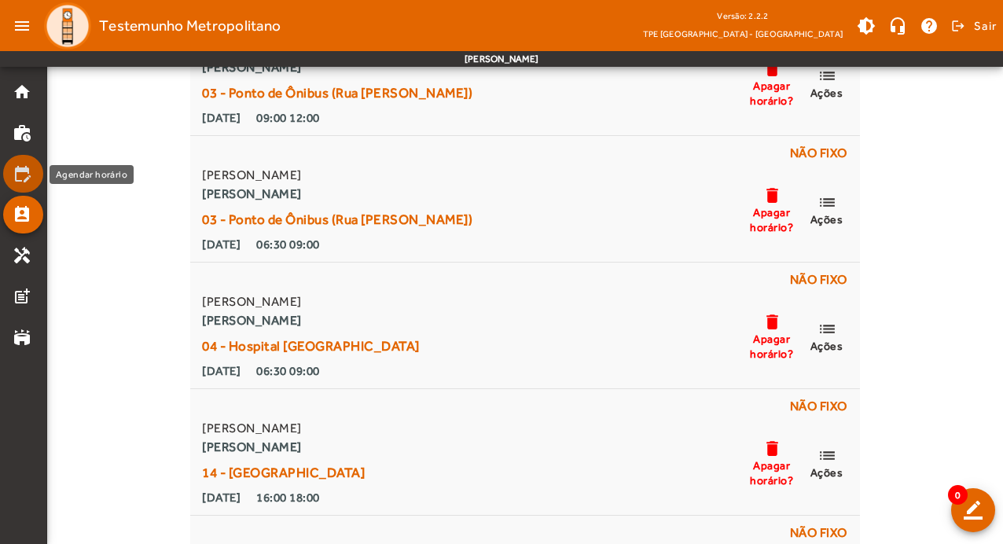
click at [30, 169] on mat-icon "edit_calendar" at bounding box center [22, 173] width 19 height 19
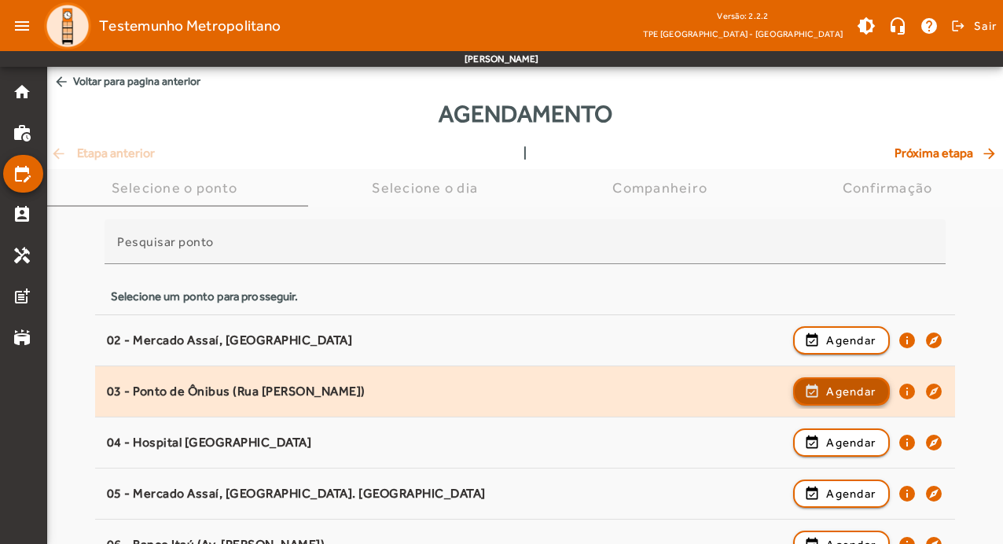
click at [871, 397] on span "Agendar" at bounding box center [851, 391] width 50 height 19
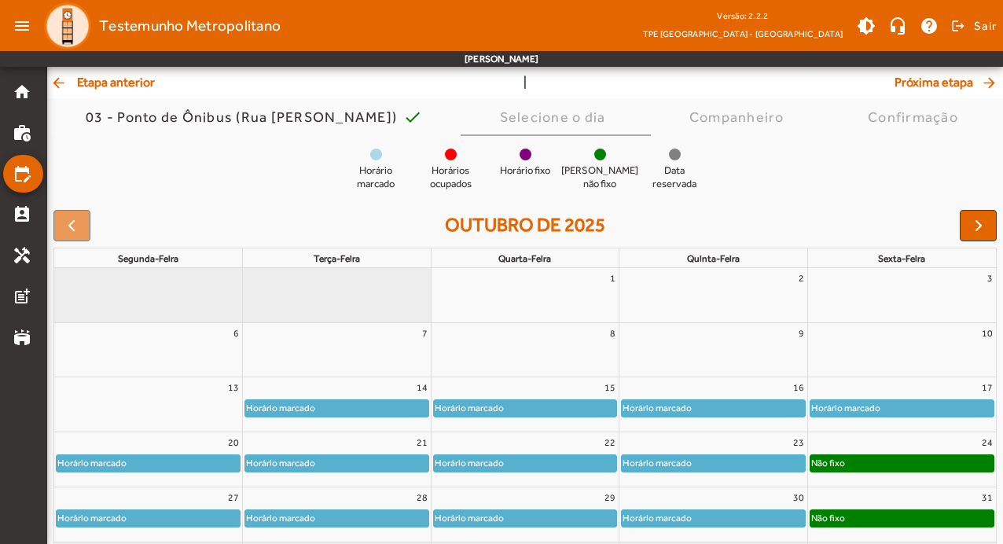
scroll to position [153, 0]
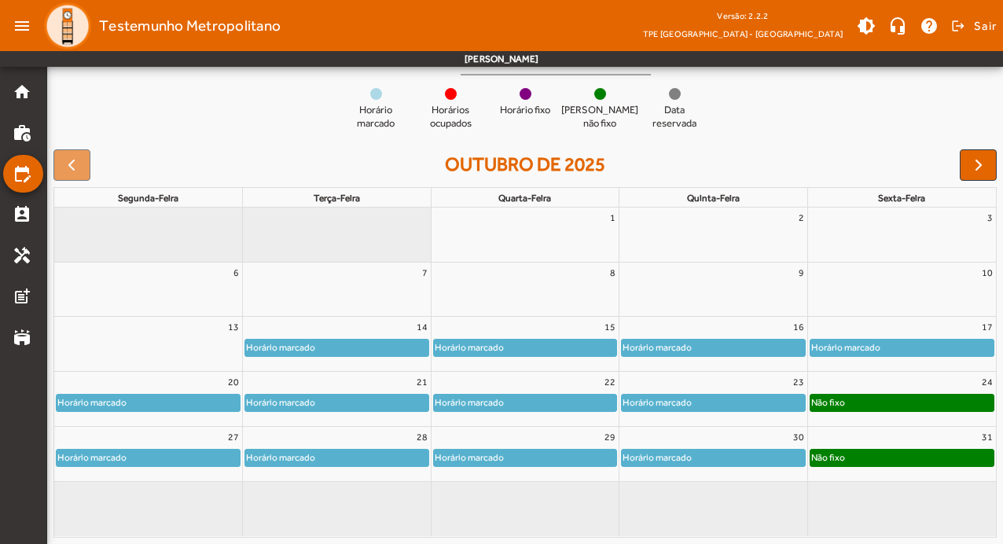
click at [204, 402] on div "Horário marcado" at bounding box center [148, 403] width 183 height 16
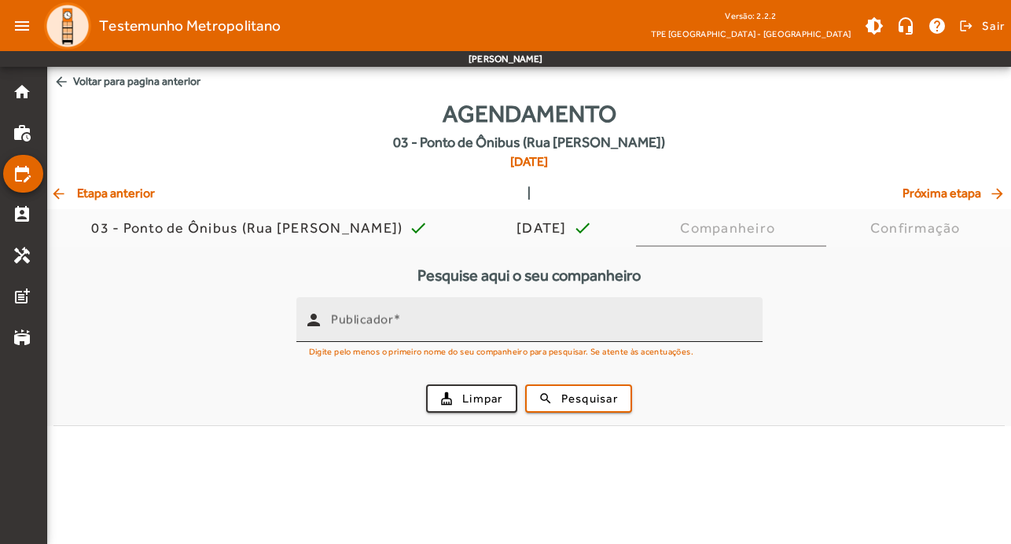
click at [434, 325] on input "Publicador" at bounding box center [540, 326] width 419 height 19
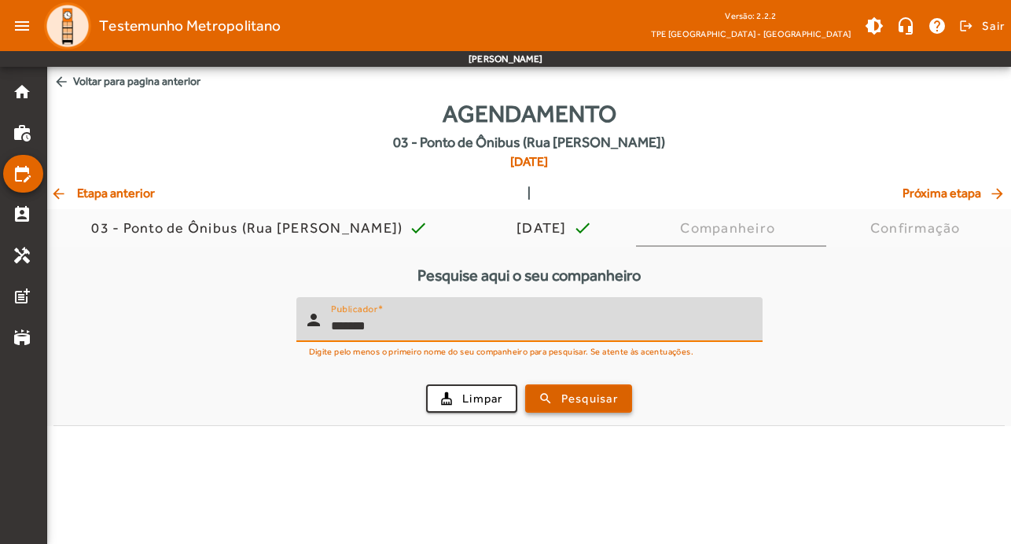
type input "*******"
click at [584, 398] on span "Pesquisar" at bounding box center [589, 399] width 57 height 18
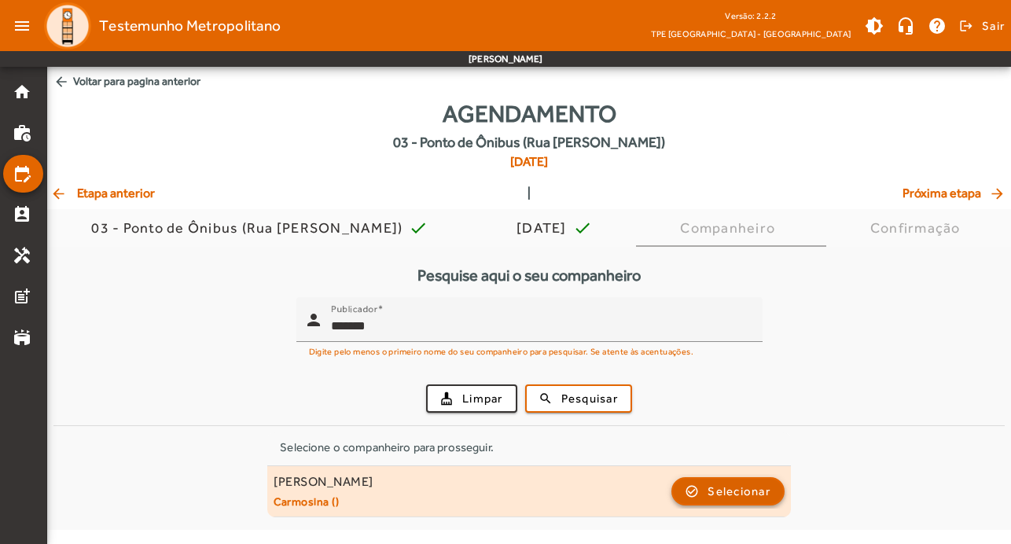
click at [708, 482] on span "Selecionar" at bounding box center [739, 491] width 63 height 19
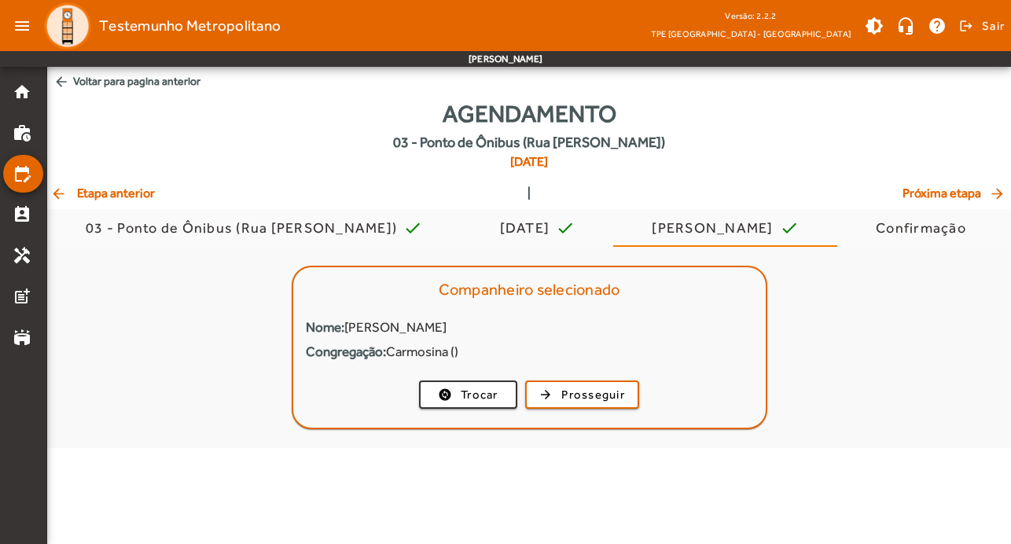
click at [607, 378] on mat-card-actions "change_circle Trocar arrow_forward Prosseguir" at bounding box center [529, 394] width 472 height 41
click at [608, 393] on span "Prosseguir" at bounding box center [593, 395] width 64 height 18
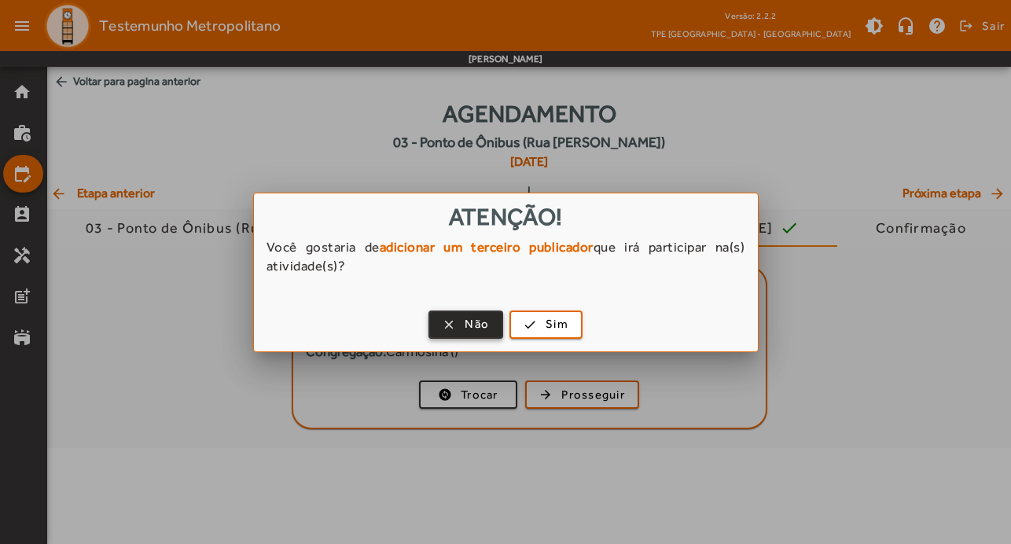
click at [469, 326] on span "Não" at bounding box center [477, 324] width 24 height 18
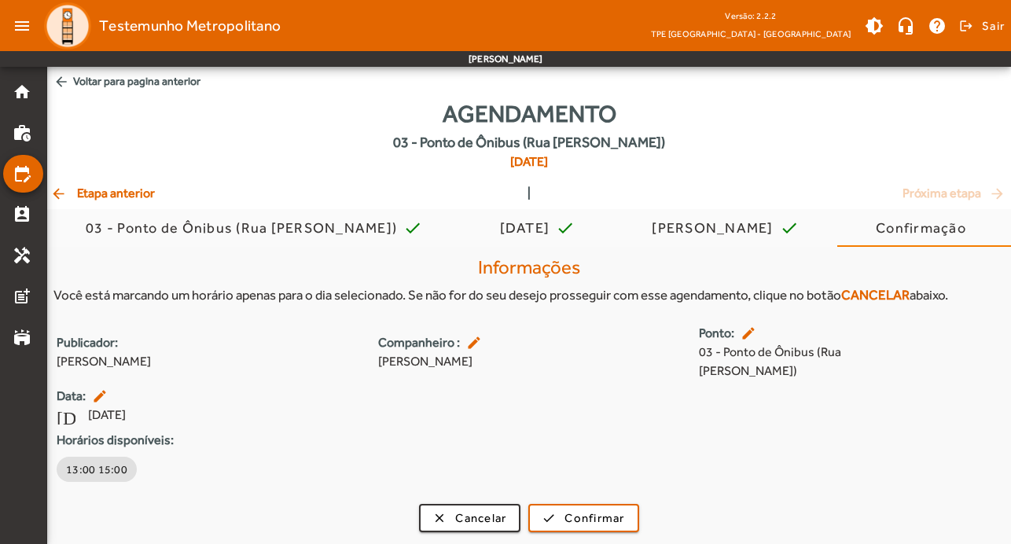
click at [58, 191] on mat-icon "arrow_back" at bounding box center [59, 194] width 19 height 16
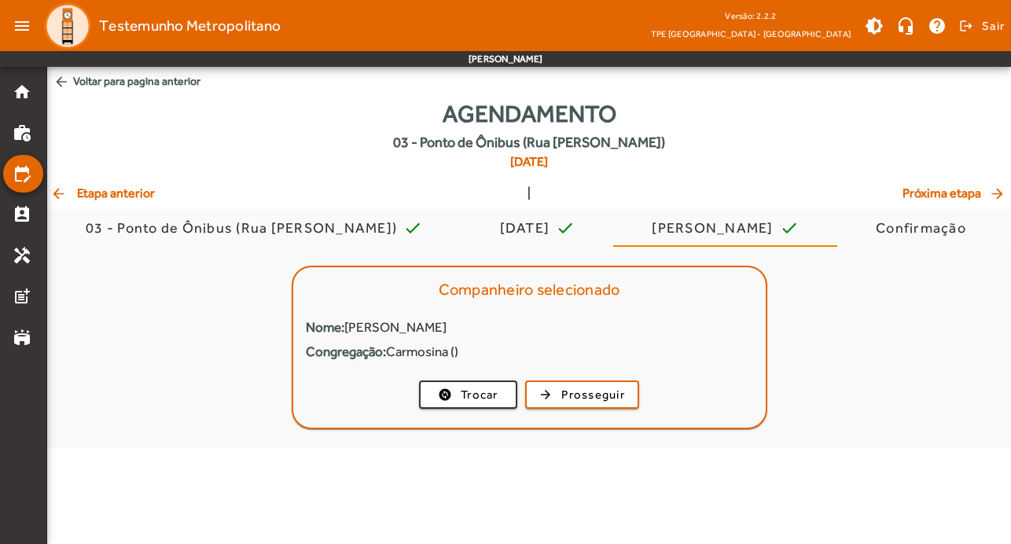
click at [58, 191] on mat-icon "arrow_back" at bounding box center [59, 194] width 19 height 16
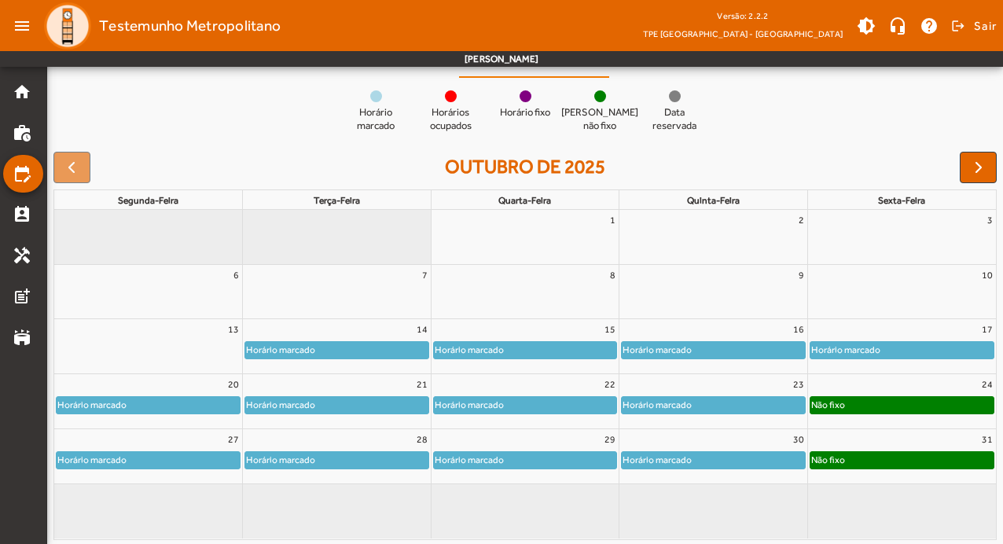
scroll to position [171, 0]
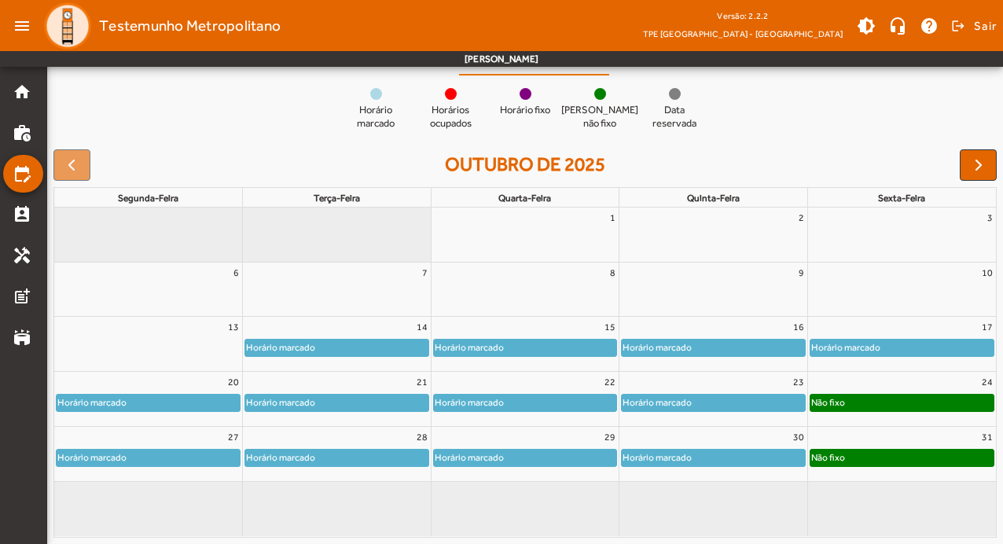
click at [197, 399] on div "Horário marcado" at bounding box center [148, 403] width 183 height 16
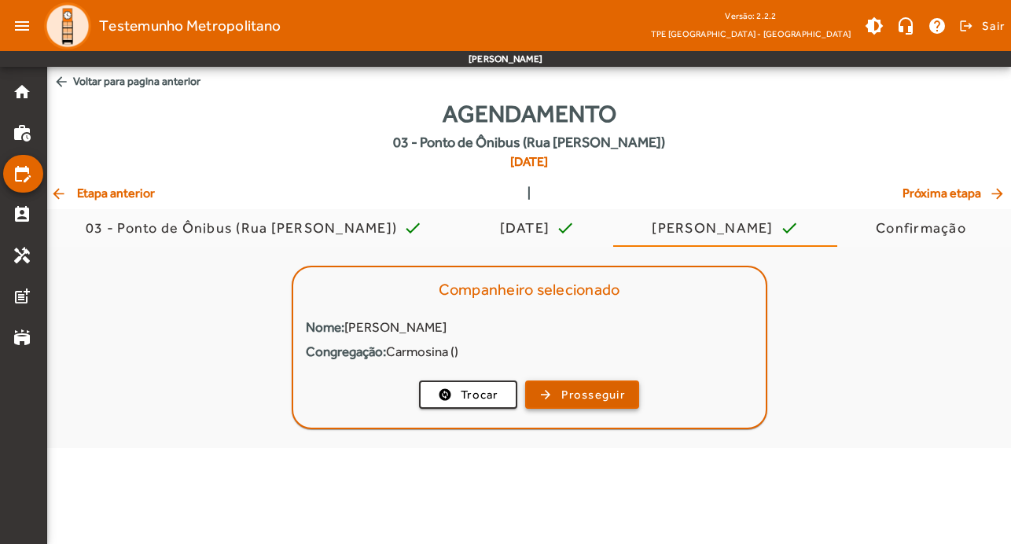
click at [601, 400] on span "Prosseguir" at bounding box center [593, 395] width 64 height 18
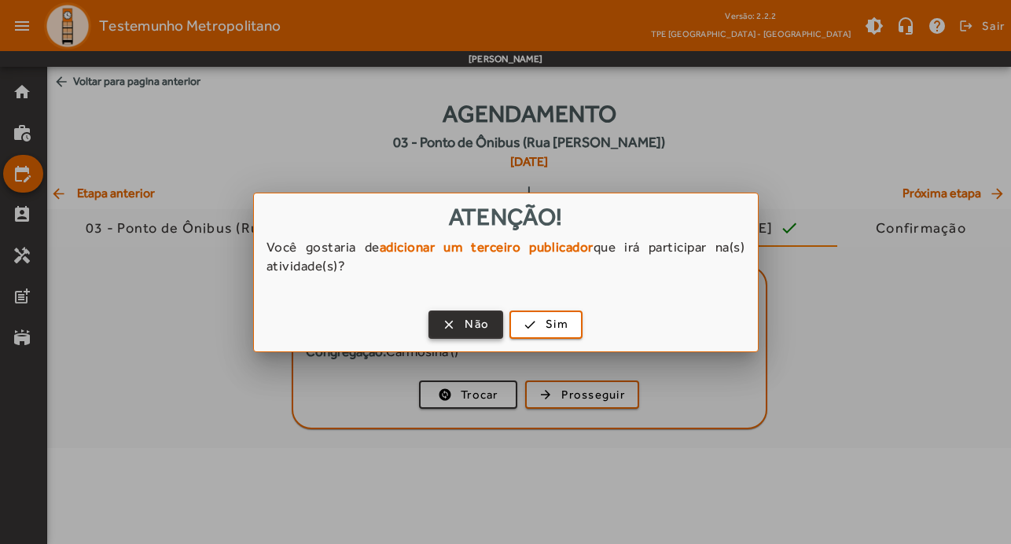
click at [481, 313] on span "button" at bounding box center [466, 325] width 72 height 38
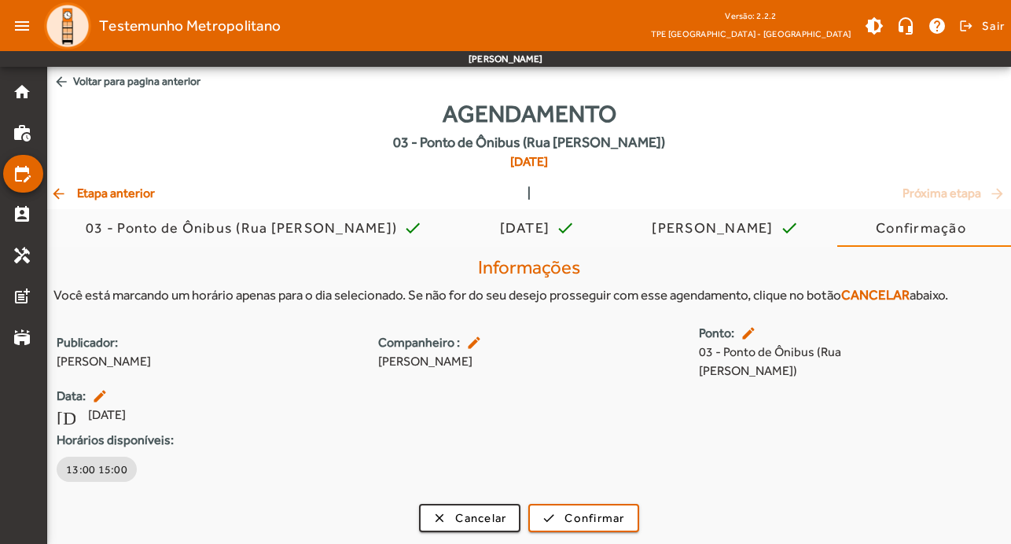
click at [749, 336] on mat-icon "edit" at bounding box center [750, 333] width 19 height 16
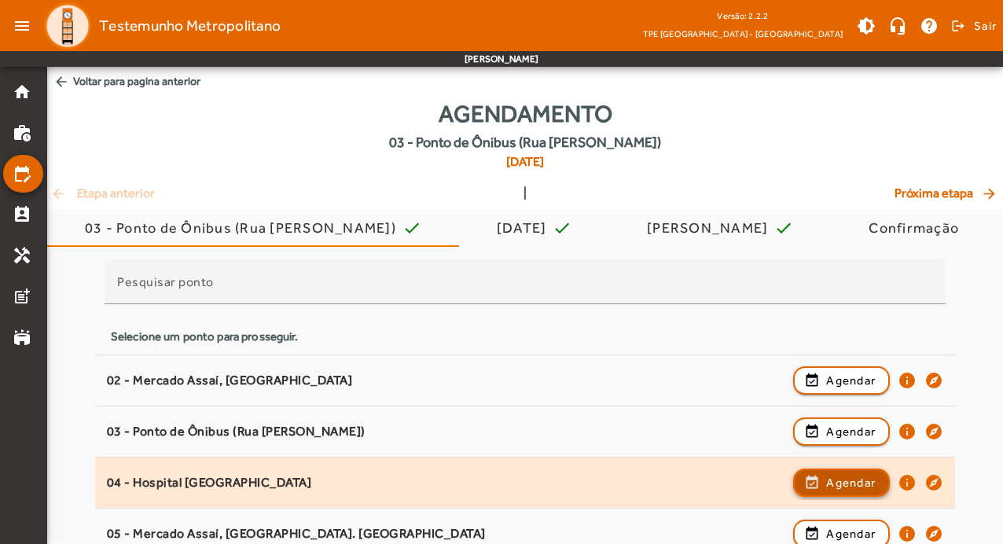
click at [858, 476] on span "Agendar" at bounding box center [851, 482] width 50 height 19
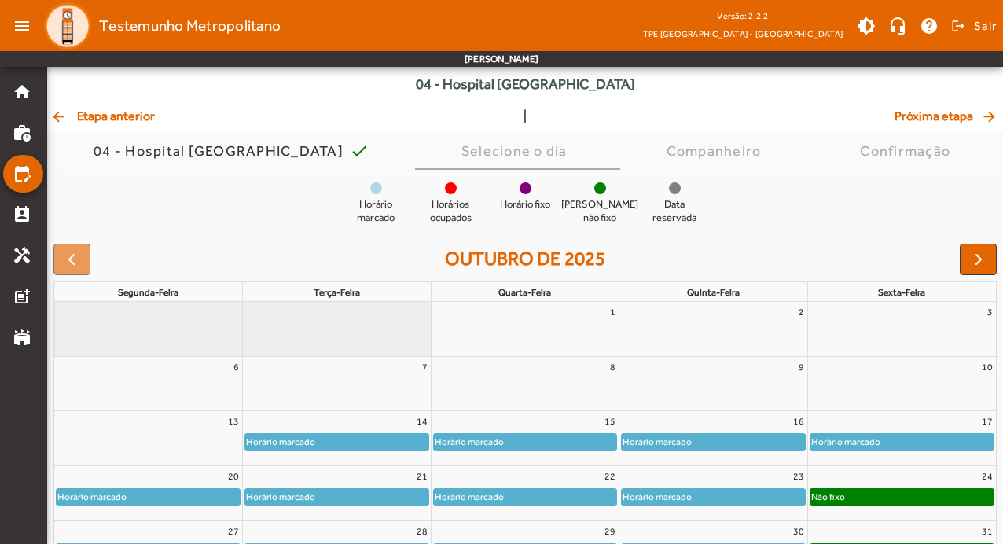
scroll to position [153, 0]
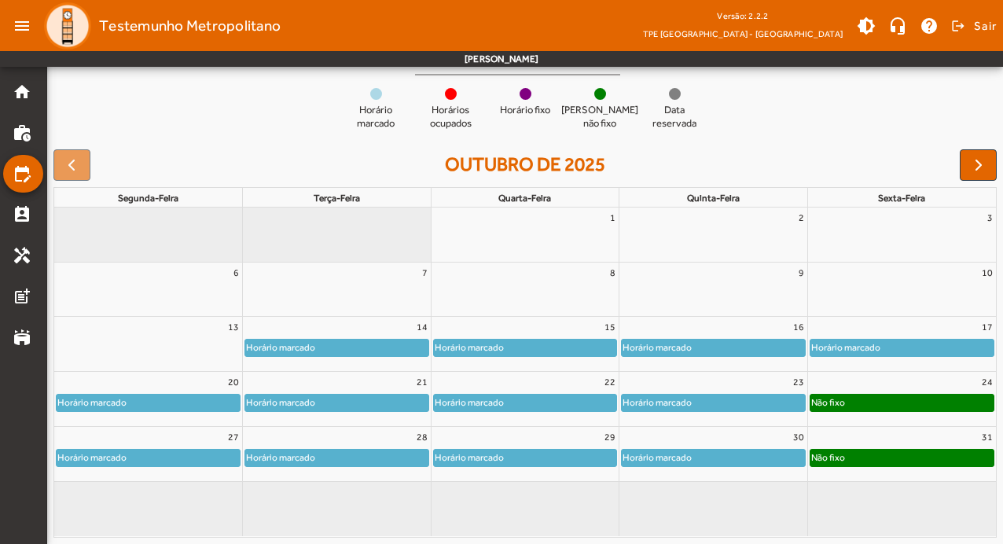
click at [210, 399] on div "Horário marcado" at bounding box center [148, 403] width 183 height 16
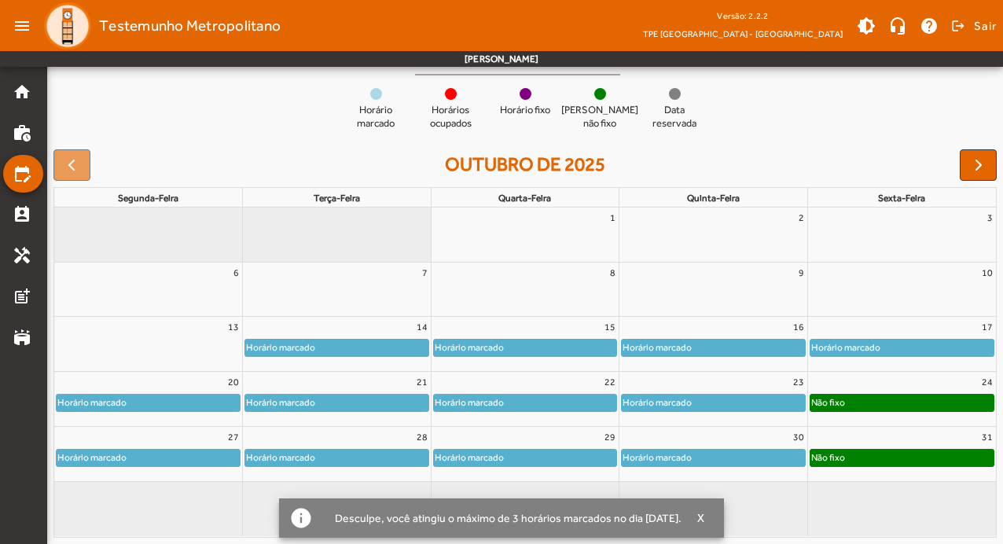
click at [205, 400] on div "Horário marcado" at bounding box center [148, 403] width 183 height 16
click at [19, 207] on mat-icon "perm_contact_calendar" at bounding box center [22, 214] width 19 height 19
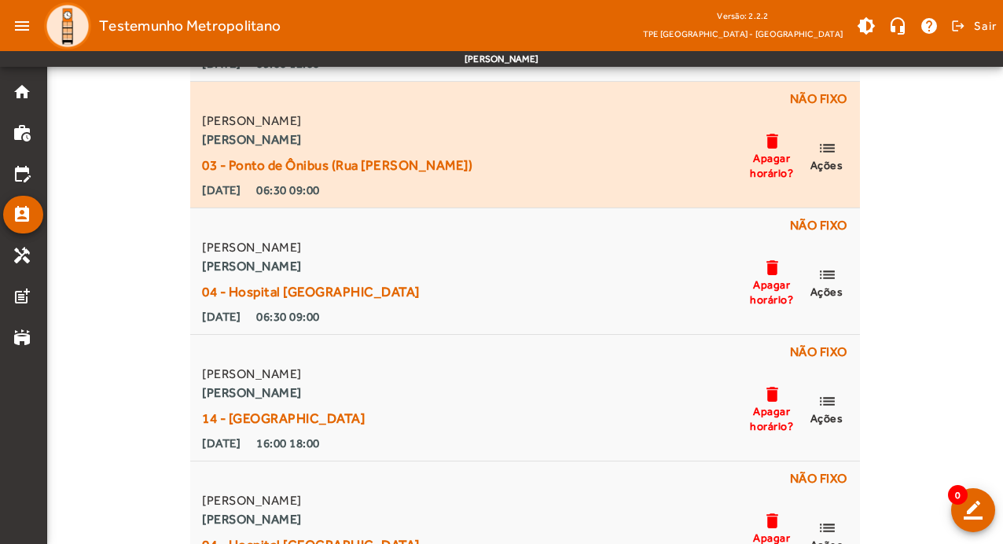
scroll to position [1022, 0]
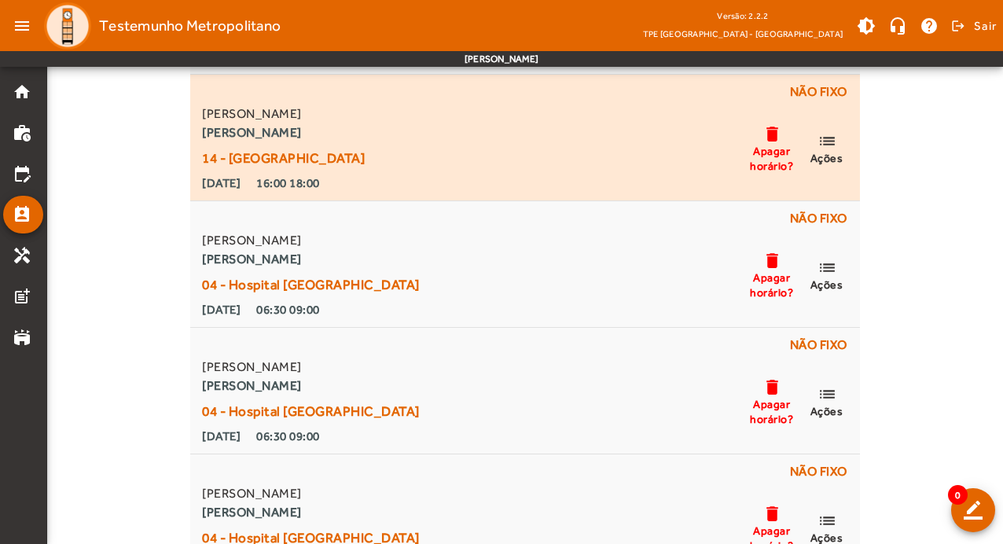
click at [834, 127] on div "delete Apagar horário? list Ações" at bounding box center [799, 149] width 102 height 88
click at [825, 145] on mat-icon "list" at bounding box center [827, 141] width 19 height 20
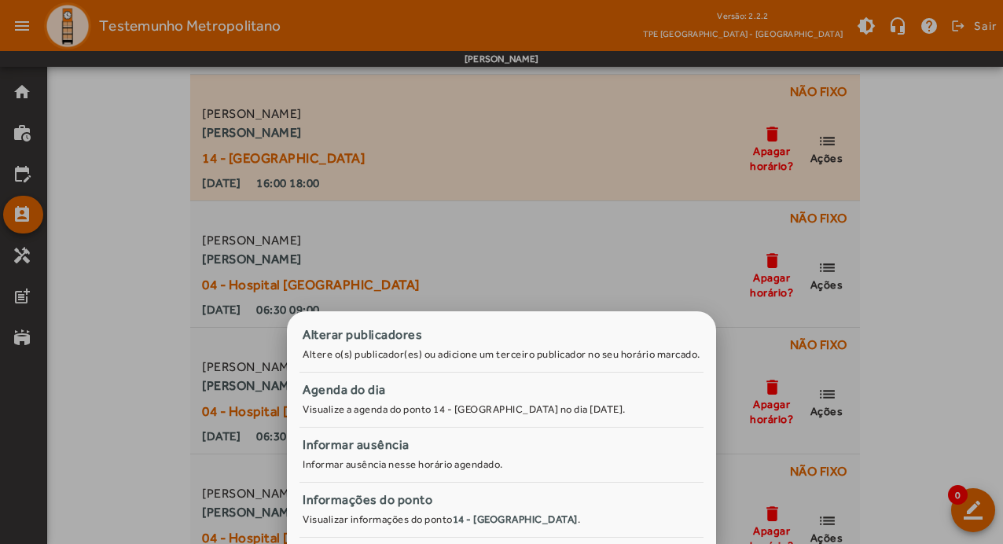
scroll to position [0, 0]
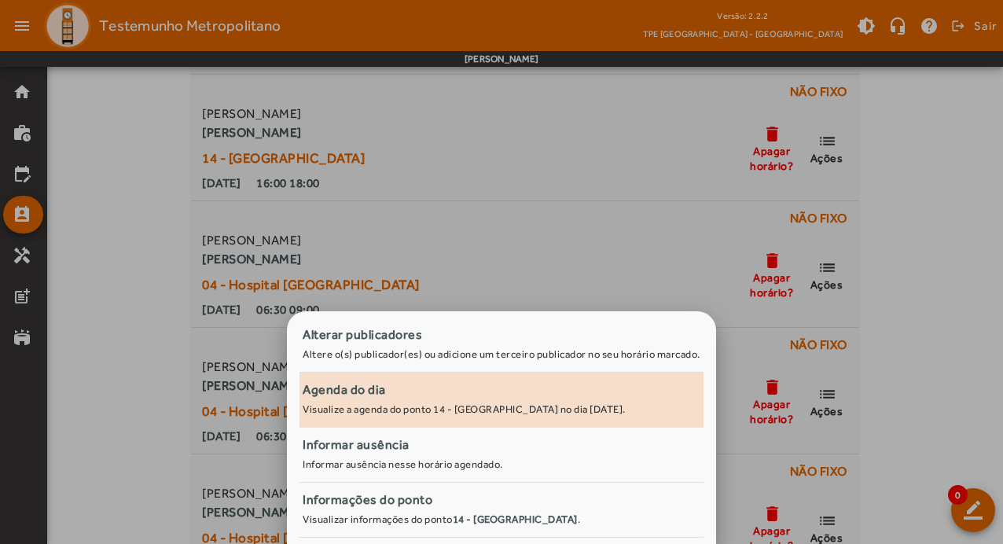
click at [403, 391] on div "Agenda do dia" at bounding box center [502, 389] width 398 height 19
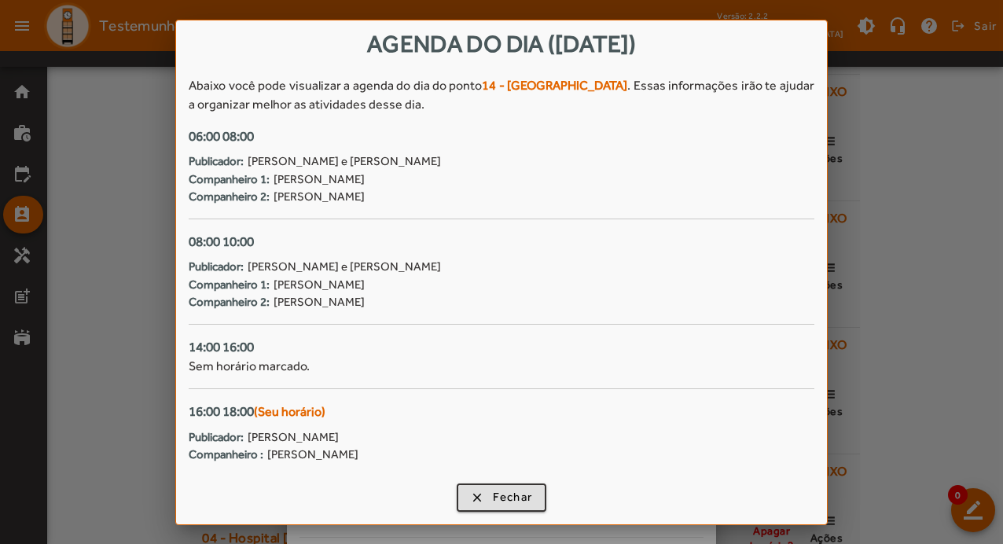
click at [921, 229] on div at bounding box center [501, 272] width 1003 height 544
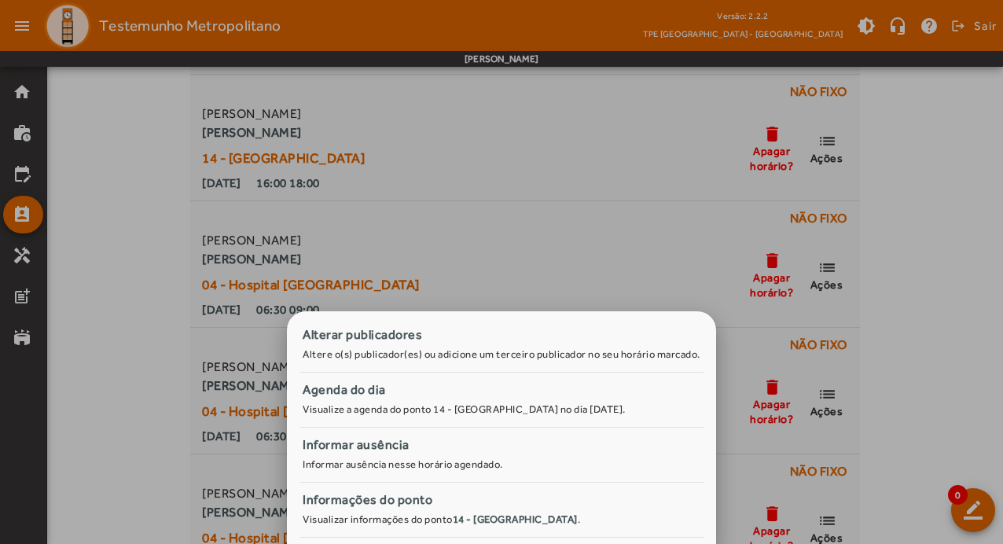
click at [473, 248] on div at bounding box center [501, 272] width 1003 height 544
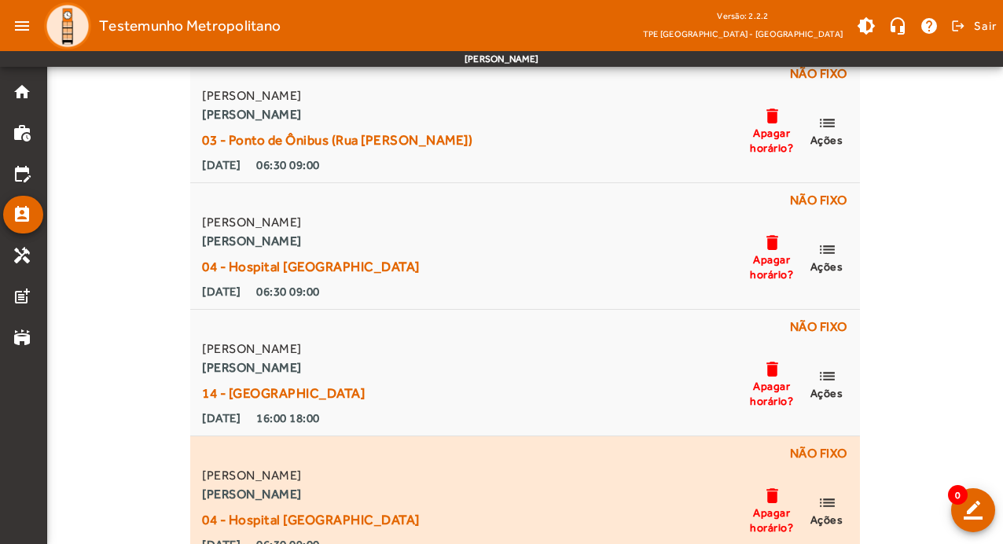
scroll to position [786, 0]
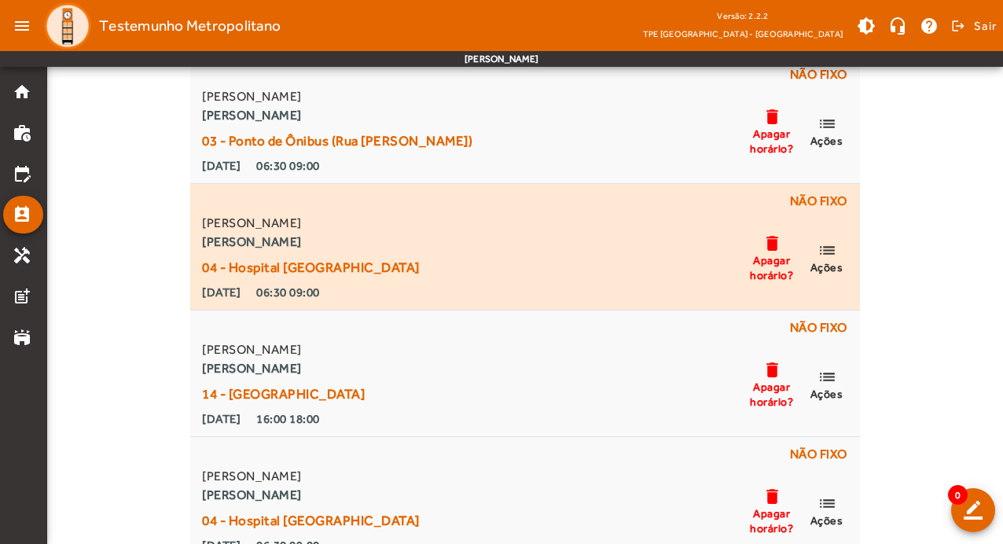
click at [837, 244] on span "list Ações" at bounding box center [826, 258] width 47 height 34
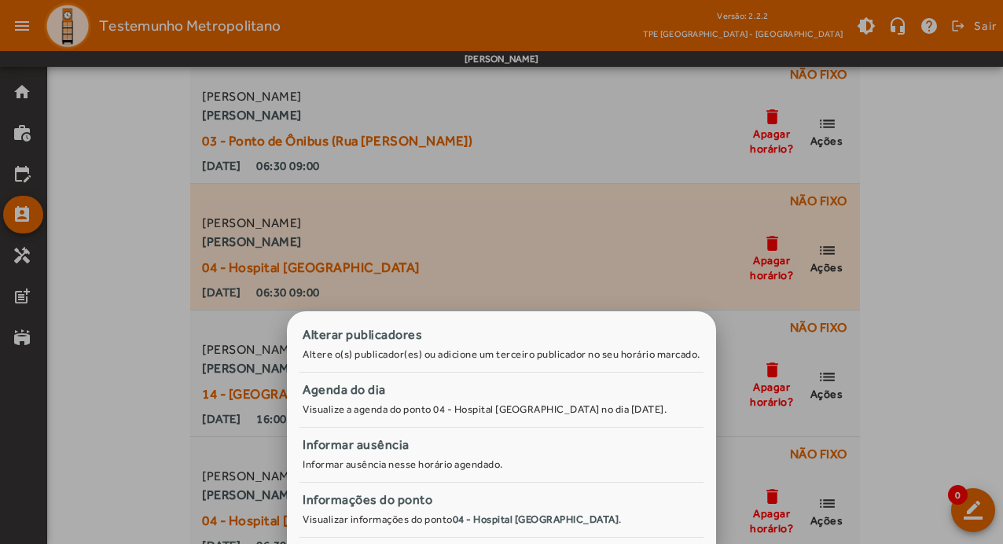
scroll to position [0, 0]
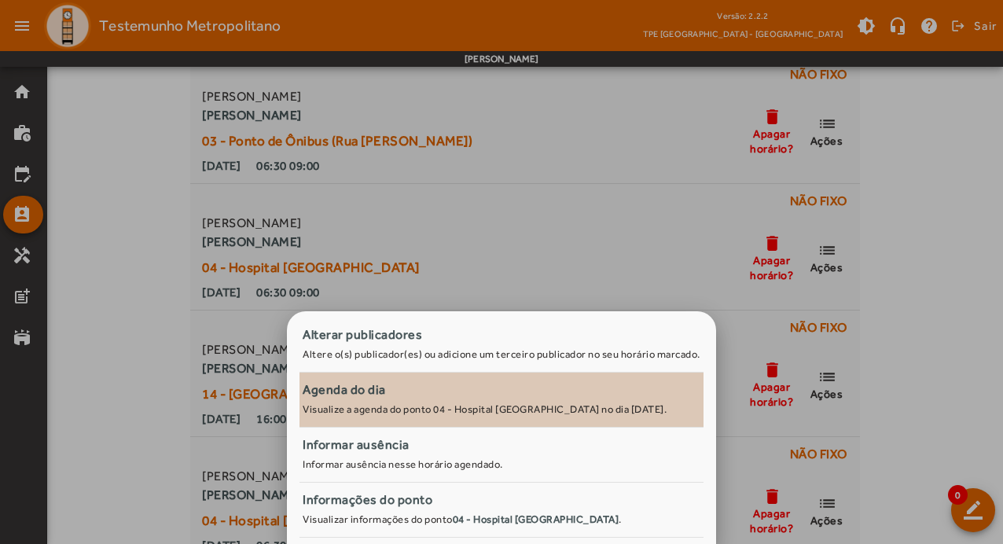
click at [336, 394] on div "Agenda do dia" at bounding box center [502, 389] width 398 height 19
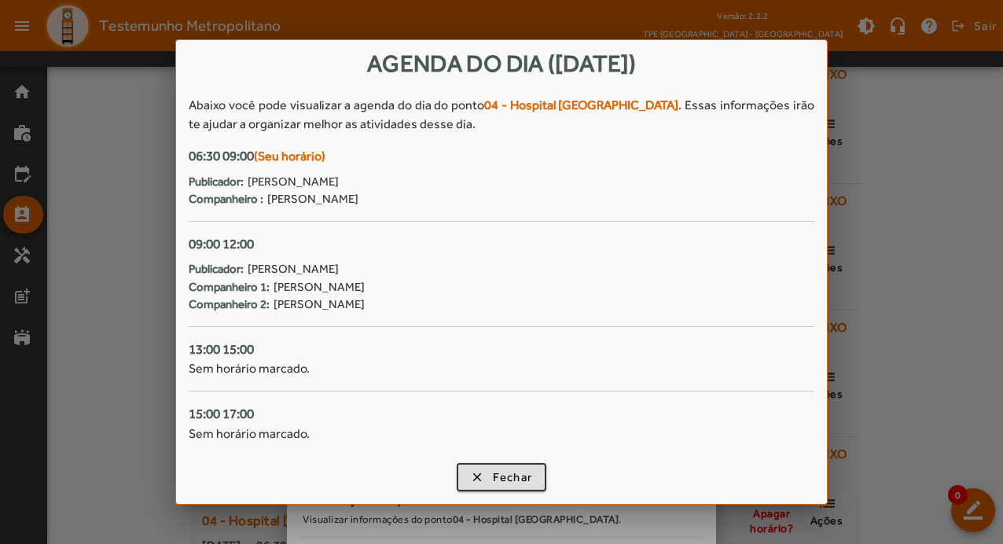
click at [136, 244] on div at bounding box center [501, 272] width 1003 height 544
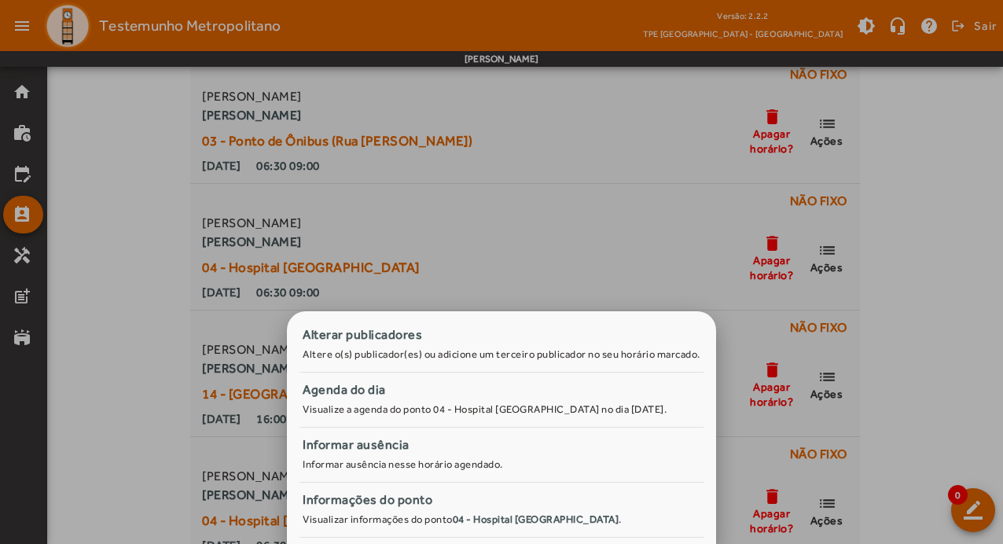
click at [142, 244] on div at bounding box center [501, 272] width 1003 height 544
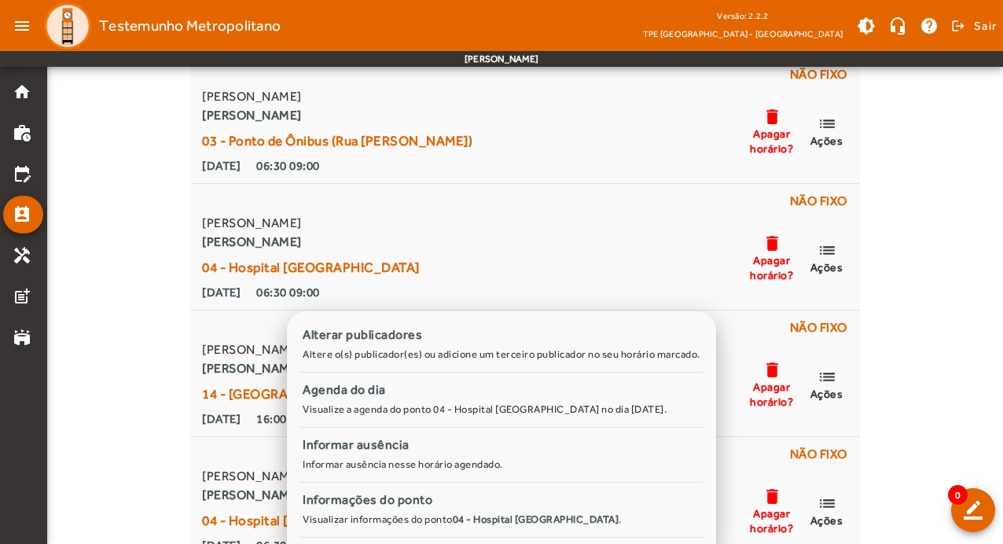
scroll to position [786, 0]
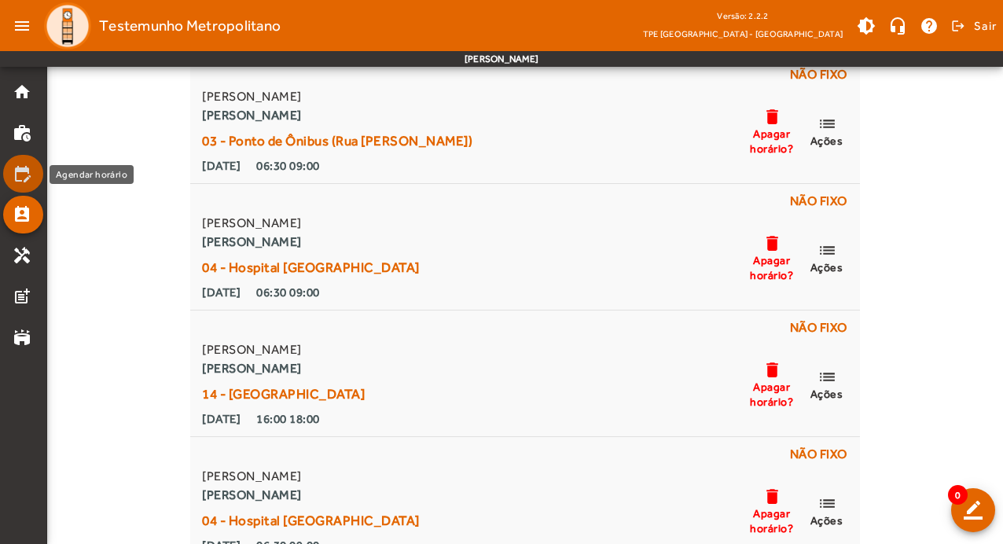
click at [19, 177] on mat-icon "edit_calendar" at bounding box center [22, 173] width 19 height 19
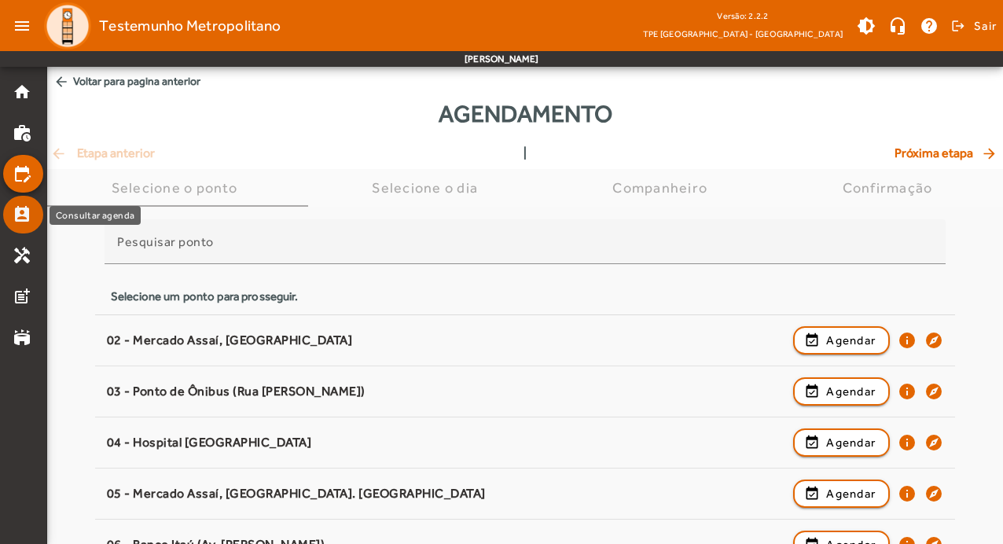
click at [20, 217] on mat-icon "perm_contact_calendar" at bounding box center [22, 214] width 19 height 19
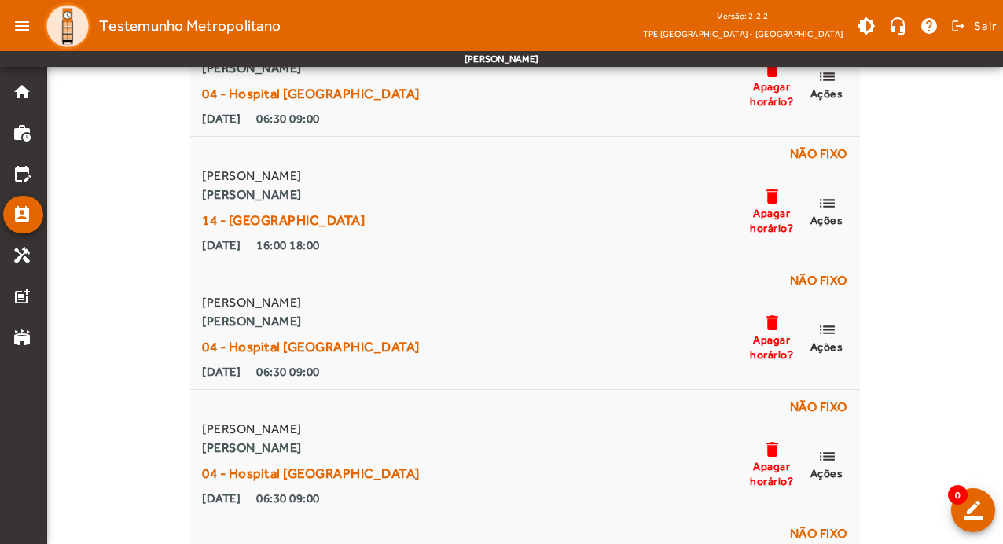
scroll to position [865, 0]
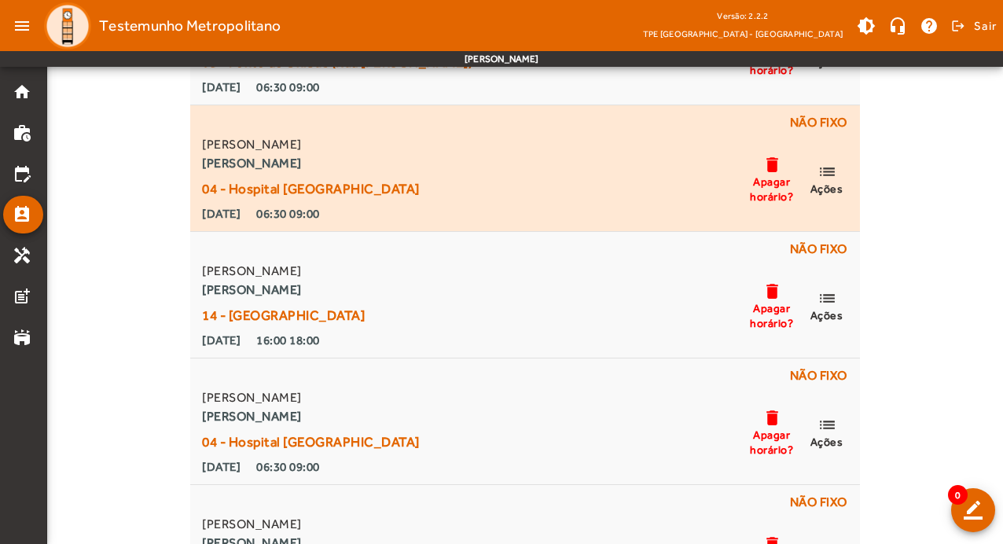
click at [827, 171] on mat-icon "list" at bounding box center [827, 172] width 19 height 20
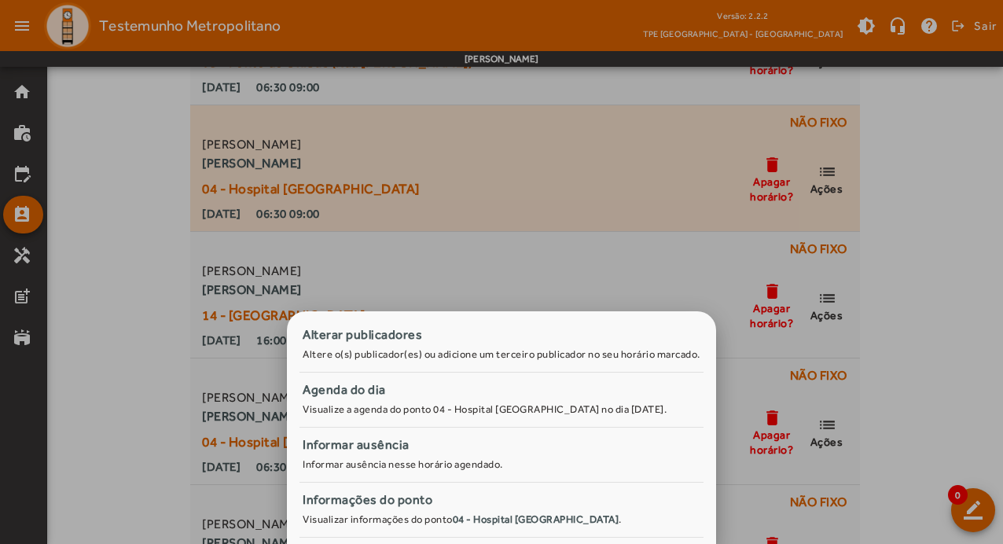
scroll to position [0, 0]
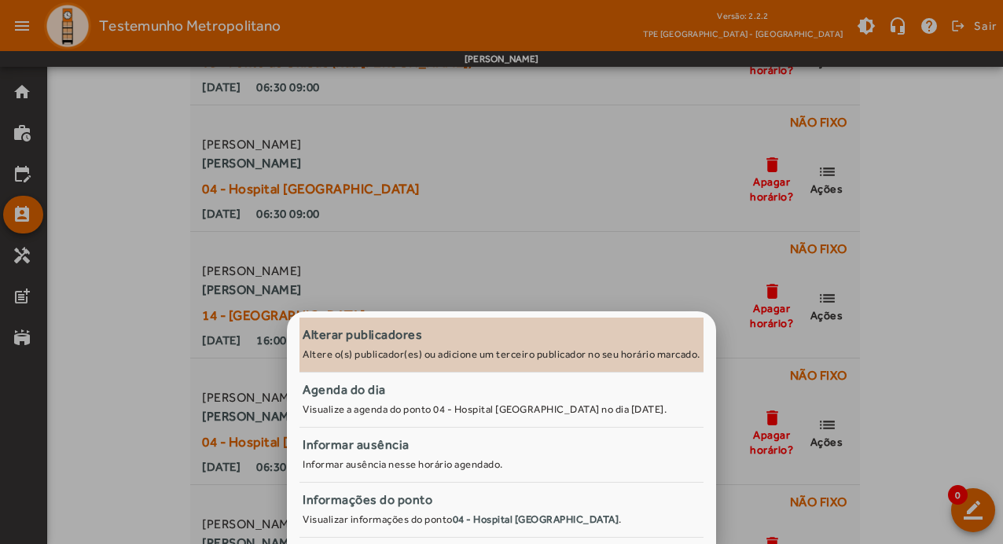
click at [446, 344] on span "Alterar publicadores Altere o(s) publicador(es) ou adicione um terceiro publica…" at bounding box center [502, 344] width 404 height 39
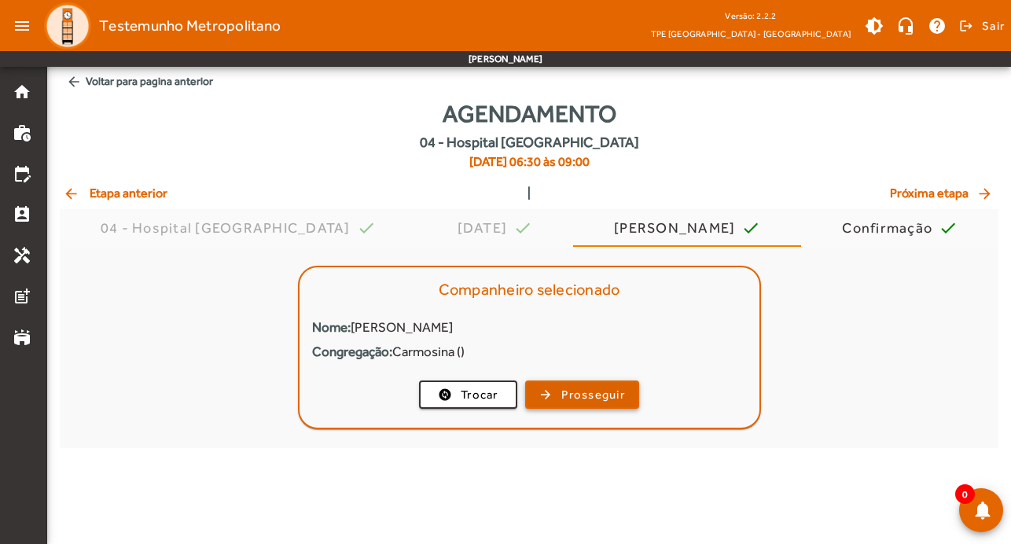
click at [577, 393] on span "Prosseguir" at bounding box center [593, 395] width 64 height 18
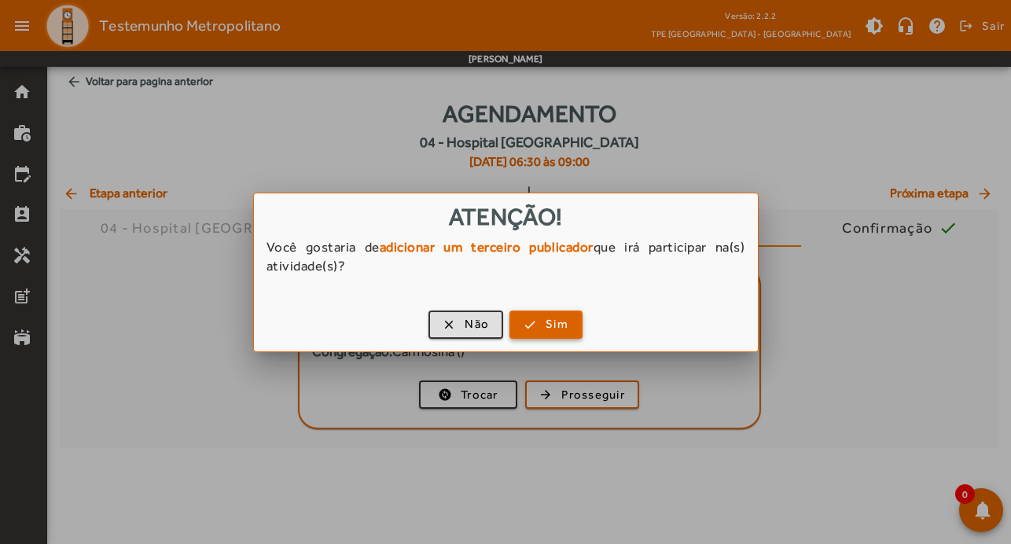
click at [538, 318] on span "button" at bounding box center [546, 325] width 70 height 38
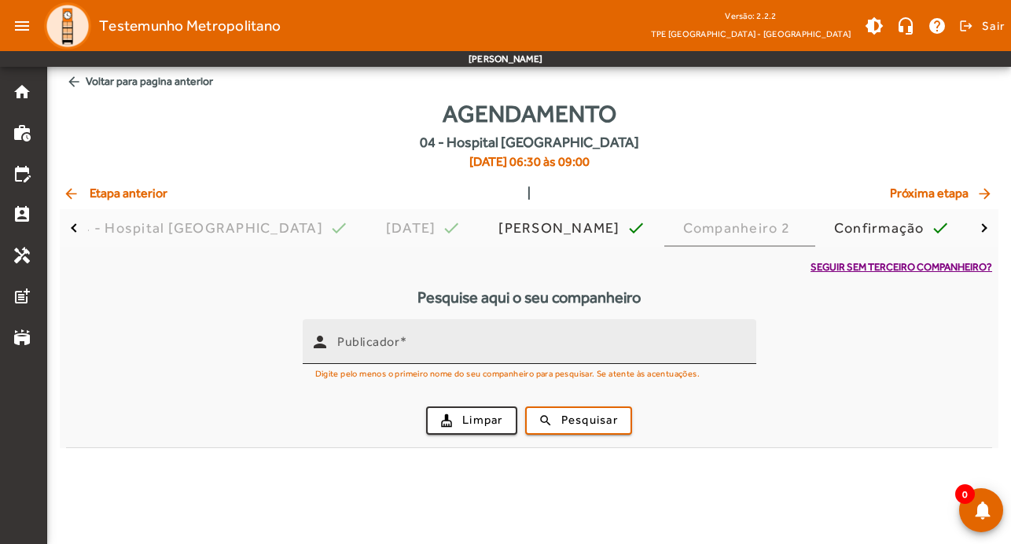
click at [501, 347] on input "Publicador" at bounding box center [540, 348] width 406 height 19
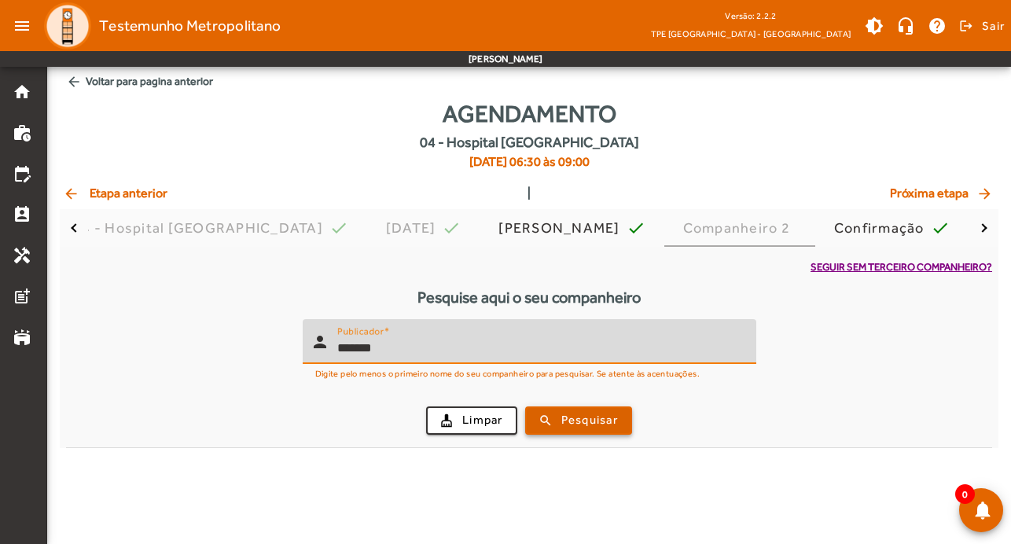
type input "*******"
click at [586, 421] on span "Pesquisar" at bounding box center [589, 420] width 57 height 18
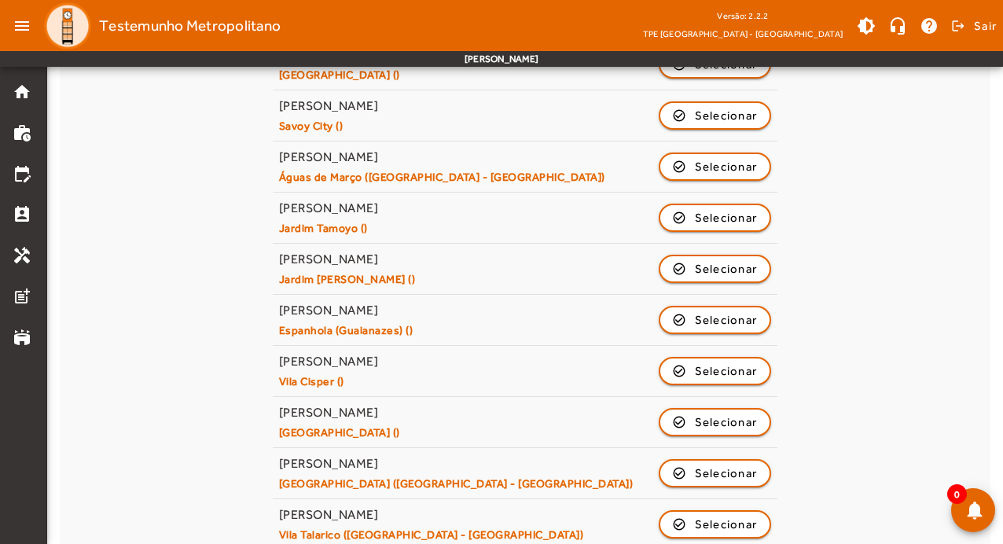
scroll to position [773, 0]
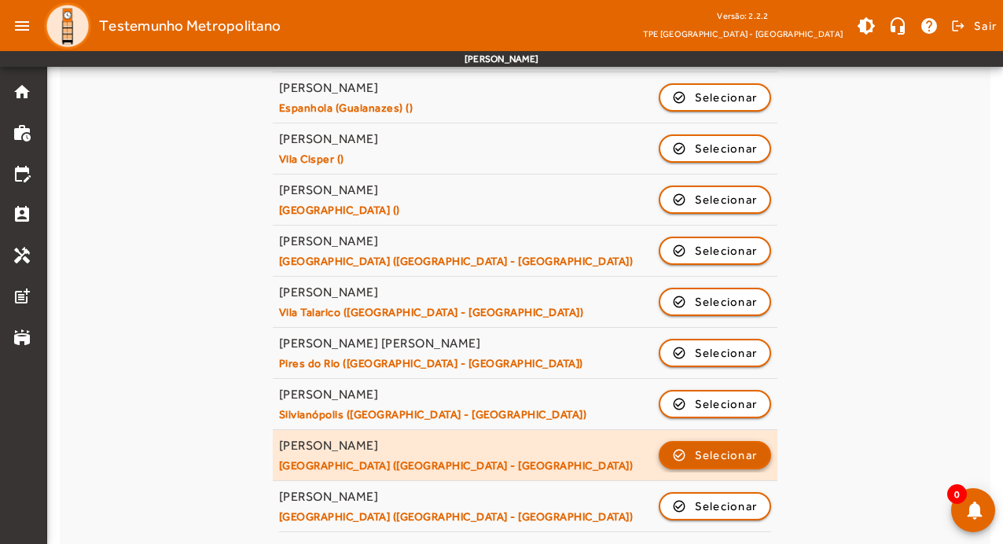
click at [722, 458] on span "Selecionar" at bounding box center [726, 455] width 63 height 19
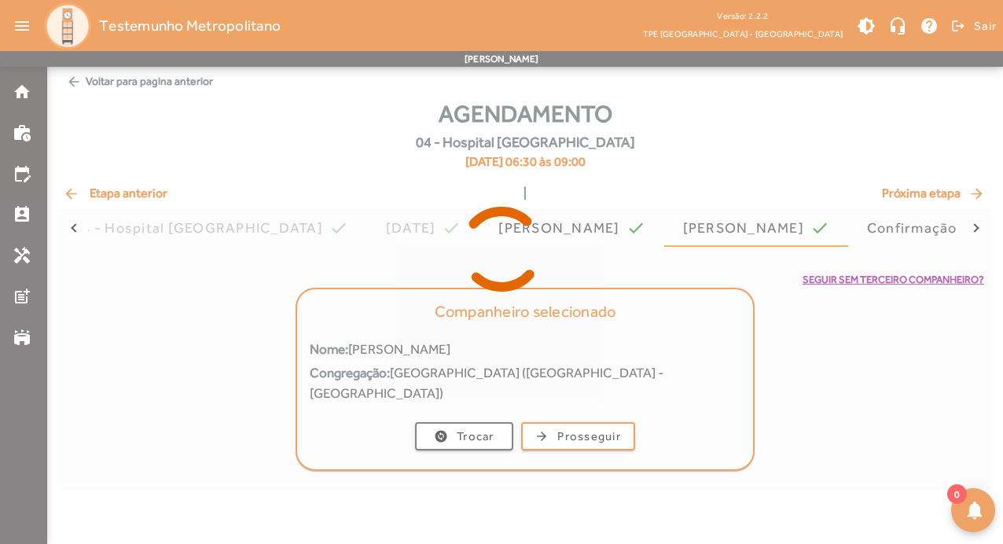
scroll to position [0, 0]
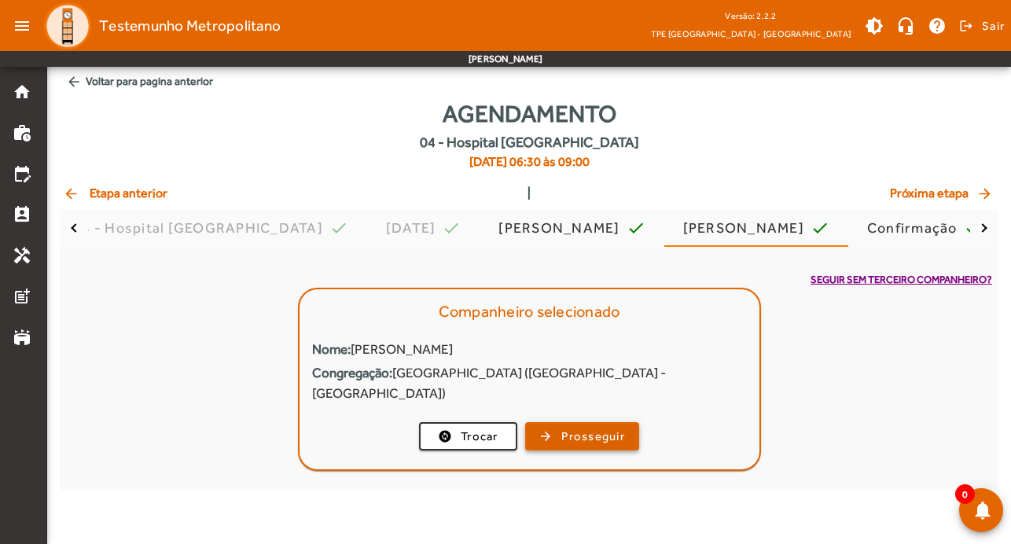
click at [612, 428] on span "Prosseguir" at bounding box center [593, 437] width 64 height 18
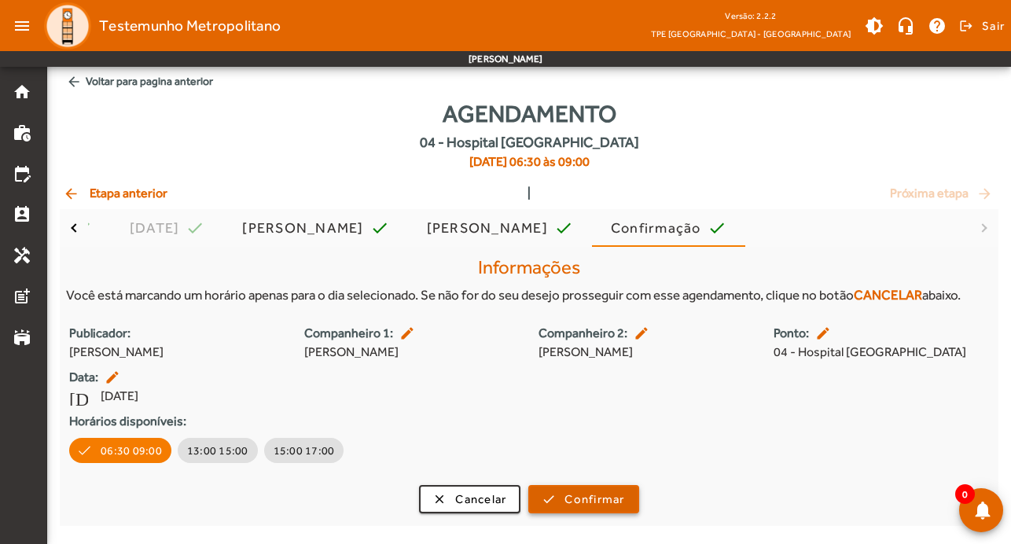
click at [602, 491] on span "Confirmar" at bounding box center [594, 500] width 60 height 18
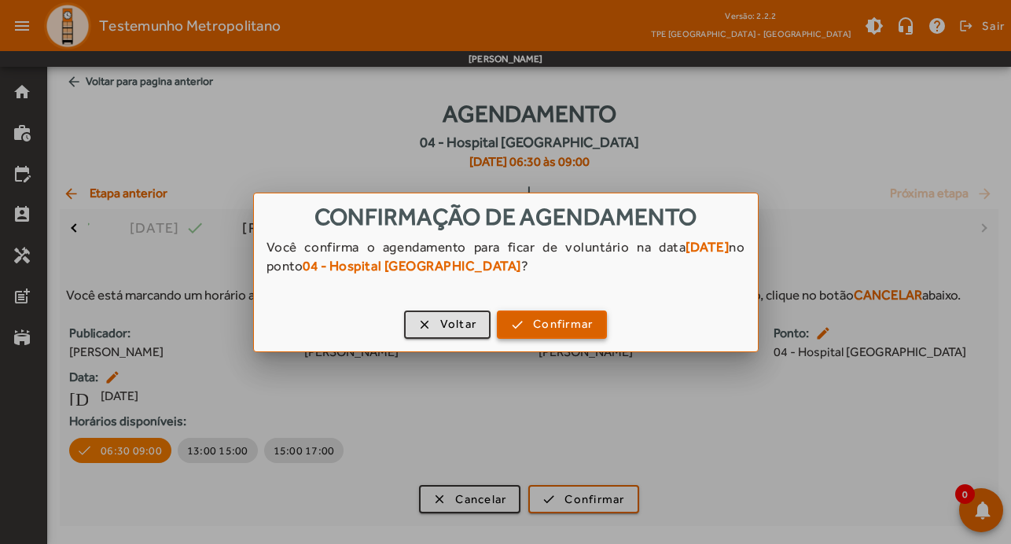
click at [538, 316] on span "Confirmar" at bounding box center [563, 324] width 60 height 18
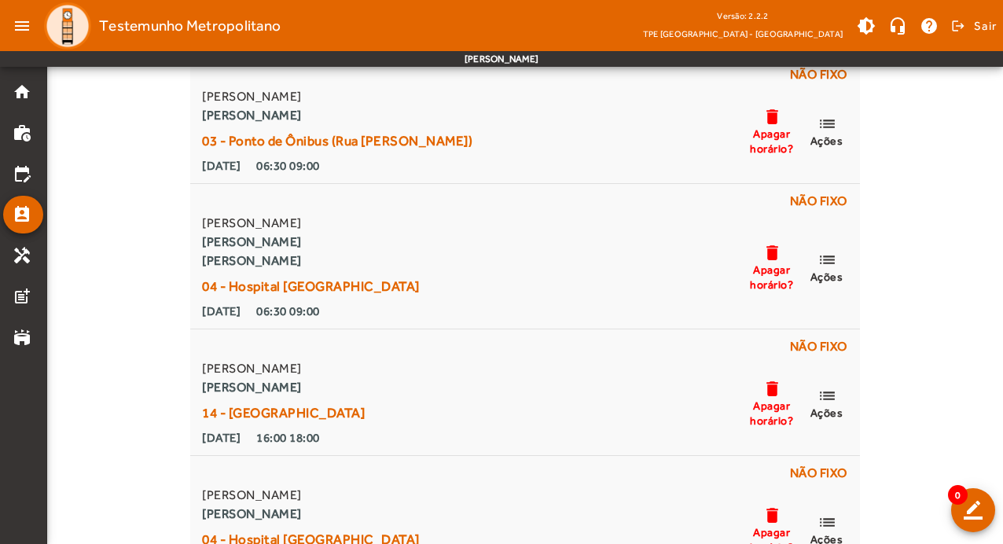
scroll to position [865, 0]
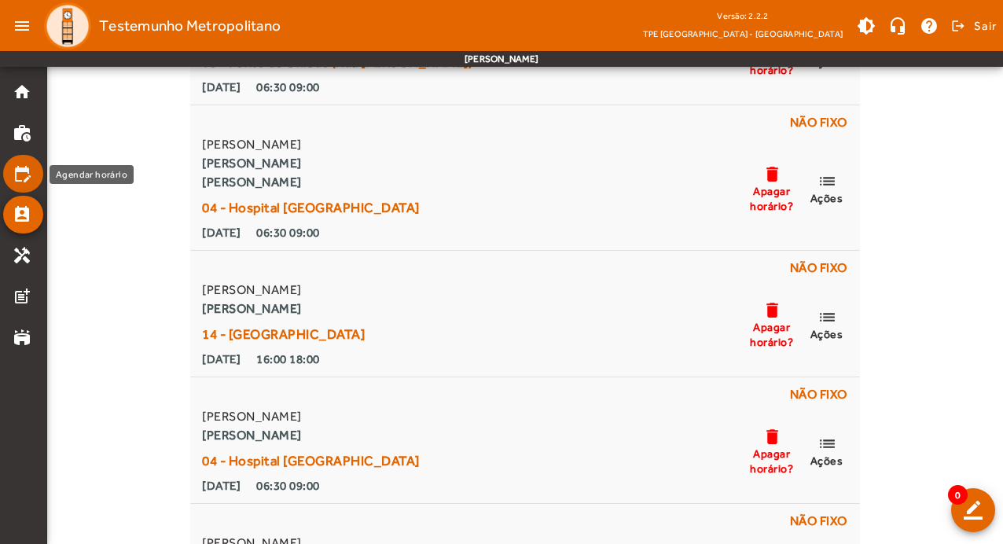
click at [16, 169] on mat-icon "edit_calendar" at bounding box center [22, 173] width 19 height 19
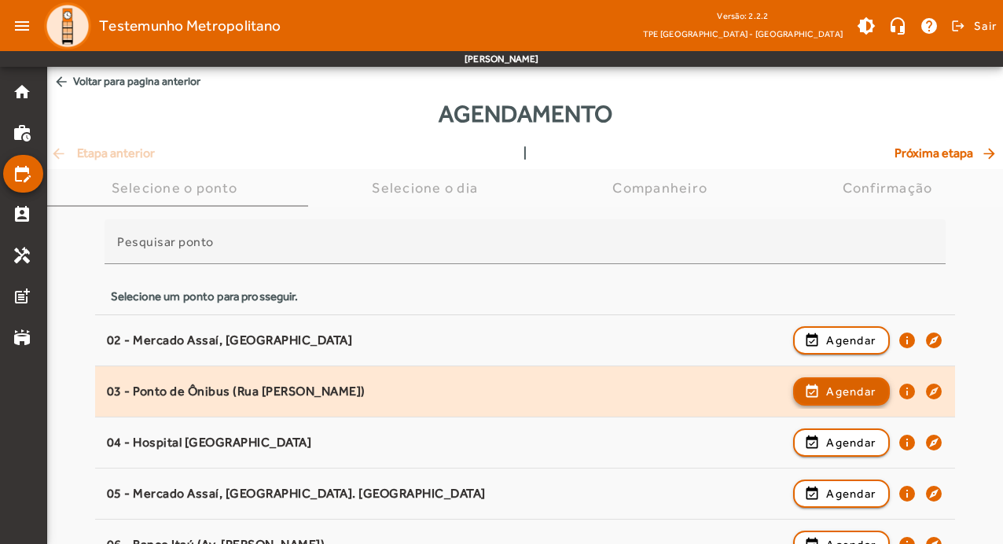
click at [866, 391] on span "Agendar" at bounding box center [851, 391] width 50 height 19
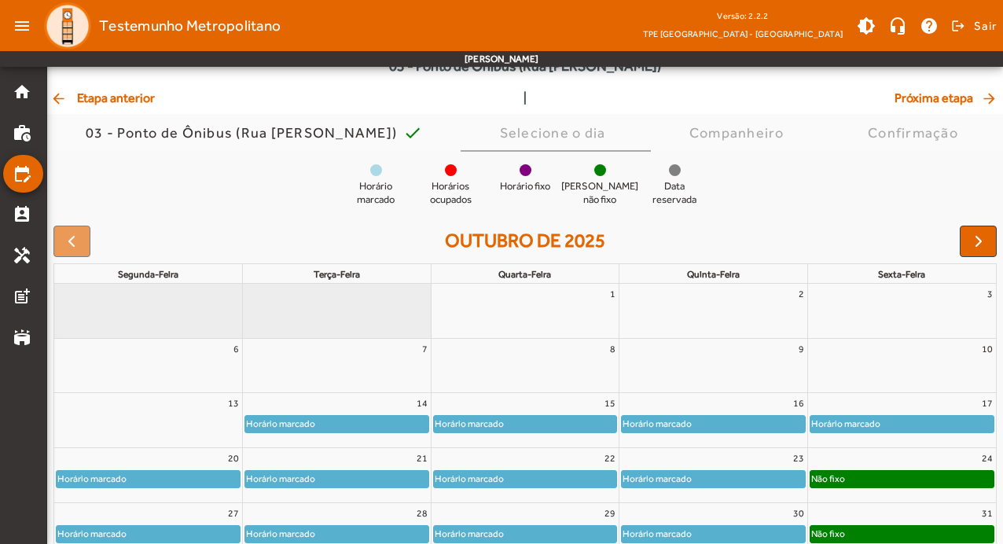
scroll to position [153, 0]
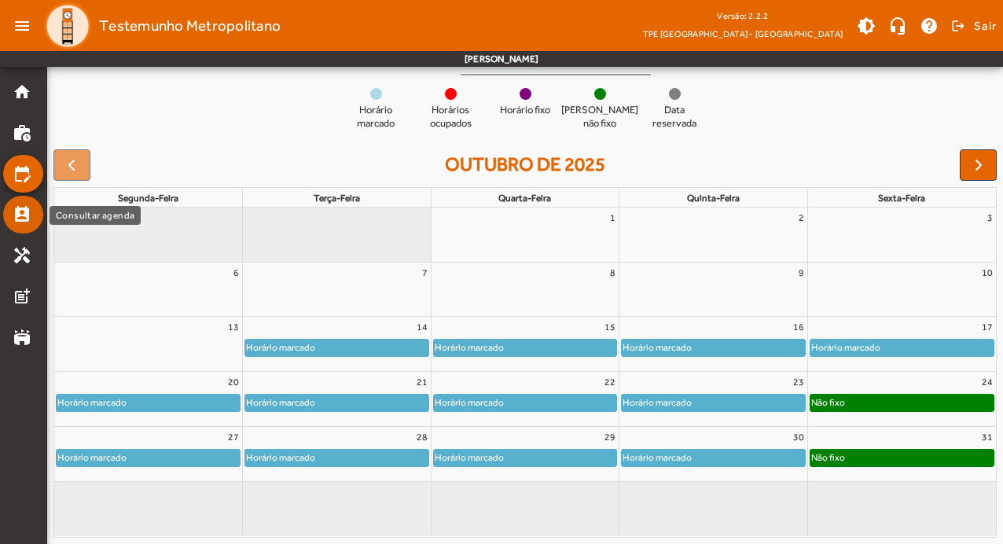
click at [26, 209] on mat-icon "perm_contact_calendar" at bounding box center [22, 214] width 19 height 19
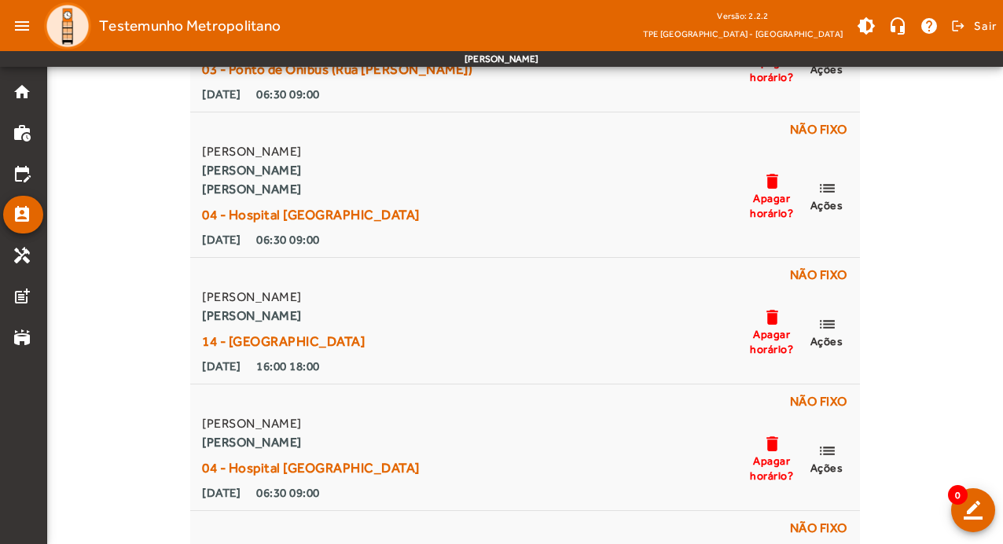
scroll to position [865, 0]
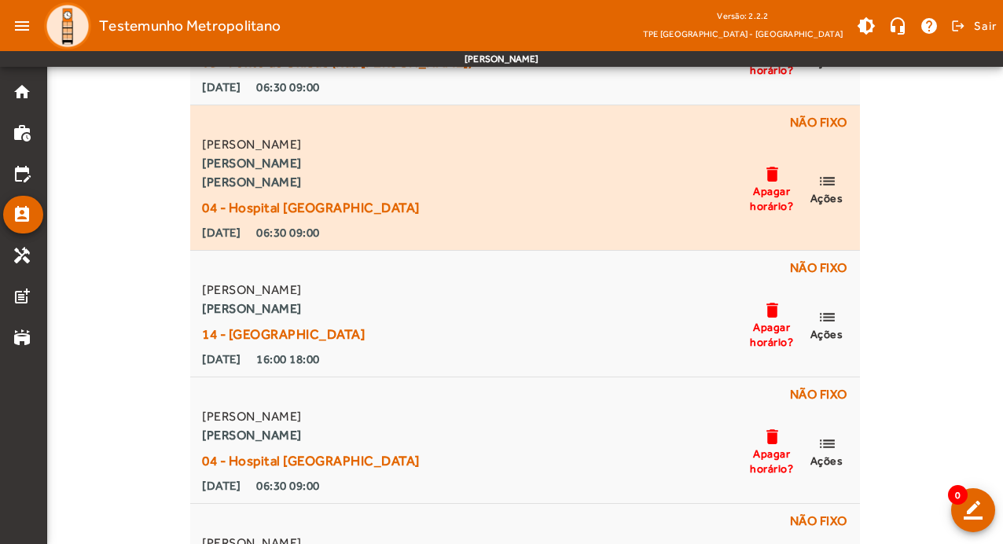
click at [833, 182] on mat-icon "list" at bounding box center [827, 181] width 19 height 20
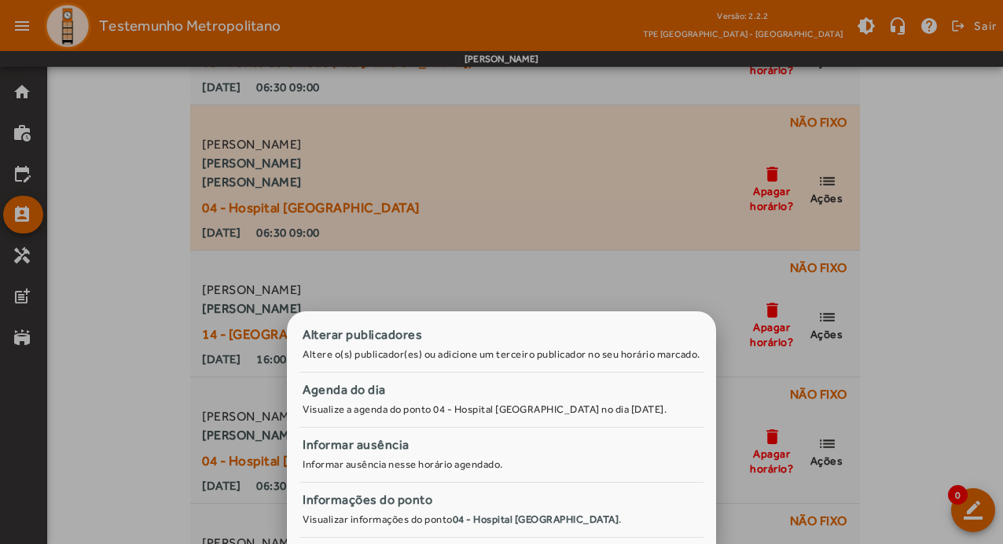
scroll to position [0, 0]
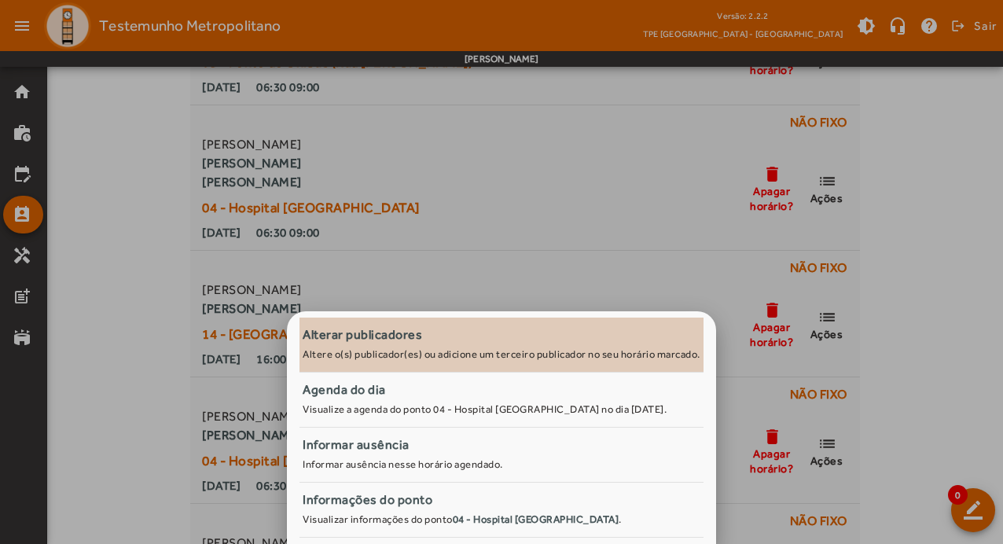
click at [423, 338] on div "Alterar publicadores" at bounding box center [502, 334] width 398 height 19
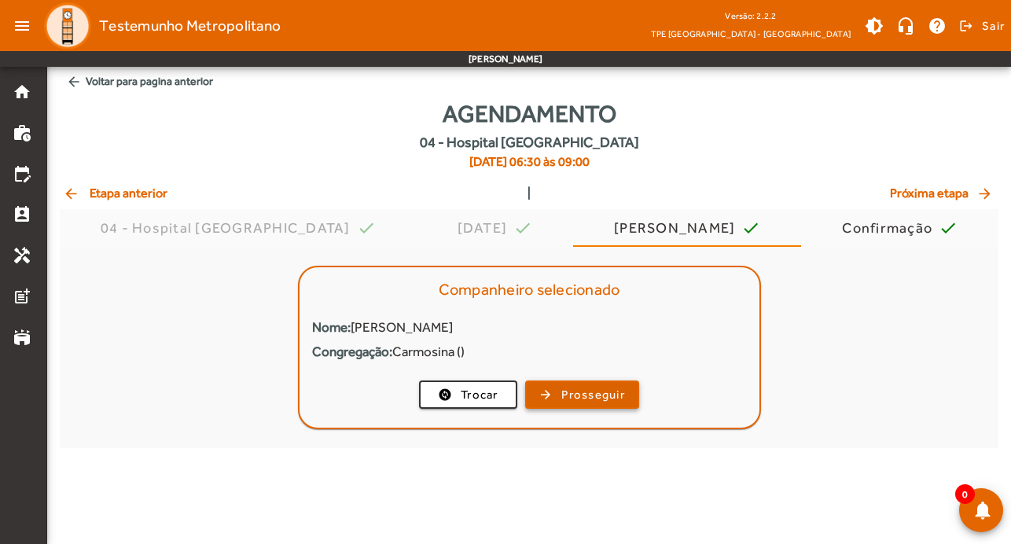
click at [597, 395] on span "Prosseguir" at bounding box center [593, 395] width 64 height 18
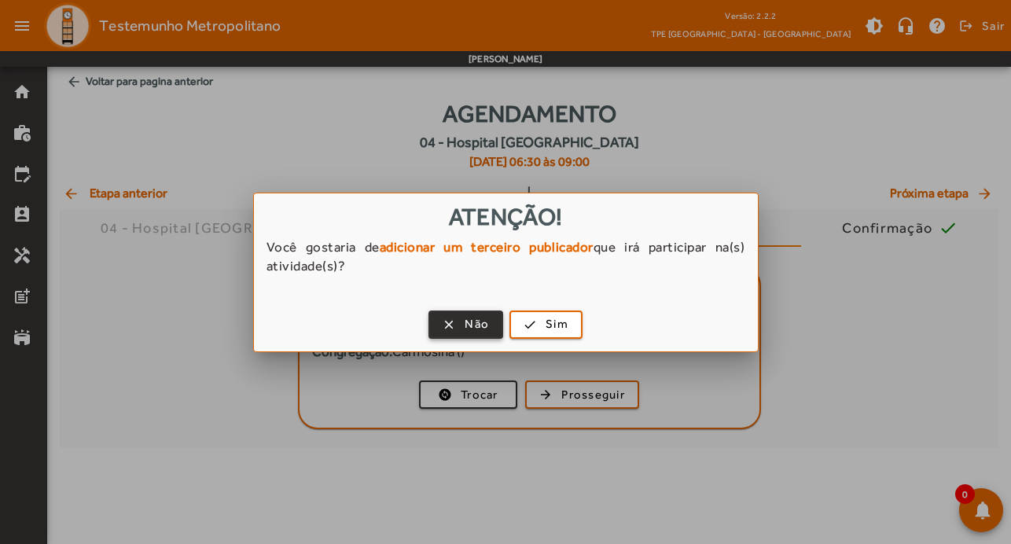
click at [477, 323] on span "Não" at bounding box center [477, 324] width 24 height 18
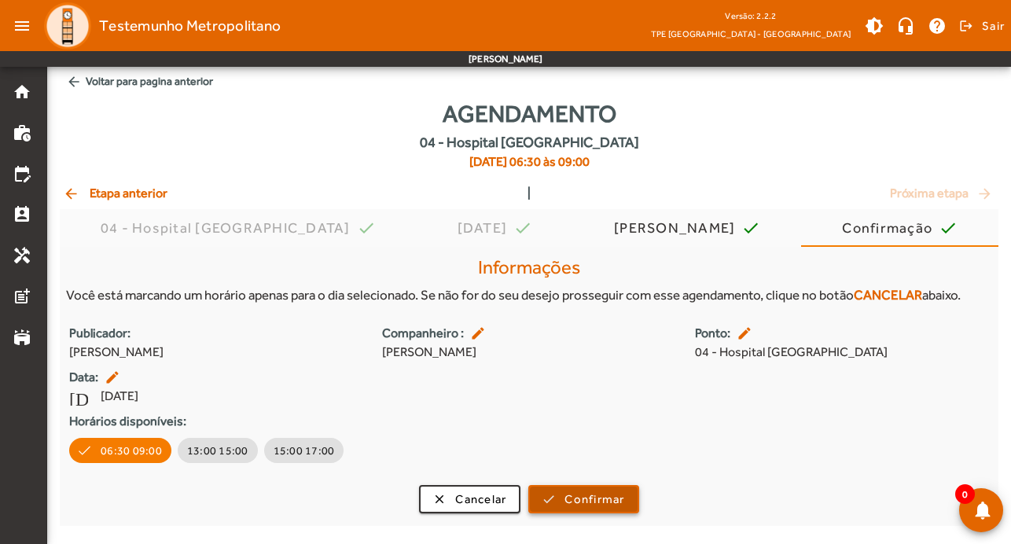
click at [608, 503] on span "Confirmar" at bounding box center [594, 500] width 60 height 18
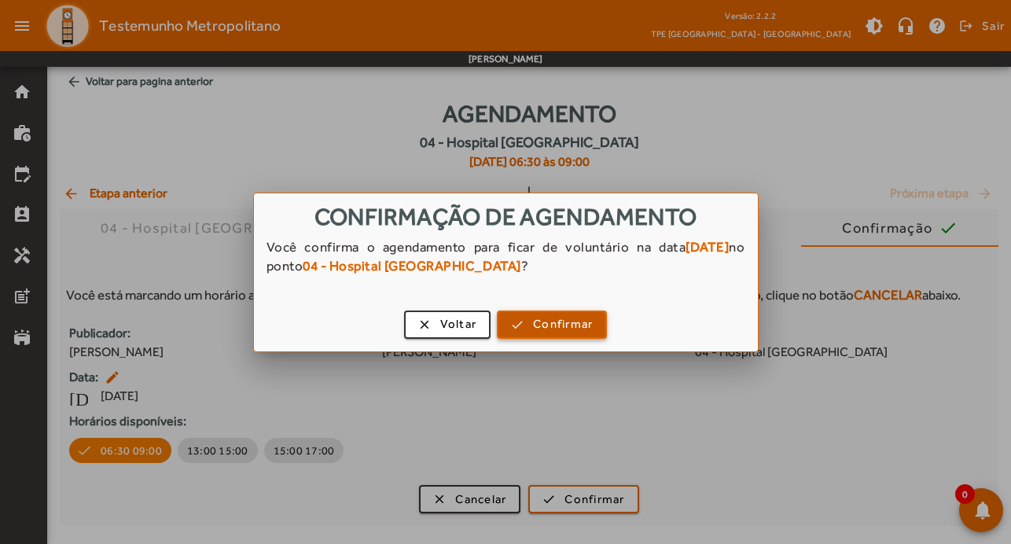
click at [574, 318] on span "Confirmar" at bounding box center [563, 324] width 60 height 18
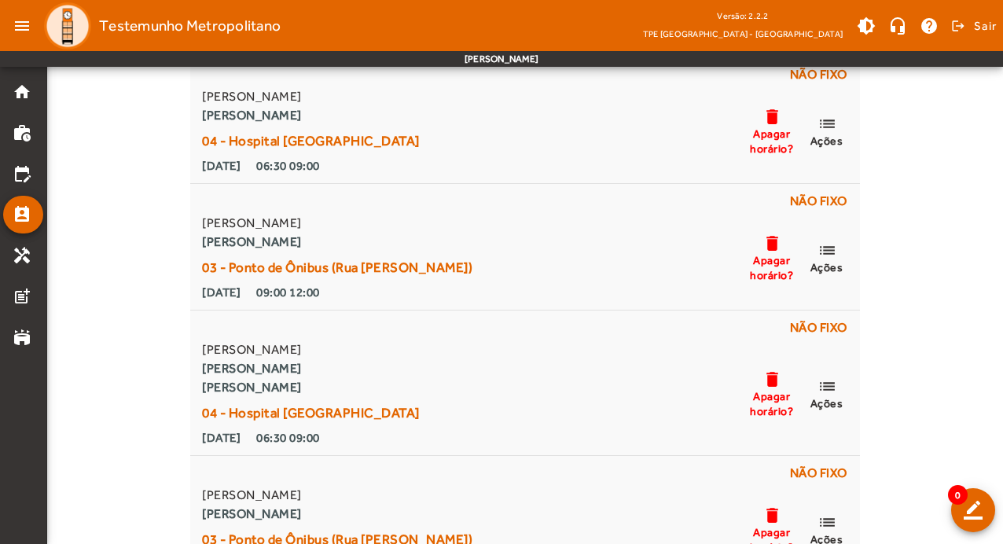
scroll to position [236, 0]
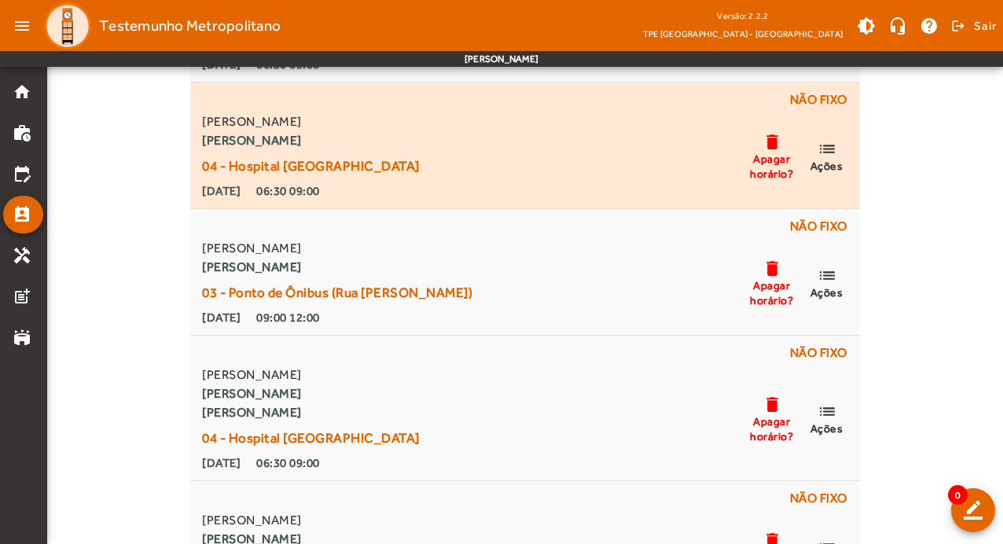
click at [825, 149] on mat-icon "list" at bounding box center [827, 149] width 19 height 20
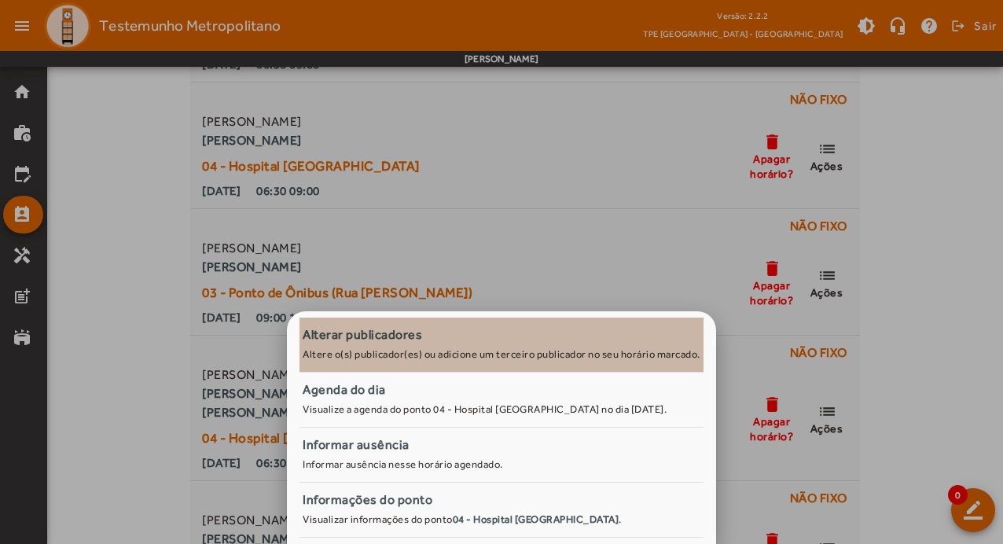
click at [479, 339] on div "Alterar publicadores" at bounding box center [502, 334] width 398 height 19
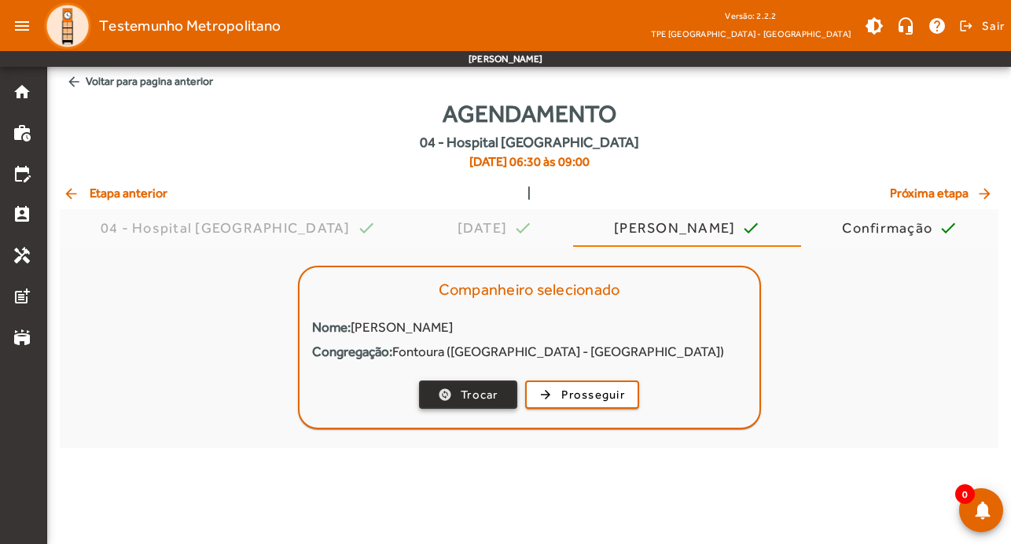
click at [489, 401] on span "Trocar" at bounding box center [480, 395] width 38 height 18
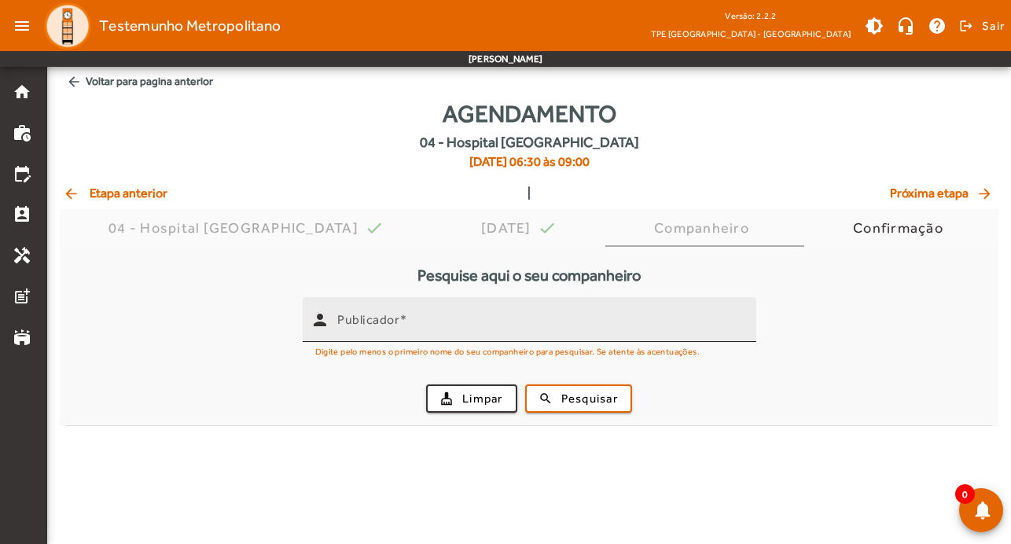
click at [487, 328] on input "Publicador" at bounding box center [540, 326] width 406 height 19
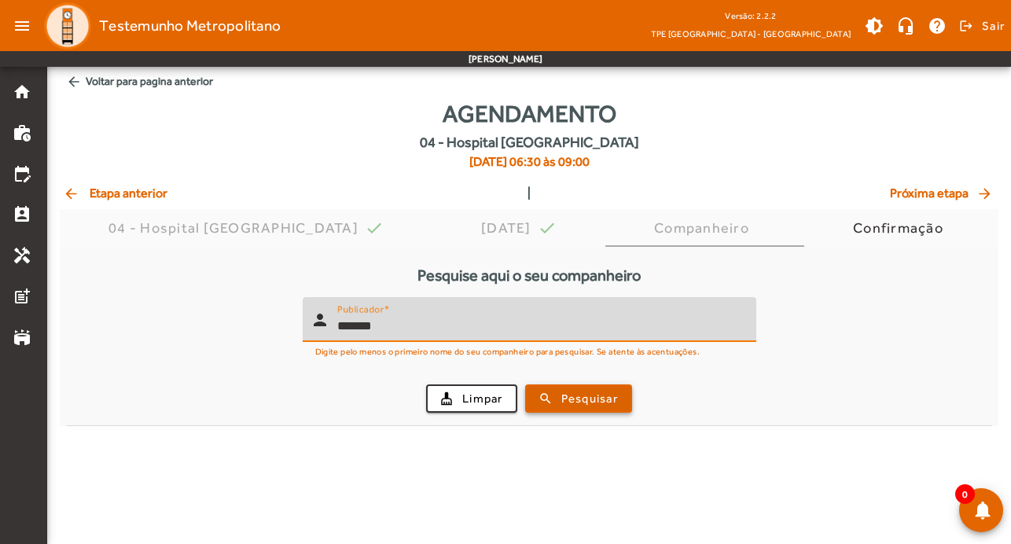
type input "*******"
click at [576, 395] on span "Pesquisar" at bounding box center [589, 399] width 57 height 18
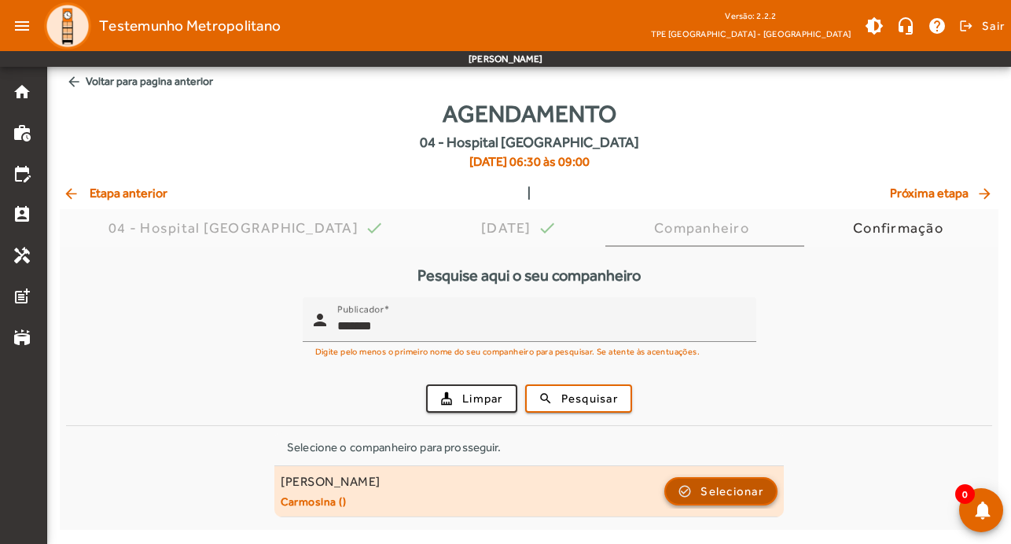
click at [759, 487] on span "Selecionar" at bounding box center [731, 491] width 63 height 19
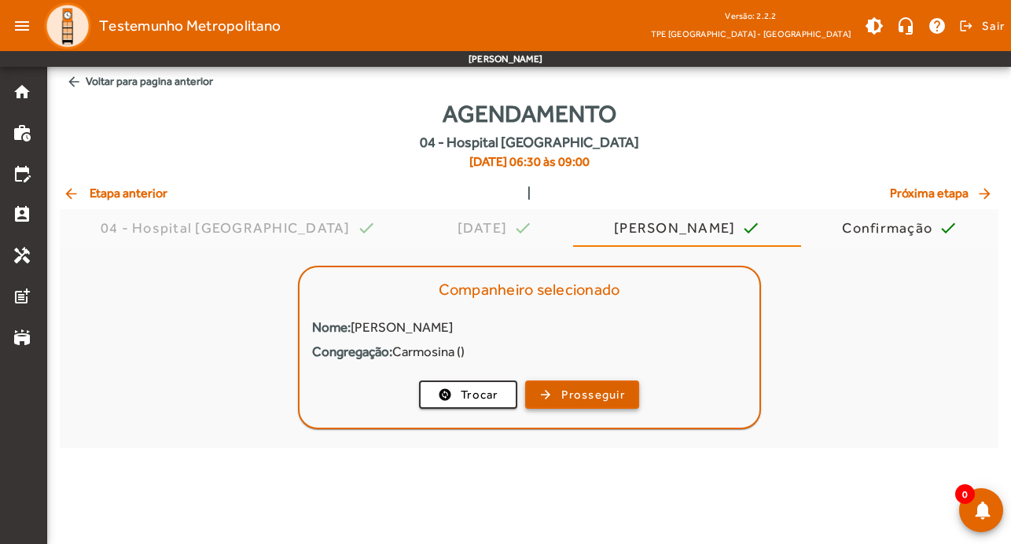
click at [625, 388] on span "Prosseguir" at bounding box center [593, 395] width 64 height 18
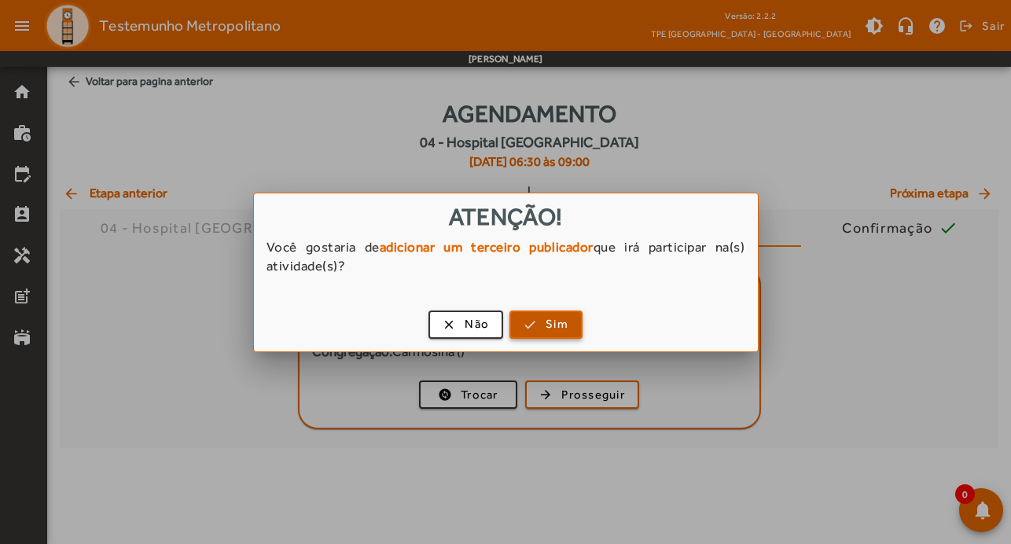
click at [528, 325] on span "button" at bounding box center [546, 325] width 70 height 38
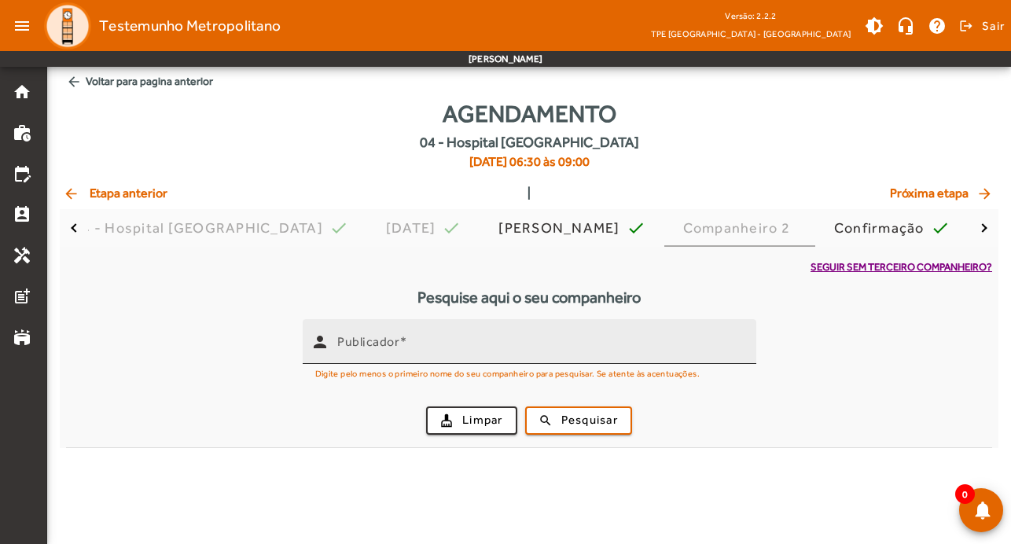
click at [484, 351] on input "Publicador" at bounding box center [540, 348] width 406 height 19
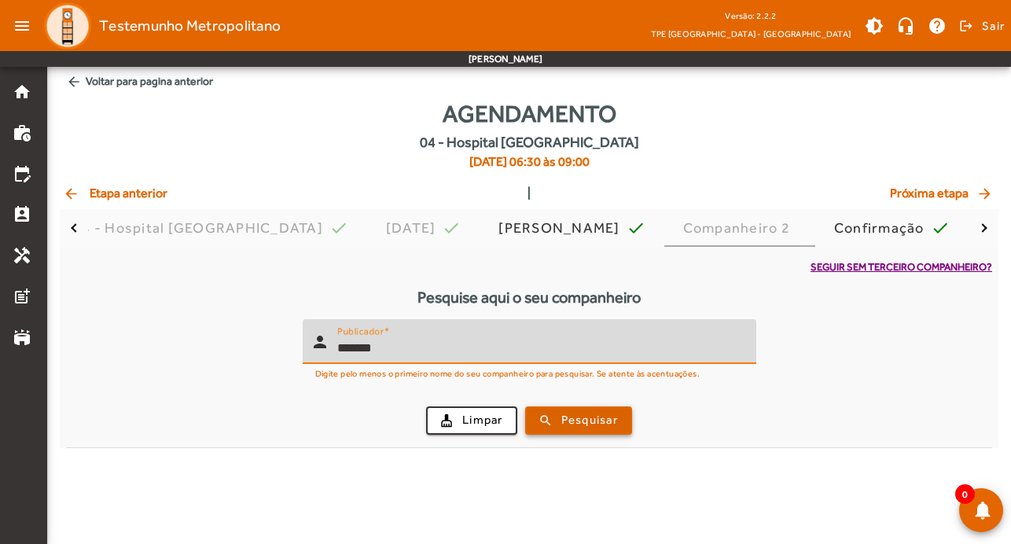
type input "*******"
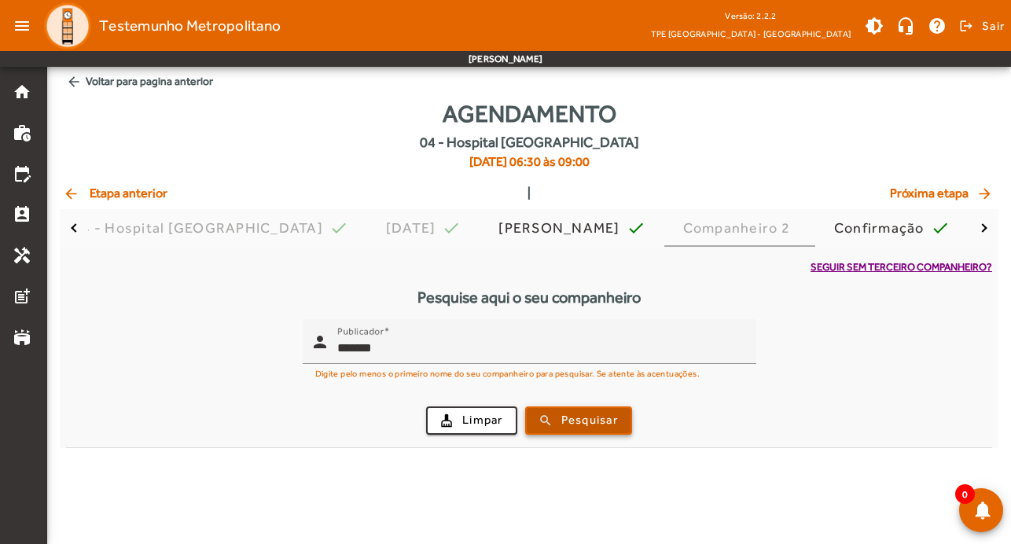
click at [579, 423] on span "Pesquisar" at bounding box center [589, 420] width 57 height 18
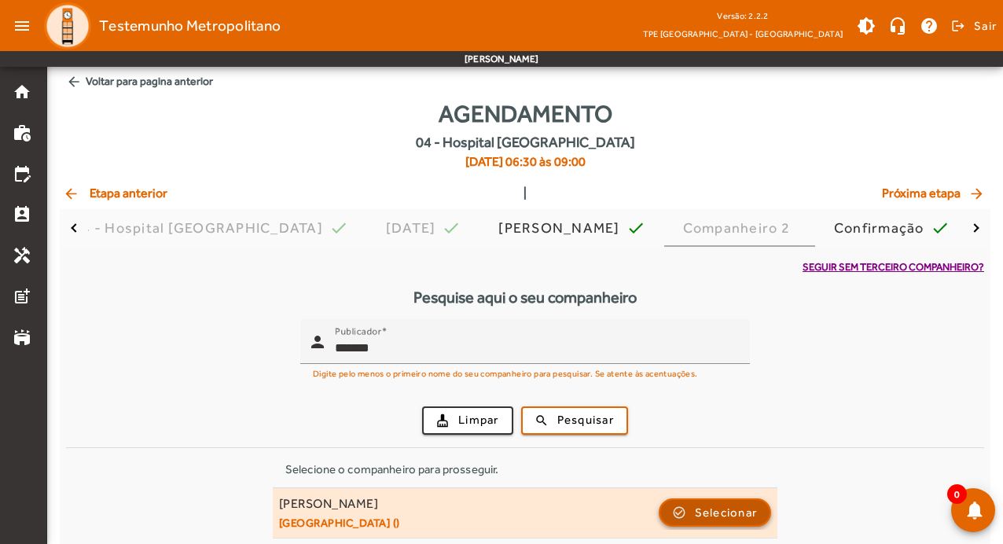
click at [713, 505] on span "Selecionar" at bounding box center [726, 512] width 63 height 19
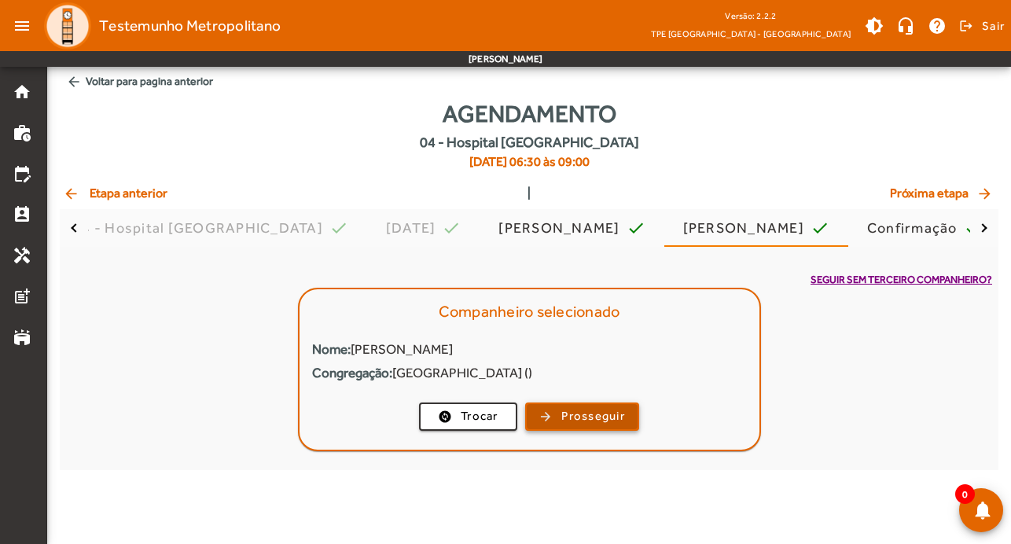
click at [604, 415] on span "Prosseguir" at bounding box center [593, 416] width 64 height 18
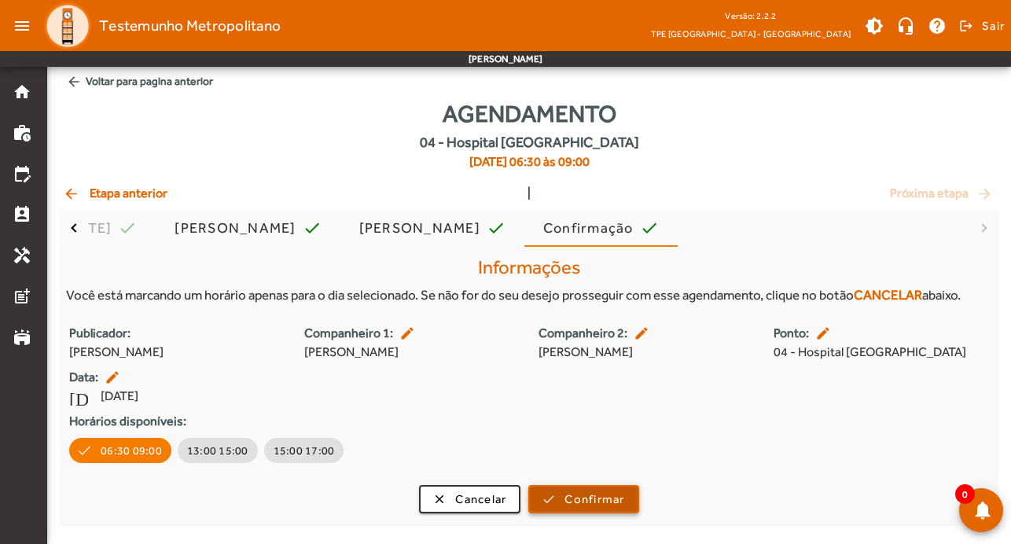
click at [606, 494] on span "Confirmar" at bounding box center [594, 500] width 60 height 18
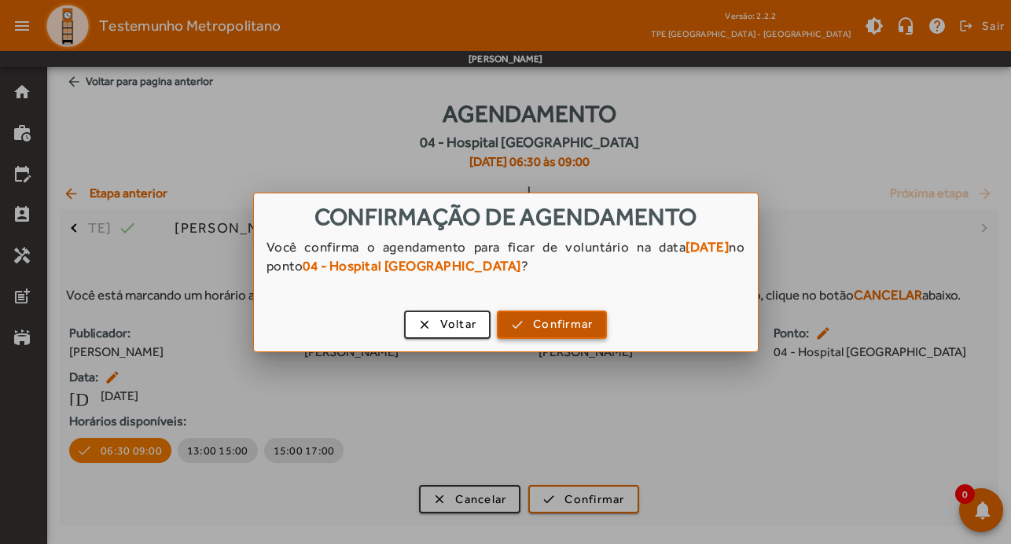
click at [595, 332] on span "button" at bounding box center [551, 325] width 107 height 38
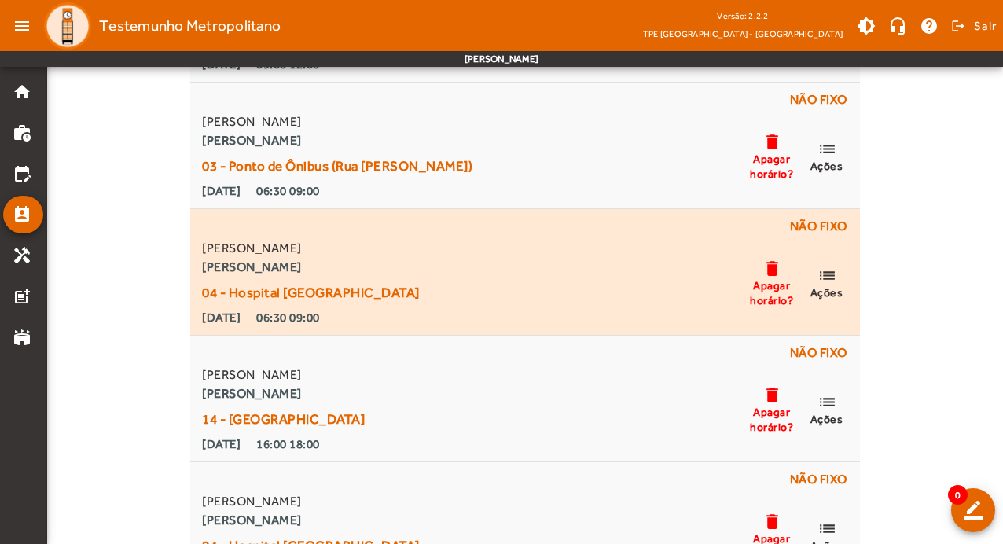
scroll to position [786, 0]
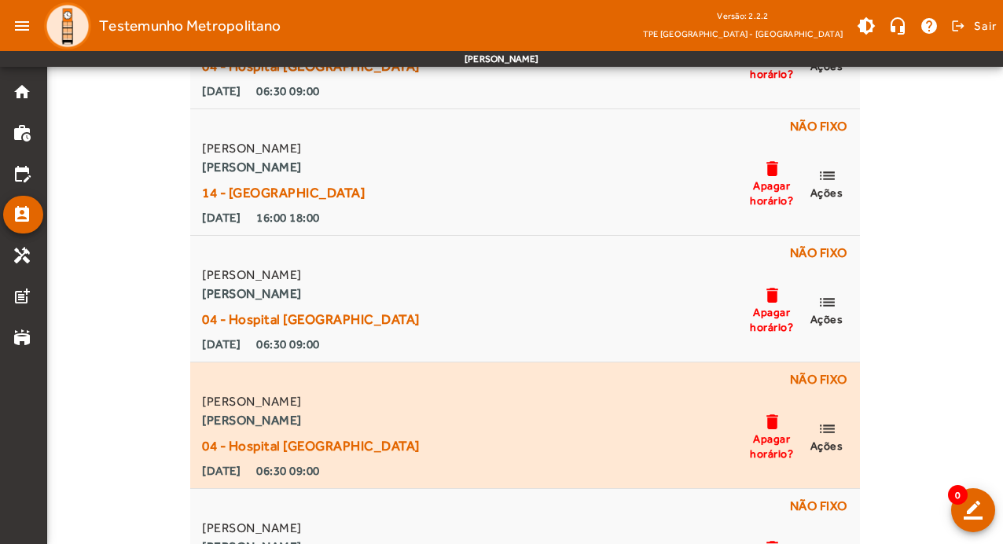
scroll to position [1101, 0]
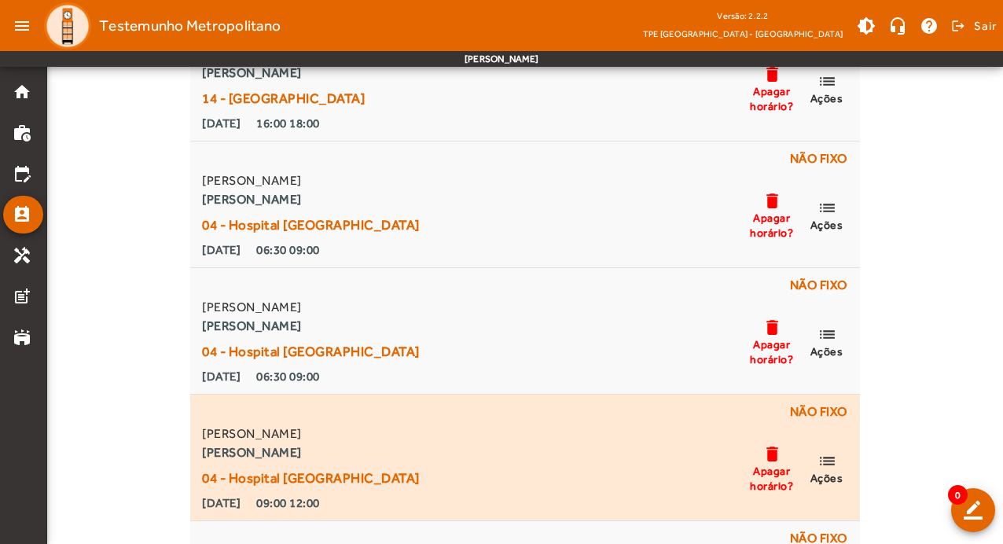
drag, startPoint x: 549, startPoint y: 473, endPoint x: 542, endPoint y: 423, distance: 50.8
click at [549, 473] on div "[PERSON_NAME] 04 - Hospital [GEOGRAPHIC_DATA] [DATE] 09:00 12:00 delete Apagar …" at bounding box center [524, 469] width 651 height 88
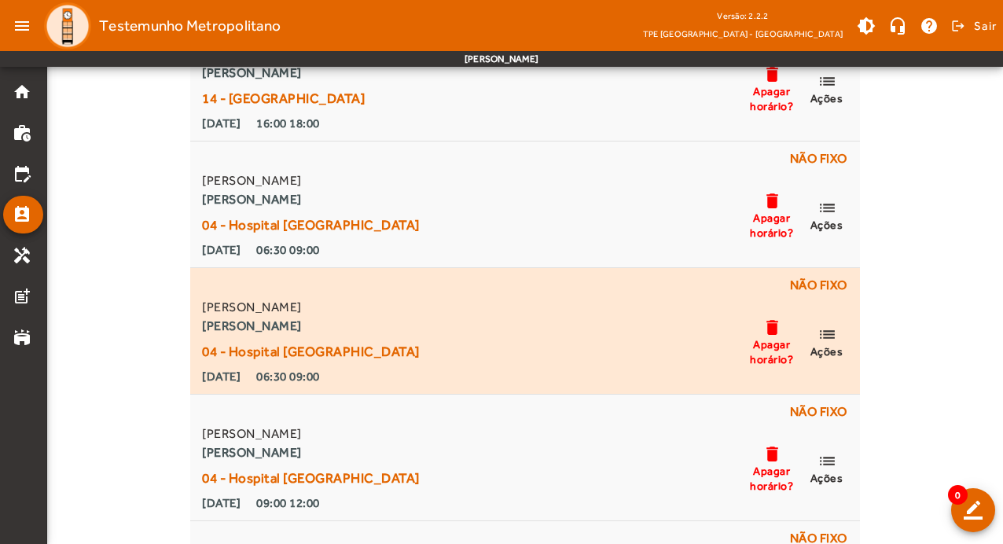
click at [548, 333] on div "[PERSON_NAME] [PERSON_NAME] 04 - Hospital [GEOGRAPHIC_DATA] [DATE] 06:30 09:00 …" at bounding box center [524, 342] width 651 height 88
click at [833, 336] on mat-icon "list" at bounding box center [827, 335] width 19 height 20
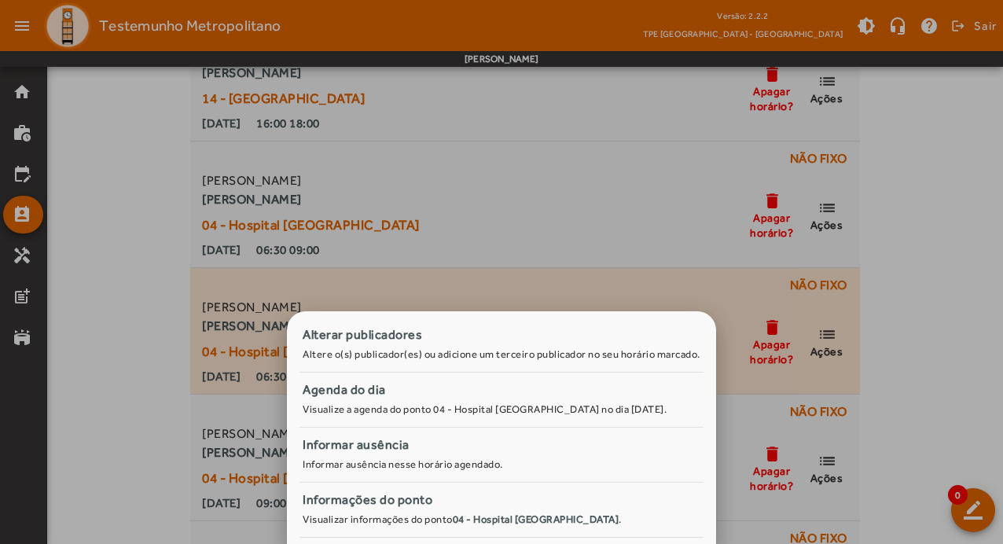
scroll to position [0, 0]
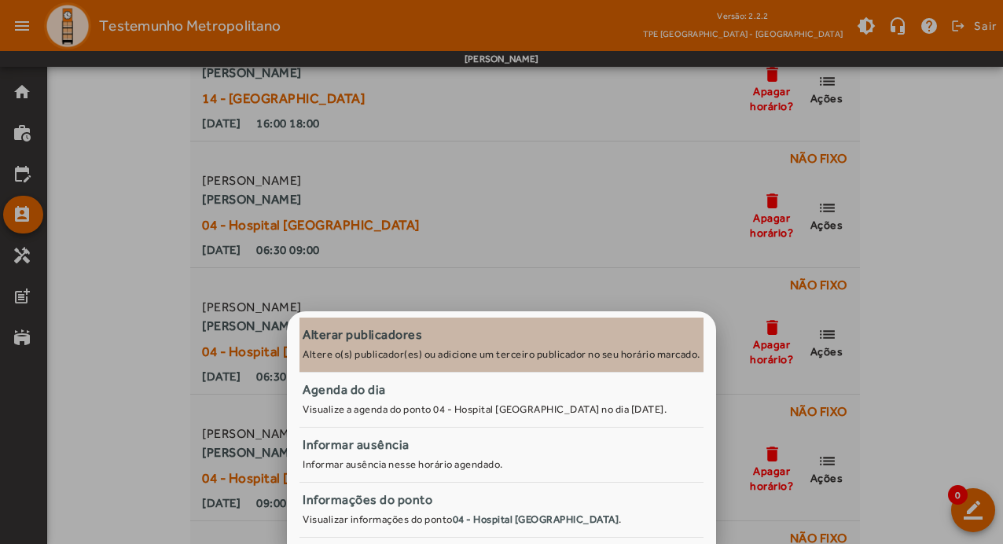
click at [397, 340] on div "Alterar publicadores" at bounding box center [502, 334] width 398 height 19
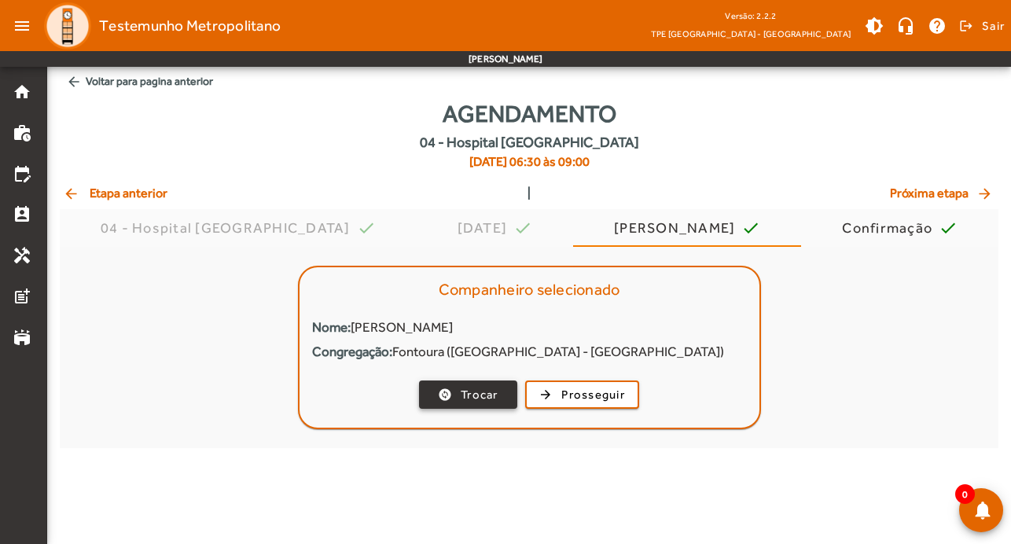
click at [469, 389] on span "Trocar" at bounding box center [480, 395] width 38 height 18
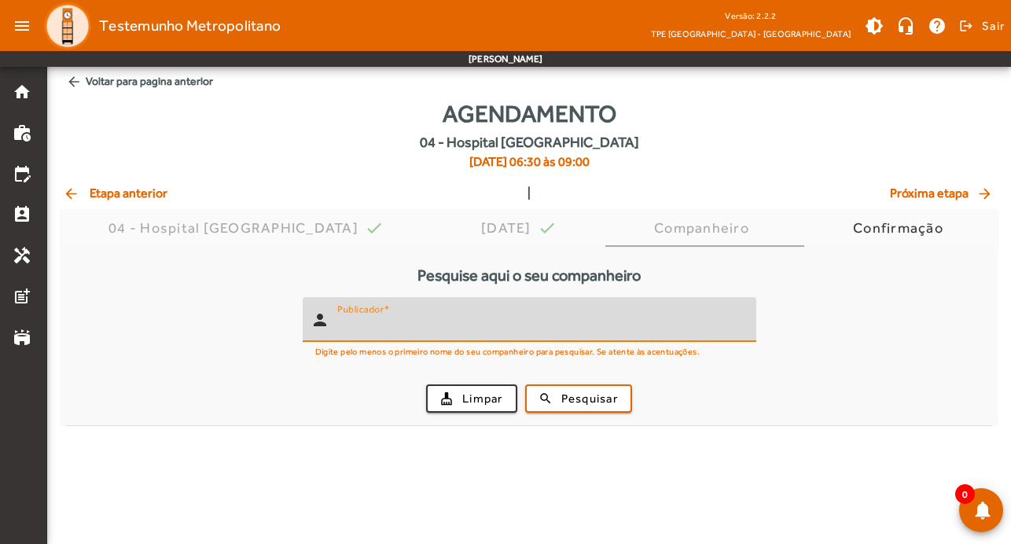
click at [431, 317] on input "Publicador" at bounding box center [540, 326] width 406 height 19
type input "*******"
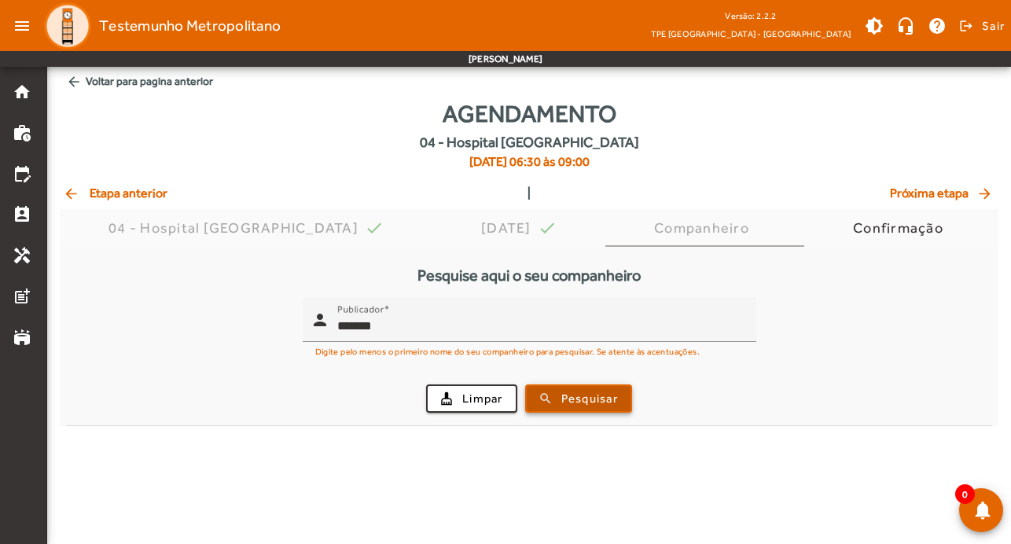
click at [608, 393] on span "Pesquisar" at bounding box center [589, 399] width 57 height 18
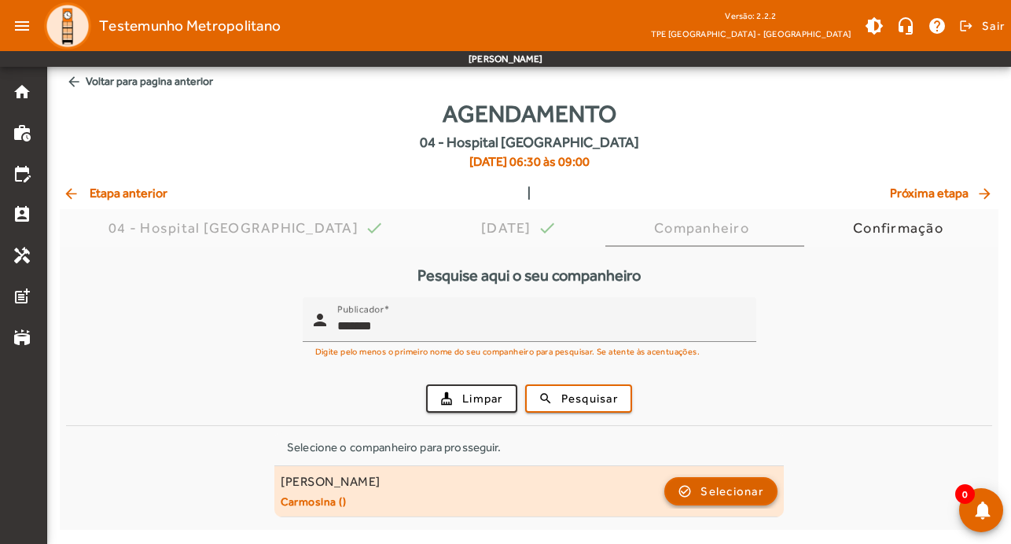
click at [726, 490] on span "Selecionar" at bounding box center [731, 491] width 63 height 19
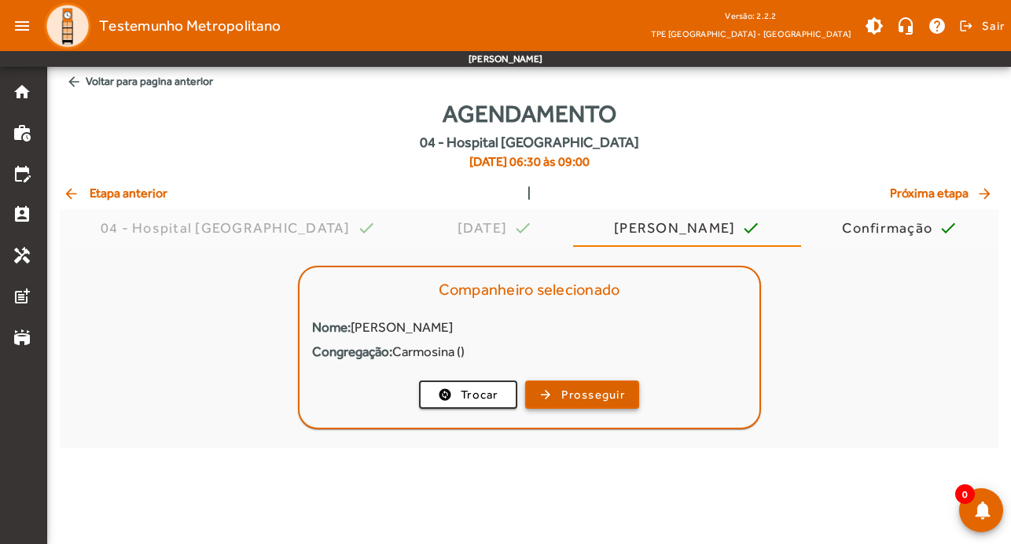
click at [608, 386] on span "Prosseguir" at bounding box center [593, 395] width 64 height 18
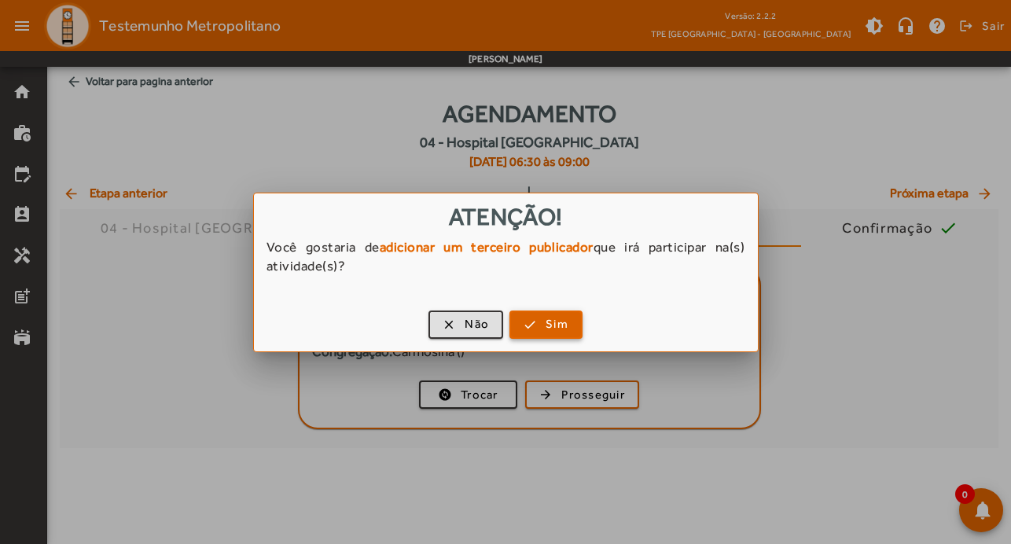
click at [551, 321] on span "Sim" at bounding box center [557, 324] width 23 height 18
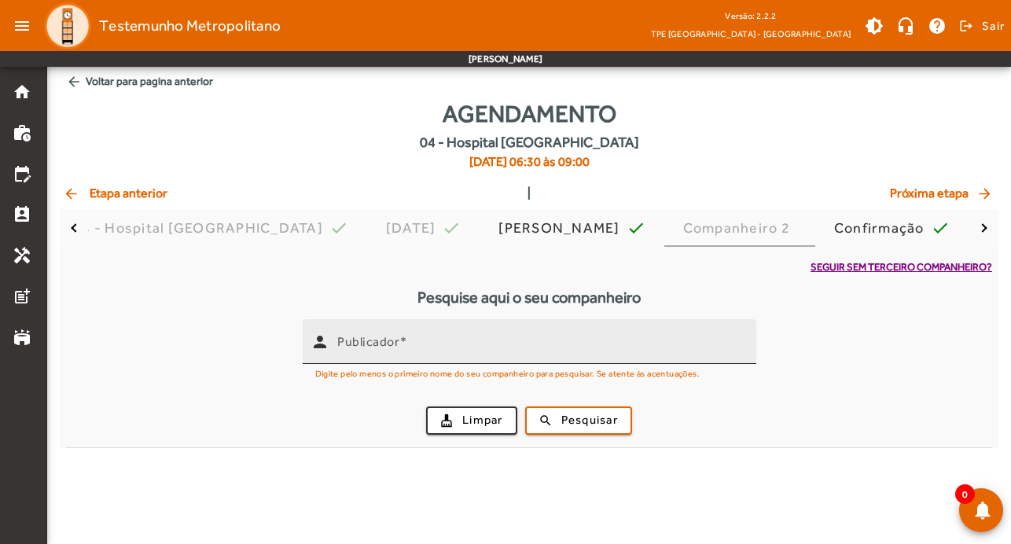
click at [508, 358] on div "Publicador" at bounding box center [540, 341] width 406 height 45
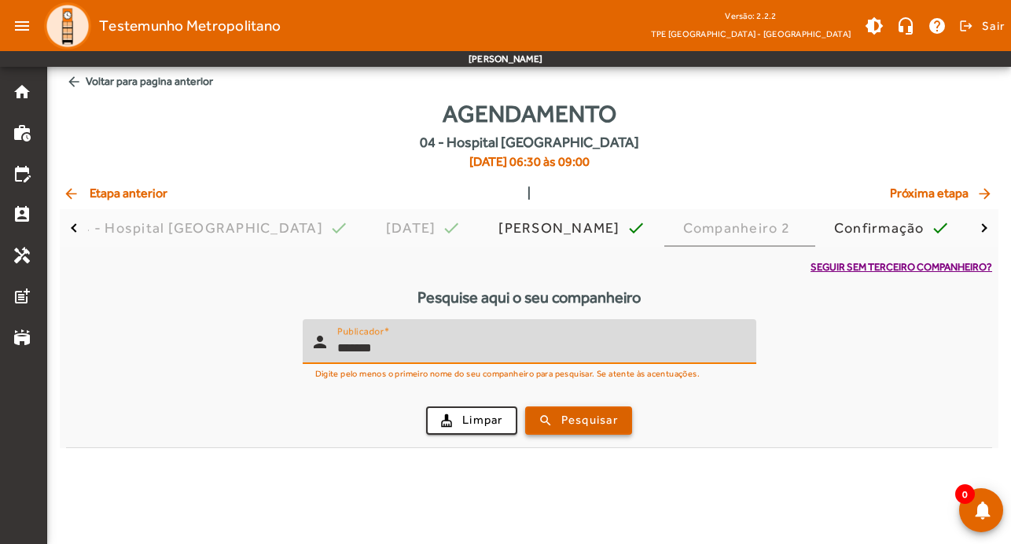
type input "*******"
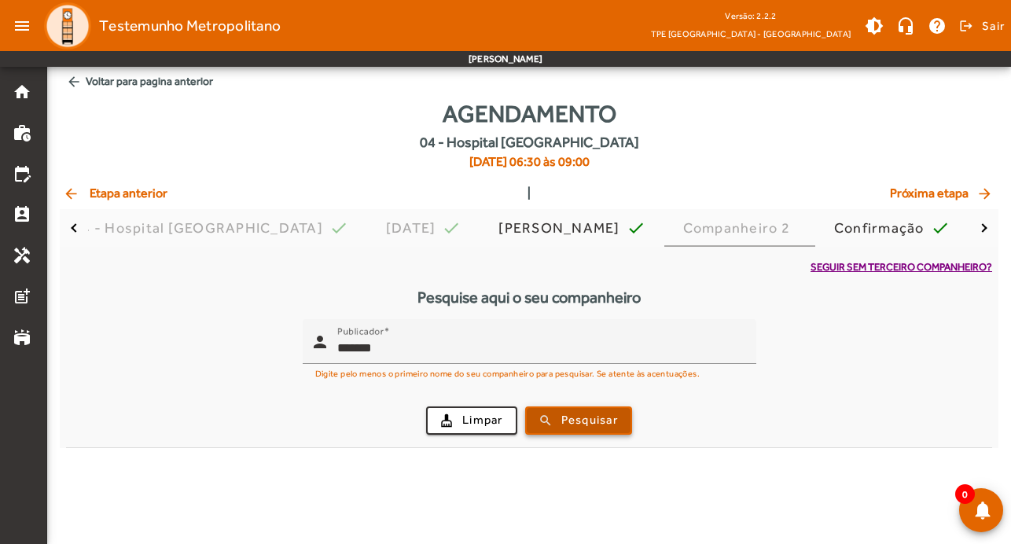
click at [608, 419] on span "Pesquisar" at bounding box center [589, 420] width 57 height 18
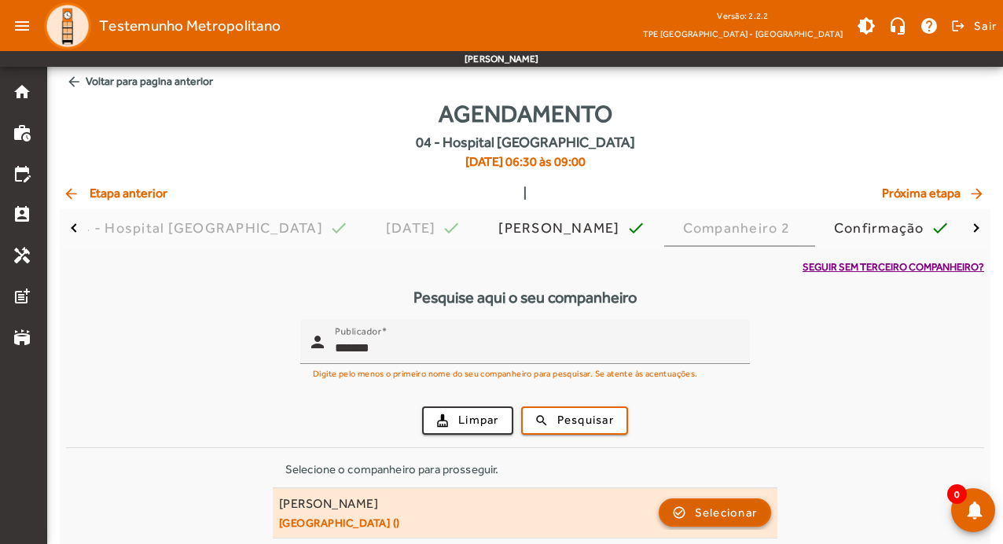
click at [718, 514] on span "Selecionar" at bounding box center [726, 512] width 63 height 19
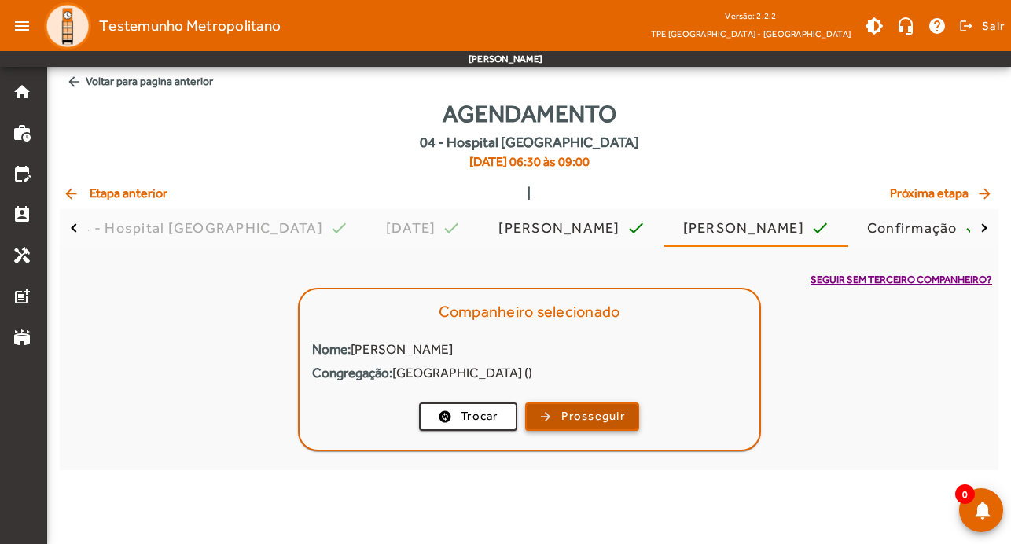
click at [575, 409] on span "Prosseguir" at bounding box center [593, 416] width 64 height 18
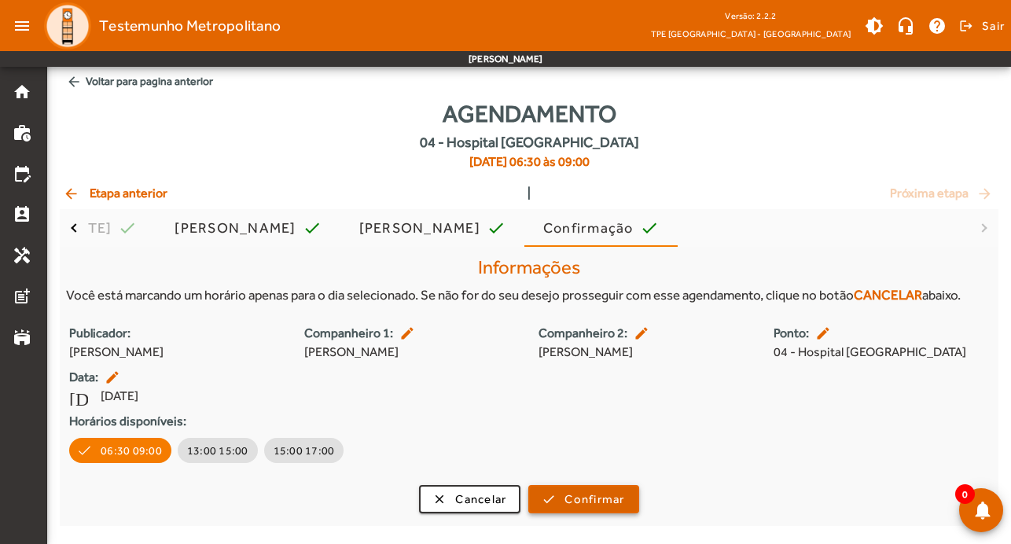
click at [596, 498] on span "Confirmar" at bounding box center [594, 500] width 60 height 18
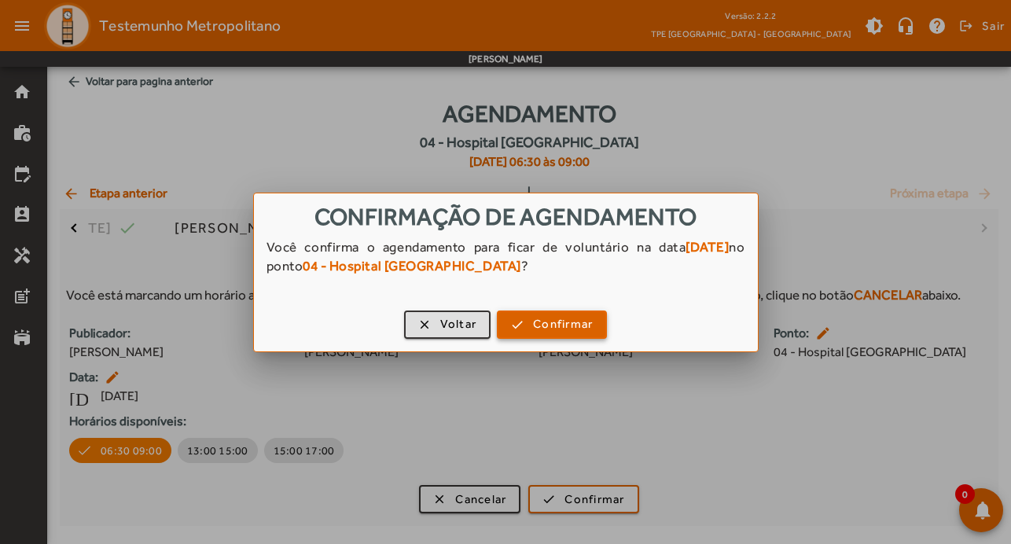
click at [565, 333] on span "Confirmar" at bounding box center [563, 324] width 60 height 18
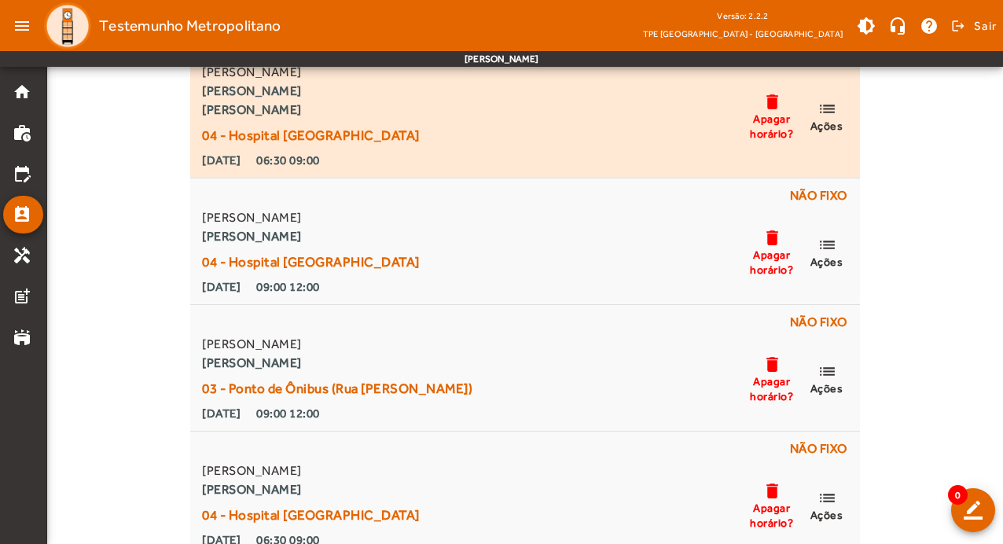
scroll to position [1415, 0]
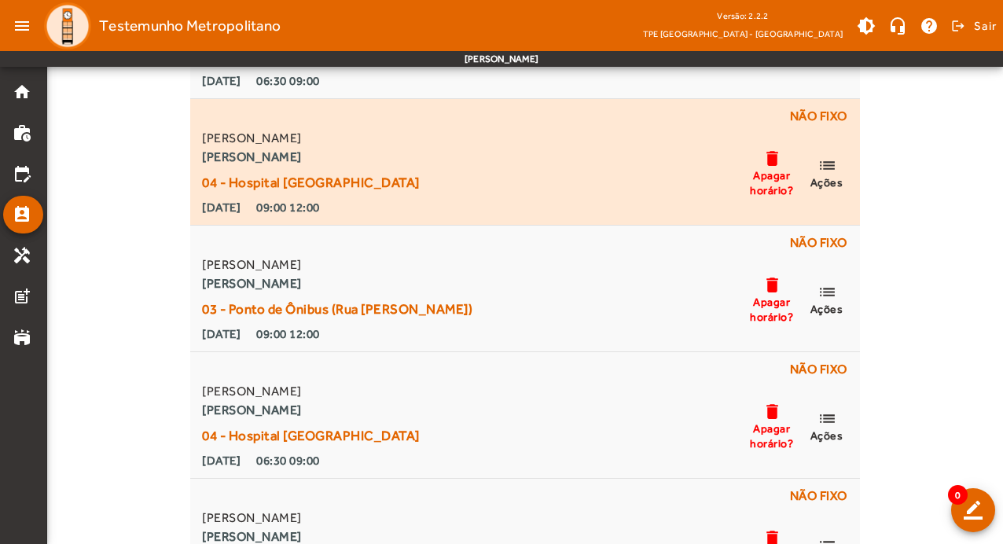
click at [656, 138] on div "[PERSON_NAME] 04 - Hospital [GEOGRAPHIC_DATA] [DATE] 09:00 12:00 delete Apagar …" at bounding box center [524, 173] width 651 height 88
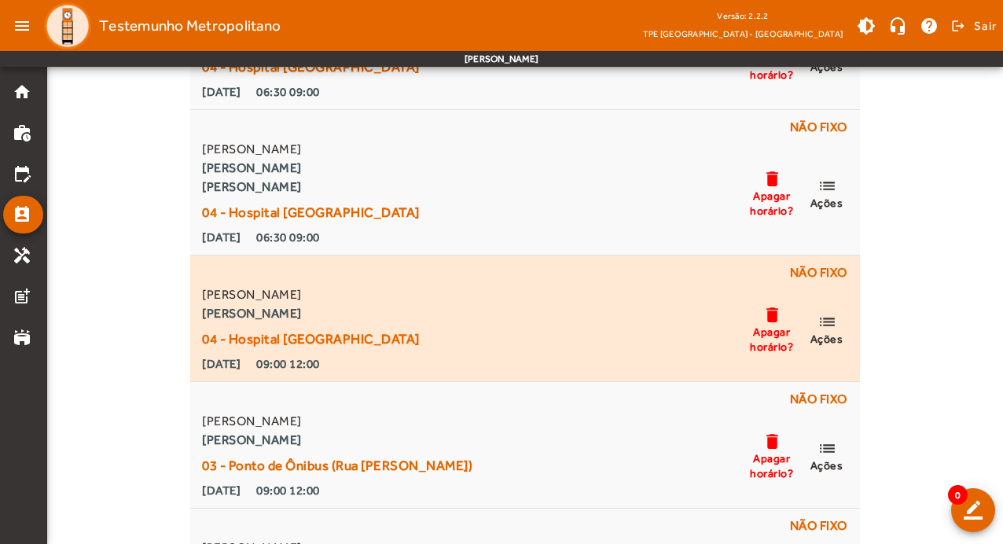
scroll to position [1258, 0]
click at [777, 318] on mat-icon "delete" at bounding box center [772, 316] width 19 height 20
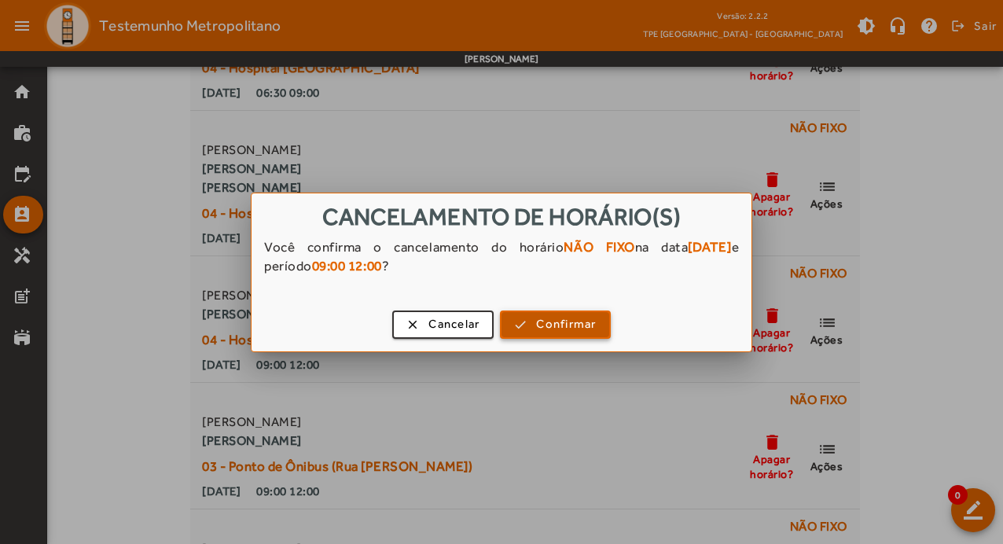
click at [581, 318] on span "Confirmar" at bounding box center [566, 324] width 60 height 18
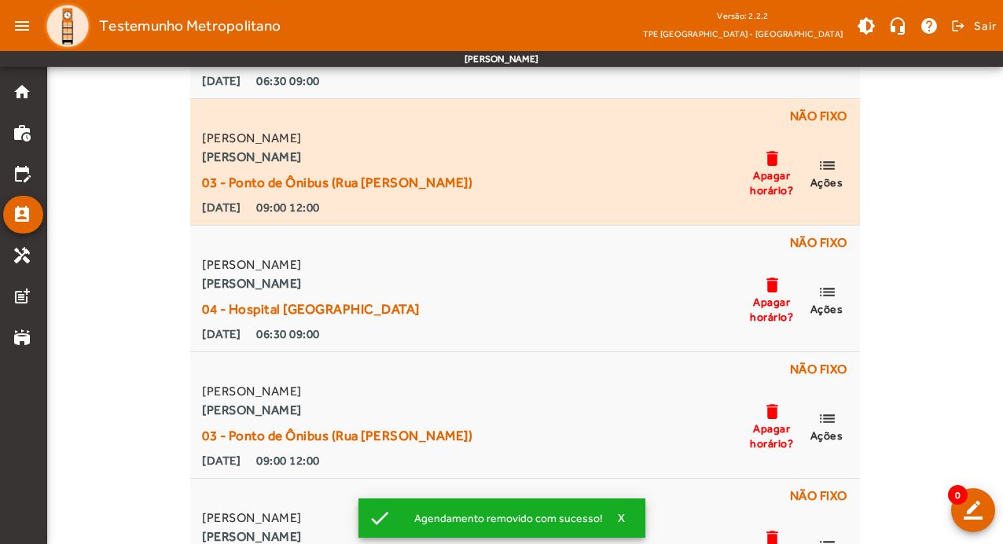
scroll to position [1494, 0]
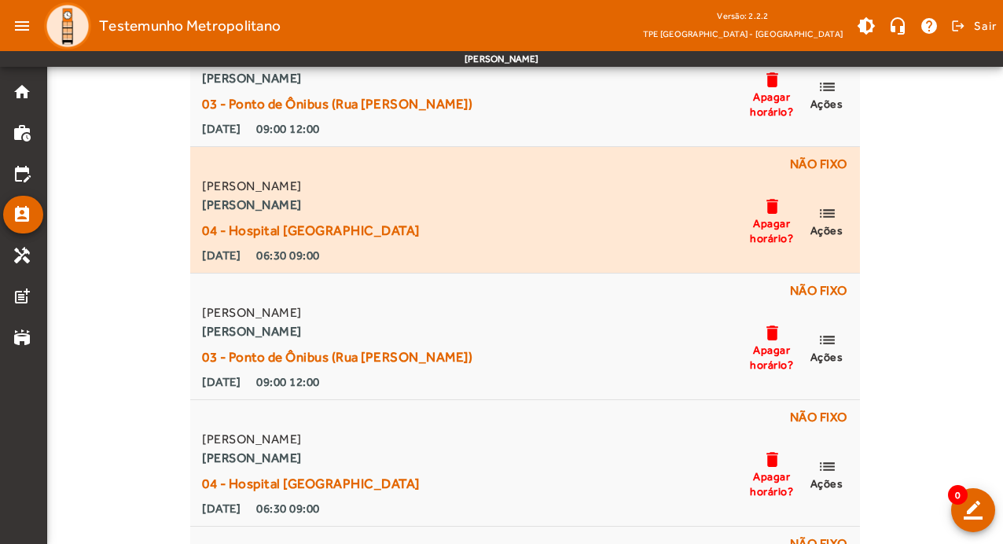
click at [543, 237] on div "[PERSON_NAME] 04 - Hospital [GEOGRAPHIC_DATA] [DATE] 06:30 09:00 delete Apagar …" at bounding box center [524, 221] width 651 height 88
click at [831, 217] on mat-icon "list" at bounding box center [827, 214] width 19 height 20
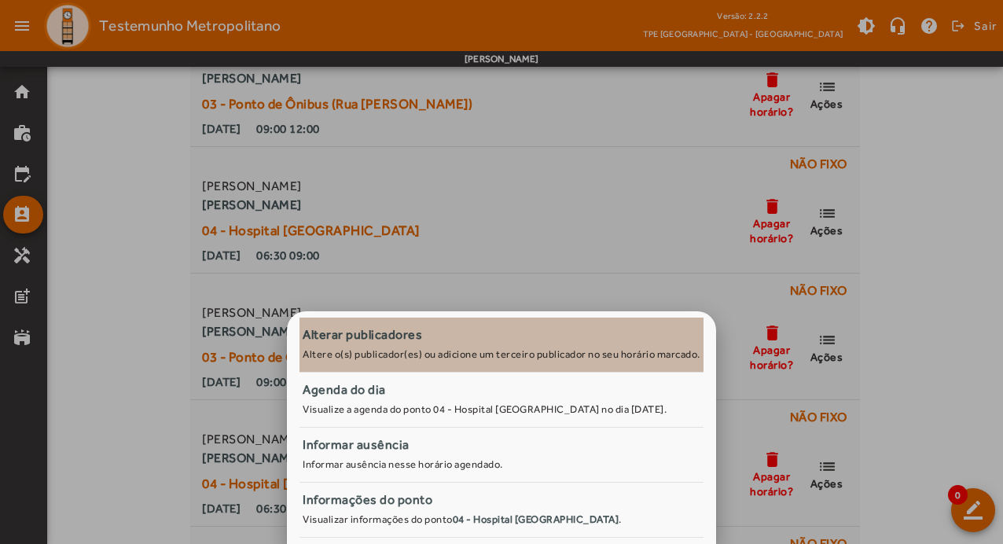
click at [345, 327] on div "Alterar publicadores" at bounding box center [502, 334] width 398 height 19
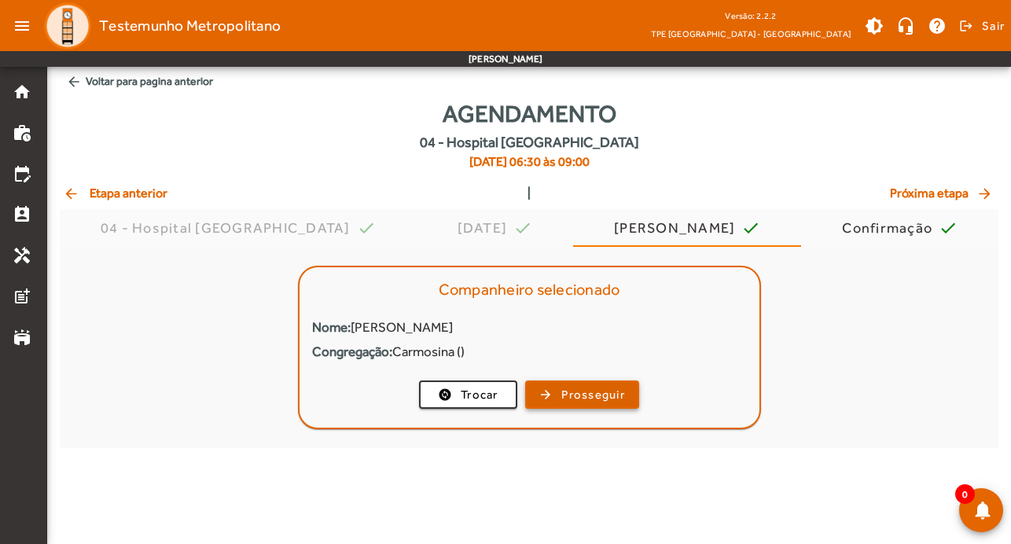
click at [602, 402] on span "Prosseguir" at bounding box center [593, 395] width 64 height 18
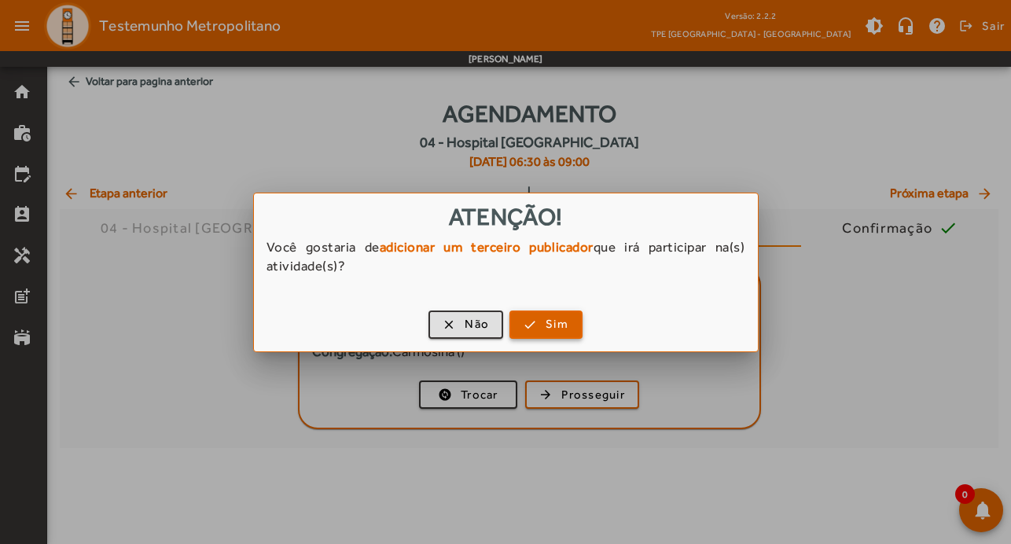
click at [527, 327] on span "button" at bounding box center [546, 325] width 70 height 38
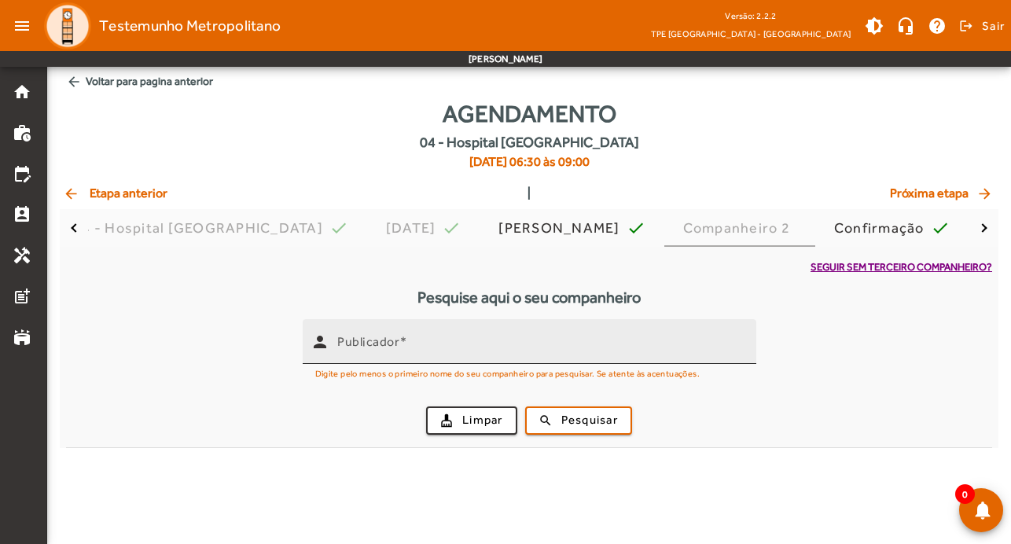
click at [483, 348] on input "Publicador" at bounding box center [540, 348] width 406 height 19
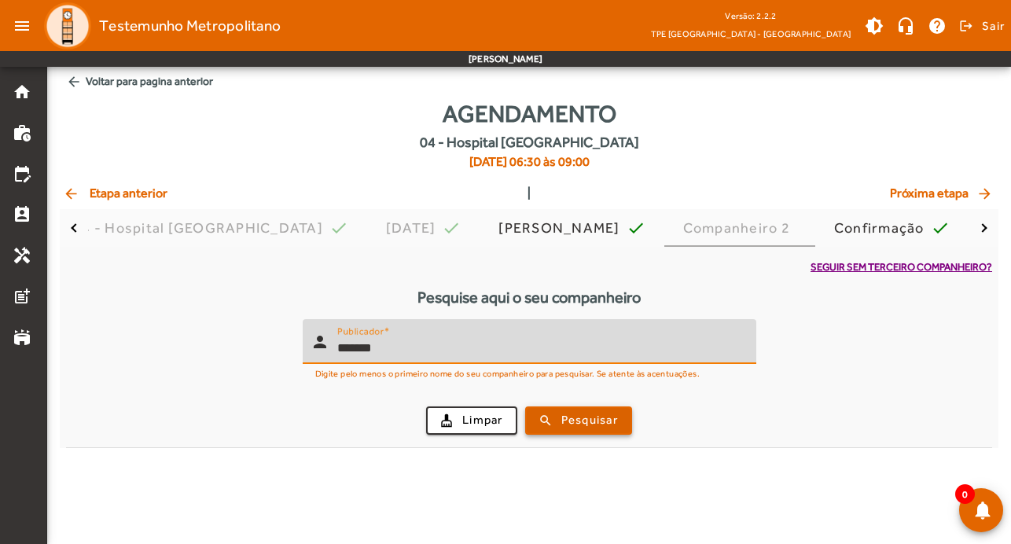
type input "*******"
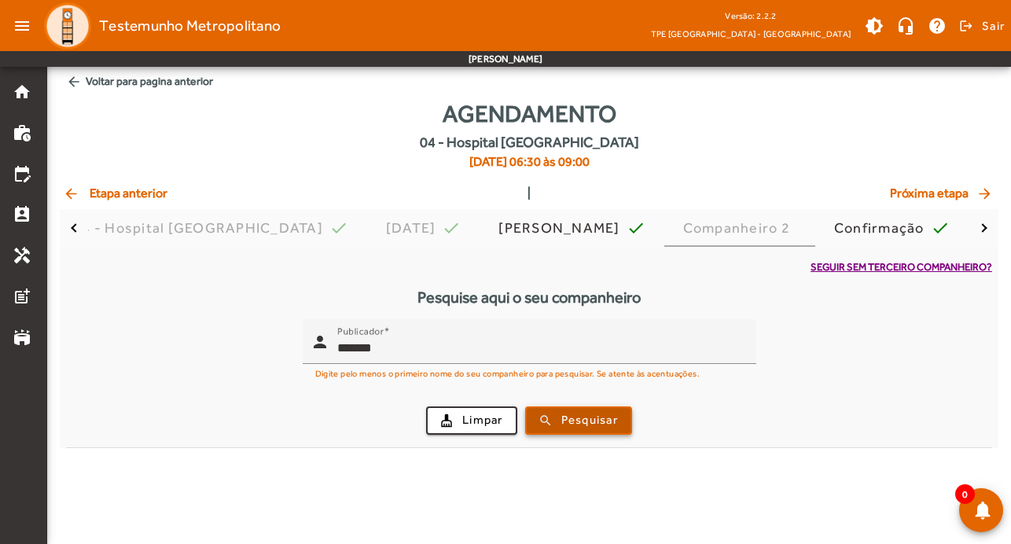
click at [562, 419] on span "Pesquisar" at bounding box center [589, 420] width 57 height 18
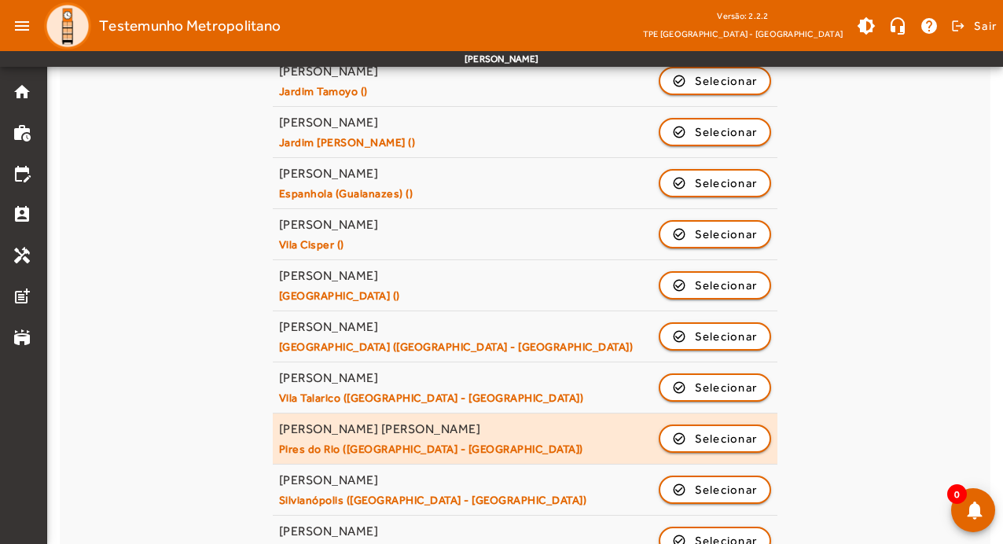
scroll to position [773, 0]
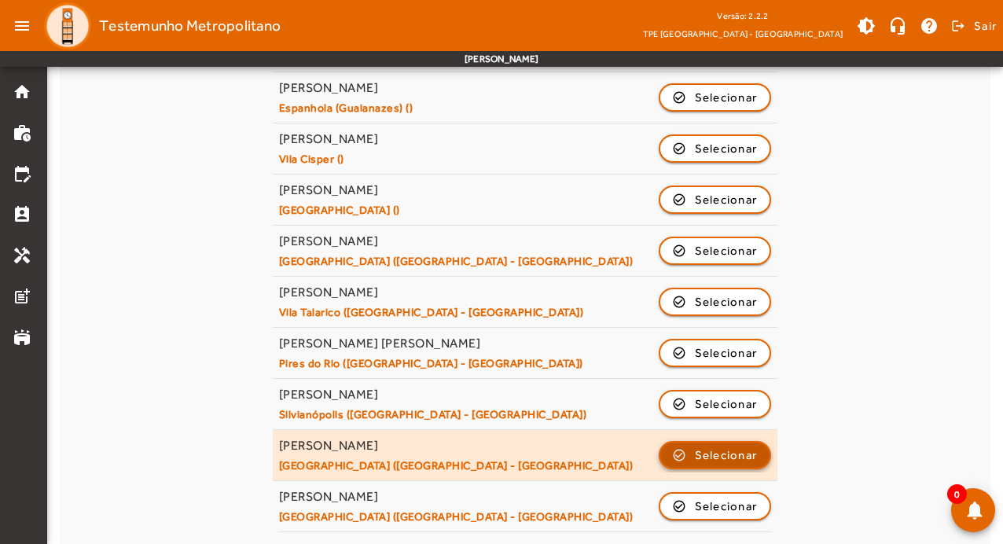
click at [724, 444] on span "button" at bounding box center [715, 455] width 110 height 38
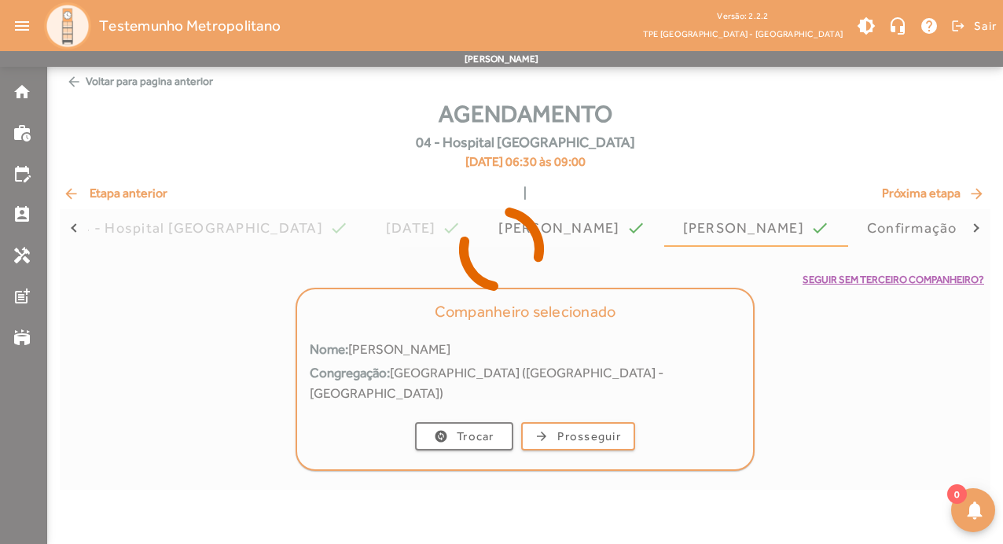
scroll to position [0, 0]
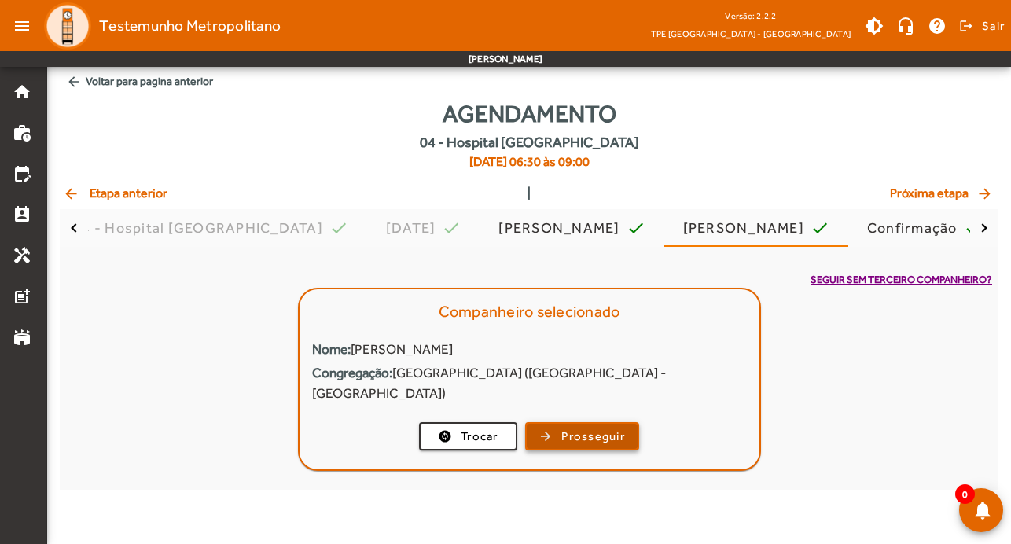
click at [583, 428] on span "Prosseguir" at bounding box center [593, 437] width 64 height 18
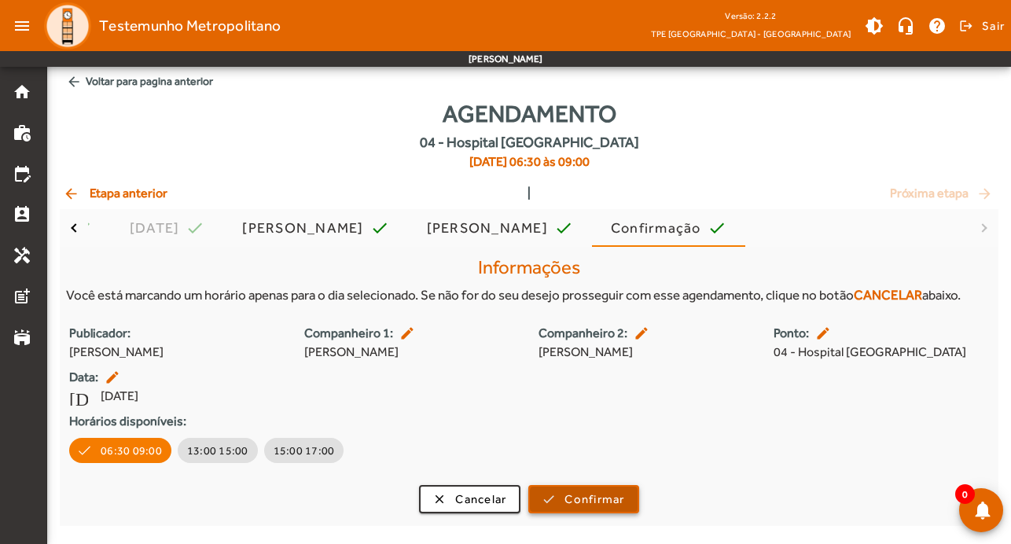
click at [610, 501] on span "Confirmar" at bounding box center [594, 500] width 60 height 18
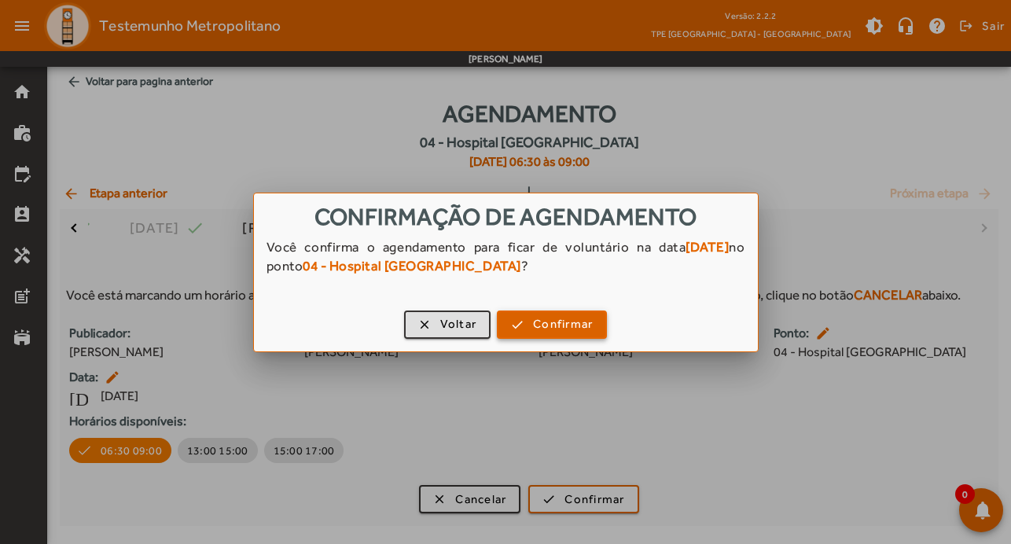
click at [576, 324] on span "Confirmar" at bounding box center [563, 324] width 60 height 18
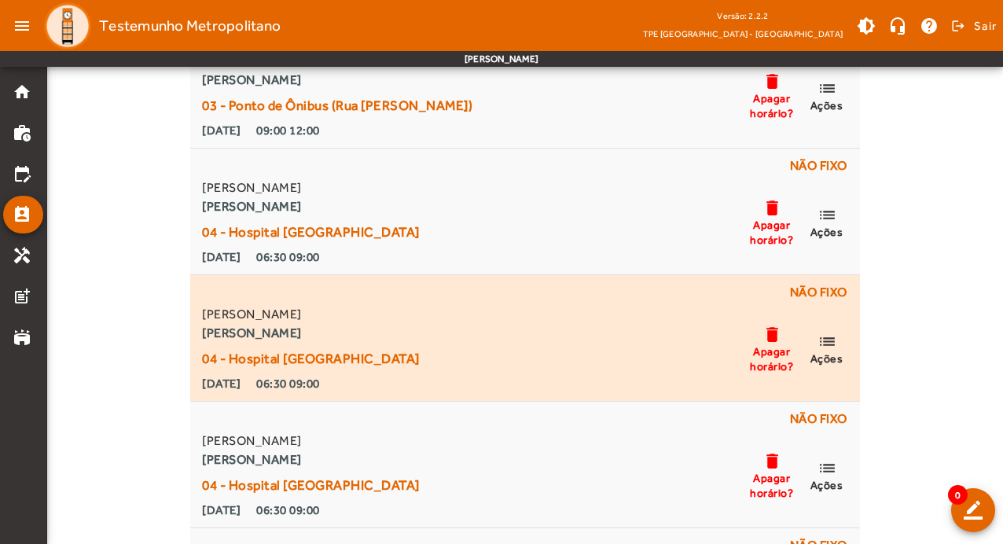
scroll to position [1729, 0]
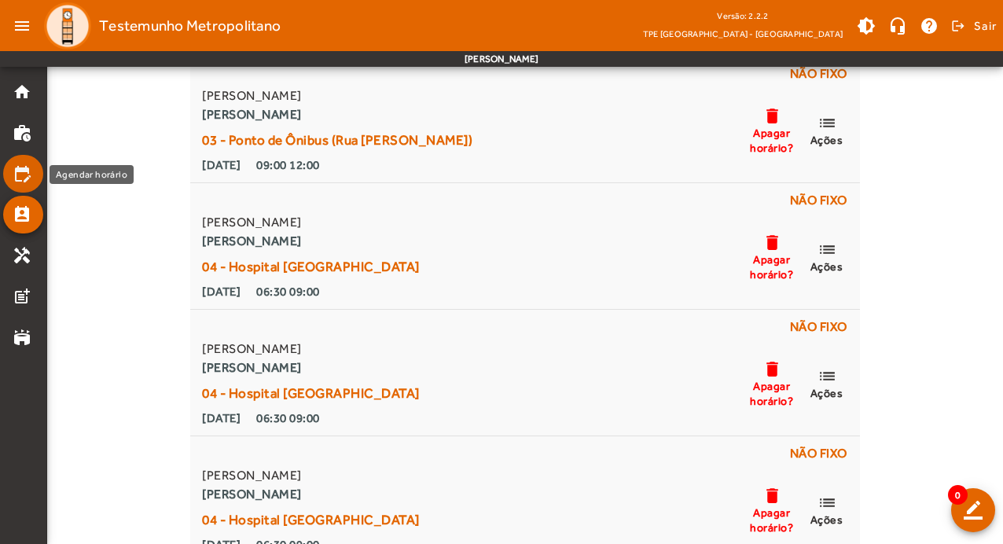
click at [27, 161] on mat-list-item "edit_calendar" at bounding box center [23, 174] width 40 height 38
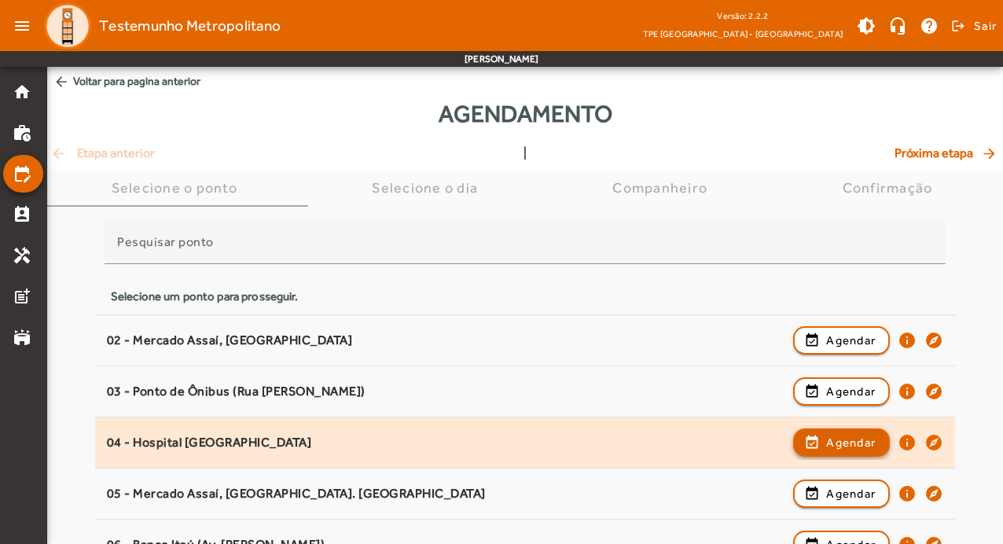
click at [863, 445] on span "Agendar" at bounding box center [851, 442] width 50 height 19
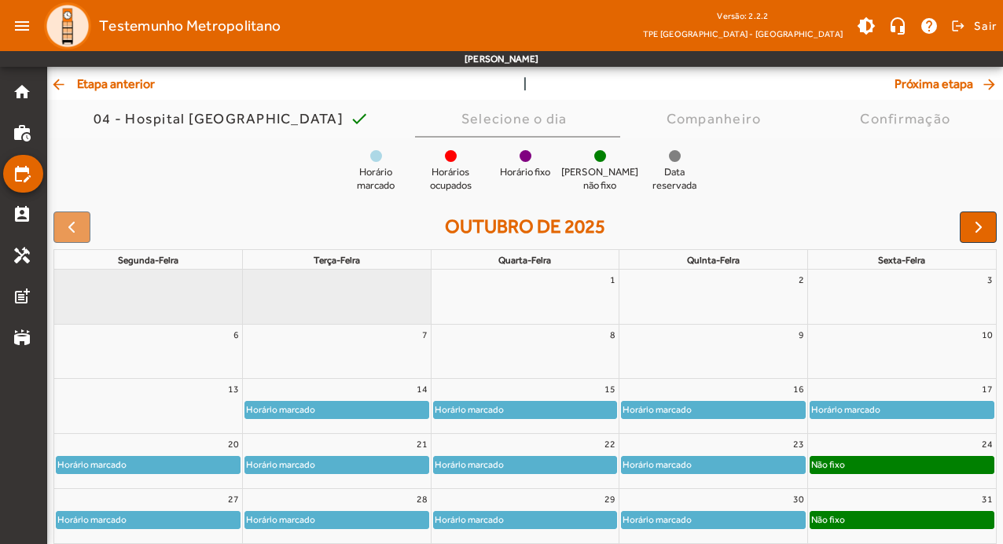
scroll to position [153, 0]
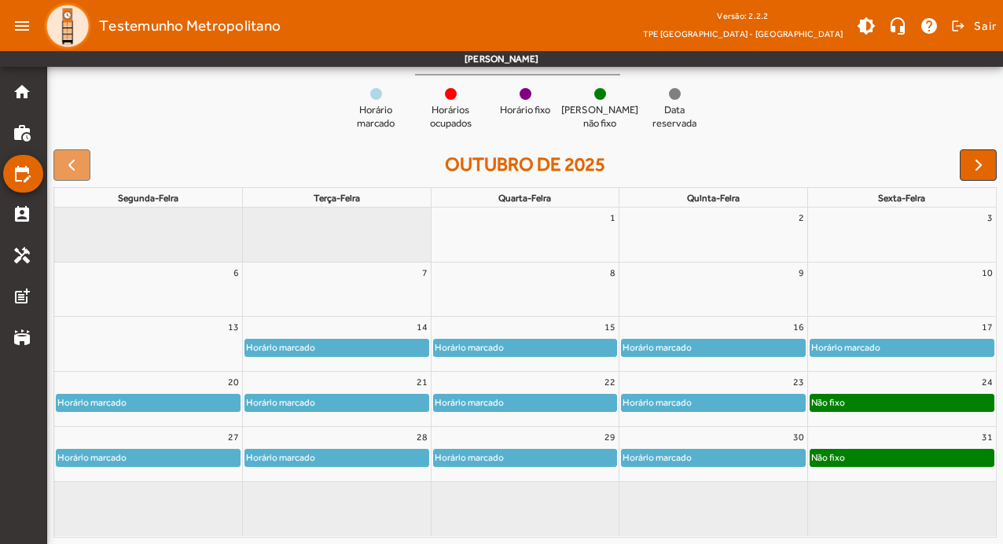
click at [153, 447] on div "27" at bounding box center [148, 437] width 188 height 20
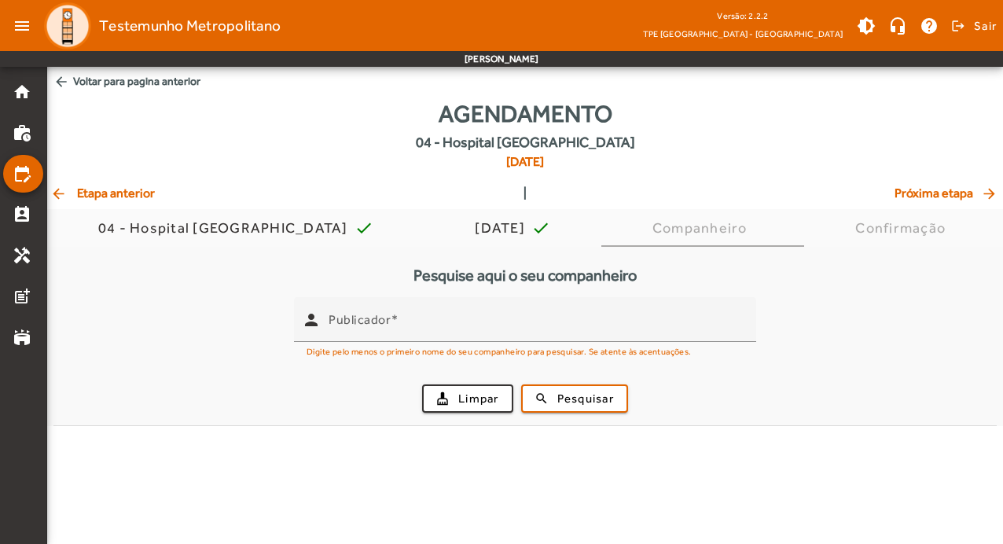
scroll to position [0, 0]
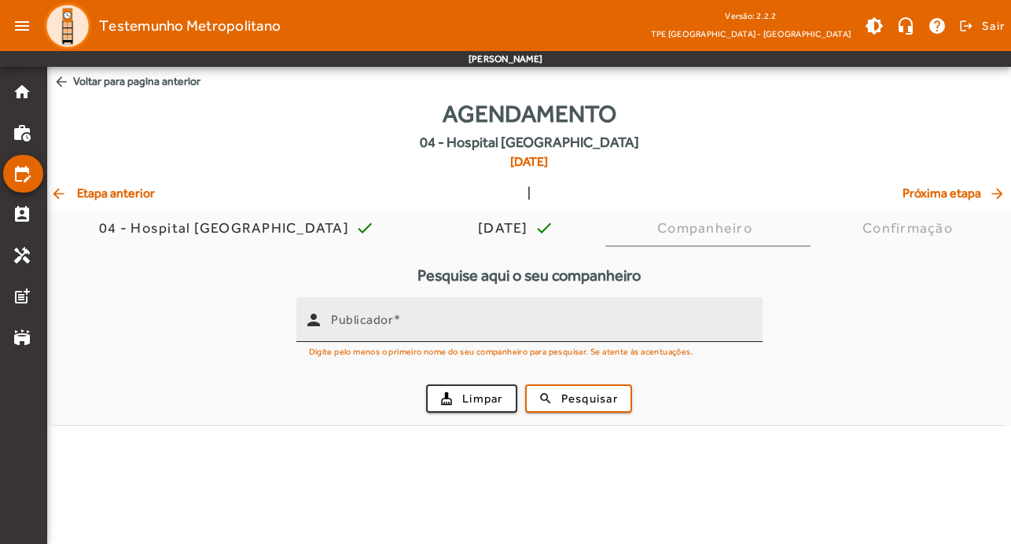
click at [369, 328] on input "Publicador" at bounding box center [540, 326] width 419 height 19
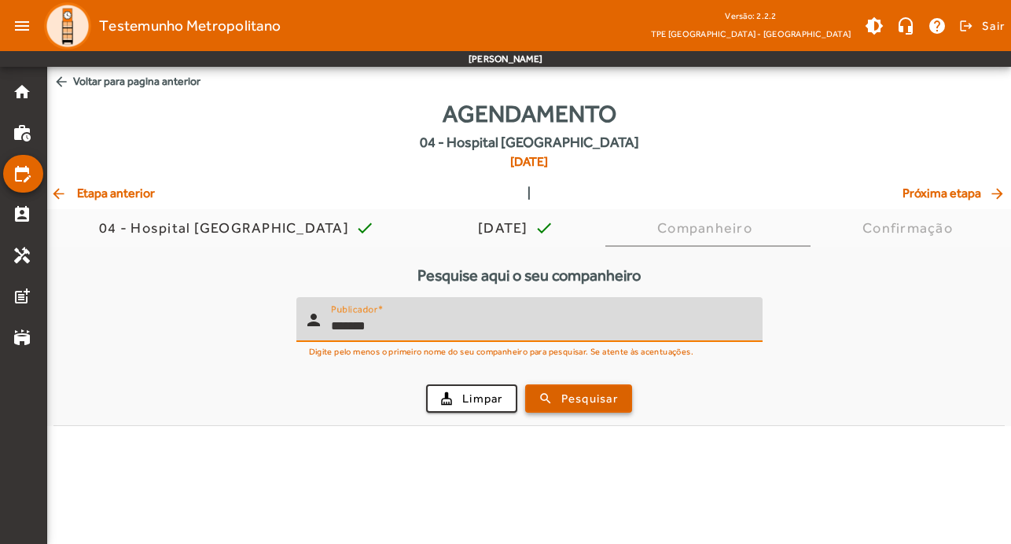
type input "*******"
click at [579, 390] on span "Pesquisar" at bounding box center [589, 399] width 57 height 18
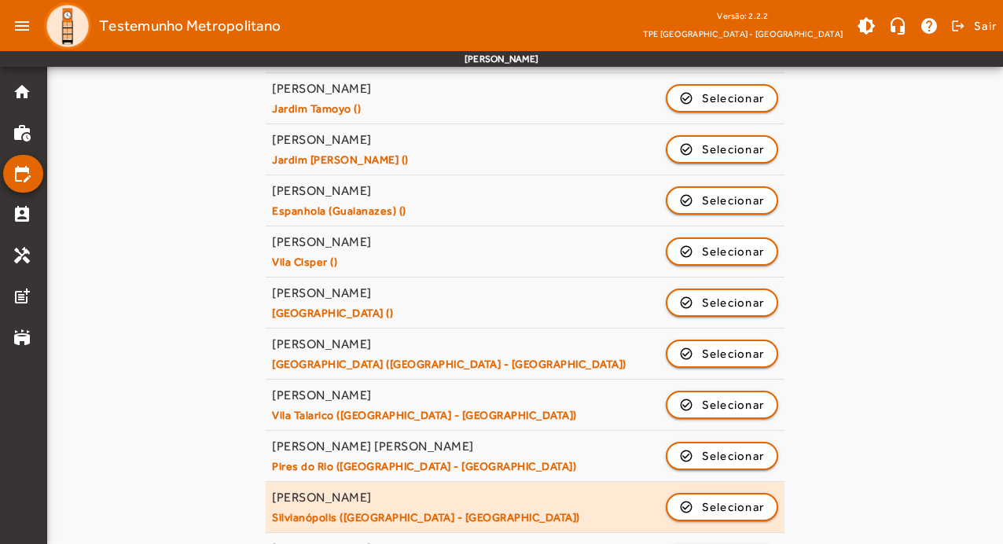
scroll to position [752, 0]
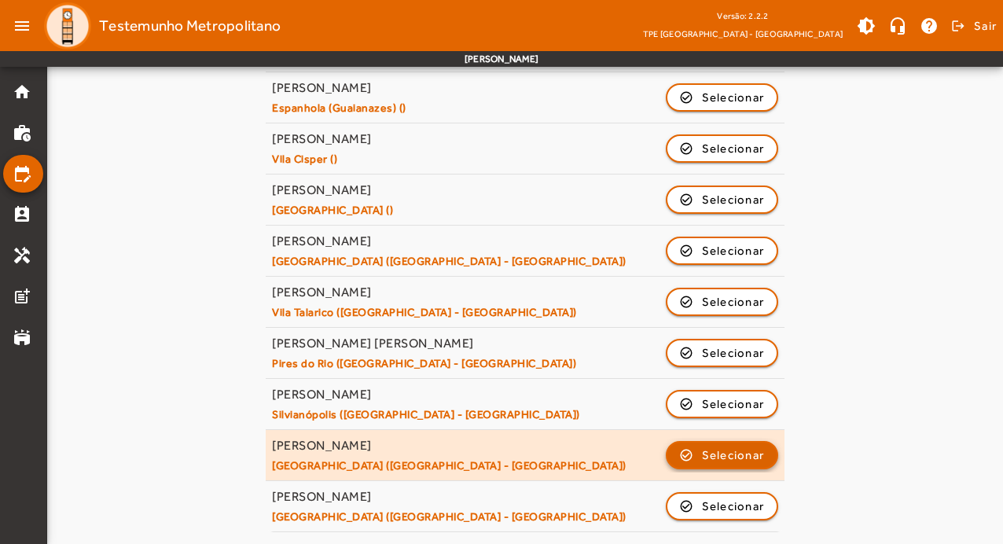
click at [722, 458] on span "Selecionar" at bounding box center [733, 455] width 63 height 19
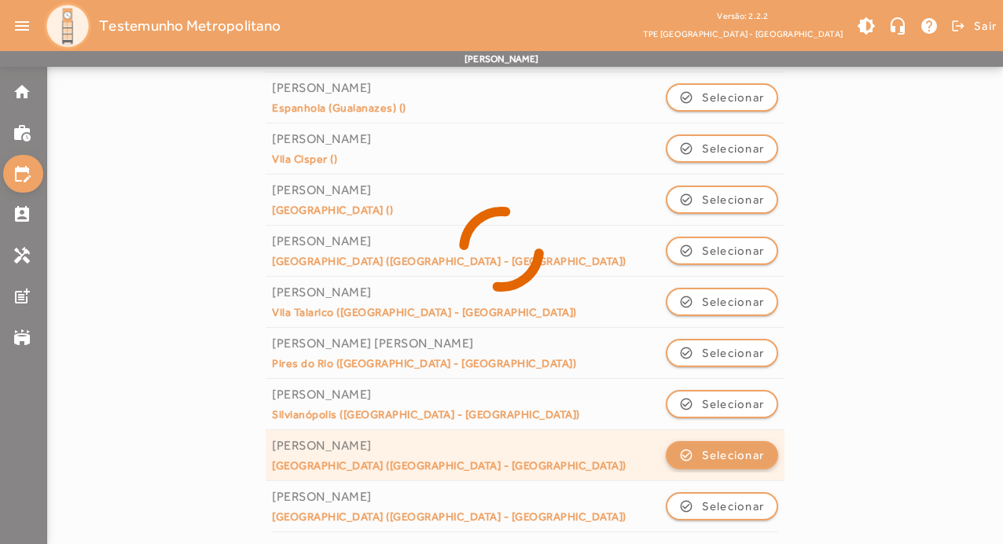
scroll to position [0, 0]
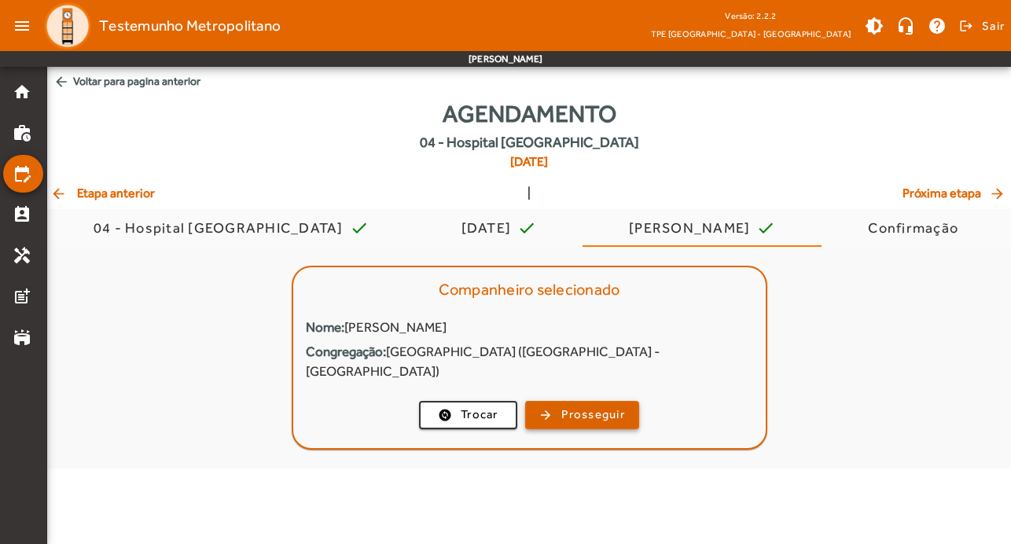
click at [598, 406] on span "Prosseguir" at bounding box center [593, 415] width 64 height 18
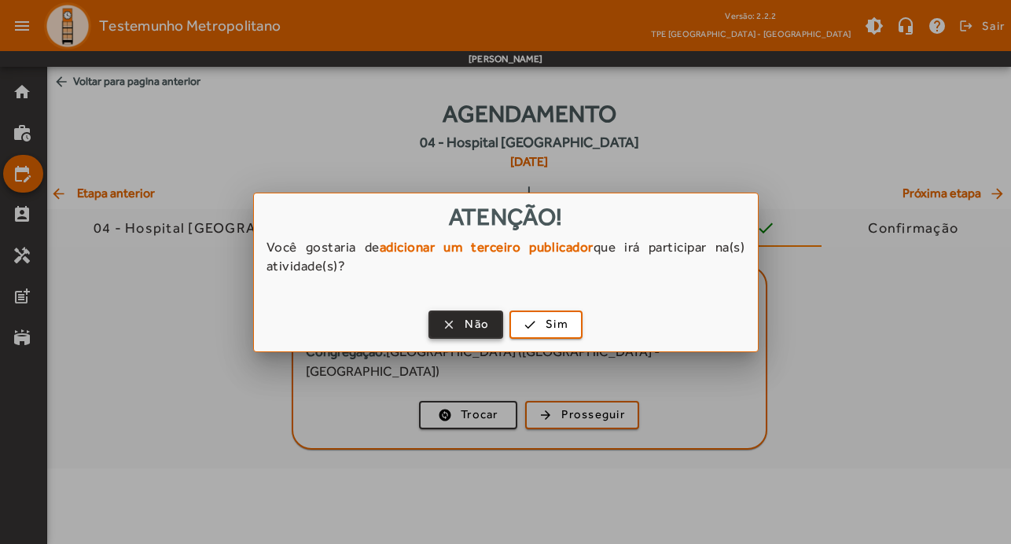
click at [454, 326] on span "button" at bounding box center [466, 325] width 72 height 38
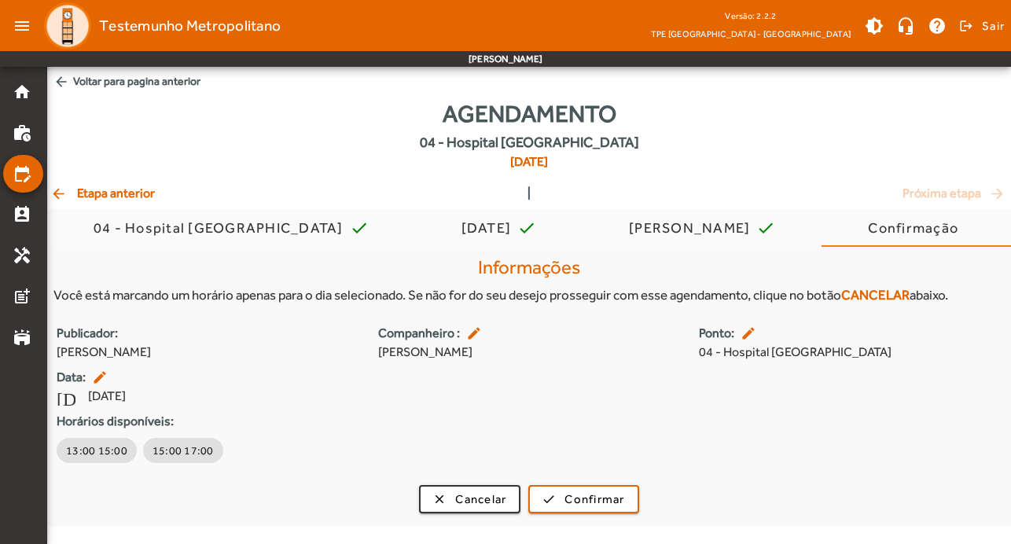
click at [59, 197] on mat-icon "arrow_back" at bounding box center [59, 194] width 19 height 16
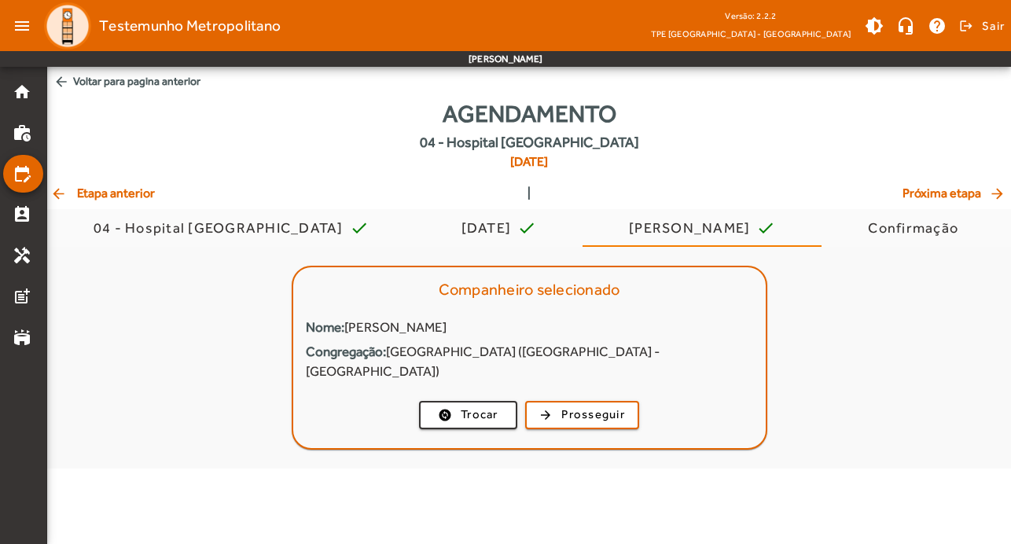
click at [59, 197] on mat-icon "arrow_back" at bounding box center [59, 194] width 19 height 16
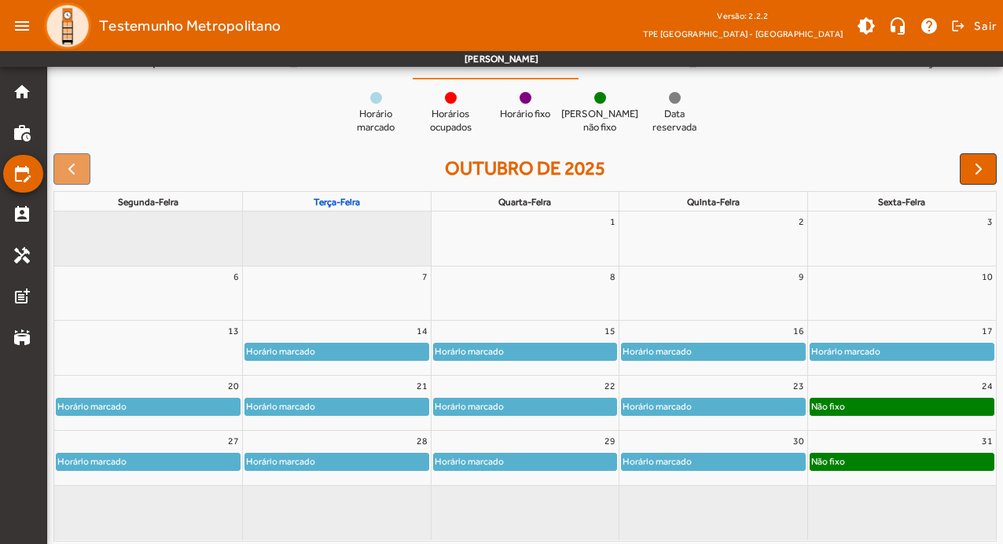
scroll to position [171, 0]
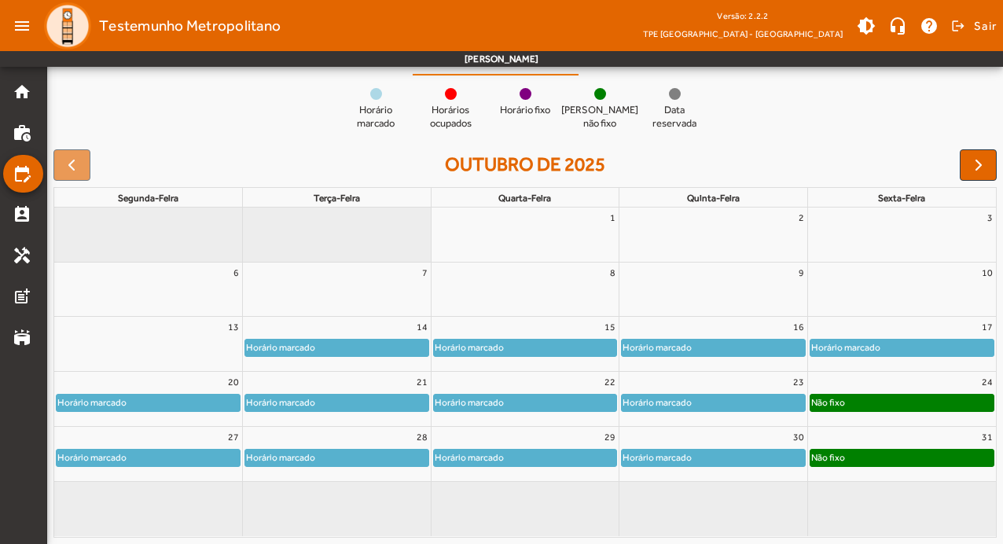
click at [211, 454] on div "Horário marcado" at bounding box center [148, 458] width 183 height 16
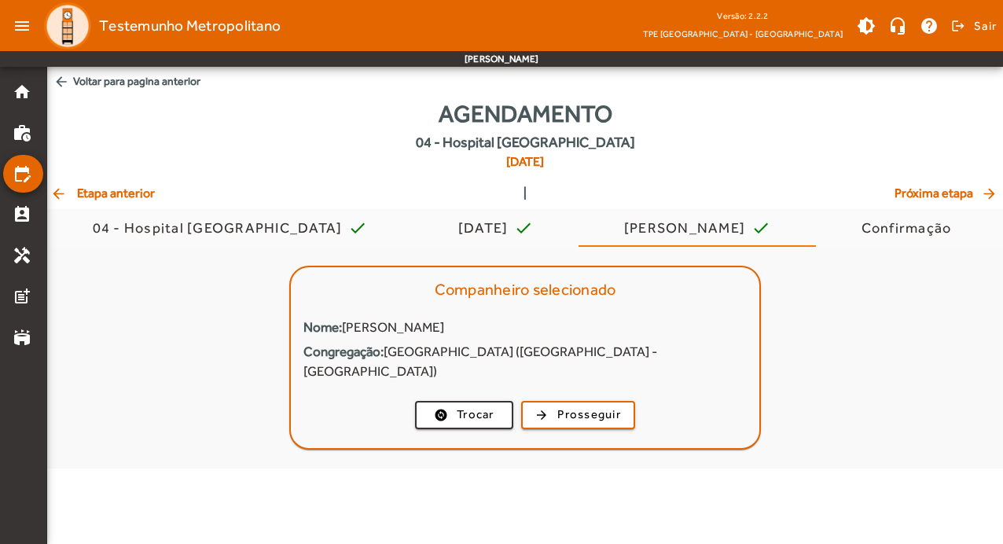
scroll to position [0, 0]
click at [65, 193] on mat-icon "arrow_back" at bounding box center [59, 194] width 19 height 16
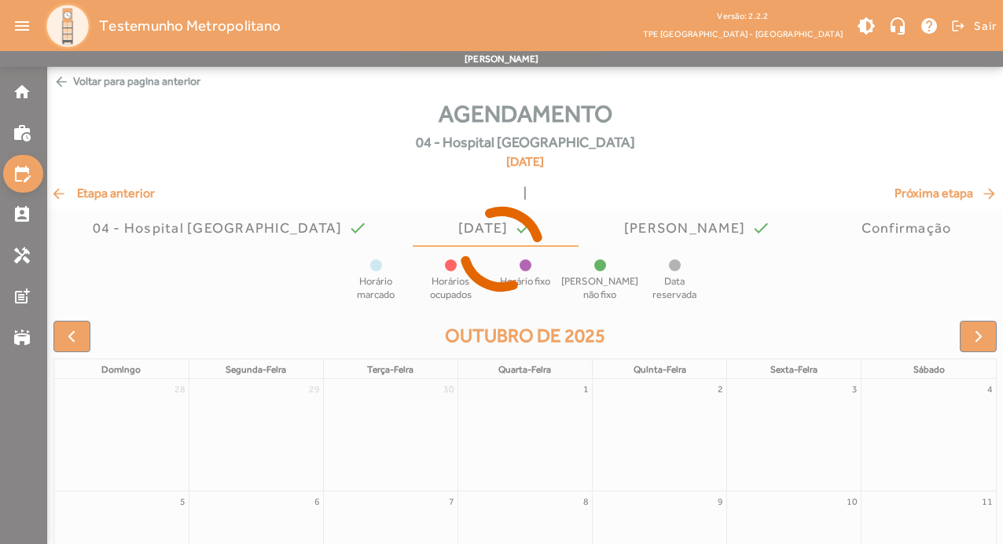
click at [65, 193] on icon at bounding box center [501, 249] width 1003 height 118
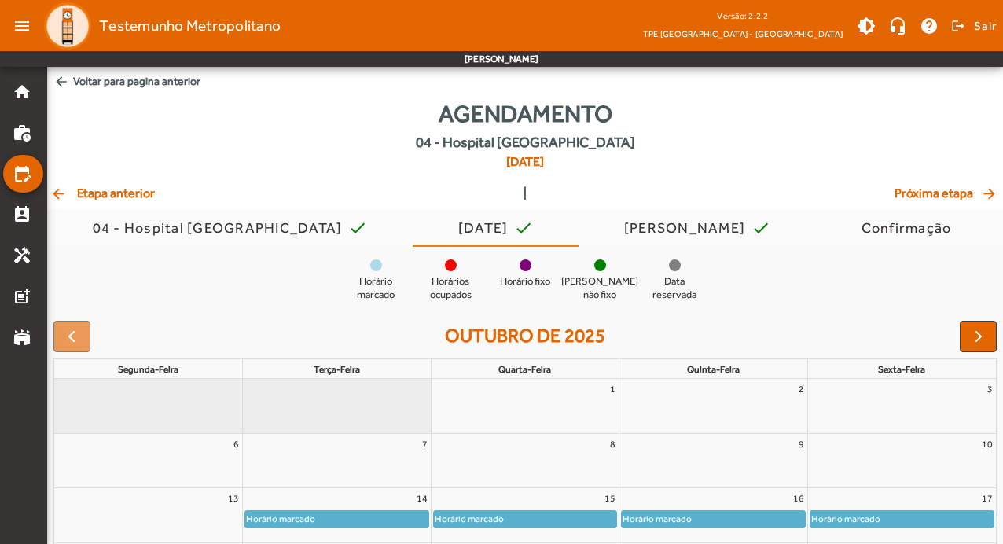
click at [61, 190] on mat-icon "arrow_back" at bounding box center [59, 194] width 19 height 16
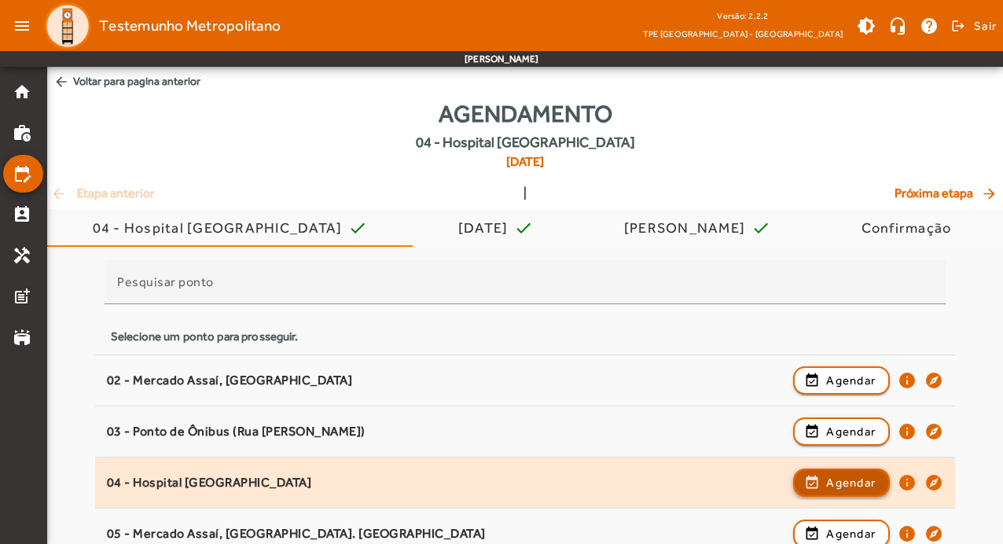
click at [870, 482] on span "Agendar" at bounding box center [851, 482] width 50 height 19
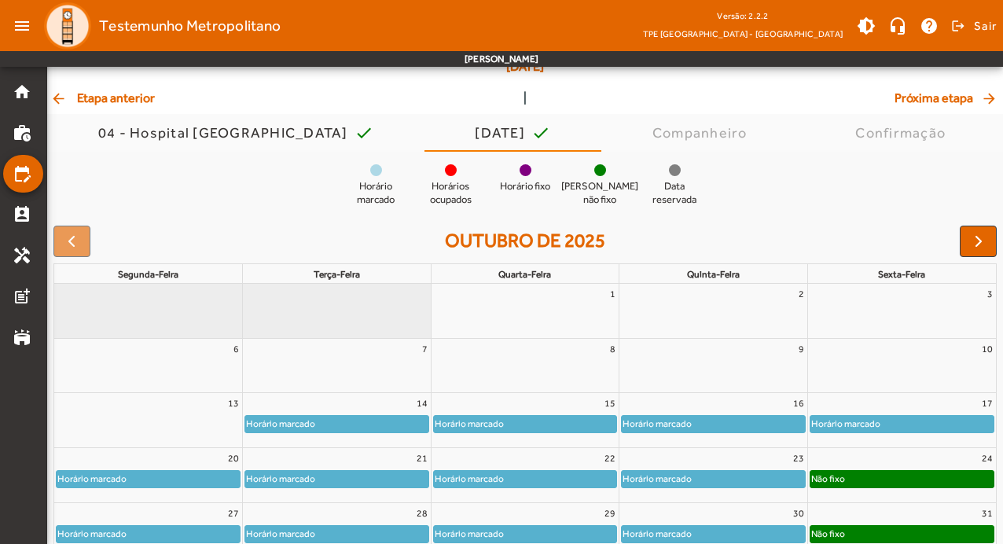
scroll to position [171, 0]
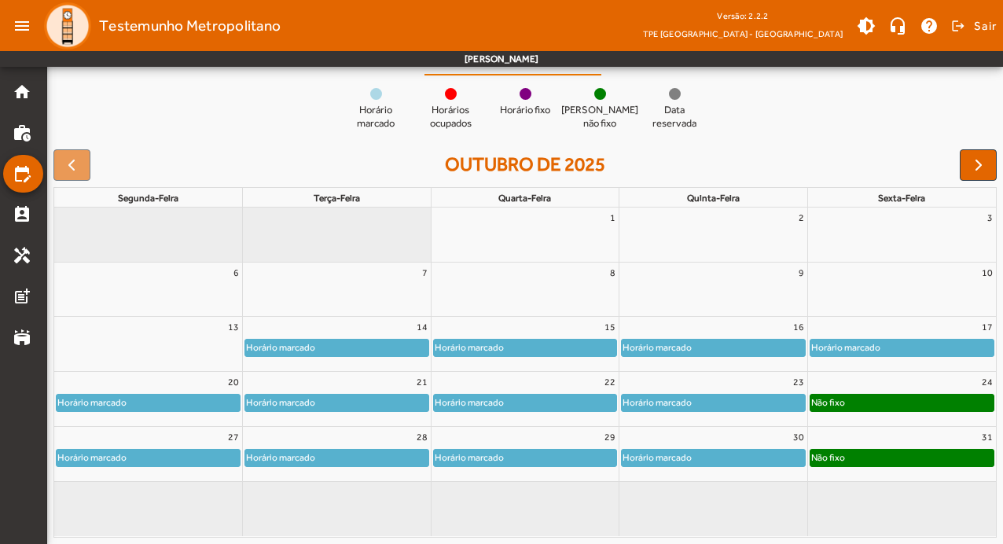
click at [181, 463] on div "Horário marcado" at bounding box center [148, 458] width 183 height 16
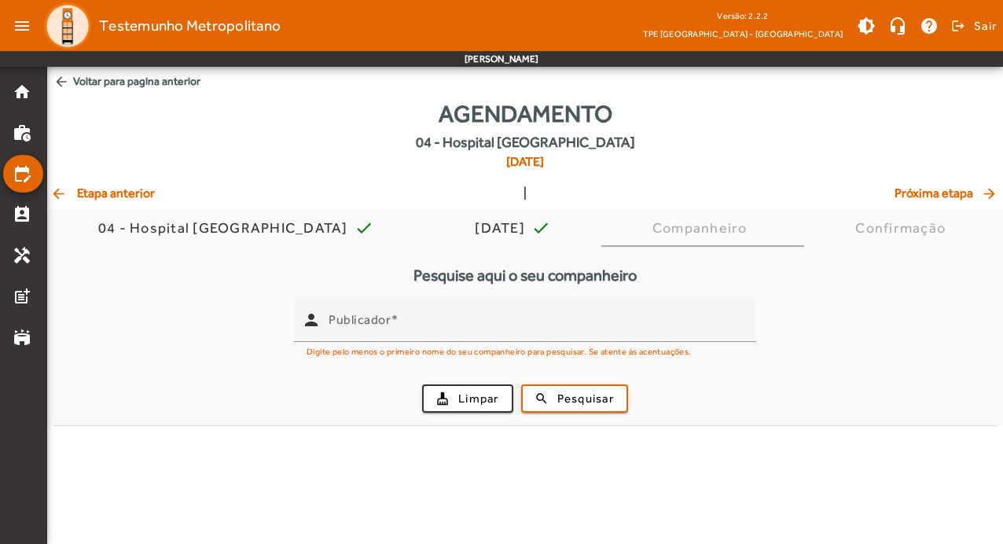
scroll to position [0, 0]
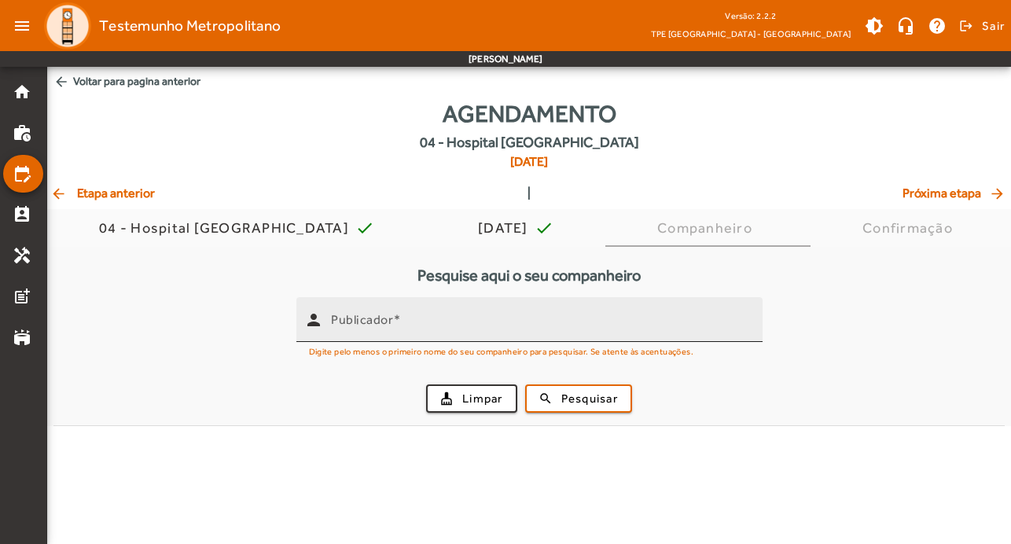
click at [323, 318] on div "person" at bounding box center [313, 320] width 35 height 35
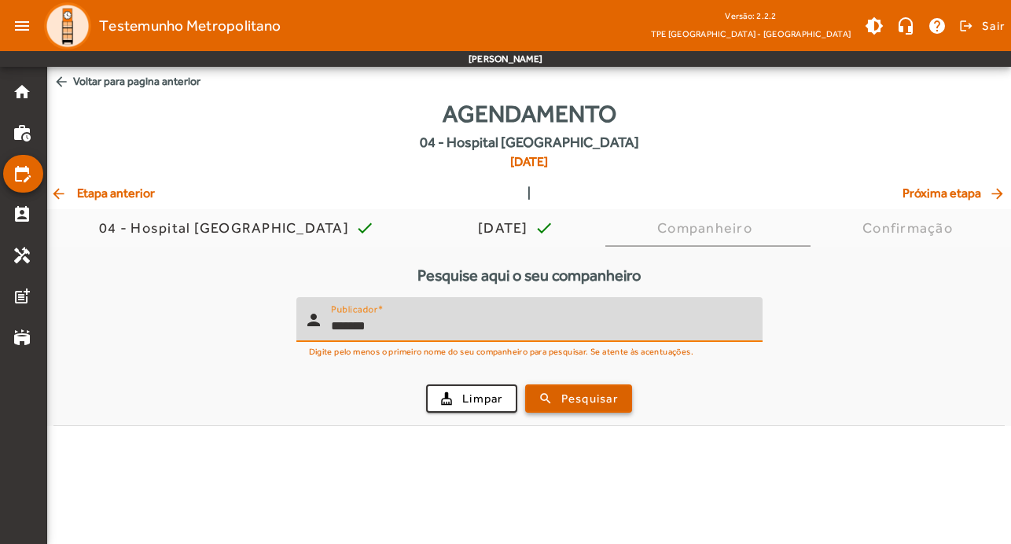
type input "*******"
click at [613, 403] on span "Pesquisar" at bounding box center [589, 399] width 57 height 18
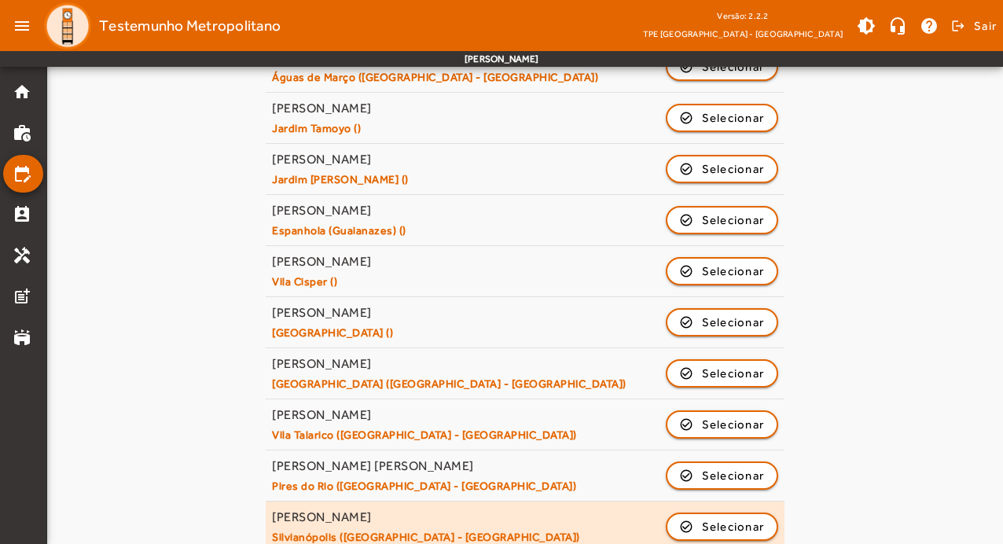
scroll to position [752, 0]
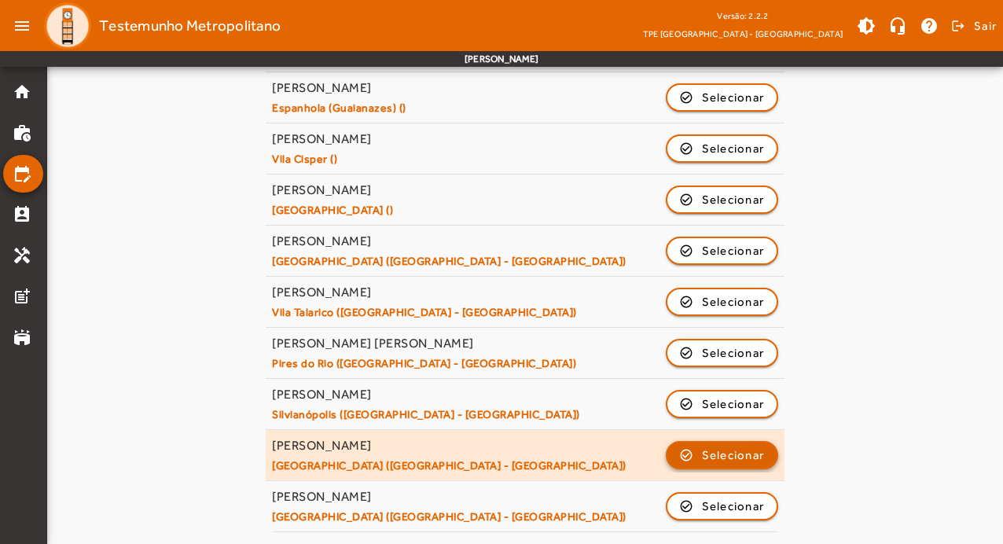
click at [730, 463] on span "Selecionar" at bounding box center [733, 455] width 63 height 19
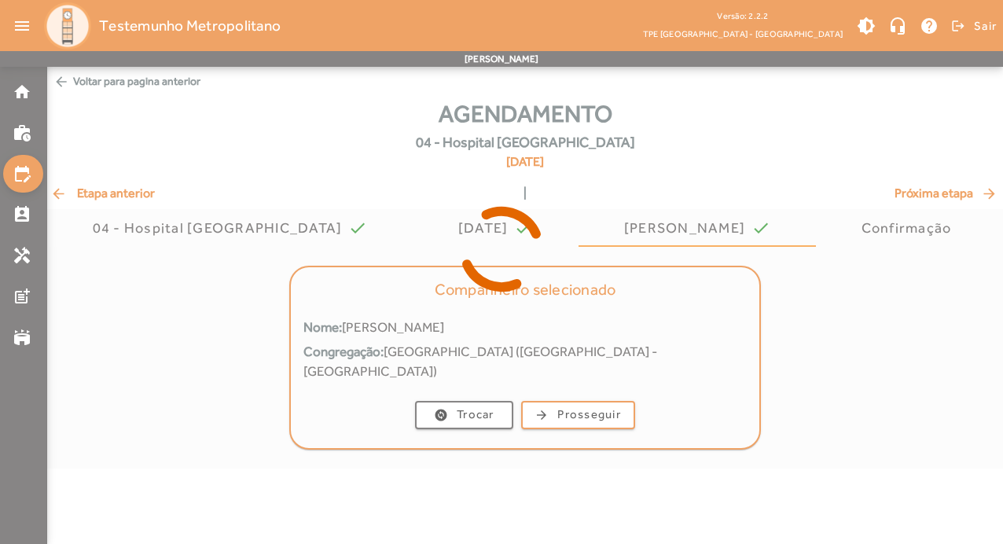
scroll to position [0, 0]
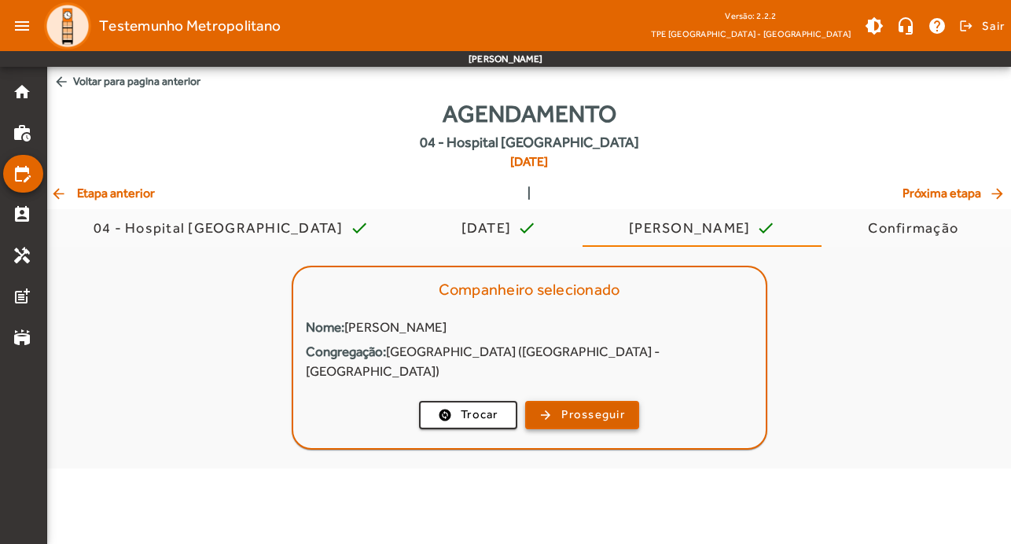
click at [575, 406] on span "Prosseguir" at bounding box center [593, 415] width 64 height 18
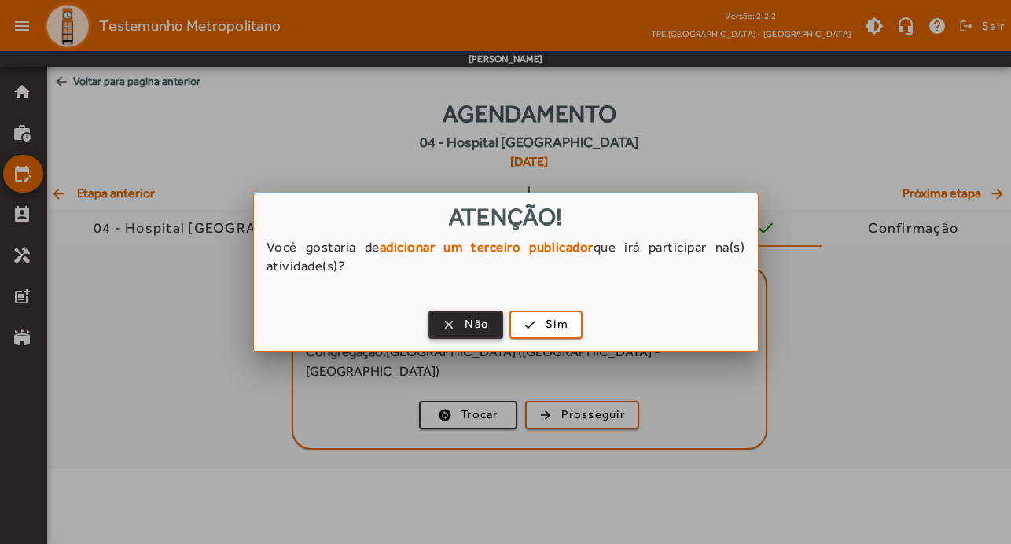
click at [456, 325] on span "button" at bounding box center [466, 325] width 72 height 38
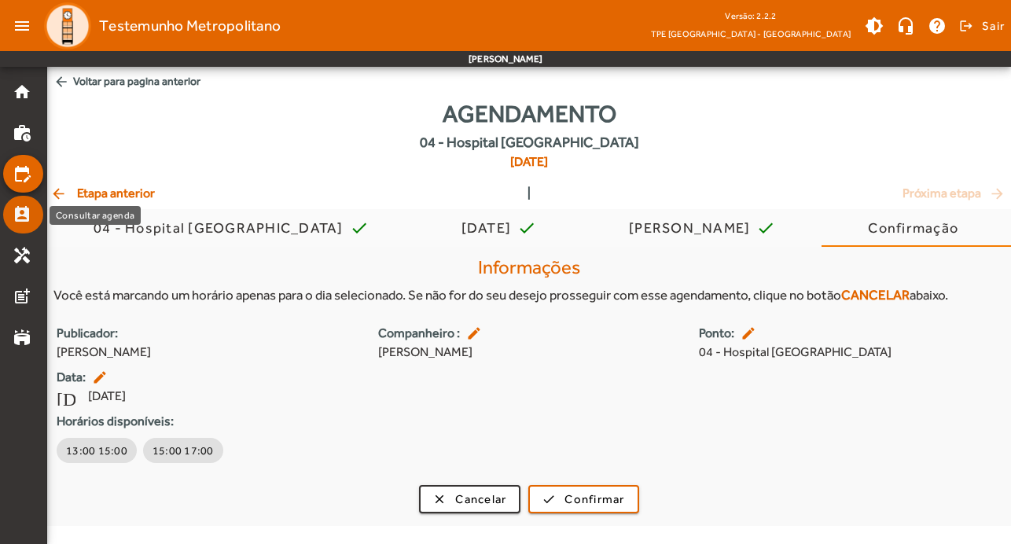
click at [29, 215] on mat-icon "perm_contact_calendar" at bounding box center [22, 214] width 19 height 19
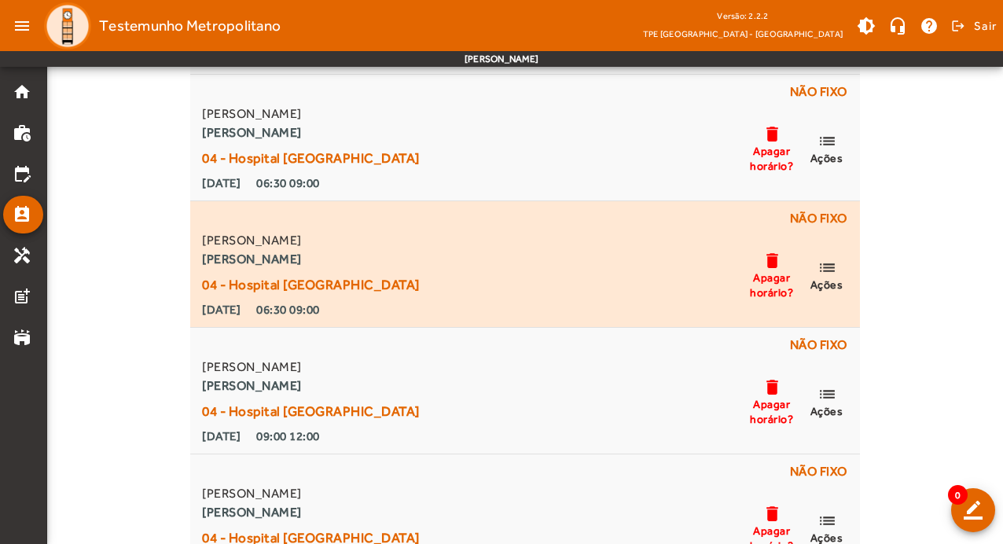
scroll to position [1965, 0]
click at [549, 255] on div "[PERSON_NAME] [PERSON_NAME] 04 - Hospital [GEOGRAPHIC_DATA] [DATE] 06:30 09:00 …" at bounding box center [524, 274] width 651 height 88
click at [833, 259] on mat-icon "list" at bounding box center [827, 267] width 19 height 20
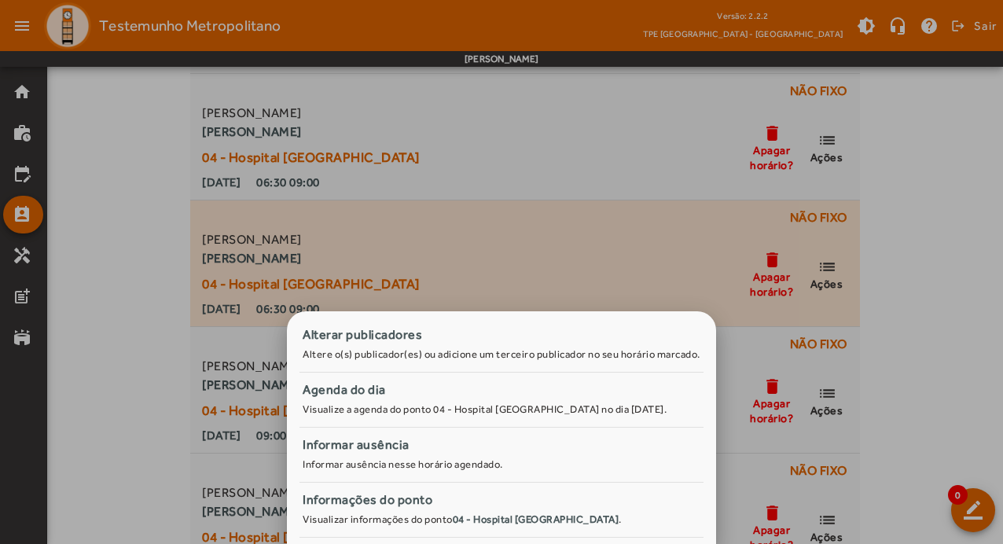
scroll to position [0, 0]
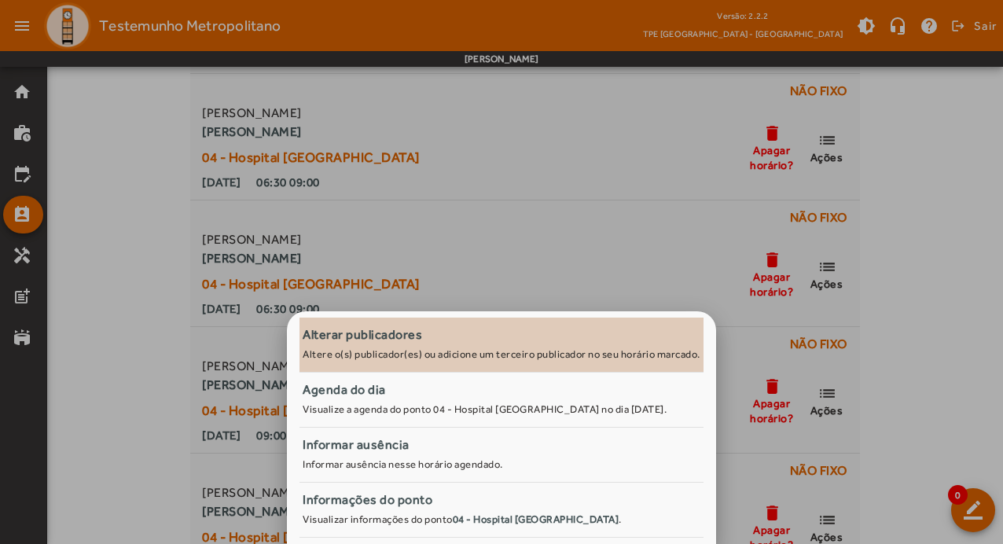
click at [355, 333] on div "Alterar publicadores" at bounding box center [502, 334] width 398 height 19
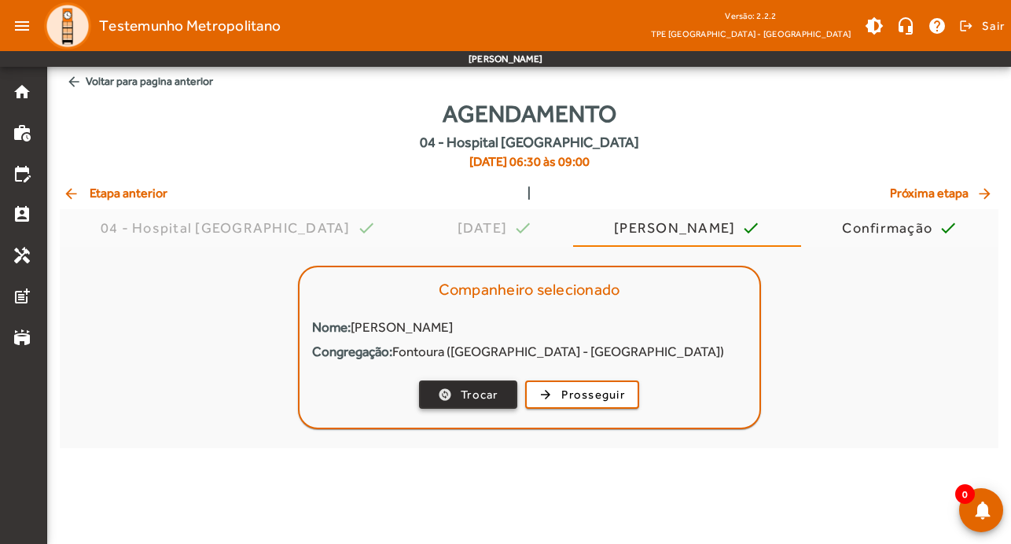
click at [474, 399] on span "Trocar" at bounding box center [480, 395] width 38 height 18
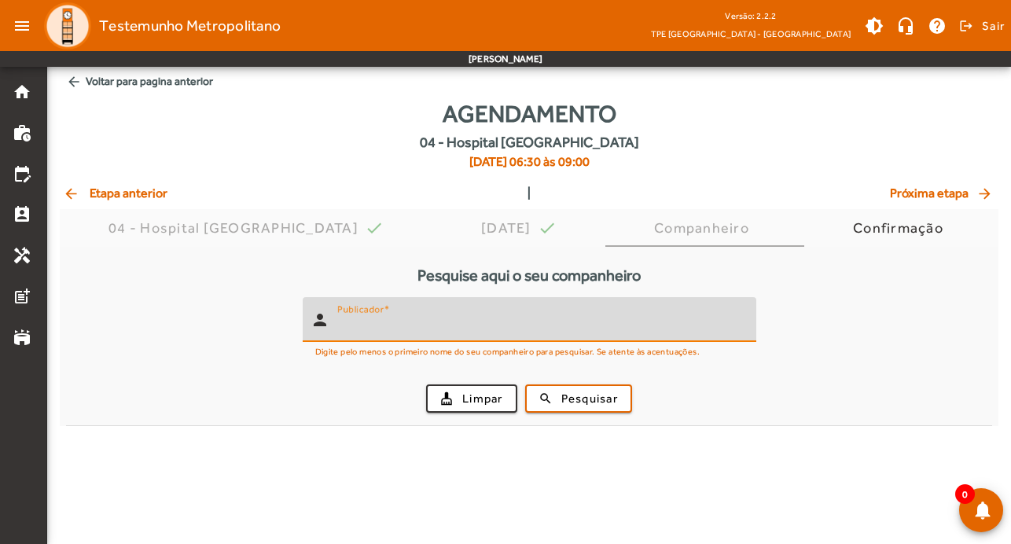
click at [458, 333] on input "Publicador" at bounding box center [540, 326] width 406 height 19
type input "*******"
click at [616, 390] on span "Pesquisar" at bounding box center [589, 399] width 57 height 18
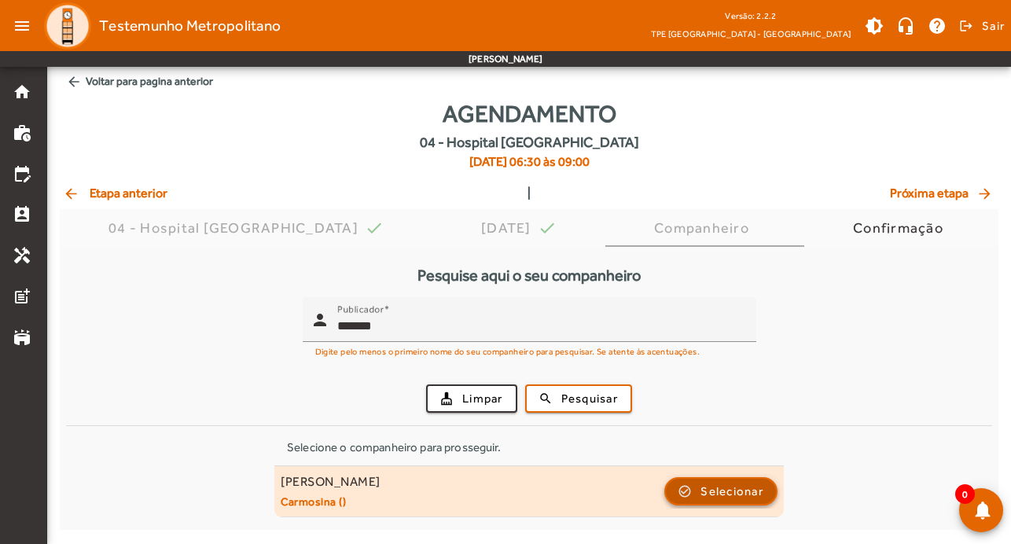
click at [722, 494] on span "Selecionar" at bounding box center [731, 491] width 63 height 19
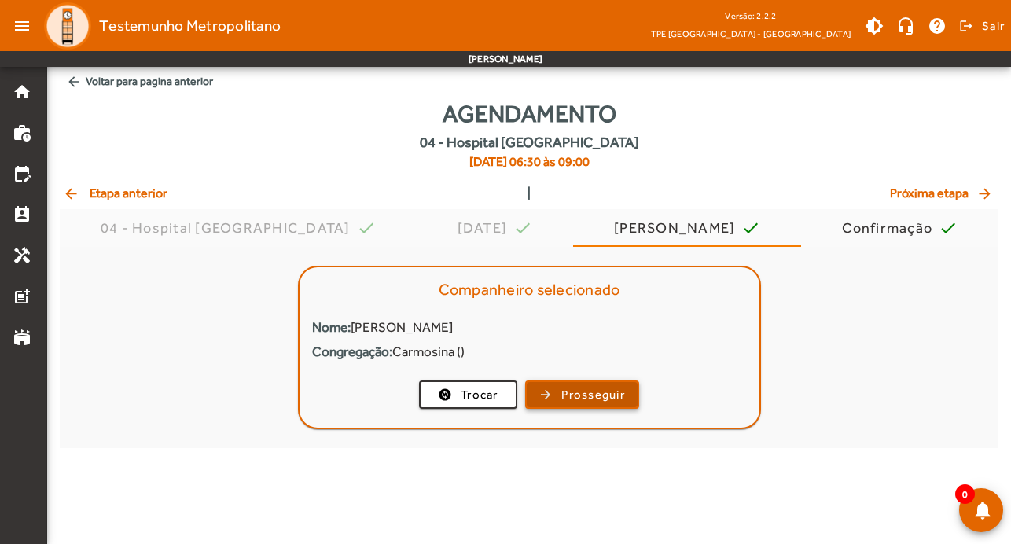
click at [623, 395] on span "Prosseguir" at bounding box center [593, 395] width 64 height 18
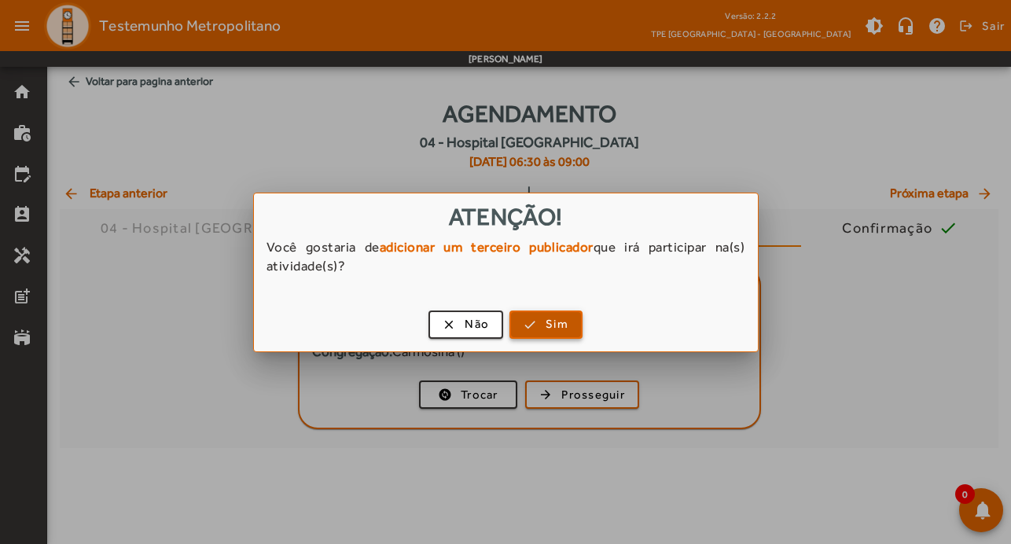
click at [552, 325] on span "Sim" at bounding box center [557, 324] width 23 height 18
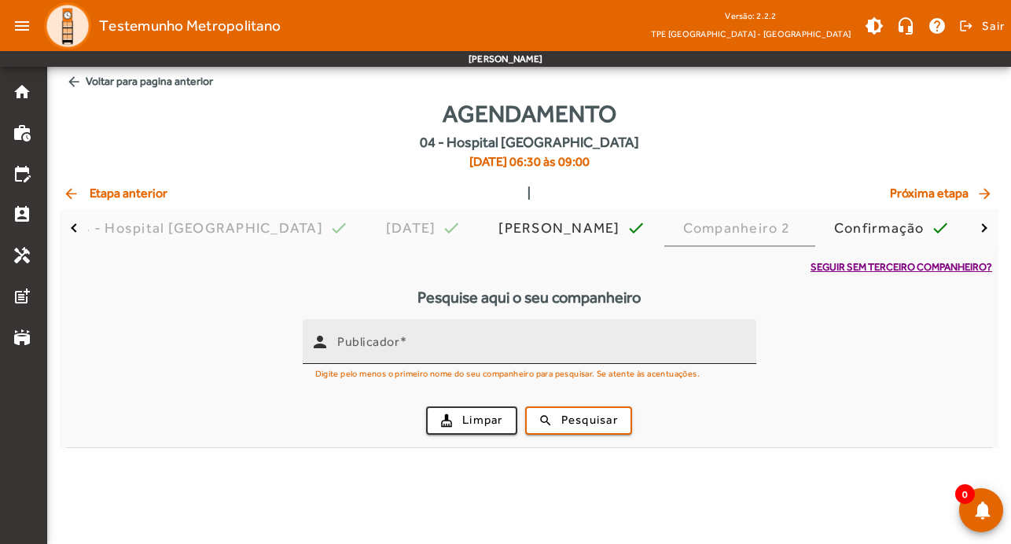
click at [457, 356] on input "Publicador" at bounding box center [540, 348] width 406 height 19
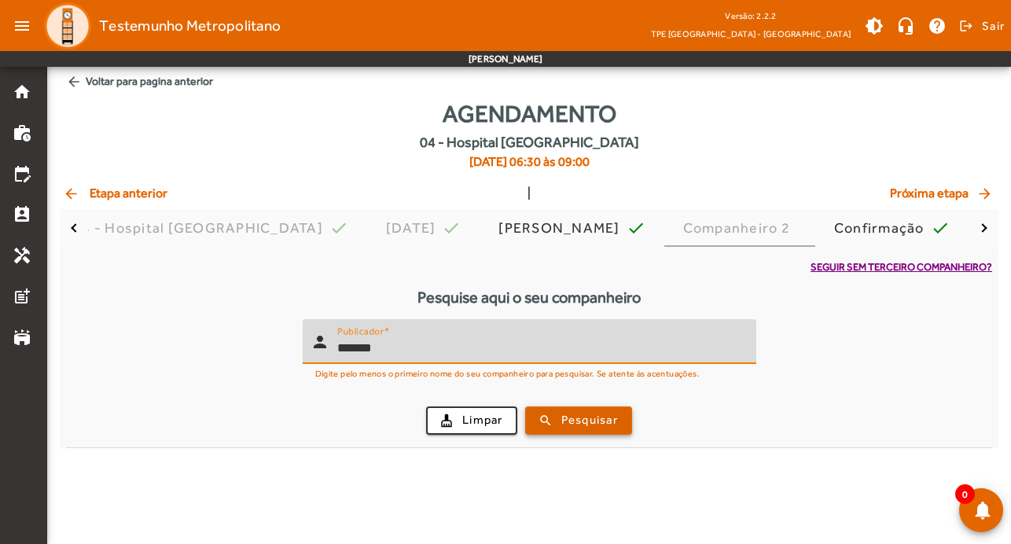
type input "*******"
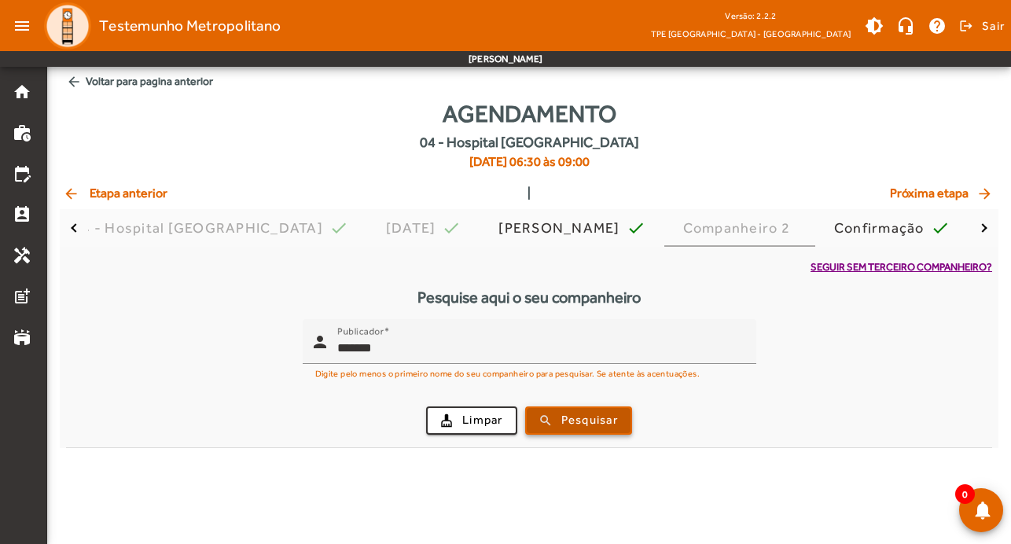
click at [603, 421] on span "Pesquisar" at bounding box center [589, 420] width 57 height 18
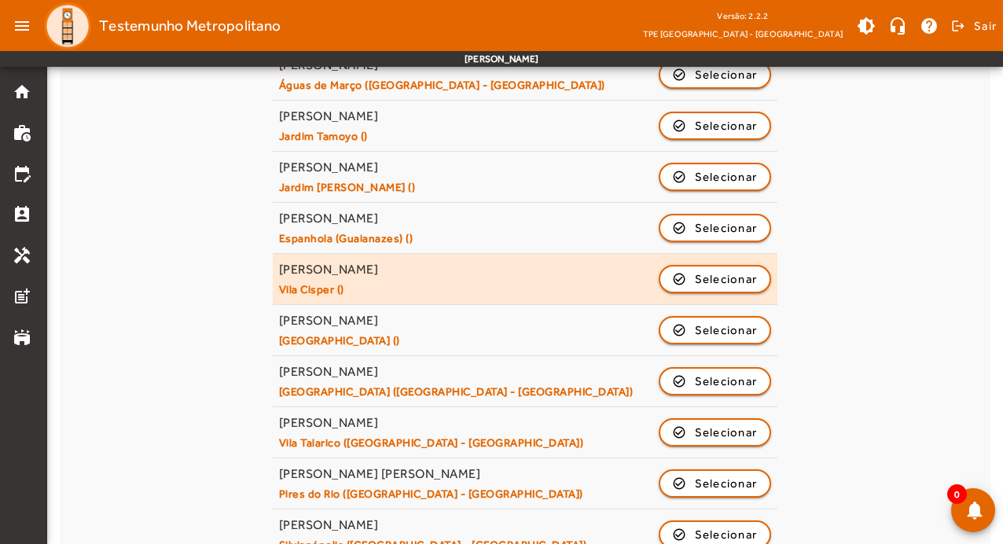
scroll to position [773, 0]
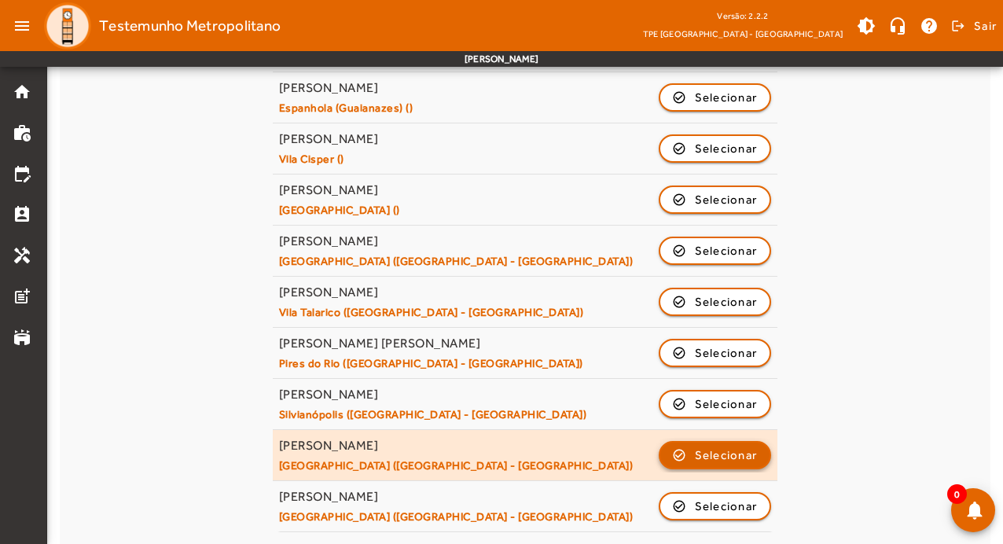
click at [730, 454] on span "Selecionar" at bounding box center [726, 455] width 63 height 19
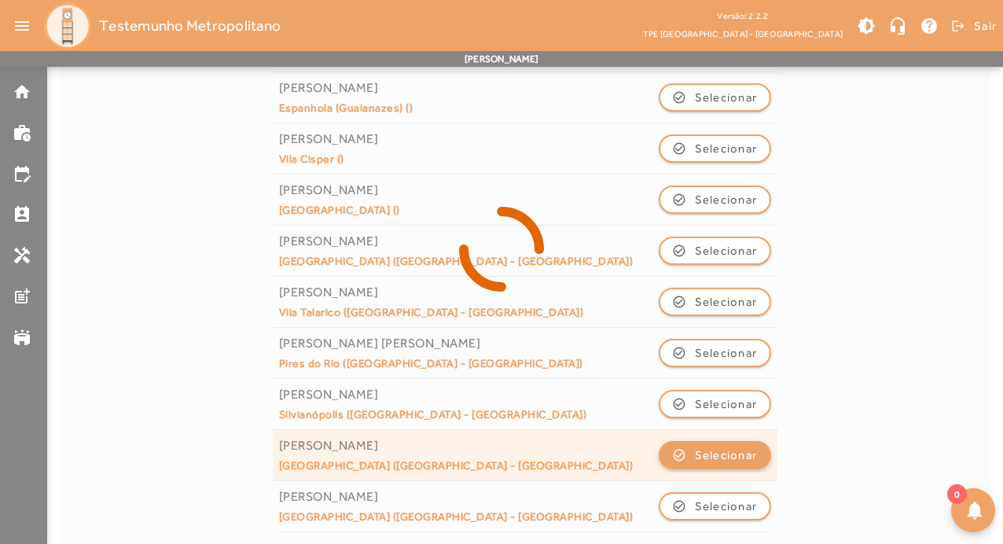
scroll to position [0, 0]
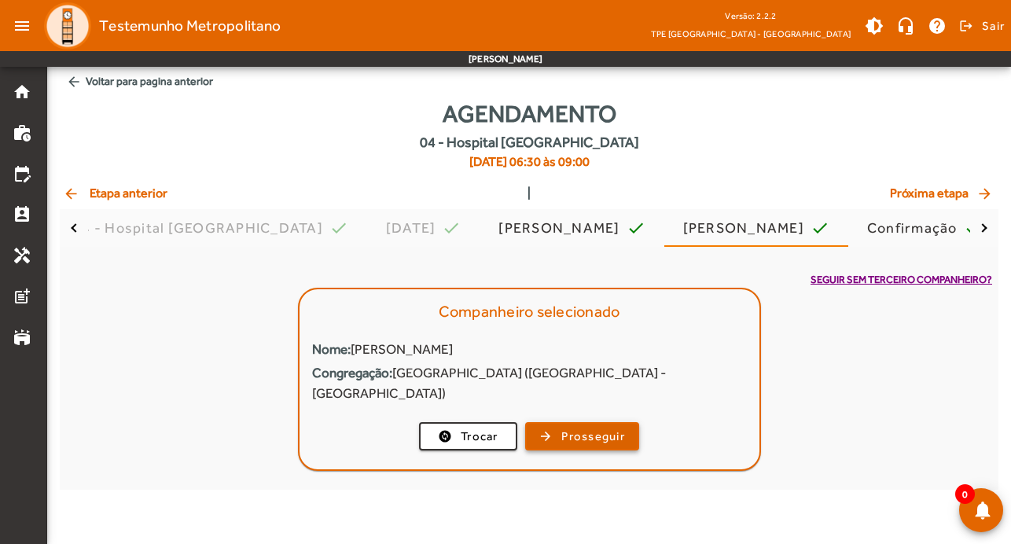
click at [586, 428] on span "Prosseguir" at bounding box center [593, 437] width 64 height 18
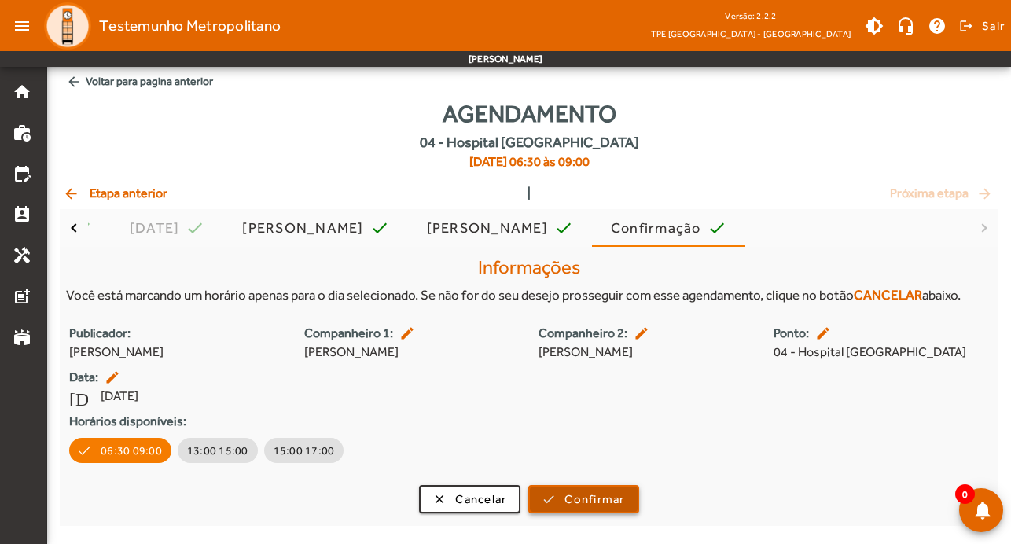
click at [595, 503] on span "Confirmar" at bounding box center [594, 500] width 60 height 18
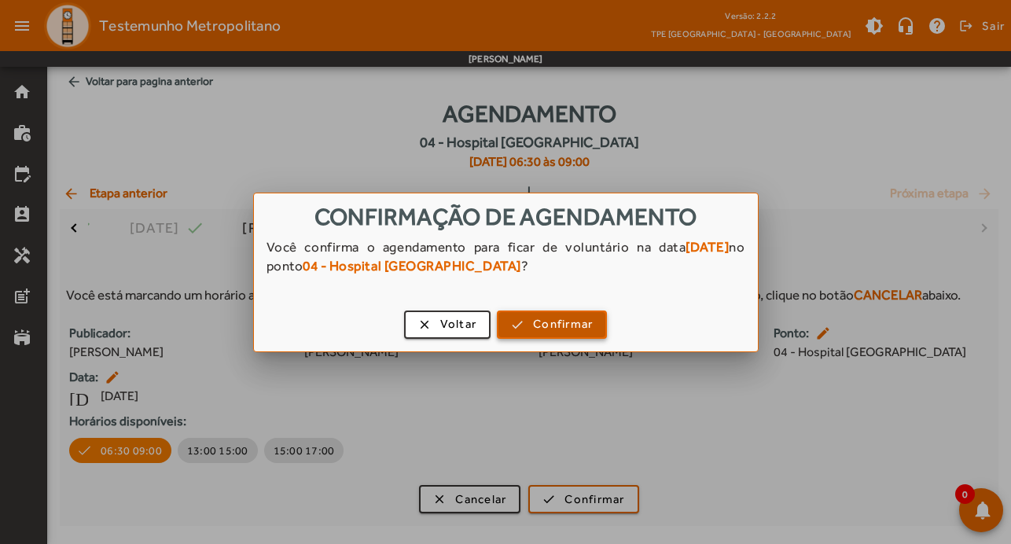
click at [588, 327] on span "Confirmar" at bounding box center [563, 324] width 60 height 18
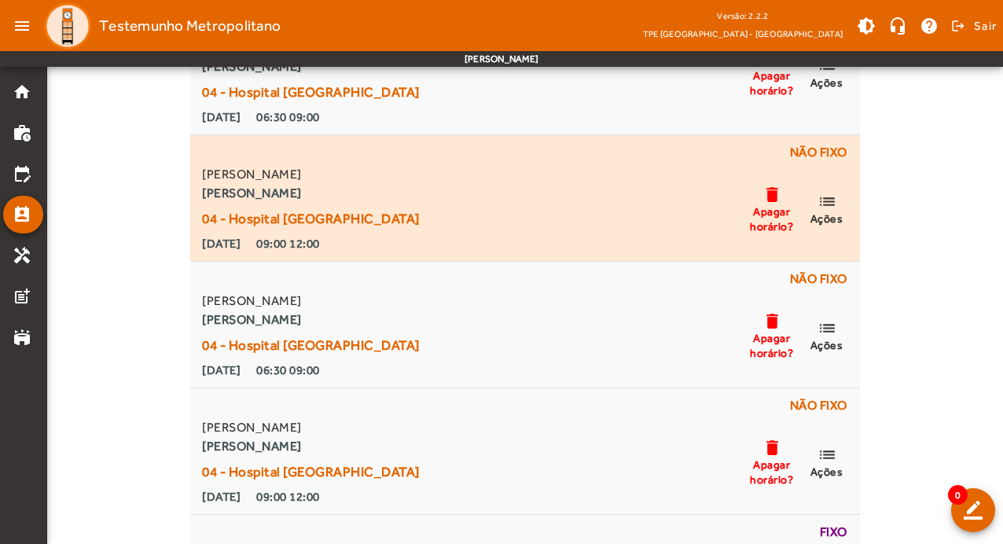
scroll to position [2201, 0]
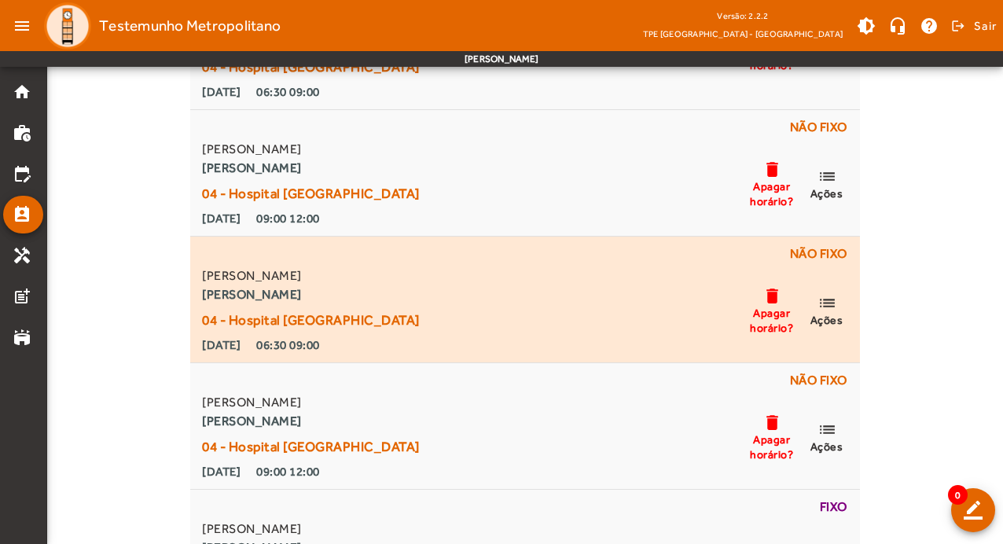
click at [829, 298] on mat-icon "list" at bounding box center [827, 303] width 19 height 20
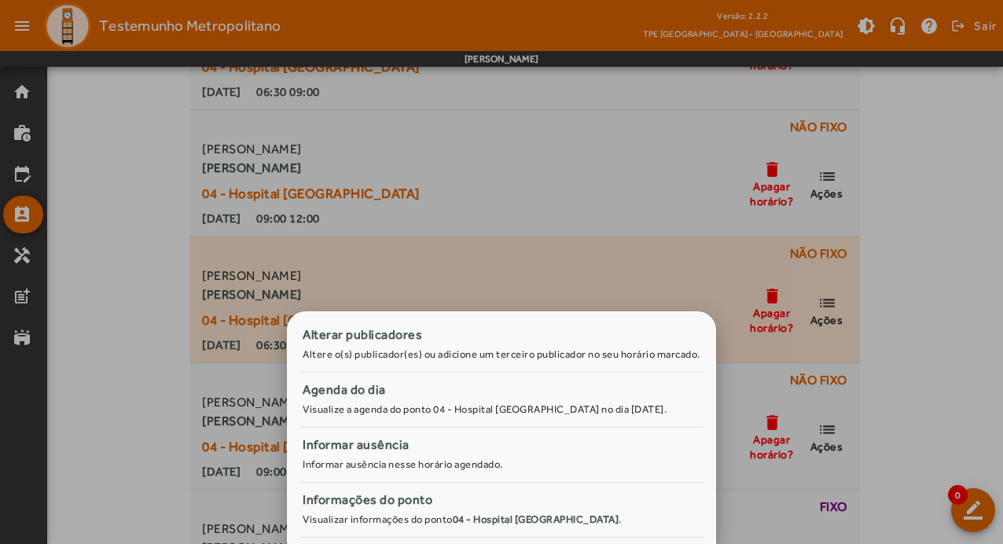
scroll to position [0, 0]
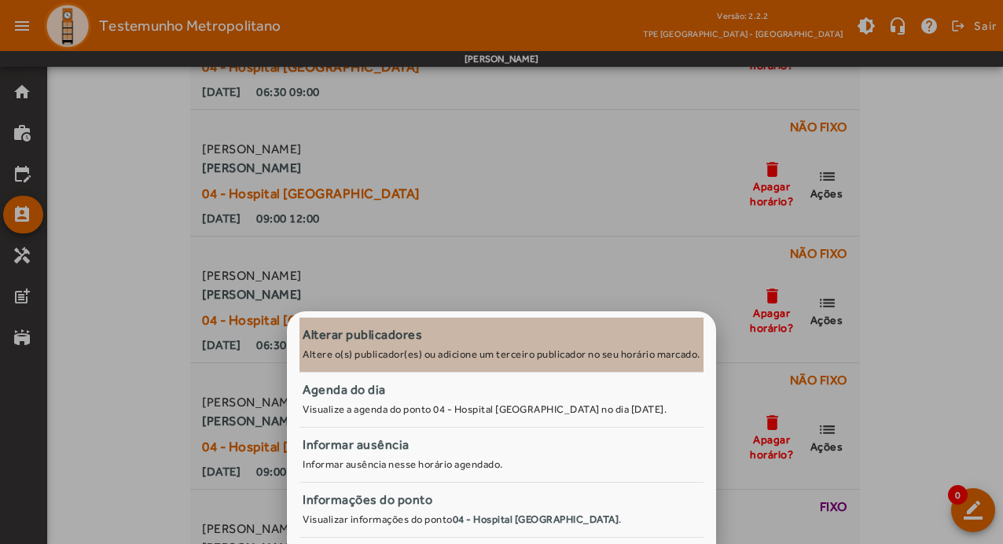
click at [572, 333] on div "Alterar publicadores" at bounding box center [502, 334] width 398 height 19
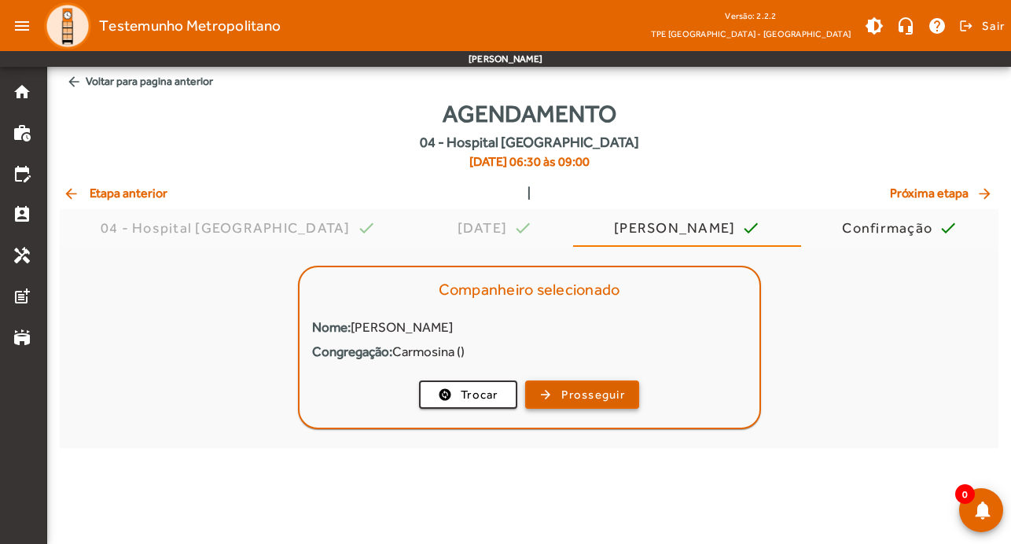
click at [590, 391] on span "Prosseguir" at bounding box center [593, 395] width 64 height 18
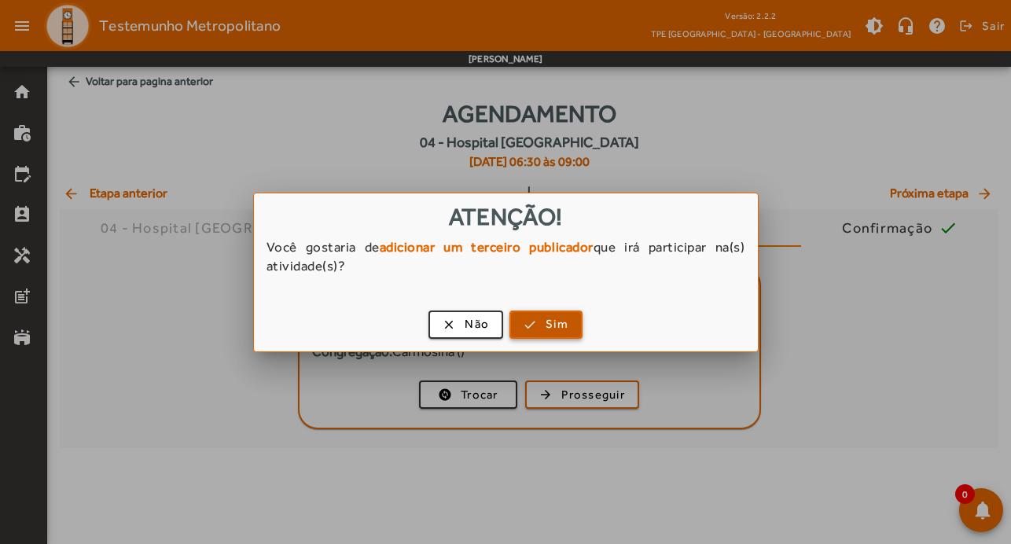
click at [549, 329] on span "Sim" at bounding box center [557, 324] width 23 height 18
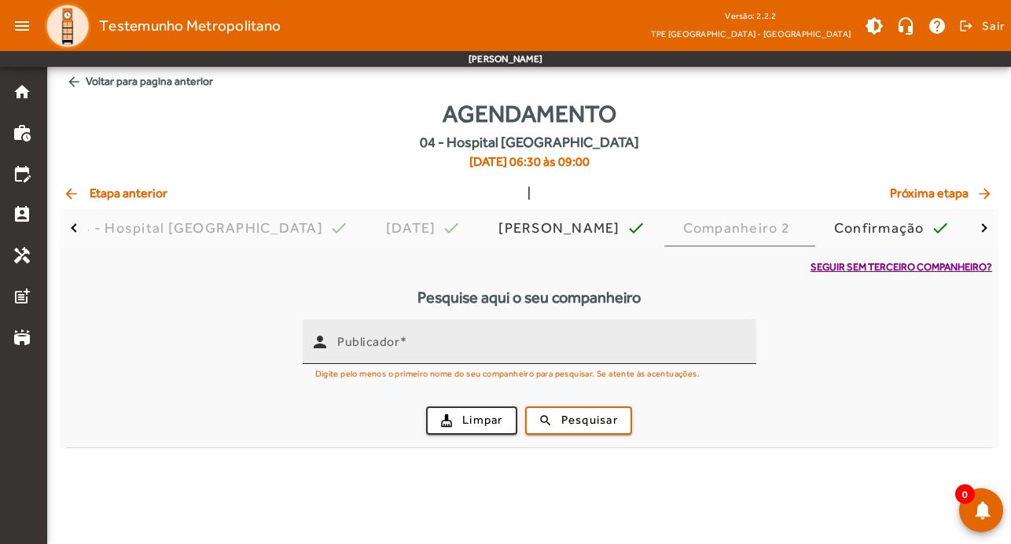
click at [457, 347] on input "Publicador" at bounding box center [540, 348] width 406 height 19
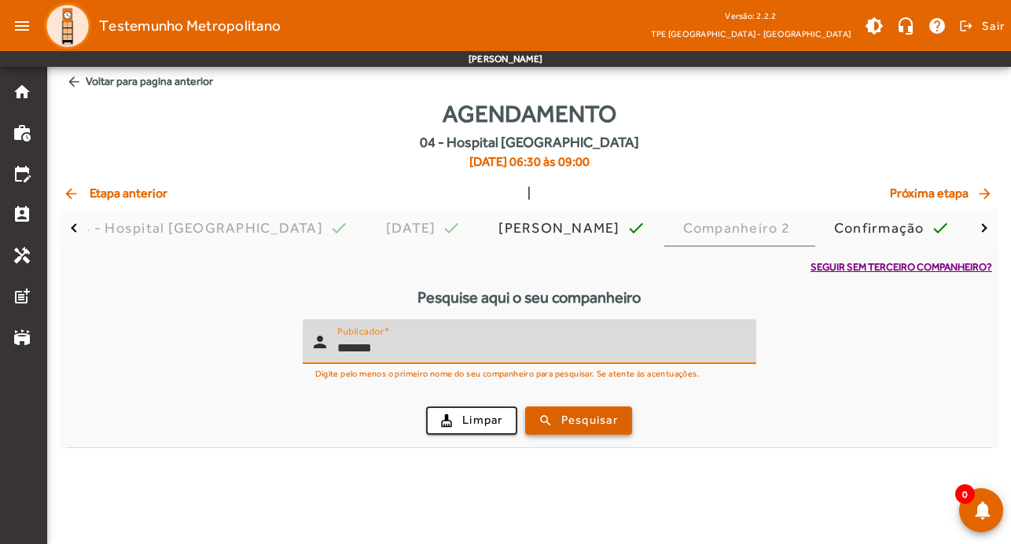
type input "*******"
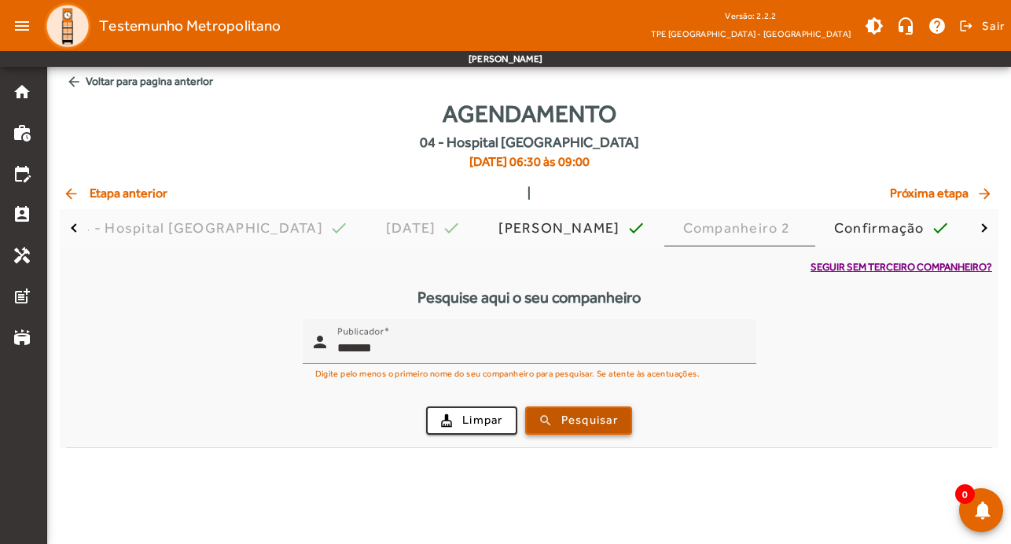
click at [568, 409] on span "submit" at bounding box center [579, 421] width 104 height 38
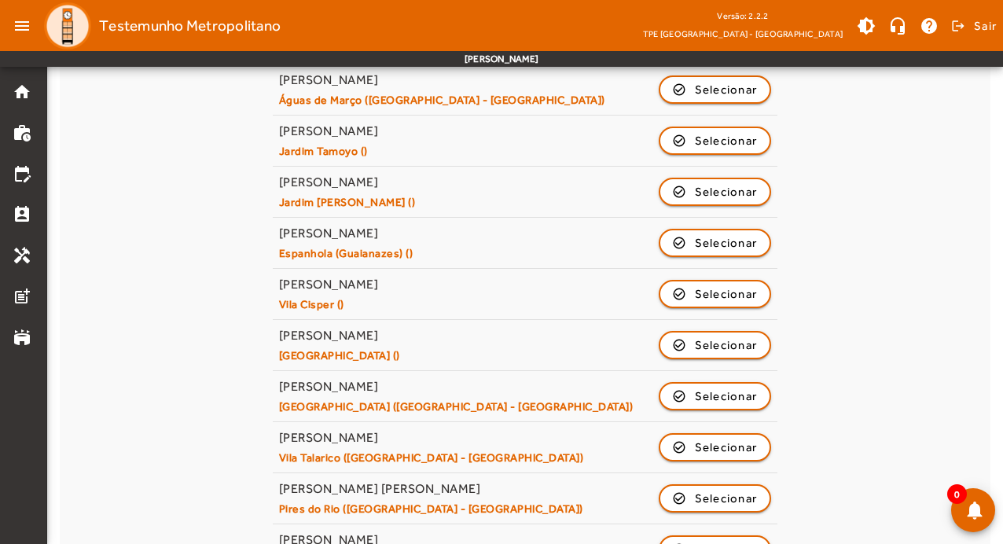
scroll to position [773, 0]
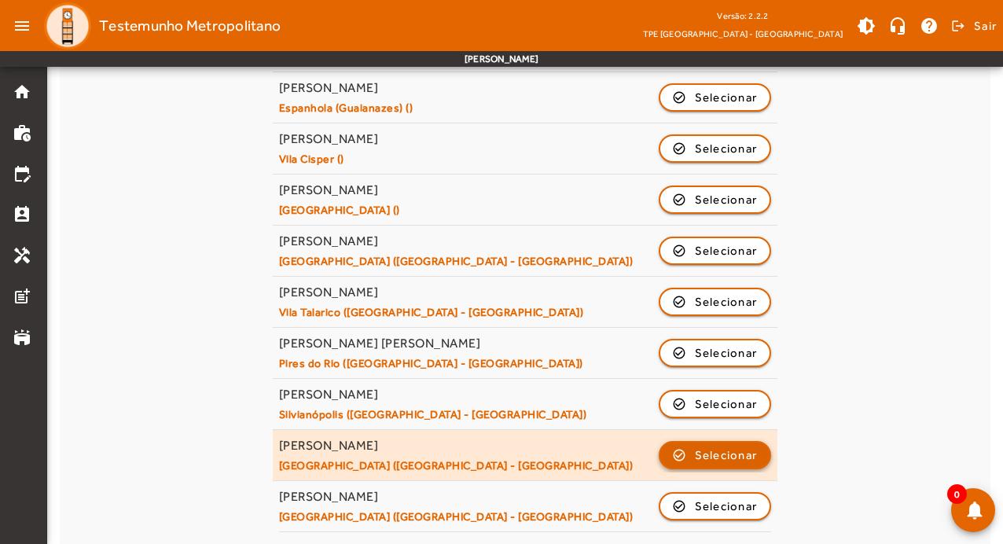
click at [723, 446] on span "Selecionar" at bounding box center [726, 455] width 63 height 19
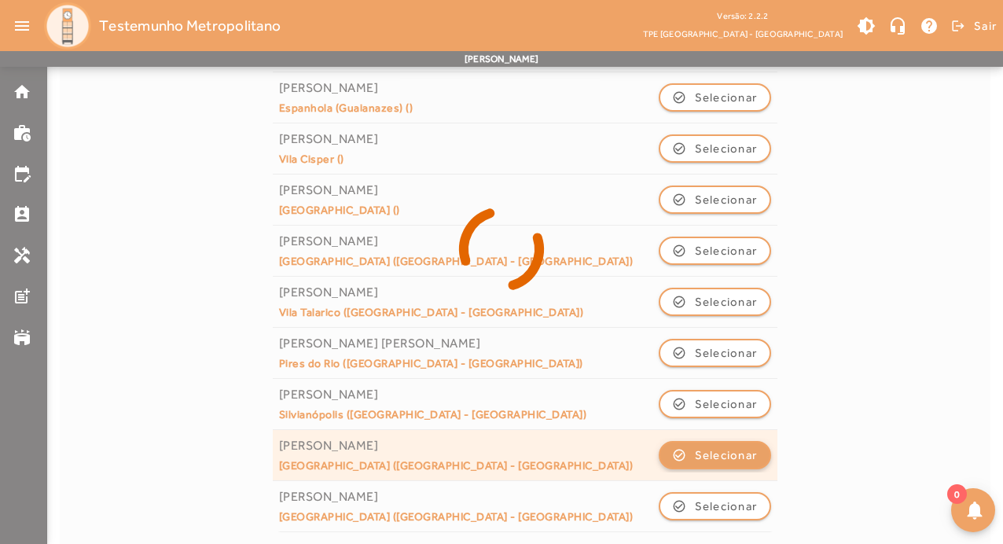
scroll to position [0, 0]
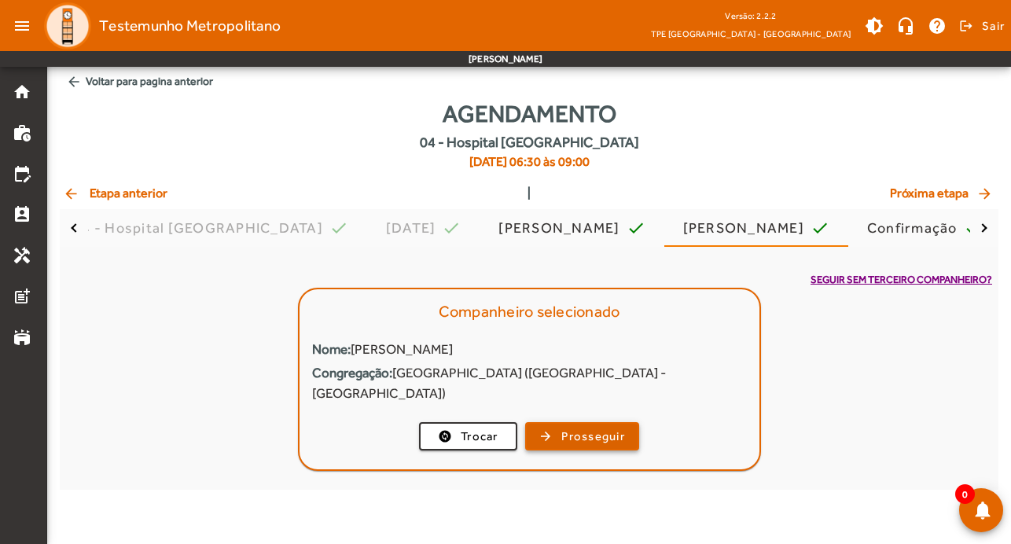
click at [595, 428] on span "Prosseguir" at bounding box center [593, 437] width 64 height 18
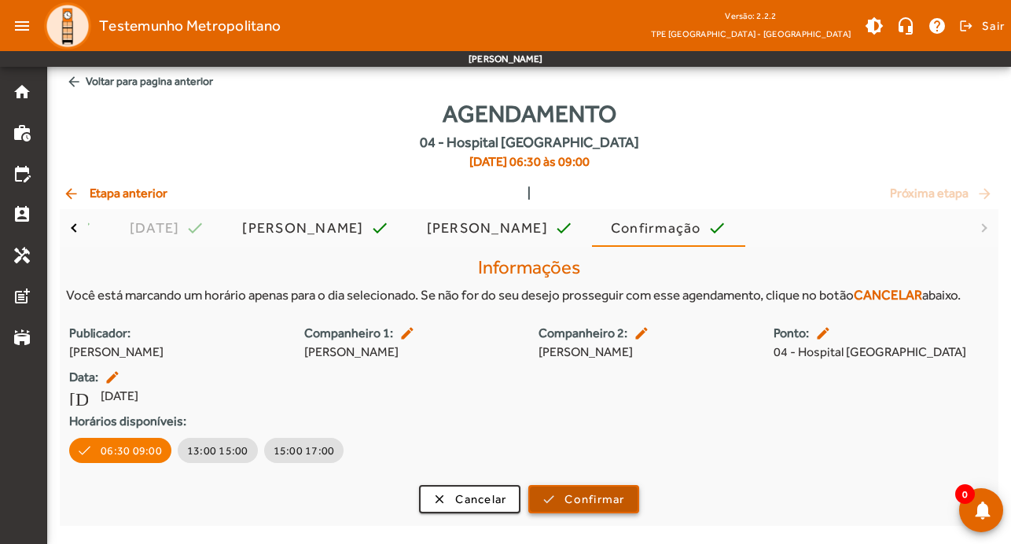
click at [611, 491] on span "Confirmar" at bounding box center [594, 500] width 60 height 18
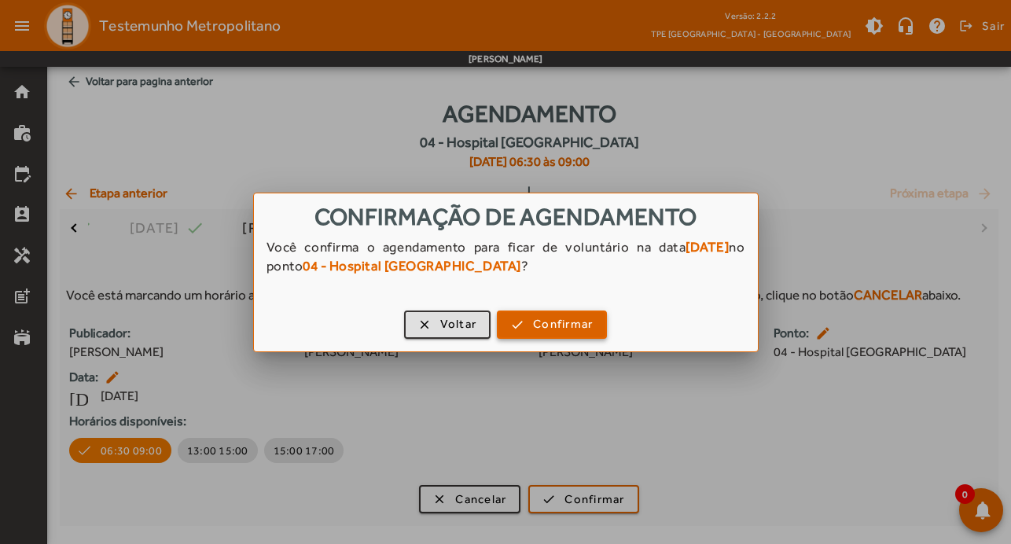
click at [577, 332] on span "Confirmar" at bounding box center [563, 324] width 60 height 18
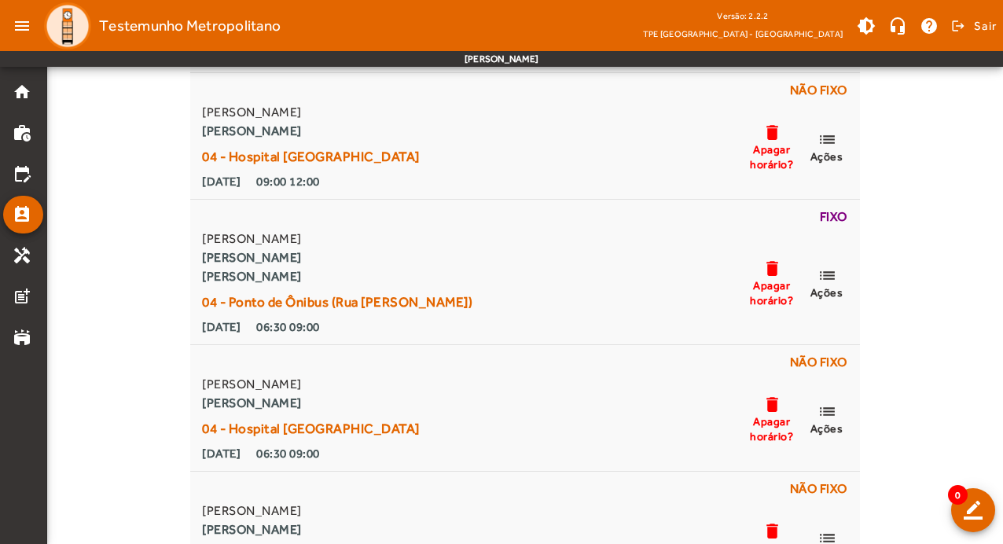
scroll to position [2516, 0]
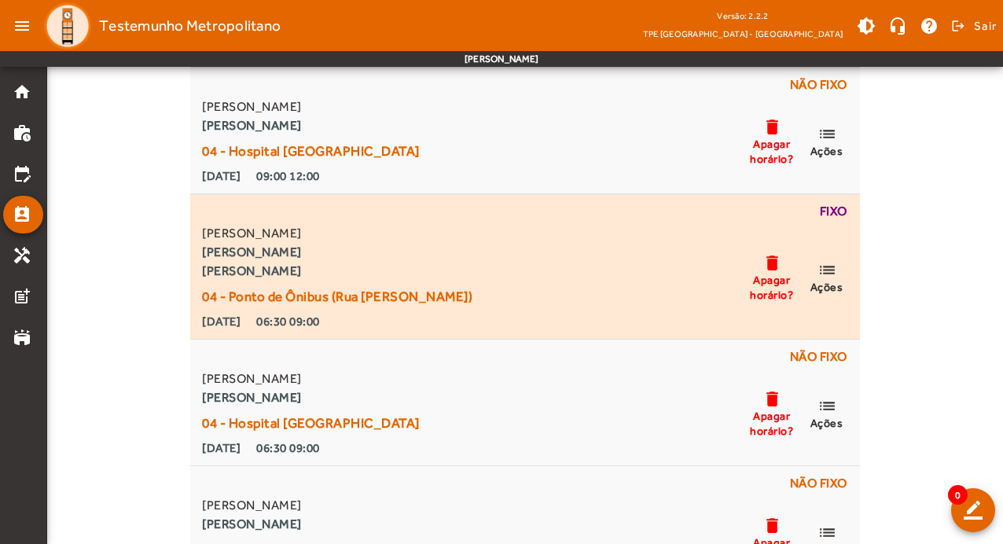
click at [478, 286] on div "[PERSON_NAME] [PERSON_NAME] [PERSON_NAME] 04 - Ponto de Ônibus (Rua [PERSON_NAM…" at bounding box center [524, 277] width 651 height 107
click at [824, 274] on mat-icon "list" at bounding box center [827, 270] width 19 height 20
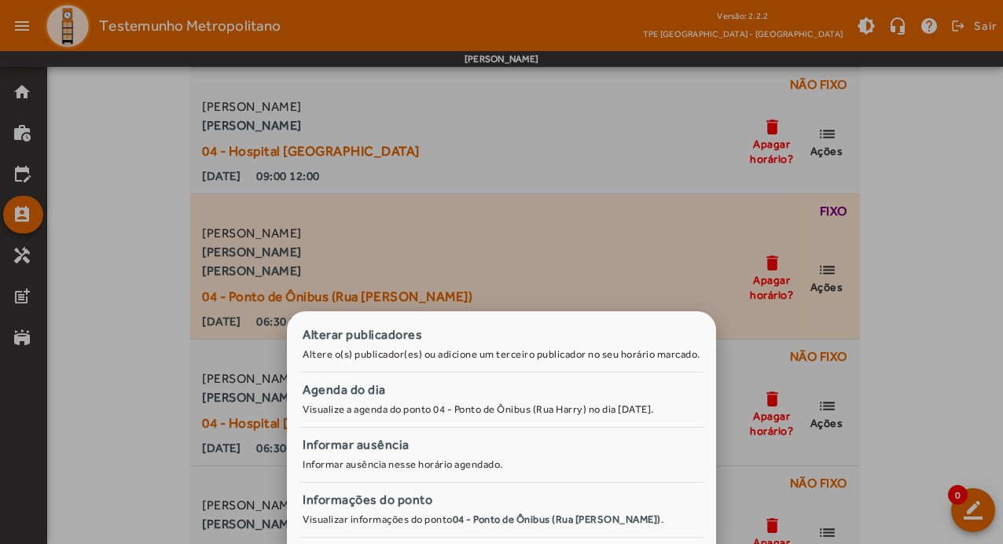
scroll to position [0, 0]
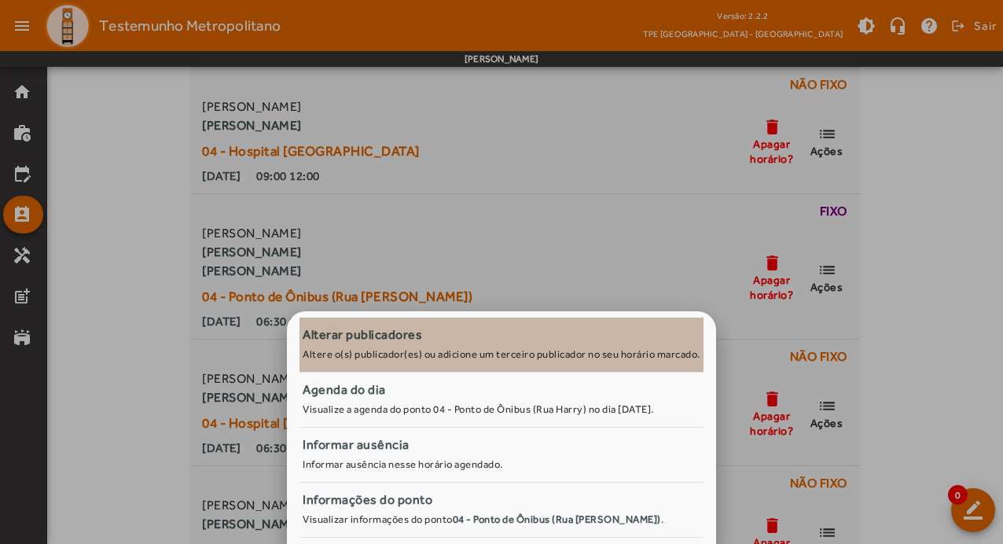
click at [497, 342] on div "Alterar publicadores" at bounding box center [502, 334] width 398 height 19
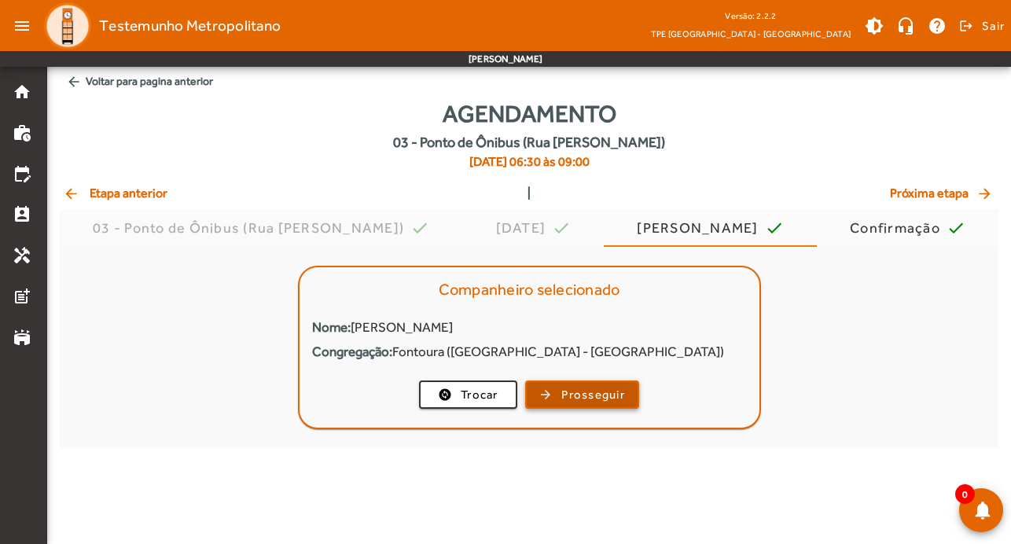
click at [565, 392] on span "Prosseguir" at bounding box center [593, 395] width 64 height 18
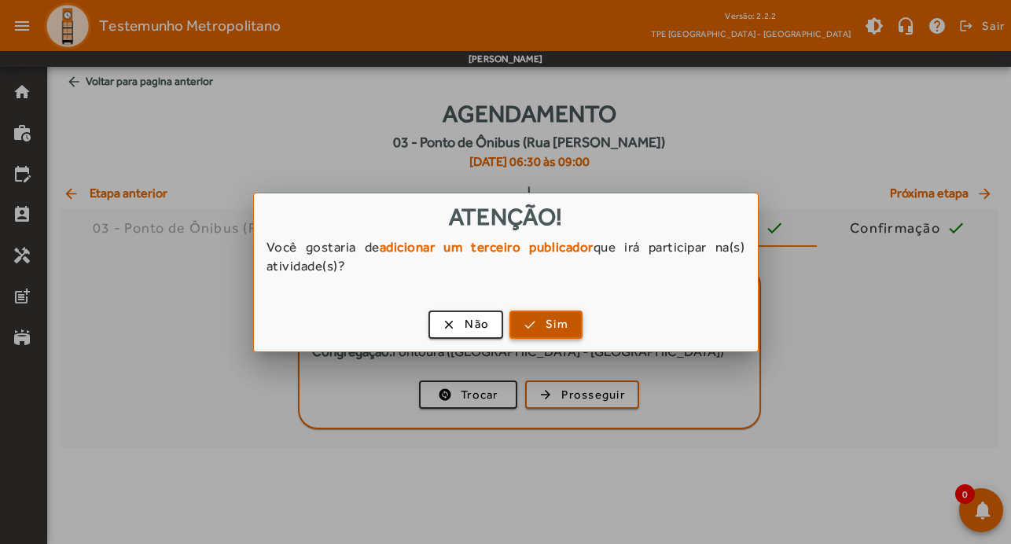
click at [556, 325] on span "Sim" at bounding box center [557, 324] width 23 height 18
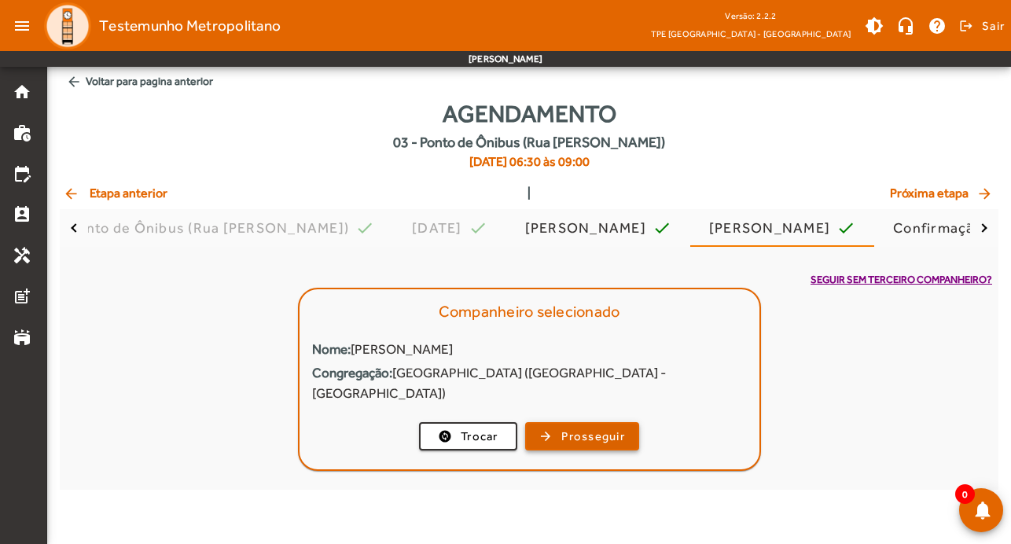
click at [580, 428] on span "Prosseguir" at bounding box center [593, 437] width 64 height 18
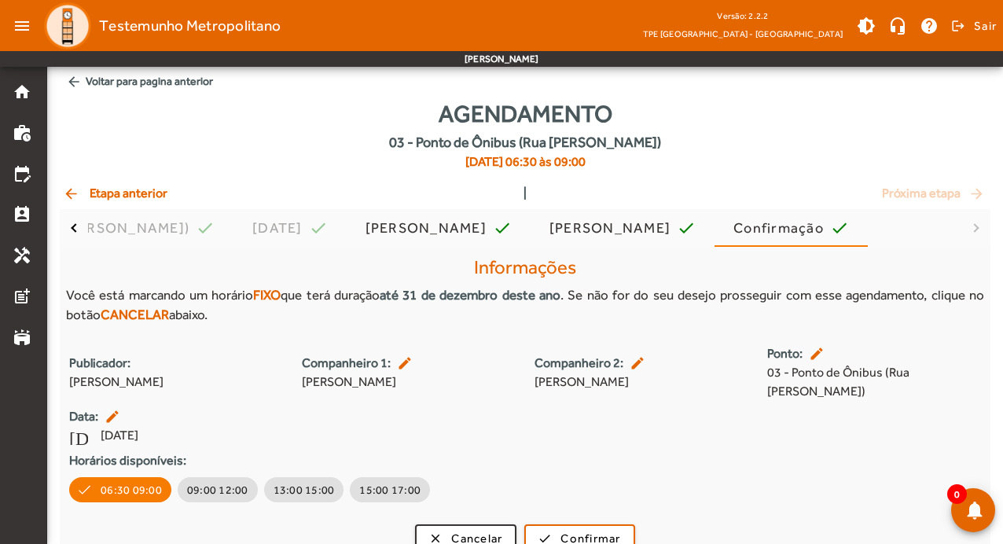
click at [402, 358] on mat-icon "edit" at bounding box center [406, 363] width 19 height 16
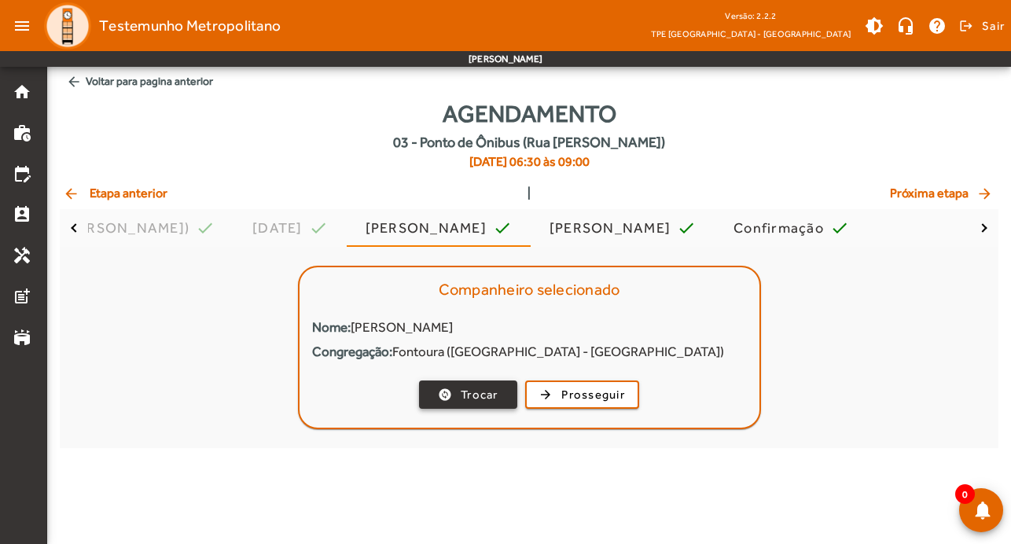
click at [503, 395] on span "button" at bounding box center [468, 395] width 95 height 38
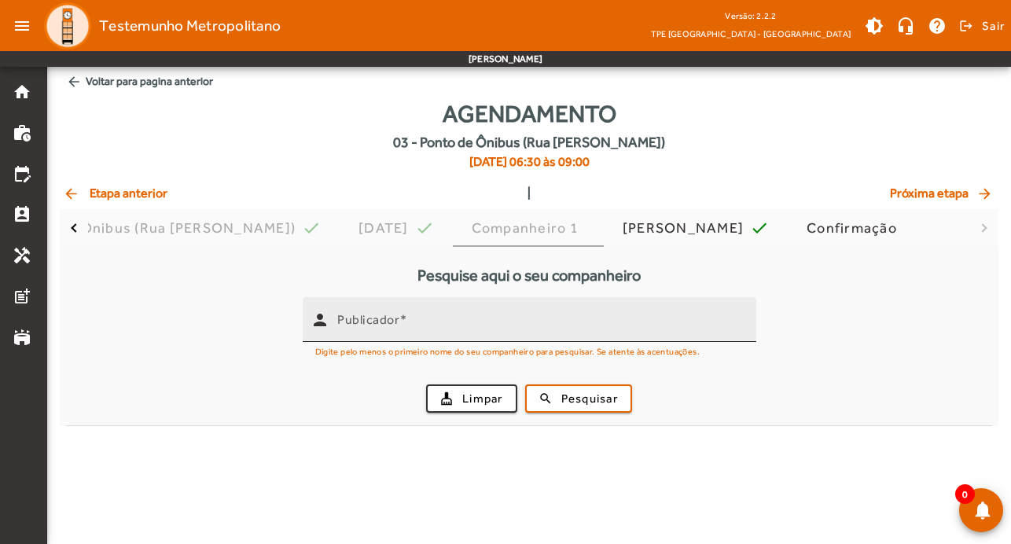
click at [522, 328] on input "Publicador" at bounding box center [540, 326] width 406 height 19
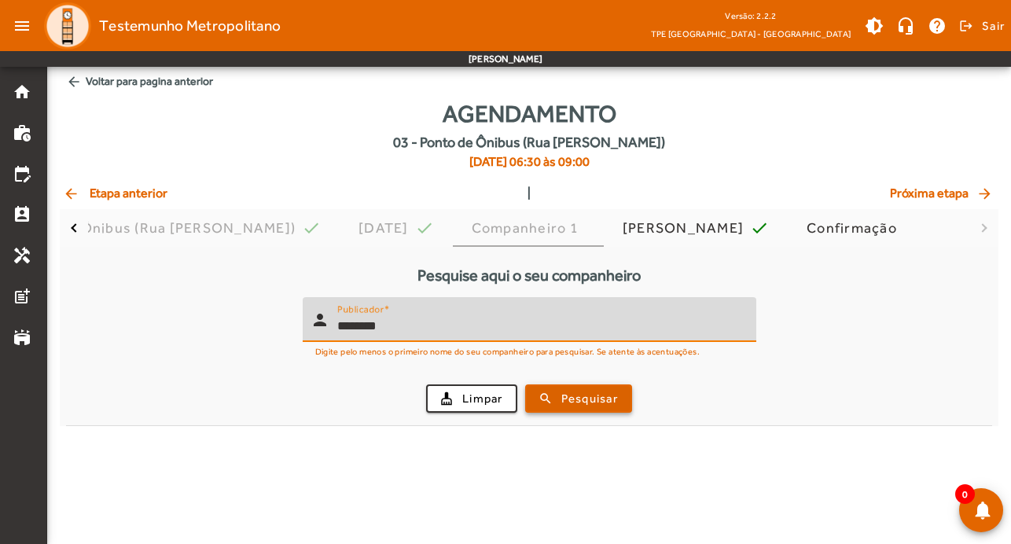
type input "*******"
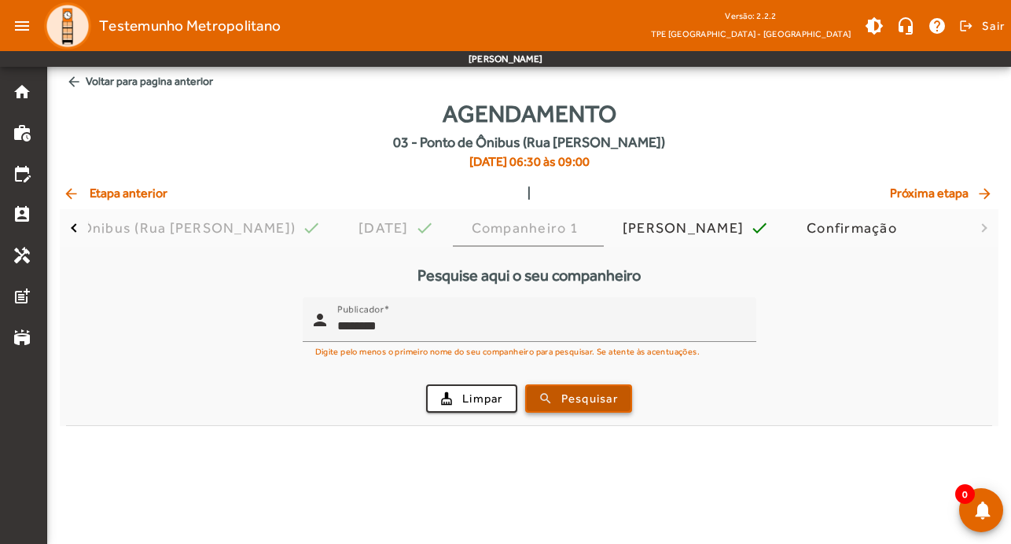
click at [596, 394] on span "Pesquisar" at bounding box center [589, 399] width 57 height 18
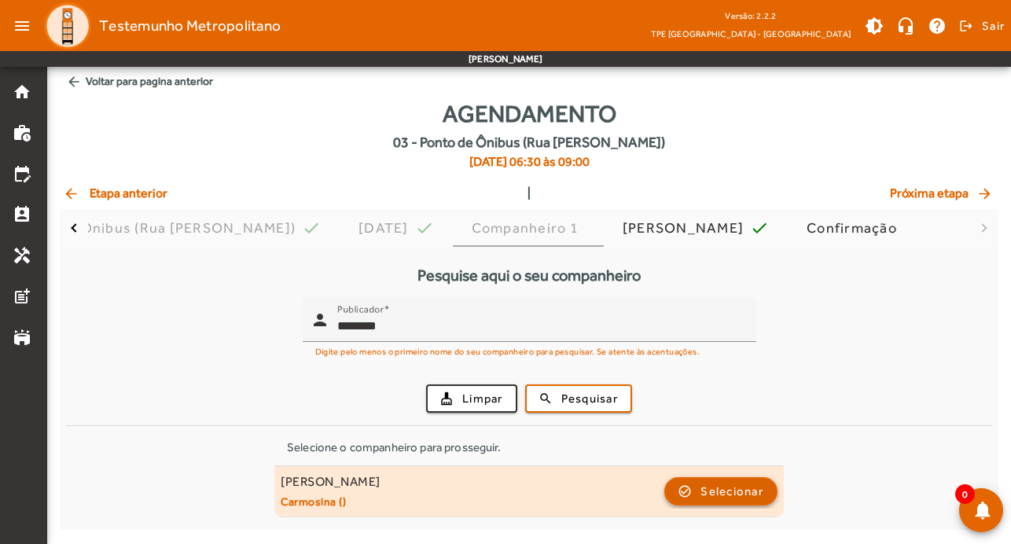
click at [708, 478] on span "button" at bounding box center [721, 491] width 110 height 38
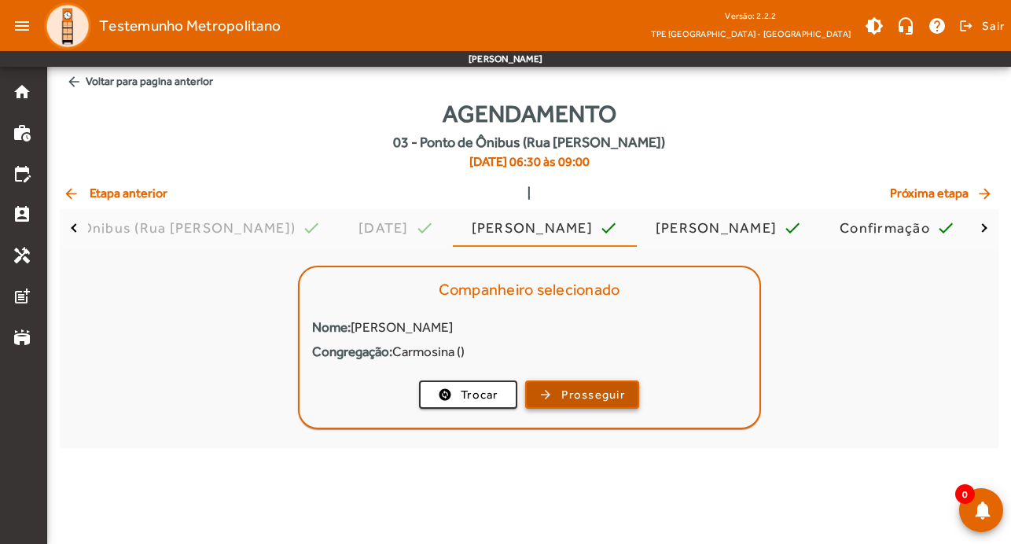
click at [618, 384] on span "button" at bounding box center [582, 395] width 111 height 38
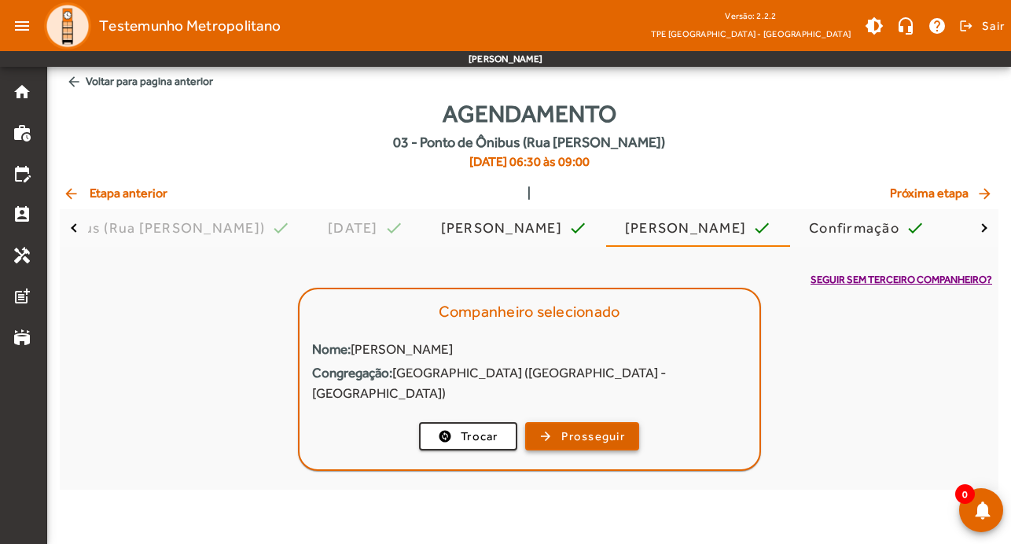
click at [586, 428] on span "Prosseguir" at bounding box center [593, 437] width 64 height 18
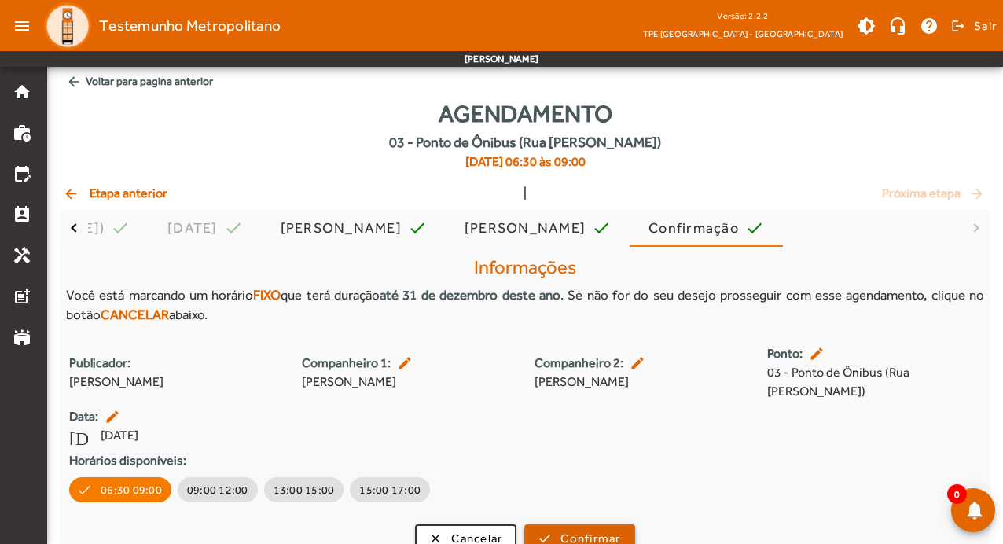
click at [597, 530] on span "Confirmar" at bounding box center [591, 539] width 60 height 18
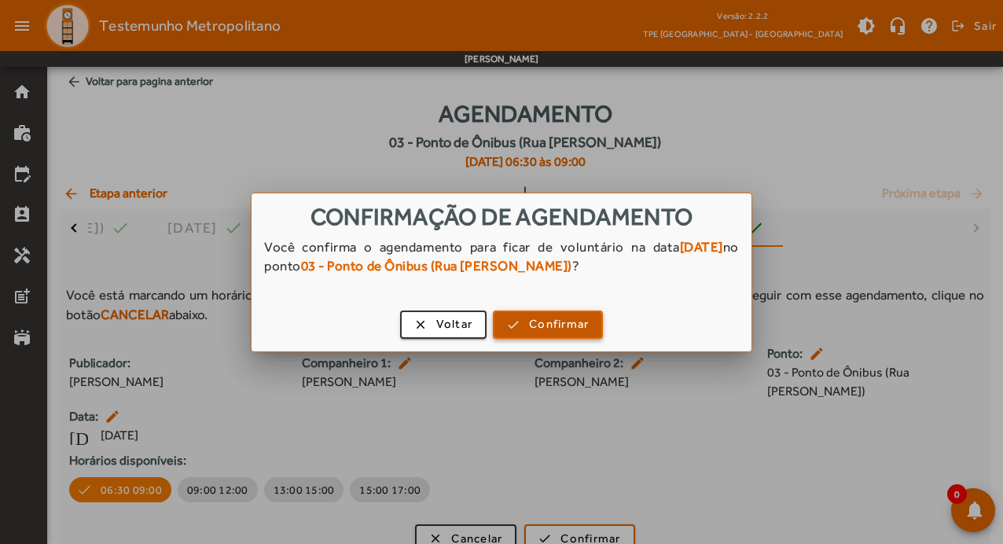
click at [575, 322] on span "Confirmar" at bounding box center [559, 324] width 60 height 18
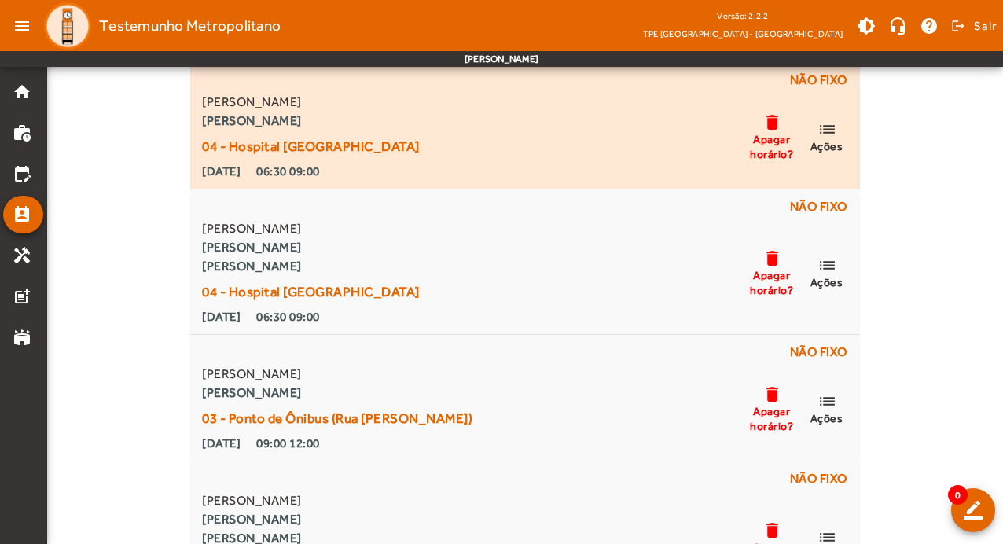
scroll to position [1494, 0]
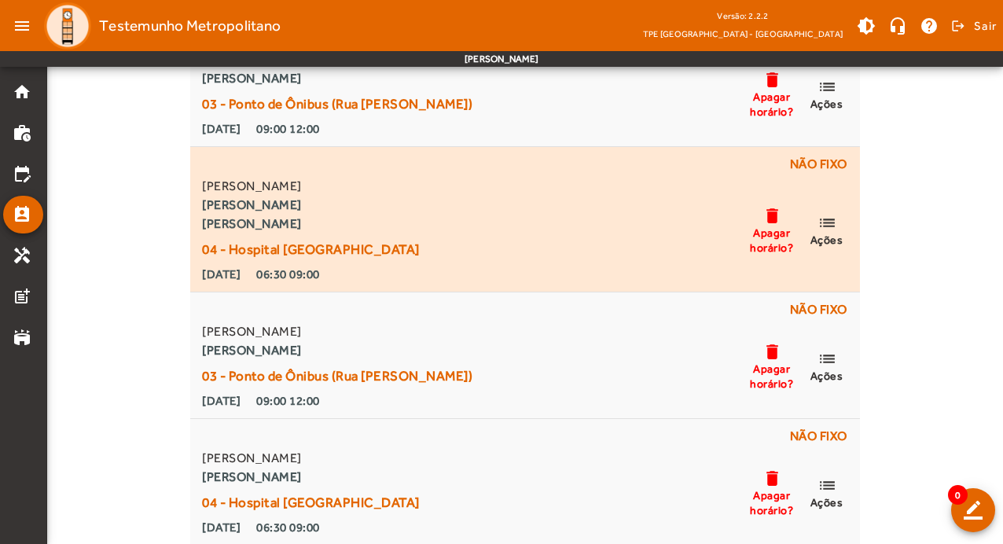
click at [818, 166] on div "Não fixo" at bounding box center [524, 166] width 651 height 22
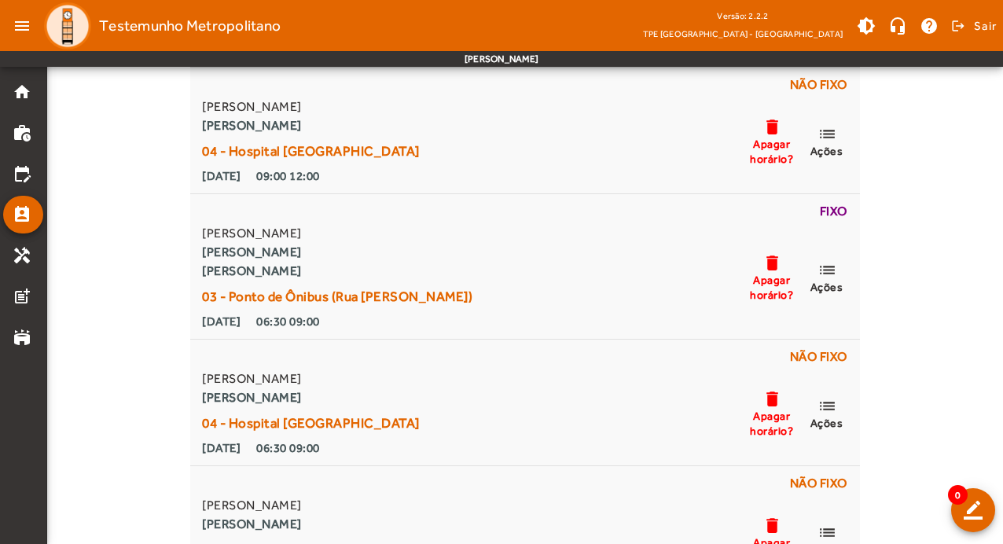
scroll to position [2594, 0]
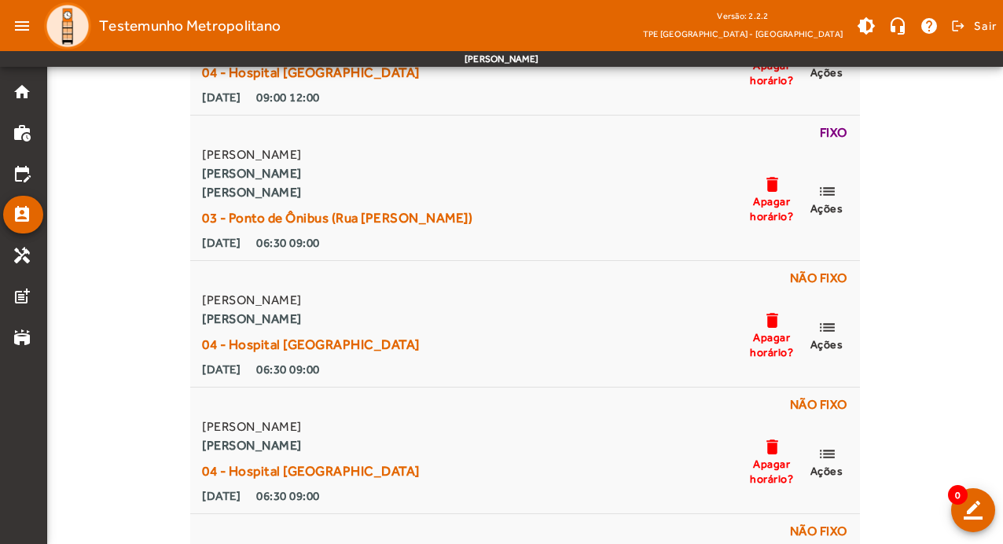
click at [17, 160] on mat-list-item "edit_calendar" at bounding box center [23, 174] width 40 height 38
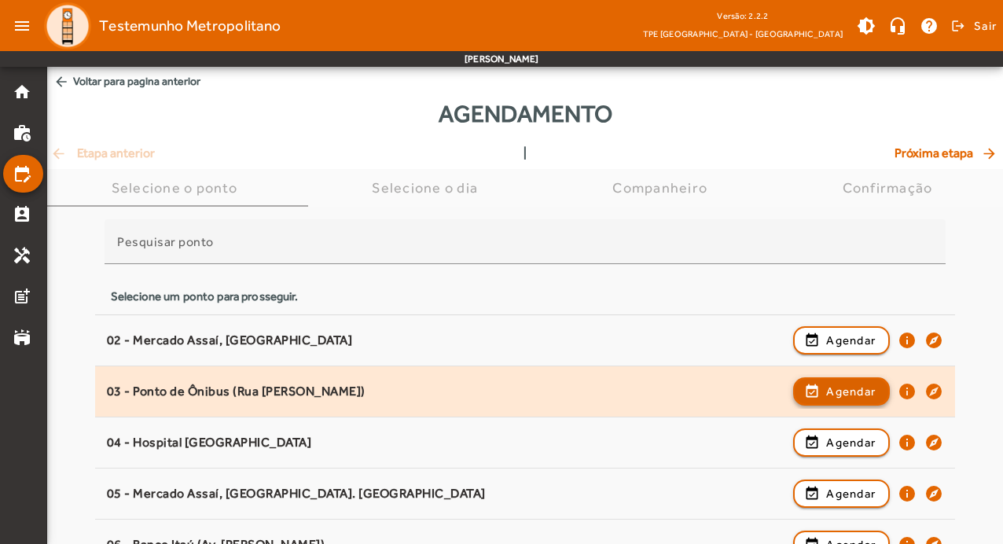
click at [823, 389] on span "button" at bounding box center [842, 392] width 94 height 38
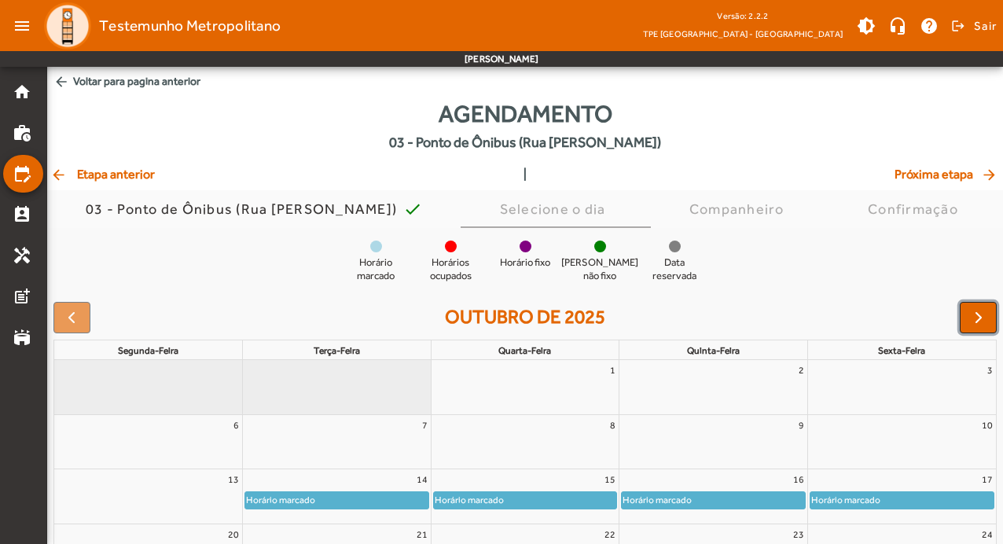
click at [978, 316] on span "button" at bounding box center [978, 317] width 19 height 19
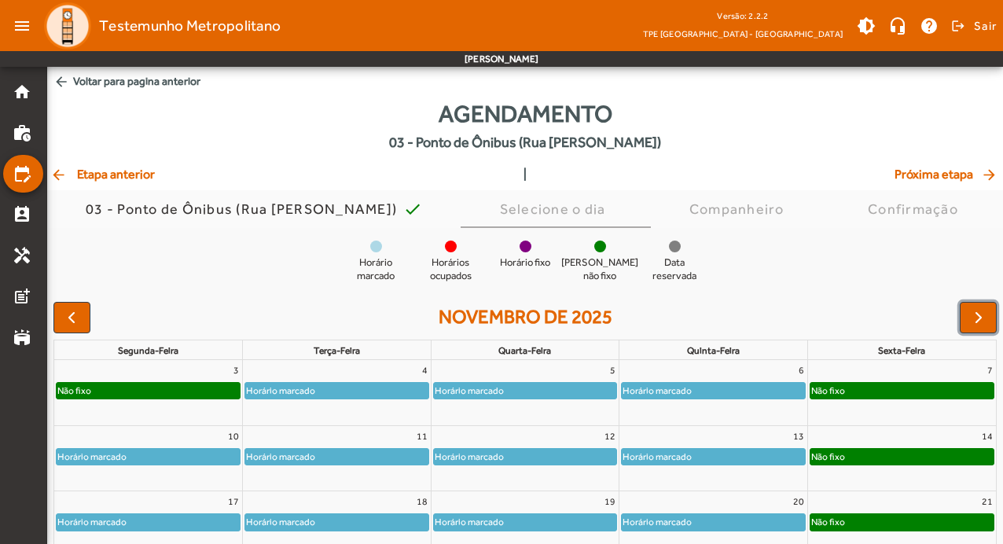
click at [331, 382] on link "Horário marcado" at bounding box center [336, 390] width 185 height 17
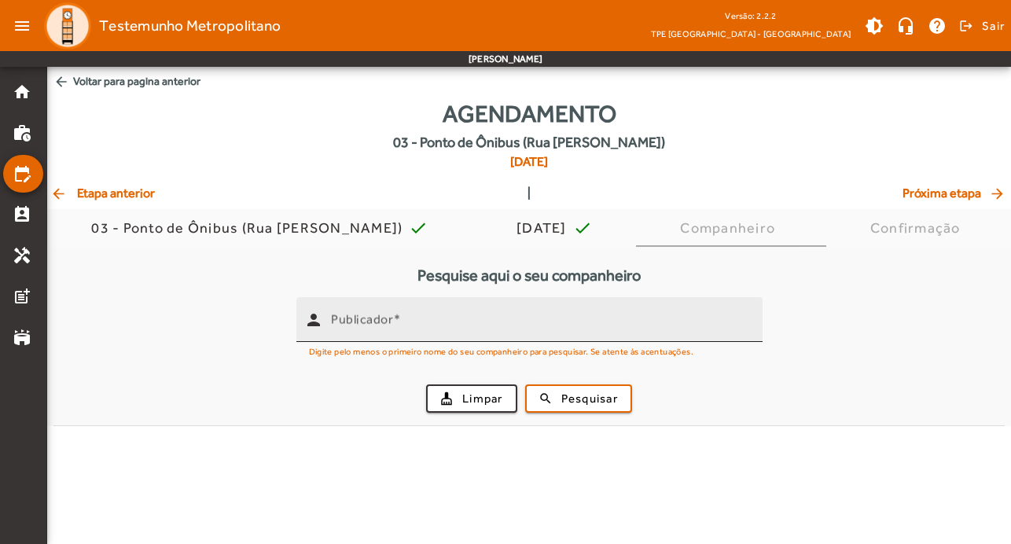
click at [373, 302] on div "Publicador" at bounding box center [540, 319] width 419 height 45
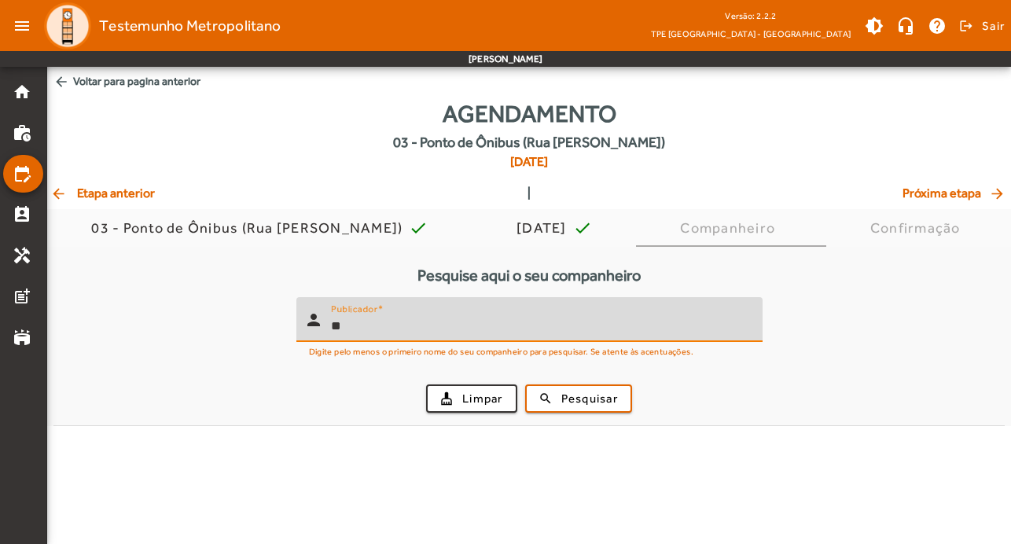
type input "*"
type input "*******"
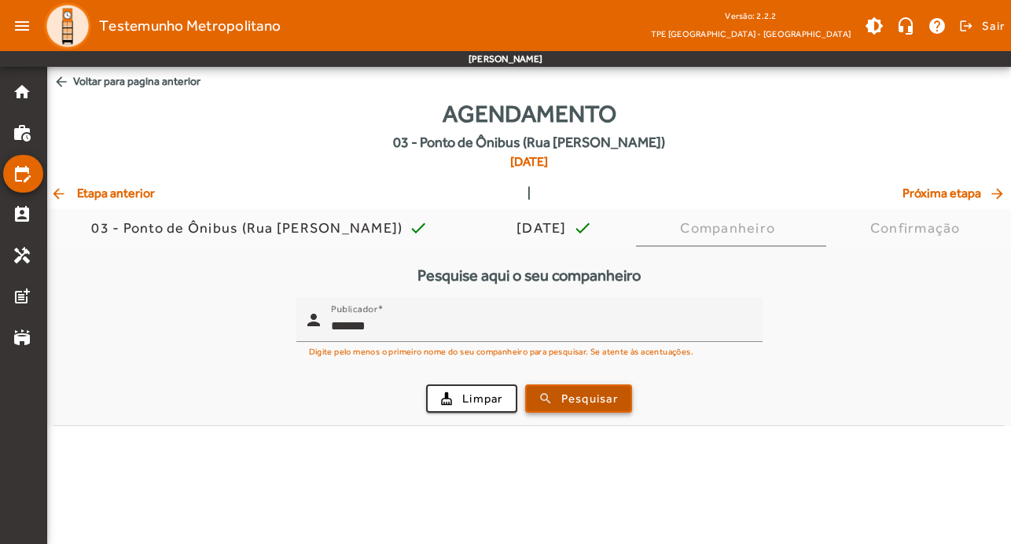
click at [599, 401] on span "Pesquisar" at bounding box center [589, 399] width 57 height 18
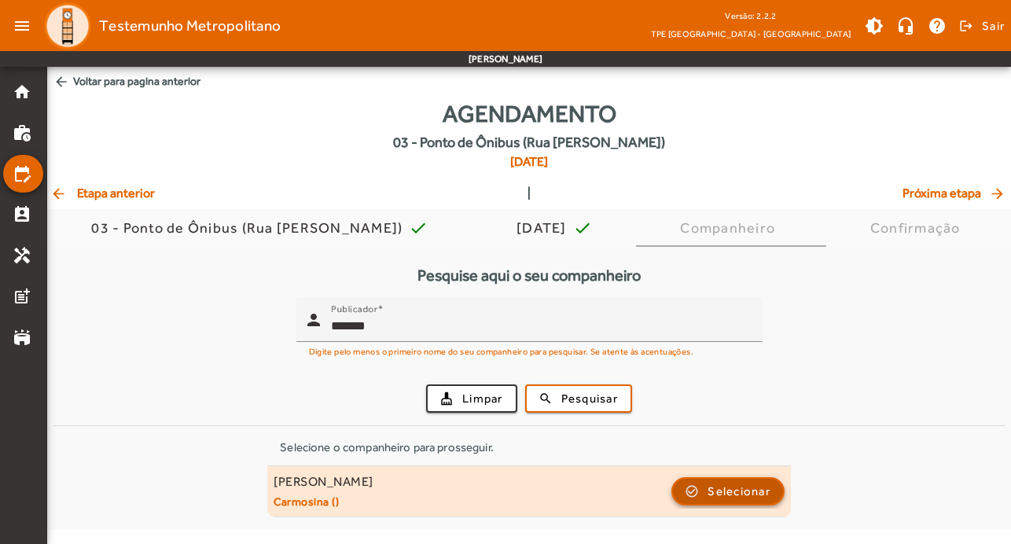
click at [738, 491] on span "Selecionar" at bounding box center [739, 491] width 63 height 19
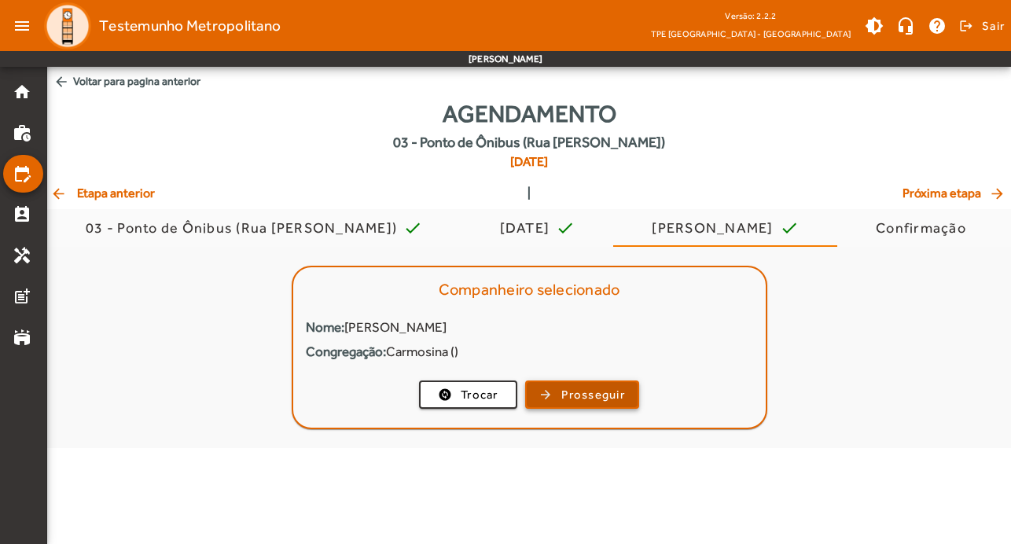
click at [624, 401] on span "Prosseguir" at bounding box center [593, 395] width 64 height 18
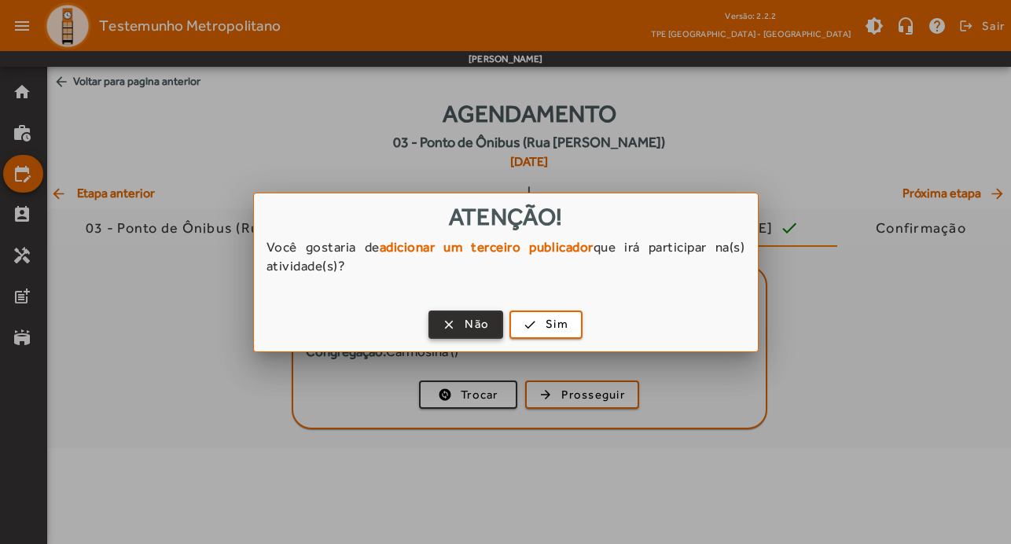
click at [472, 323] on span "Não" at bounding box center [477, 324] width 24 height 18
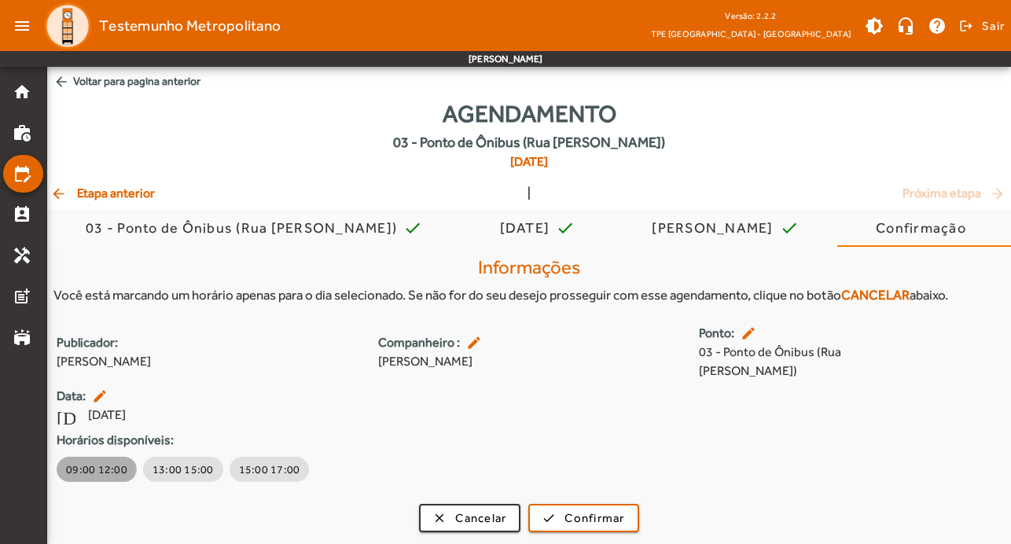
click at [81, 461] on span "09:00 12:00" at bounding box center [96, 469] width 61 height 16
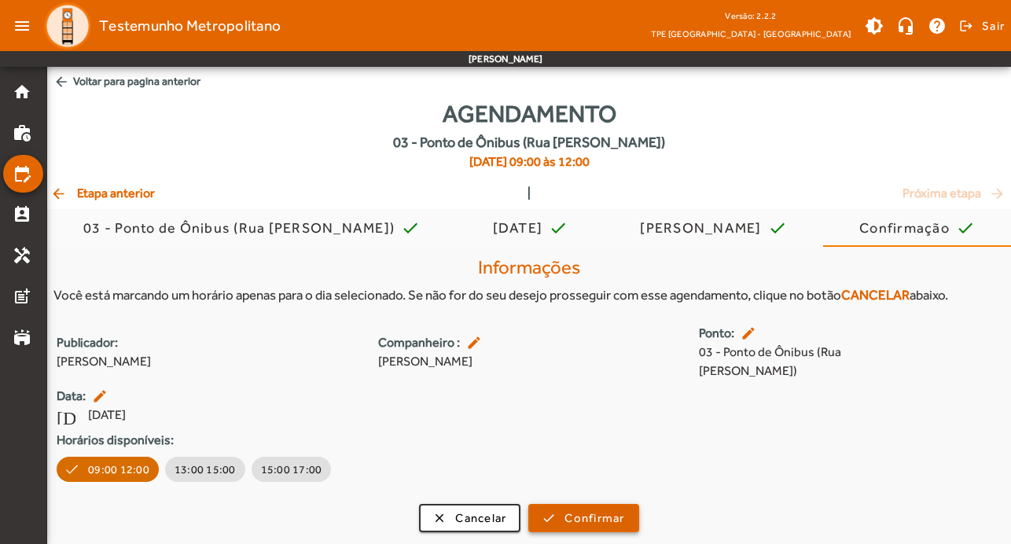
click at [590, 509] on span "Confirmar" at bounding box center [594, 518] width 60 height 18
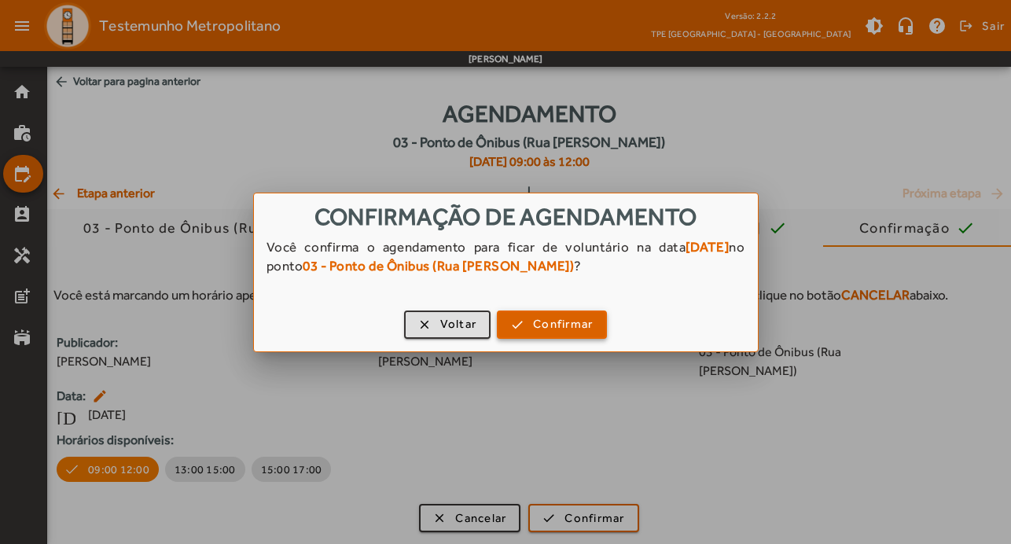
click at [572, 323] on span "Confirmar" at bounding box center [563, 324] width 60 height 18
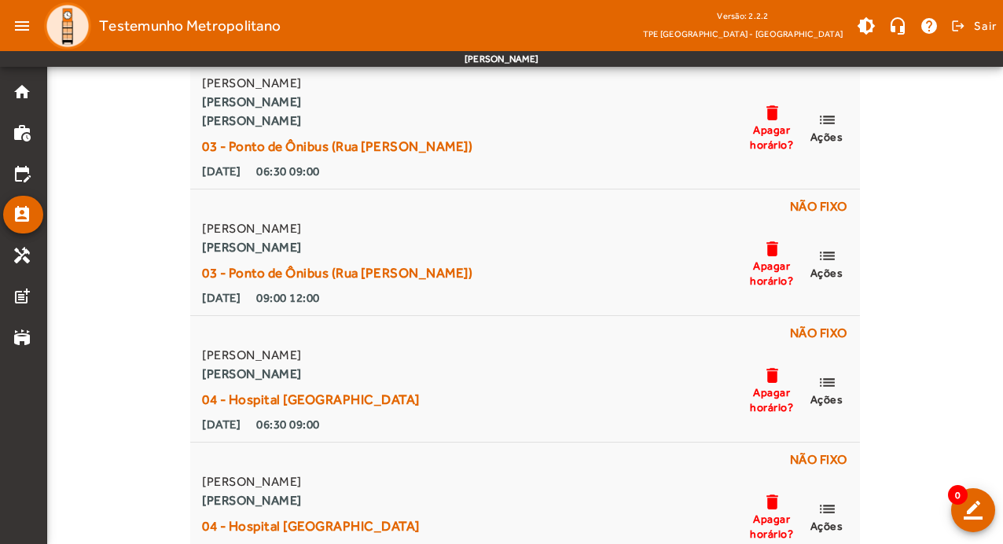
scroll to position [2751, 0]
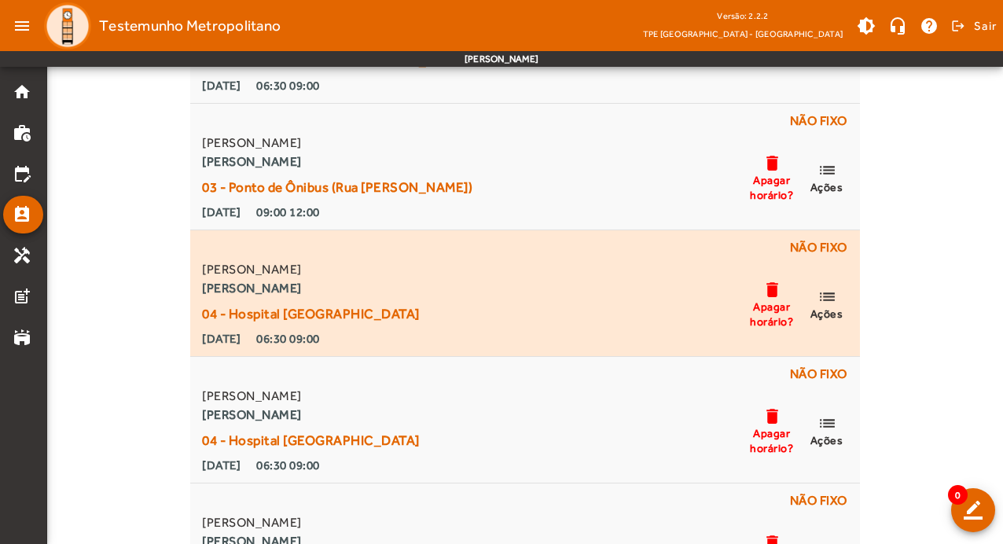
click at [821, 307] on span "Ações" at bounding box center [826, 314] width 33 height 14
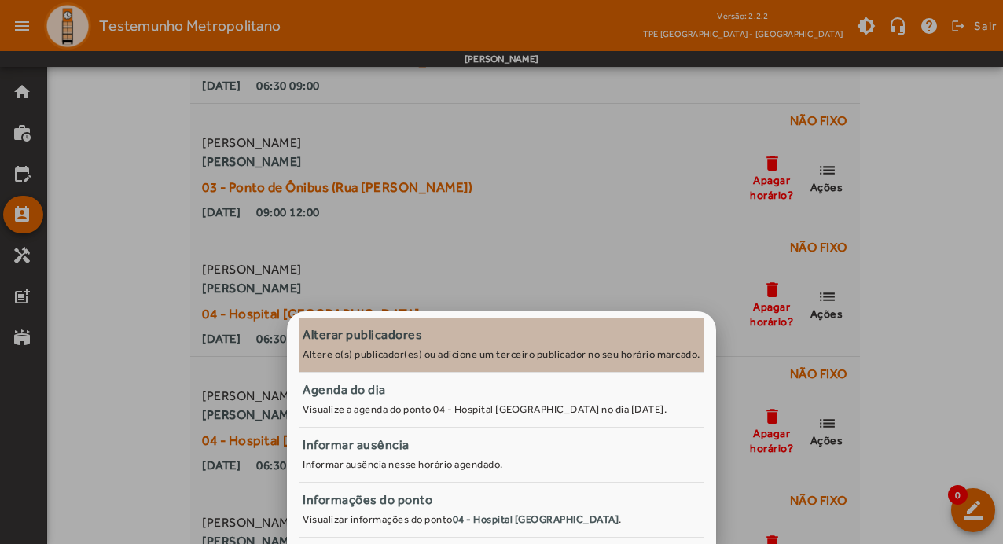
click at [437, 341] on div "Alterar publicadores" at bounding box center [502, 334] width 398 height 19
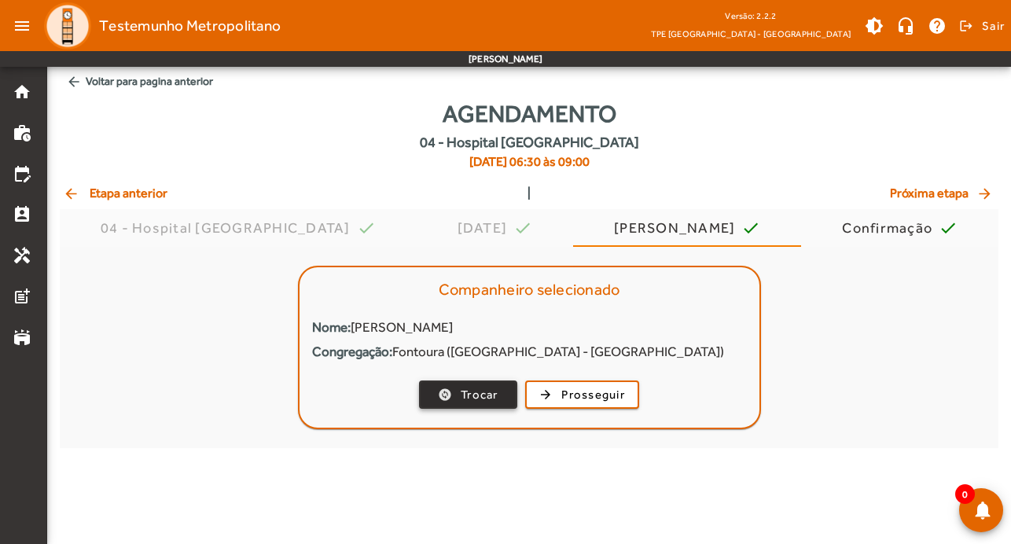
click at [490, 392] on span "Trocar" at bounding box center [480, 395] width 38 height 18
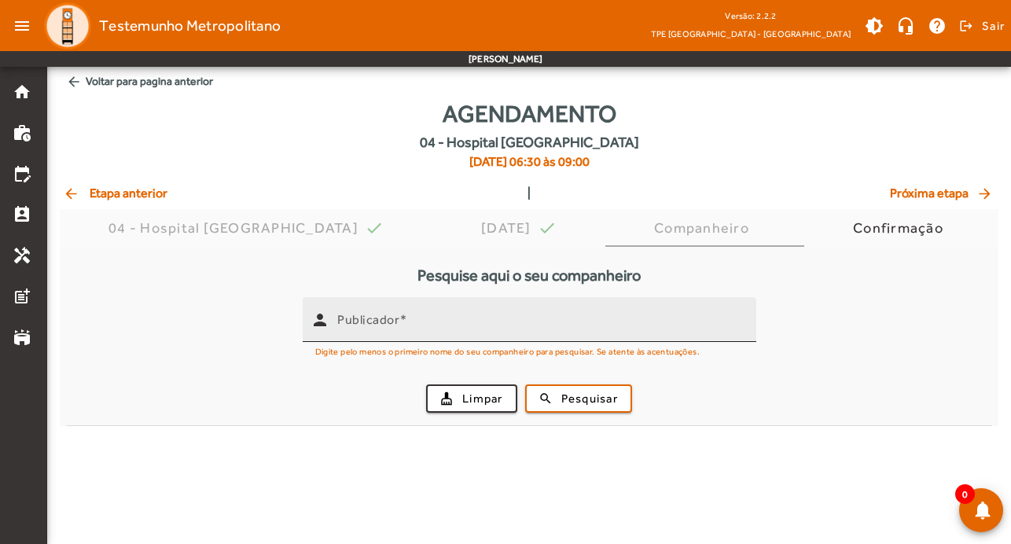
click at [427, 317] on input "Publicador" at bounding box center [540, 326] width 406 height 19
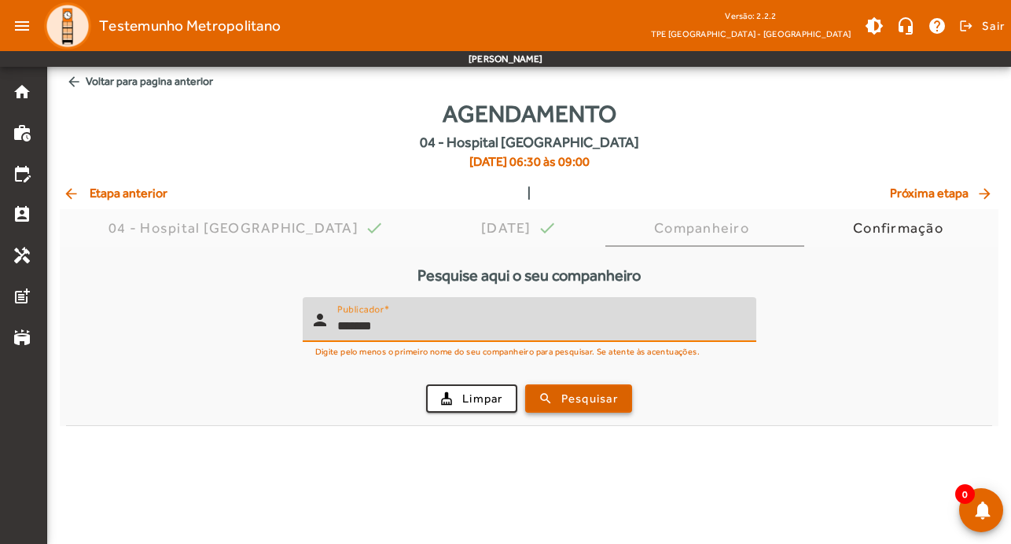
type input "*******"
click at [590, 399] on span "Pesquisar" at bounding box center [589, 399] width 57 height 18
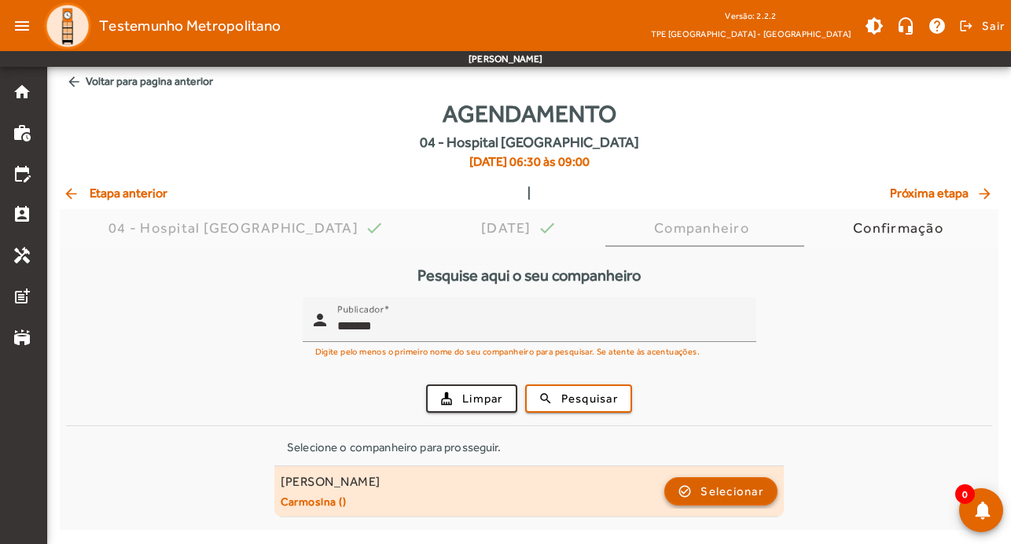
click at [719, 491] on span "Selecionar" at bounding box center [731, 491] width 63 height 19
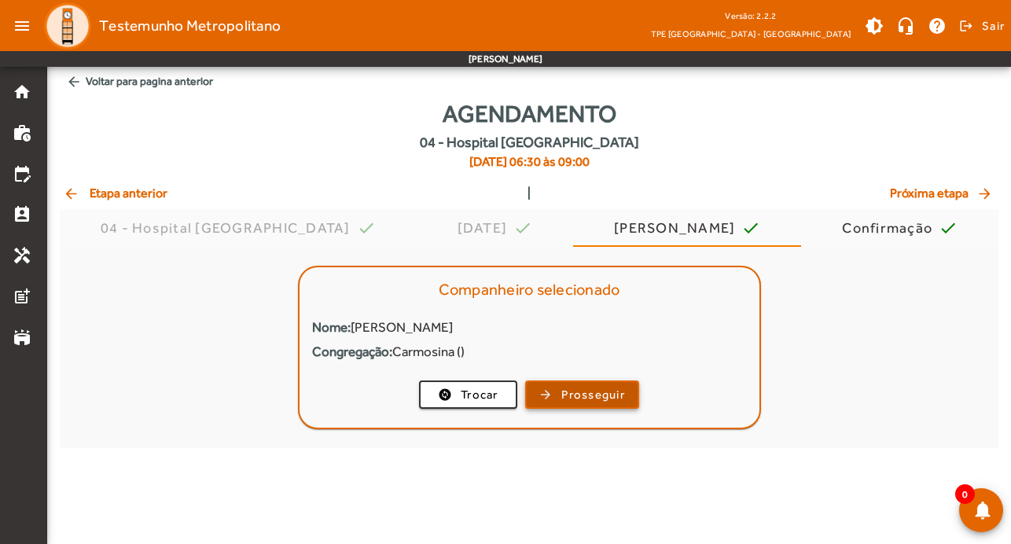
click at [638, 395] on span "button" at bounding box center [582, 395] width 111 height 38
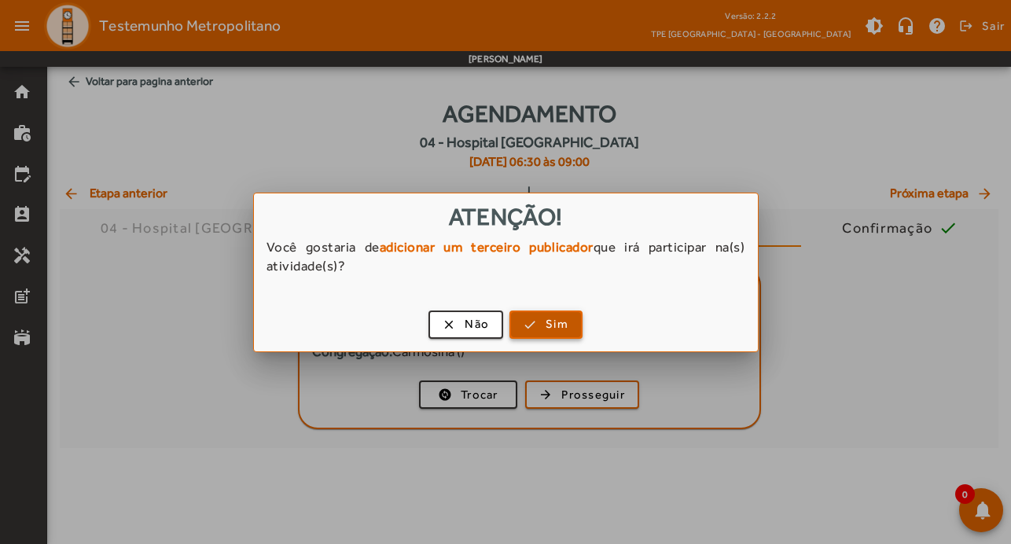
click at [537, 322] on span "button" at bounding box center [546, 325] width 70 height 38
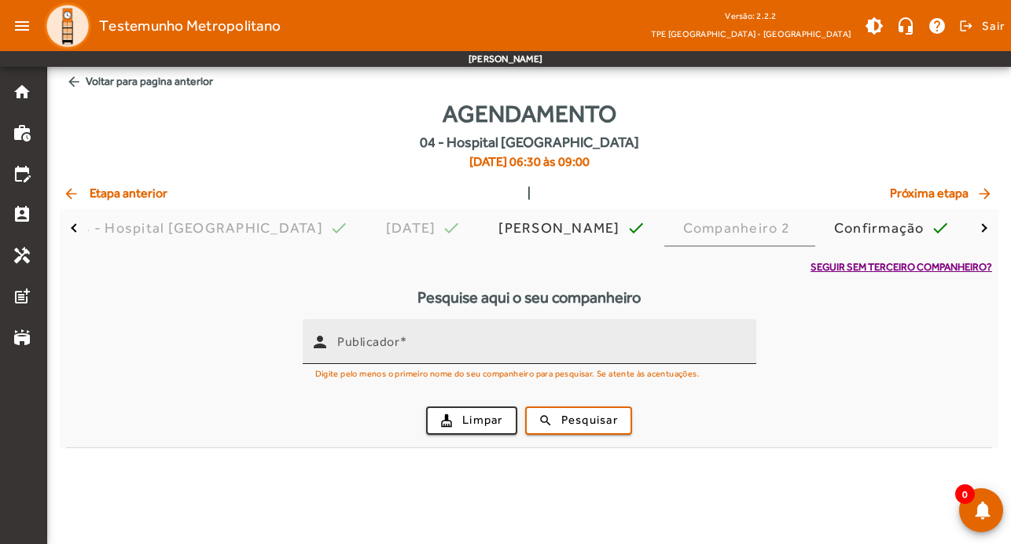
click at [505, 339] on input "Publicador" at bounding box center [540, 348] width 406 height 19
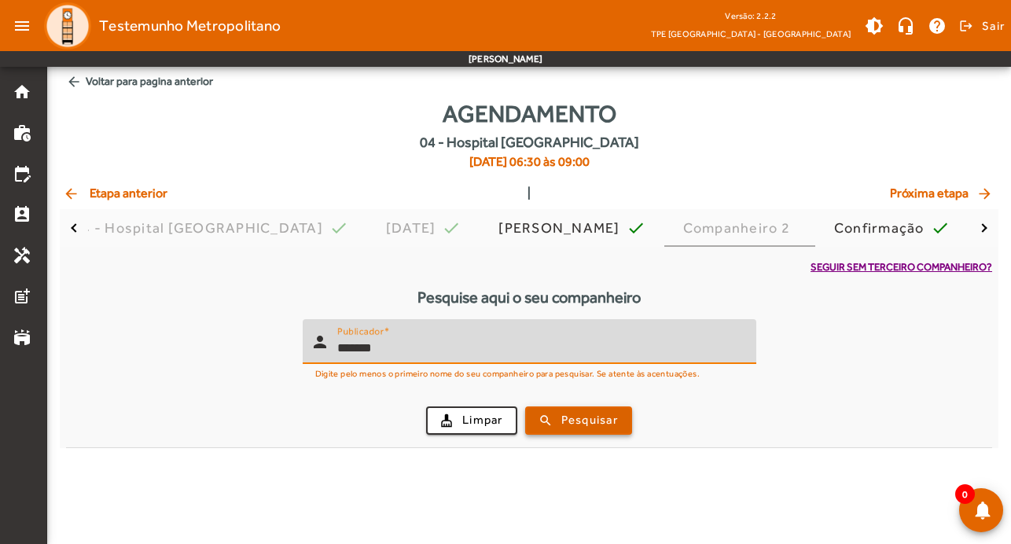
type input "*******"
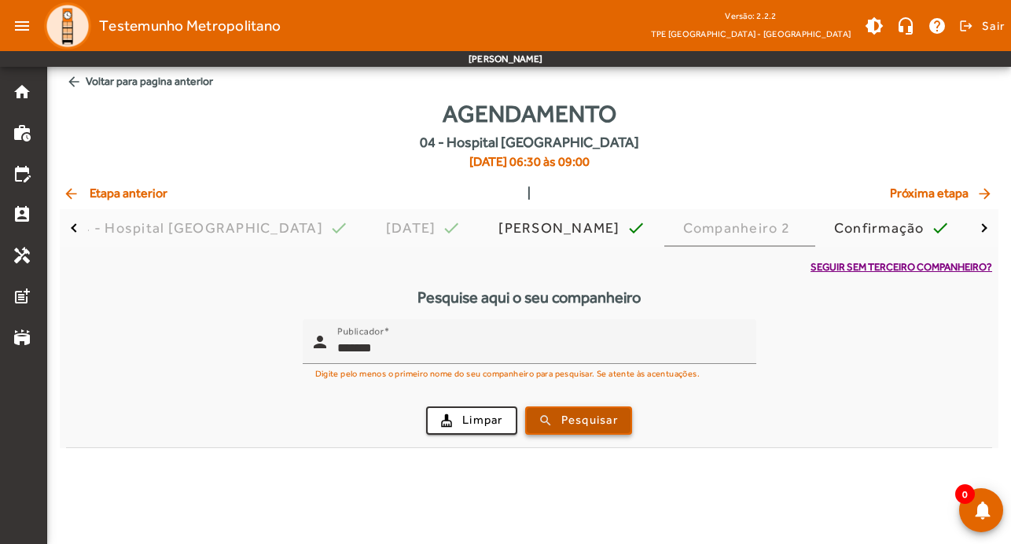
click at [590, 414] on span "Pesquisar" at bounding box center [589, 420] width 57 height 18
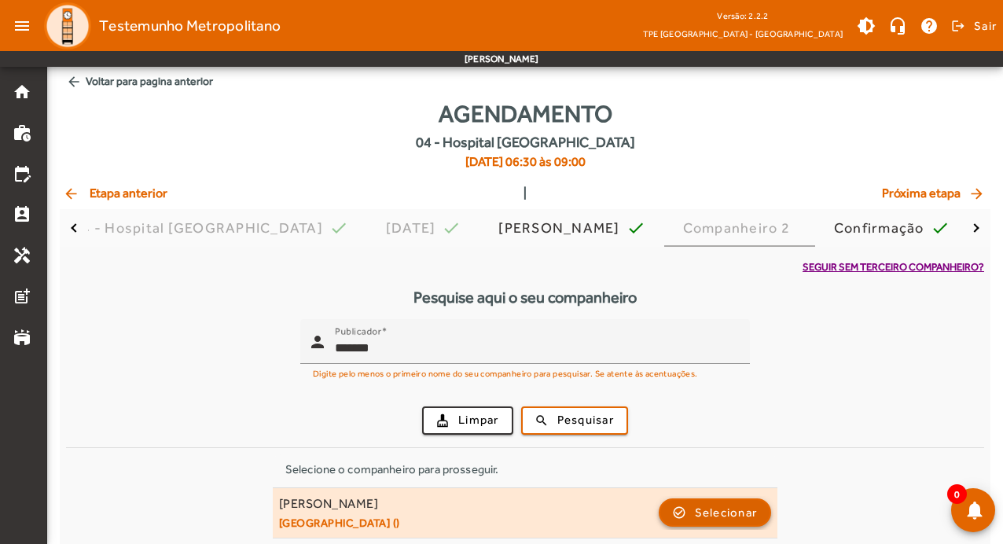
click at [734, 511] on span "Selecionar" at bounding box center [726, 512] width 63 height 19
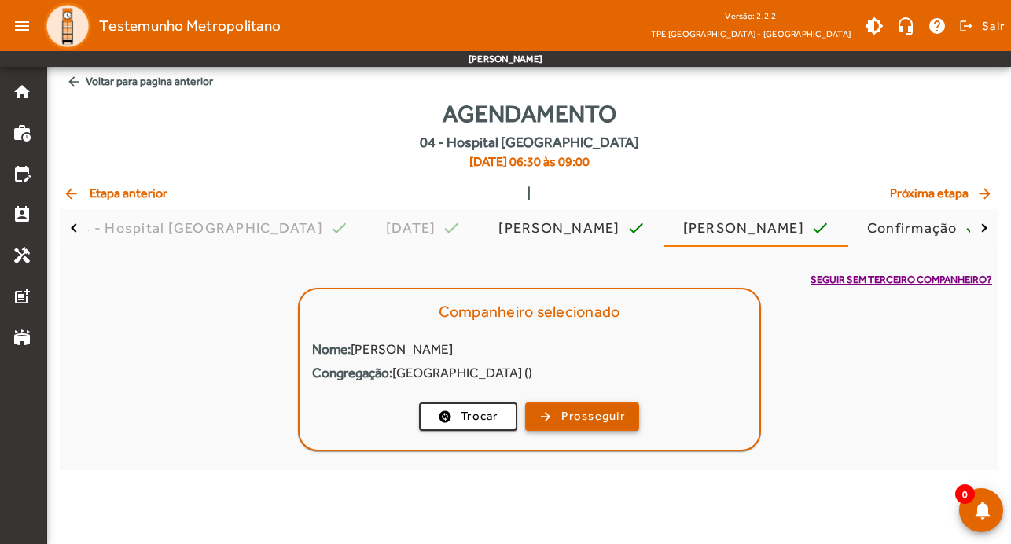
click at [572, 417] on span "Prosseguir" at bounding box center [593, 416] width 64 height 18
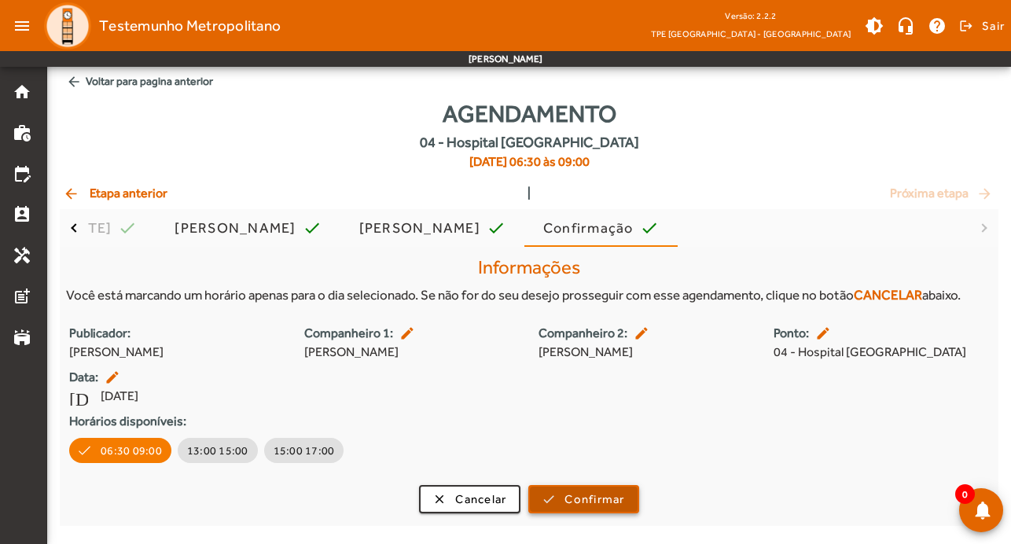
click at [590, 498] on span "Confirmar" at bounding box center [594, 500] width 60 height 18
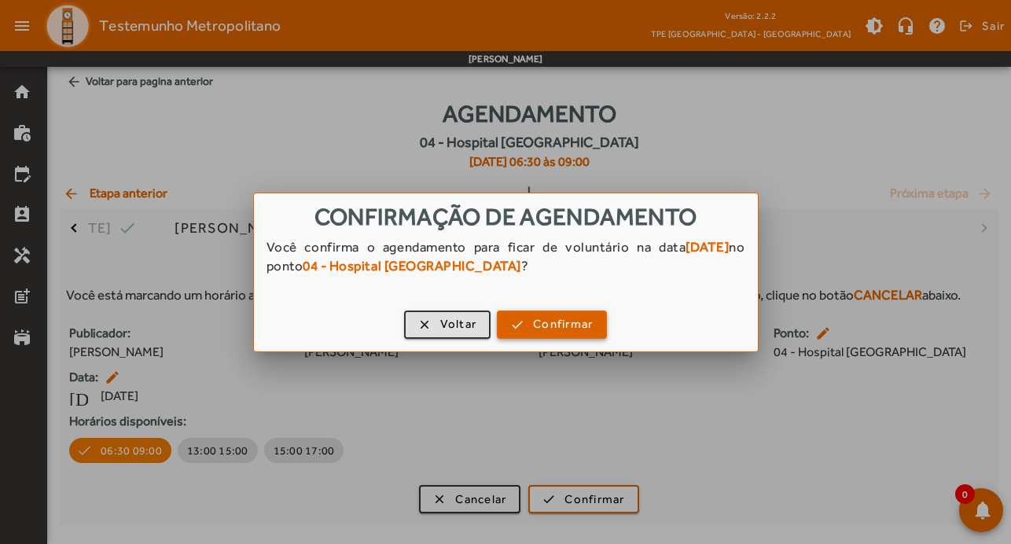
click at [579, 318] on span "Confirmar" at bounding box center [563, 324] width 60 height 18
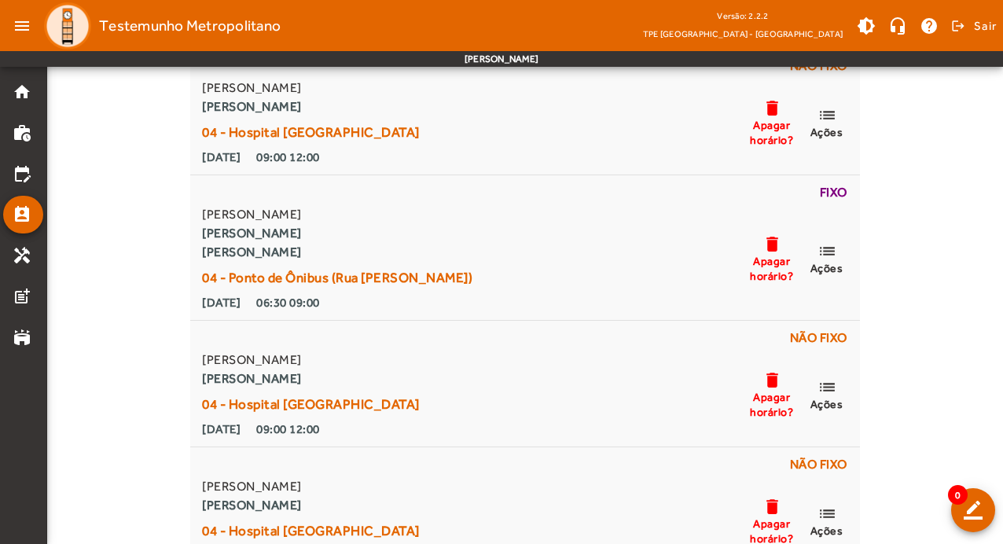
scroll to position [5267, 0]
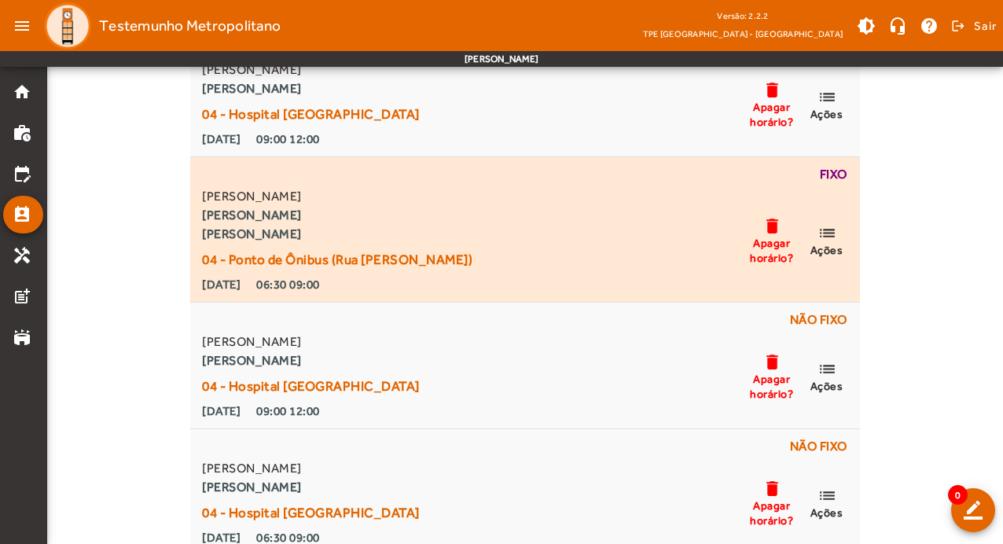
click at [832, 237] on mat-icon "list" at bounding box center [827, 233] width 19 height 20
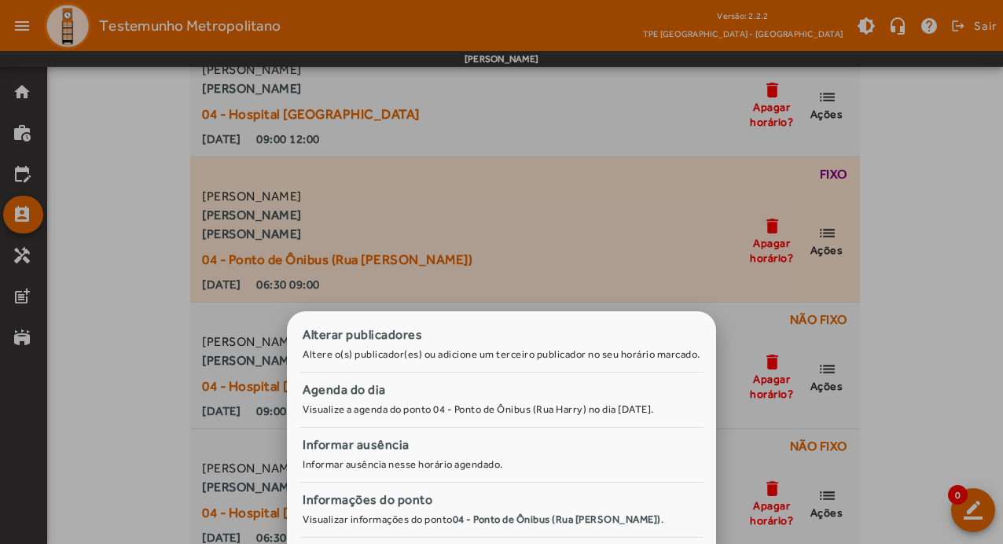
scroll to position [0, 0]
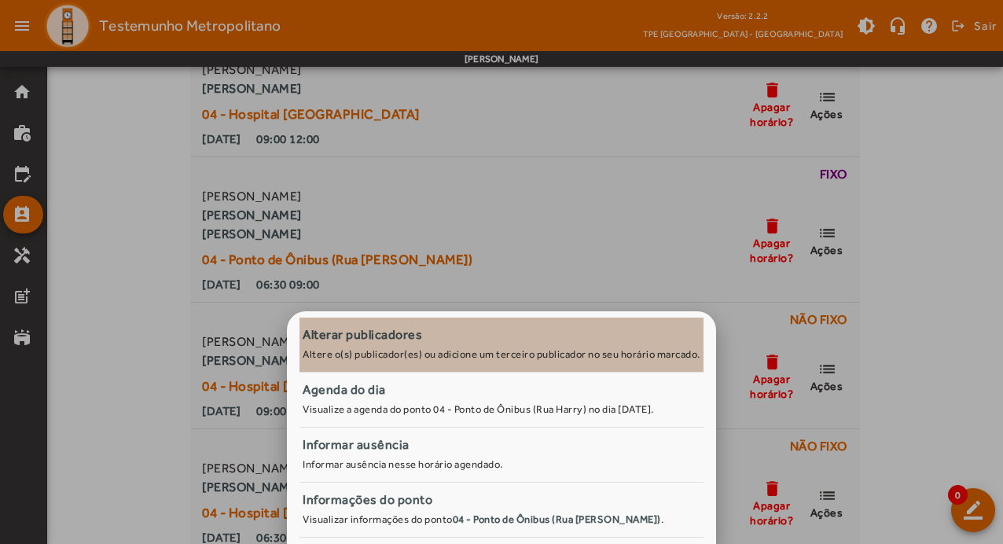
click at [432, 350] on small "Altere o(s) publicador(es) ou adicione um terceiro publicador no seu horário ma…" at bounding box center [502, 354] width 398 height 12
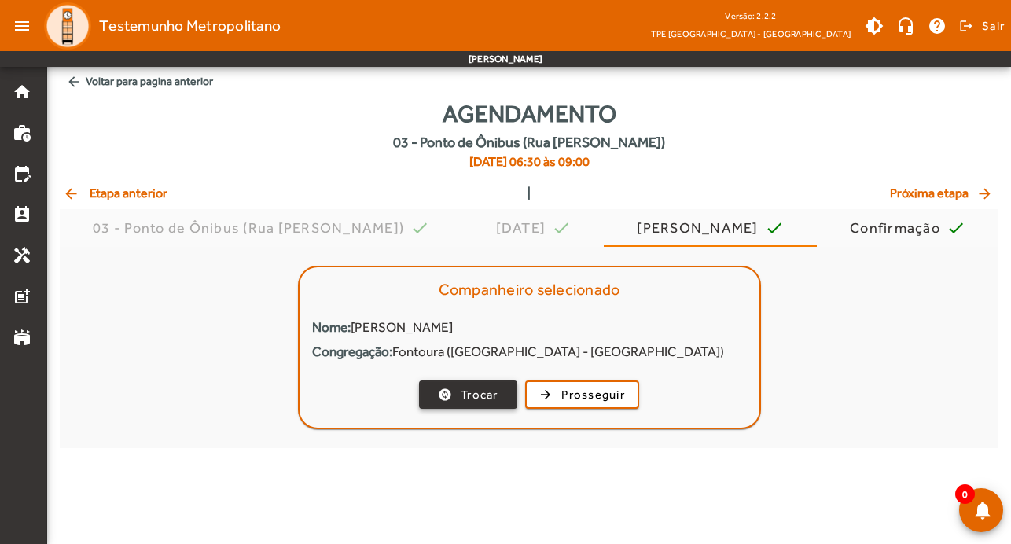
click at [467, 403] on span "Trocar" at bounding box center [480, 395] width 38 height 18
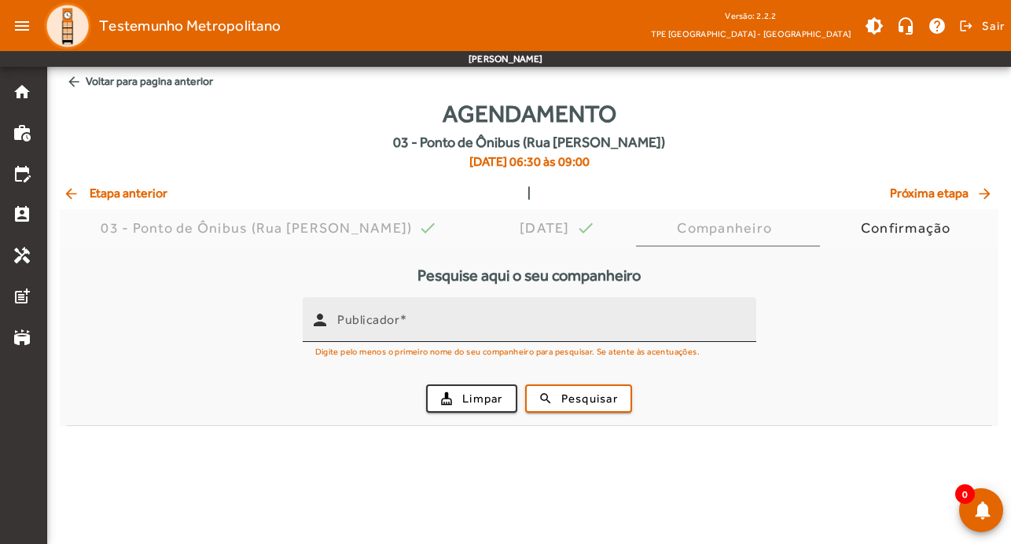
click at [472, 312] on div "Publicador" at bounding box center [540, 319] width 406 height 45
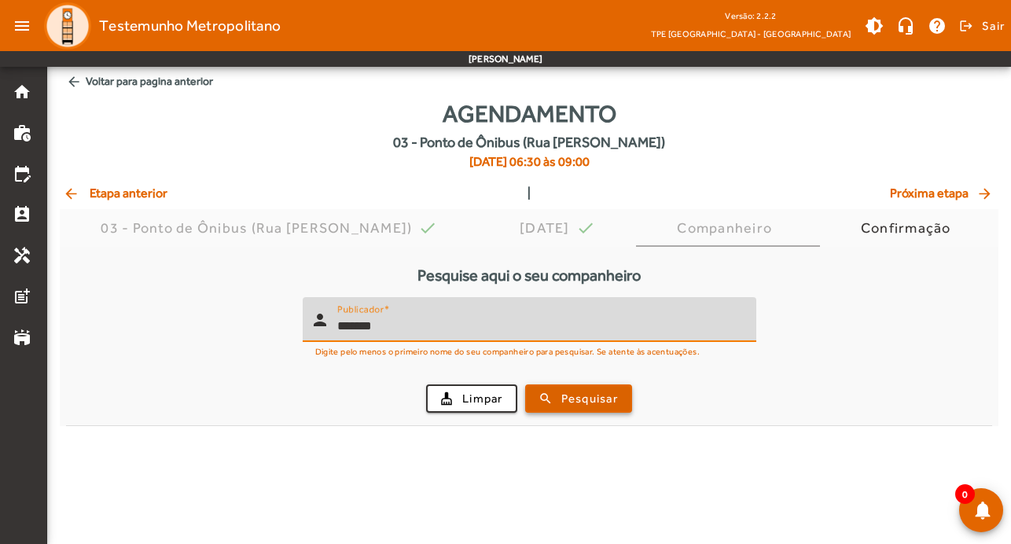
type input "*******"
click at [608, 395] on span "Pesquisar" at bounding box center [589, 399] width 57 height 18
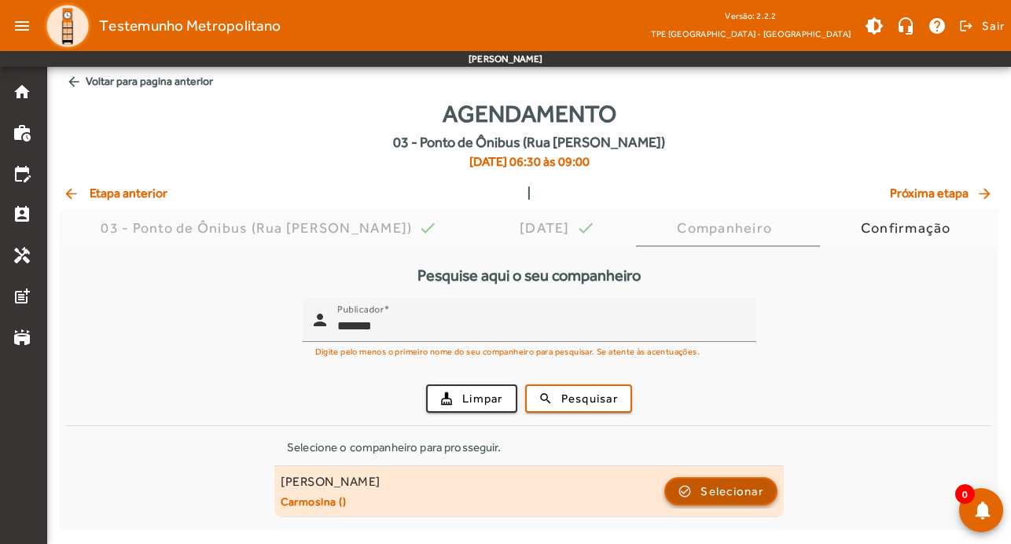
click at [737, 493] on span "Selecionar" at bounding box center [731, 491] width 63 height 19
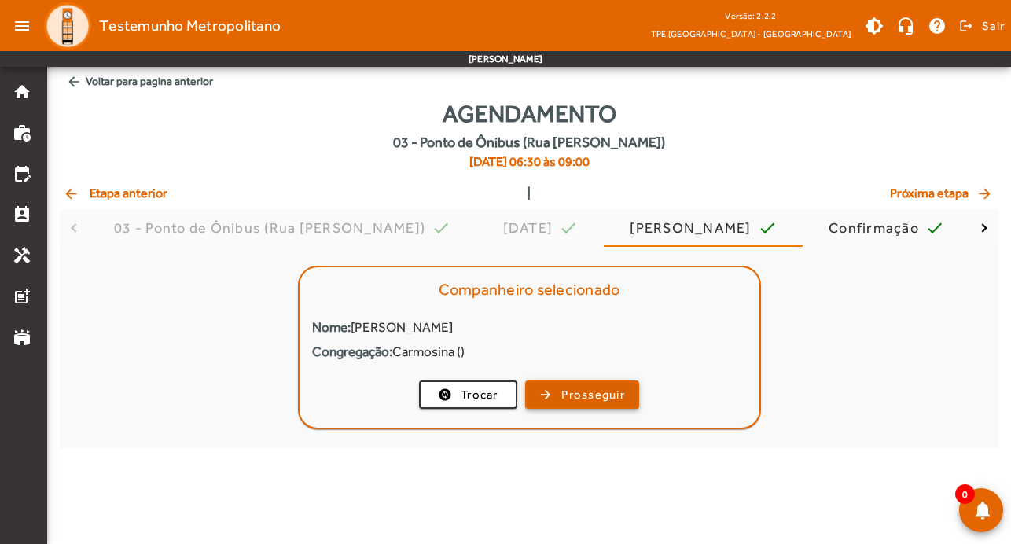
click at [591, 384] on span "button" at bounding box center [582, 395] width 111 height 38
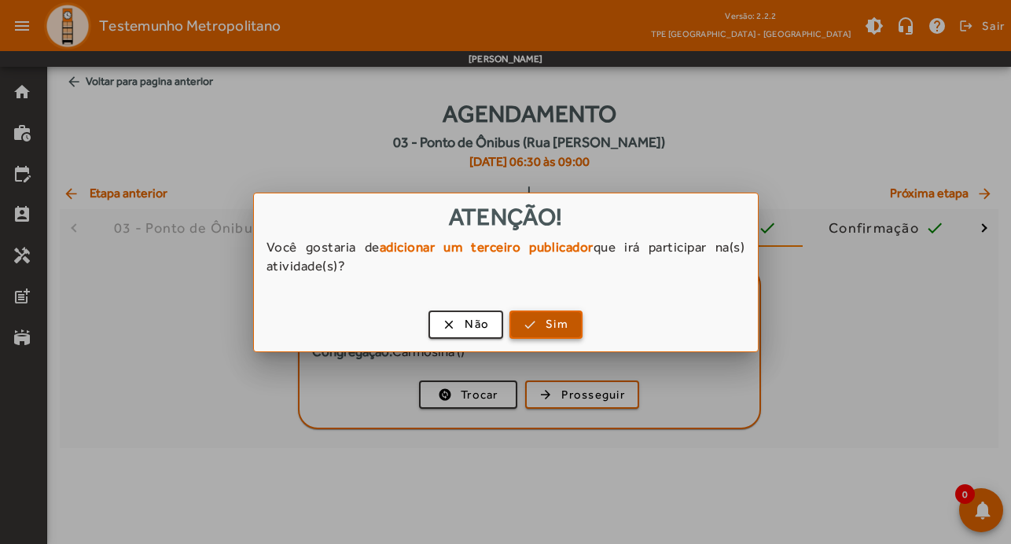
click at [561, 332] on span "Sim" at bounding box center [557, 324] width 23 height 18
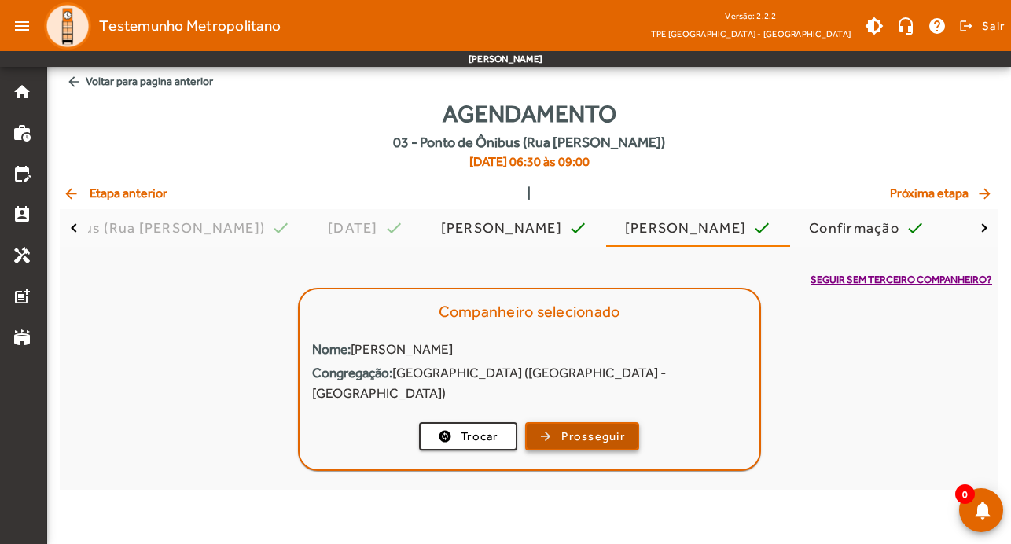
click at [599, 428] on span "Prosseguir" at bounding box center [593, 437] width 64 height 18
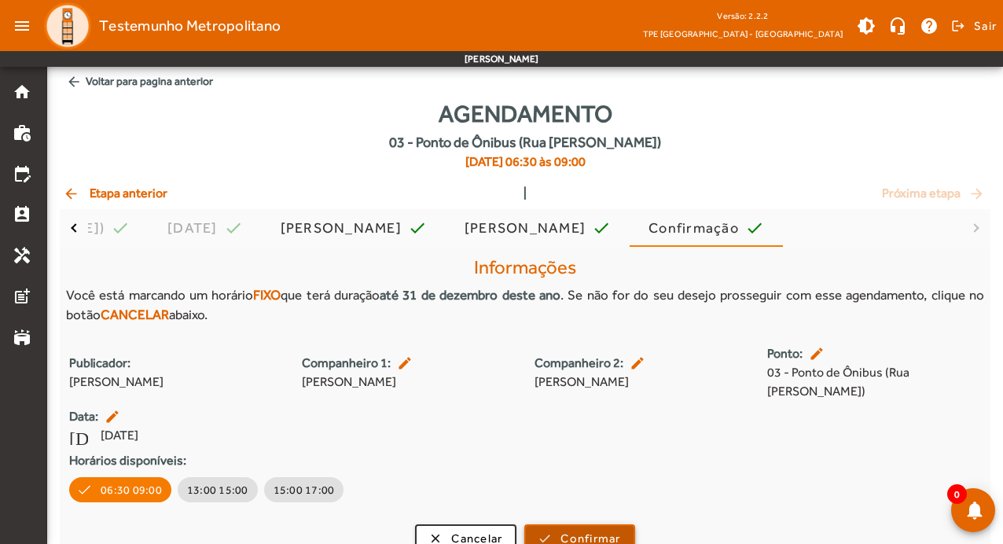
click at [590, 530] on span "Confirmar" at bounding box center [591, 539] width 60 height 18
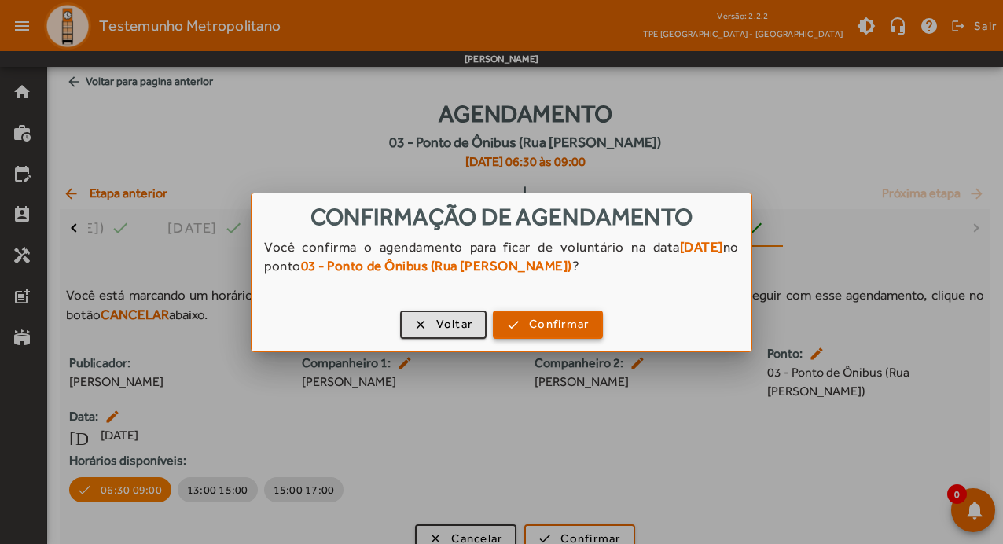
click at [566, 326] on span "Confirmar" at bounding box center [559, 324] width 60 height 18
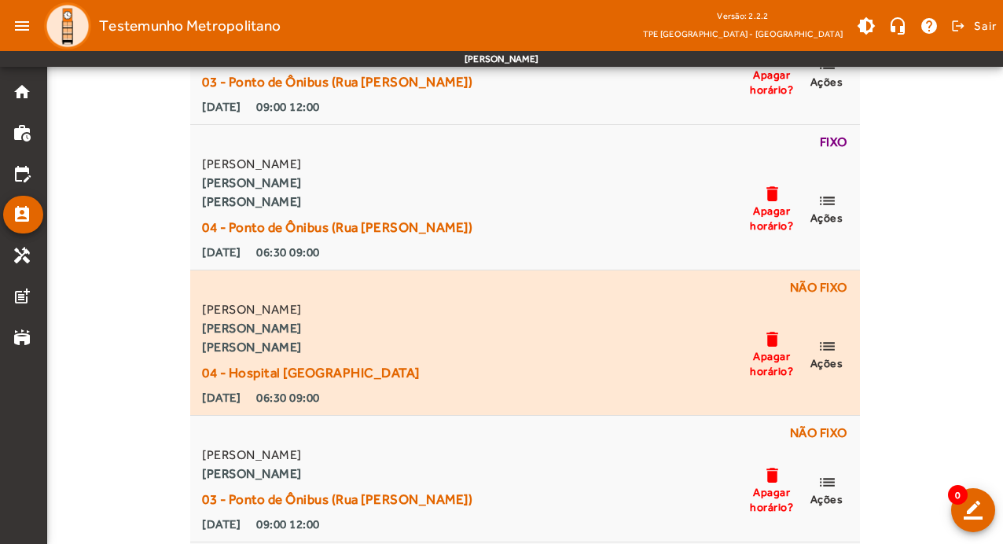
scroll to position [6446, 0]
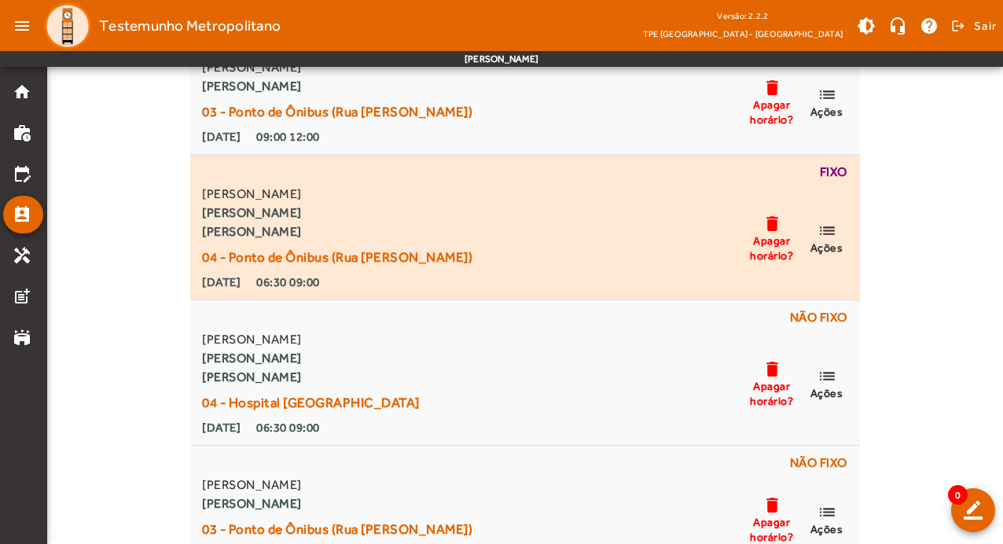
click at [831, 235] on mat-icon "list" at bounding box center [827, 231] width 19 height 20
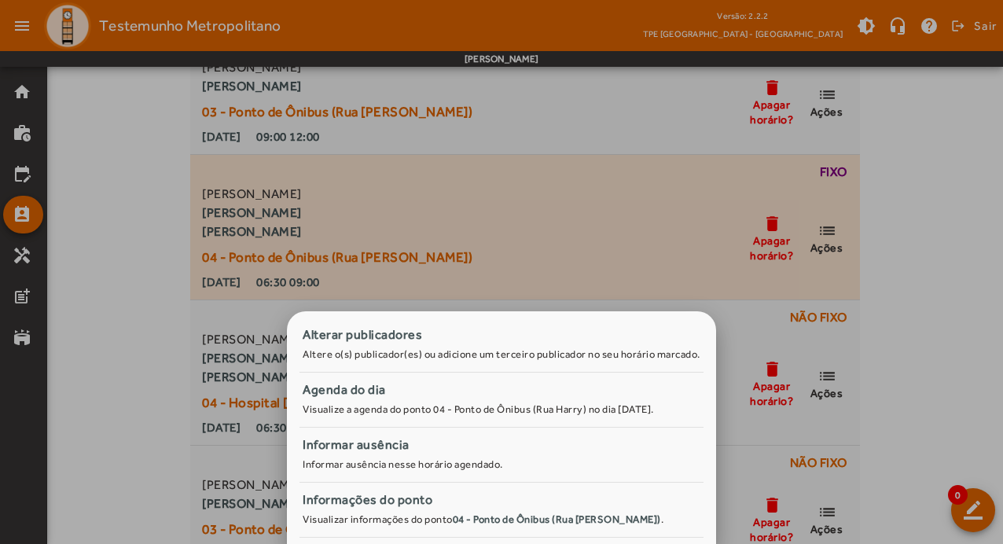
scroll to position [0, 0]
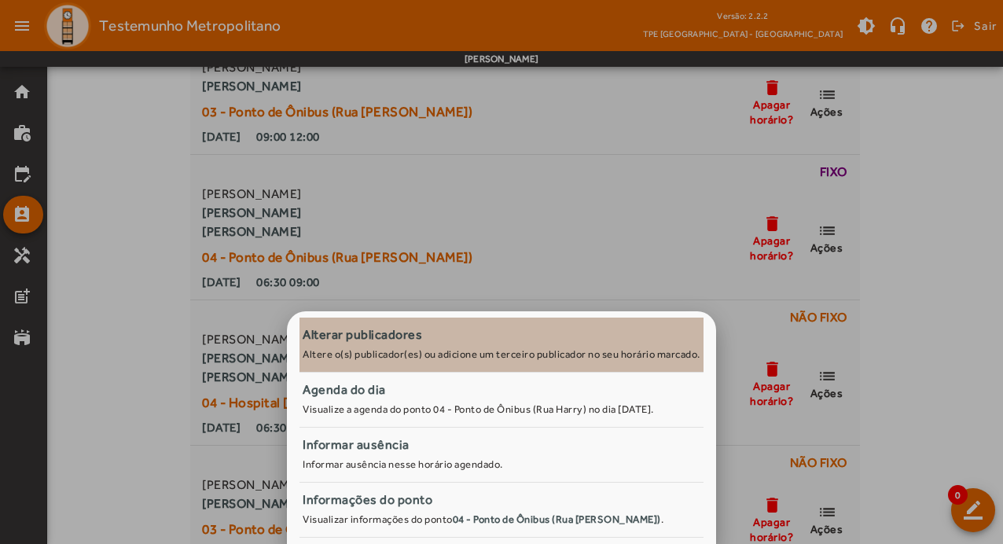
click at [444, 355] on small "Altere o(s) publicador(es) ou adicione um terceiro publicador no seu horário ma…" at bounding box center [502, 354] width 398 height 12
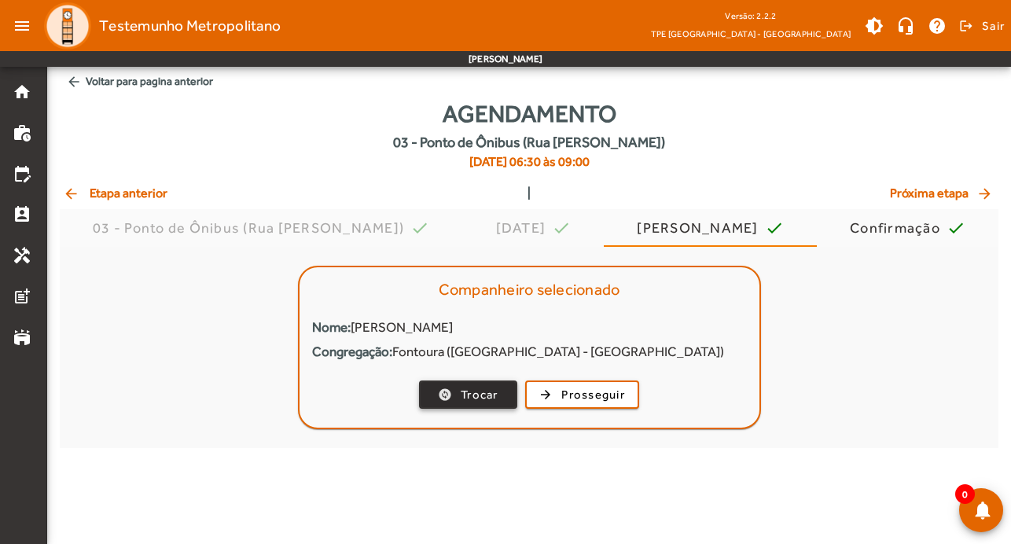
click at [486, 391] on span "Trocar" at bounding box center [480, 395] width 38 height 18
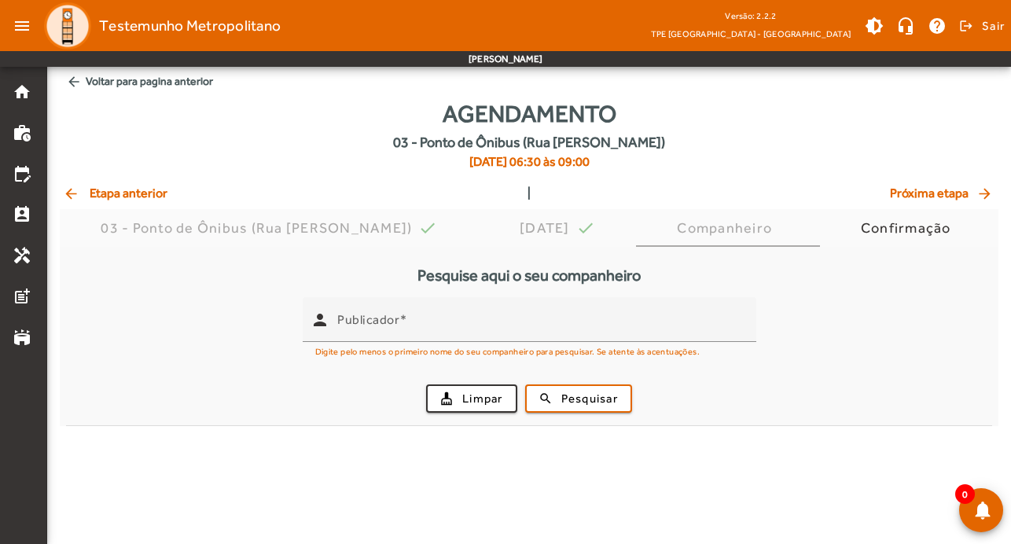
click at [79, 188] on mat-icon "arrow_back" at bounding box center [72, 194] width 19 height 16
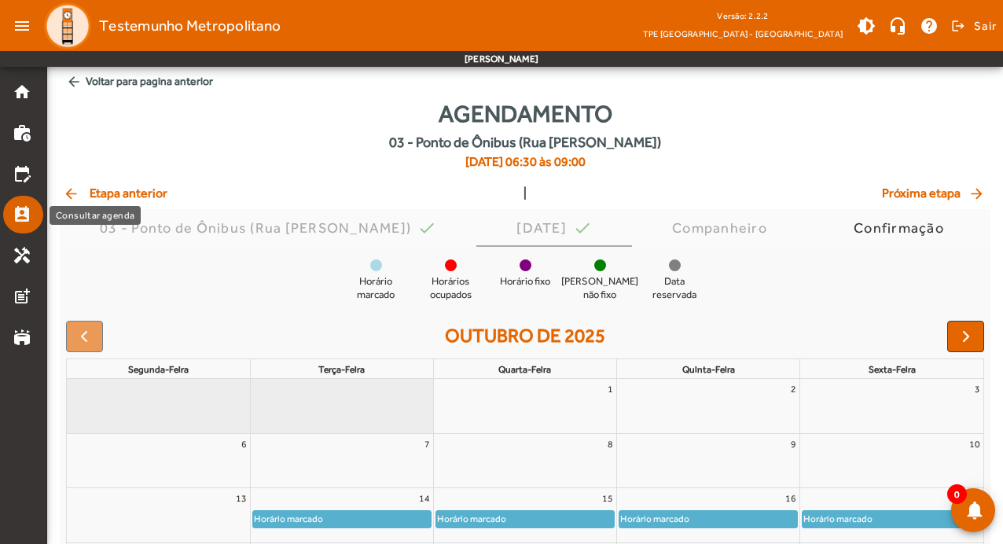
click at [27, 208] on mat-icon "perm_contact_calendar" at bounding box center [22, 214] width 19 height 19
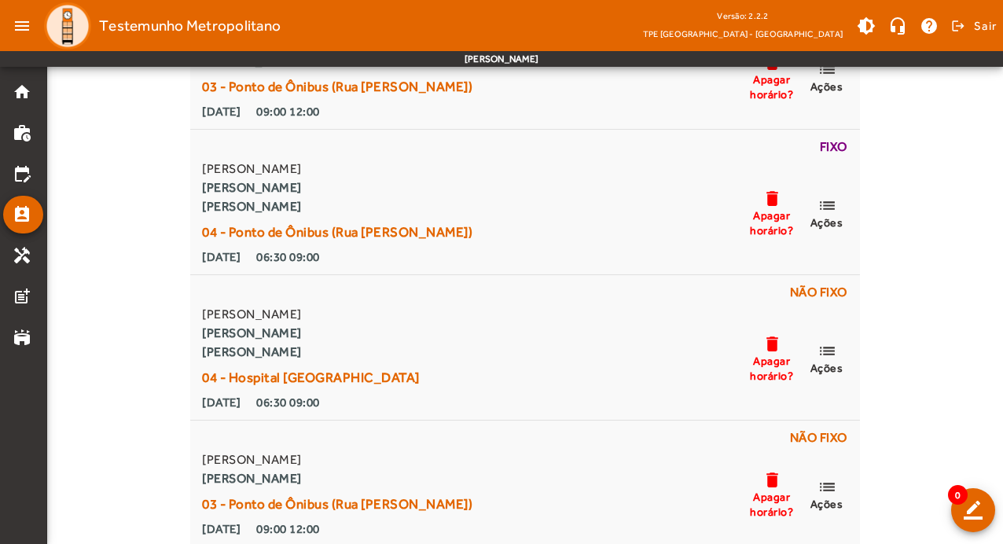
scroll to position [6525, 0]
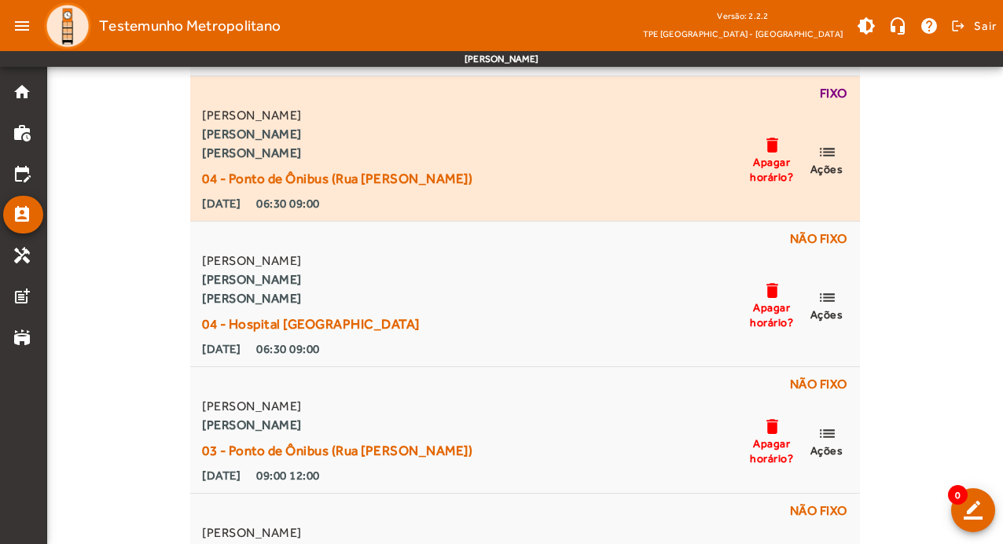
click at [825, 149] on mat-icon "list" at bounding box center [827, 152] width 19 height 20
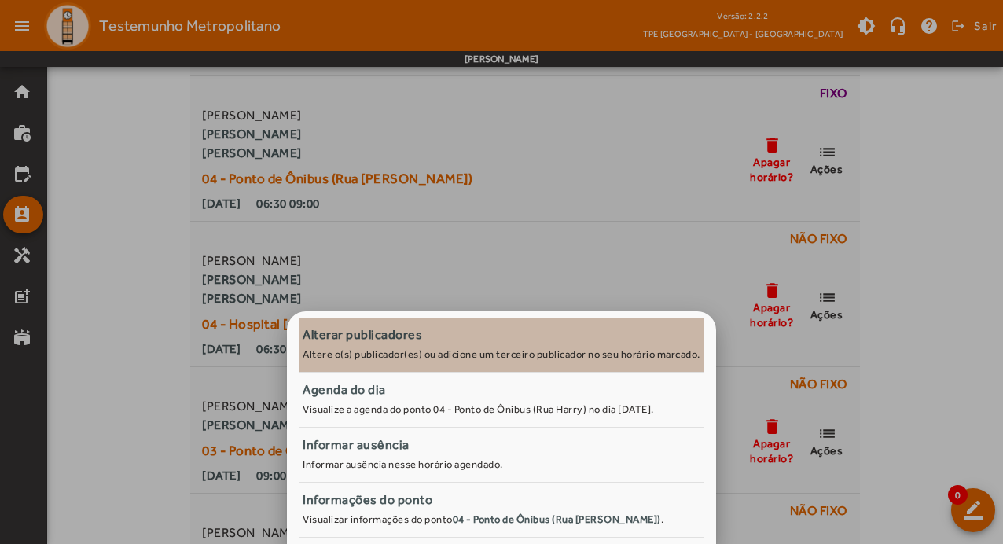
click at [383, 344] on div "Alterar publicadores" at bounding box center [502, 334] width 398 height 19
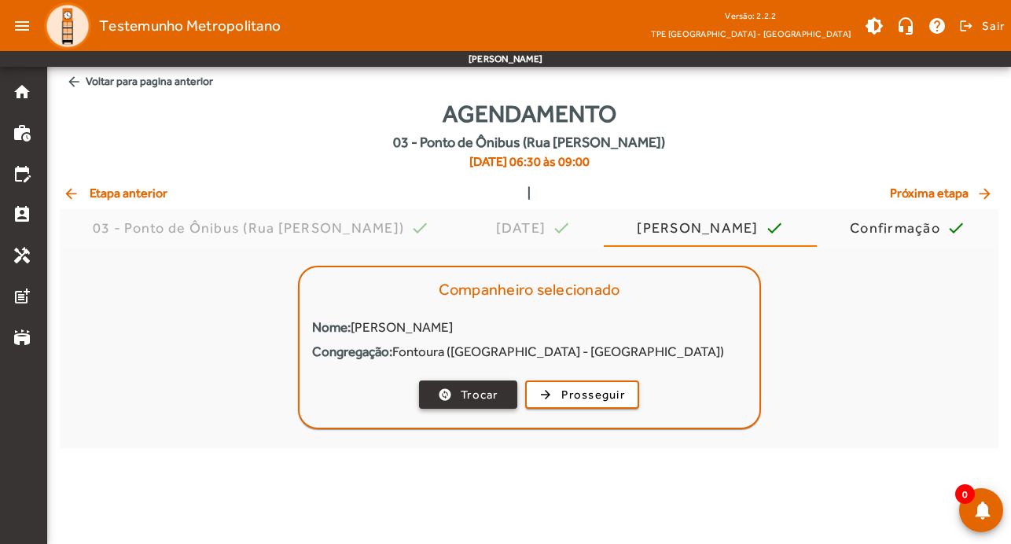
click at [465, 390] on span "Trocar" at bounding box center [480, 395] width 38 height 18
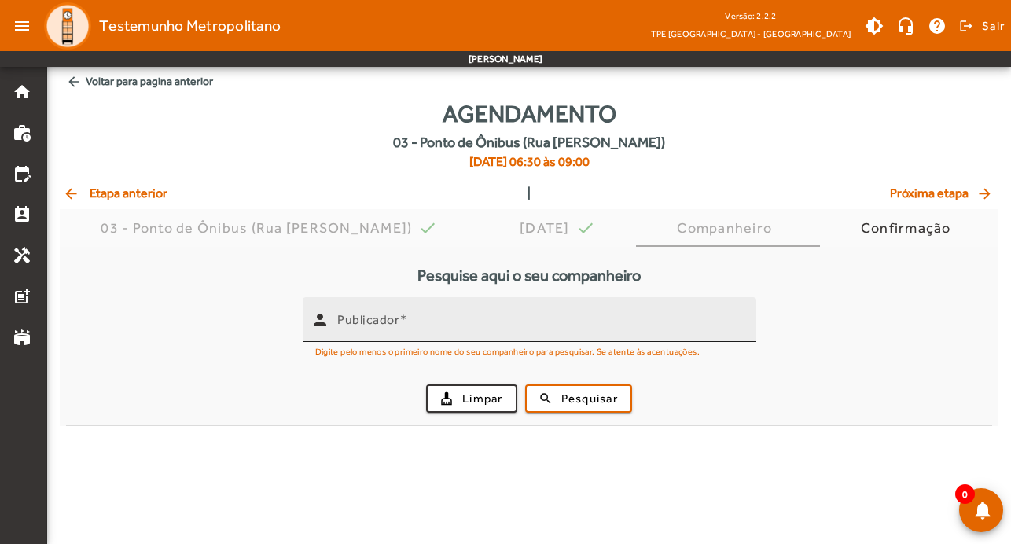
click at [367, 335] on div "Publicador" at bounding box center [540, 319] width 406 height 45
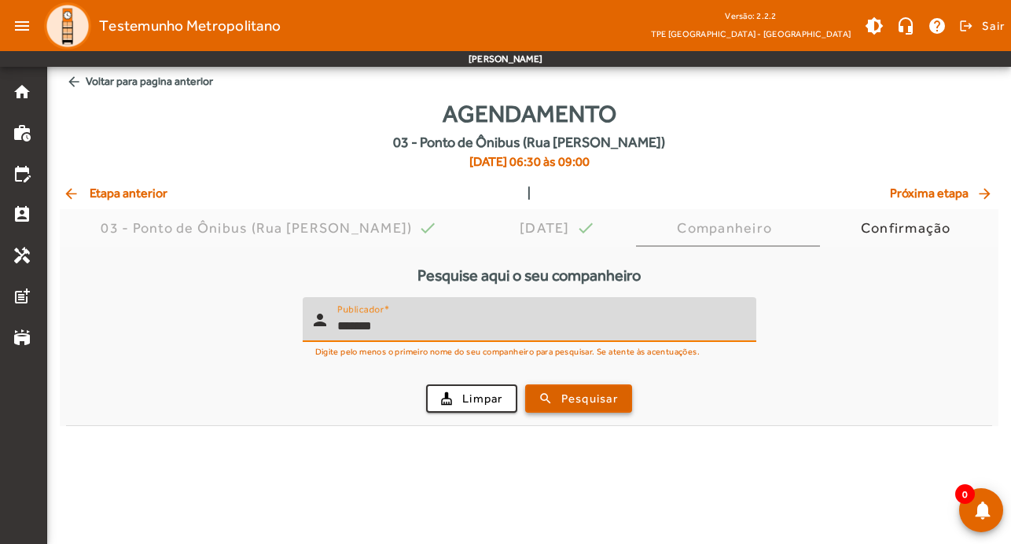
type input "*******"
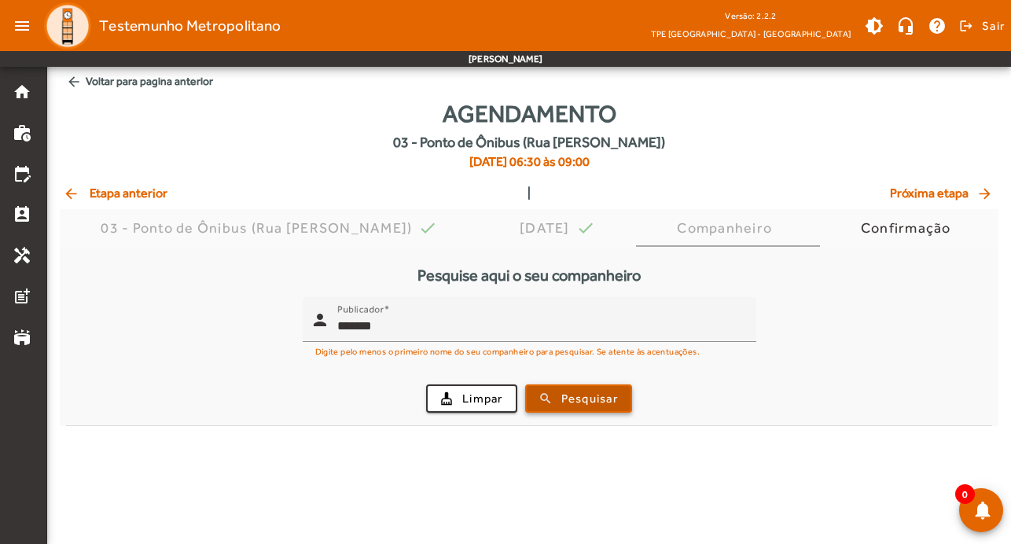
click at [603, 390] on span "Pesquisar" at bounding box center [589, 399] width 57 height 18
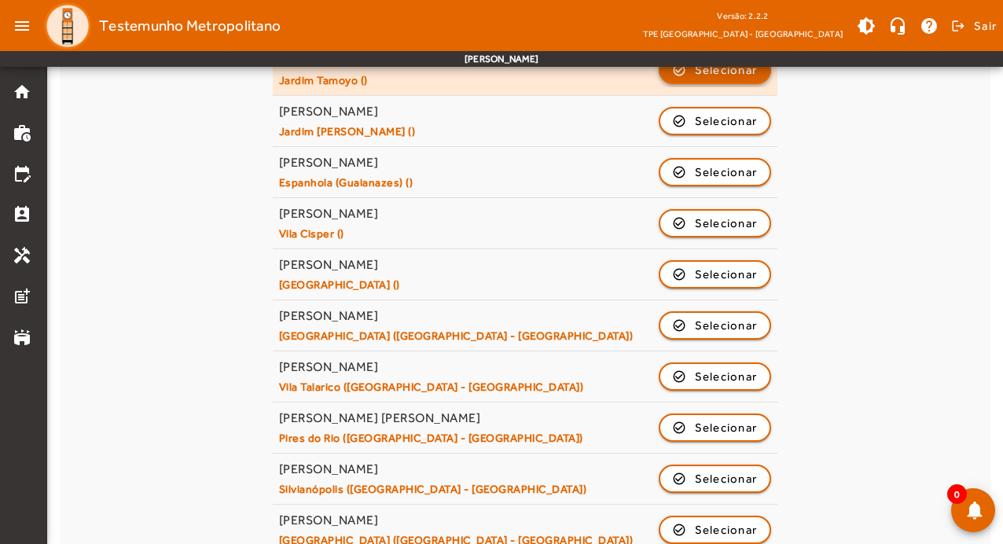
scroll to position [752, 0]
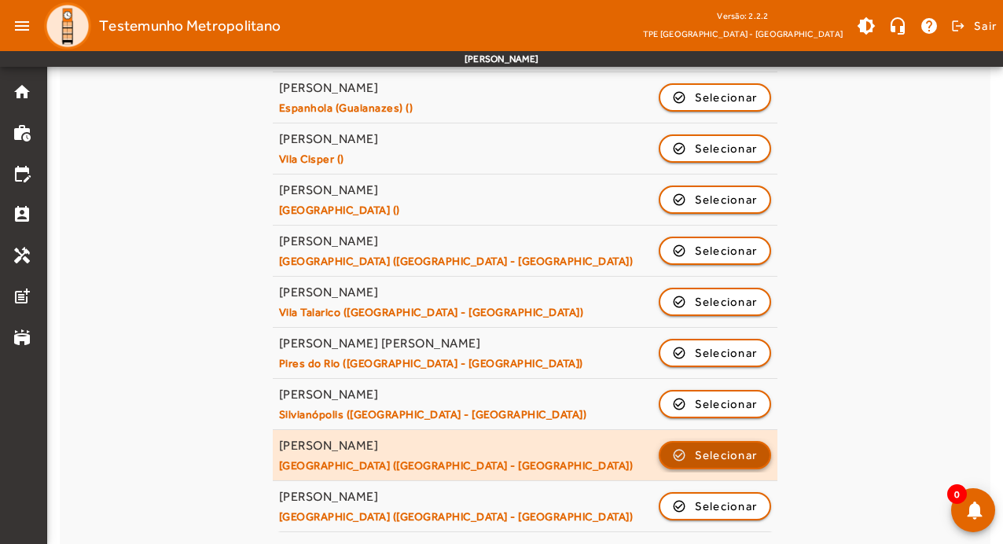
click at [742, 451] on span "Selecionar" at bounding box center [726, 455] width 63 height 19
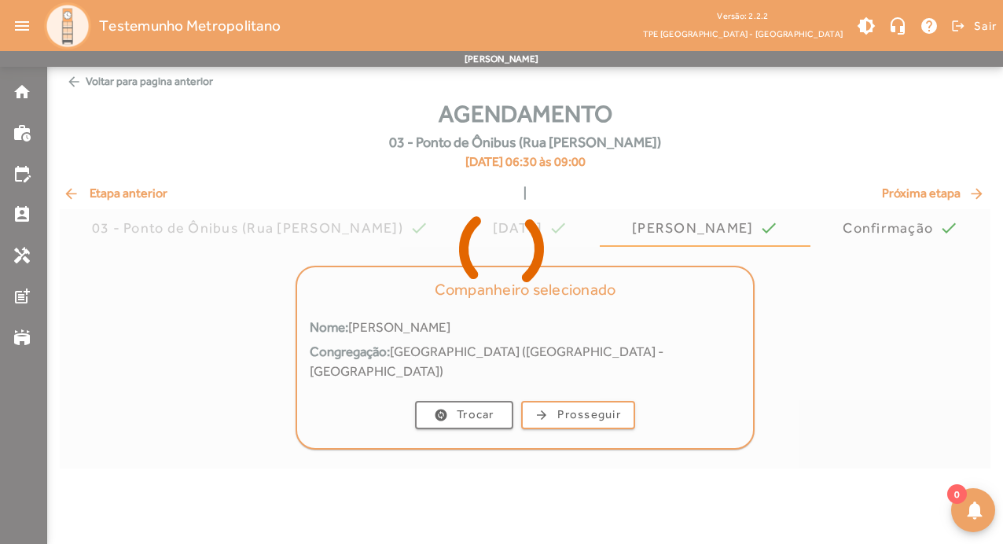
scroll to position [0, 0]
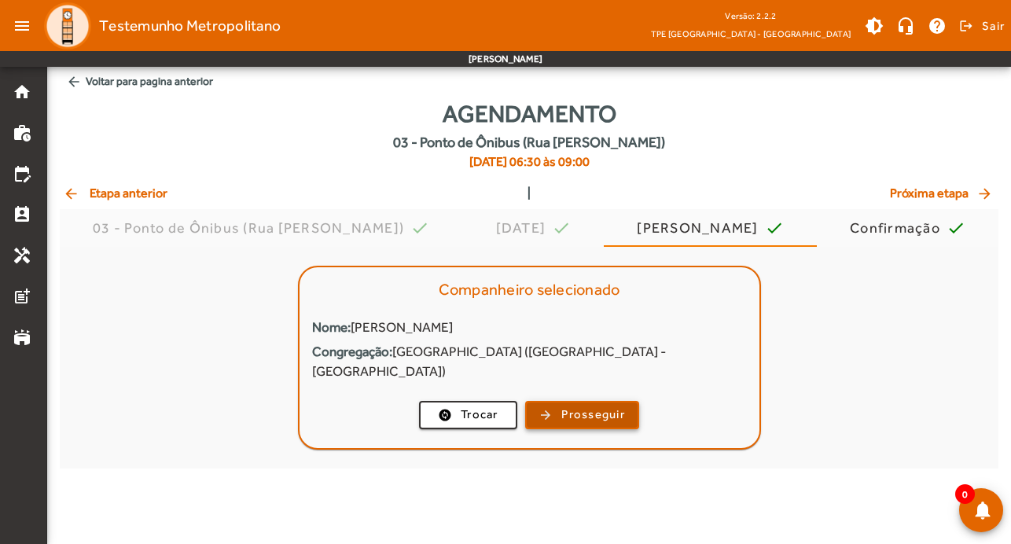
click at [603, 406] on span "Prosseguir" at bounding box center [593, 415] width 64 height 18
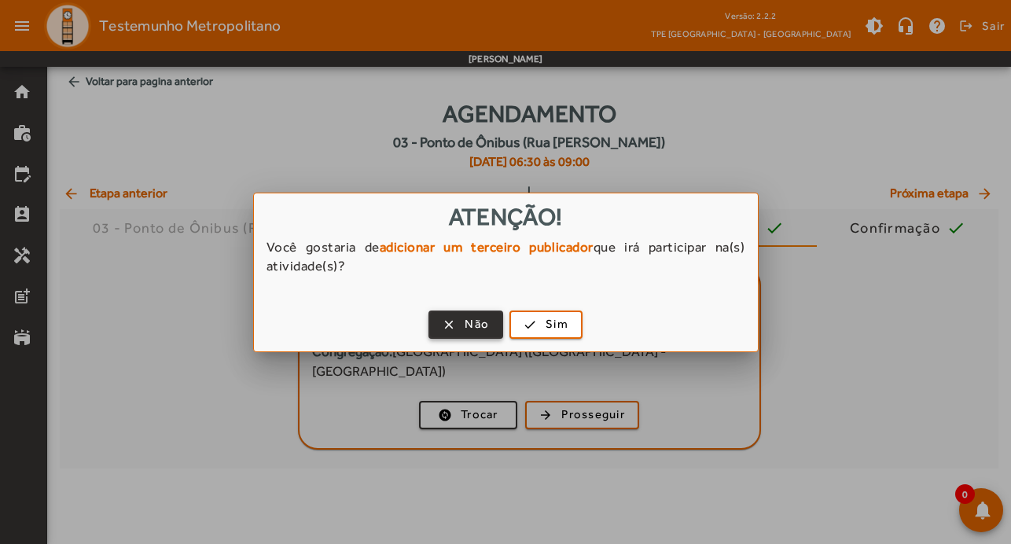
click at [472, 330] on span "Não" at bounding box center [477, 324] width 24 height 18
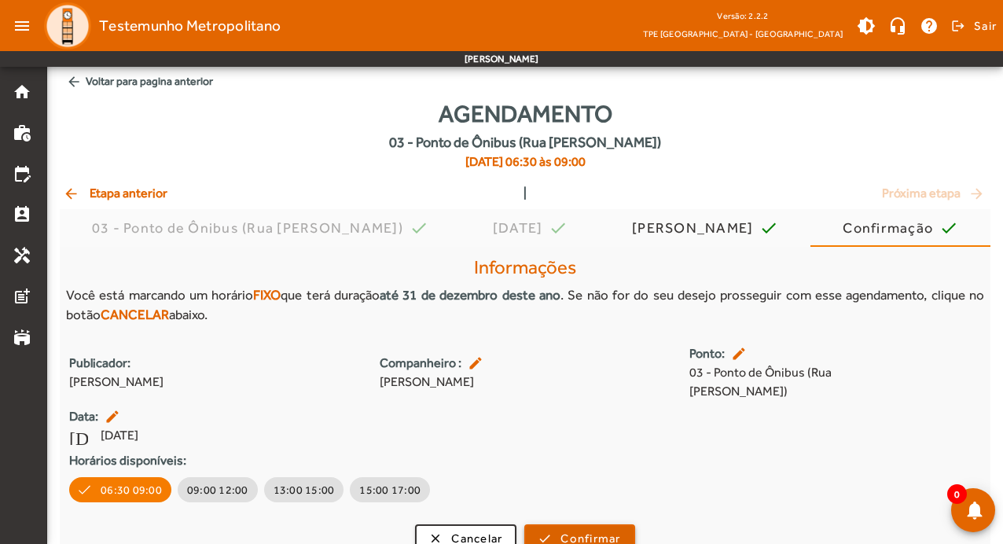
click at [605, 530] on span "Confirmar" at bounding box center [591, 539] width 60 height 18
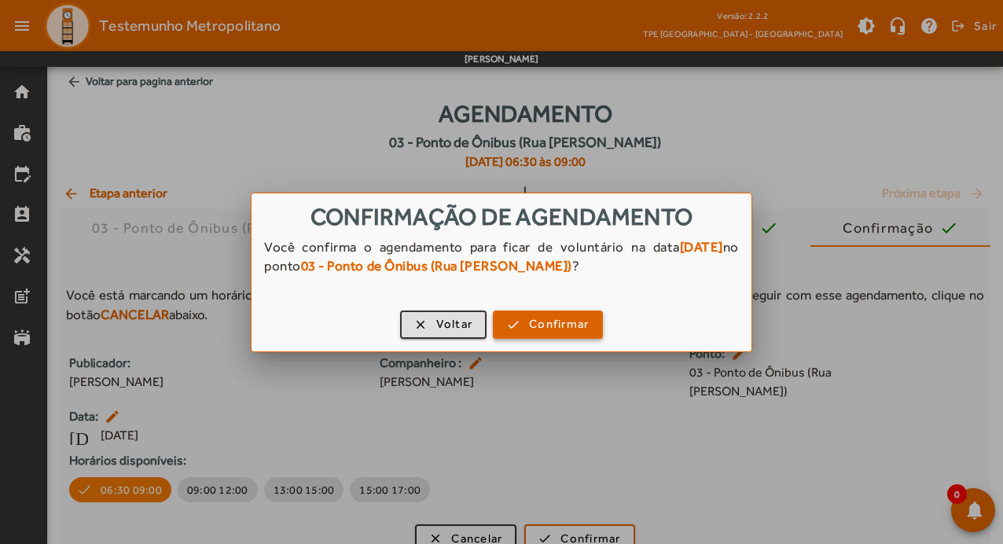
click at [565, 314] on span "button" at bounding box center [547, 325] width 107 height 38
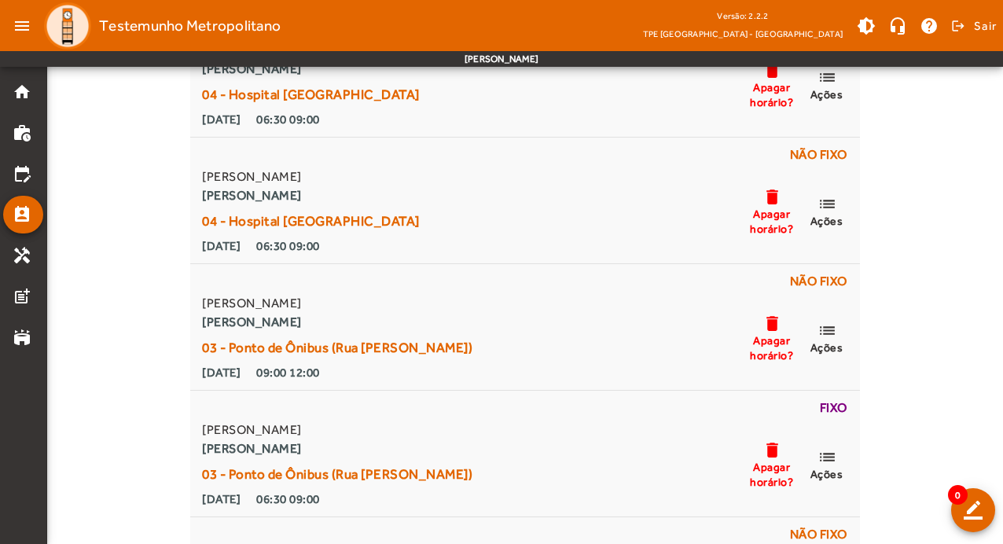
scroll to position [6289, 0]
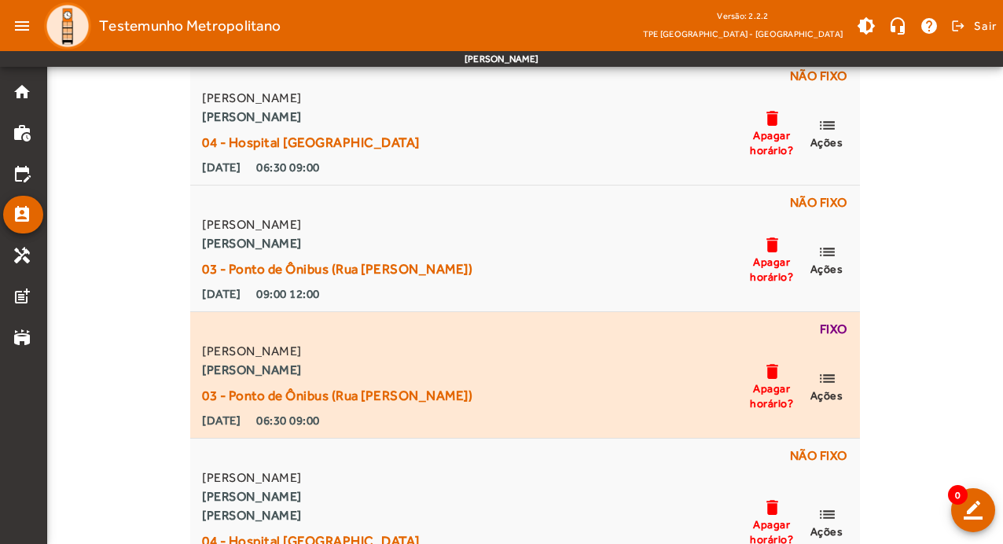
click at [829, 388] on mat-icon "list" at bounding box center [827, 379] width 19 height 20
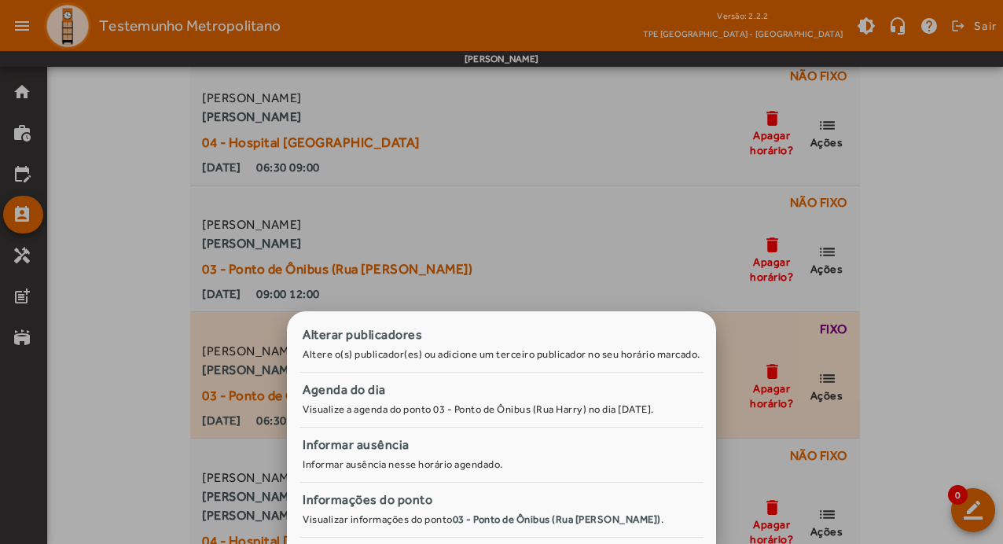
scroll to position [0, 0]
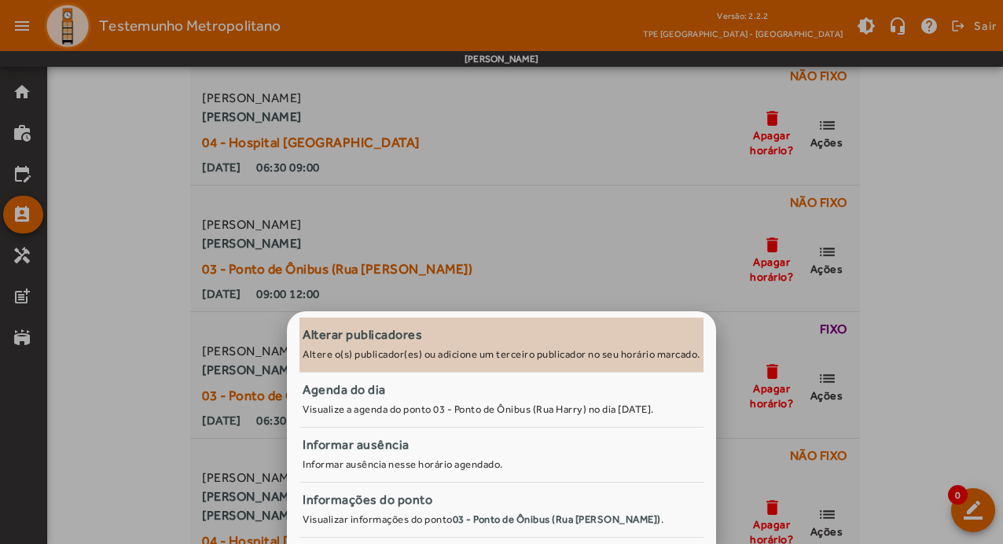
click at [538, 355] on small "Altere o(s) publicador(es) ou adicione um terceiro publicador no seu horário ma…" at bounding box center [502, 354] width 398 height 12
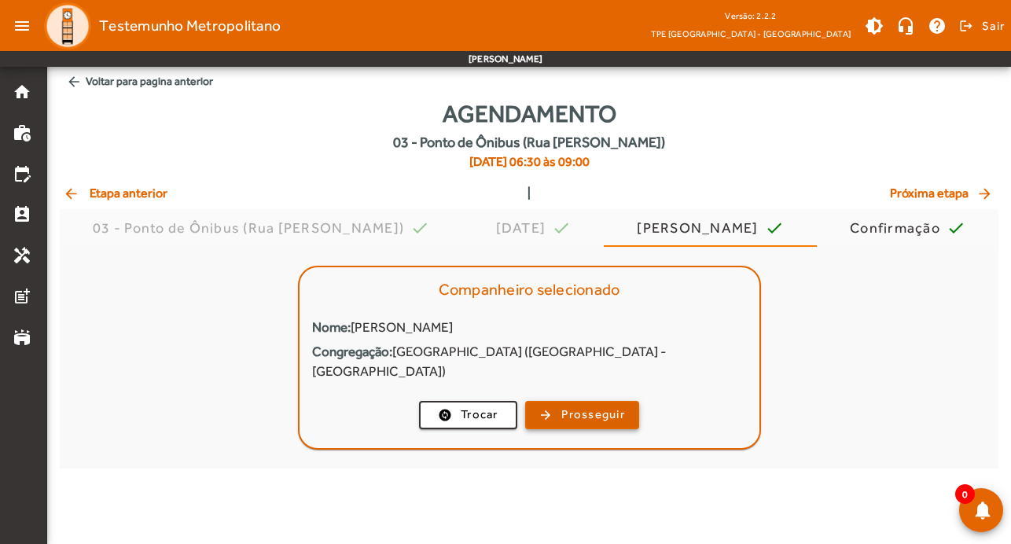
click at [590, 406] on span "Prosseguir" at bounding box center [593, 415] width 64 height 18
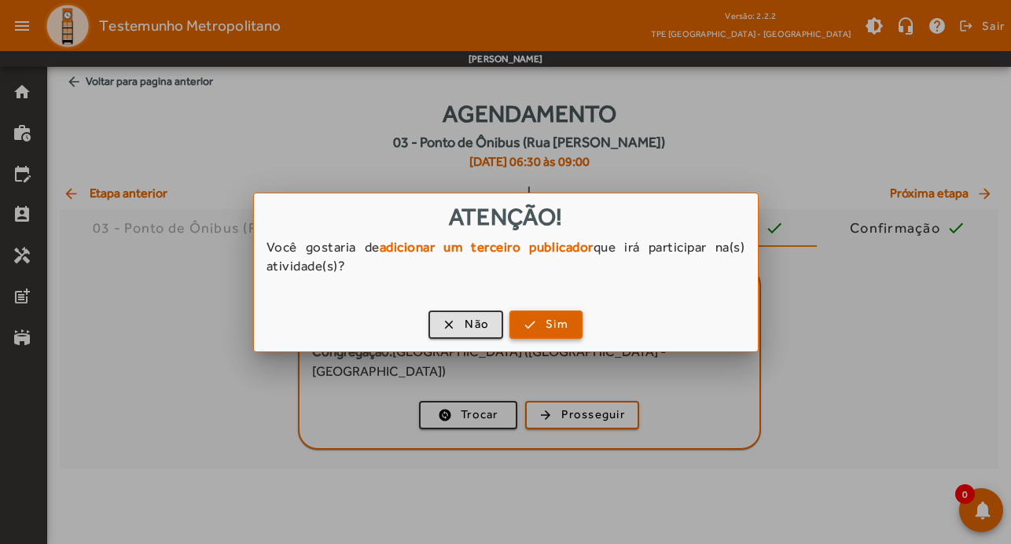
click at [570, 329] on span "button" at bounding box center [546, 325] width 70 height 38
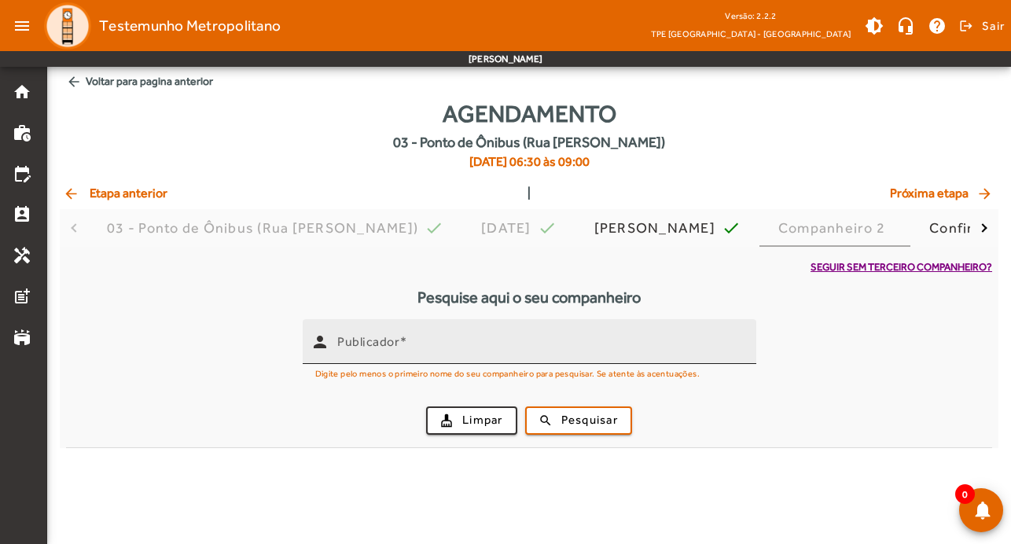
click at [443, 343] on input "Publicador" at bounding box center [540, 348] width 406 height 19
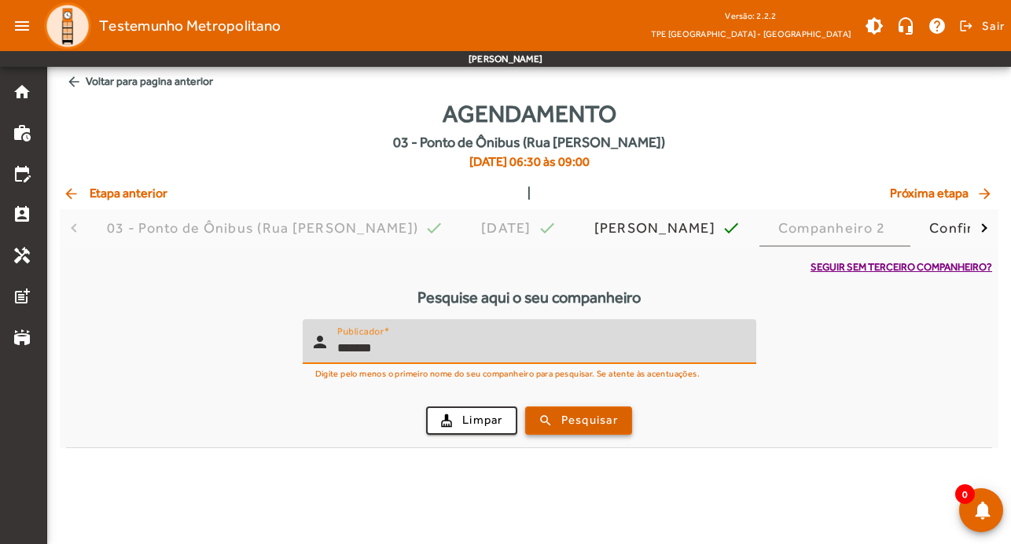
type input "*******"
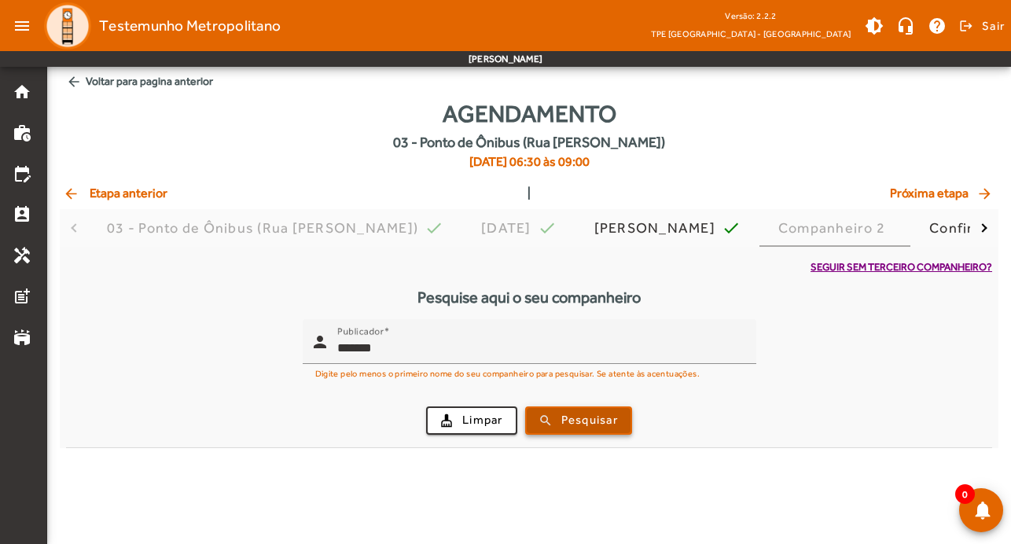
click at [579, 409] on span "submit" at bounding box center [579, 421] width 104 height 38
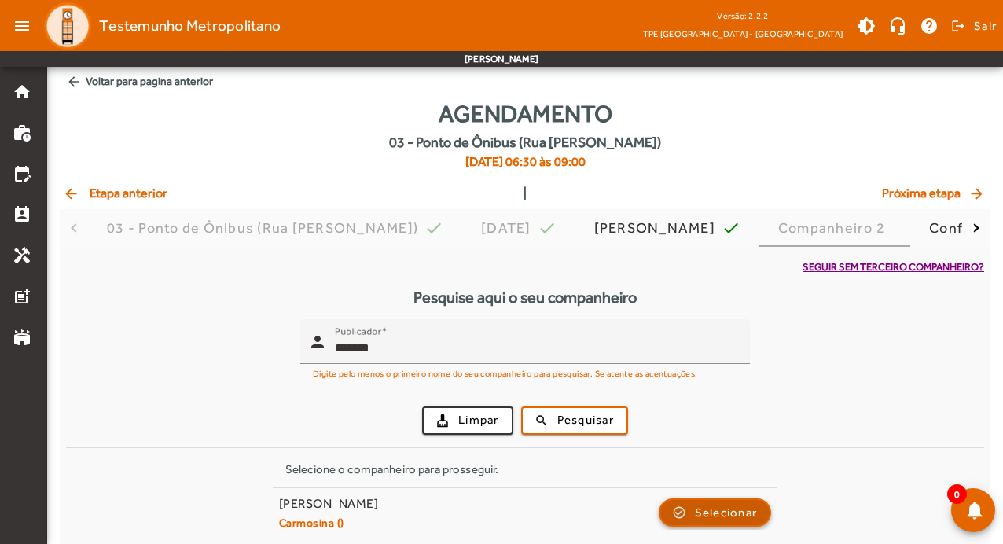
click at [681, 513] on span "button" at bounding box center [715, 513] width 110 height 38
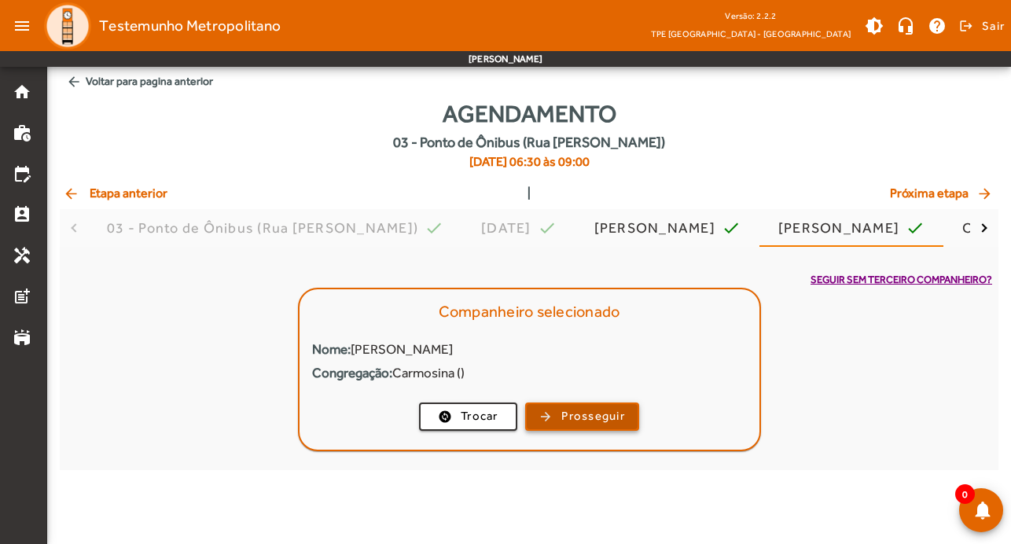
click at [608, 410] on span "Prosseguir" at bounding box center [593, 416] width 64 height 18
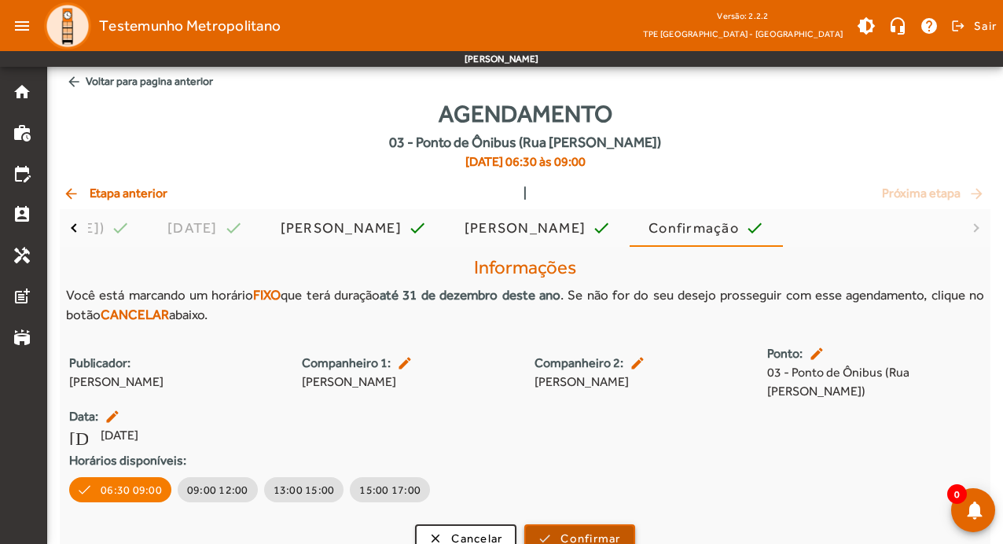
click at [604, 530] on span "Confirmar" at bounding box center [591, 539] width 60 height 18
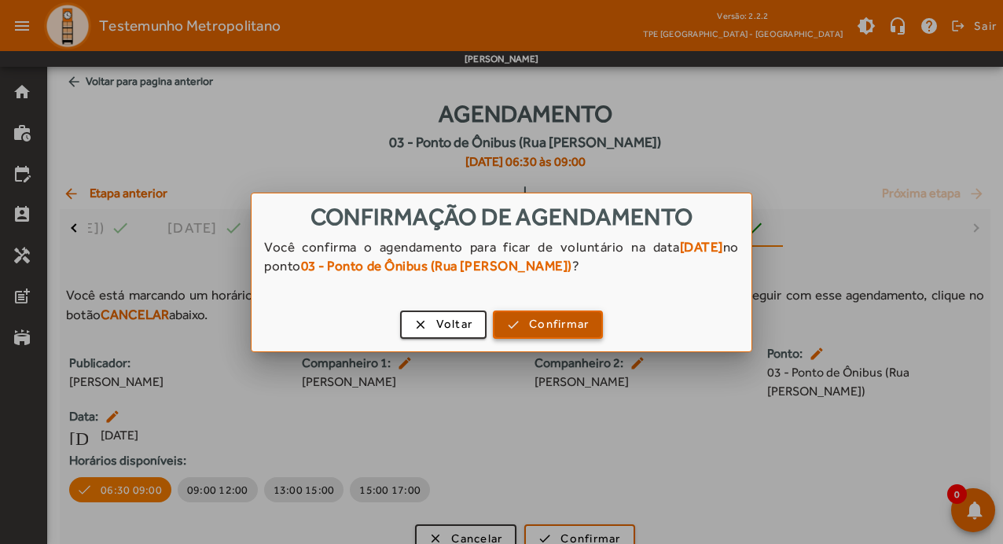
click at [557, 321] on span "Confirmar" at bounding box center [559, 324] width 60 height 18
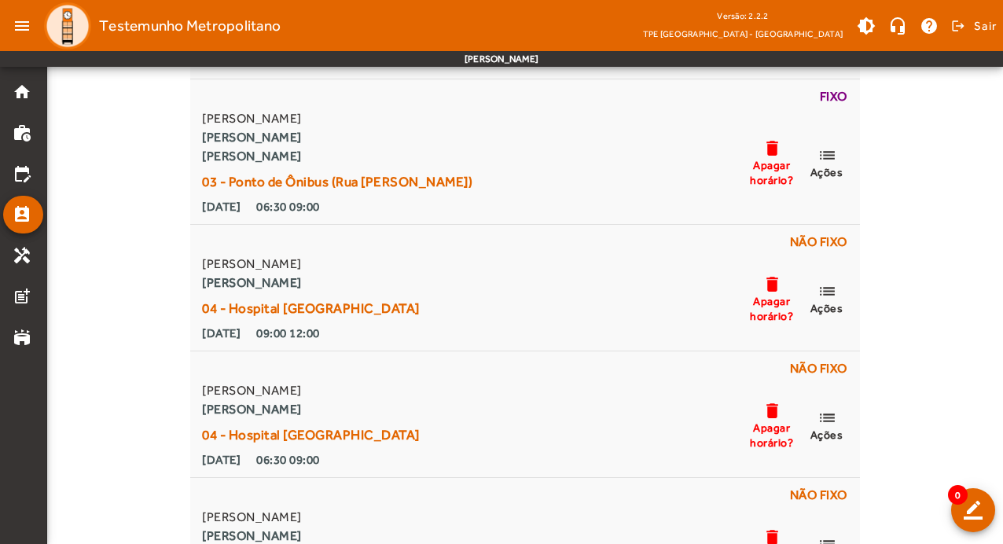
scroll to position [5346, 0]
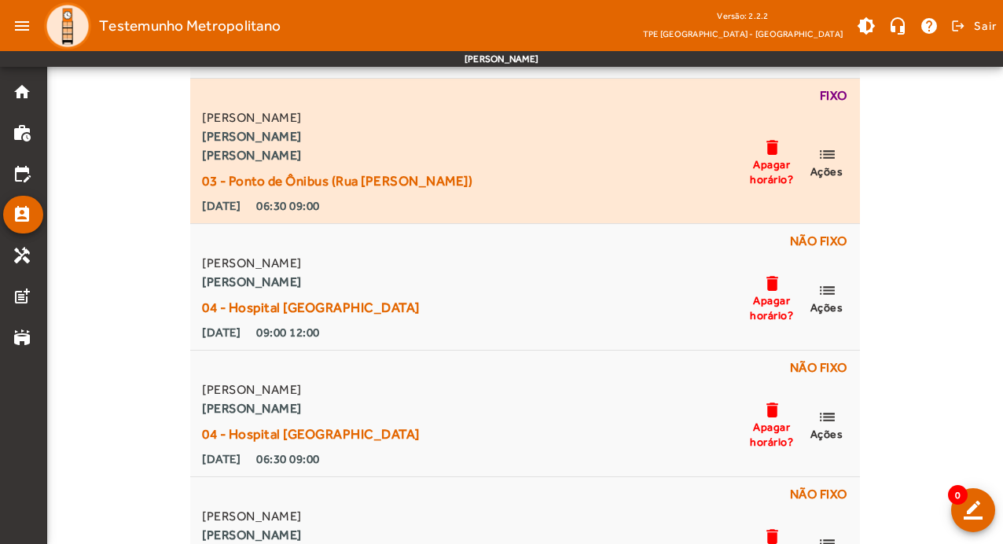
click at [849, 93] on div "Fixo" at bounding box center [524, 97] width 651 height 22
click at [843, 95] on div "Fixo" at bounding box center [524, 97] width 651 height 22
click at [836, 145] on mat-icon "list" at bounding box center [827, 155] width 19 height 20
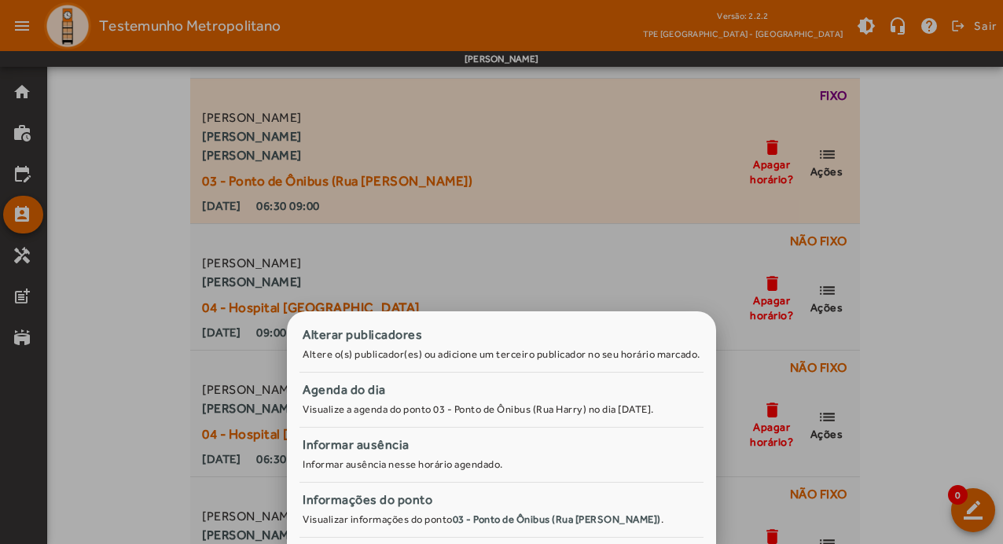
scroll to position [0, 0]
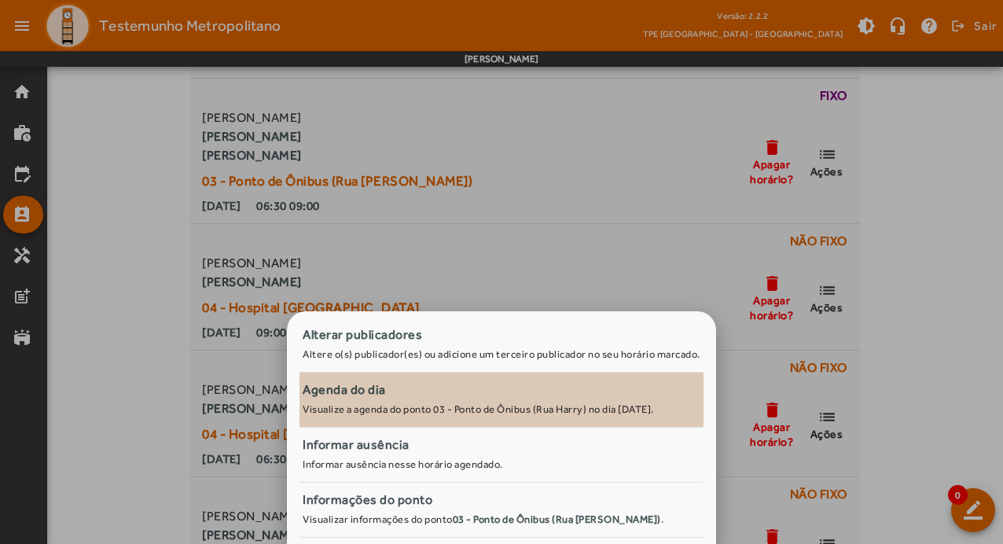
click at [598, 410] on small "Visualize a agenda do ponto 03 - Ponto de Ônibus (Rua Harry) no dia [DATE]." at bounding box center [478, 409] width 351 height 12
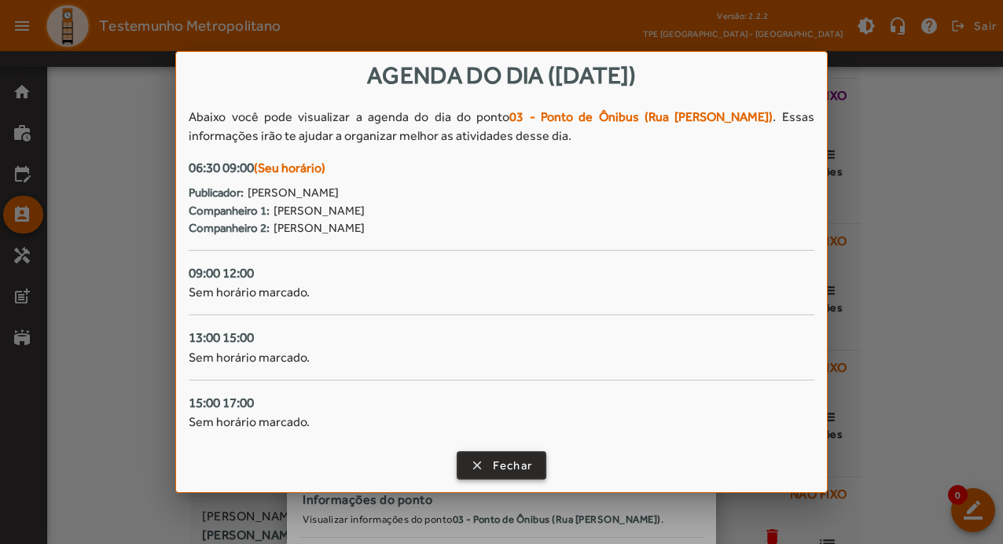
click at [523, 462] on span "Fechar" at bounding box center [513, 466] width 40 height 18
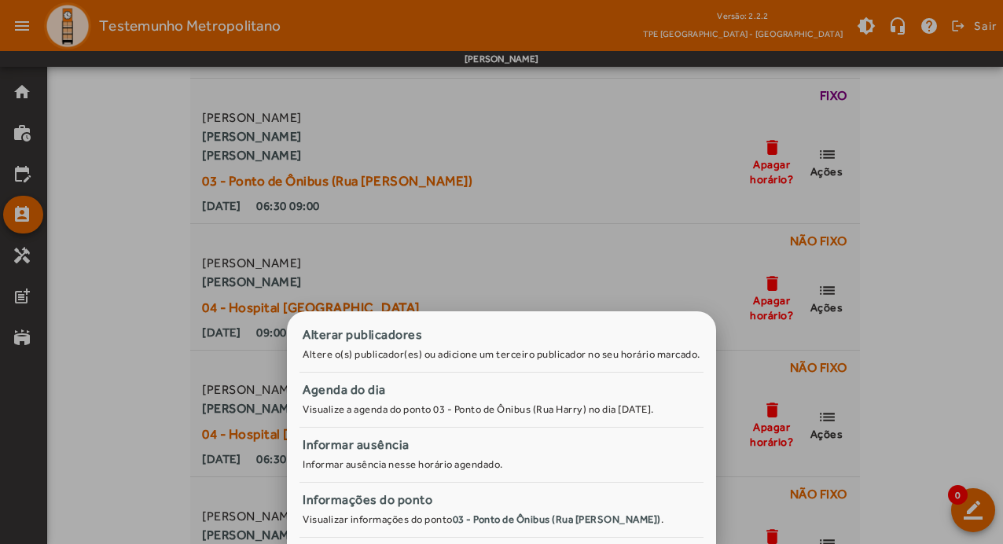
click at [603, 263] on div at bounding box center [501, 272] width 1003 height 544
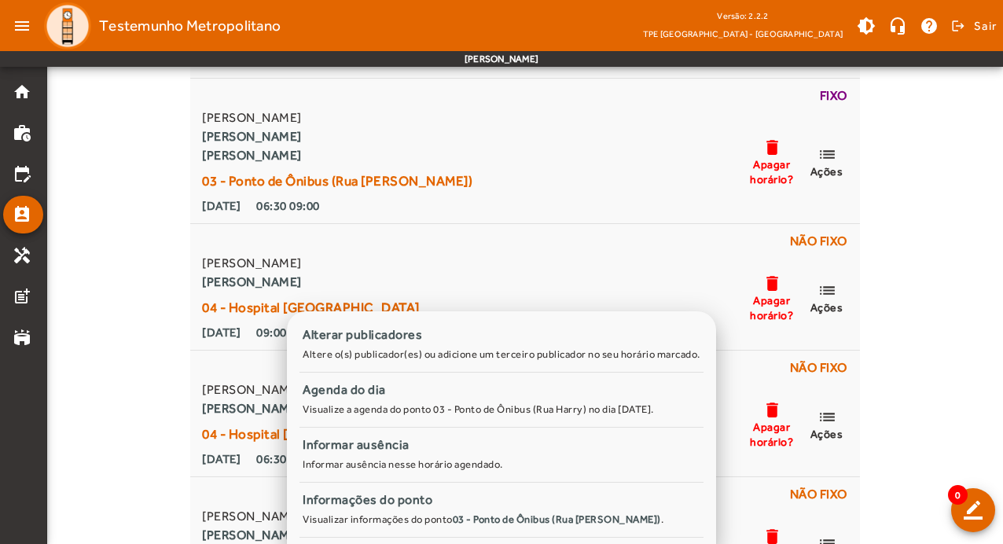
scroll to position [5346, 0]
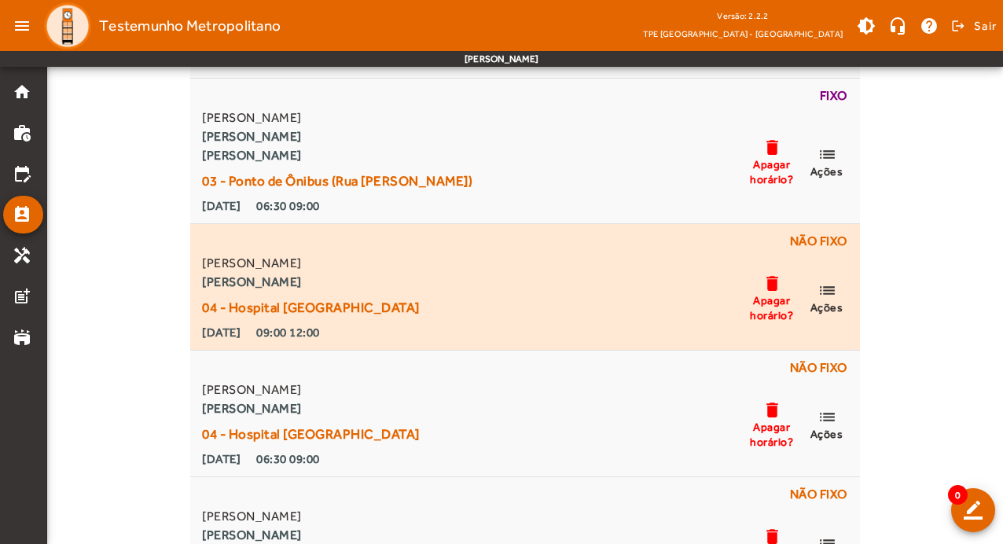
click at [826, 308] on span "Ações" at bounding box center [826, 307] width 33 height 14
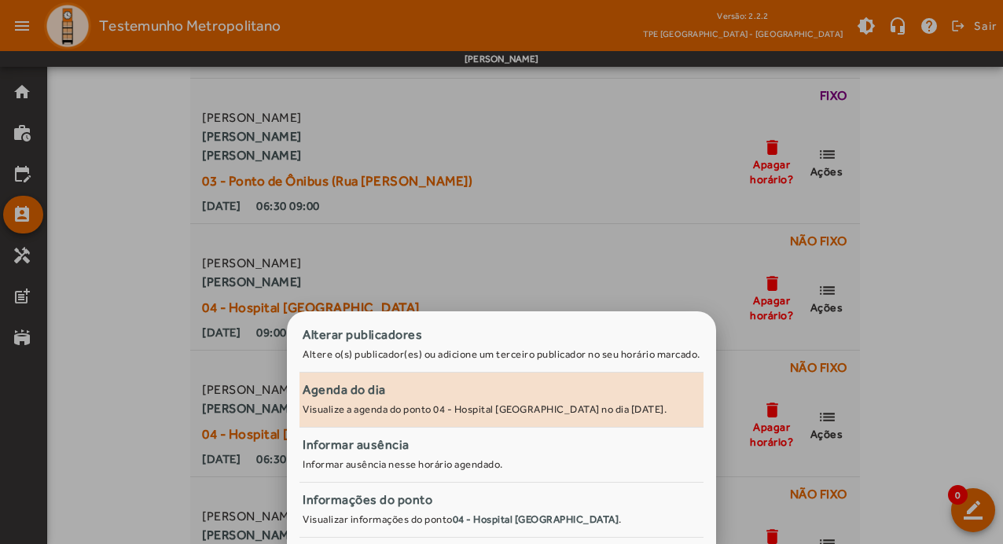
click at [540, 406] on small "Visualize a agenda do ponto 04 - Hospital [GEOGRAPHIC_DATA] no dia [DATE]." at bounding box center [485, 409] width 364 height 12
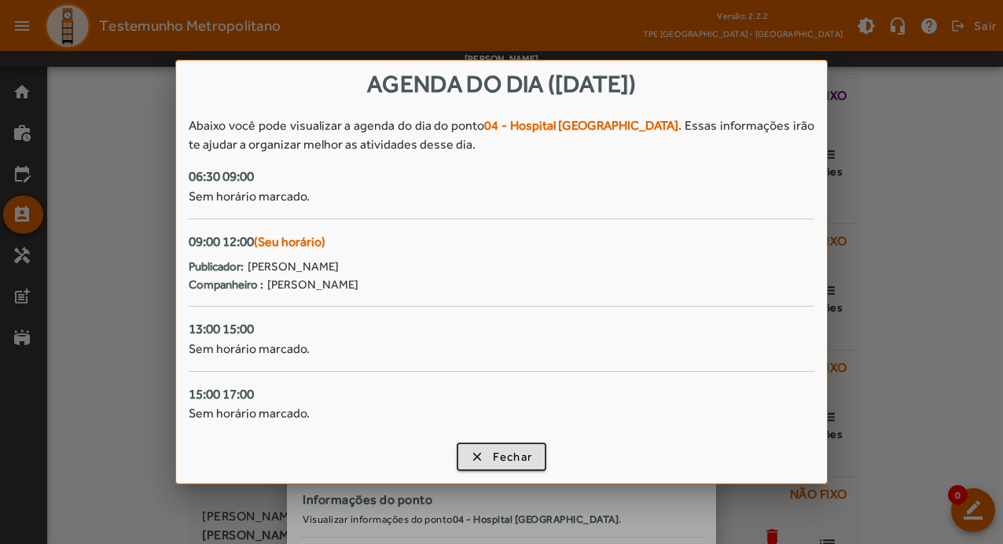
click at [139, 289] on div at bounding box center [501, 272] width 1003 height 544
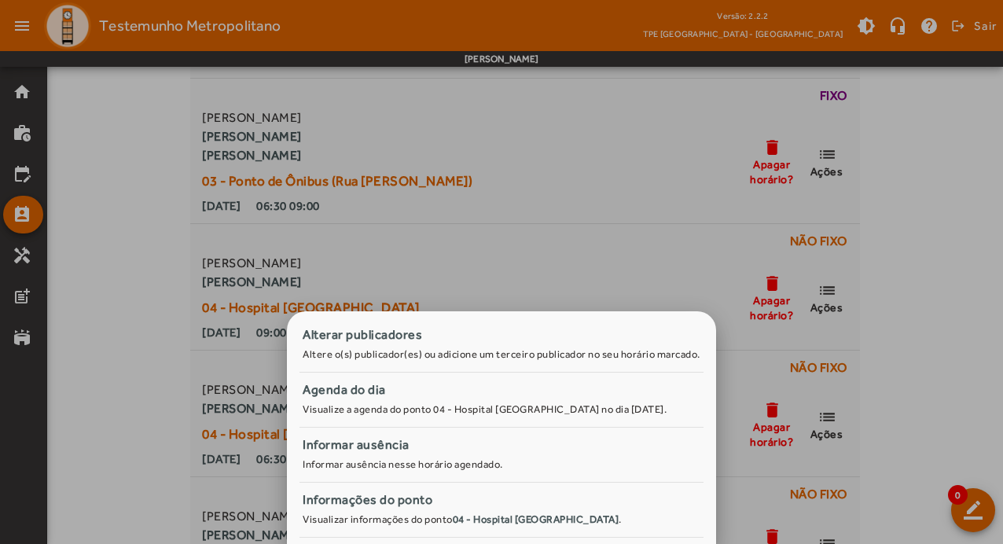
click at [436, 207] on div at bounding box center [501, 272] width 1003 height 544
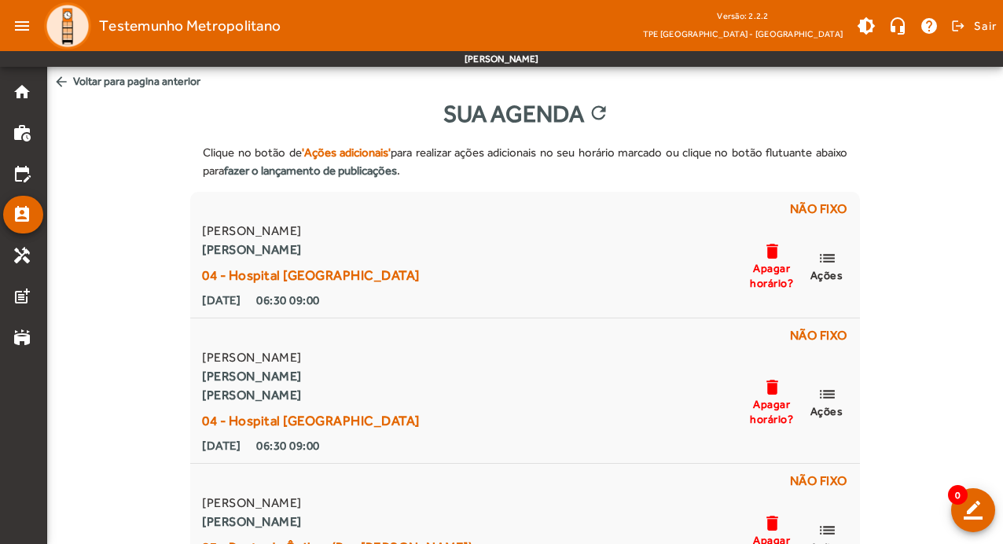
scroll to position [5346, 0]
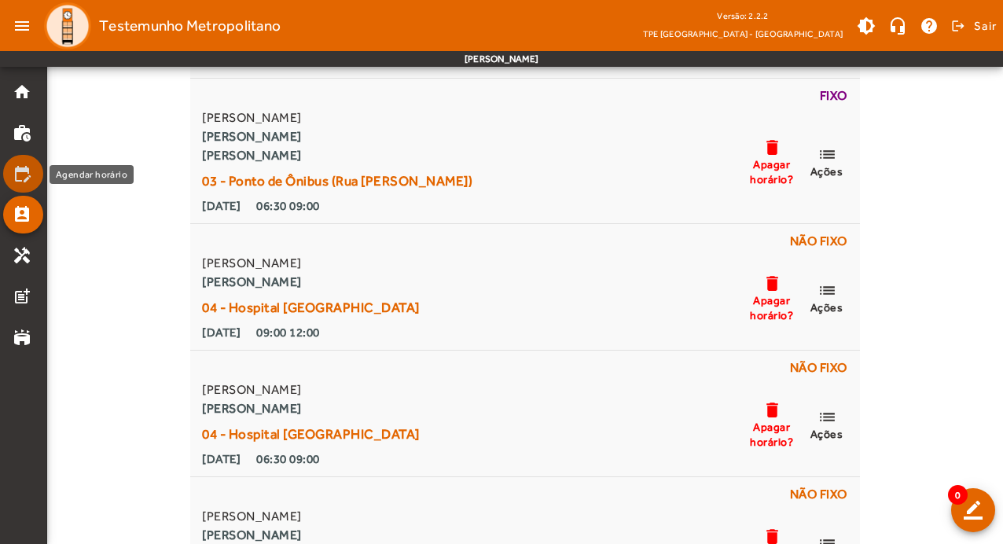
click at [32, 169] on link "edit_calendar" at bounding box center [28, 173] width 31 height 19
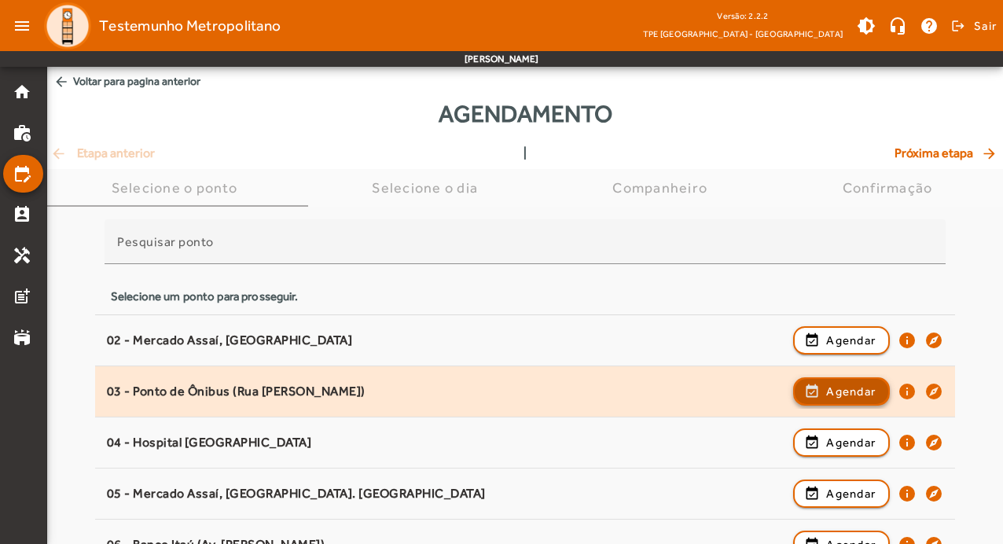
click at [858, 390] on span "Agendar" at bounding box center [851, 391] width 50 height 19
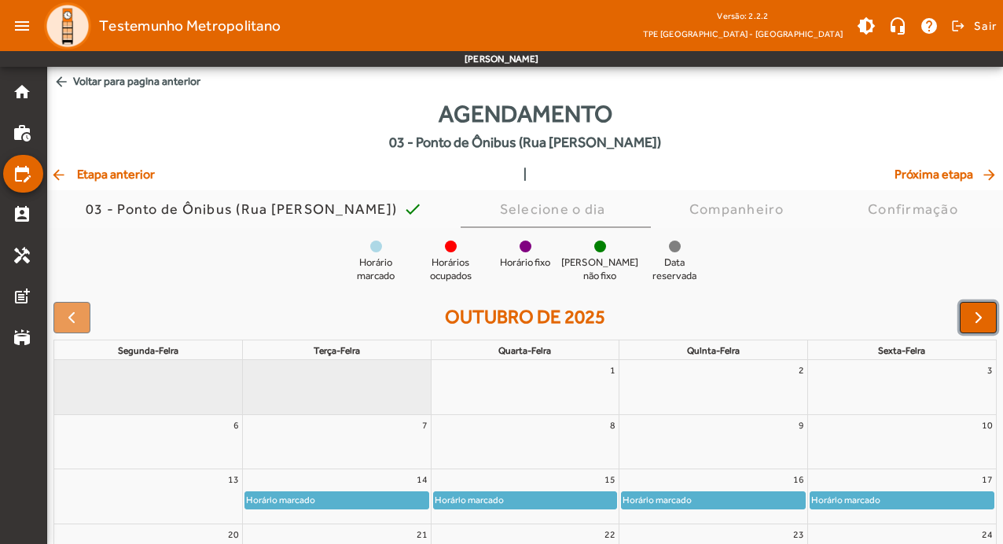
click at [982, 310] on span "button" at bounding box center [978, 317] width 19 height 19
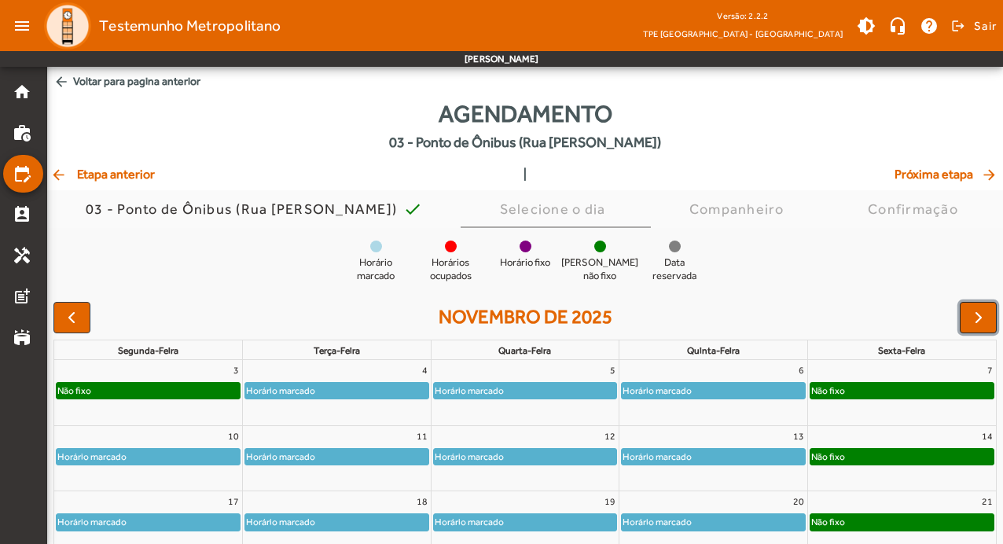
click at [982, 310] on span "button" at bounding box center [978, 317] width 19 height 19
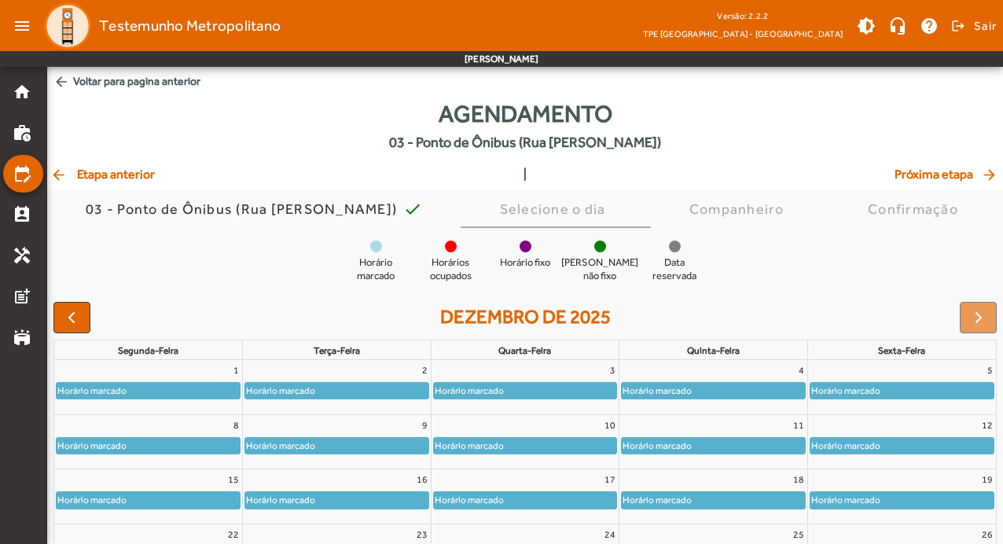
click at [366, 385] on div "Horário marcado" at bounding box center [336, 391] width 183 height 16
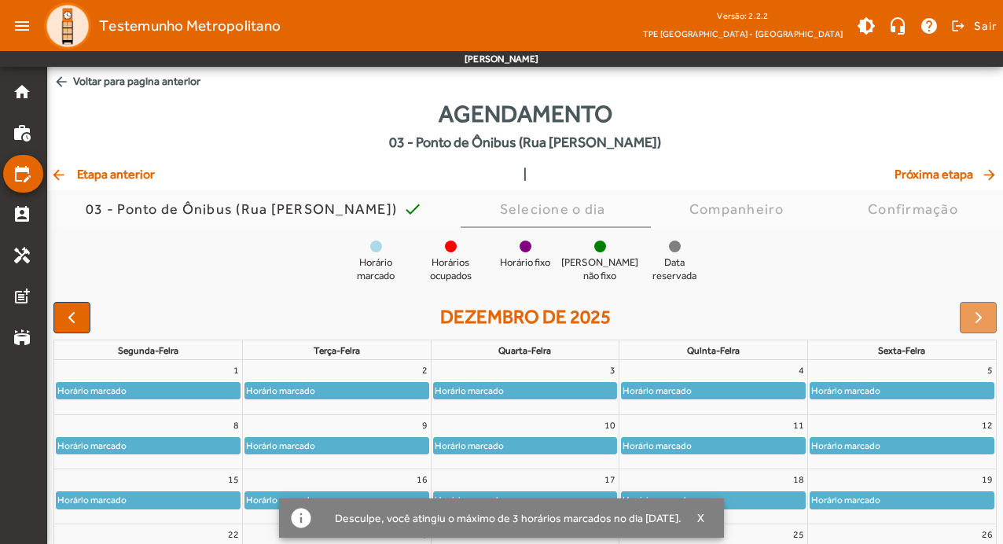
click at [366, 385] on div "Horário marcado" at bounding box center [336, 391] width 183 height 16
click at [24, 208] on mat-icon "perm_contact_calendar" at bounding box center [22, 214] width 19 height 19
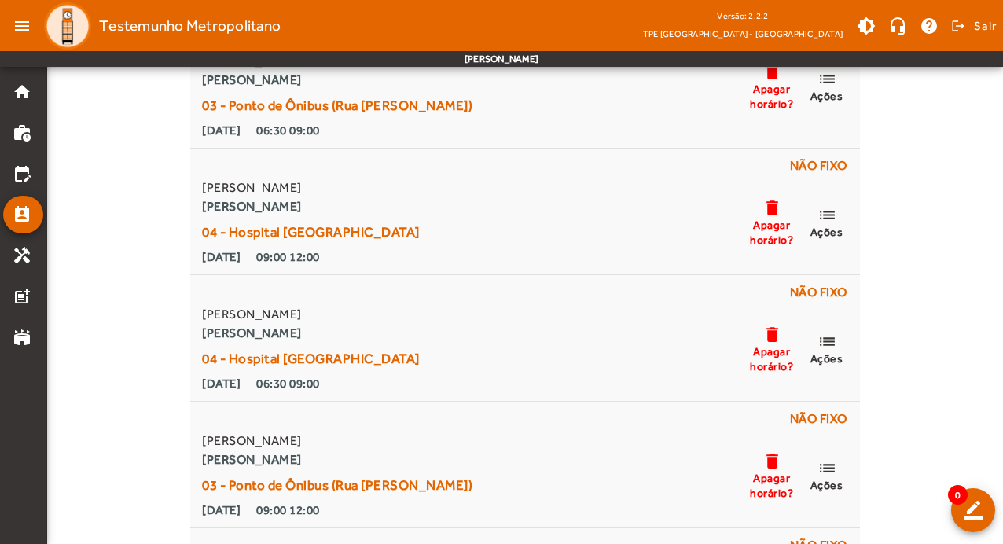
scroll to position [5267, 0]
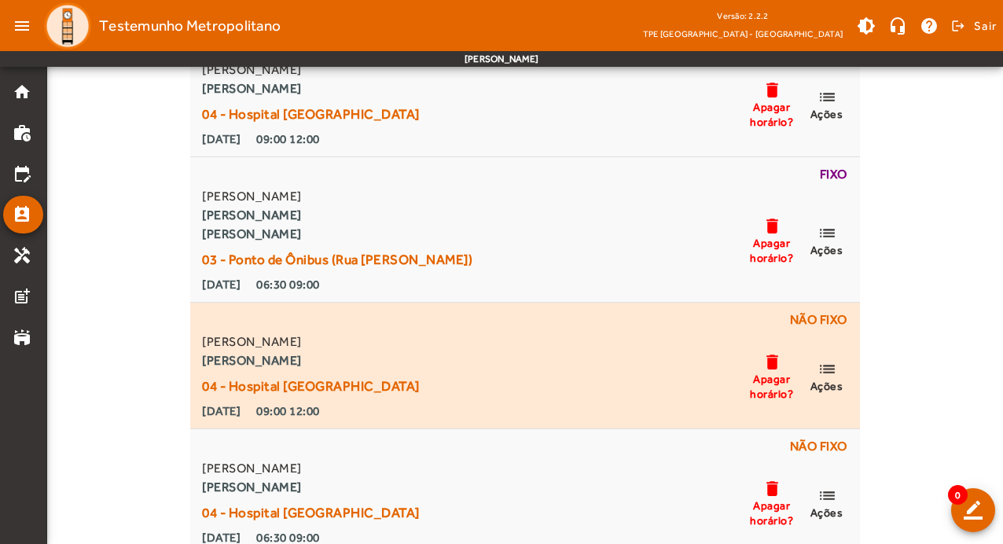
click at [772, 377] on span "Apagar horário?" at bounding box center [771, 386] width 47 height 28
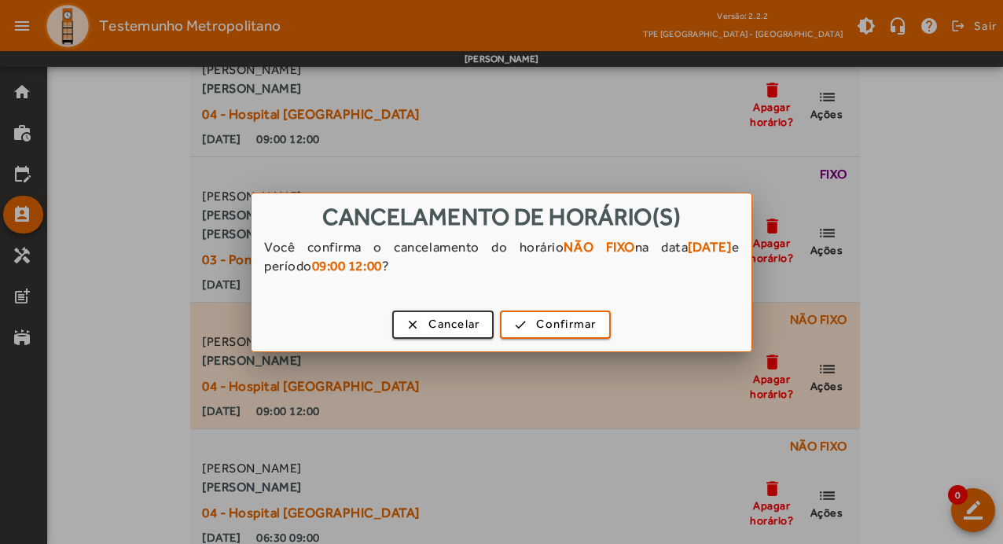
scroll to position [0, 0]
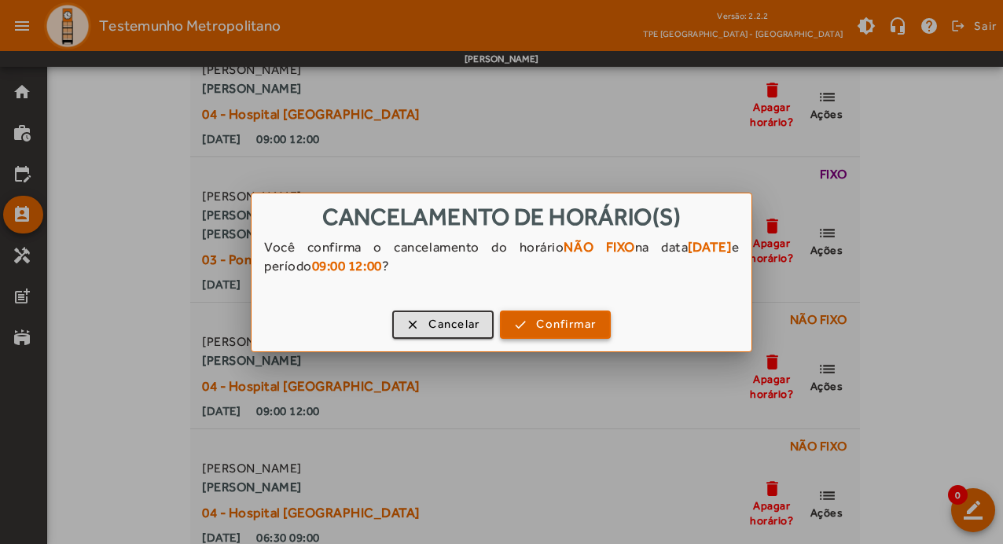
click at [562, 336] on span "button" at bounding box center [555, 325] width 107 height 38
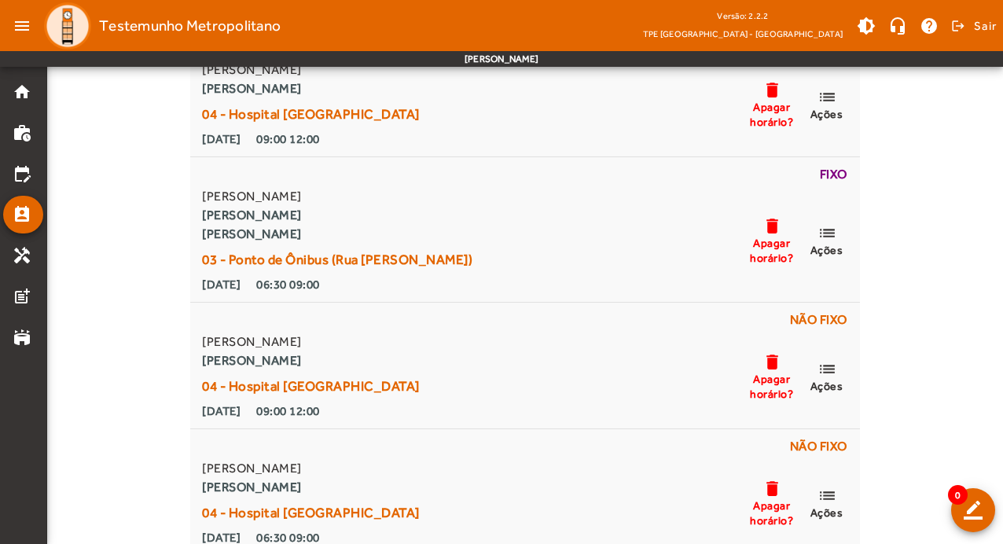
scroll to position [5267, 0]
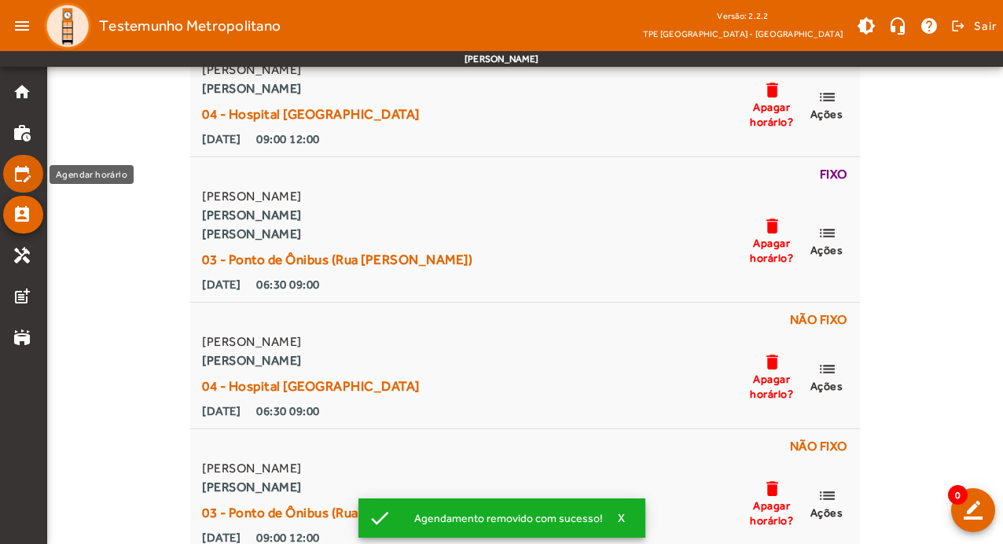
click at [24, 169] on mat-icon "edit_calendar" at bounding box center [22, 173] width 19 height 19
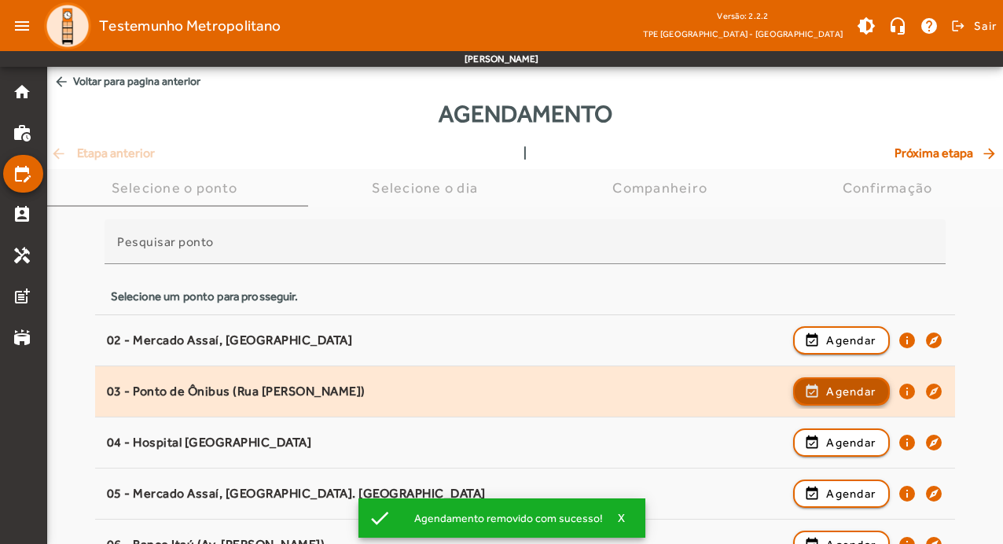
click at [842, 388] on span "Agendar" at bounding box center [851, 391] width 50 height 19
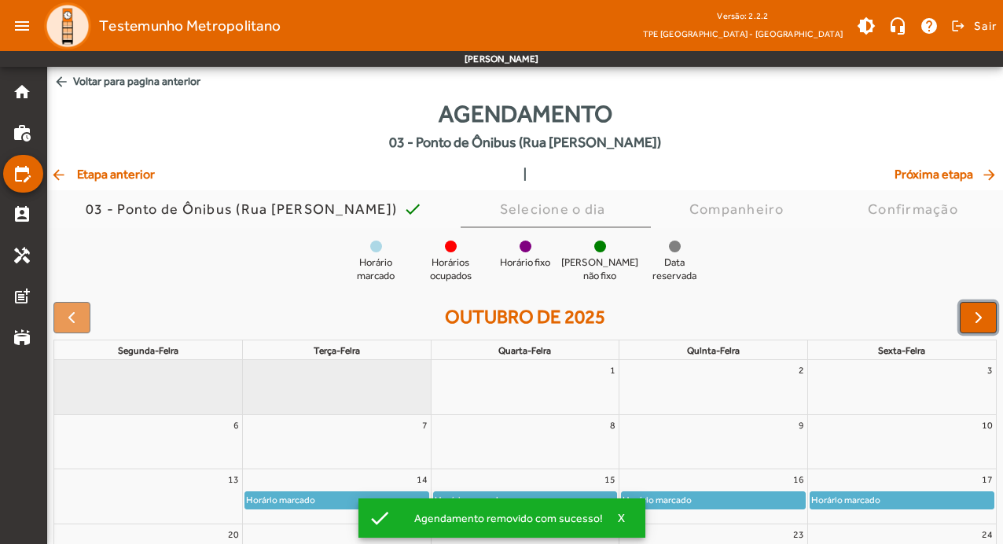
click at [984, 322] on span "button" at bounding box center [978, 317] width 19 height 19
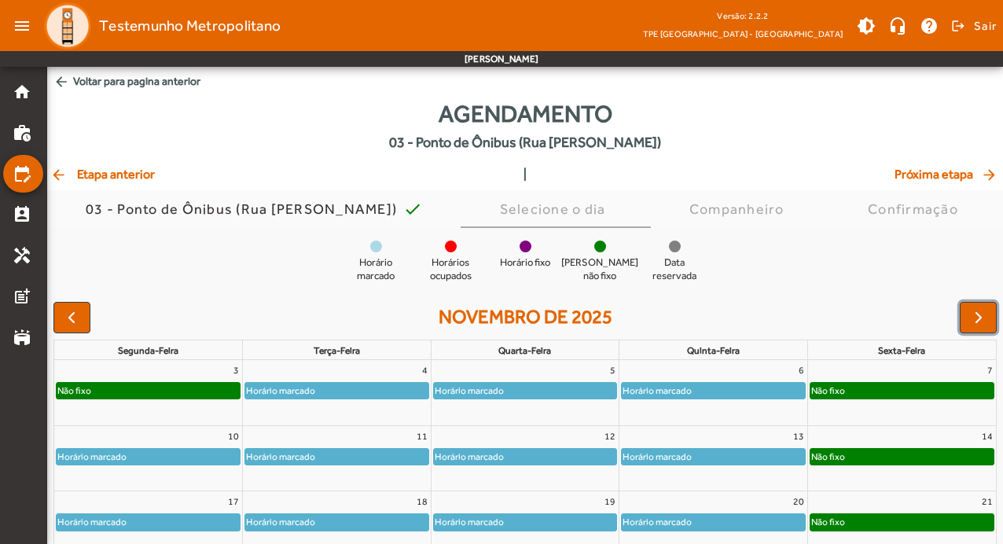
click at [984, 322] on span "button" at bounding box center [978, 317] width 19 height 19
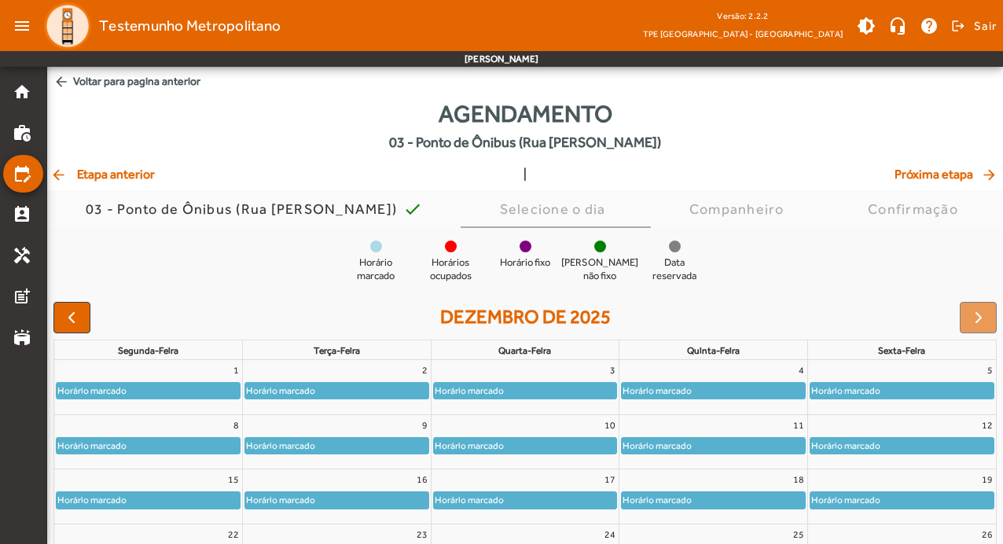
click at [296, 391] on div "Horário marcado" at bounding box center [280, 391] width 71 height 16
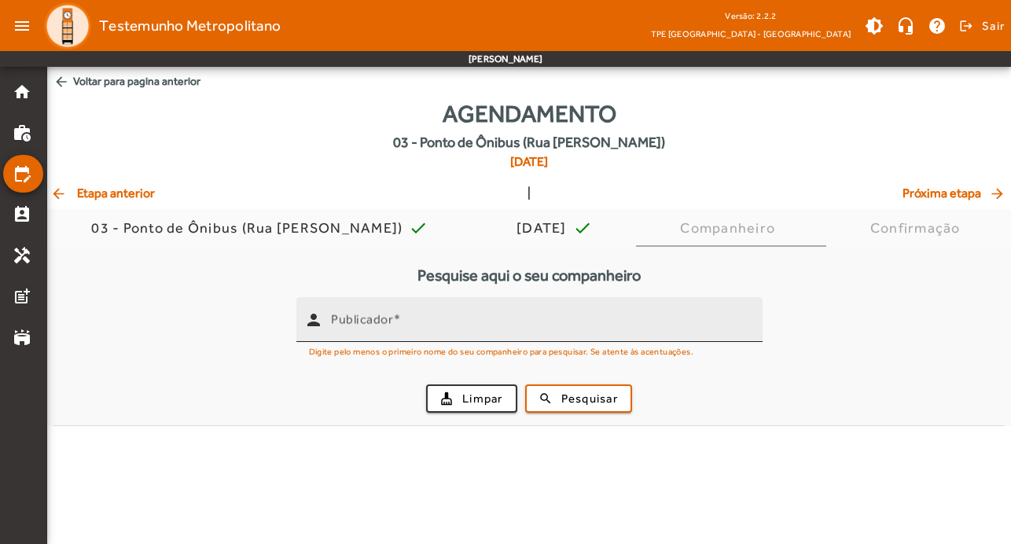
click at [377, 331] on input "Publicador" at bounding box center [540, 326] width 419 height 19
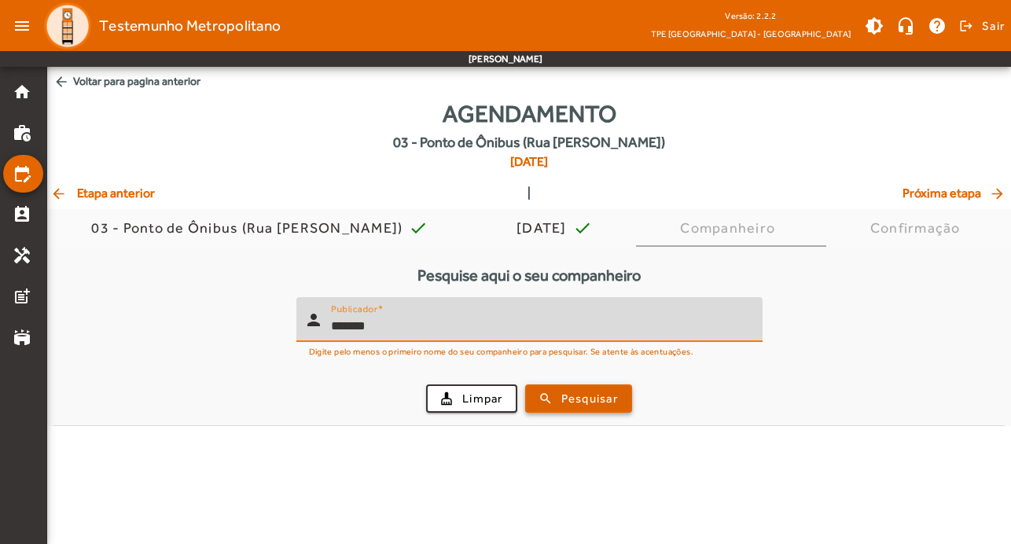
type input "*******"
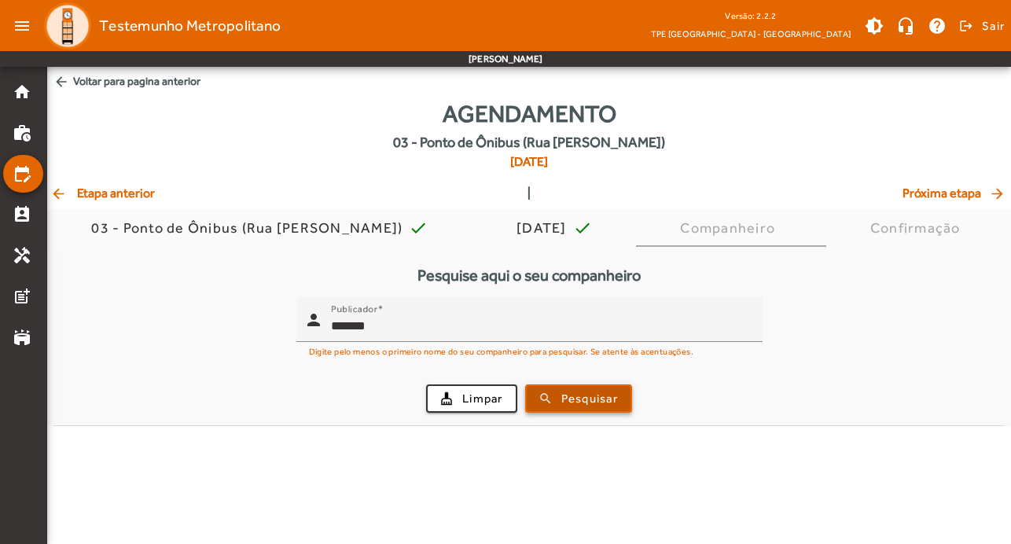
click at [602, 410] on span "submit" at bounding box center [579, 399] width 104 height 38
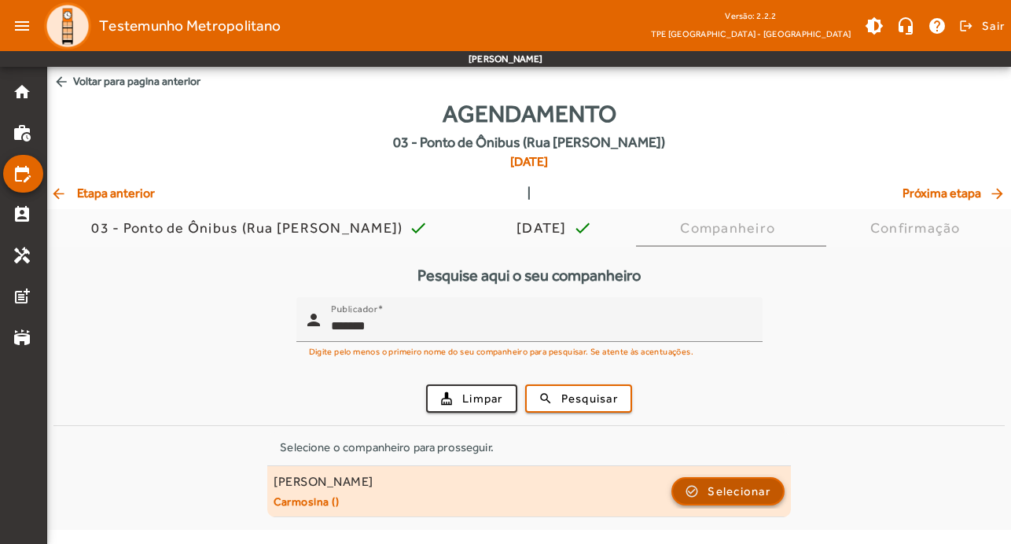
click at [774, 496] on span "button" at bounding box center [728, 491] width 110 height 38
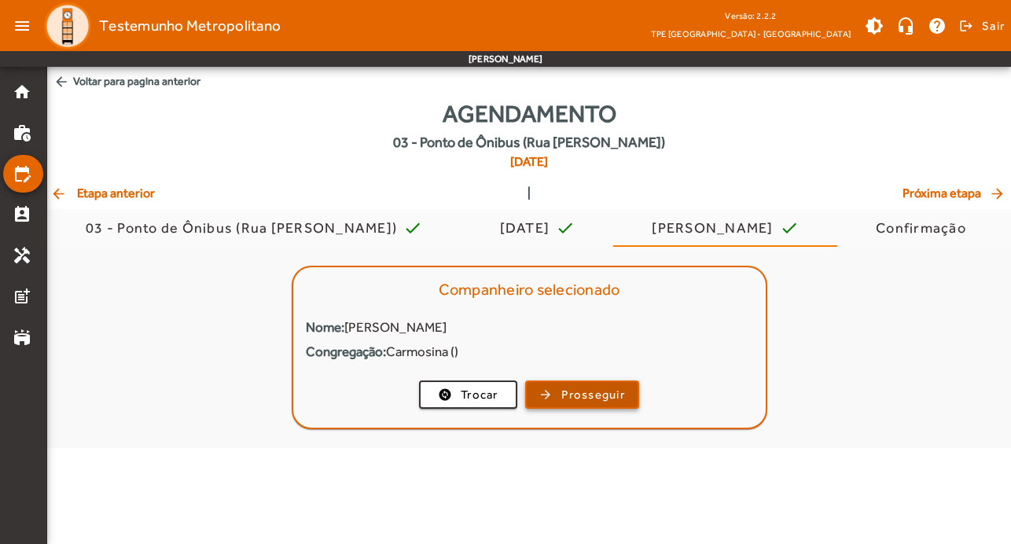
click at [556, 384] on span "button" at bounding box center [582, 395] width 111 height 38
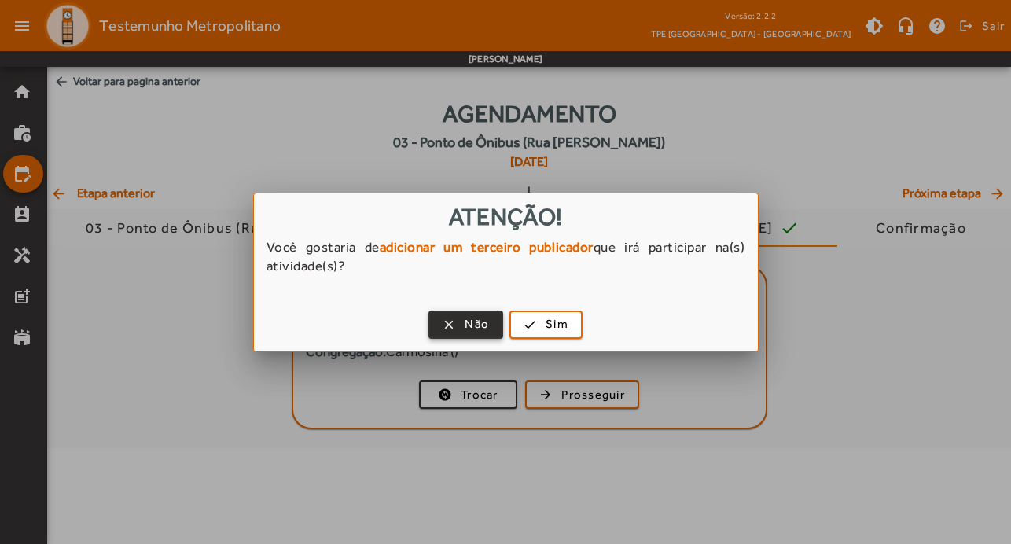
click at [489, 326] on span "button" at bounding box center [466, 325] width 72 height 38
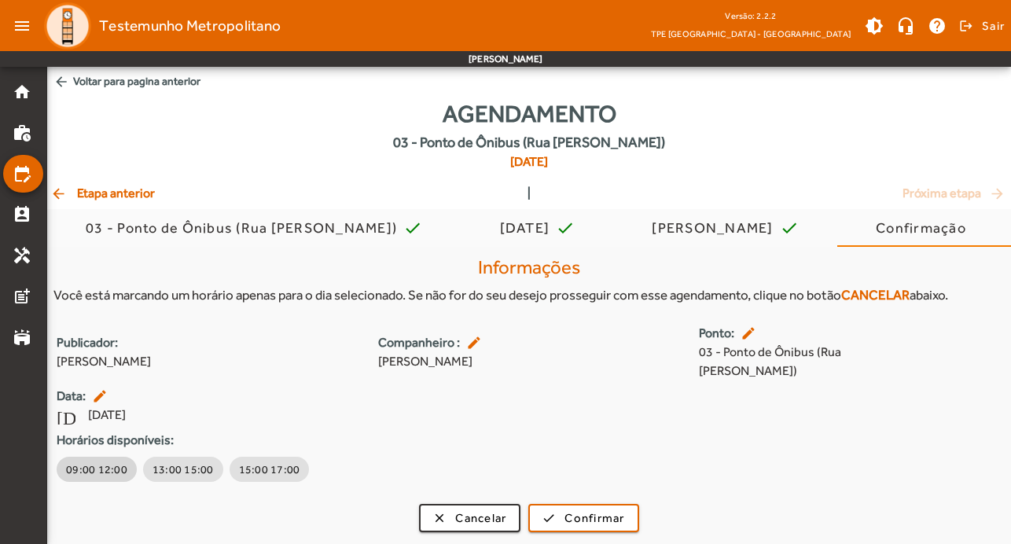
click at [88, 461] on span "09:00 12:00" at bounding box center [96, 469] width 61 height 16
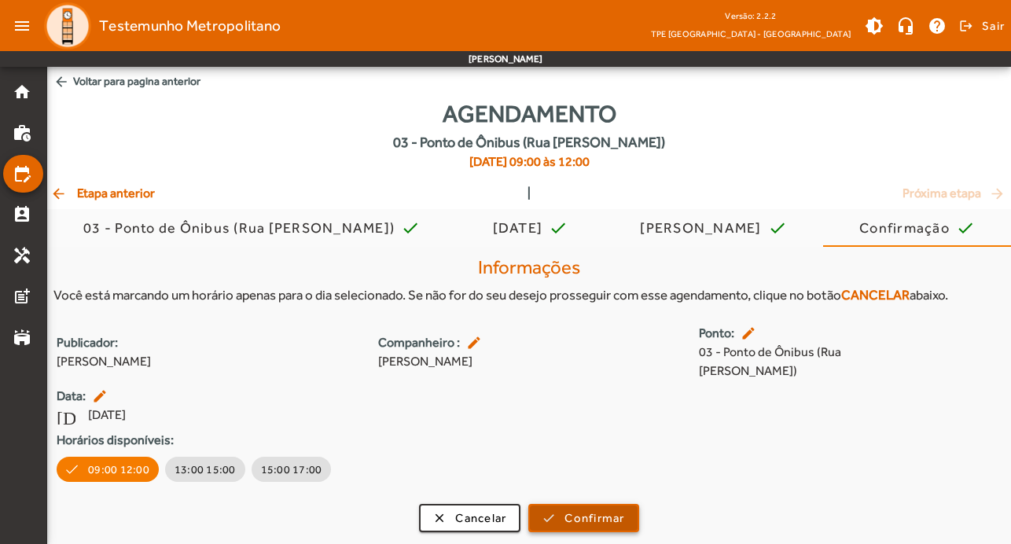
click at [622, 509] on span "Confirmar" at bounding box center [594, 518] width 60 height 18
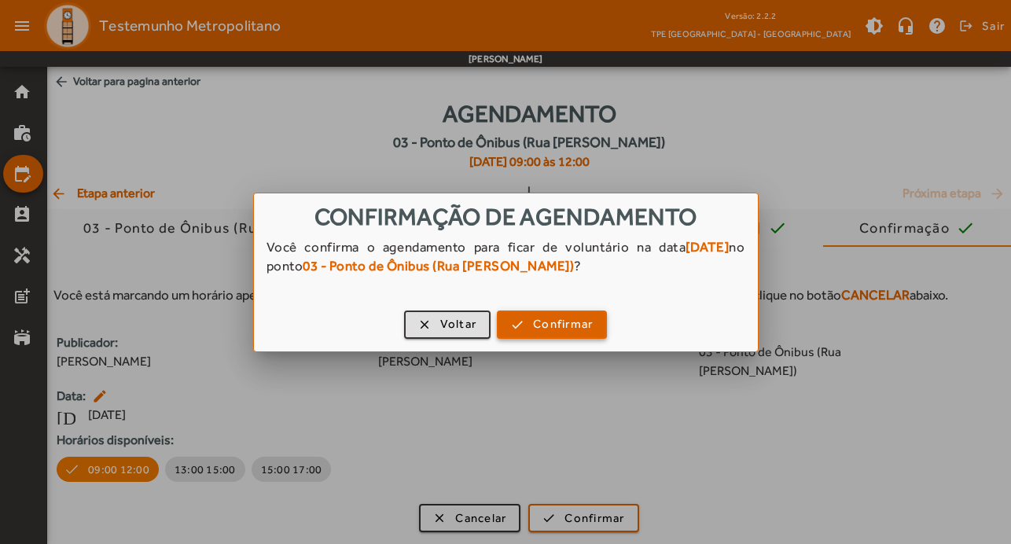
click at [580, 328] on span "Confirmar" at bounding box center [563, 324] width 60 height 18
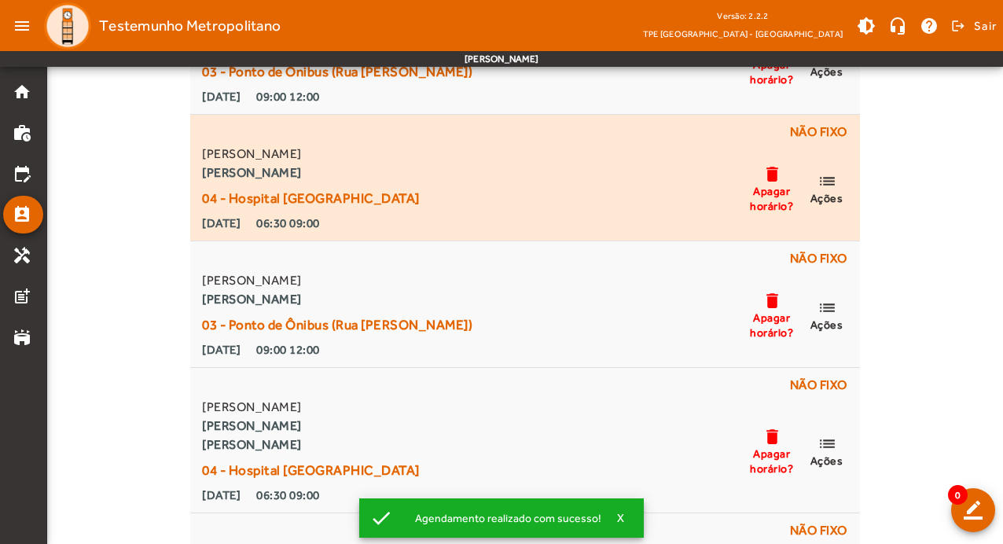
scroll to position [5817, 0]
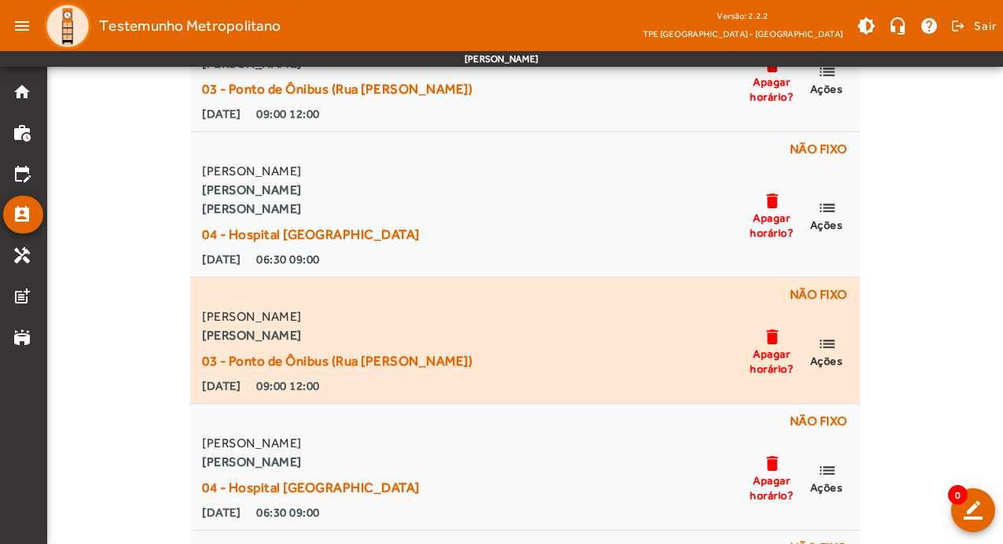
click at [829, 338] on mat-icon "list" at bounding box center [827, 344] width 19 height 20
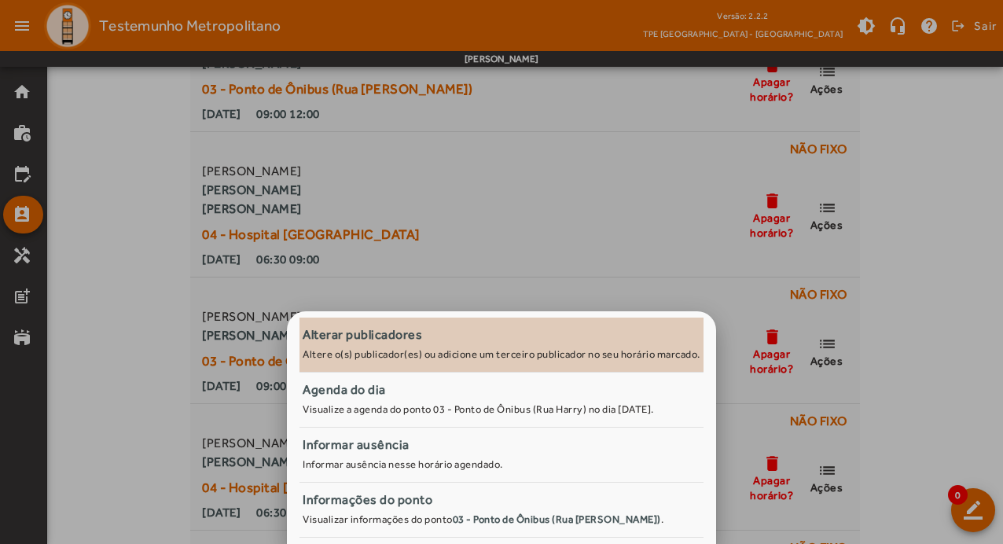
click at [395, 360] on span "Alterar publicadores Altere o(s) publicador(es) ou adicione um terceiro publica…" at bounding box center [502, 342] width 398 height 35
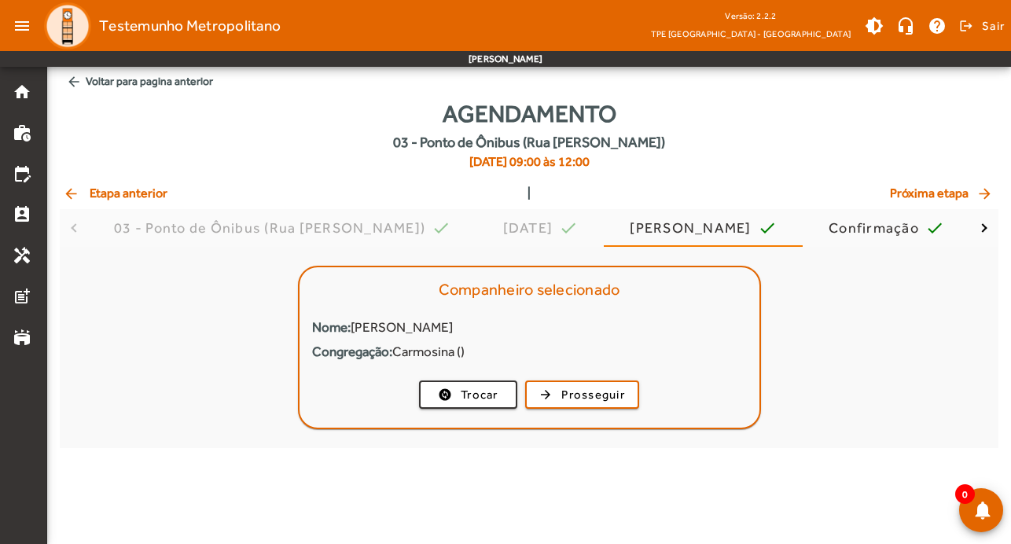
click at [66, 197] on mat-icon "arrow_back" at bounding box center [72, 194] width 19 height 16
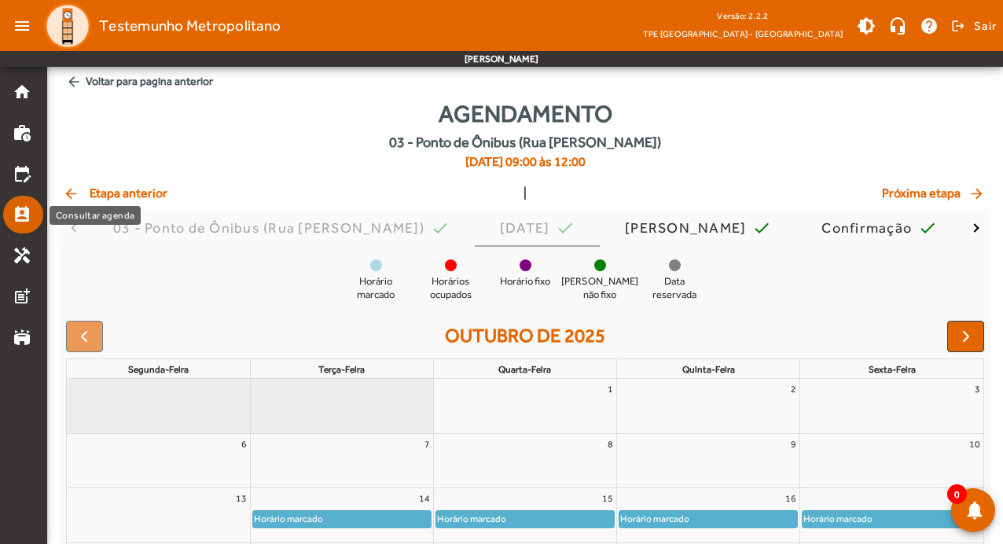
click at [34, 215] on link "perm_contact_calendar" at bounding box center [28, 214] width 31 height 19
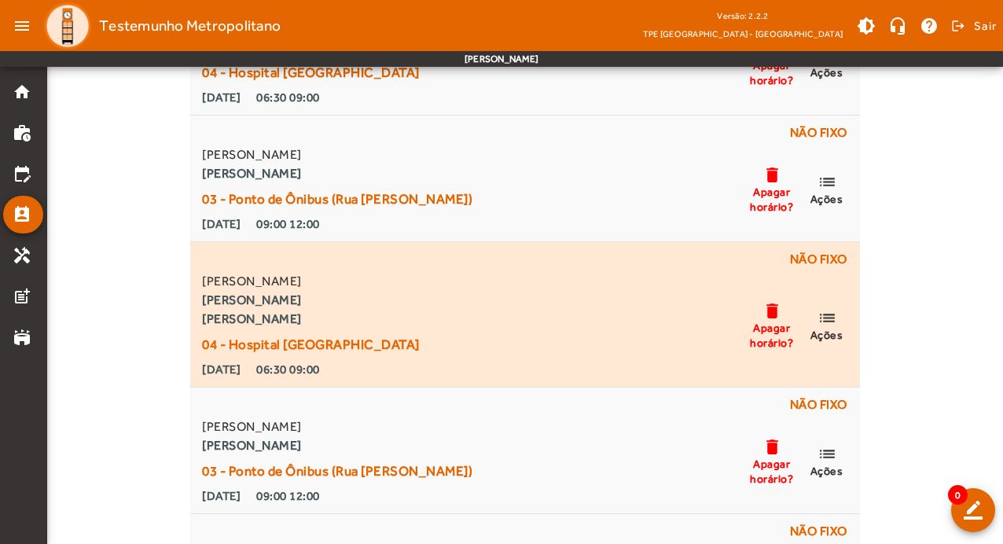
scroll to position [5817, 0]
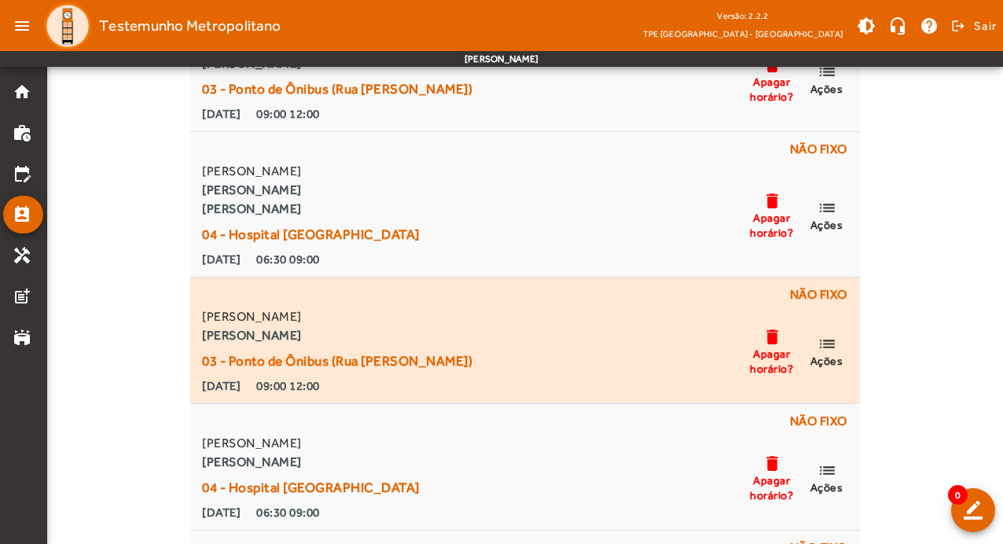
click at [832, 343] on mat-icon "list" at bounding box center [827, 344] width 19 height 20
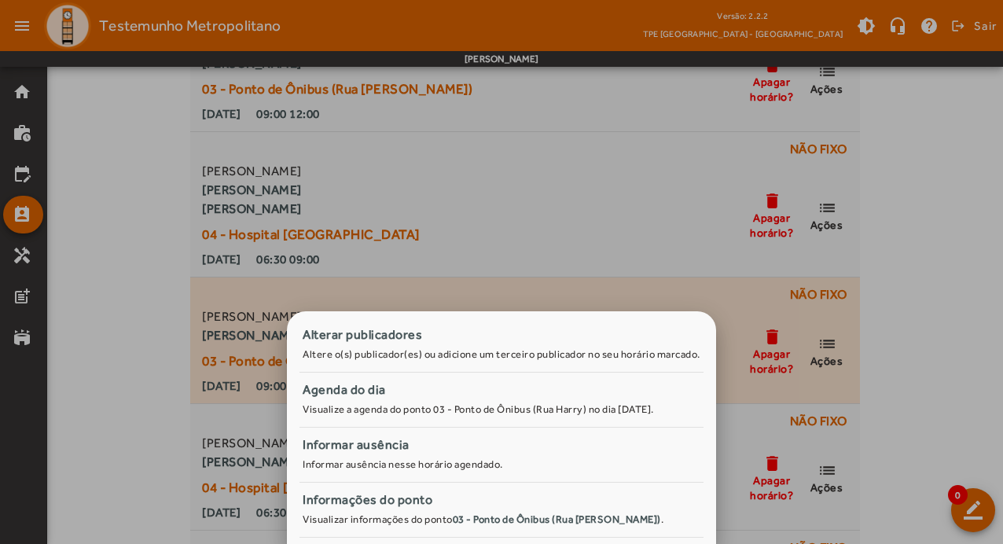
scroll to position [0, 0]
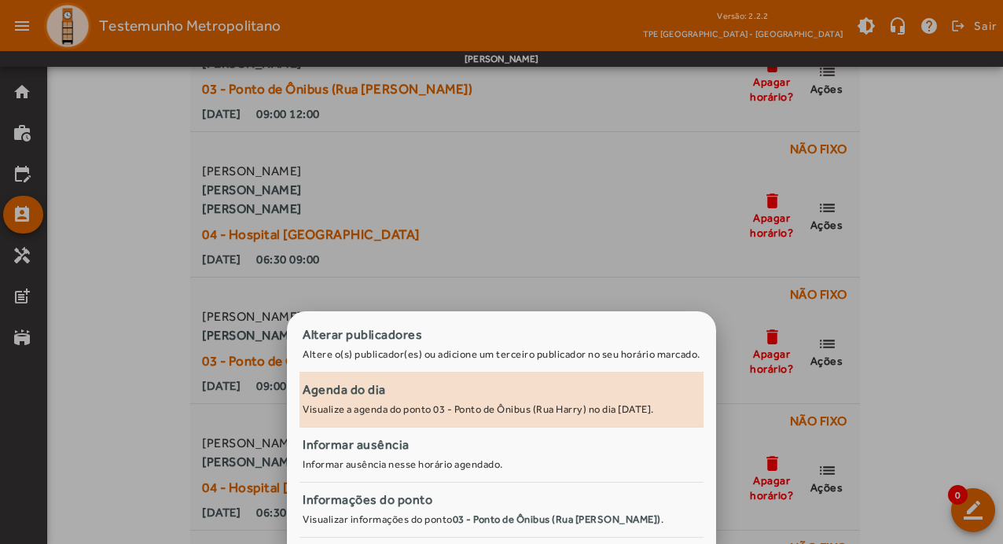
click at [428, 390] on div "Agenda do dia" at bounding box center [502, 389] width 398 height 19
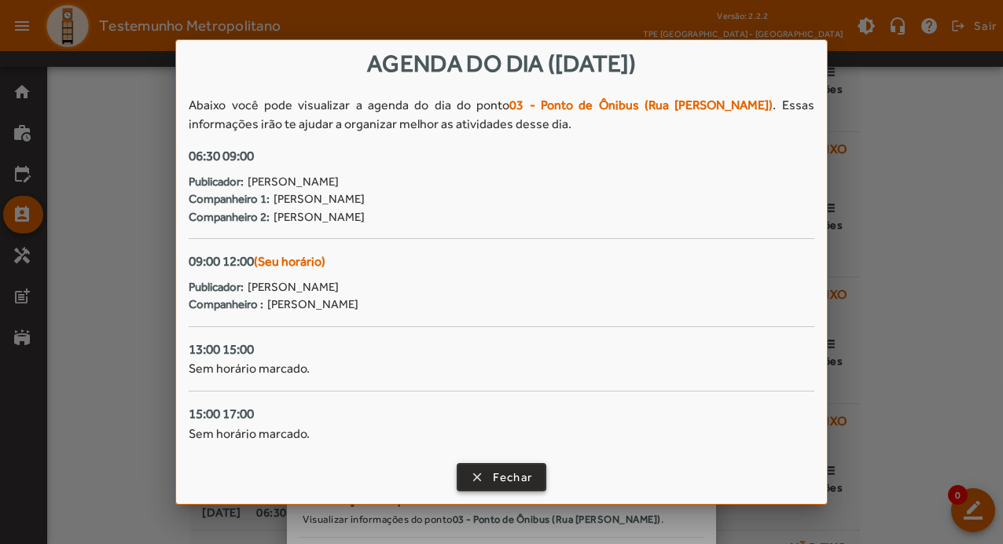
click at [524, 466] on span "button" at bounding box center [501, 477] width 87 height 38
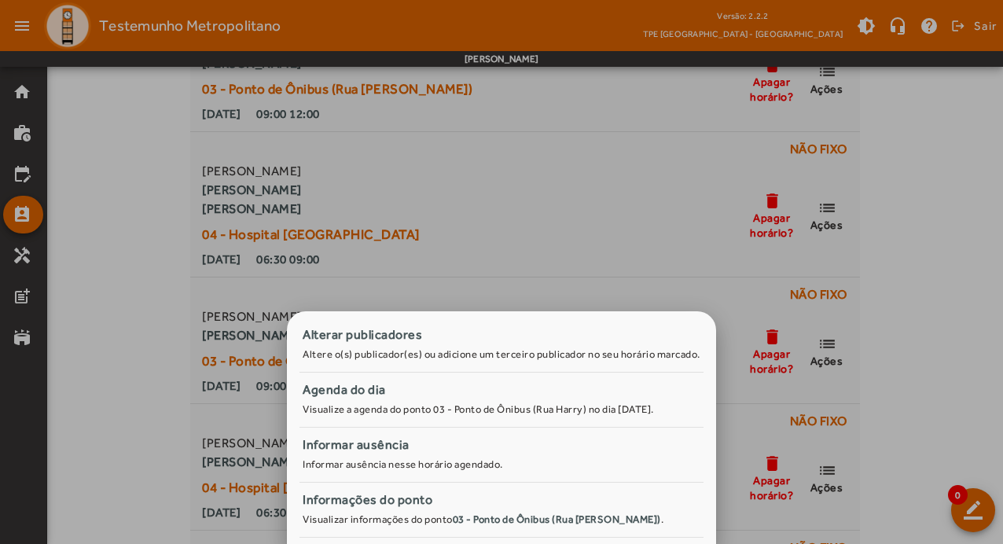
click at [126, 248] on div at bounding box center [501, 272] width 1003 height 544
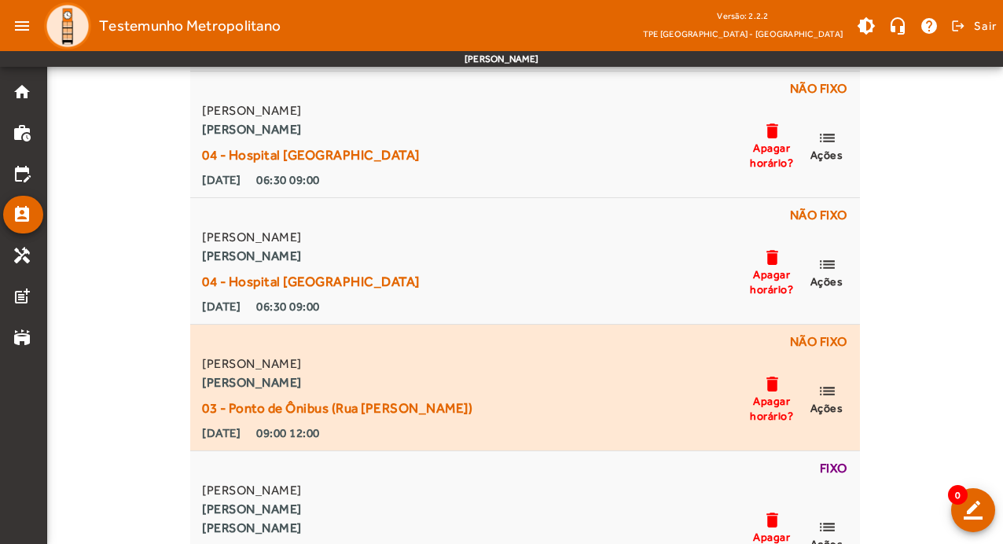
scroll to position [6368, 0]
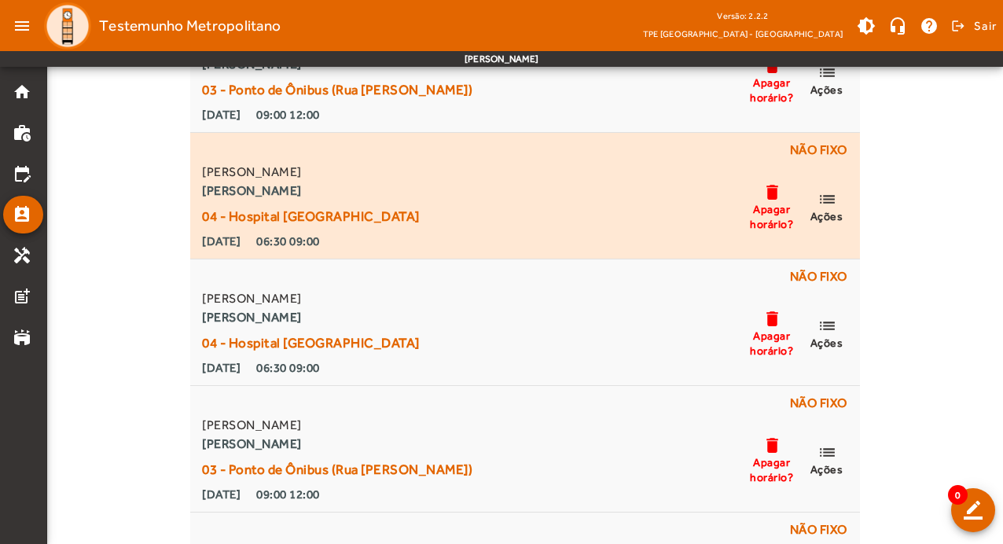
scroll to position [7547, 0]
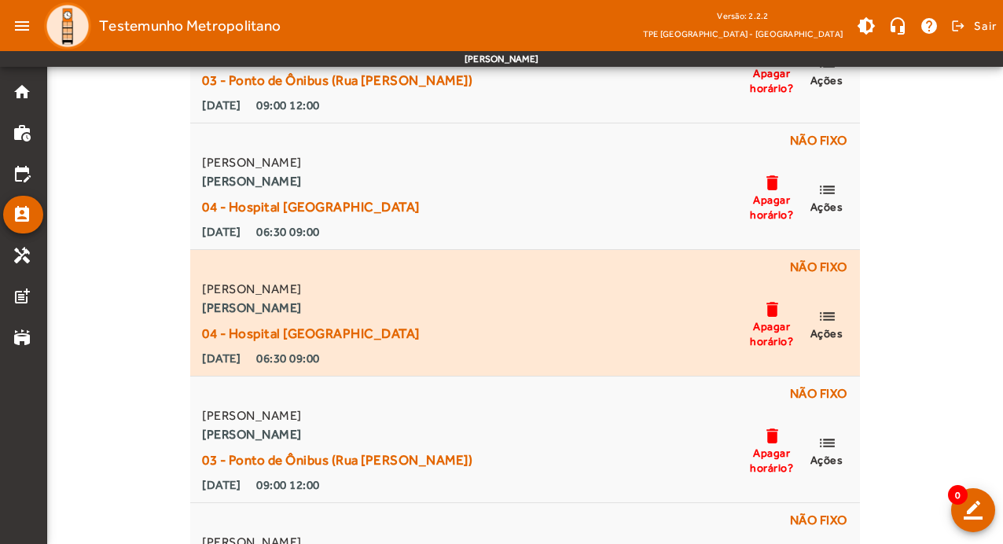
click at [833, 314] on mat-icon "list" at bounding box center [827, 317] width 19 height 20
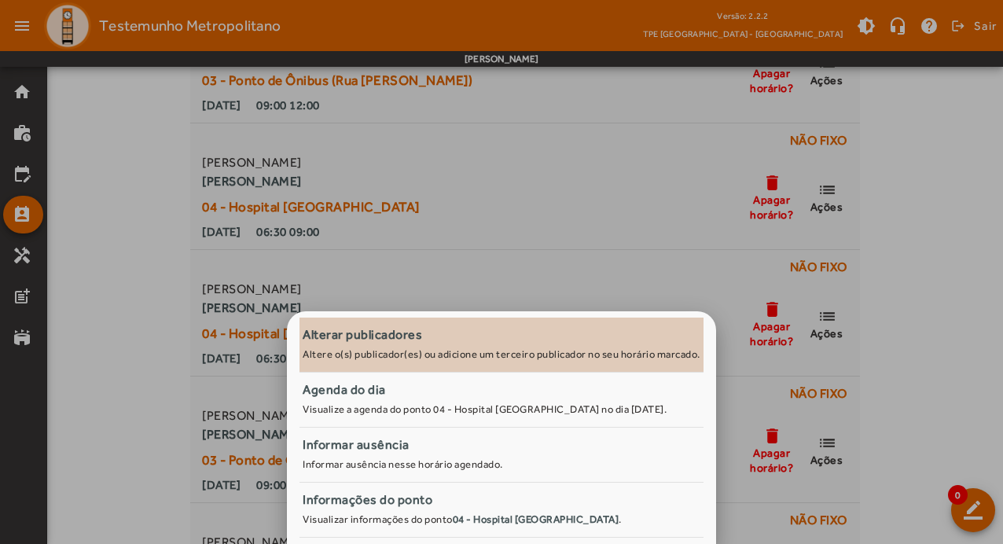
click at [395, 345] on span "Alterar publicadores Altere o(s) publicador(es) ou adicione um terceiro publica…" at bounding box center [502, 344] width 404 height 39
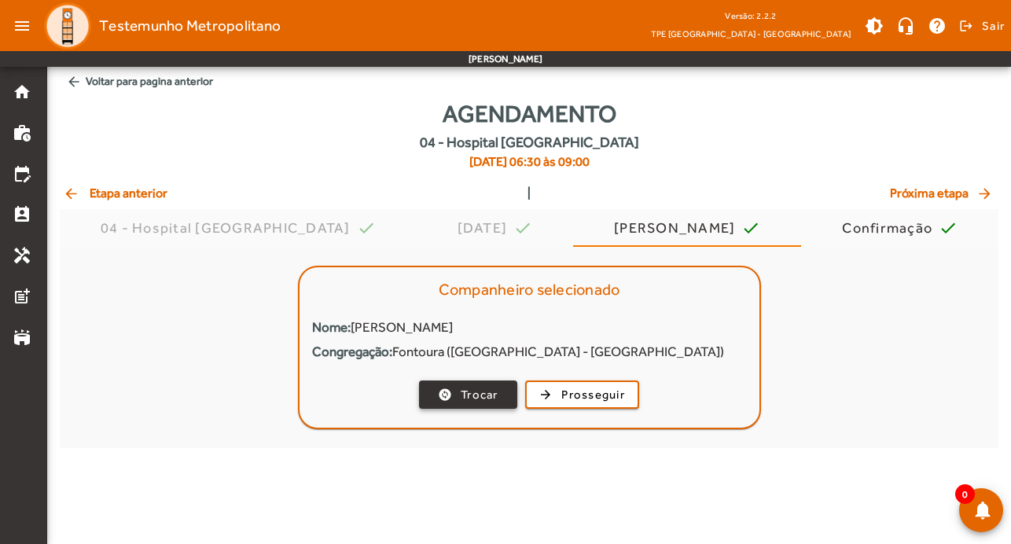
click at [487, 395] on span "Trocar" at bounding box center [480, 395] width 38 height 18
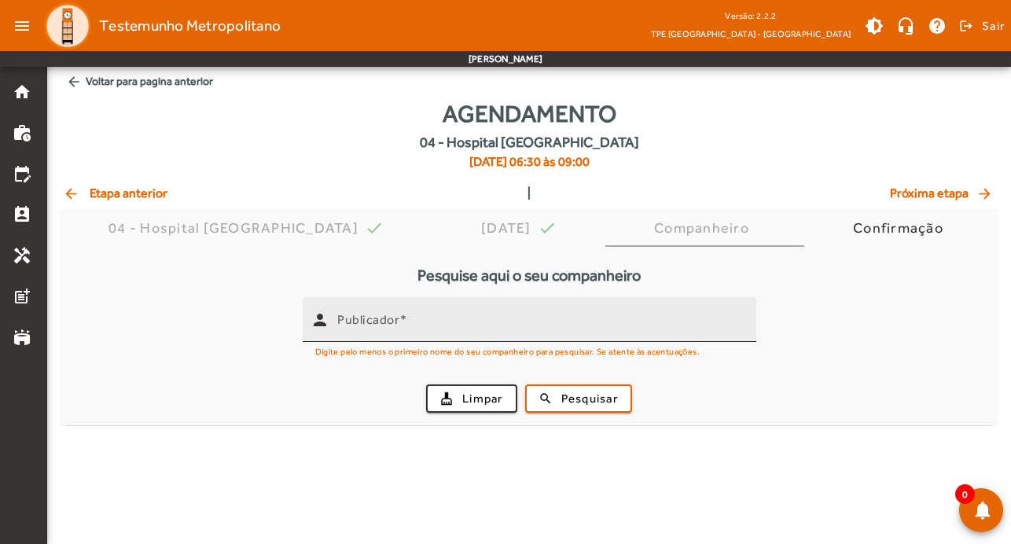
click at [428, 326] on input "Publicador" at bounding box center [540, 326] width 406 height 19
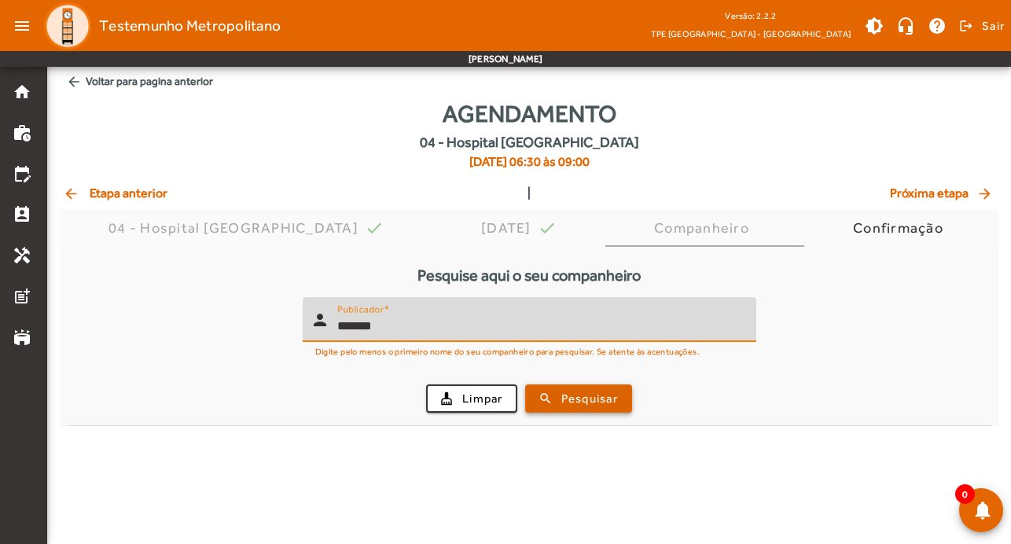
type input "*******"
click at [567, 399] on span "Pesquisar" at bounding box center [589, 399] width 57 height 18
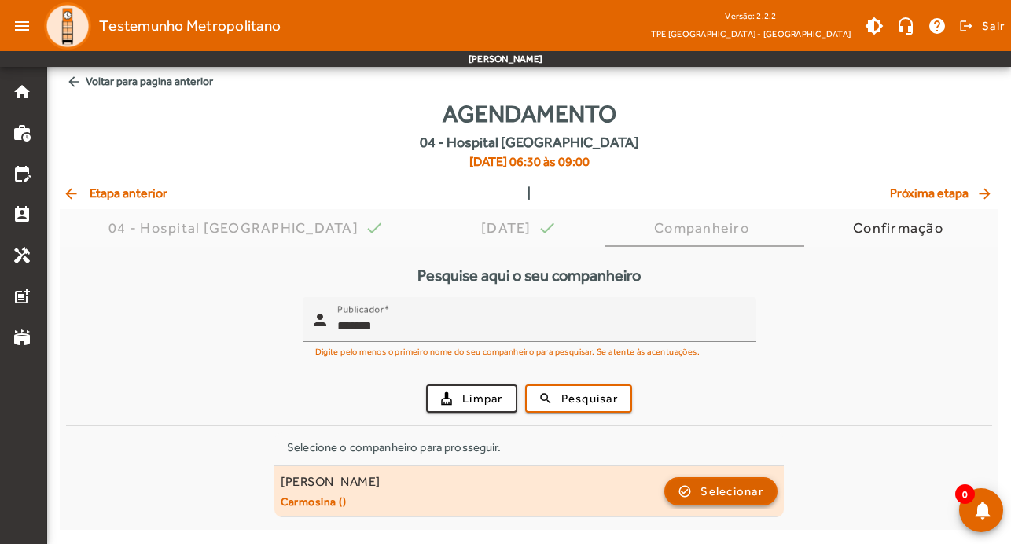
click at [744, 489] on span "Selecionar" at bounding box center [731, 491] width 63 height 19
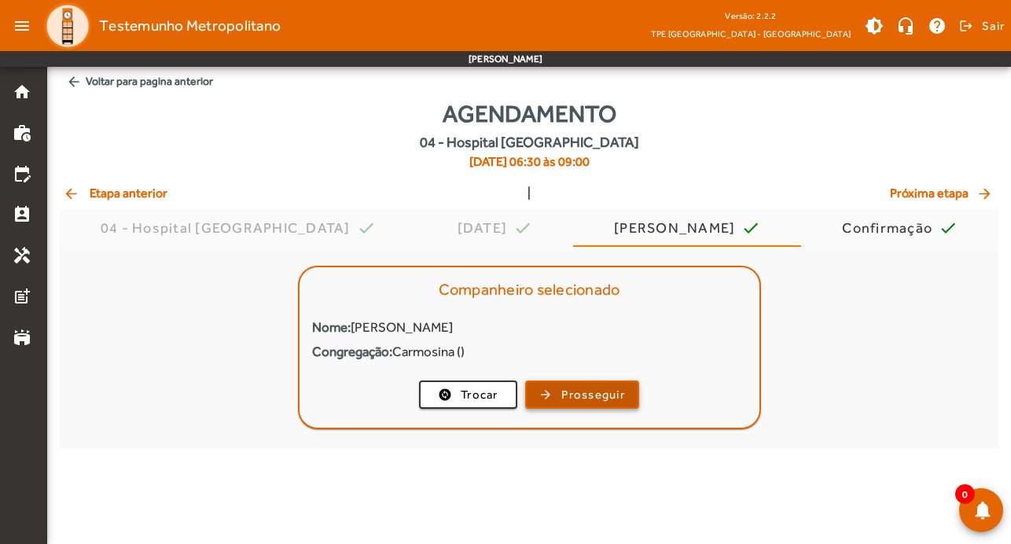
click at [605, 391] on span "Prosseguir" at bounding box center [593, 395] width 64 height 18
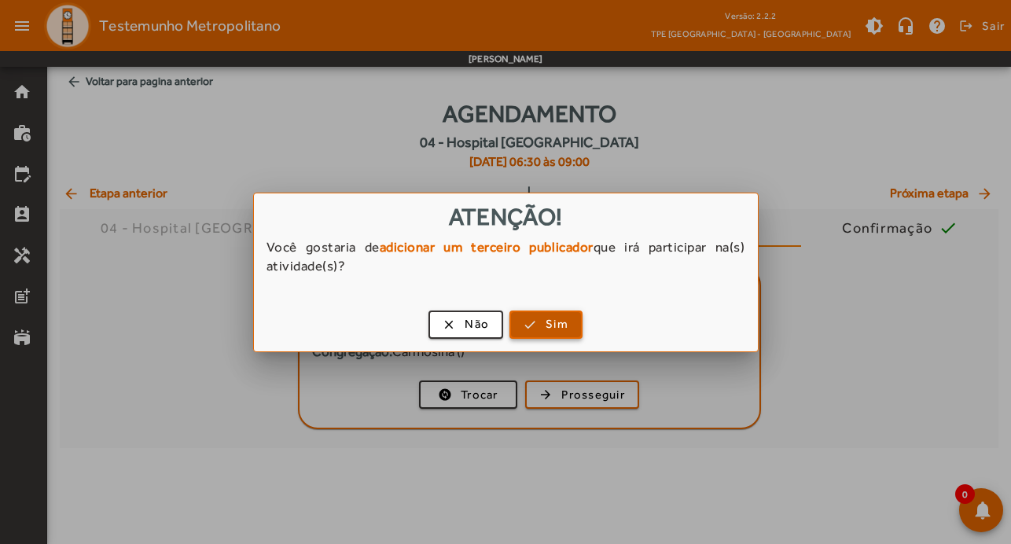
click at [568, 328] on span "Sim" at bounding box center [557, 324] width 23 height 18
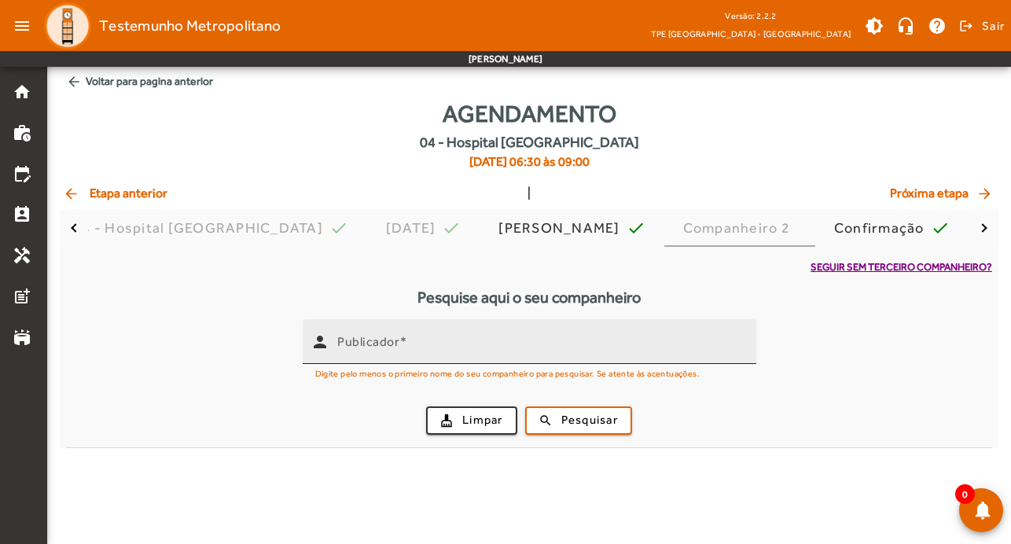
click at [463, 347] on input "Publicador" at bounding box center [540, 348] width 406 height 19
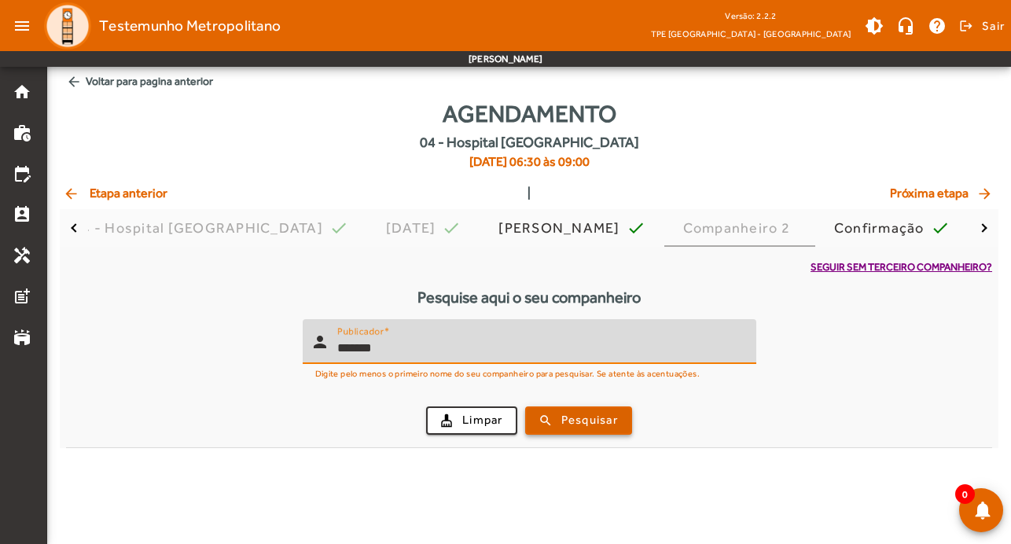
type input "*******"
click at [601, 428] on span "Pesquisar" at bounding box center [589, 420] width 57 height 18
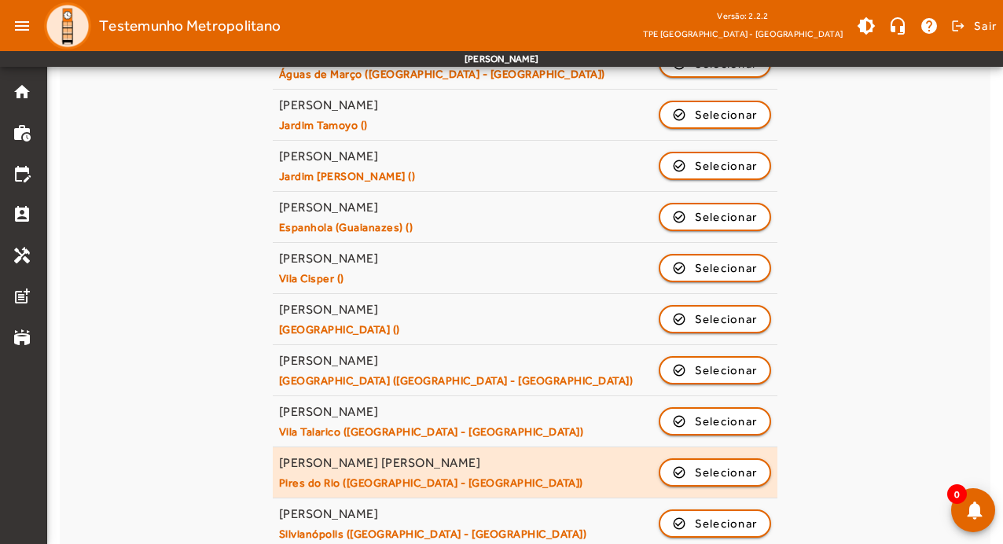
scroll to position [773, 0]
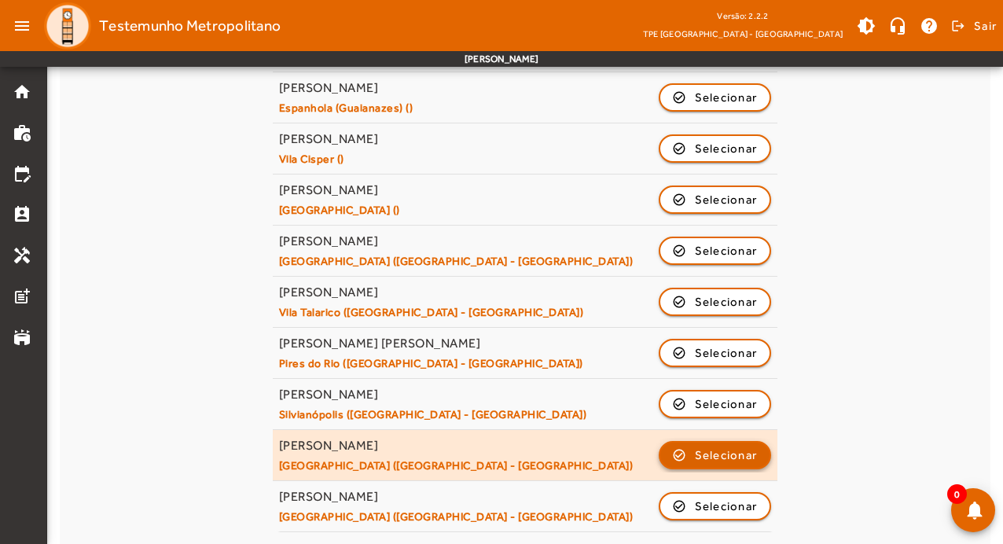
click at [749, 447] on span "Selecionar" at bounding box center [726, 455] width 63 height 19
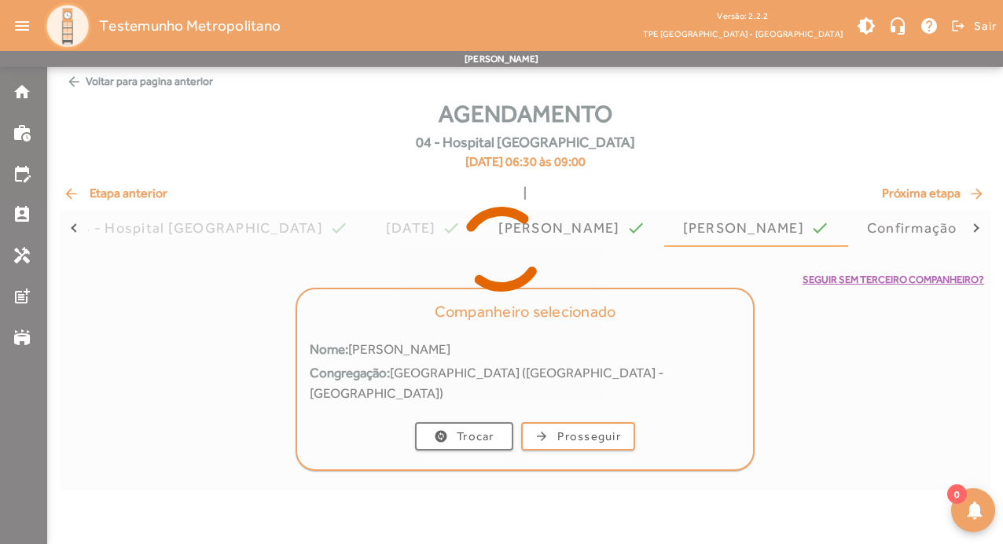
scroll to position [0, 0]
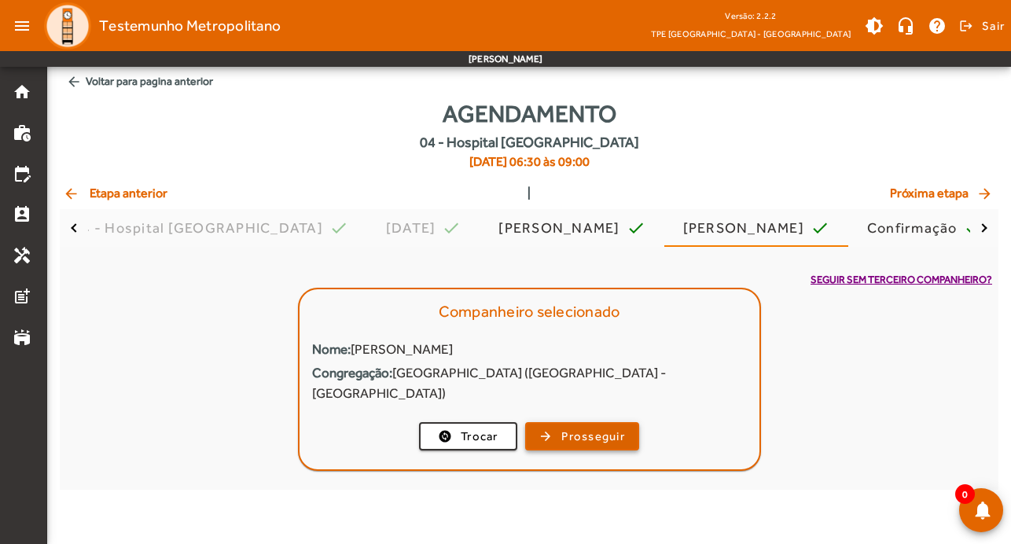
click at [599, 428] on span "Prosseguir" at bounding box center [593, 437] width 64 height 18
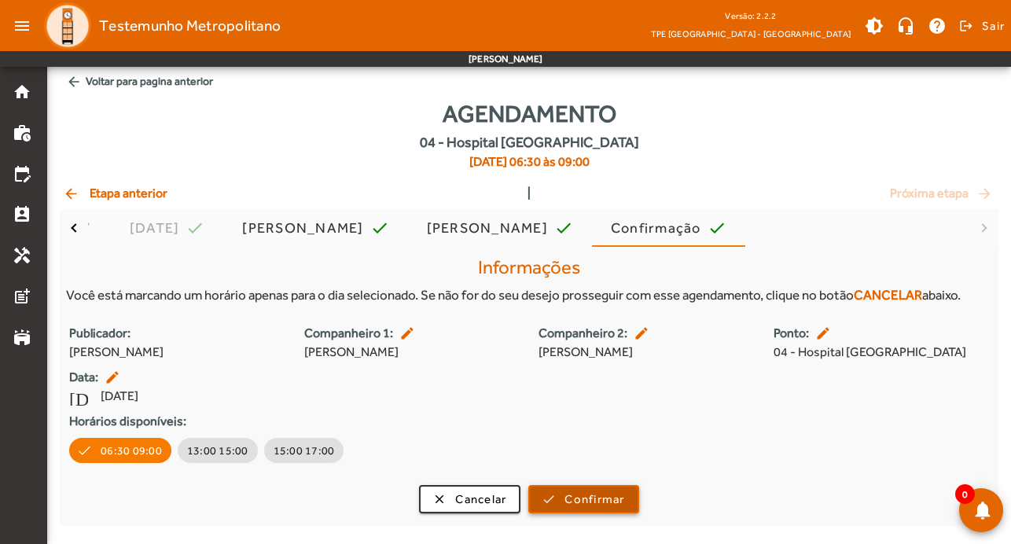
click at [595, 497] on span "Confirmar" at bounding box center [594, 500] width 60 height 18
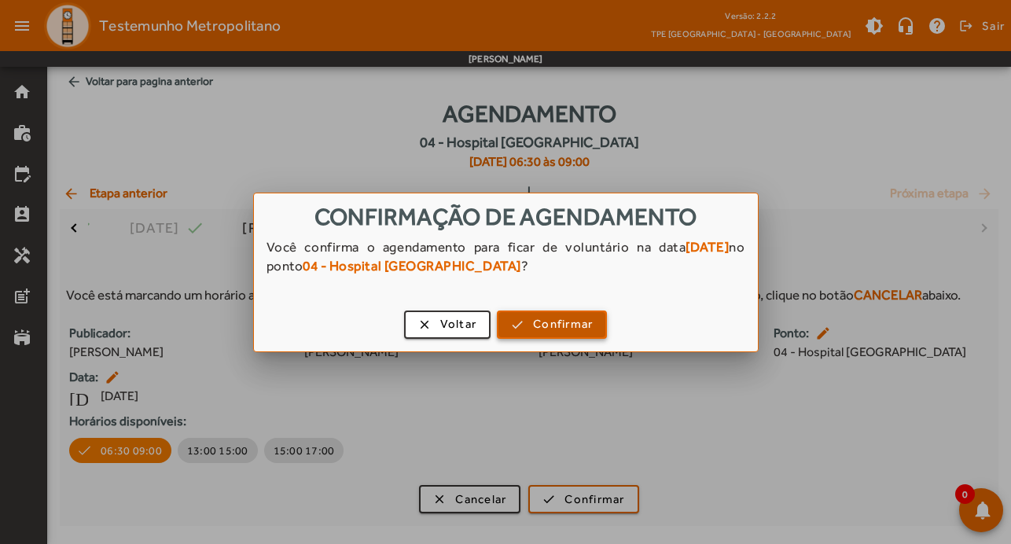
click at [583, 328] on span "Confirmar" at bounding box center [563, 324] width 60 height 18
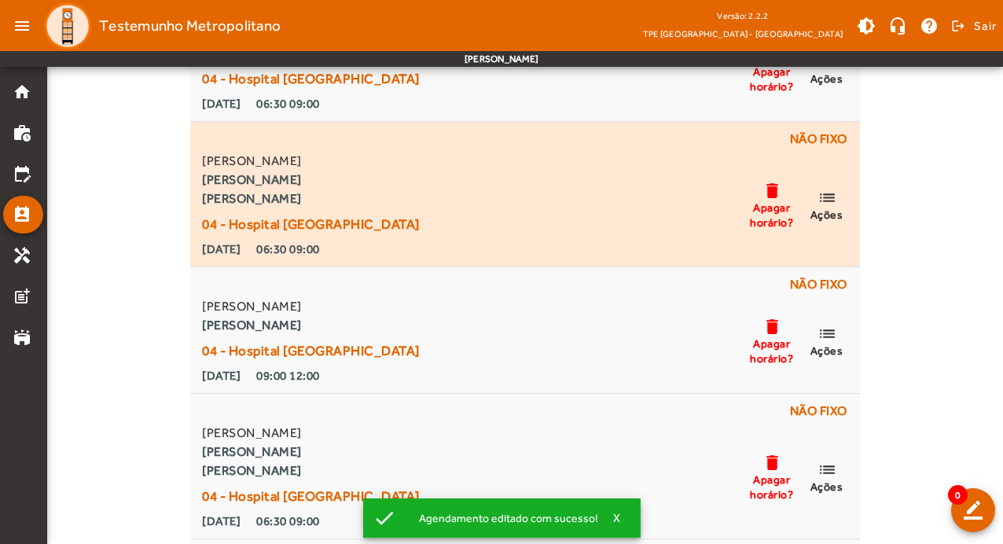
scroll to position [1989, 0]
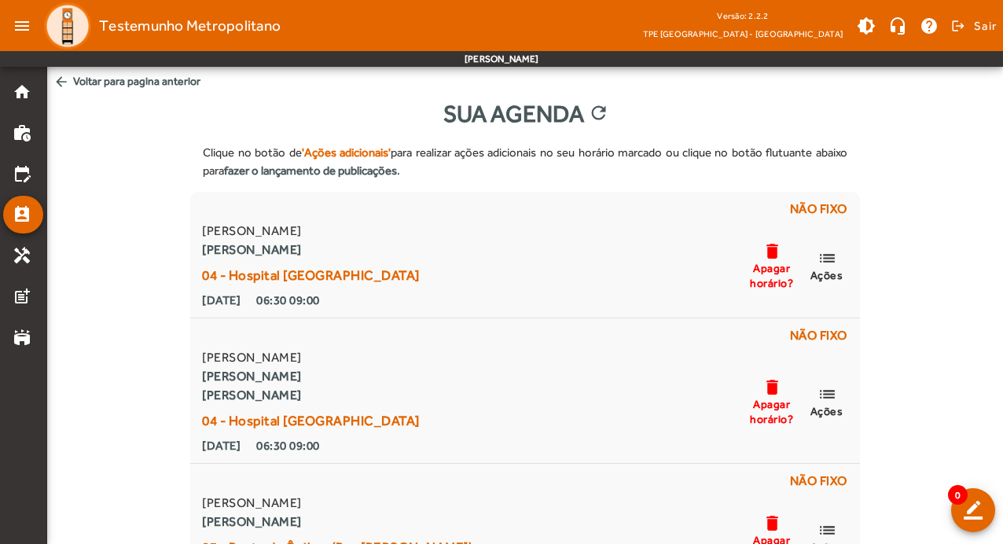
click at [65, 81] on mat-icon "arrow_back" at bounding box center [61, 82] width 16 height 16
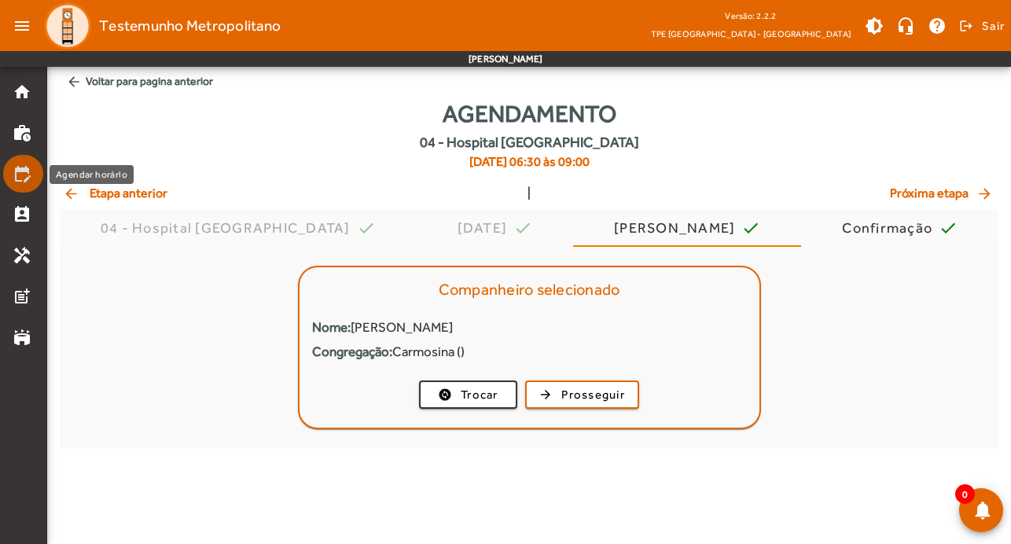
click at [18, 165] on mat-icon "edit_calendar" at bounding box center [22, 173] width 19 height 19
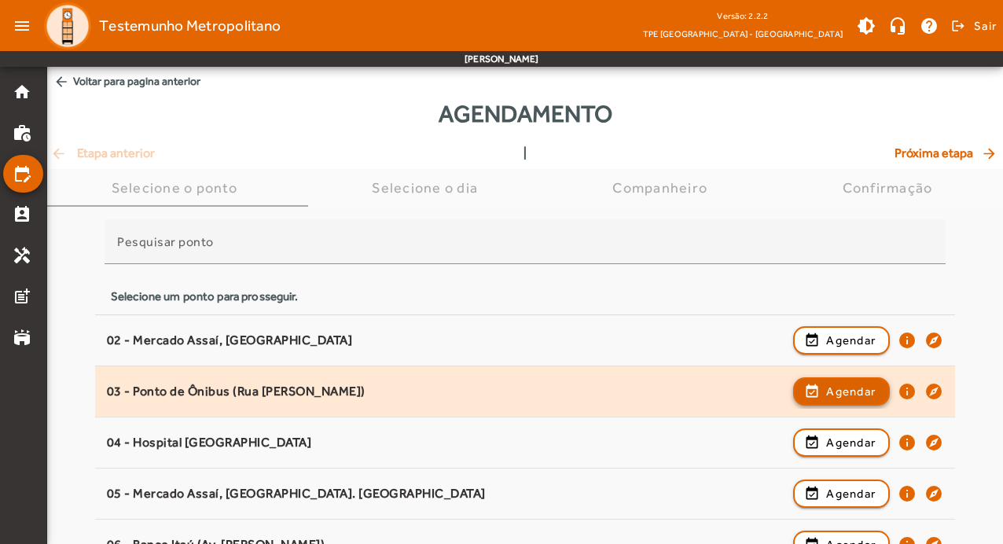
click at [851, 383] on span "Agendar" at bounding box center [851, 391] width 50 height 19
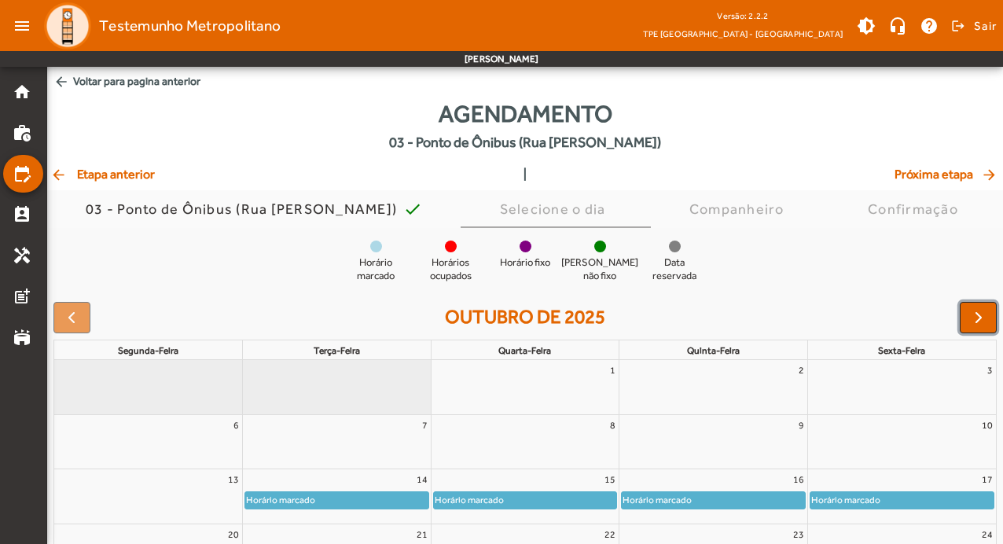
click at [975, 322] on span "button" at bounding box center [978, 317] width 19 height 19
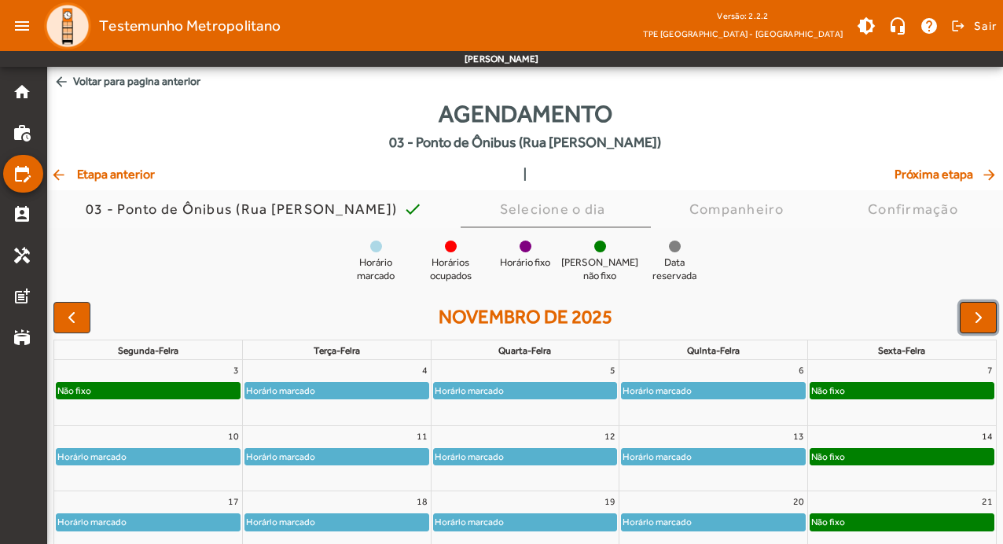
click at [975, 322] on span "button" at bounding box center [978, 317] width 19 height 19
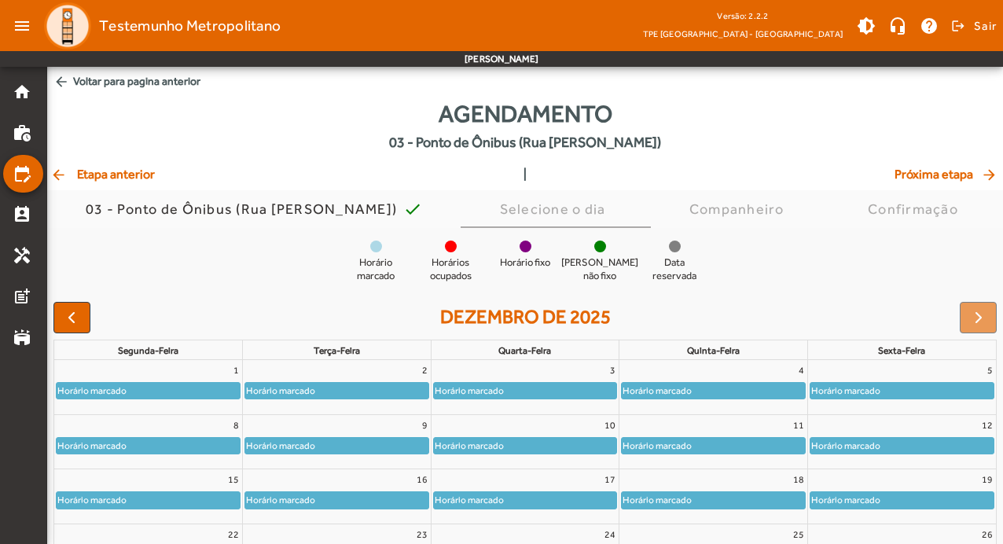
click at [975, 322] on div at bounding box center [978, 317] width 37 height 31
click at [525, 242] on div at bounding box center [526, 247] width 12 height 12
click at [522, 197] on span "Selecione o dia" at bounding box center [556, 209] width 112 height 38
click at [937, 176] on span "Próxima etapa arrow_forward" at bounding box center [947, 174] width 105 height 19
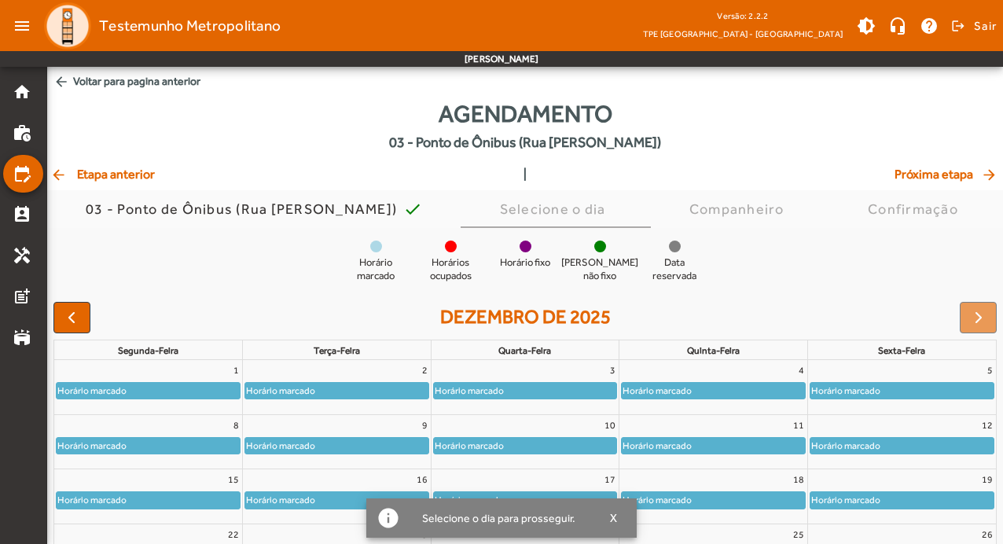
click at [815, 289] on app-calendario "Horário marcado Horários ocupados Horário fixo Horário não fixo Data reservada …" at bounding box center [525, 469] width 956 height 456
click at [977, 324] on div at bounding box center [978, 317] width 37 height 31
click at [542, 249] on div "Horário fixo" at bounding box center [525, 255] width 63 height 29
click at [500, 250] on div "Horário fixo" at bounding box center [525, 255] width 63 height 29
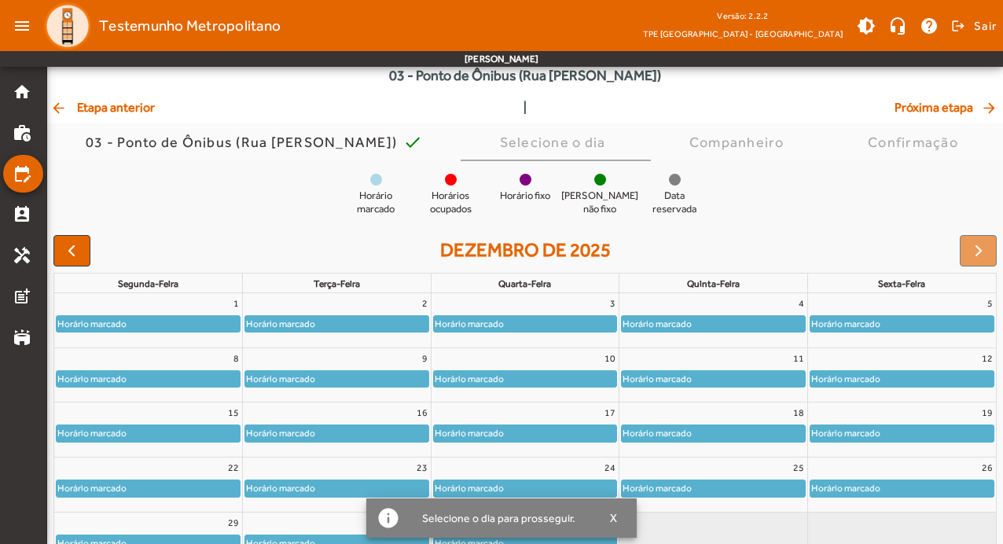
scroll to position [153, 0]
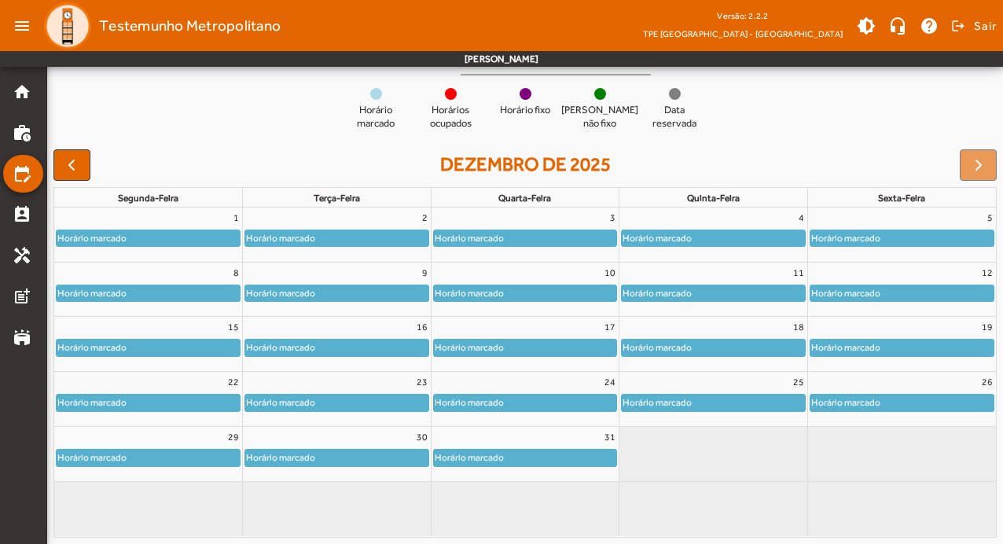
click at [670, 90] on div at bounding box center [675, 94] width 12 height 12
